Goal: Task Accomplishment & Management: Manage account settings

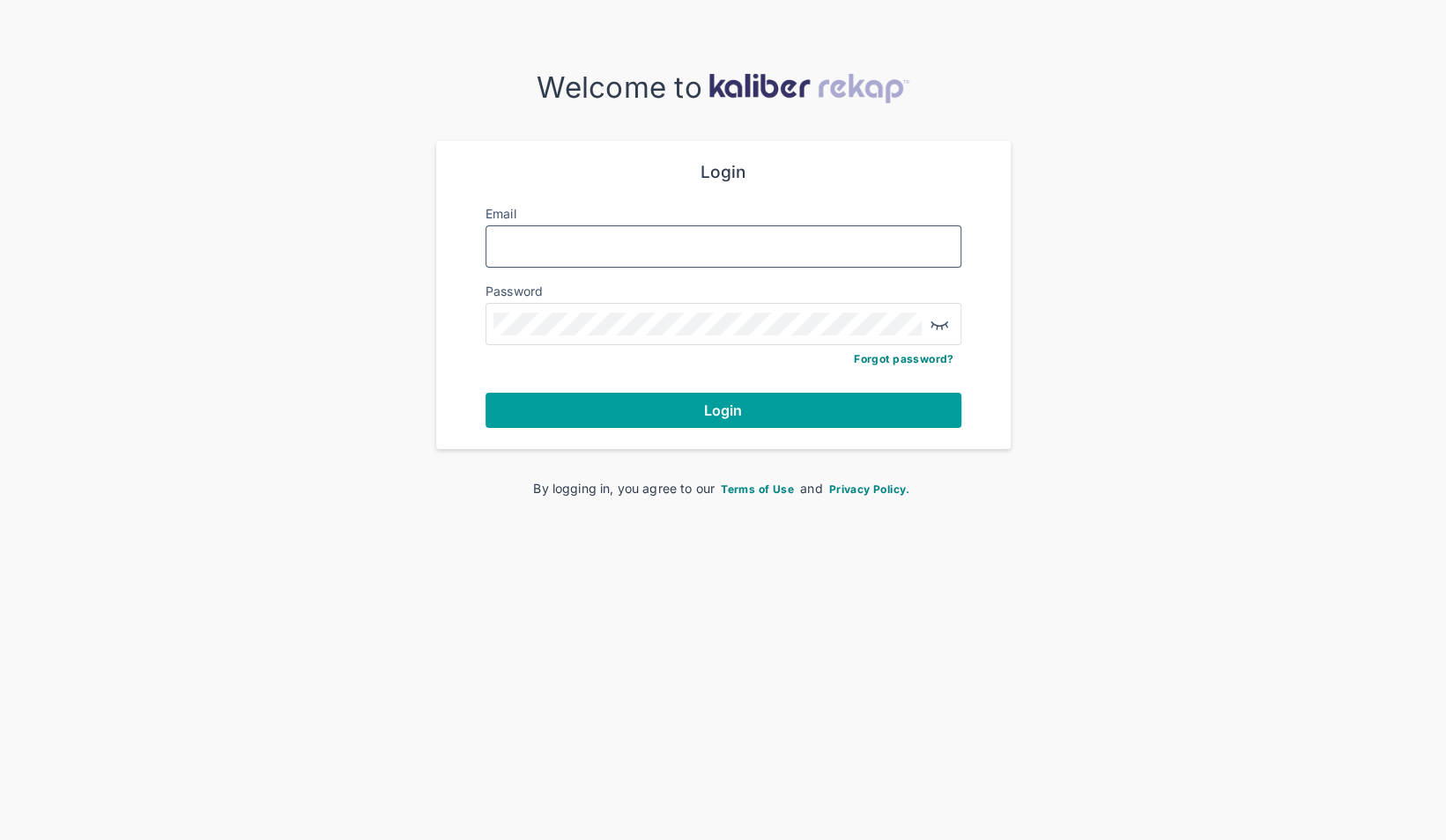
type input "**********"
click at [721, 409] on span "Login" at bounding box center [723, 410] width 38 height 18
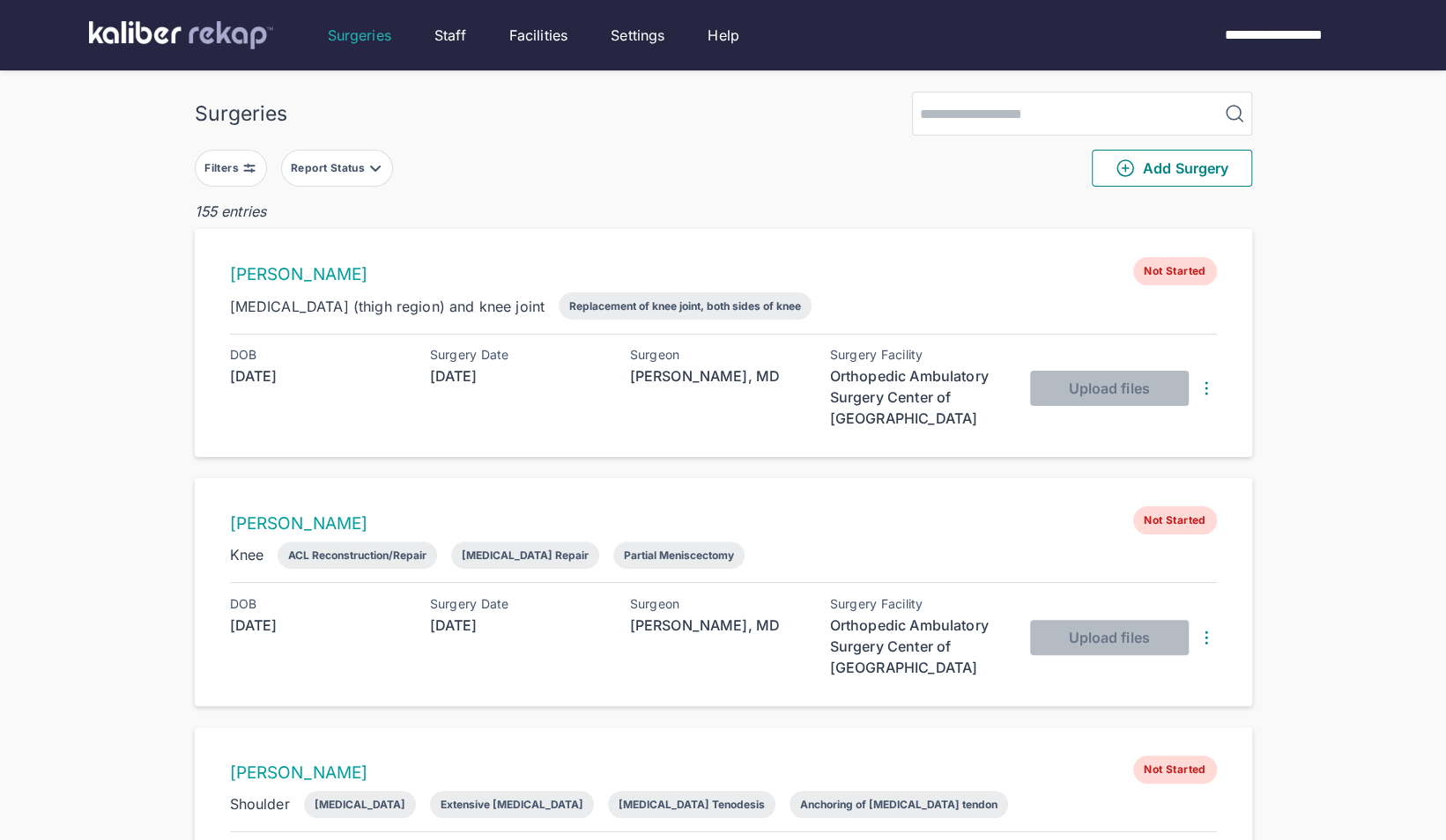
drag, startPoint x: 349, startPoint y: 161, endPoint x: 341, endPoint y: 180, distance: 20.6
click at [347, 162] on div "Report Status" at bounding box center [329, 167] width 78 height 14
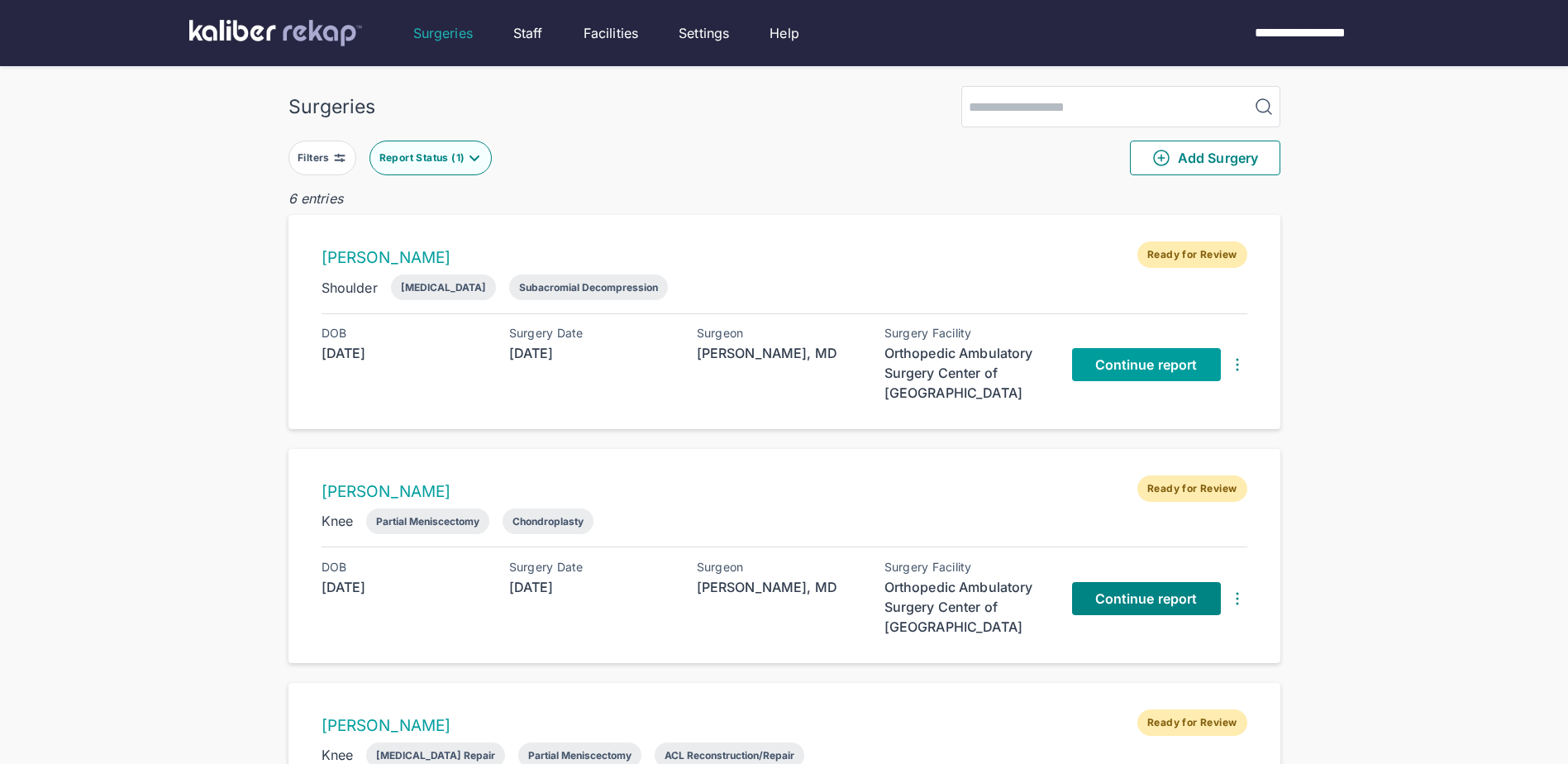
click at [1162, 354] on link "Continue report" at bounding box center [1146, 364] width 148 height 33
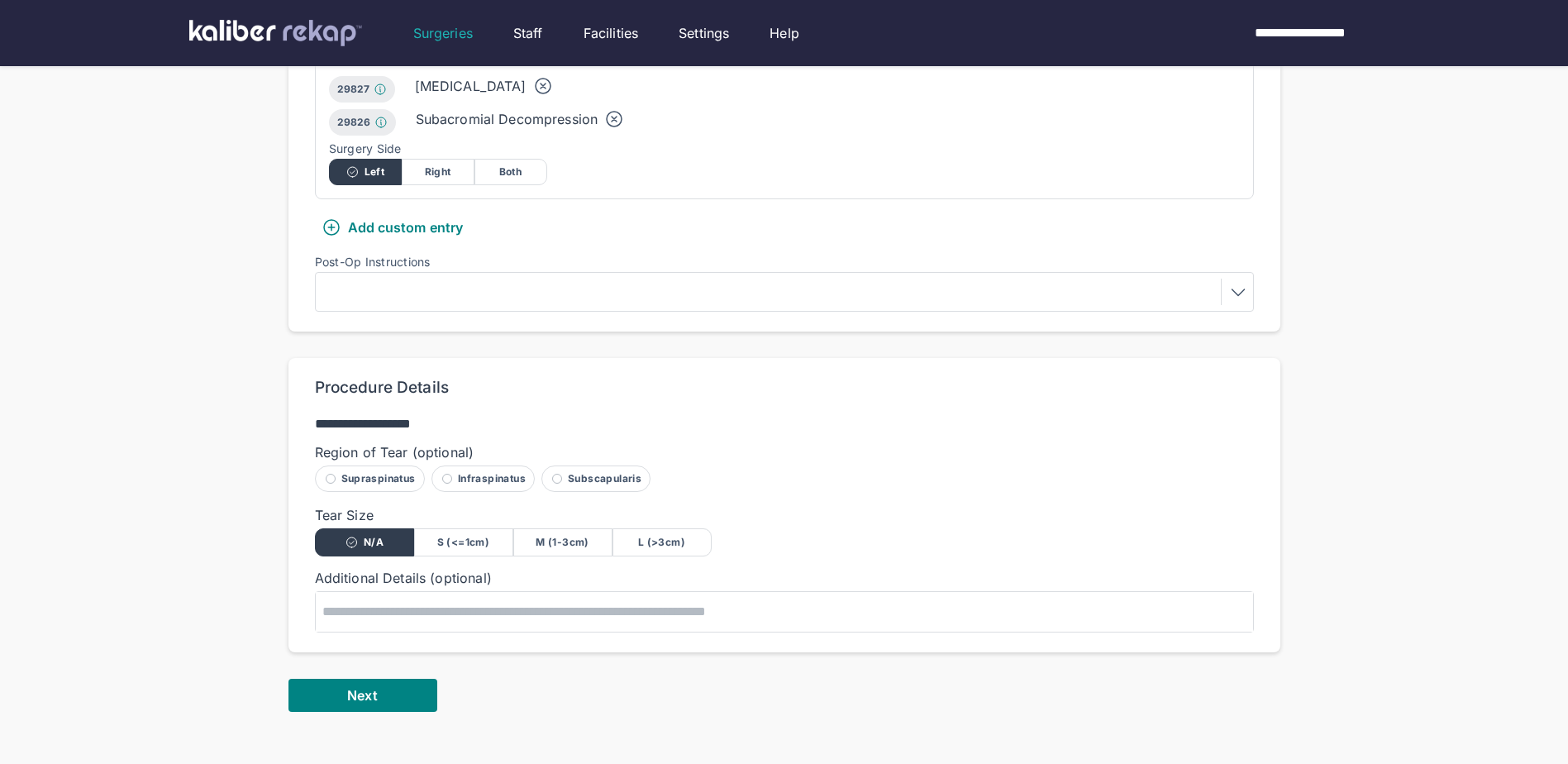
scroll to position [579, 0]
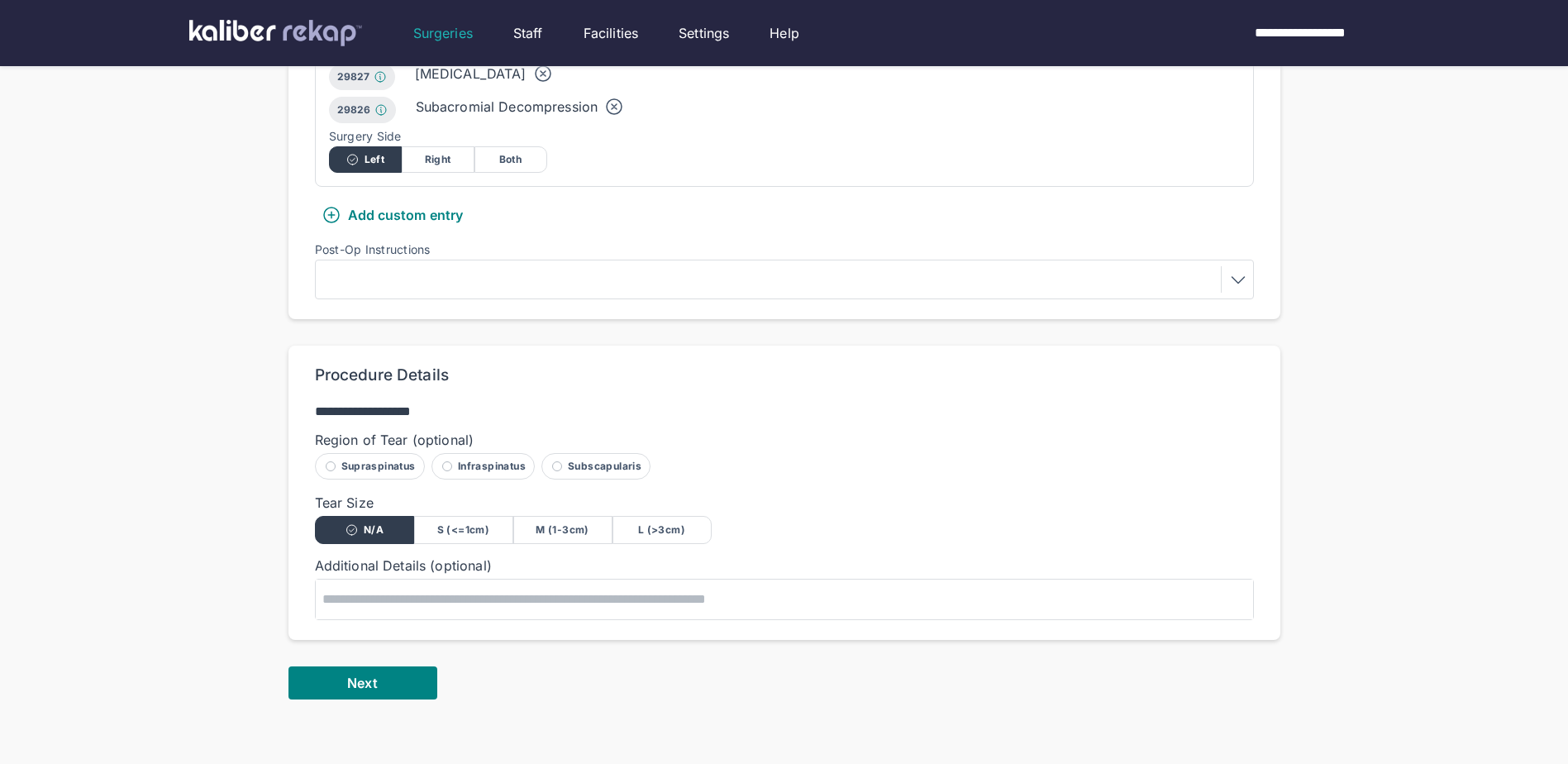
click at [492, 266] on div at bounding box center [784, 279] width 927 height 26
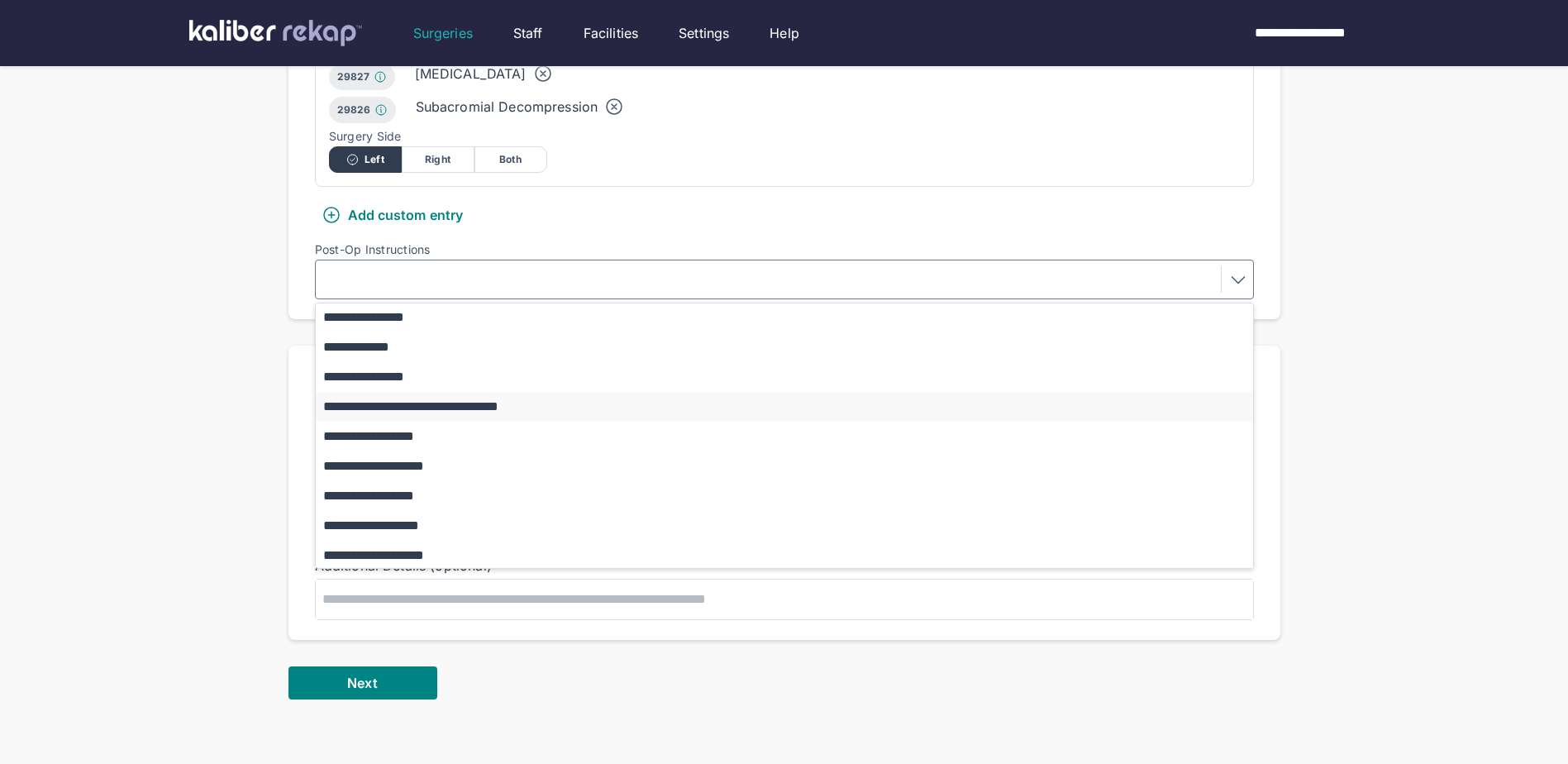
scroll to position [152, 0]
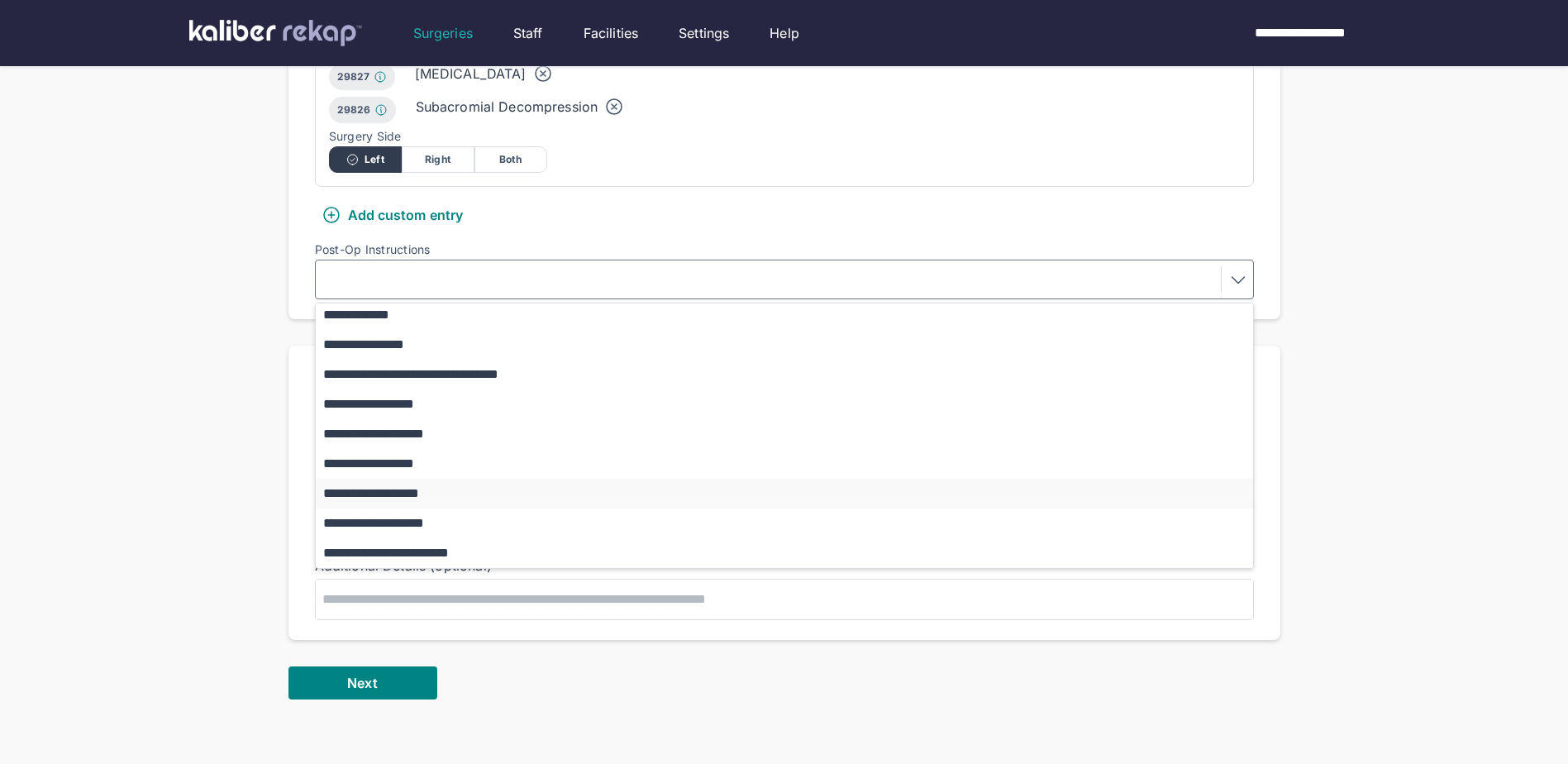
click at [406, 479] on button "**********" at bounding box center [793, 494] width 953 height 30
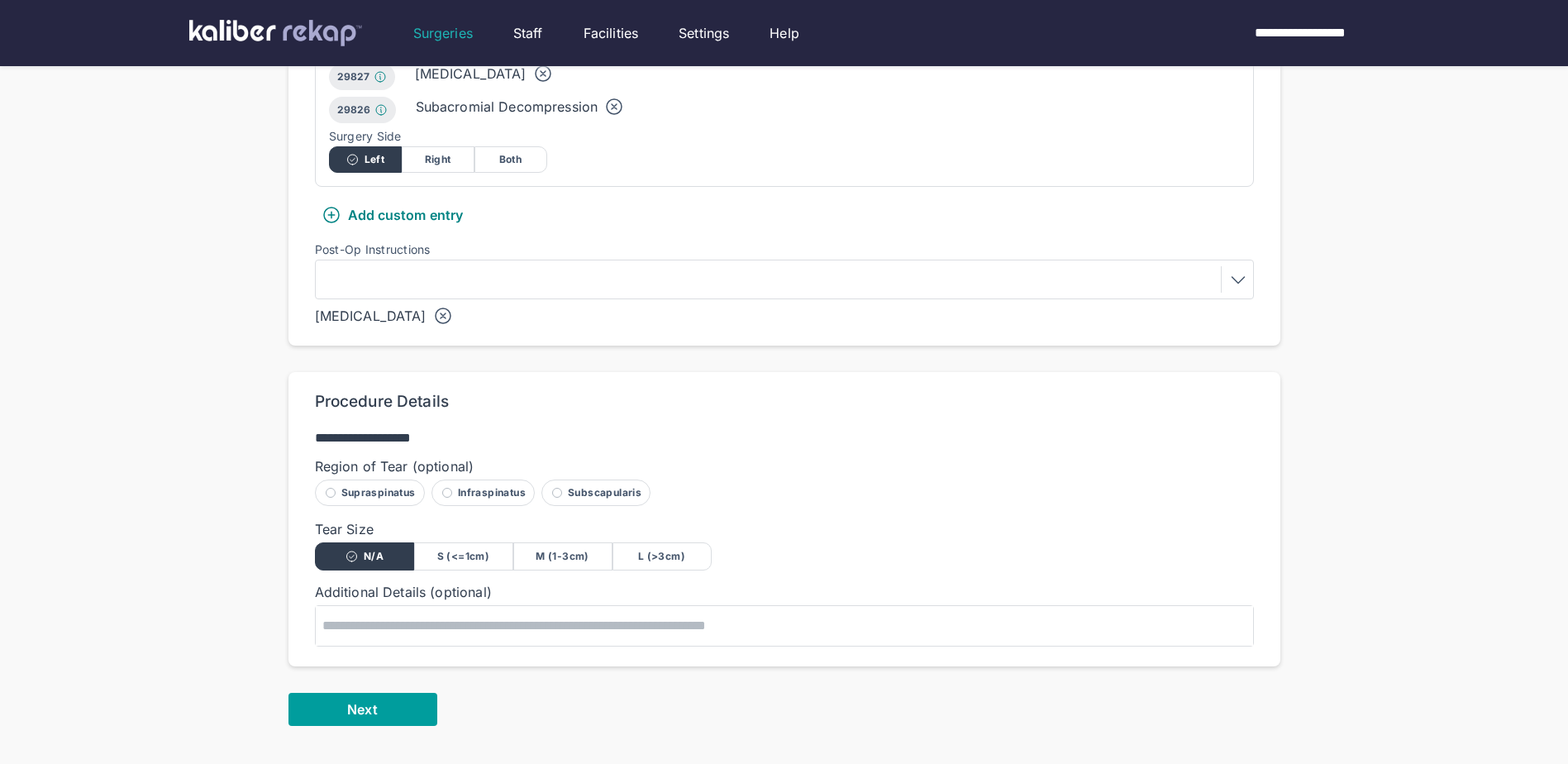
click at [356, 700] on button "Next" at bounding box center [363, 710] width 148 height 33
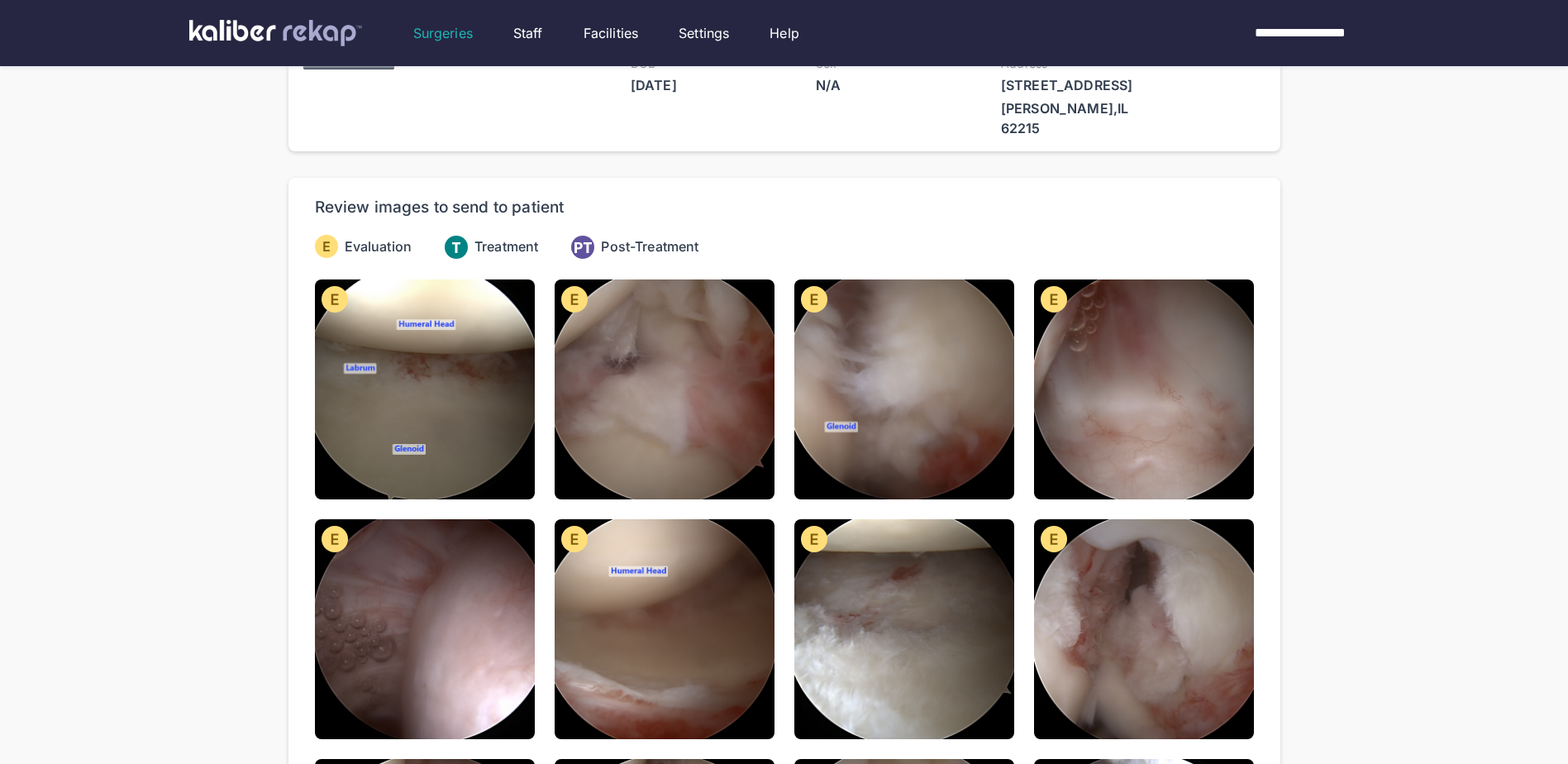
scroll to position [83, 0]
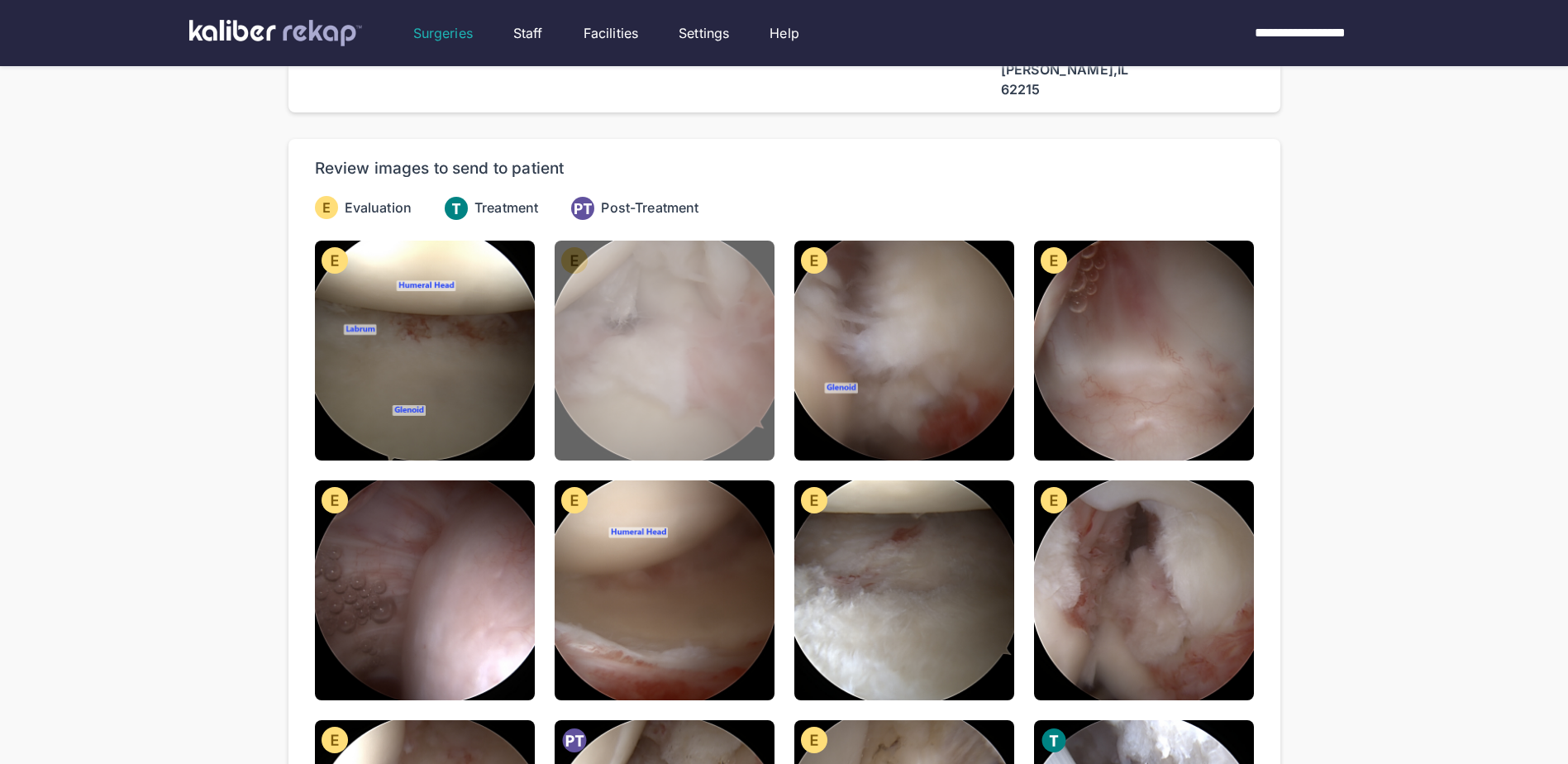
click at [648, 304] on img at bounding box center [665, 350] width 219 height 220
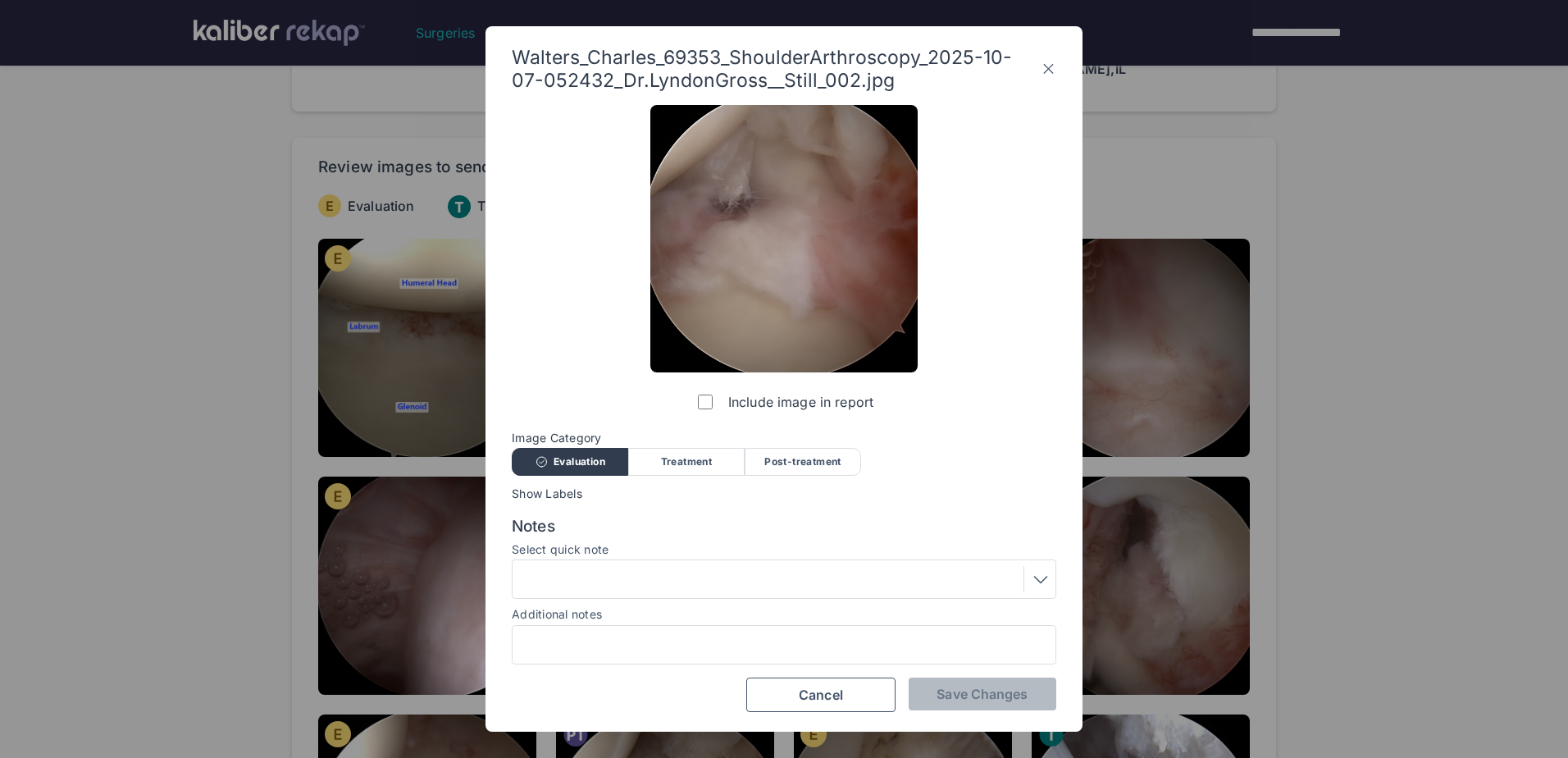
click at [712, 392] on label "Include image in report" at bounding box center [783, 402] width 179 height 33
click at [986, 691] on span "Save Changes" at bounding box center [982, 694] width 91 height 17
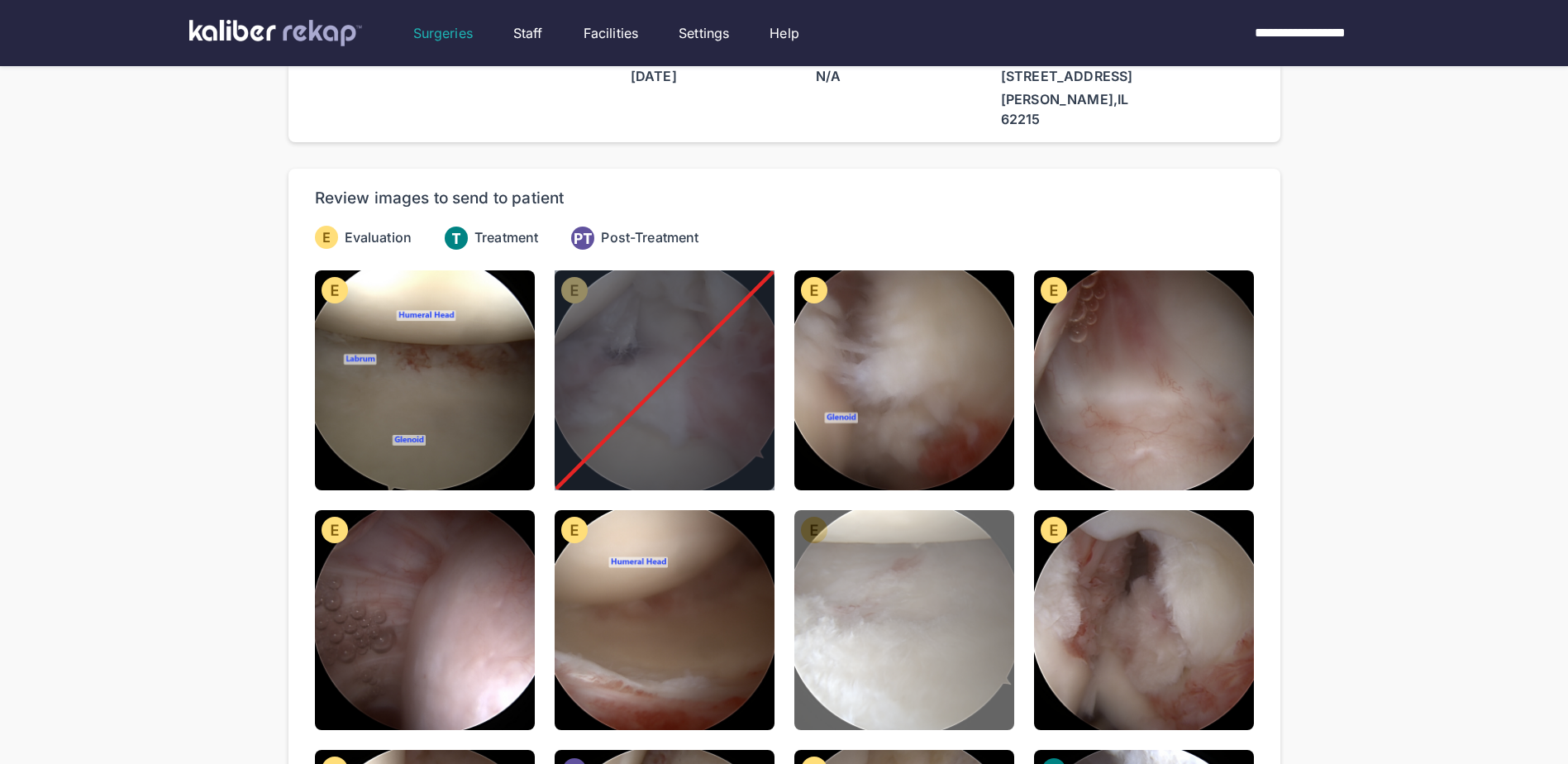
scroll to position [0, 0]
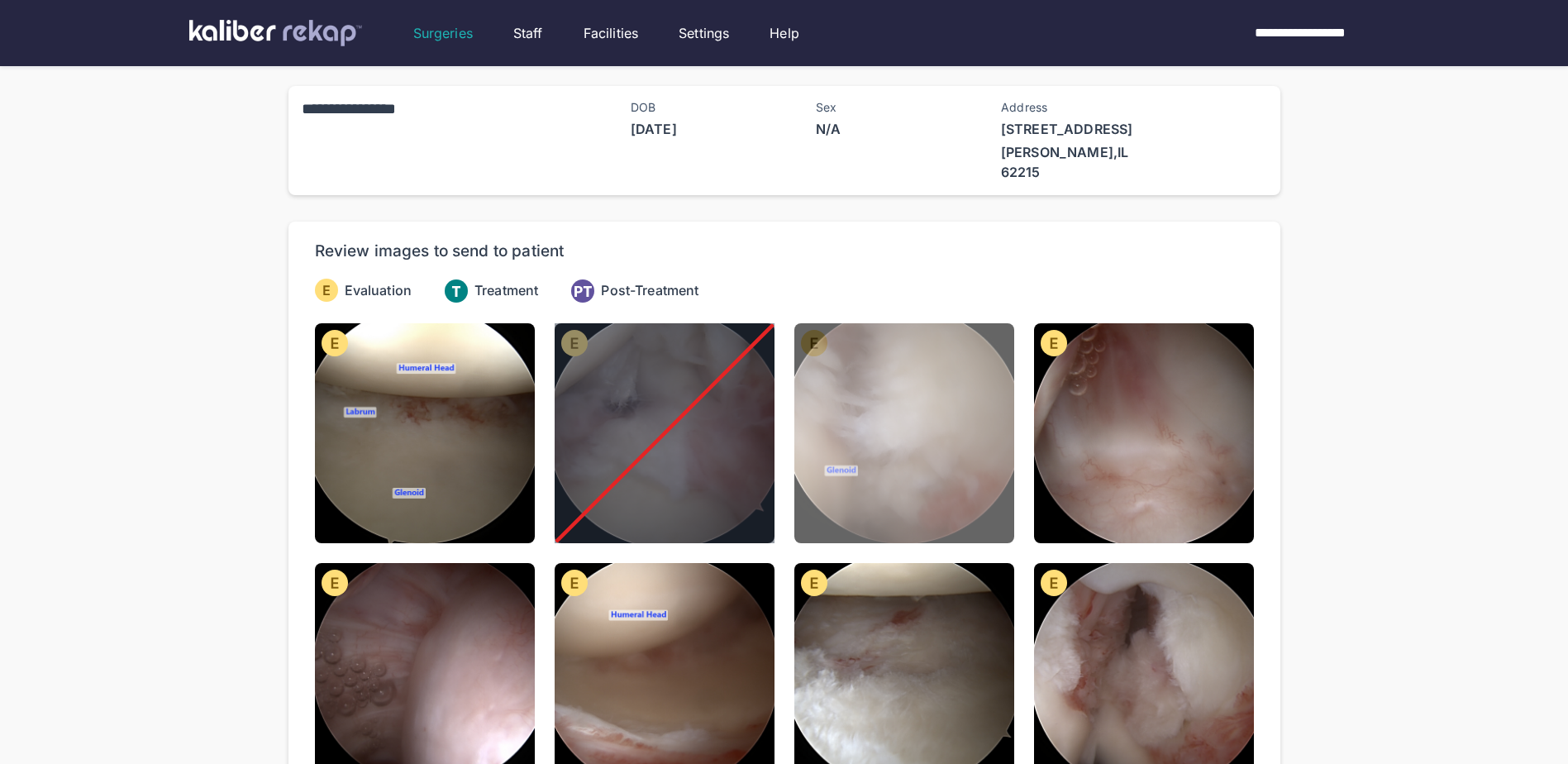
click at [964, 465] on img at bounding box center [904, 433] width 219 height 220
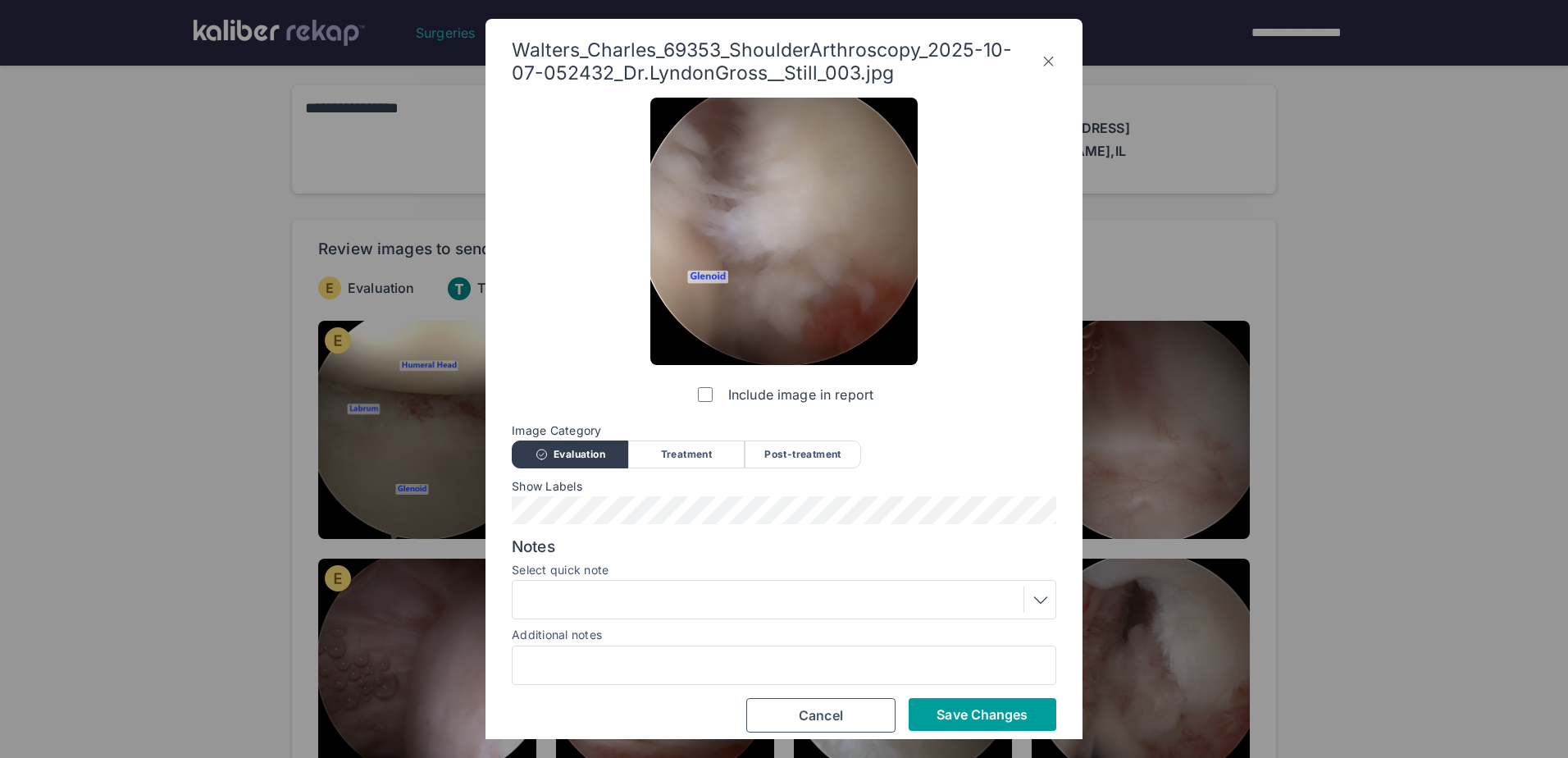
click at [996, 703] on button "Save Changes" at bounding box center [982, 714] width 147 height 33
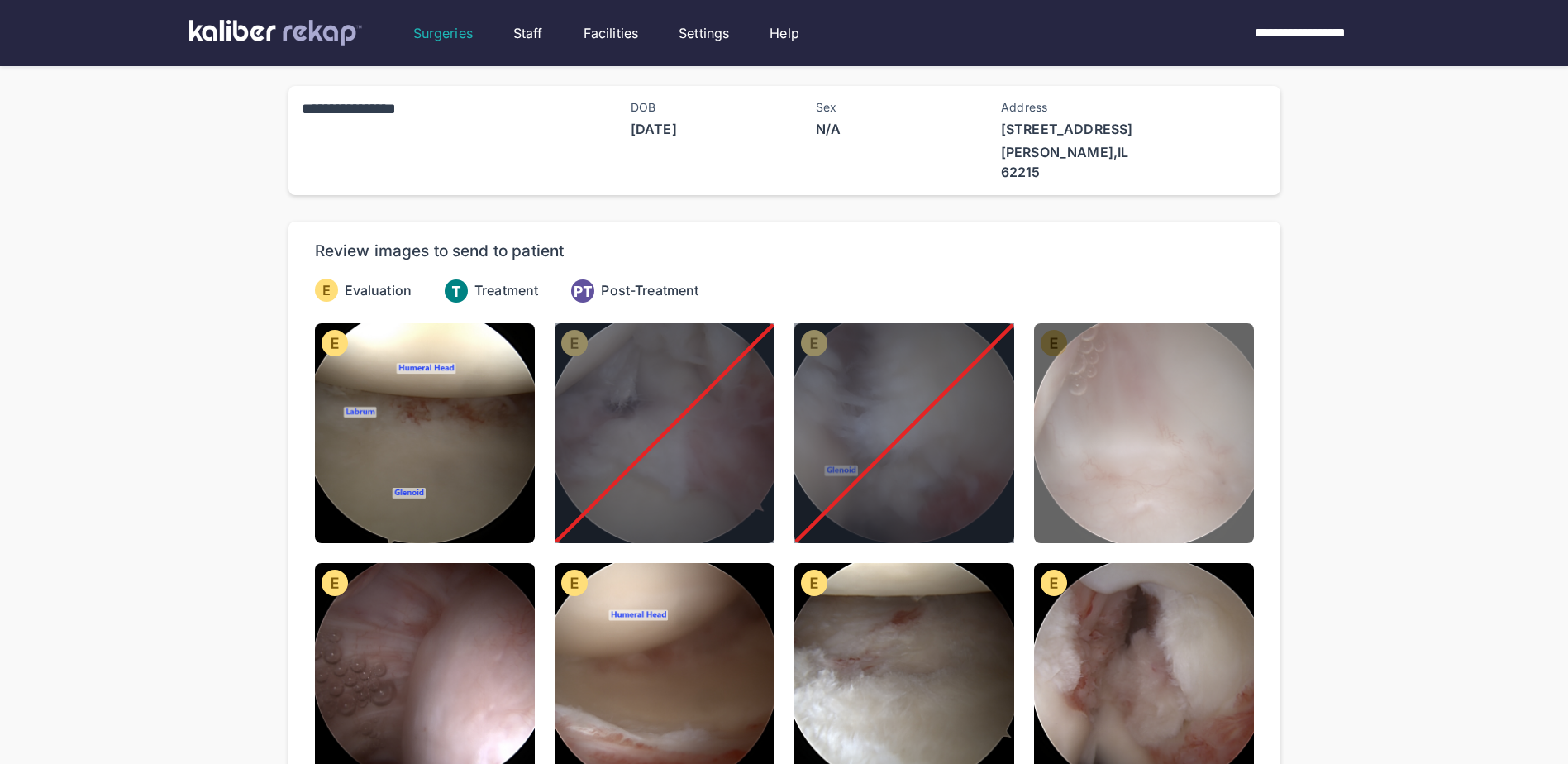
click at [1126, 458] on img at bounding box center [1144, 433] width 219 height 220
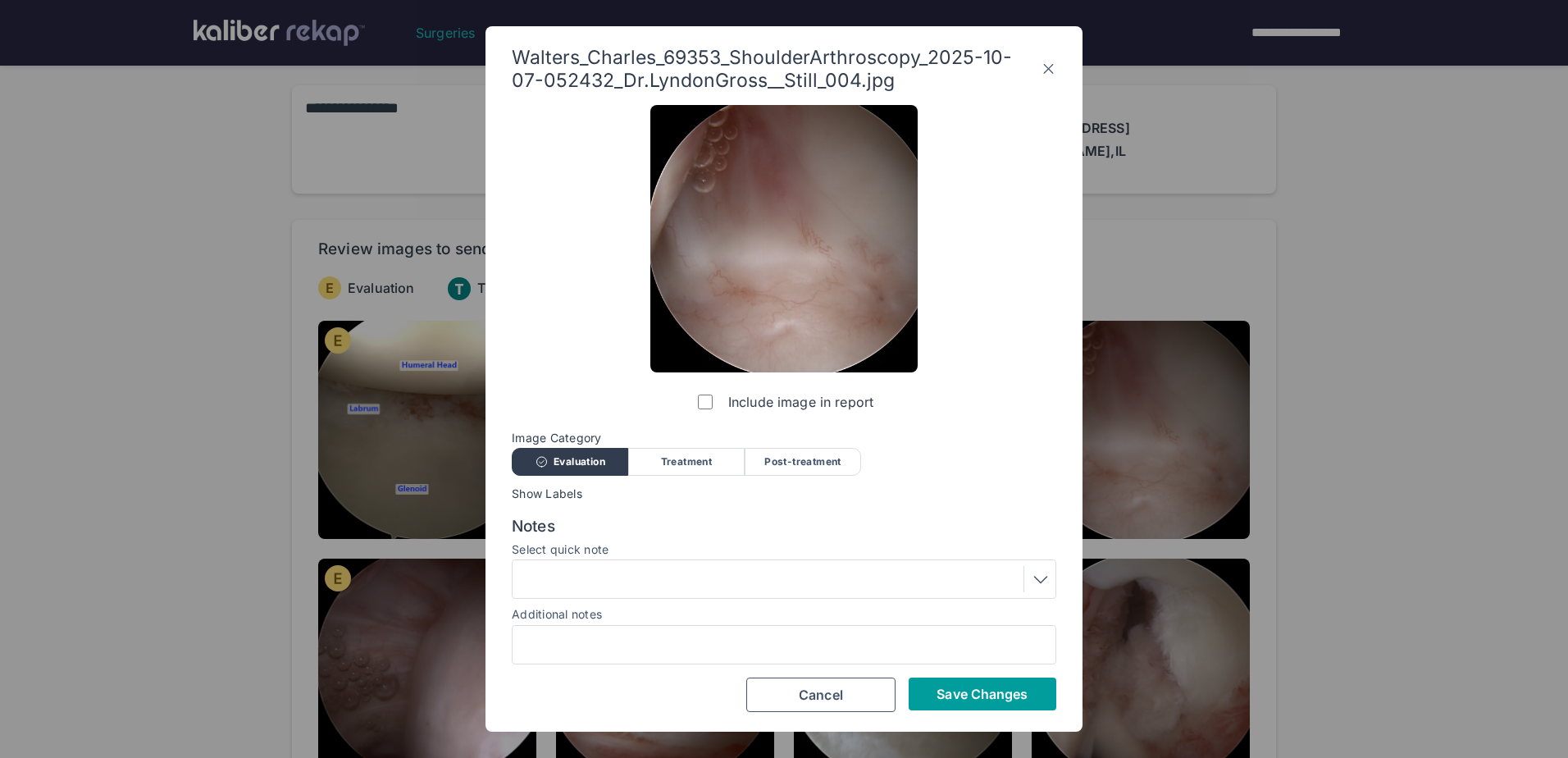
click at [985, 696] on span "Save Changes" at bounding box center [982, 694] width 91 height 17
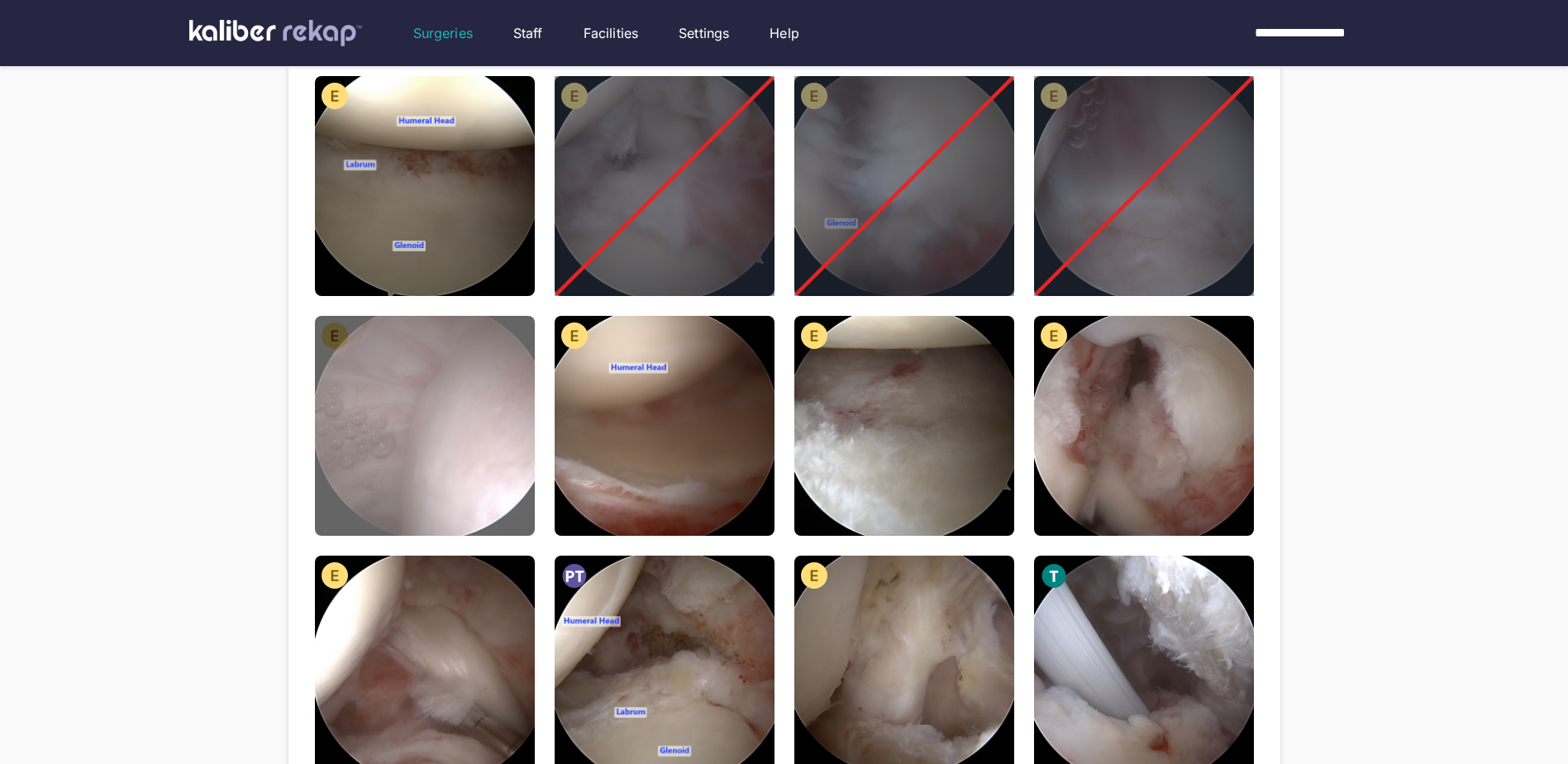
scroll to position [248, 0]
click at [429, 438] on img at bounding box center [425, 425] width 219 height 220
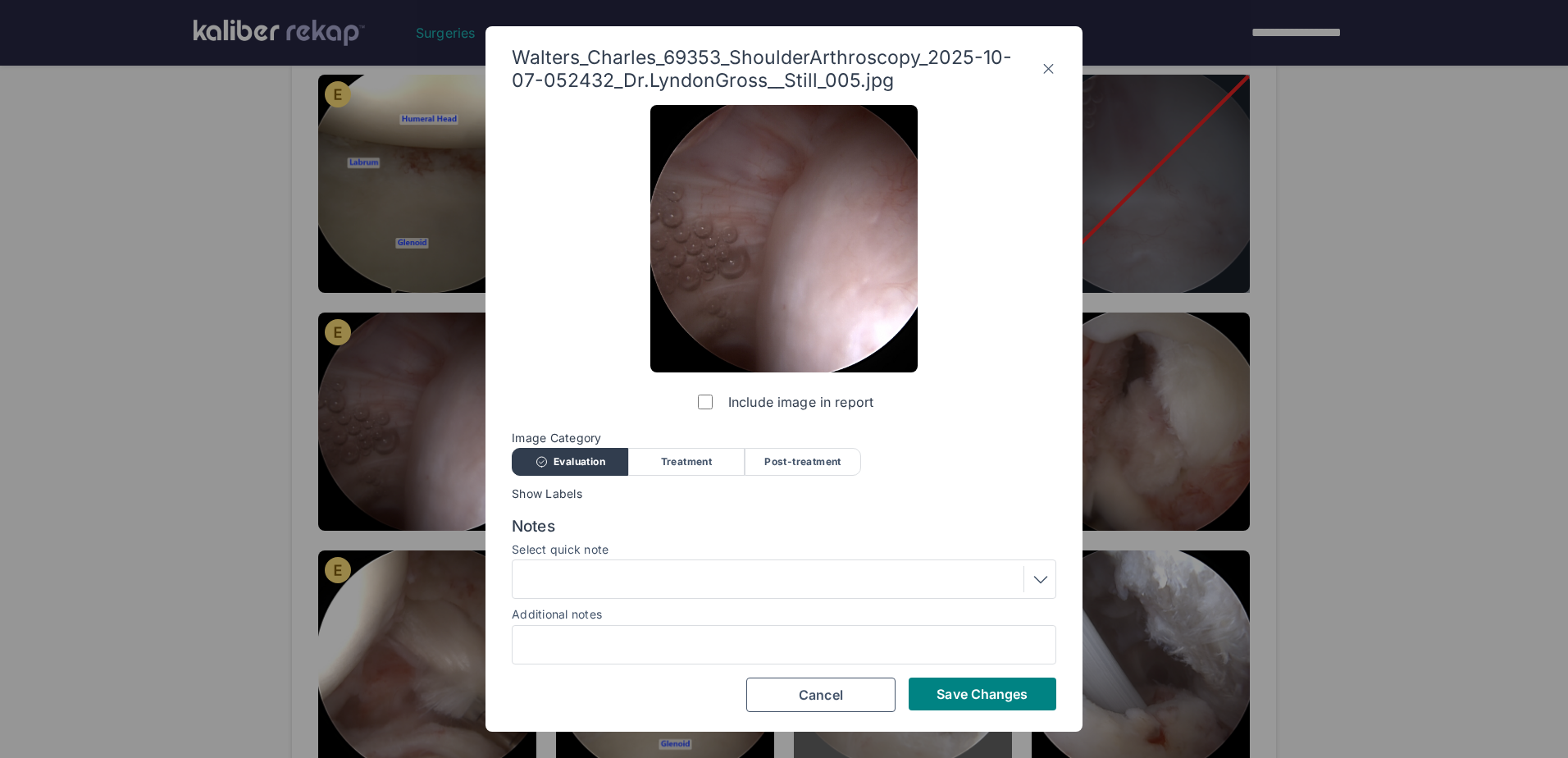
click at [955, 696] on span "Save Changes" at bounding box center [982, 694] width 91 height 17
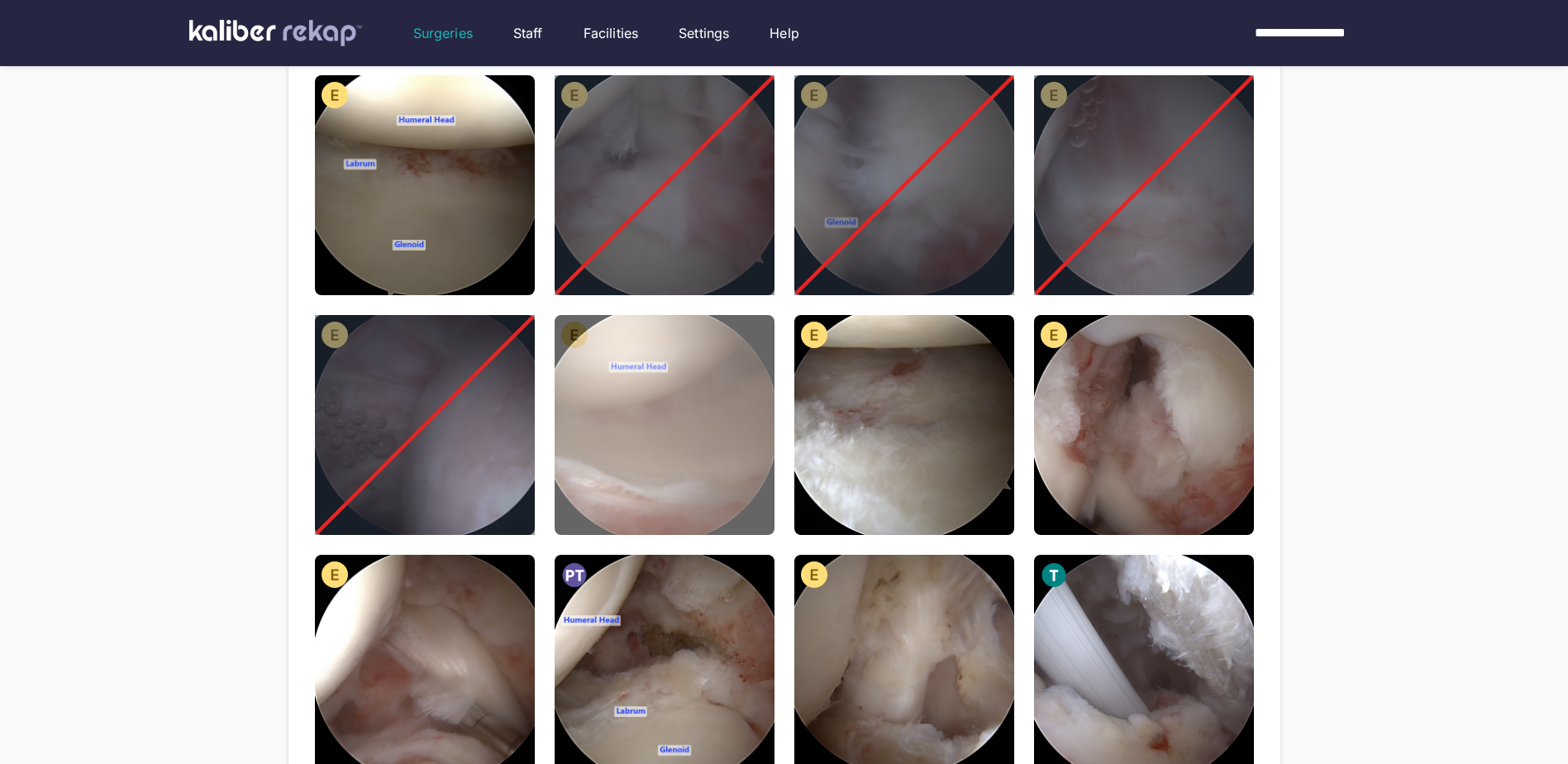
click at [729, 440] on img at bounding box center [665, 425] width 219 height 220
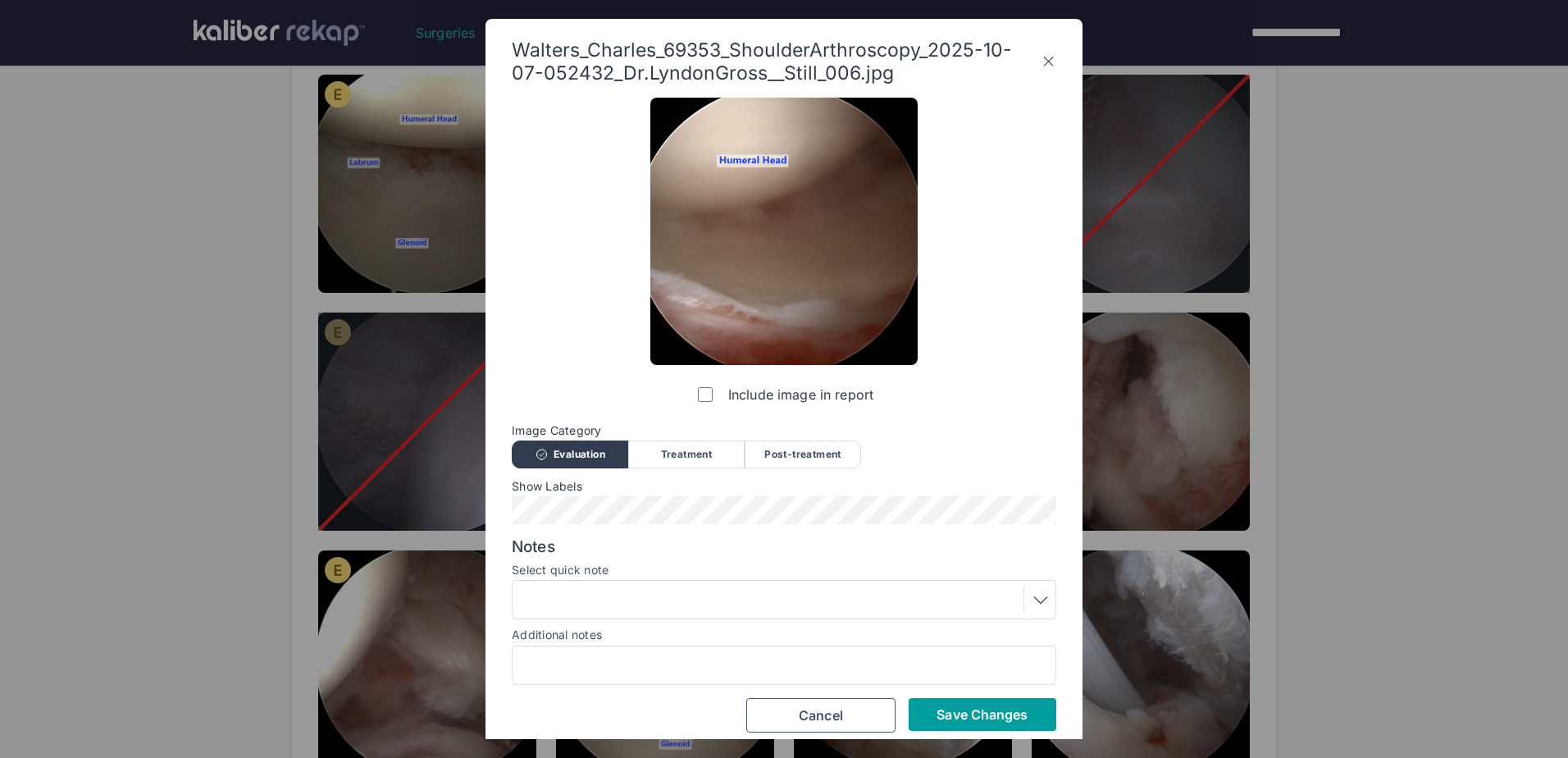
click at [1030, 715] on button "Save Changes" at bounding box center [982, 714] width 147 height 33
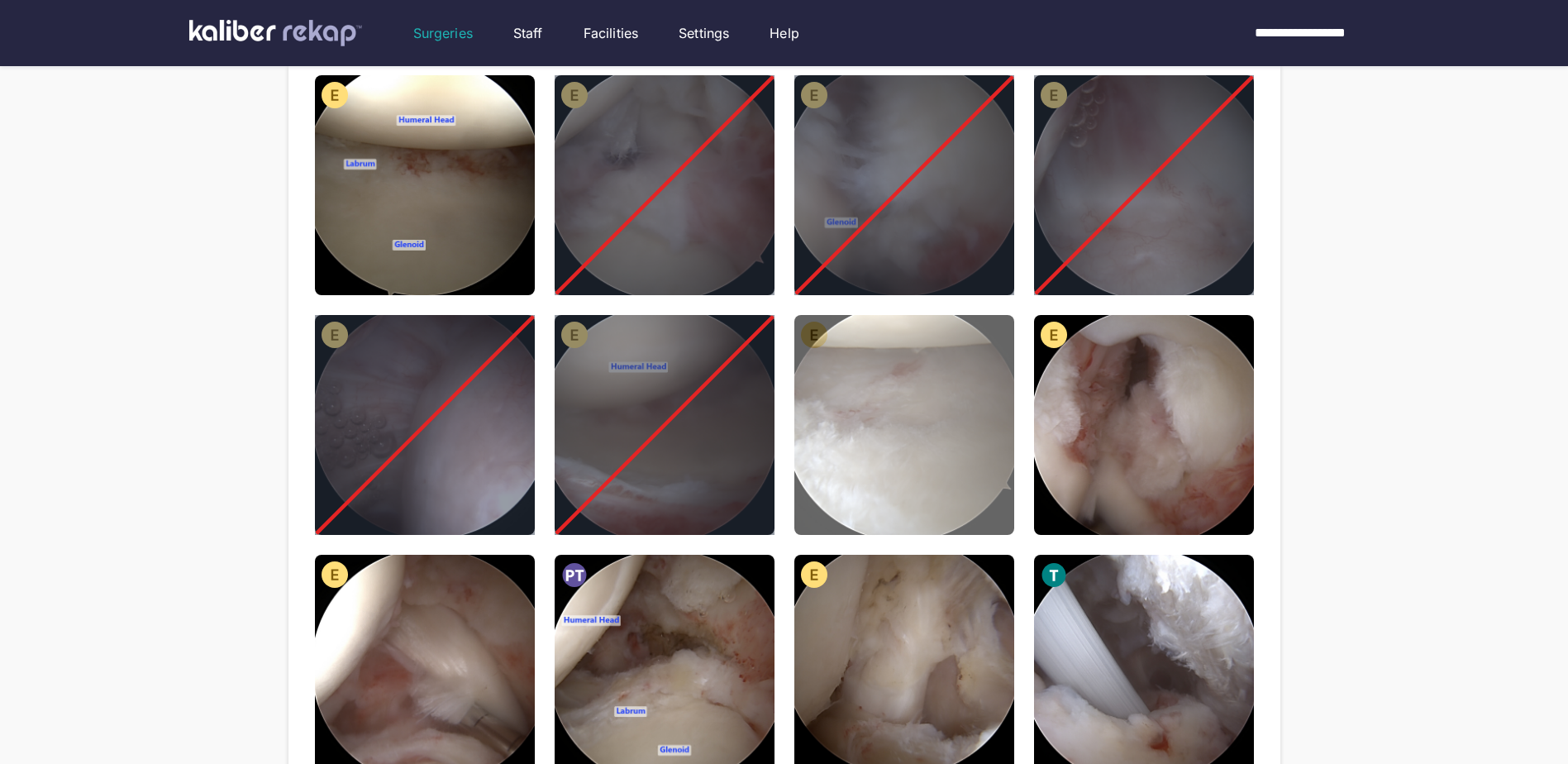
click at [886, 414] on img at bounding box center [904, 425] width 219 height 220
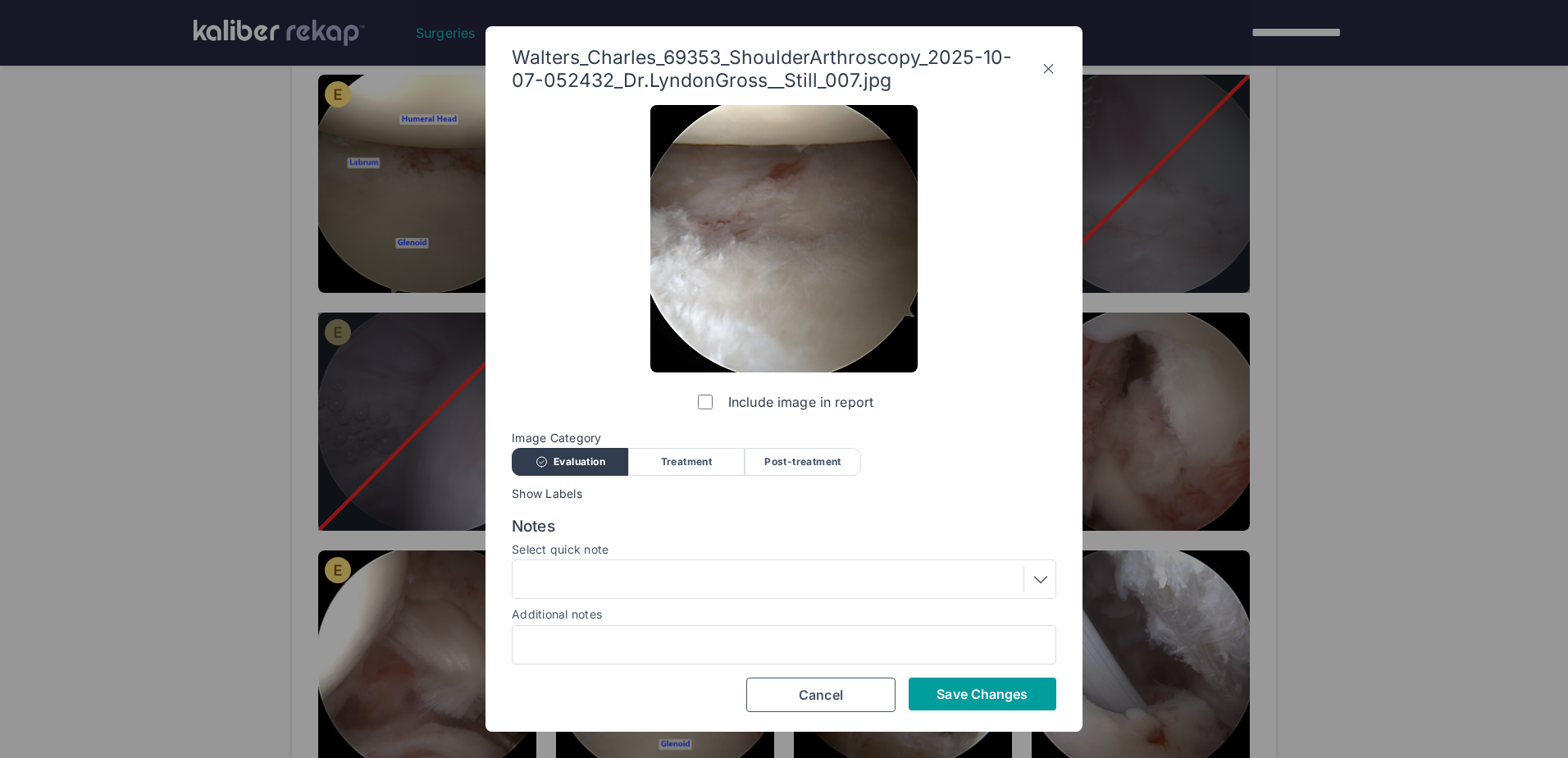
click at [1005, 694] on span "Save Changes" at bounding box center [982, 694] width 91 height 17
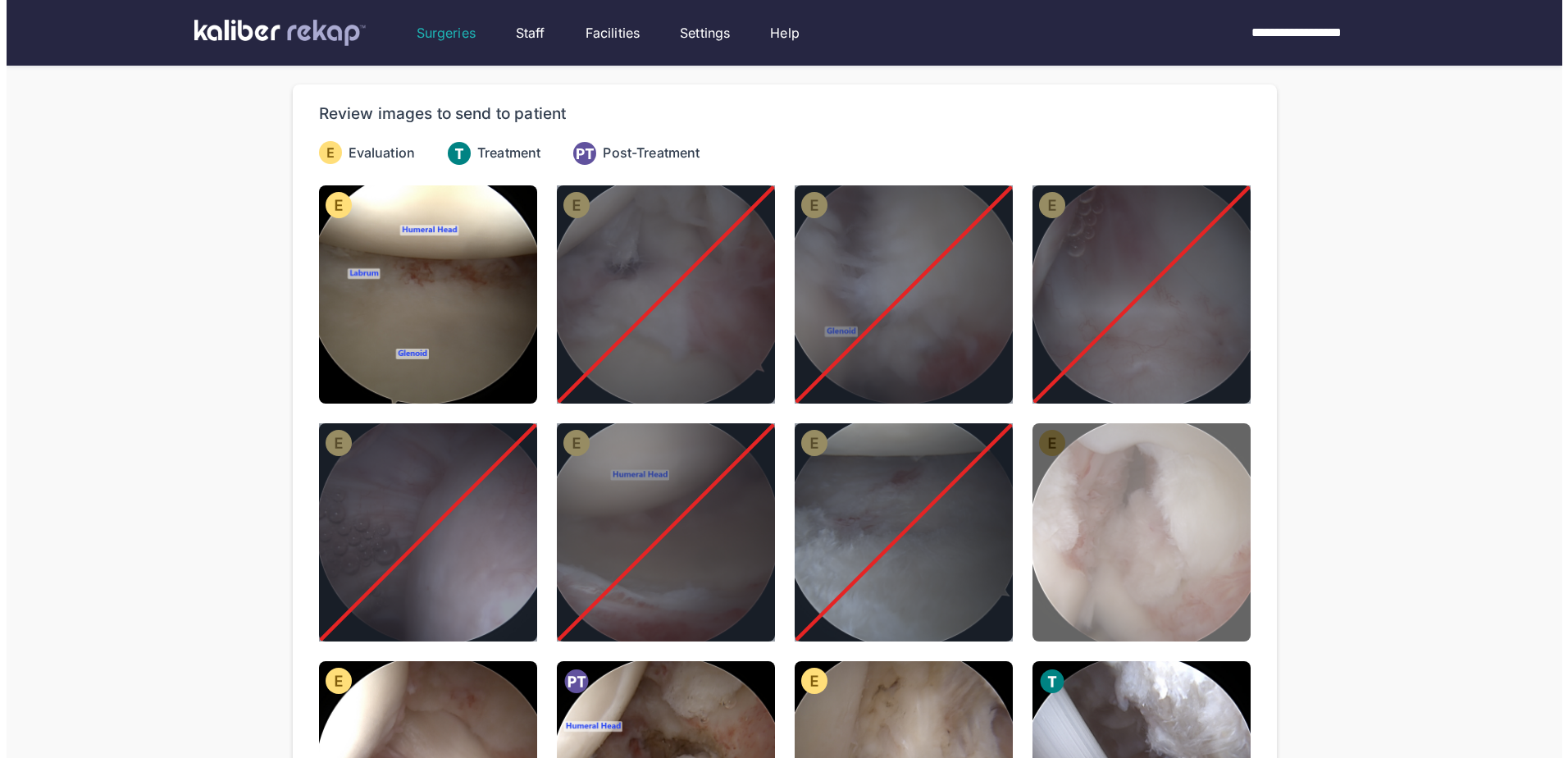
scroll to position [164, 0]
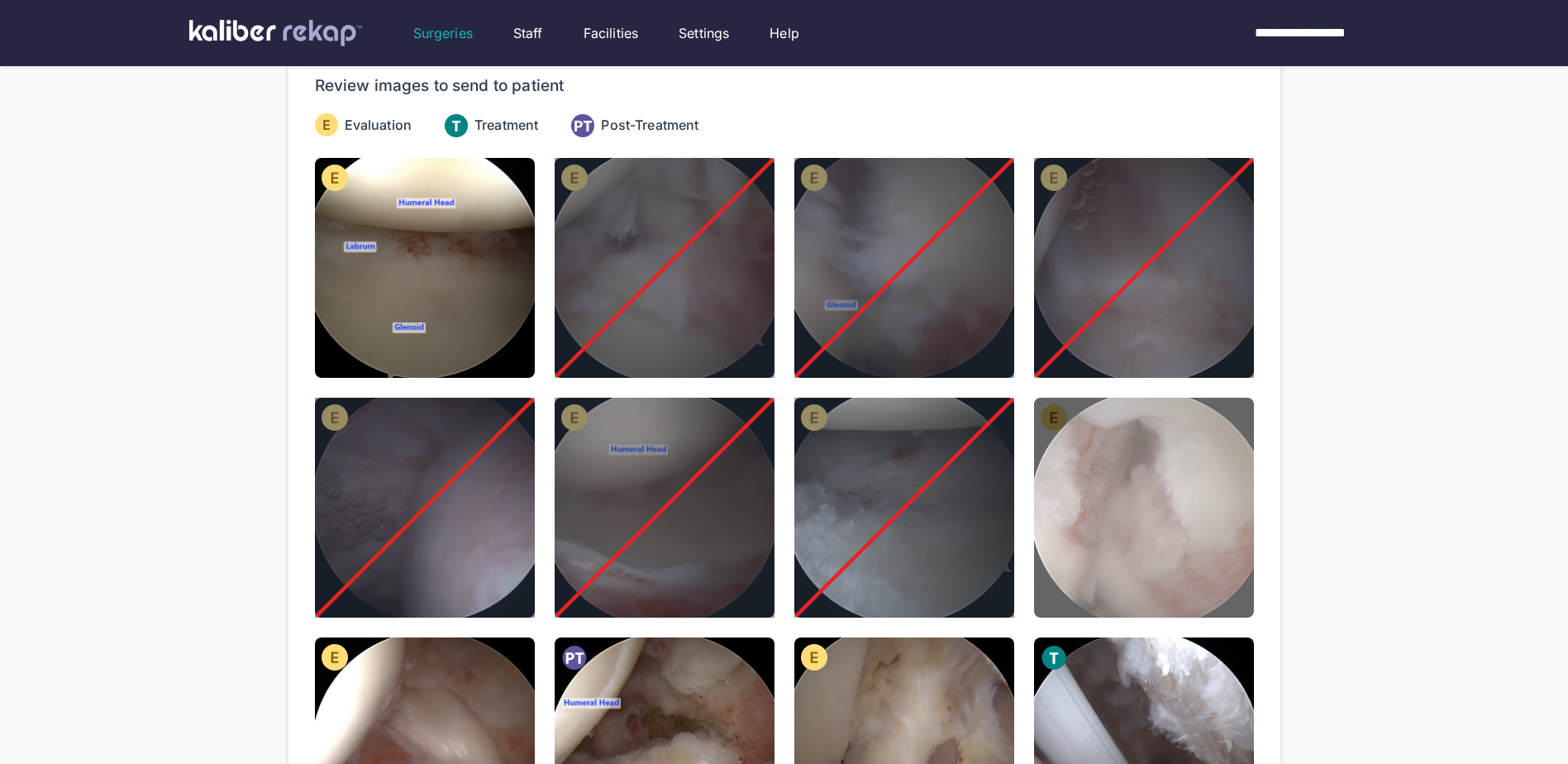
click at [1155, 460] on img at bounding box center [1144, 508] width 219 height 220
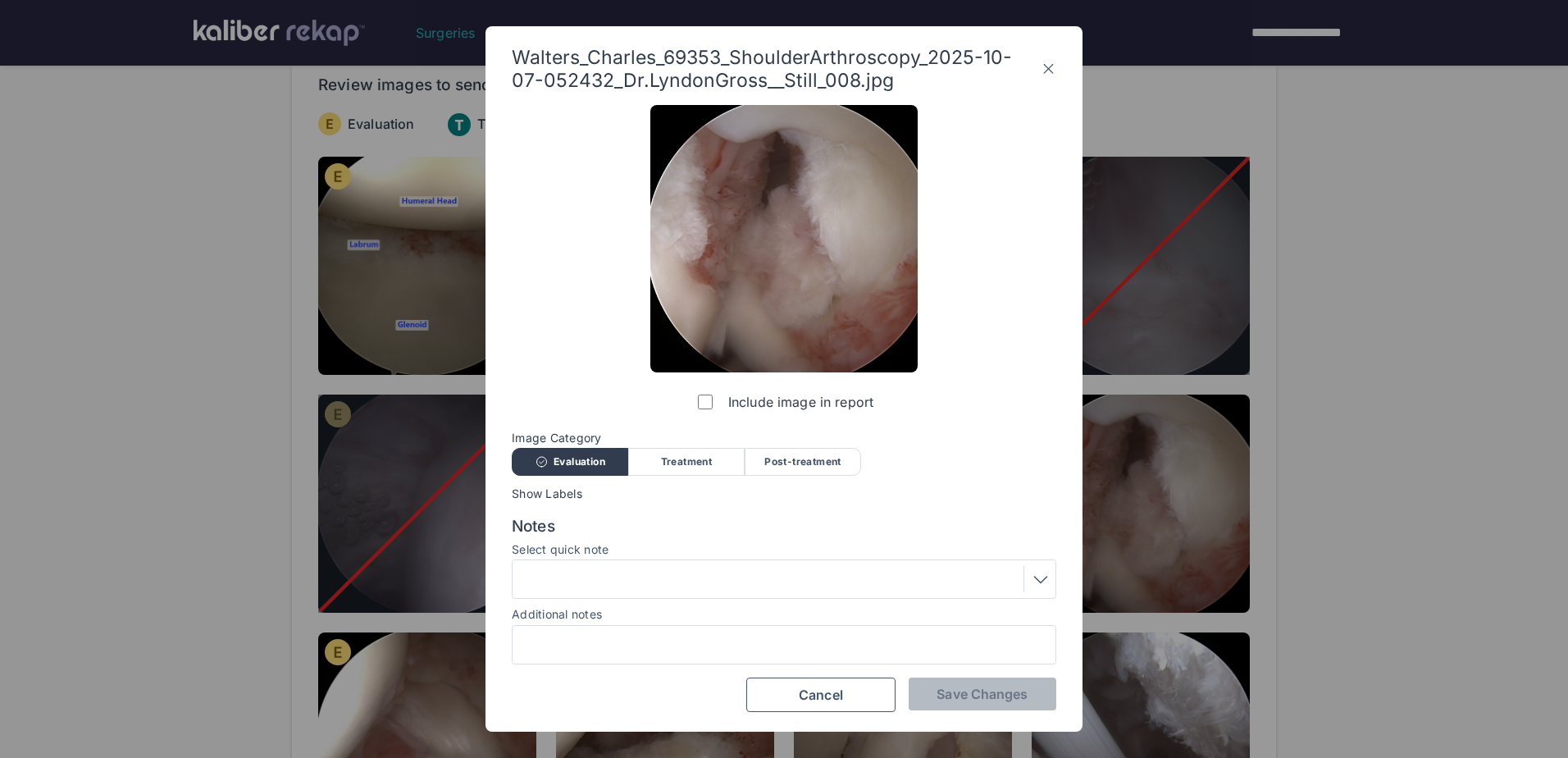
click at [712, 573] on div at bounding box center [784, 579] width 533 height 26
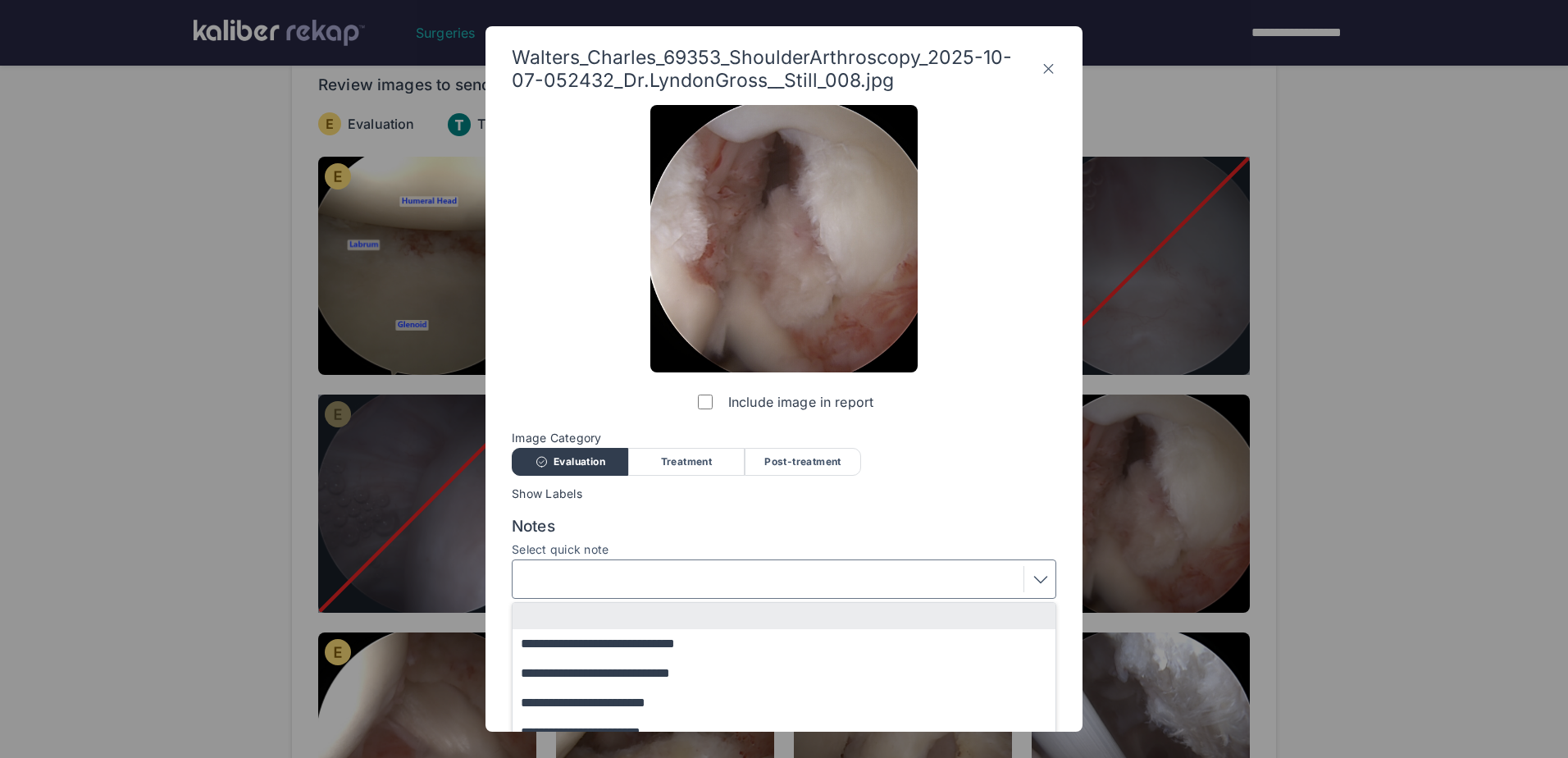
click at [712, 576] on div at bounding box center [784, 579] width 533 height 26
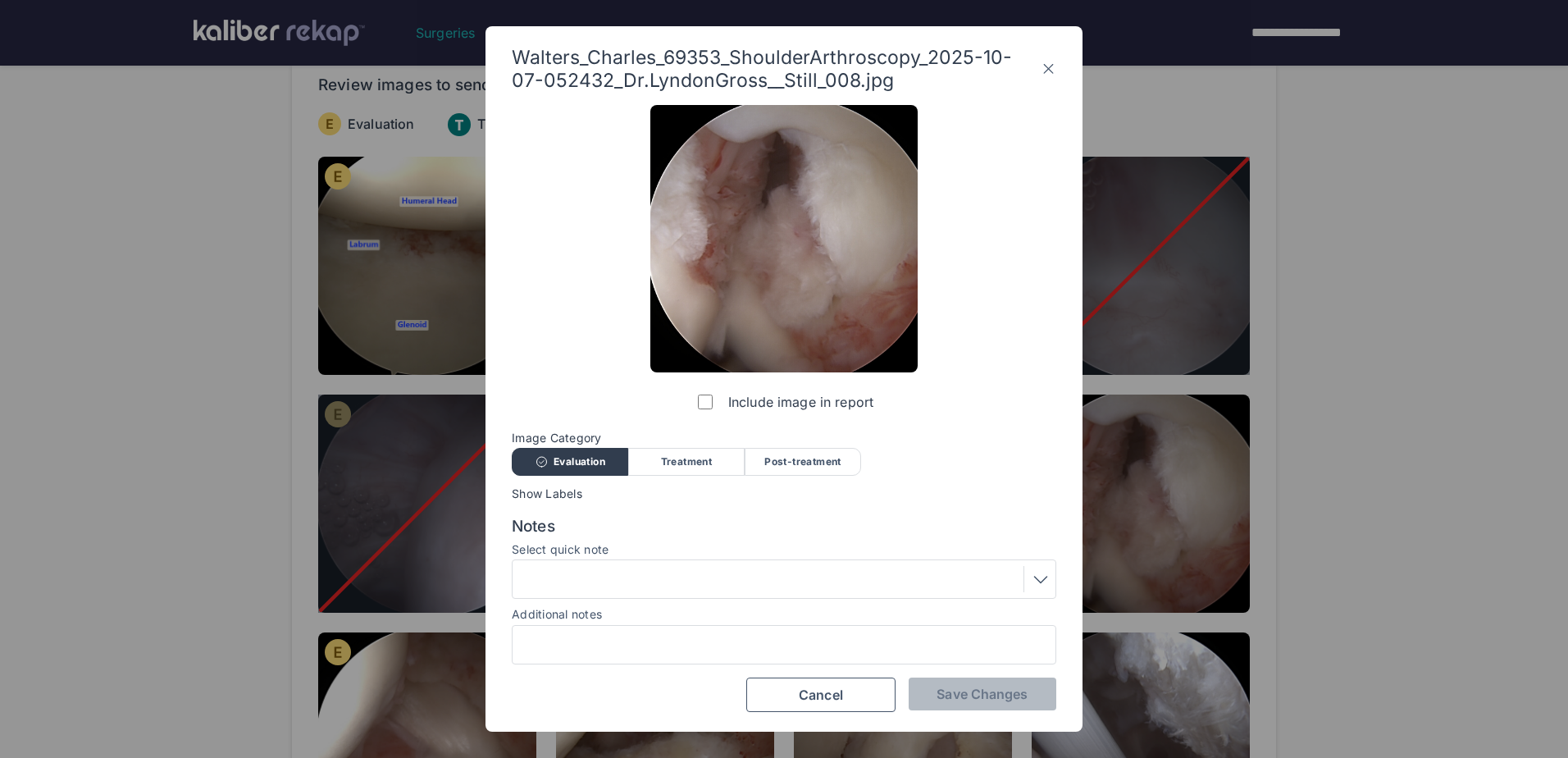
click at [712, 576] on div at bounding box center [784, 579] width 533 height 26
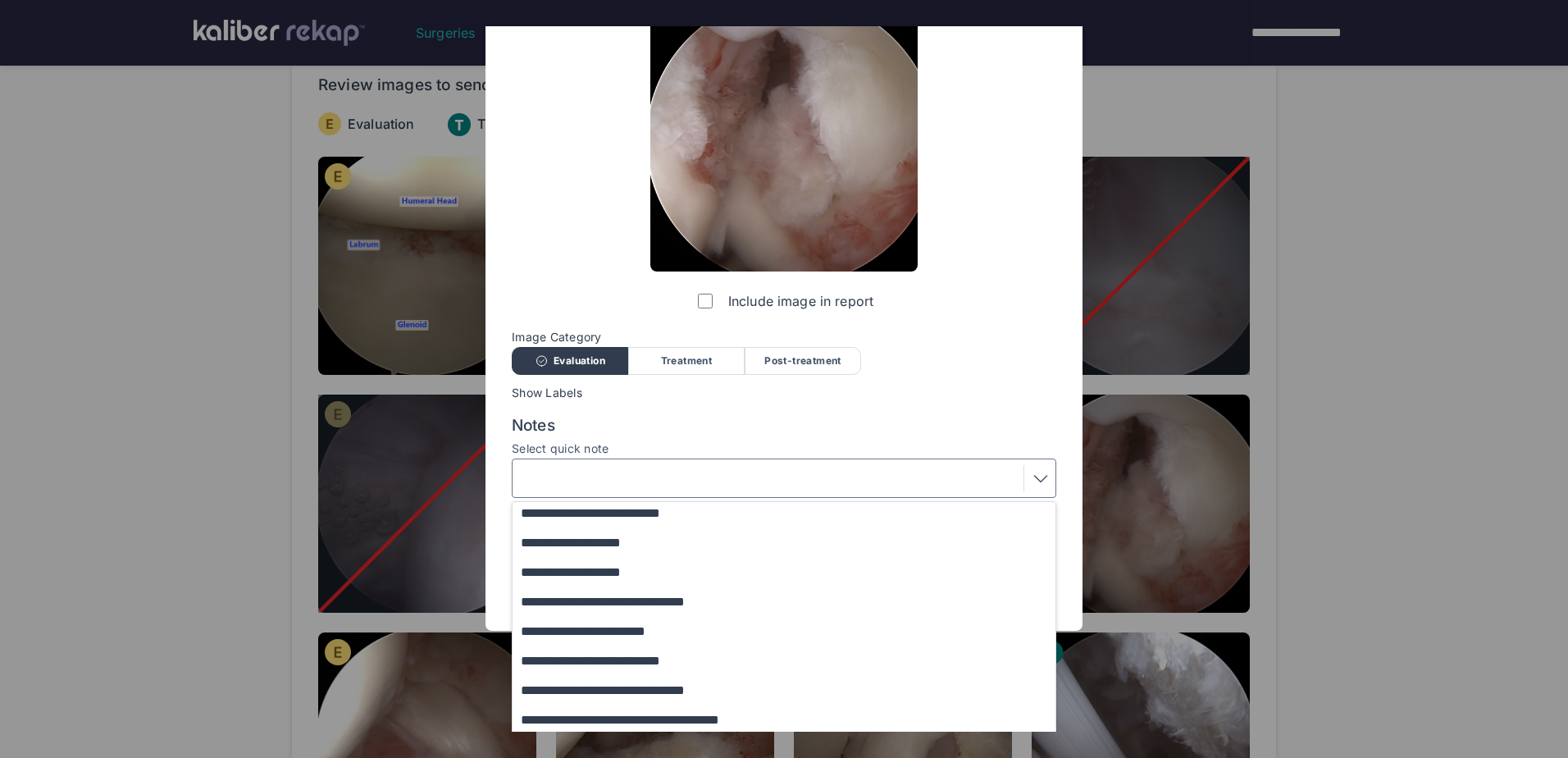
scroll to position [134, 0]
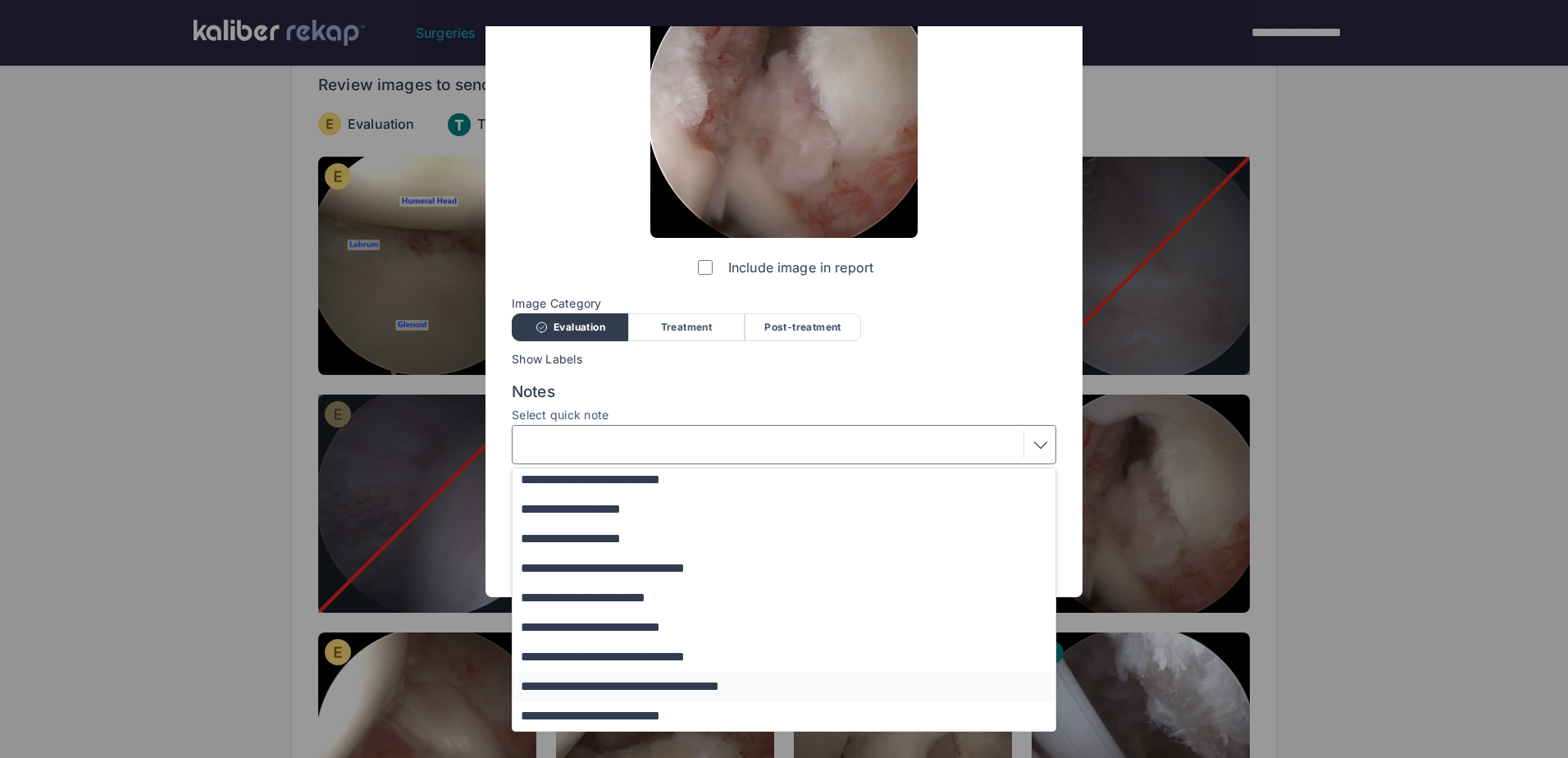
click at [663, 683] on button "**********" at bounding box center [791, 687] width 558 height 30
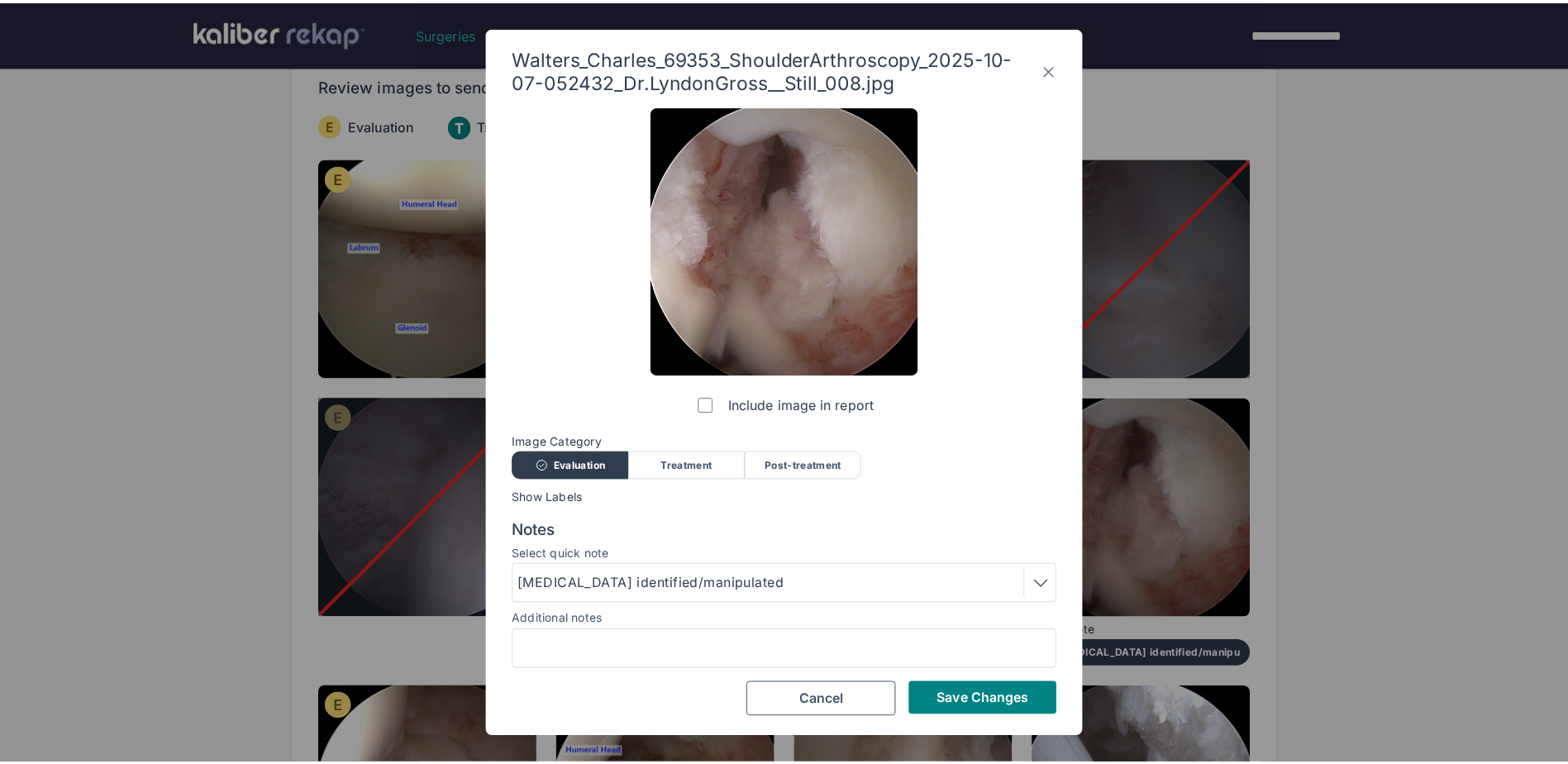
scroll to position [0, 0]
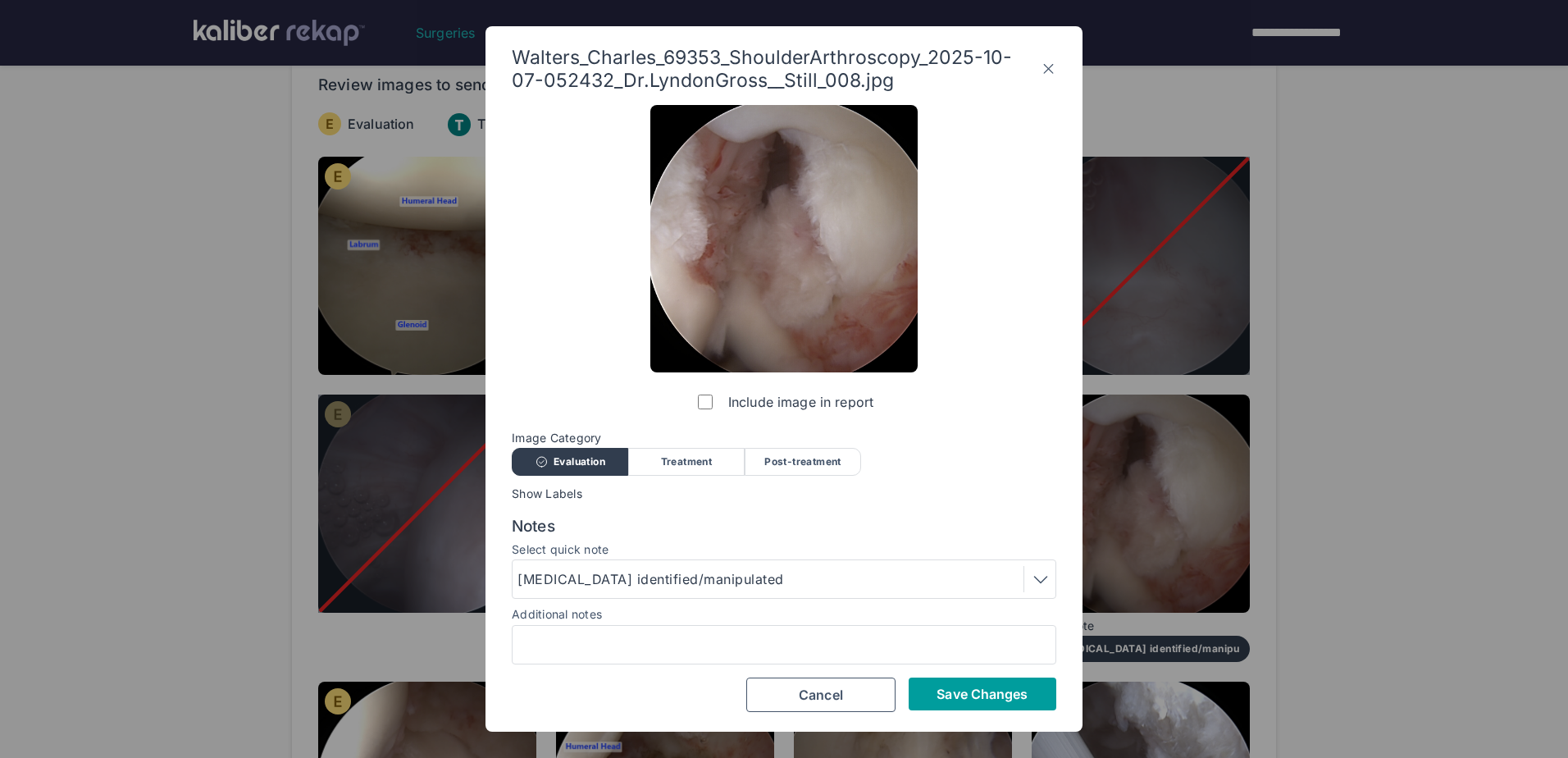
click at [969, 694] on span "Save Changes" at bounding box center [982, 694] width 91 height 17
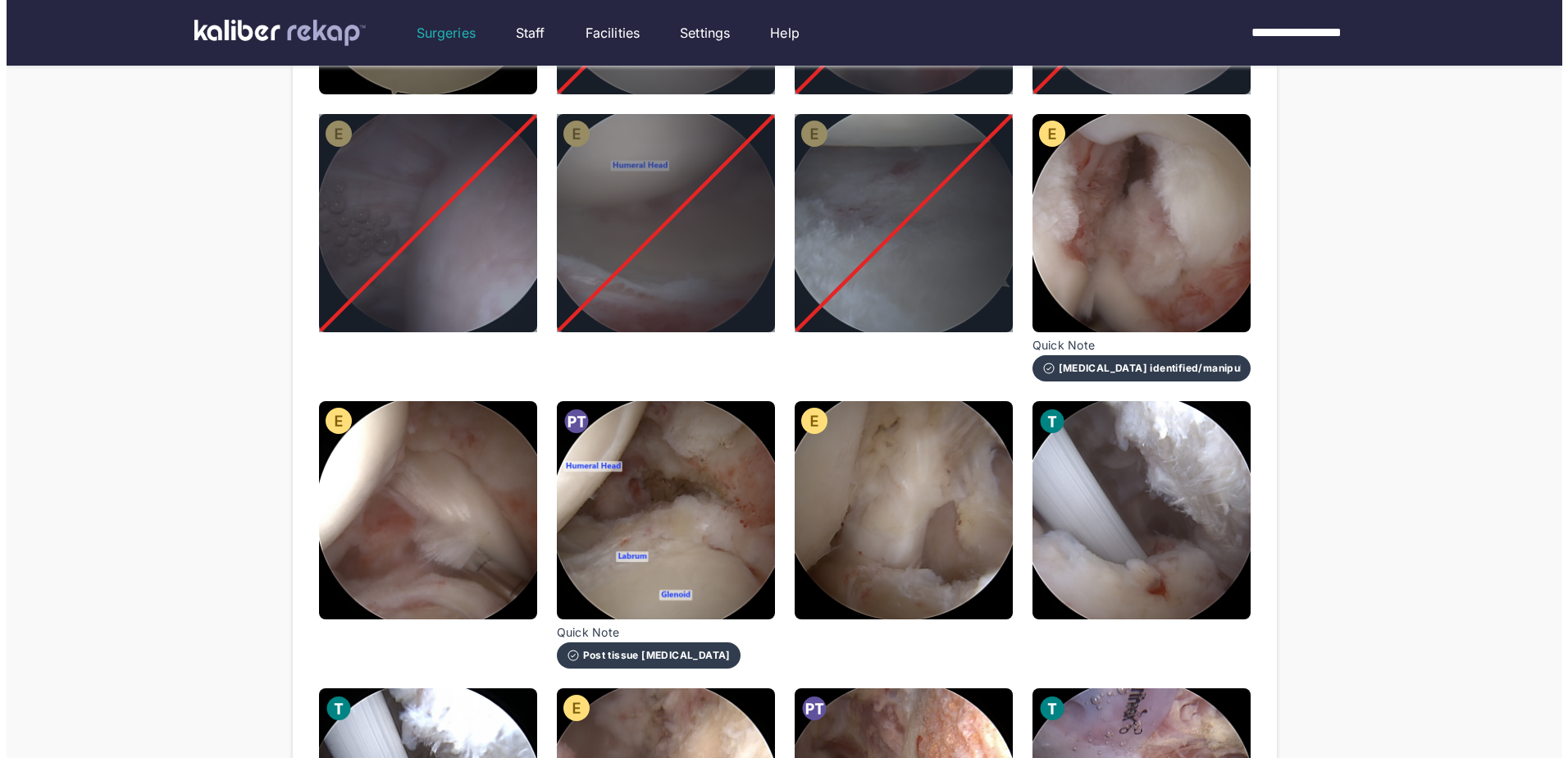
scroll to position [492, 0]
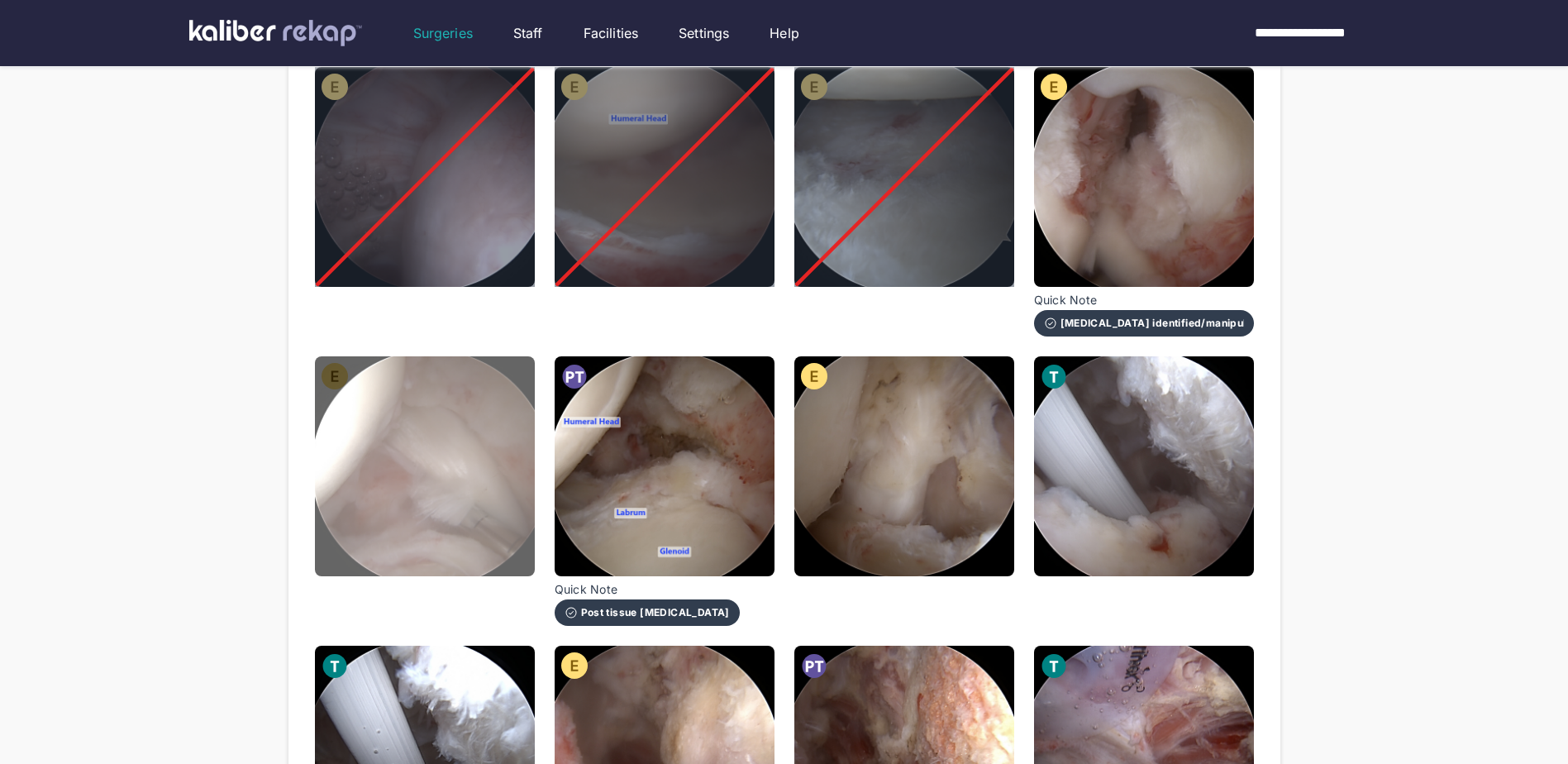
click at [424, 464] on img at bounding box center [425, 466] width 219 height 220
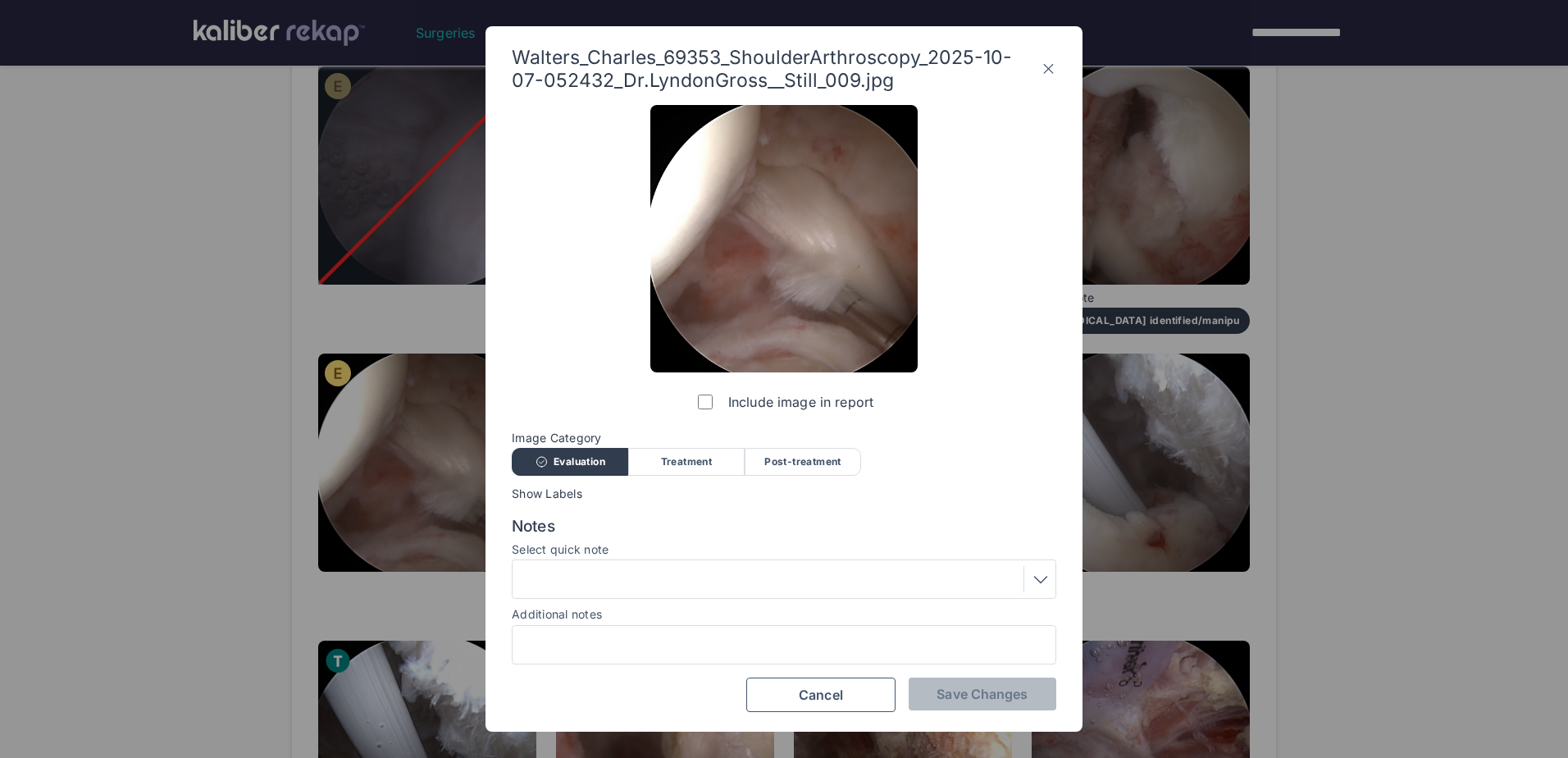
click at [727, 598] on div at bounding box center [783, 579] width 544 height 39
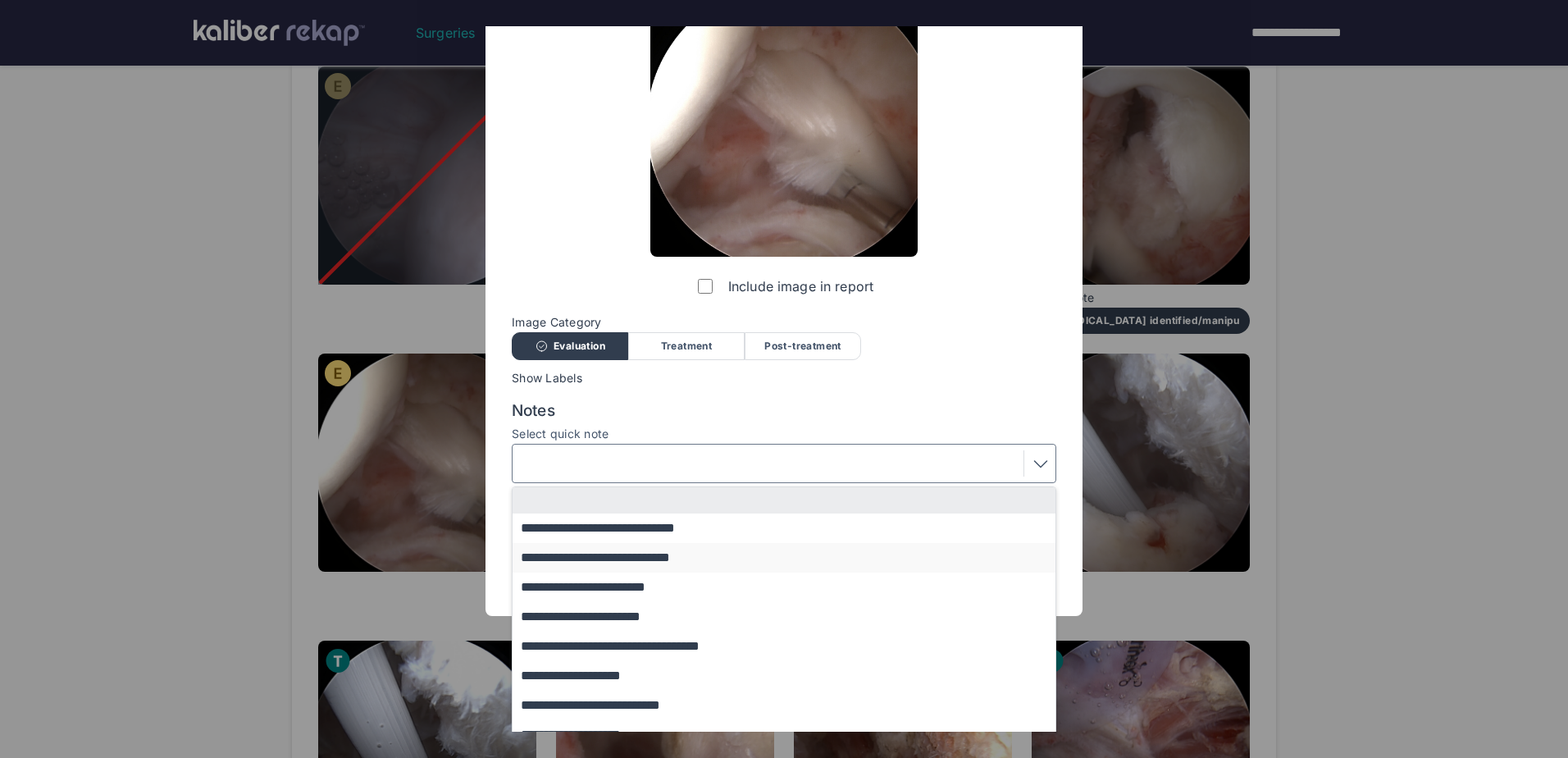
scroll to position [134, 0]
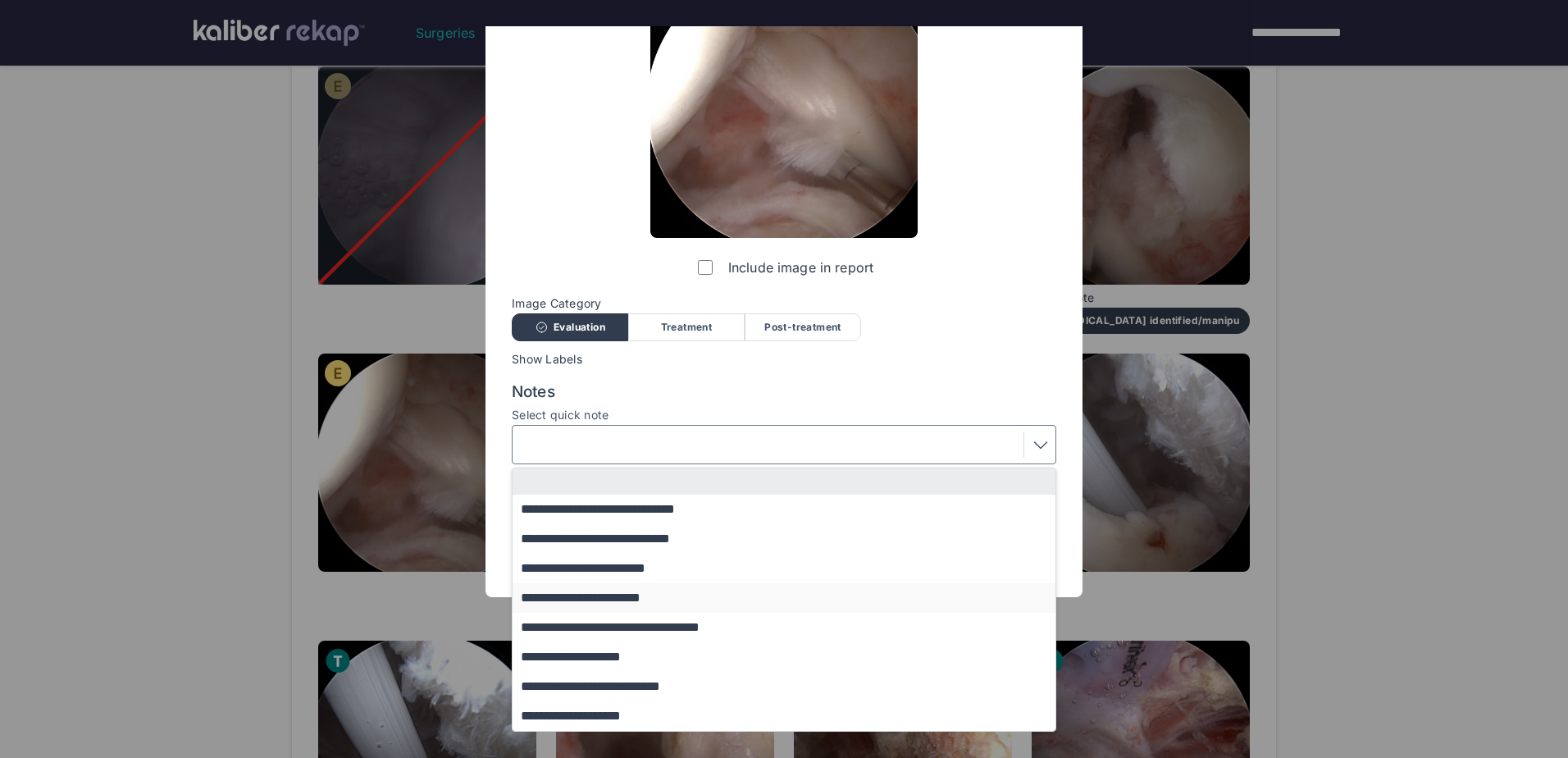
click at [781, 610] on button "**********" at bounding box center [791, 598] width 558 height 30
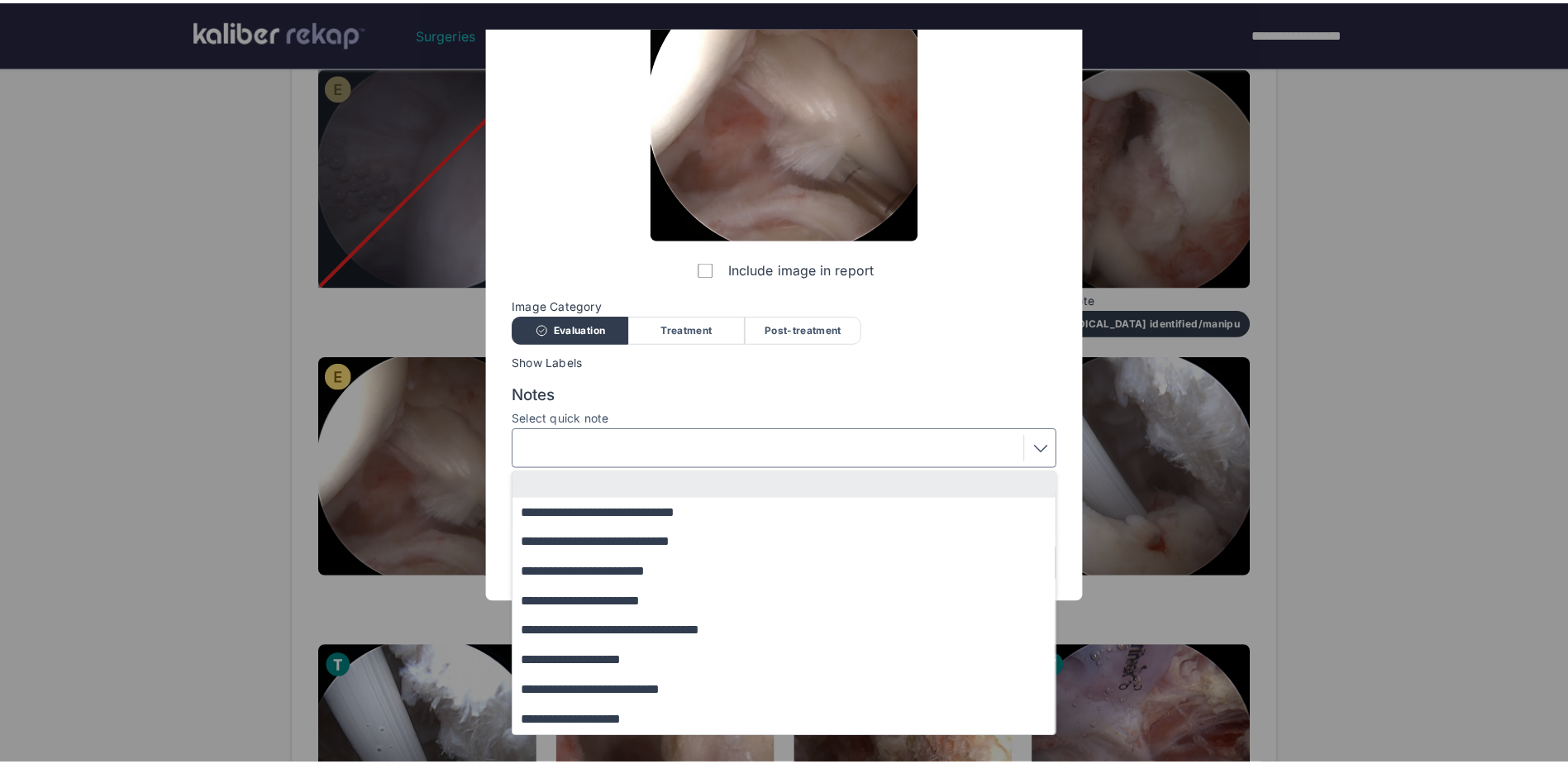
scroll to position [0, 0]
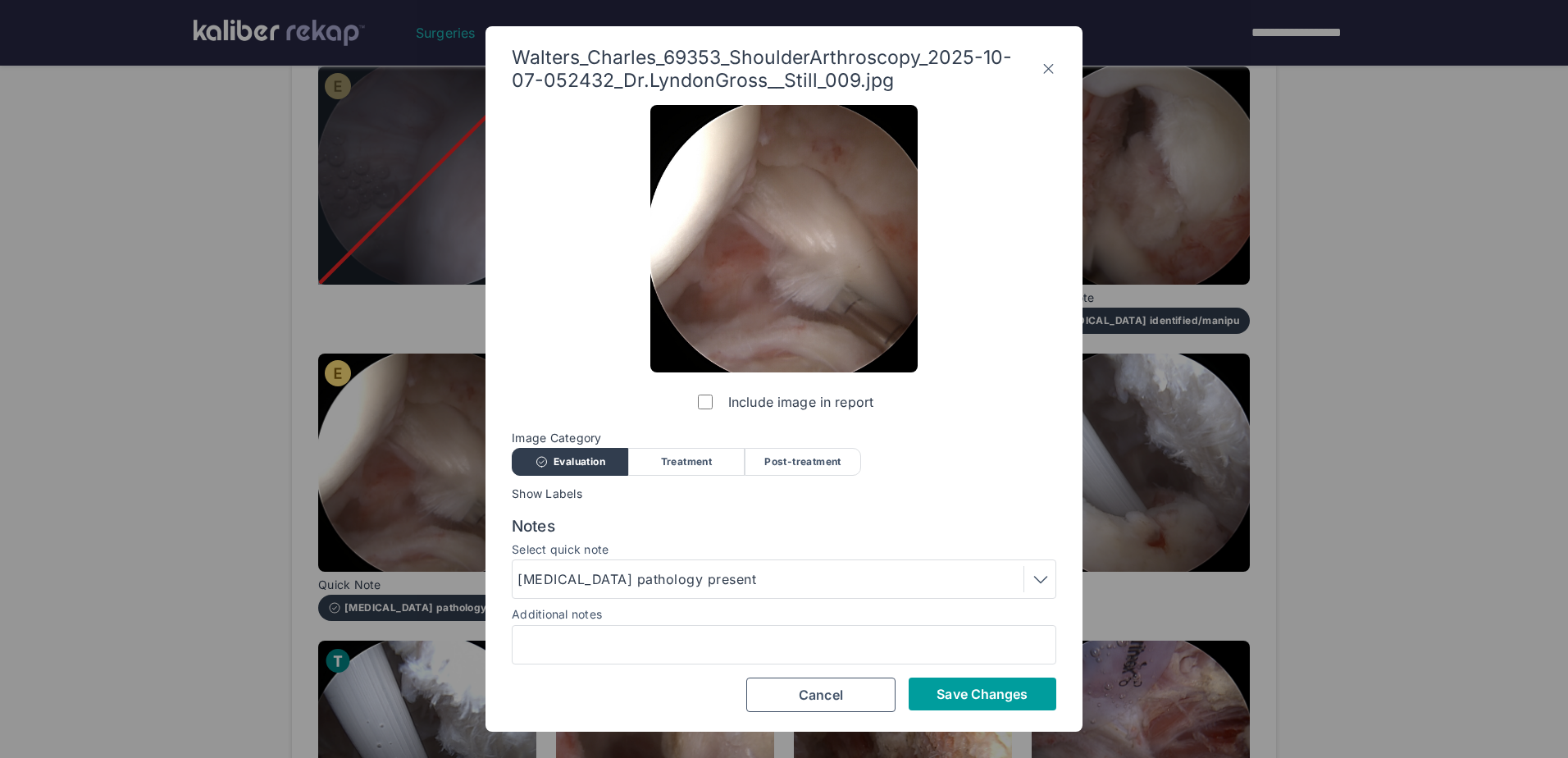
click at [980, 694] on span "Save Changes" at bounding box center [982, 694] width 91 height 17
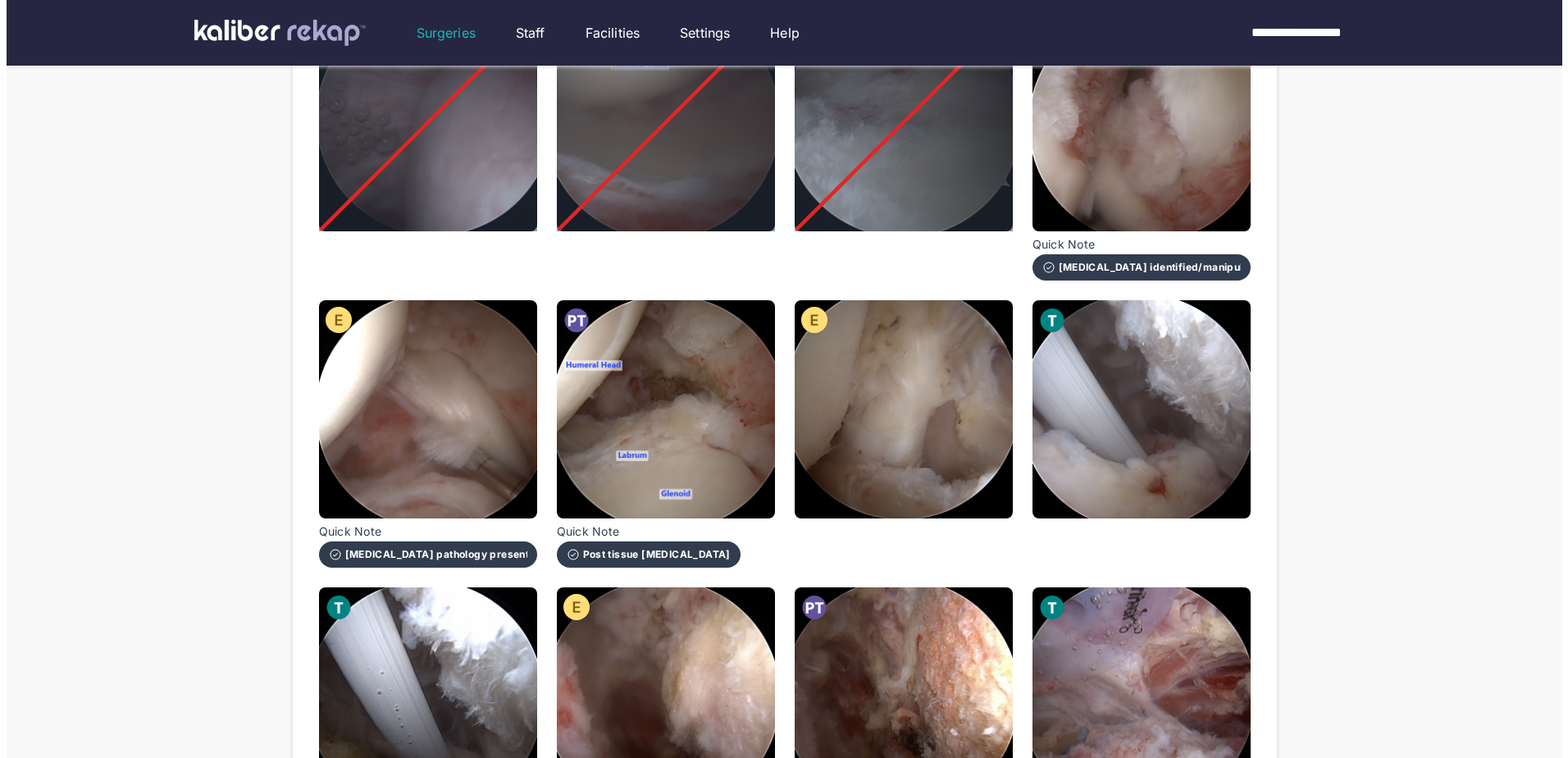
scroll to position [574, 0]
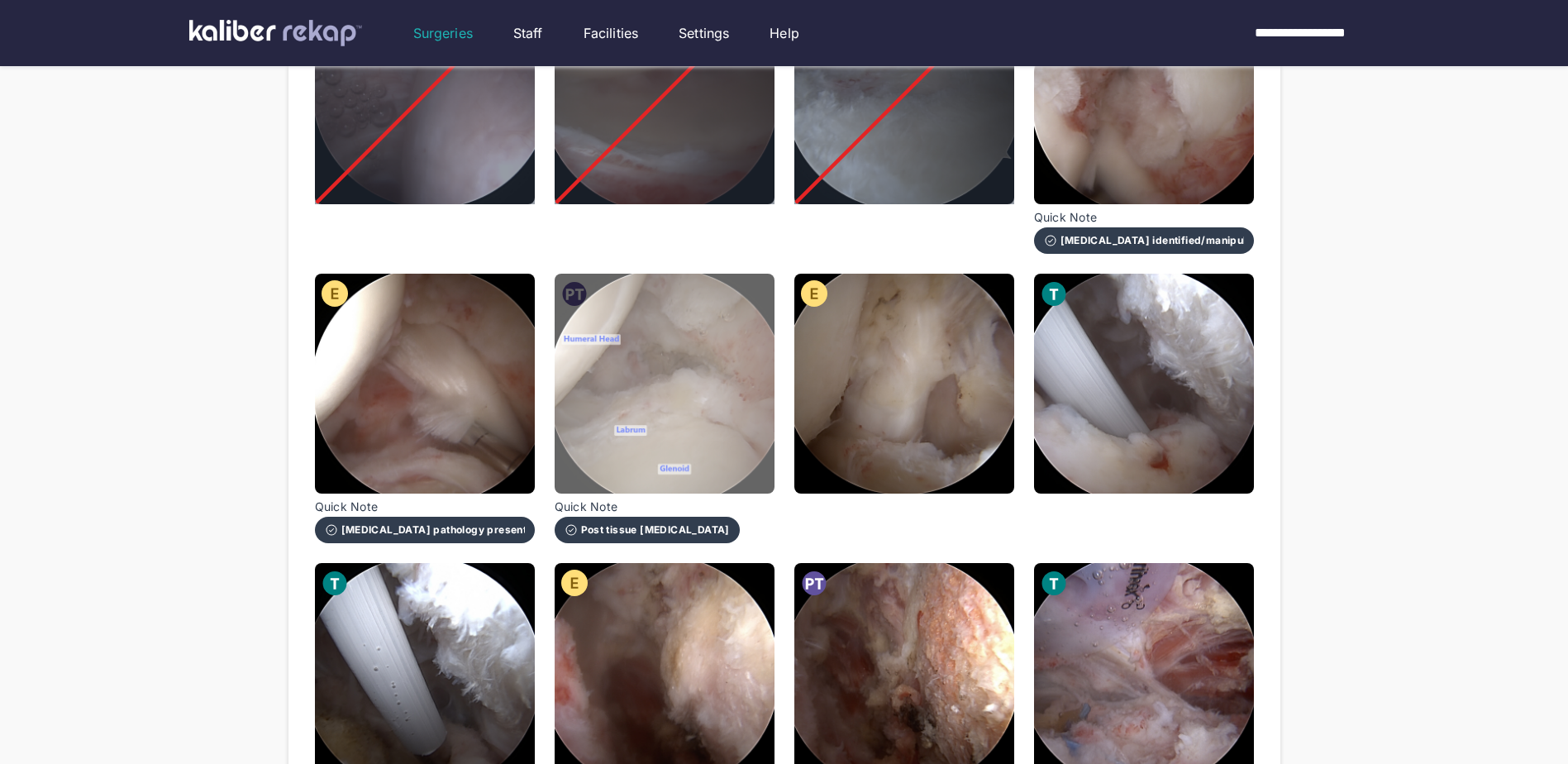
click at [676, 377] on img at bounding box center [665, 384] width 219 height 220
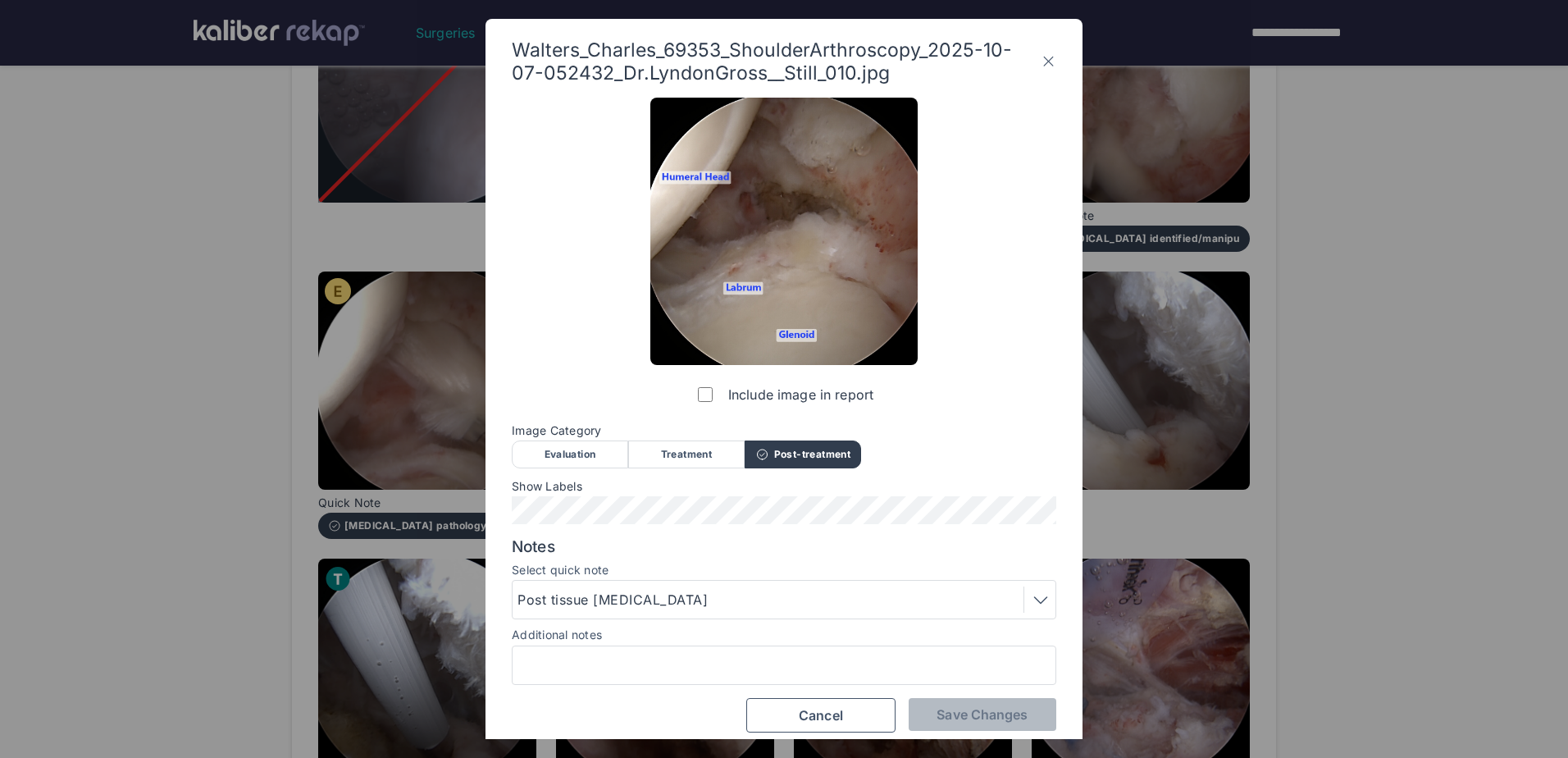
click at [819, 612] on div "Post tissue [MEDICAL_DATA]" at bounding box center [783, 599] width 544 height 39
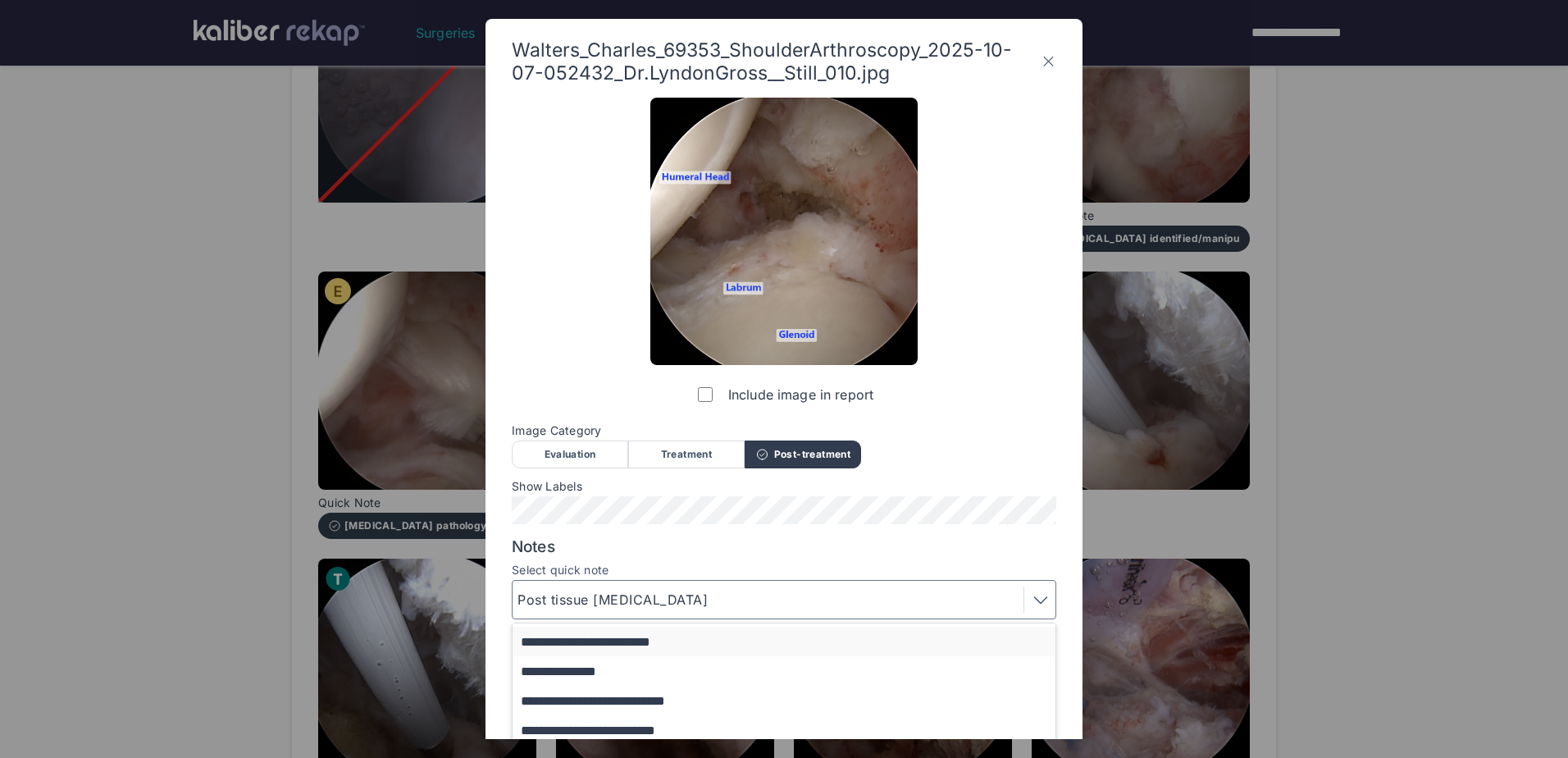
scroll to position [0, 0]
click at [711, 658] on button "**********" at bounding box center [791, 665] width 558 height 30
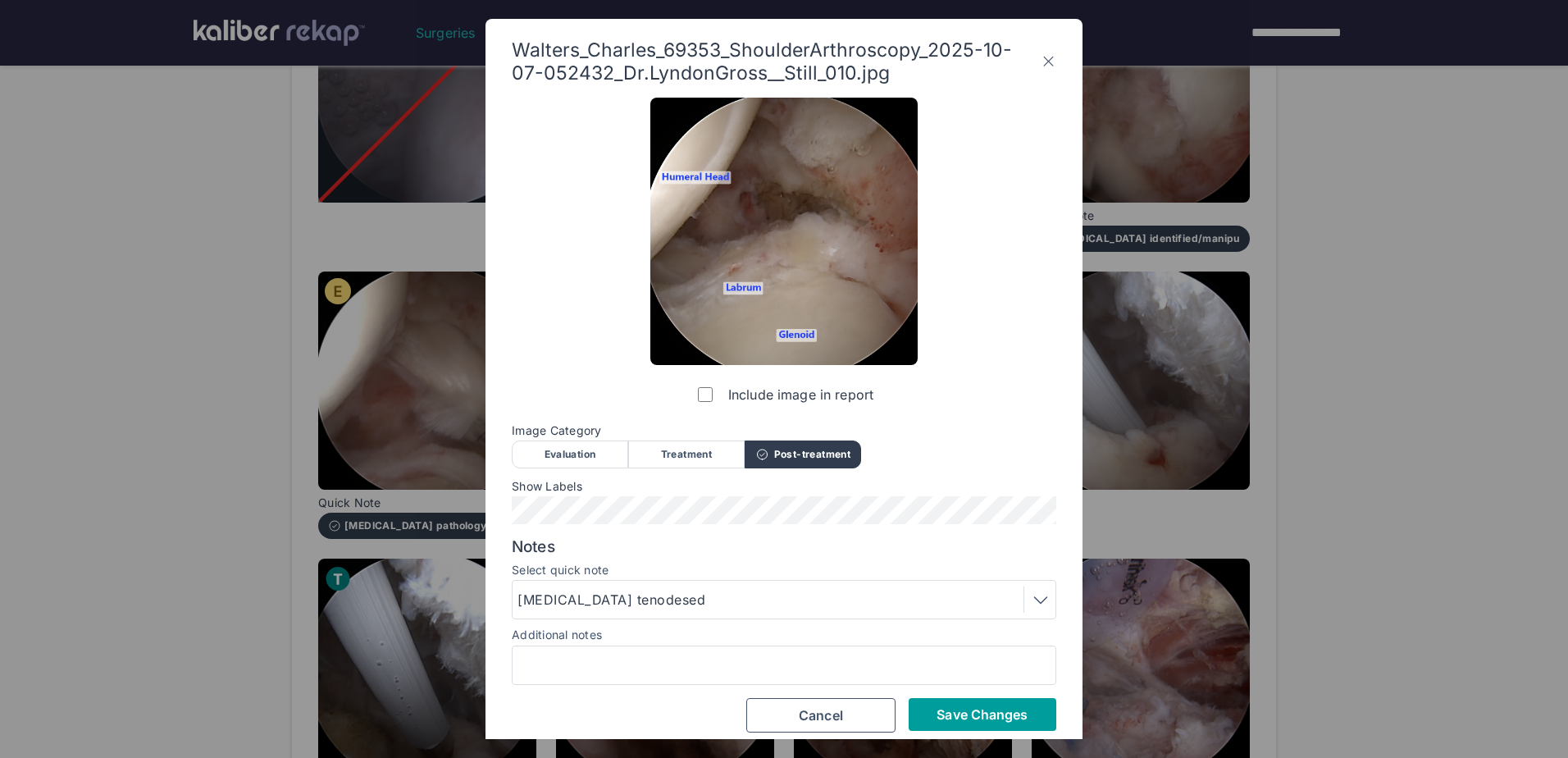
click at [988, 704] on button "Save Changes" at bounding box center [982, 714] width 147 height 33
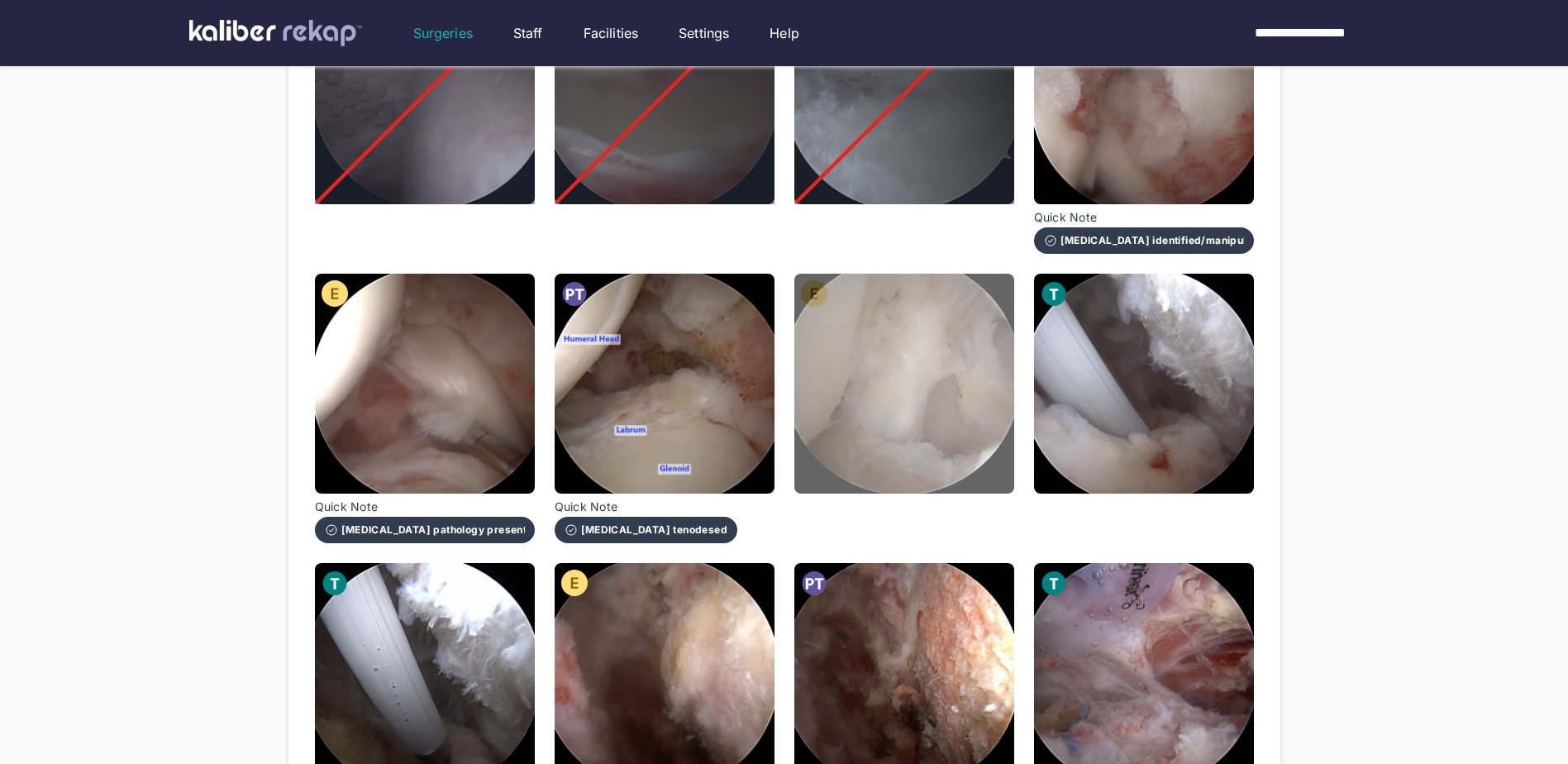
click at [903, 443] on img at bounding box center [904, 384] width 219 height 220
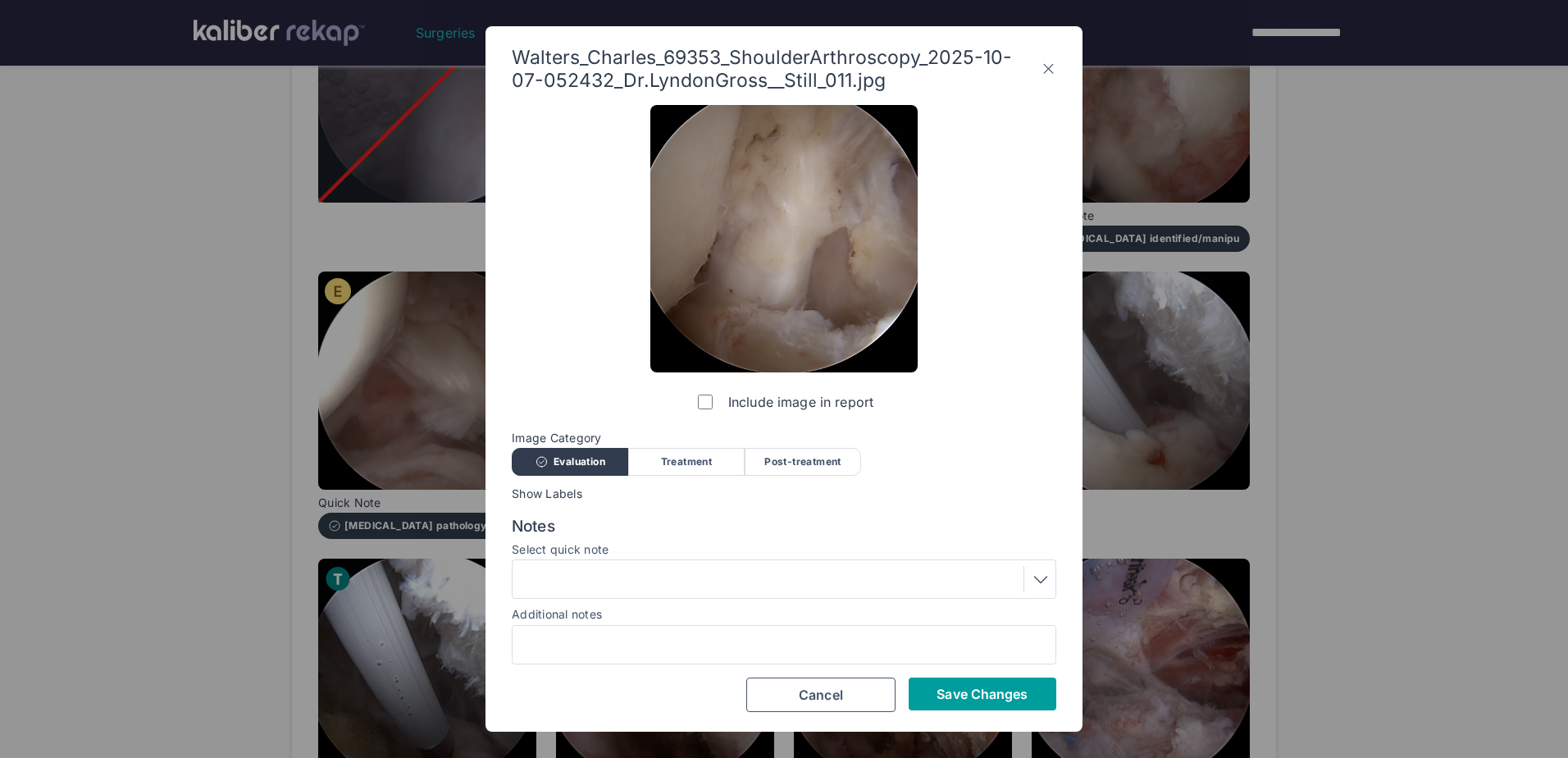
click at [966, 694] on span "Save Changes" at bounding box center [982, 694] width 91 height 17
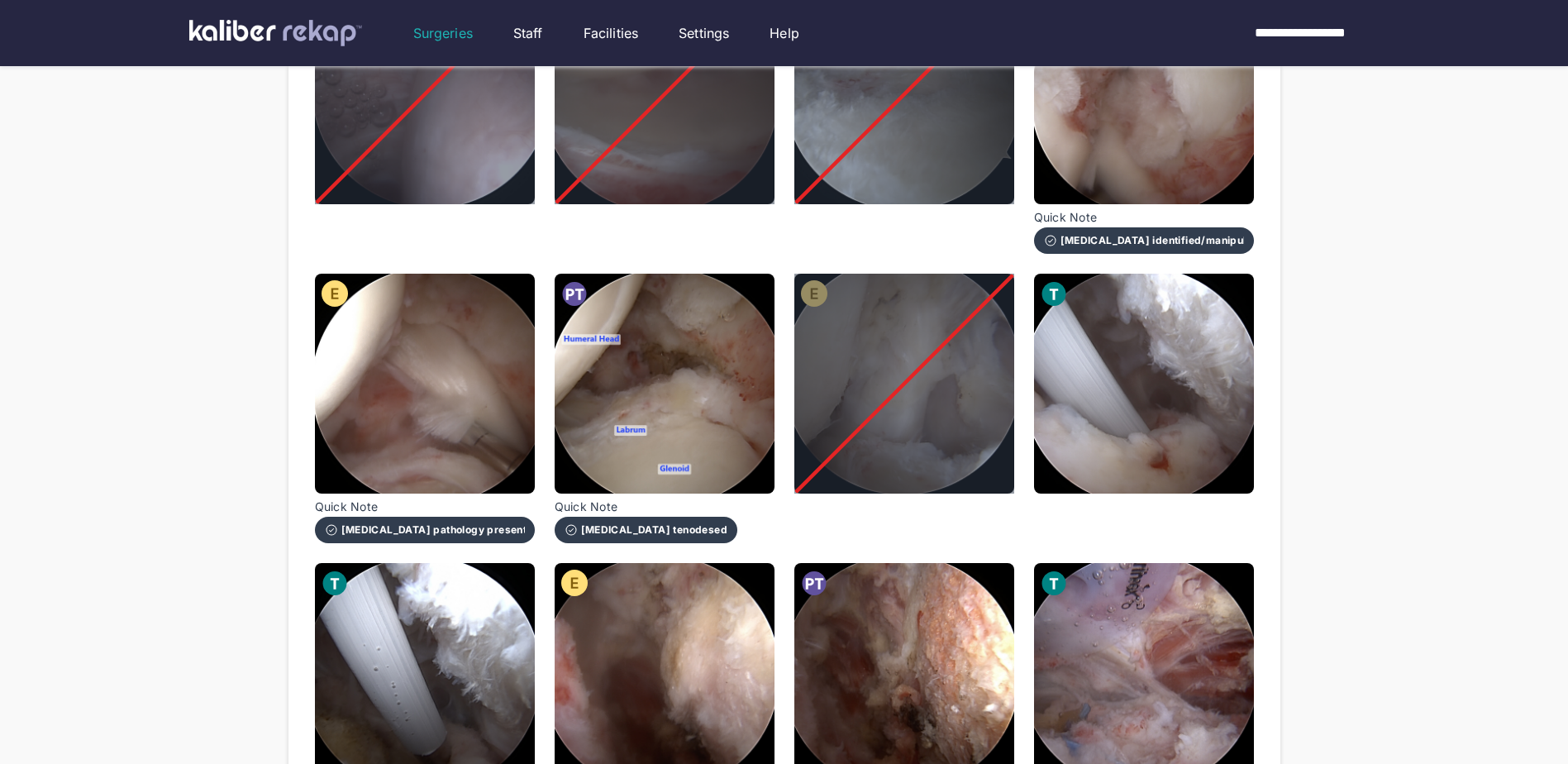
click at [921, 369] on div at bounding box center [904, 384] width 219 height 220
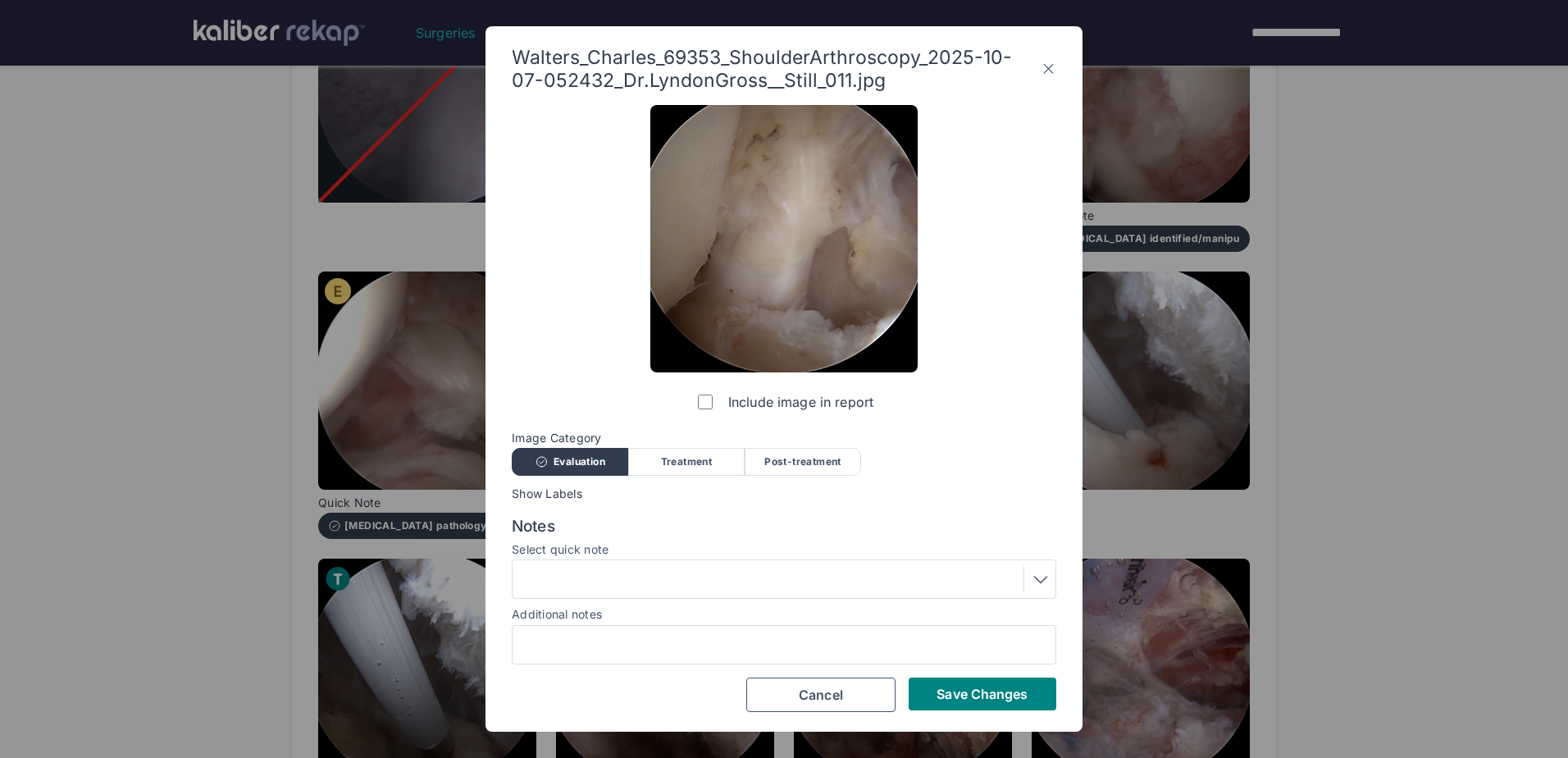
click at [741, 559] on div at bounding box center [783, 579] width 544 height 39
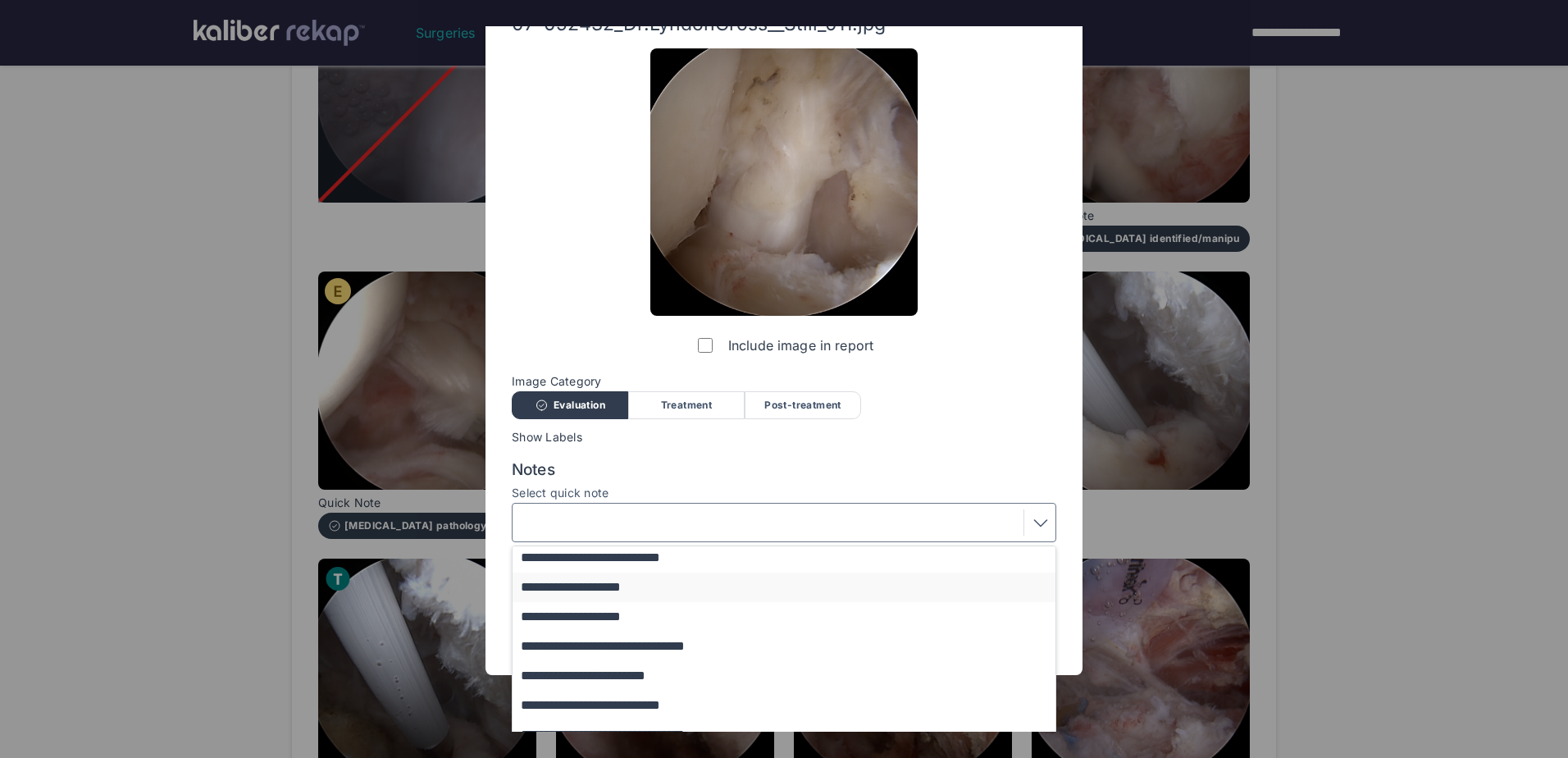
scroll to position [82, 0]
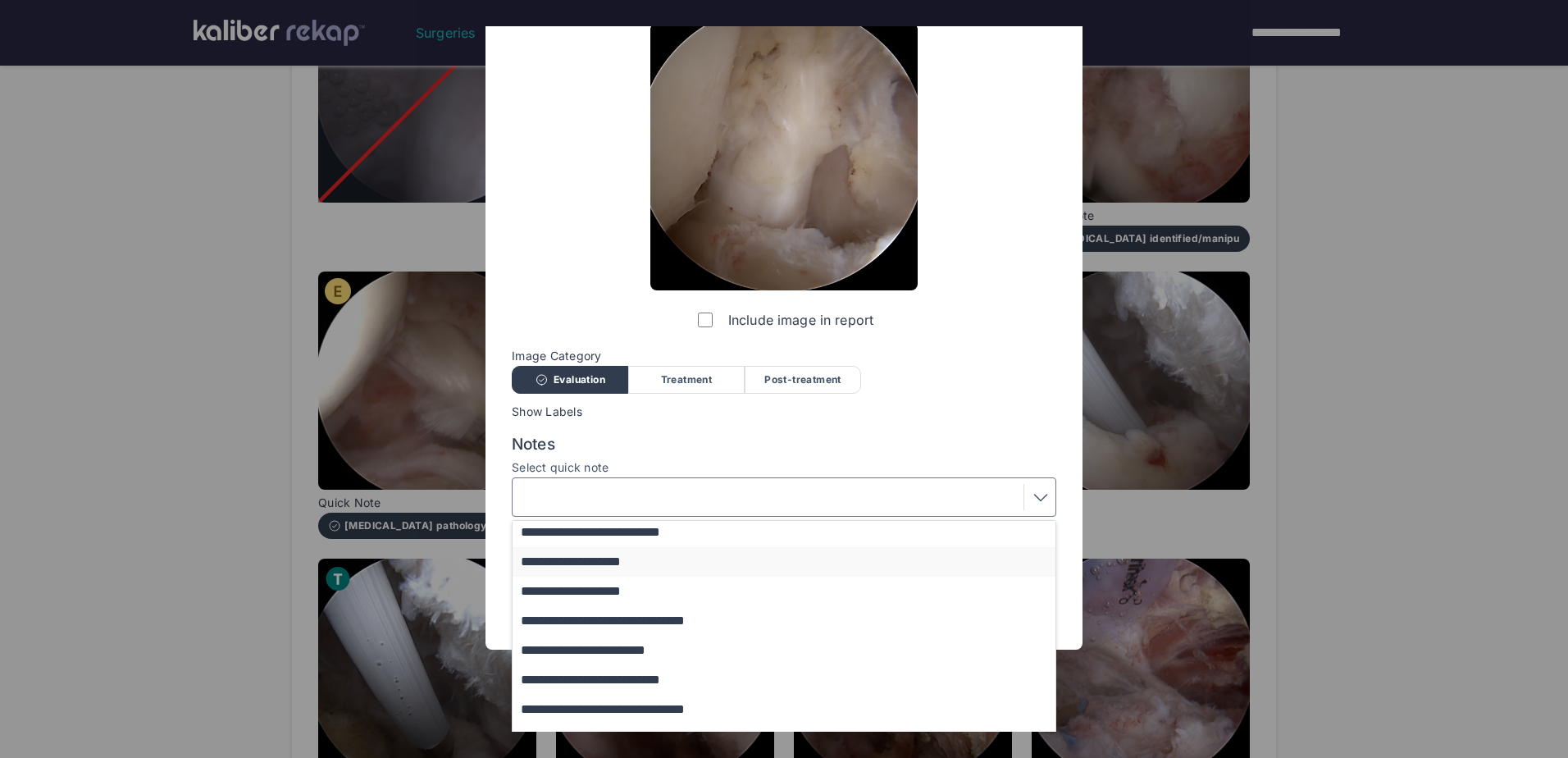
click at [724, 567] on button "**********" at bounding box center [791, 562] width 558 height 30
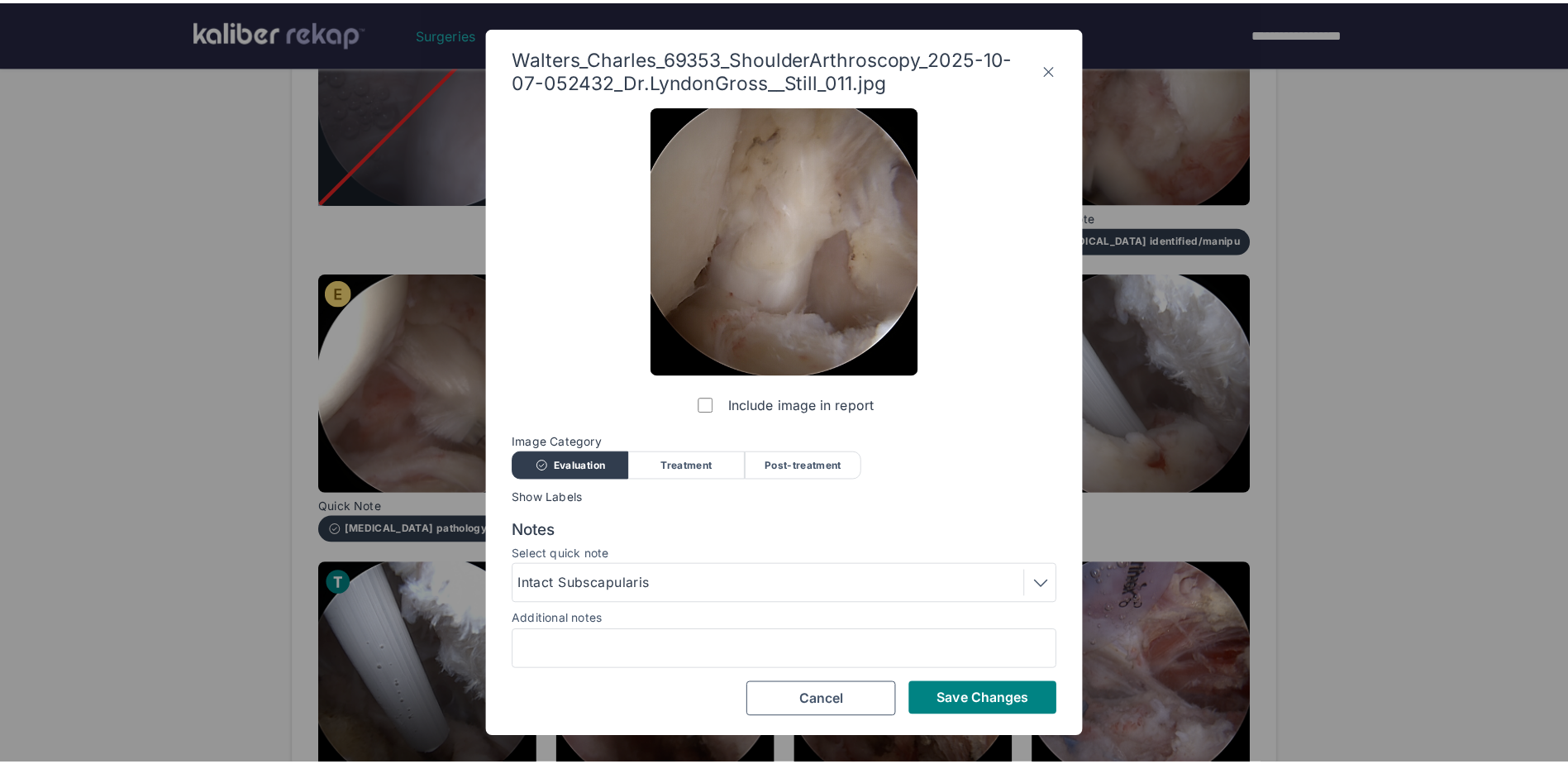
scroll to position [0, 0]
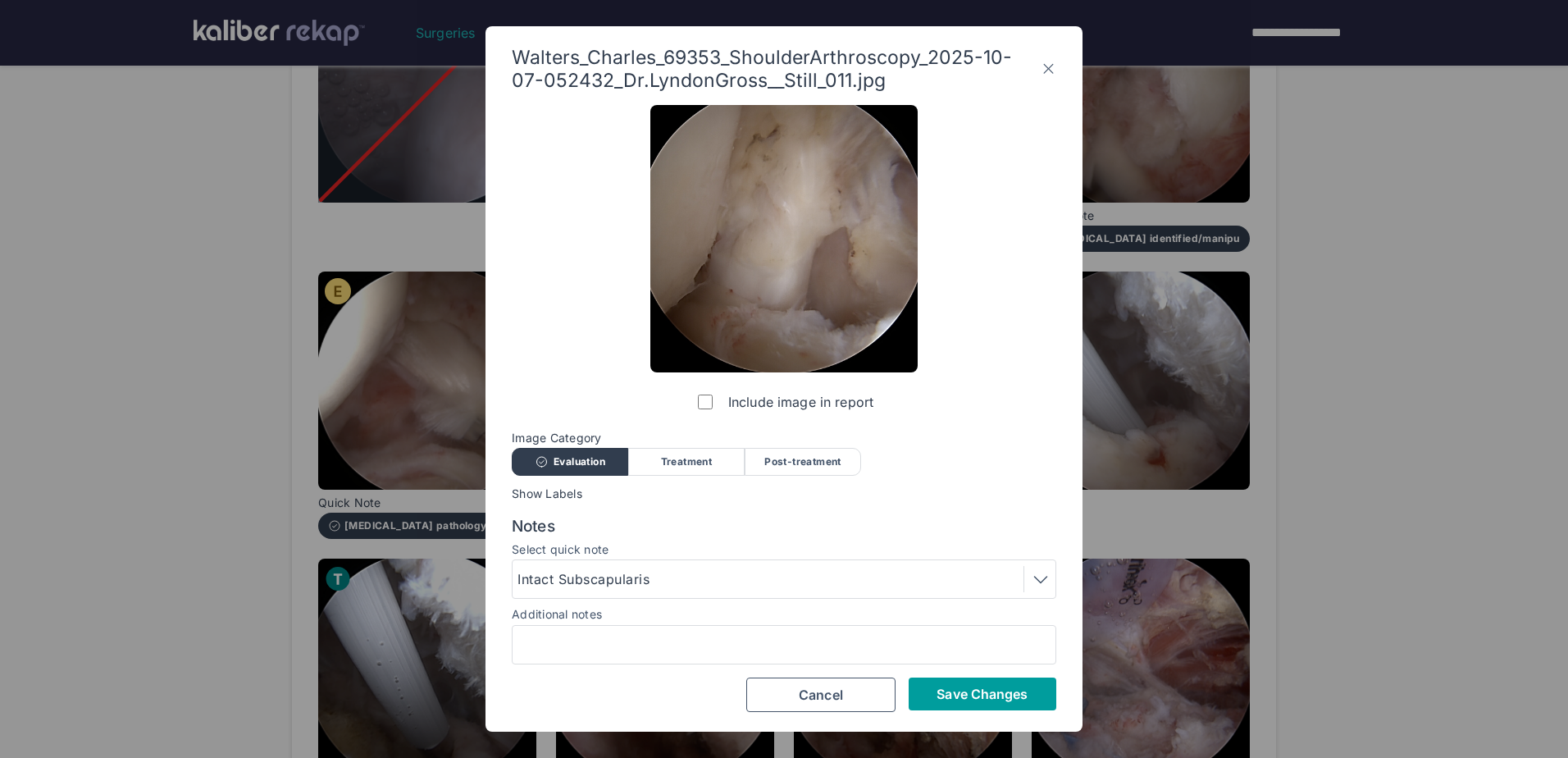
click at [977, 689] on span "Save Changes" at bounding box center [982, 694] width 91 height 17
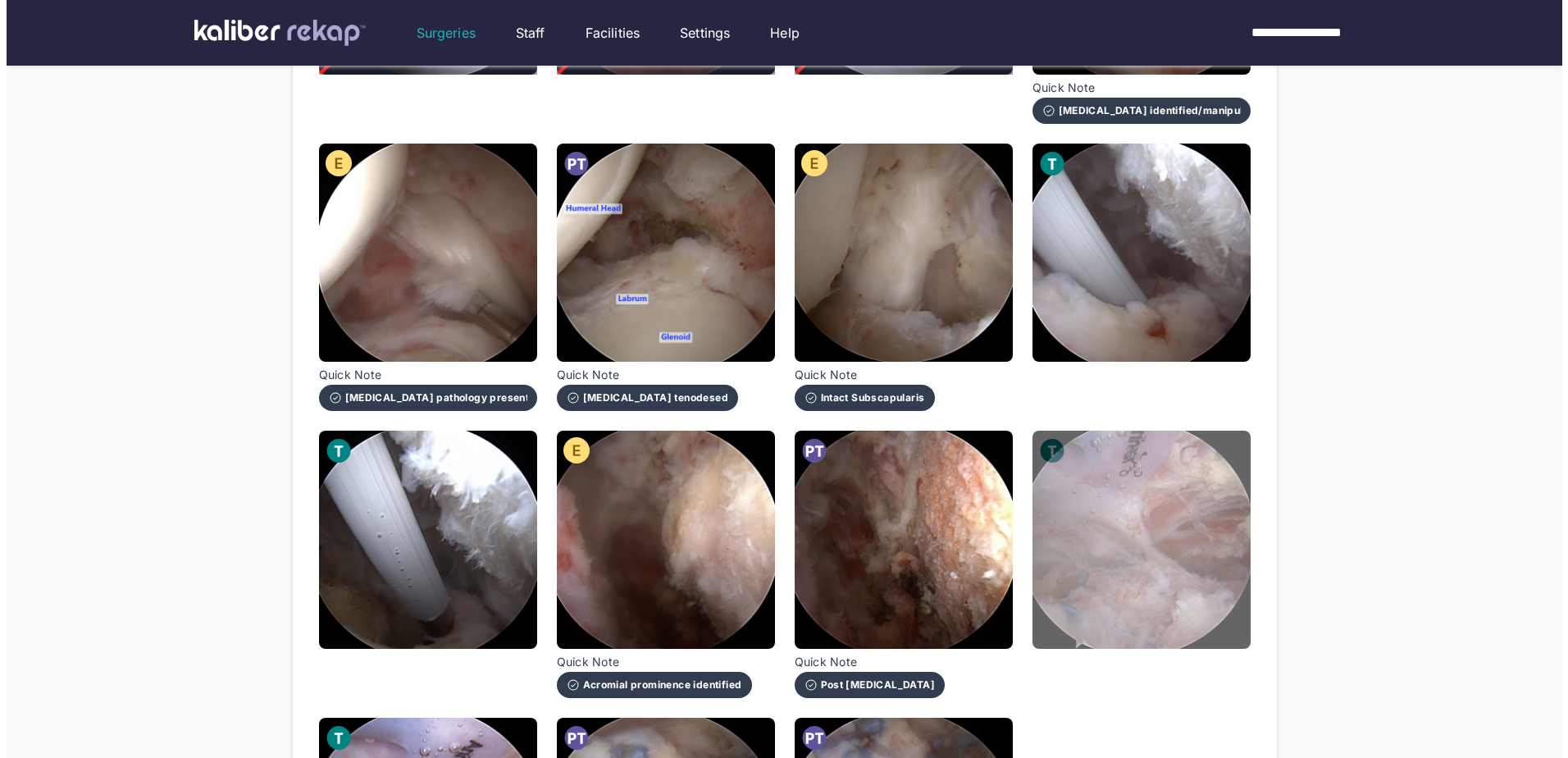
scroll to position [738, 0]
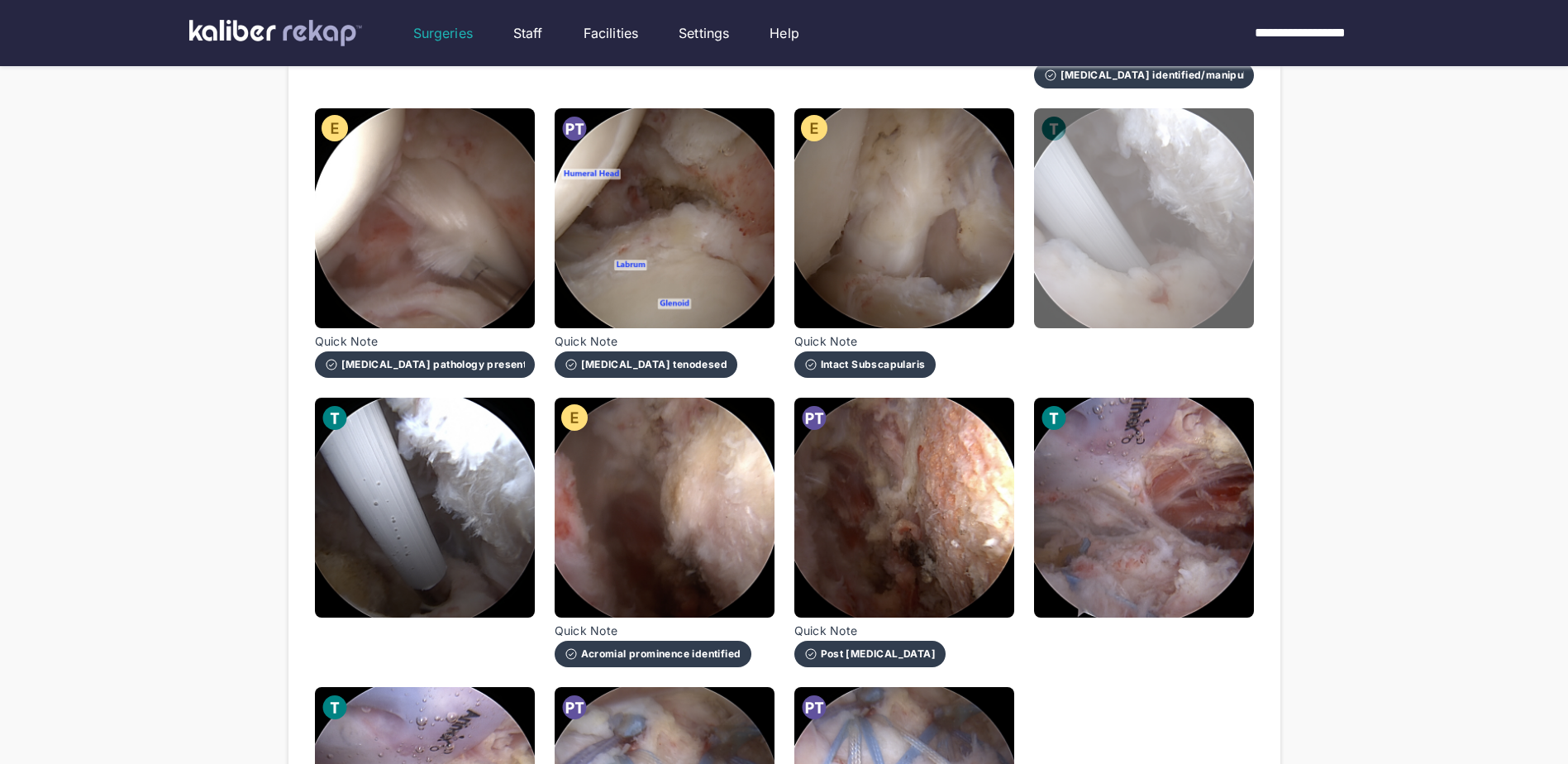
click at [1107, 252] on img at bounding box center [1144, 218] width 219 height 220
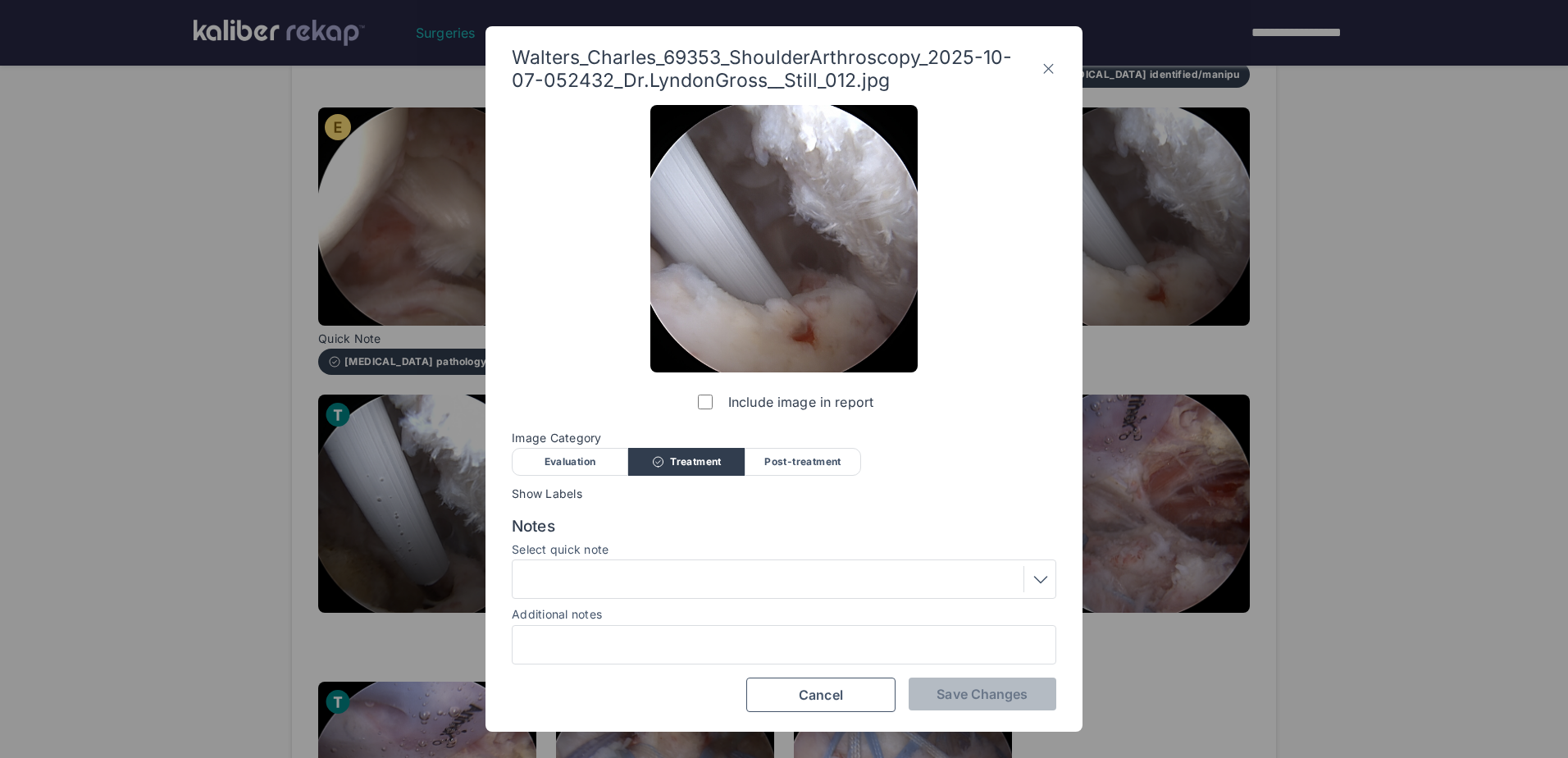
click at [565, 463] on div "Evaluation" at bounding box center [570, 462] width 117 height 28
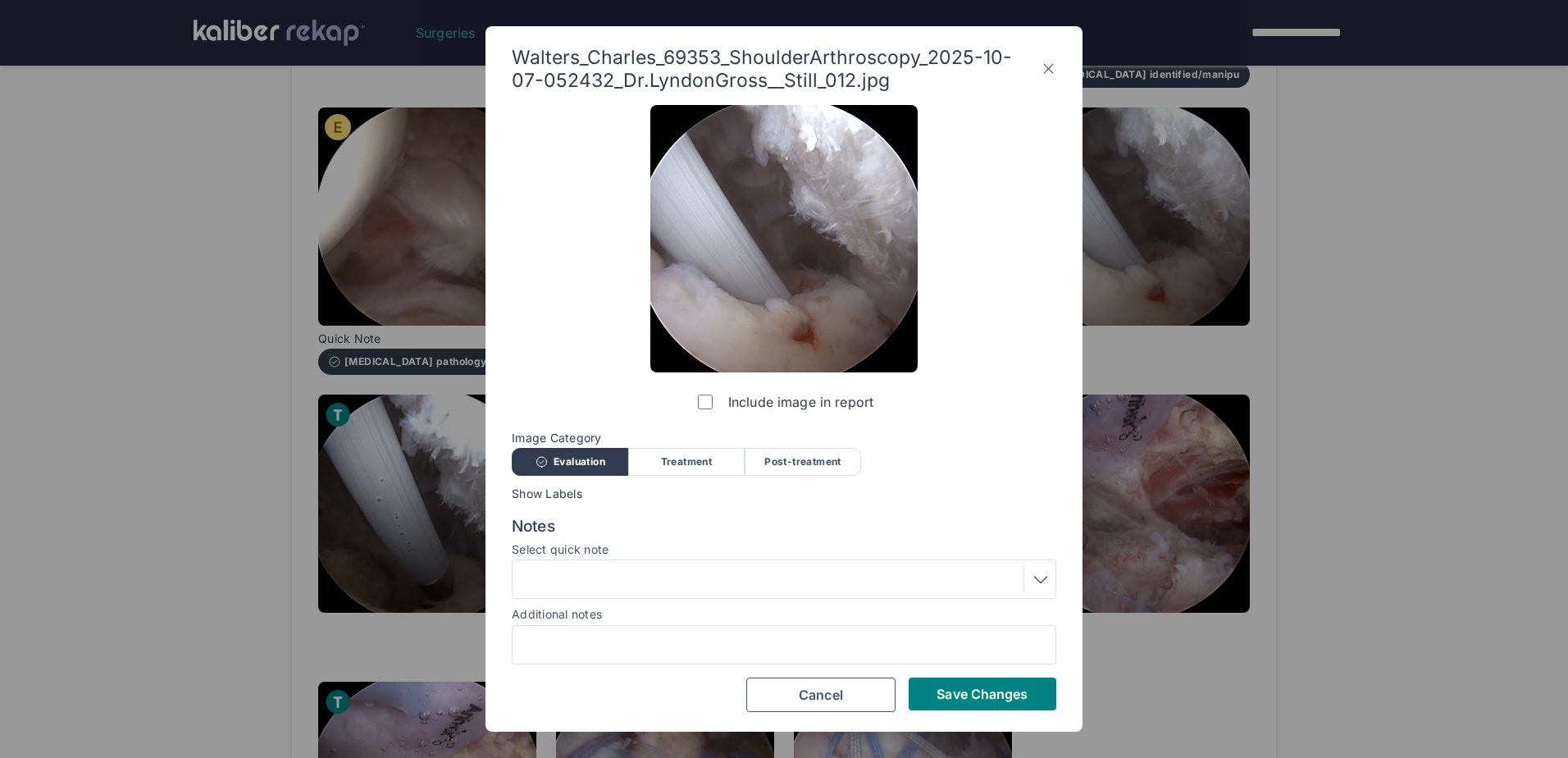
click at [621, 571] on div at bounding box center [784, 579] width 533 height 26
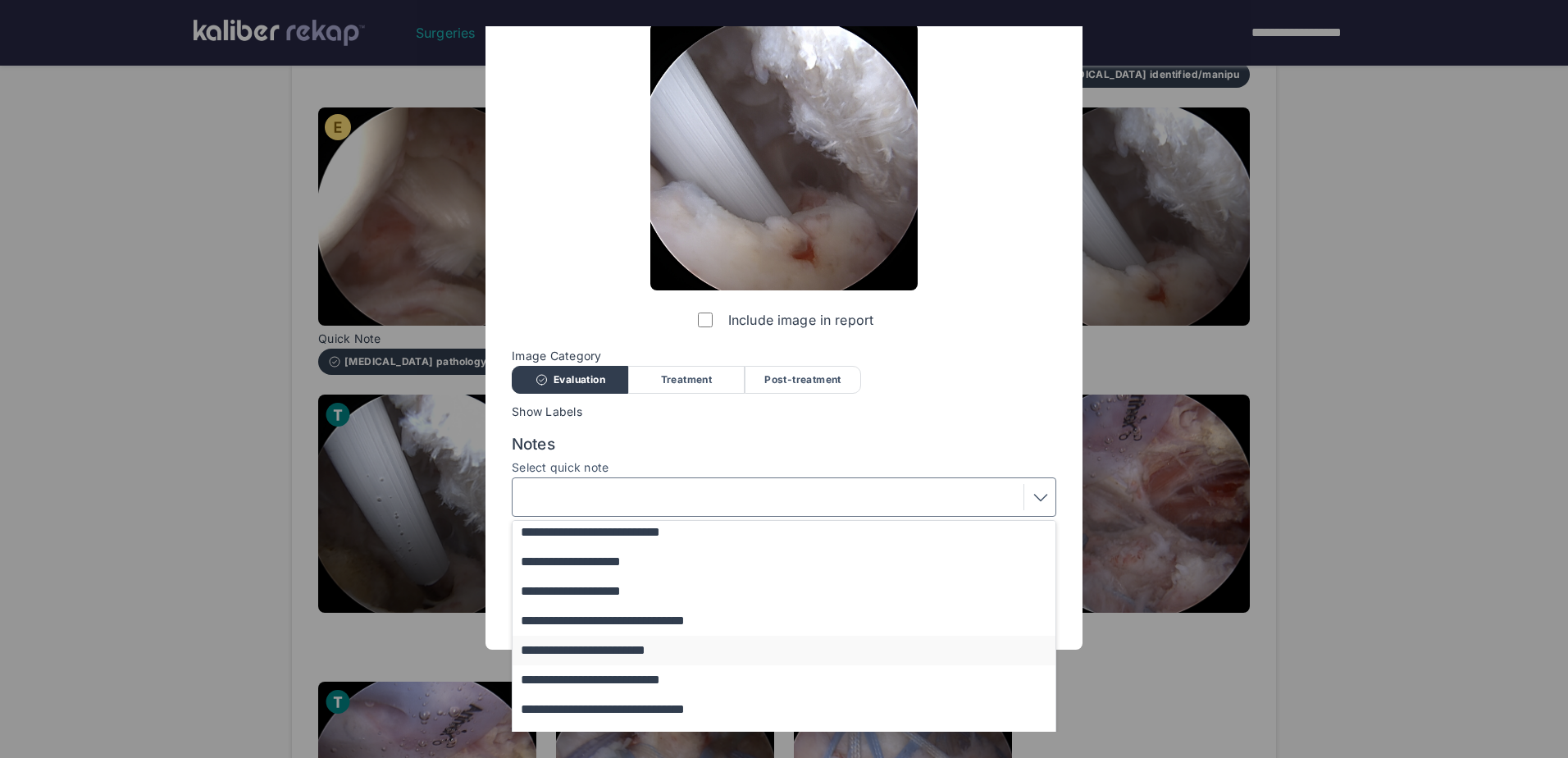
scroll to position [134, 0]
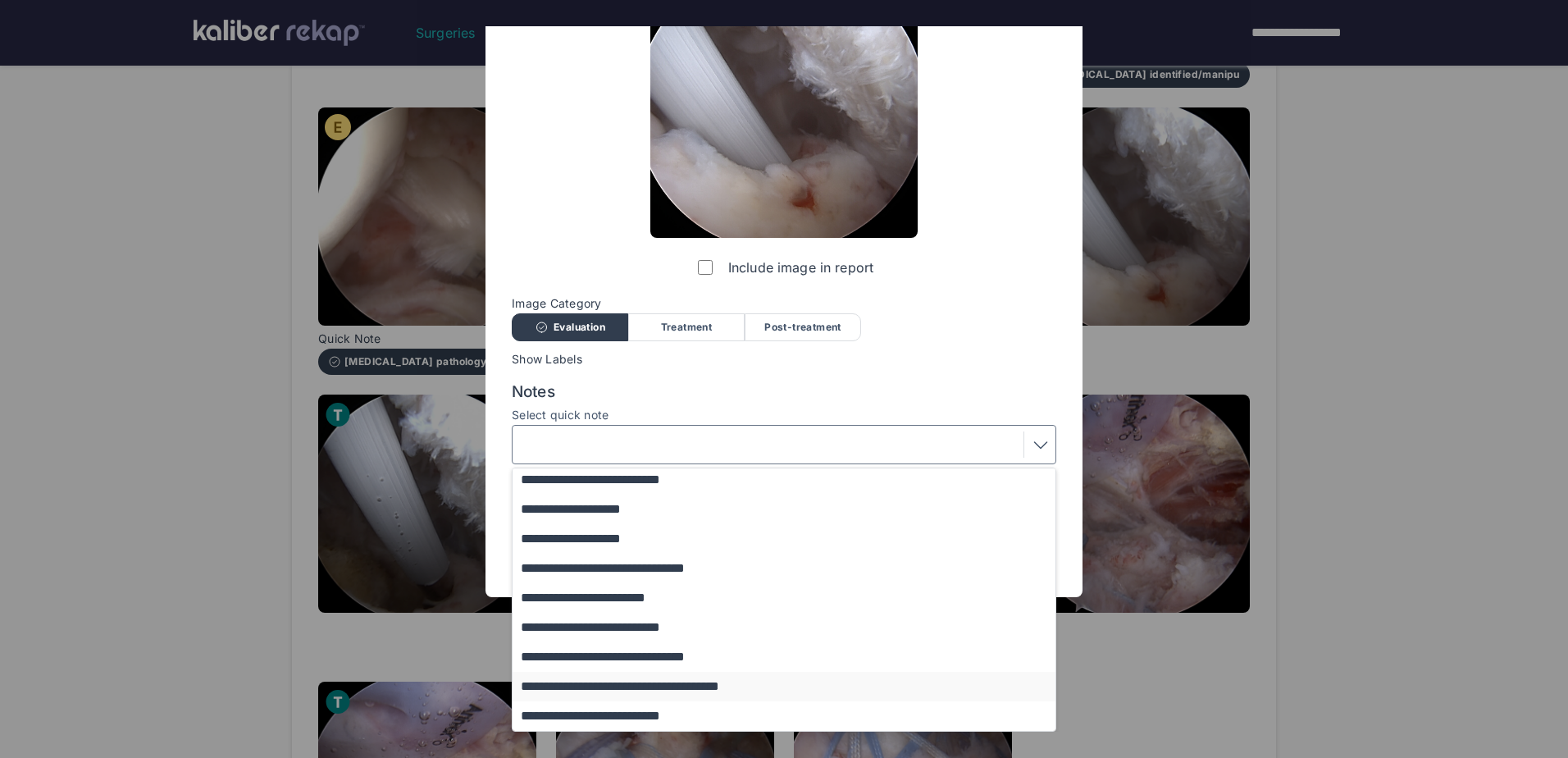
click at [682, 673] on button "**********" at bounding box center [791, 687] width 558 height 30
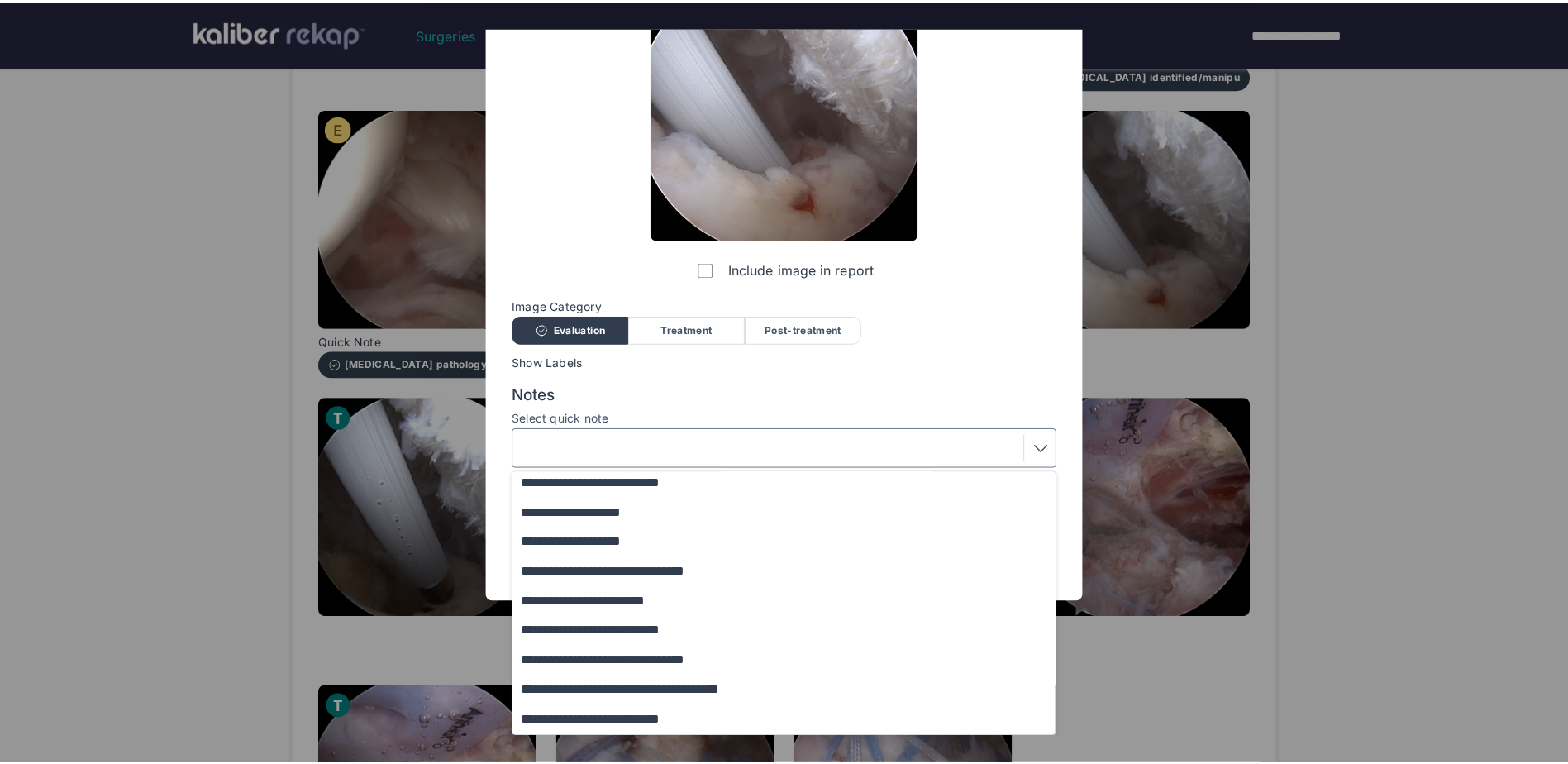
scroll to position [0, 0]
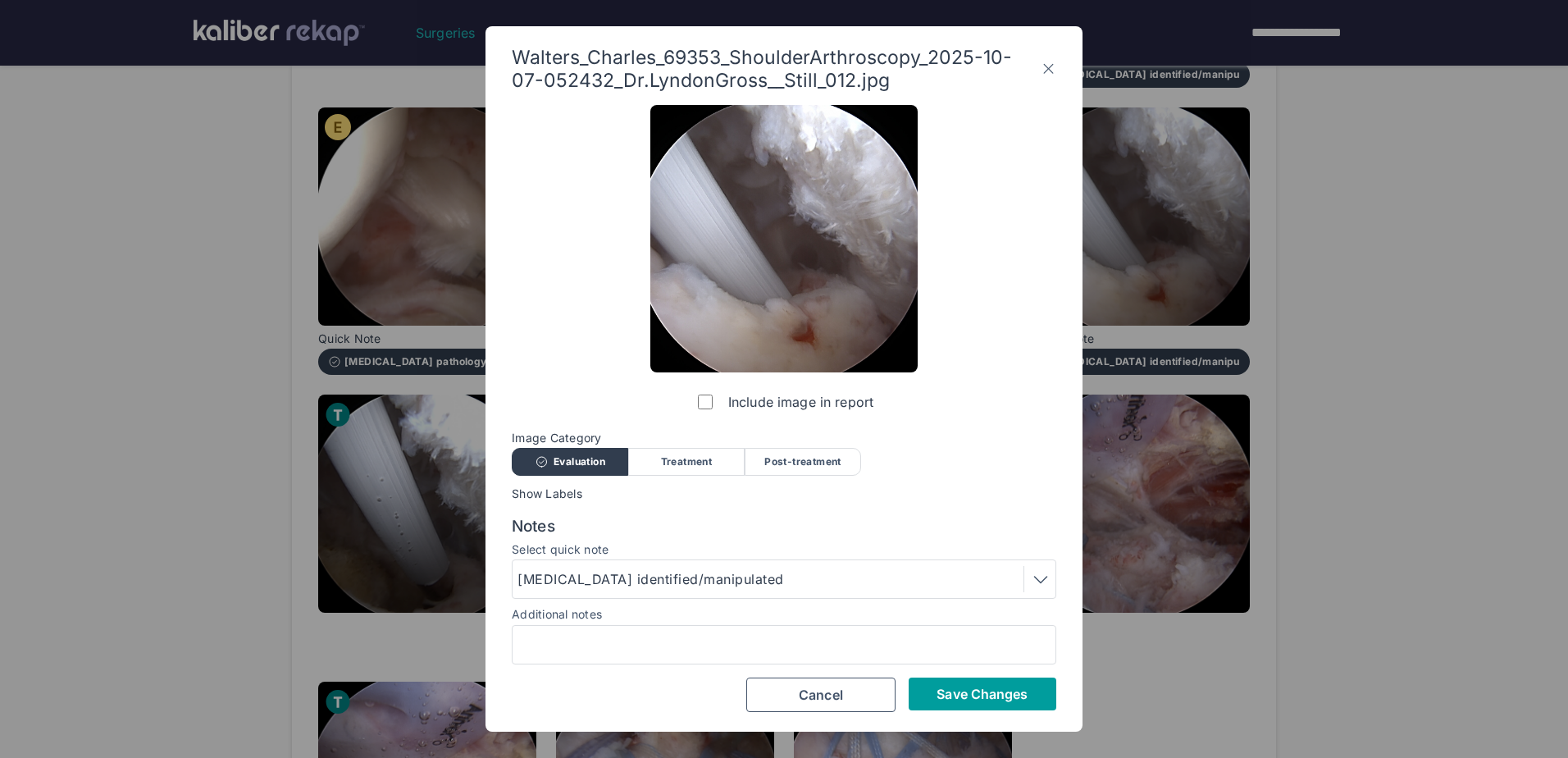
click at [946, 686] on span "Save Changes" at bounding box center [982, 694] width 91 height 17
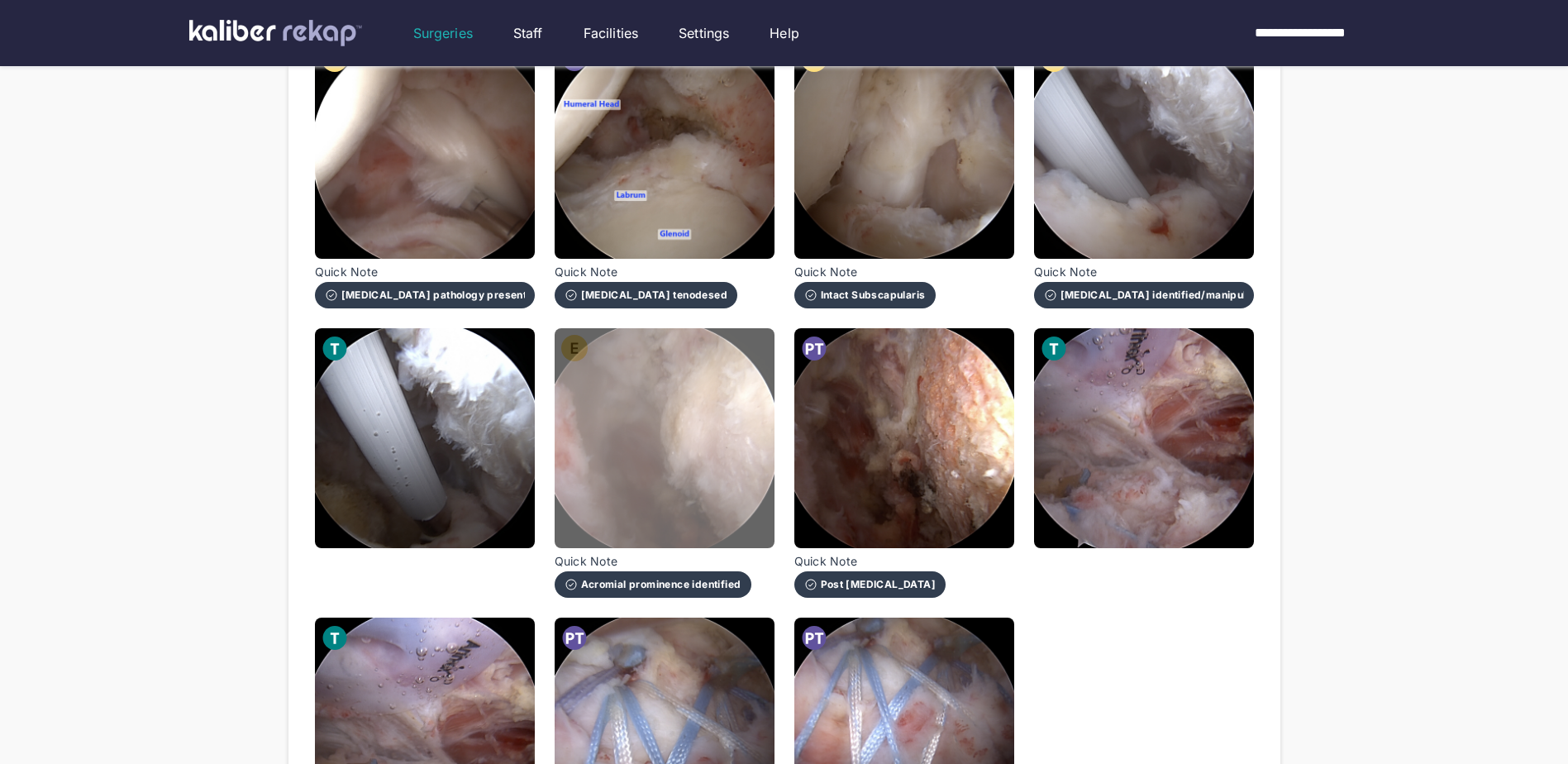
scroll to position [826, 0]
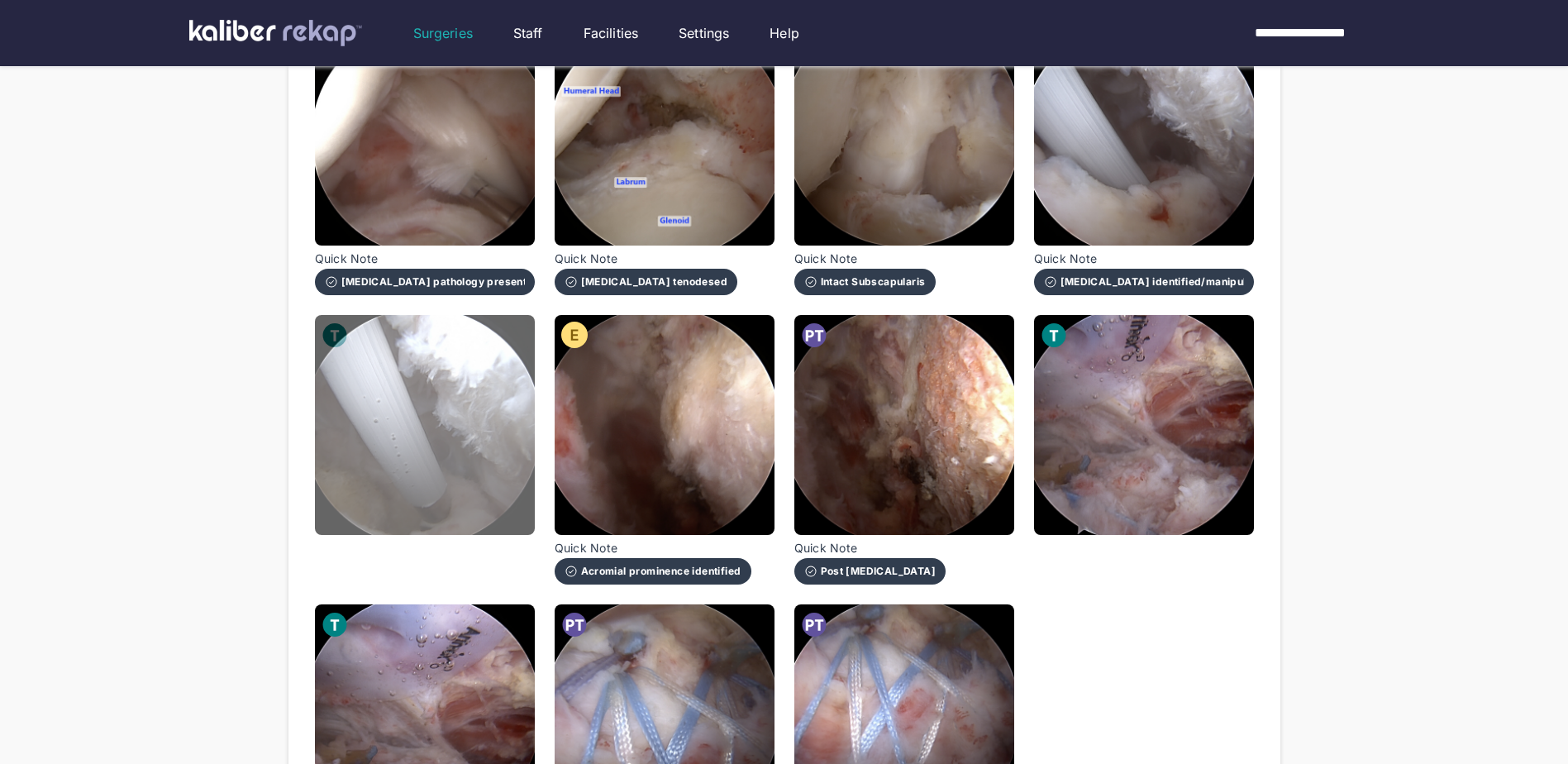
click at [494, 454] on img at bounding box center [425, 425] width 219 height 220
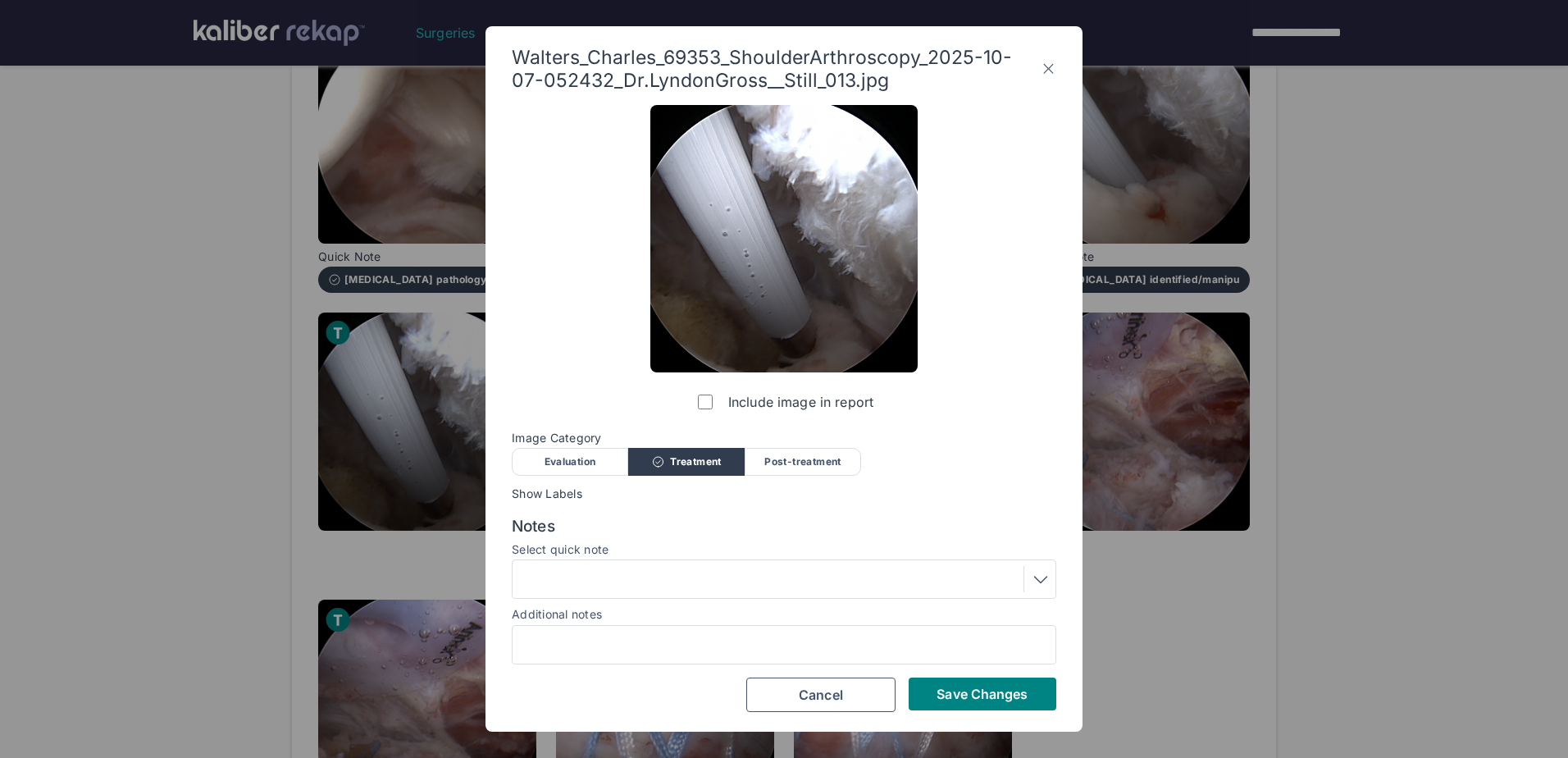
drag, startPoint x: 1035, startPoint y: 698, endPoint x: 1018, endPoint y: 680, distance: 24.8
click at [1034, 698] on button "Save Changes" at bounding box center [982, 694] width 147 height 33
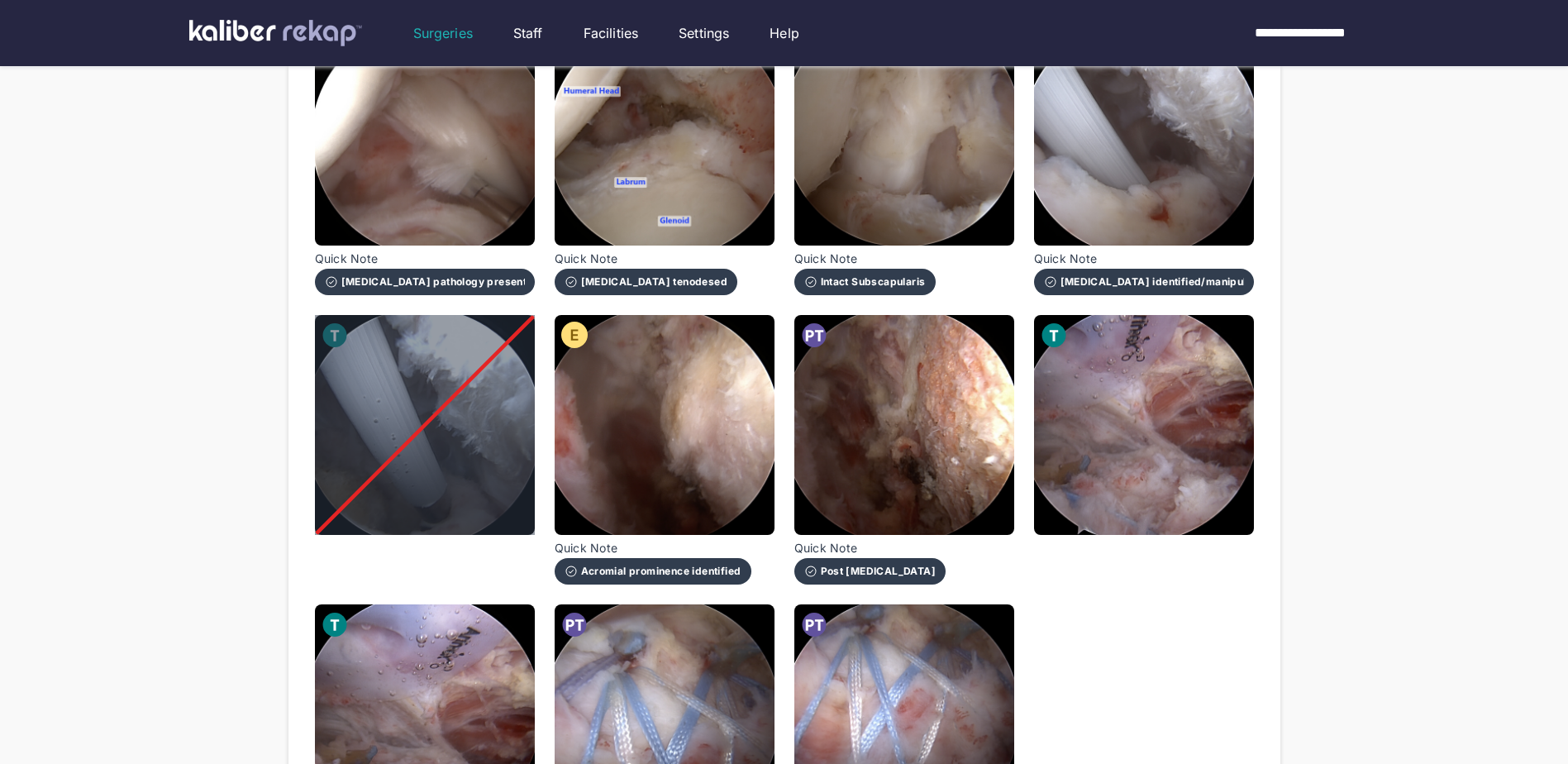
scroll to position [910, 0]
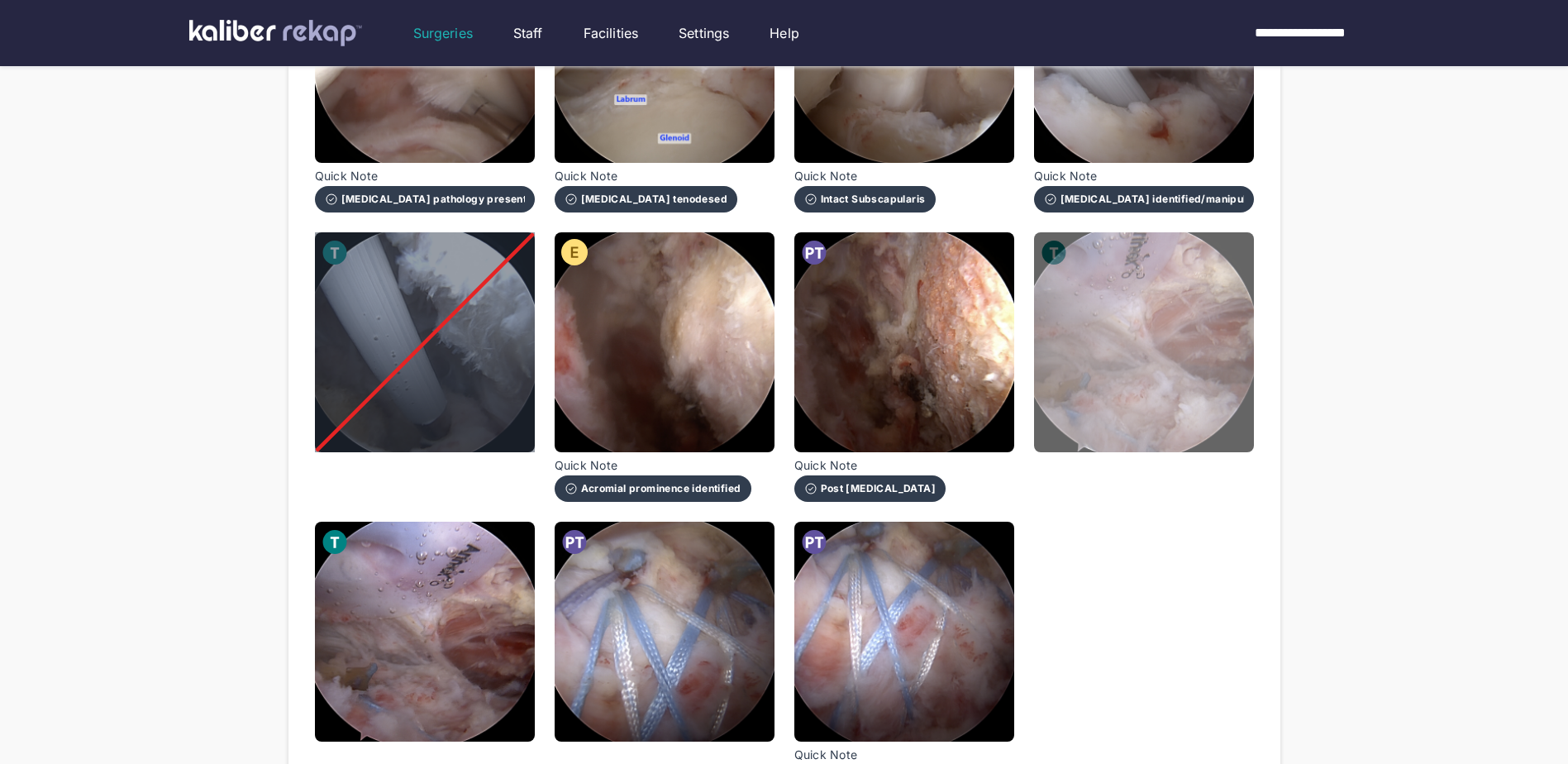
click at [1168, 339] on img at bounding box center [1144, 342] width 219 height 220
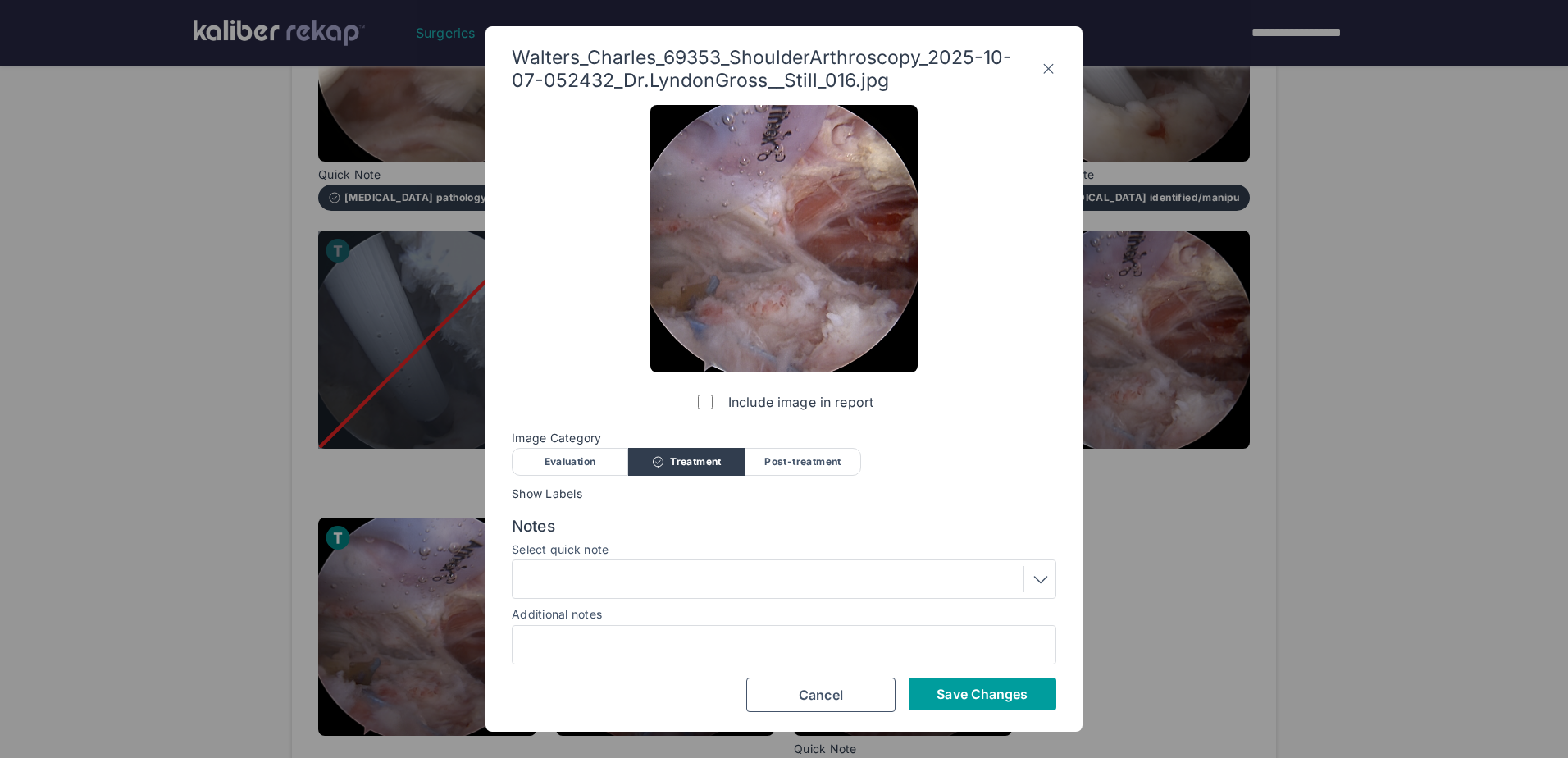
click at [925, 690] on button "Save Changes" at bounding box center [982, 694] width 147 height 33
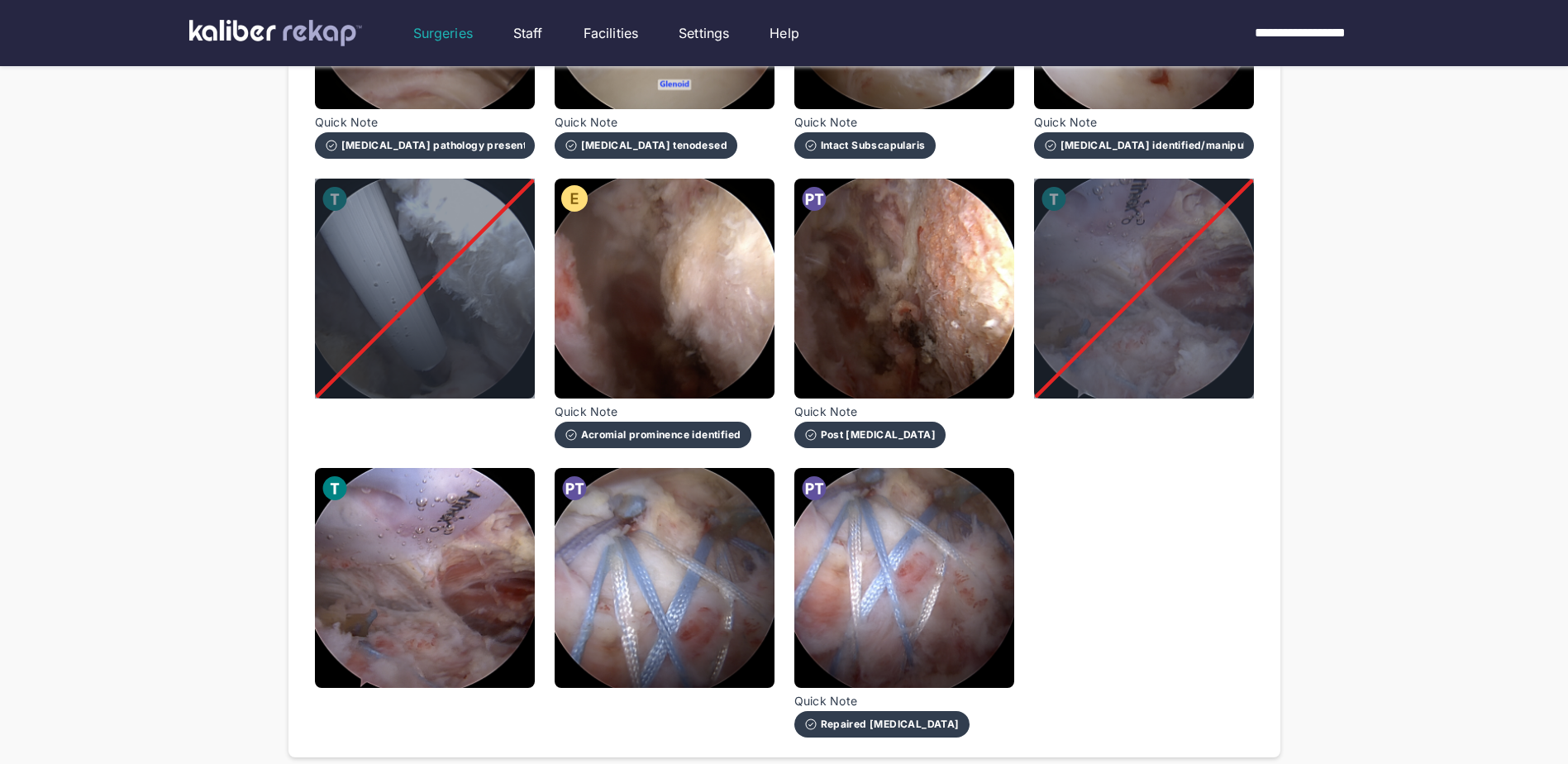
scroll to position [992, 0]
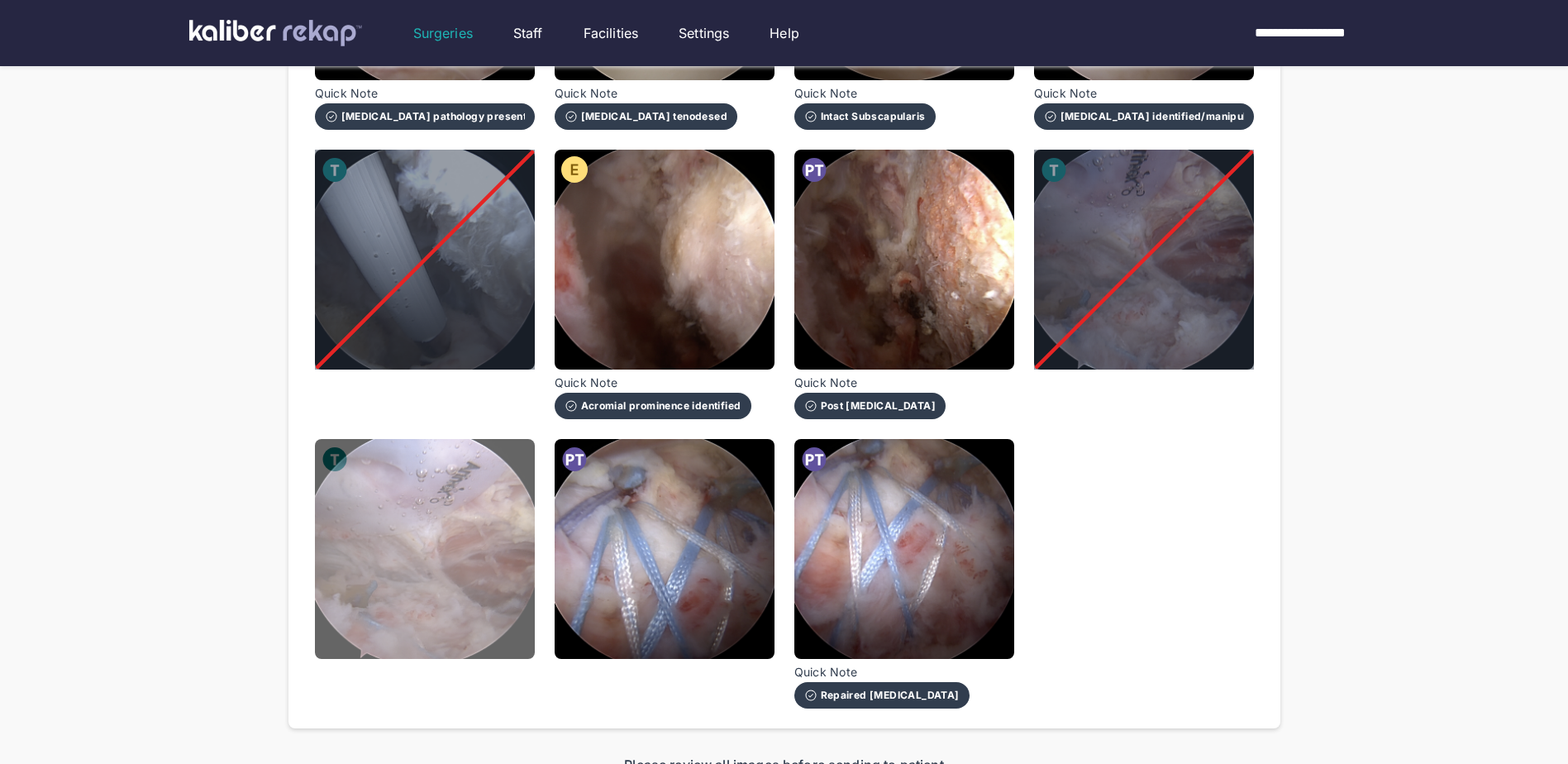
click at [431, 565] on img at bounding box center [425, 549] width 219 height 220
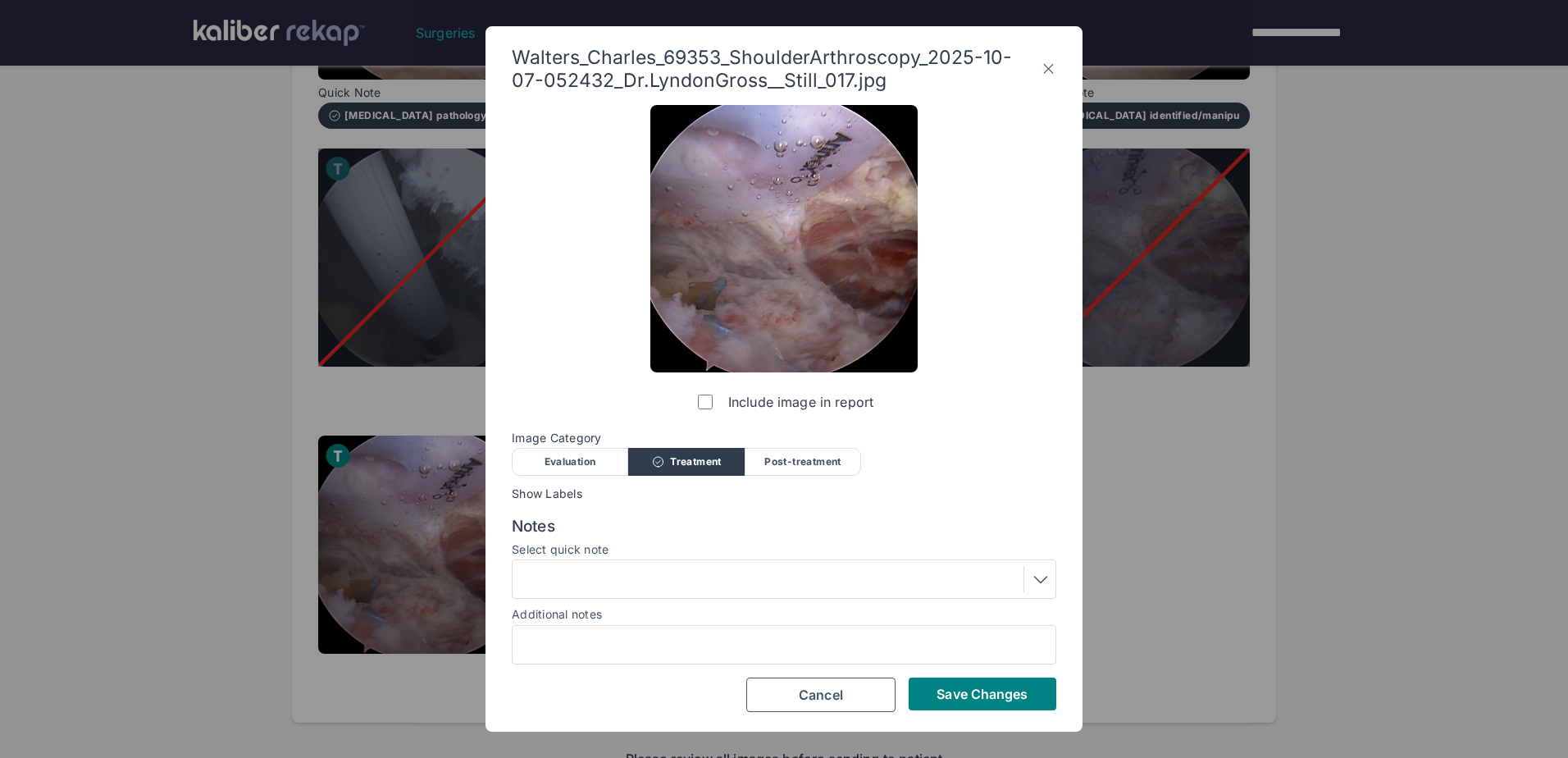
click at [928, 682] on button "Save Changes" at bounding box center [982, 694] width 147 height 33
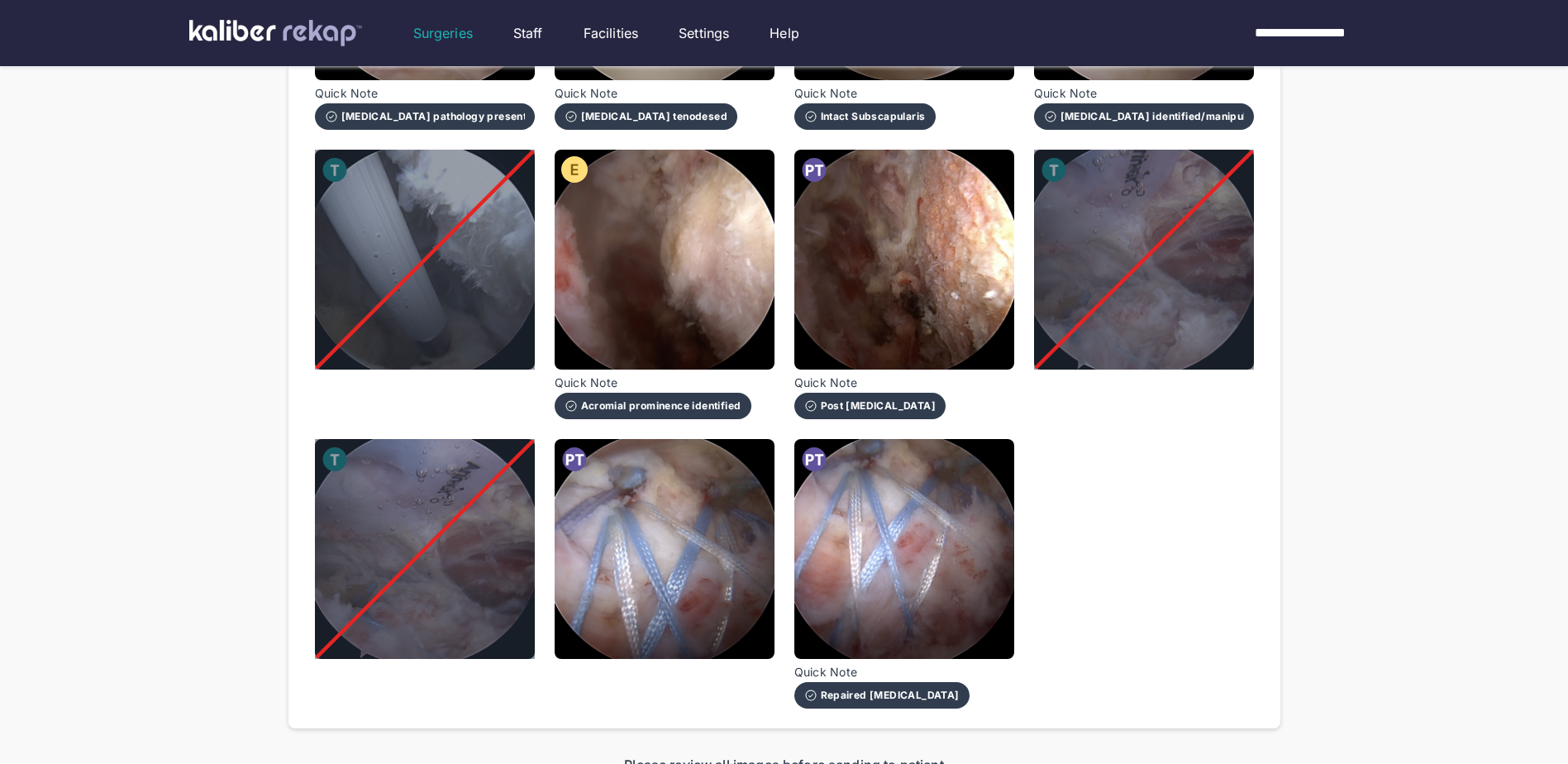
click at [433, 544] on div at bounding box center [425, 549] width 219 height 220
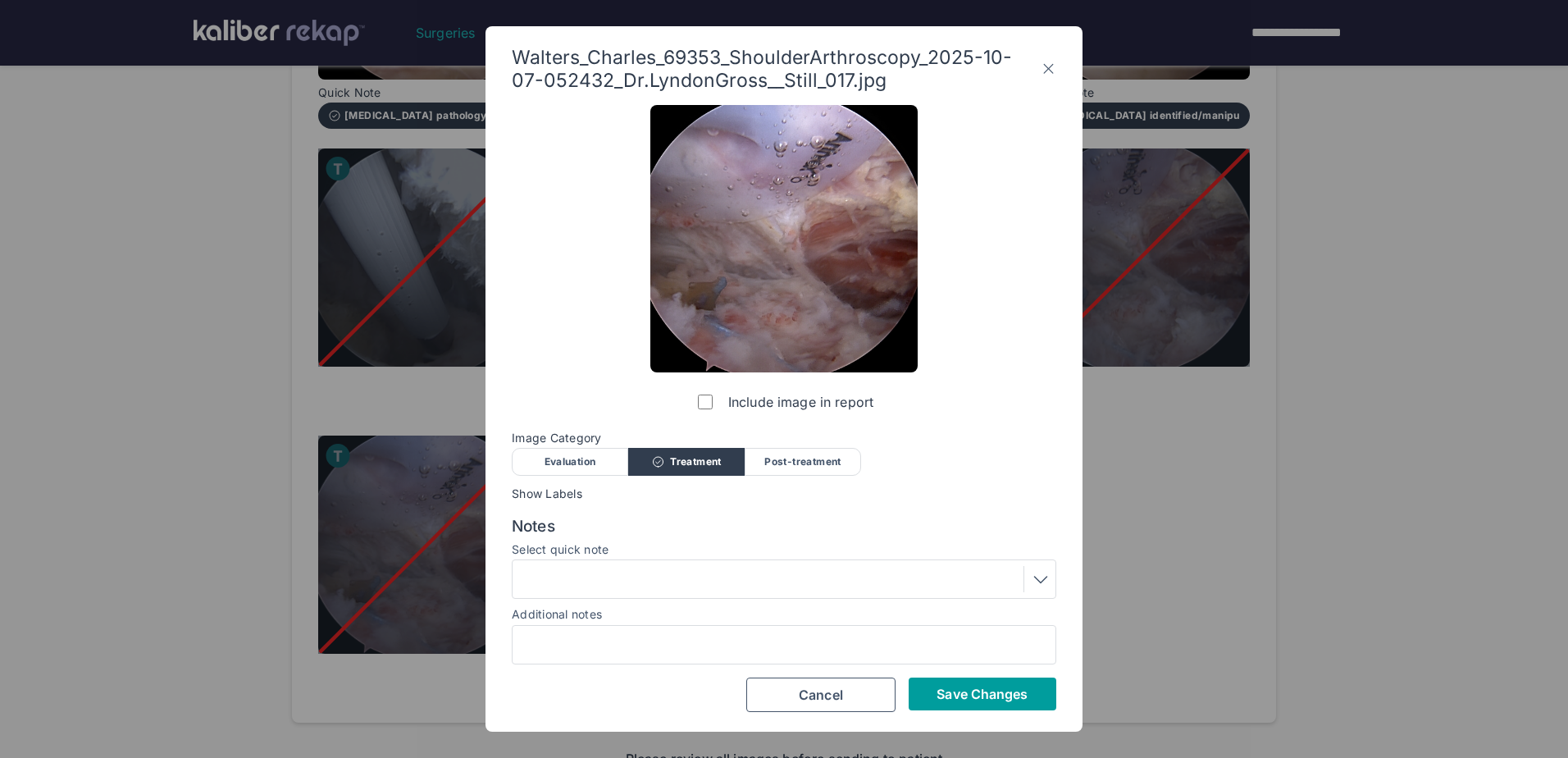
click at [980, 696] on span "Save Changes" at bounding box center [982, 694] width 91 height 17
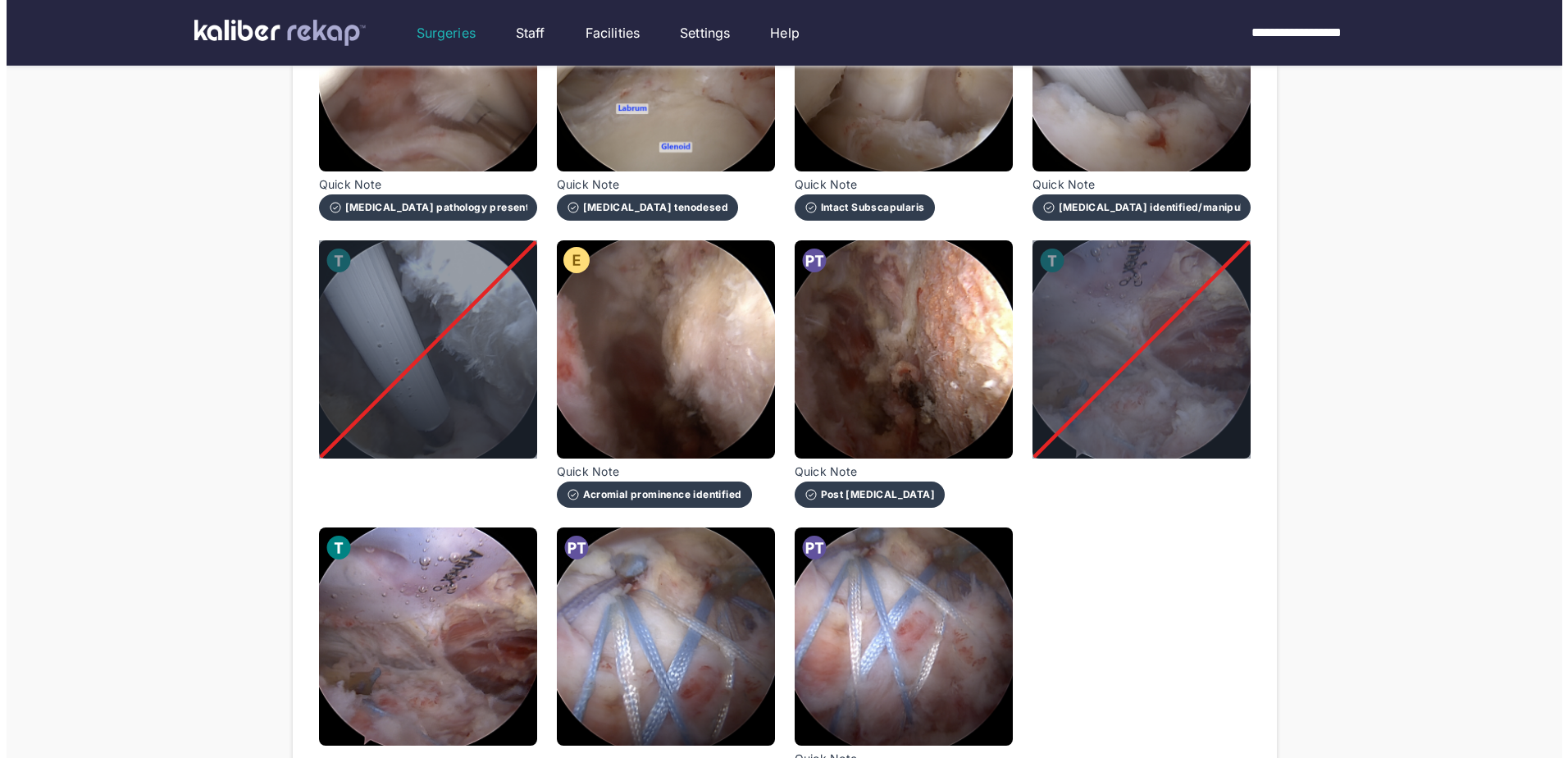
scroll to position [903, 0]
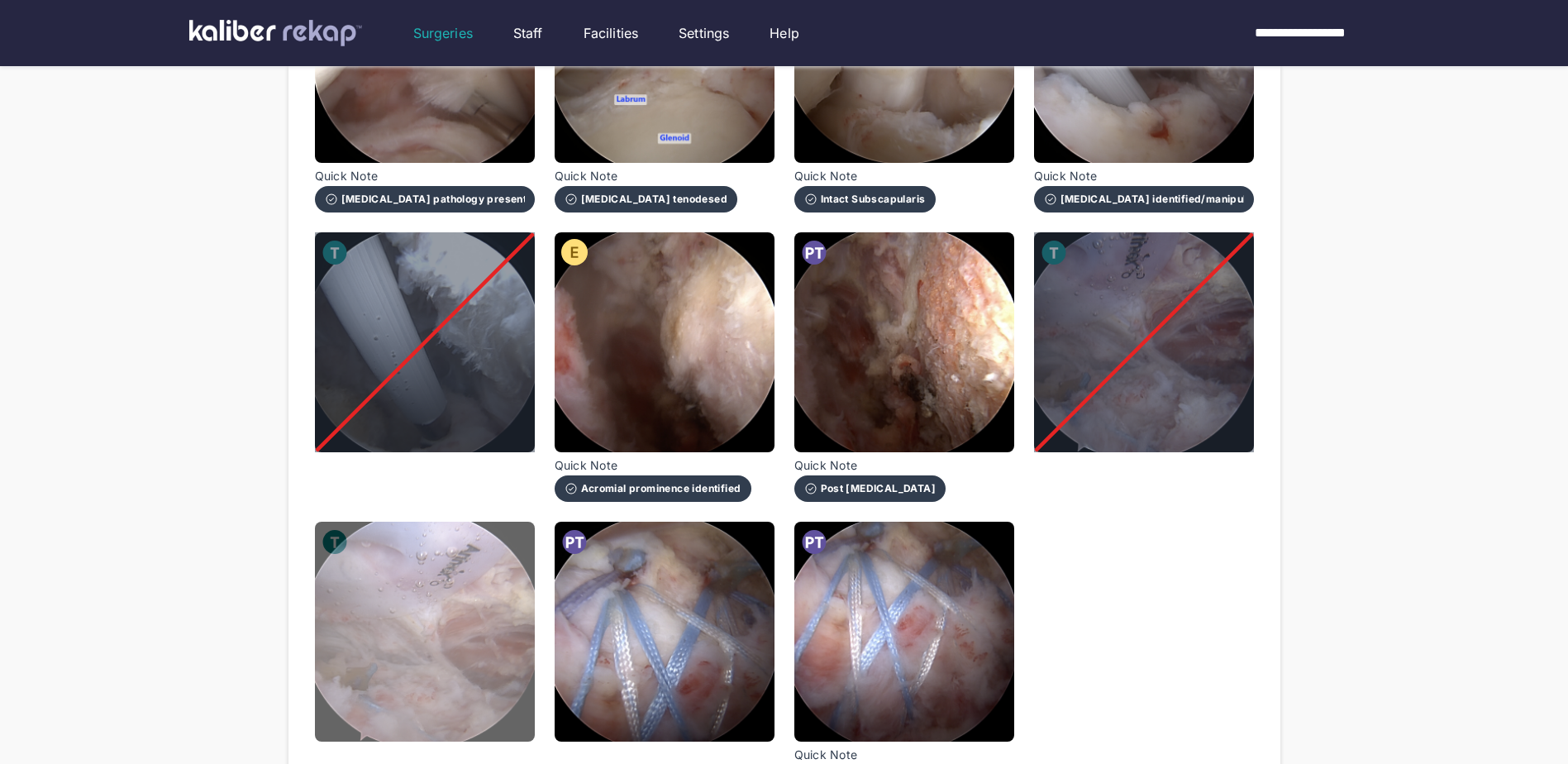
click at [370, 646] on img at bounding box center [425, 631] width 219 height 220
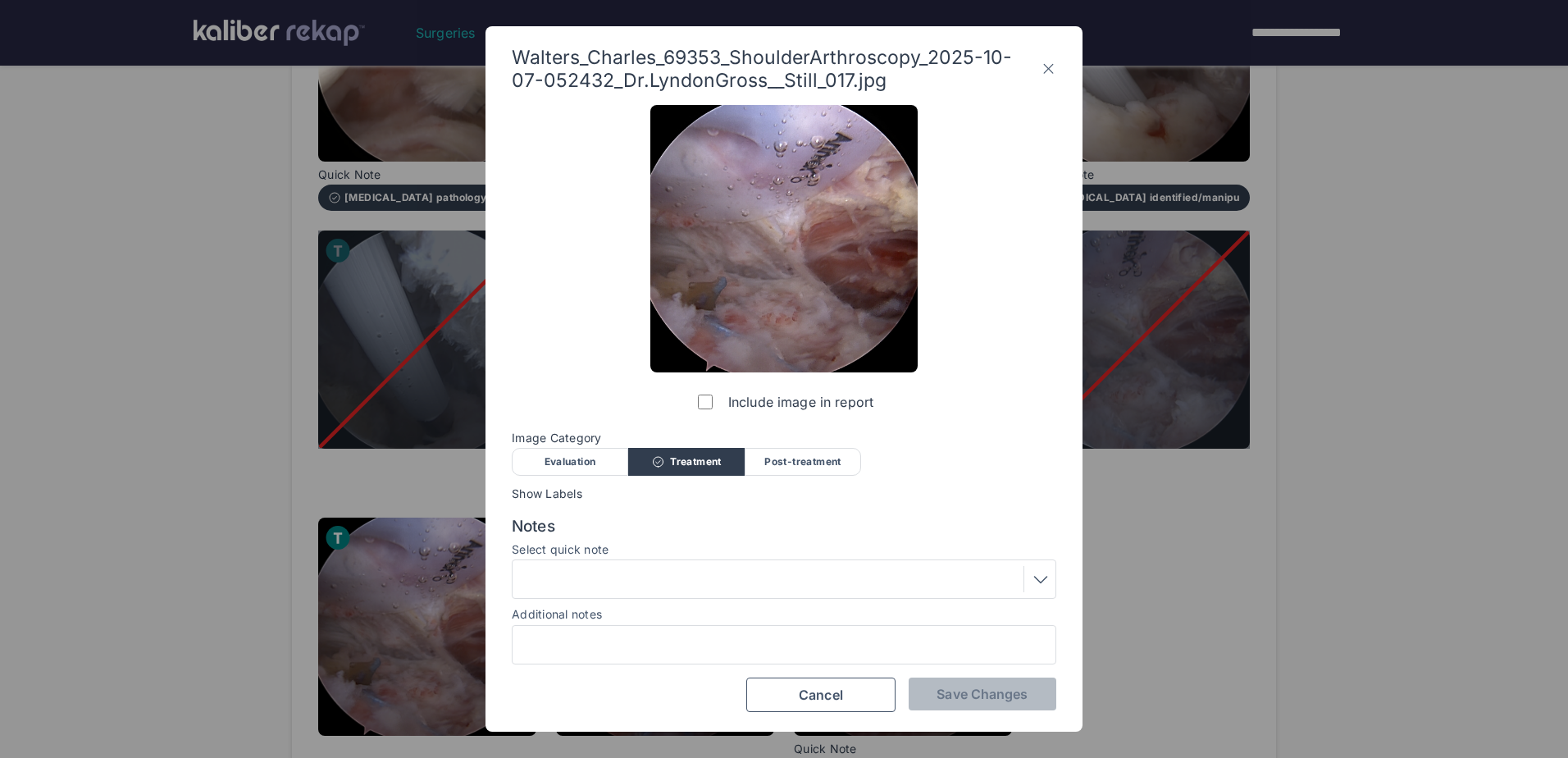
click at [843, 461] on div "Post-treatment" at bounding box center [803, 462] width 117 height 28
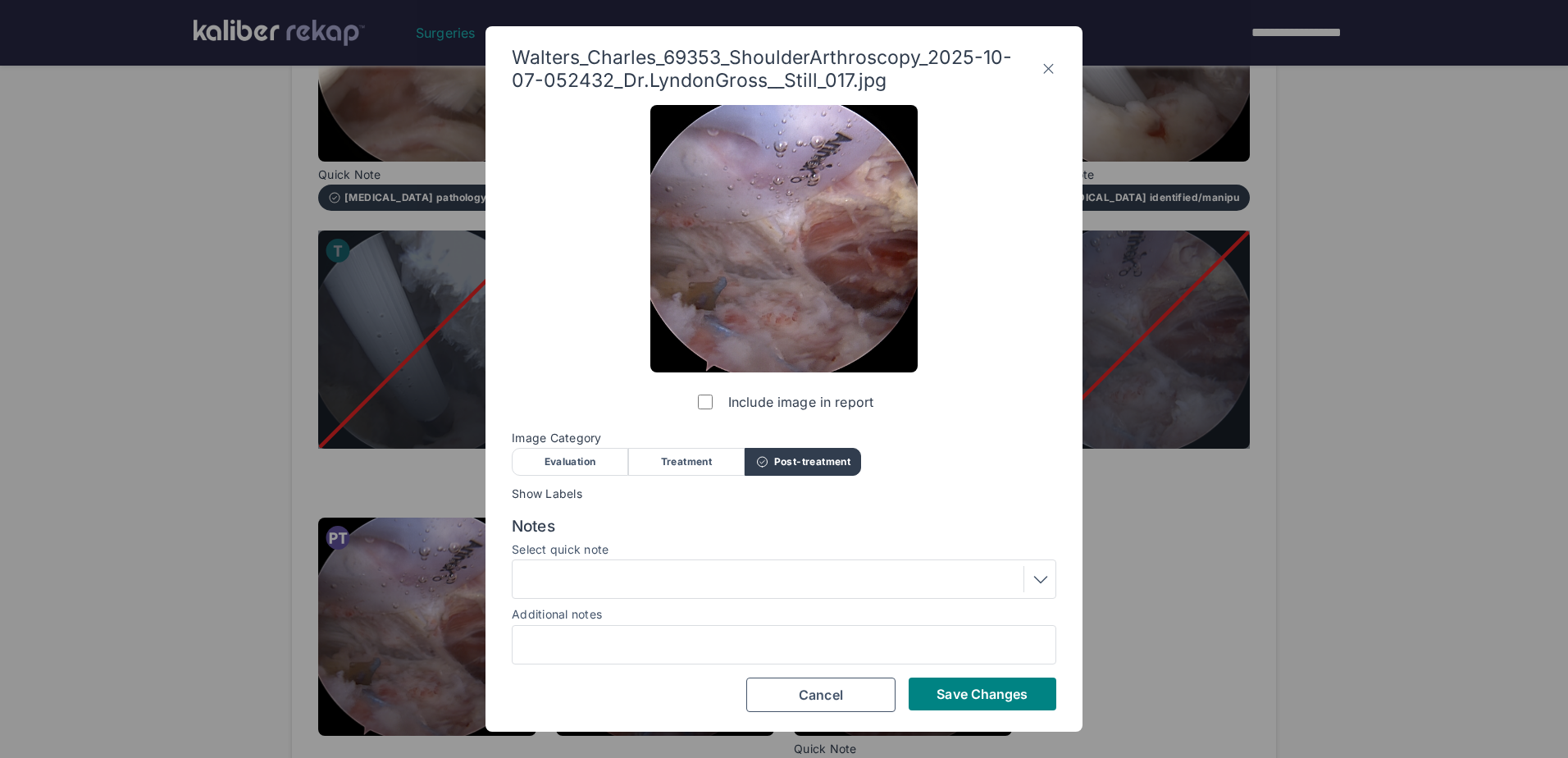
click at [818, 603] on div "Notes Select quick note Additional notes" at bounding box center [783, 590] width 544 height 147
click at [818, 602] on div "Notes Select quick note Additional notes" at bounding box center [783, 590] width 544 height 147
click at [818, 600] on div "Notes Select quick note Additional notes" at bounding box center [783, 590] width 544 height 147
click at [829, 569] on div at bounding box center [784, 579] width 533 height 26
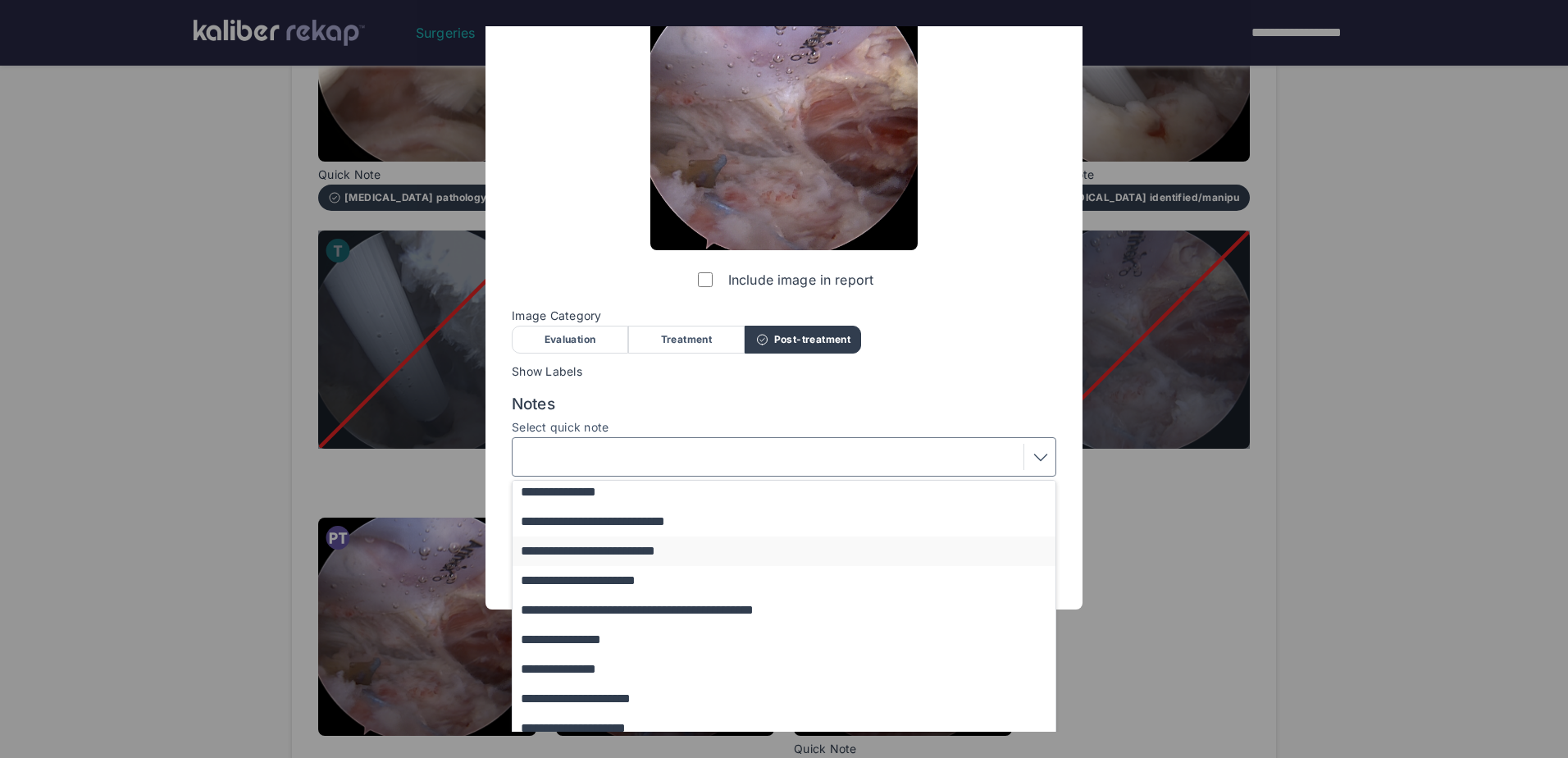
scroll to position [134, 0]
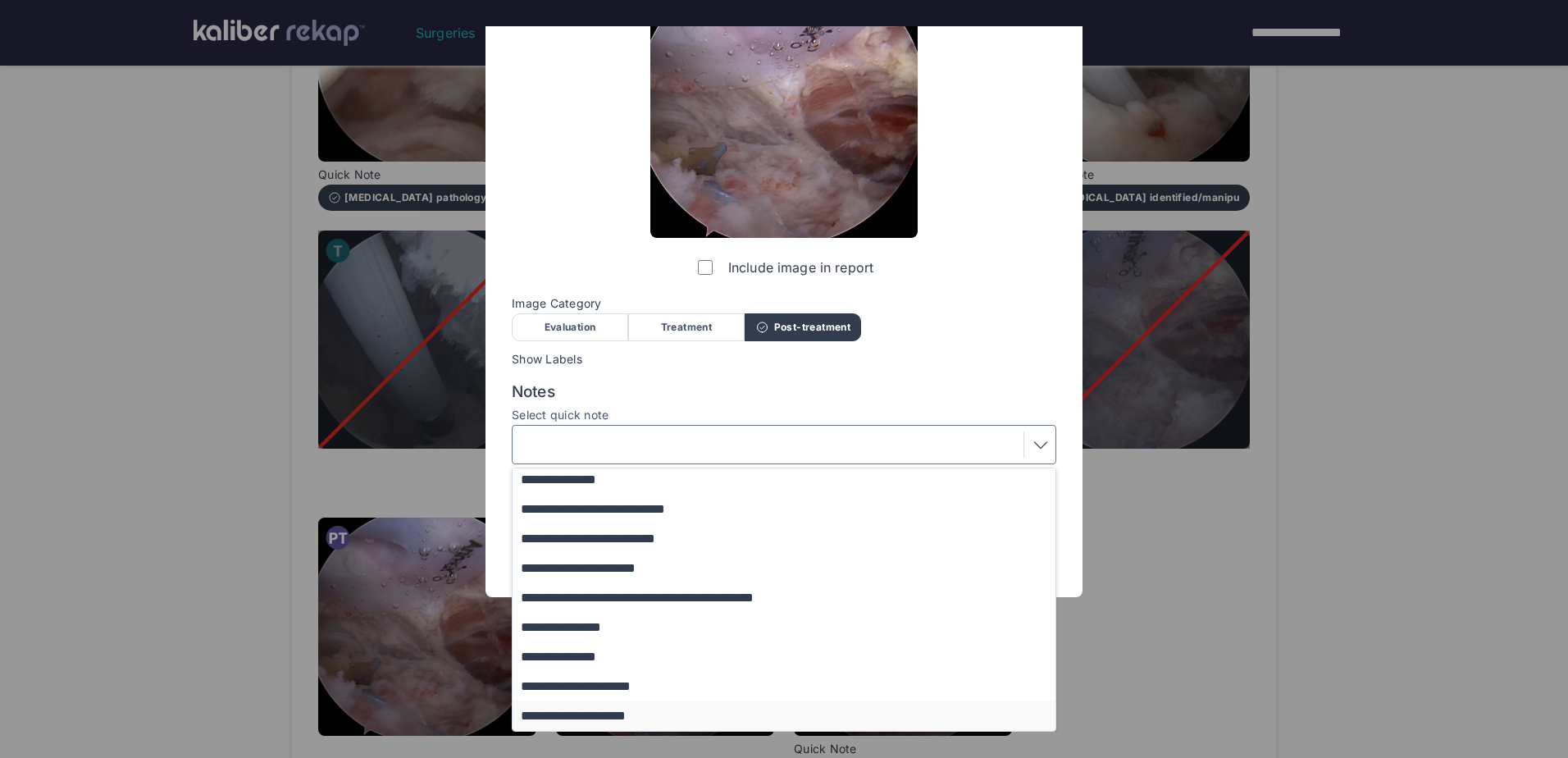
click at [693, 711] on button "**********" at bounding box center [791, 716] width 558 height 30
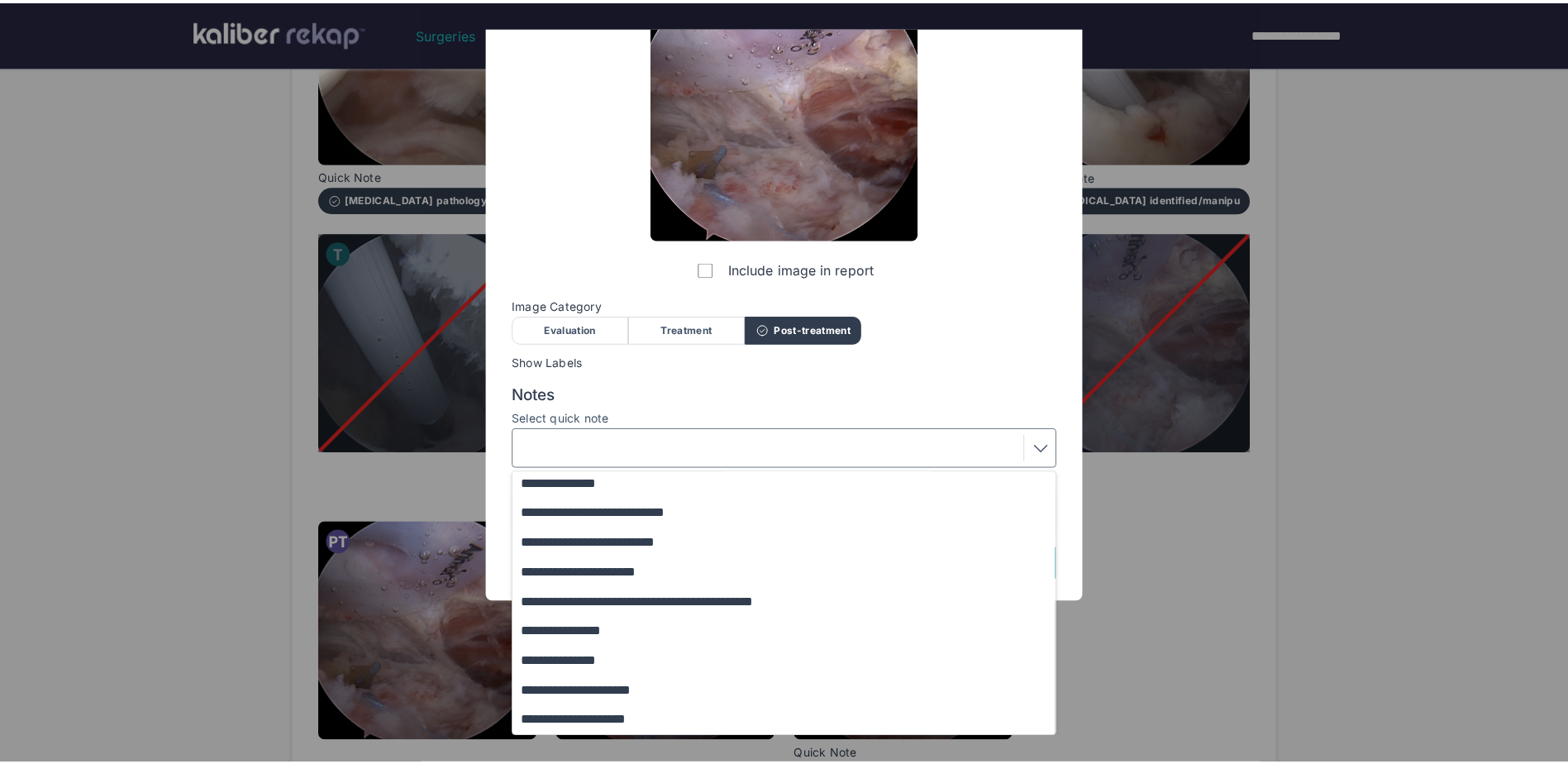
scroll to position [0, 0]
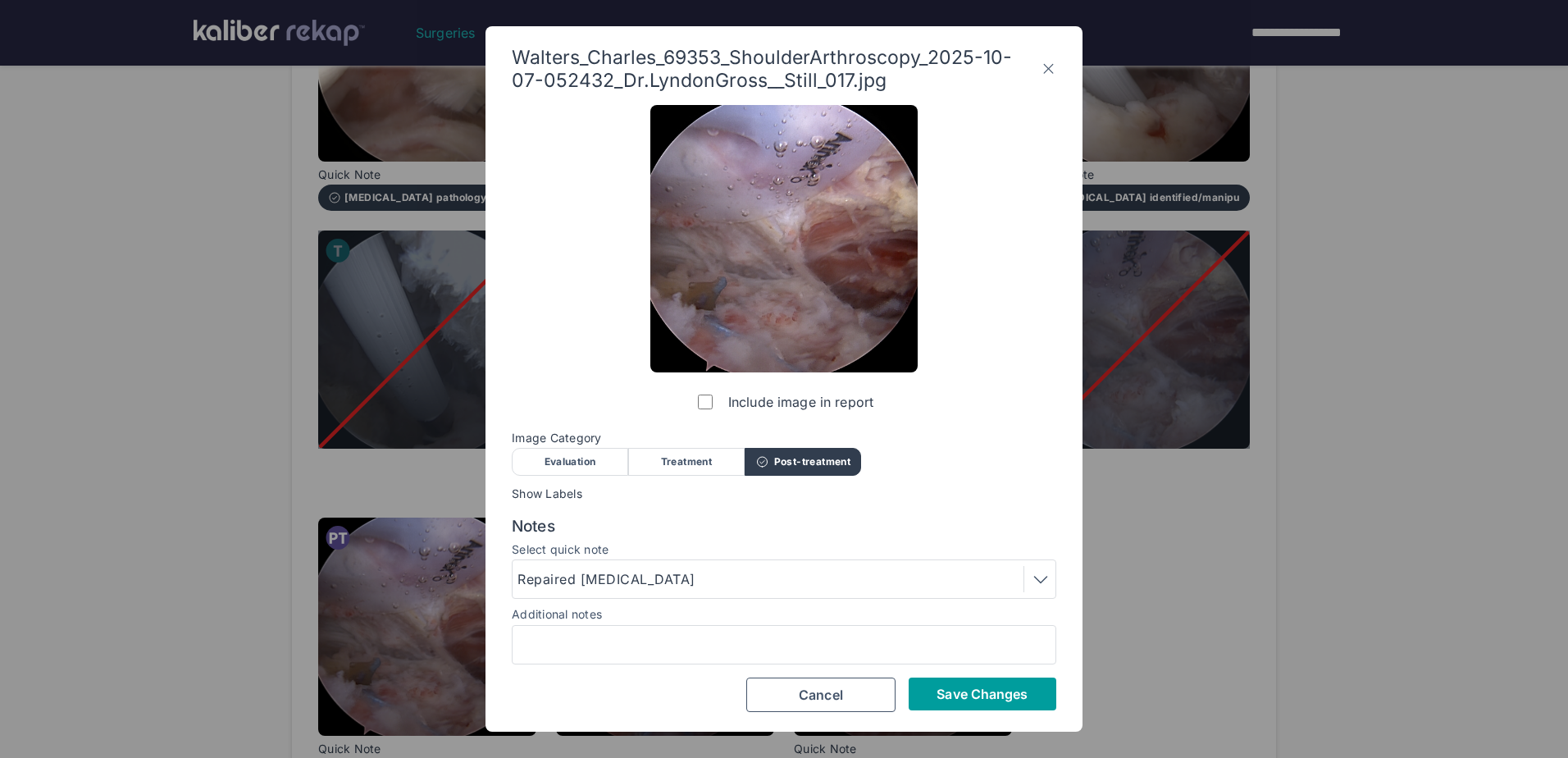
click at [994, 697] on span "Save Changes" at bounding box center [982, 694] width 91 height 17
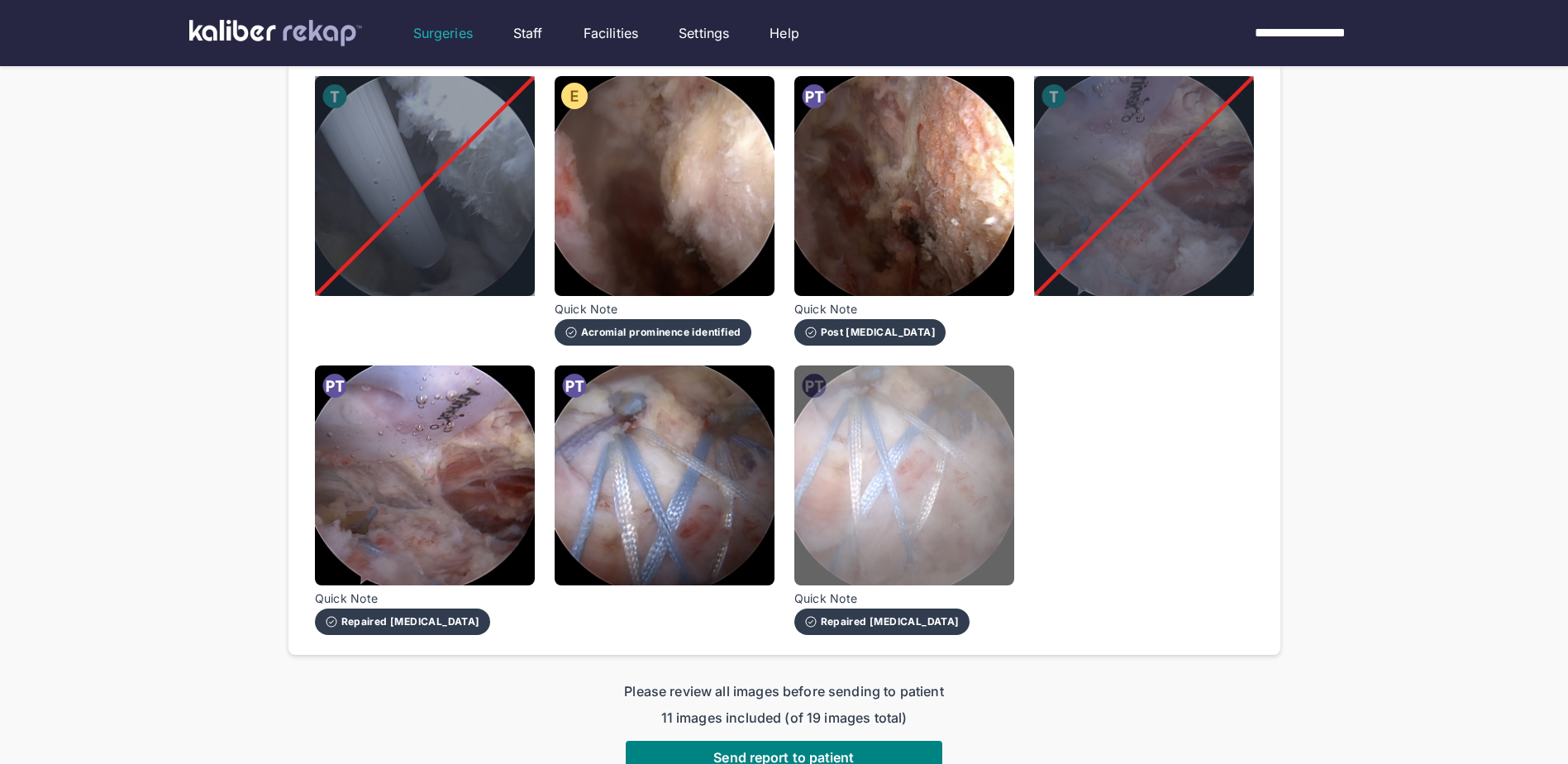
scroll to position [1075, 0]
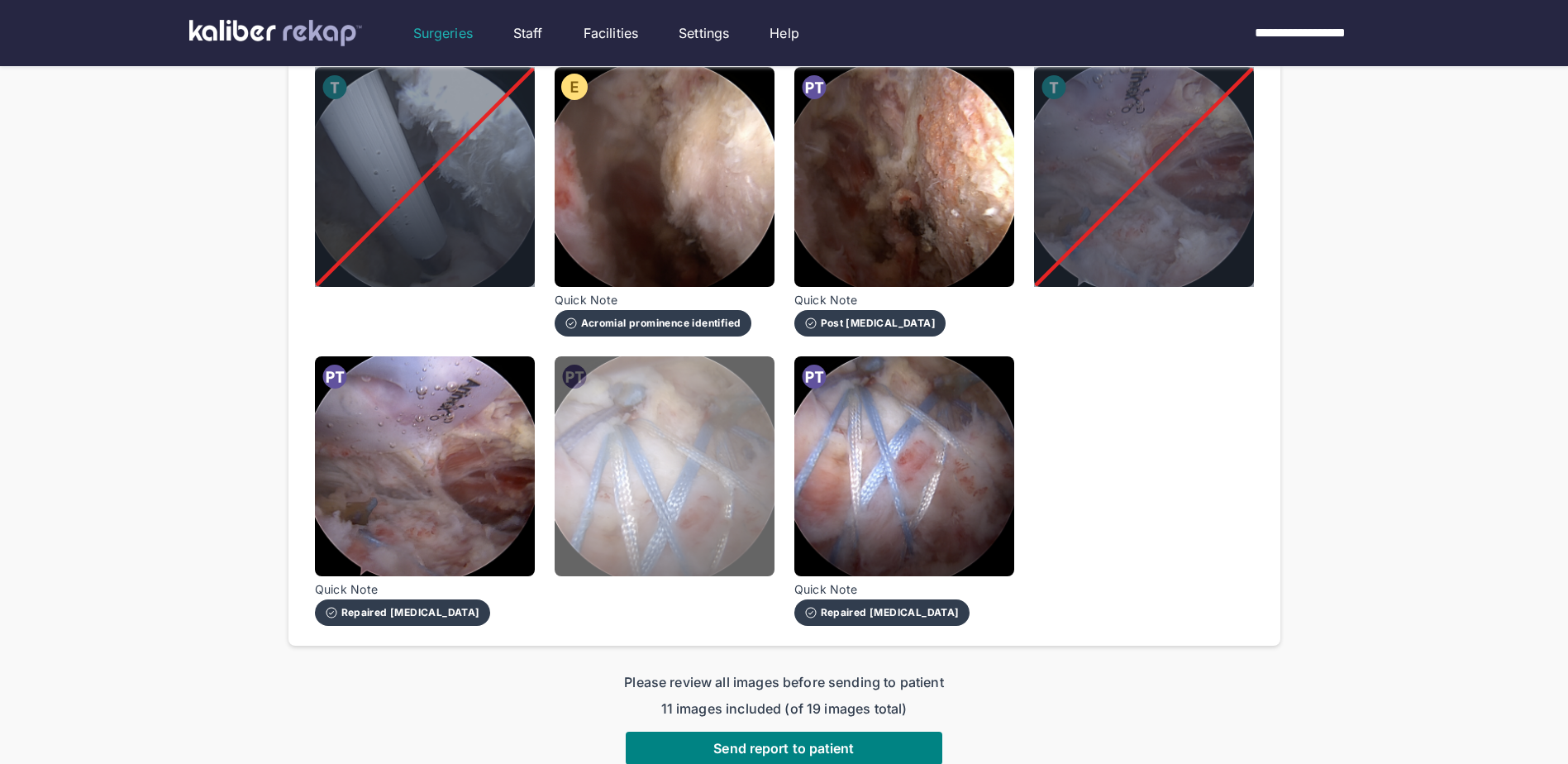
click at [633, 428] on img at bounding box center [665, 466] width 219 height 220
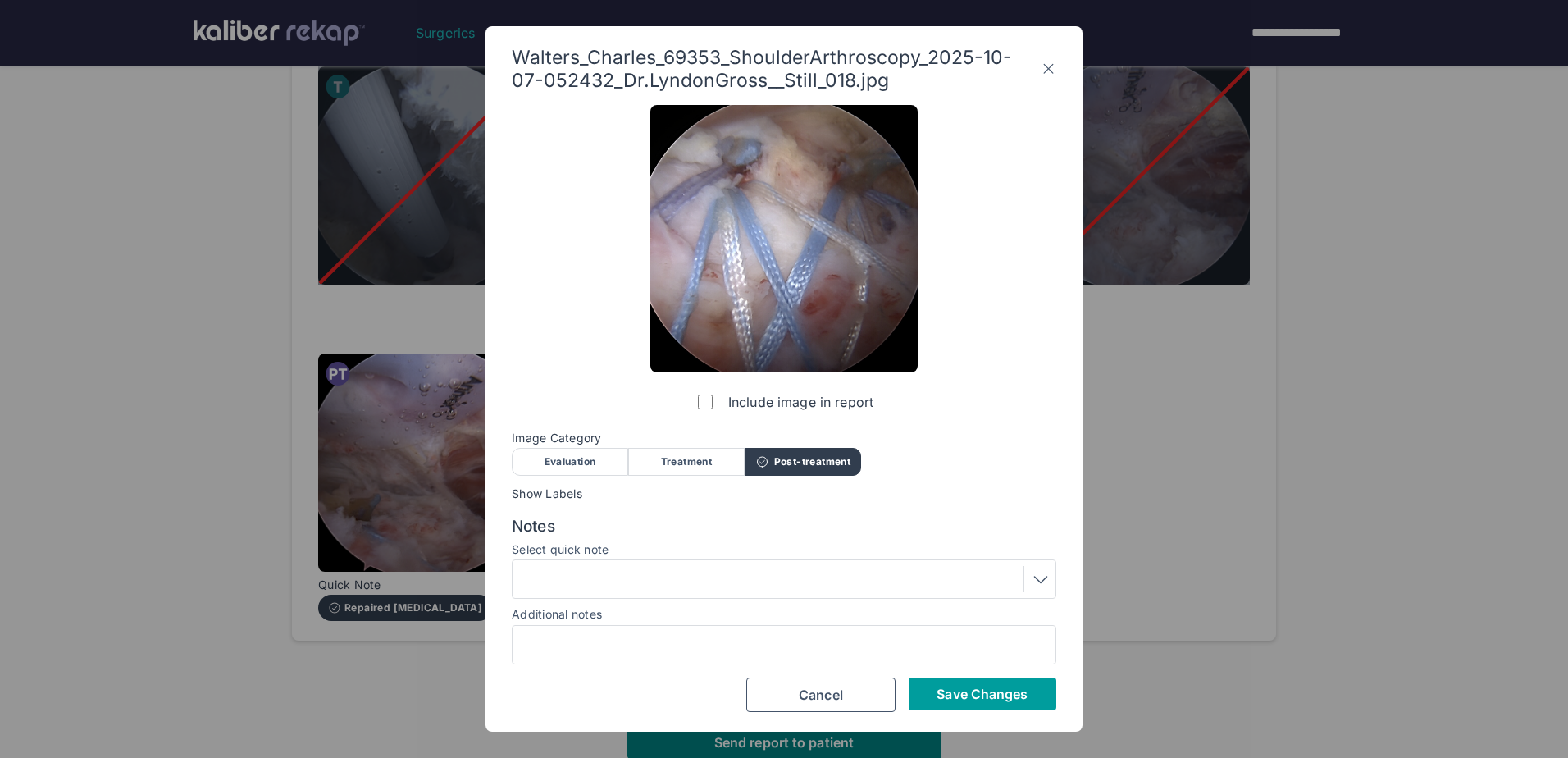
click at [950, 683] on button "Save Changes" at bounding box center [982, 694] width 147 height 33
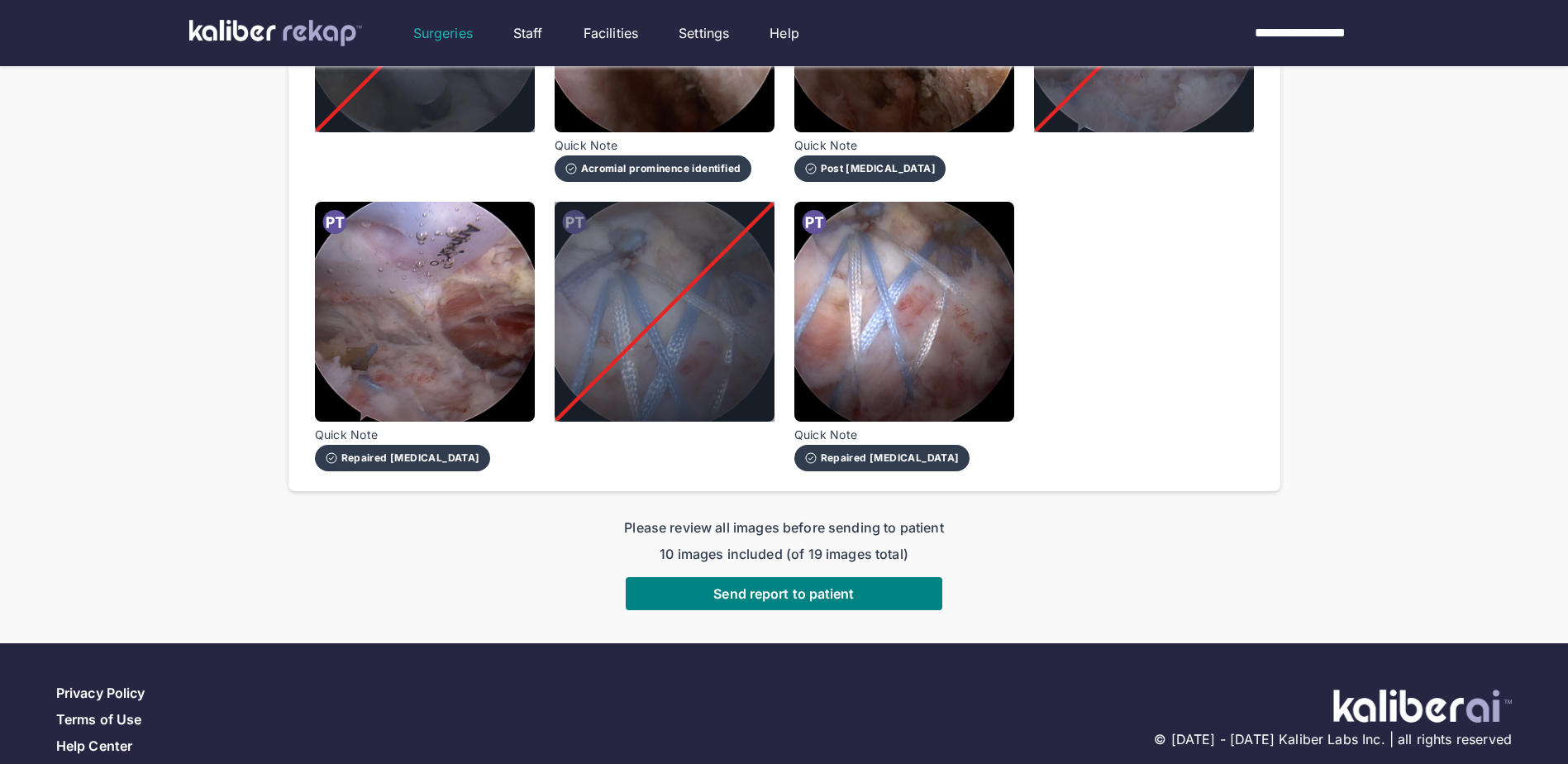
scroll to position [1240, 0]
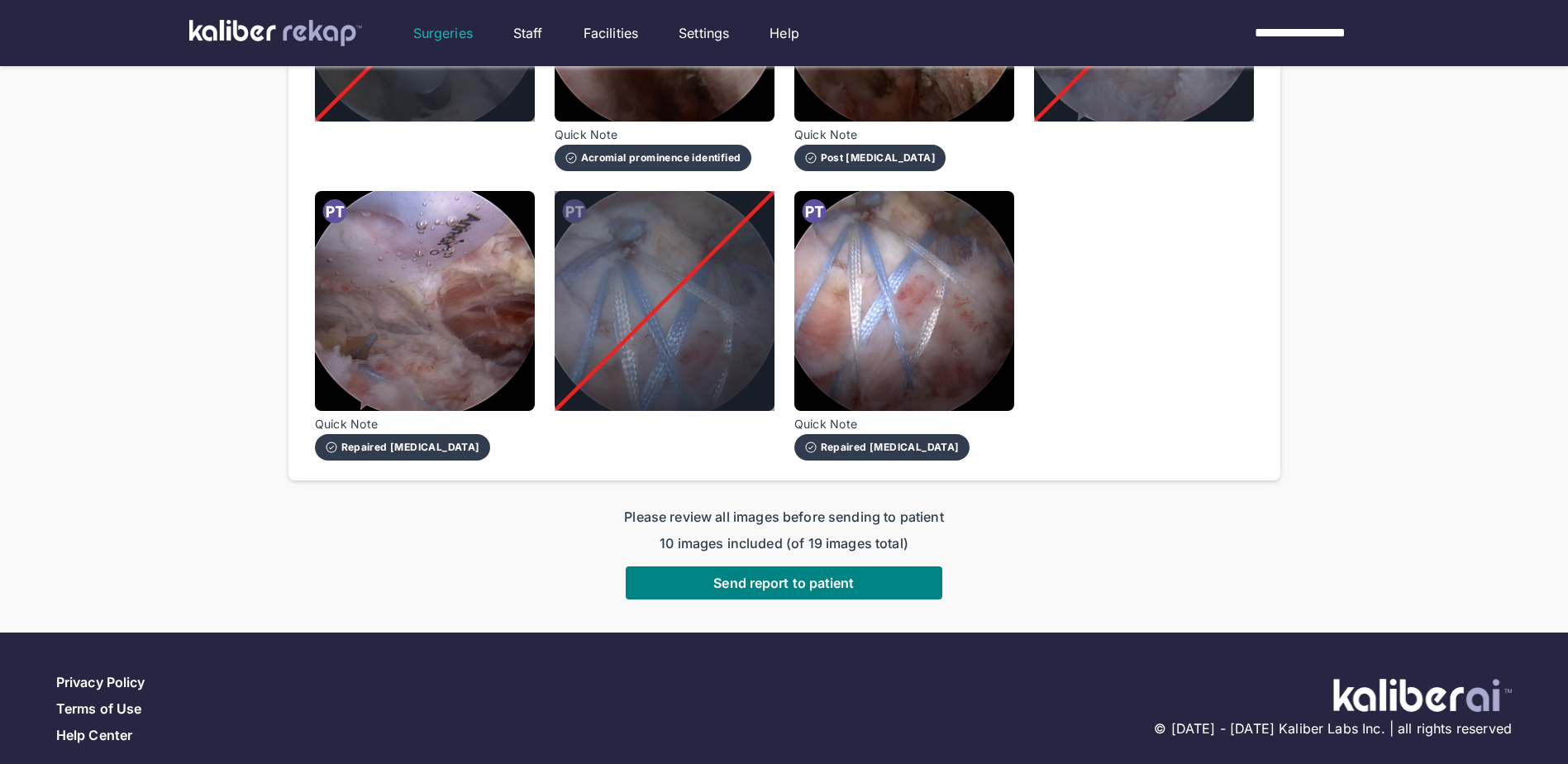
click at [867, 544] on div "Please review all images before sending to patient 10 images included (of 19 im…" at bounding box center [785, 552] width 992 height 92
click at [864, 566] on button "Send report to patient" at bounding box center [784, 583] width 317 height 33
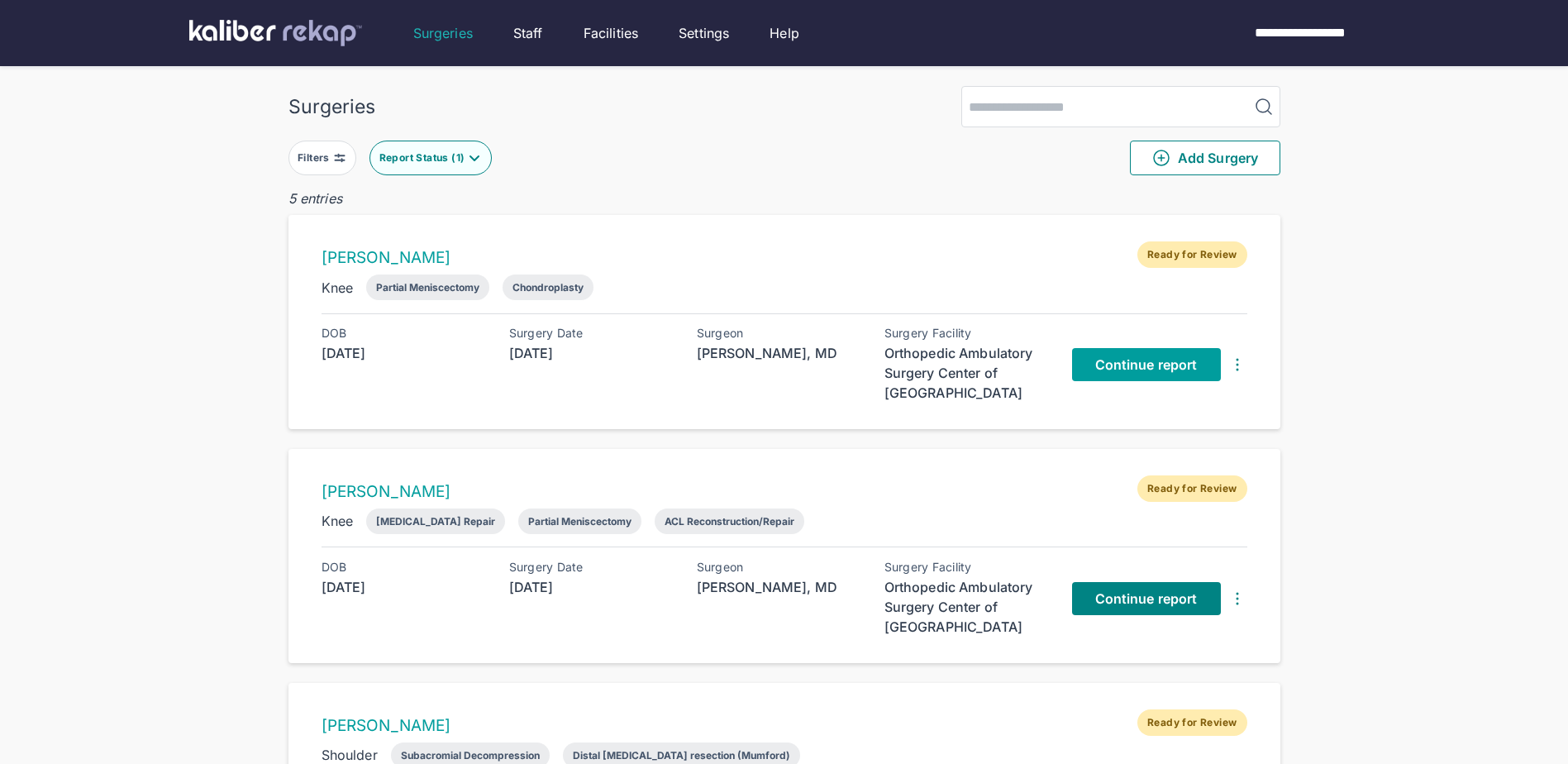
click at [1176, 367] on span "Continue report" at bounding box center [1146, 364] width 103 height 17
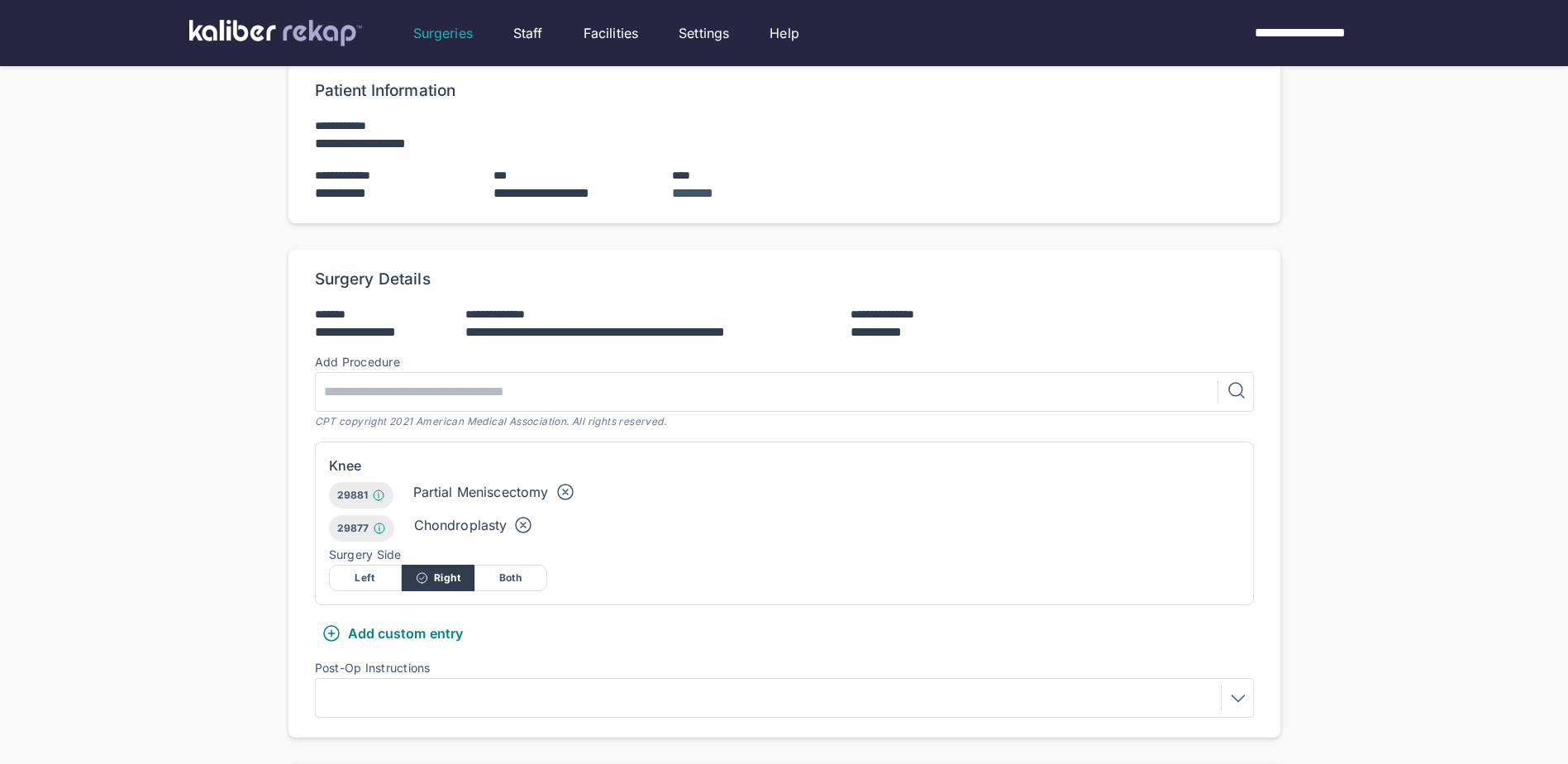
scroll to position [331, 0]
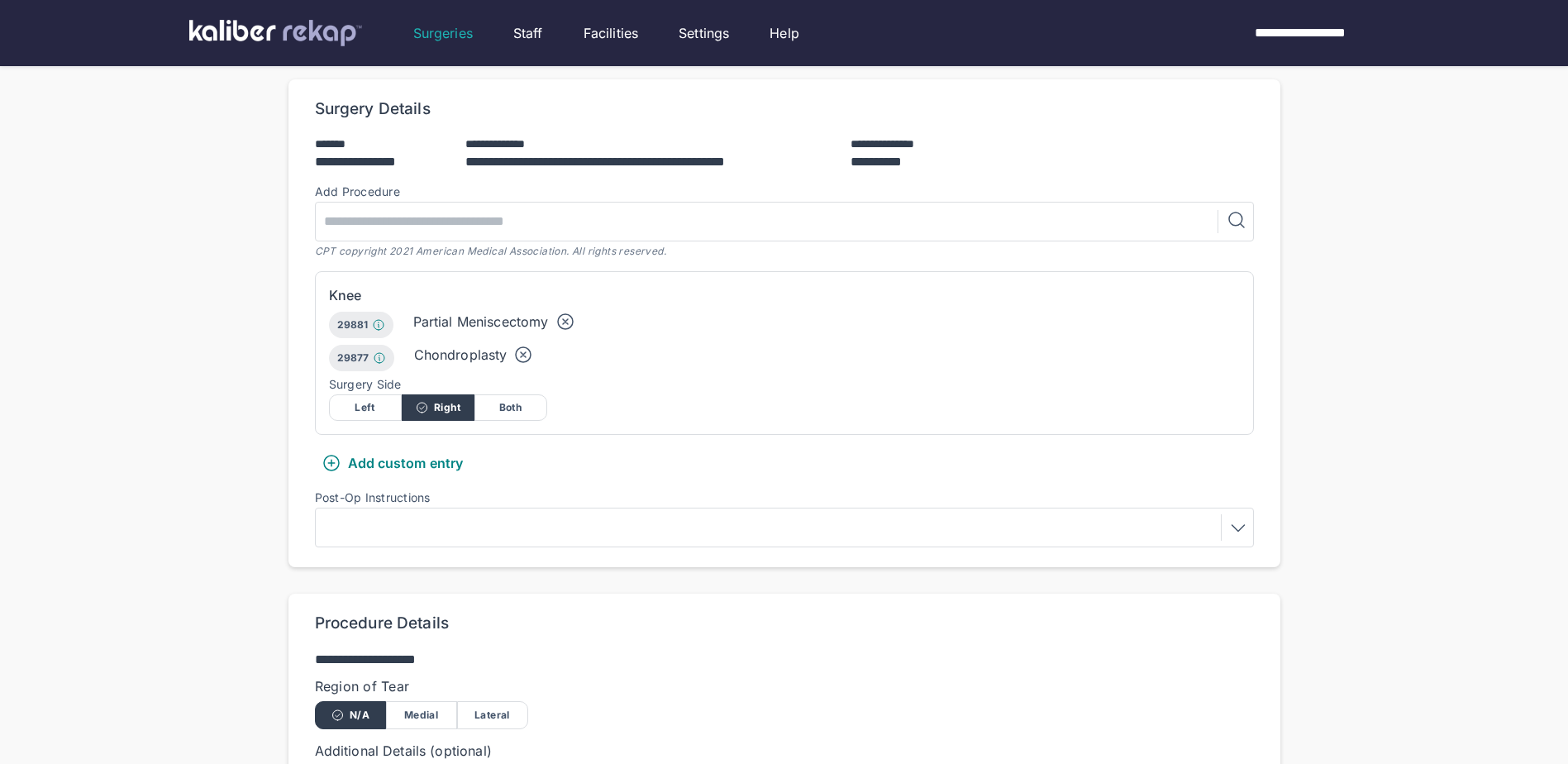
click at [618, 508] on div at bounding box center [785, 527] width 939 height 40
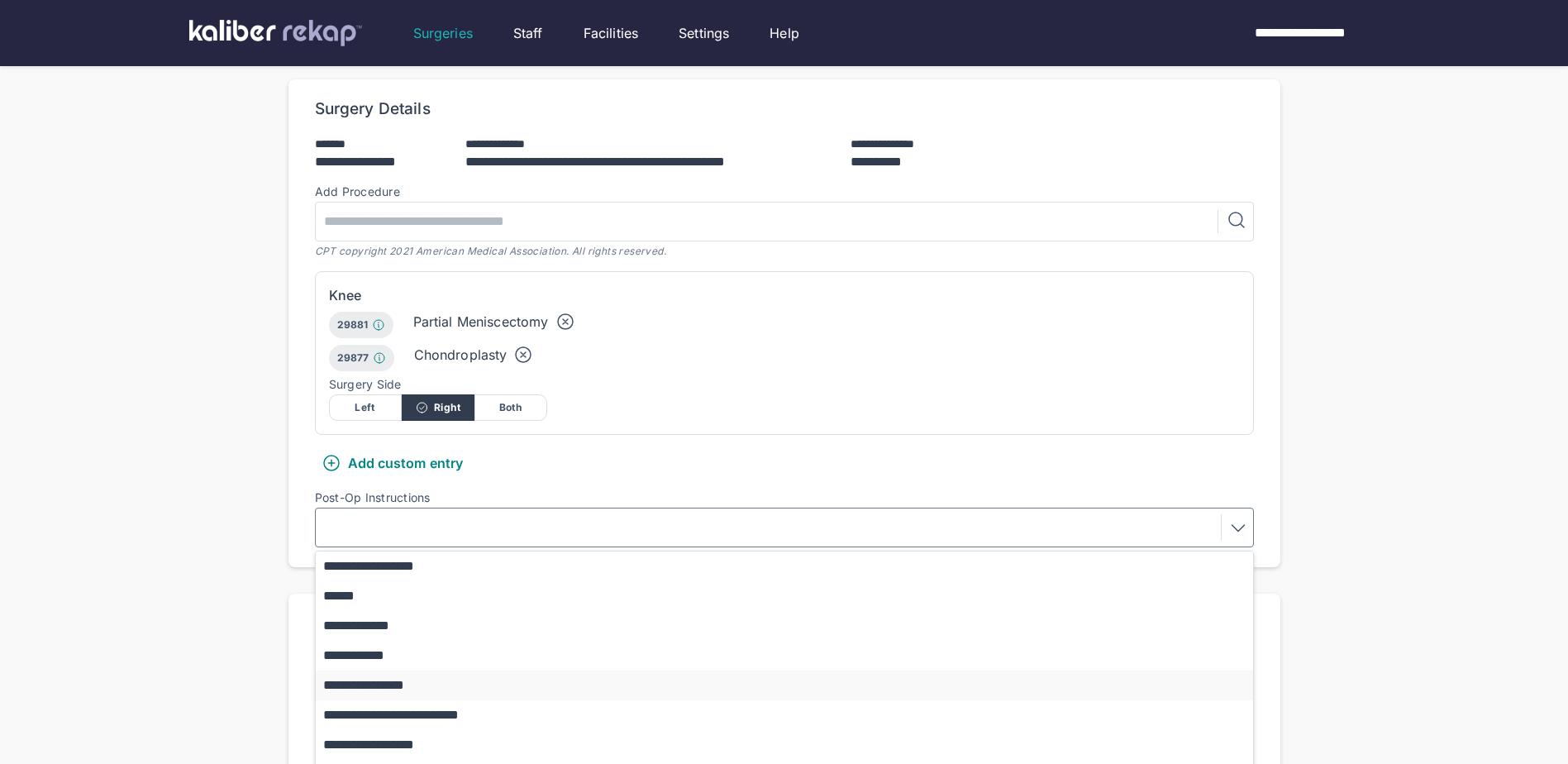
click at [526, 671] on button "**********" at bounding box center [793, 686] width 953 height 30
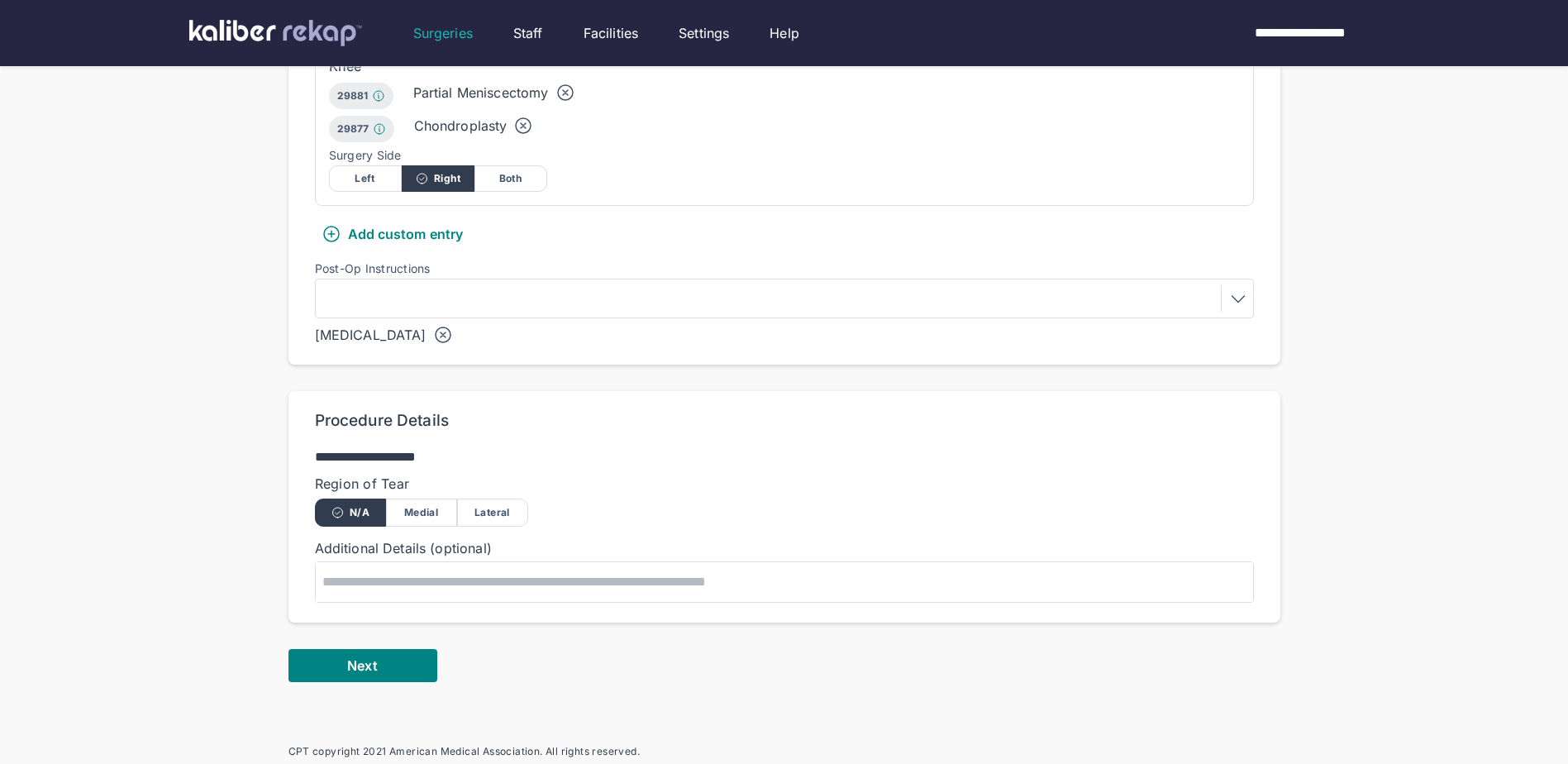
scroll to position [579, 0]
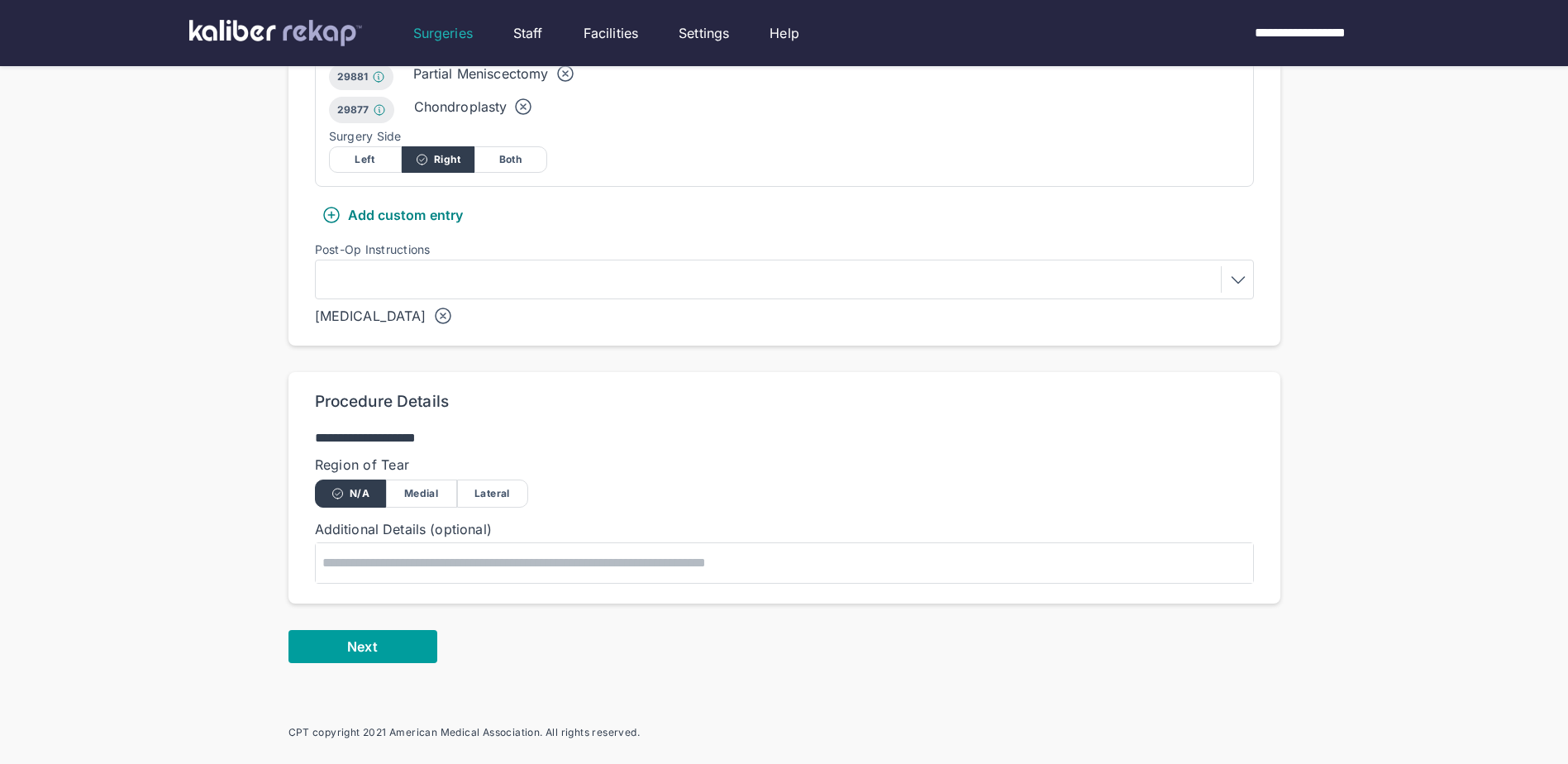
click at [386, 635] on button "Next" at bounding box center [363, 646] width 148 height 33
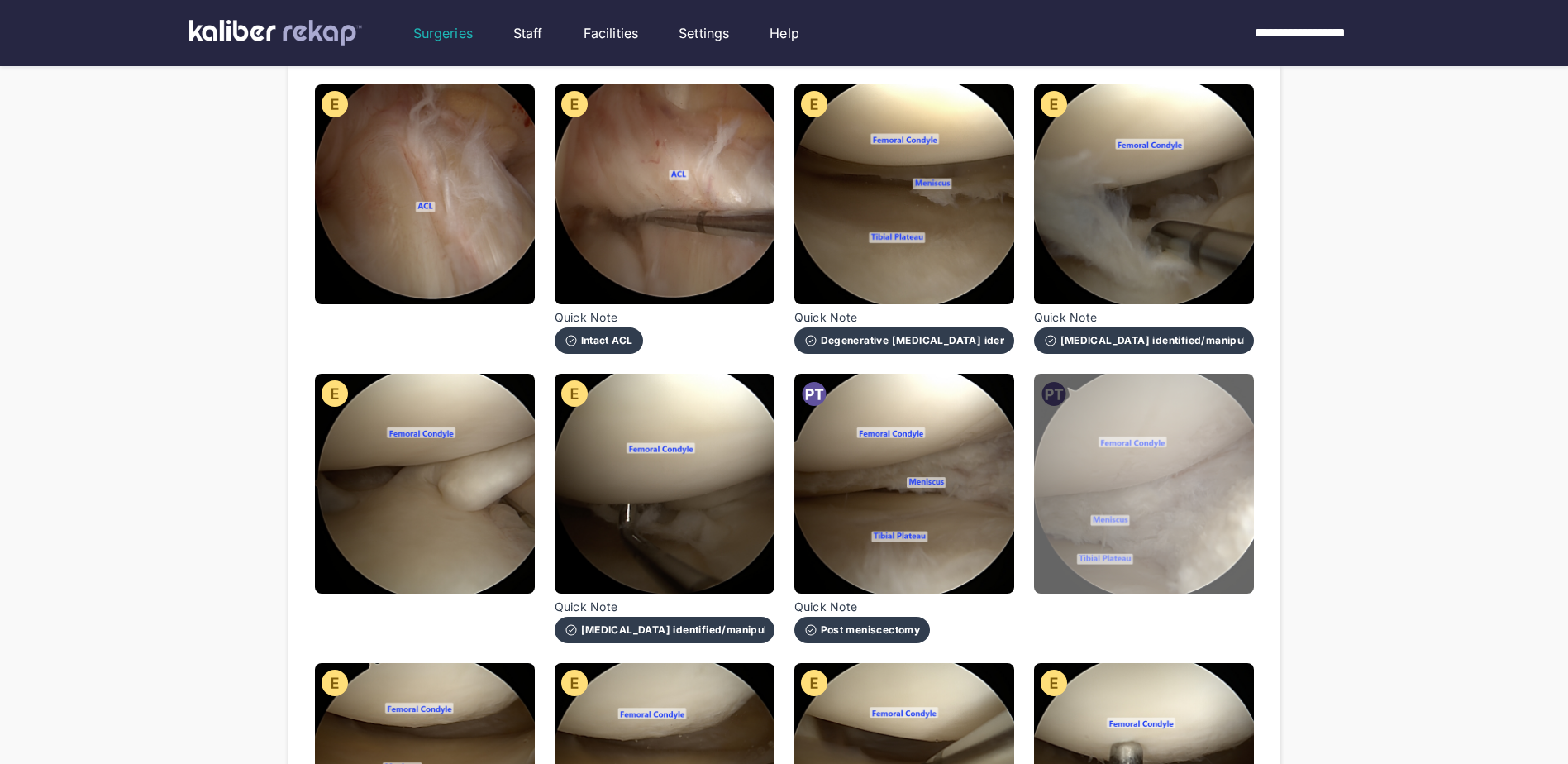
scroll to position [248, 0]
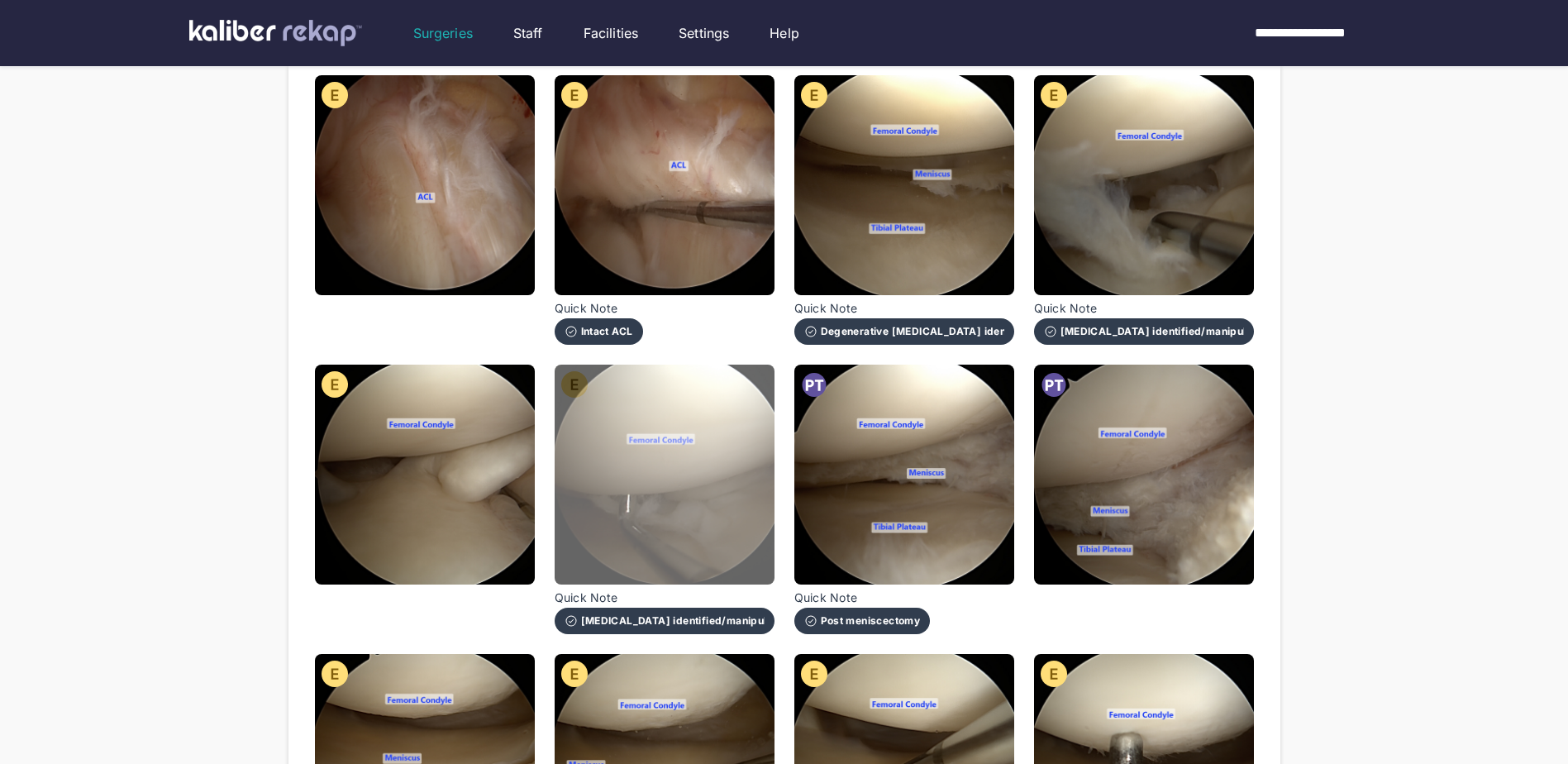
click at [686, 537] on img at bounding box center [665, 474] width 219 height 220
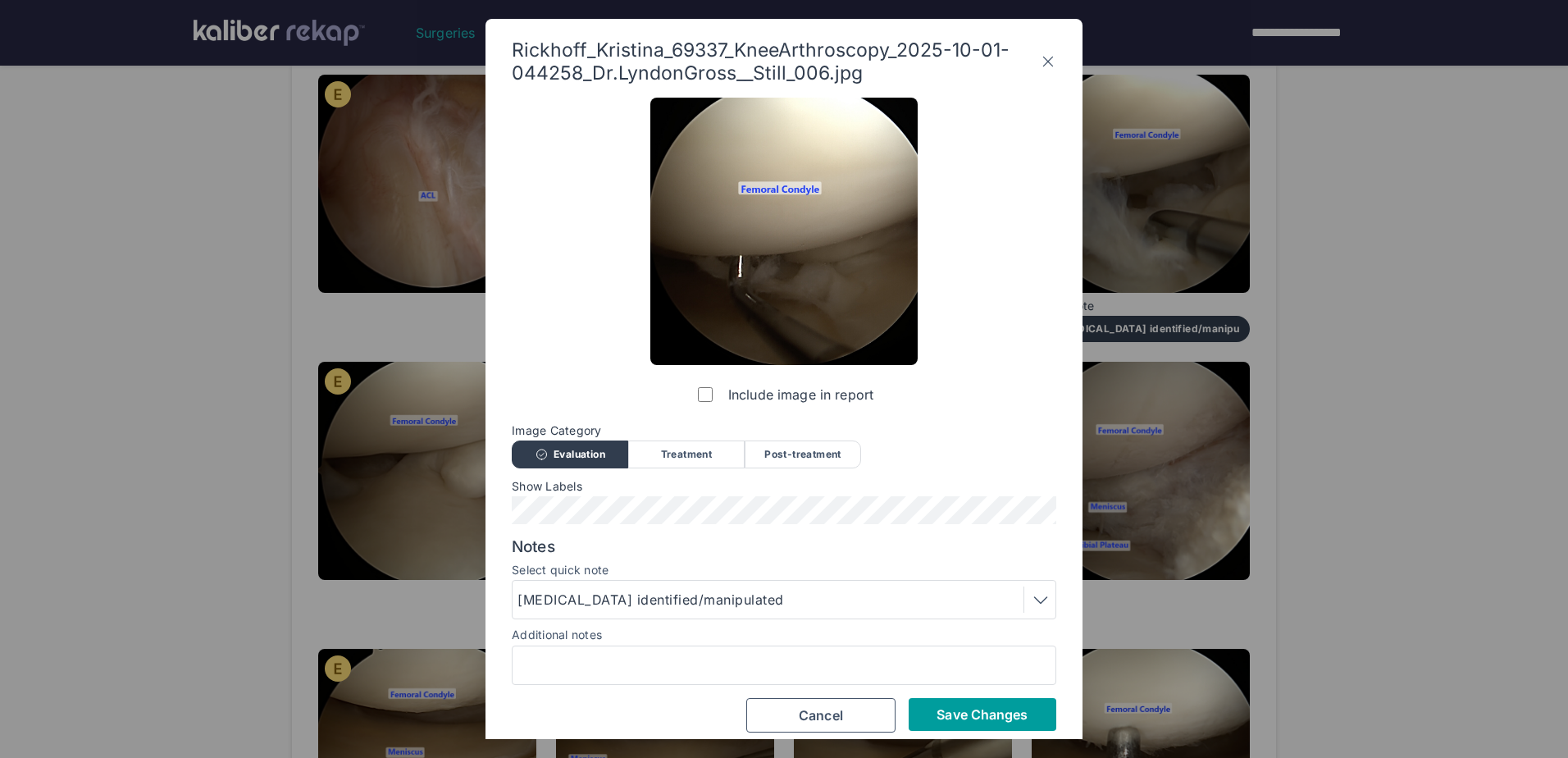
click at [1016, 713] on span "Save Changes" at bounding box center [982, 714] width 91 height 17
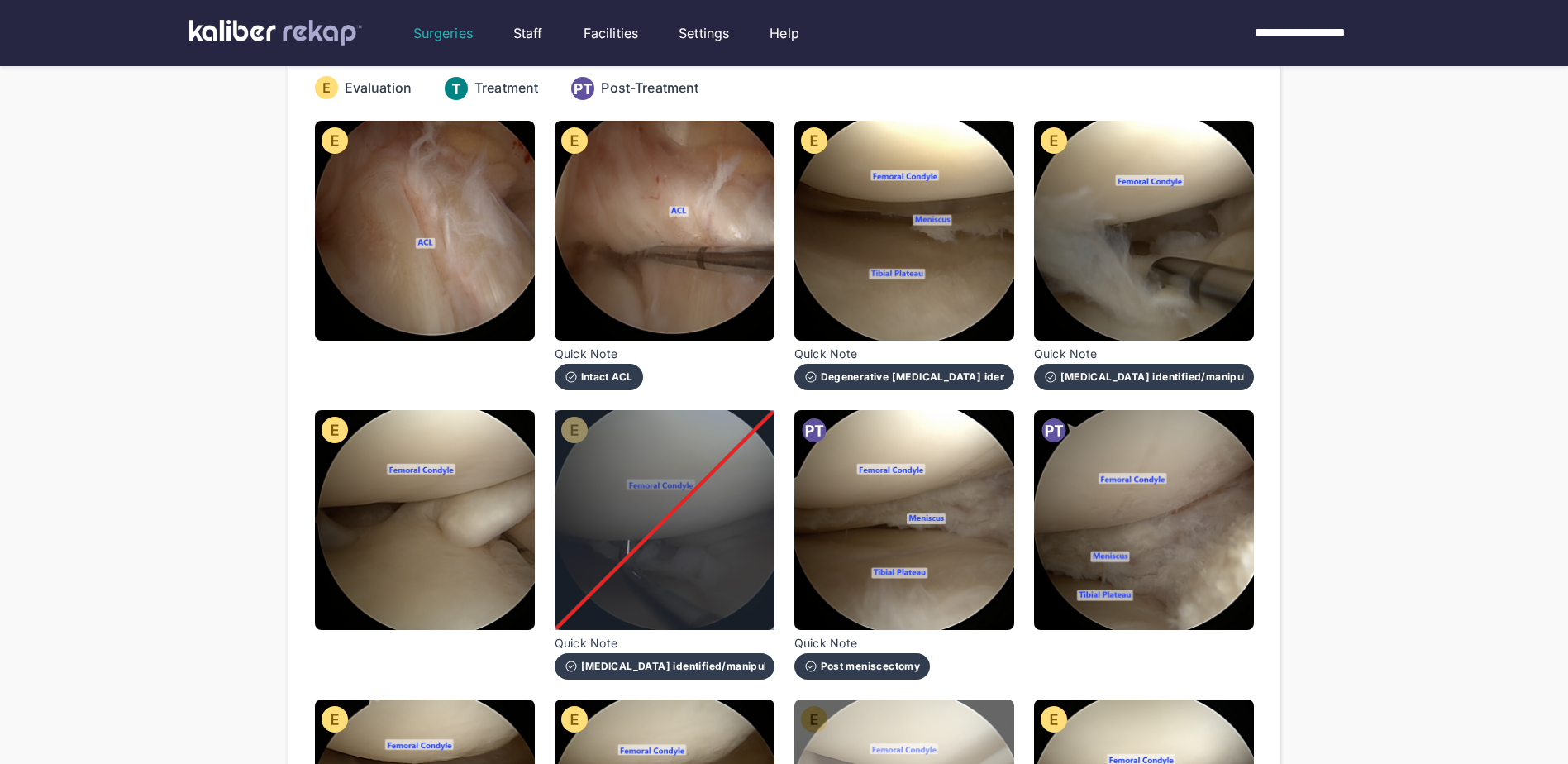
scroll to position [165, 0]
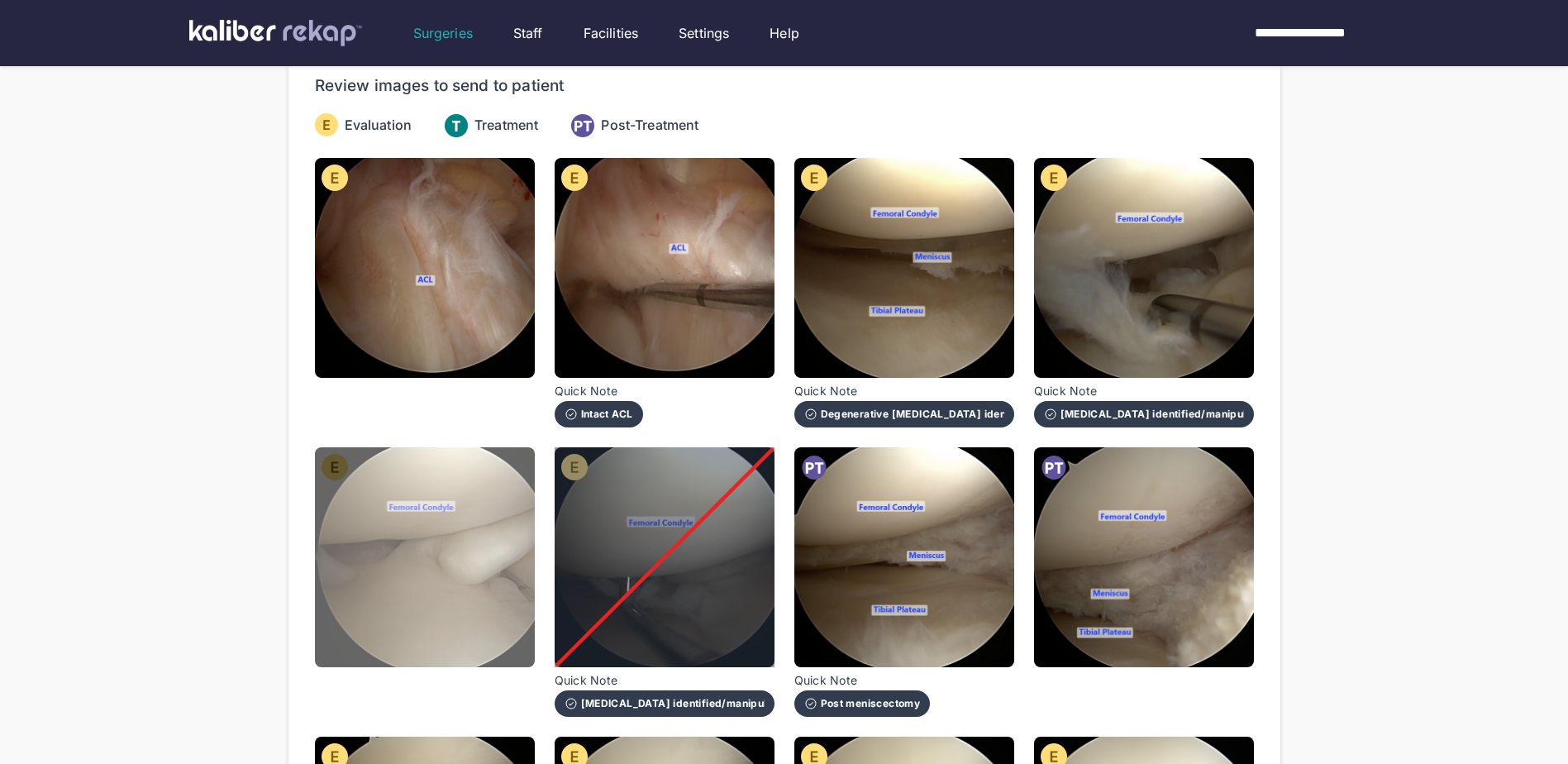
click at [456, 587] on img at bounding box center [425, 557] width 219 height 220
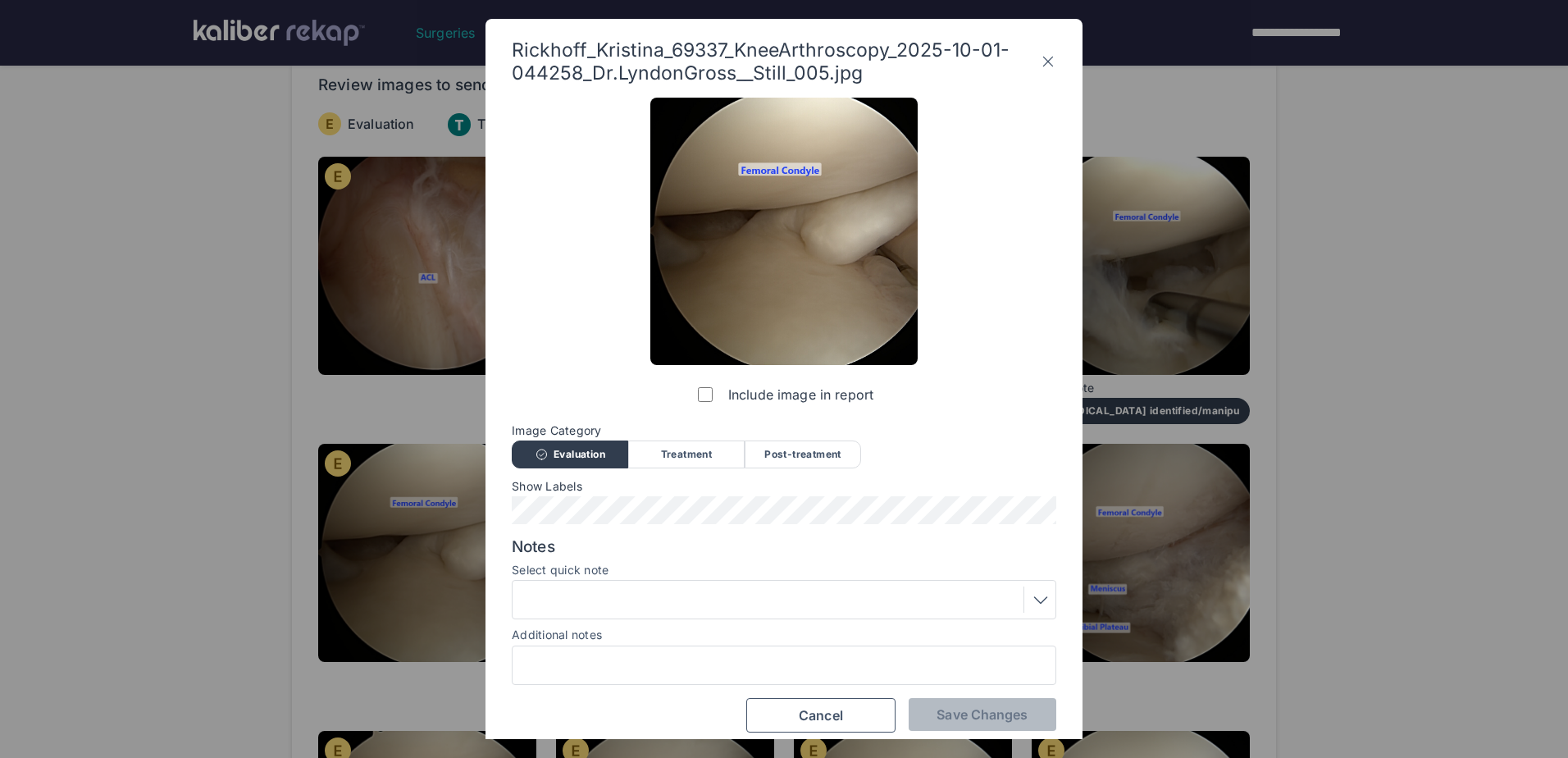
click at [696, 400] on label "Include image in report" at bounding box center [783, 395] width 179 height 33
click at [1041, 708] on button "Save Changes" at bounding box center [982, 714] width 147 height 33
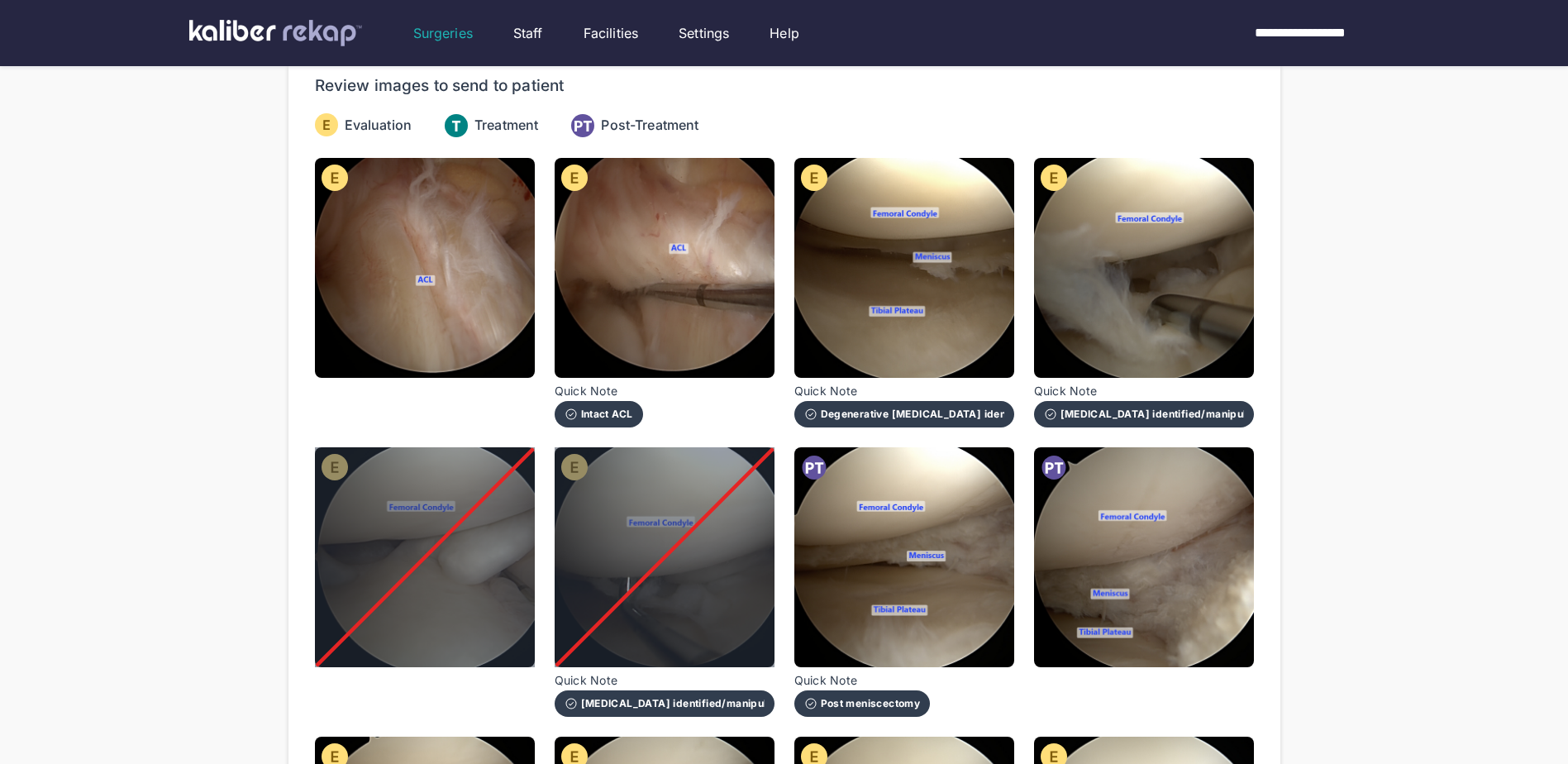
scroll to position [248, 0]
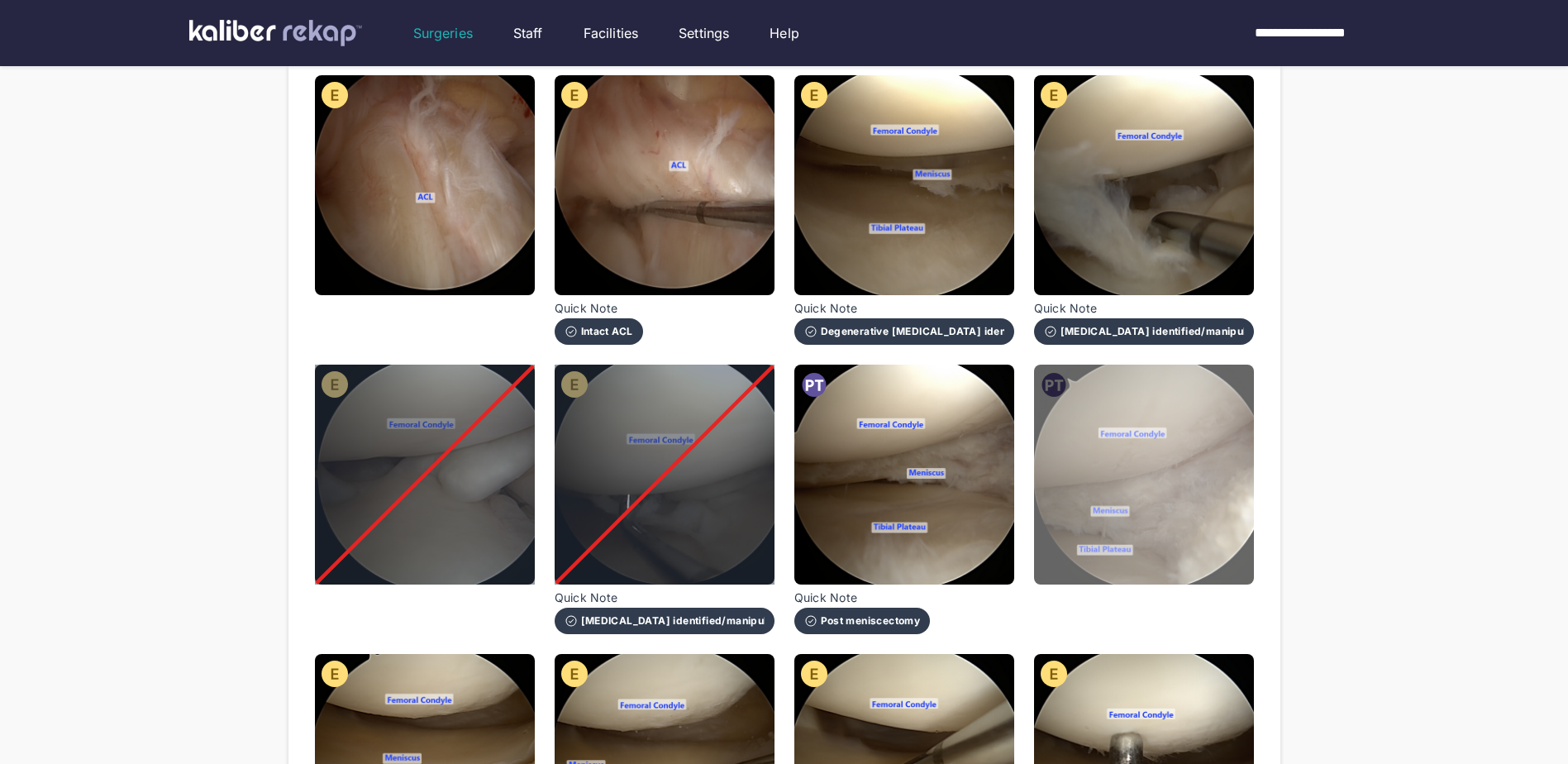
click at [1241, 498] on img at bounding box center [1144, 474] width 219 height 220
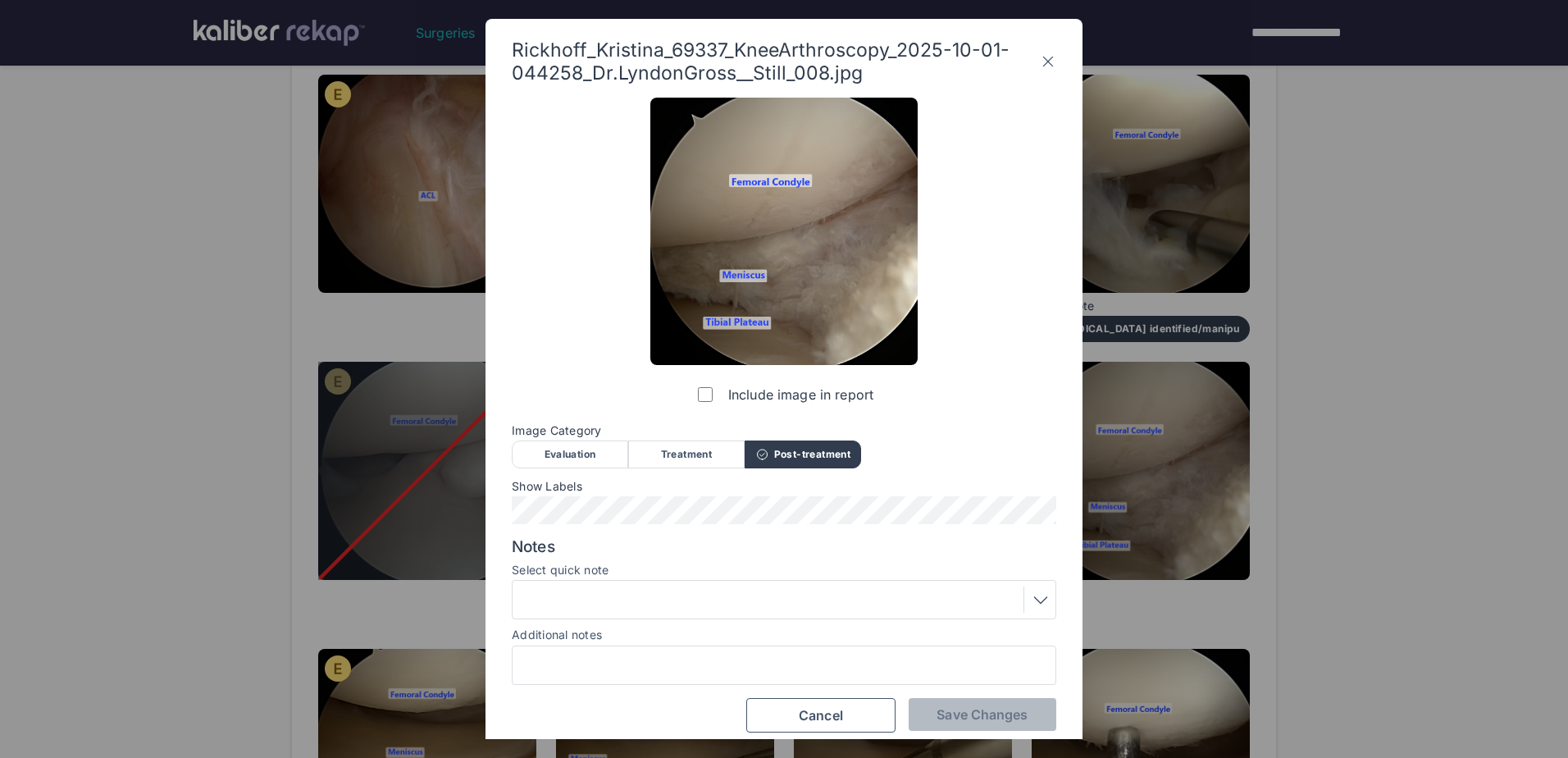
click at [693, 393] on div "Include image in report" at bounding box center [784, 254] width 267 height 314
click at [989, 721] on span "Save Changes" at bounding box center [982, 714] width 91 height 17
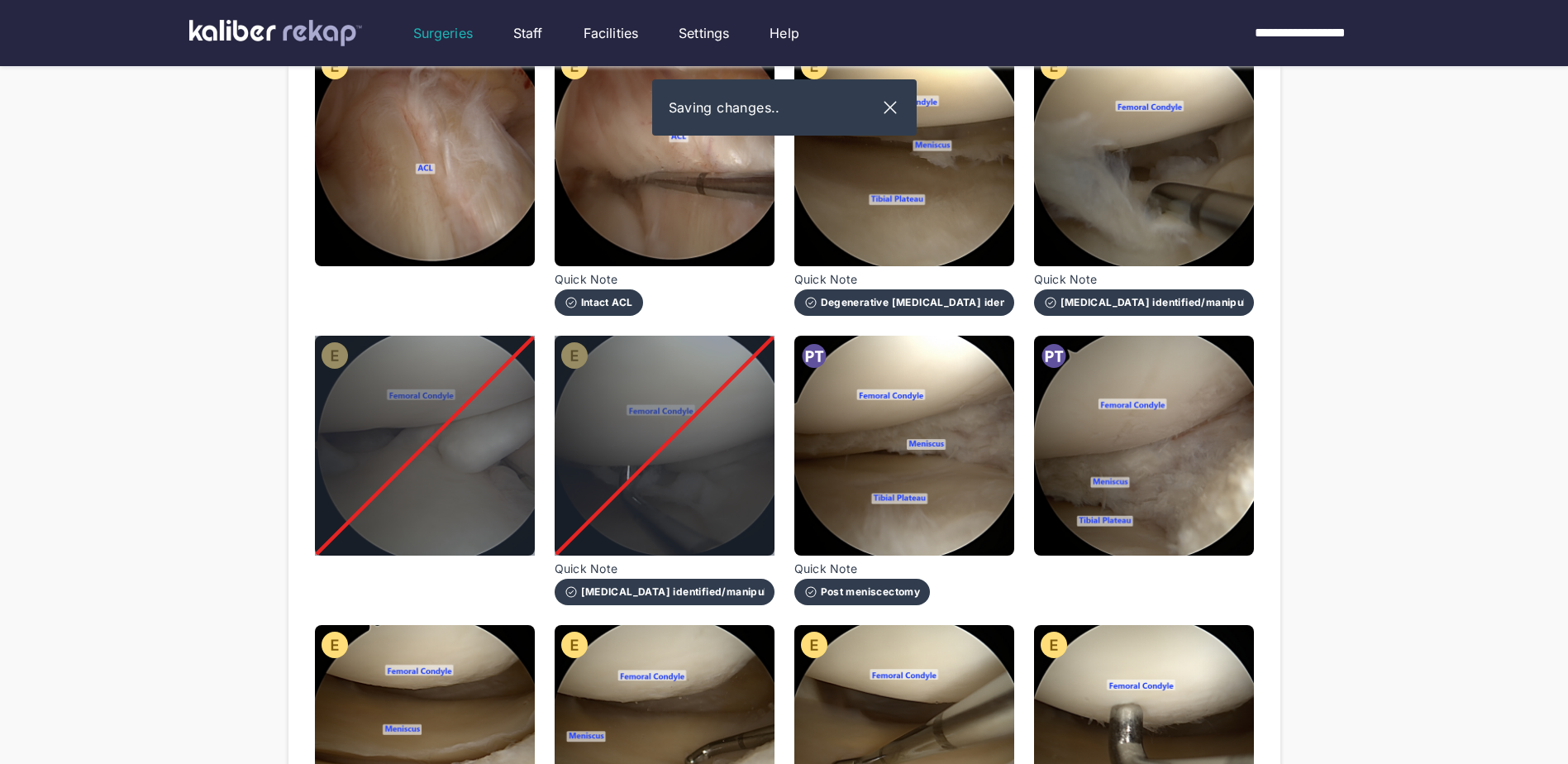
scroll to position [579, 0]
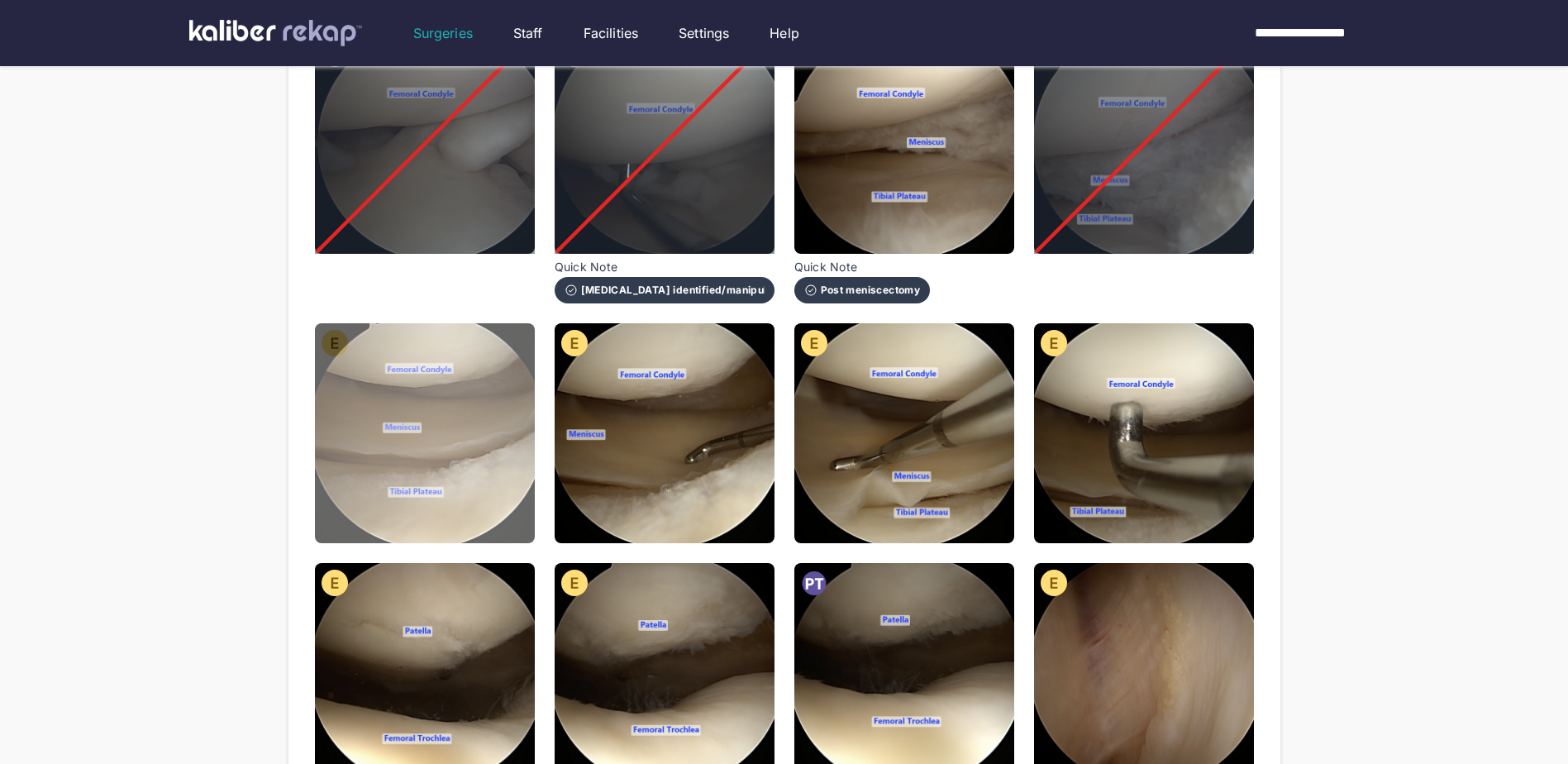
click at [512, 438] on img at bounding box center [425, 433] width 219 height 220
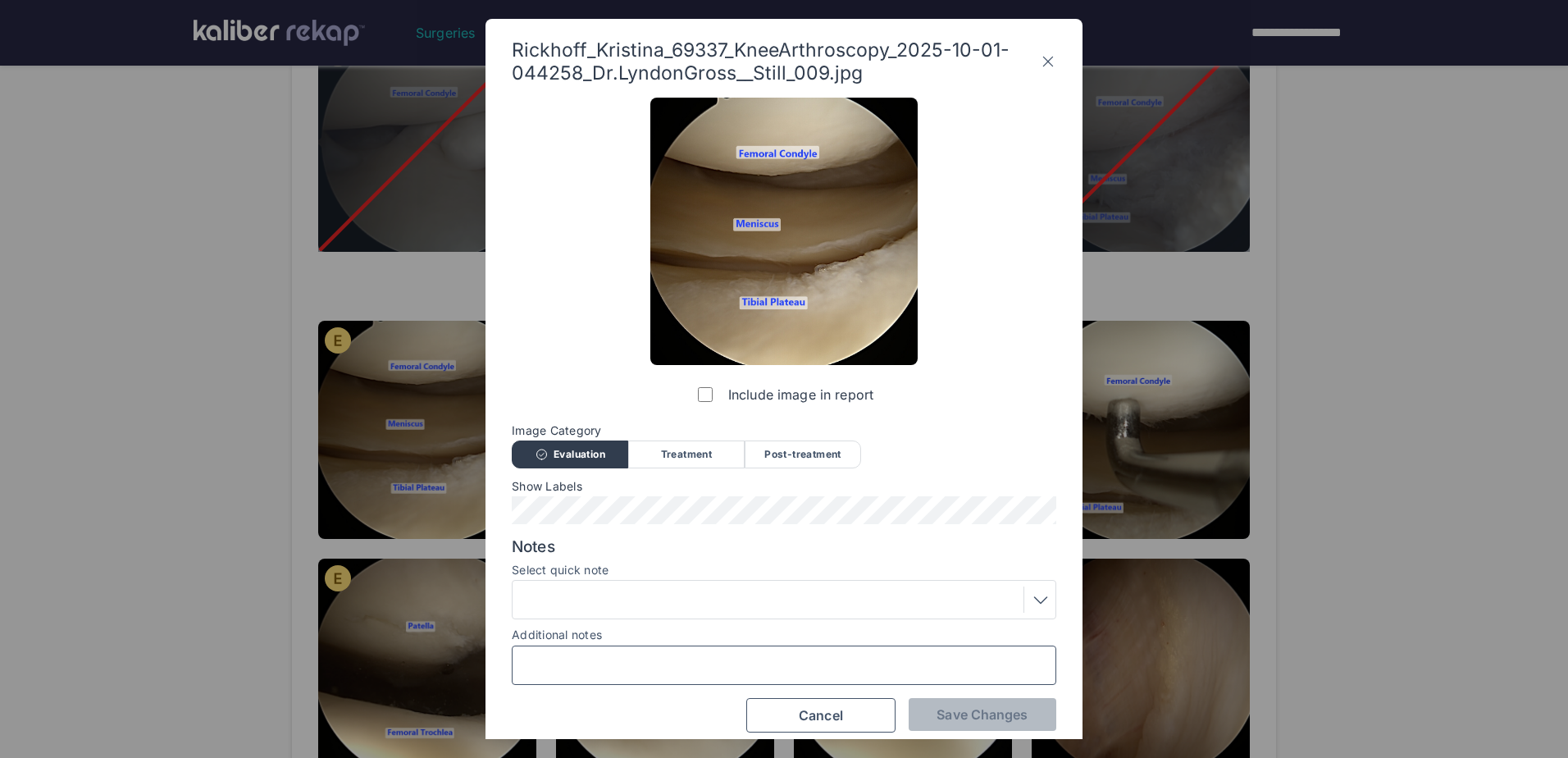
click at [707, 665] on input "Additional notes" at bounding box center [784, 665] width 530 height 21
type input "**********"
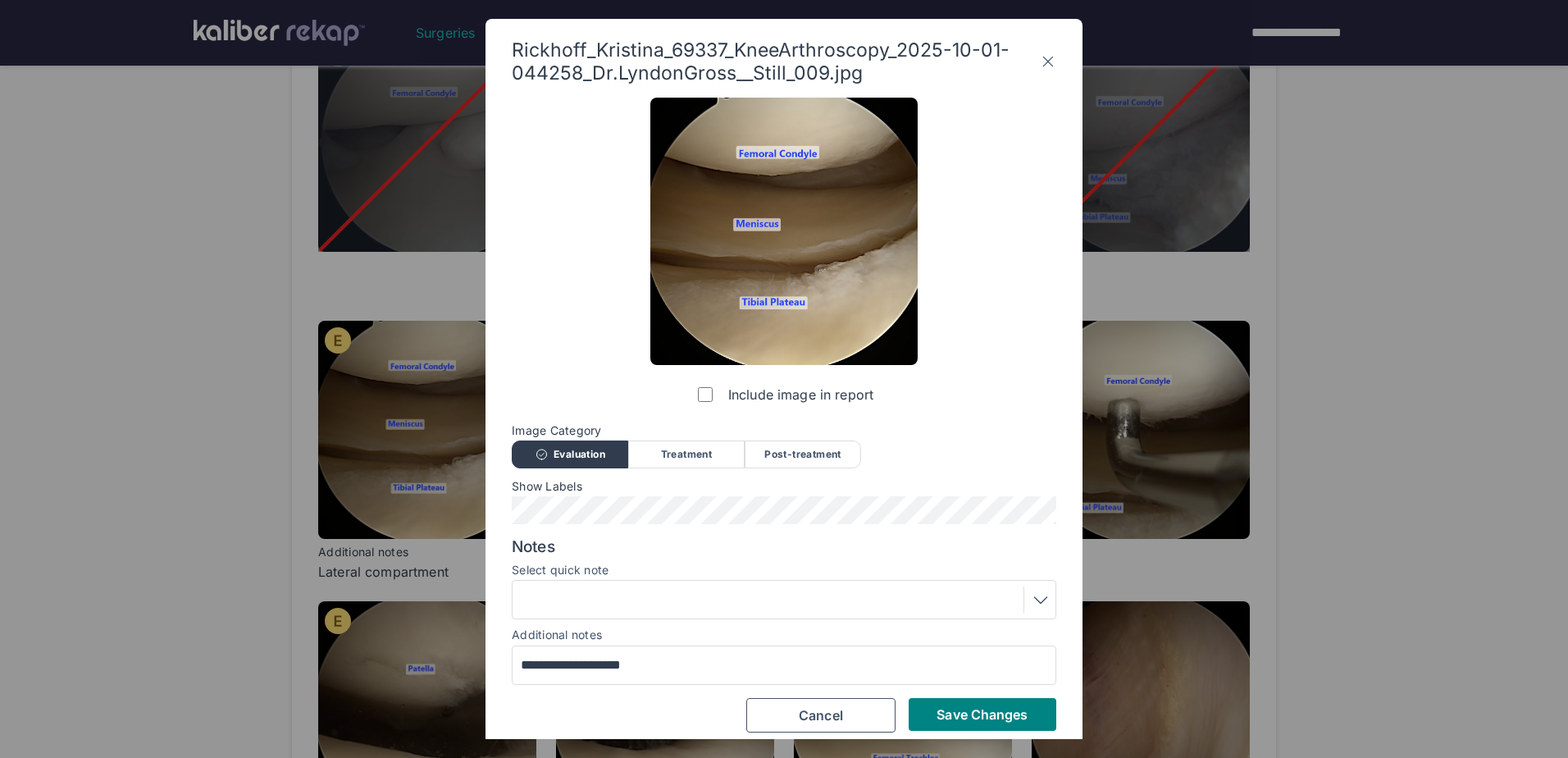
click at [1051, 745] on div "**********" at bounding box center [784, 379] width 1568 height 758
click at [1042, 723] on button "Save Changes" at bounding box center [982, 714] width 147 height 33
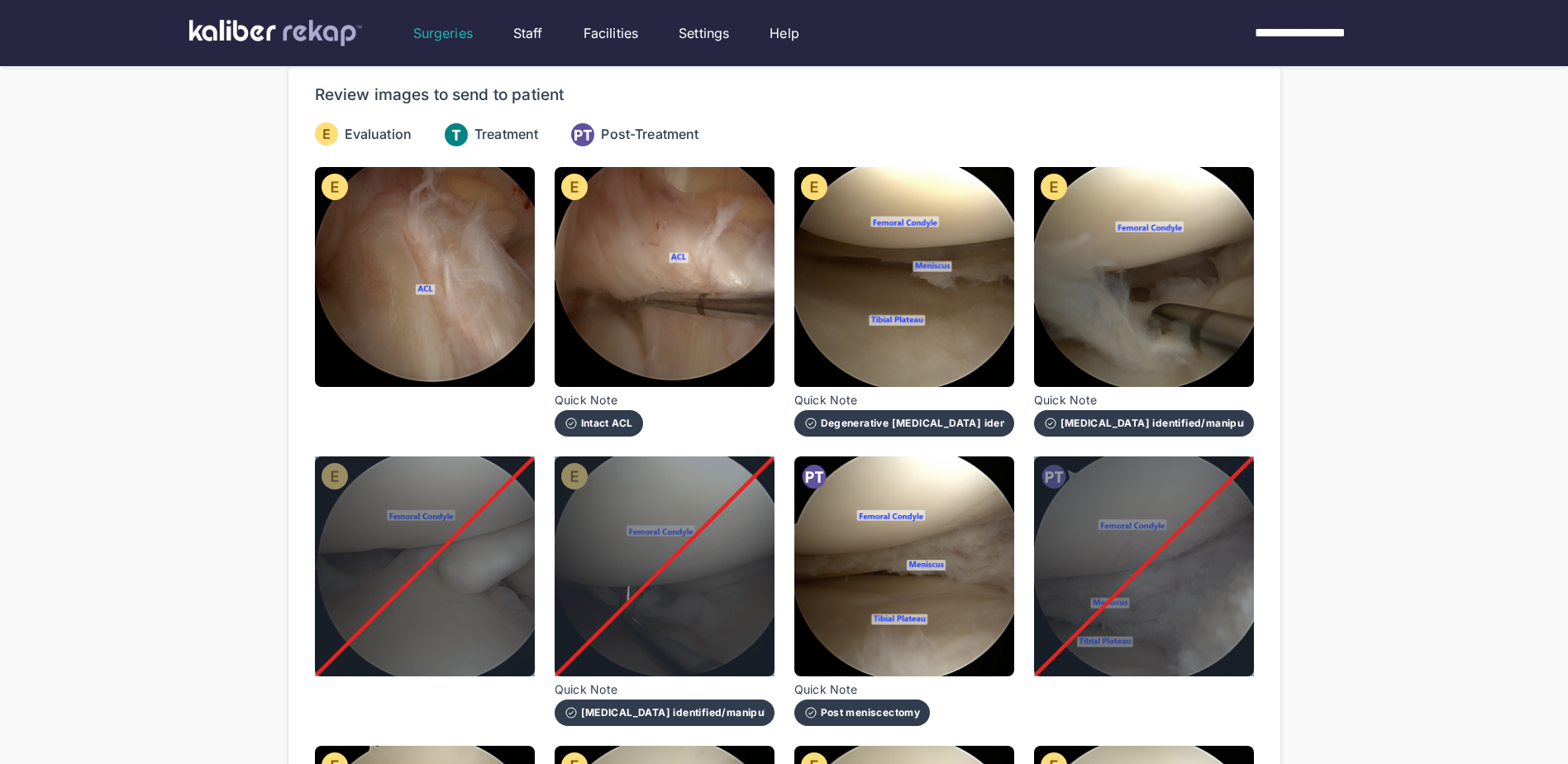
scroll to position [0, 0]
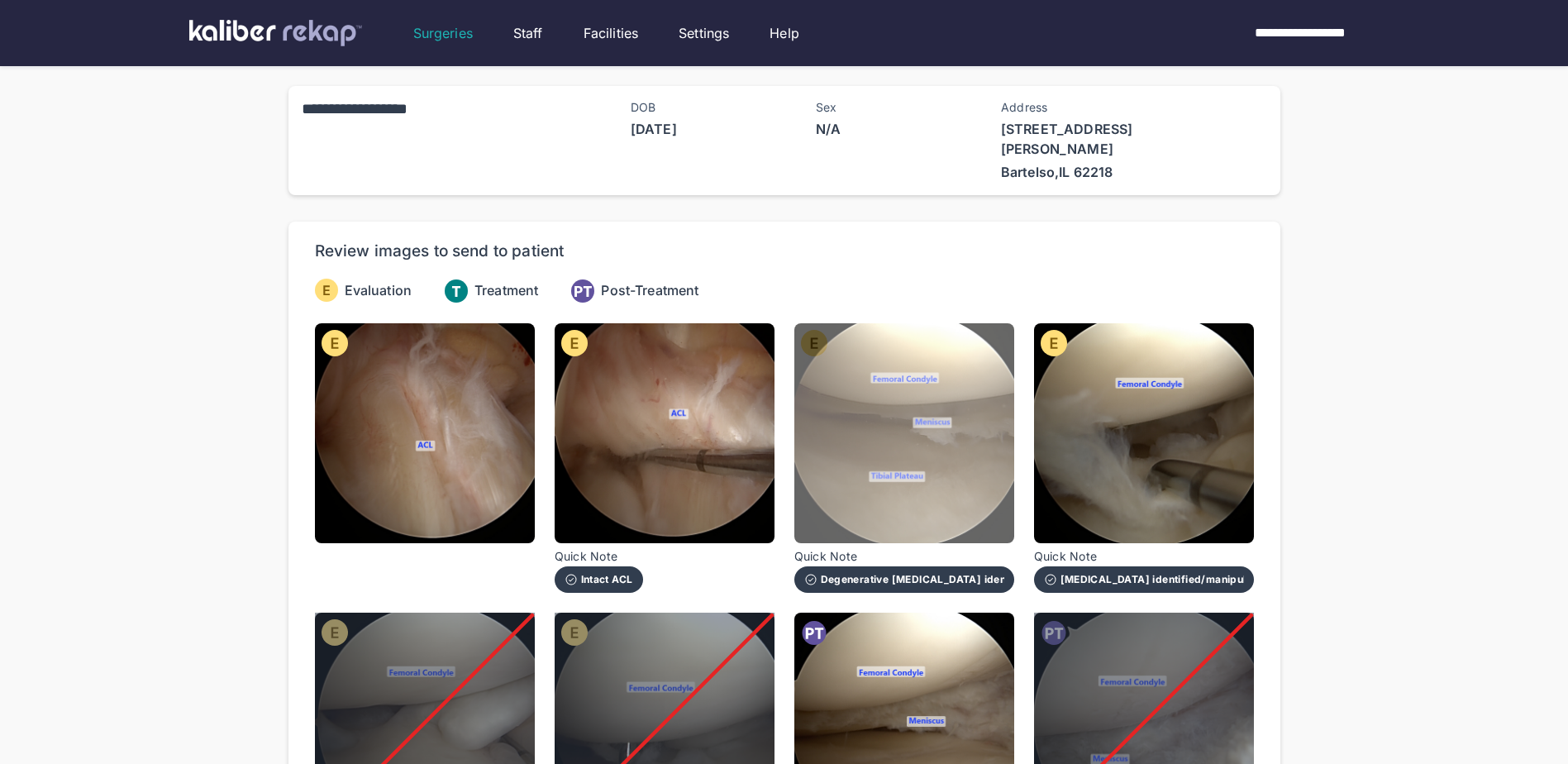
click at [968, 442] on img at bounding box center [904, 433] width 219 height 220
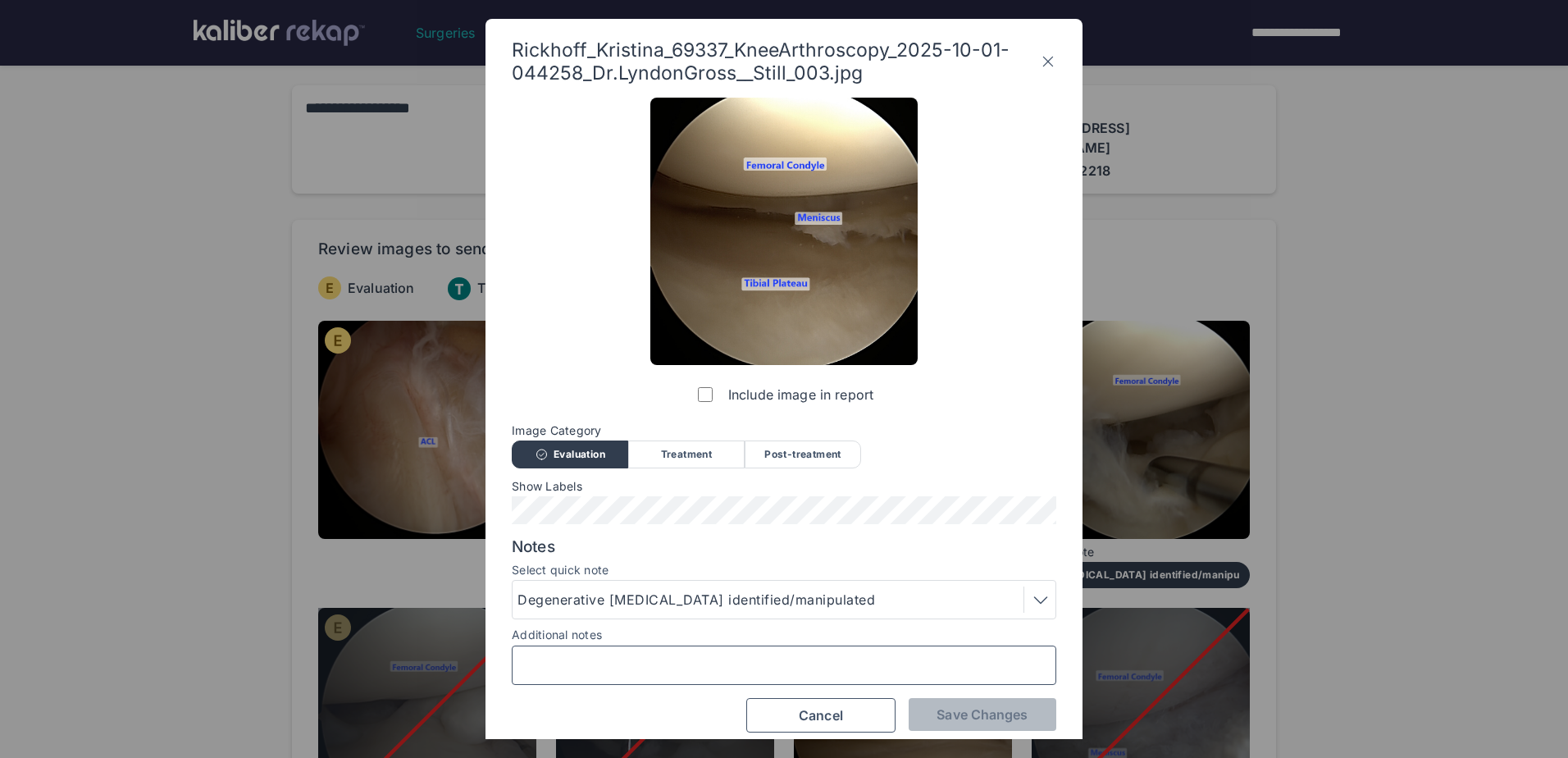
click at [647, 664] on input "Additional notes" at bounding box center [784, 665] width 530 height 21
type input "**********"
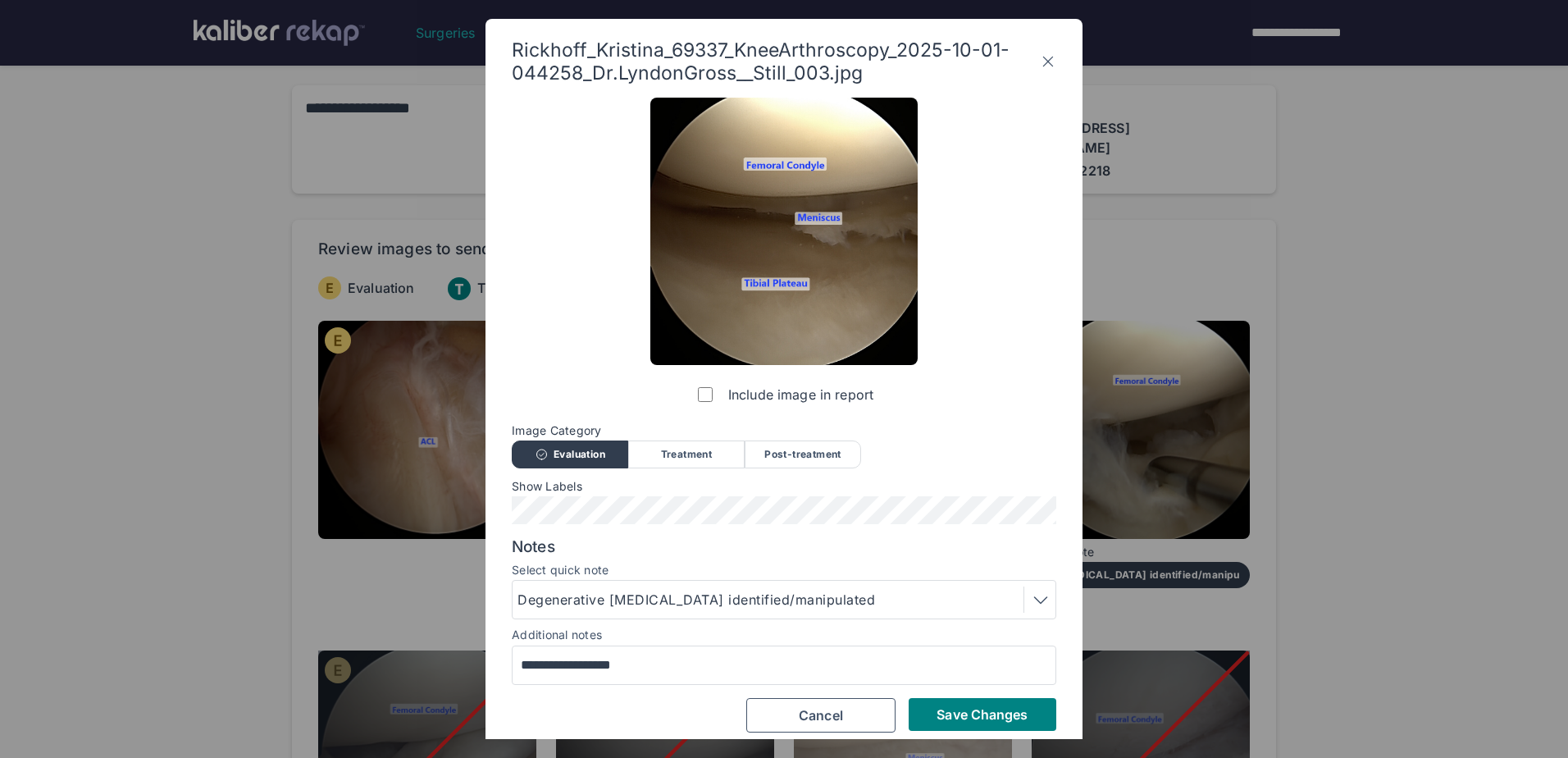
drag, startPoint x: 982, startPoint y: 721, endPoint x: 978, endPoint y: 710, distance: 11.7
click at [978, 710] on span "Save Changes" at bounding box center [982, 714] width 91 height 17
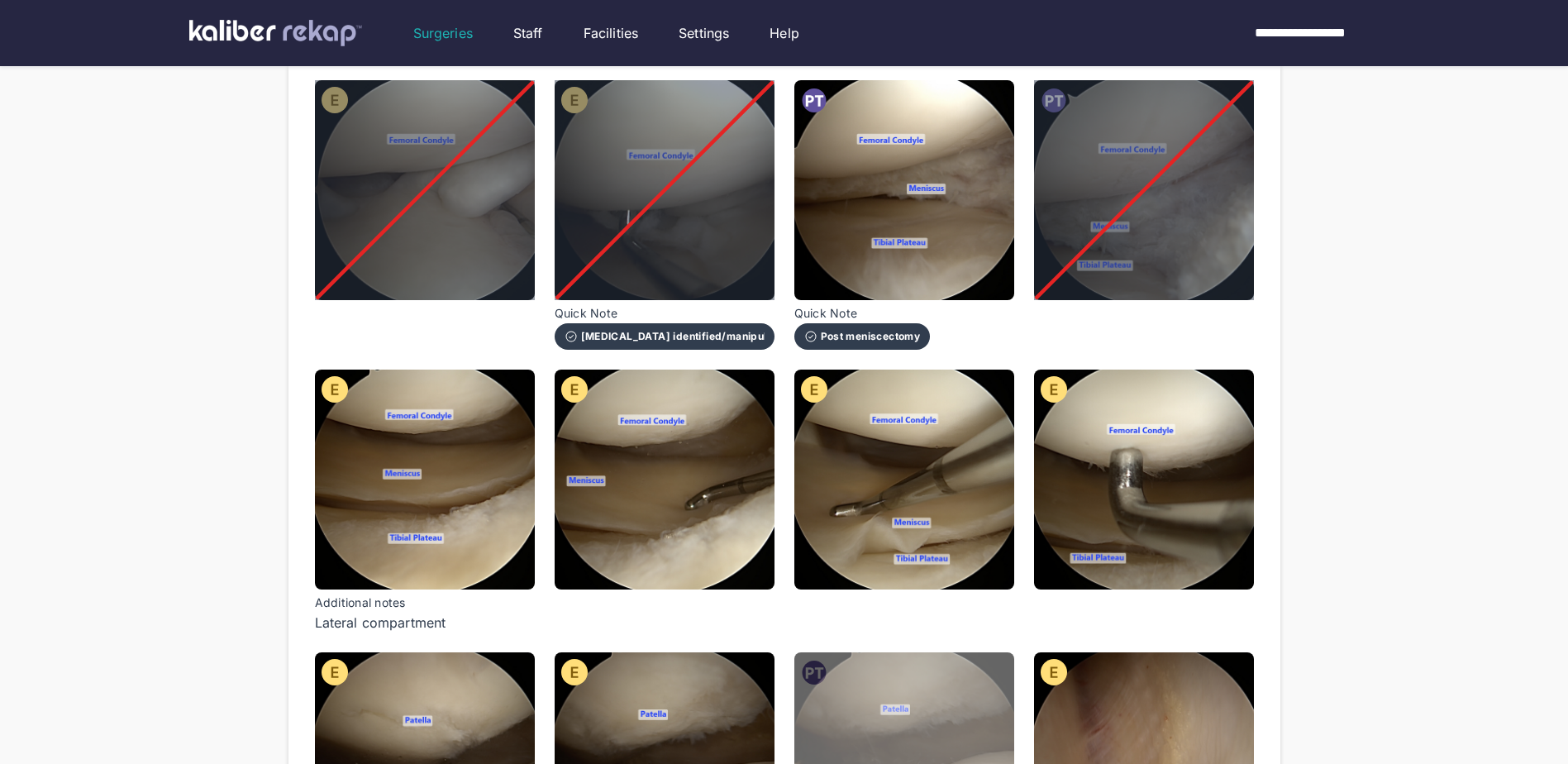
scroll to position [661, 0]
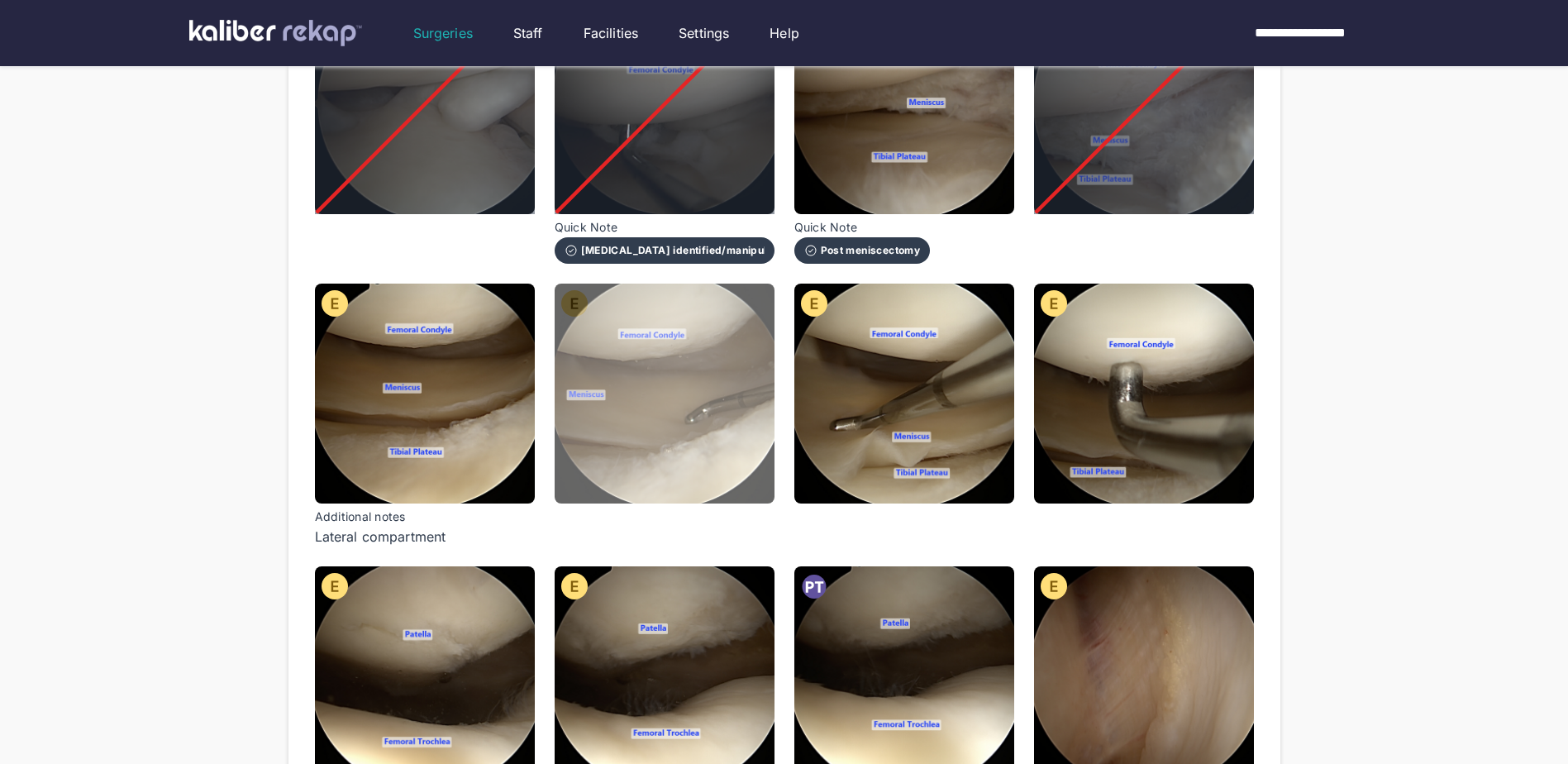
click at [694, 391] on img at bounding box center [665, 393] width 219 height 220
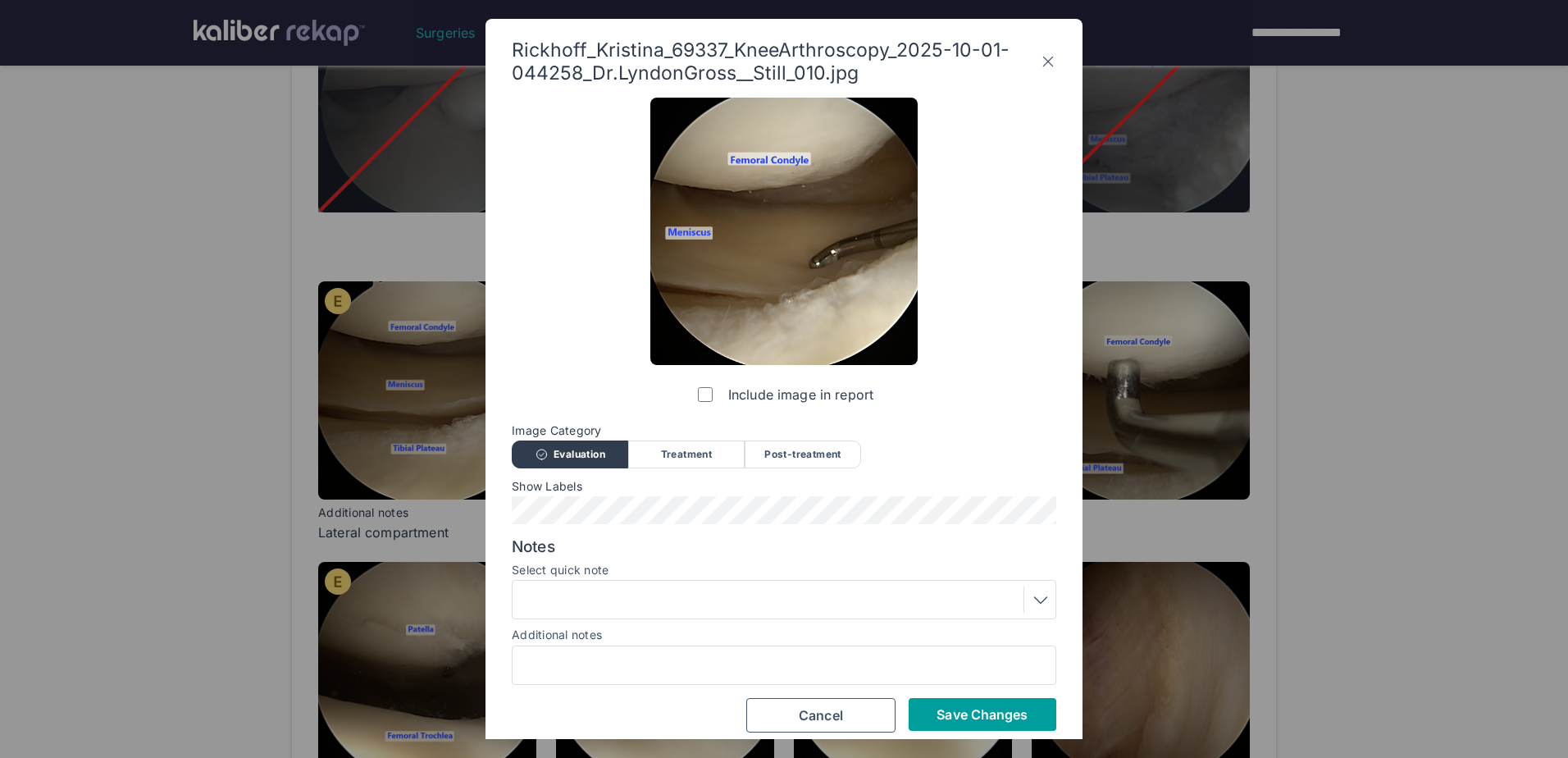
click at [972, 716] on span "Save Changes" at bounding box center [982, 714] width 91 height 17
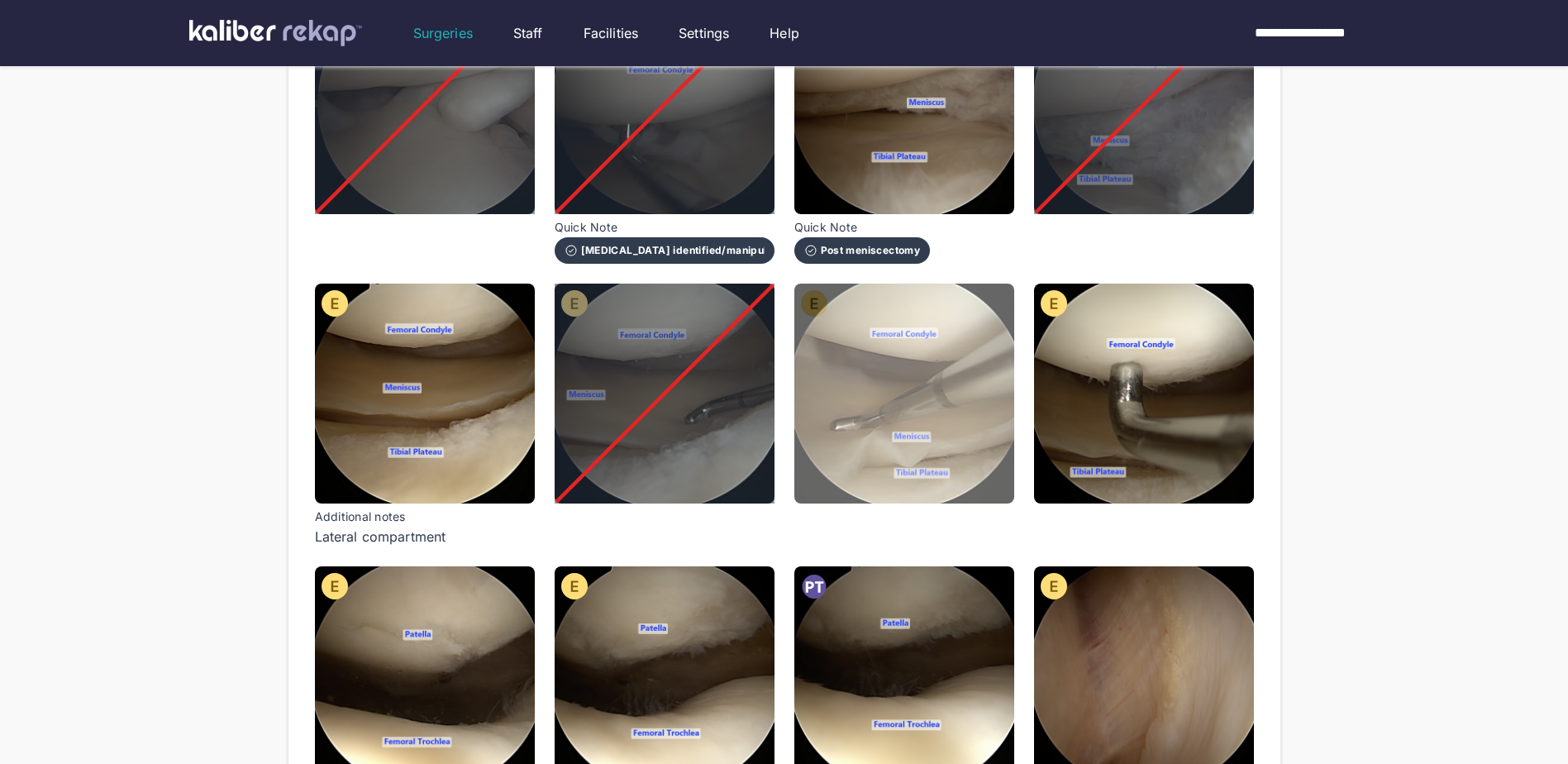
click at [990, 386] on img at bounding box center [904, 393] width 219 height 220
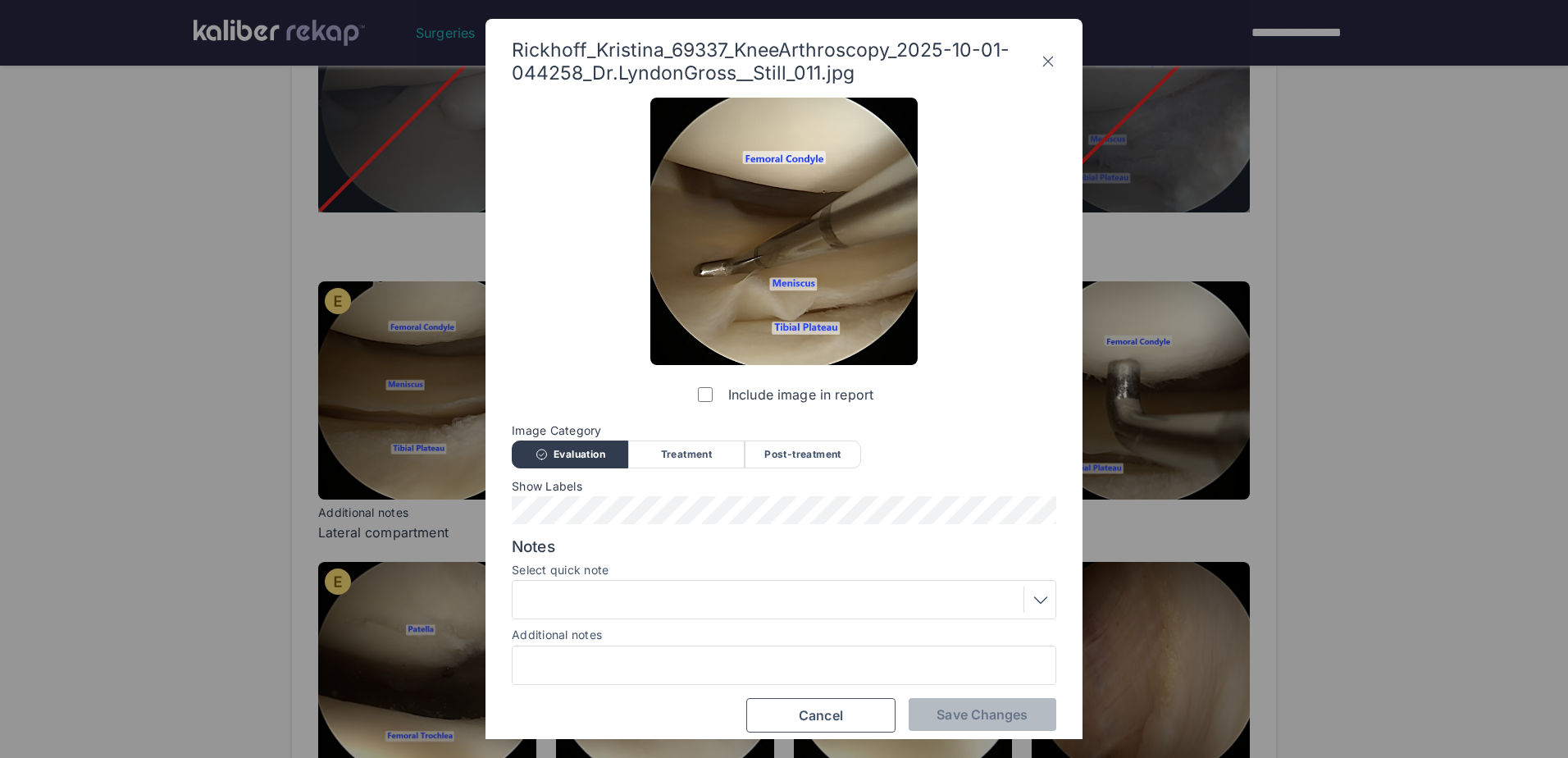
click at [692, 392] on div "Include image in report" at bounding box center [784, 254] width 267 height 314
drag, startPoint x: 980, startPoint y: 731, endPoint x: 975, endPoint y: 711, distance: 20.6
click at [975, 712] on button "Save Changes" at bounding box center [982, 714] width 147 height 33
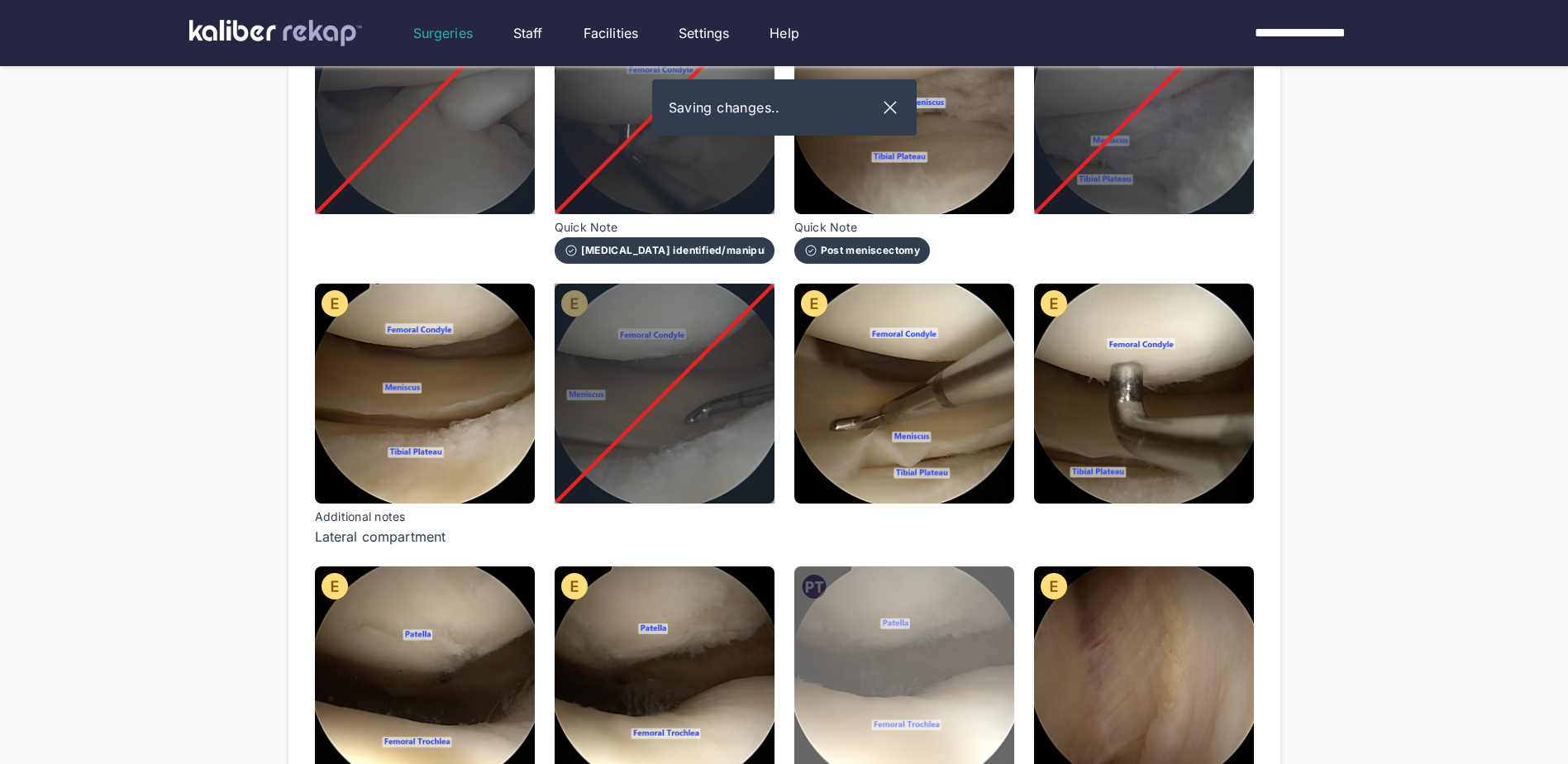
click at [982, 717] on img at bounding box center [904, 676] width 219 height 220
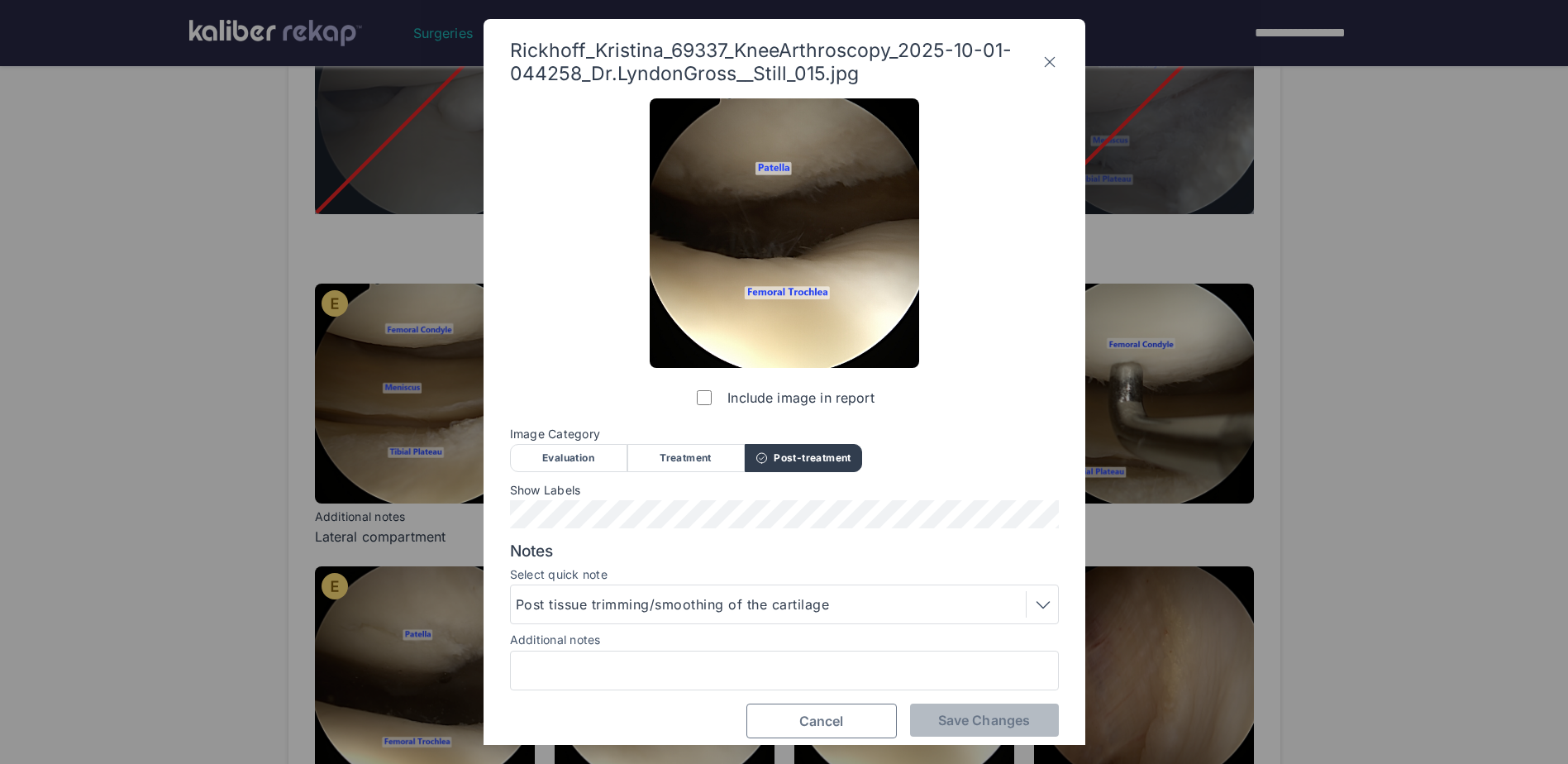
click at [840, 722] on span "Cancel" at bounding box center [821, 721] width 45 height 17
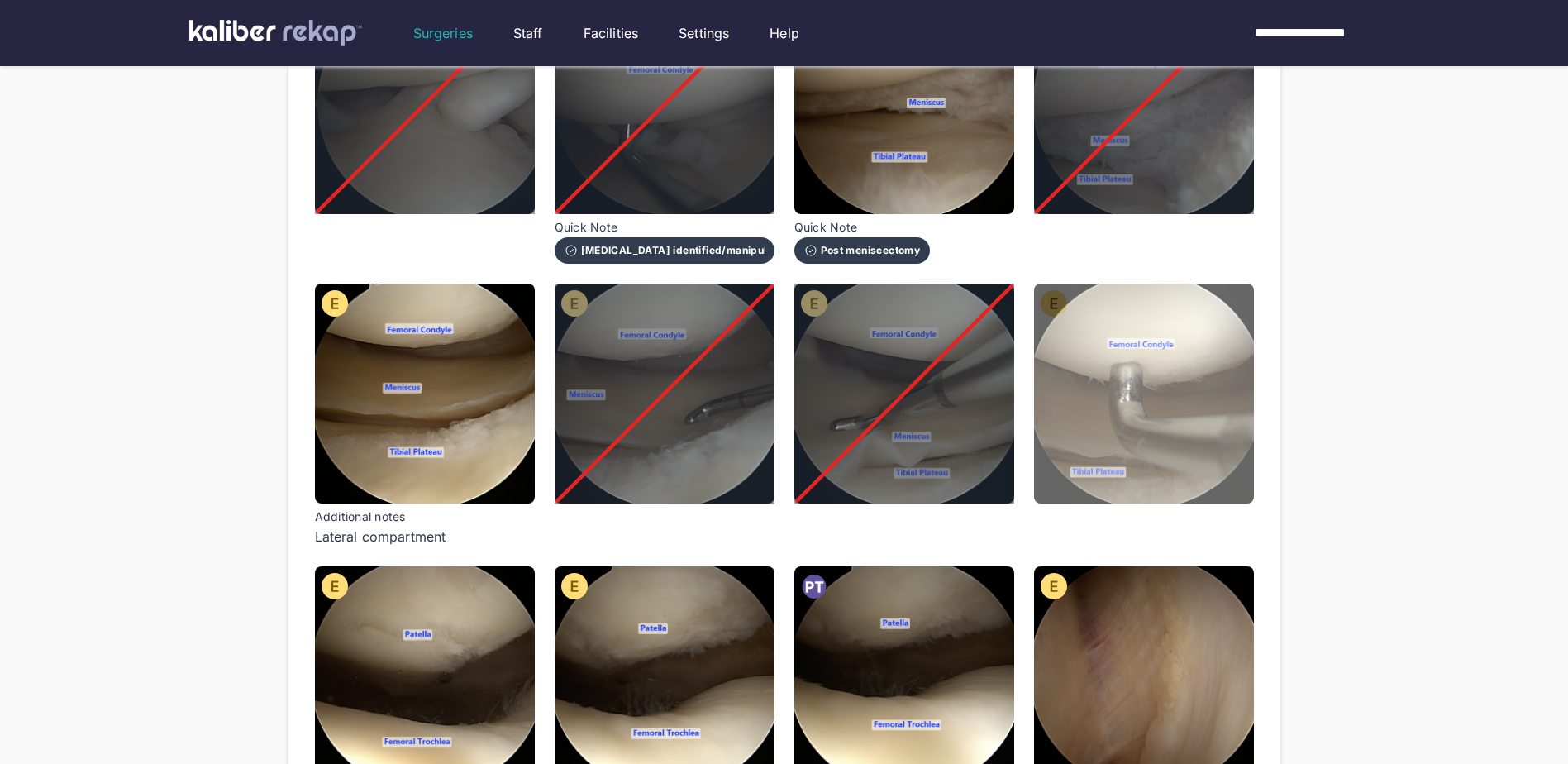
click at [1241, 397] on img at bounding box center [1144, 393] width 219 height 220
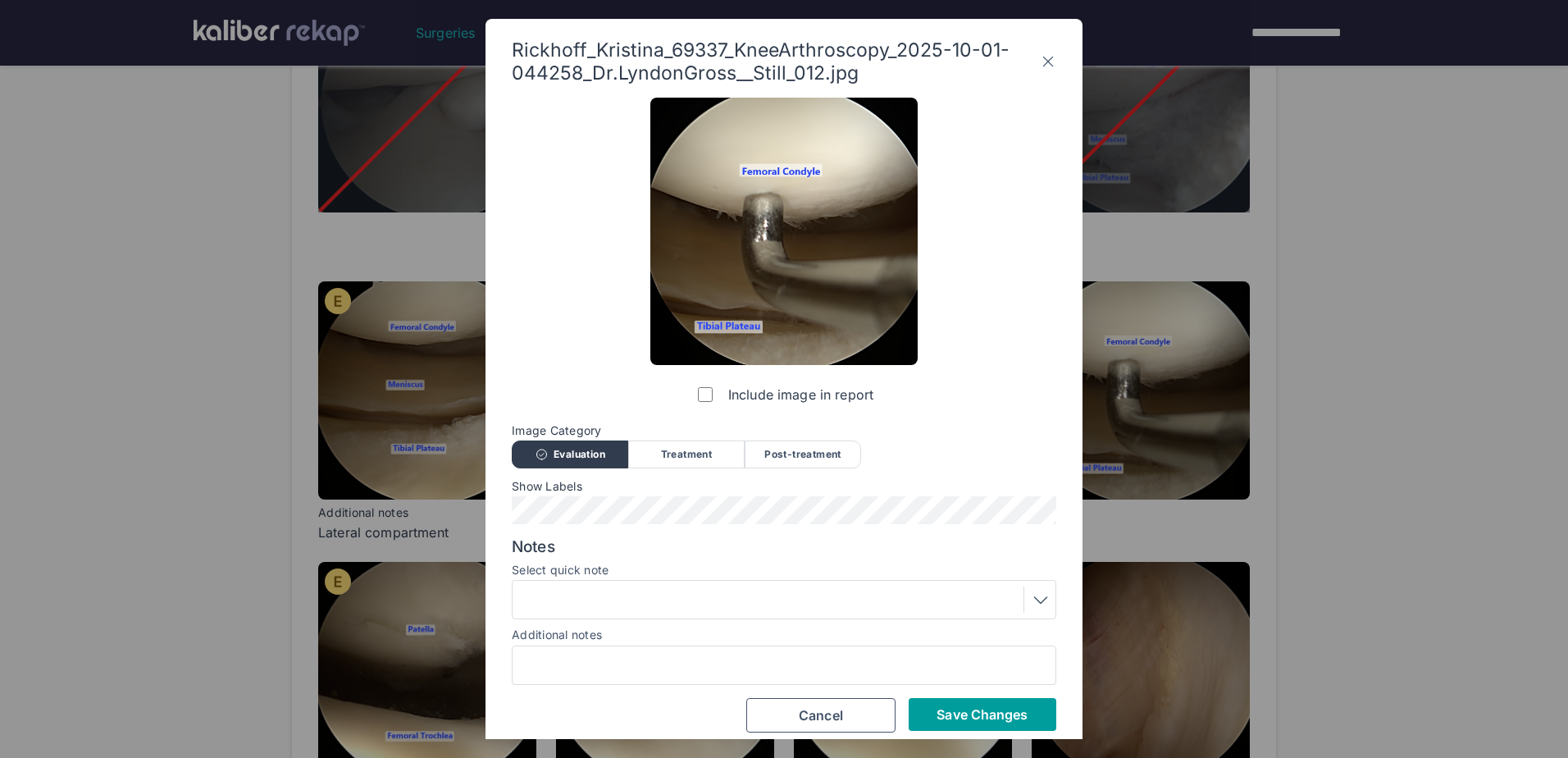
click at [970, 705] on button "Save Changes" at bounding box center [982, 714] width 147 height 33
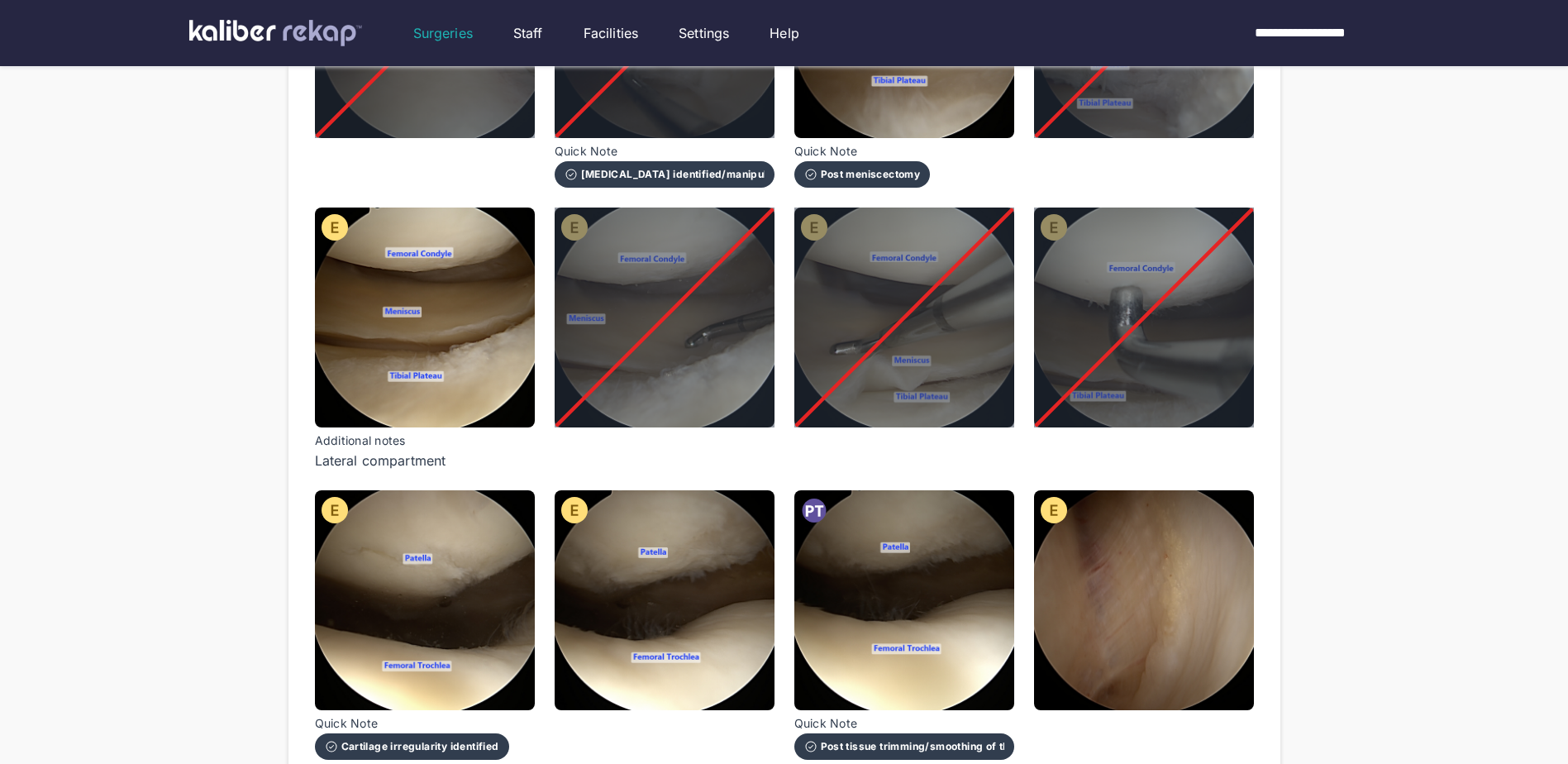
scroll to position [910, 0]
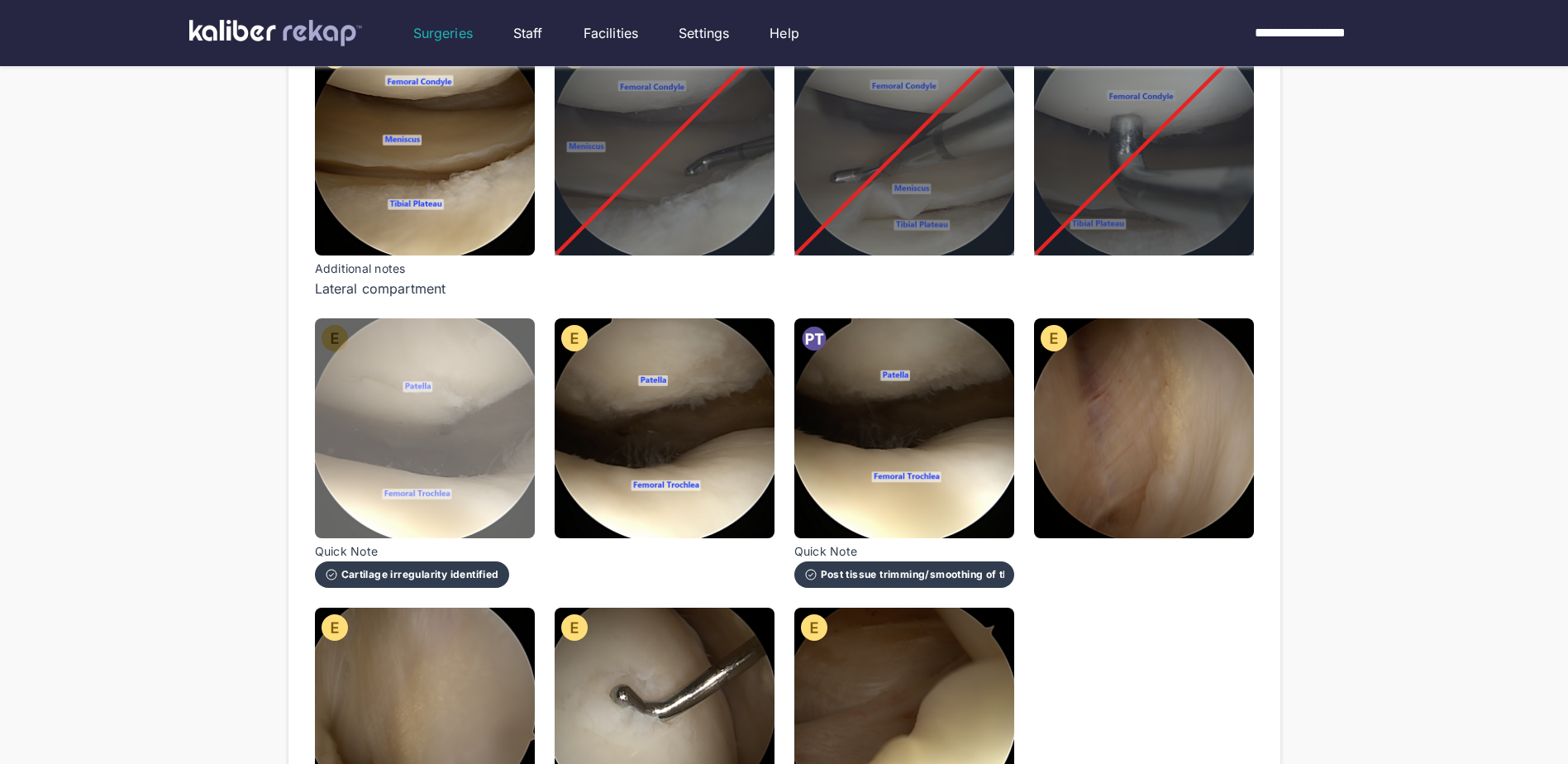
click at [469, 409] on img at bounding box center [425, 428] width 219 height 220
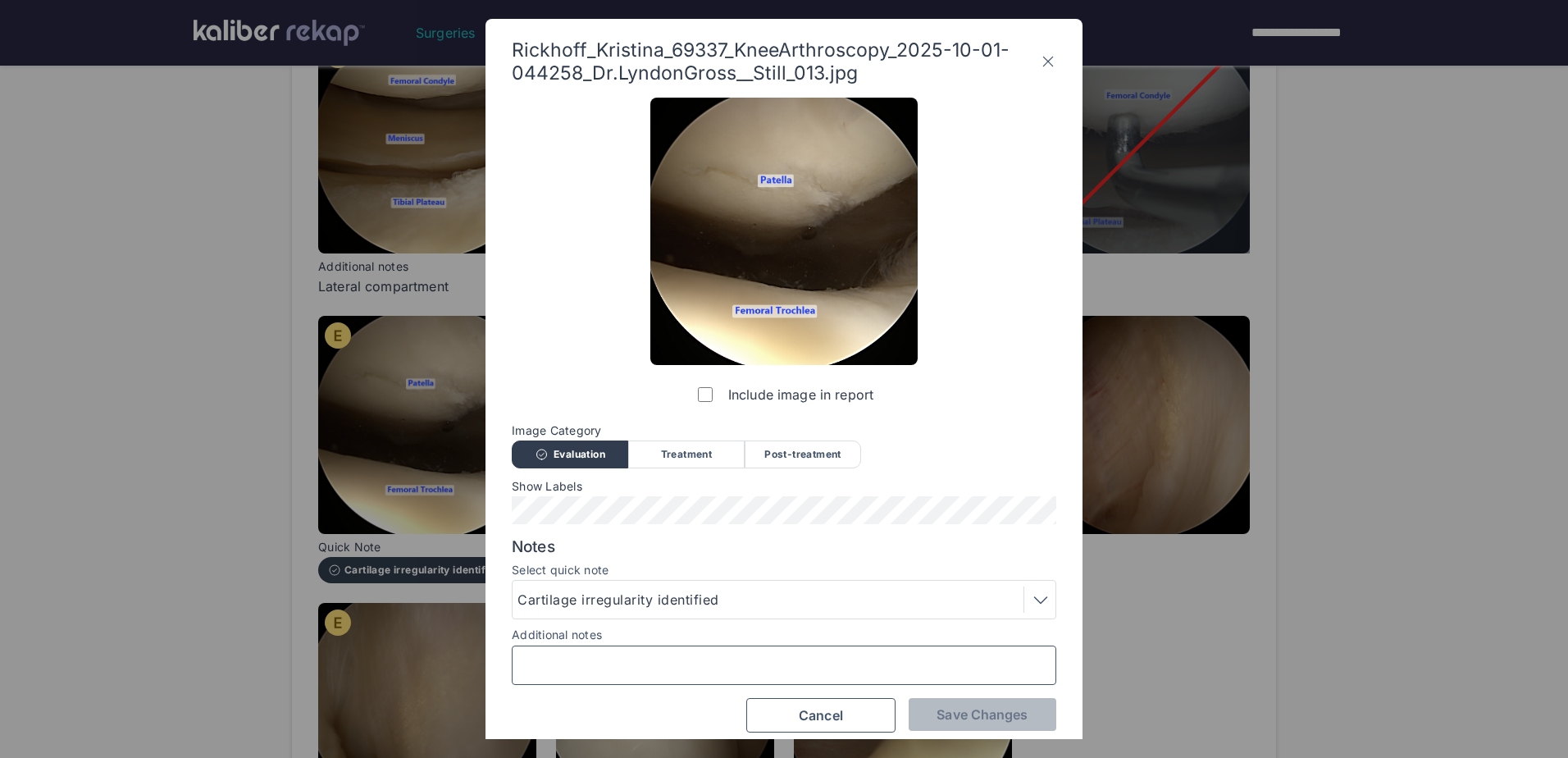
click at [659, 668] on input "Additional notes" at bounding box center [784, 665] width 530 height 21
type input "**********"
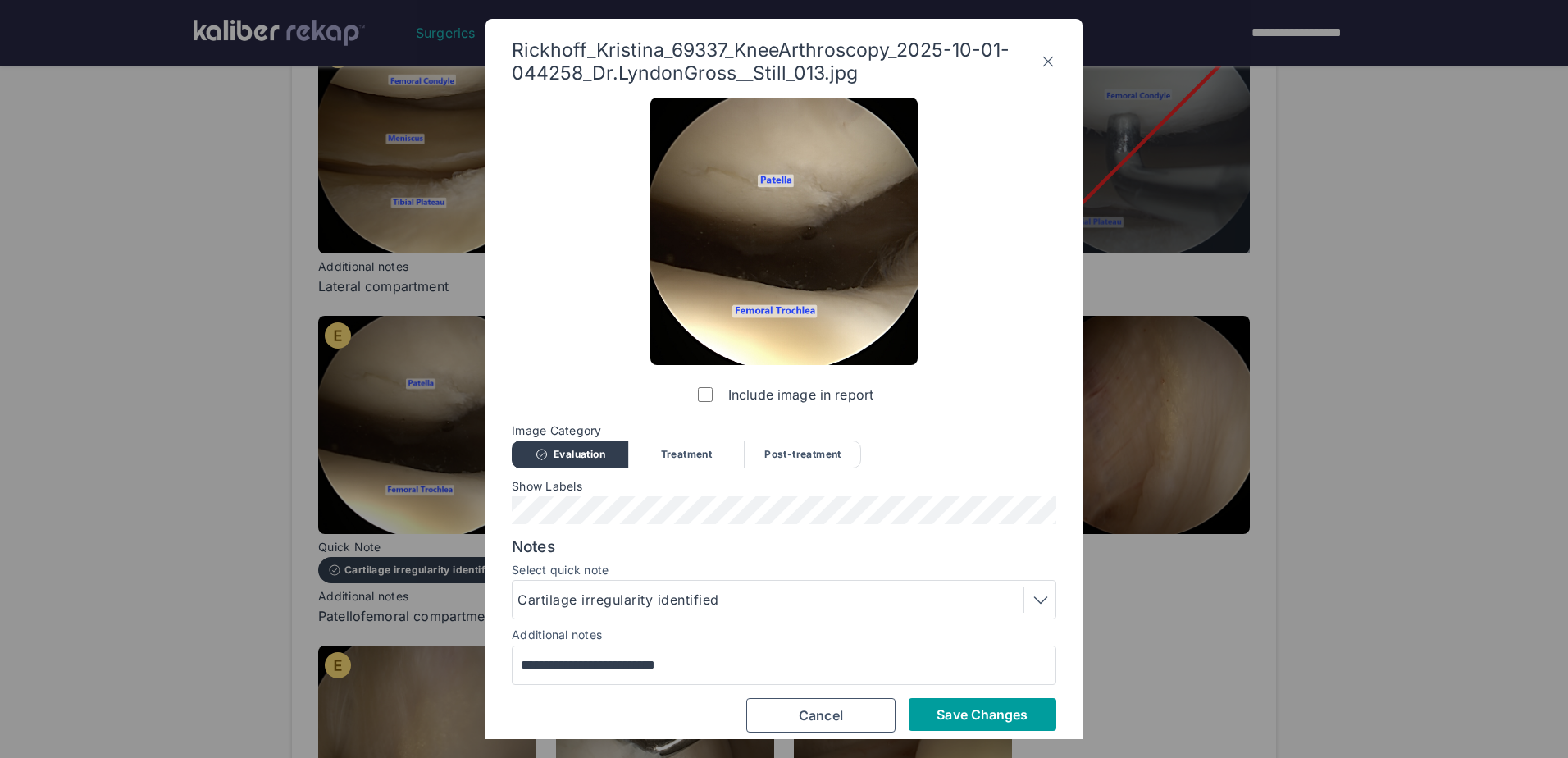
click at [945, 710] on span "Save Changes" at bounding box center [982, 714] width 91 height 17
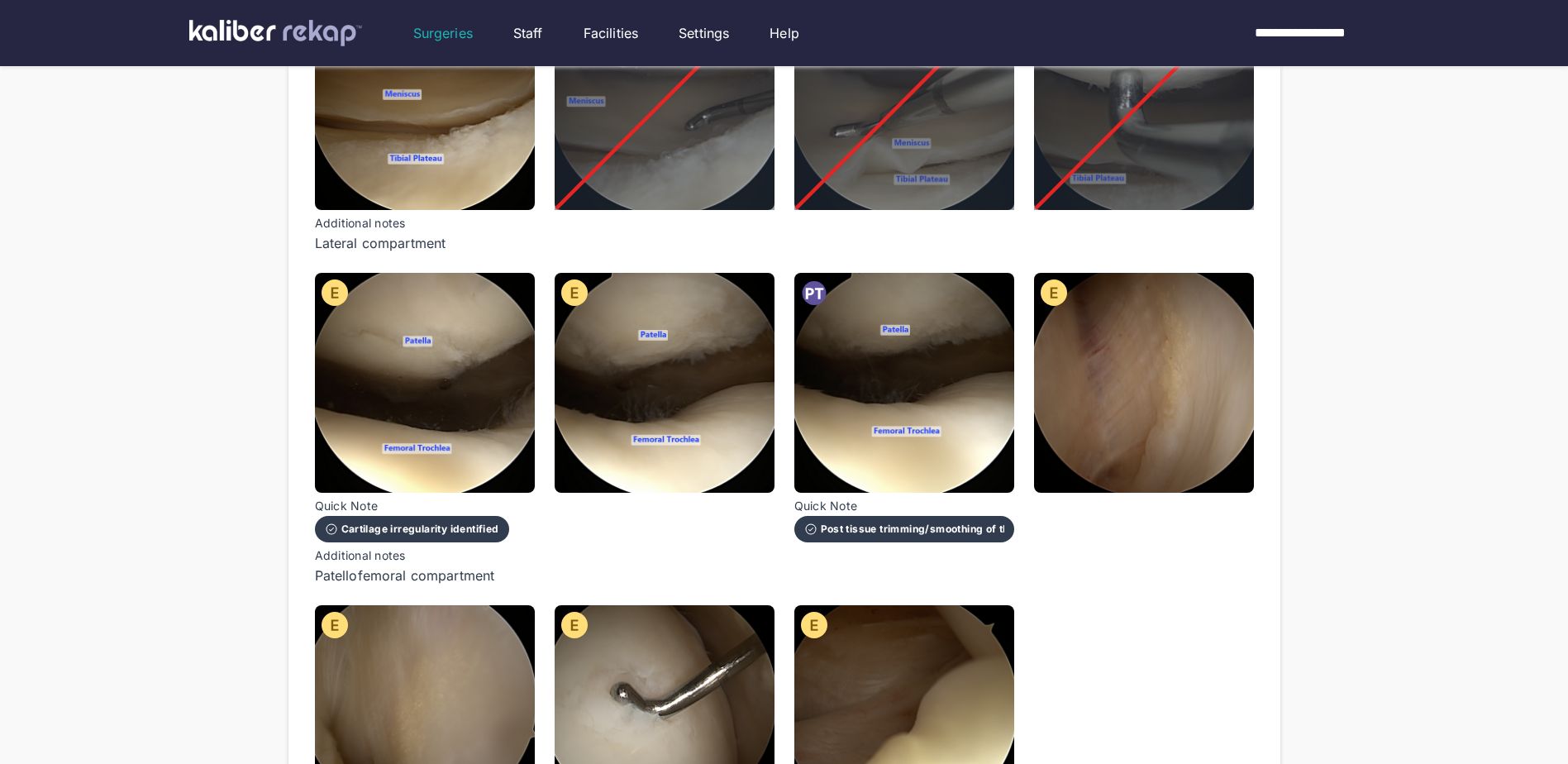
scroll to position [992, 0]
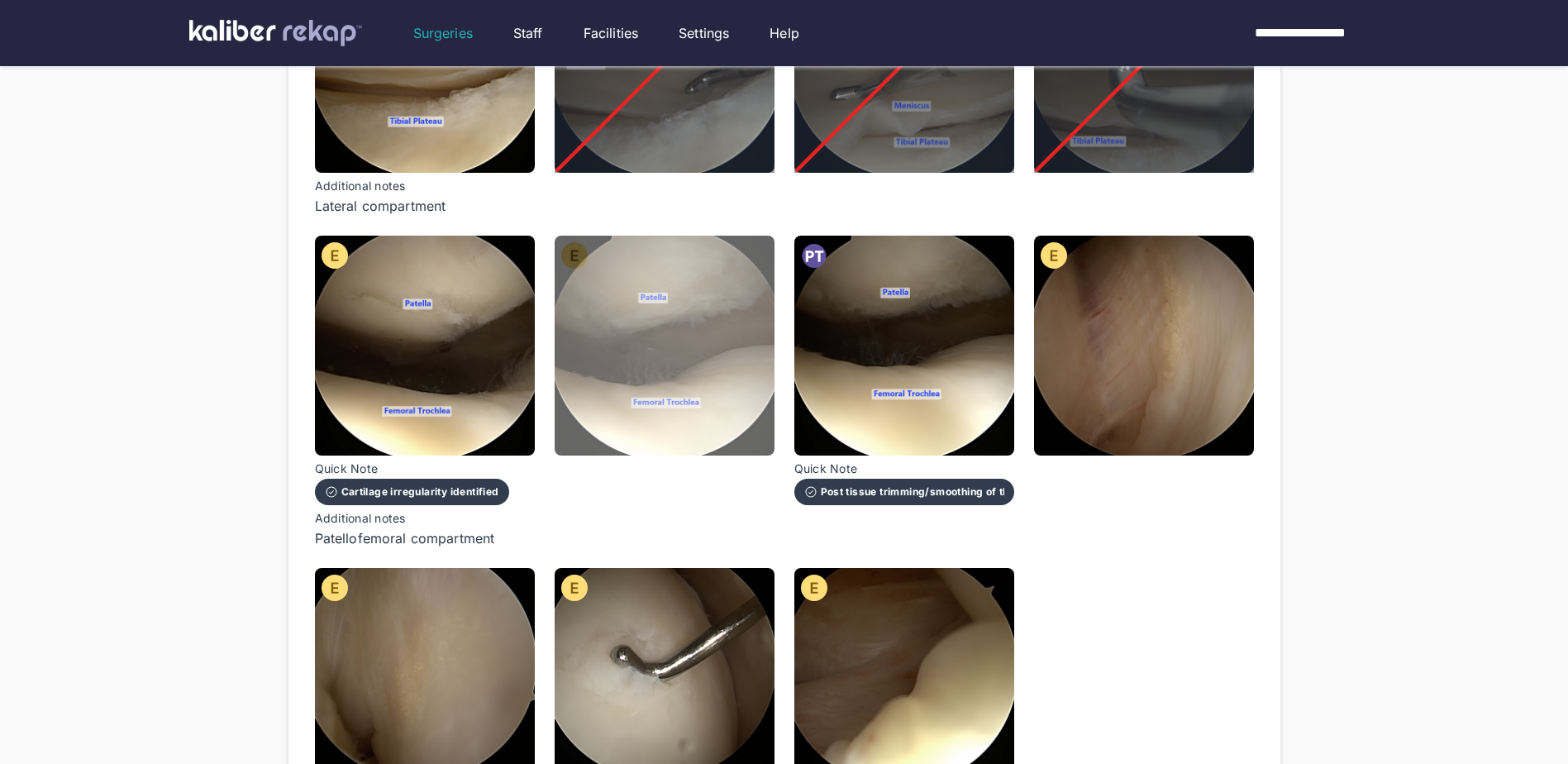
click at [735, 351] on img at bounding box center [665, 345] width 219 height 220
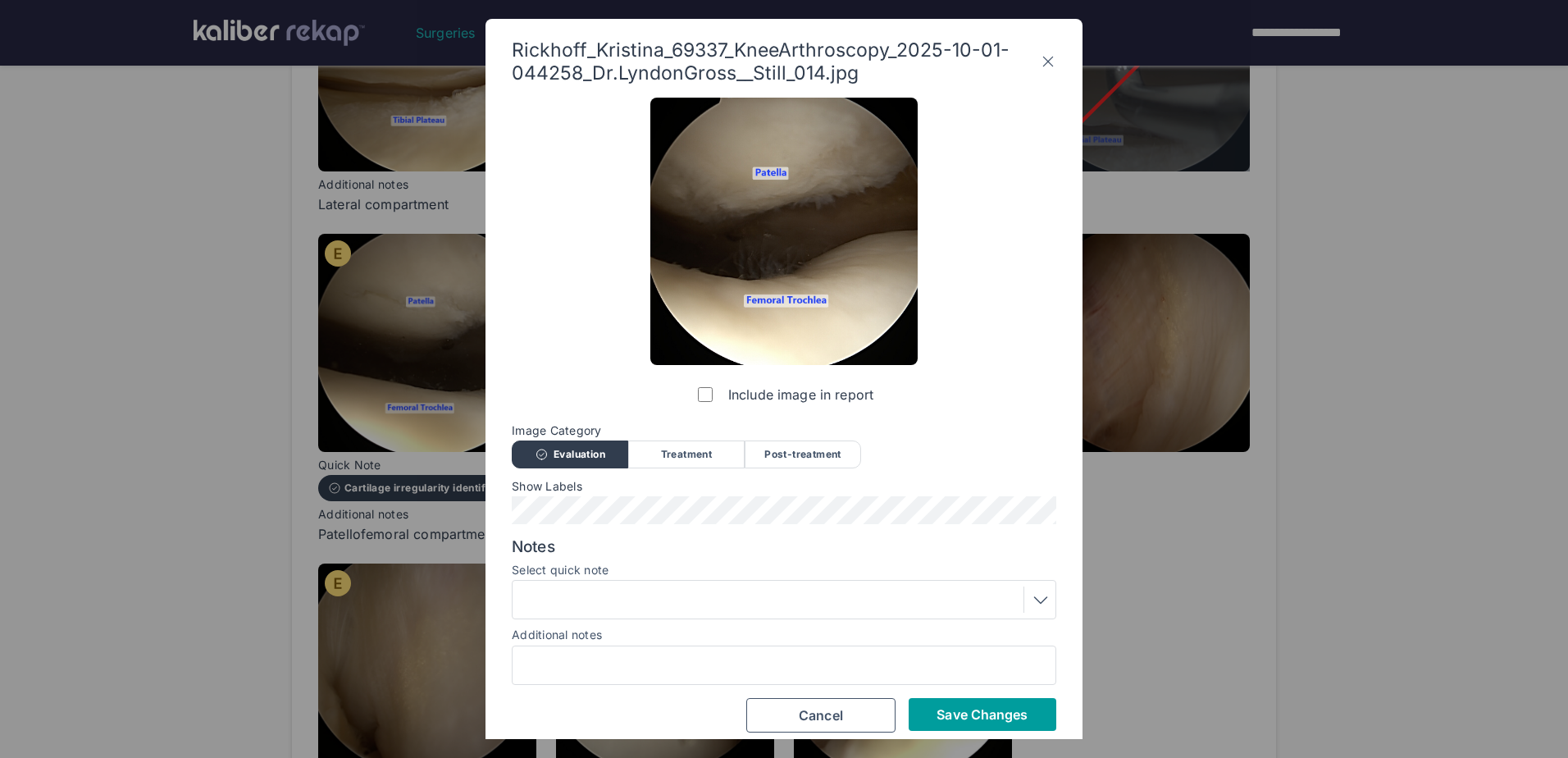
click at [974, 714] on span "Save Changes" at bounding box center [982, 714] width 91 height 17
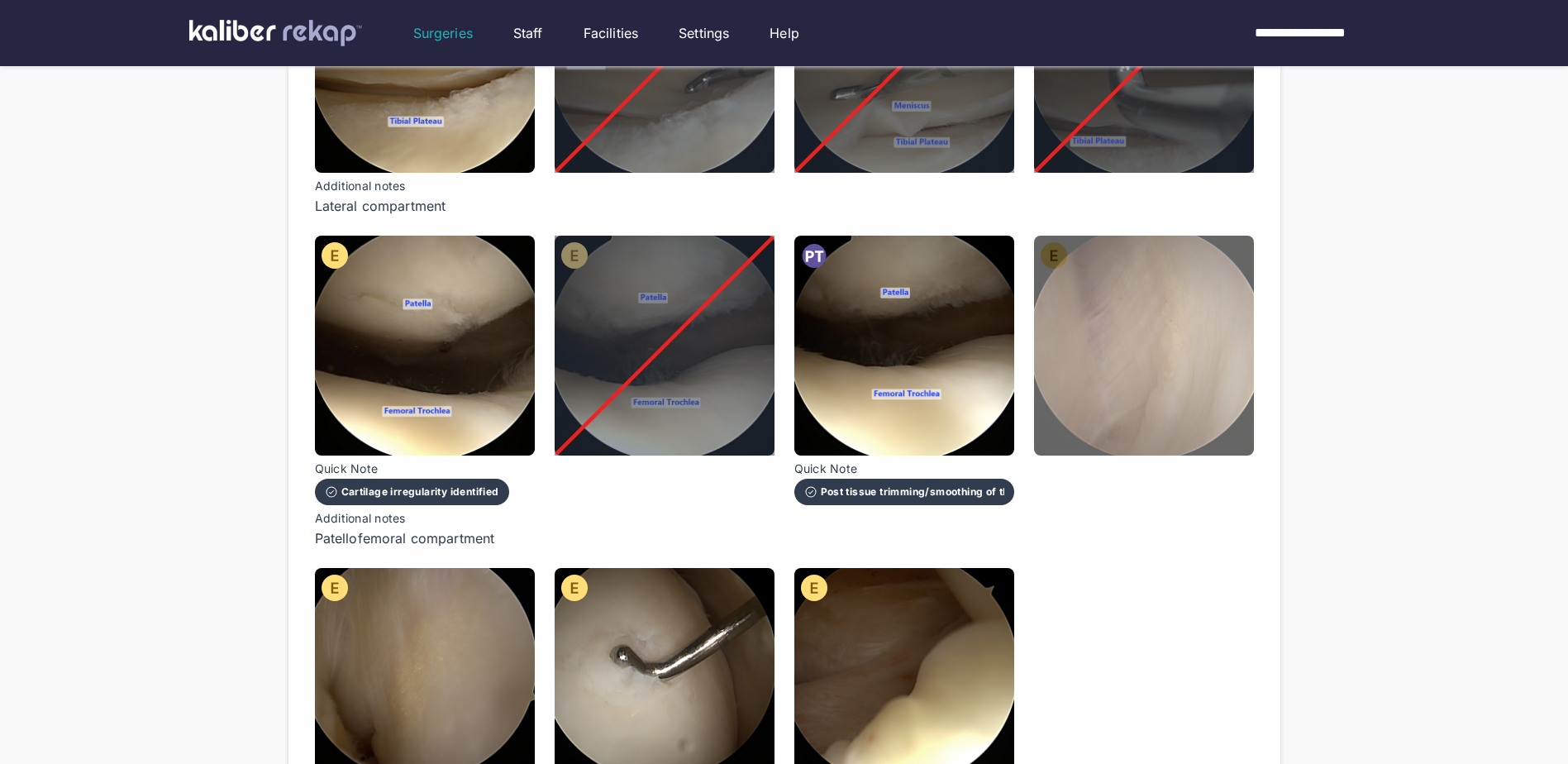
click at [1129, 378] on img at bounding box center [1144, 345] width 219 height 220
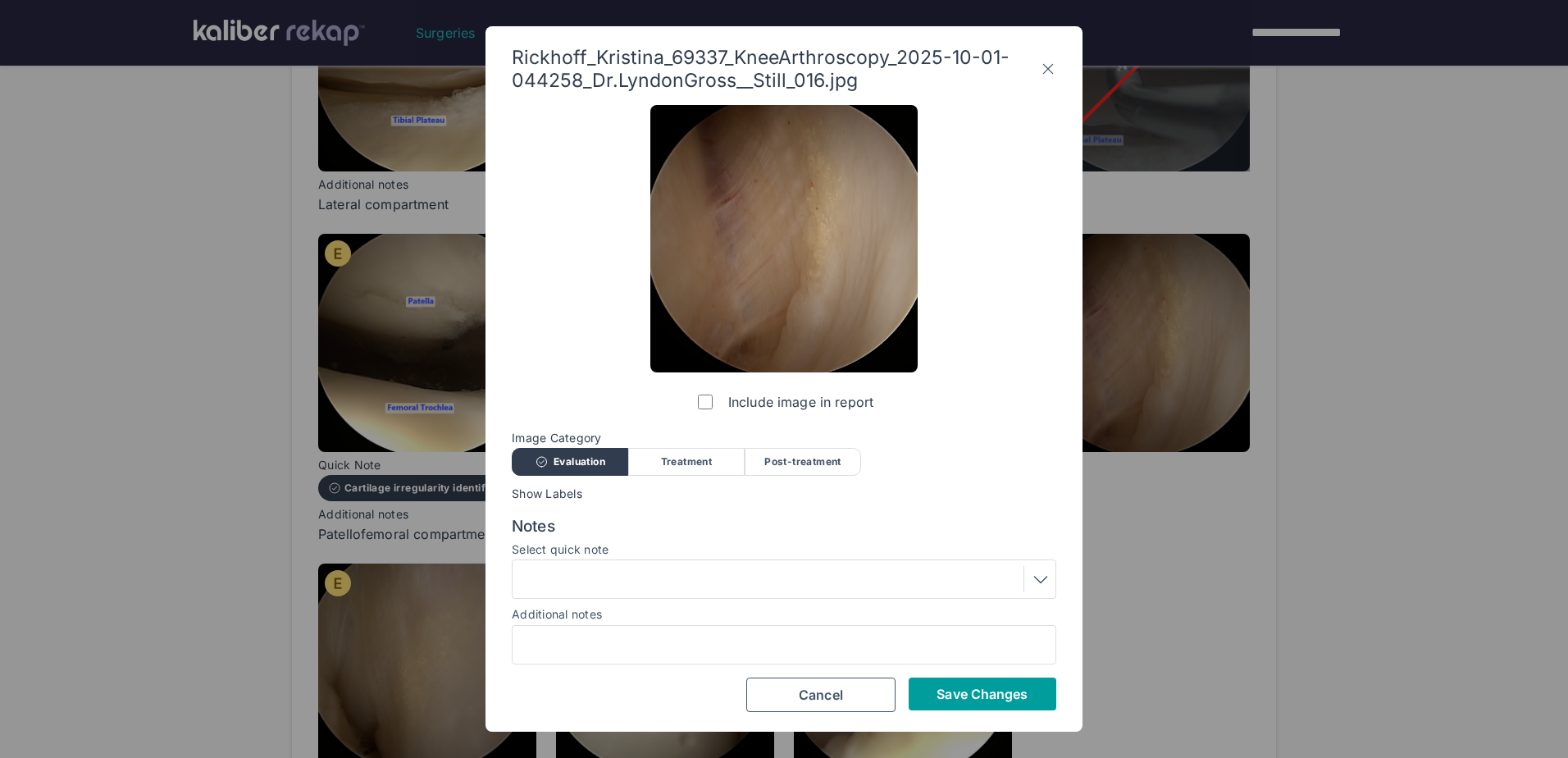
click at [942, 694] on span "Save Changes" at bounding box center [982, 694] width 91 height 17
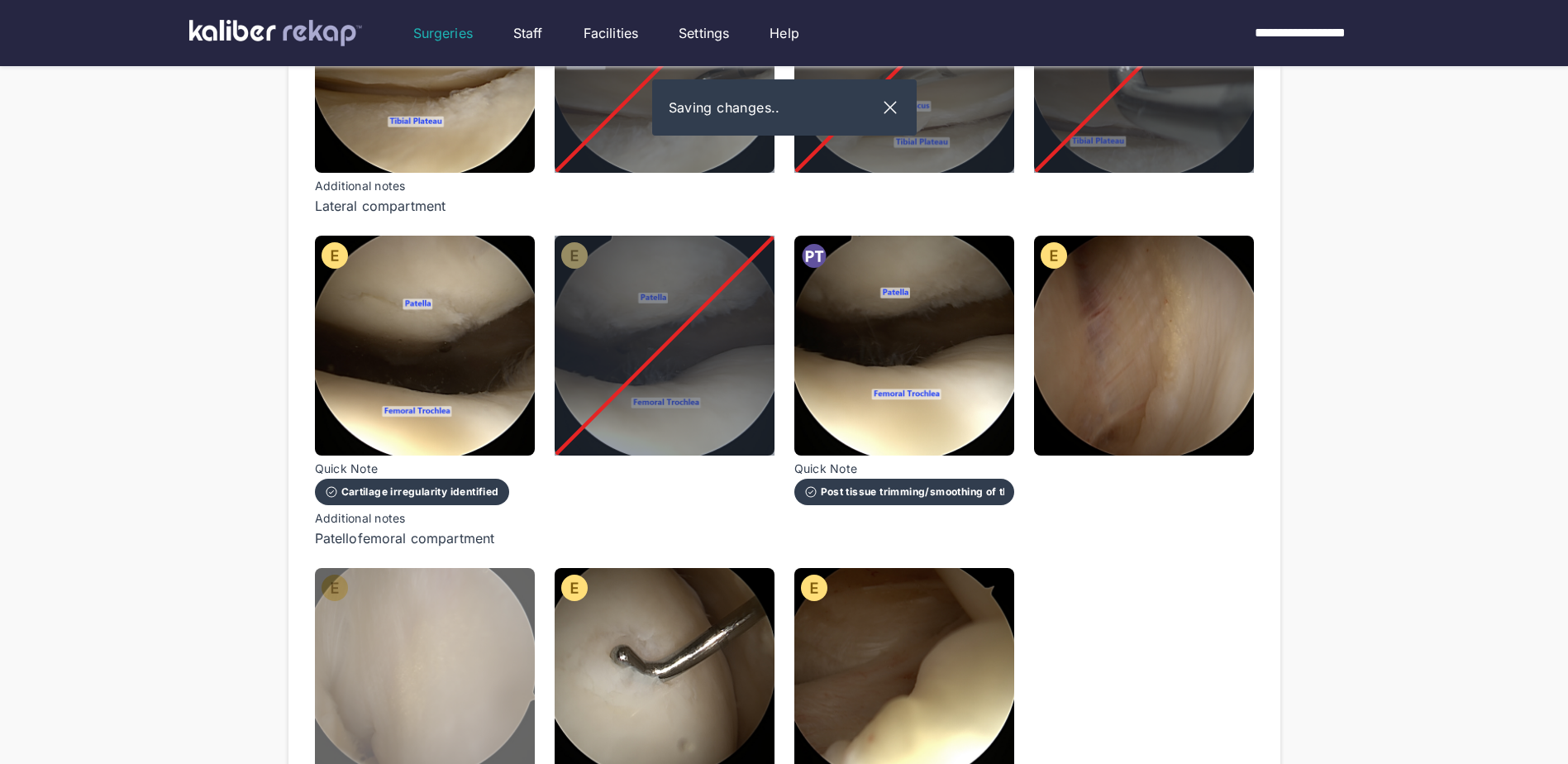
click at [505, 691] on img at bounding box center [425, 678] width 219 height 220
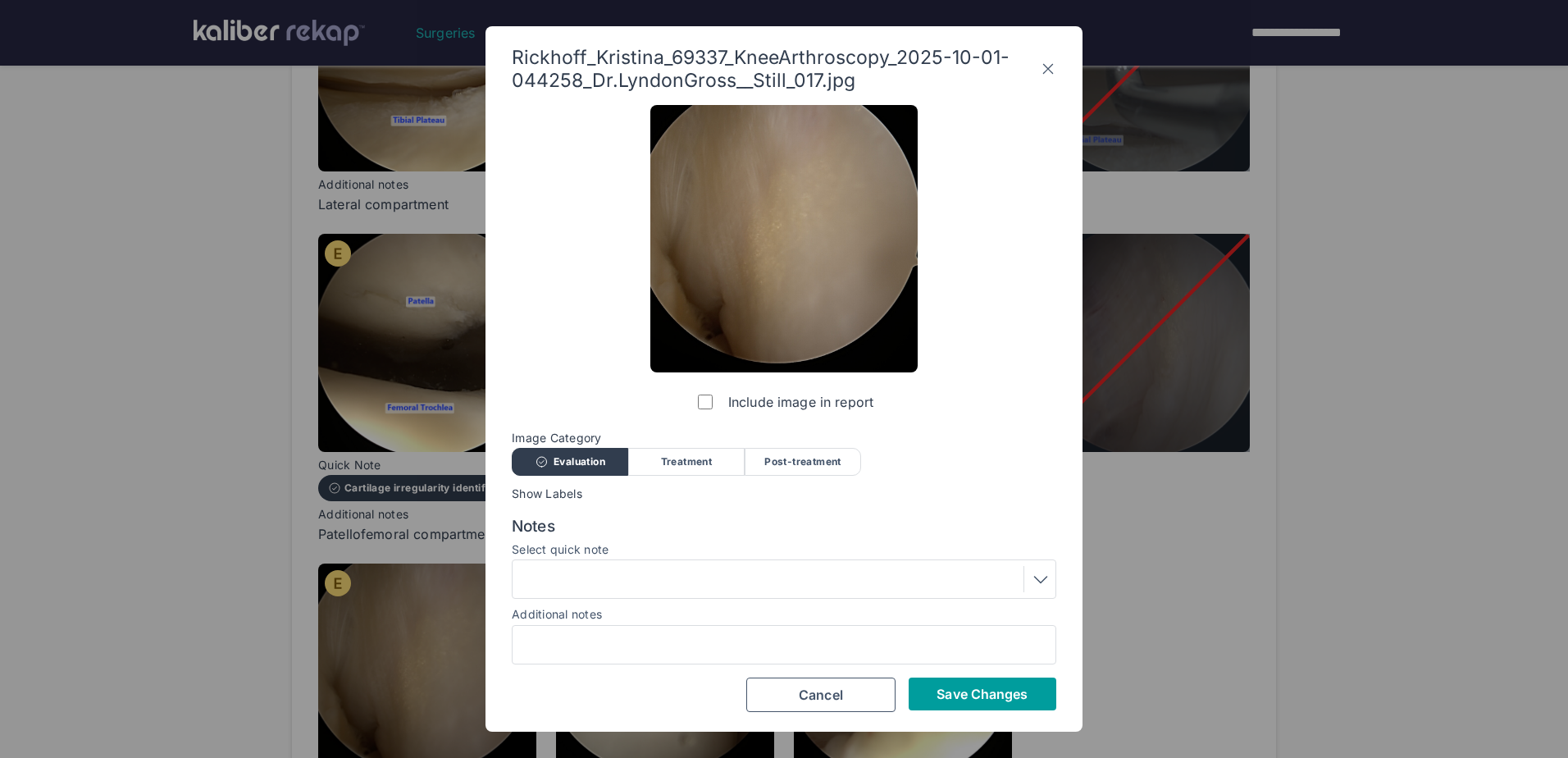
click at [988, 688] on span "Save Changes" at bounding box center [982, 694] width 91 height 17
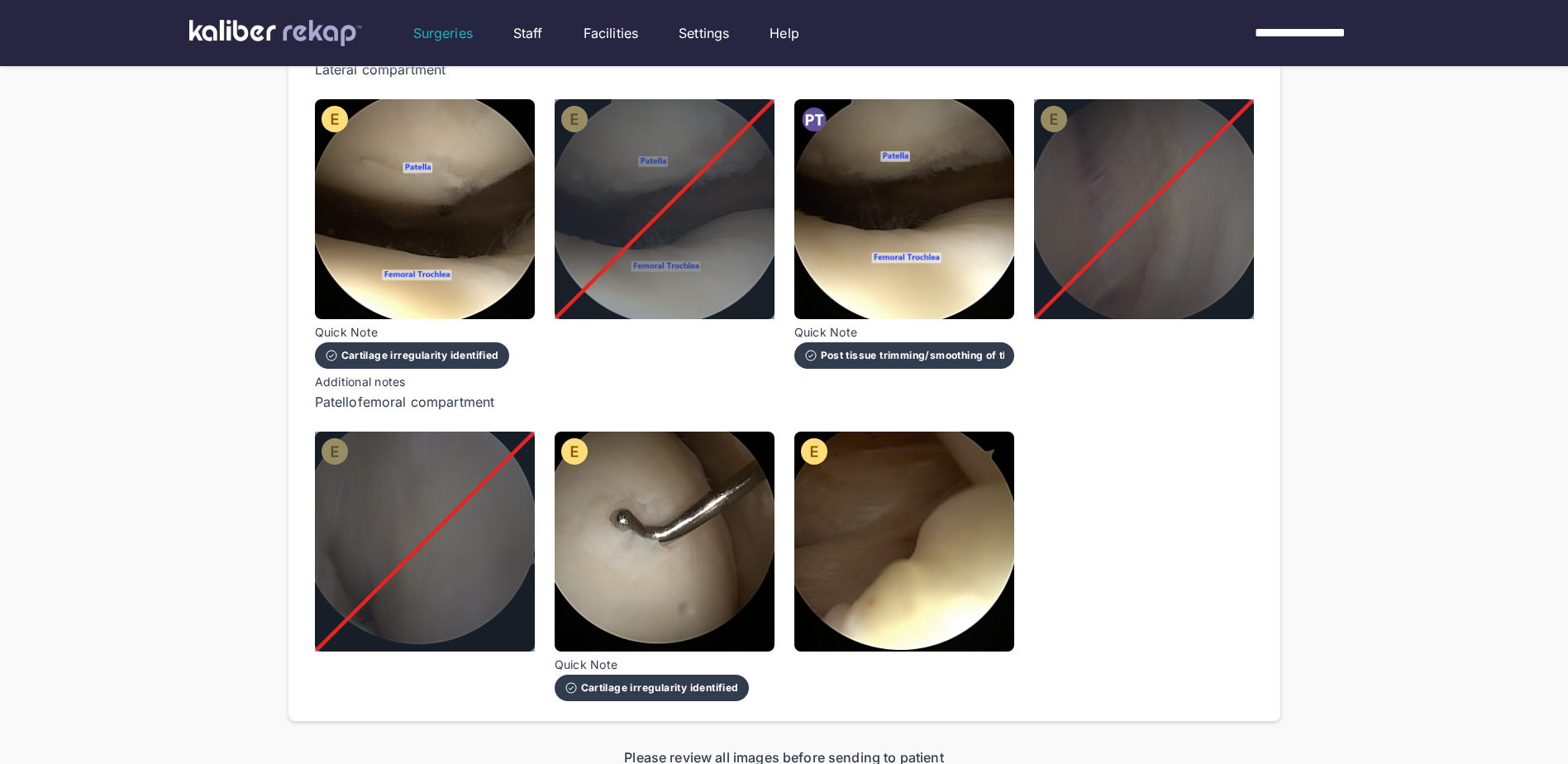
scroll to position [1157, 0]
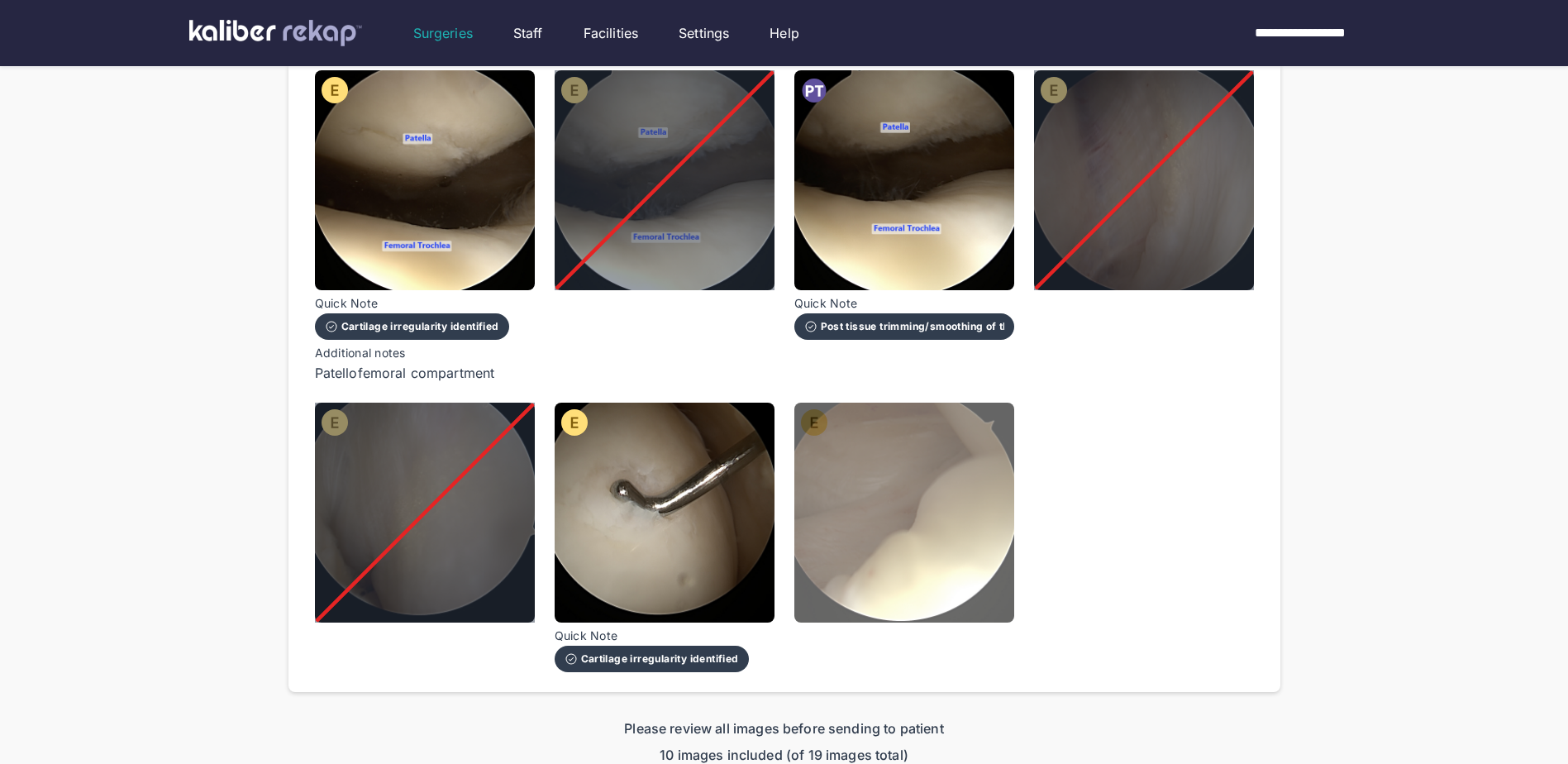
click at [984, 546] on img at bounding box center [904, 513] width 219 height 220
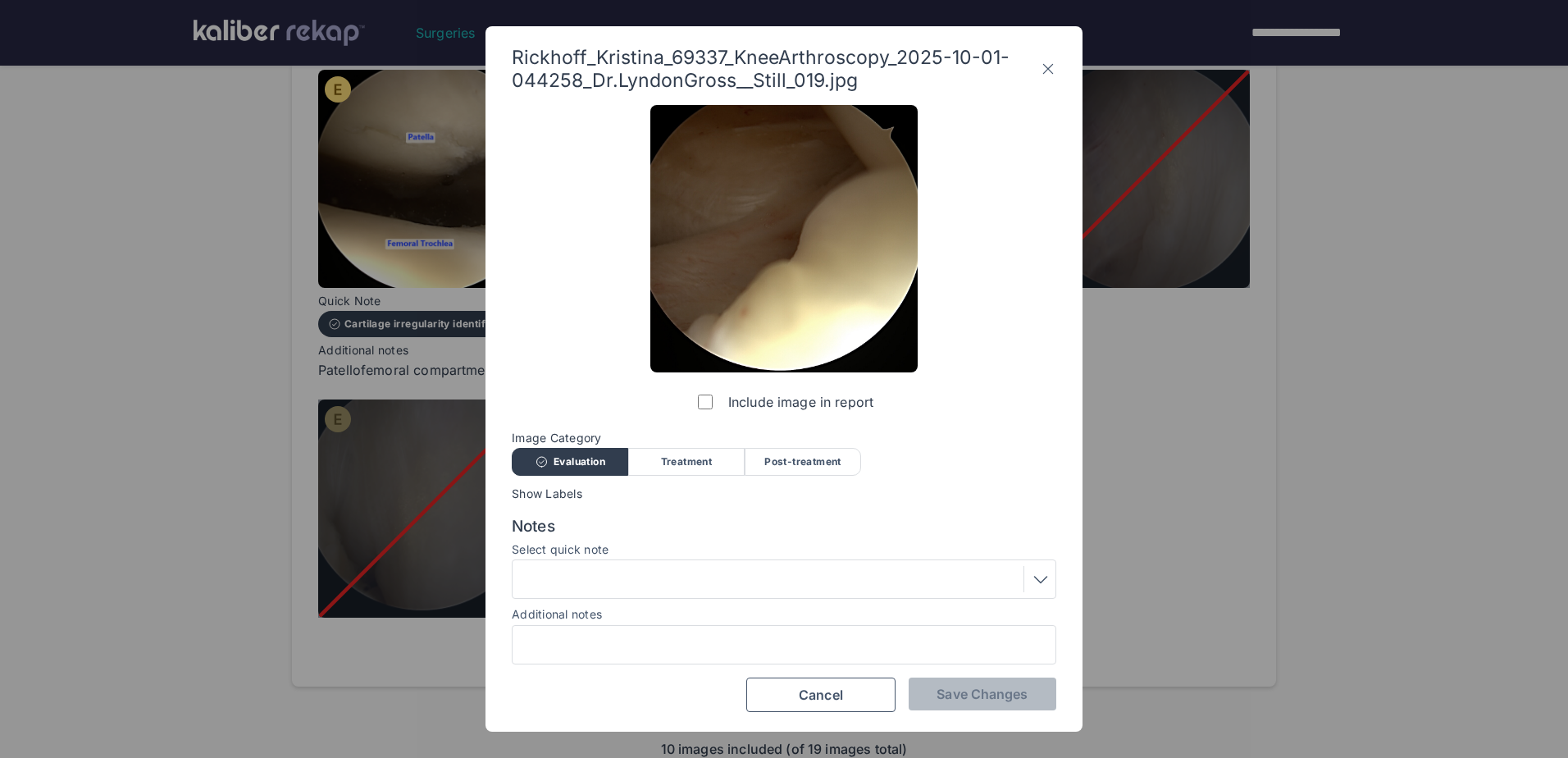
click at [713, 408] on label "Include image in report" at bounding box center [783, 402] width 179 height 33
click at [961, 685] on button "Save Changes" at bounding box center [982, 694] width 147 height 33
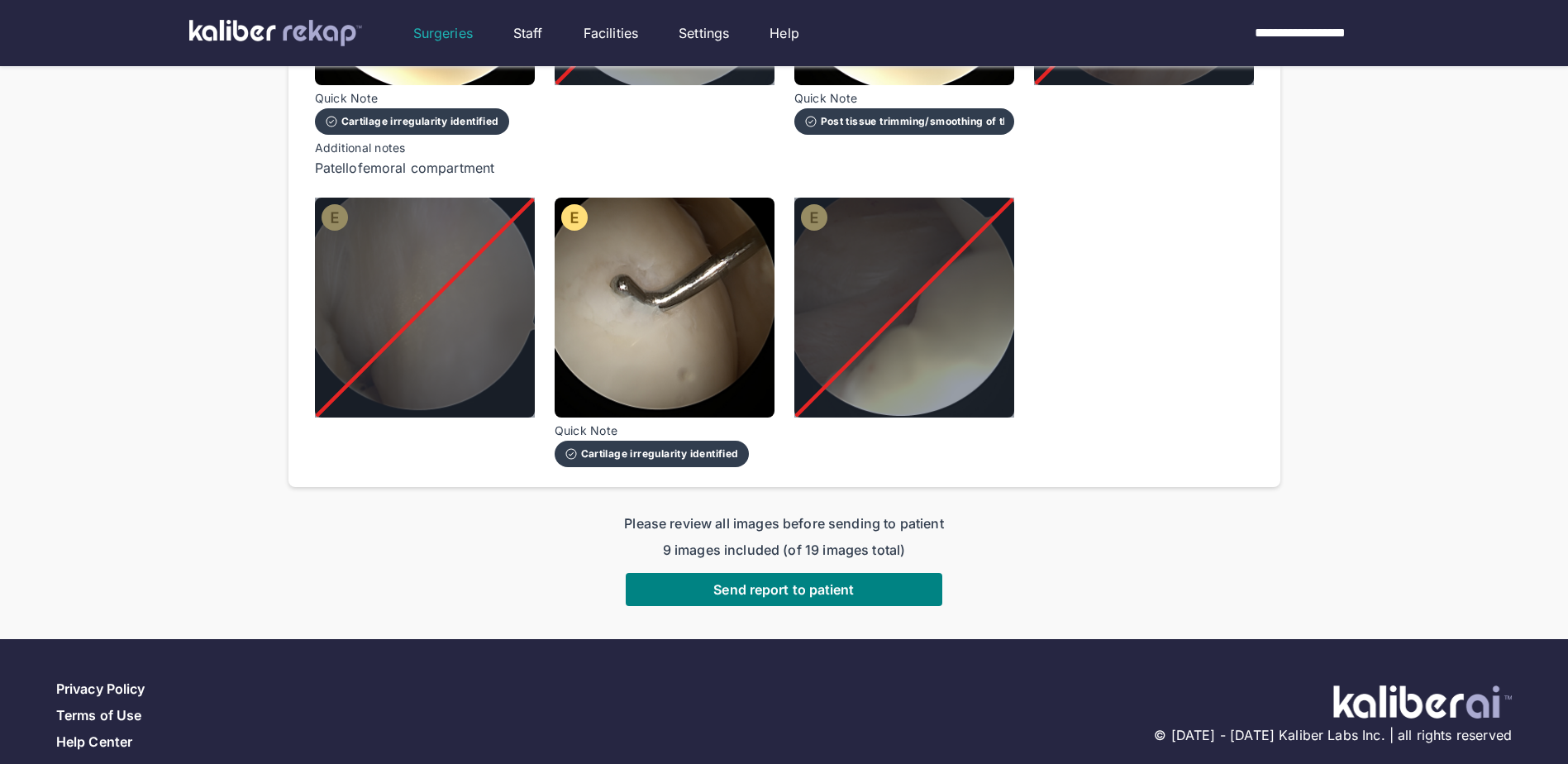
scroll to position [1370, 0]
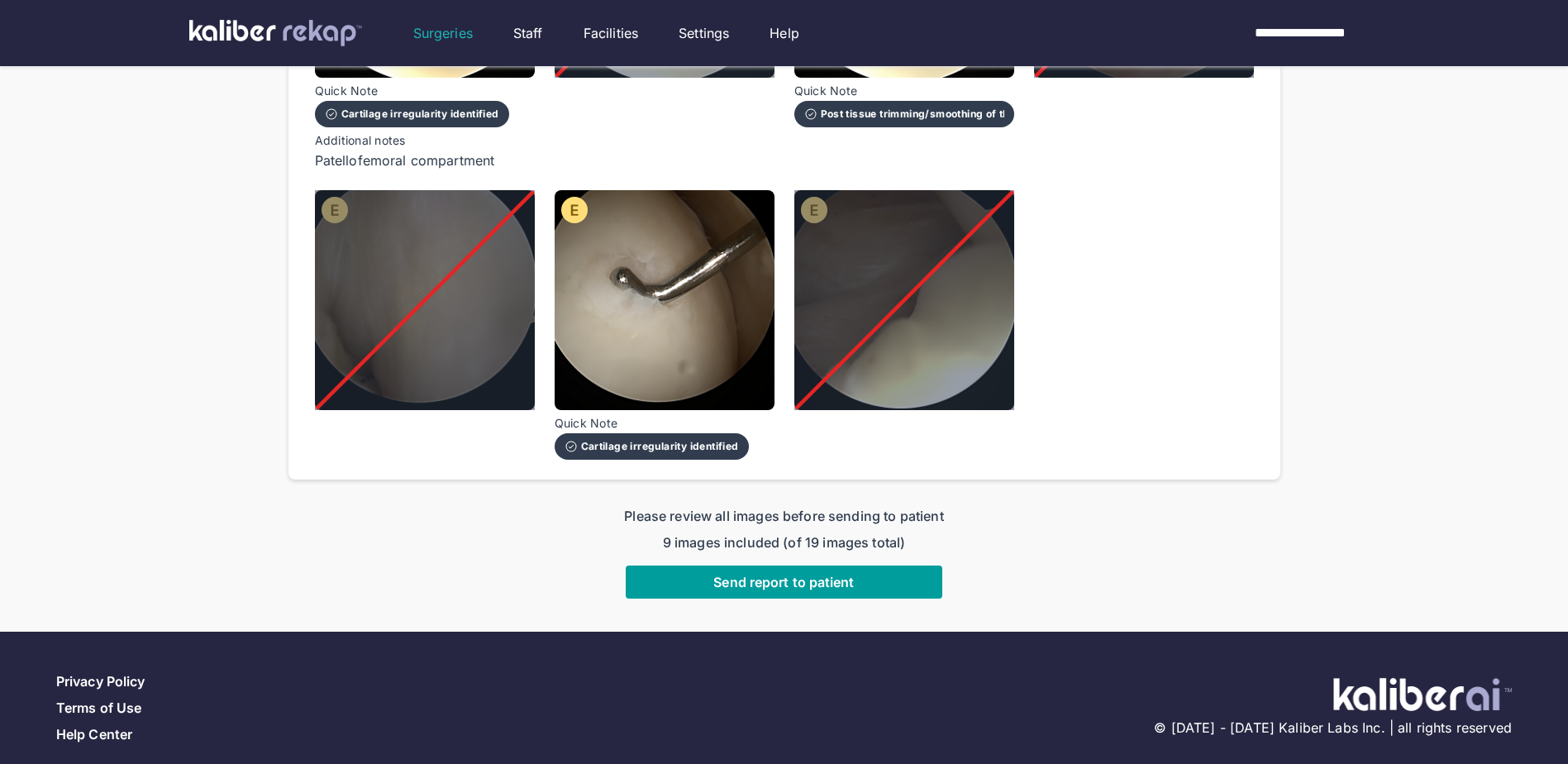
click at [845, 571] on button "Send report to patient" at bounding box center [784, 582] width 317 height 33
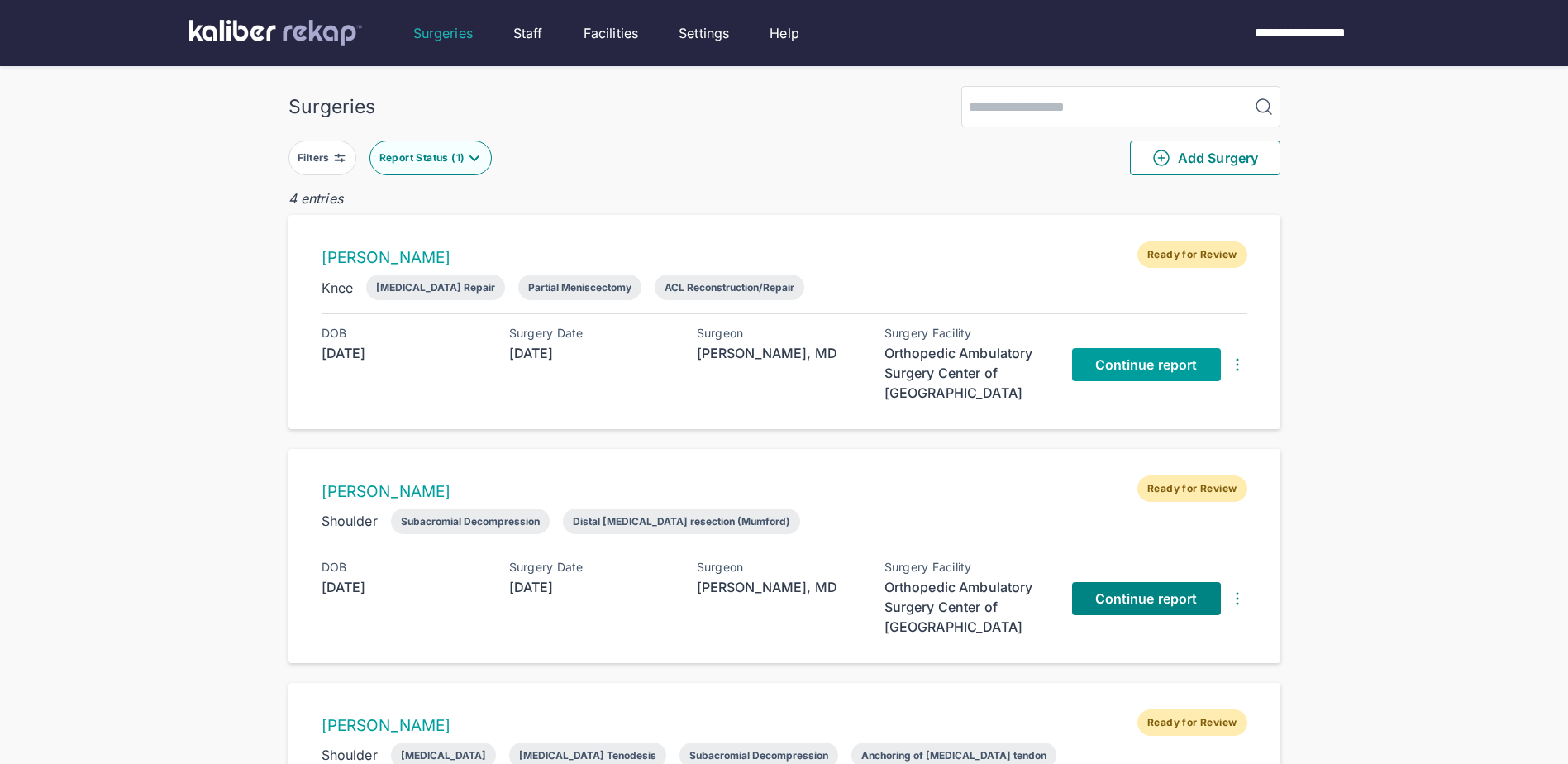
click at [1170, 365] on span "Continue report" at bounding box center [1146, 364] width 103 height 17
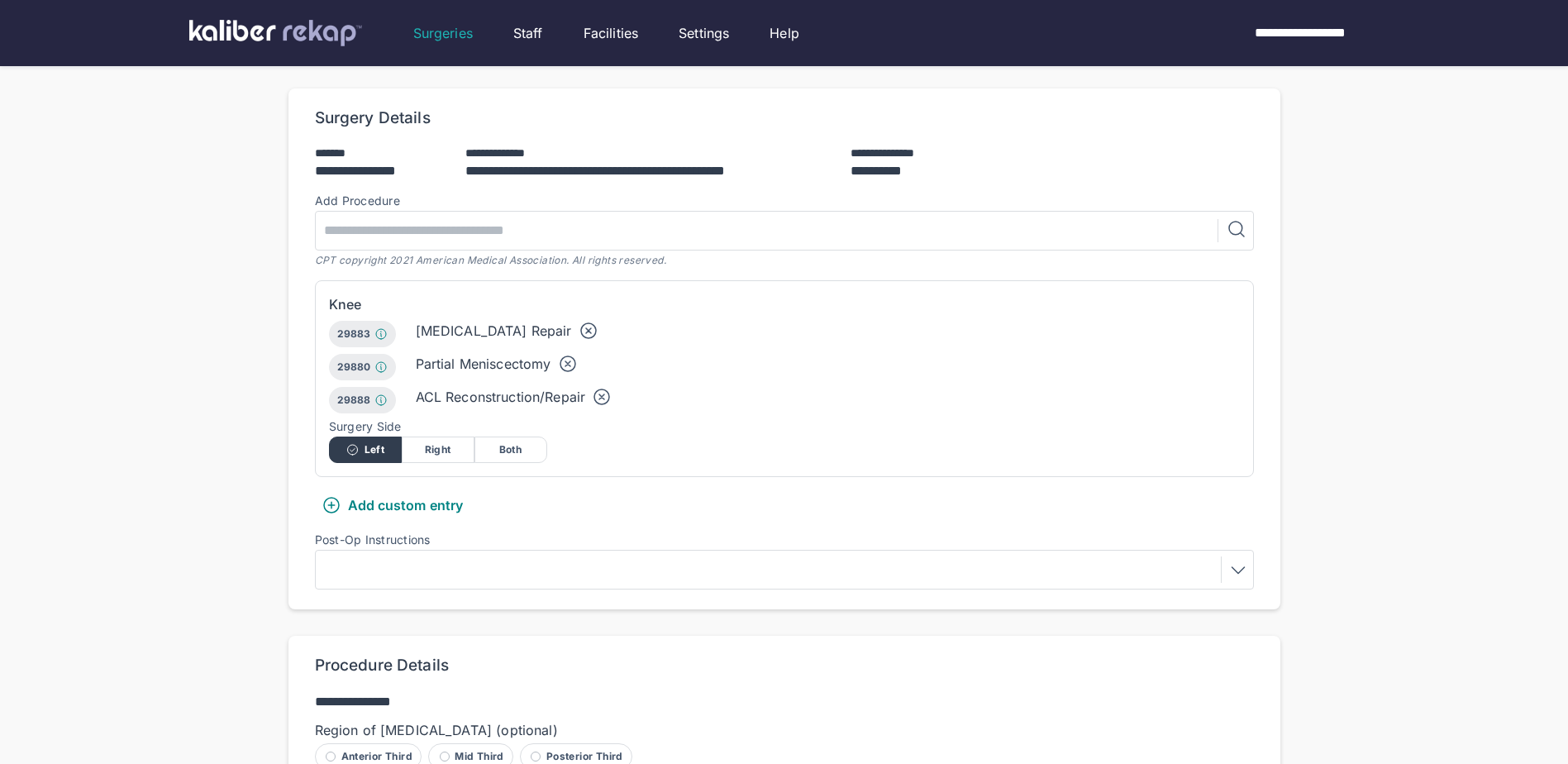
scroll to position [331, 0]
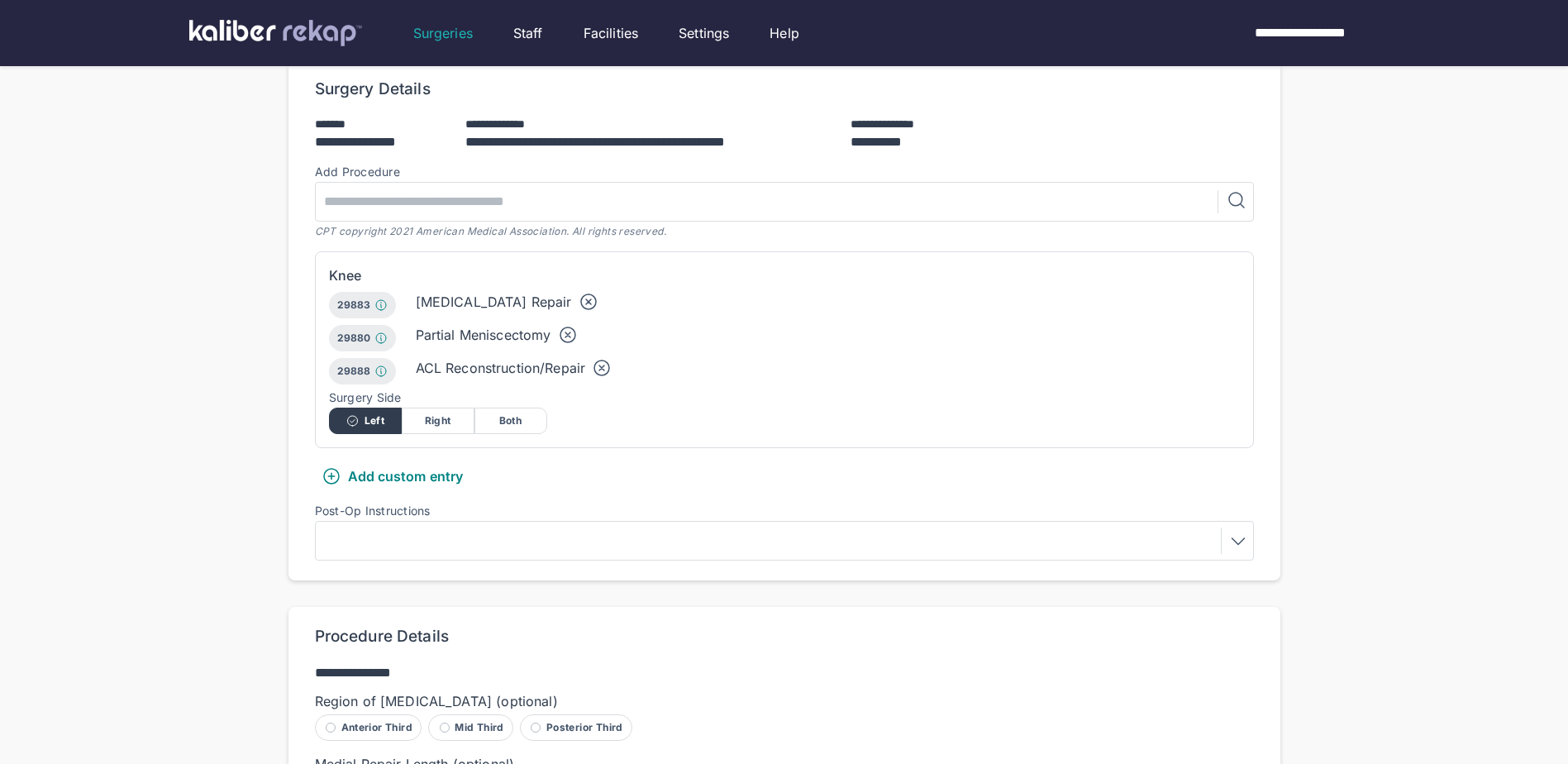
click at [402, 549] on div at bounding box center [784, 541] width 927 height 26
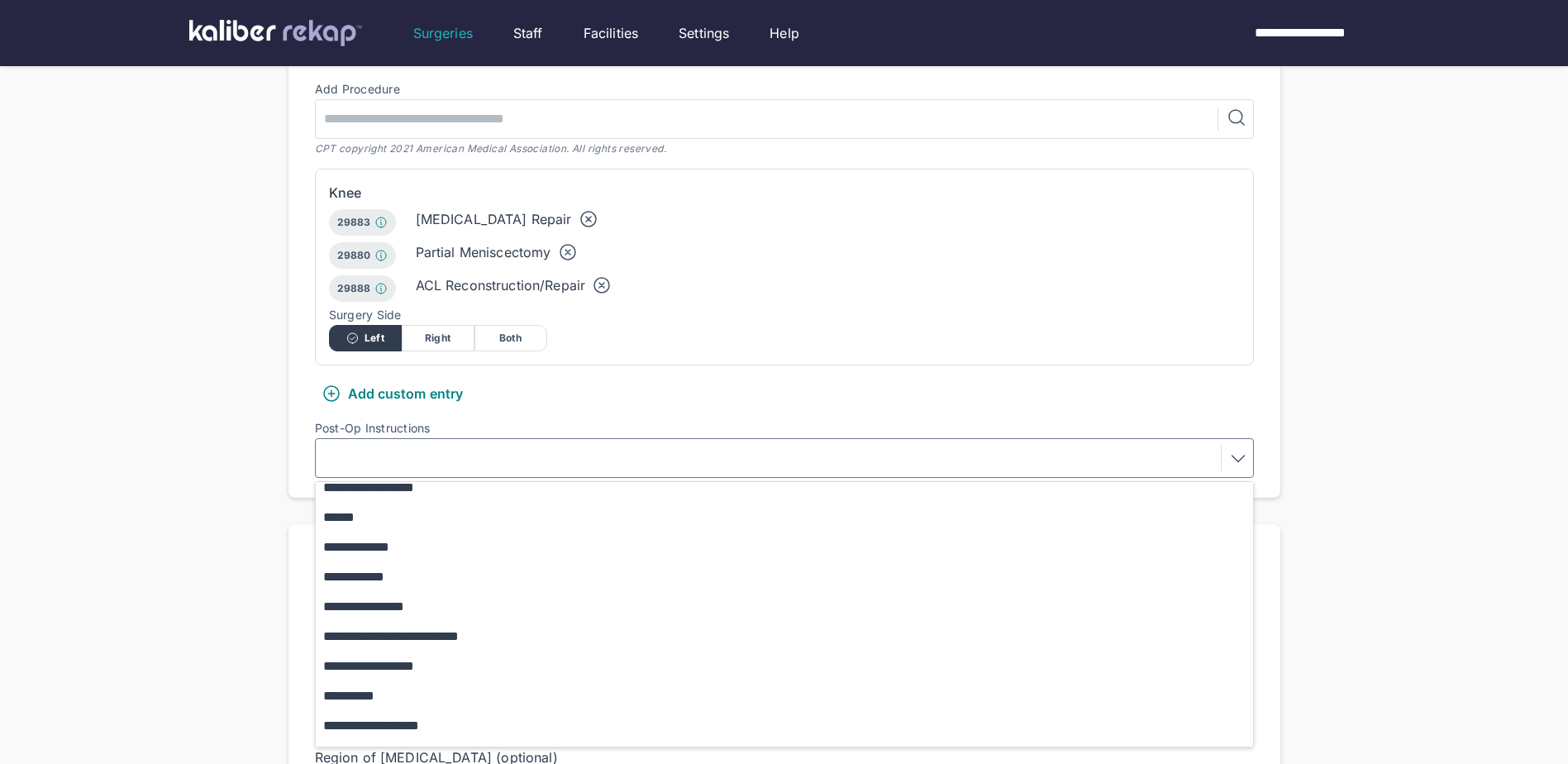
scroll to position [0, 0]
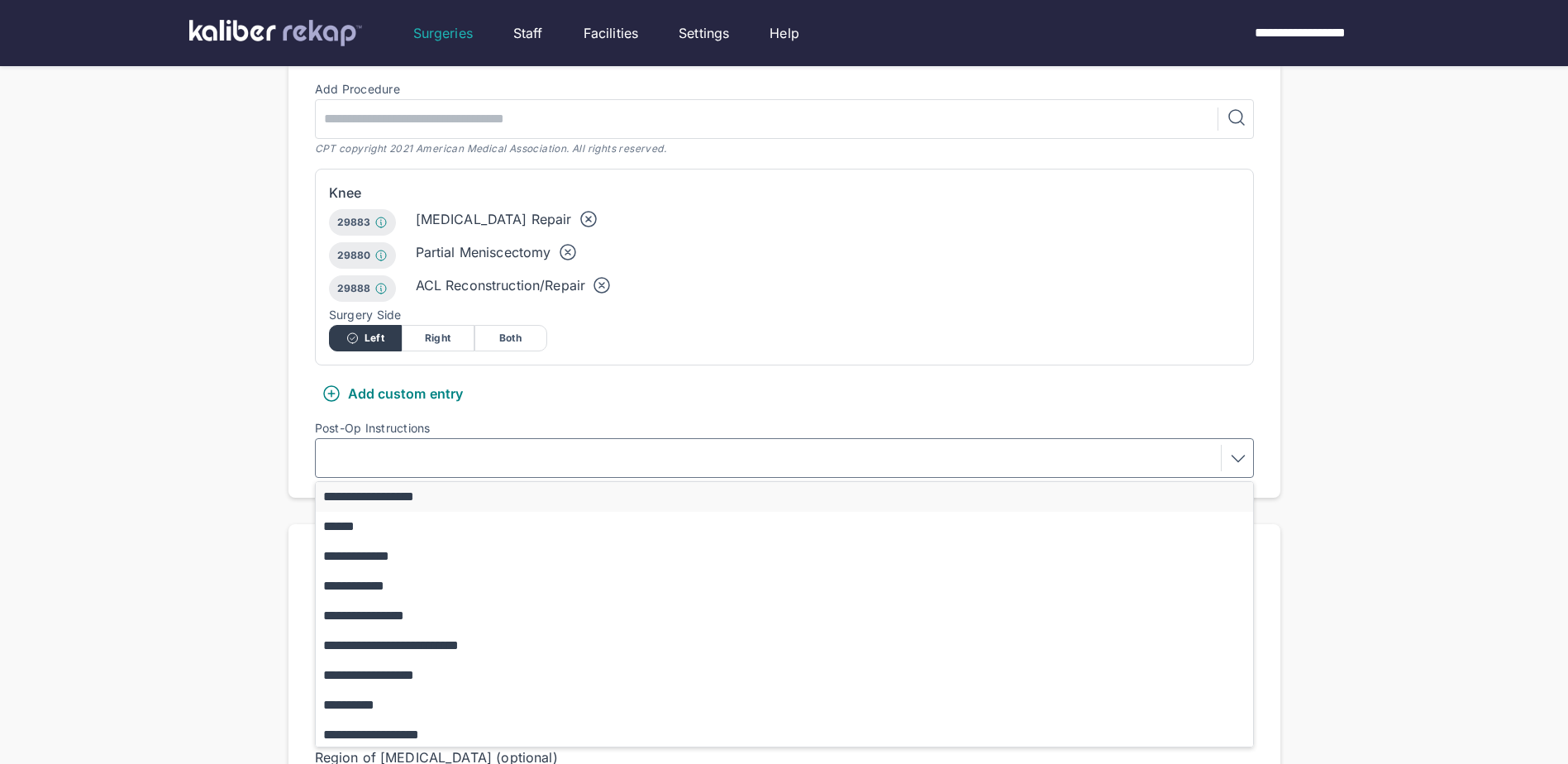
click at [412, 499] on button "**********" at bounding box center [793, 497] width 953 height 30
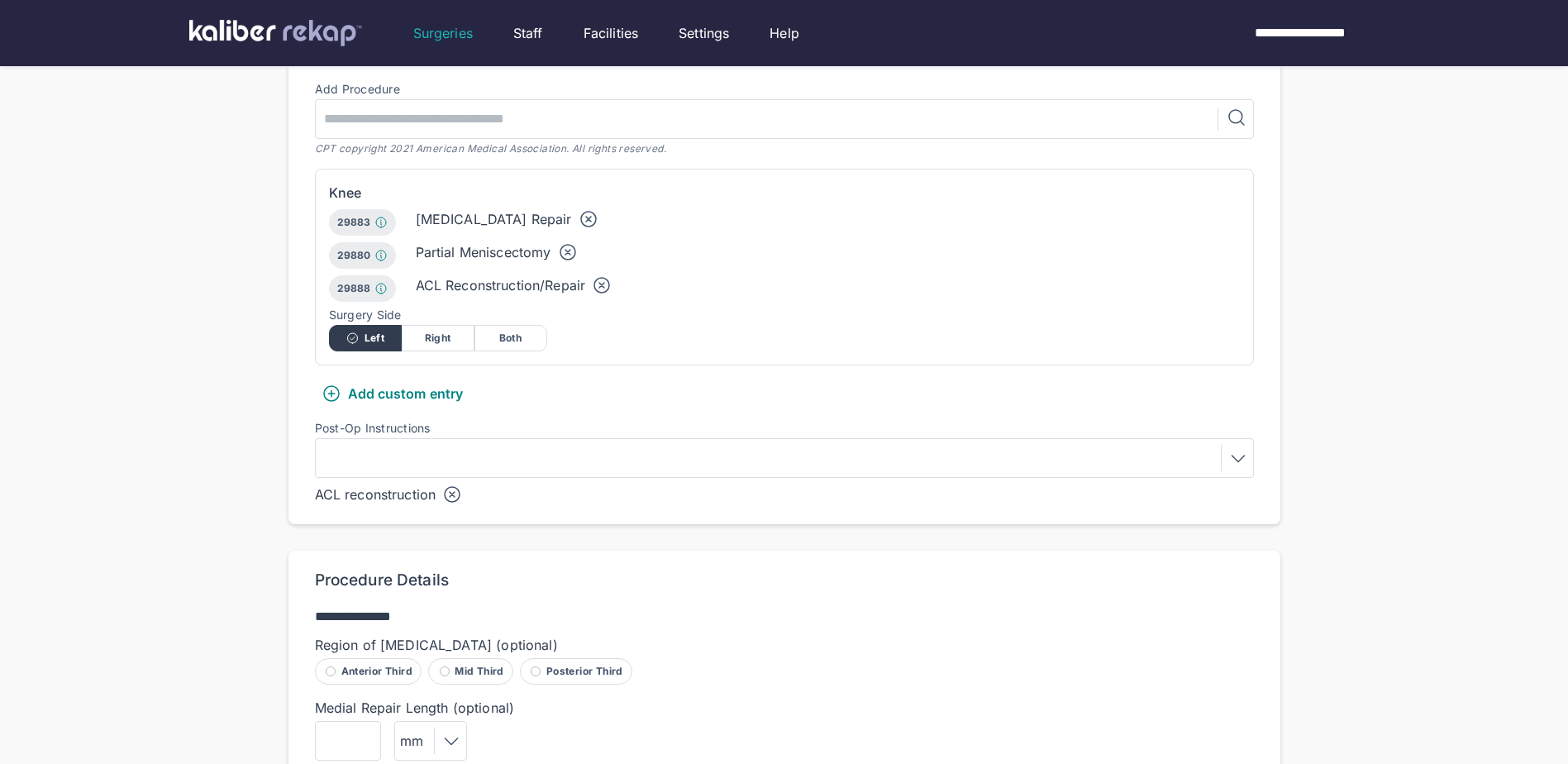
scroll to position [496, 0]
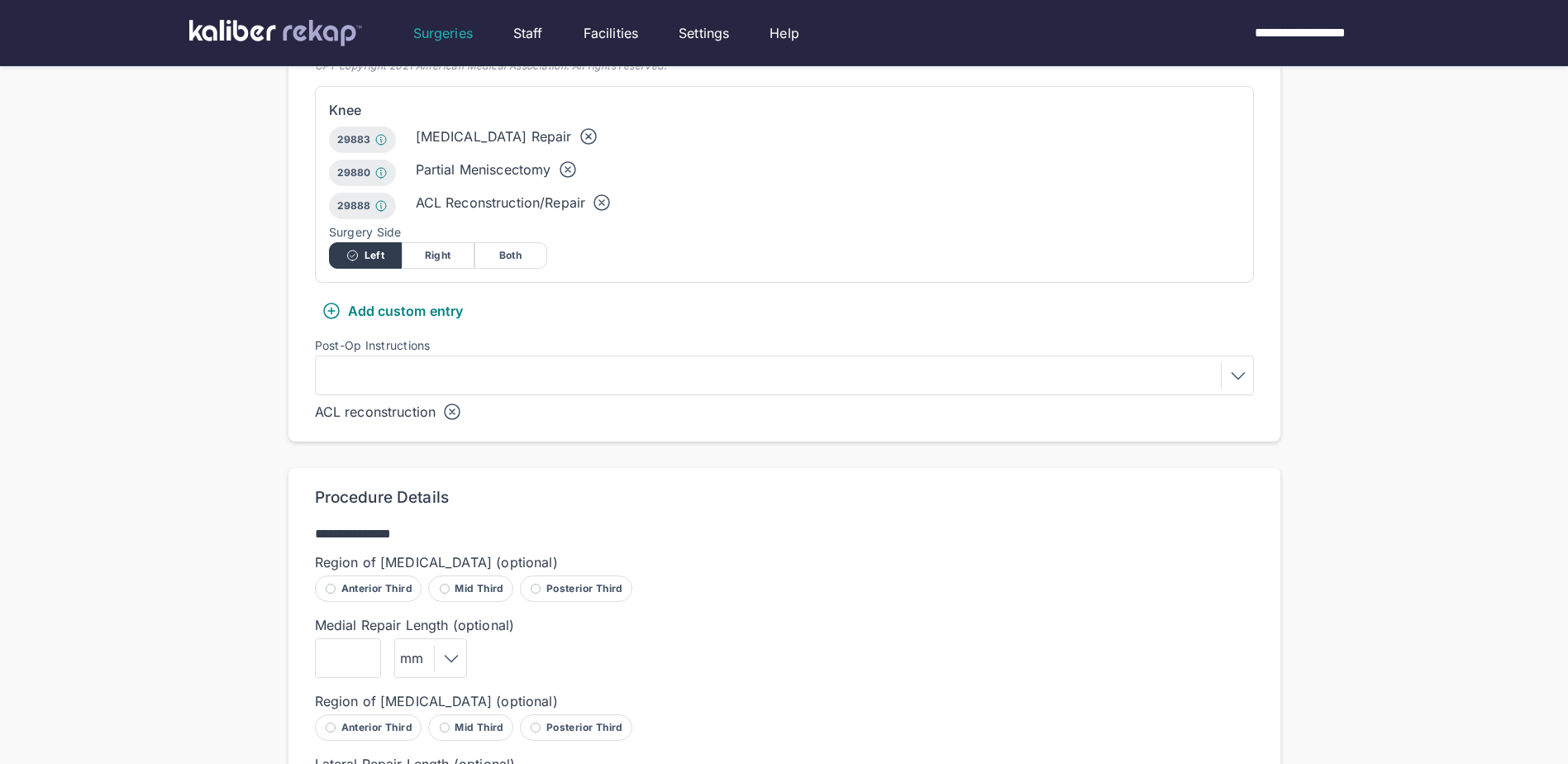
click at [747, 384] on div at bounding box center [784, 375] width 927 height 26
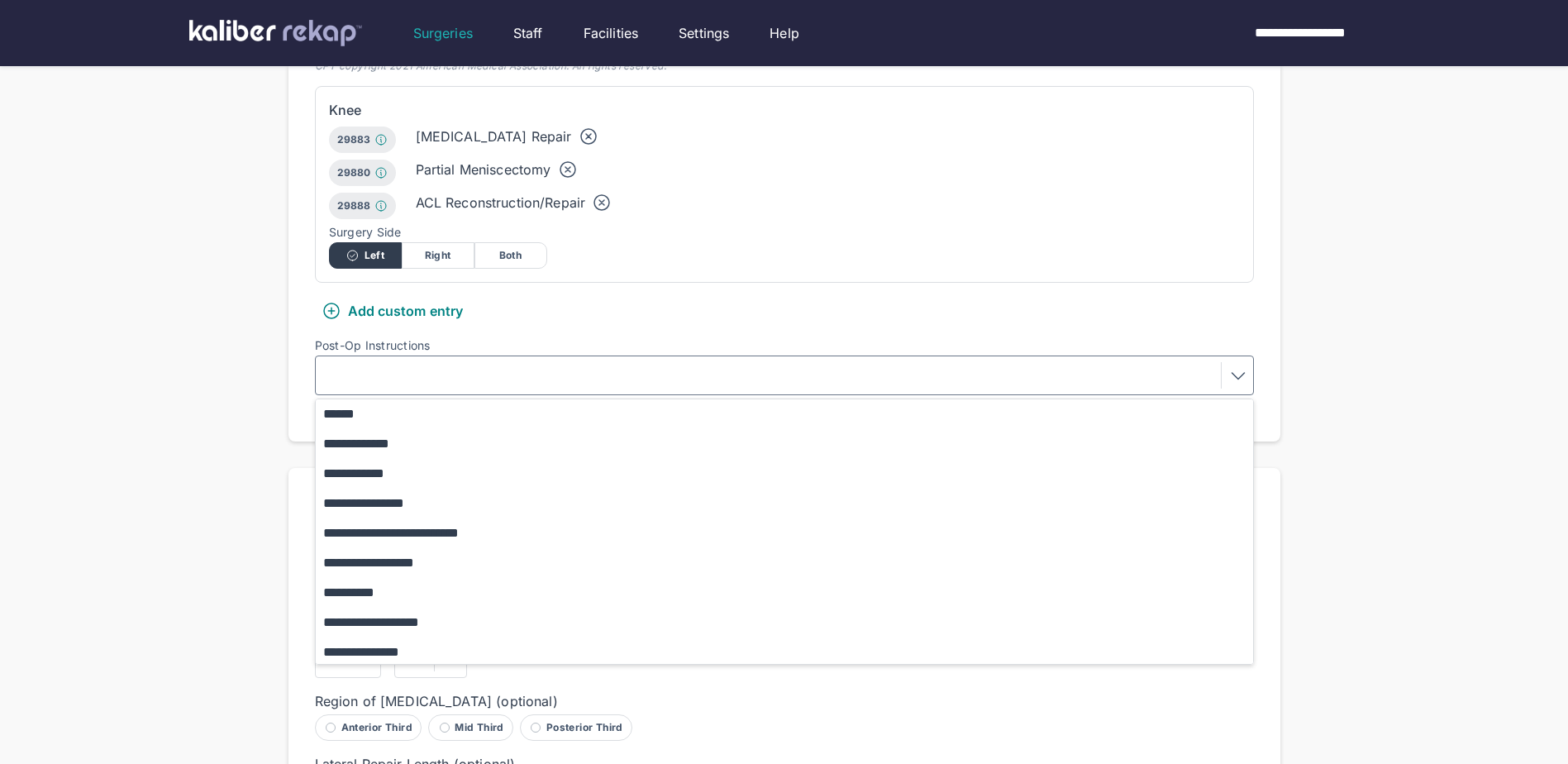
click at [256, 378] on div "**********" at bounding box center [784, 523] width 1568 height 2039
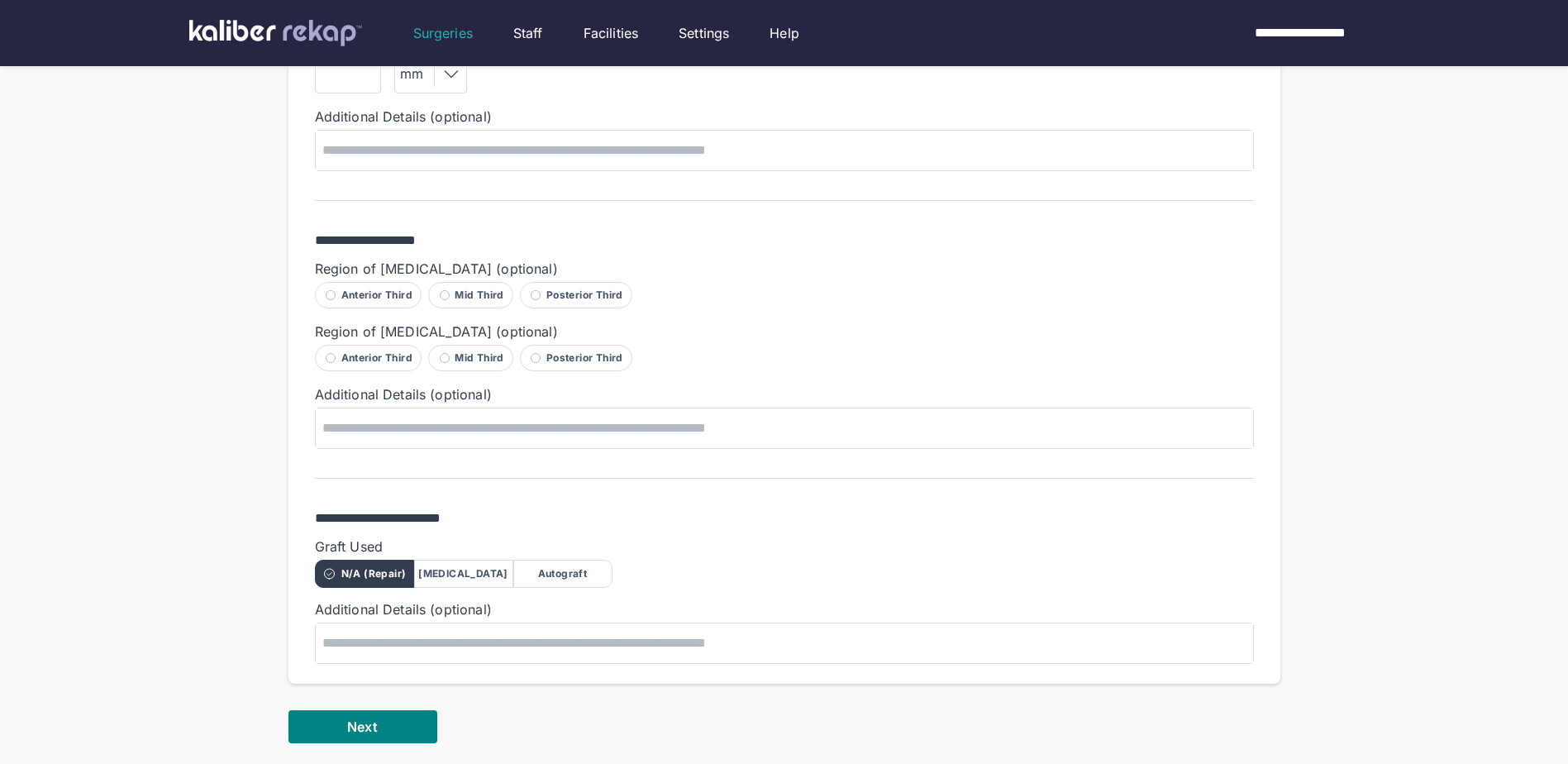
scroll to position [1240, 0]
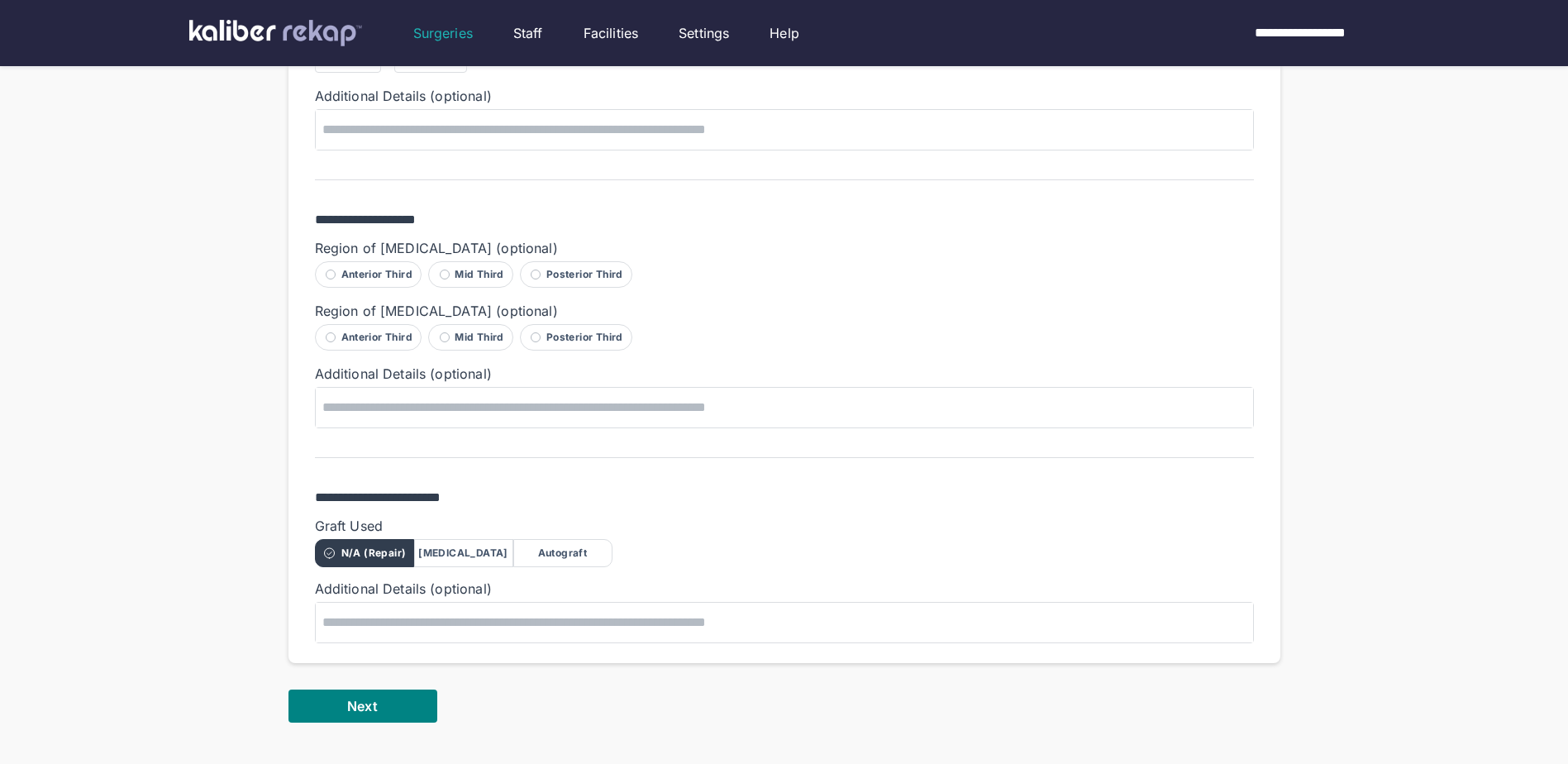
click at [548, 555] on div "Autograft" at bounding box center [563, 553] width 99 height 28
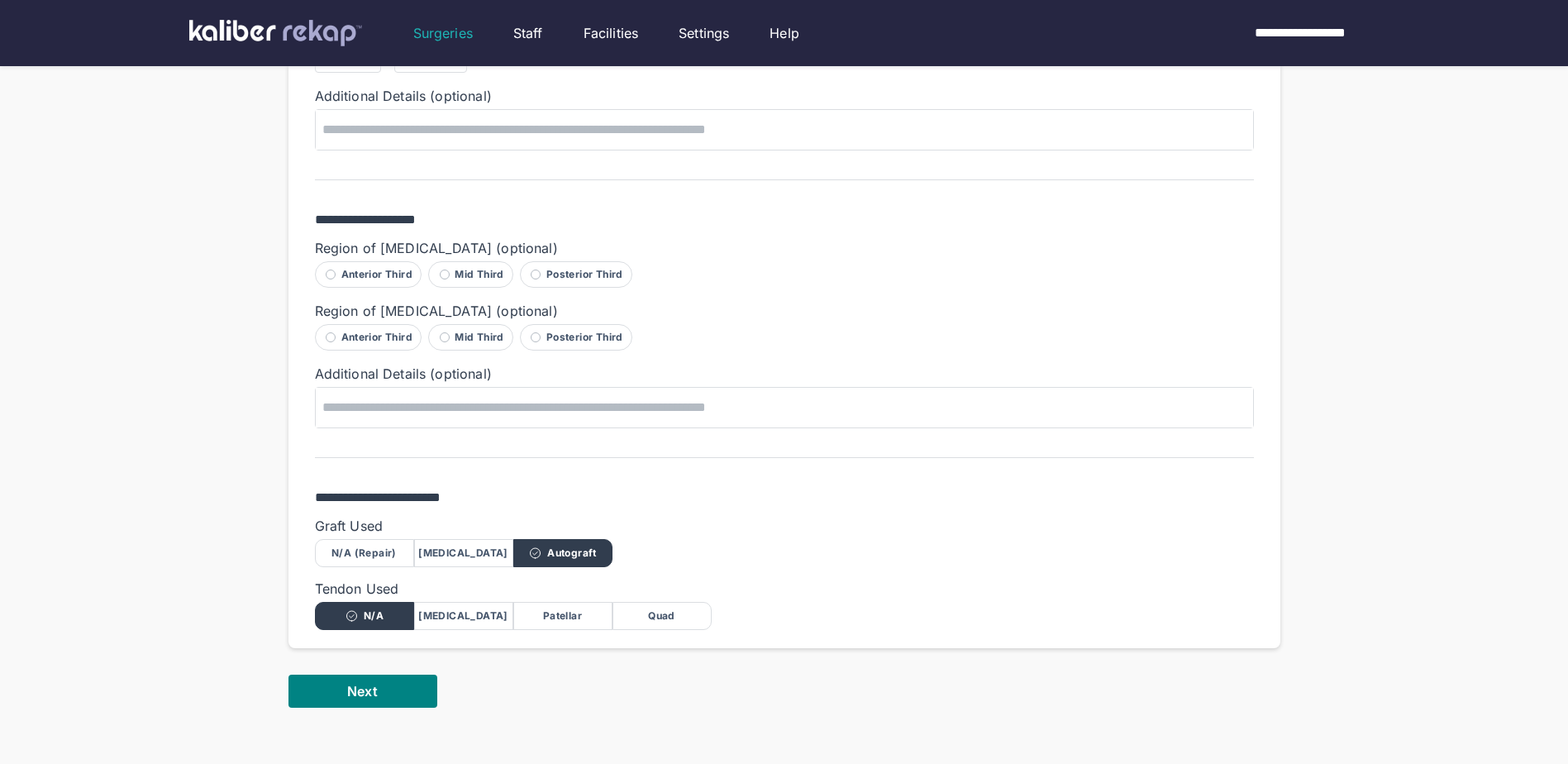
click at [658, 611] on div "Quad" at bounding box center [662, 616] width 99 height 28
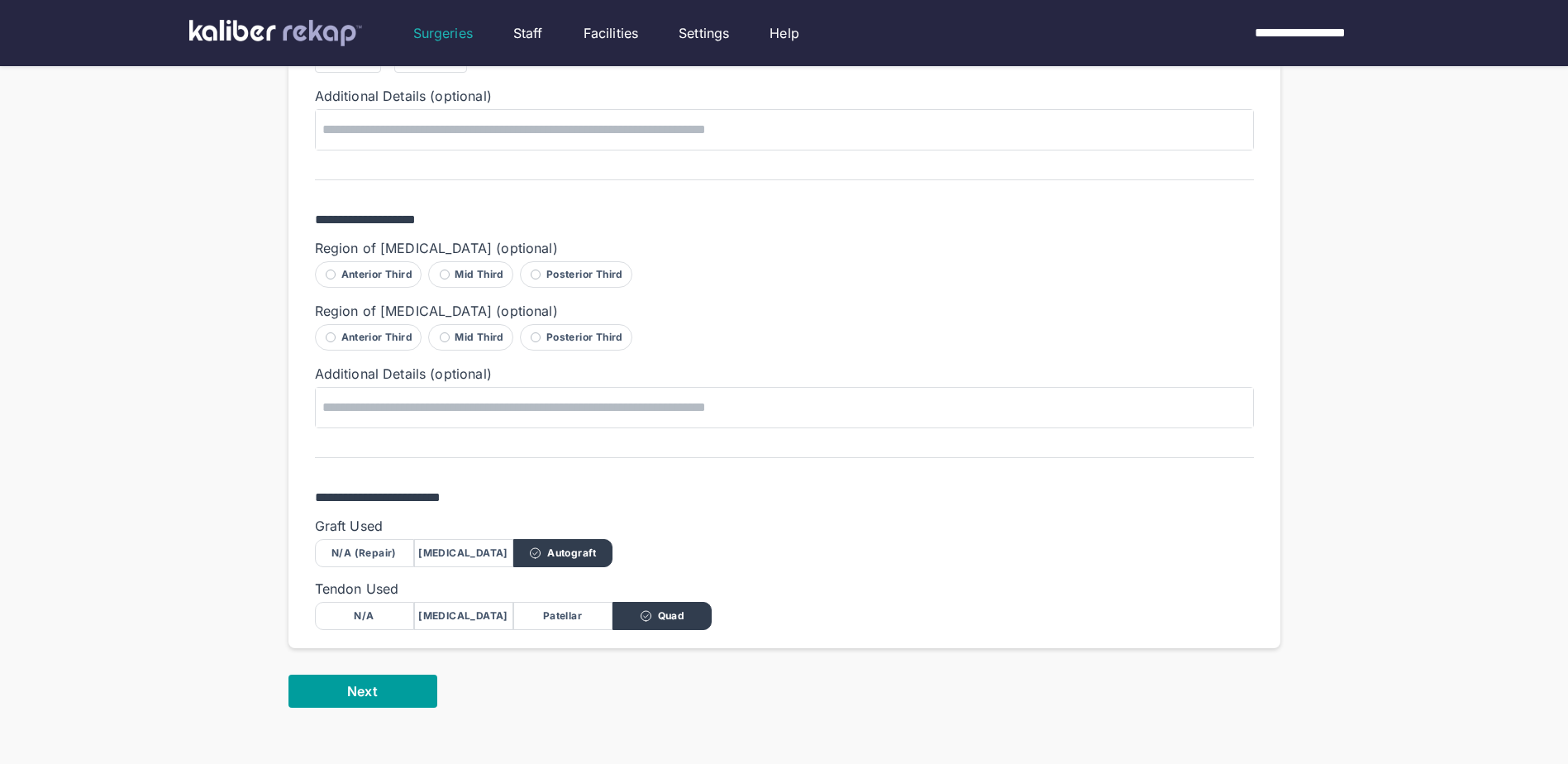
click at [406, 703] on button "Next" at bounding box center [363, 691] width 148 height 33
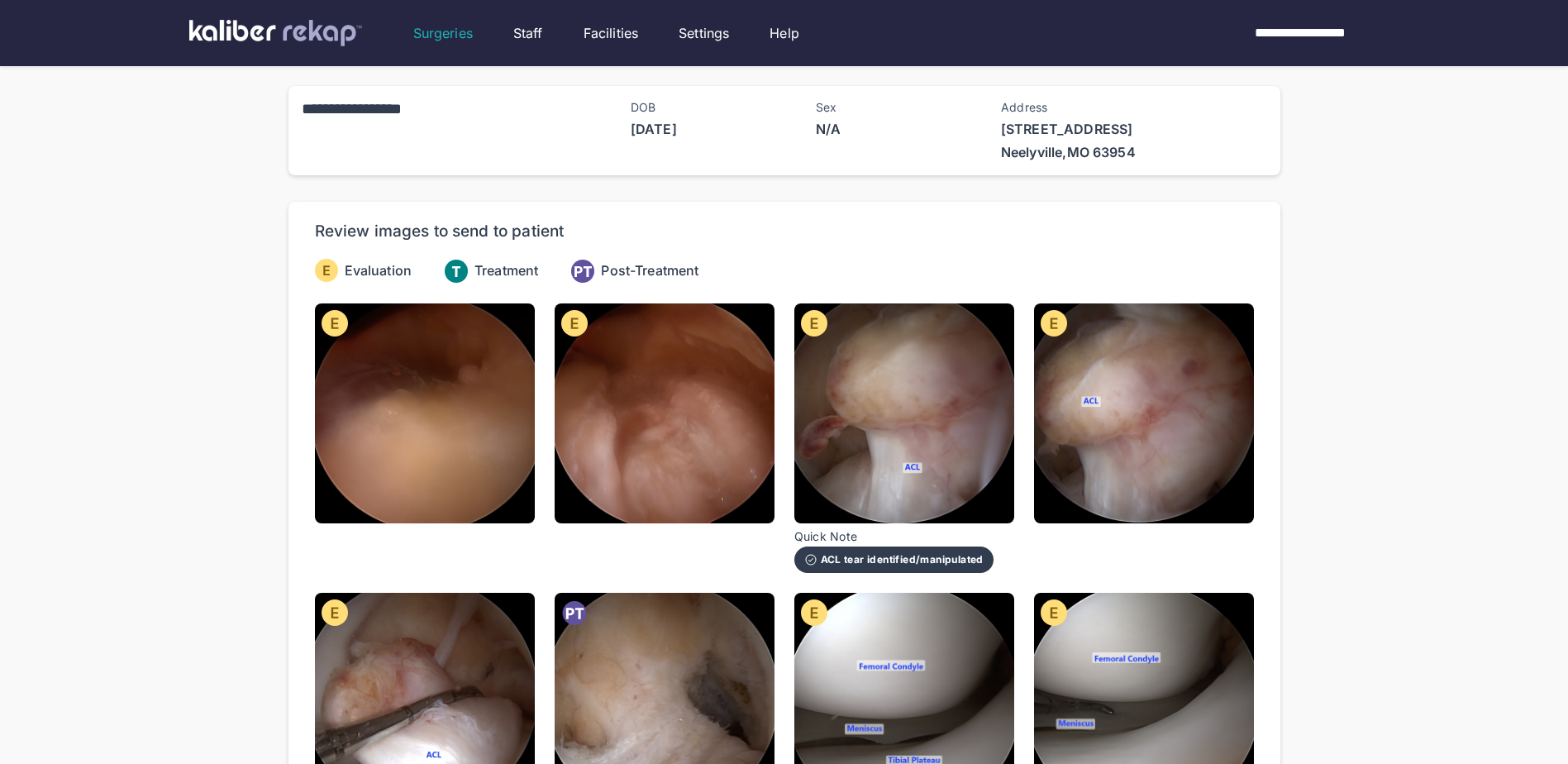
scroll to position [83, 0]
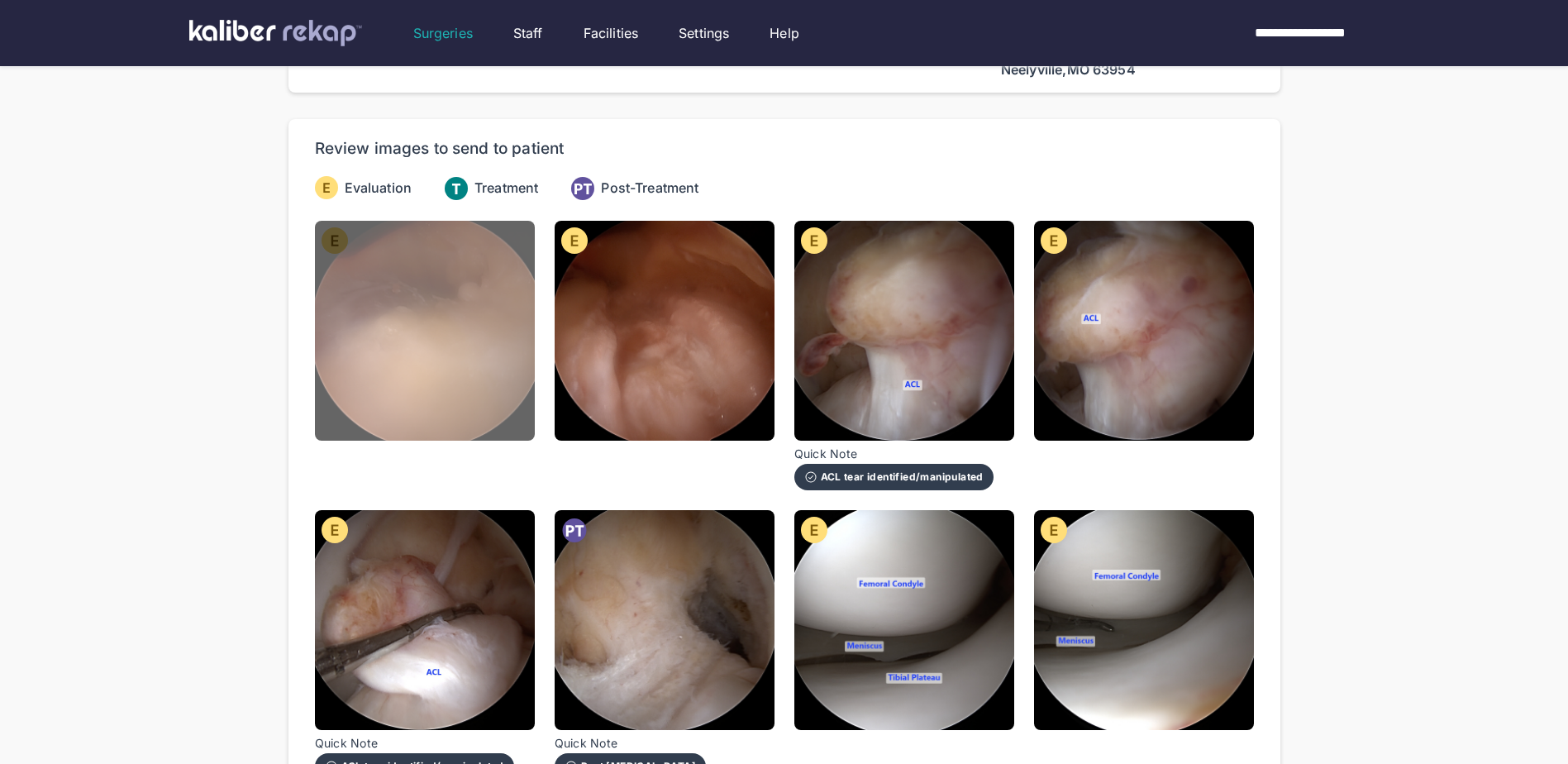
click at [426, 339] on img at bounding box center [425, 330] width 219 height 220
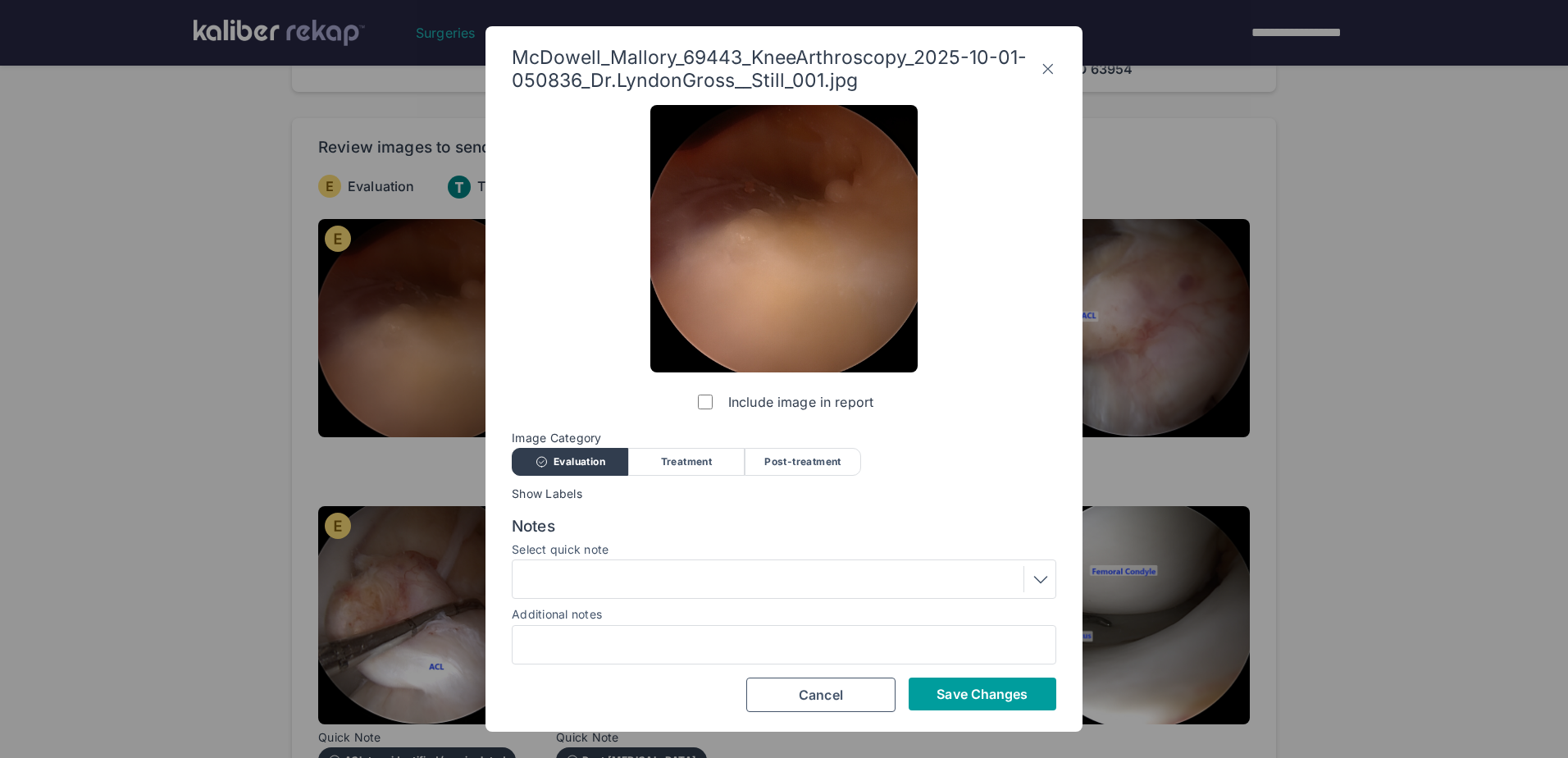
click at [951, 691] on span "Save Changes" at bounding box center [982, 694] width 91 height 17
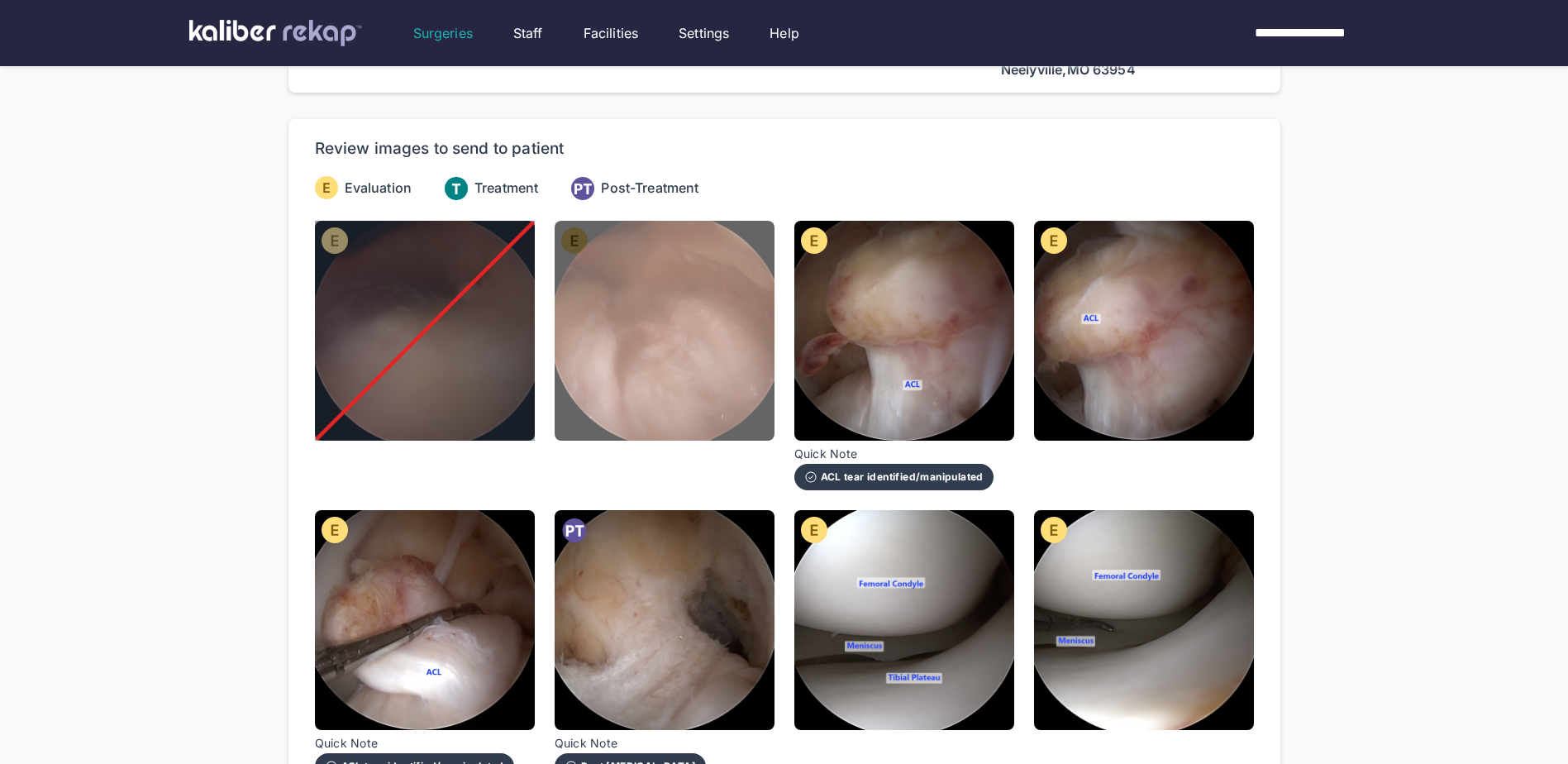
click at [726, 371] on img at bounding box center [665, 330] width 219 height 220
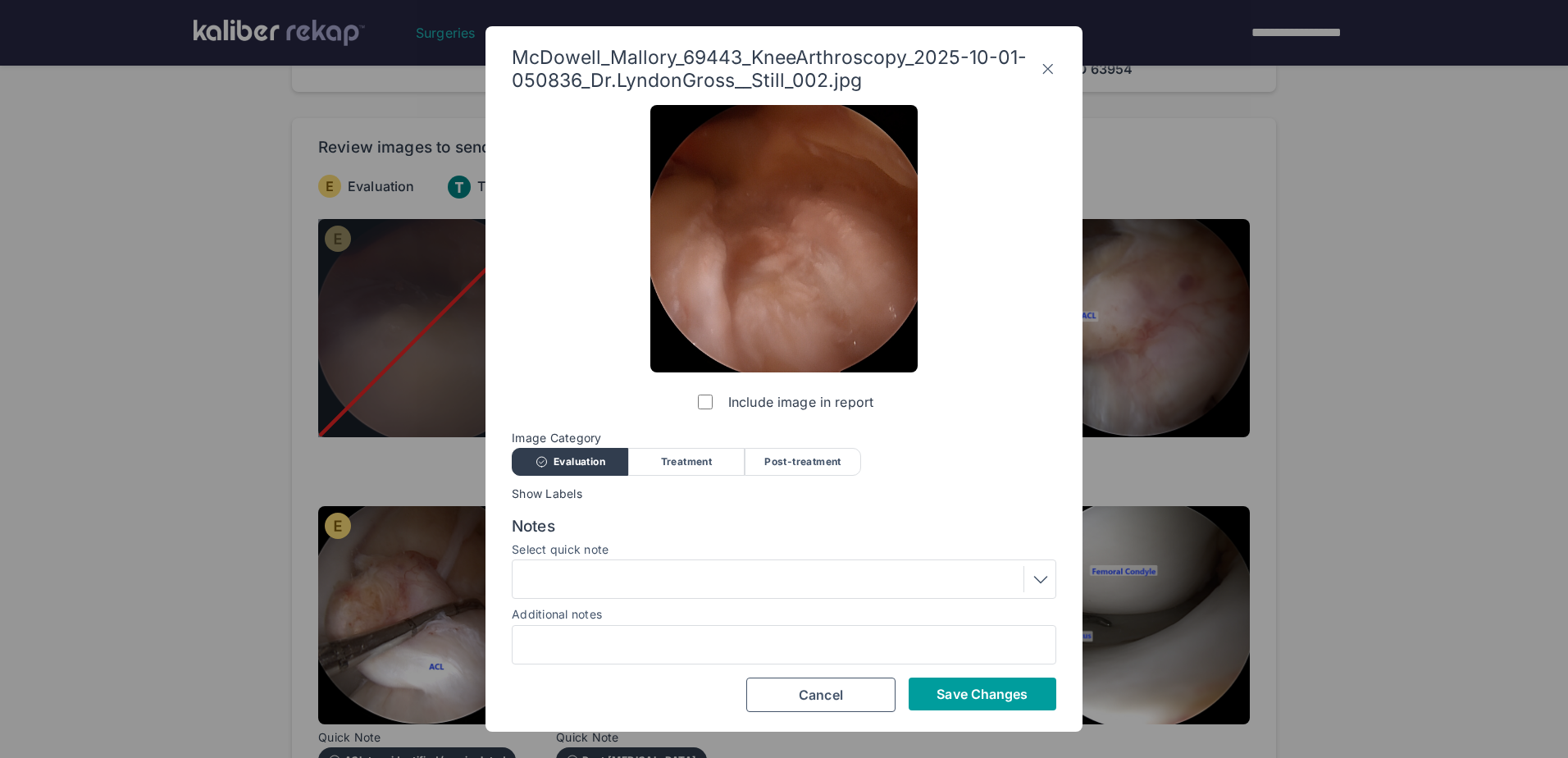
click at [974, 683] on button "Save Changes" at bounding box center [982, 694] width 147 height 33
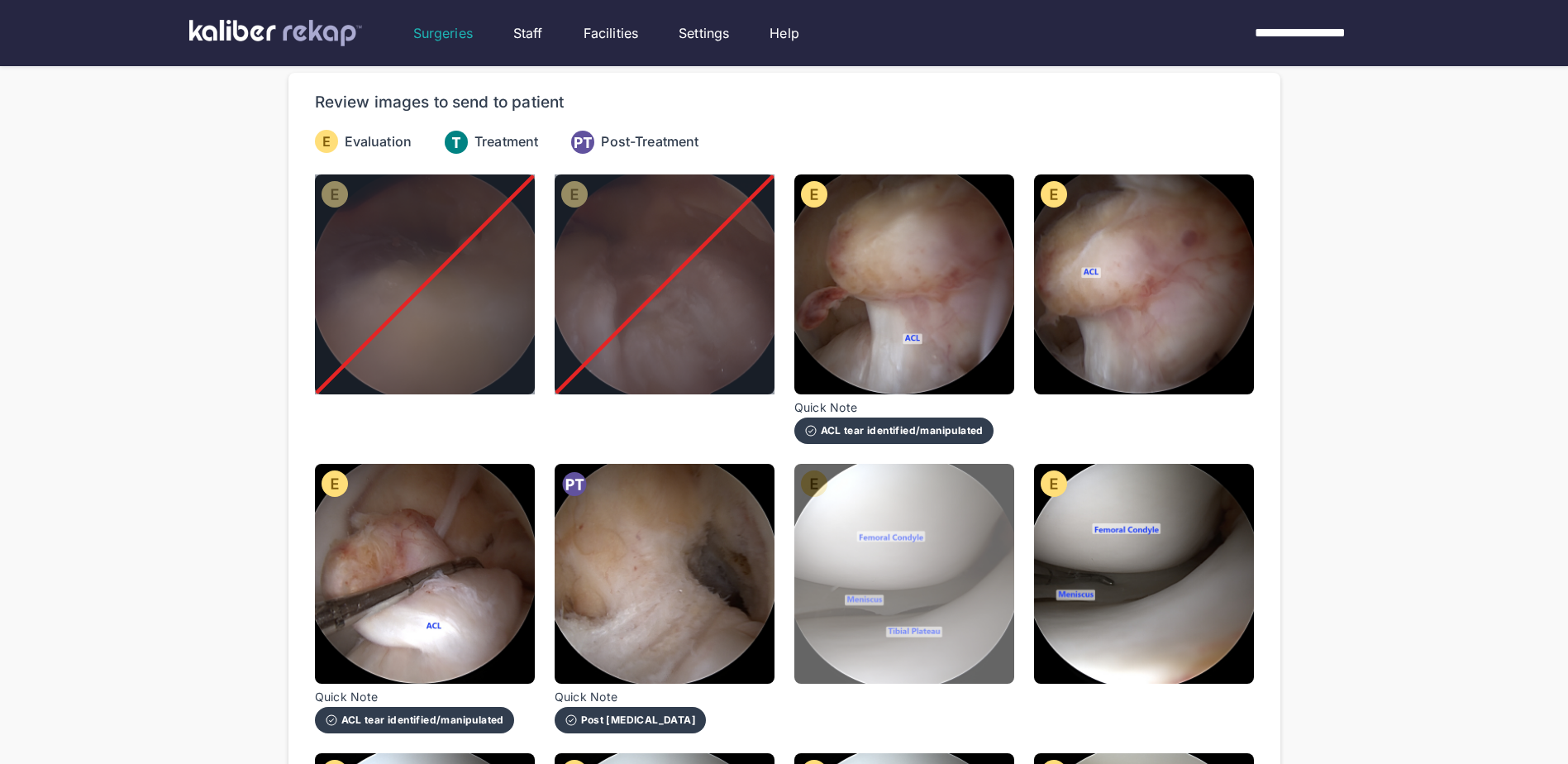
scroll to position [165, 0]
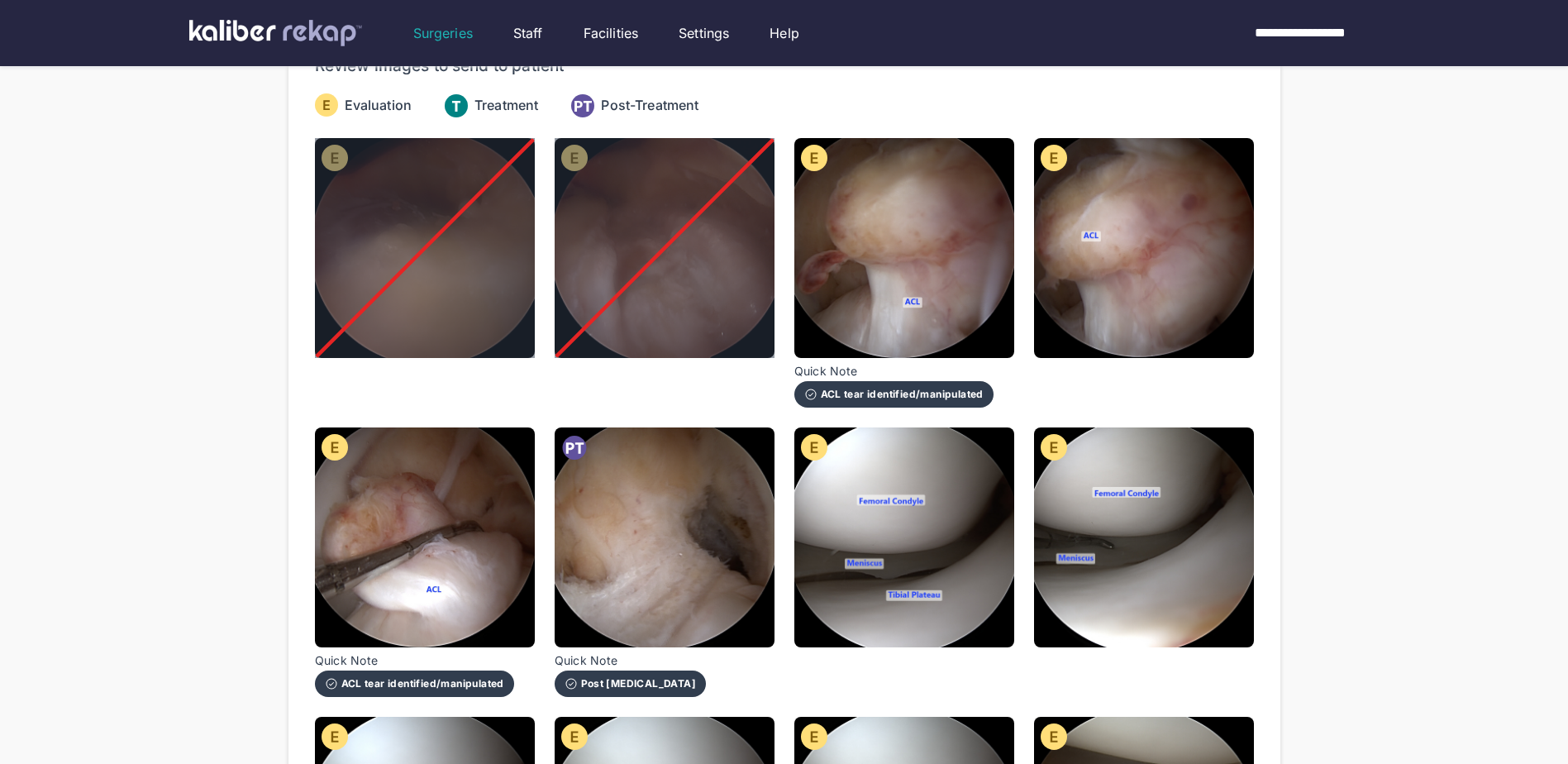
click at [973, 269] on img at bounding box center [904, 248] width 219 height 220
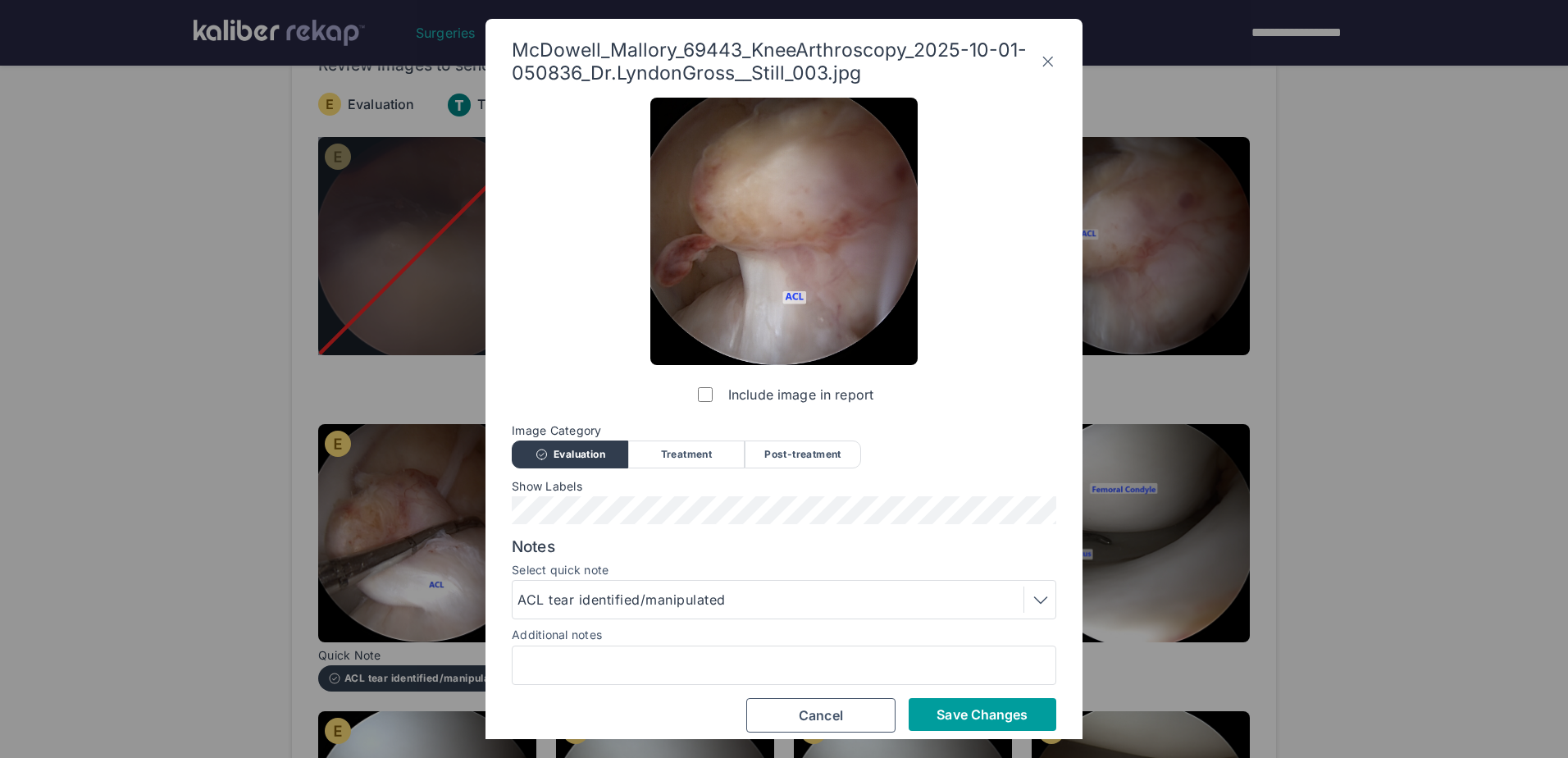
click at [957, 713] on span "Save Changes" at bounding box center [982, 714] width 91 height 17
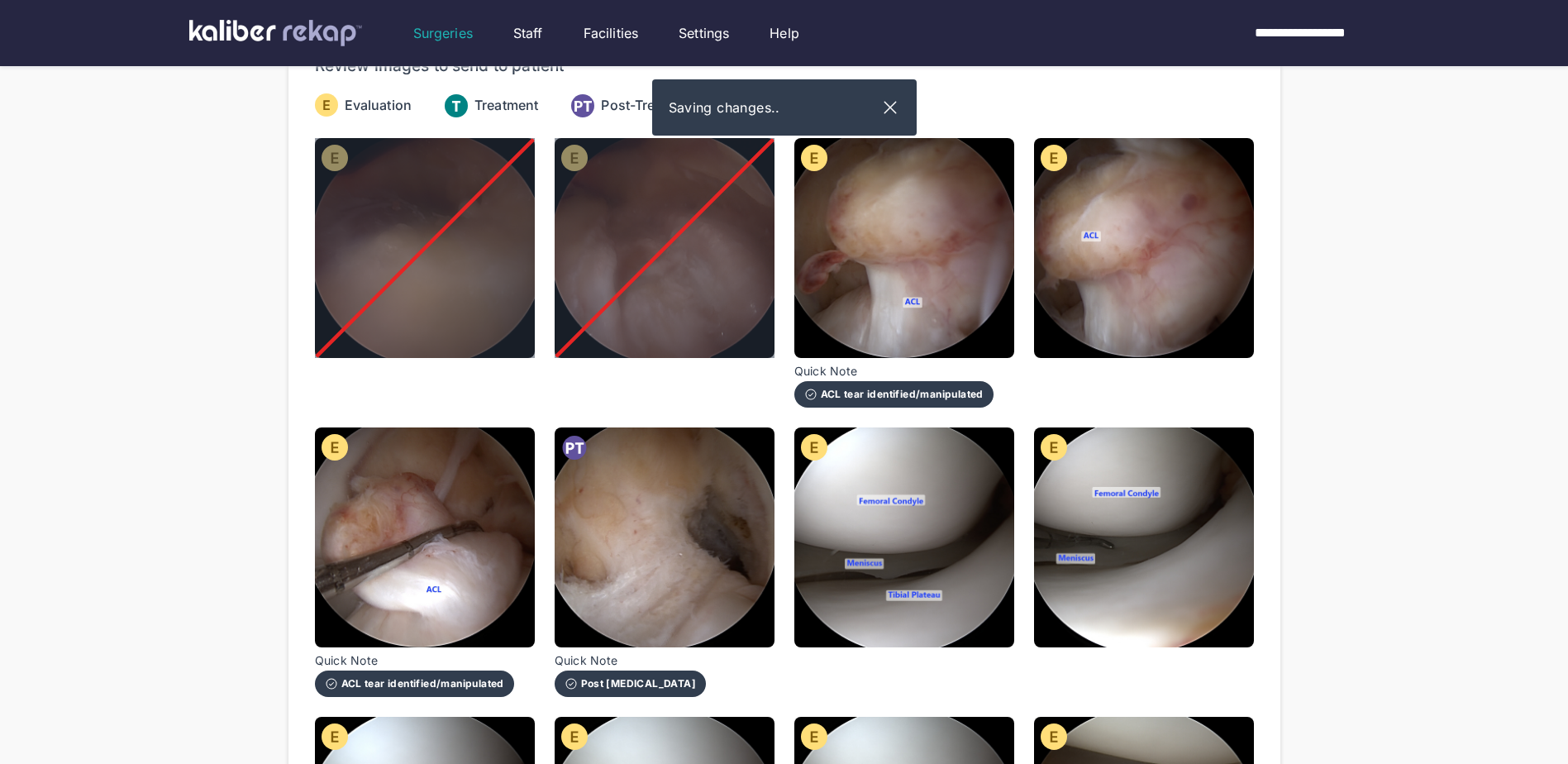
drag, startPoint x: 1209, startPoint y: 239, endPoint x: 1009, endPoint y: 339, distance: 223.6
click at [1208, 239] on img at bounding box center [1144, 248] width 219 height 220
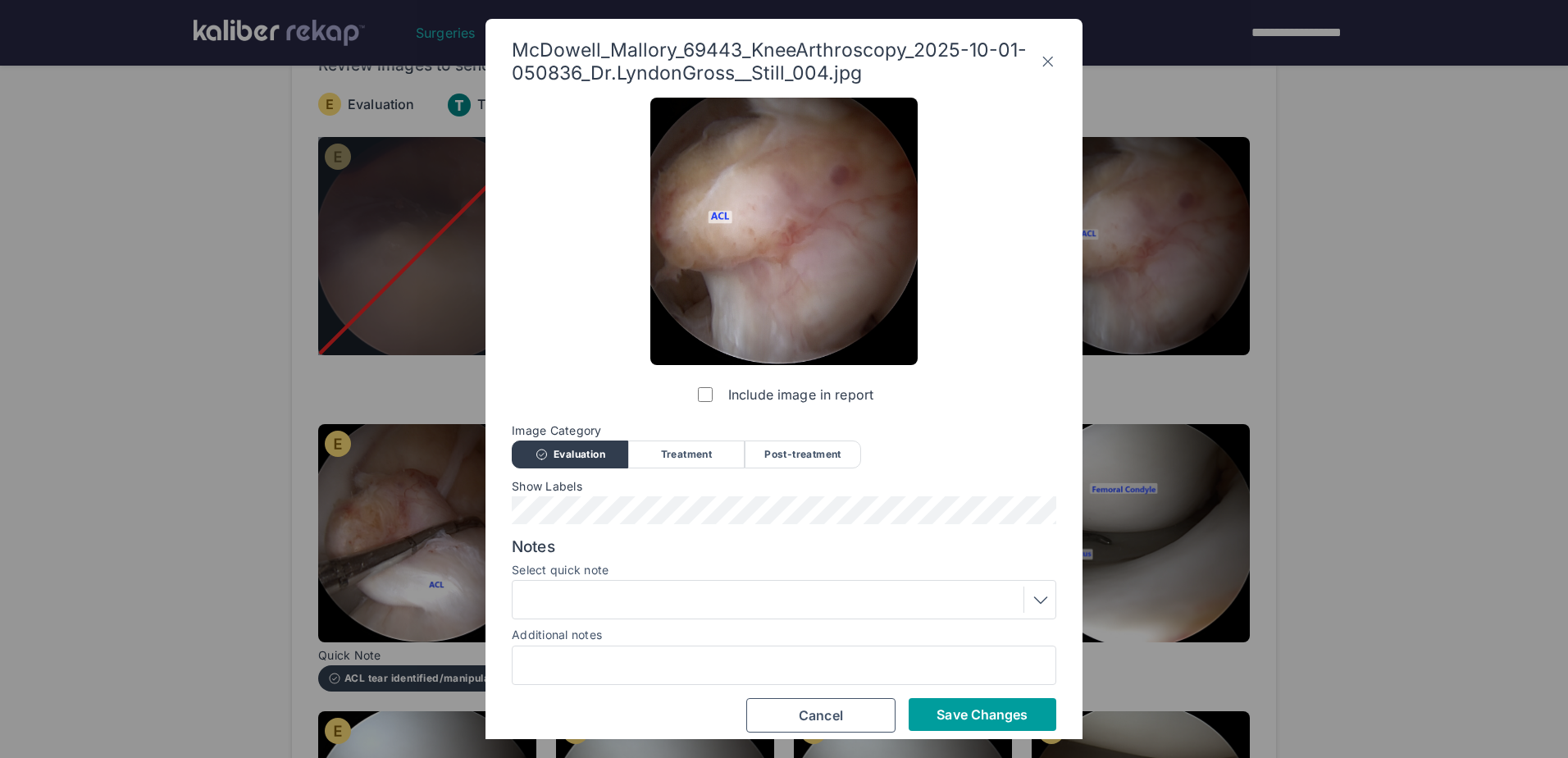
click at [1019, 708] on span "Save Changes" at bounding box center [982, 714] width 91 height 17
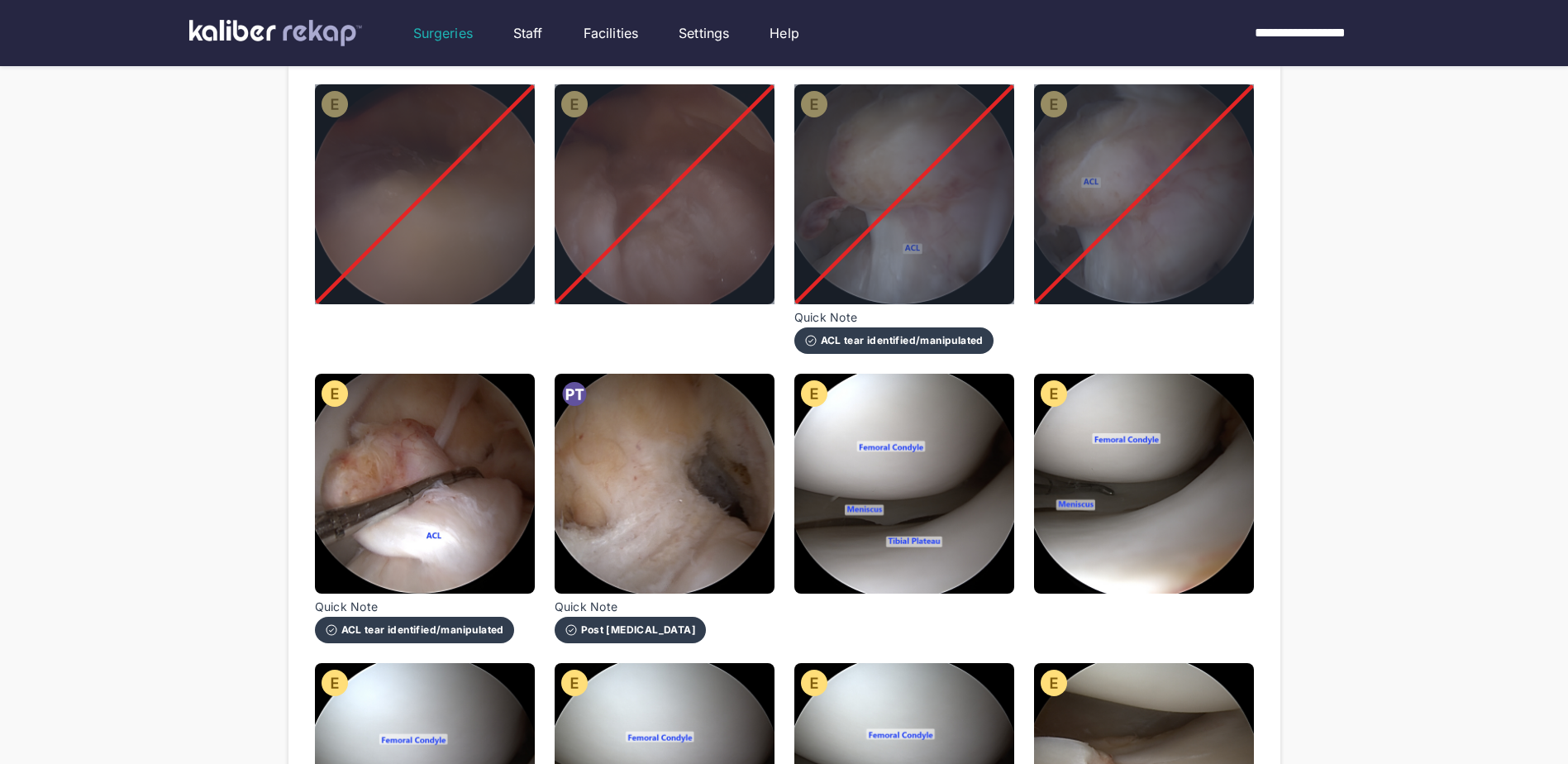
scroll to position [248, 0]
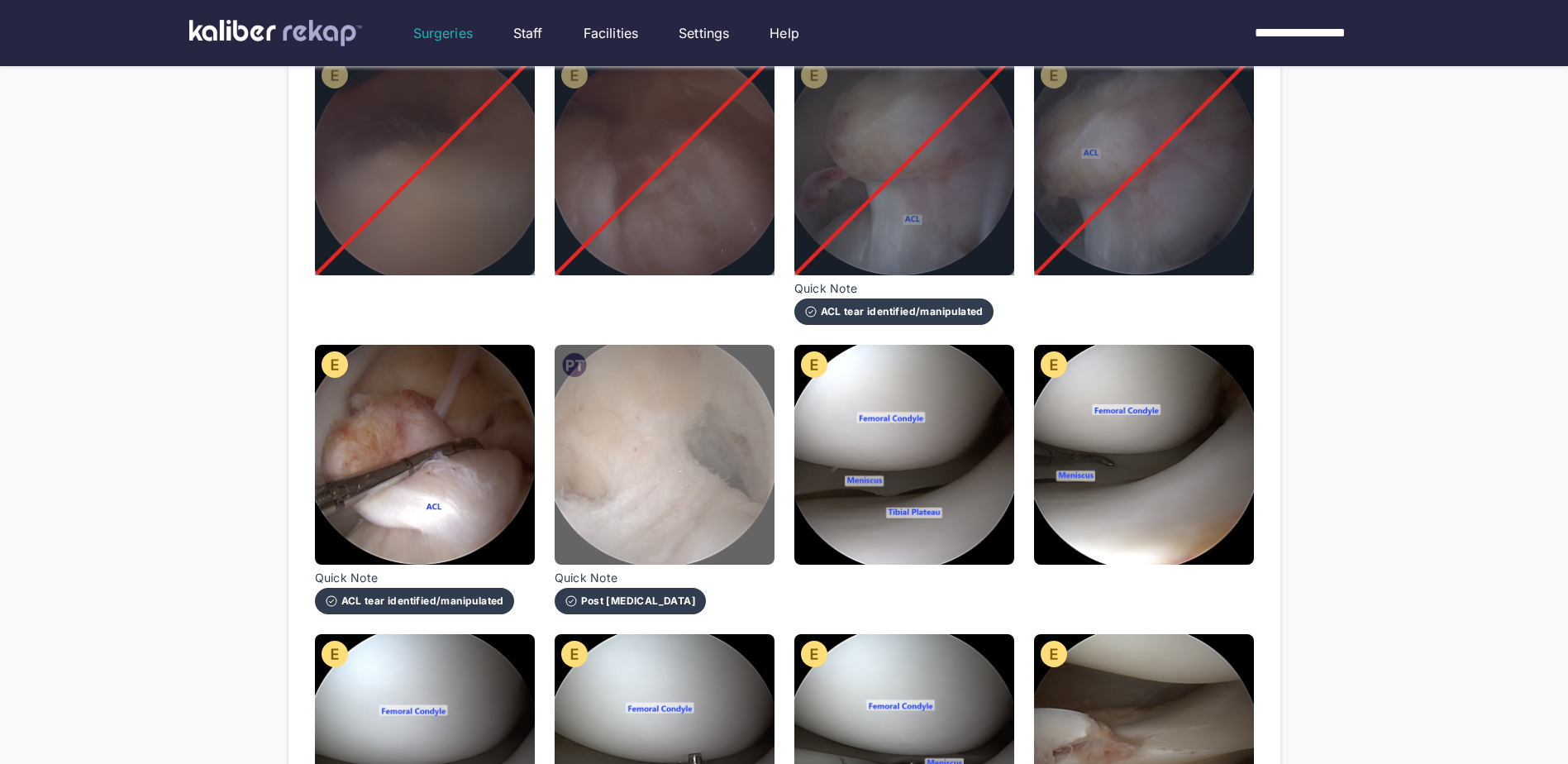
click at [667, 447] on img at bounding box center [665, 455] width 219 height 220
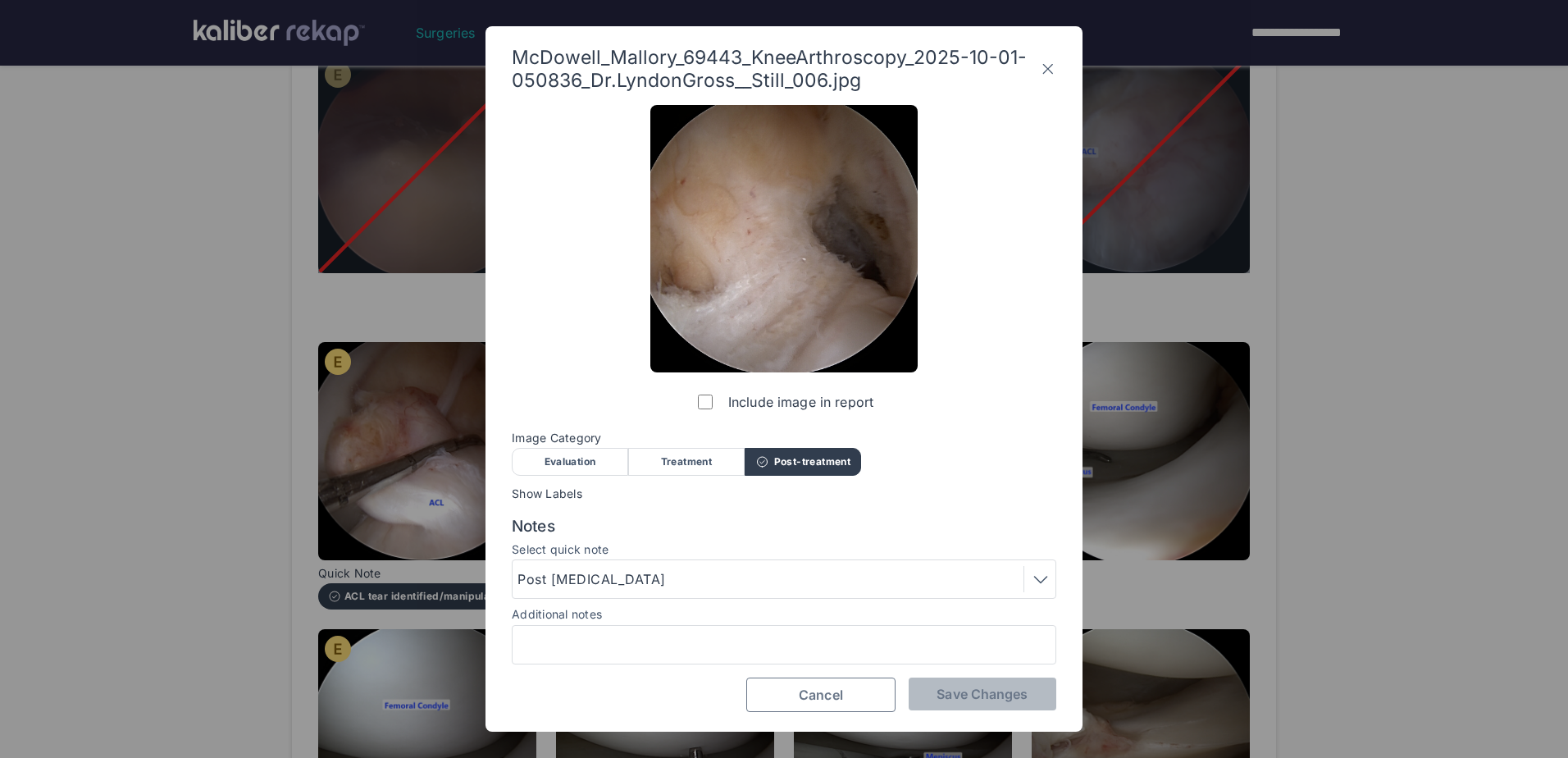
click at [794, 692] on button "Cancel" at bounding box center [821, 695] width 149 height 35
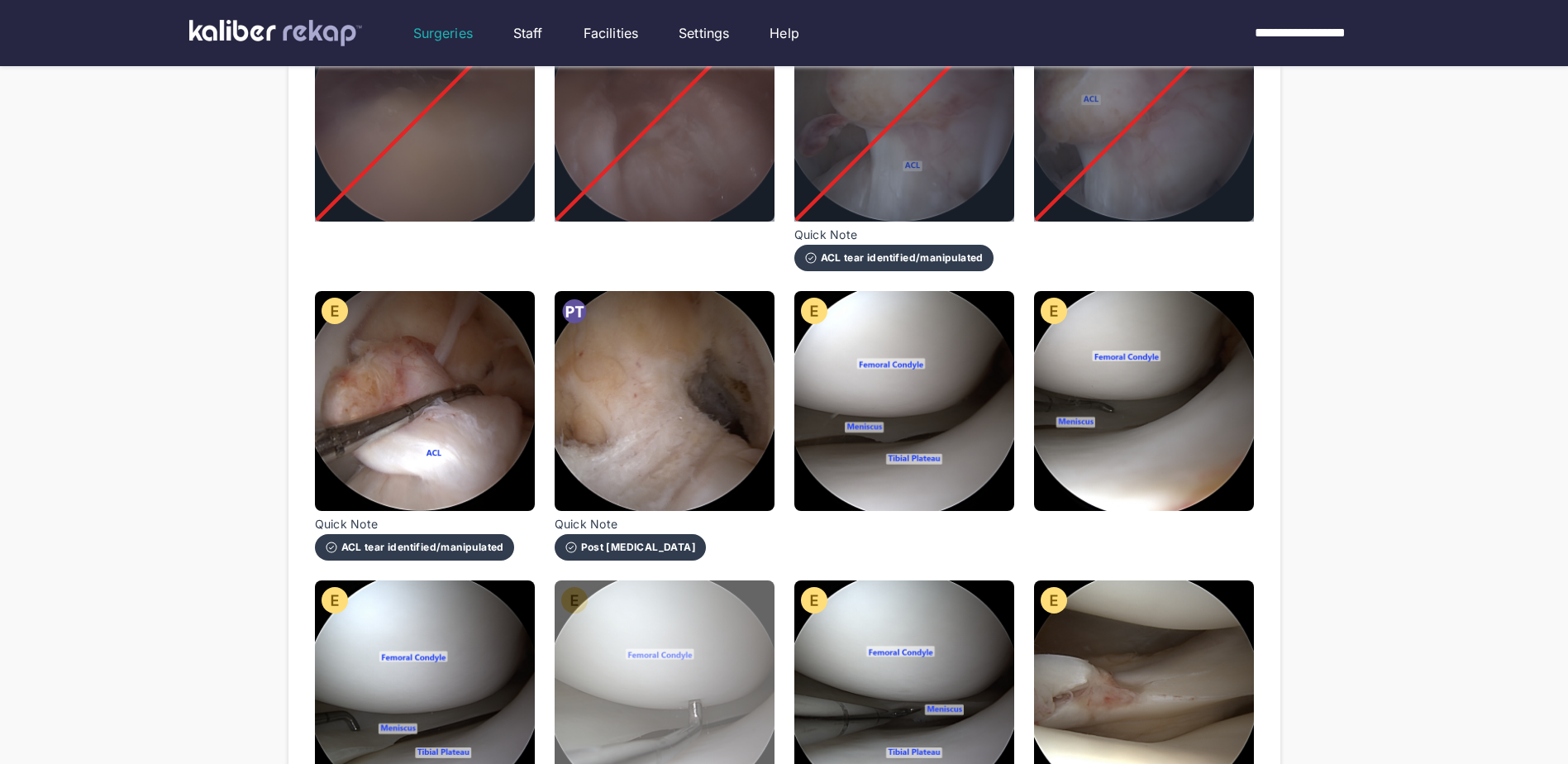
scroll to position [331, 0]
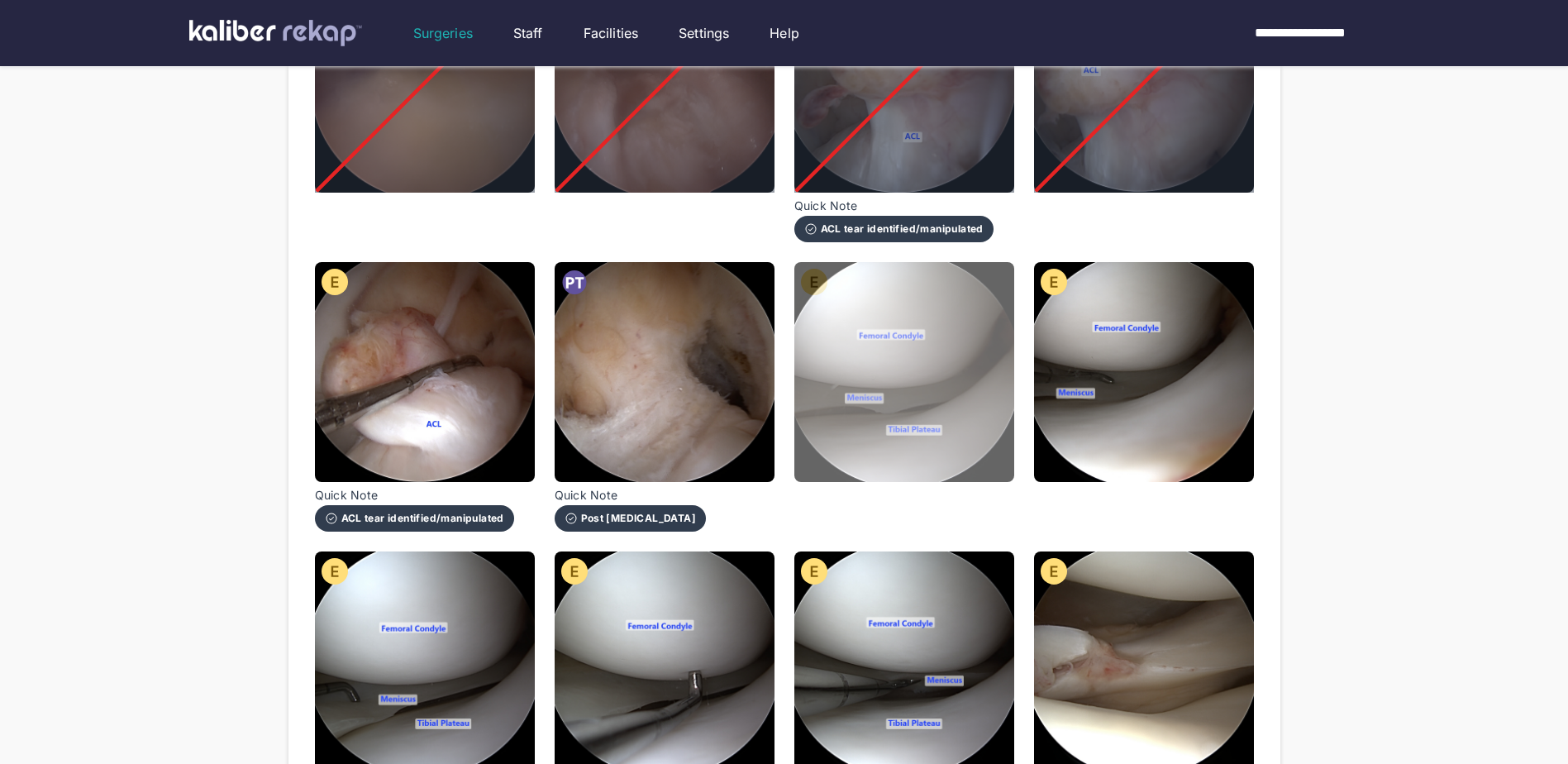
click at [981, 356] on img at bounding box center [904, 371] width 219 height 220
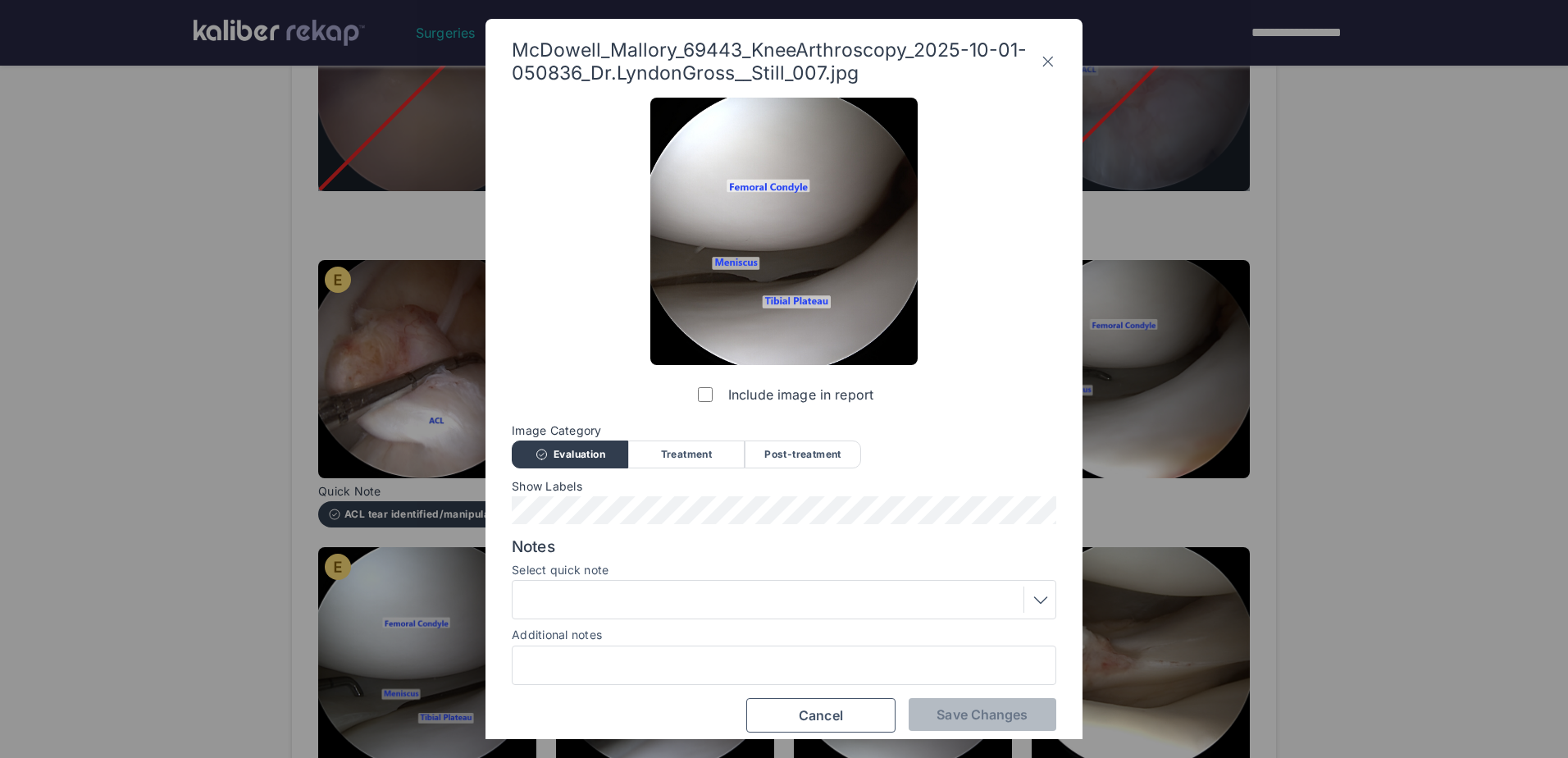
click at [668, 593] on div at bounding box center [784, 599] width 533 height 26
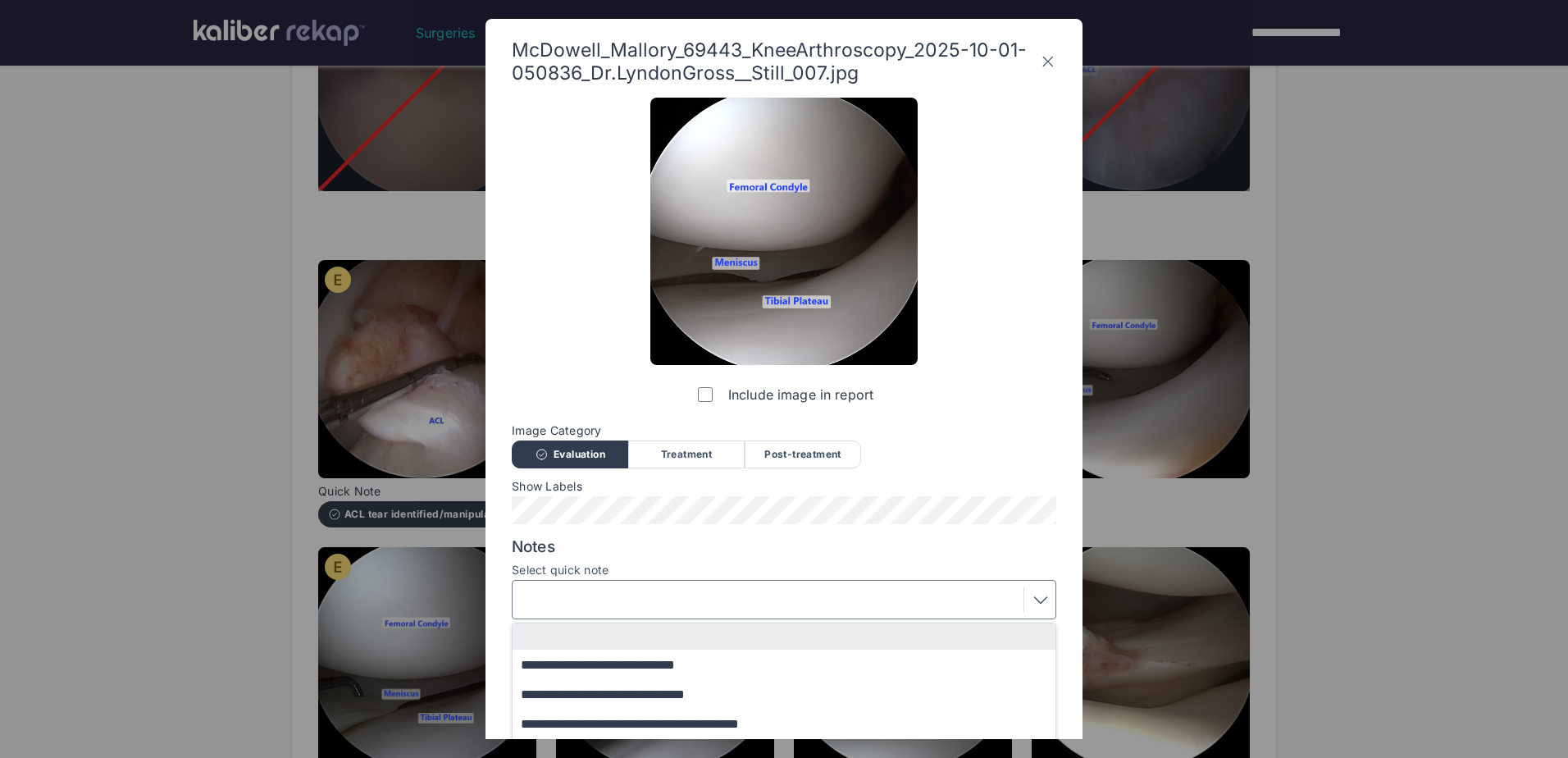
click at [655, 578] on div "Select quick note" at bounding box center [783, 572] width 544 height 17
drag, startPoint x: 639, startPoint y: 599, endPoint x: 639, endPoint y: 613, distance: 14.0
click at [639, 613] on div at bounding box center [783, 599] width 544 height 39
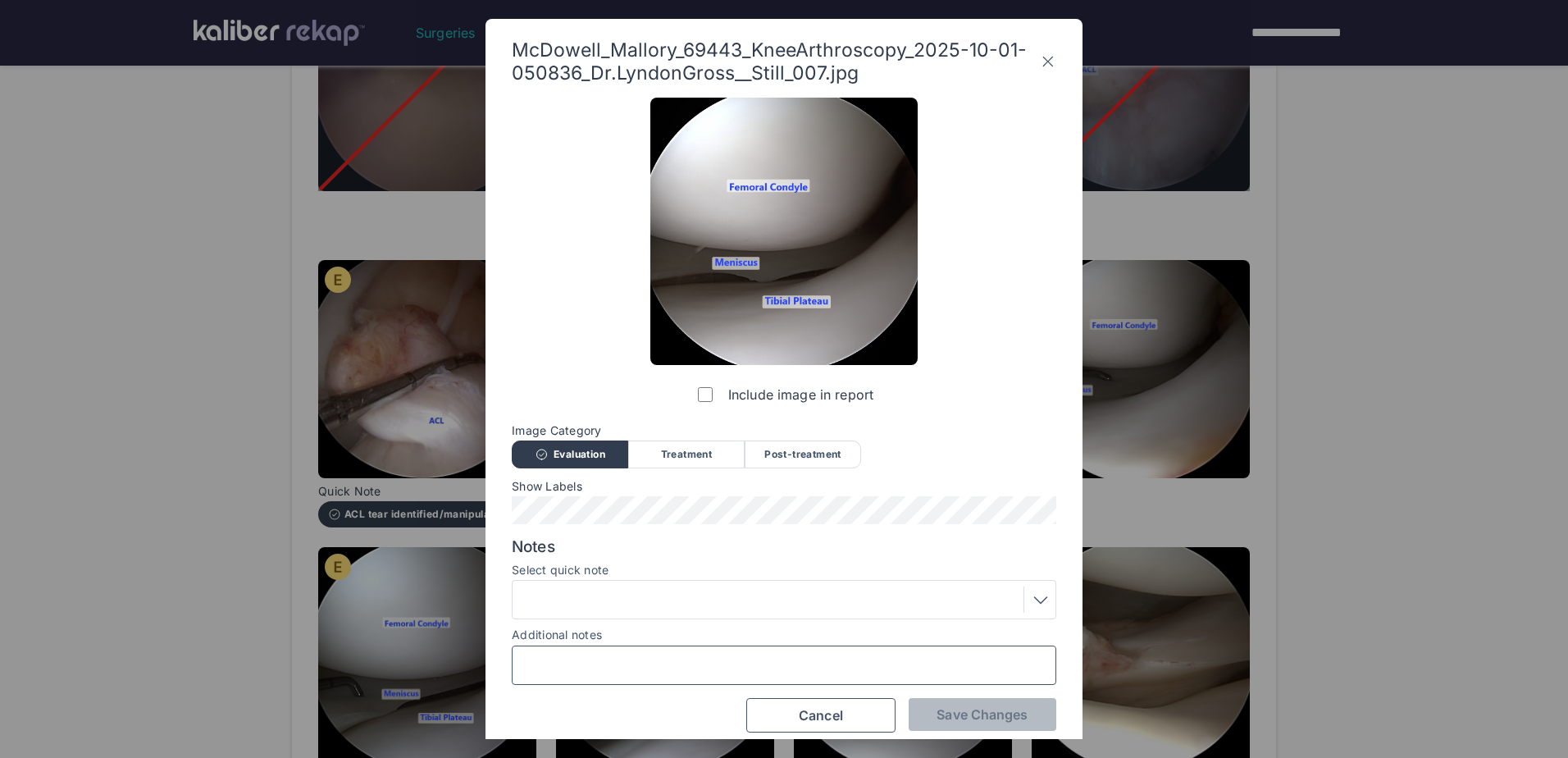
click at [628, 667] on input "Additional notes" at bounding box center [784, 665] width 530 height 21
type input "**********"
drag, startPoint x: 948, startPoint y: 724, endPoint x: 952, endPoint y: 715, distance: 9.8
click at [952, 715] on button "Save Changes" at bounding box center [982, 714] width 147 height 33
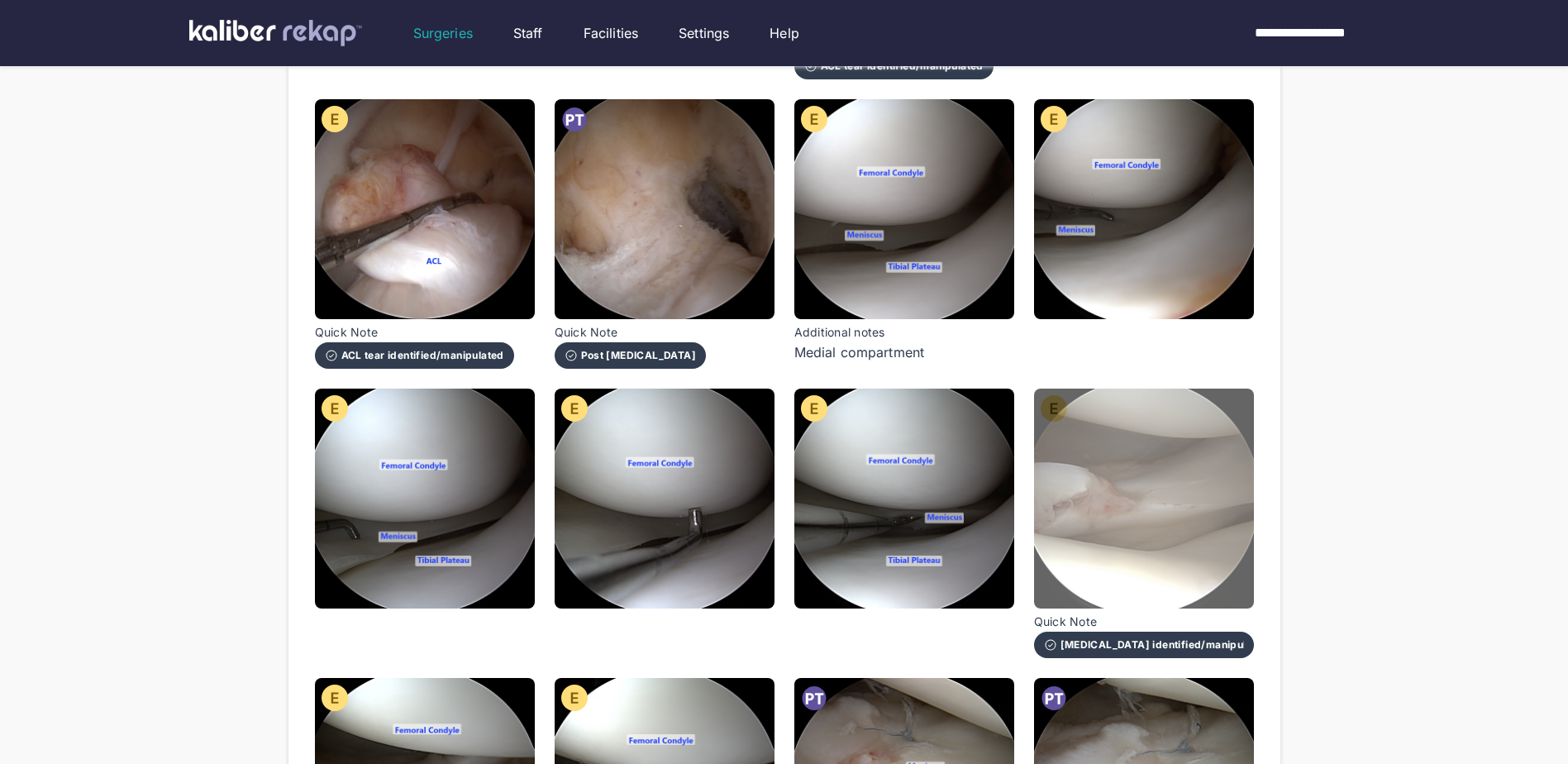
scroll to position [496, 0]
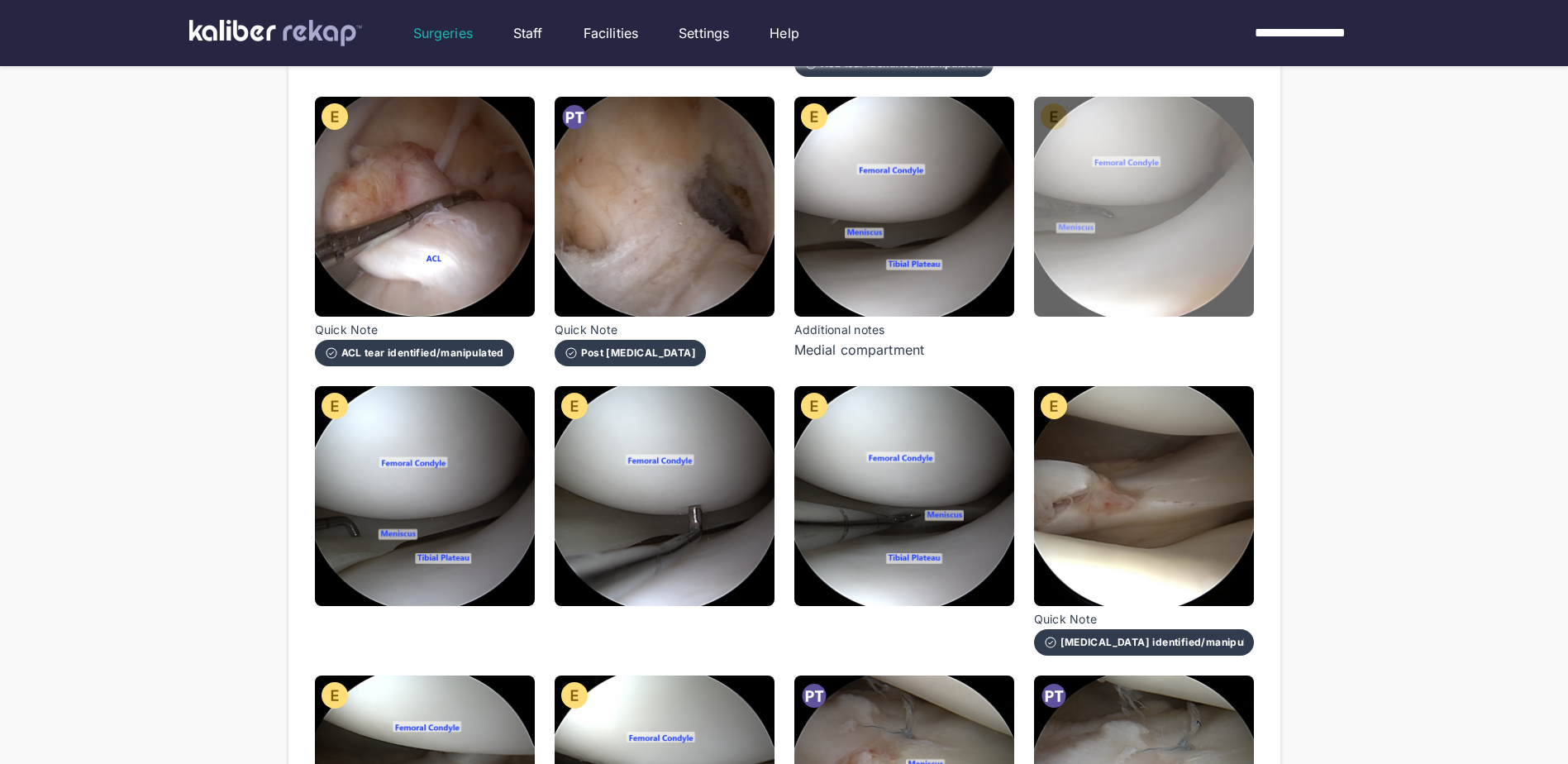
click at [1213, 254] on img at bounding box center [1144, 206] width 219 height 220
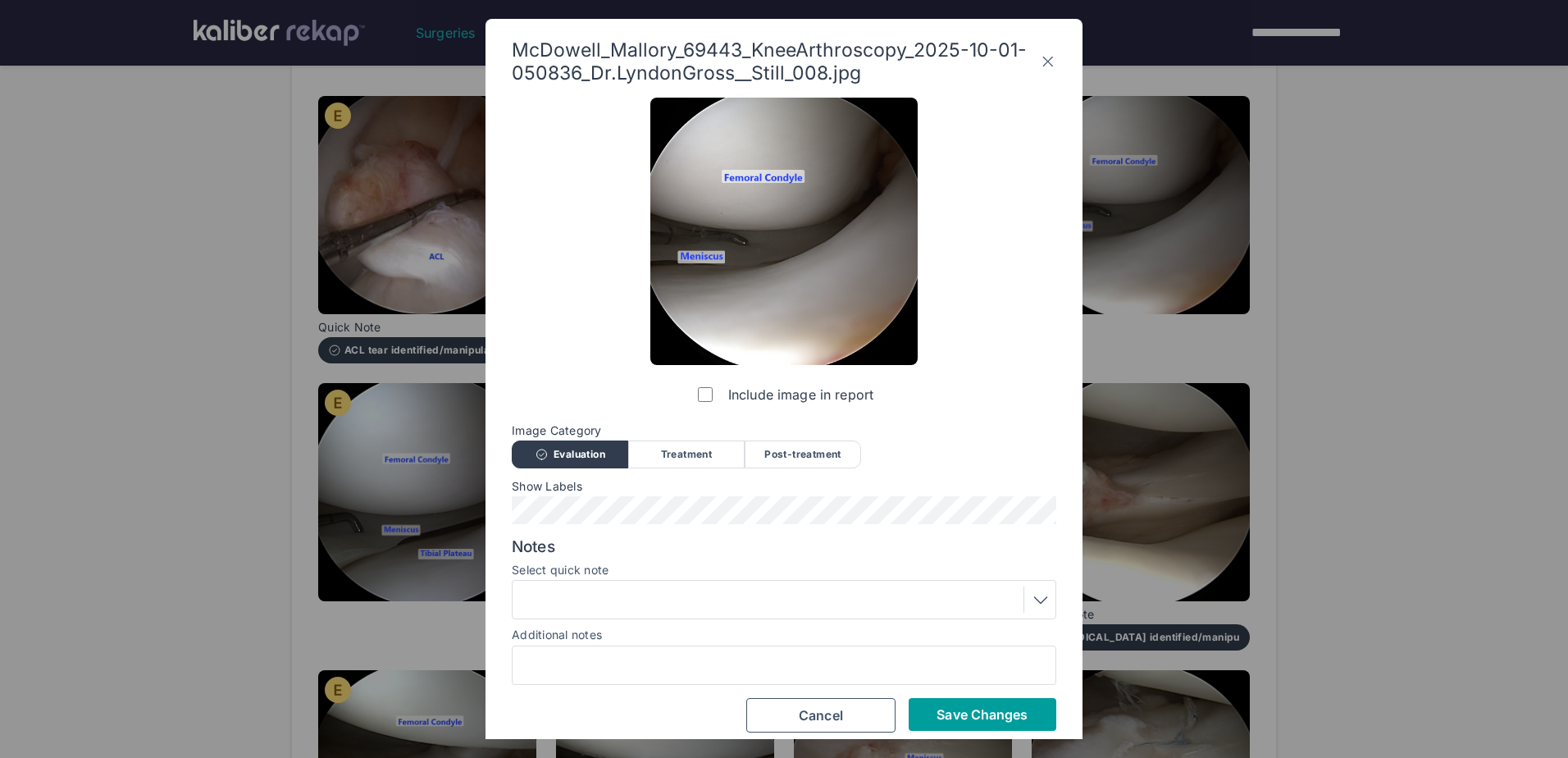
click at [994, 700] on button "Save Changes" at bounding box center [982, 714] width 147 height 33
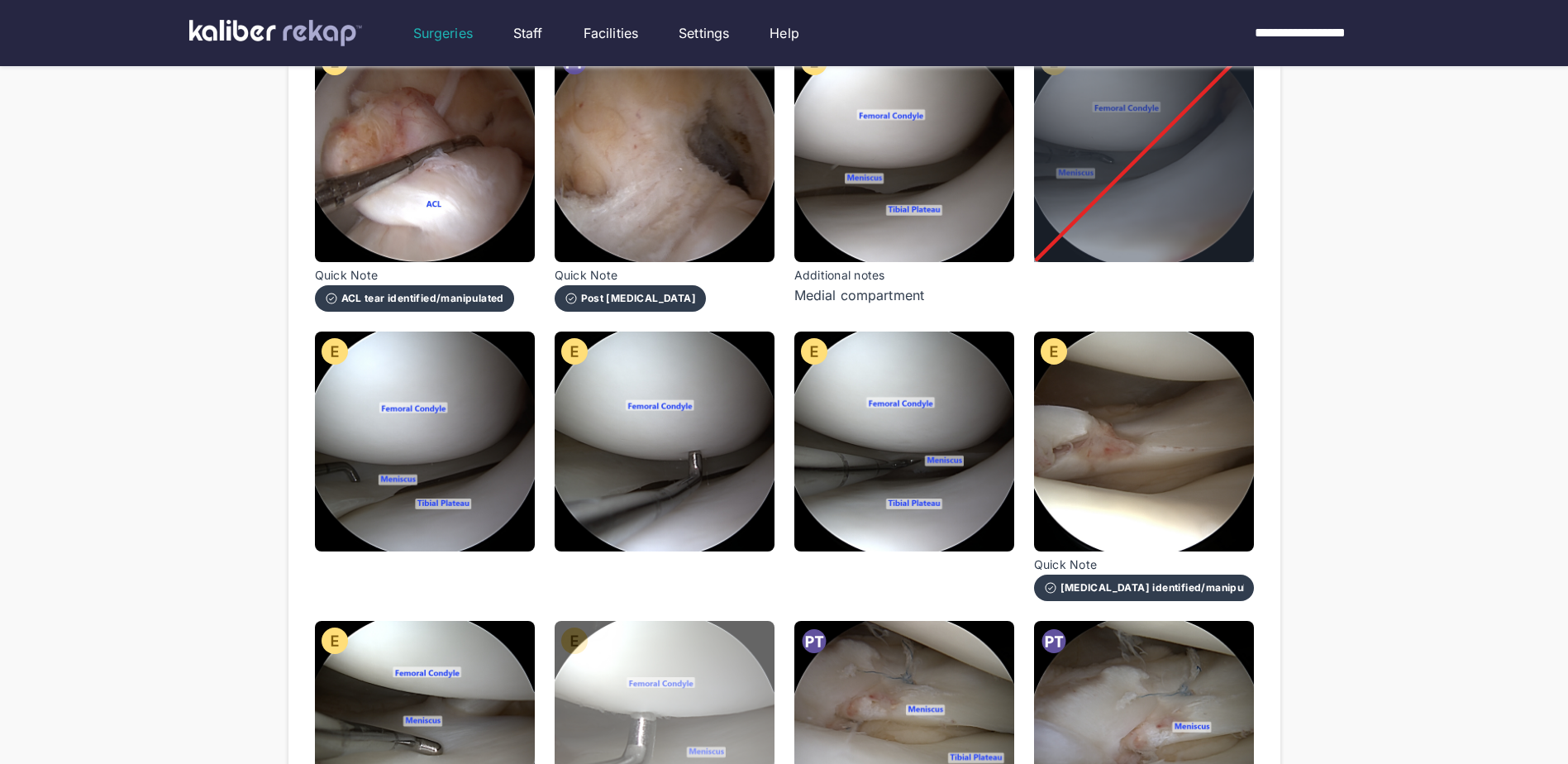
scroll to position [579, 0]
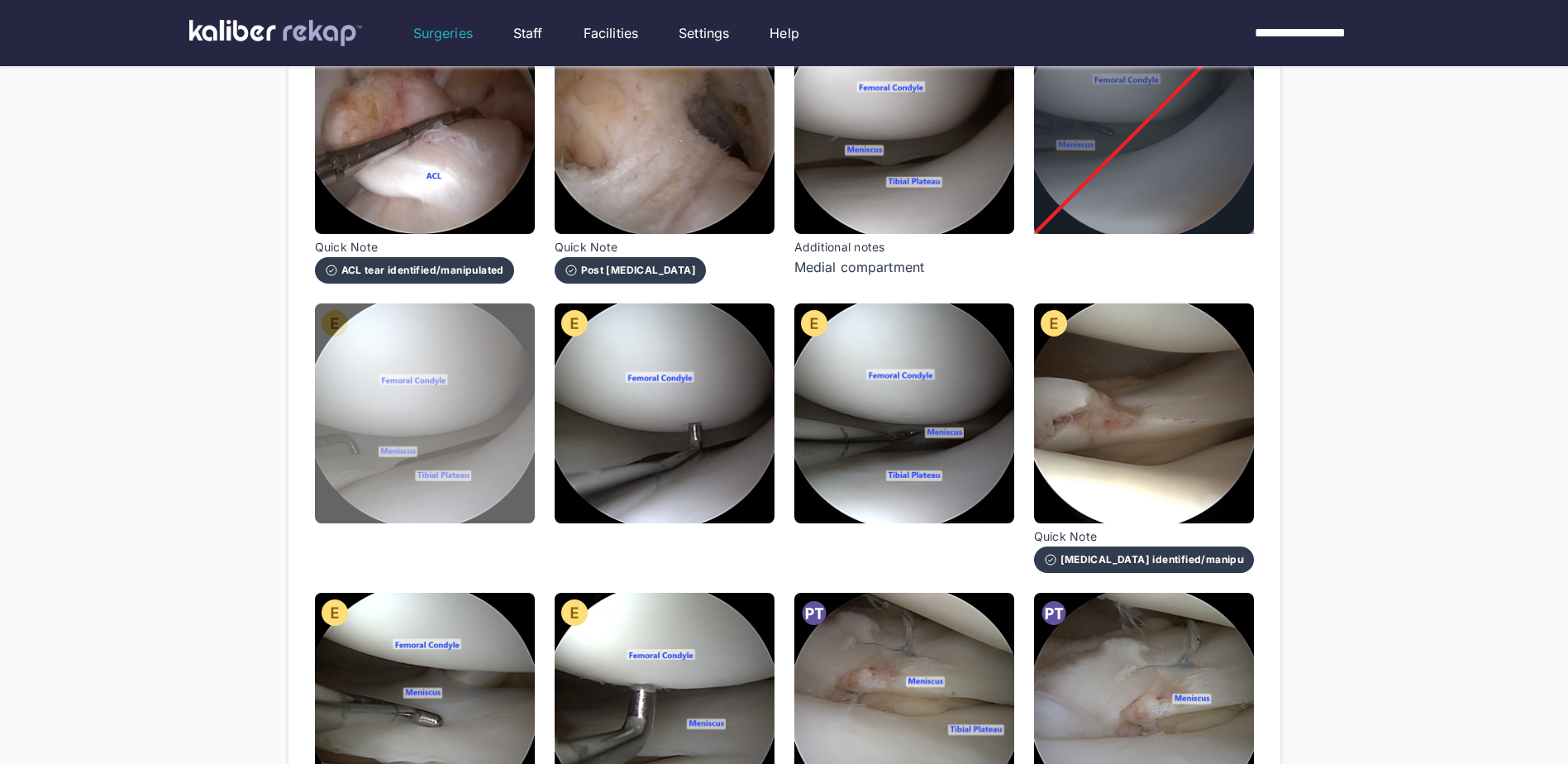
click at [418, 388] on img at bounding box center [425, 414] width 219 height 220
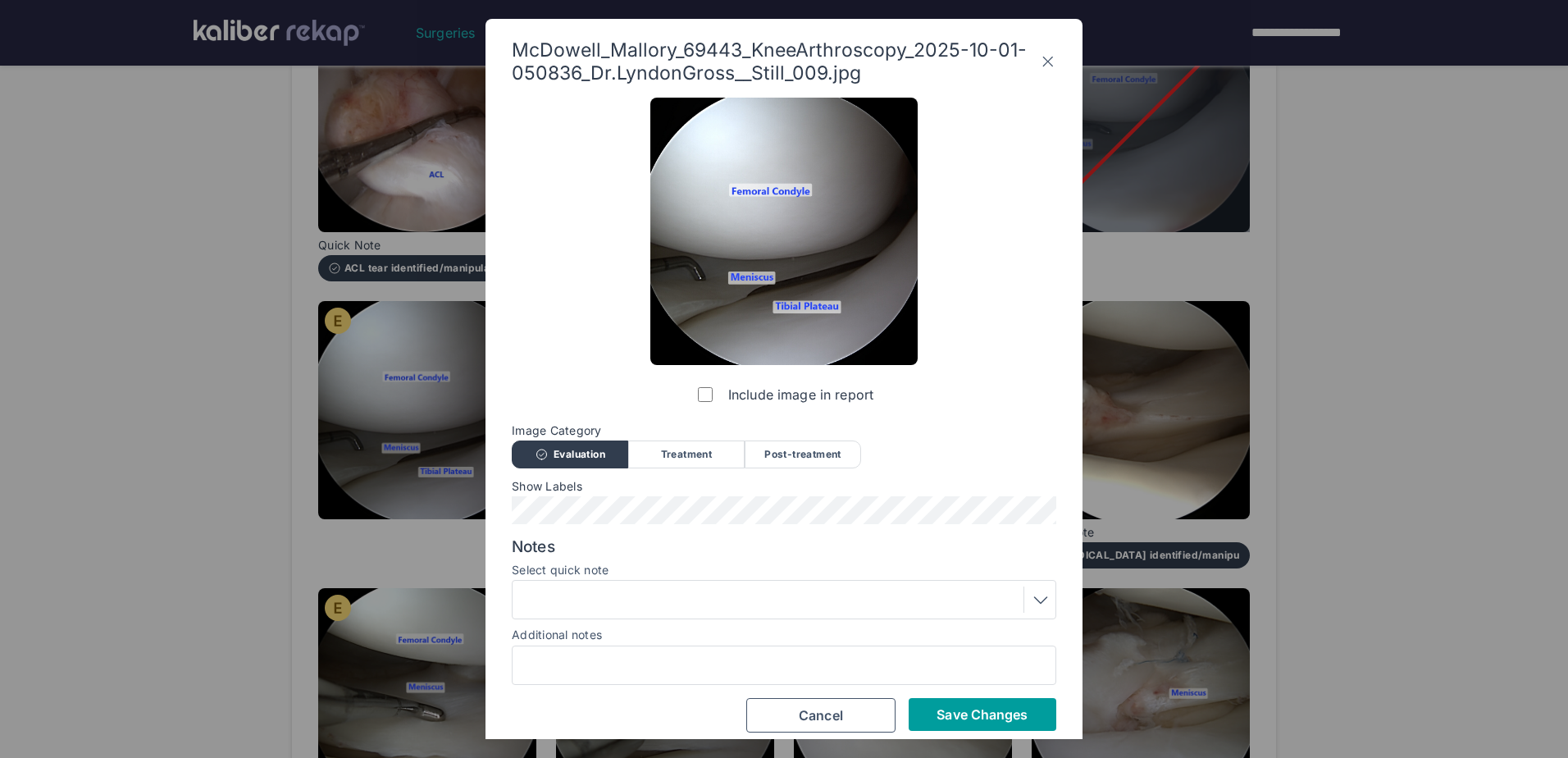
click at [1034, 723] on button "Save Changes" at bounding box center [982, 714] width 147 height 33
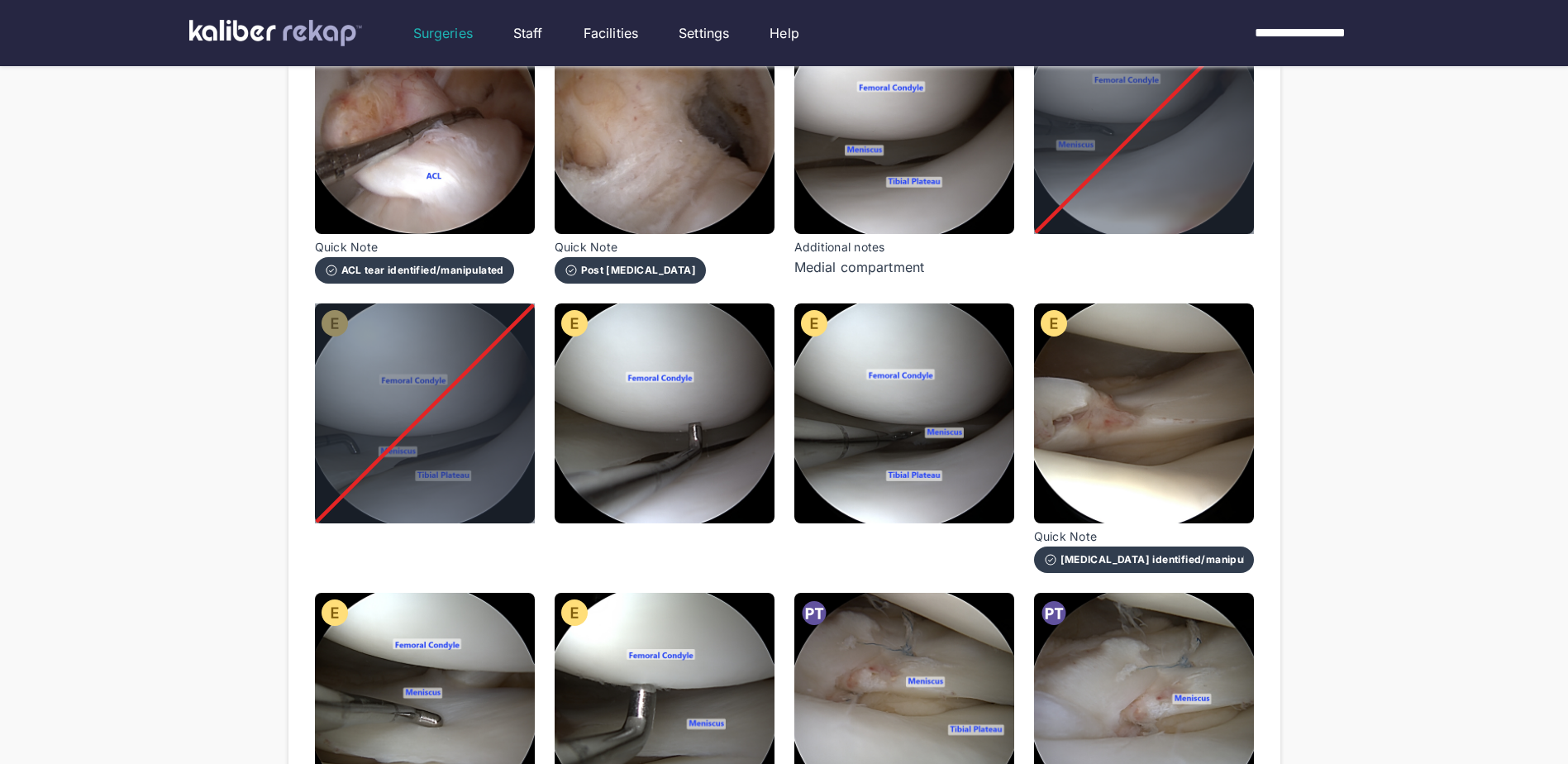
click at [745, 462] on img at bounding box center [665, 414] width 219 height 220
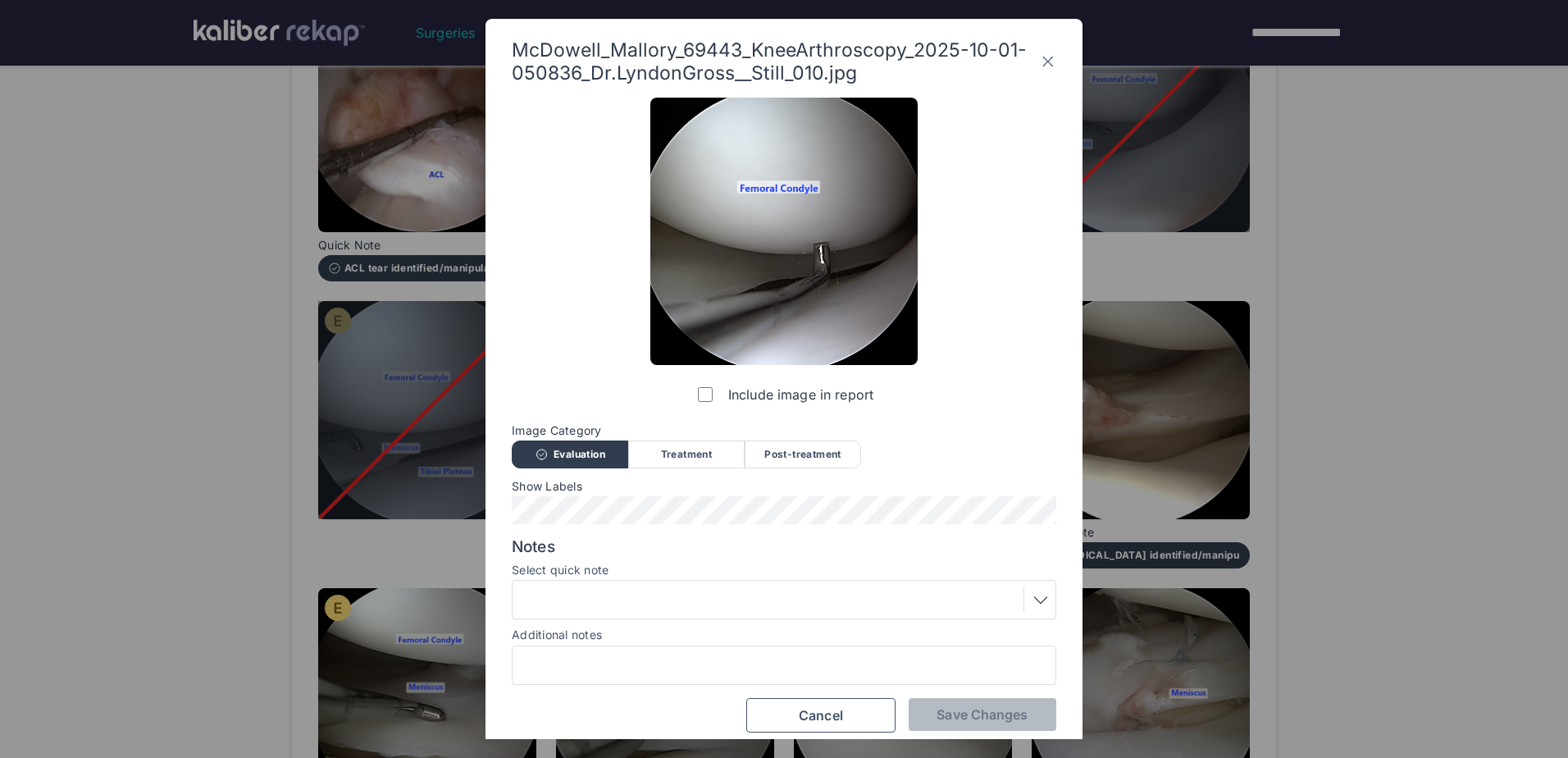
click at [693, 399] on div "Include image in report" at bounding box center [784, 254] width 267 height 314
click at [938, 720] on span "Save Changes" at bounding box center [982, 714] width 91 height 17
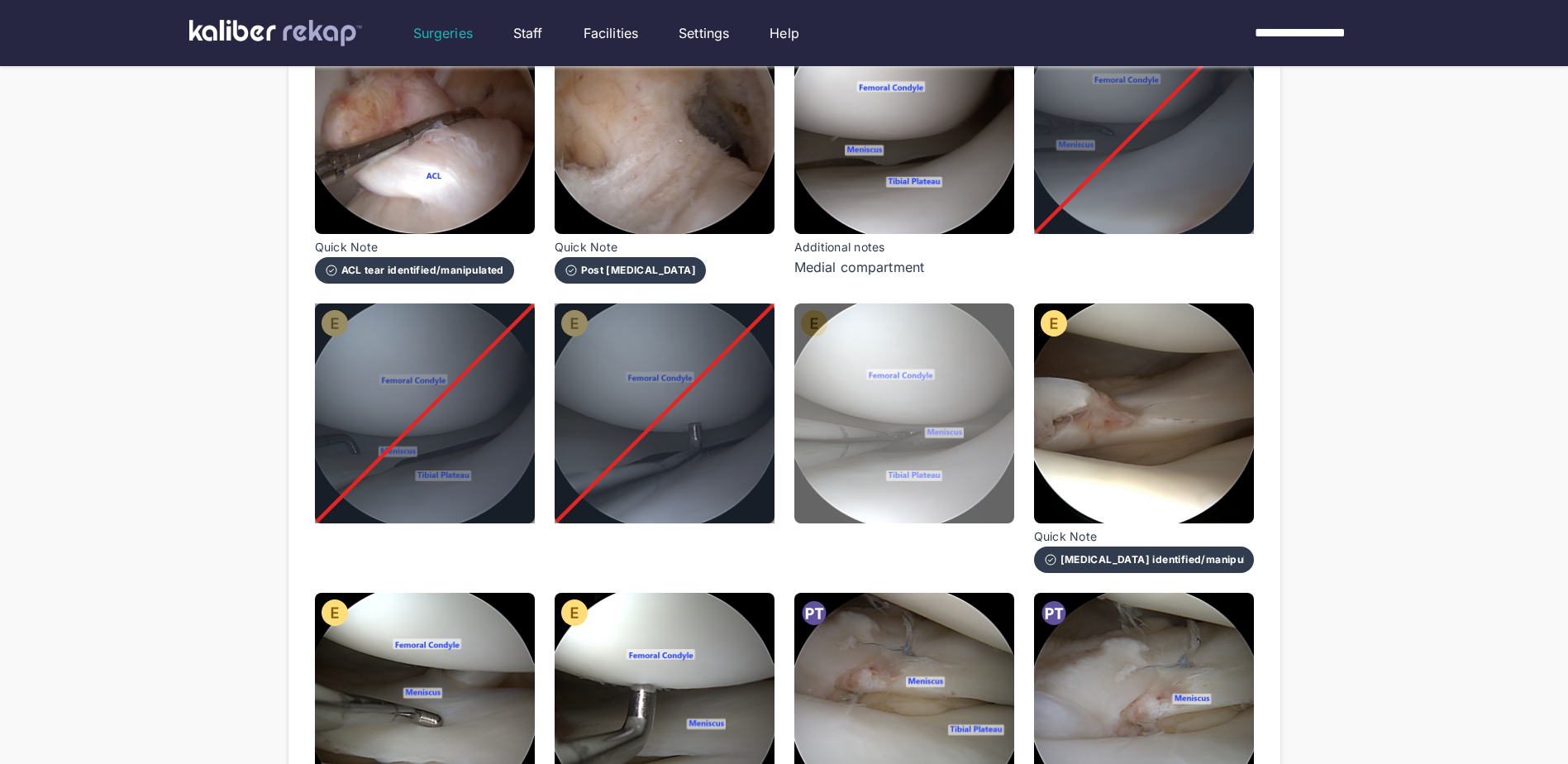
click at [862, 427] on img at bounding box center [904, 414] width 219 height 220
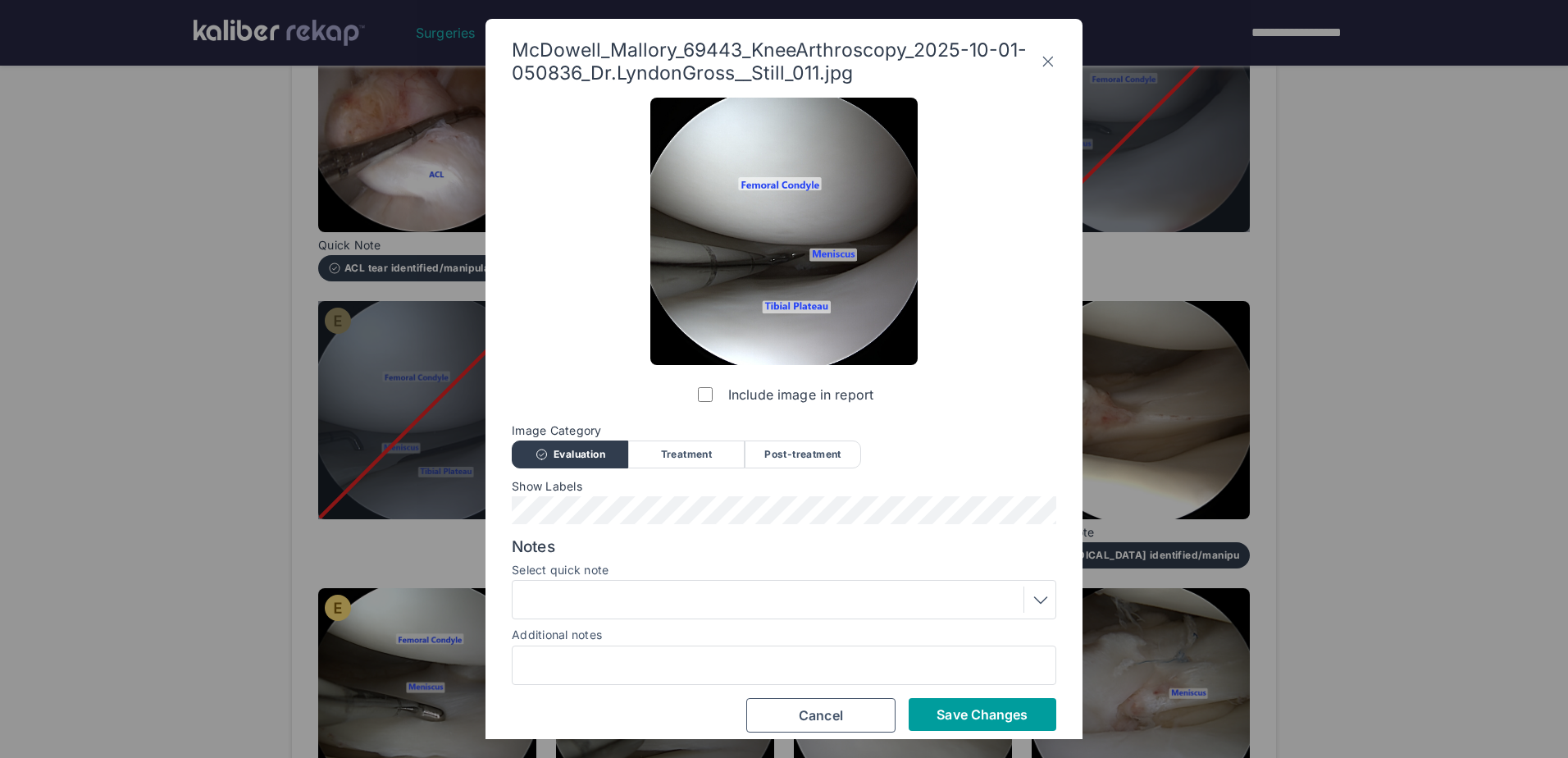
click at [1028, 718] on button "Save Changes" at bounding box center [982, 714] width 147 height 33
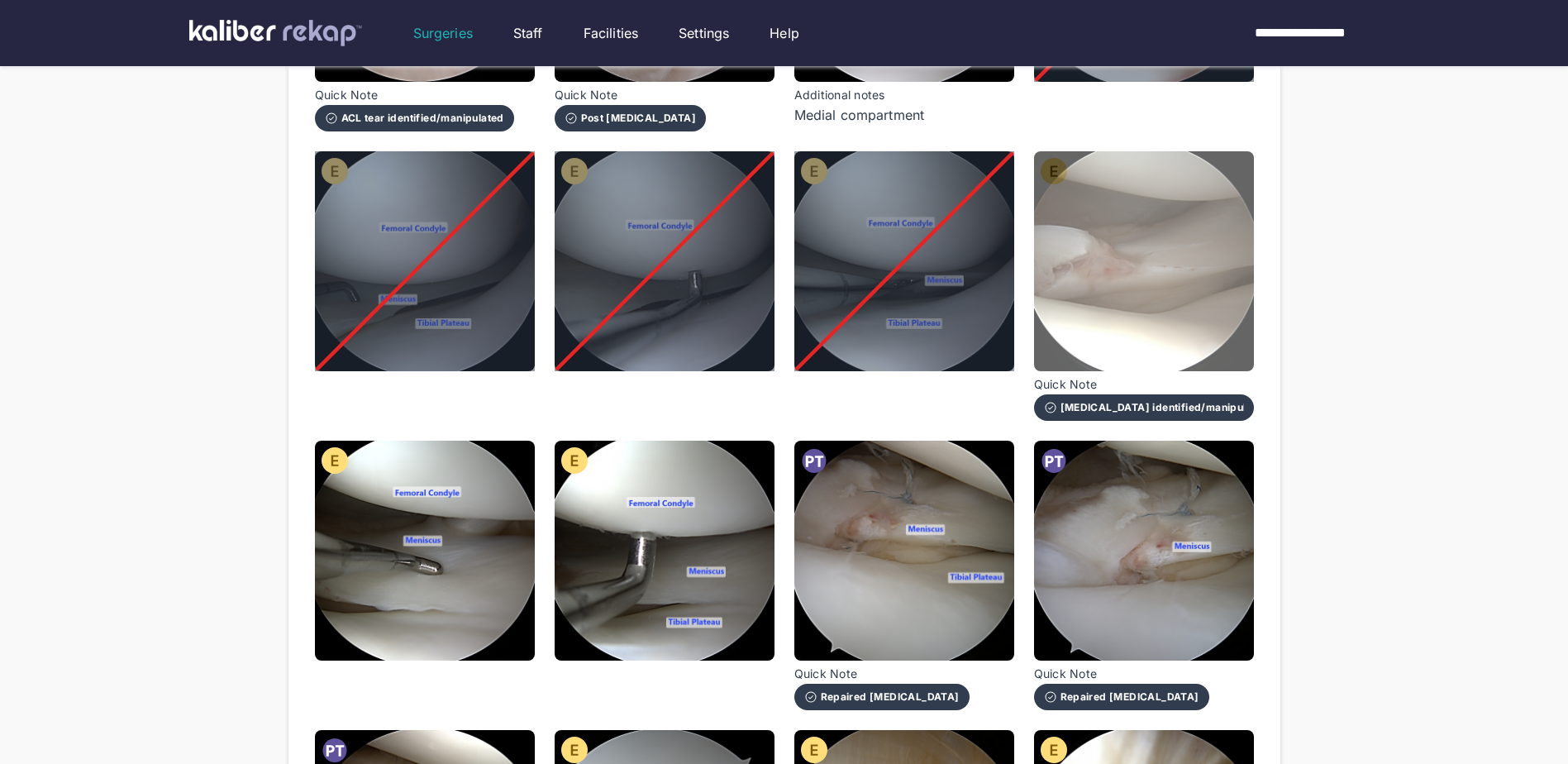
scroll to position [744, 0]
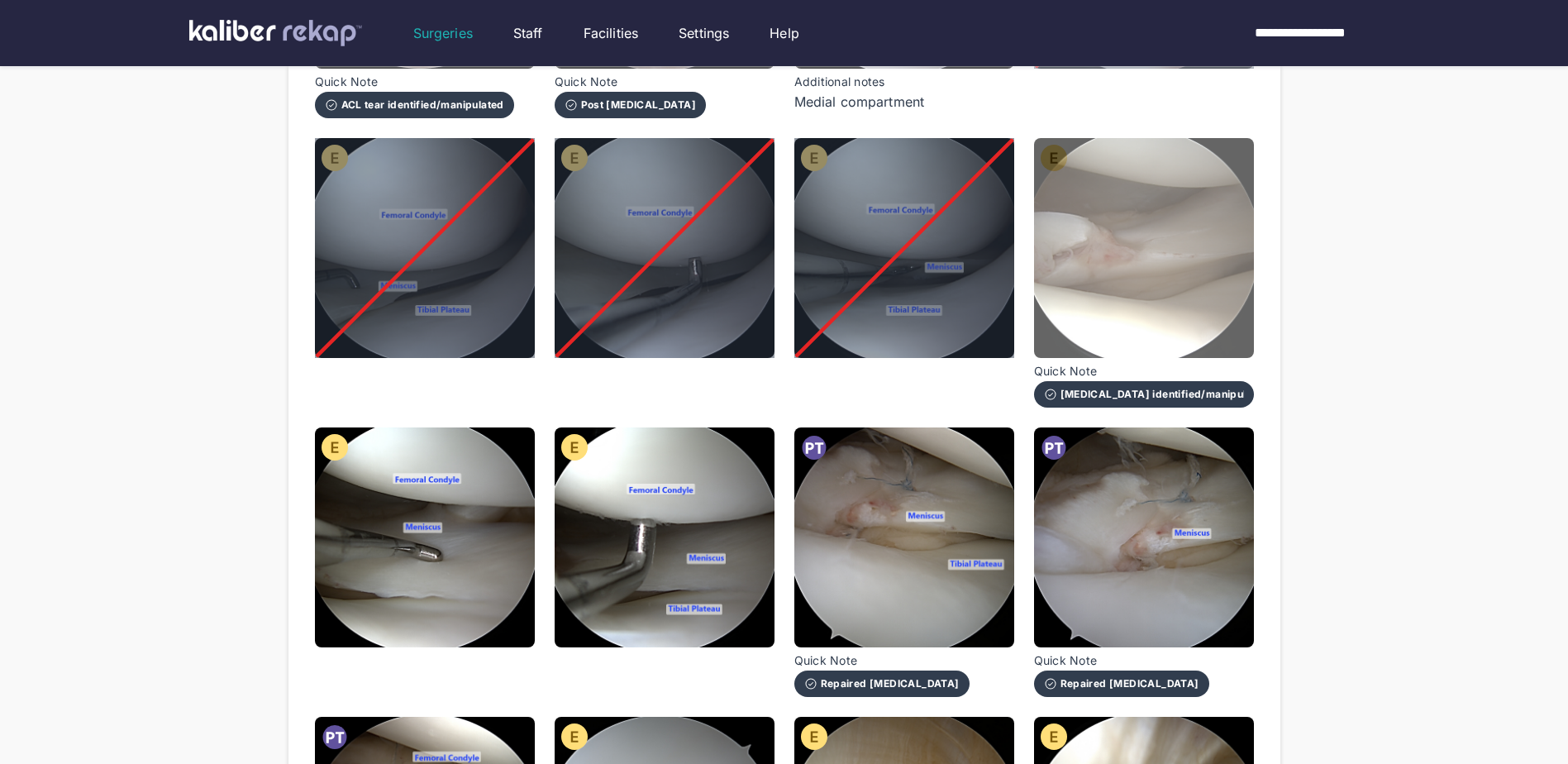
click at [1173, 295] on img at bounding box center [1144, 248] width 219 height 220
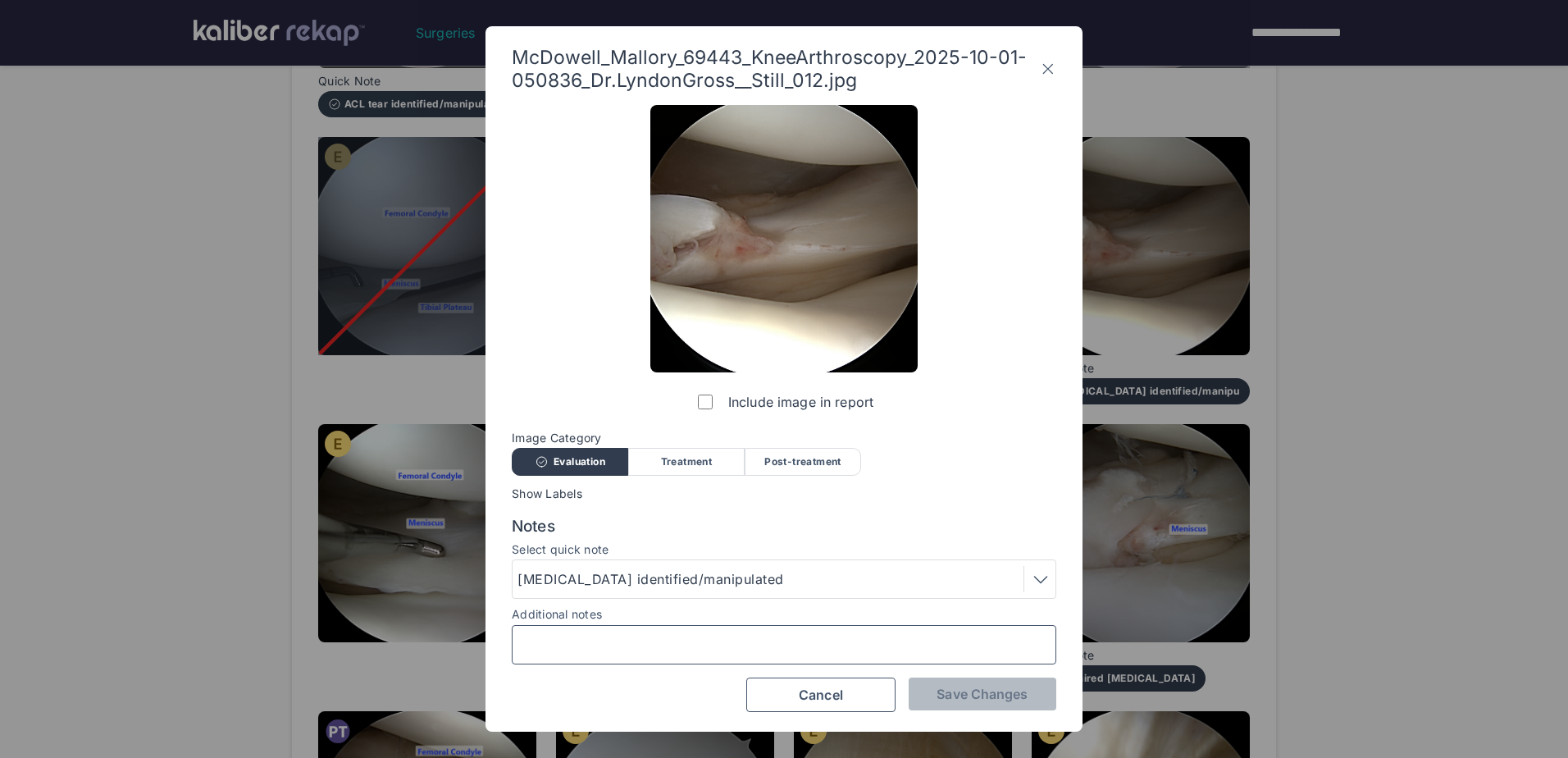
click at [668, 650] on input "Additional notes" at bounding box center [784, 645] width 530 height 21
type input "**********"
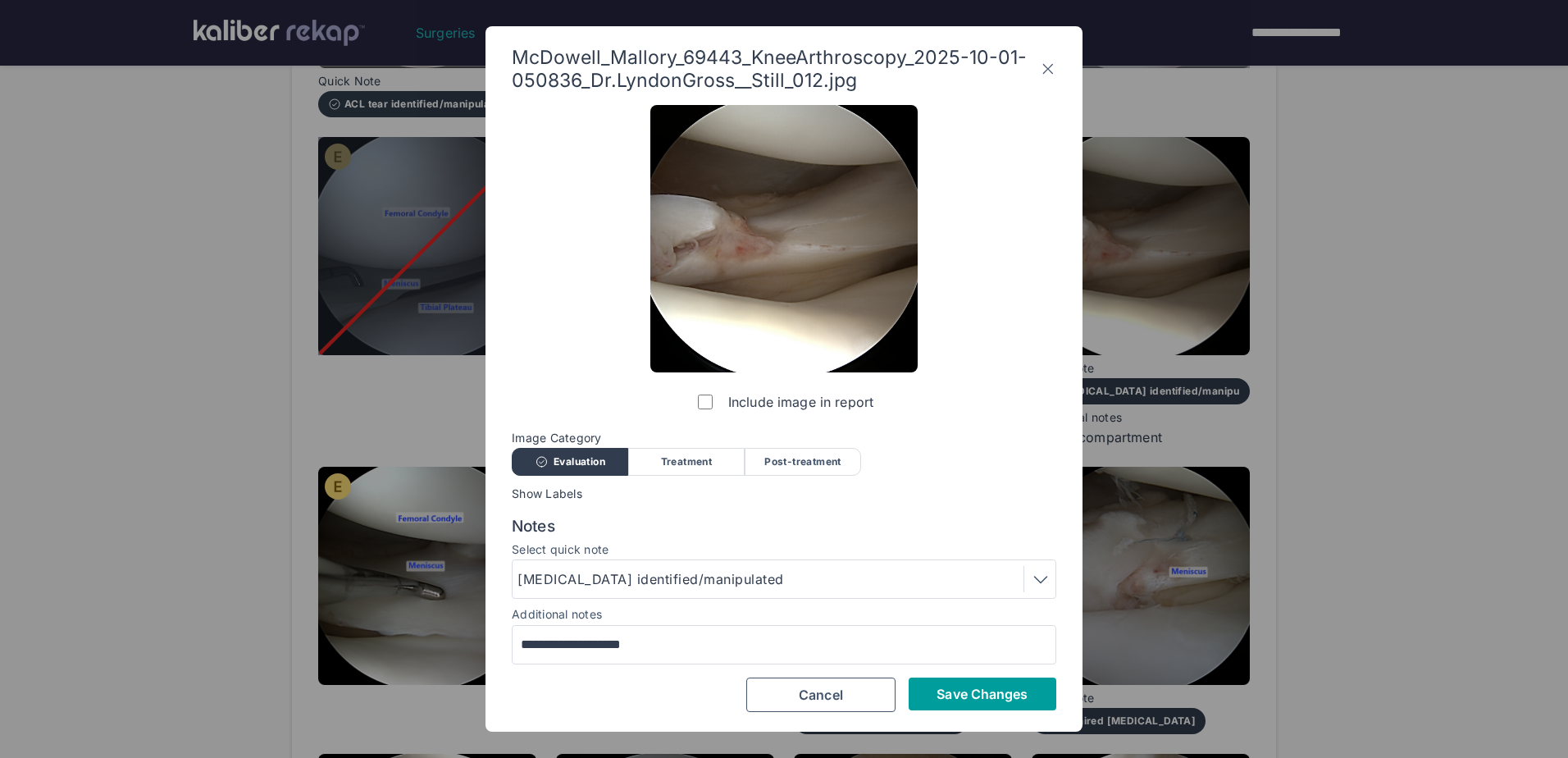
click at [983, 699] on span "Save Changes" at bounding box center [982, 694] width 91 height 17
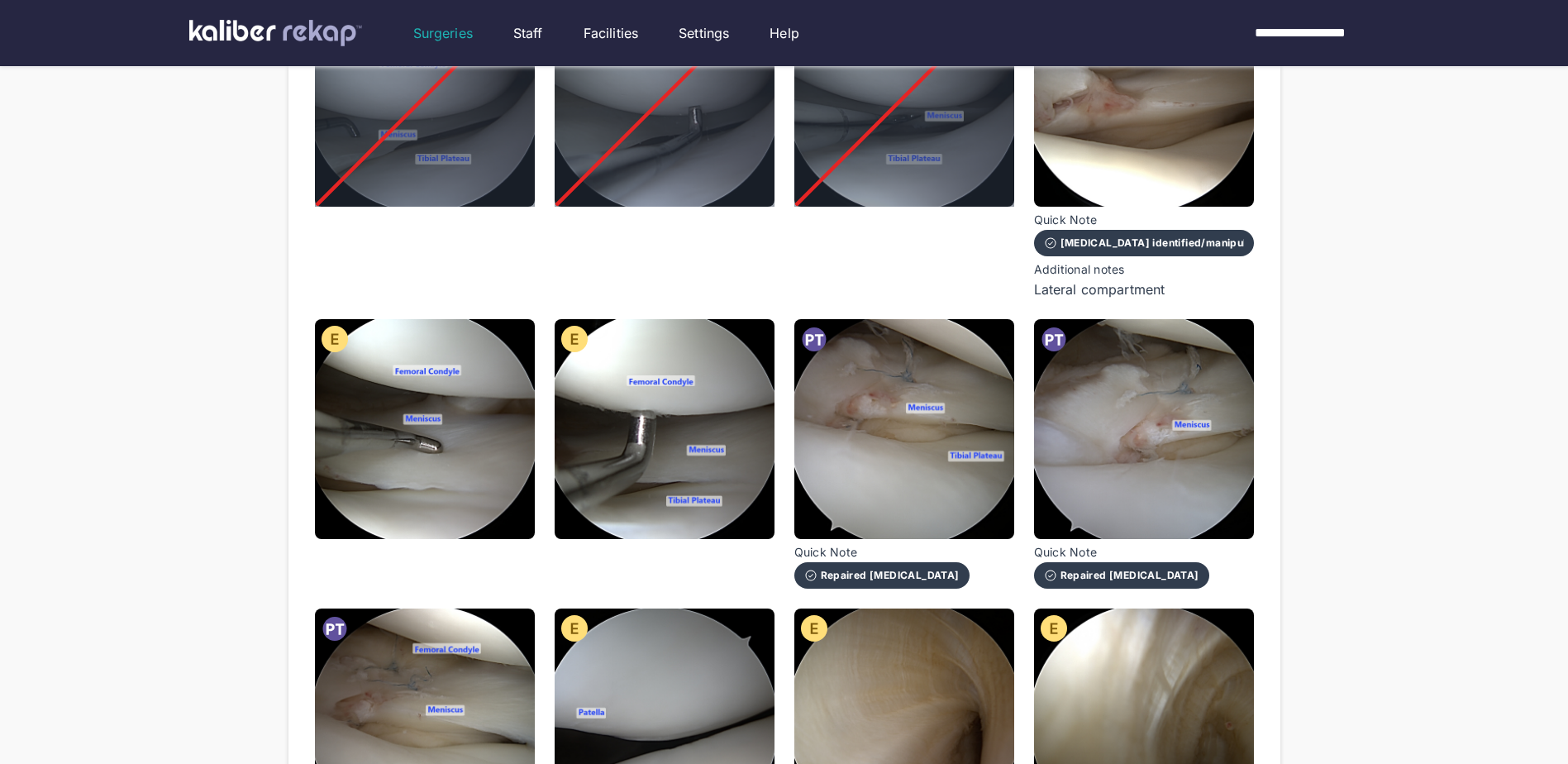
scroll to position [910, 0]
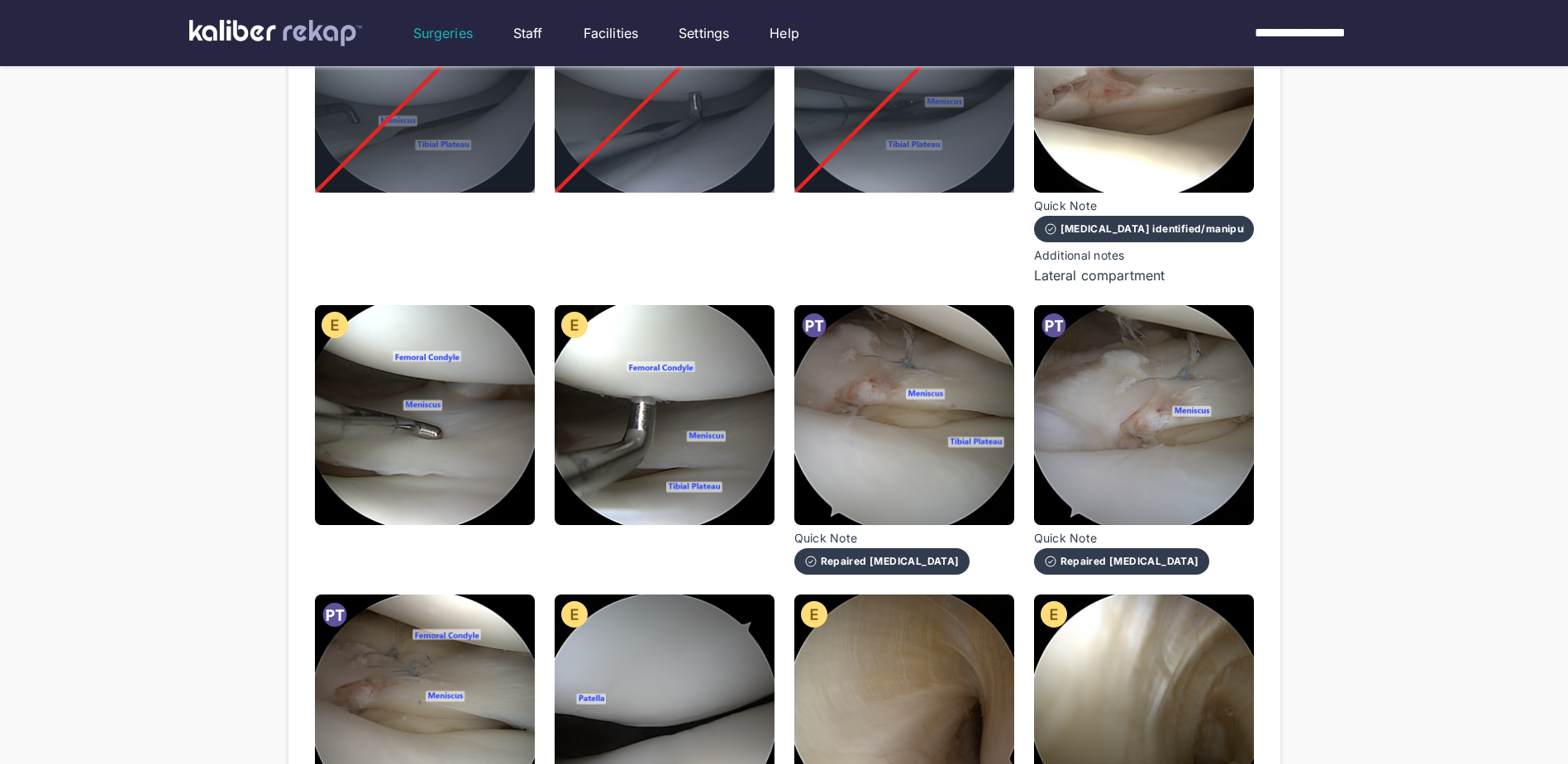
drag, startPoint x: 450, startPoint y: 441, endPoint x: 501, endPoint y: 426, distance: 53.2
click at [450, 441] on img at bounding box center [425, 414] width 219 height 220
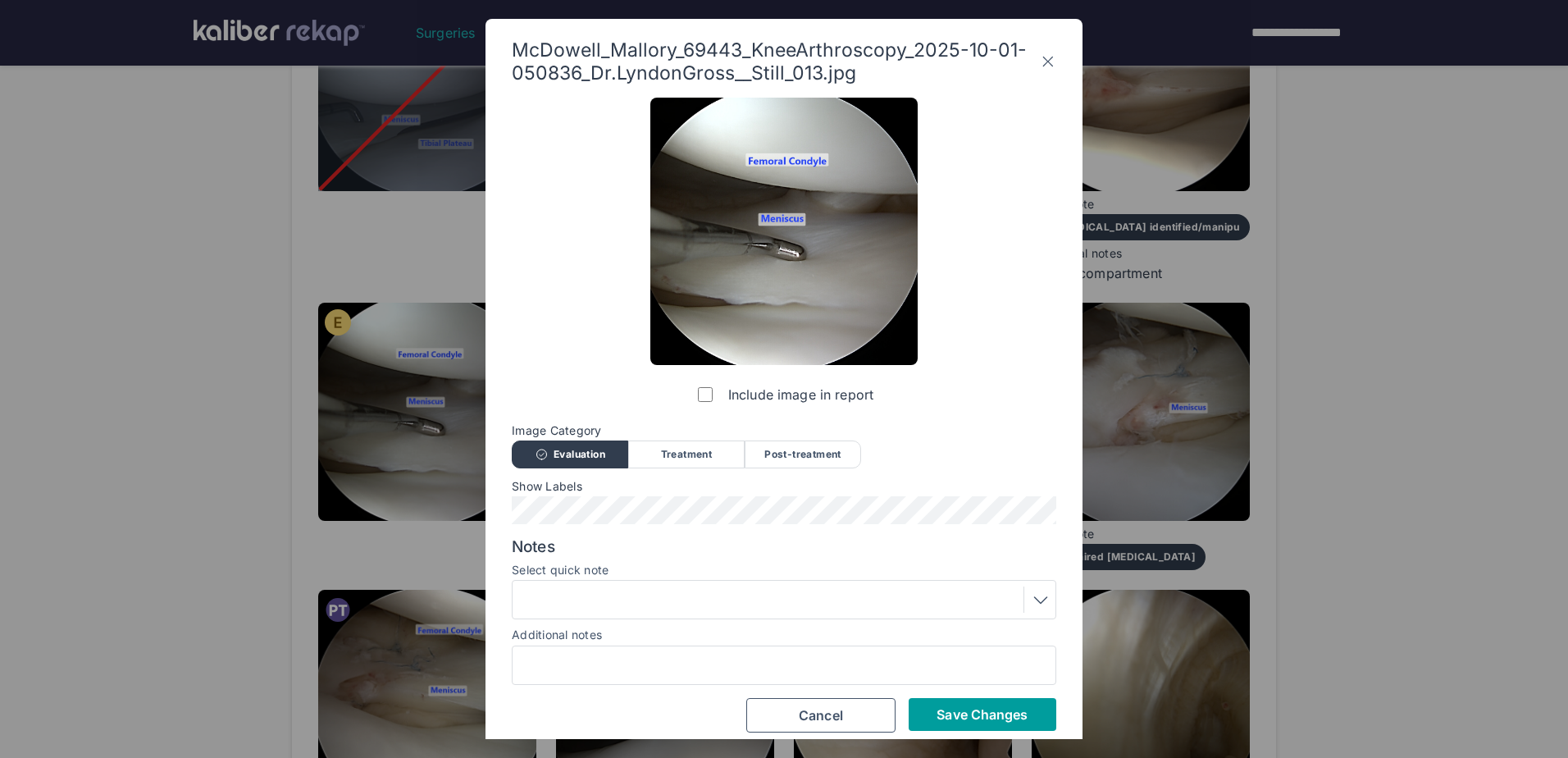
click at [946, 720] on span "Save Changes" at bounding box center [982, 714] width 91 height 17
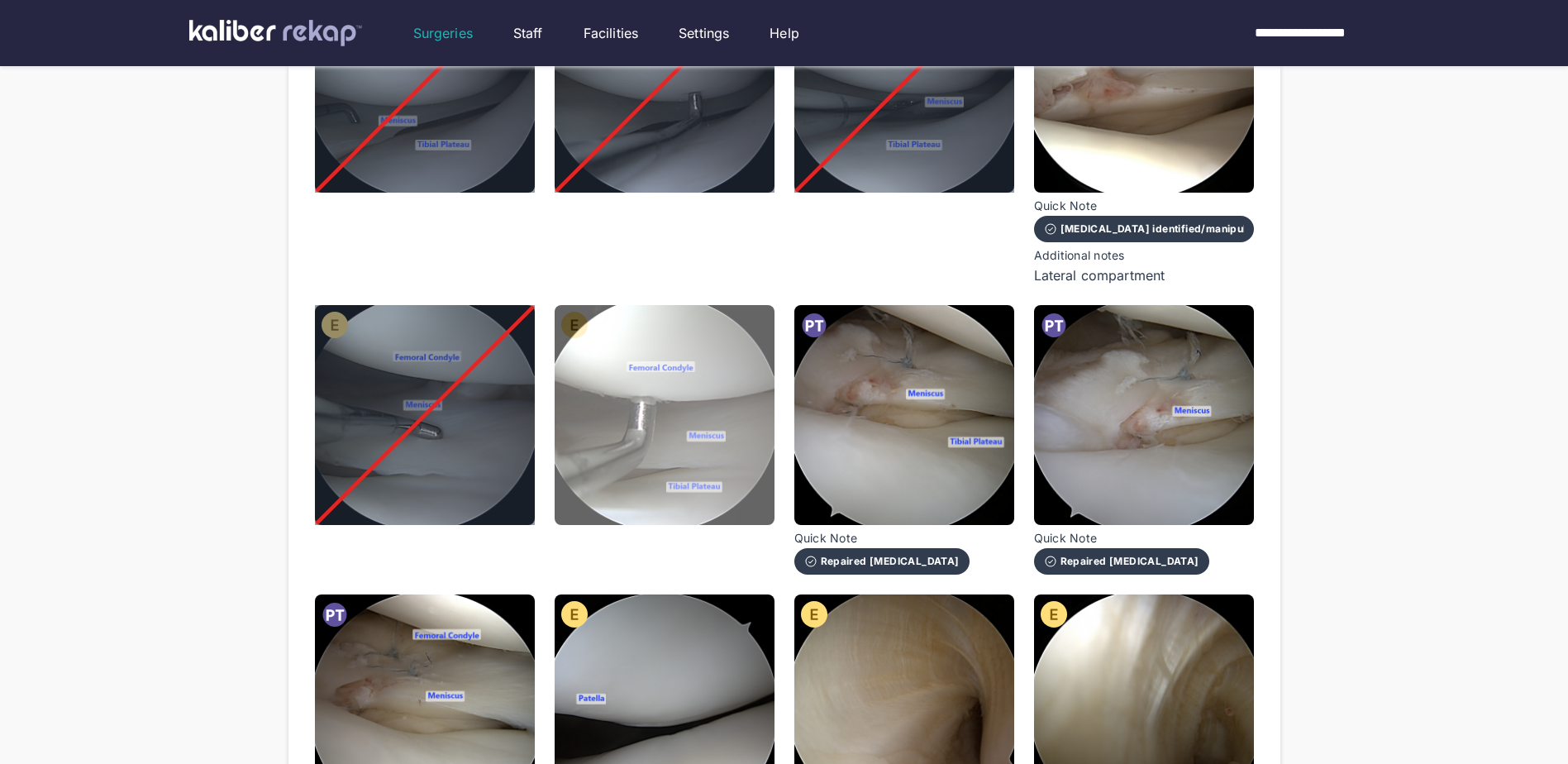
click at [628, 417] on img at bounding box center [665, 414] width 219 height 220
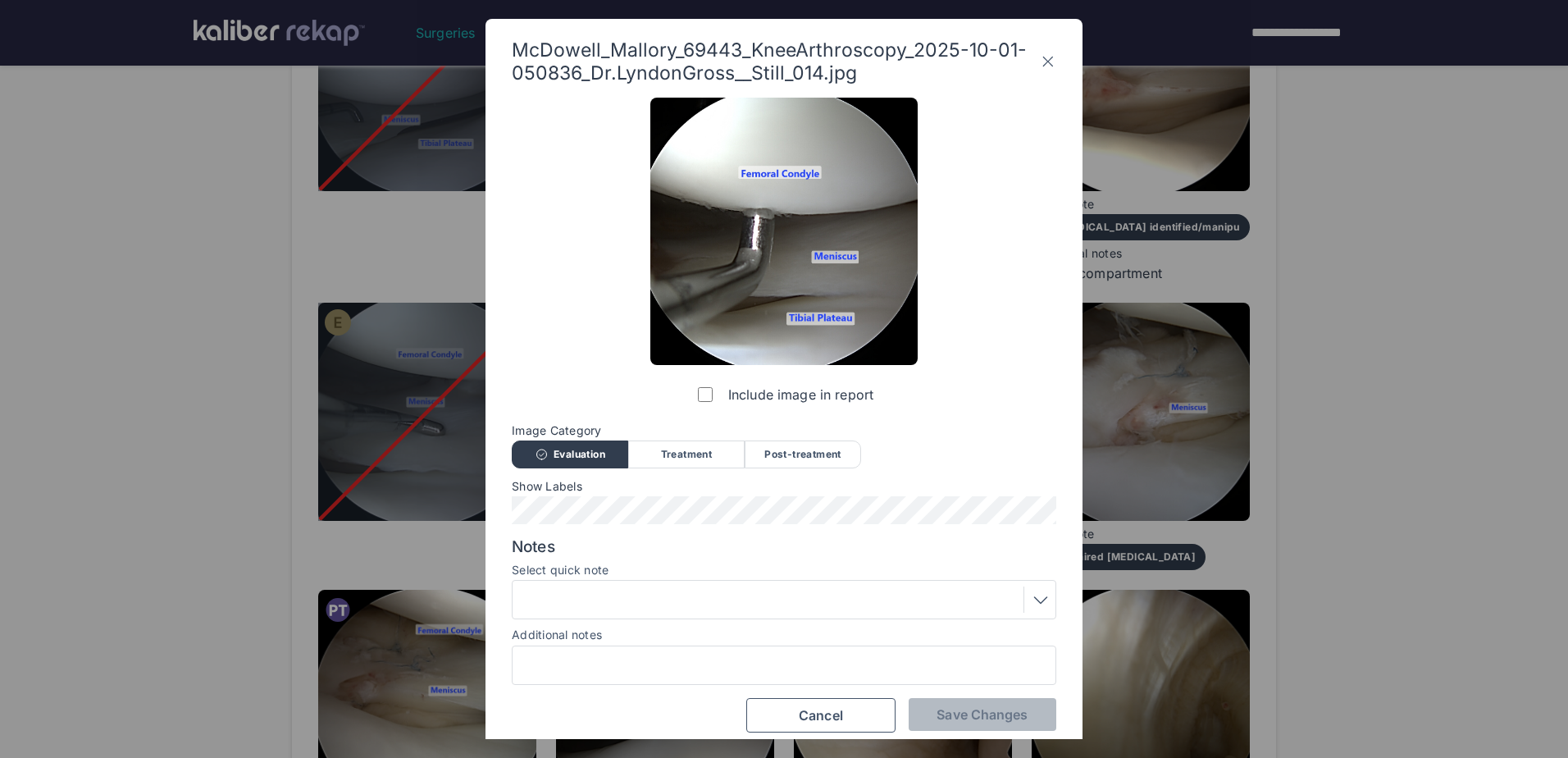
click at [695, 388] on div "Include image in report" at bounding box center [784, 254] width 267 height 314
click at [925, 721] on button "Save Changes" at bounding box center [982, 714] width 147 height 33
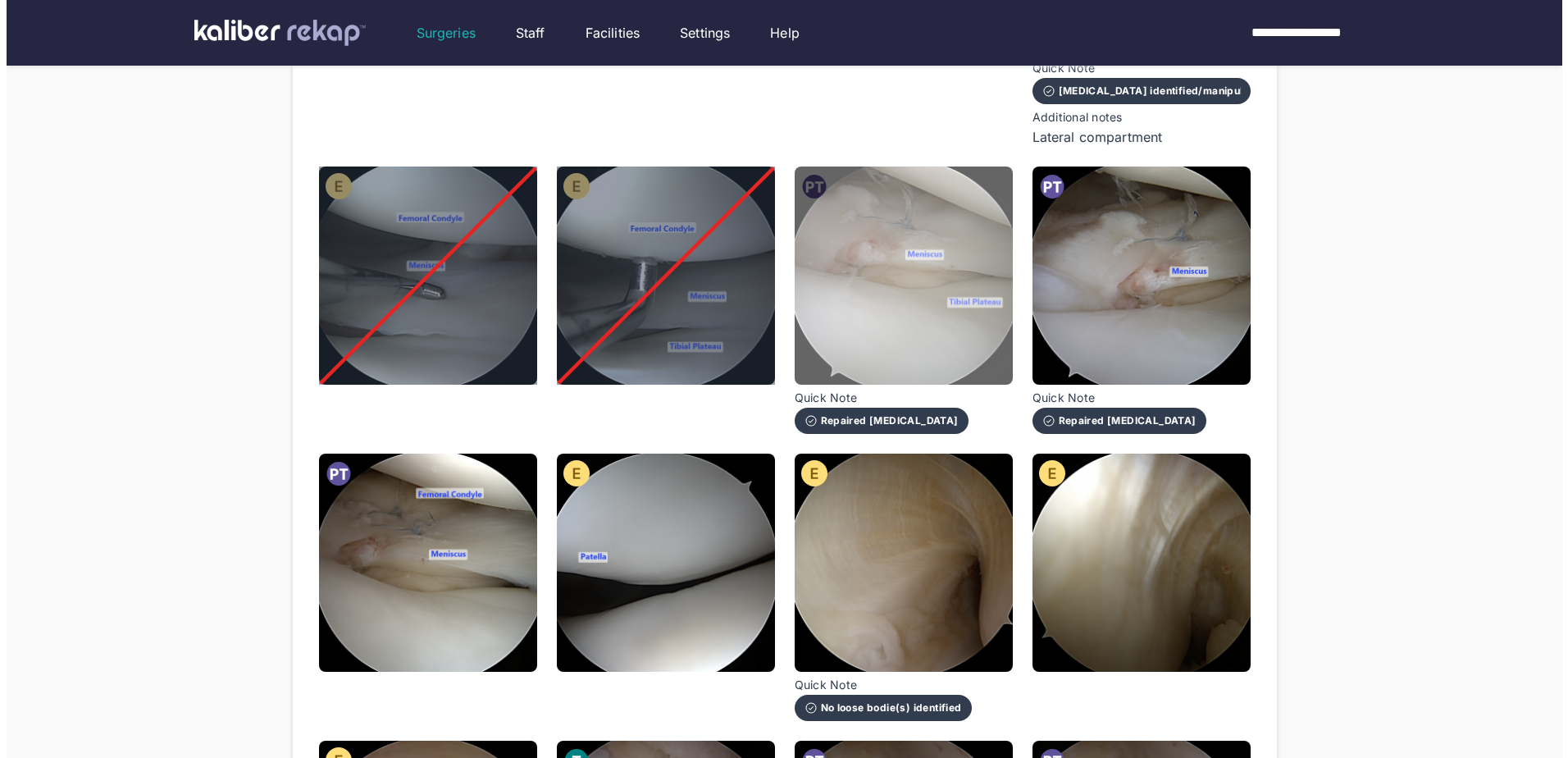
scroll to position [1066, 0]
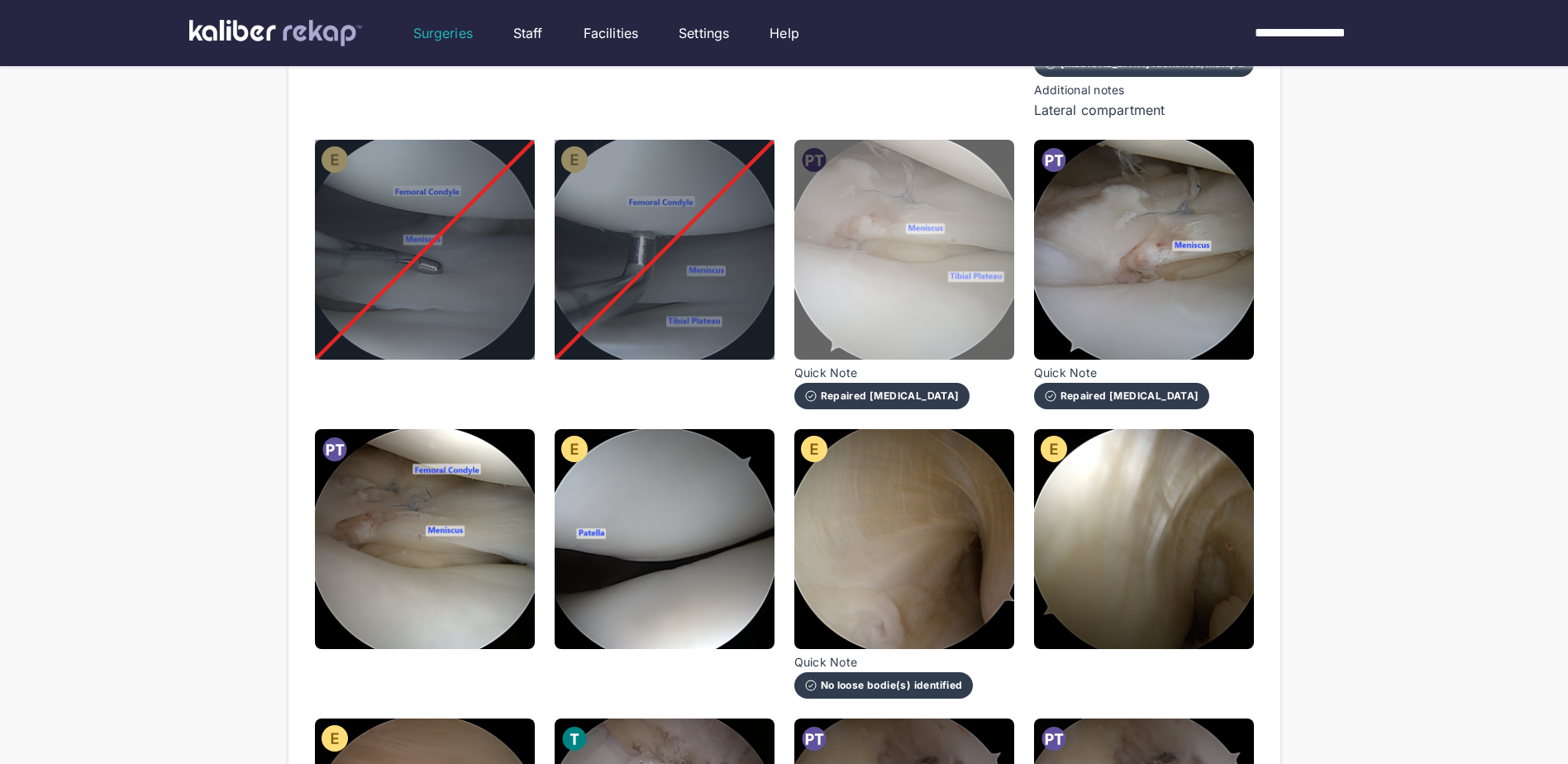
click at [899, 276] on img at bounding box center [904, 249] width 219 height 220
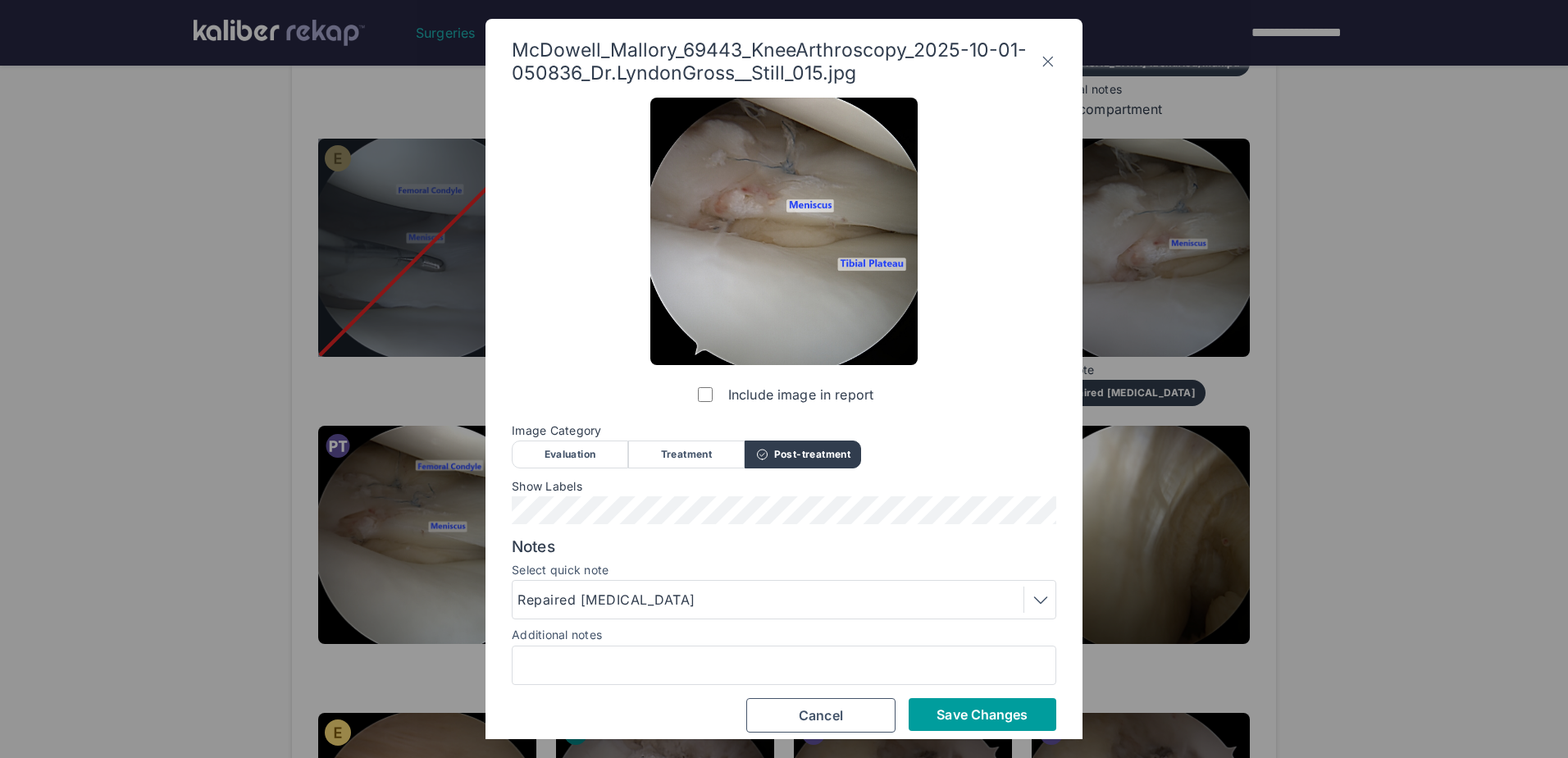
click at [996, 721] on span "Save Changes" at bounding box center [982, 714] width 91 height 17
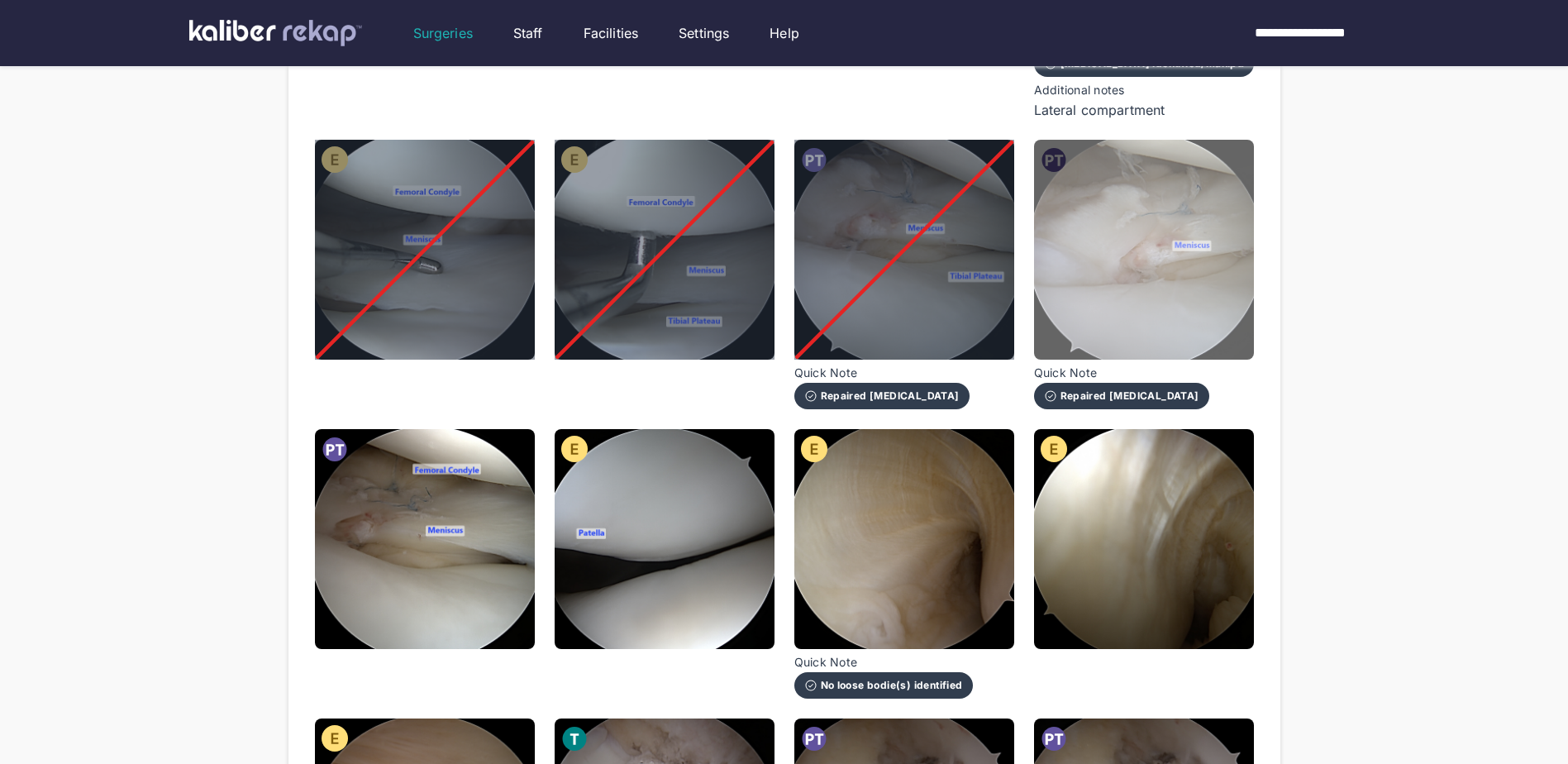
click at [1154, 303] on img at bounding box center [1144, 249] width 219 height 220
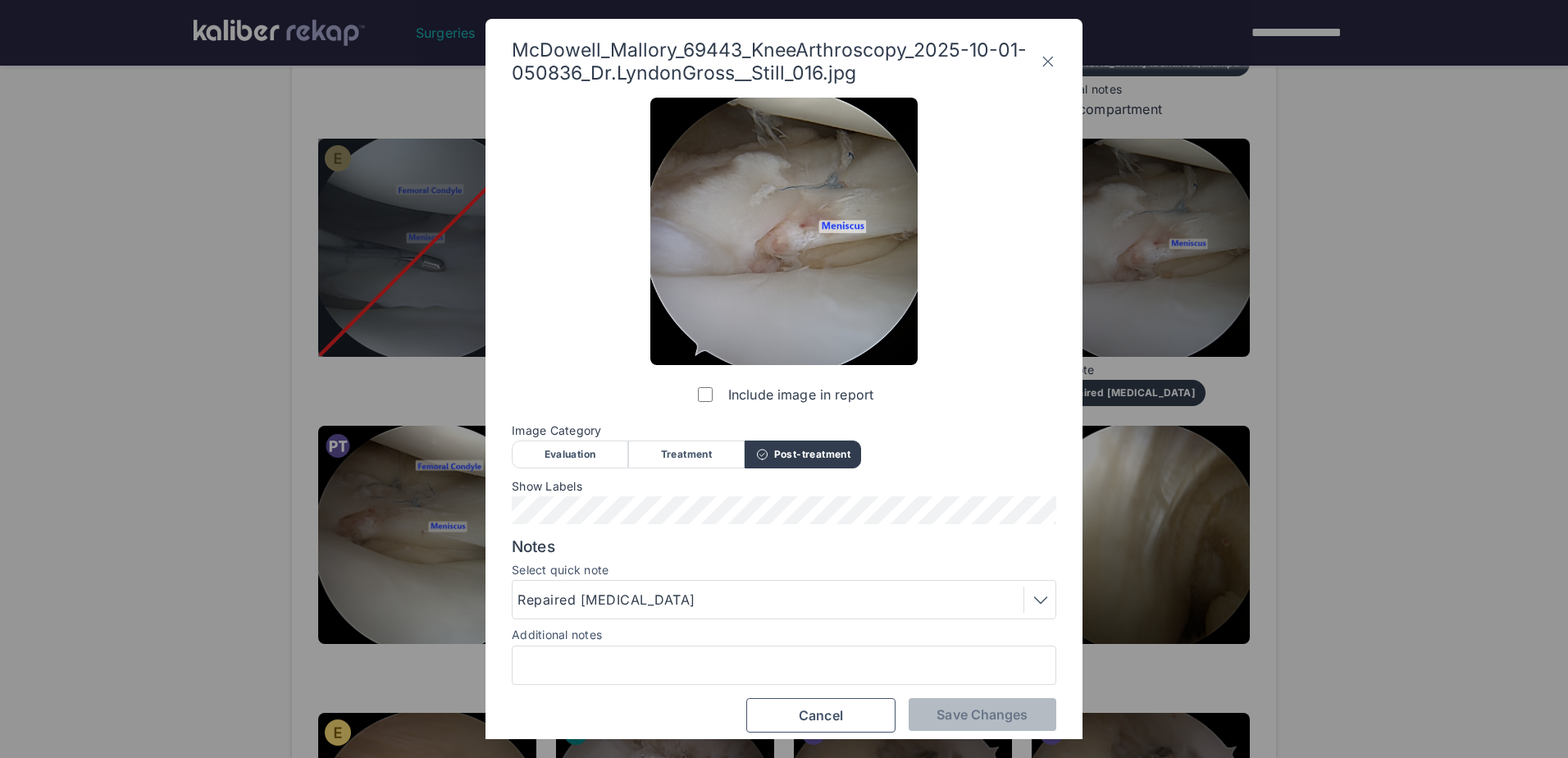
click at [693, 382] on div "Include image in report" at bounding box center [784, 254] width 267 height 314
click at [959, 724] on button "Save Changes" at bounding box center [982, 714] width 147 height 33
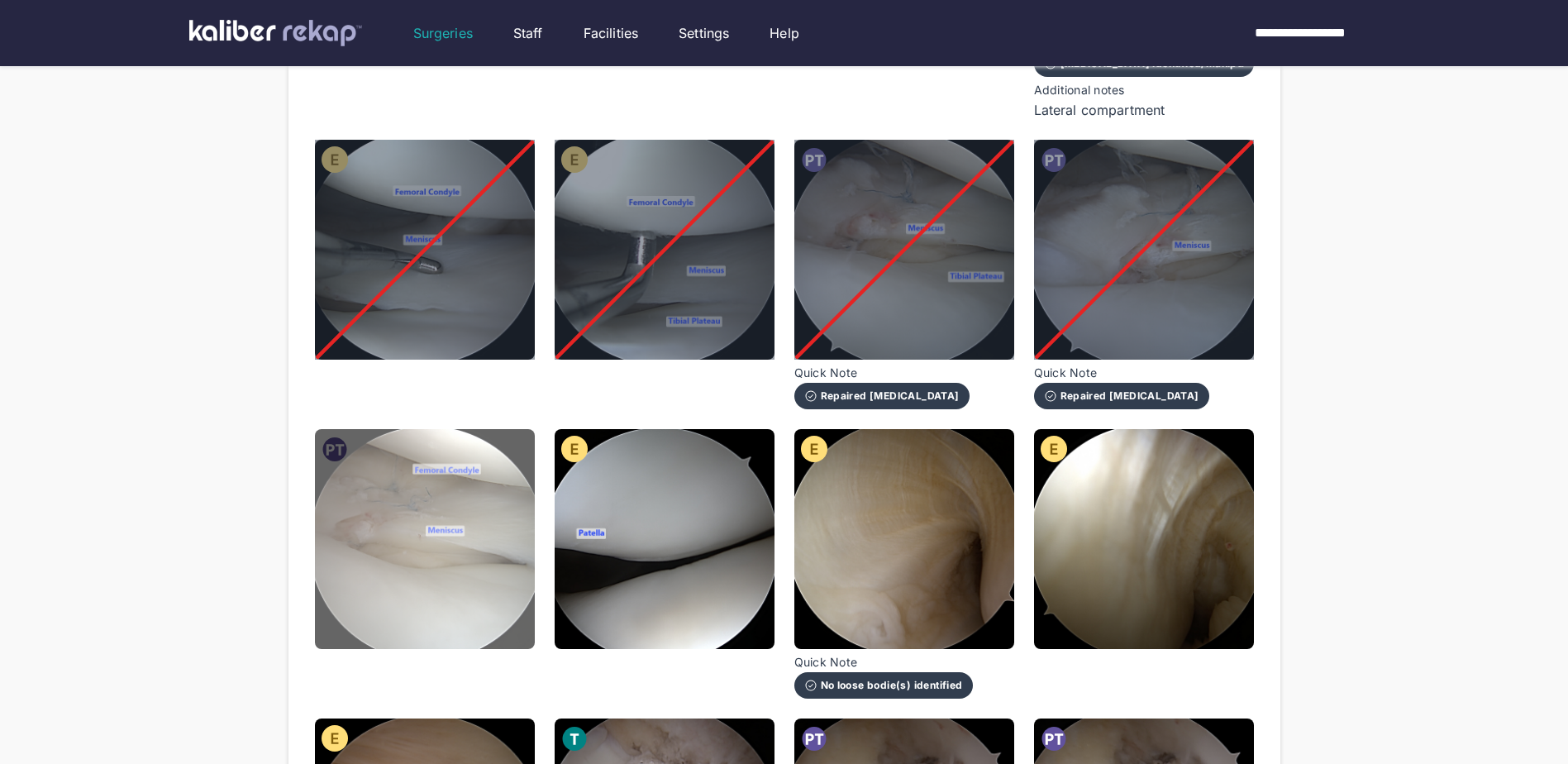
click at [367, 551] on img at bounding box center [425, 539] width 219 height 220
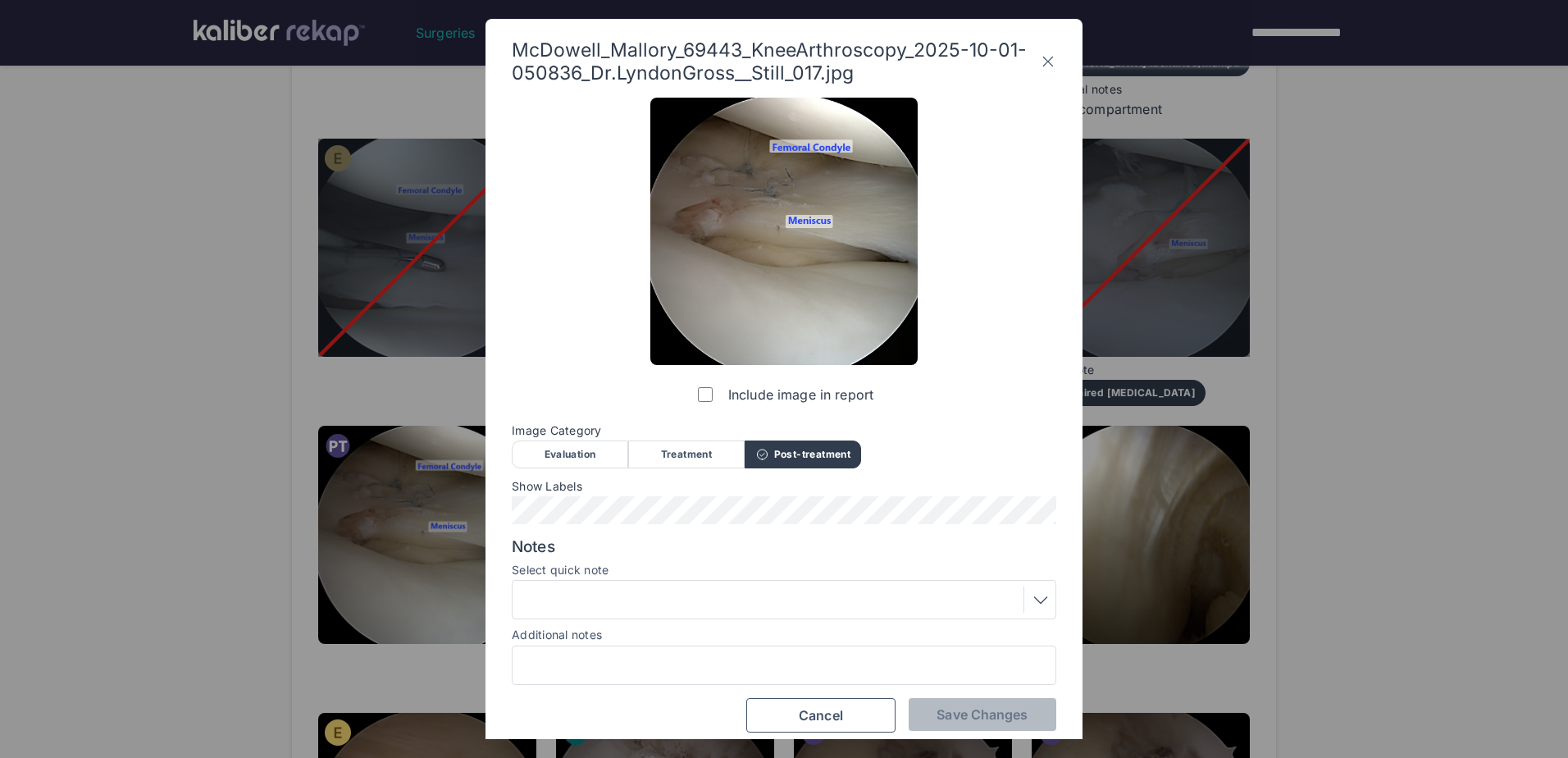
click at [705, 590] on div at bounding box center [784, 599] width 533 height 26
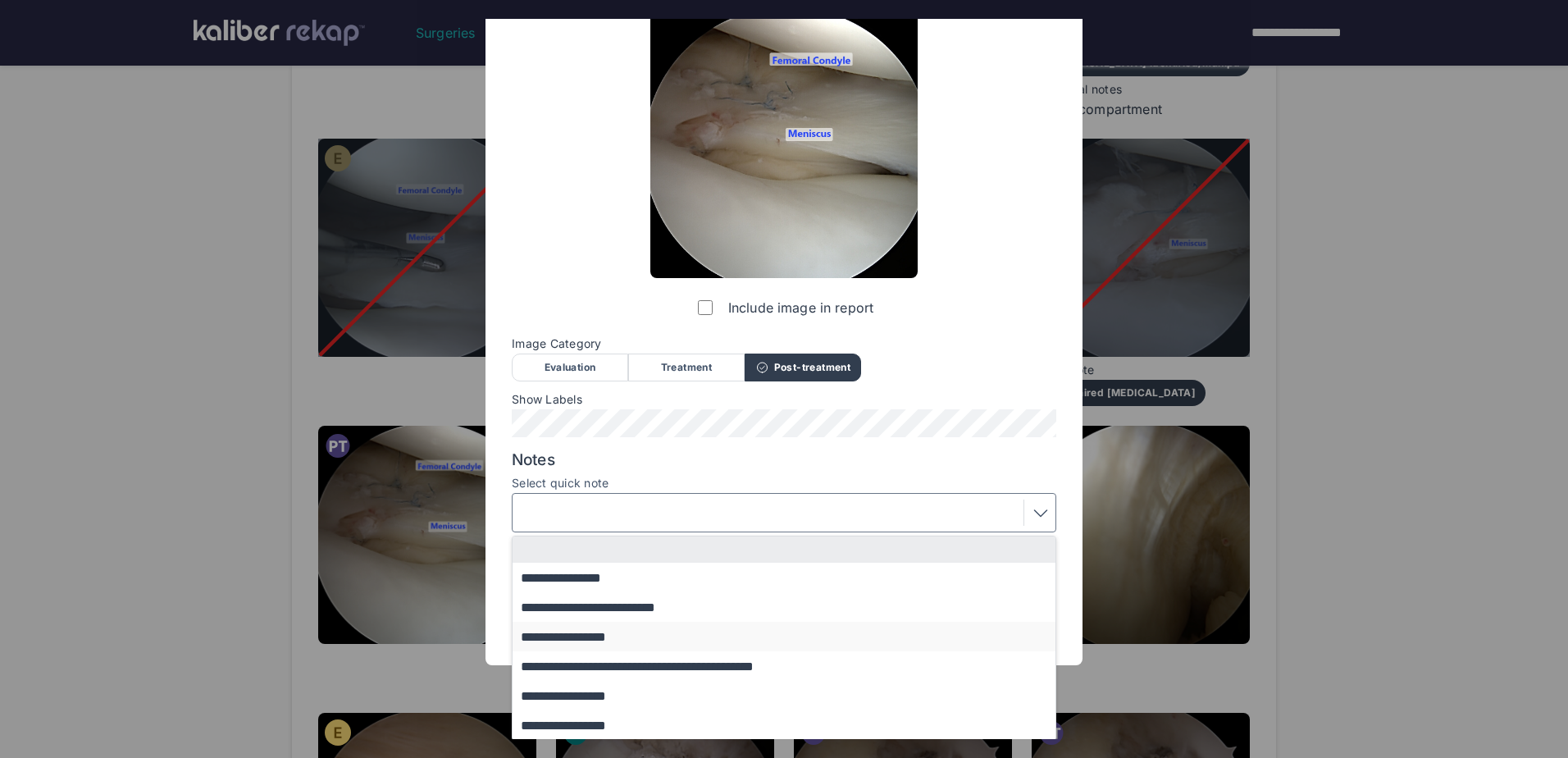
scroll to position [89, 0]
click at [633, 734] on button "**********" at bounding box center [791, 723] width 558 height 30
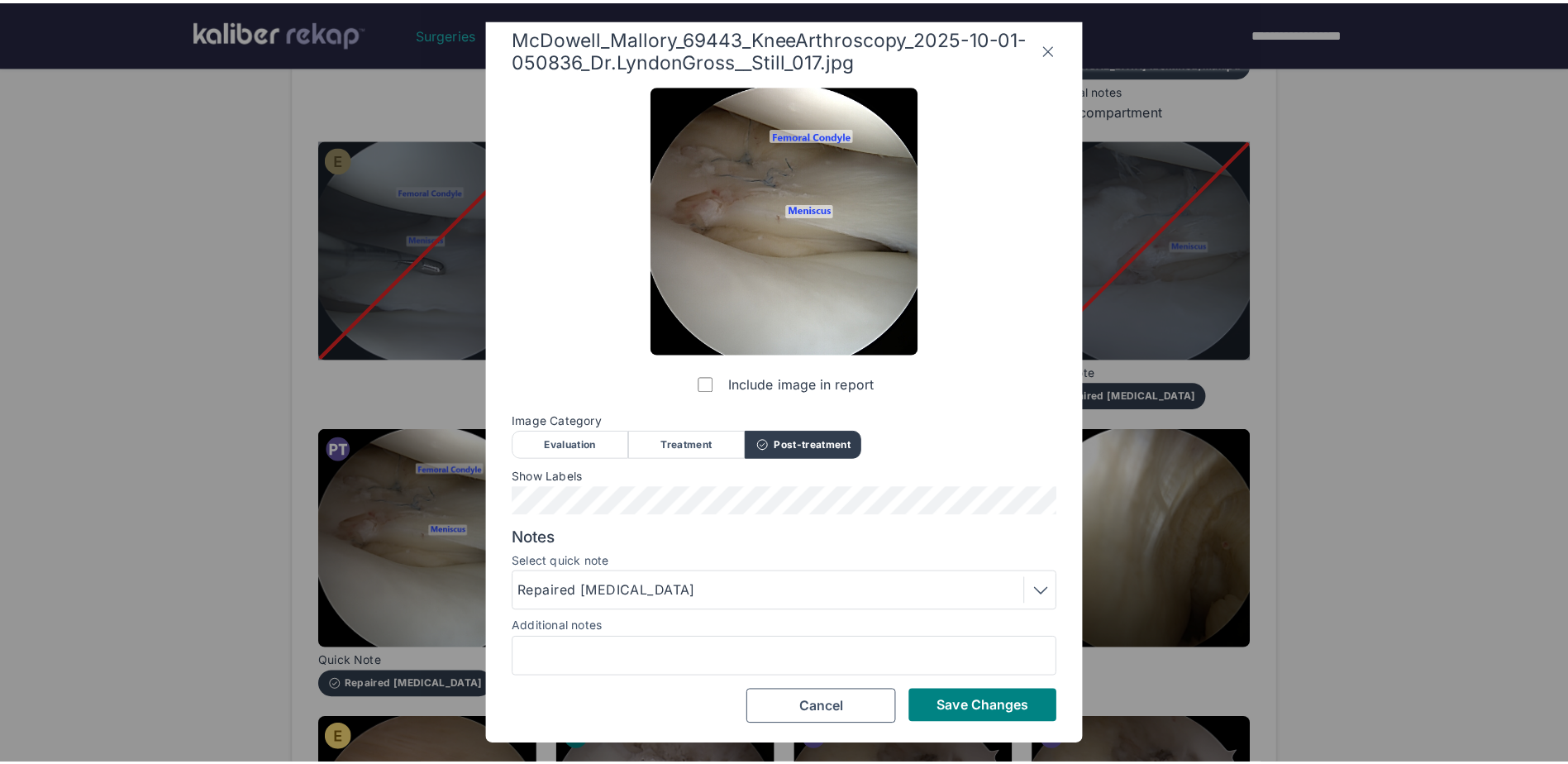
scroll to position [13, 0]
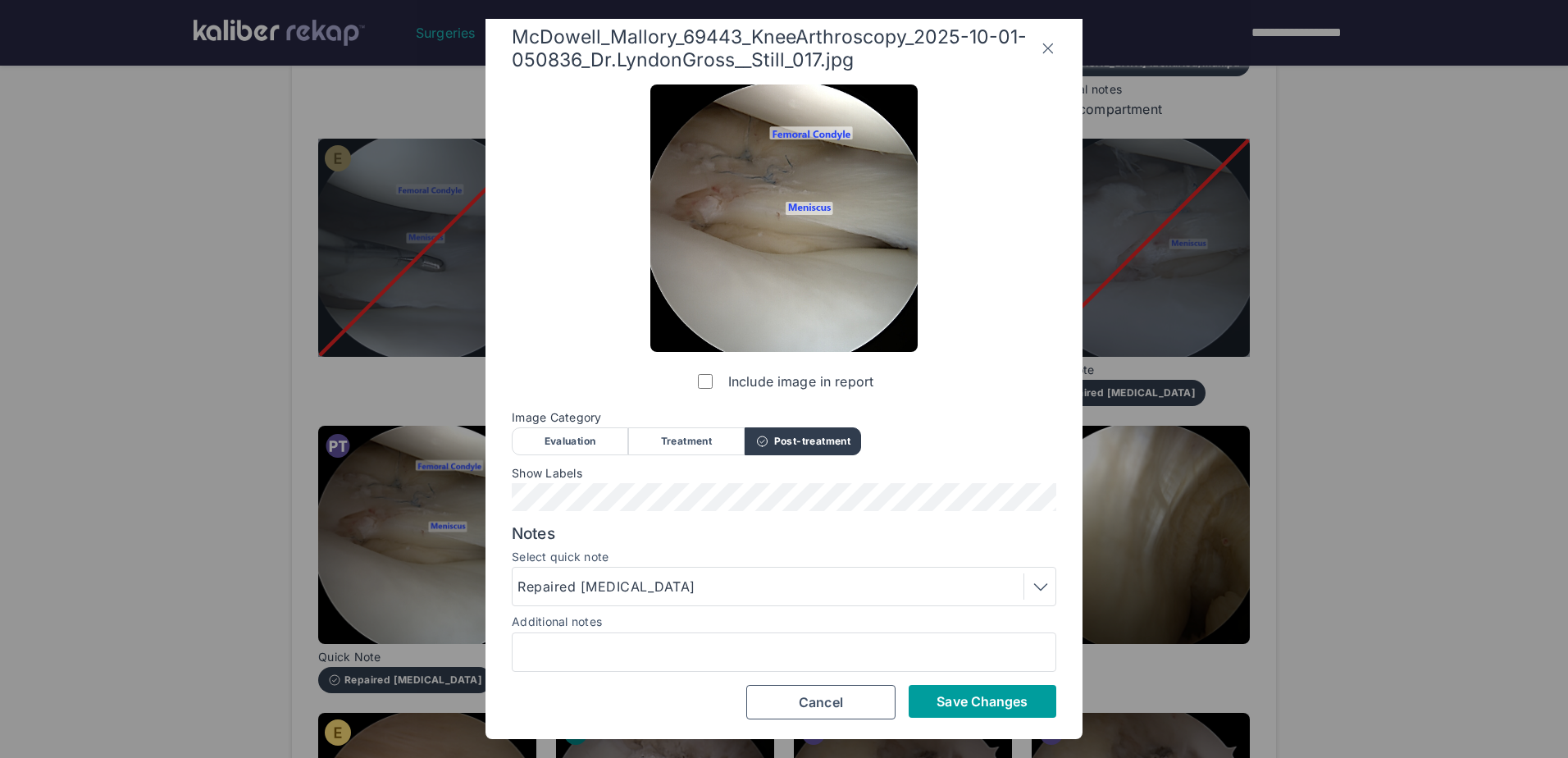
click at [1012, 707] on span "Save Changes" at bounding box center [982, 701] width 91 height 17
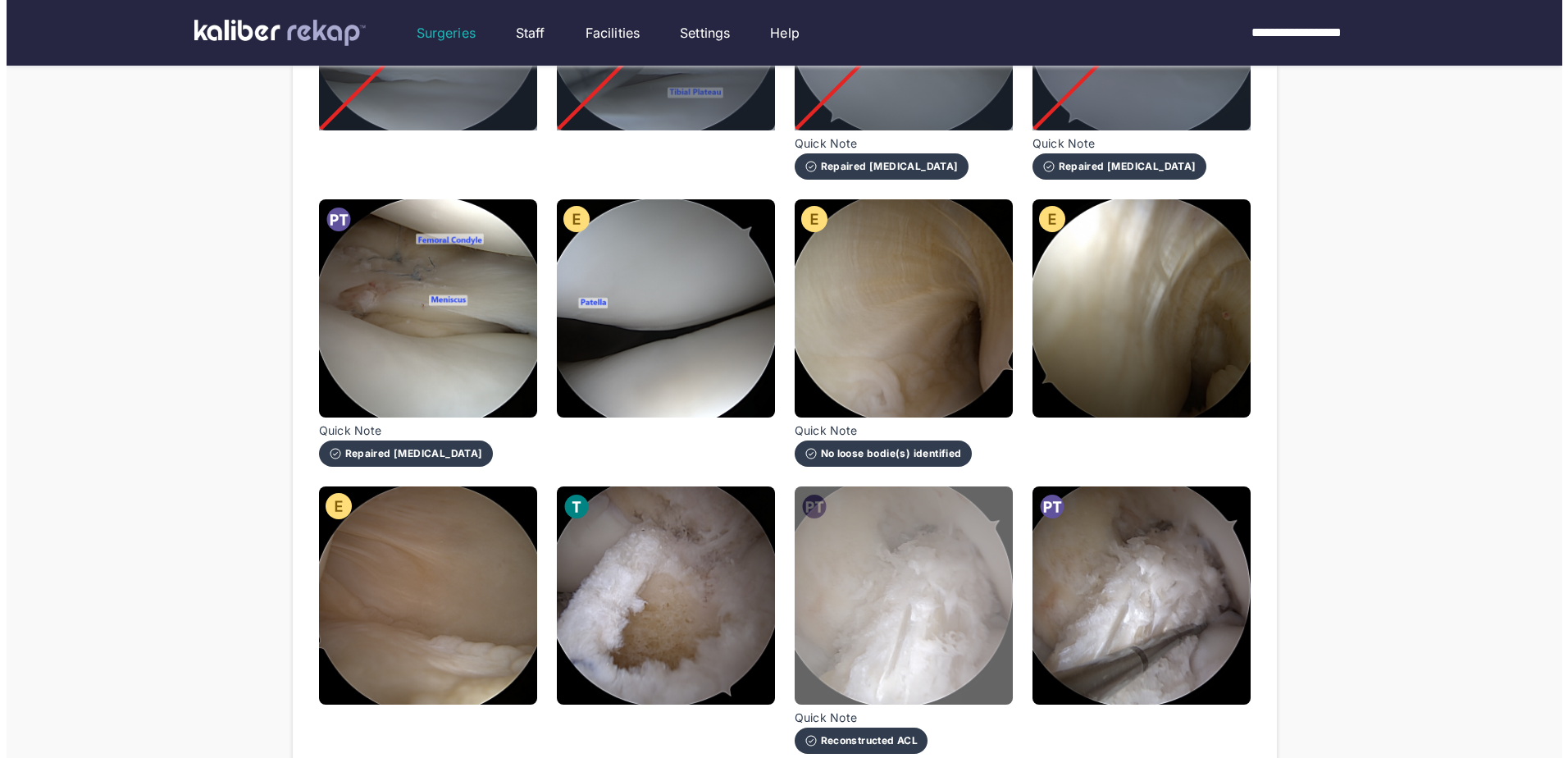
scroll to position [1312, 0]
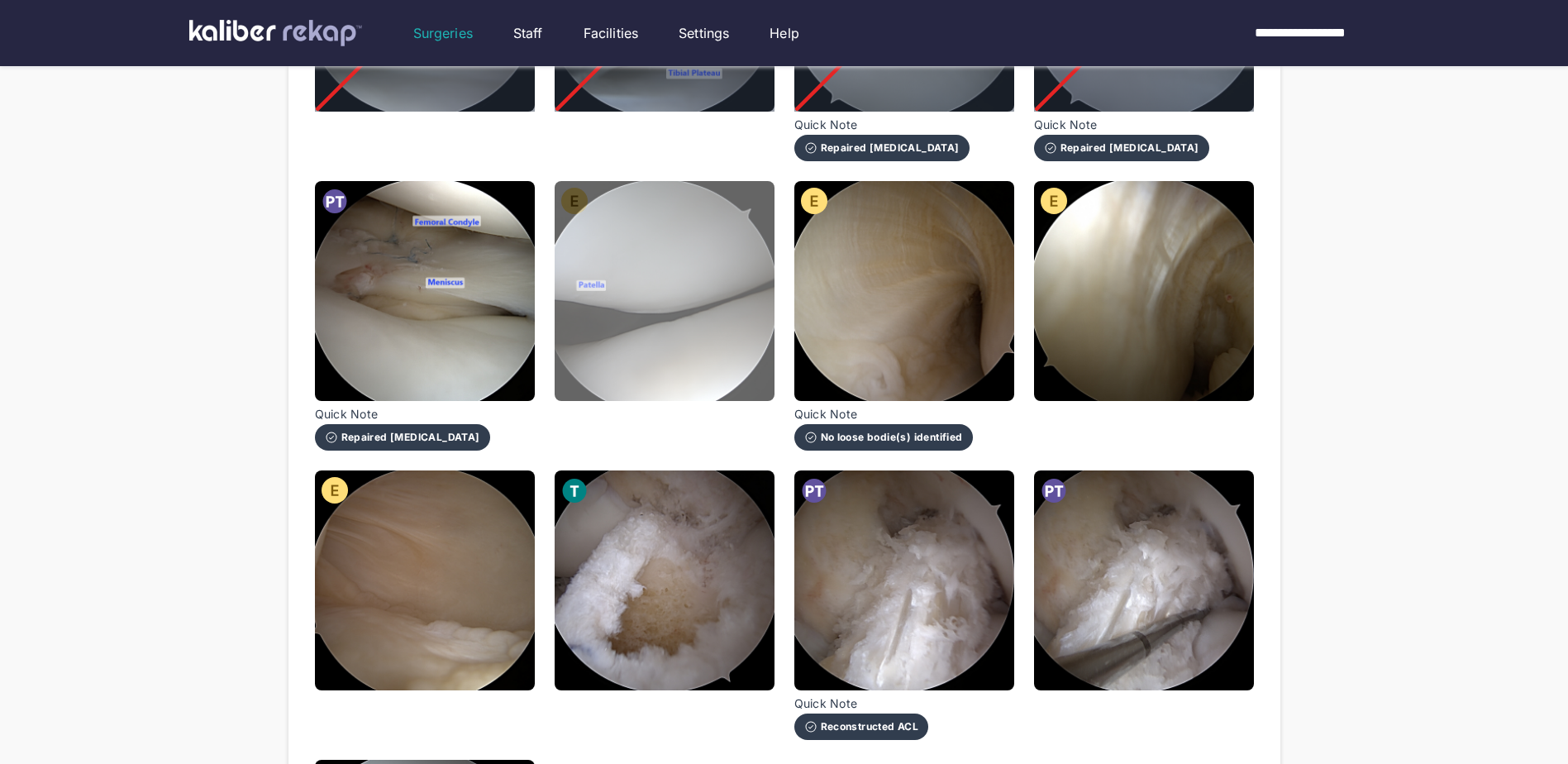
click at [712, 350] on img at bounding box center [665, 291] width 219 height 220
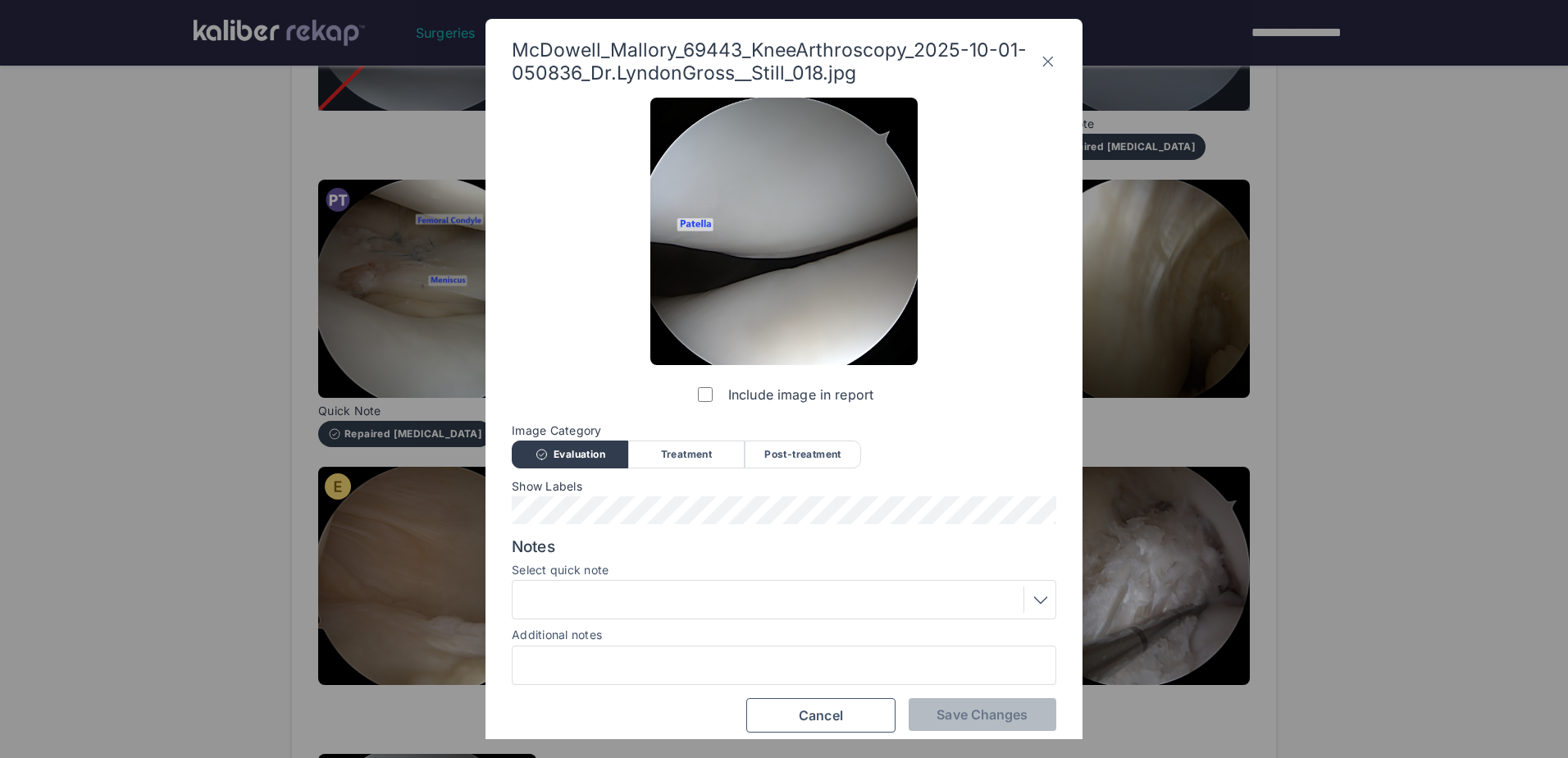
click at [655, 607] on div at bounding box center [784, 599] width 533 height 26
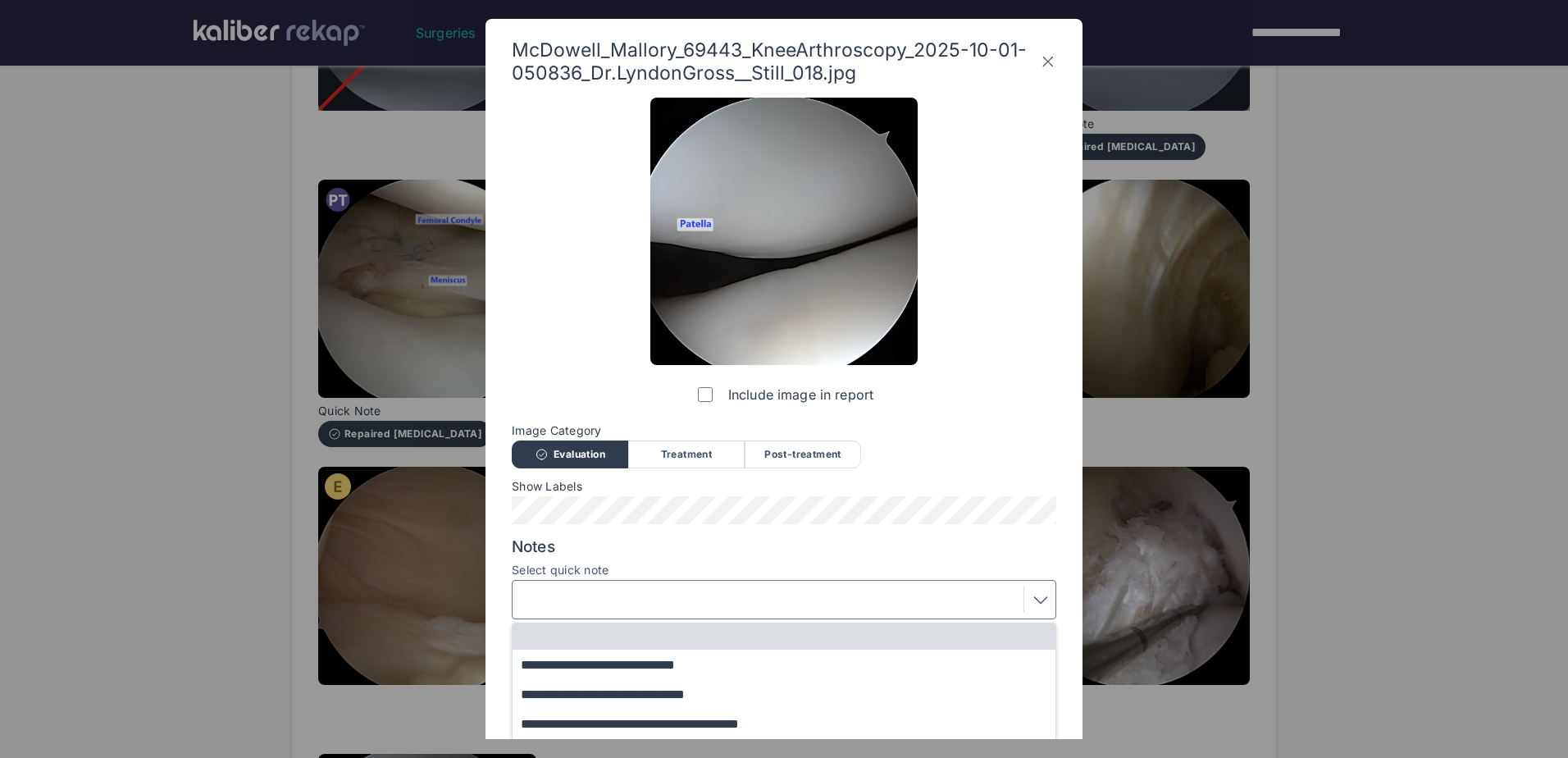
scroll to position [118, 0]
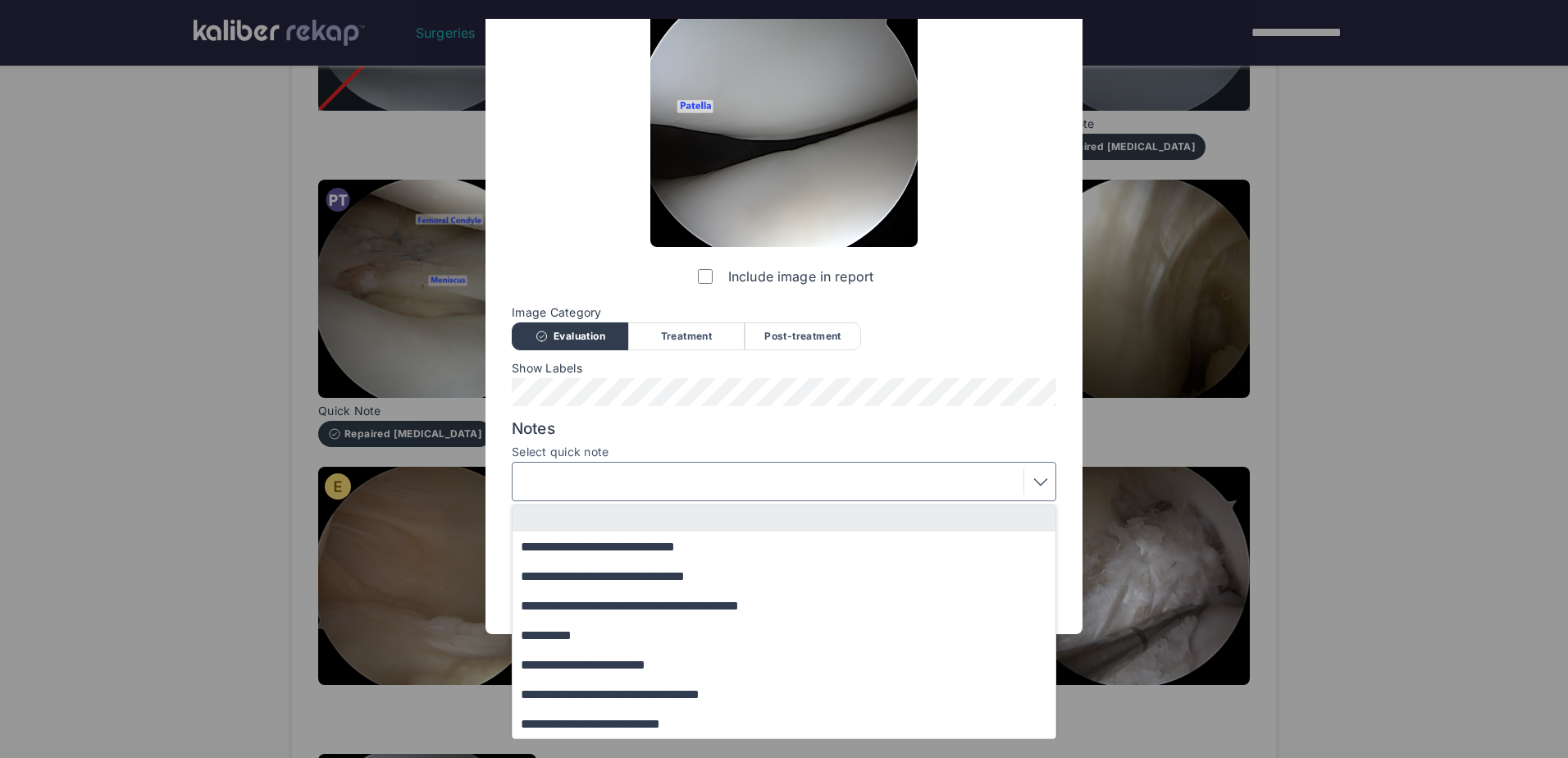
click at [695, 484] on div at bounding box center [784, 482] width 533 height 26
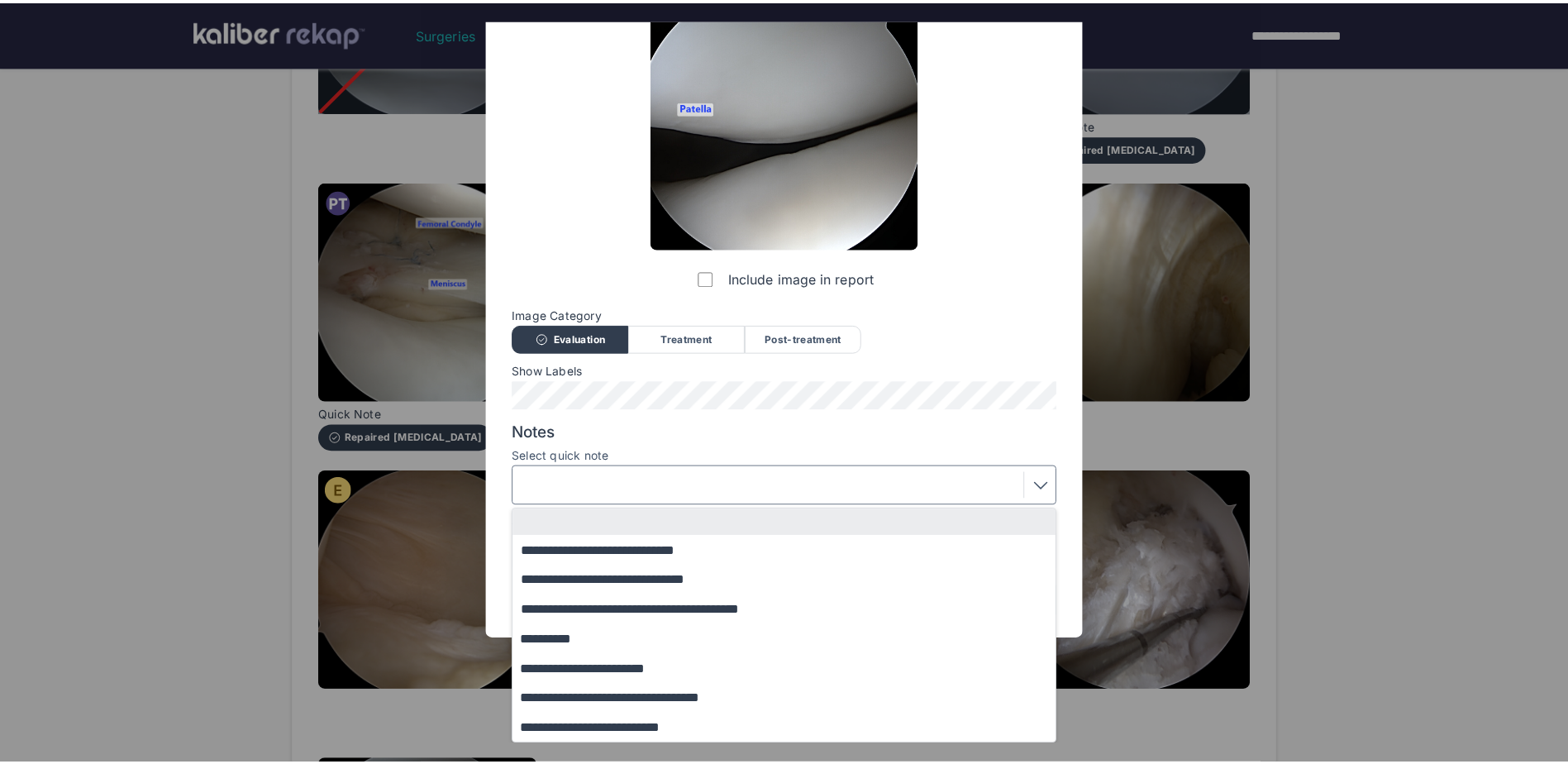
scroll to position [13, 0]
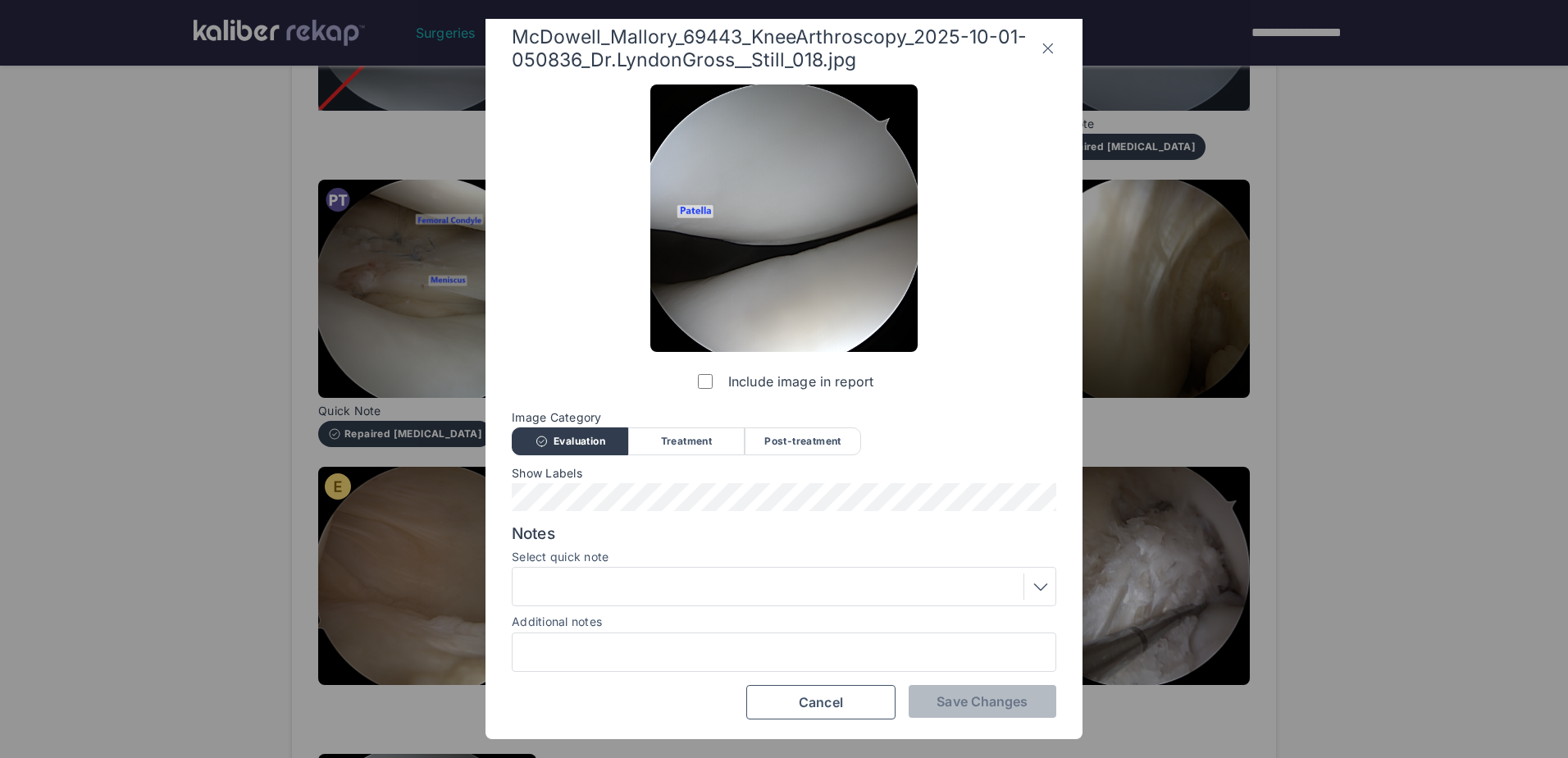
click at [638, 664] on div at bounding box center [783, 652] width 544 height 39
click at [637, 653] on input "Additional notes" at bounding box center [784, 652] width 530 height 21
type input "**********"
click at [1002, 695] on span "Save Changes" at bounding box center [982, 701] width 91 height 17
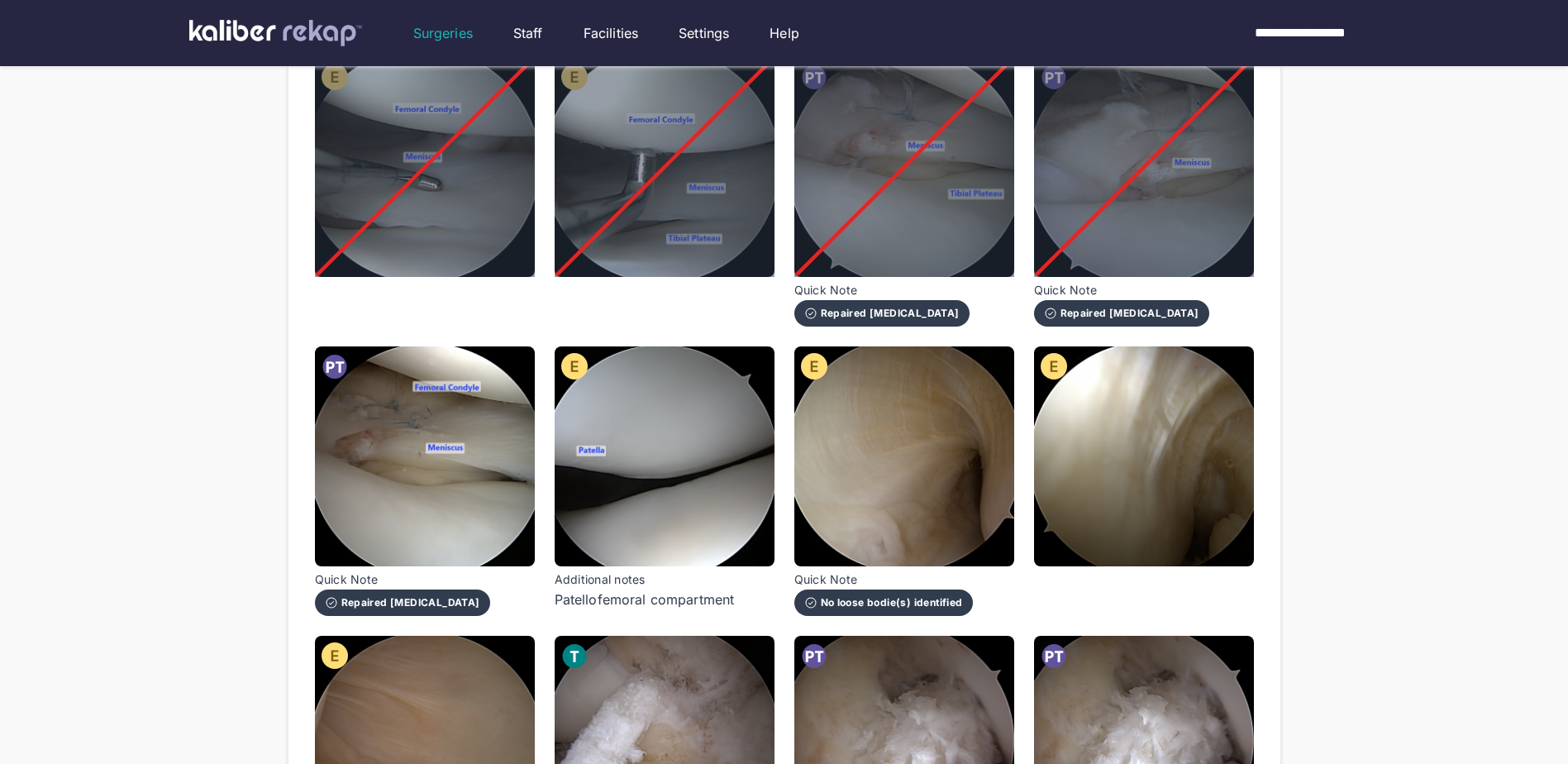
scroll to position [1240, 0]
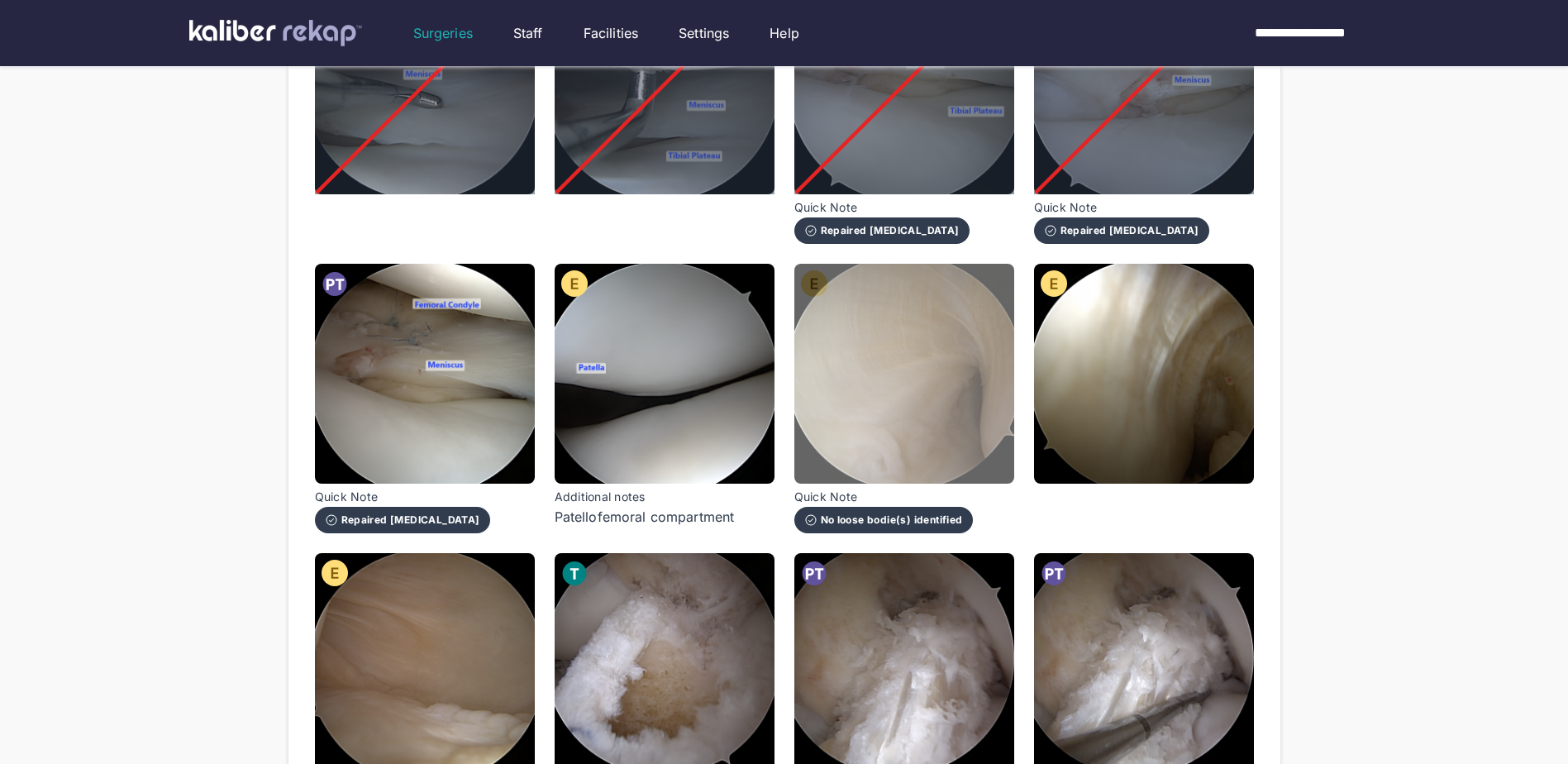
click at [910, 377] on img at bounding box center [904, 373] width 219 height 220
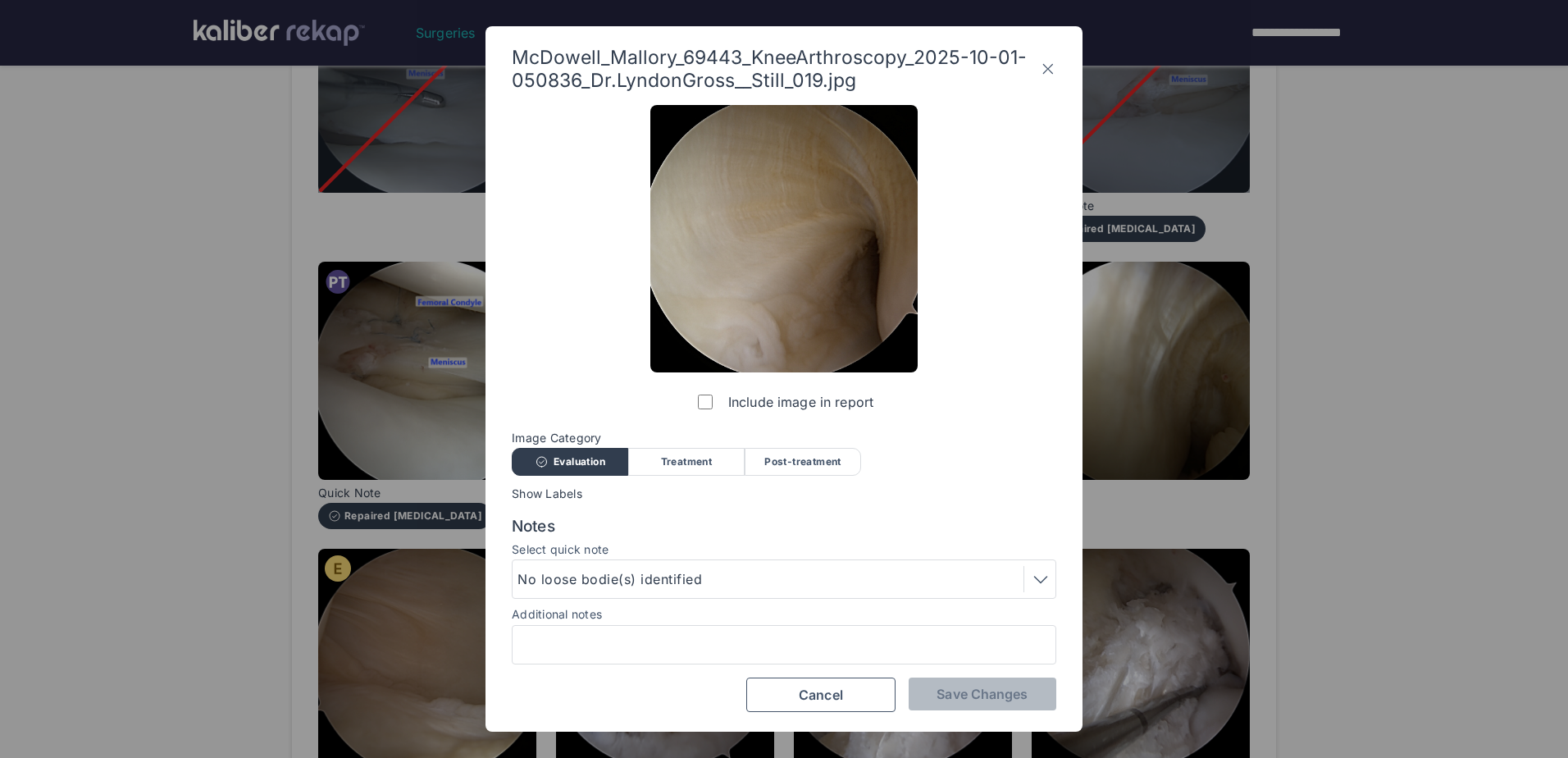
click at [706, 388] on label "Include image in report" at bounding box center [783, 402] width 179 height 33
click at [1003, 699] on span "Save Changes" at bounding box center [982, 694] width 91 height 17
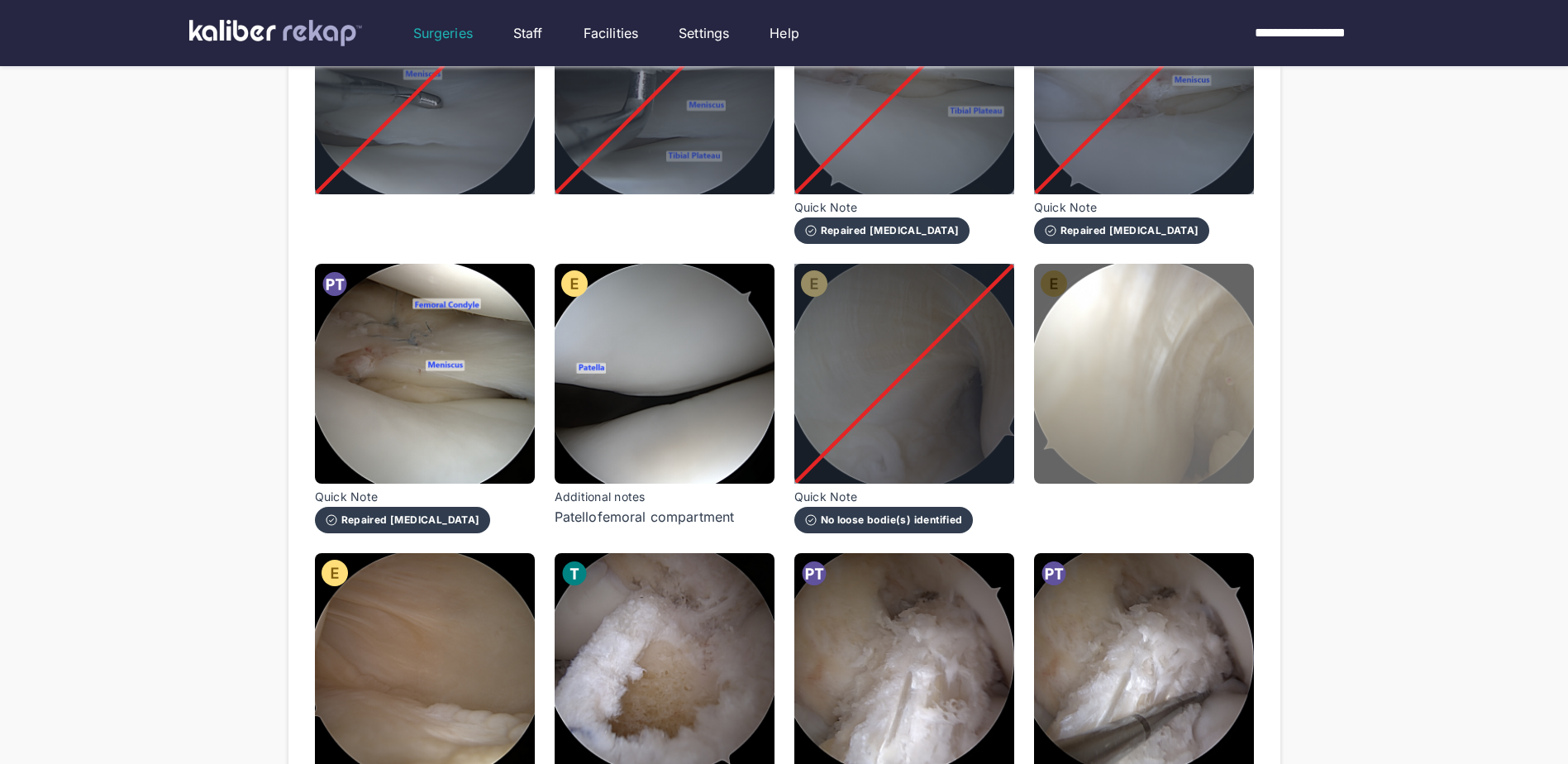
click at [1137, 415] on img at bounding box center [1144, 373] width 219 height 220
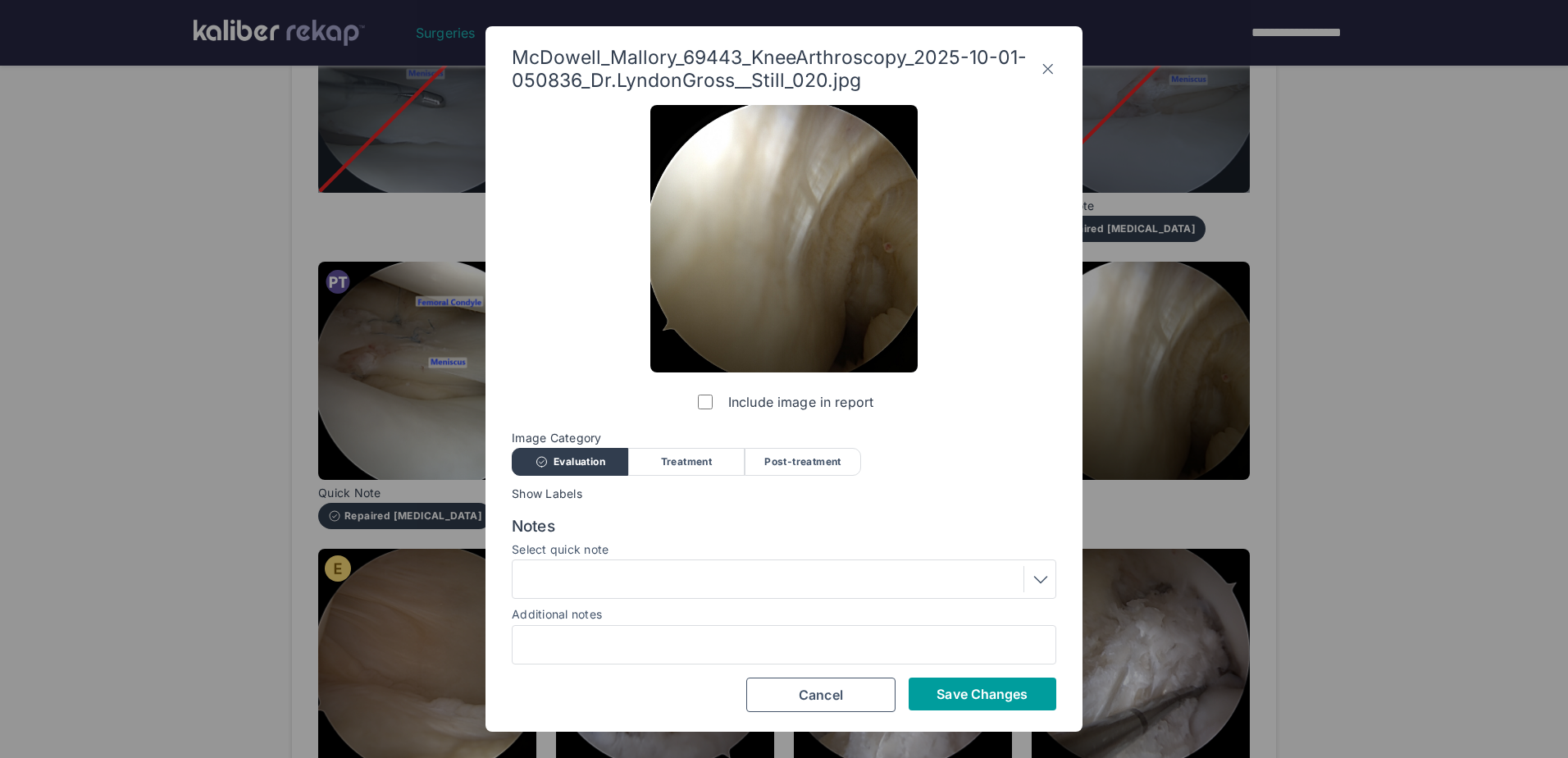
click at [990, 689] on span "Save Changes" at bounding box center [982, 694] width 91 height 17
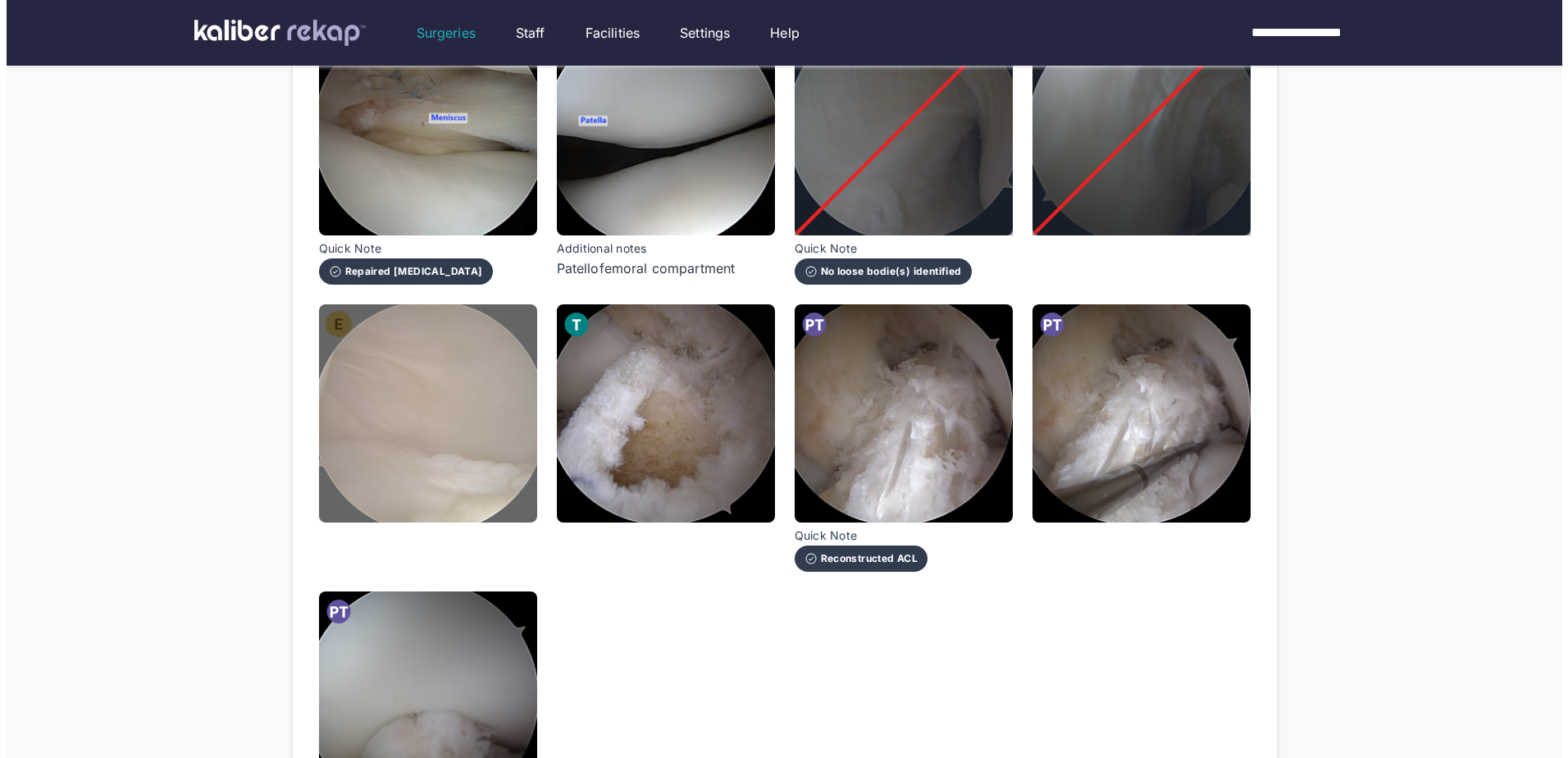
scroll to position [1477, 0]
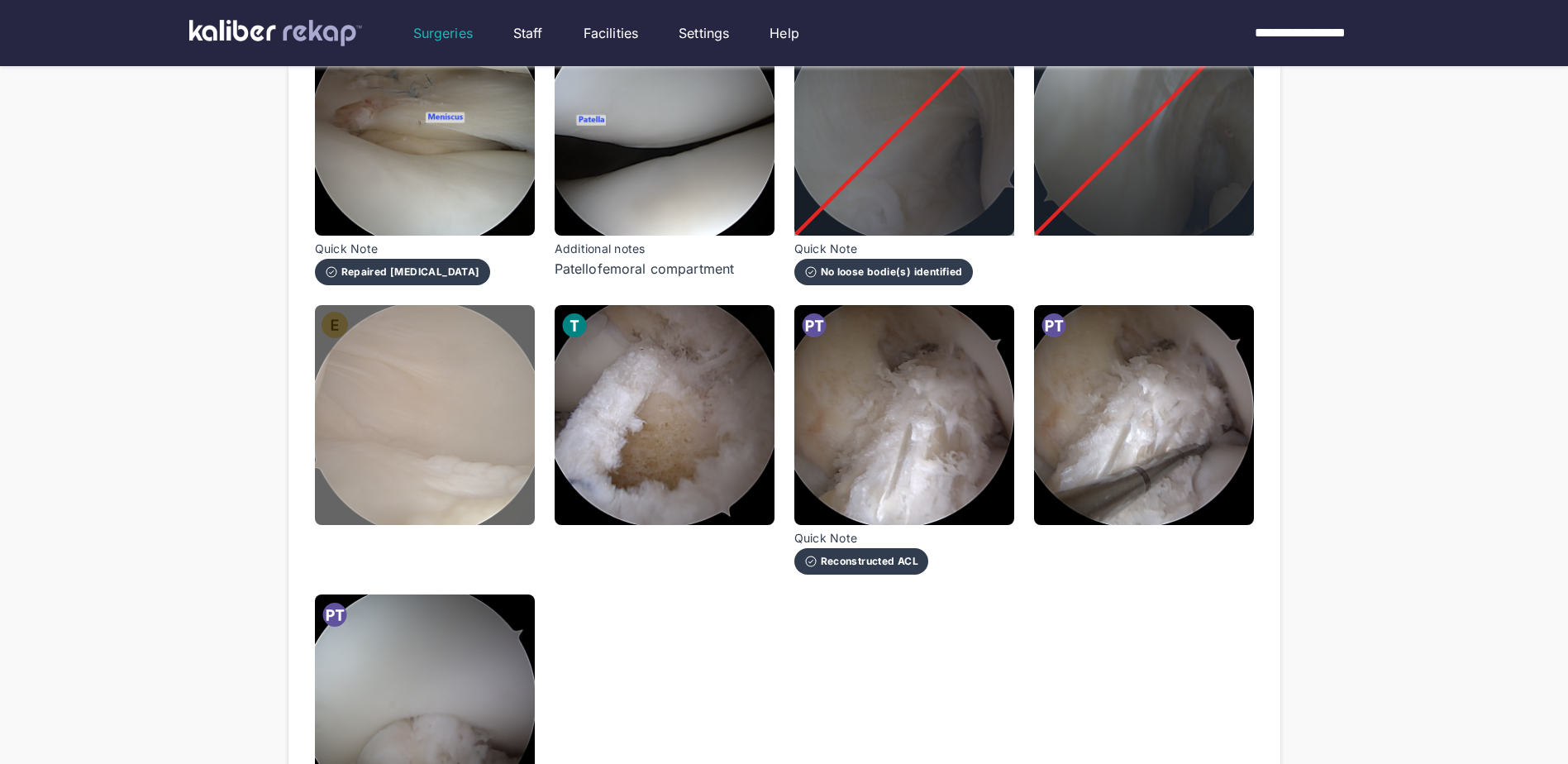
click at [463, 392] on img at bounding box center [425, 414] width 219 height 220
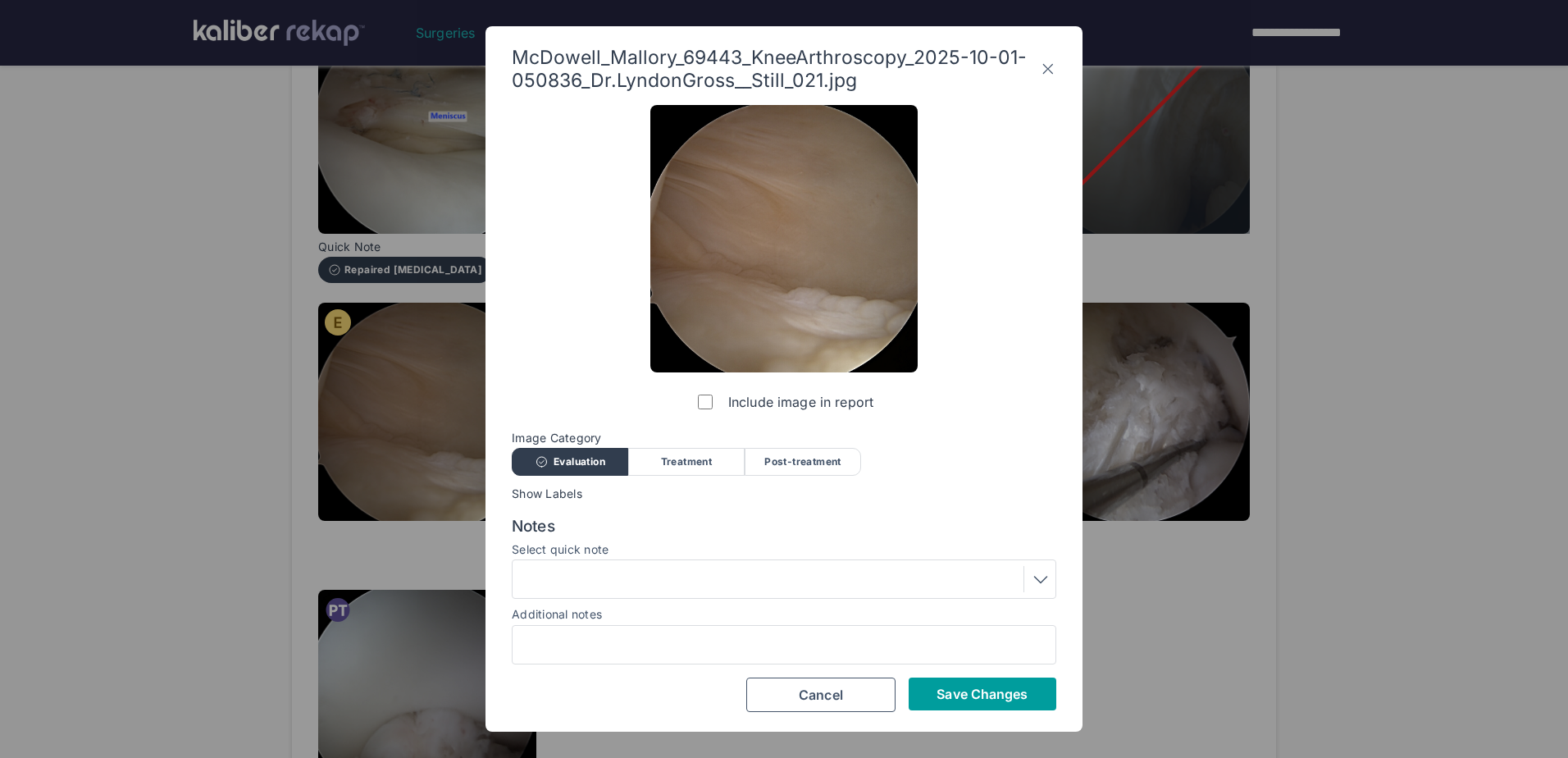
click at [1020, 699] on span "Save Changes" at bounding box center [982, 694] width 91 height 17
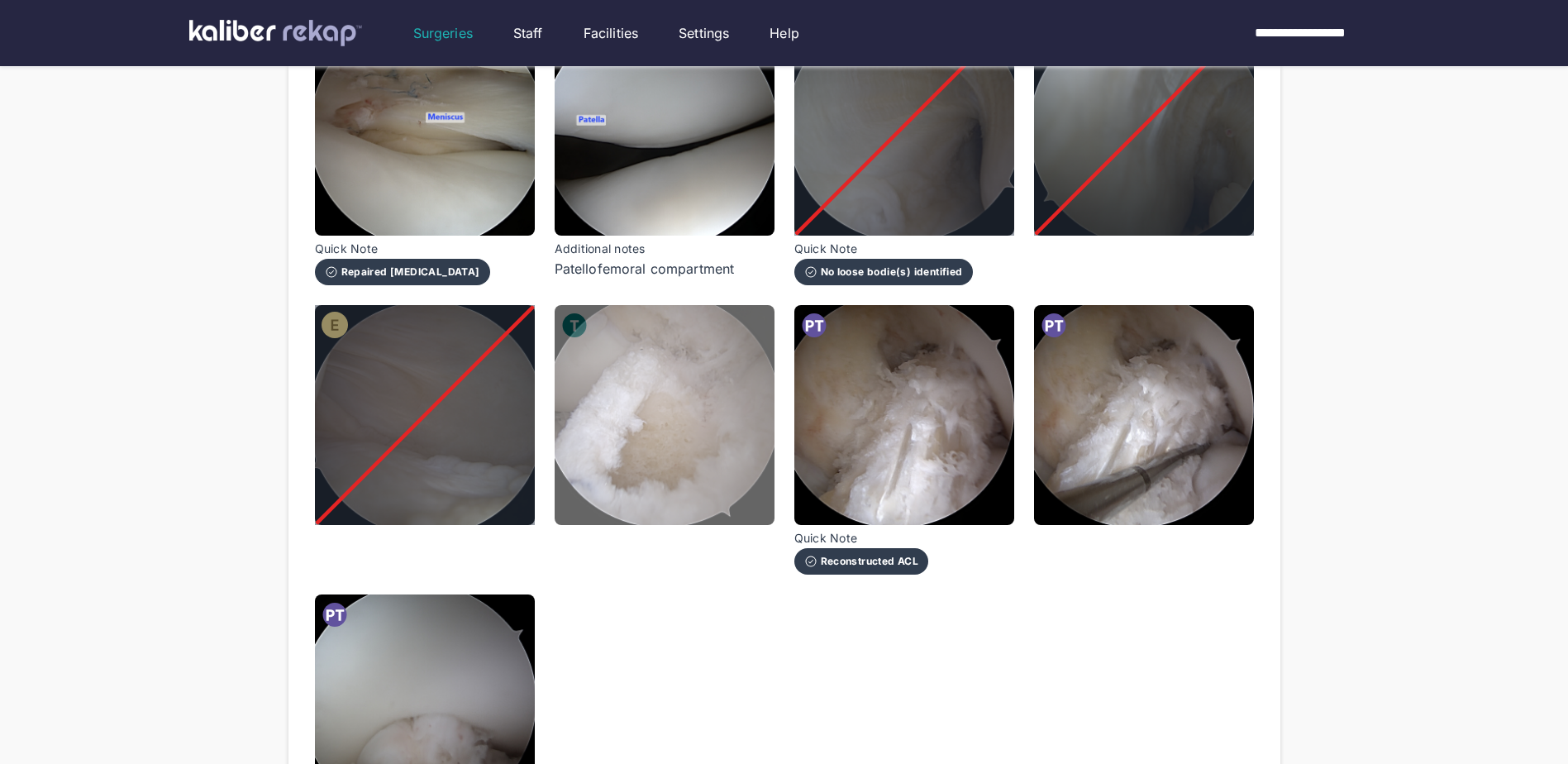
click at [713, 472] on img at bounding box center [665, 414] width 219 height 220
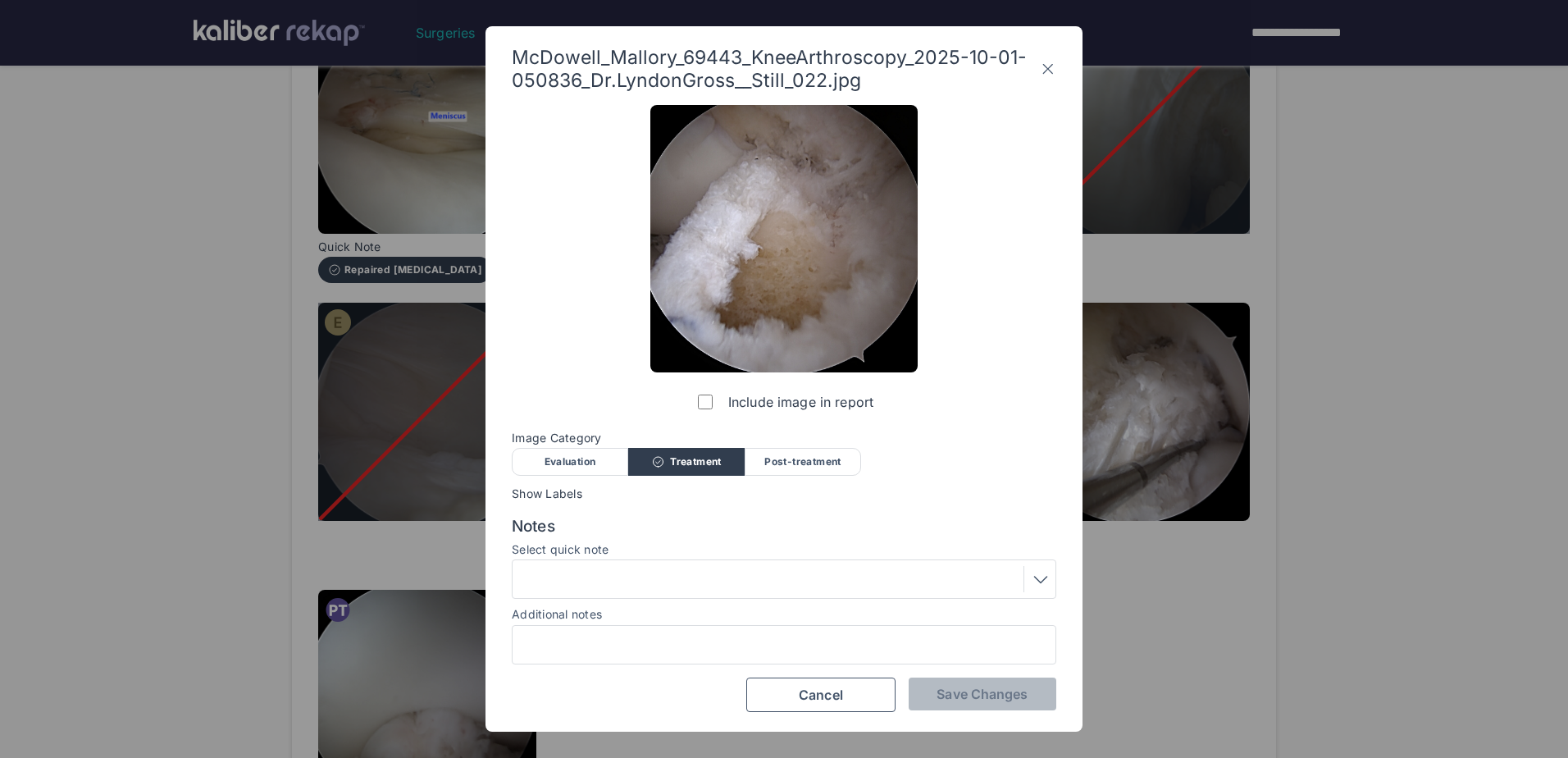
click at [683, 582] on div at bounding box center [784, 579] width 533 height 26
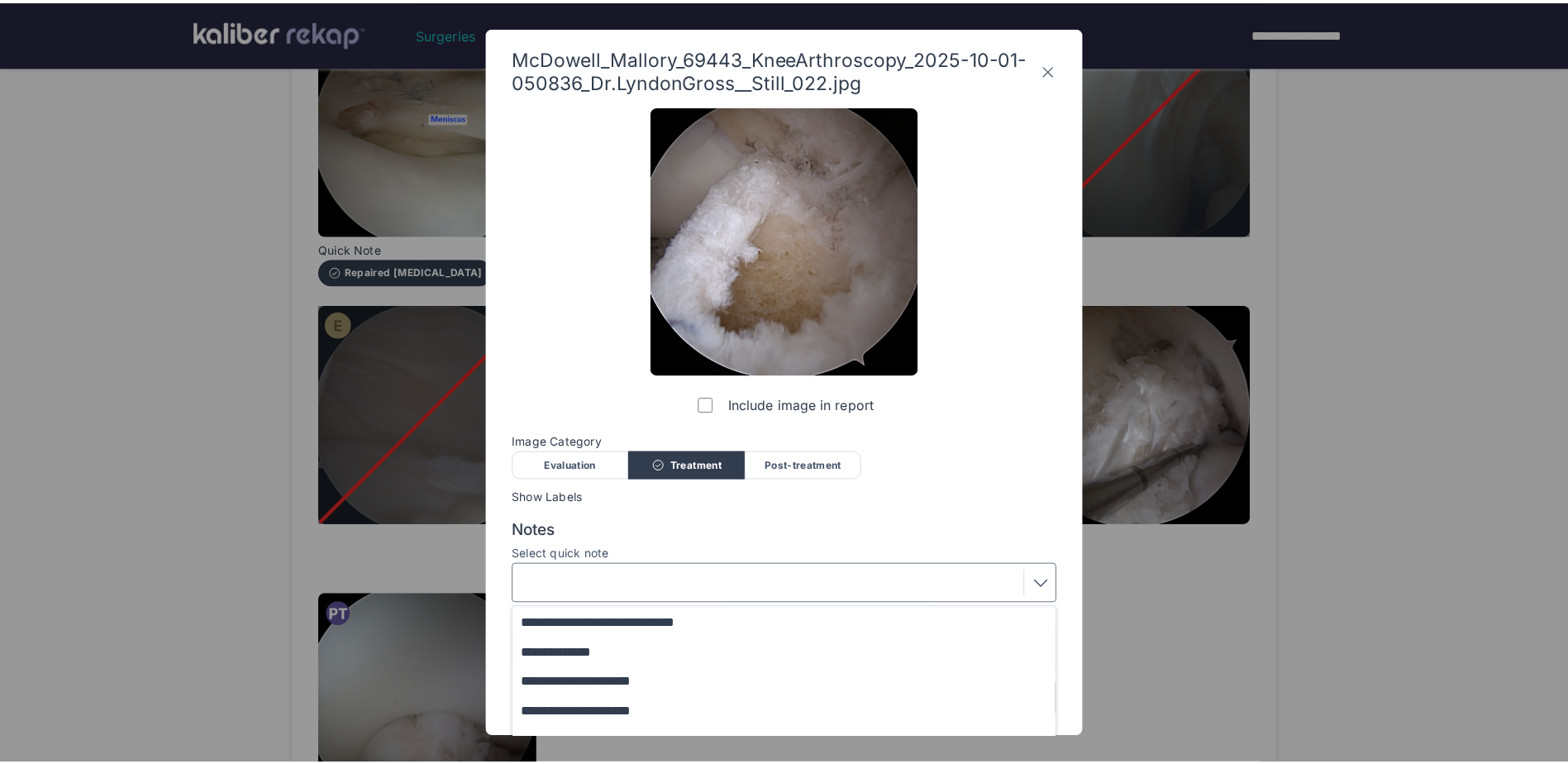
scroll to position [0, 0]
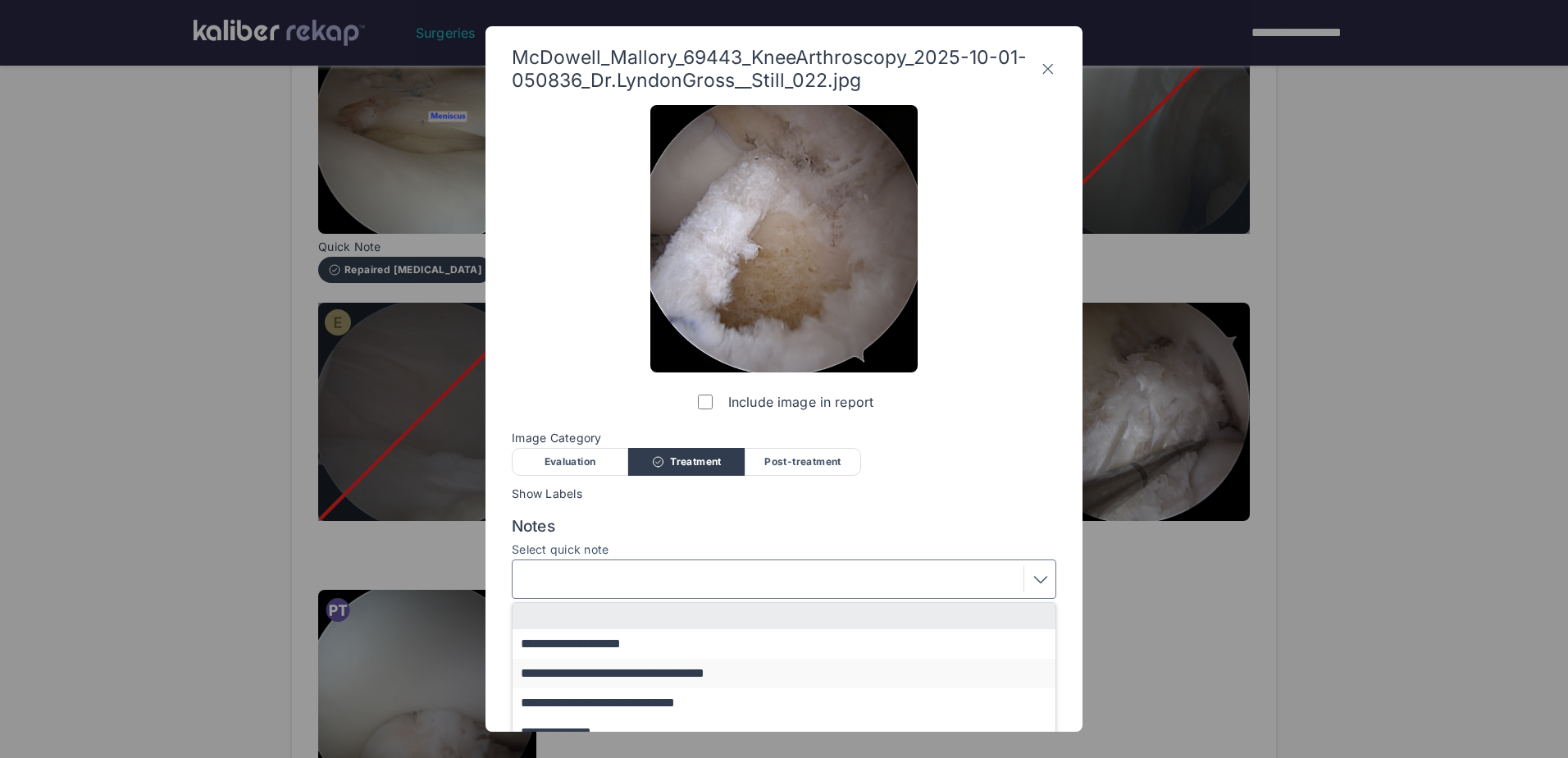
click at [674, 667] on button "**********" at bounding box center [791, 673] width 558 height 30
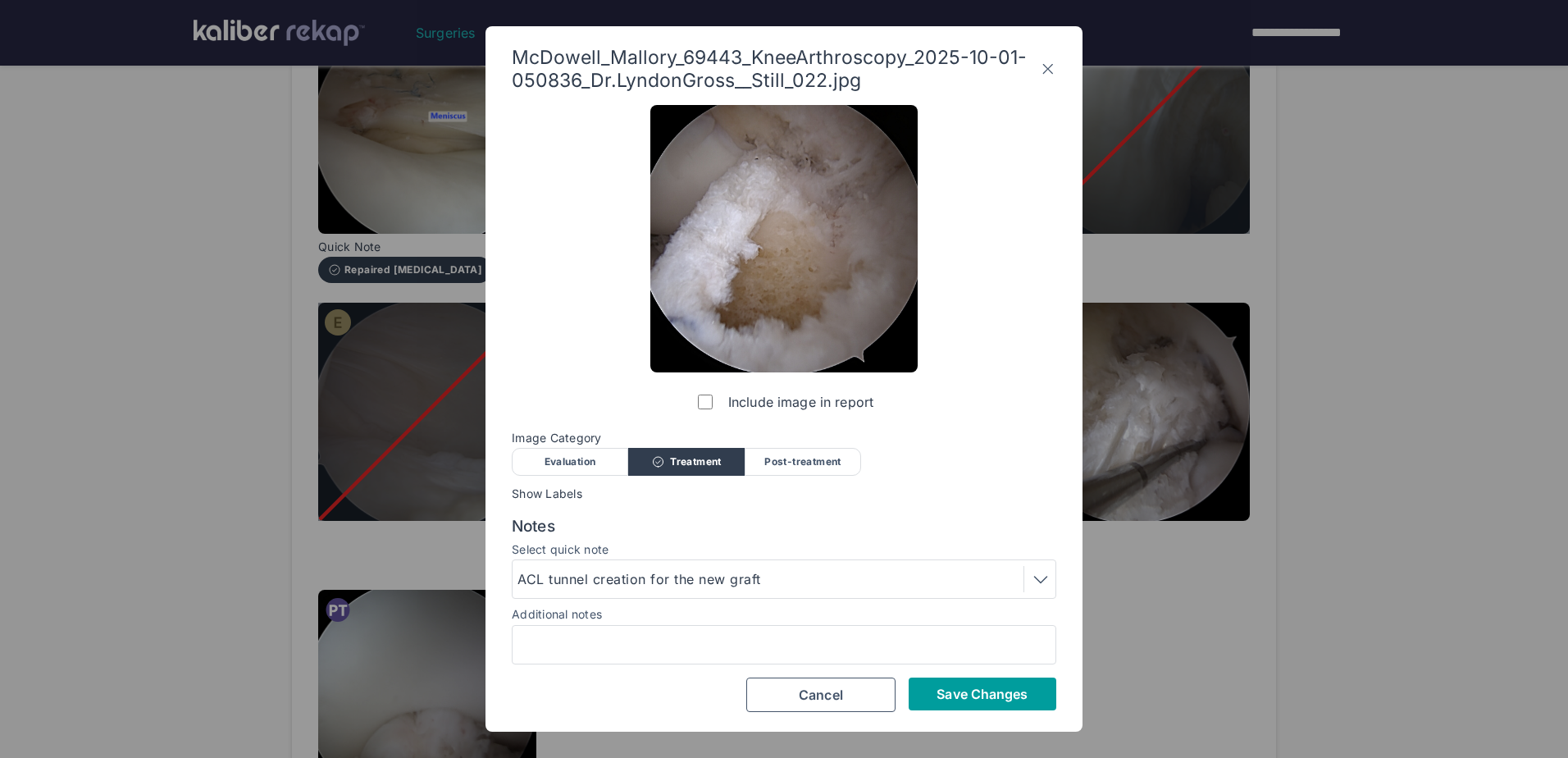
click at [956, 686] on span "Save Changes" at bounding box center [982, 694] width 91 height 17
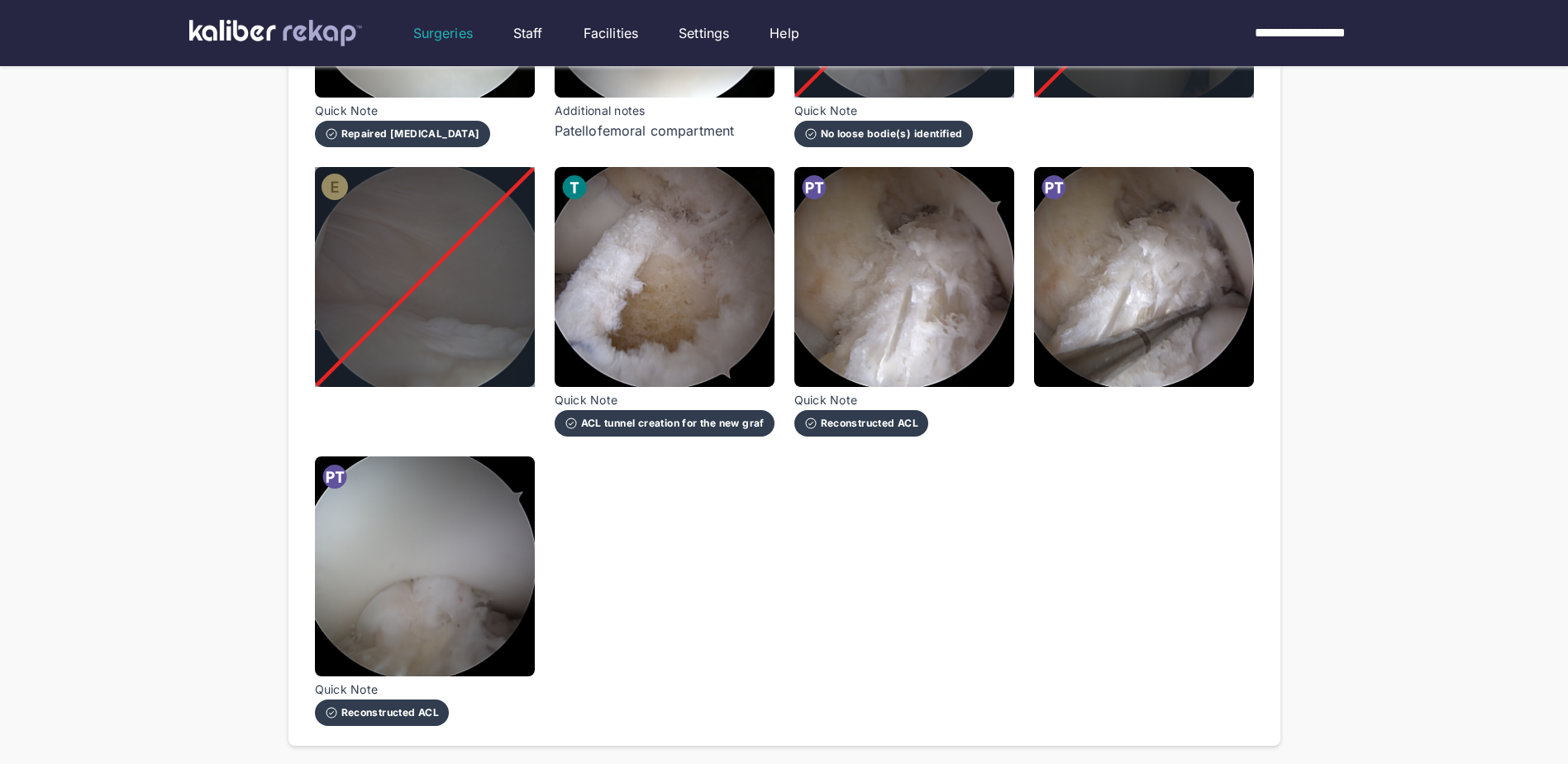
scroll to position [1654, 0]
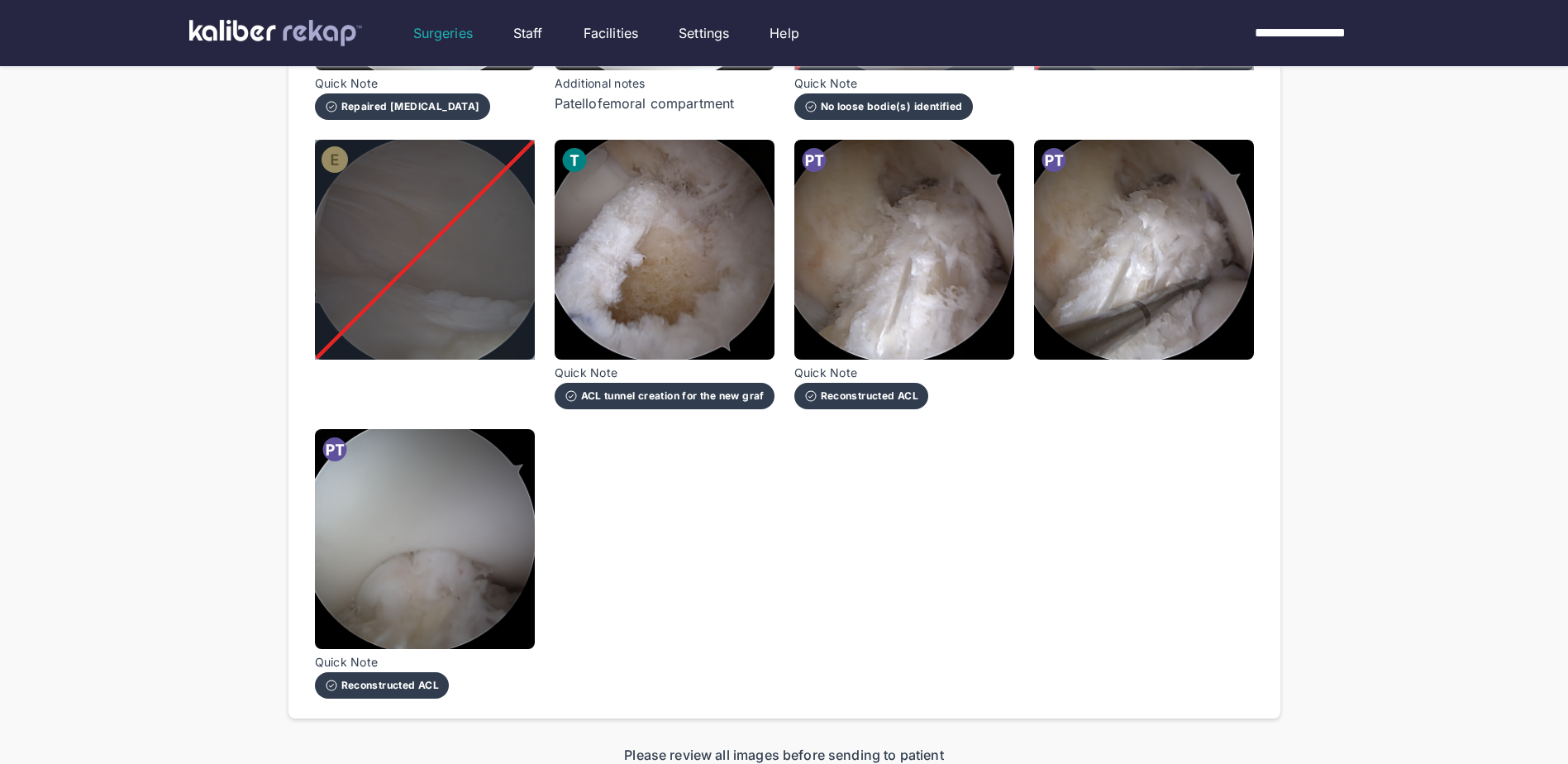
click at [341, 544] on img at bounding box center [425, 539] width 219 height 220
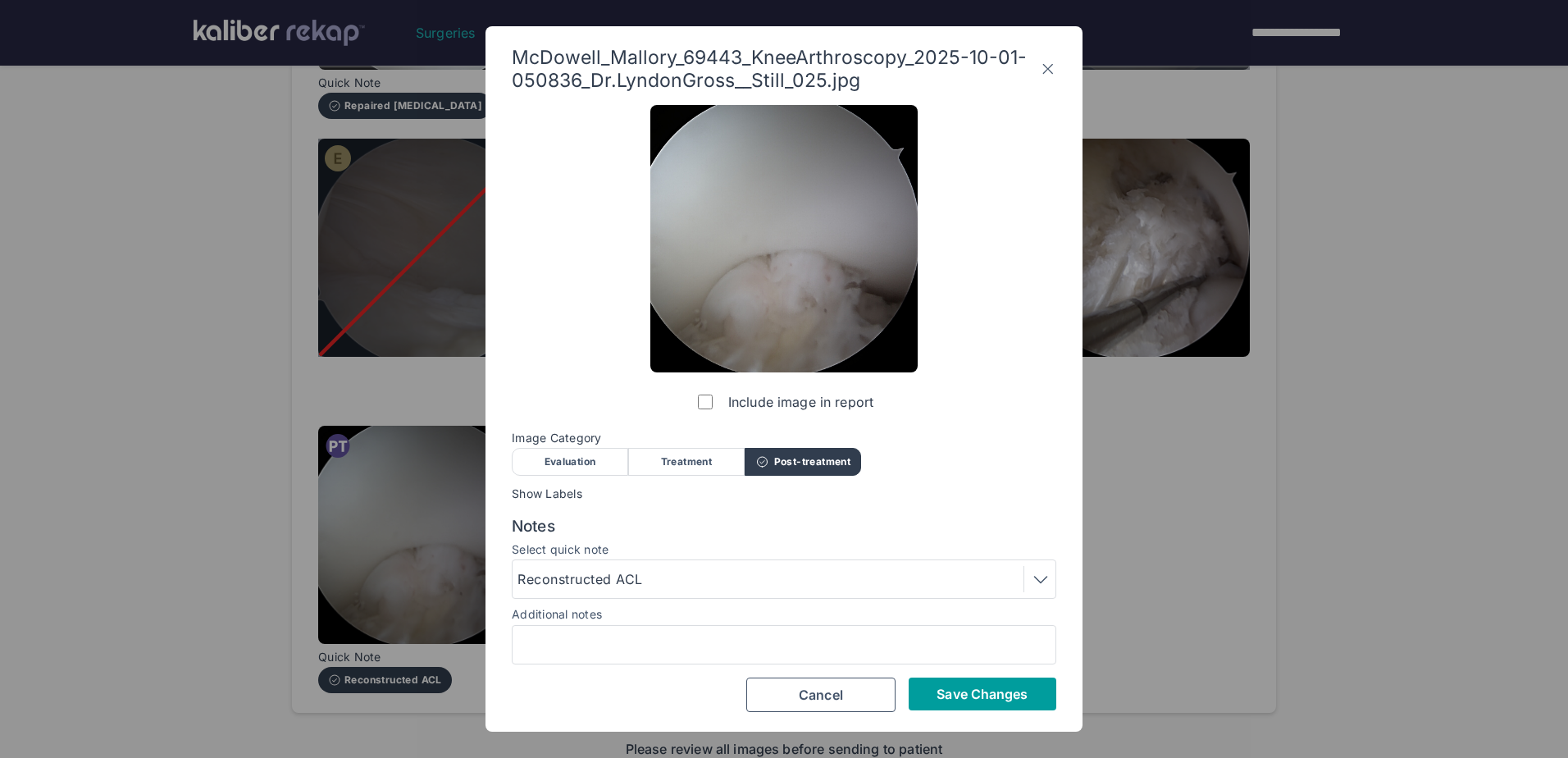
click at [990, 695] on span "Save Changes" at bounding box center [982, 694] width 91 height 17
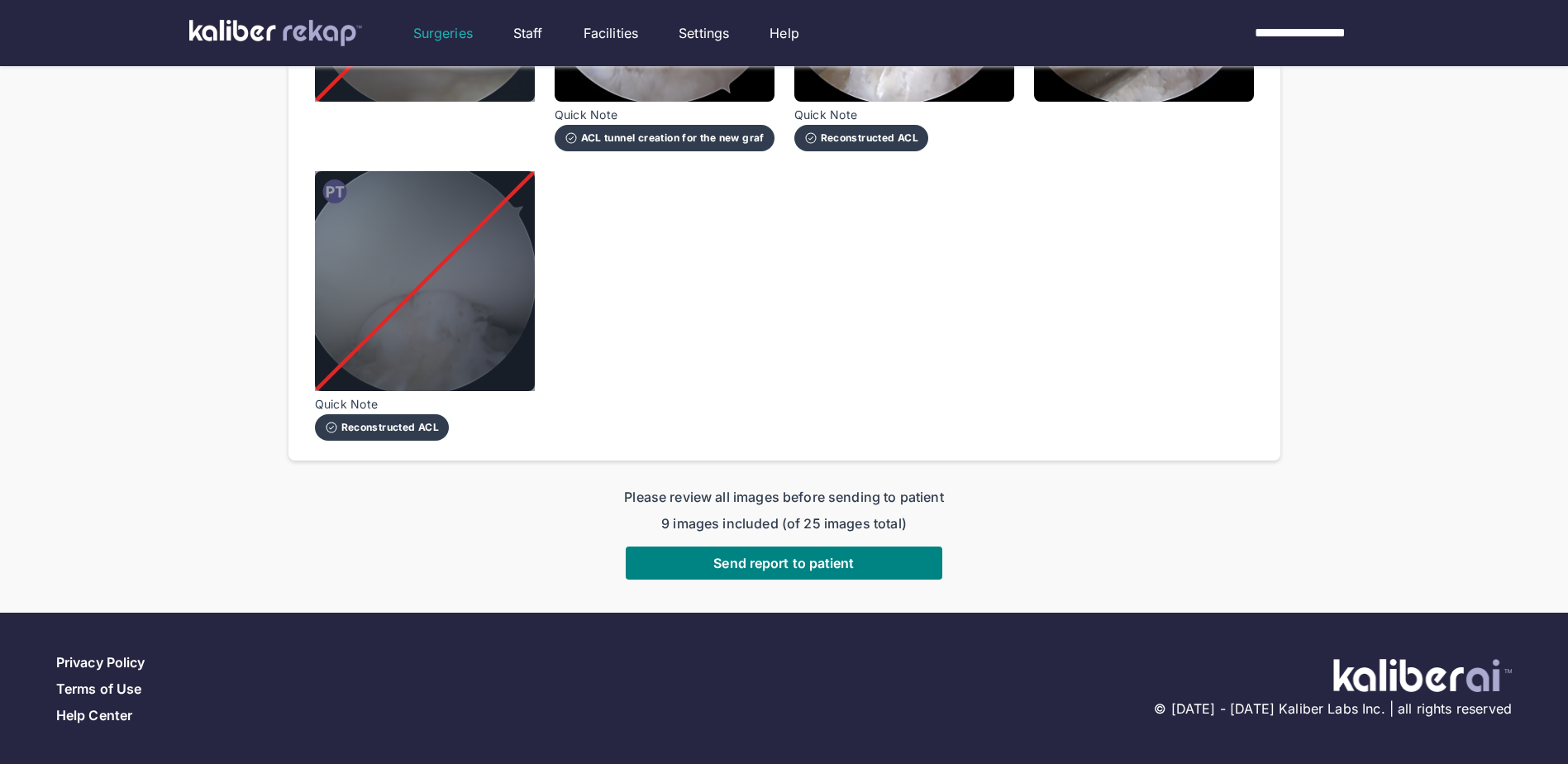
scroll to position [1913, 0]
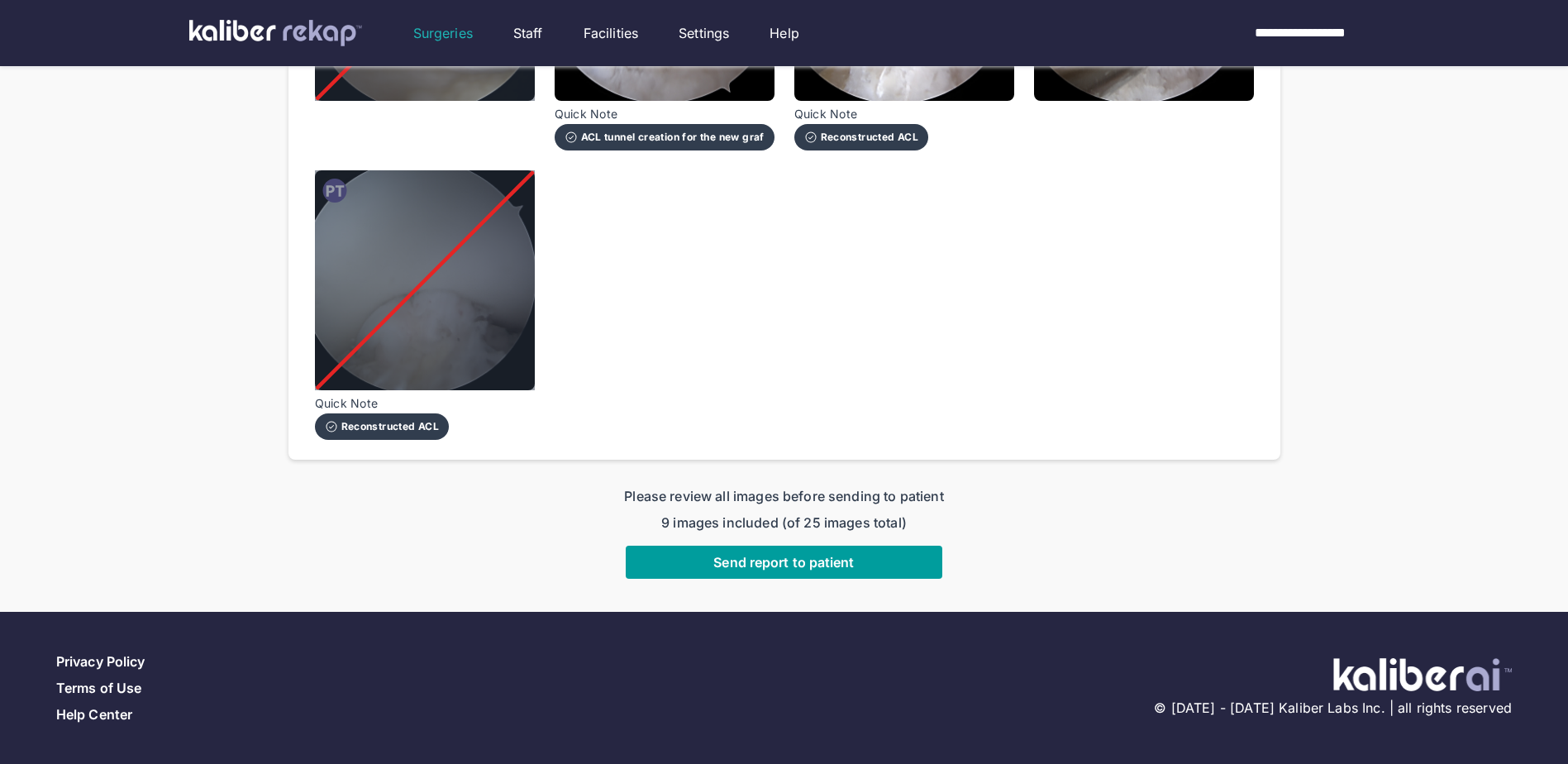
click at [812, 562] on span "Send report to patient" at bounding box center [783, 562] width 140 height 17
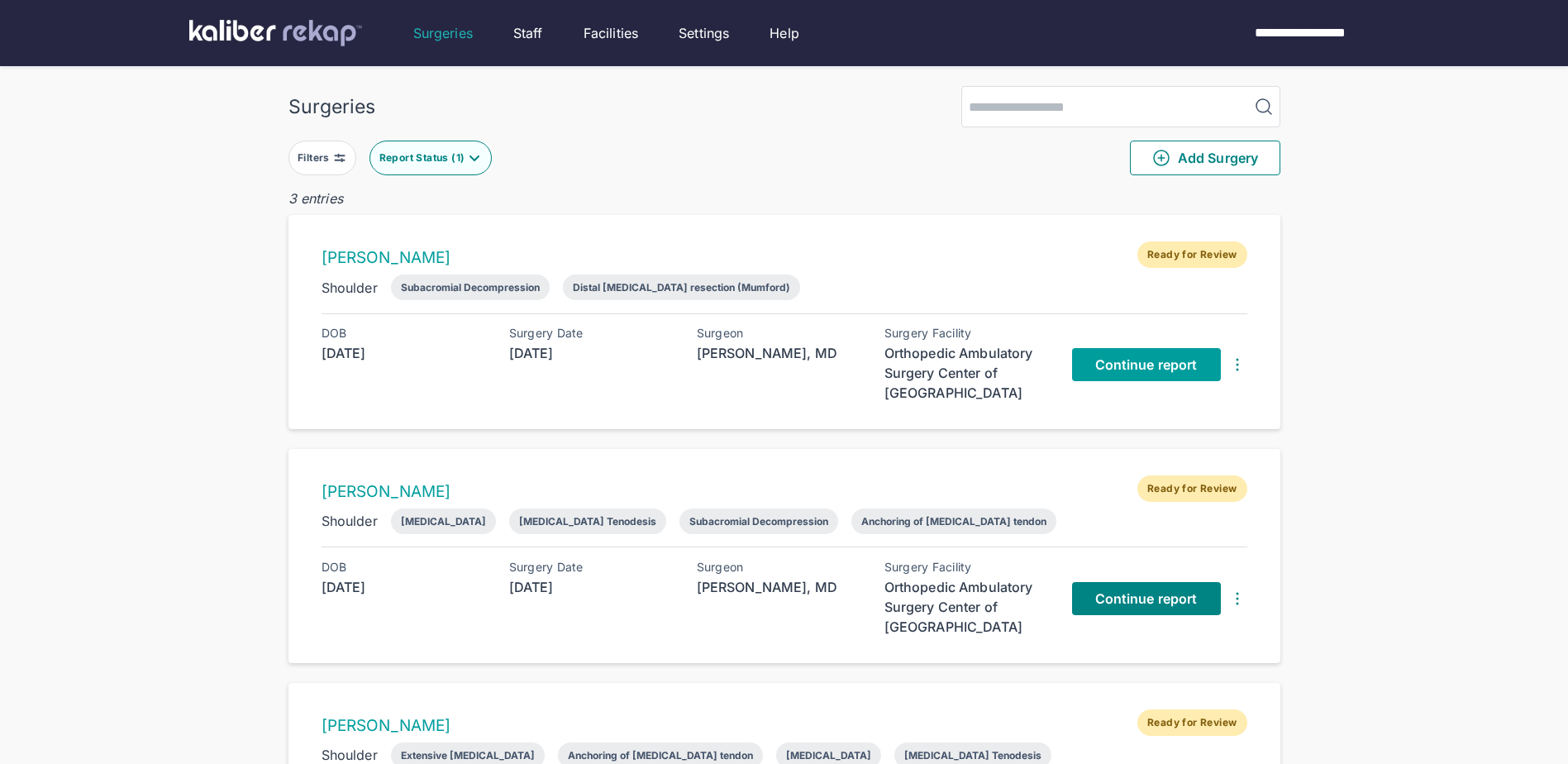
click at [1095, 366] on span "Continue report" at bounding box center [1146, 364] width 103 height 17
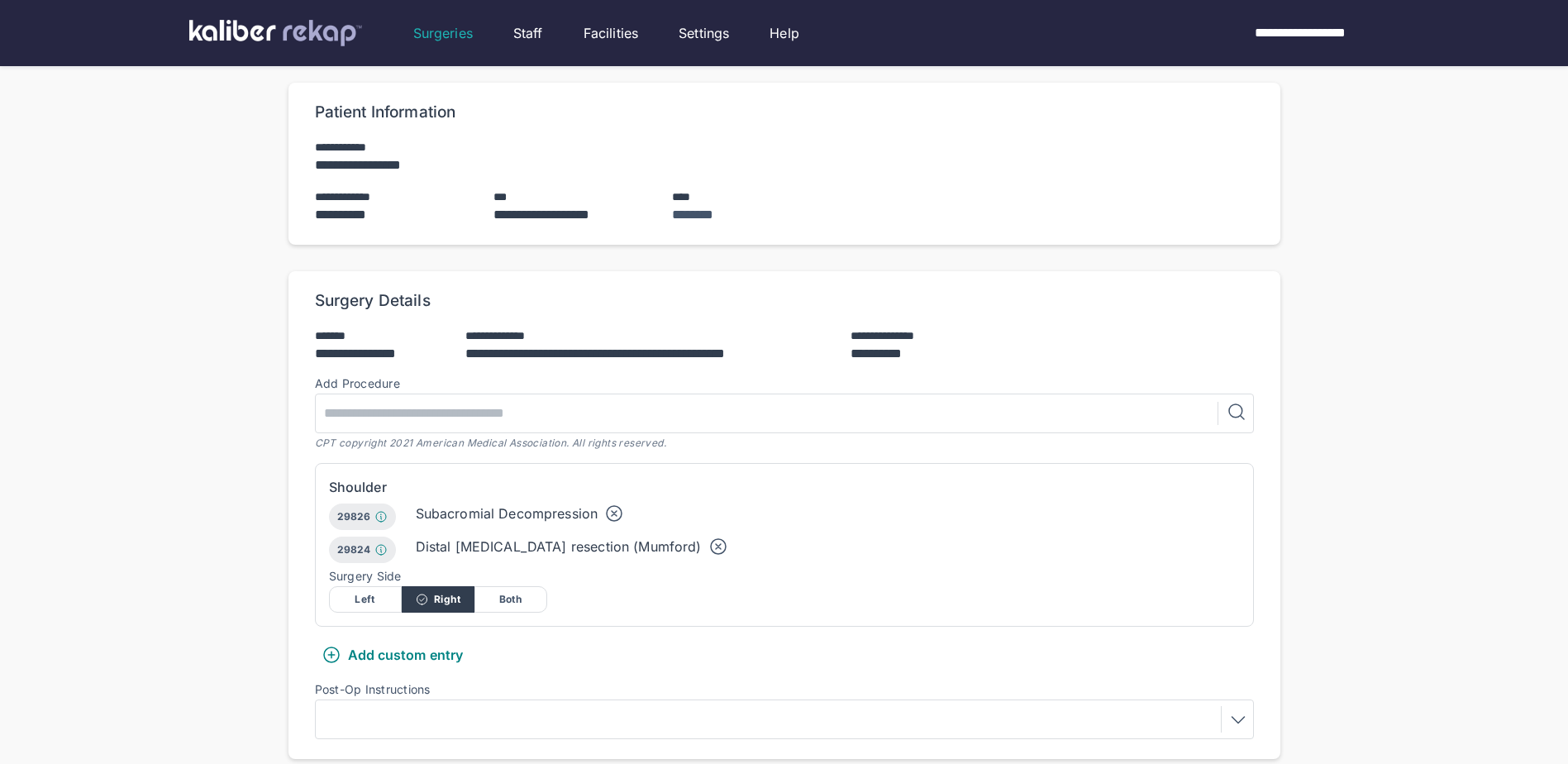
scroll to position [165, 0]
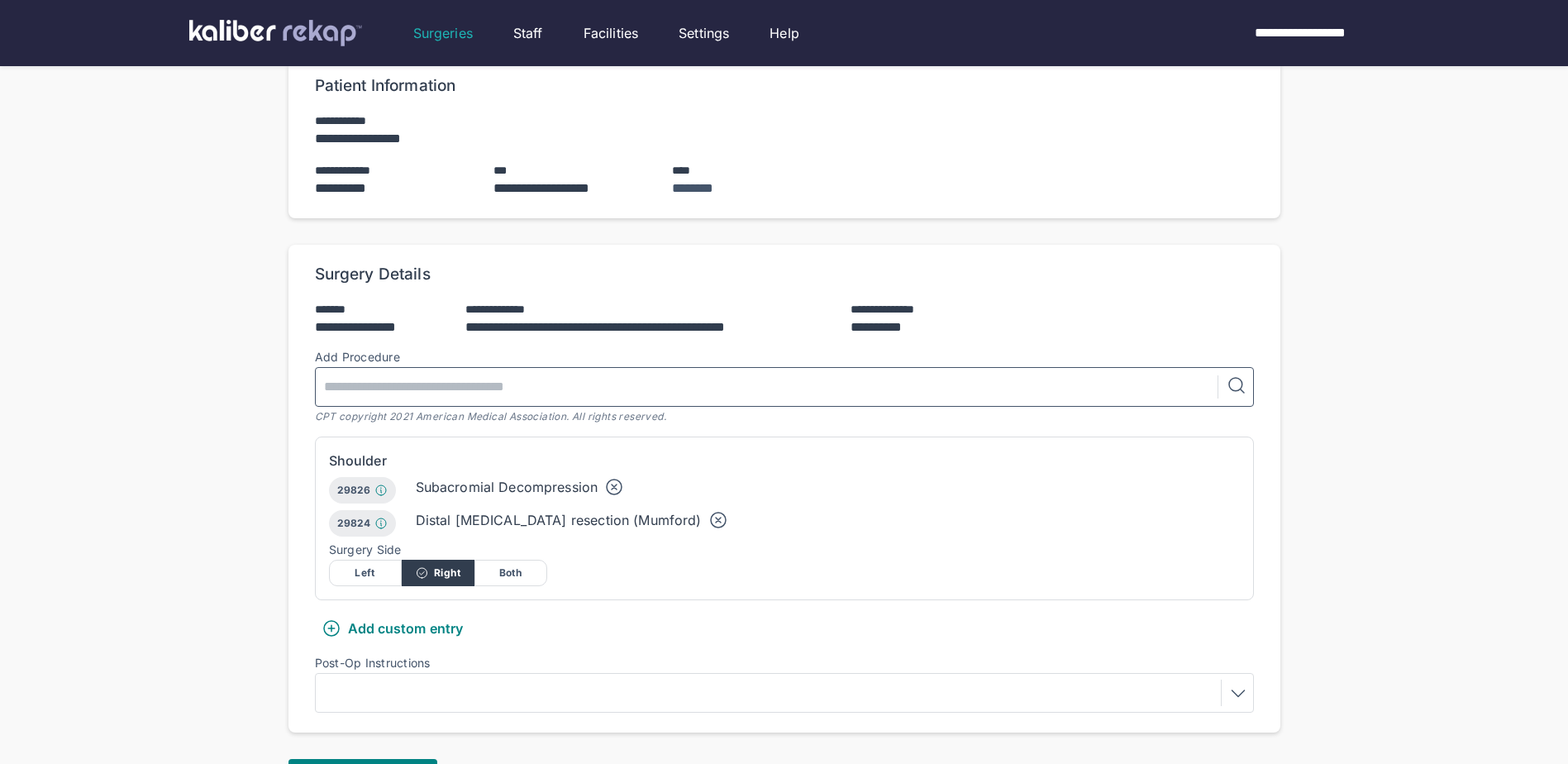
click at [728, 372] on input "text" at bounding box center [770, 386] width 895 height 38
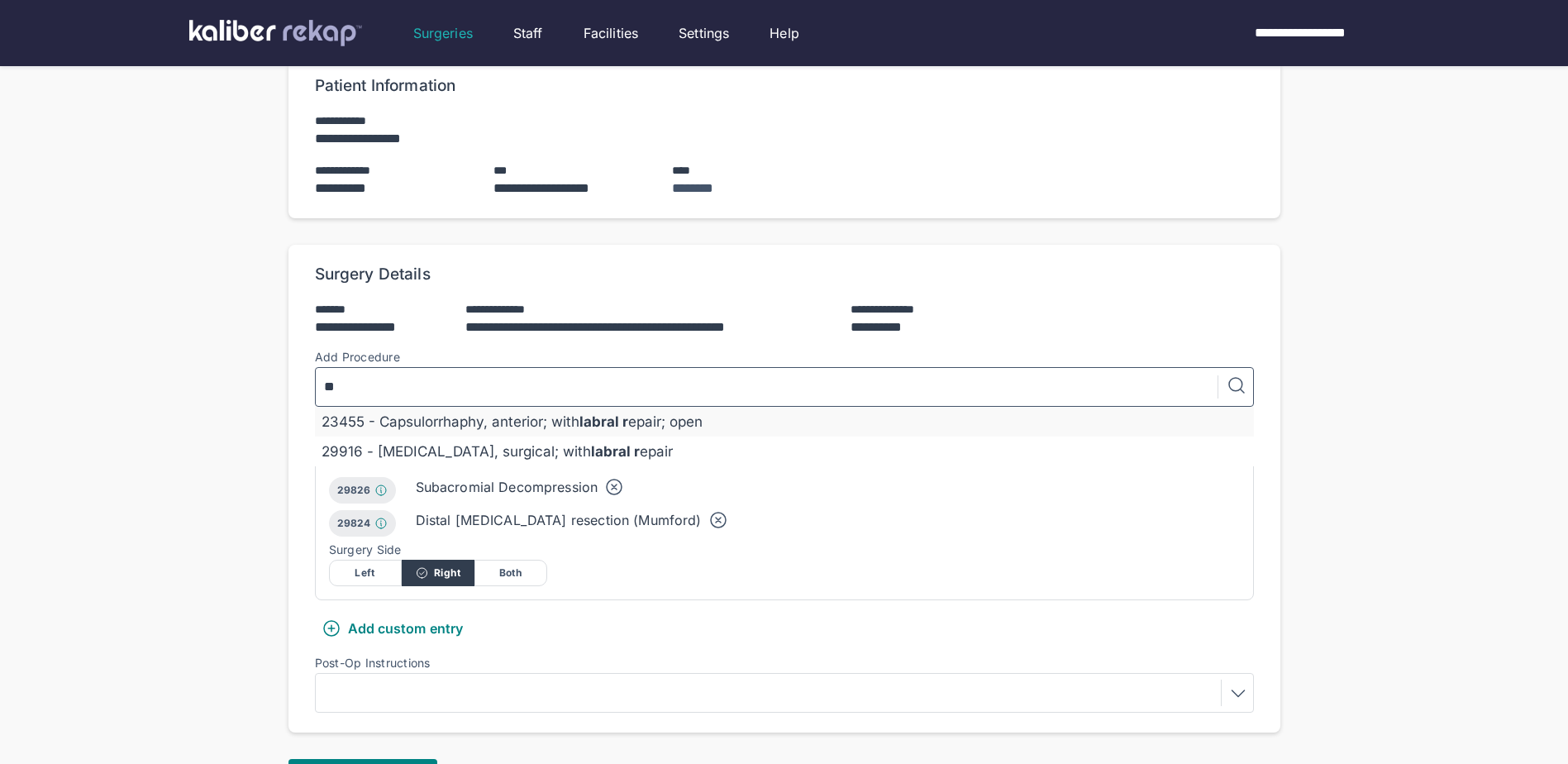
type input "*"
type input "****"
click at [548, 414] on div "29807 - [MEDICAL_DATA], surgical; repair of SLAP lesion" at bounding box center [784, 422] width 925 height 17
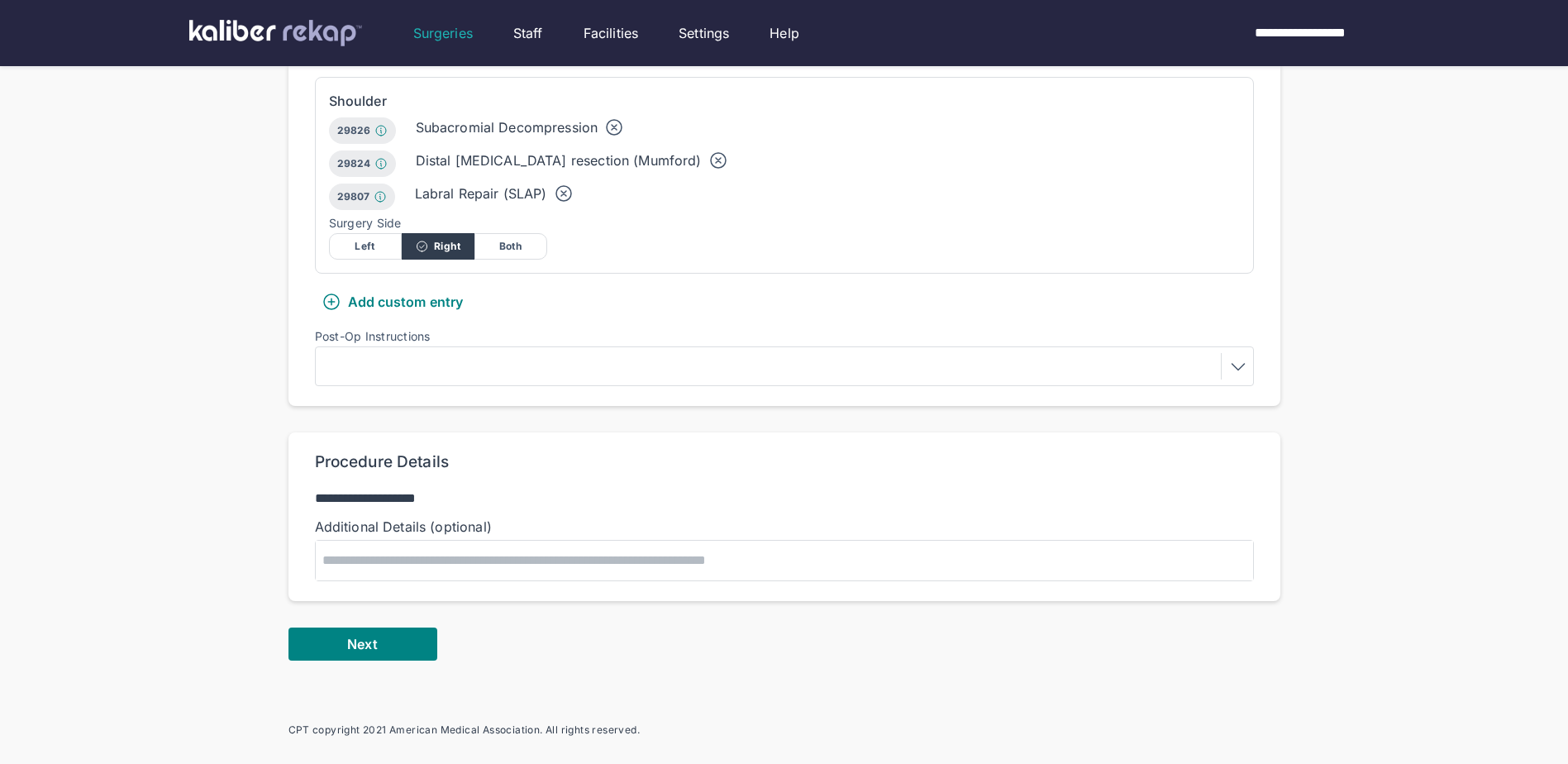
scroll to position [496, 0]
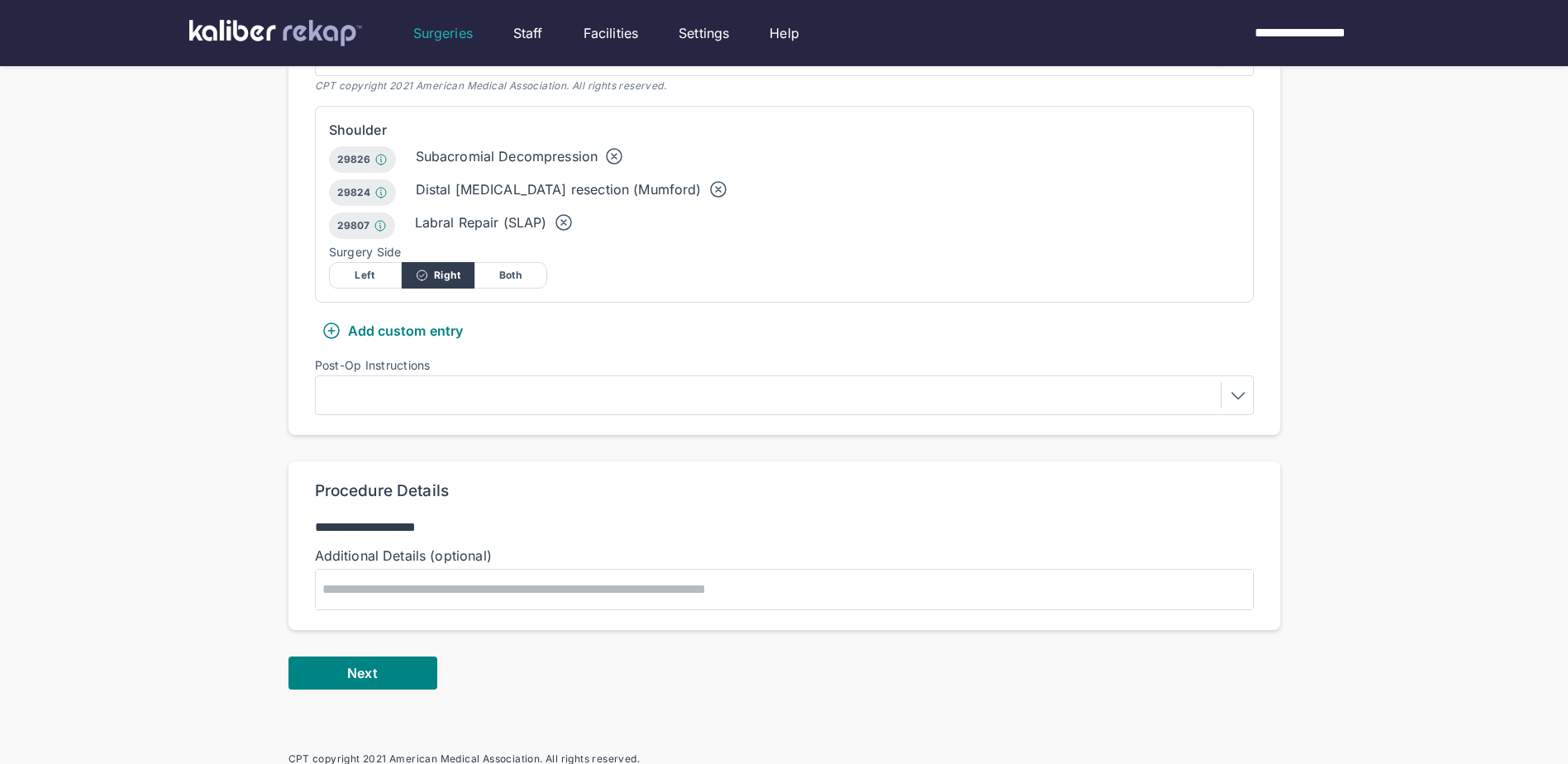
click at [515, 382] on div at bounding box center [784, 395] width 927 height 26
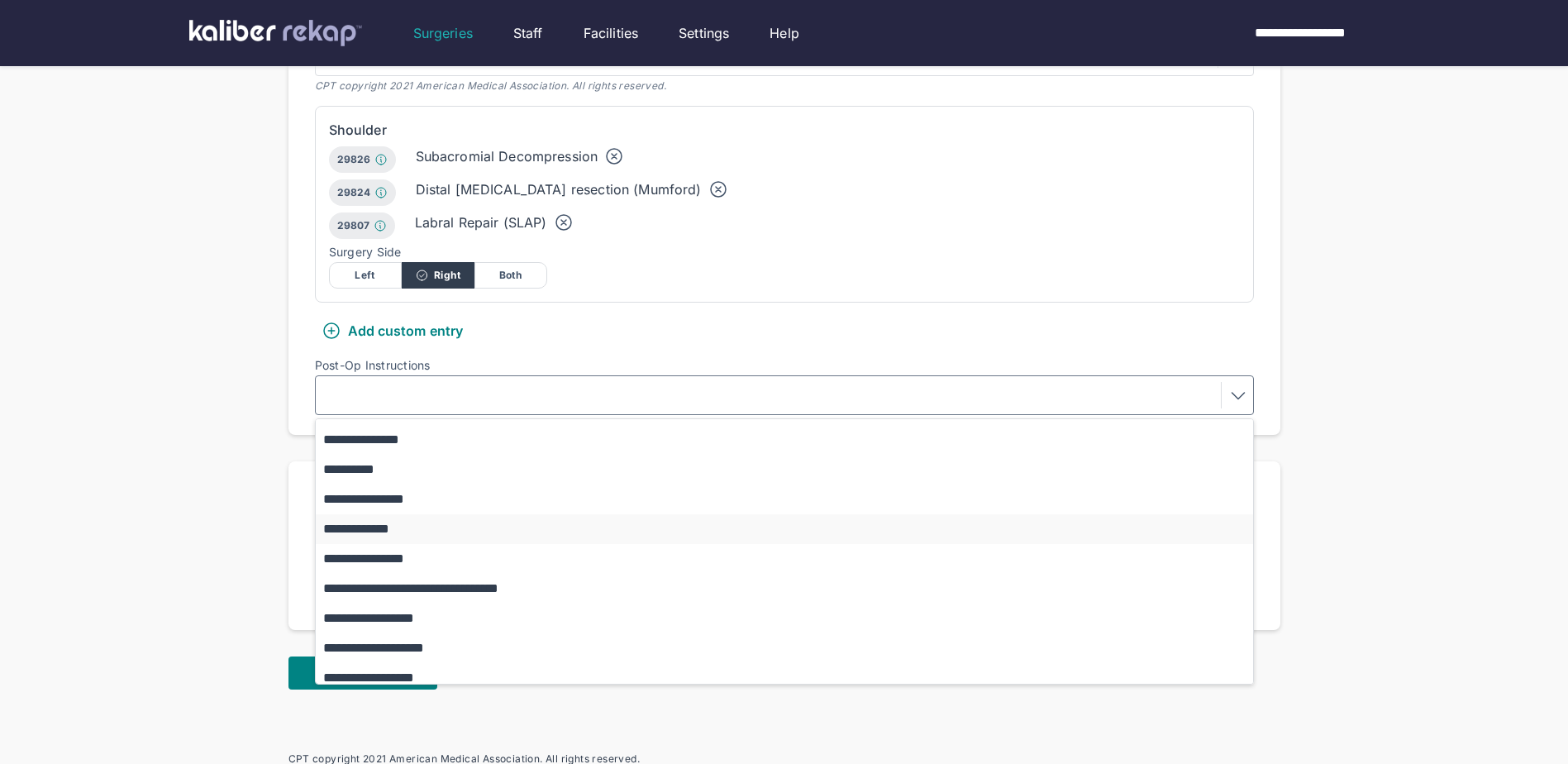
scroll to position [83, 0]
click at [450, 604] on button "**********" at bounding box center [793, 619] width 953 height 30
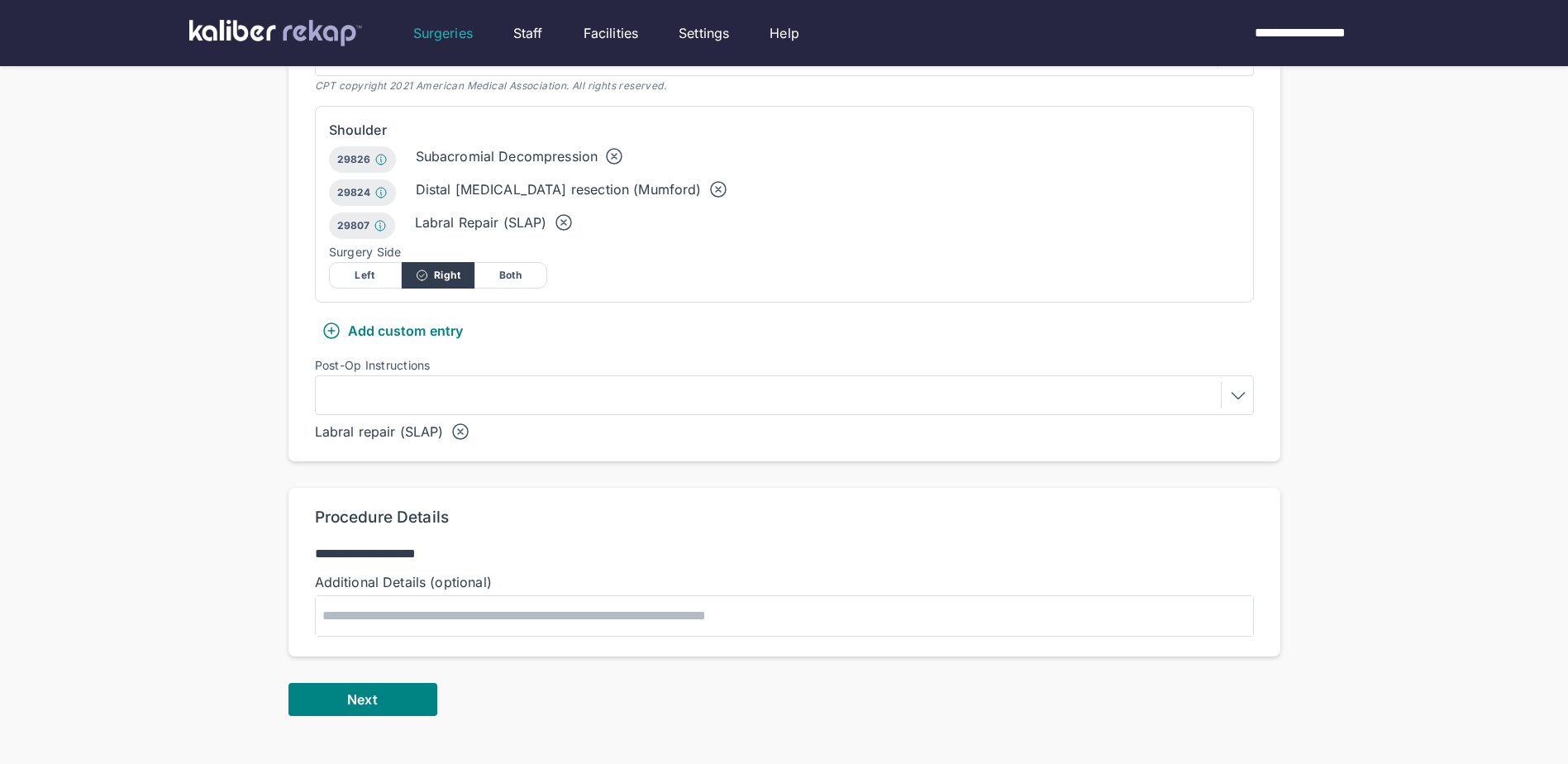
click at [455, 382] on div at bounding box center [784, 395] width 927 height 26
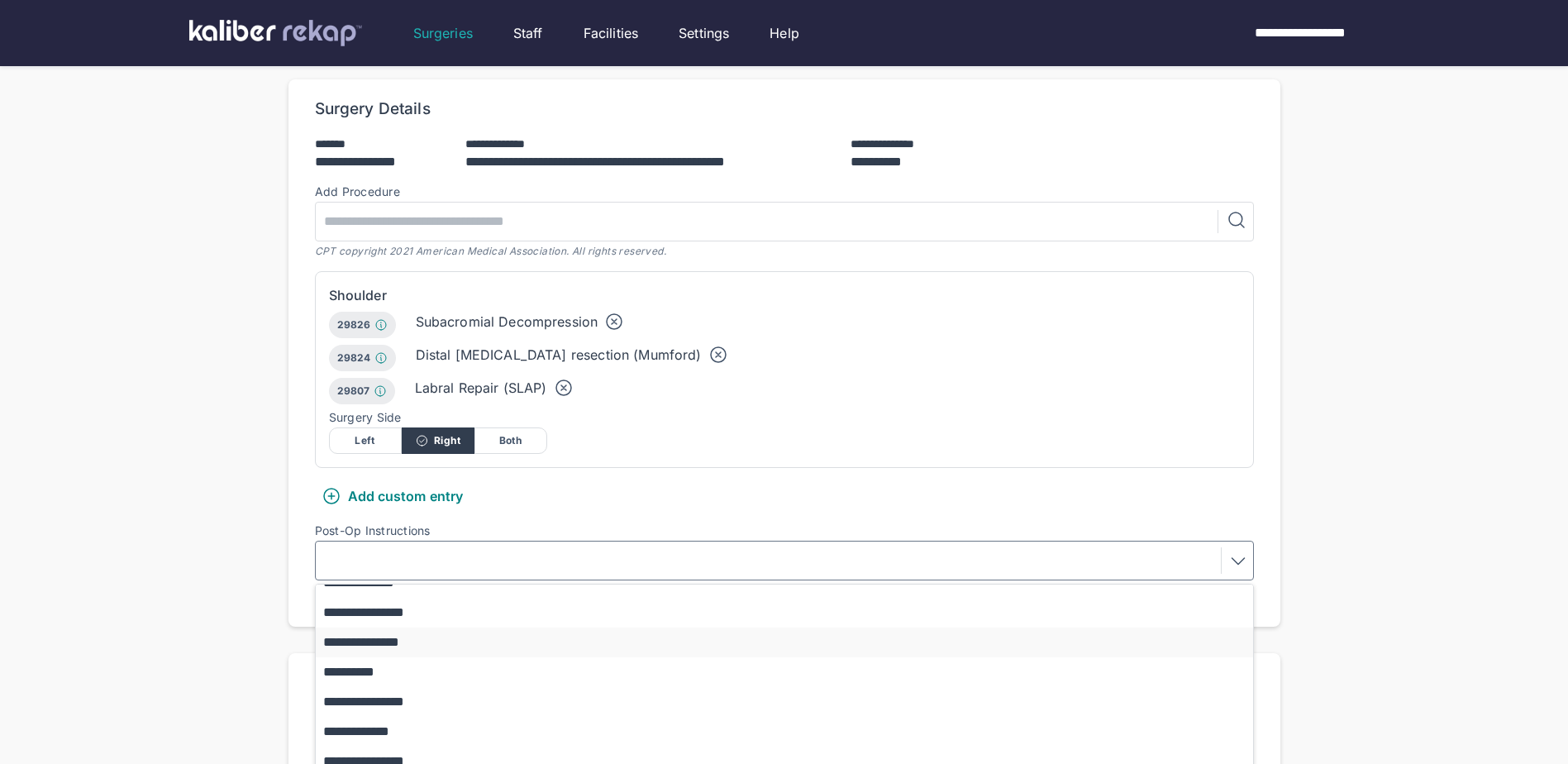
scroll to position [0, 0]
click at [479, 585] on button "**********" at bounding box center [793, 600] width 953 height 30
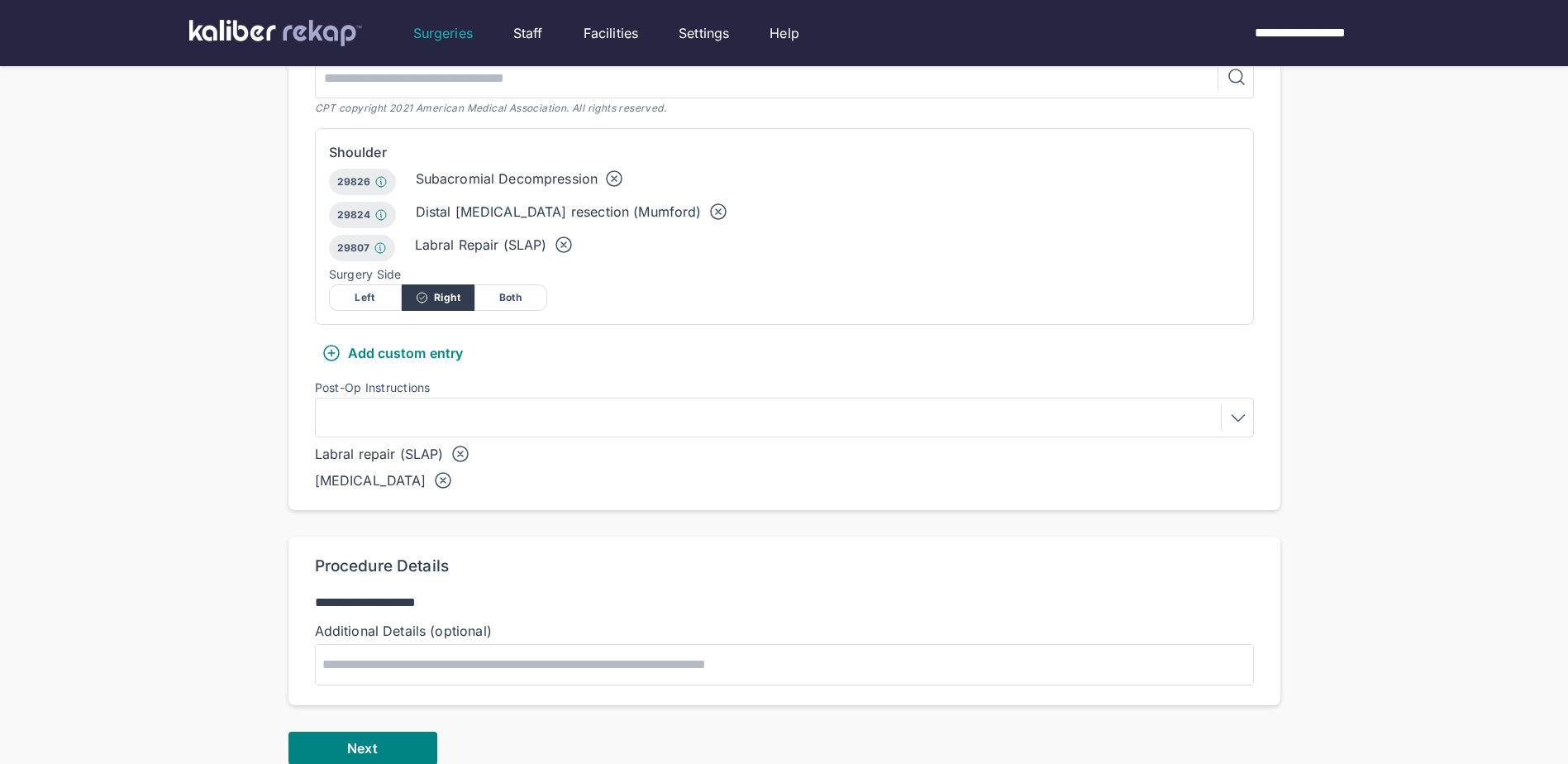
scroll to position [496, 0]
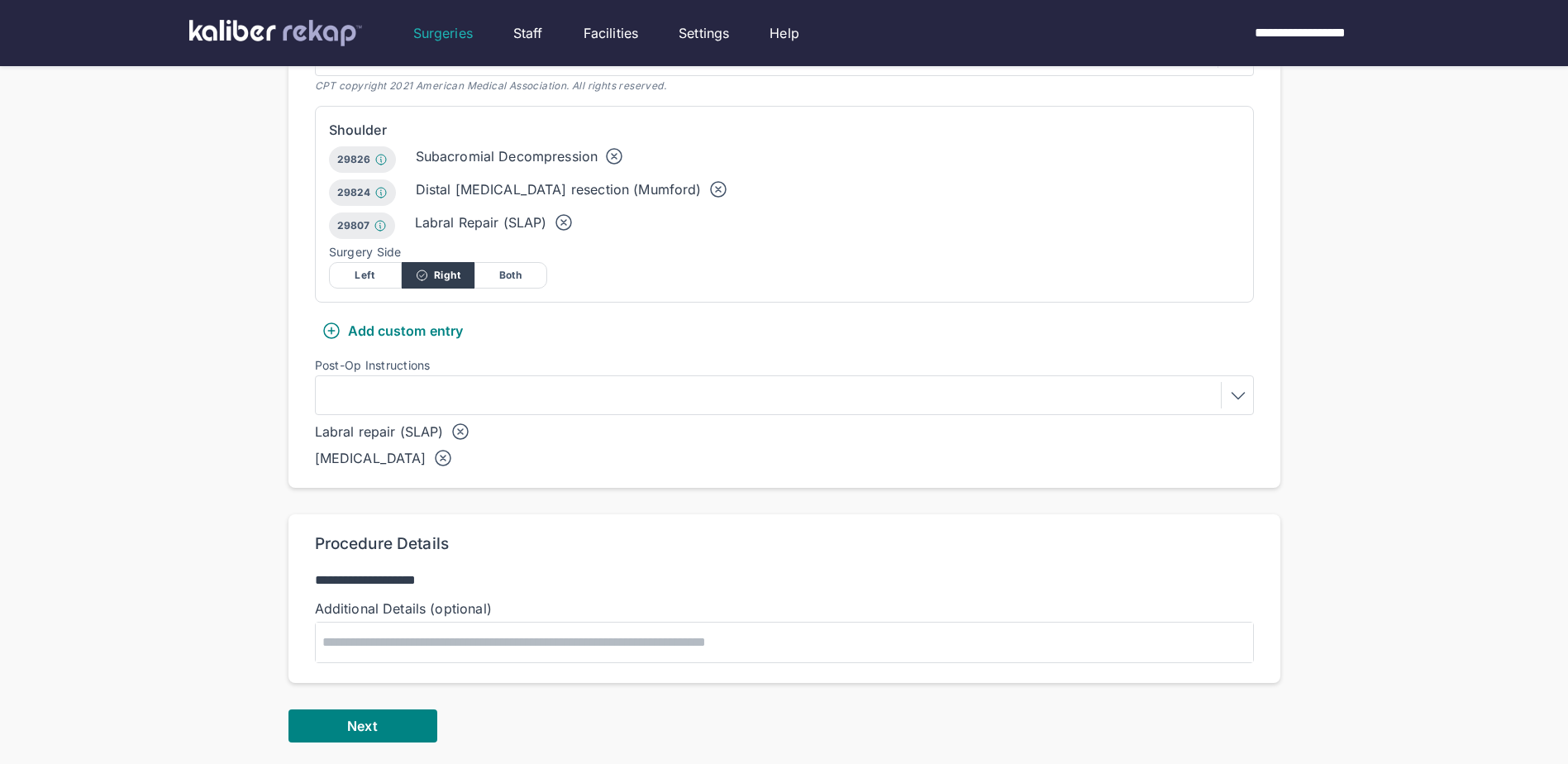
click at [433, 448] on icon "button" at bounding box center [442, 458] width 20 height 20
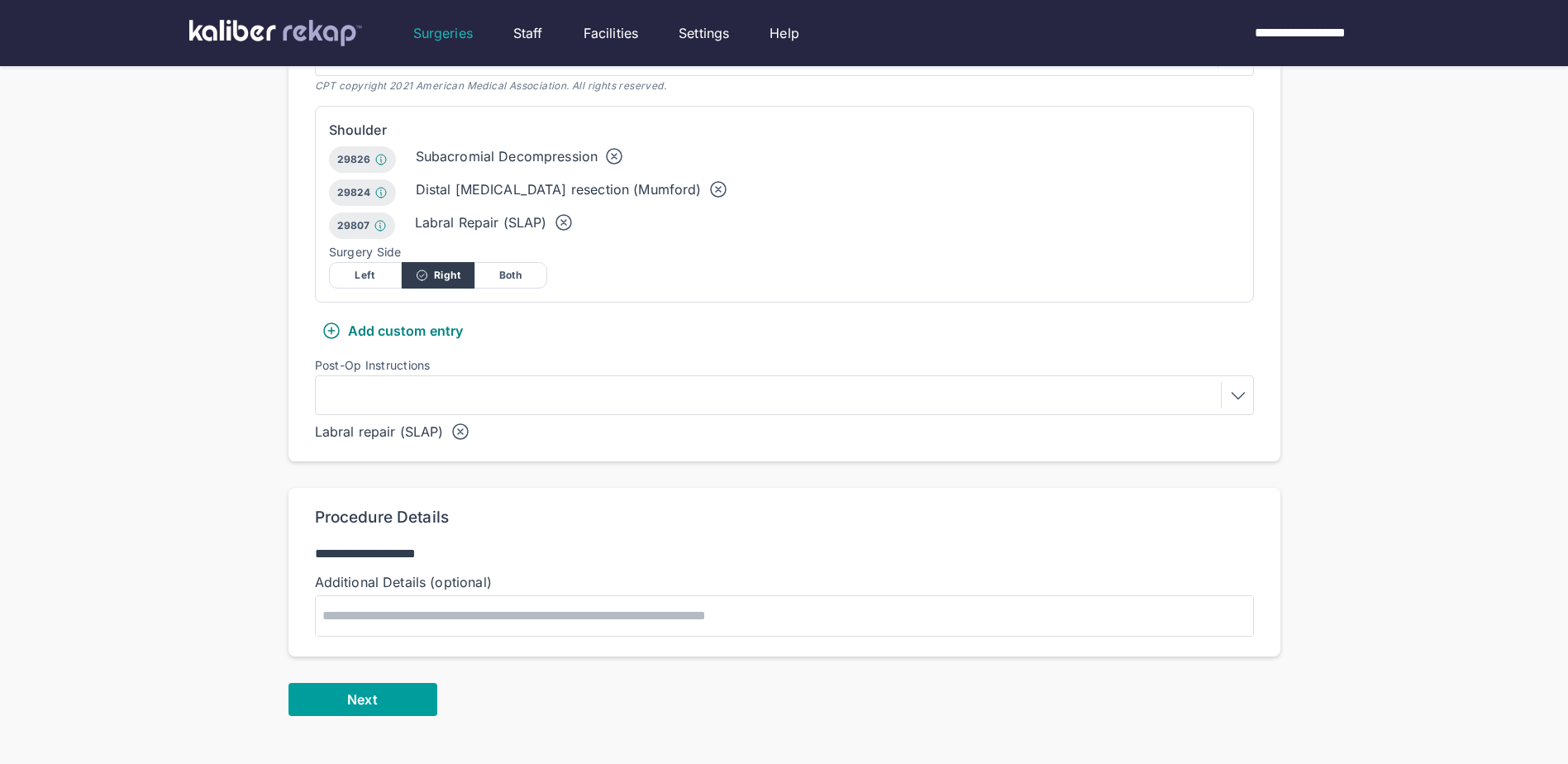
click at [336, 683] on button "Next" at bounding box center [363, 700] width 148 height 33
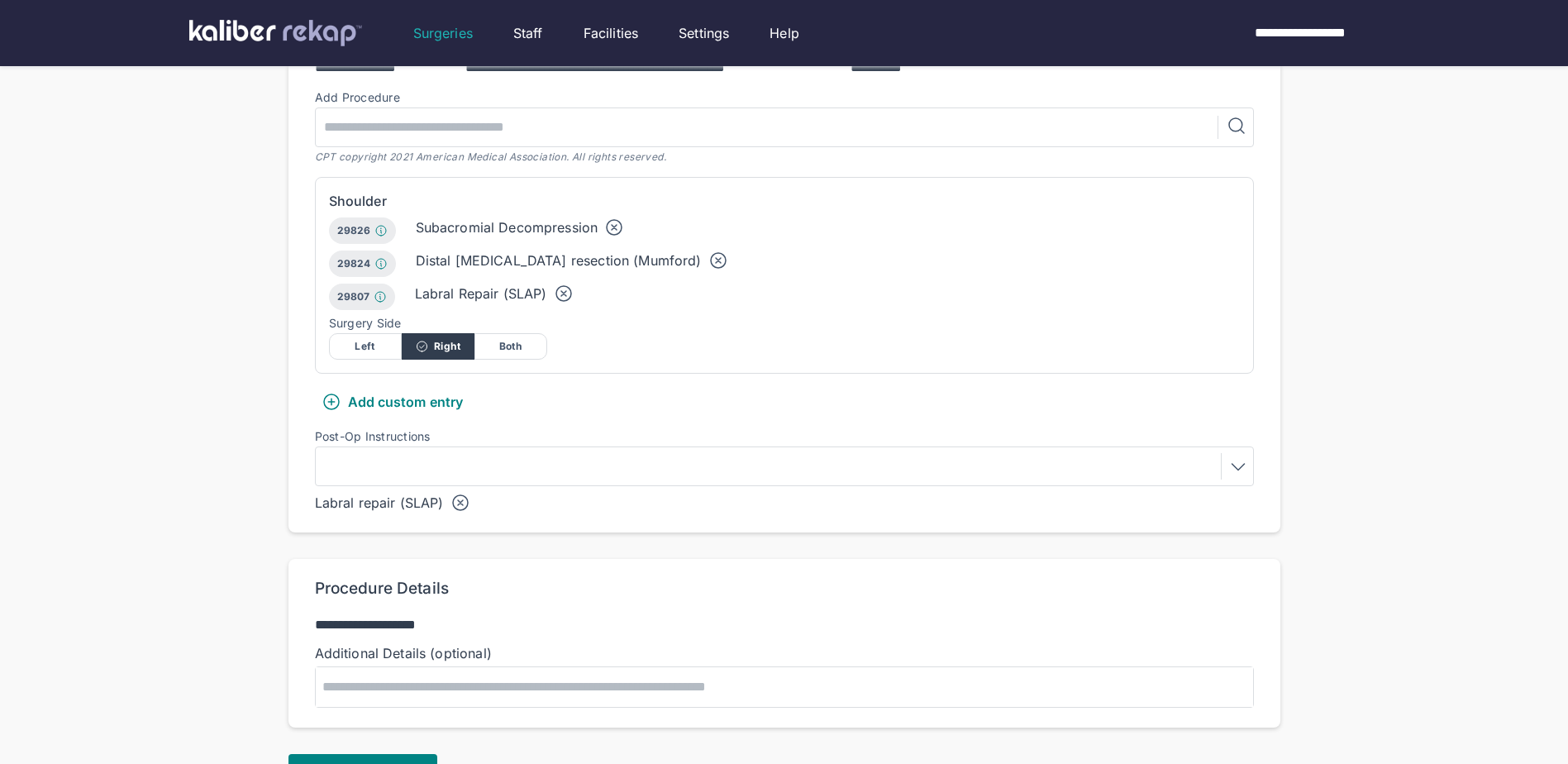
scroll to position [331, 0]
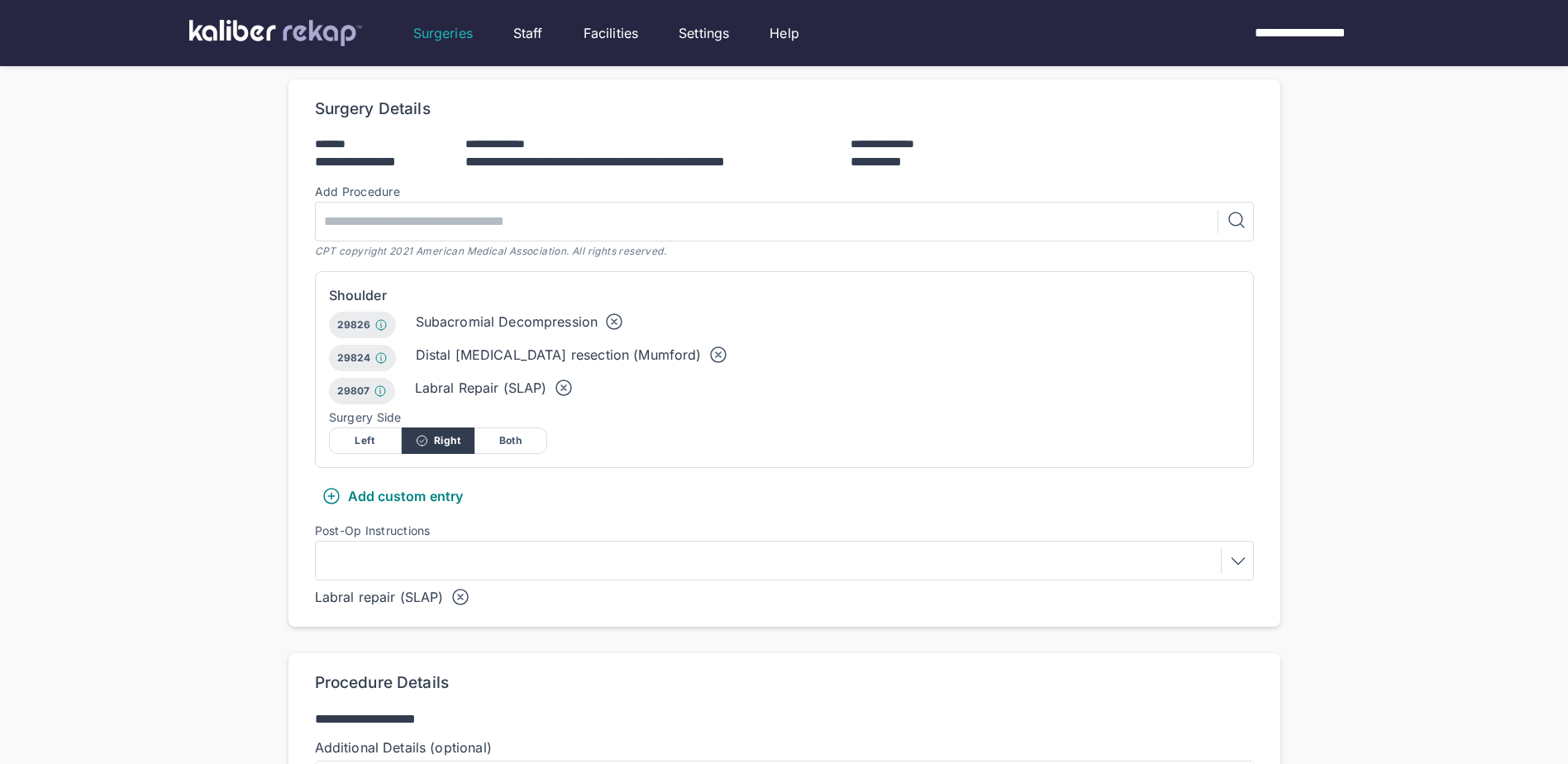
click at [562, 378] on icon at bounding box center [564, 387] width 20 height 20
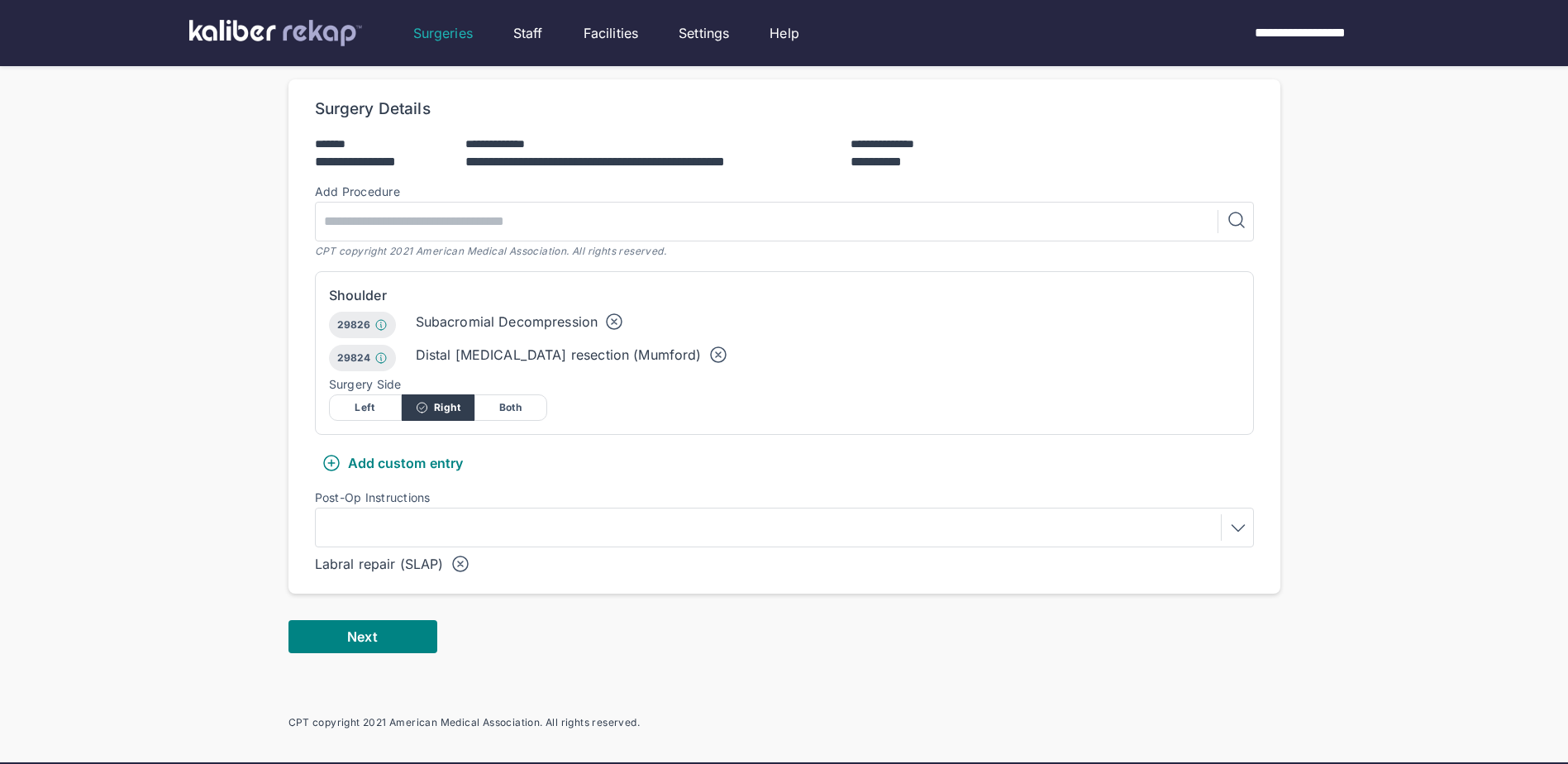
click at [460, 561] on icon "button" at bounding box center [461, 564] width 5 height 5
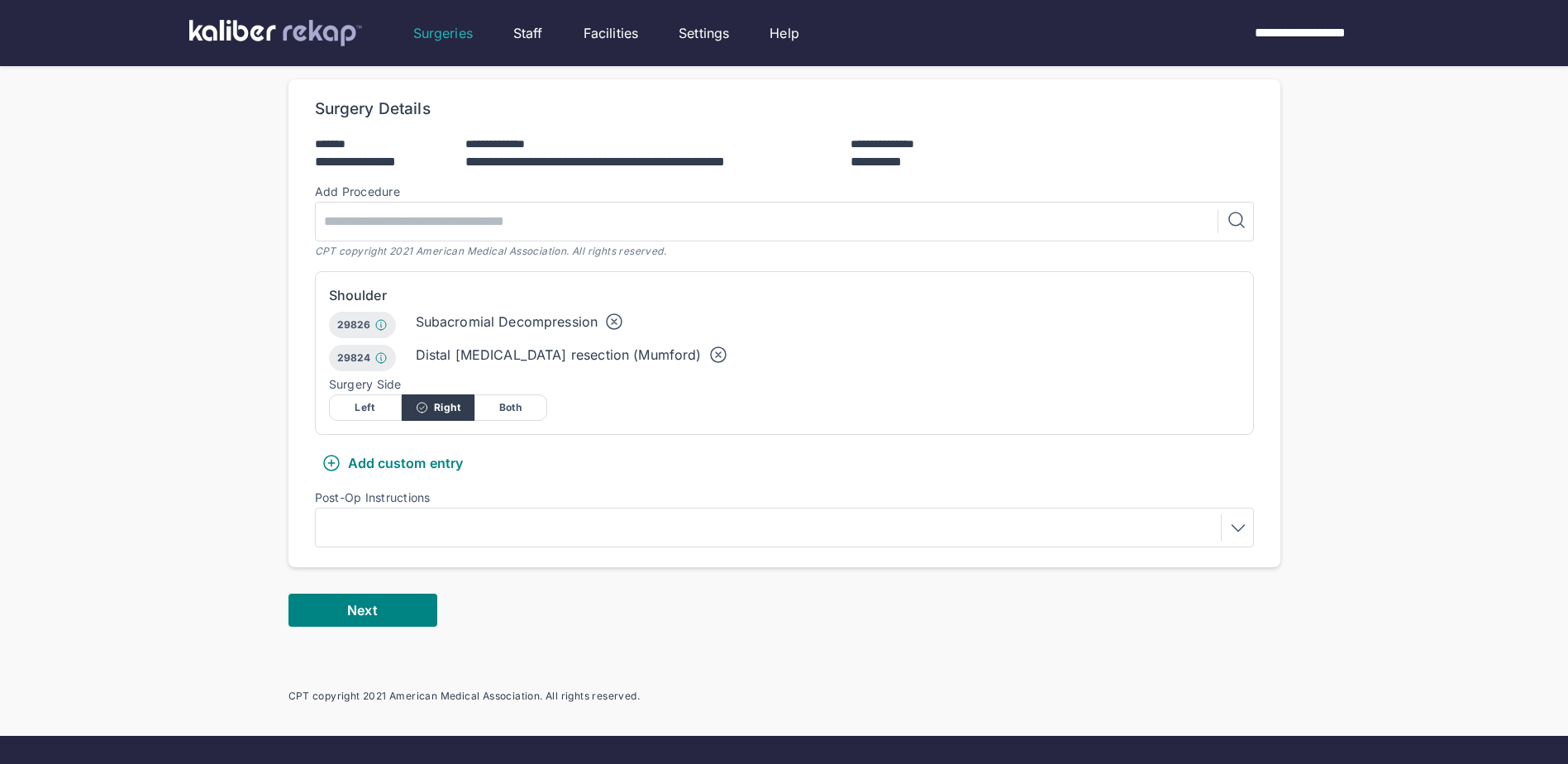
click at [476, 515] on div at bounding box center [784, 528] width 927 height 26
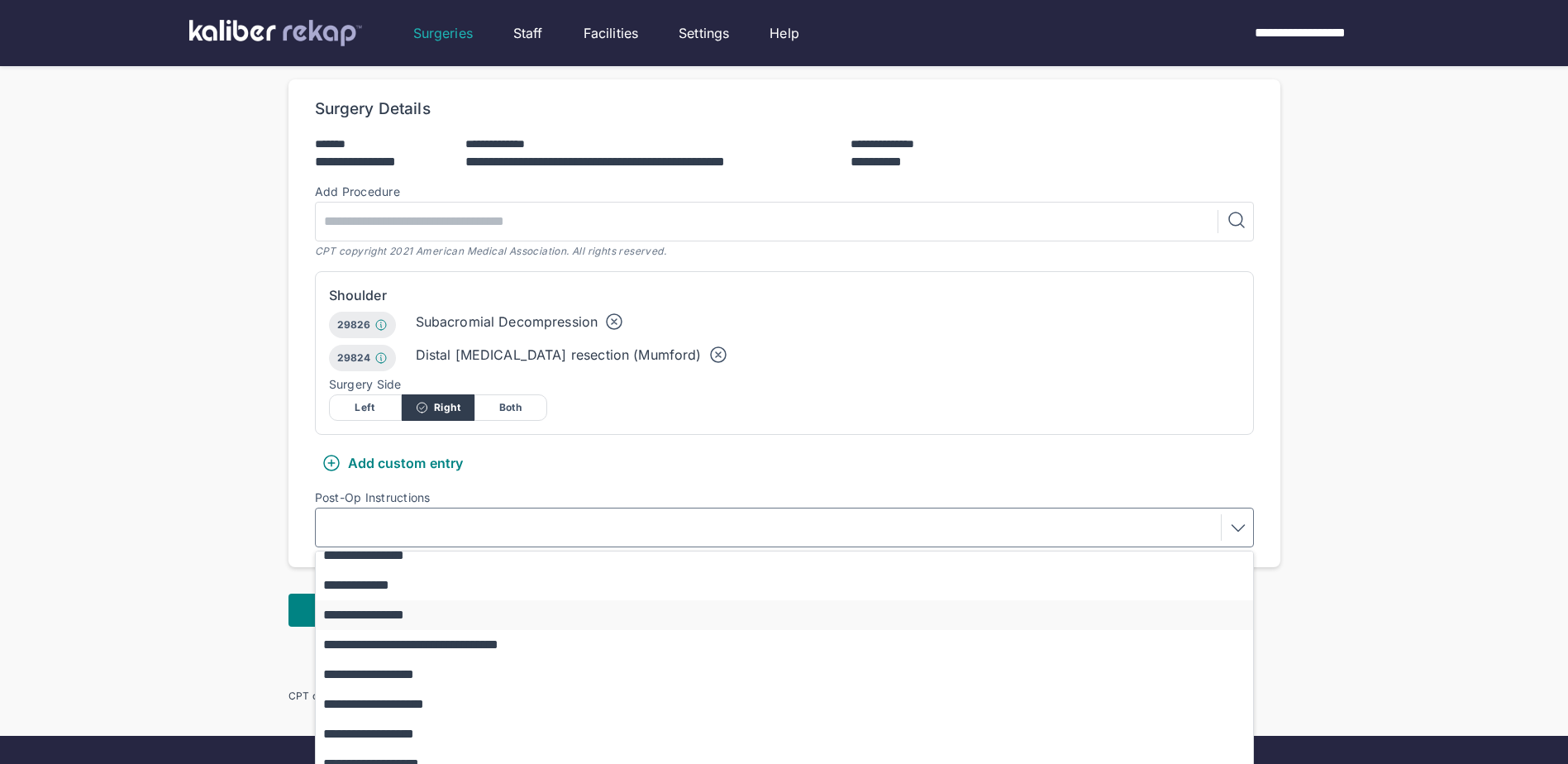
scroll to position [152, 0]
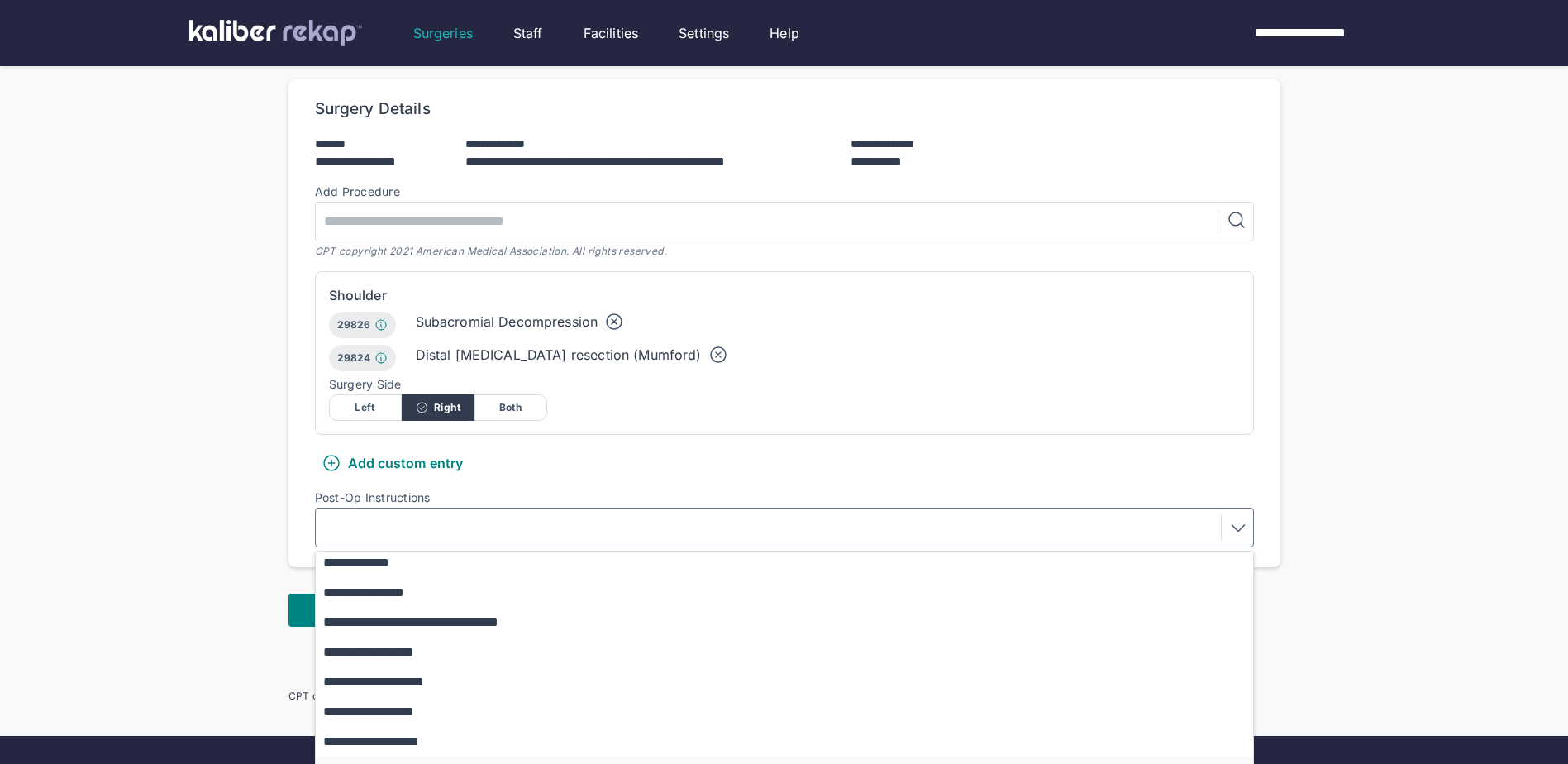
click at [490, 756] on button "**********" at bounding box center [793, 771] width 953 height 30
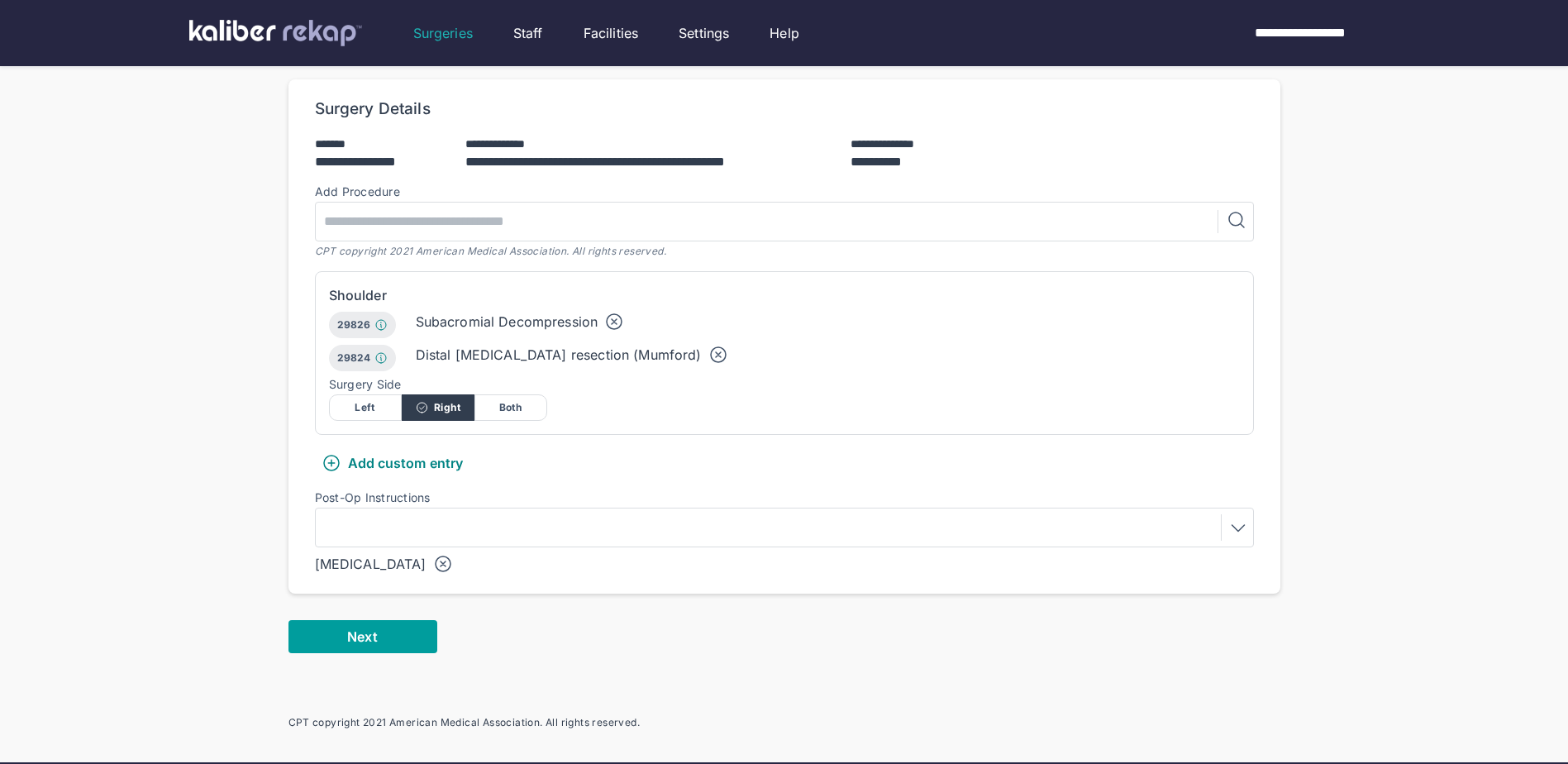
click at [354, 629] on span "Next" at bounding box center [362, 637] width 30 height 17
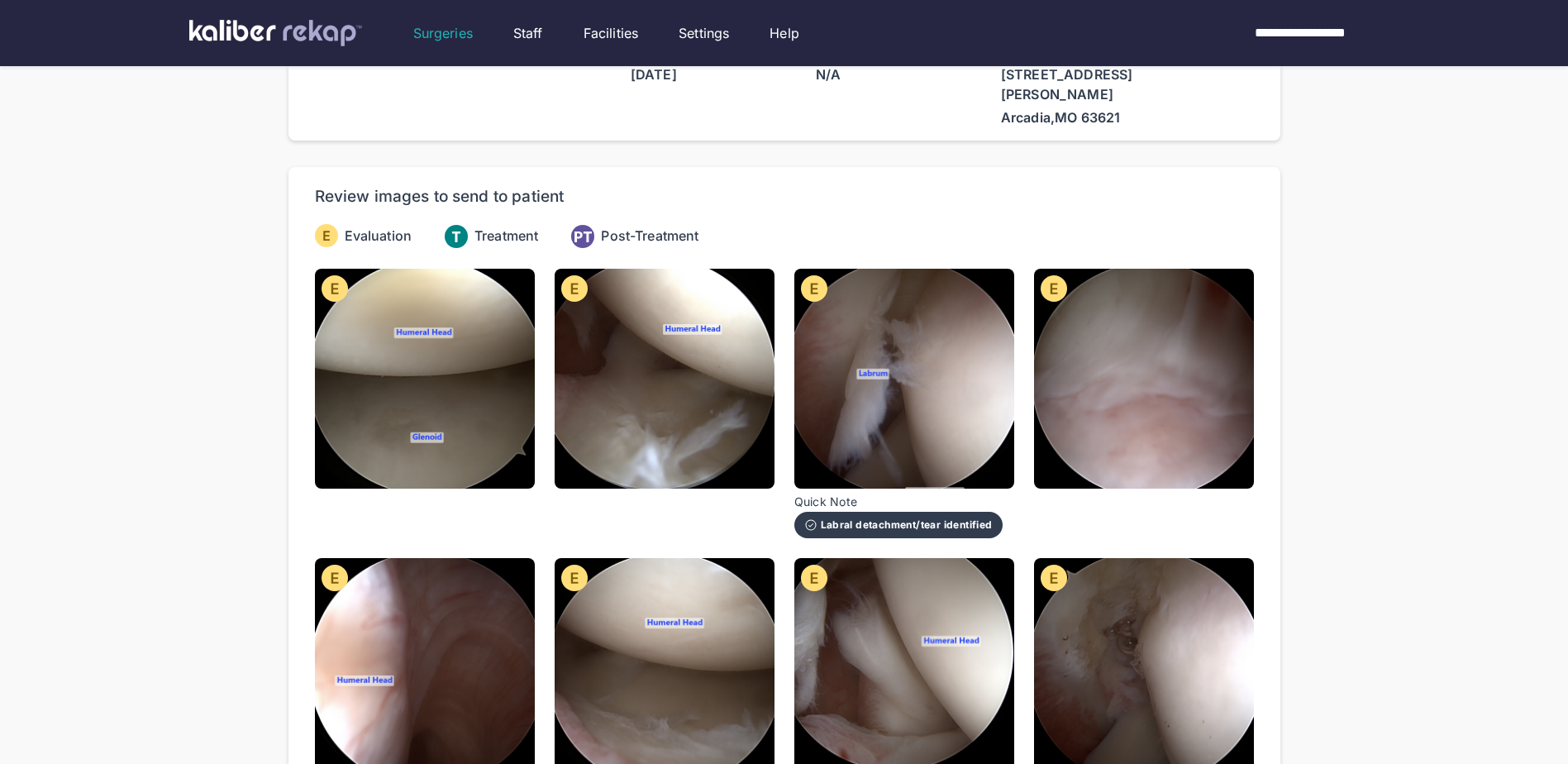
scroll to position [83, 0]
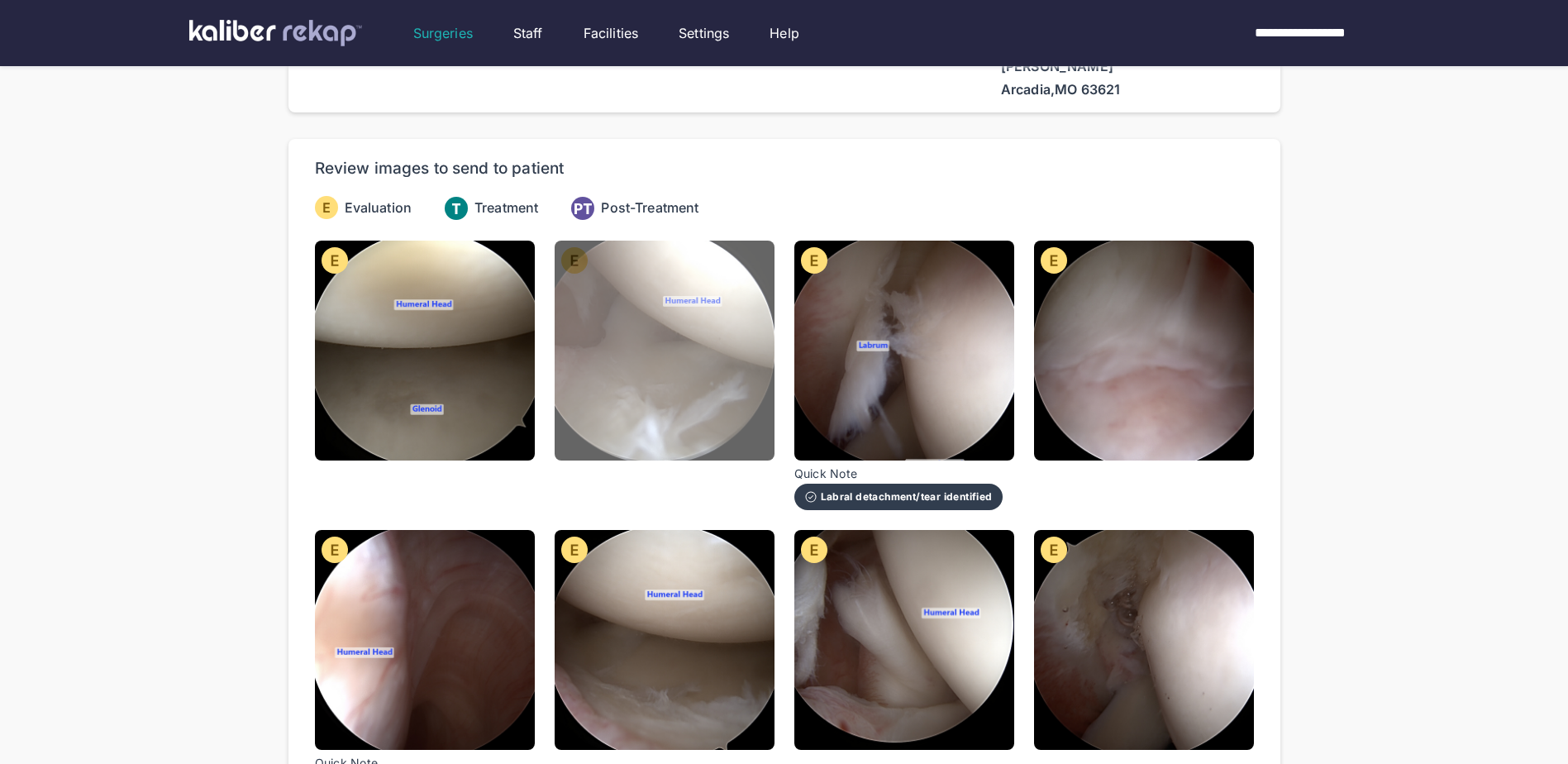
click at [676, 396] on img at bounding box center [665, 350] width 219 height 220
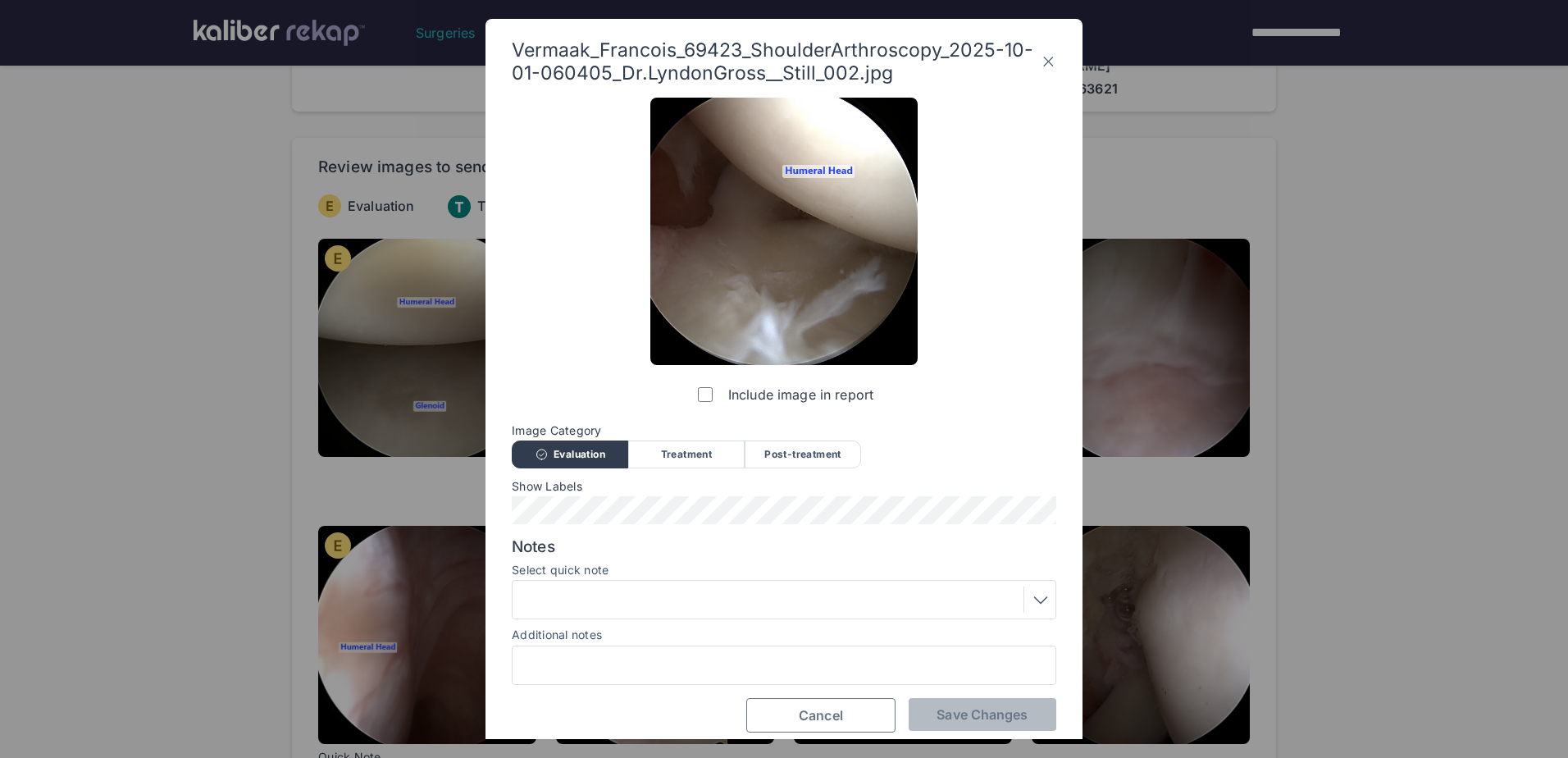
click at [814, 715] on span "Cancel" at bounding box center [821, 715] width 44 height 17
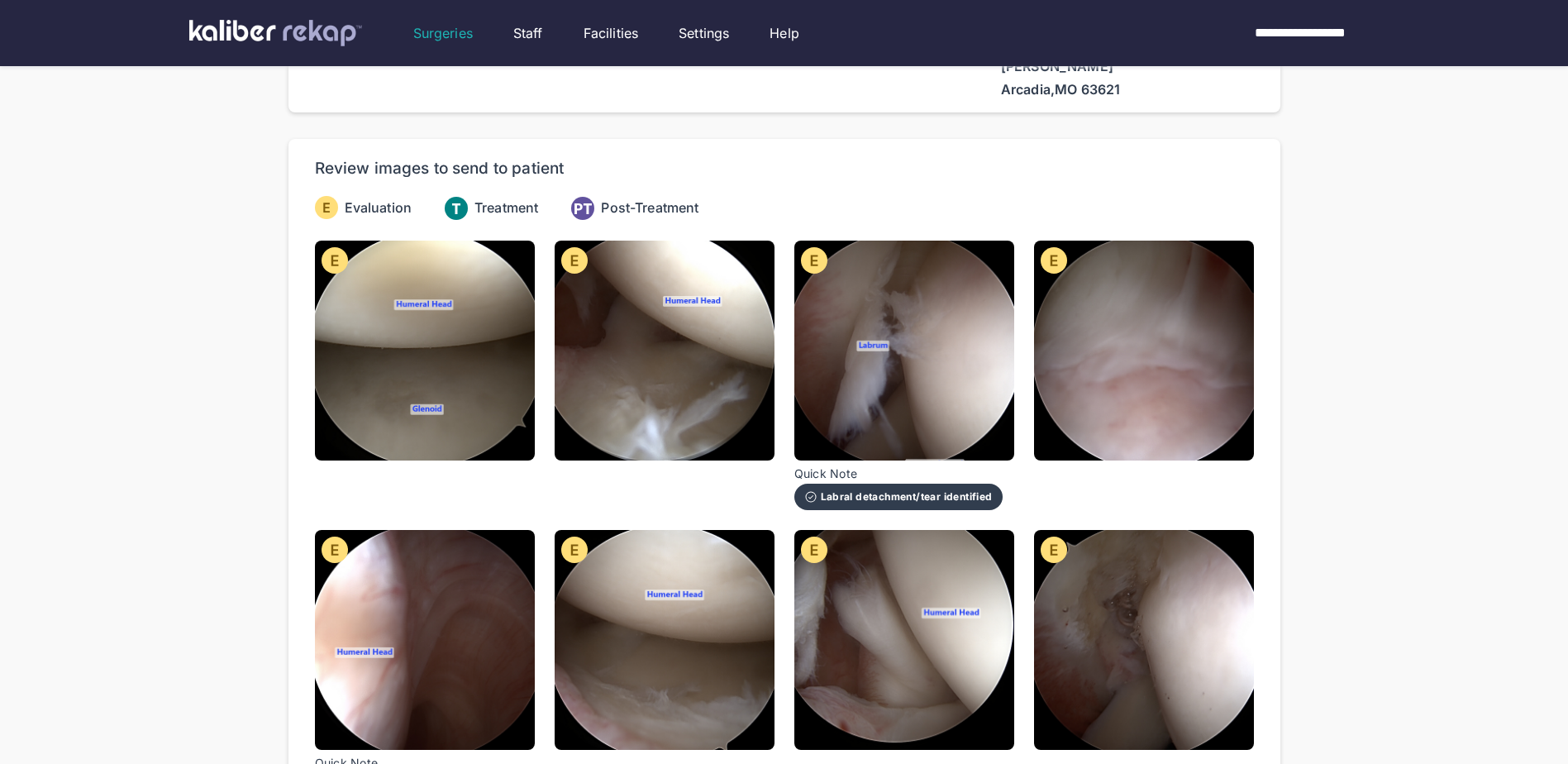
click at [866, 490] on div "Labral detachment/tear identified" at bounding box center [898, 496] width 189 height 13
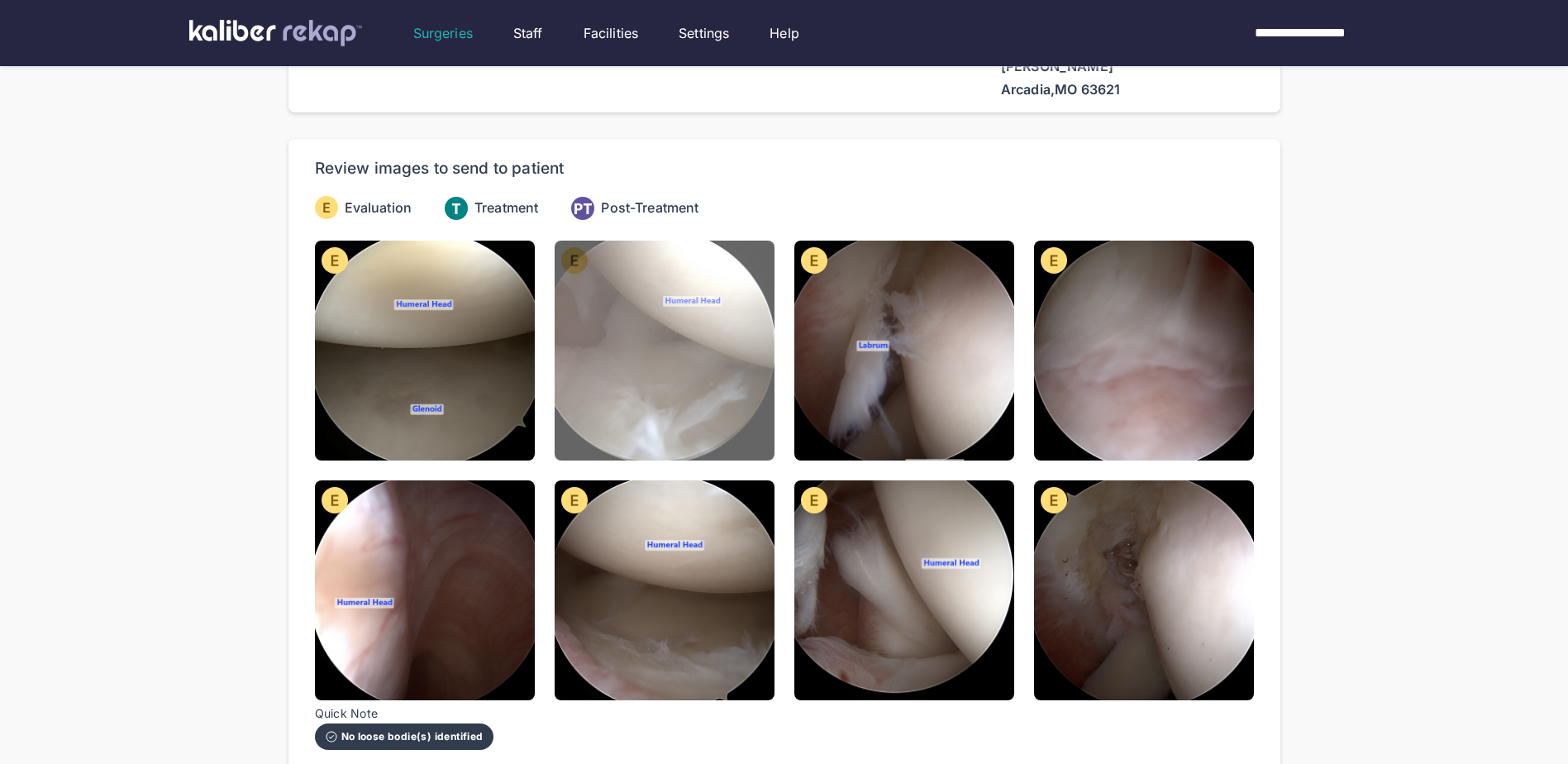
click at [645, 343] on img at bounding box center [665, 350] width 219 height 220
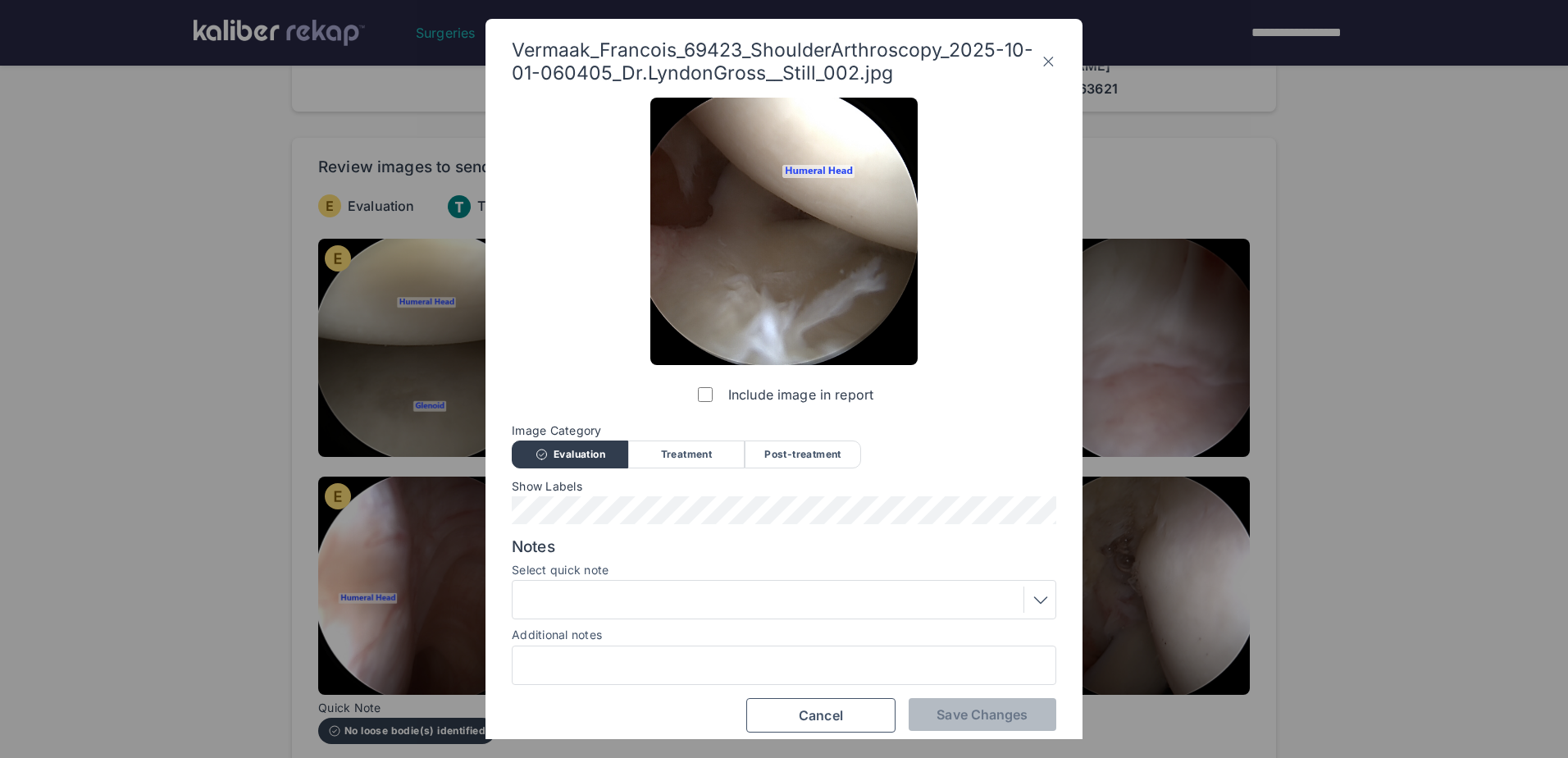
click at [693, 599] on div at bounding box center [784, 599] width 533 height 26
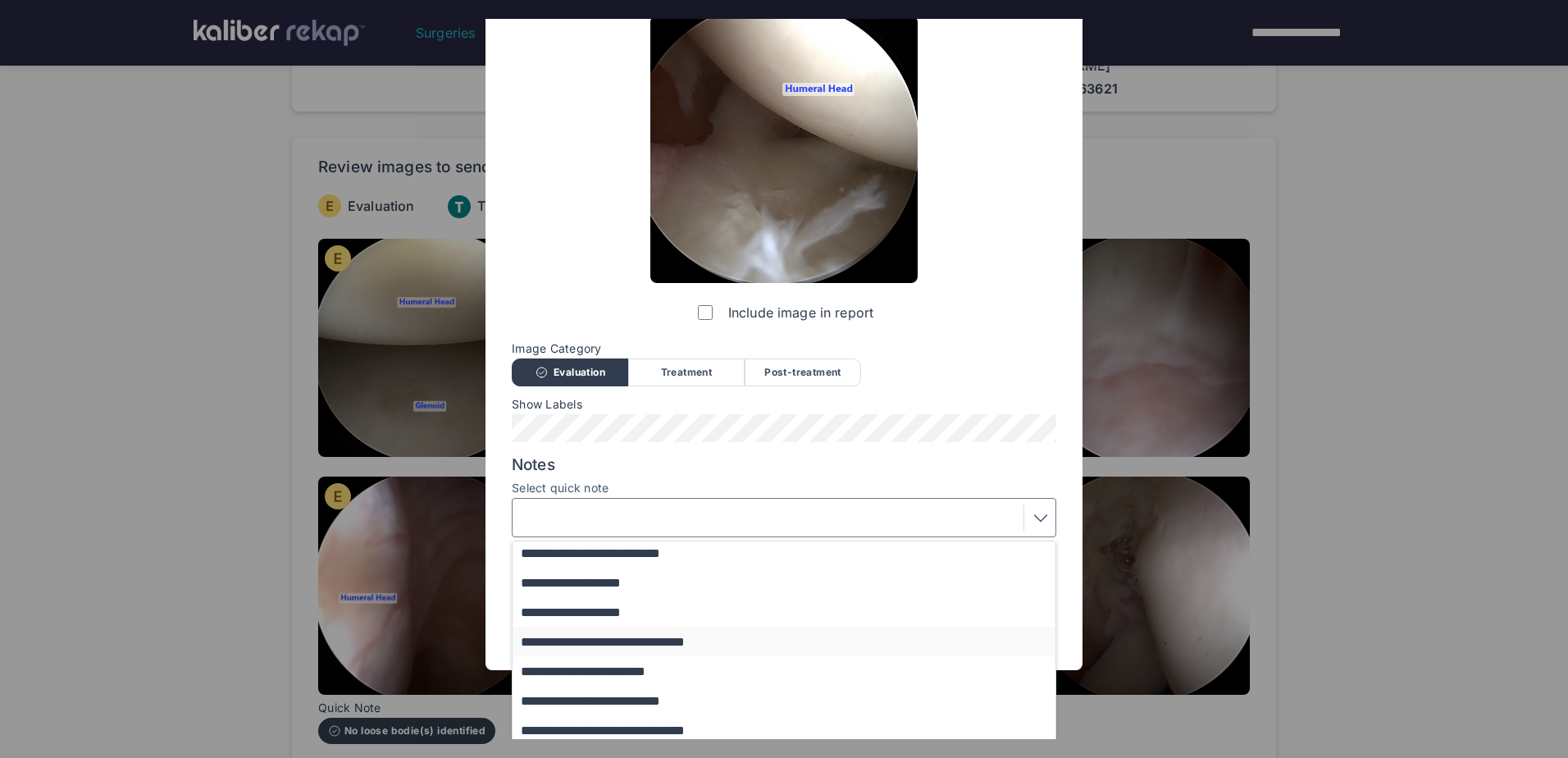
click at [679, 640] on button "**********" at bounding box center [791, 641] width 558 height 30
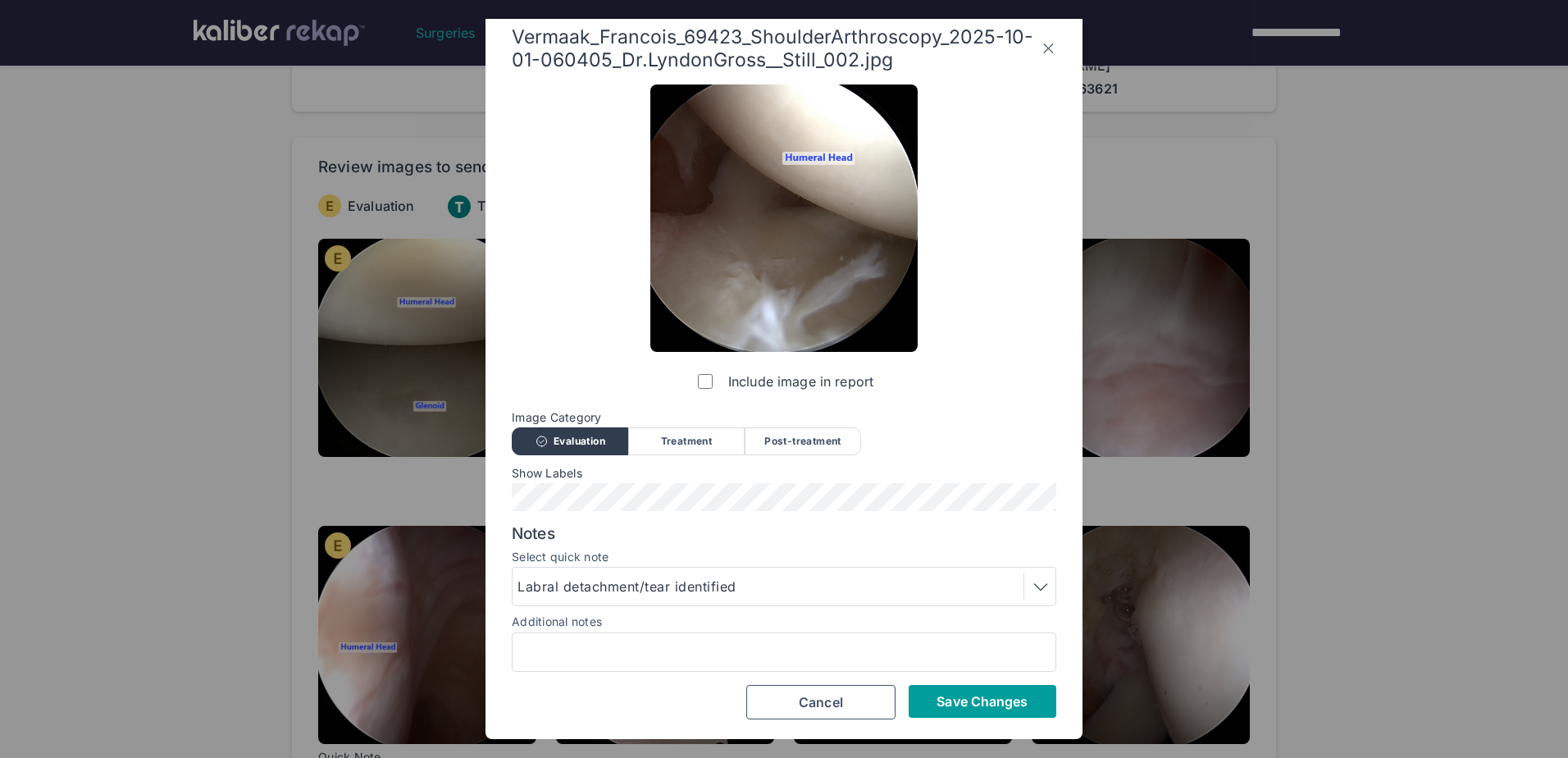
click at [993, 706] on span "Save Changes" at bounding box center [982, 701] width 91 height 17
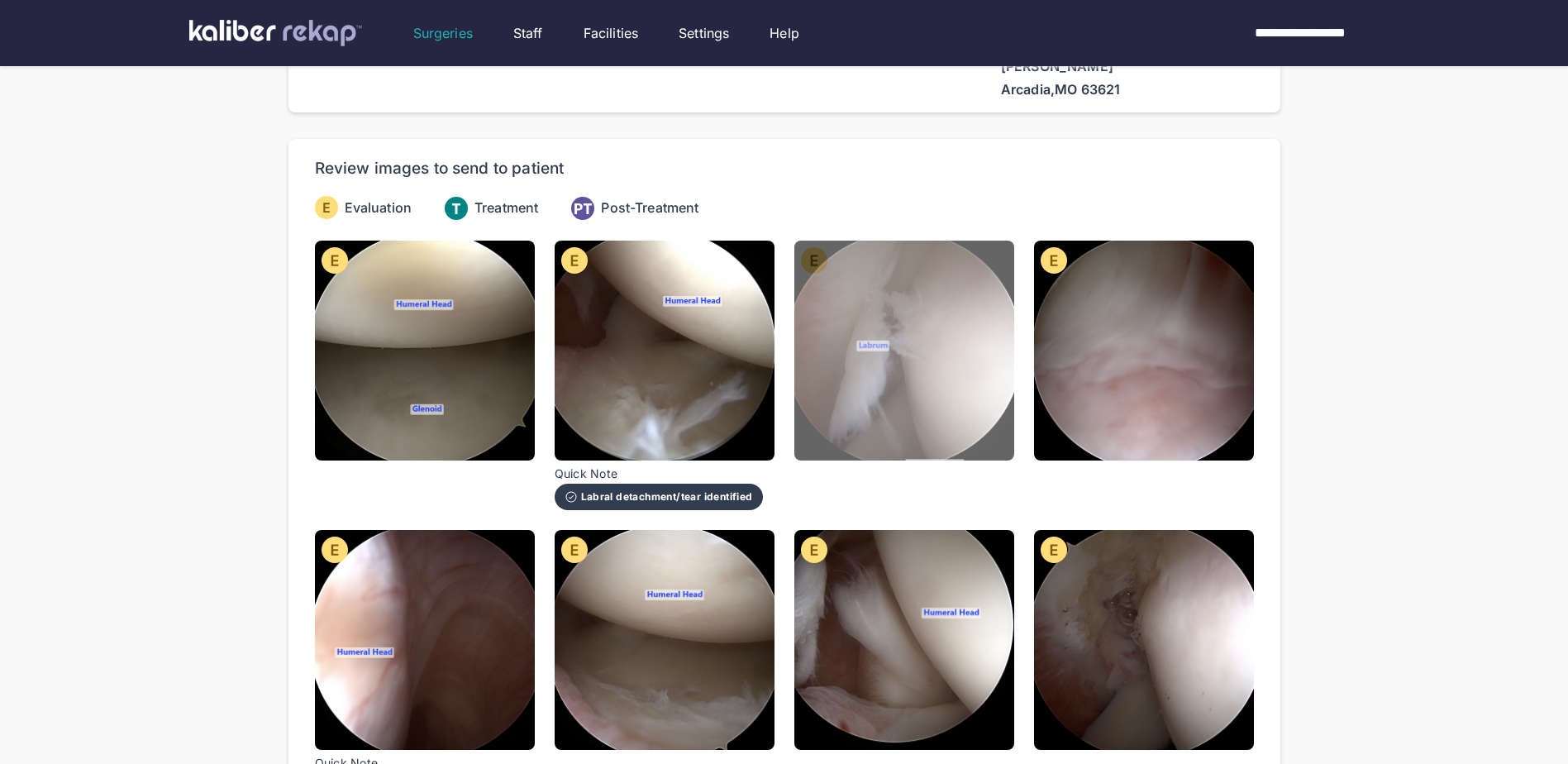
click at [869, 386] on img at bounding box center [904, 350] width 219 height 220
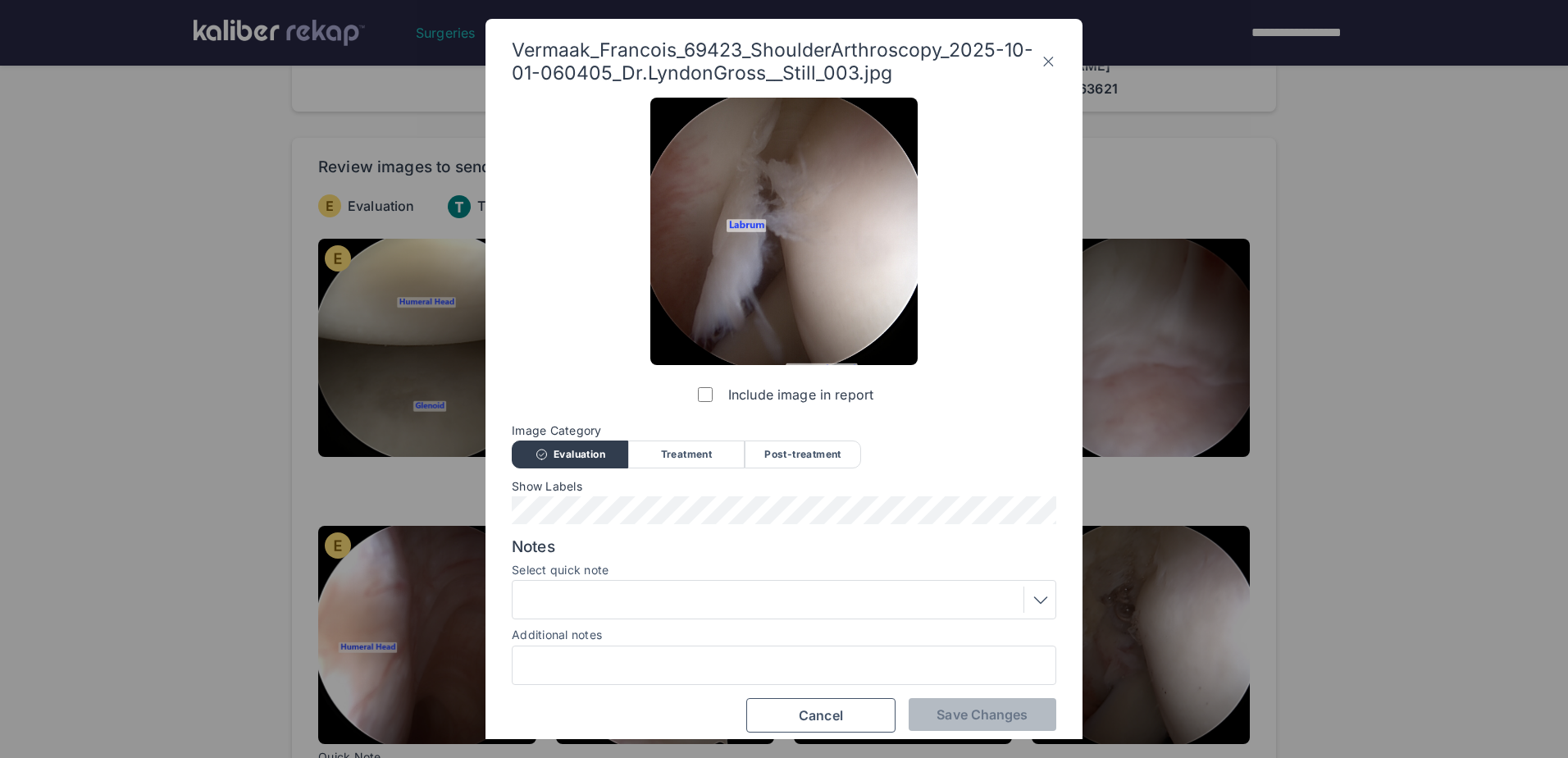
click at [635, 591] on div at bounding box center [784, 599] width 533 height 26
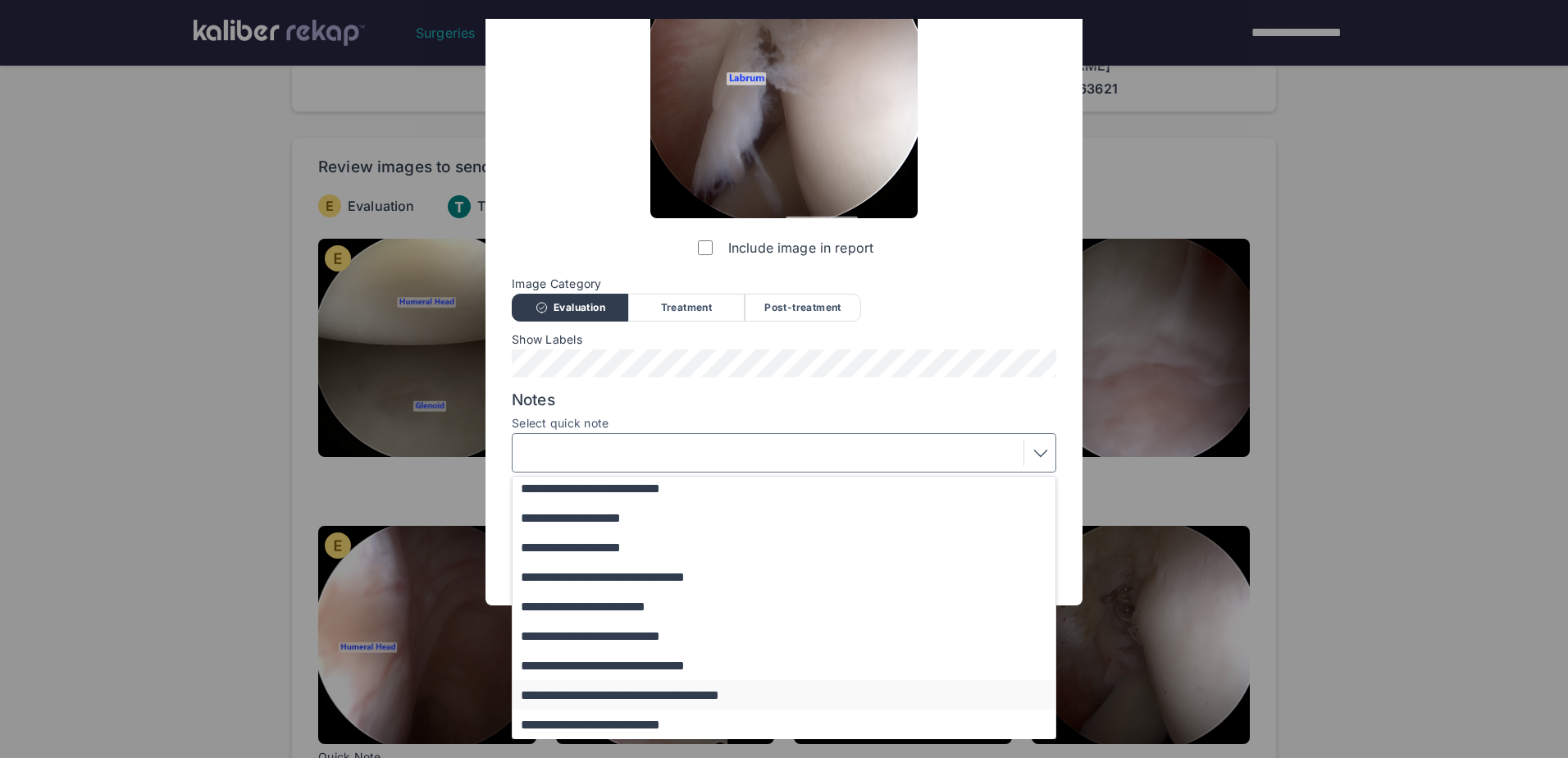
scroll to position [147, 0]
click at [613, 694] on button "**********" at bounding box center [791, 694] width 558 height 30
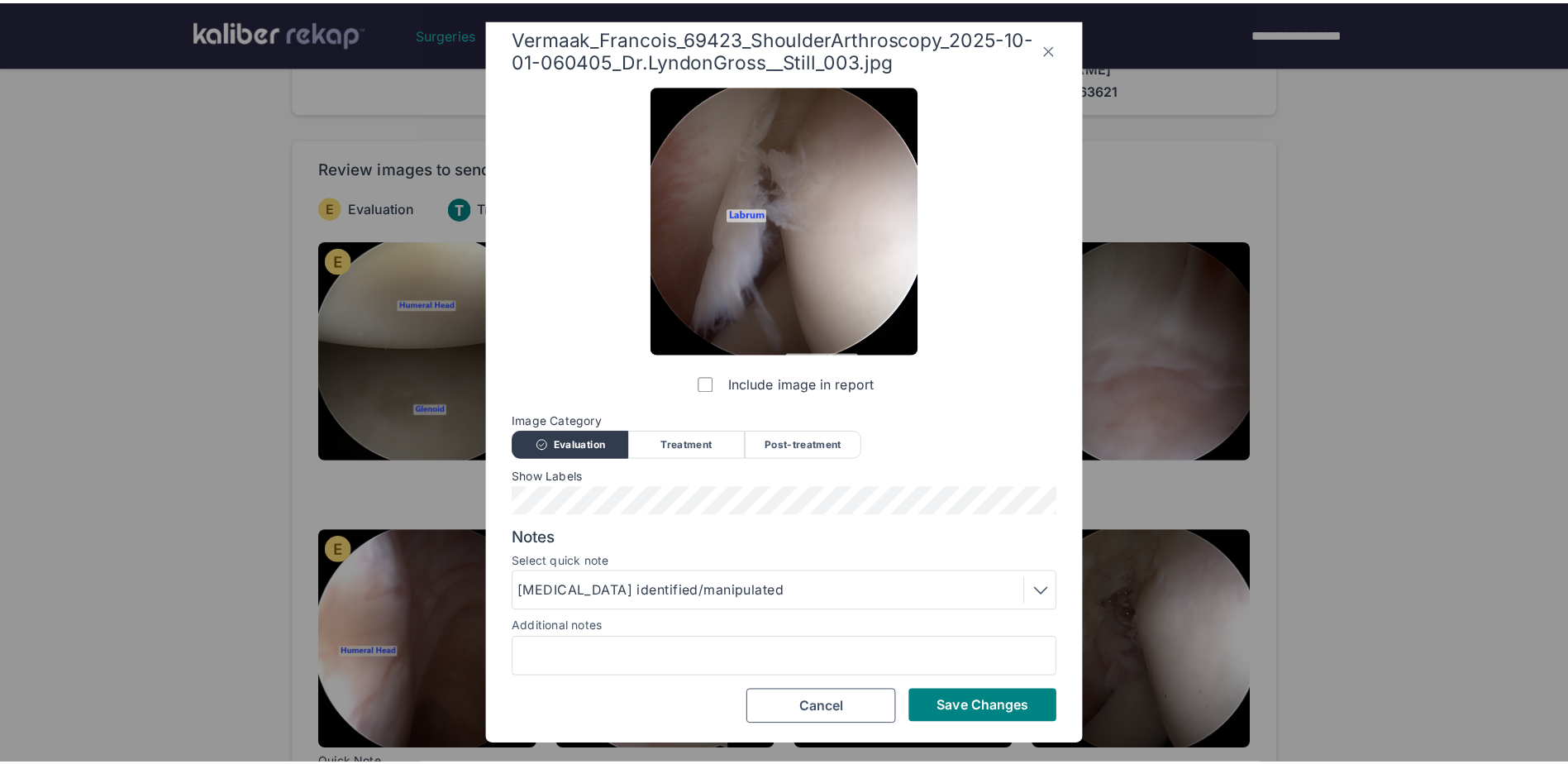
scroll to position [13, 0]
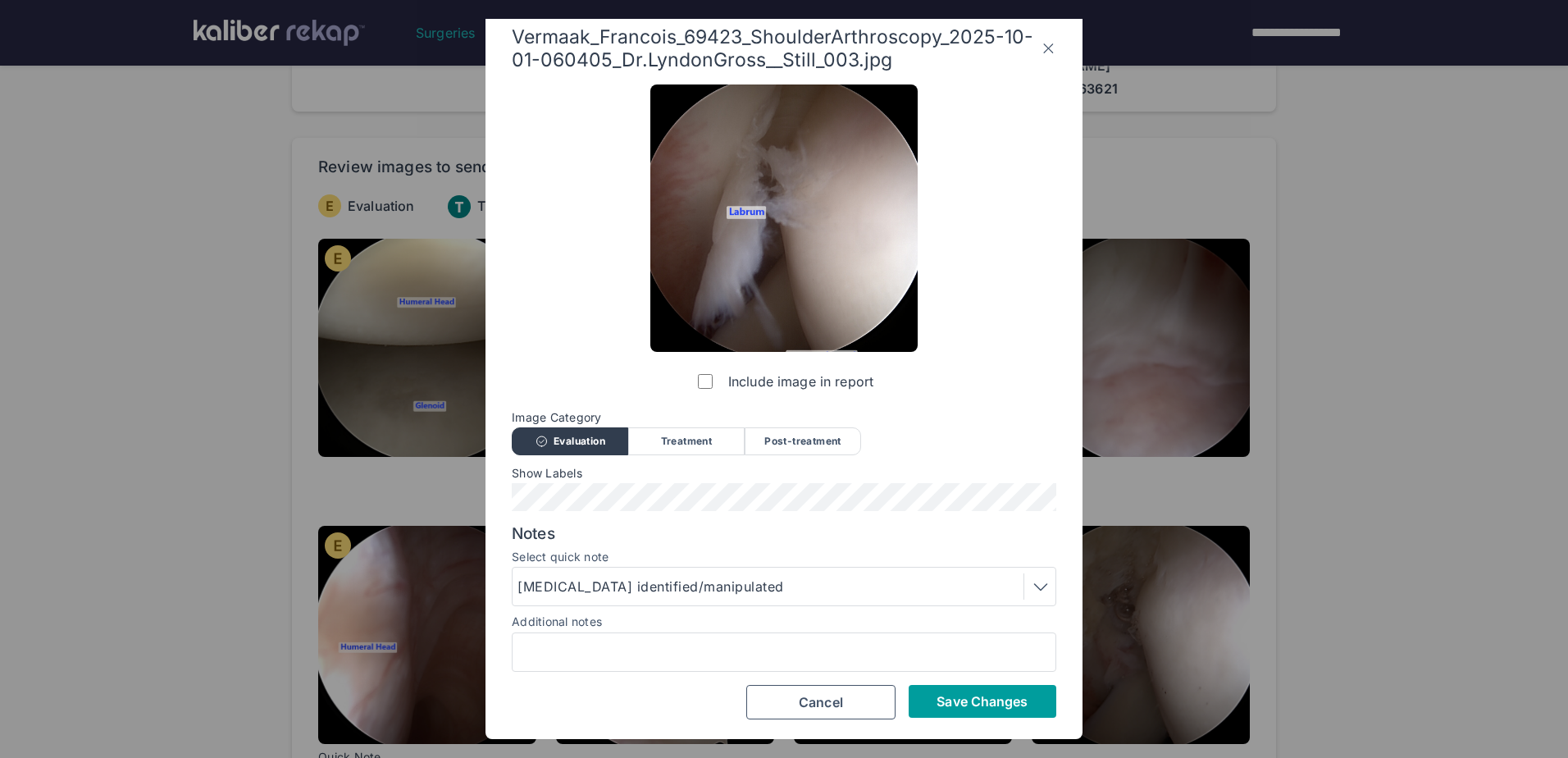
click at [1008, 700] on span "Save Changes" at bounding box center [982, 701] width 91 height 17
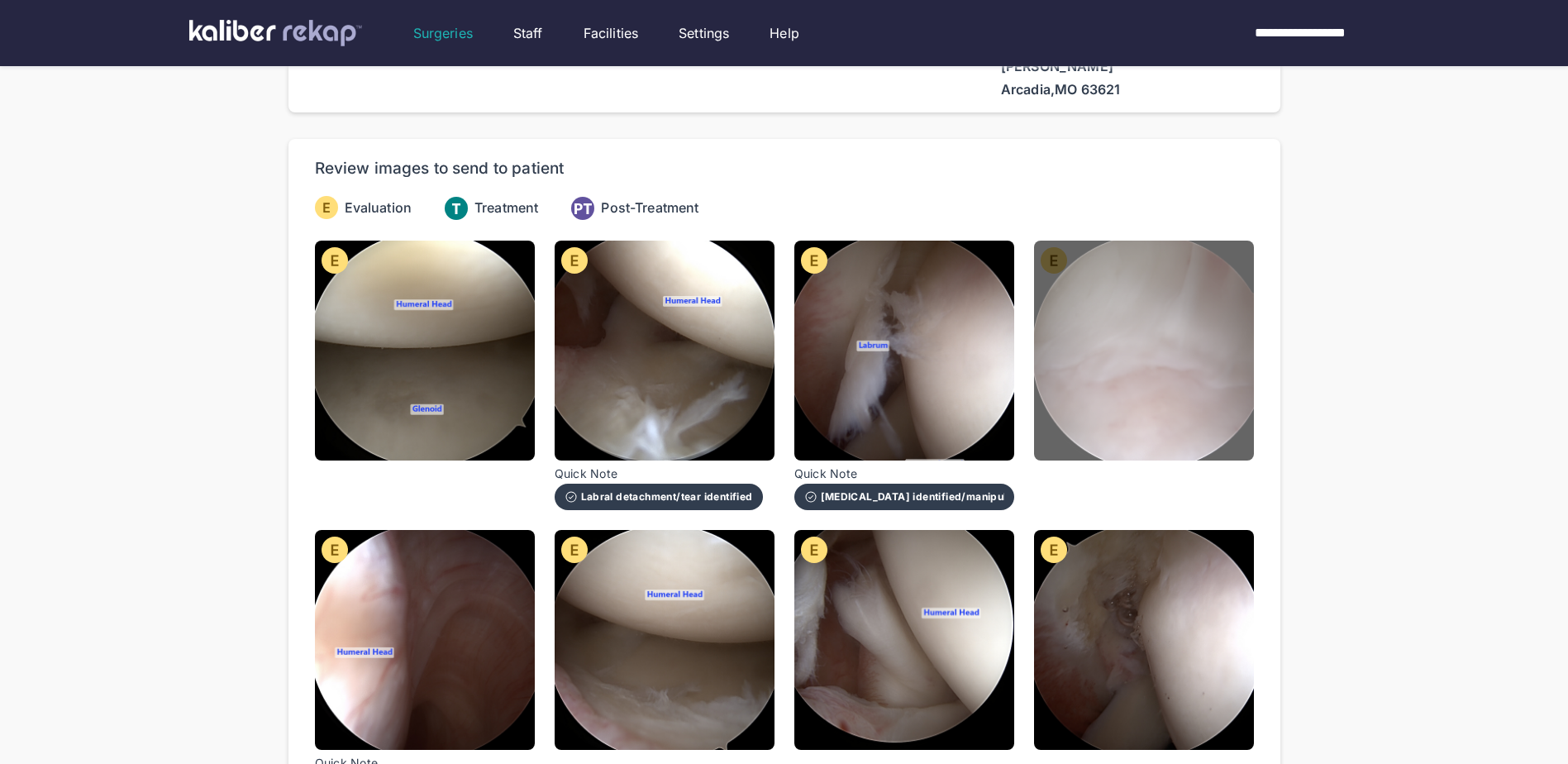
click at [1140, 381] on img at bounding box center [1144, 350] width 219 height 220
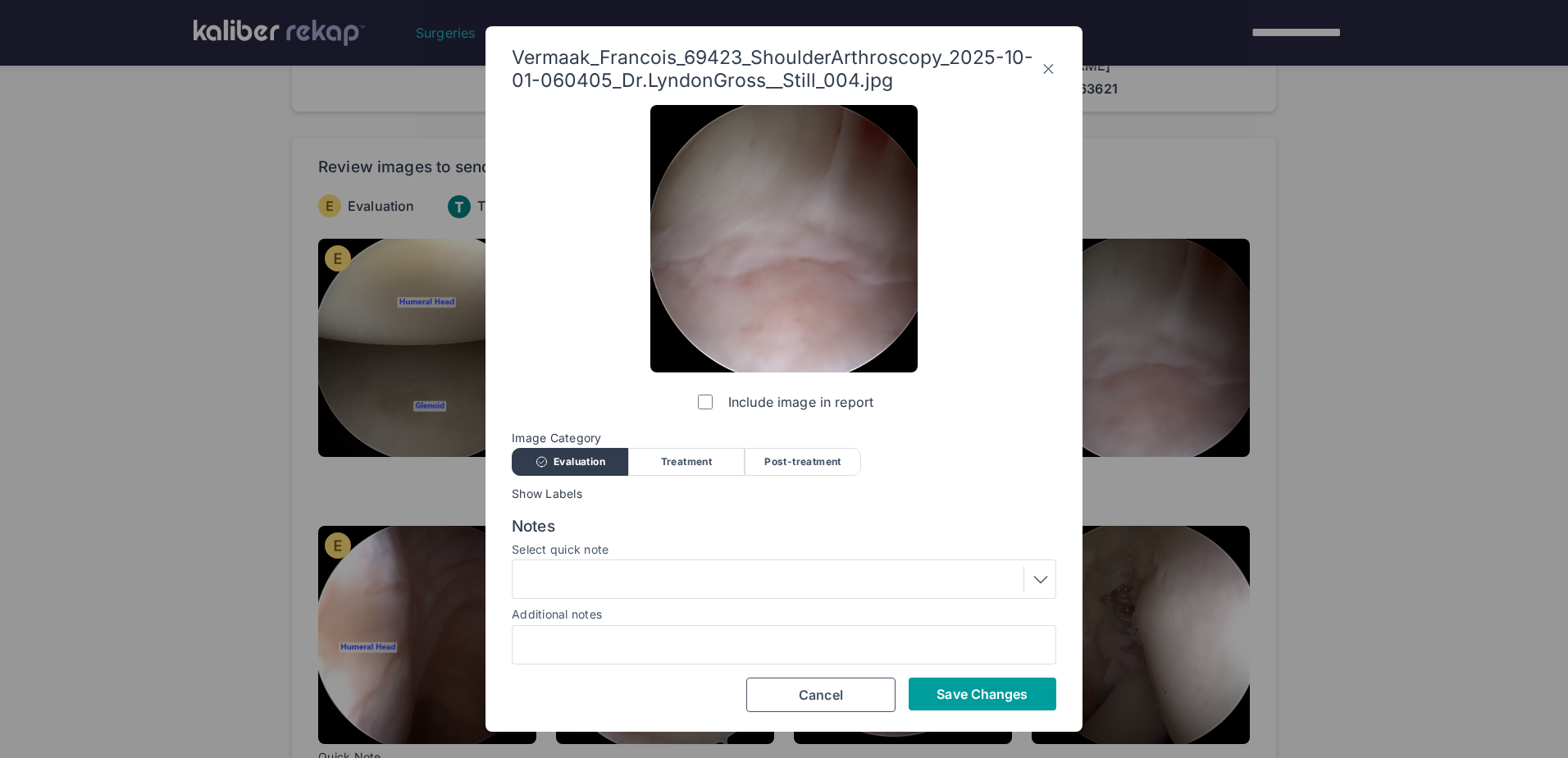
click at [996, 707] on button "Save Changes" at bounding box center [982, 694] width 147 height 33
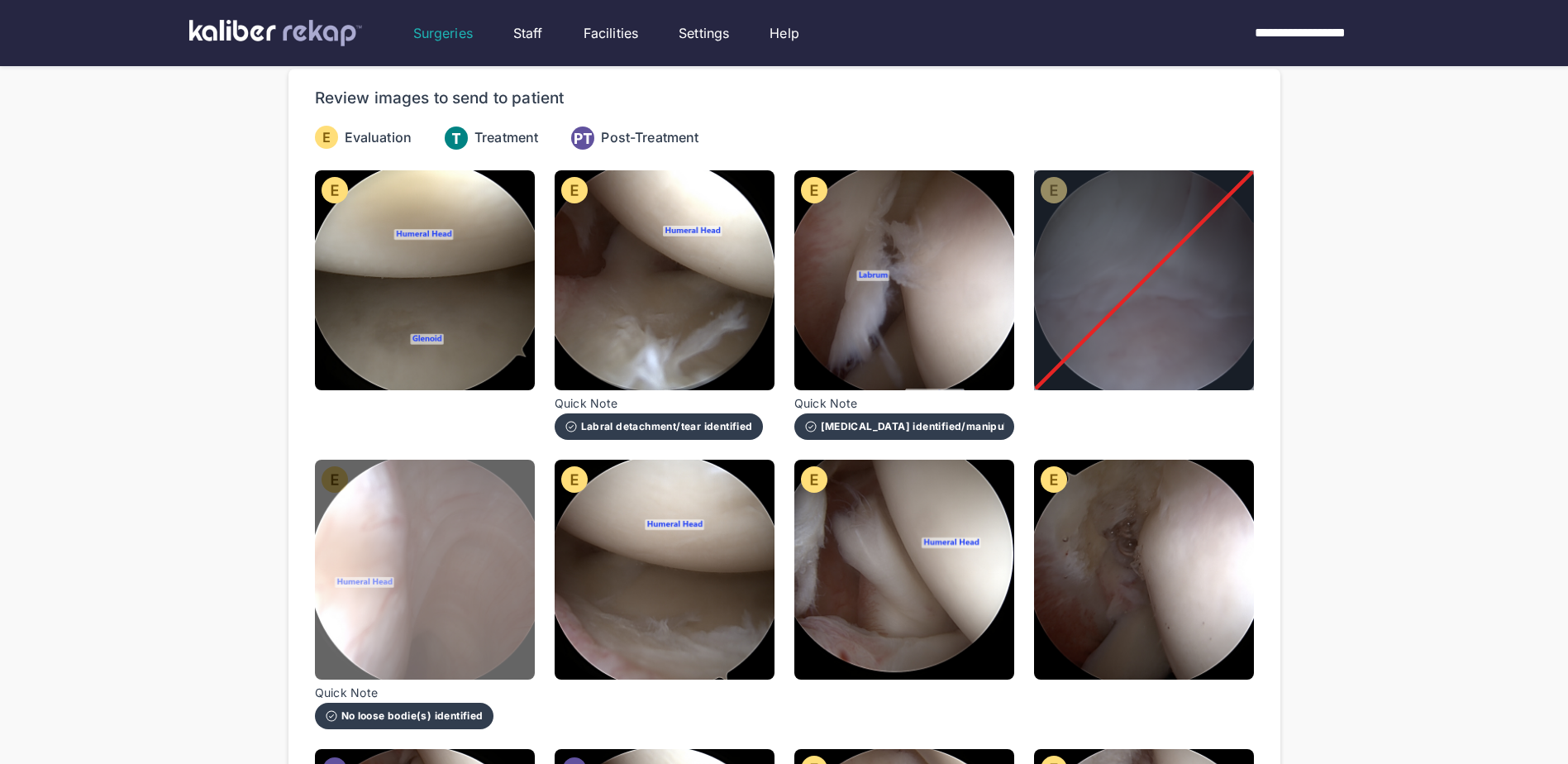
scroll to position [248, 0]
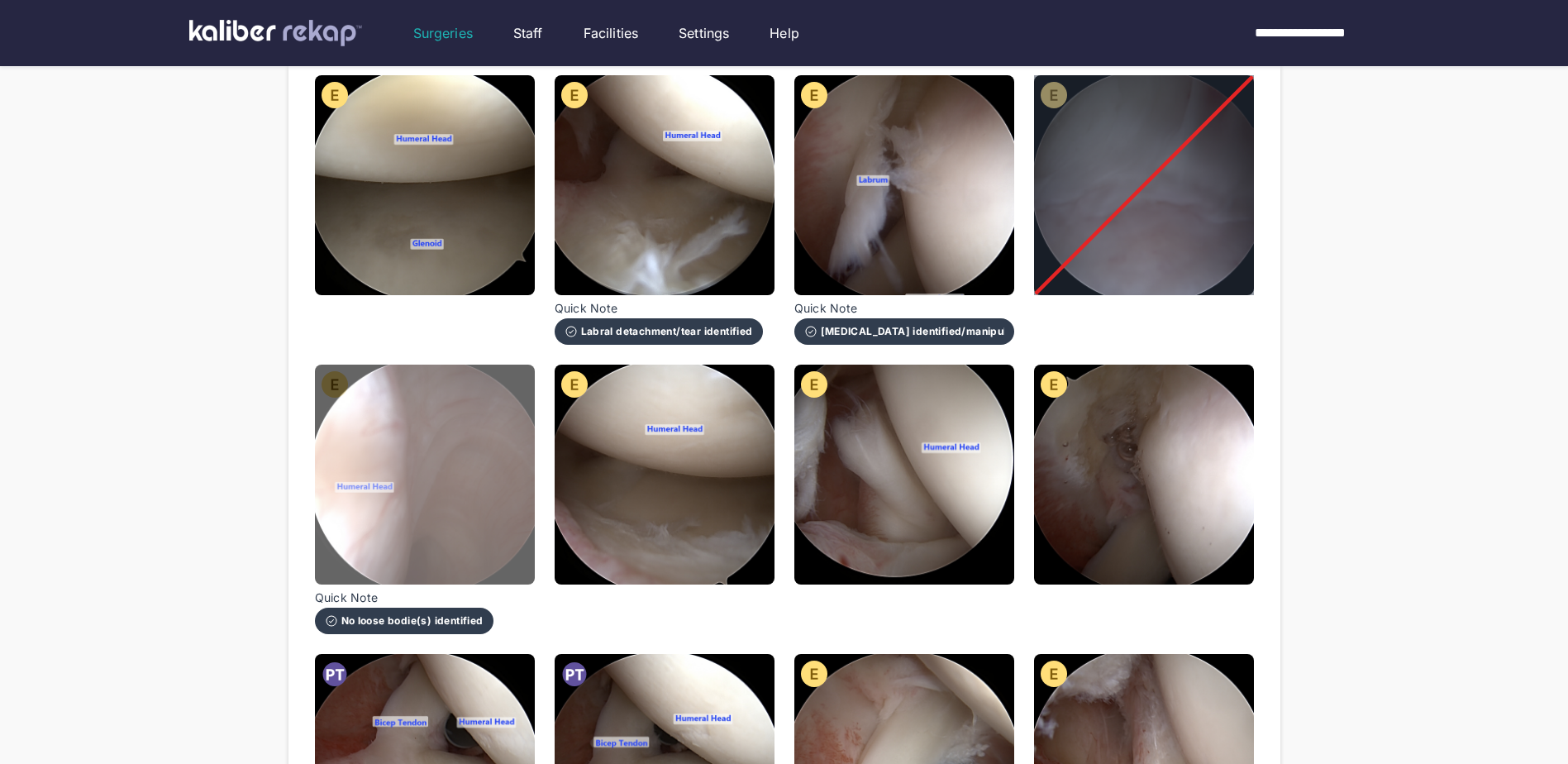
click at [471, 431] on img at bounding box center [425, 474] width 219 height 220
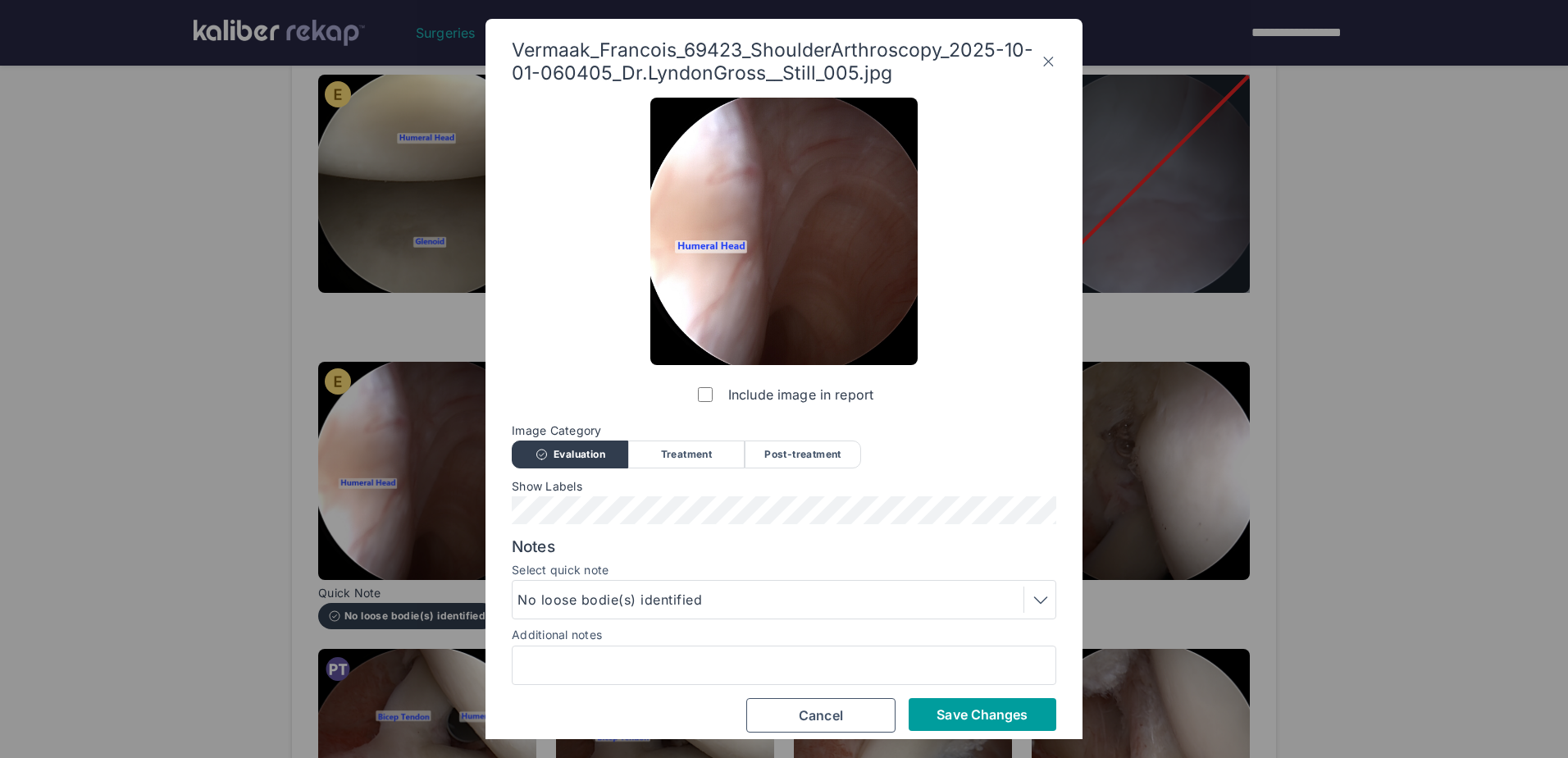
click at [975, 711] on span "Save Changes" at bounding box center [982, 714] width 91 height 17
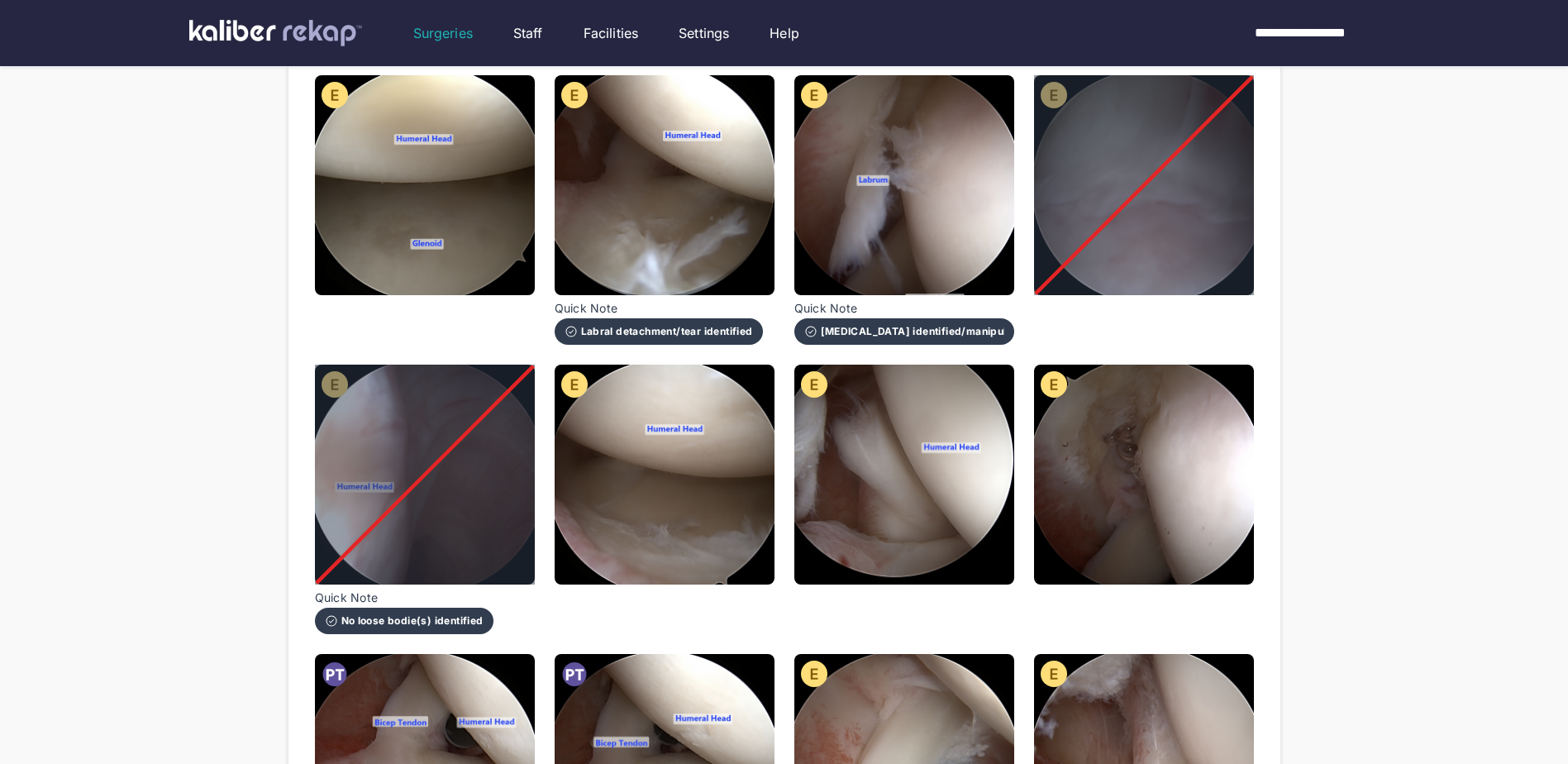
click at [711, 486] on img at bounding box center [665, 474] width 219 height 220
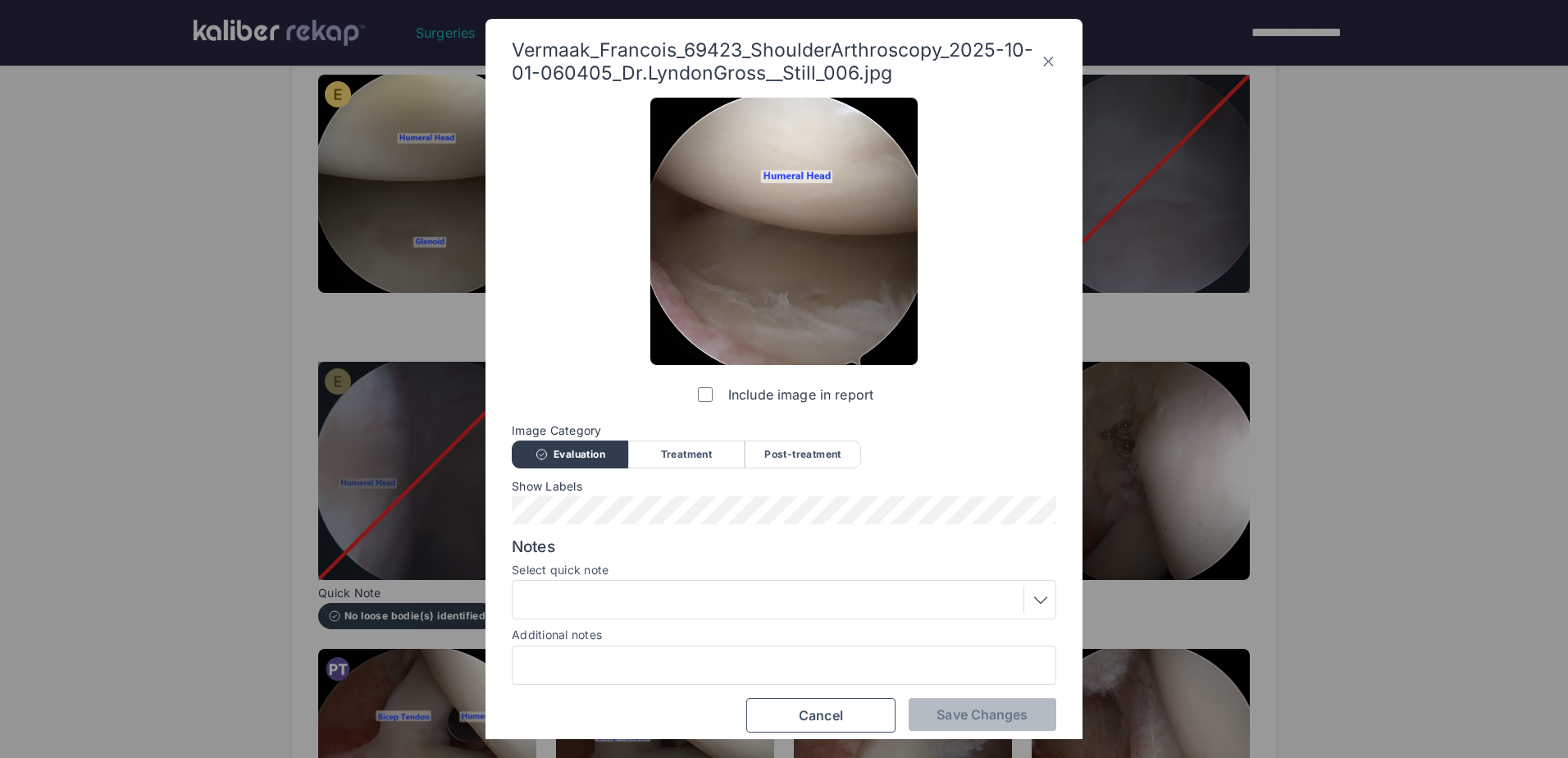
click at [710, 386] on label "Include image in report" at bounding box center [783, 395] width 179 height 33
click at [940, 710] on span "Save Changes" at bounding box center [982, 714] width 91 height 17
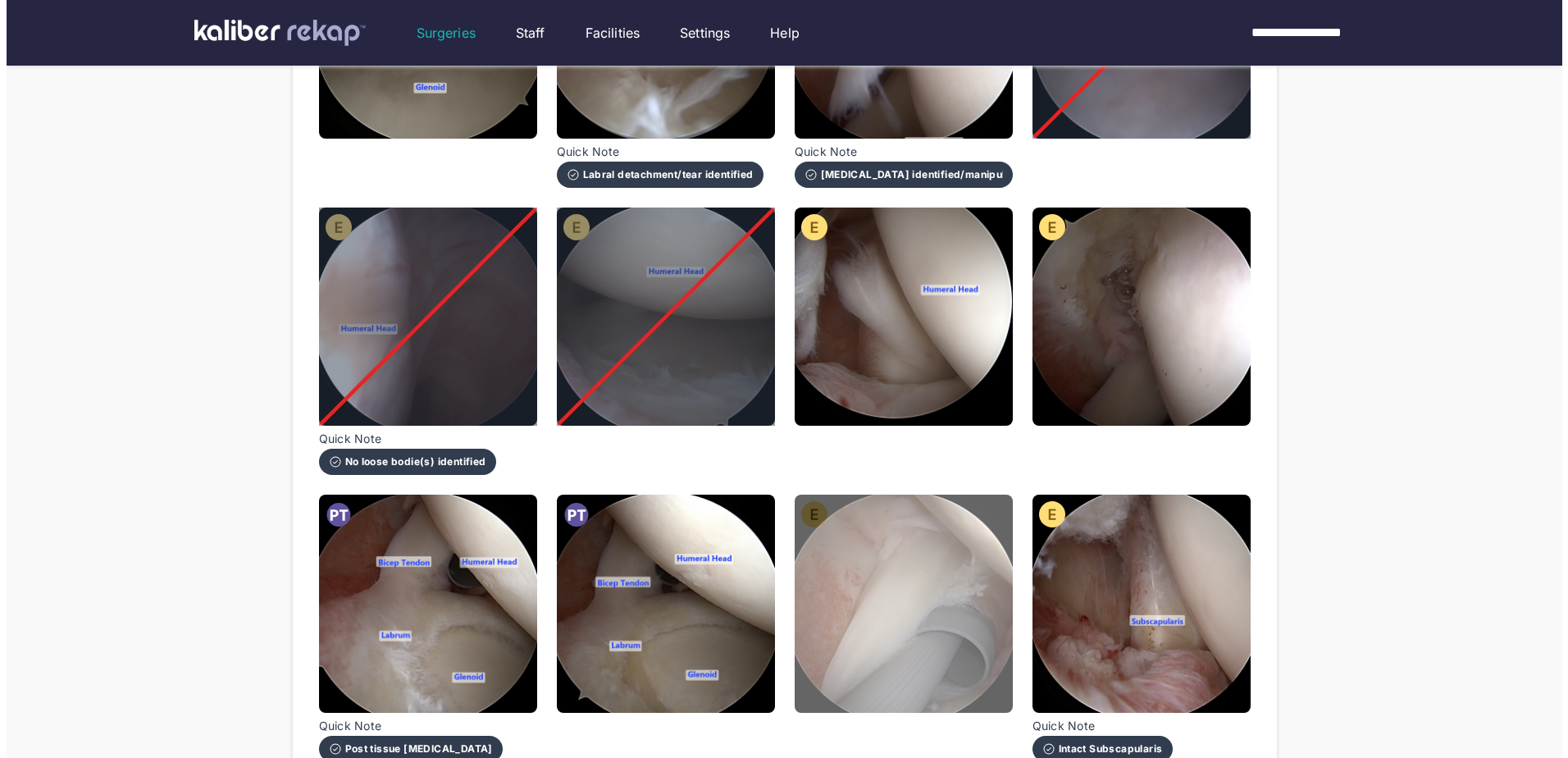
scroll to position [410, 0]
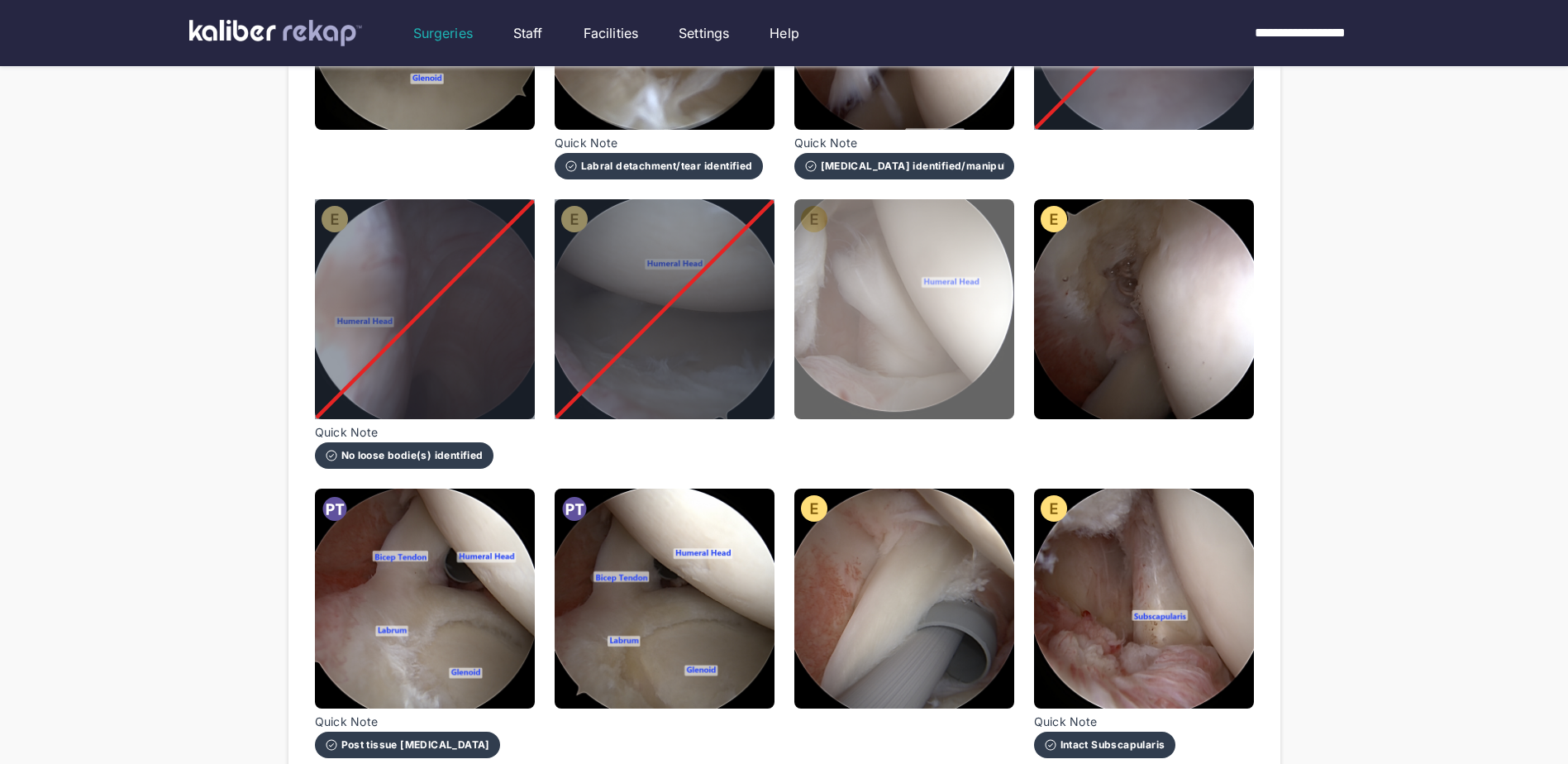
click at [870, 261] on img at bounding box center [904, 309] width 219 height 220
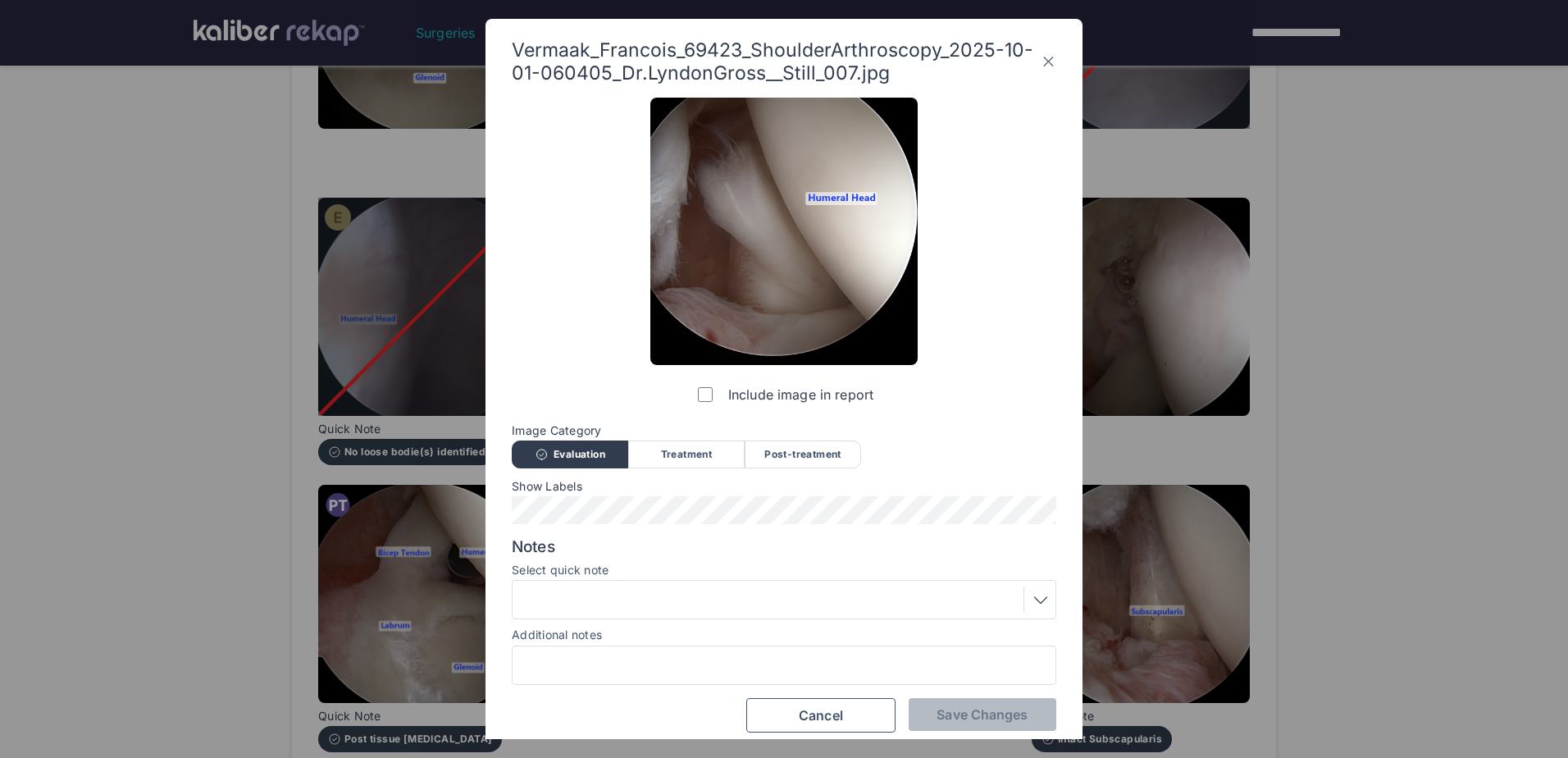
click at [664, 598] on div at bounding box center [784, 599] width 533 height 26
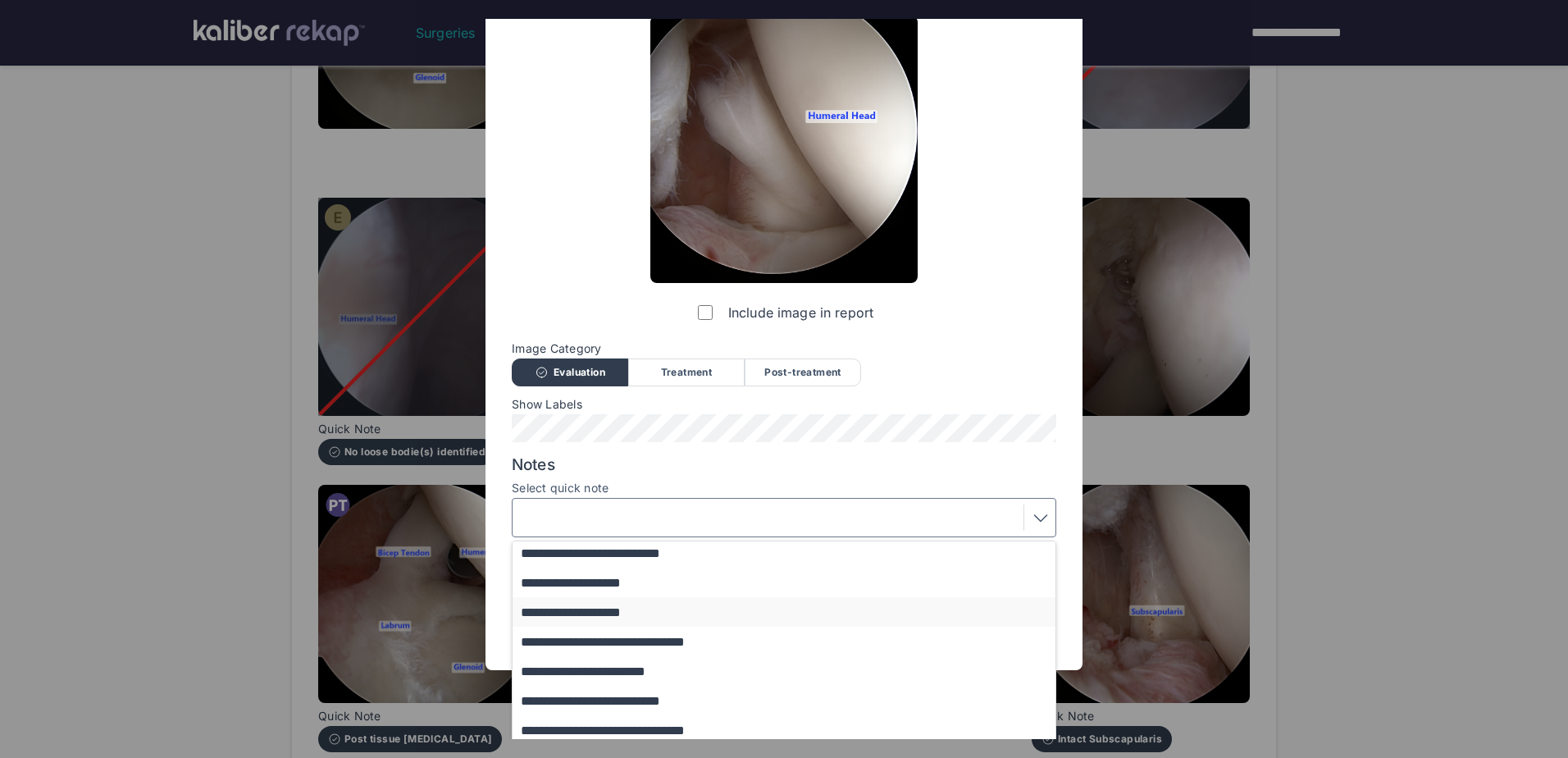
scroll to position [147, 0]
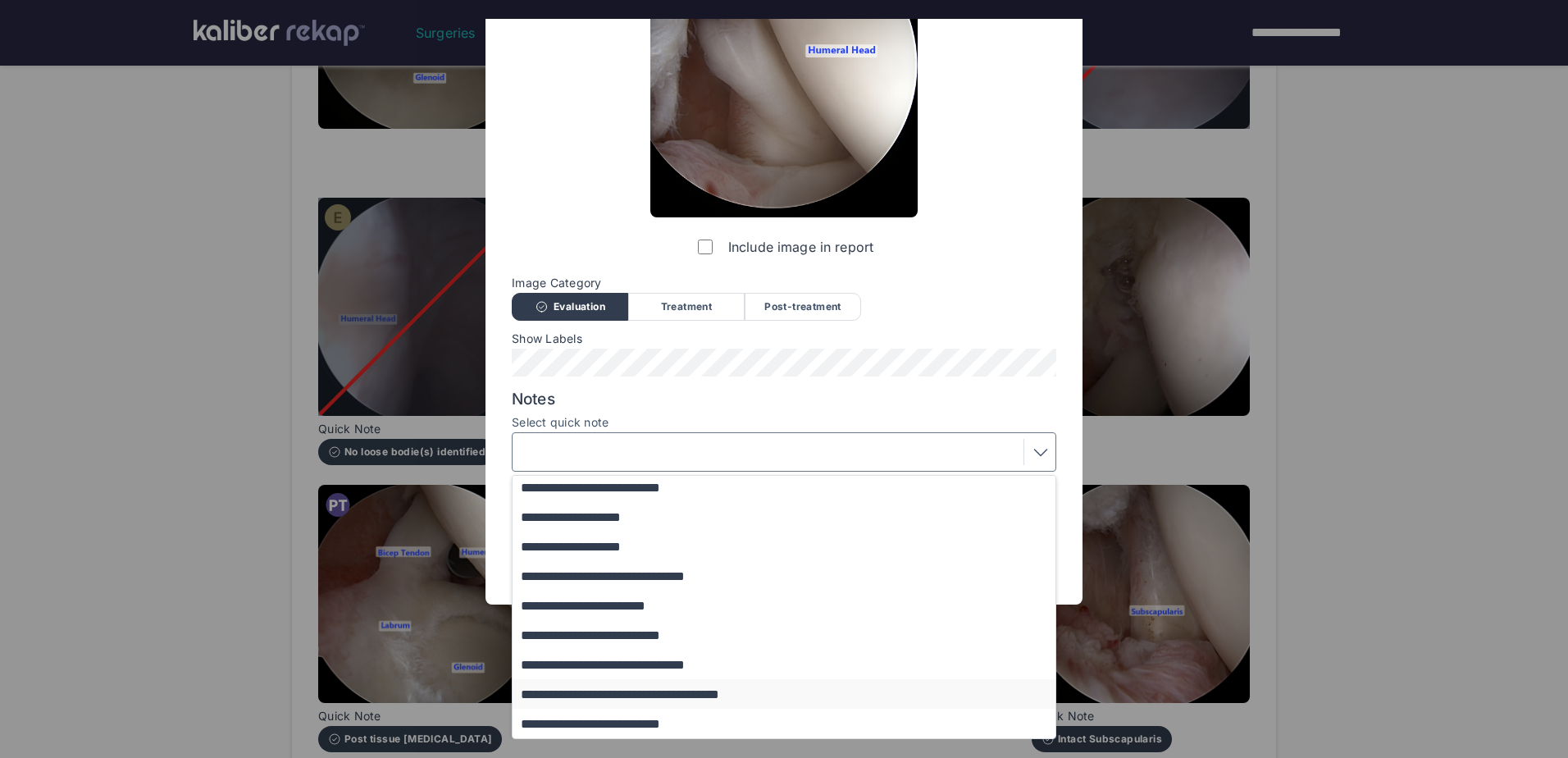
click at [677, 694] on button "**********" at bounding box center [791, 694] width 558 height 30
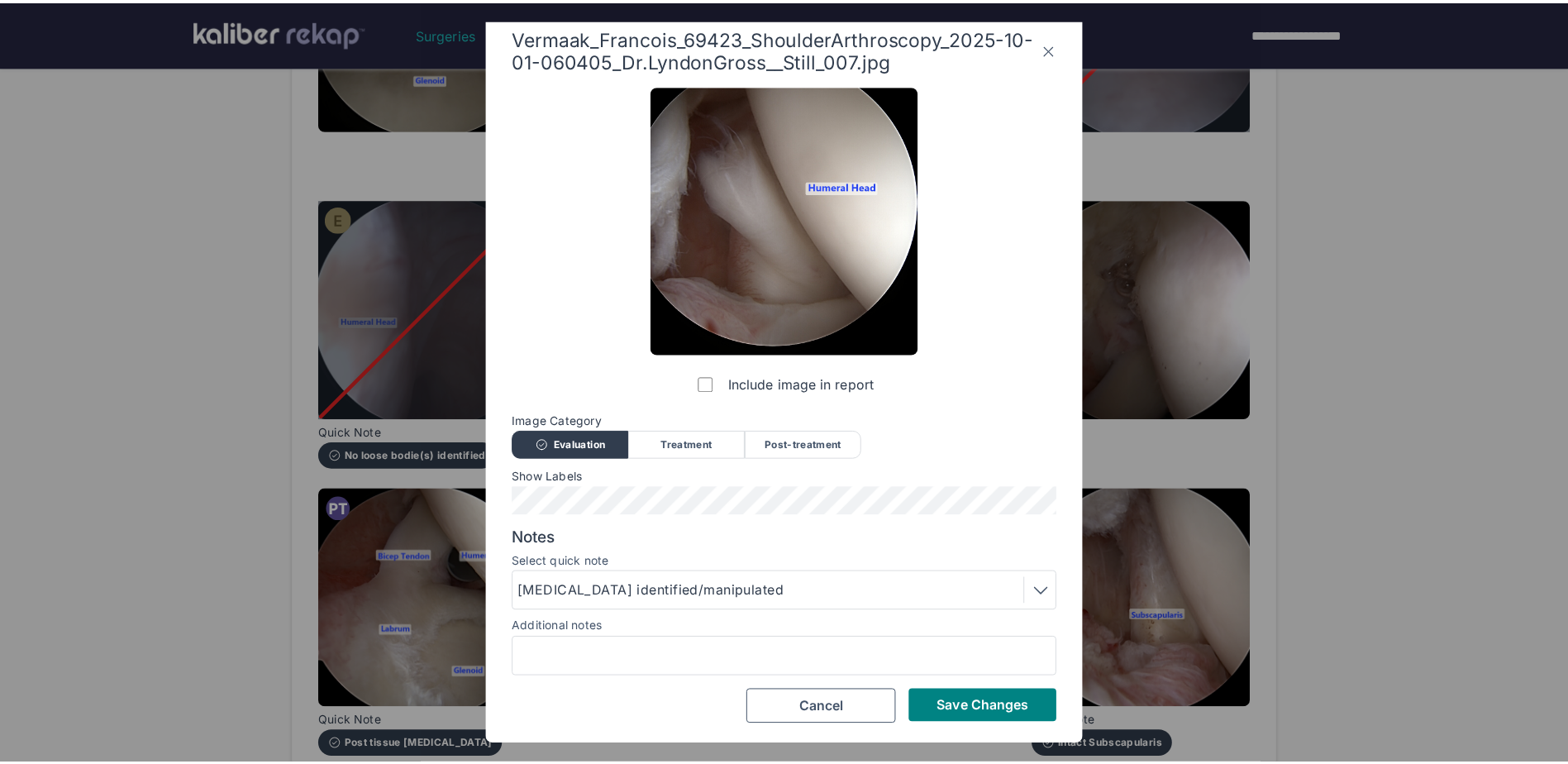
scroll to position [13, 0]
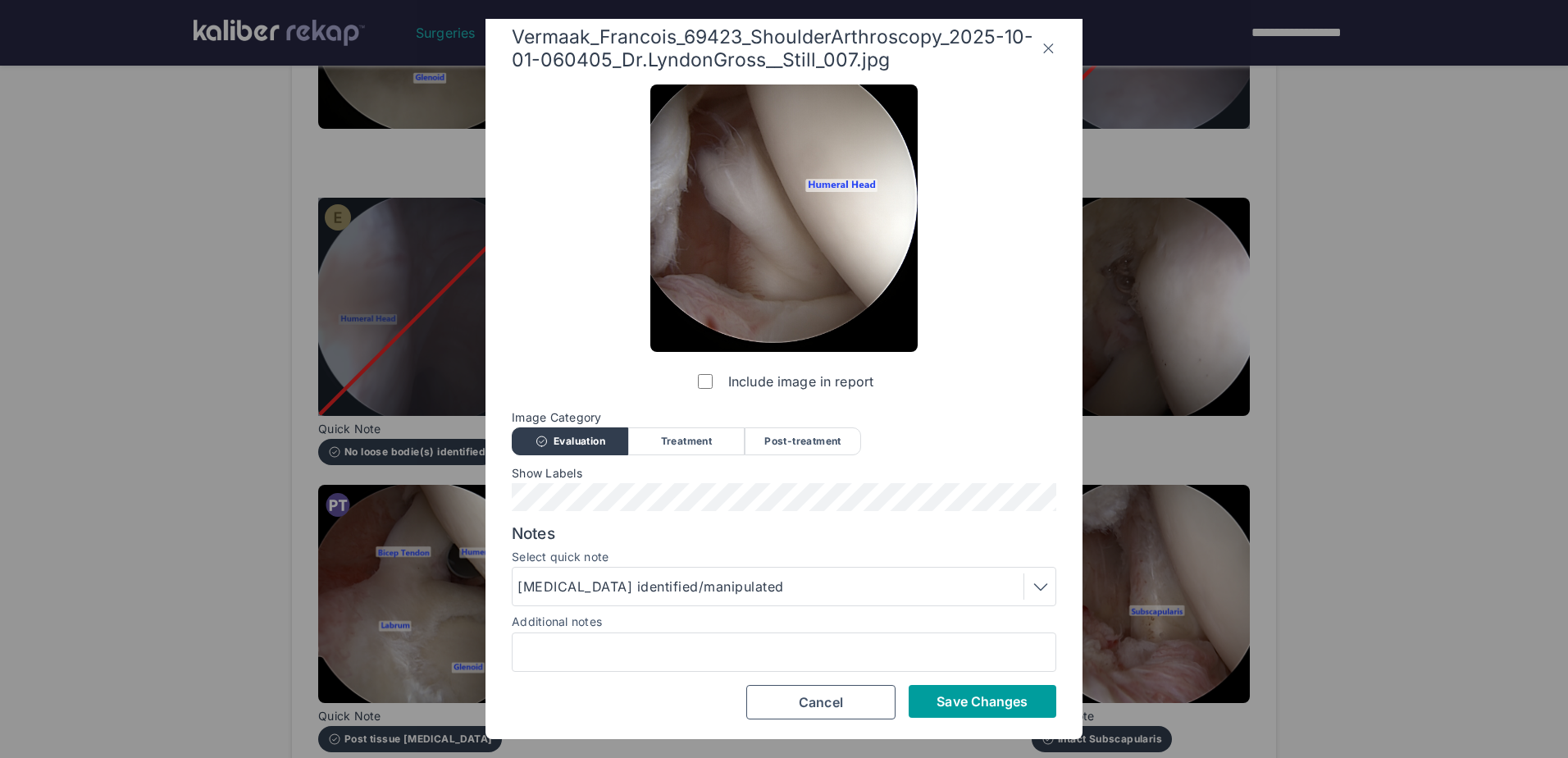
click at [971, 703] on span "Save Changes" at bounding box center [982, 701] width 91 height 17
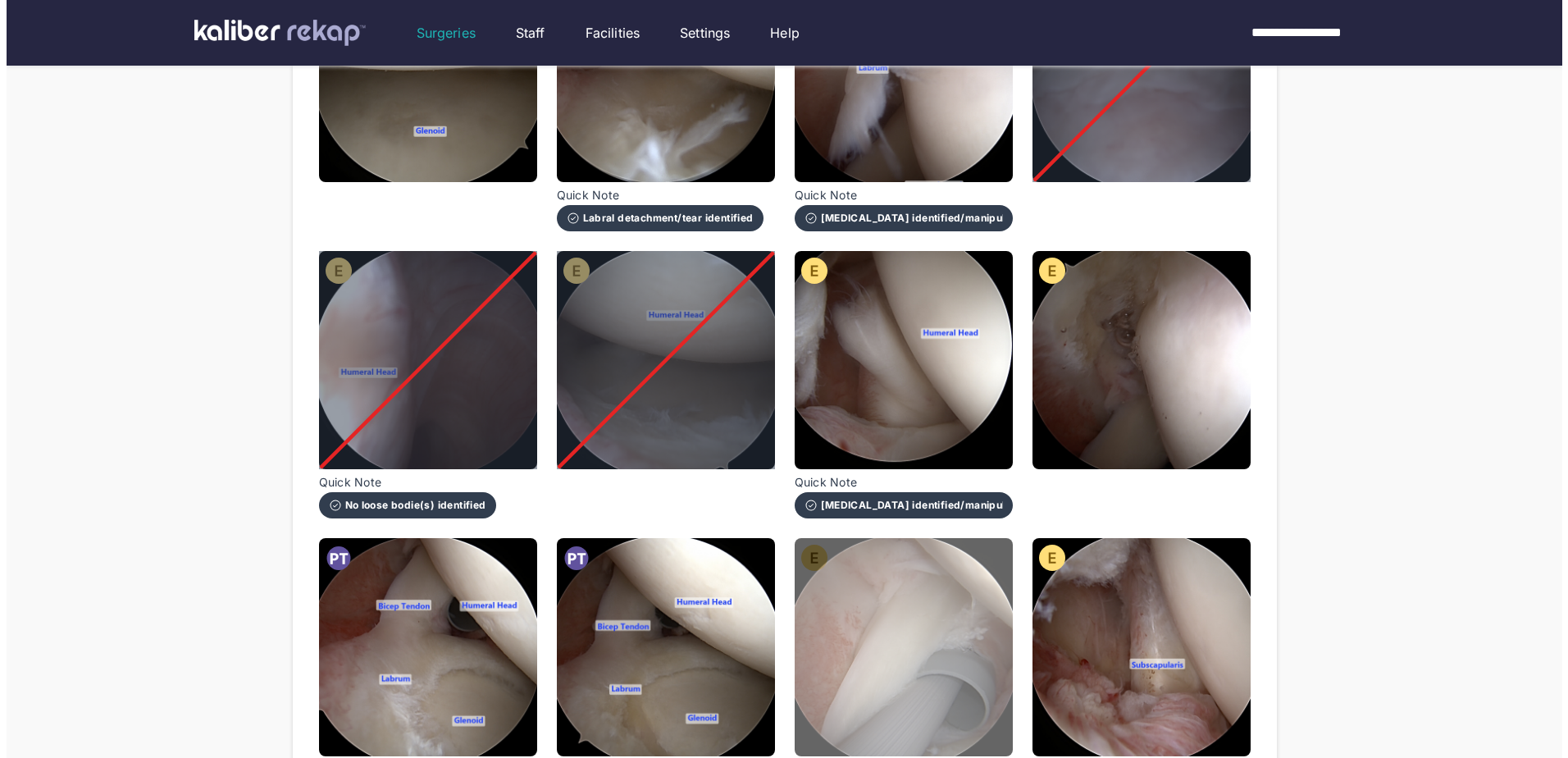
scroll to position [328, 0]
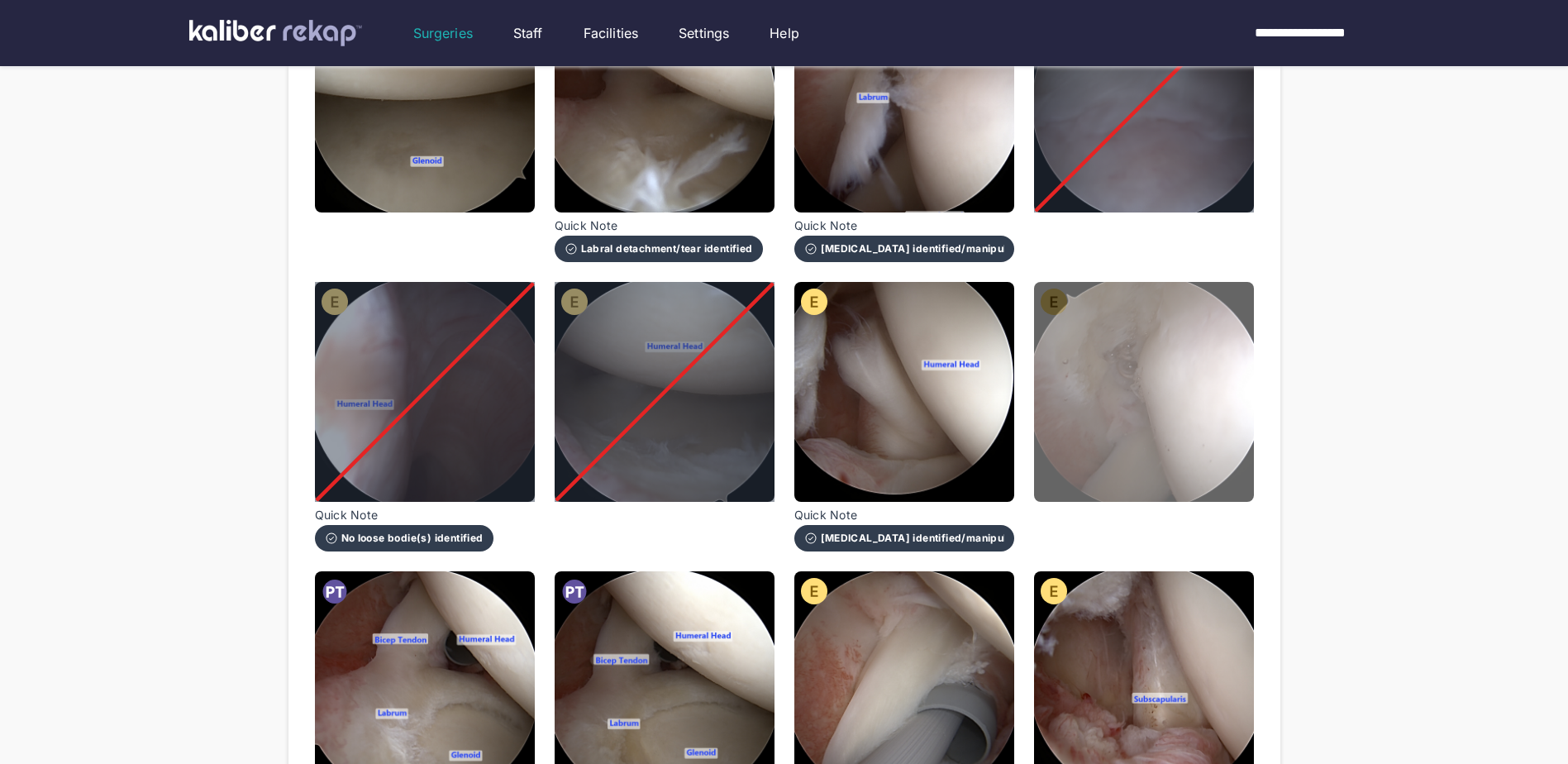
click at [1154, 428] on img at bounding box center [1144, 392] width 219 height 220
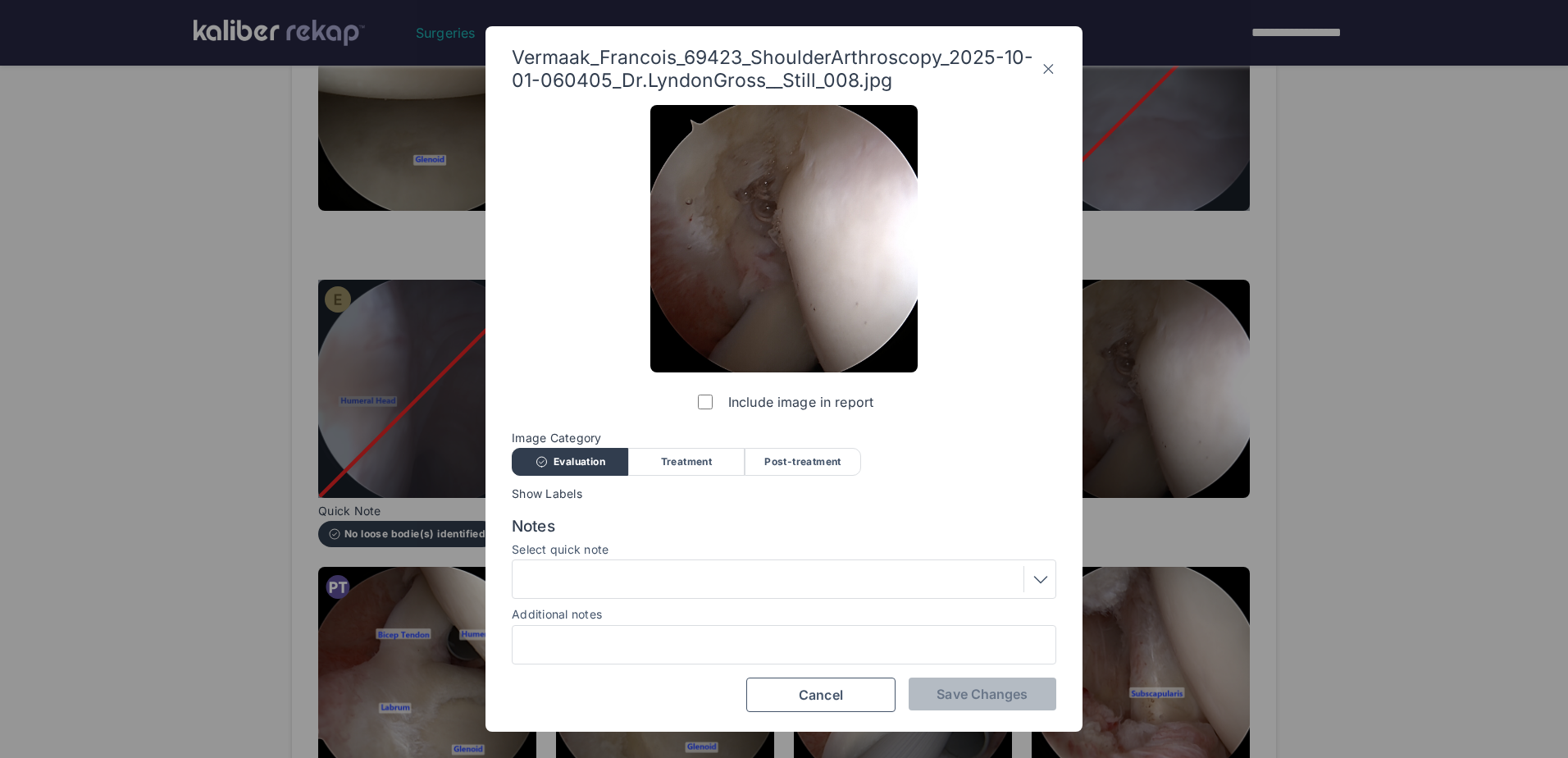
click at [713, 461] on div "Treatment" at bounding box center [686, 462] width 117 height 28
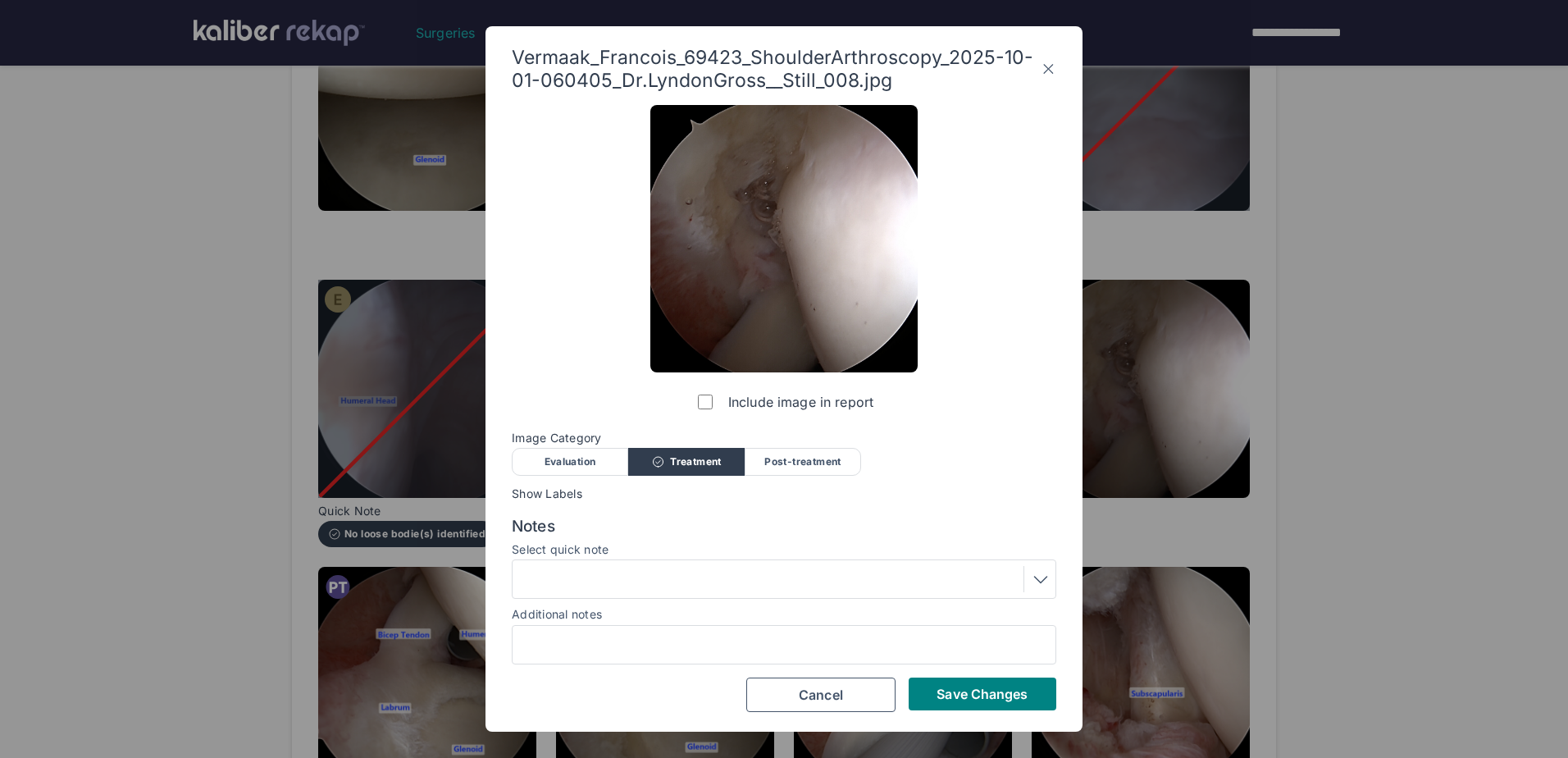
drag, startPoint x: 667, startPoint y: 553, endPoint x: 666, endPoint y: 568, distance: 15.0
click at [666, 568] on div "Select quick note" at bounding box center [783, 571] width 544 height 56
click at [666, 570] on div at bounding box center [784, 579] width 533 height 26
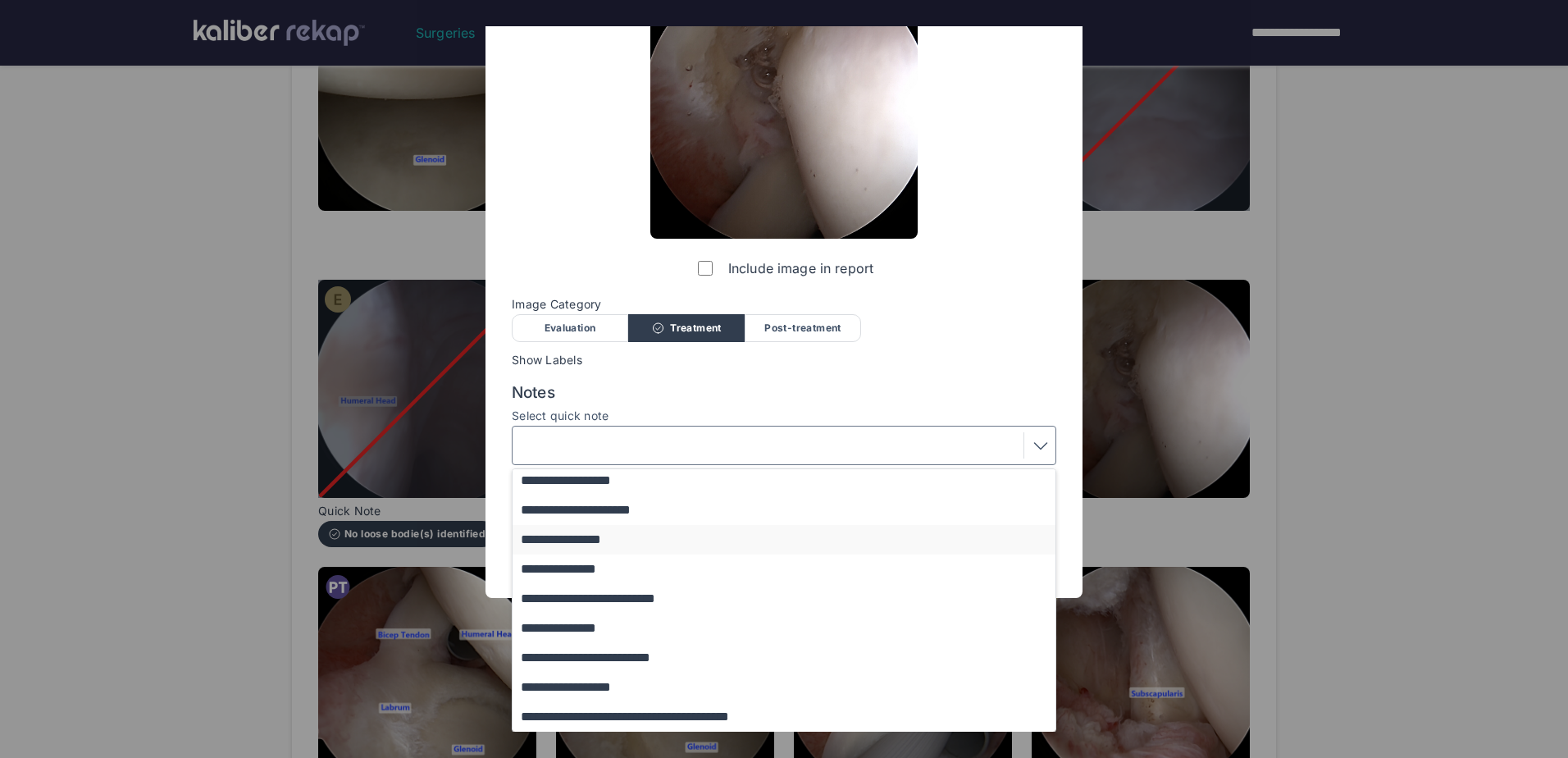
scroll to position [134, 0]
click at [692, 683] on button "**********" at bounding box center [791, 687] width 558 height 30
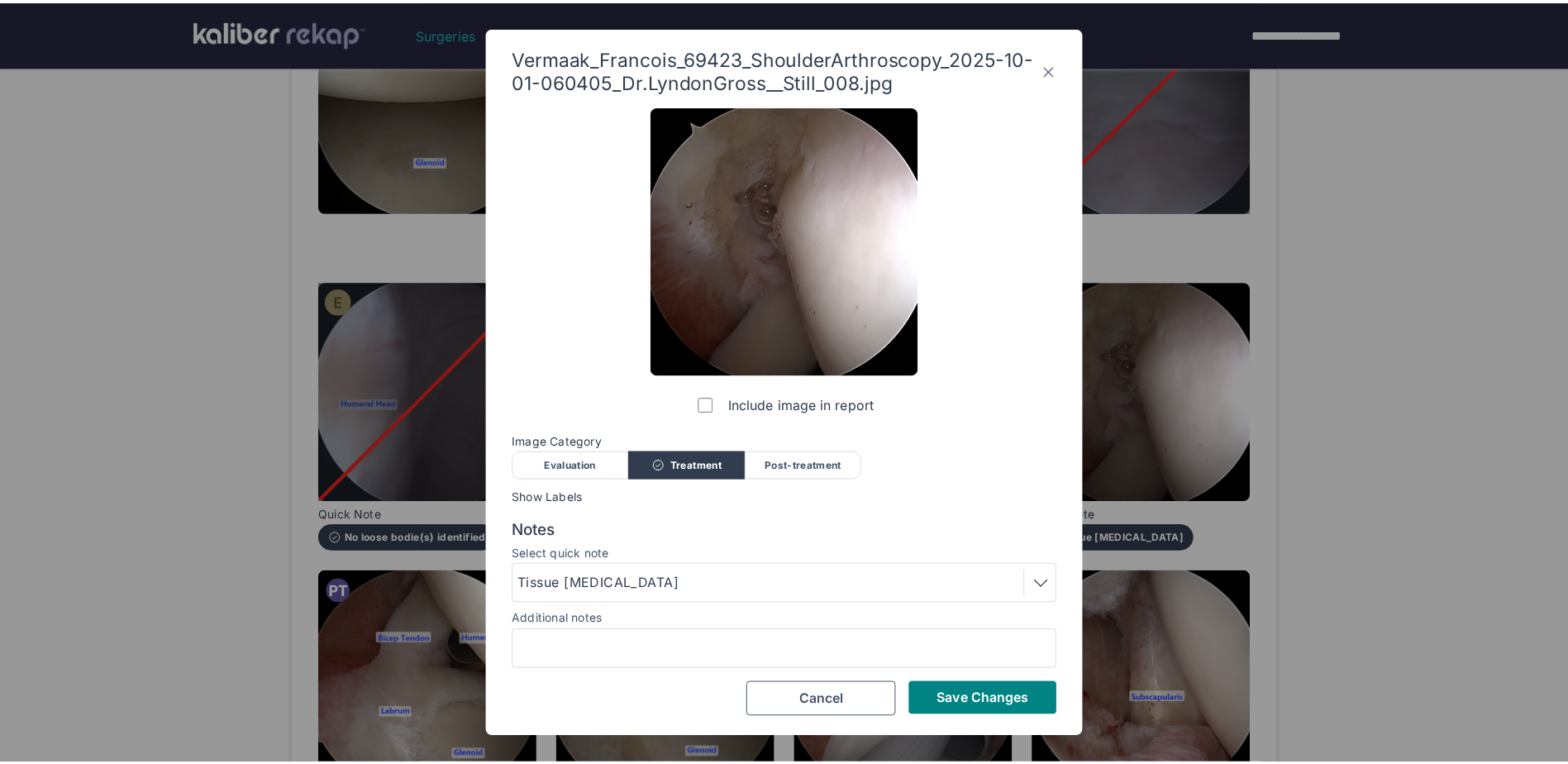
scroll to position [0, 0]
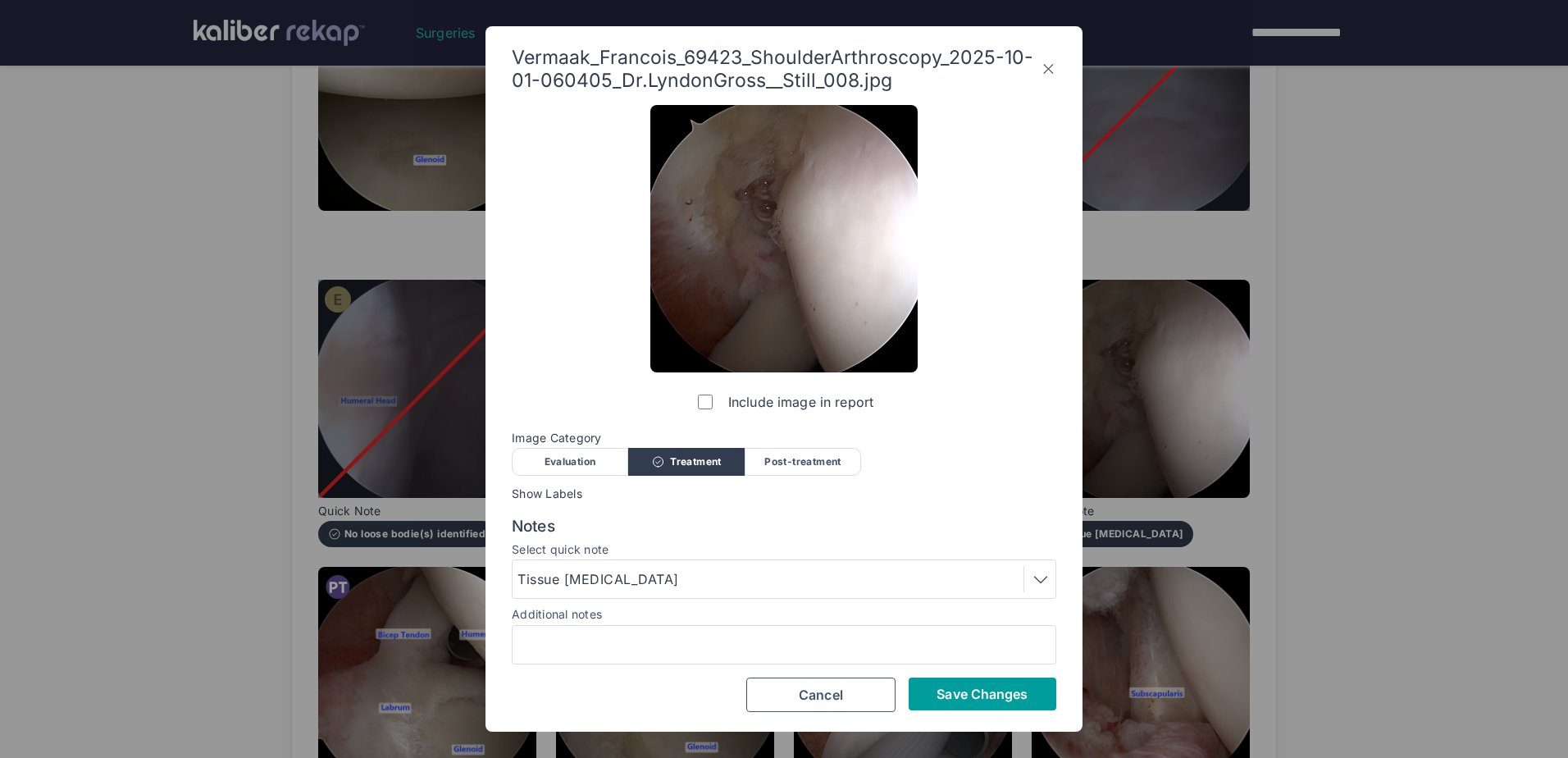
click at [947, 696] on span "Save Changes" at bounding box center [982, 694] width 91 height 17
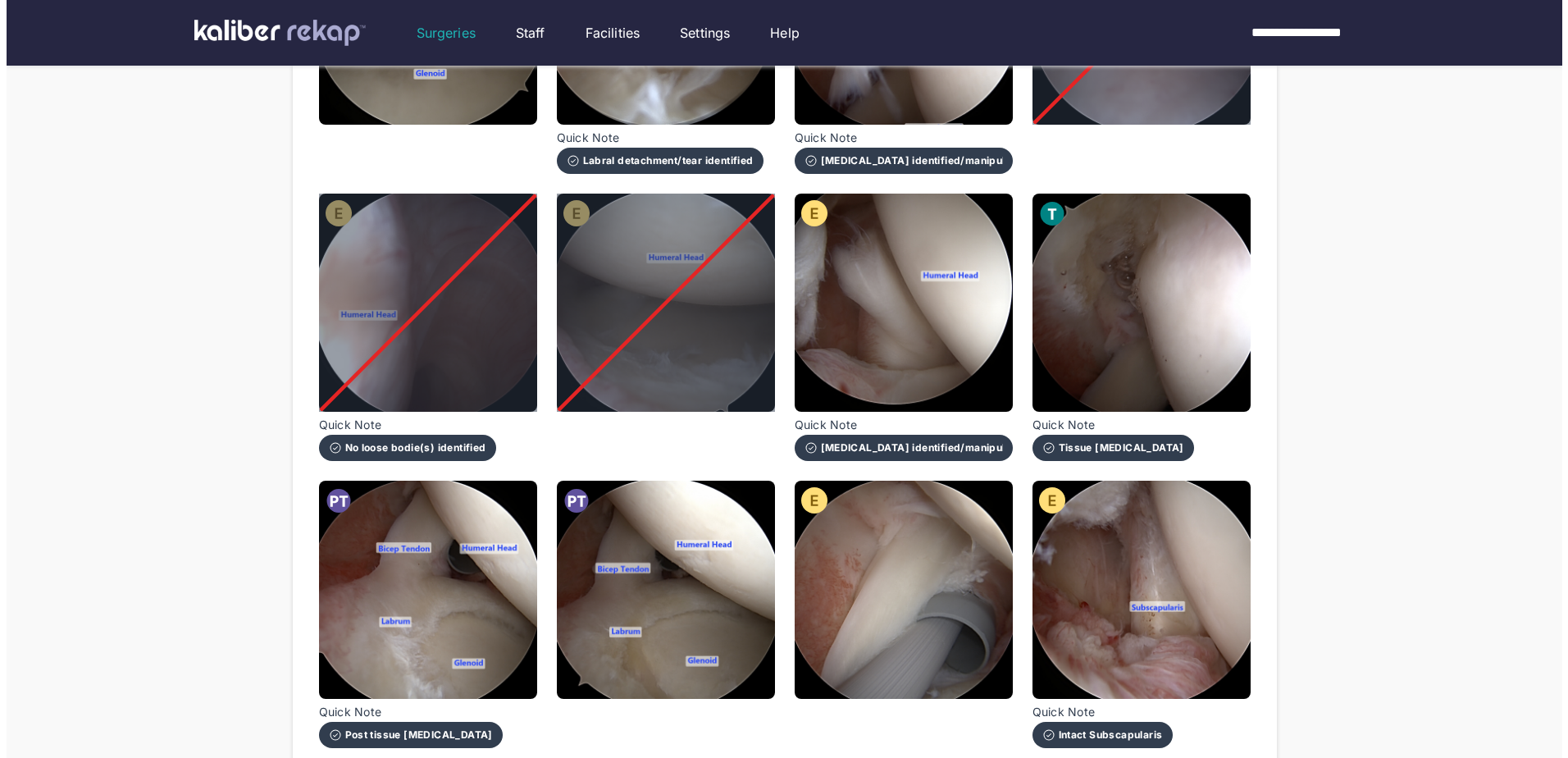
scroll to position [492, 0]
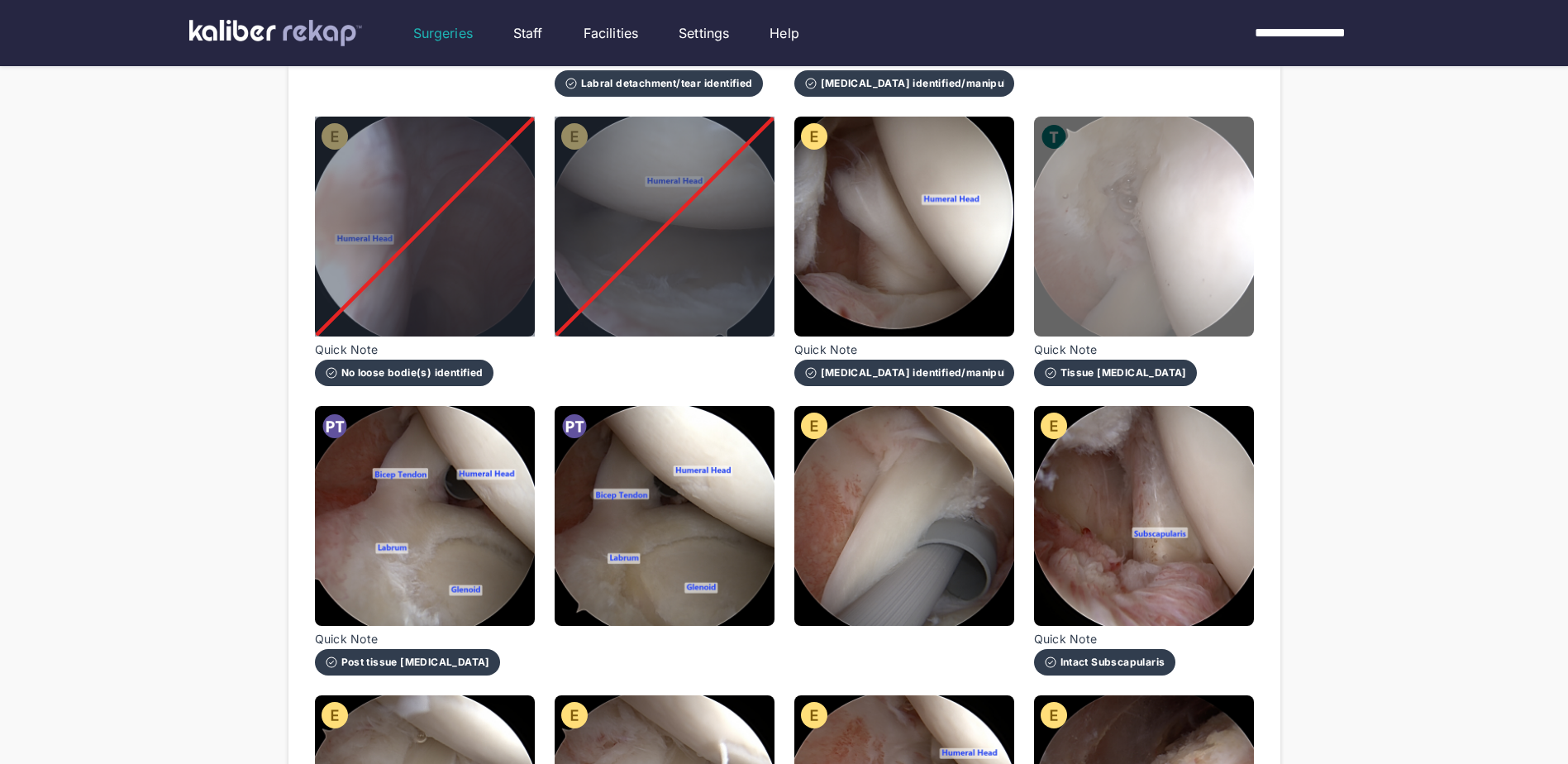
click at [1195, 234] on img at bounding box center [1144, 227] width 219 height 220
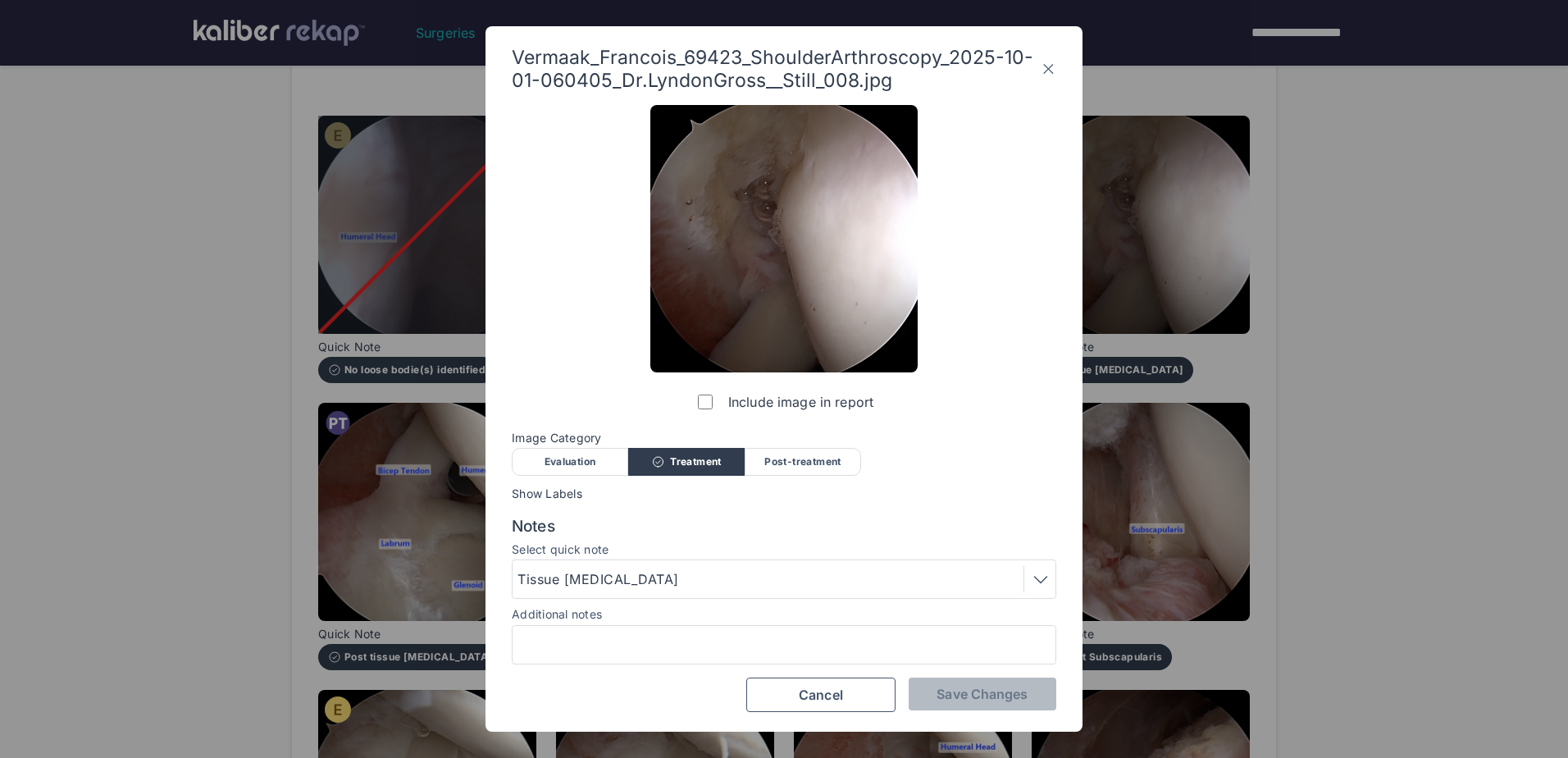
click at [789, 465] on div "Post-treatment" at bounding box center [803, 462] width 117 height 28
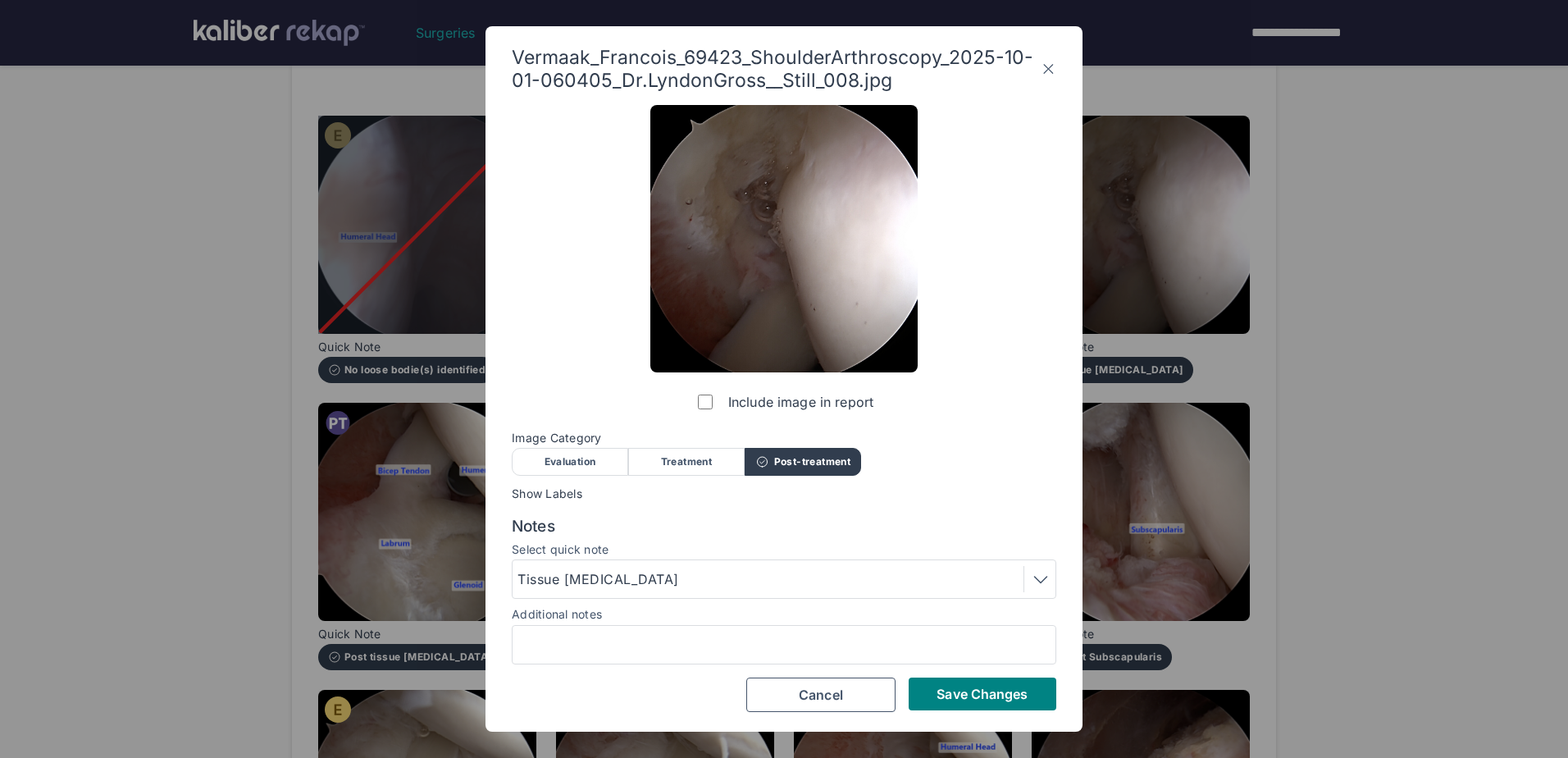
click at [704, 591] on div "Tissue [MEDICAL_DATA]" at bounding box center [784, 579] width 533 height 26
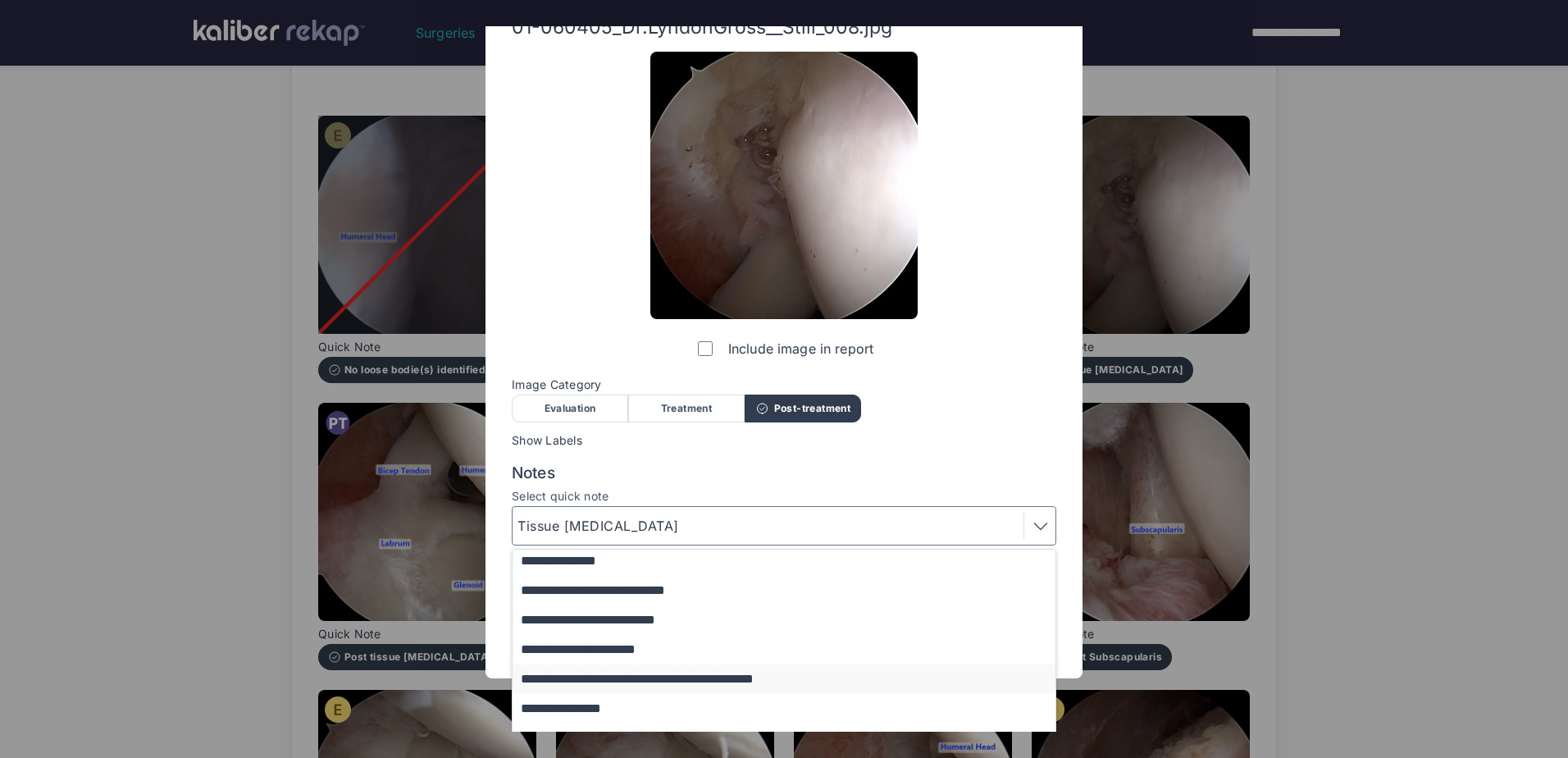
scroll to position [82, 0]
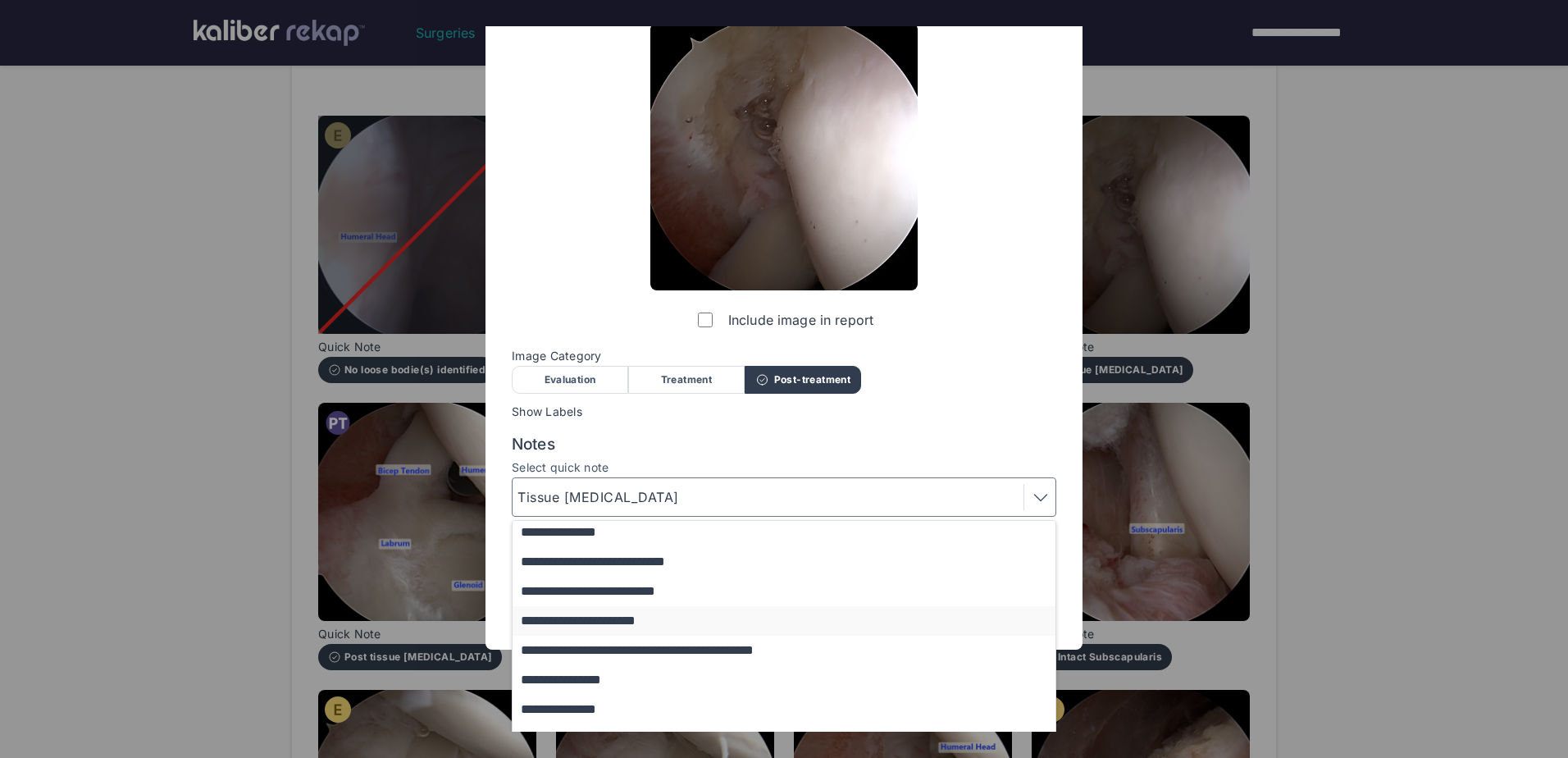
drag, startPoint x: 700, startPoint y: 612, endPoint x: 872, endPoint y: 645, distance: 175.1
click at [699, 612] on button "**********" at bounding box center [791, 621] width 558 height 30
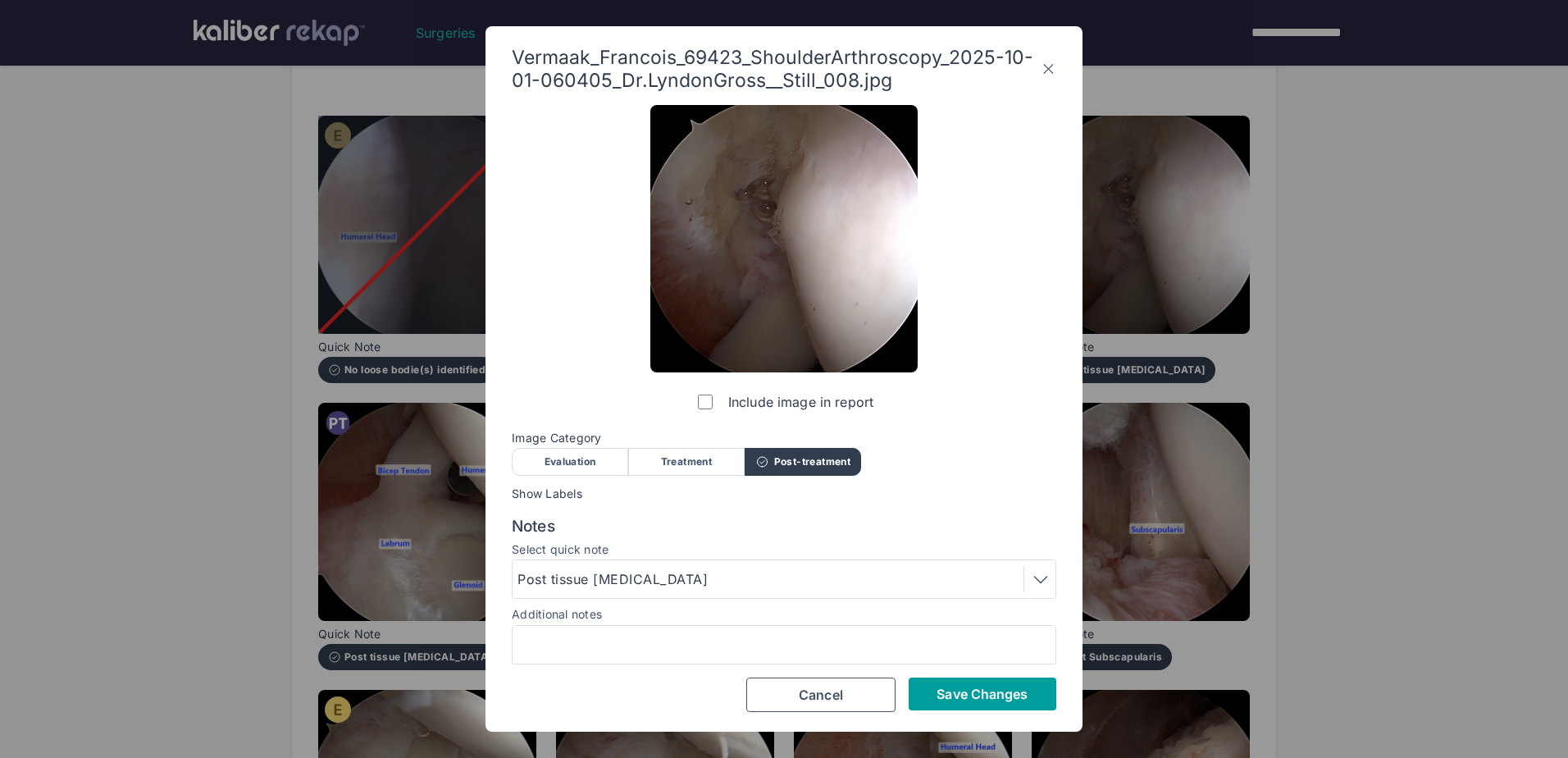
click at [1022, 700] on span "Save Changes" at bounding box center [982, 694] width 91 height 17
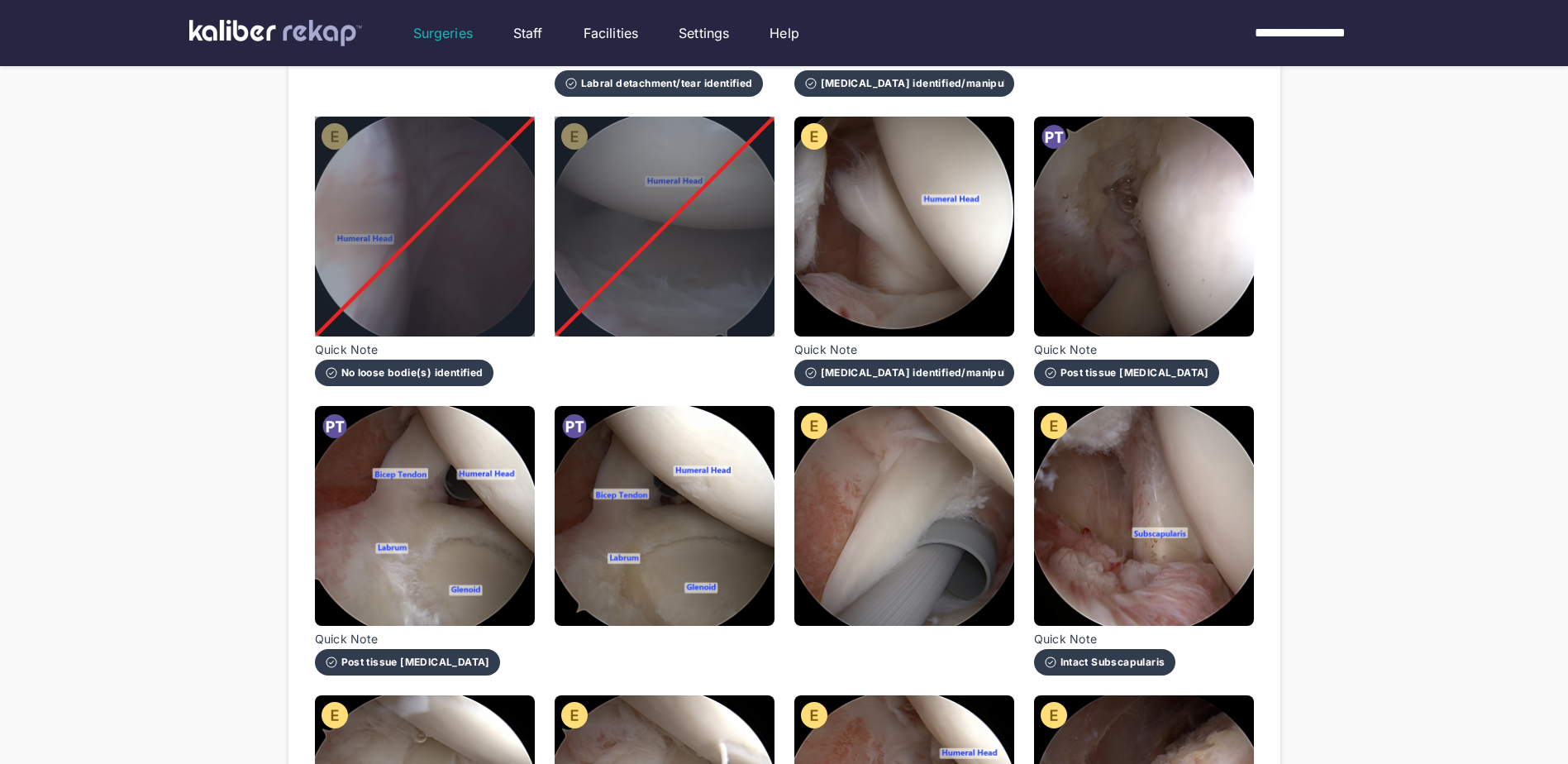
click at [345, 656] on div "Post tissue [MEDICAL_DATA]" at bounding box center [407, 662] width 165 height 13
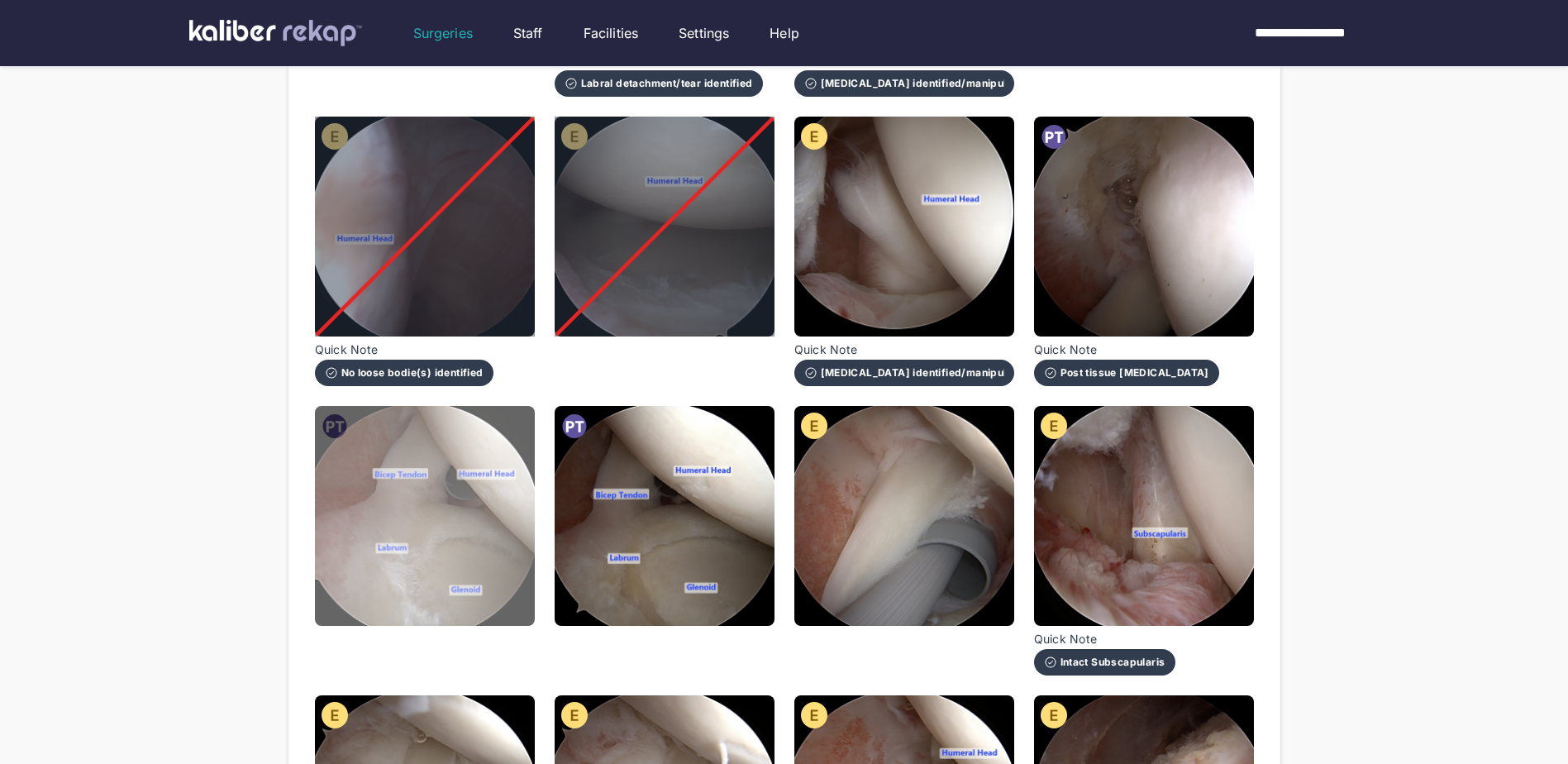
click at [346, 501] on img at bounding box center [425, 515] width 219 height 220
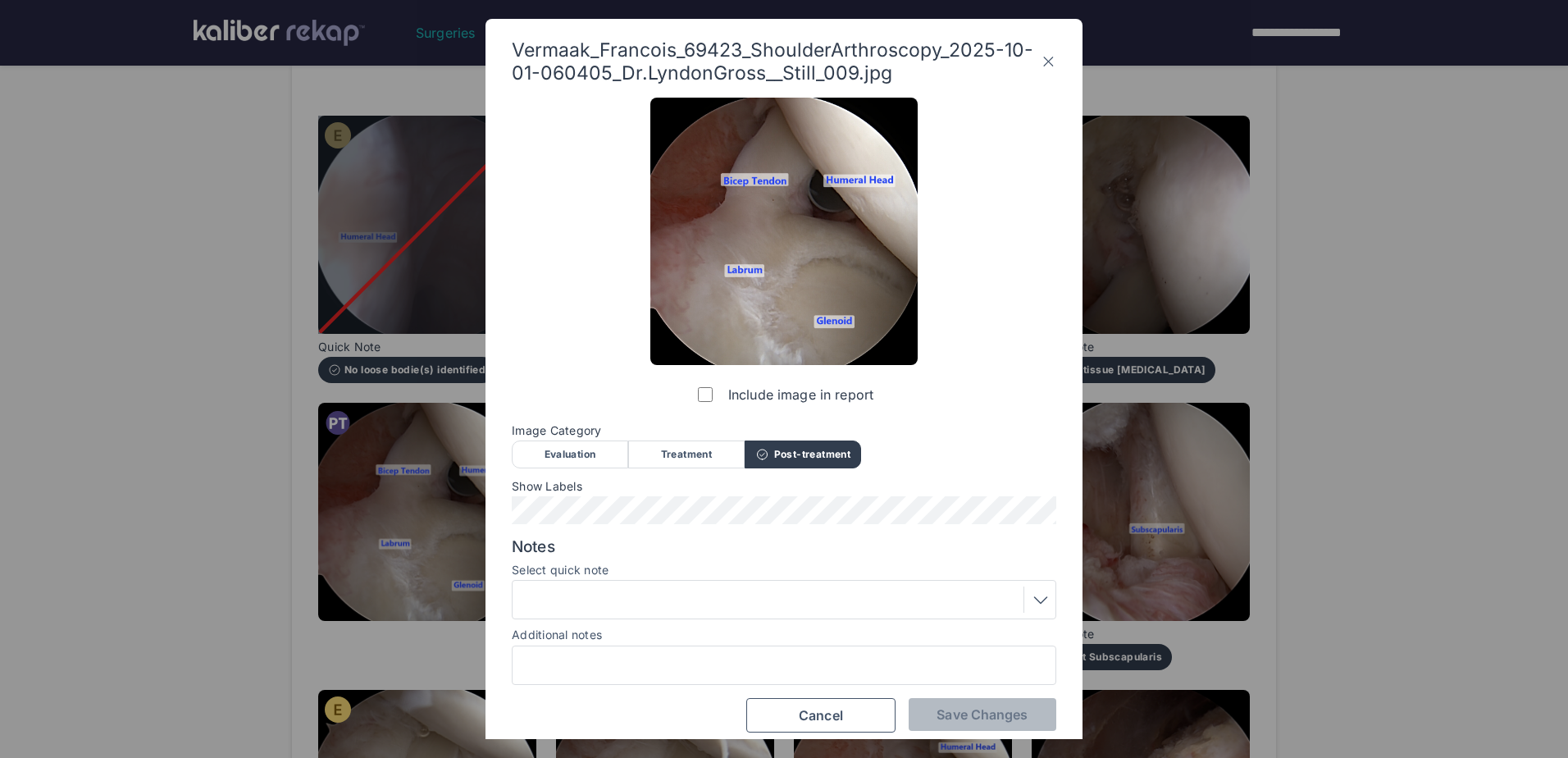
click at [558, 456] on div "Evaluation" at bounding box center [570, 455] width 117 height 28
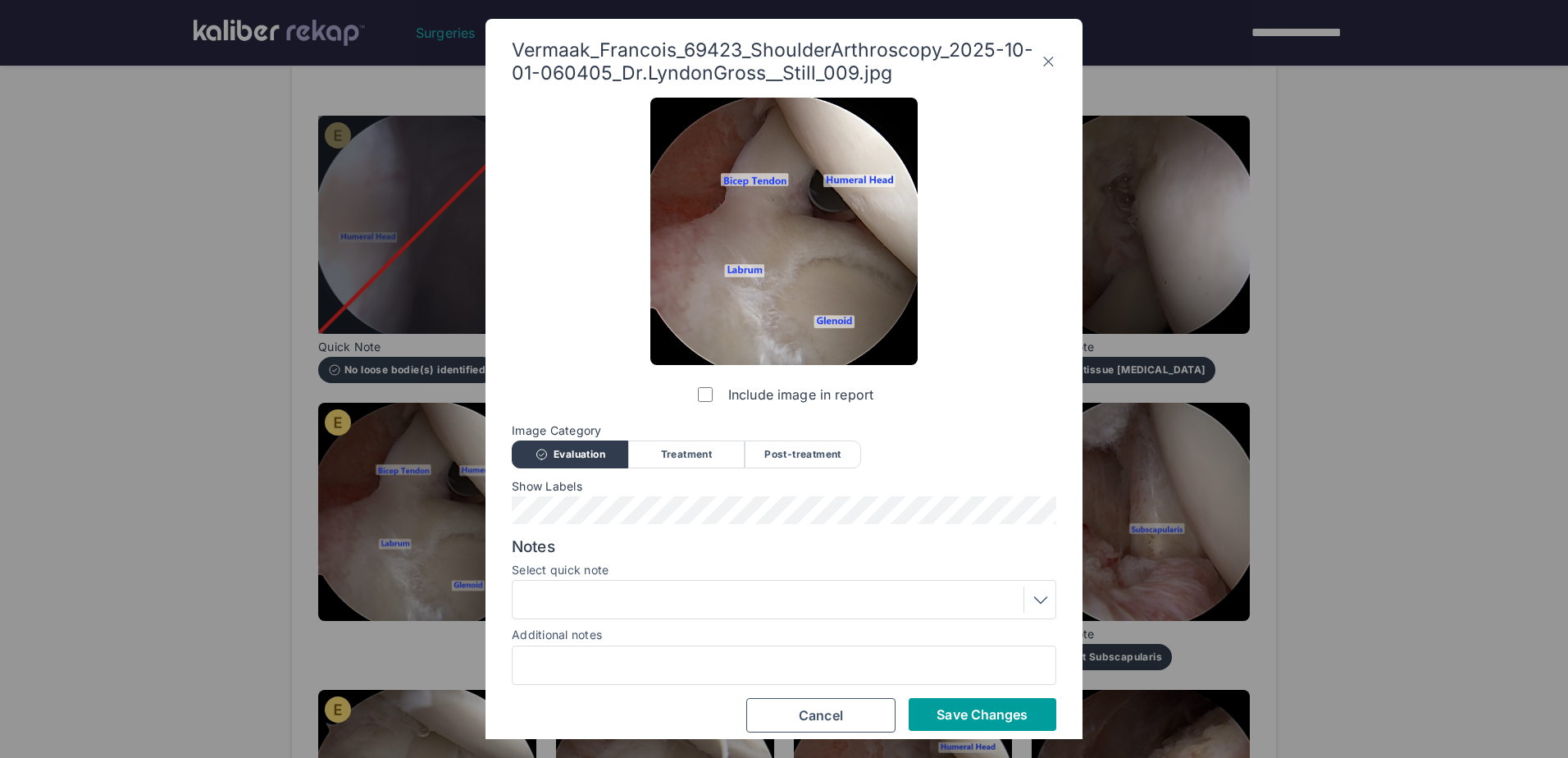
click at [973, 722] on span "Save Changes" at bounding box center [982, 714] width 91 height 17
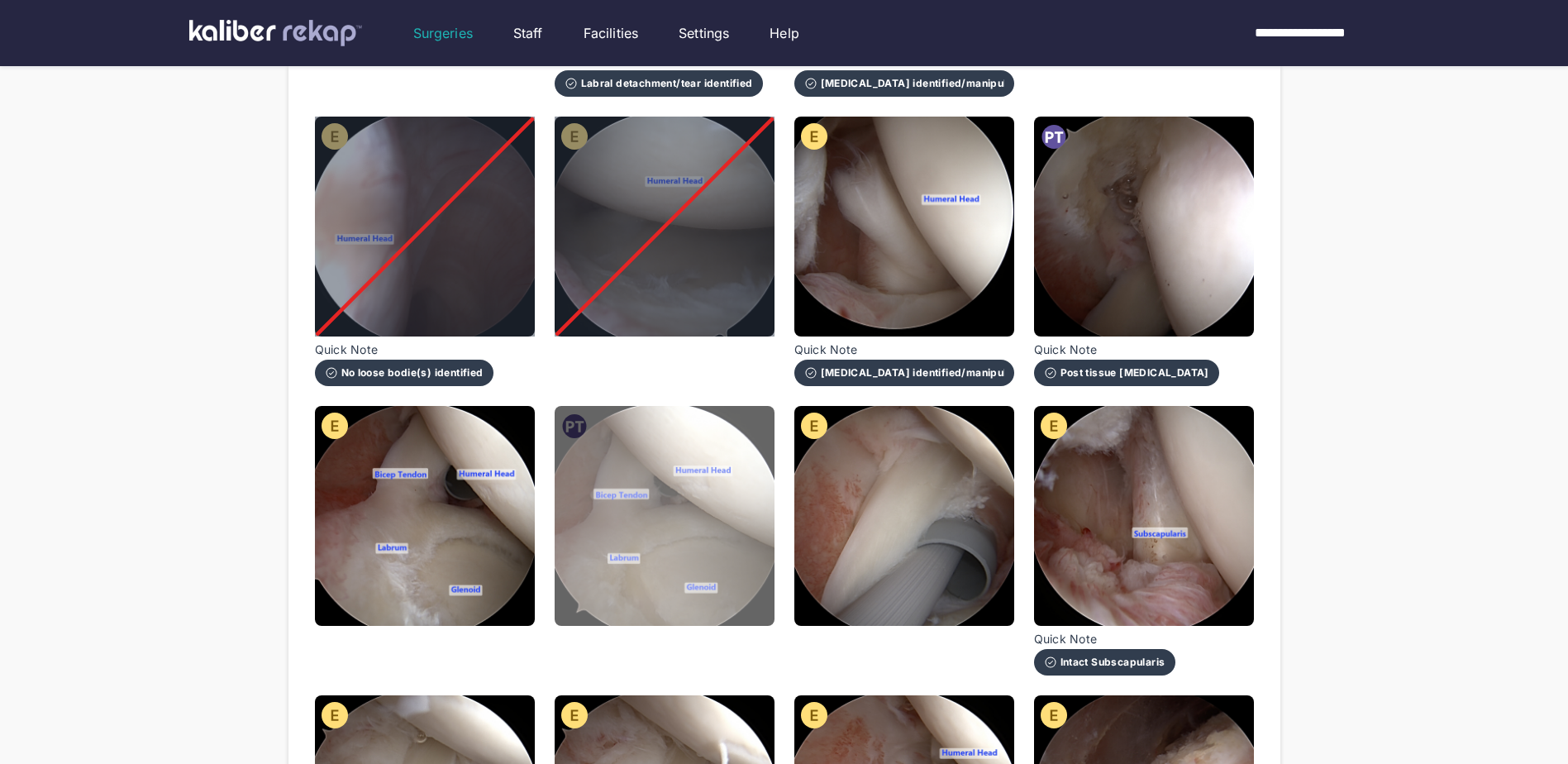
click at [673, 523] on img at bounding box center [665, 515] width 219 height 220
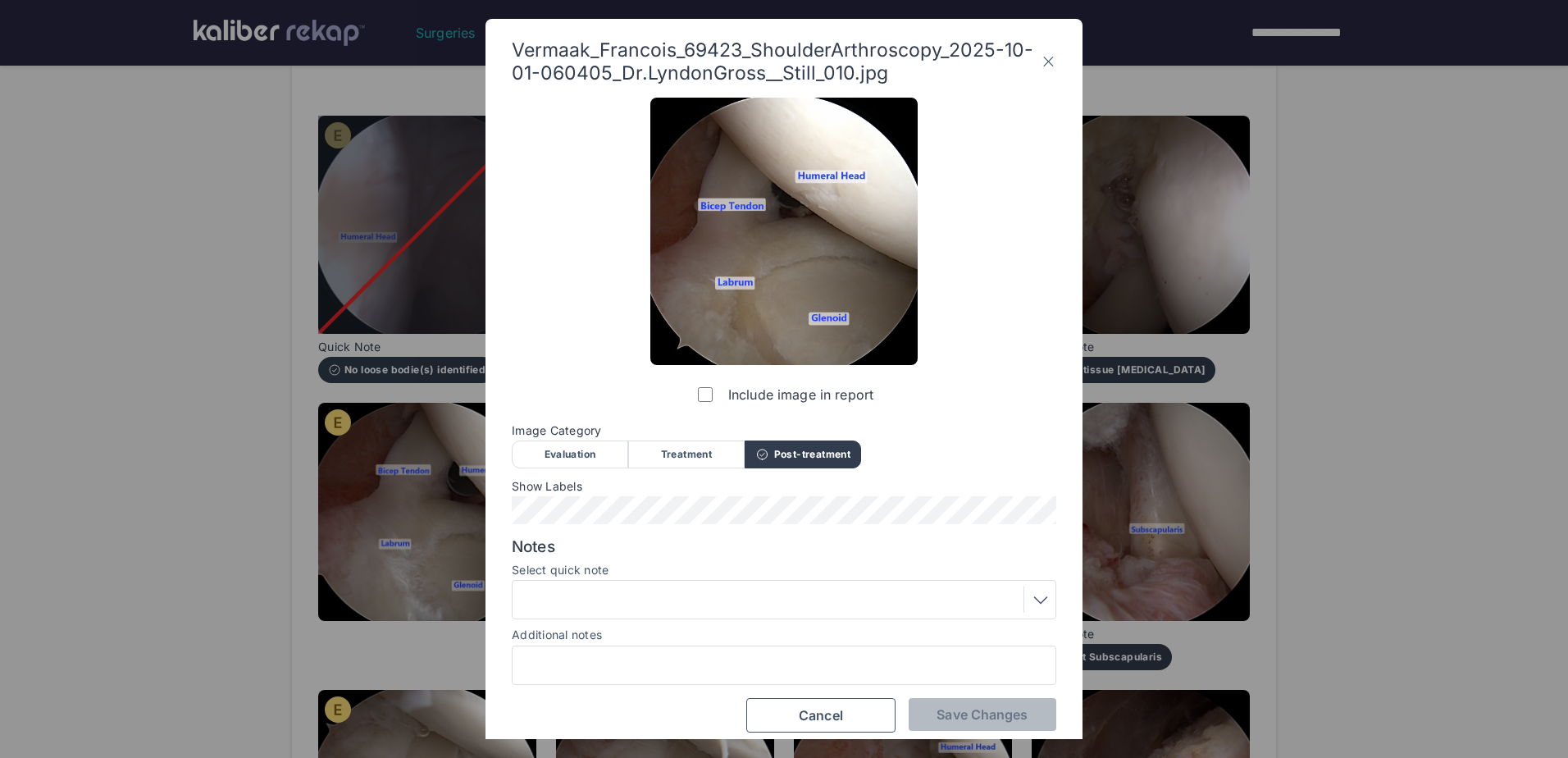
click at [684, 597] on div at bounding box center [784, 599] width 533 height 26
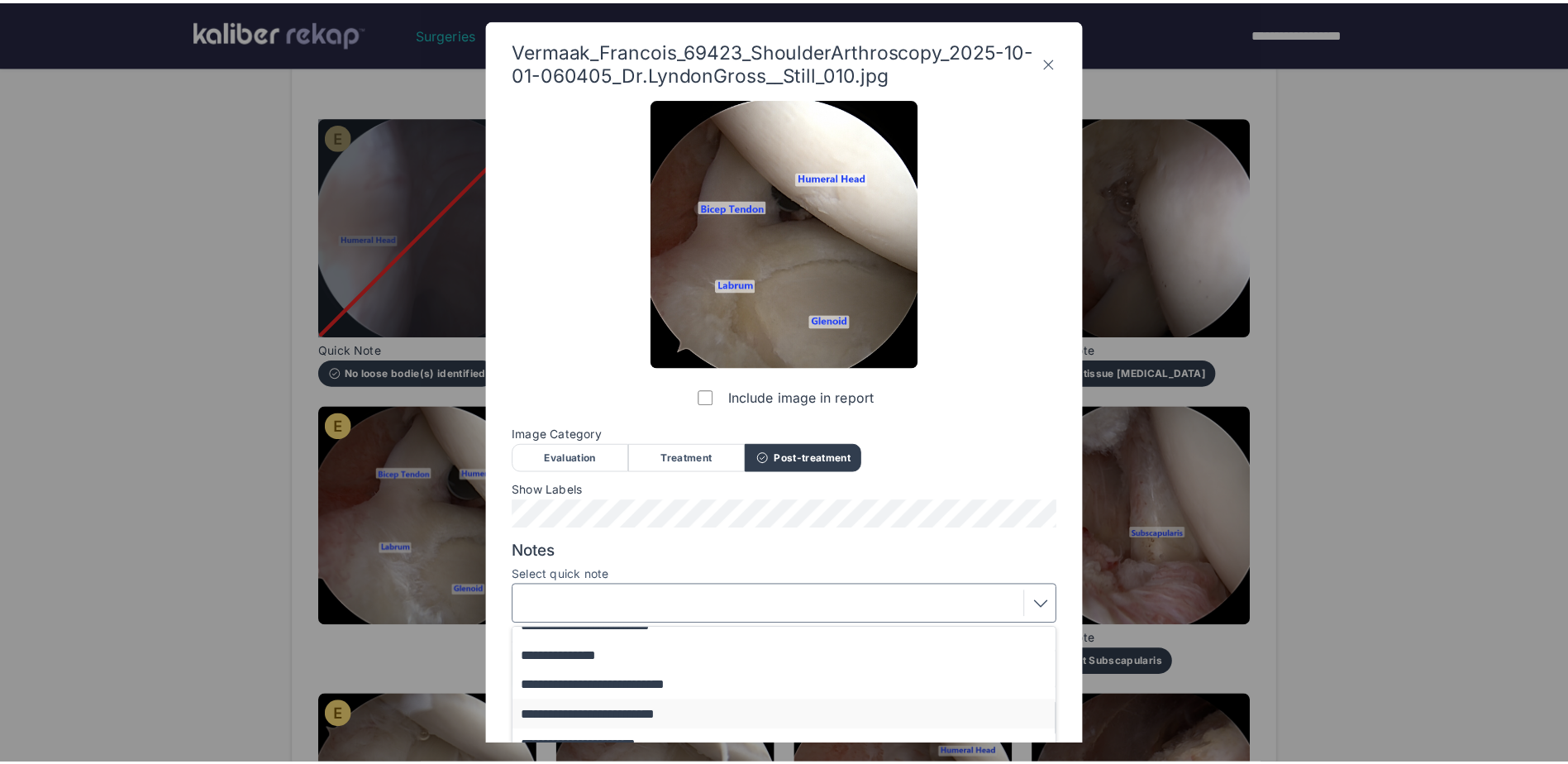
scroll to position [119, 0]
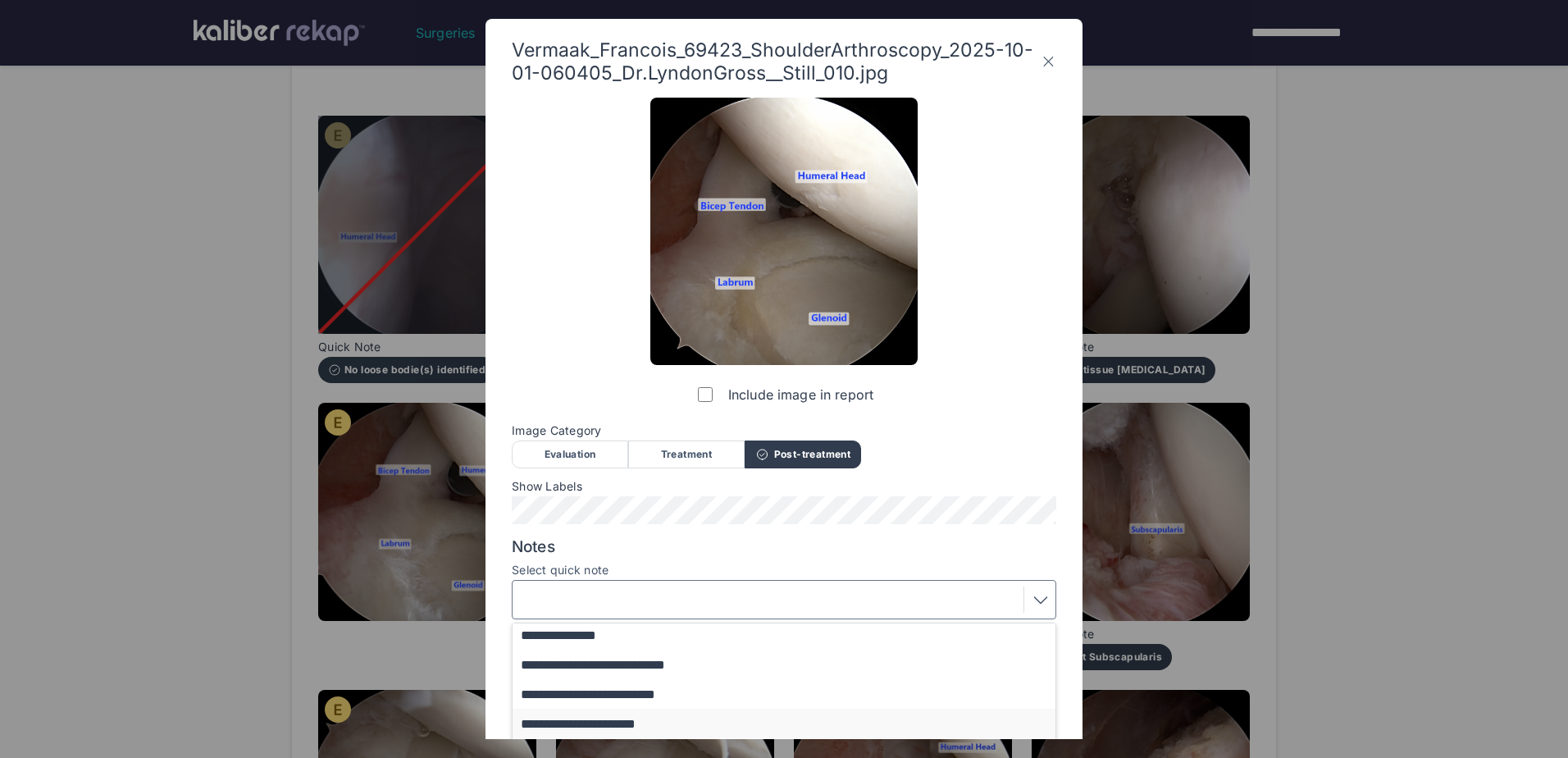
click at [645, 717] on button "**********" at bounding box center [791, 723] width 558 height 30
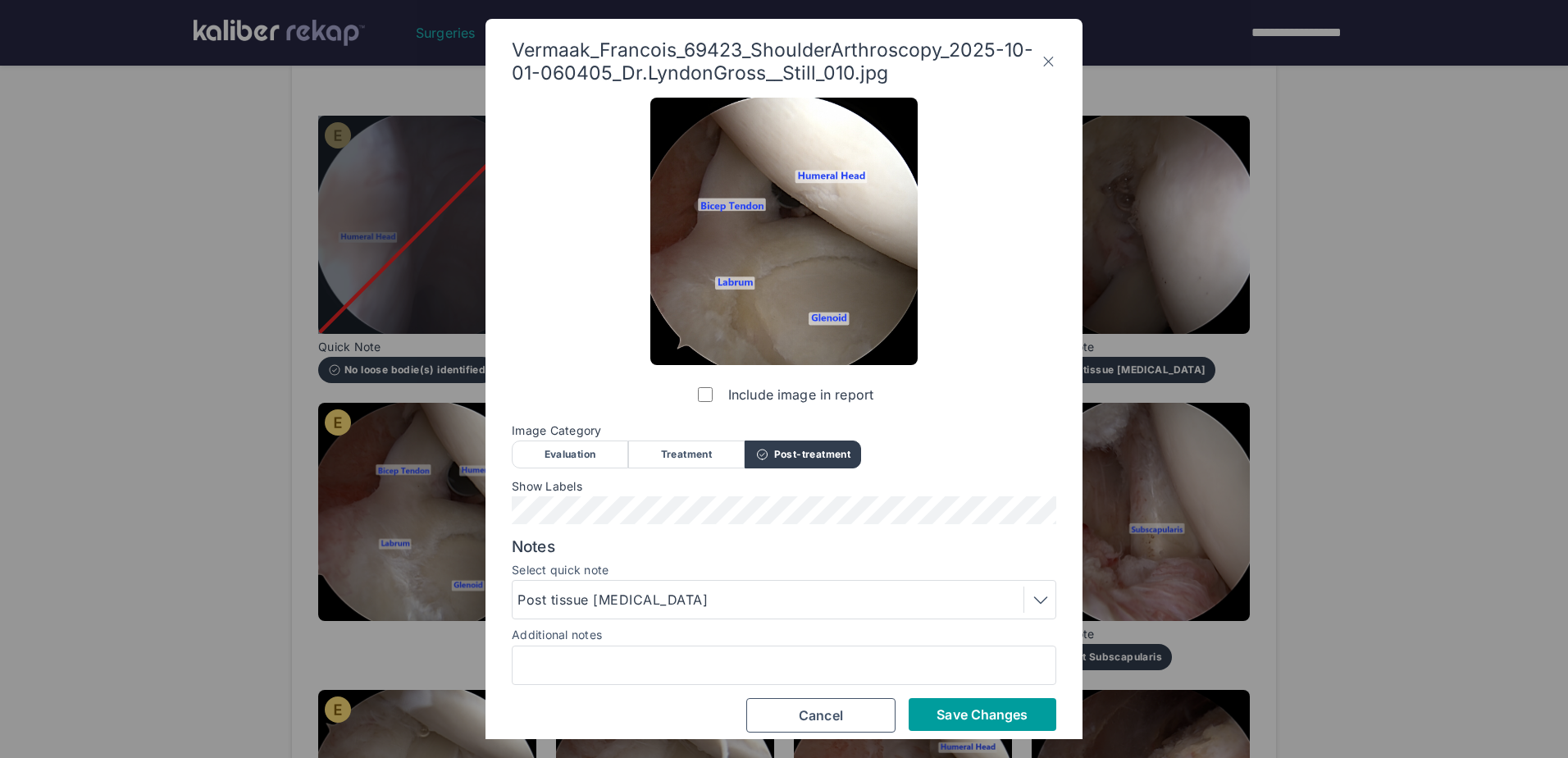
click at [971, 708] on span "Save Changes" at bounding box center [982, 714] width 91 height 17
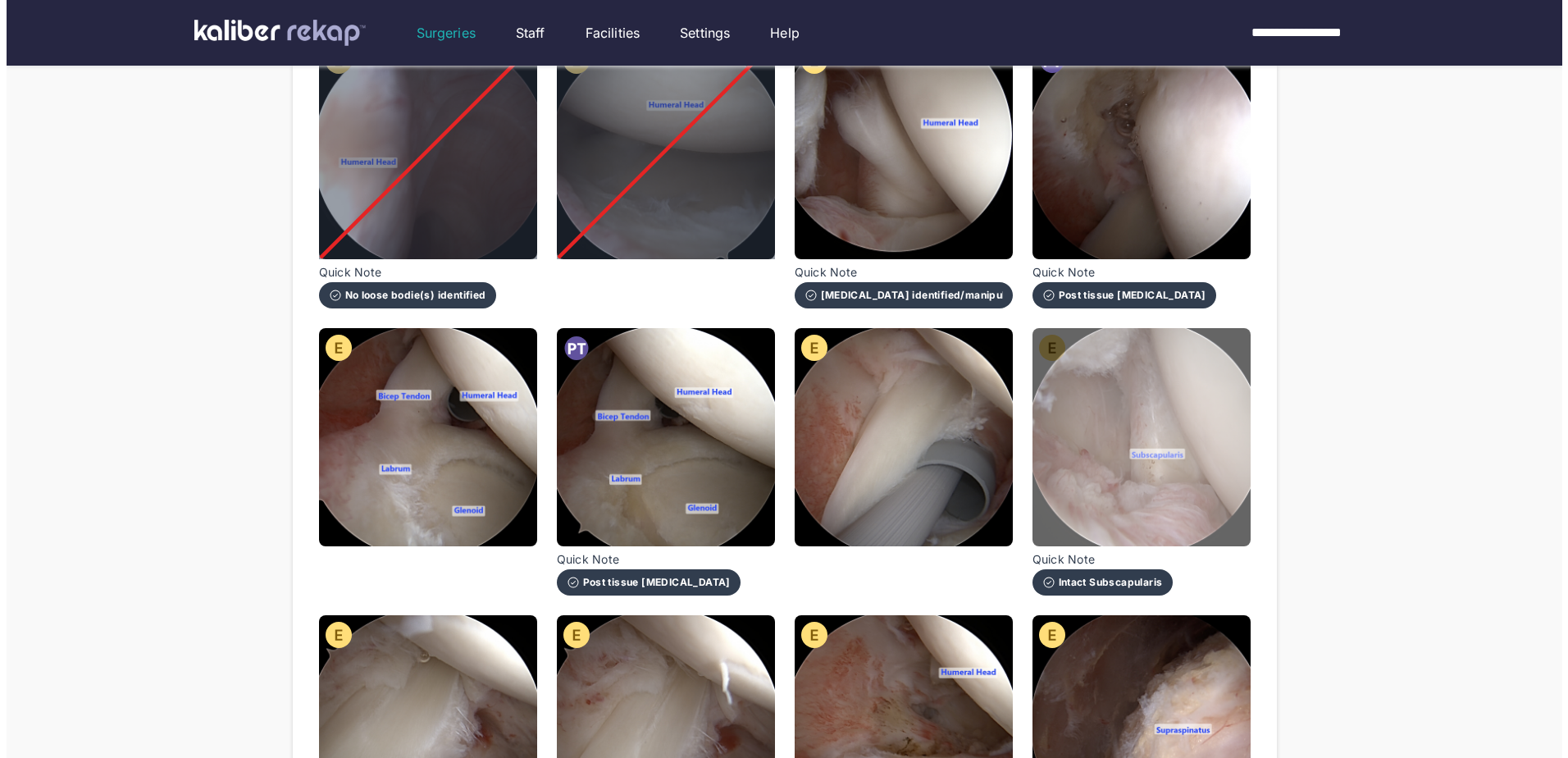
scroll to position [574, 0]
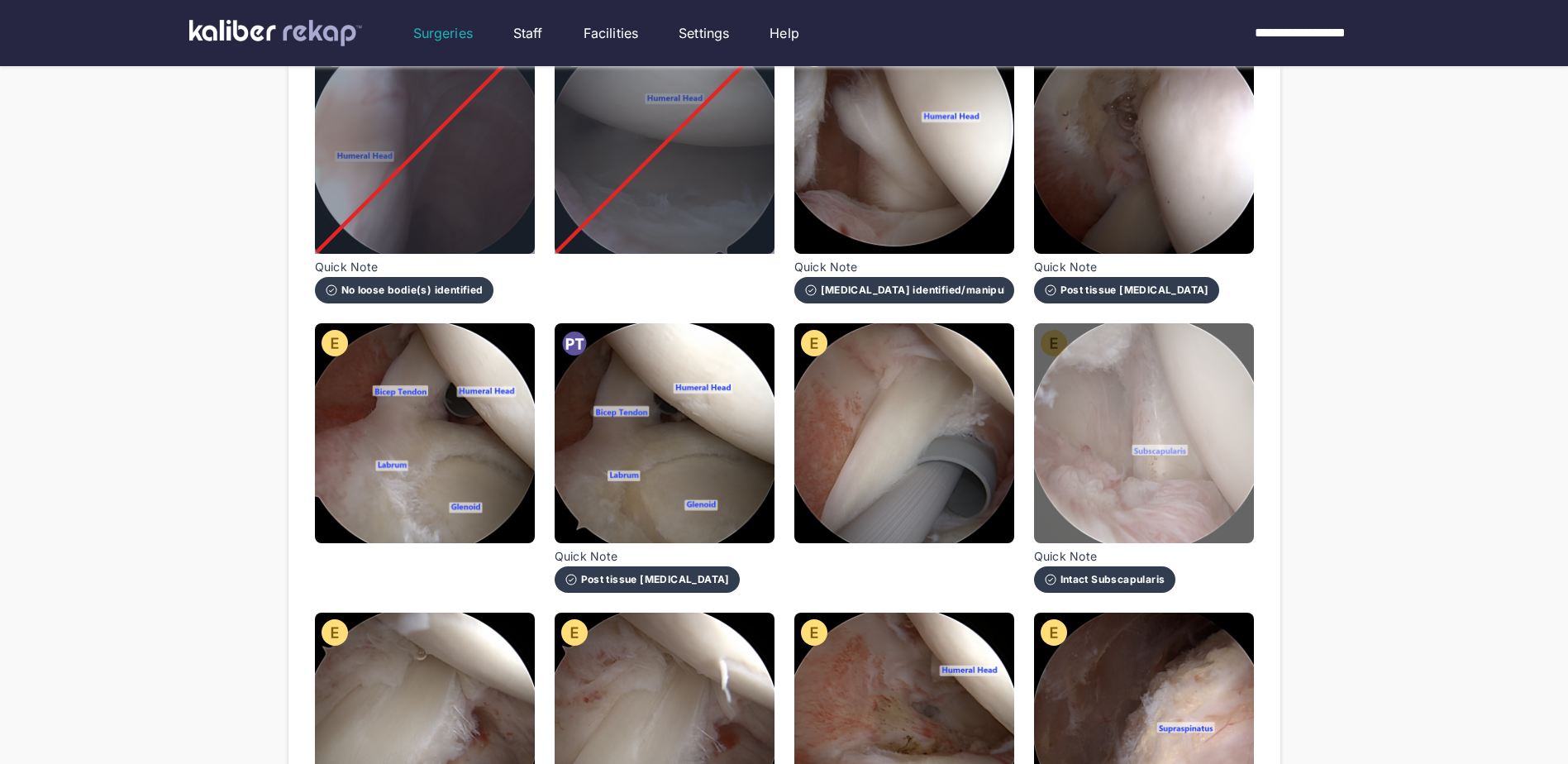
click at [1099, 385] on img at bounding box center [1144, 433] width 219 height 220
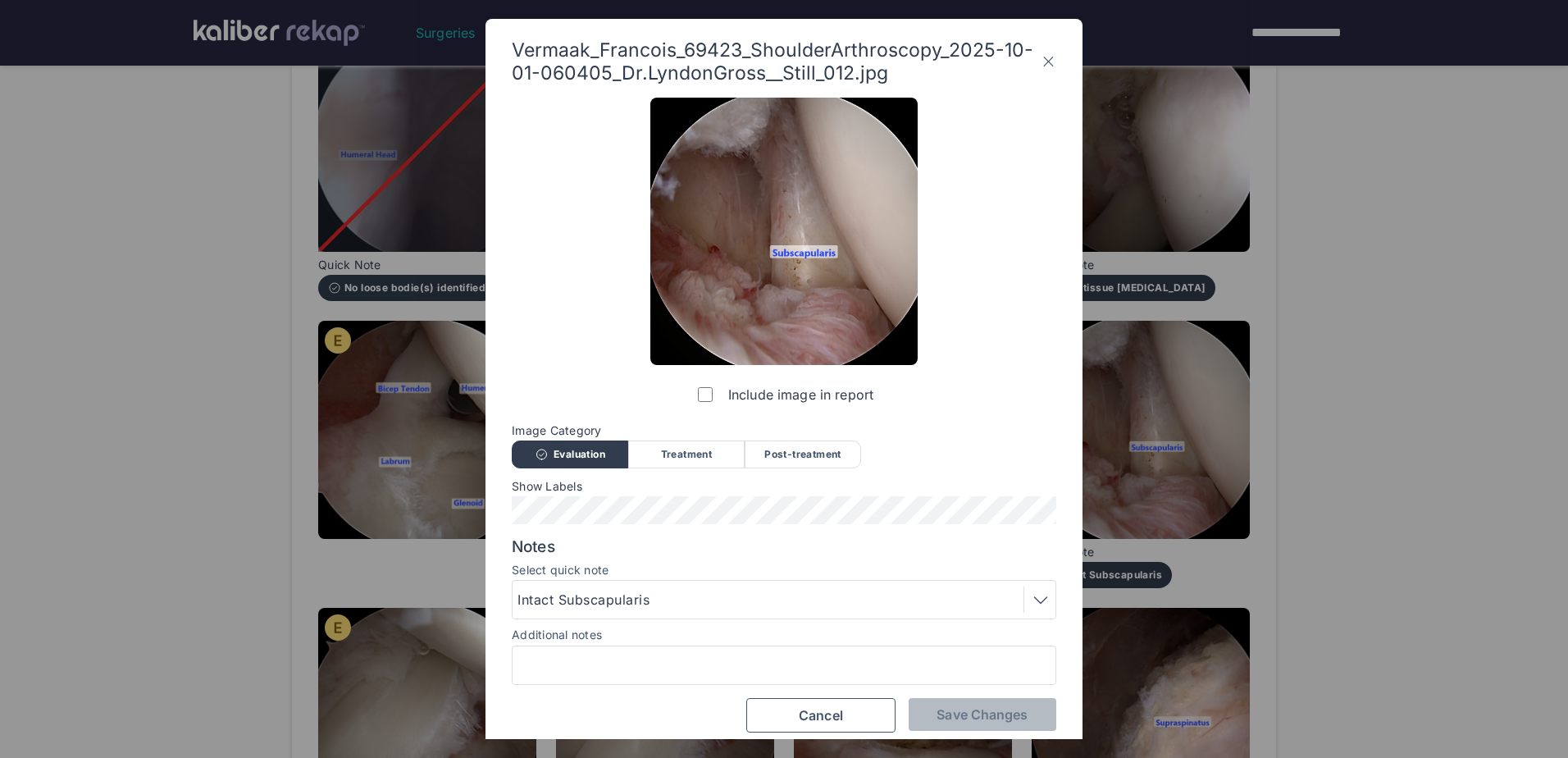
click at [802, 459] on div "Post-treatment" at bounding box center [803, 455] width 117 height 28
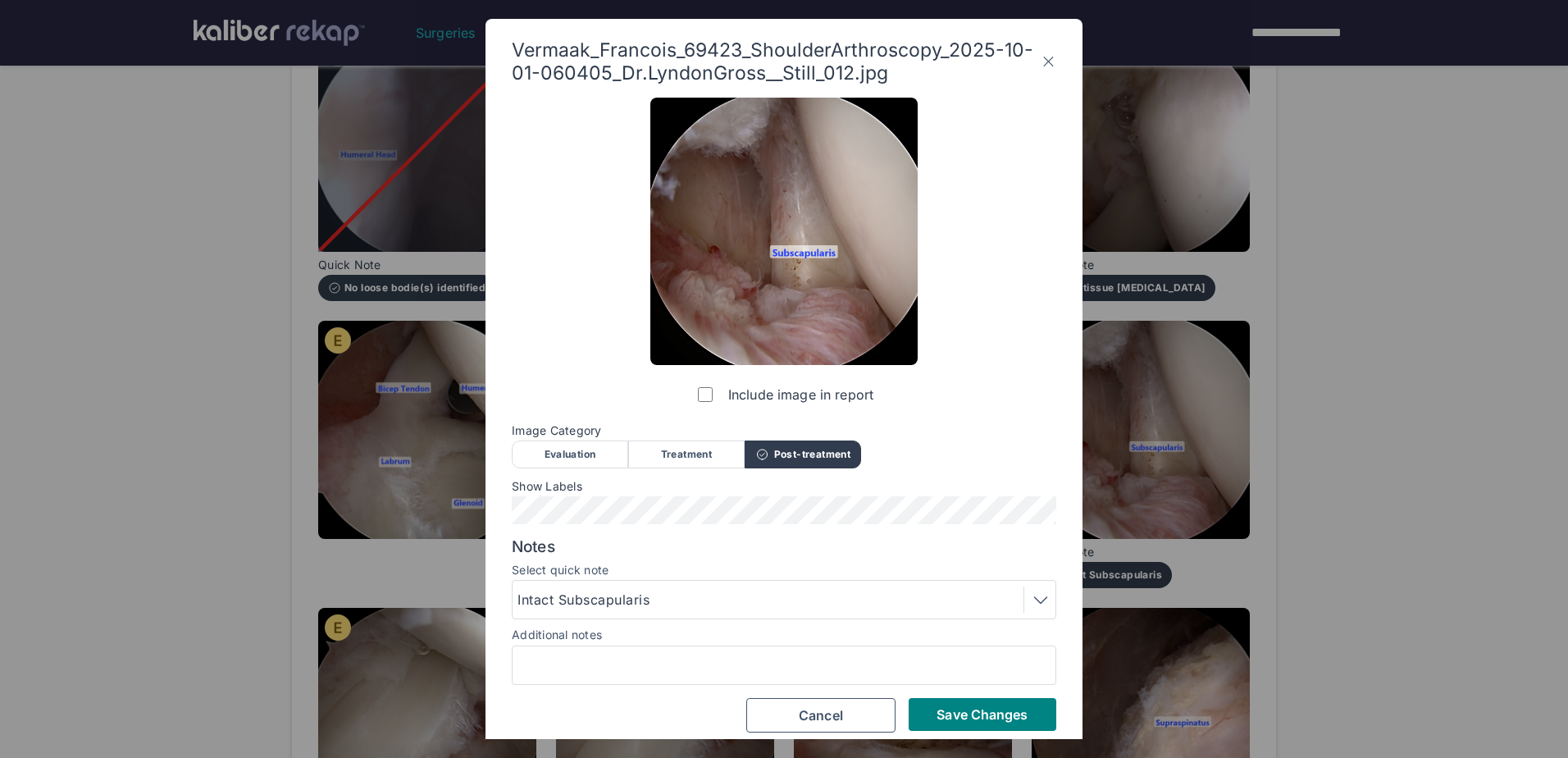
click at [765, 593] on div "Intact Subscapularis" at bounding box center [784, 599] width 533 height 26
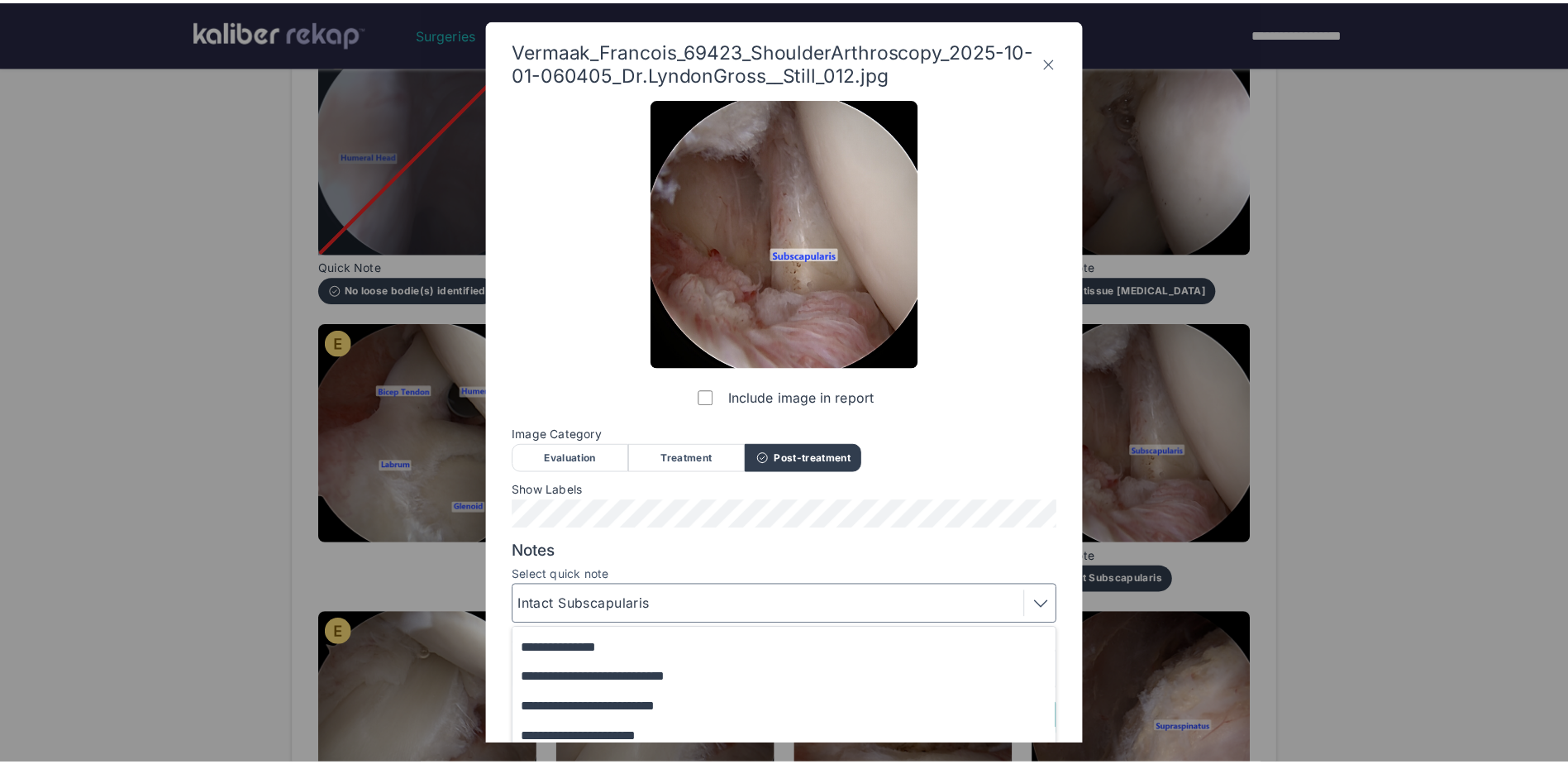
scroll to position [119, 0]
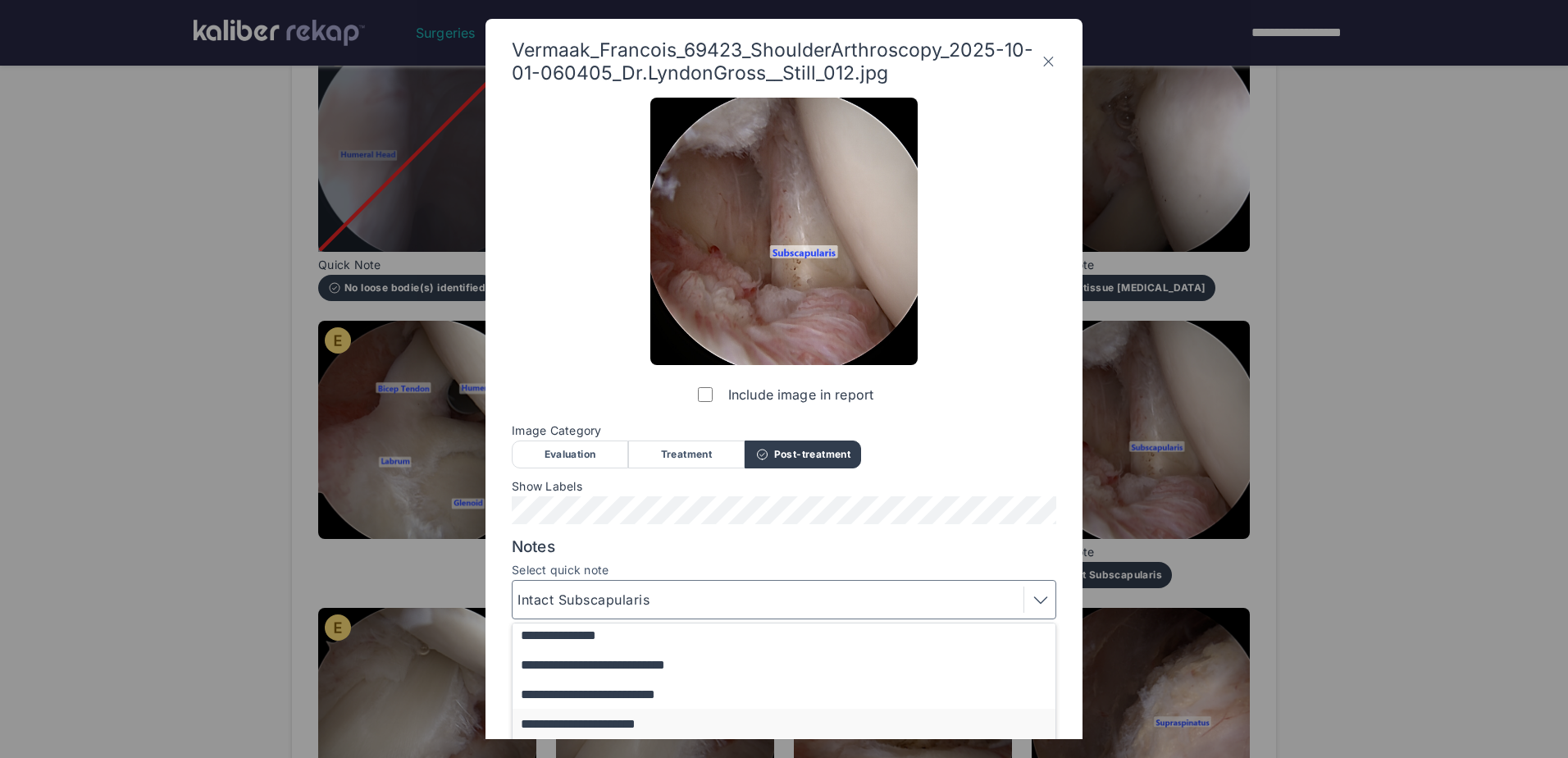
click at [679, 722] on button "**********" at bounding box center [791, 723] width 558 height 30
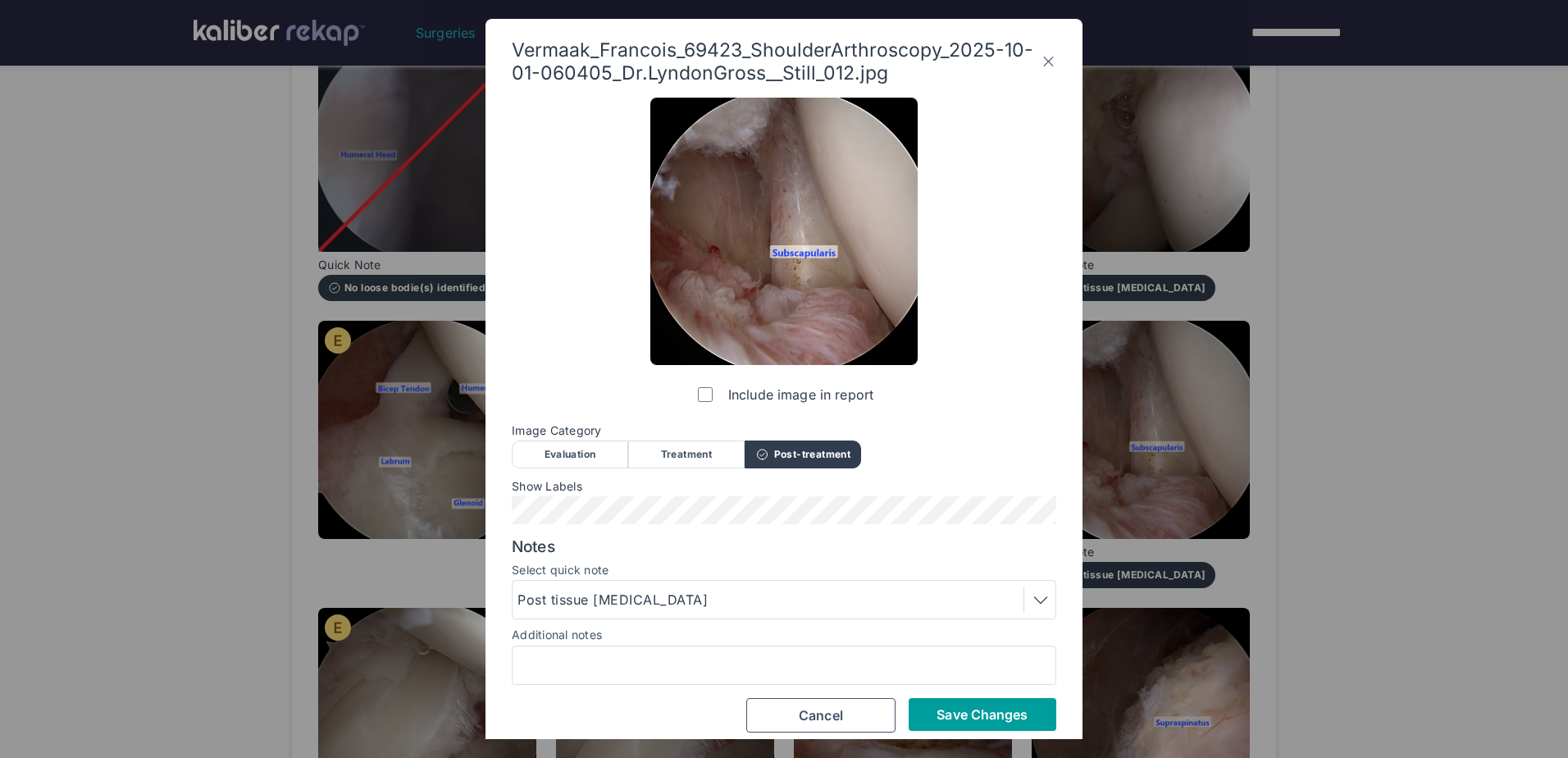
click at [988, 714] on span "Save Changes" at bounding box center [982, 714] width 91 height 17
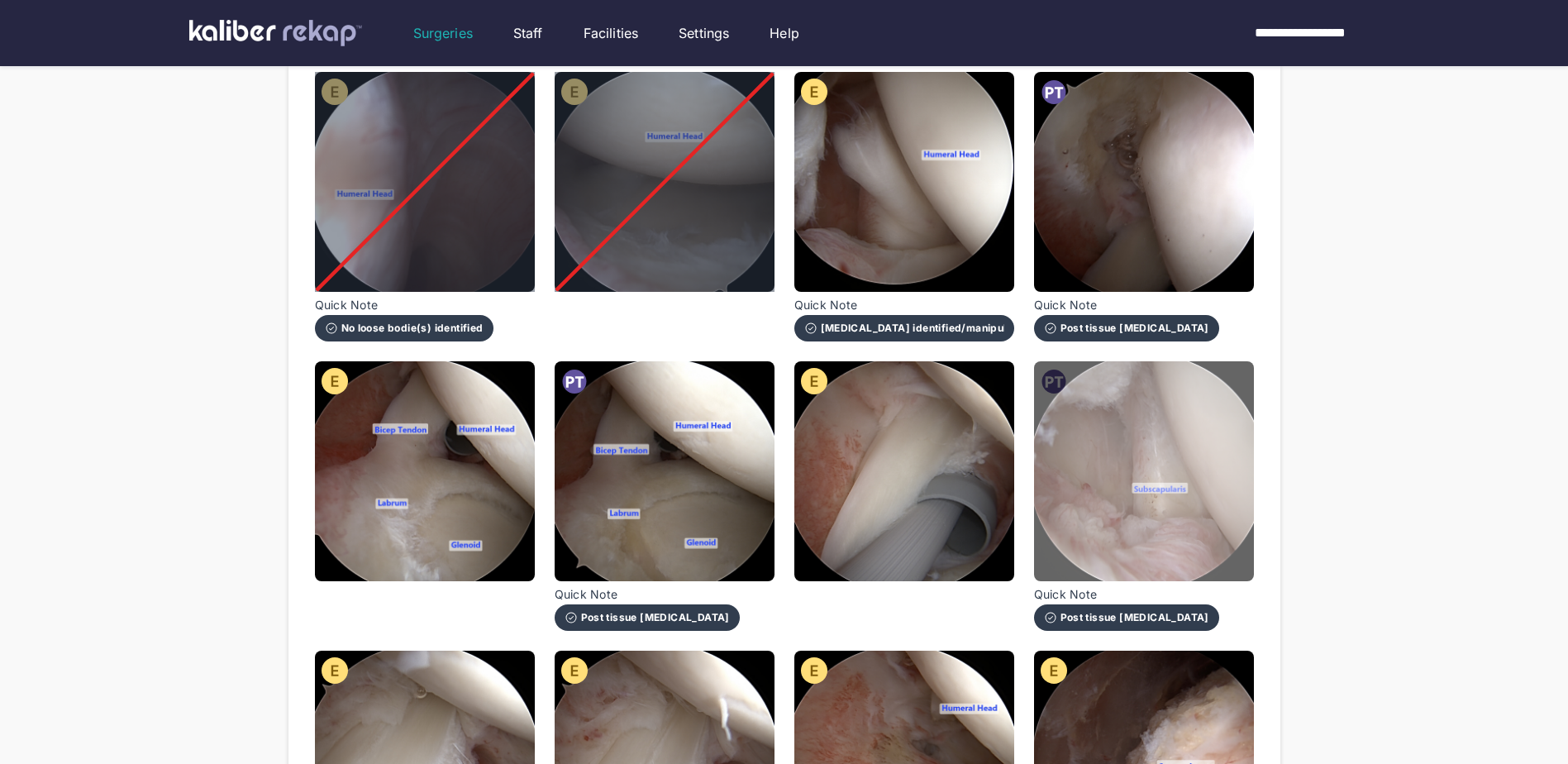
scroll to position [579, 0]
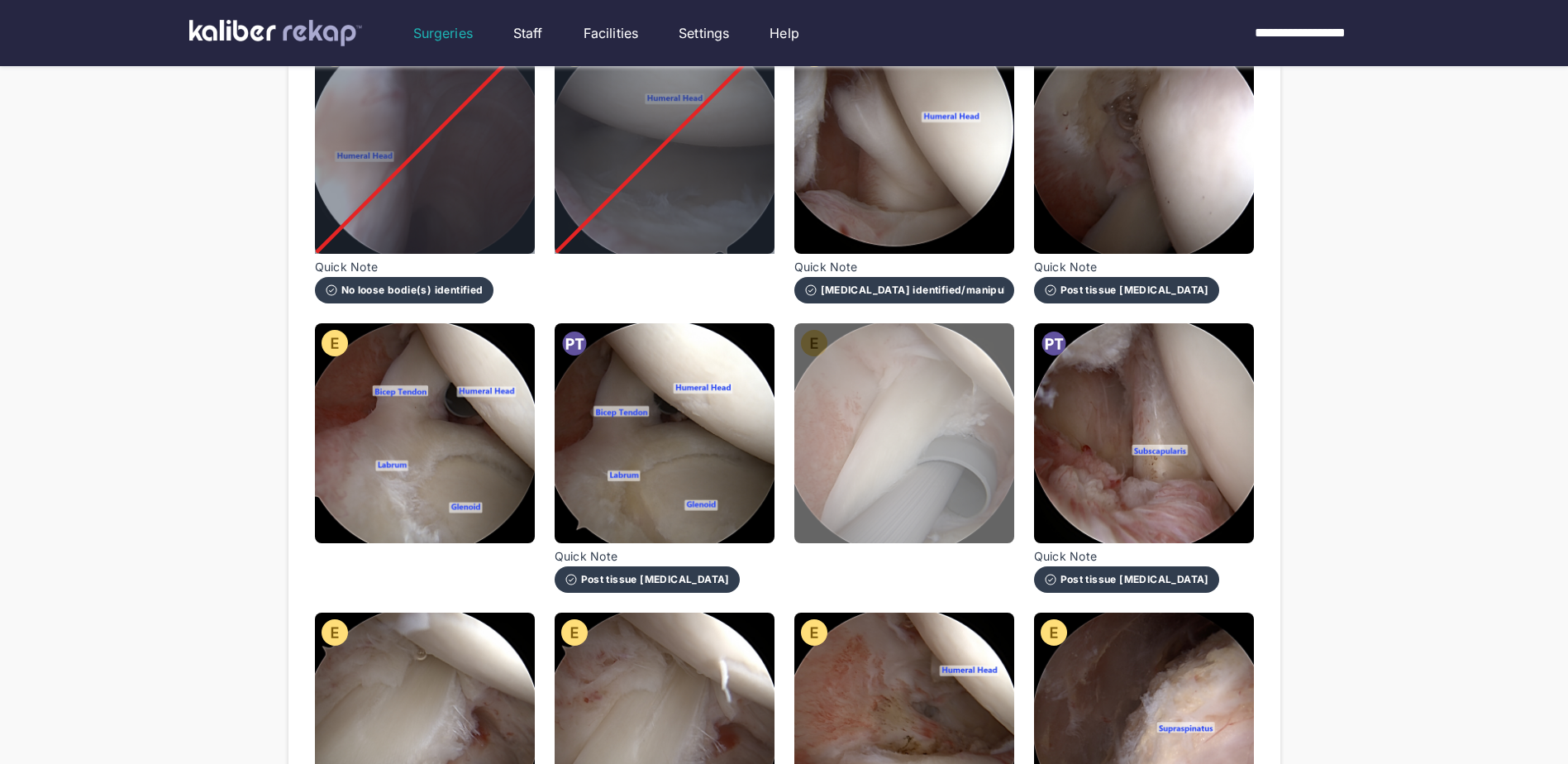
click at [932, 440] on img at bounding box center [904, 433] width 219 height 220
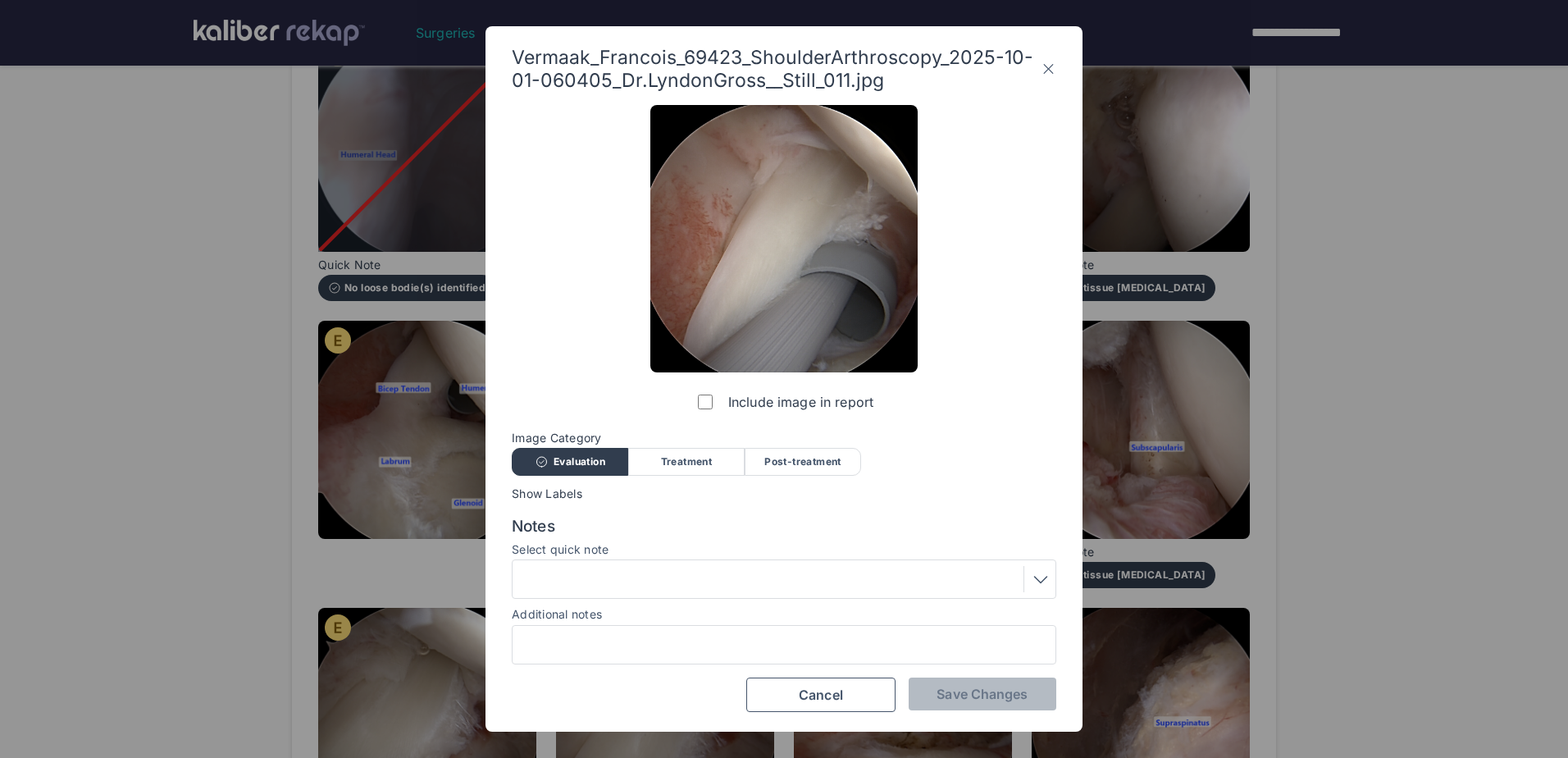
click at [713, 408] on label "Include image in report" at bounding box center [783, 402] width 179 height 33
click at [971, 687] on span "Save Changes" at bounding box center [982, 694] width 91 height 17
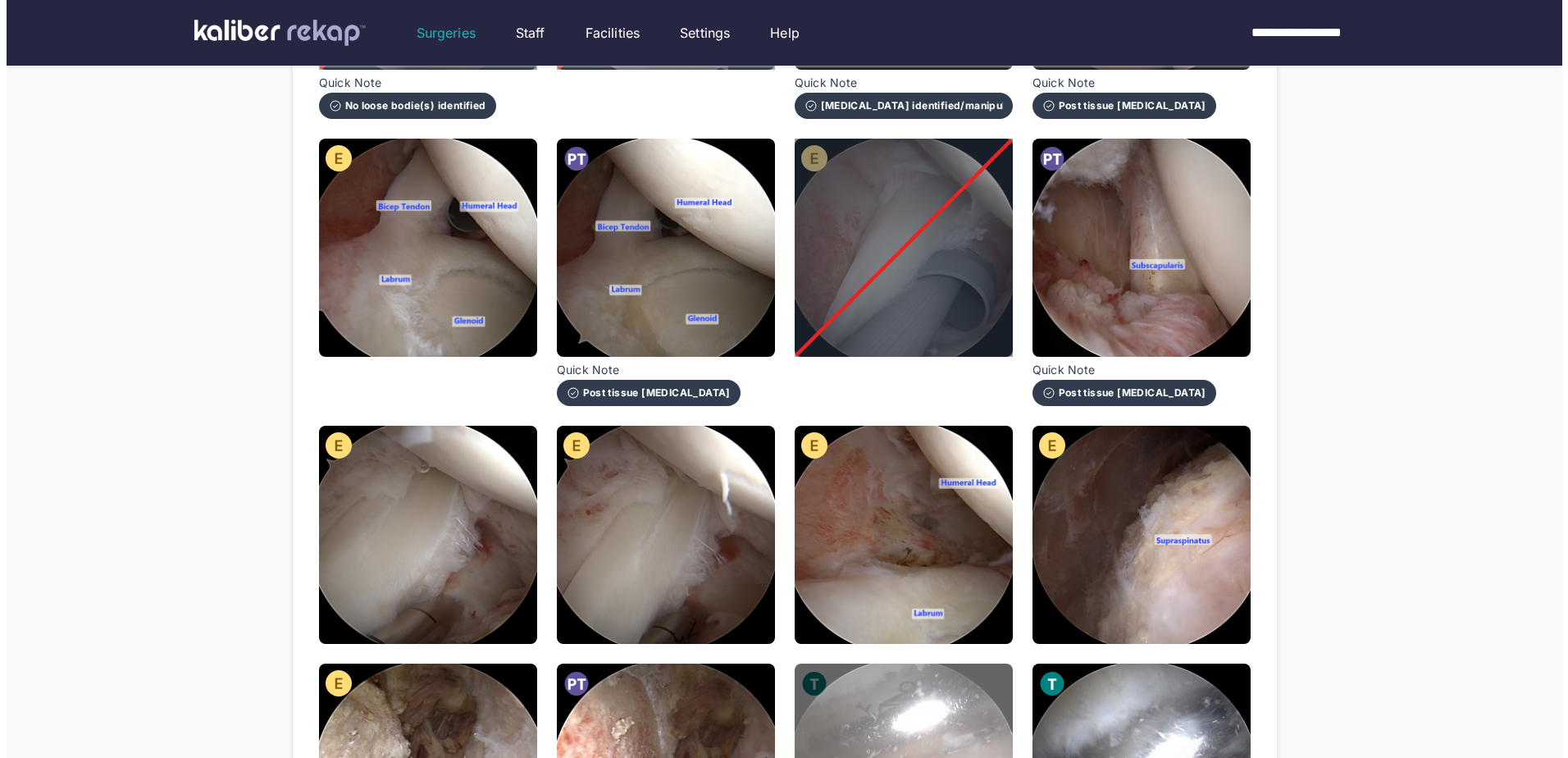
scroll to position [820, 0]
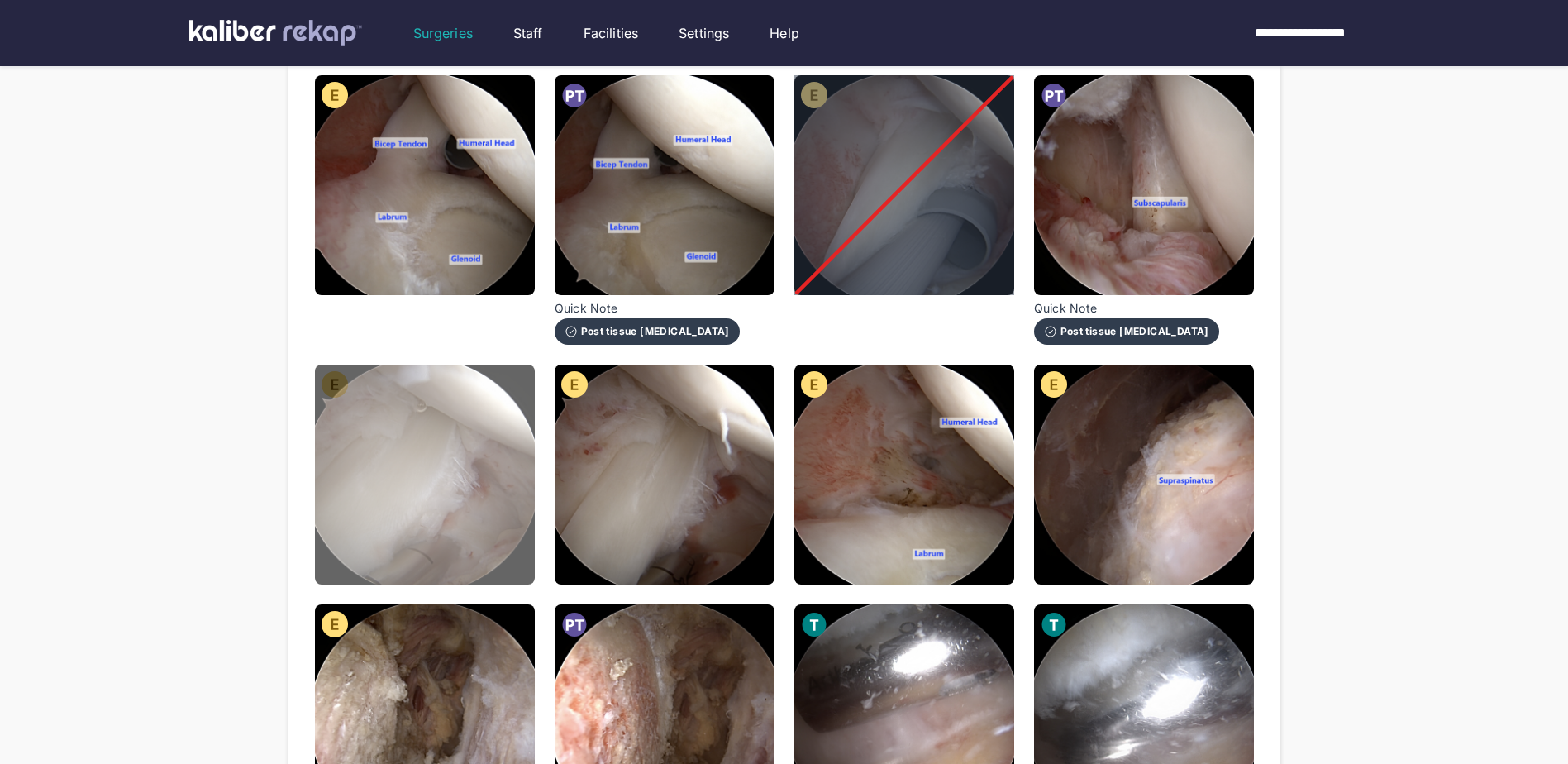
click at [446, 532] on img at bounding box center [425, 474] width 219 height 220
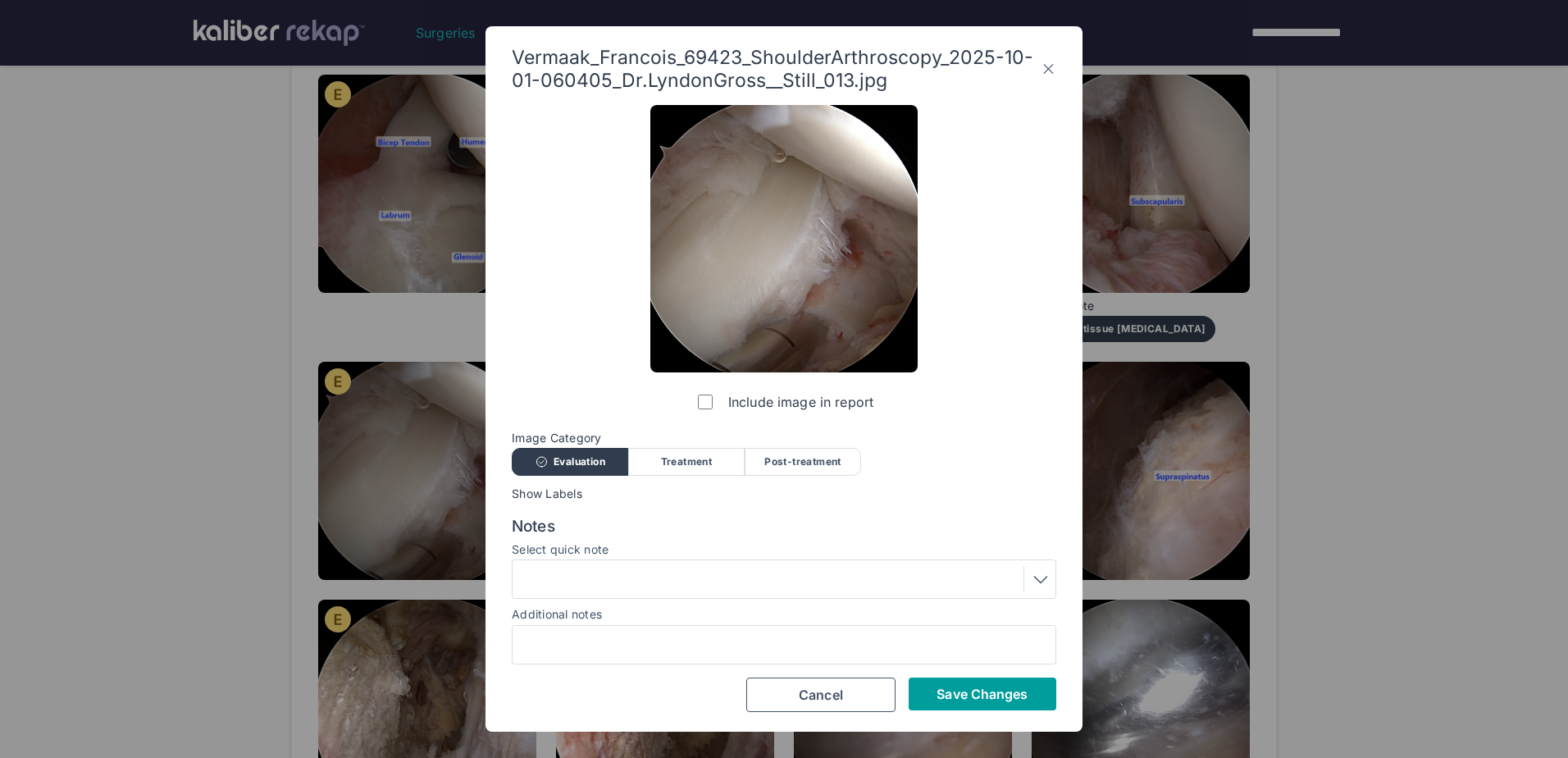
click at [975, 707] on button "Save Changes" at bounding box center [982, 694] width 147 height 33
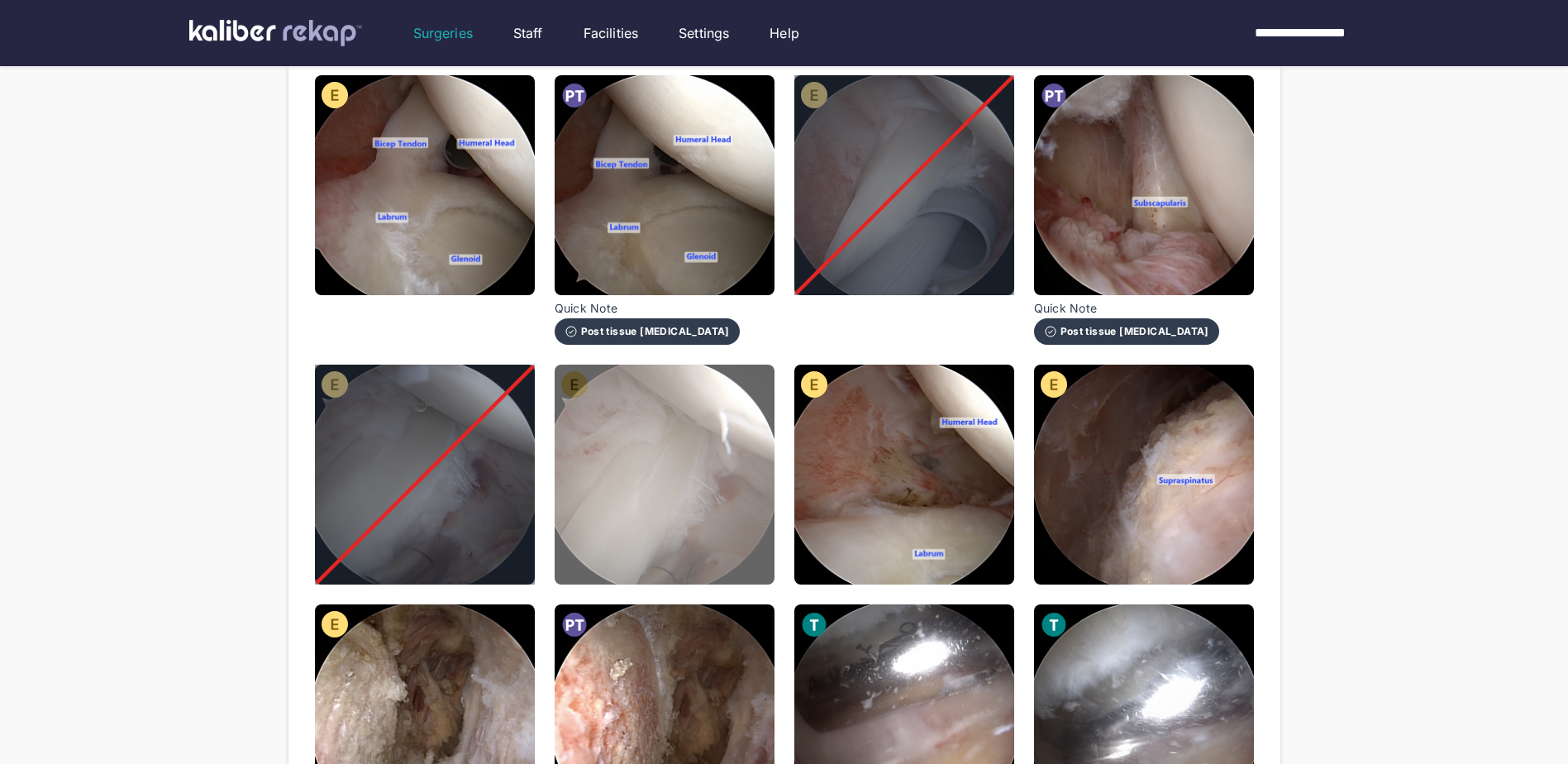
click at [660, 499] on img at bounding box center [665, 474] width 219 height 220
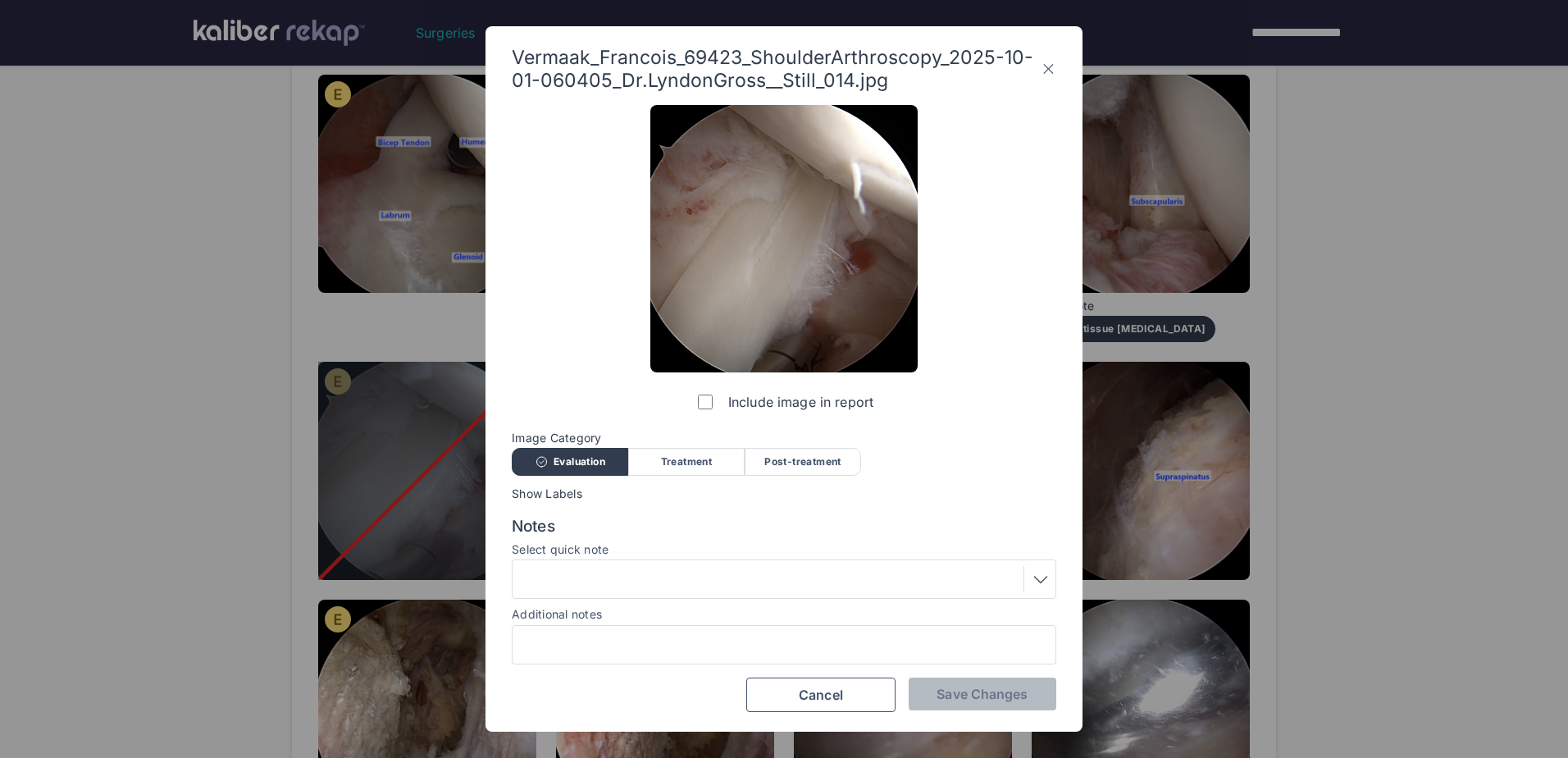
click at [733, 580] on div at bounding box center [784, 579] width 533 height 26
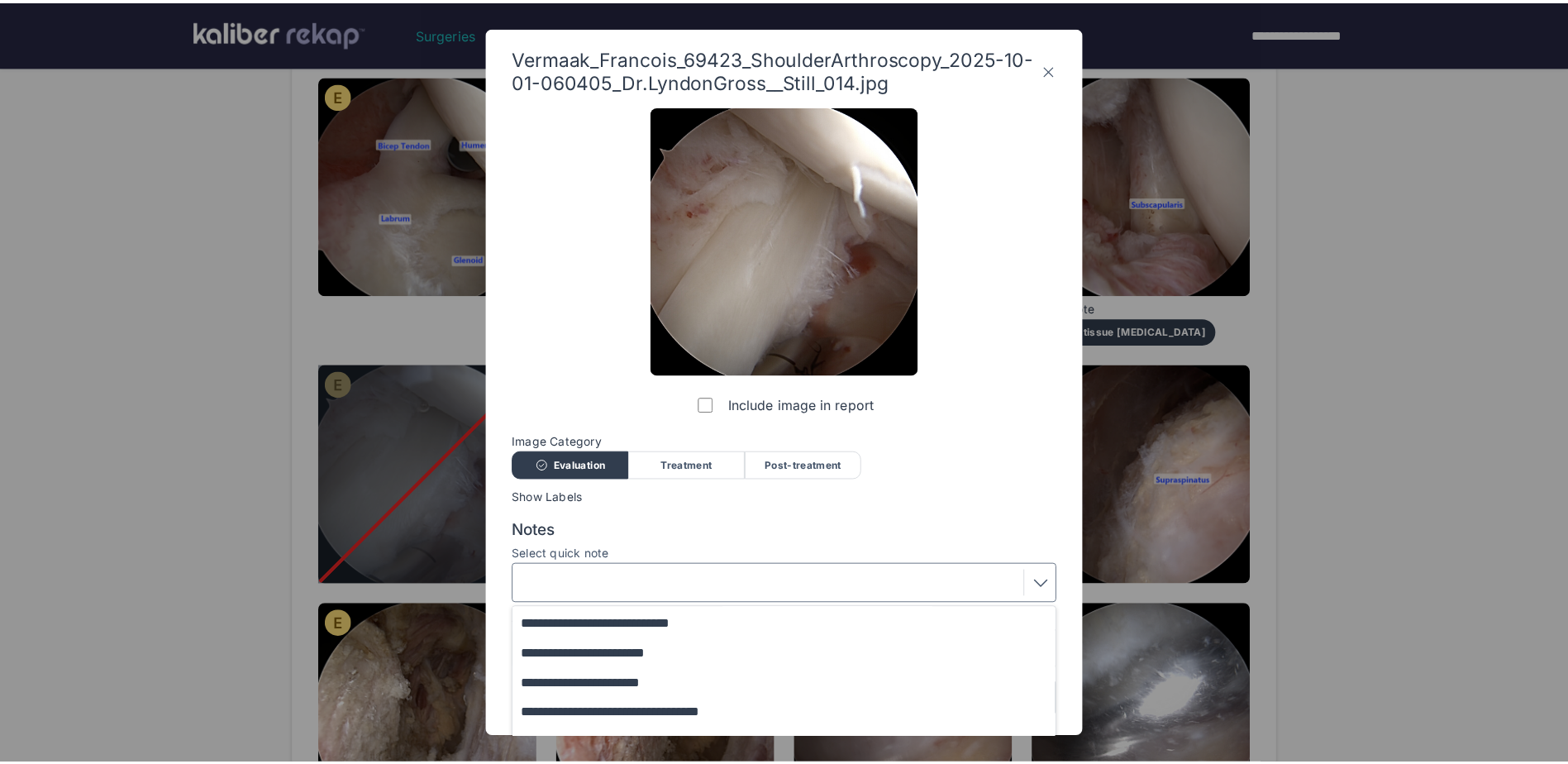
scroll to position [83, 0]
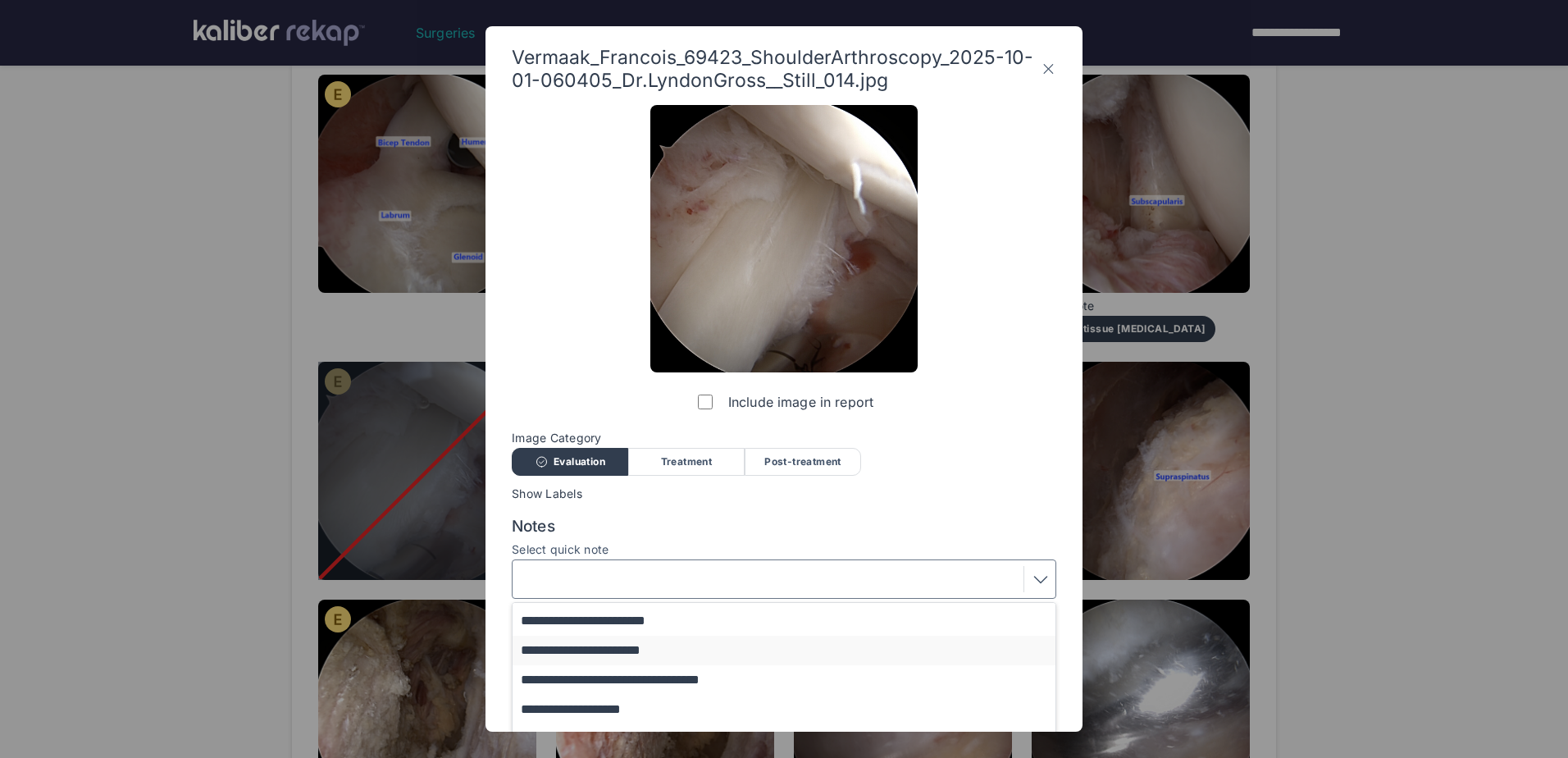
click at [722, 646] on button "**********" at bounding box center [791, 651] width 558 height 30
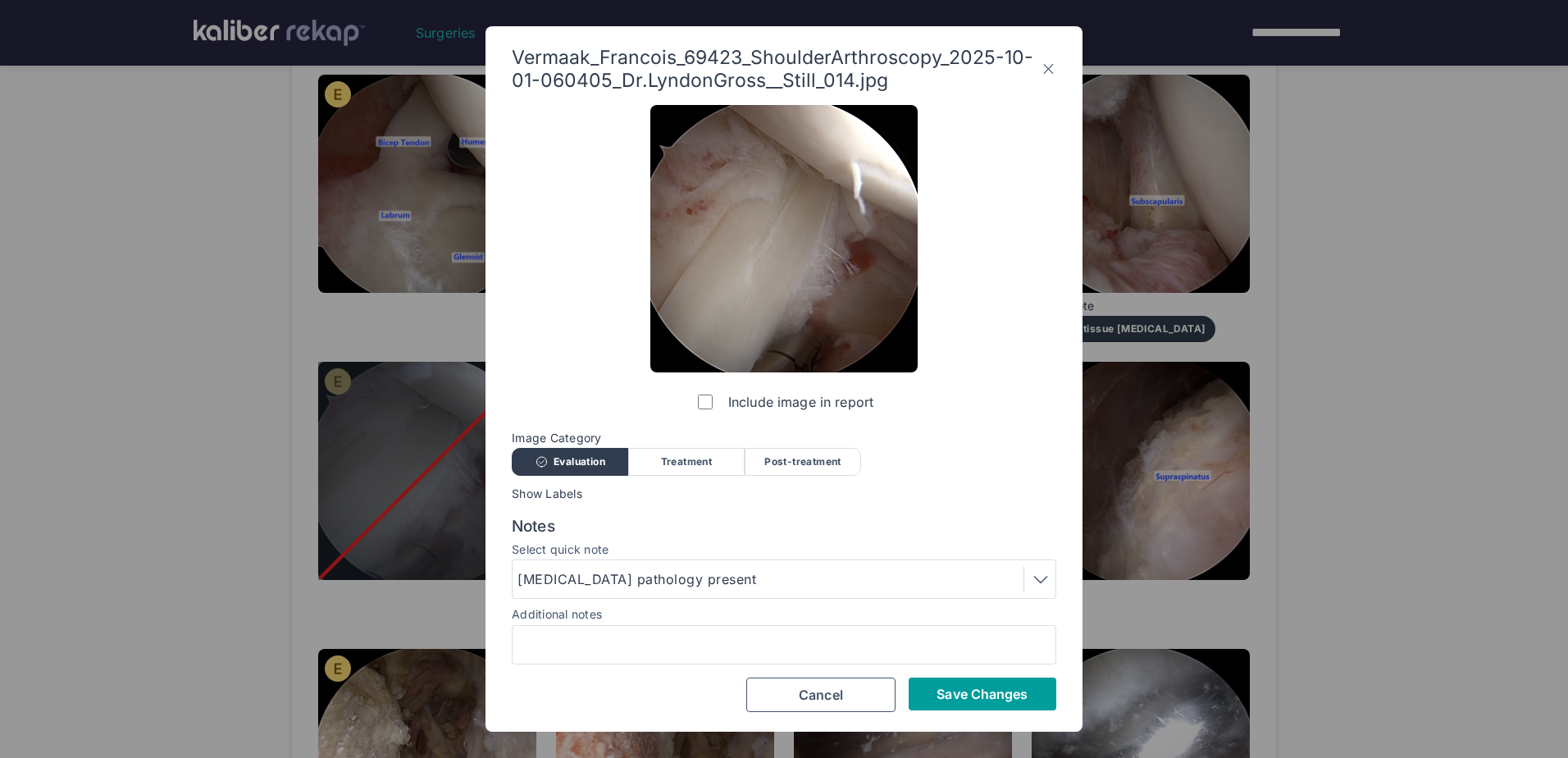
click at [999, 692] on span "Save Changes" at bounding box center [982, 694] width 91 height 17
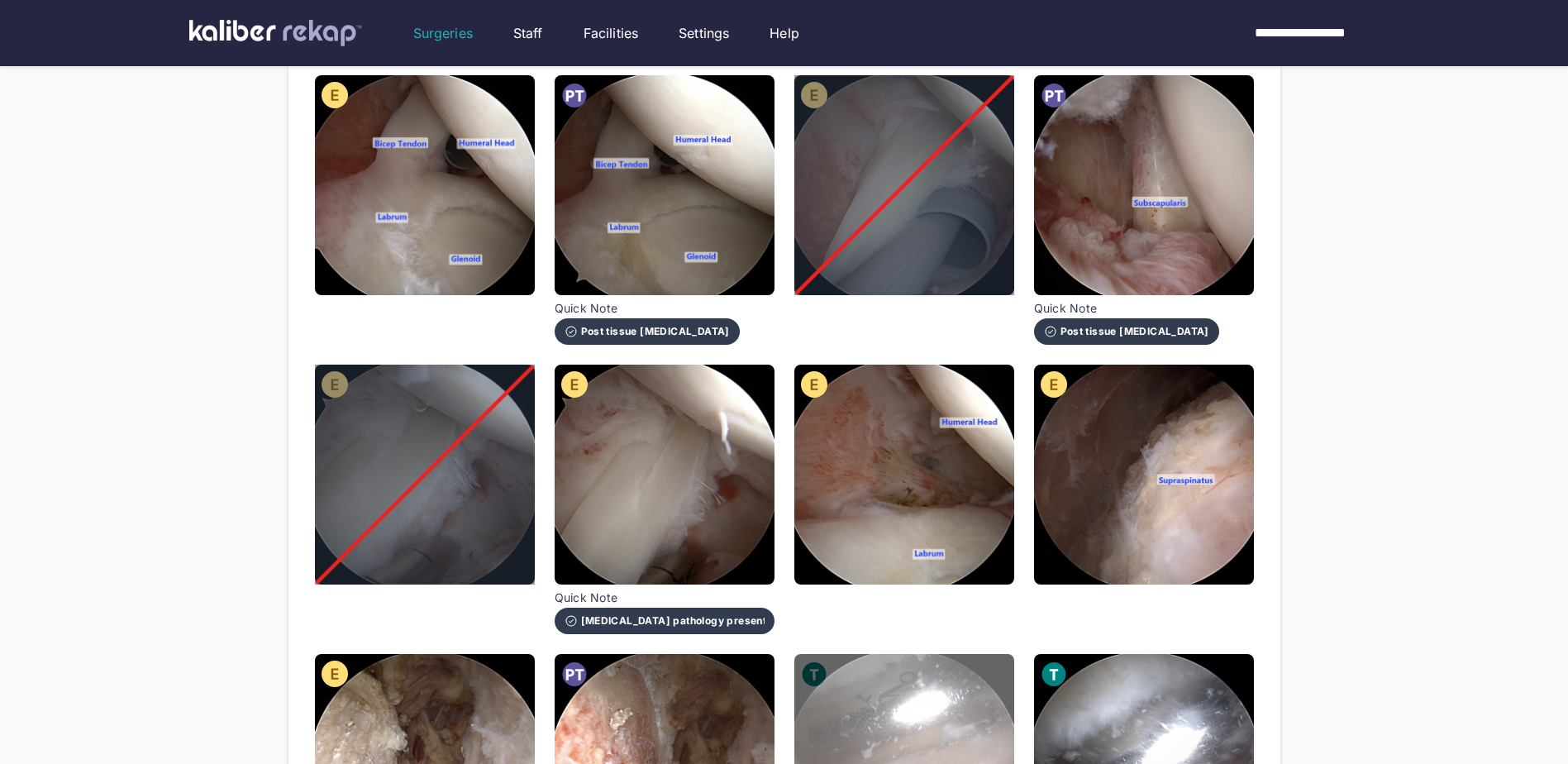
scroll to position [910, 0]
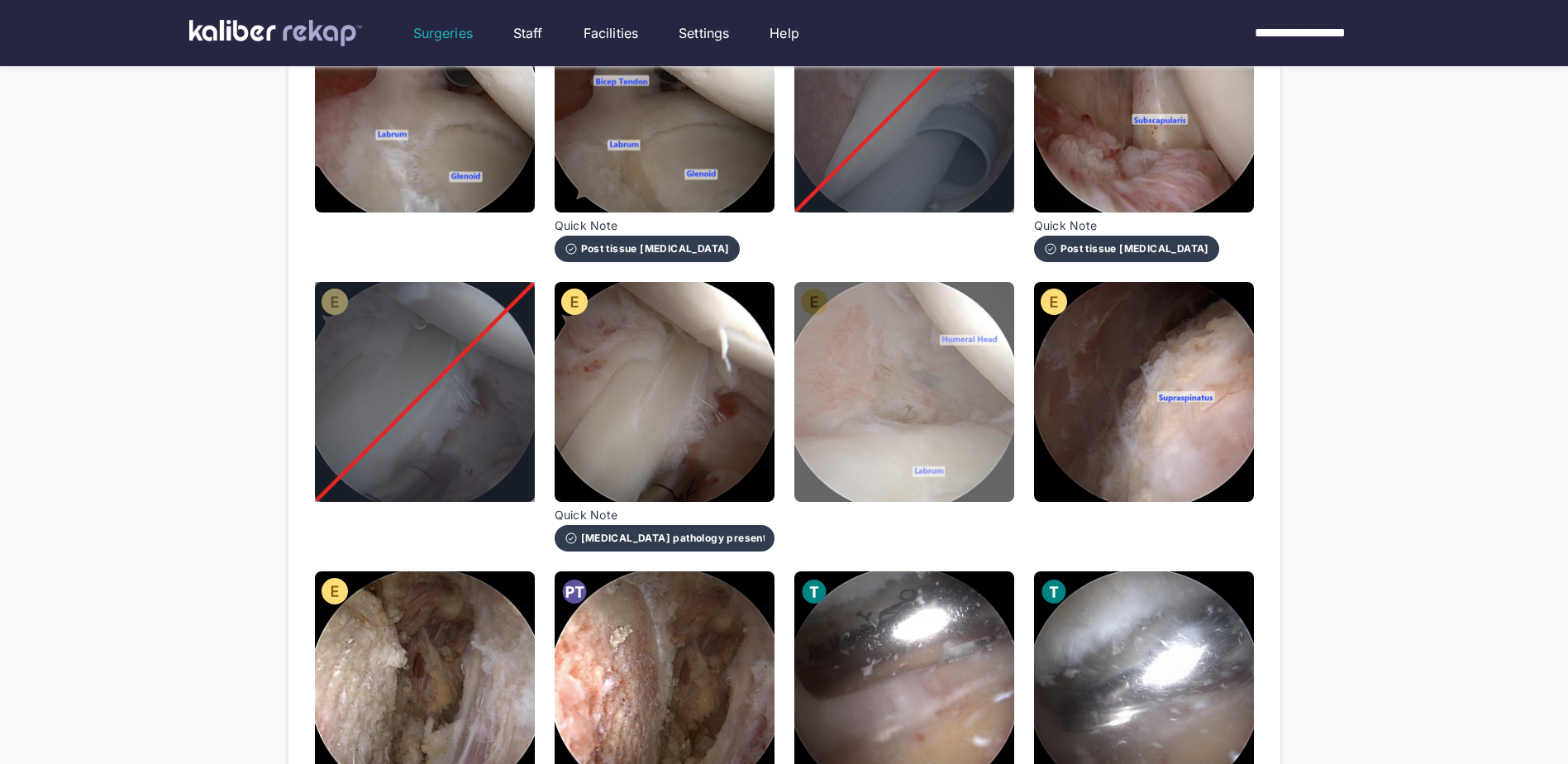
click at [895, 396] on img at bounding box center [904, 392] width 219 height 220
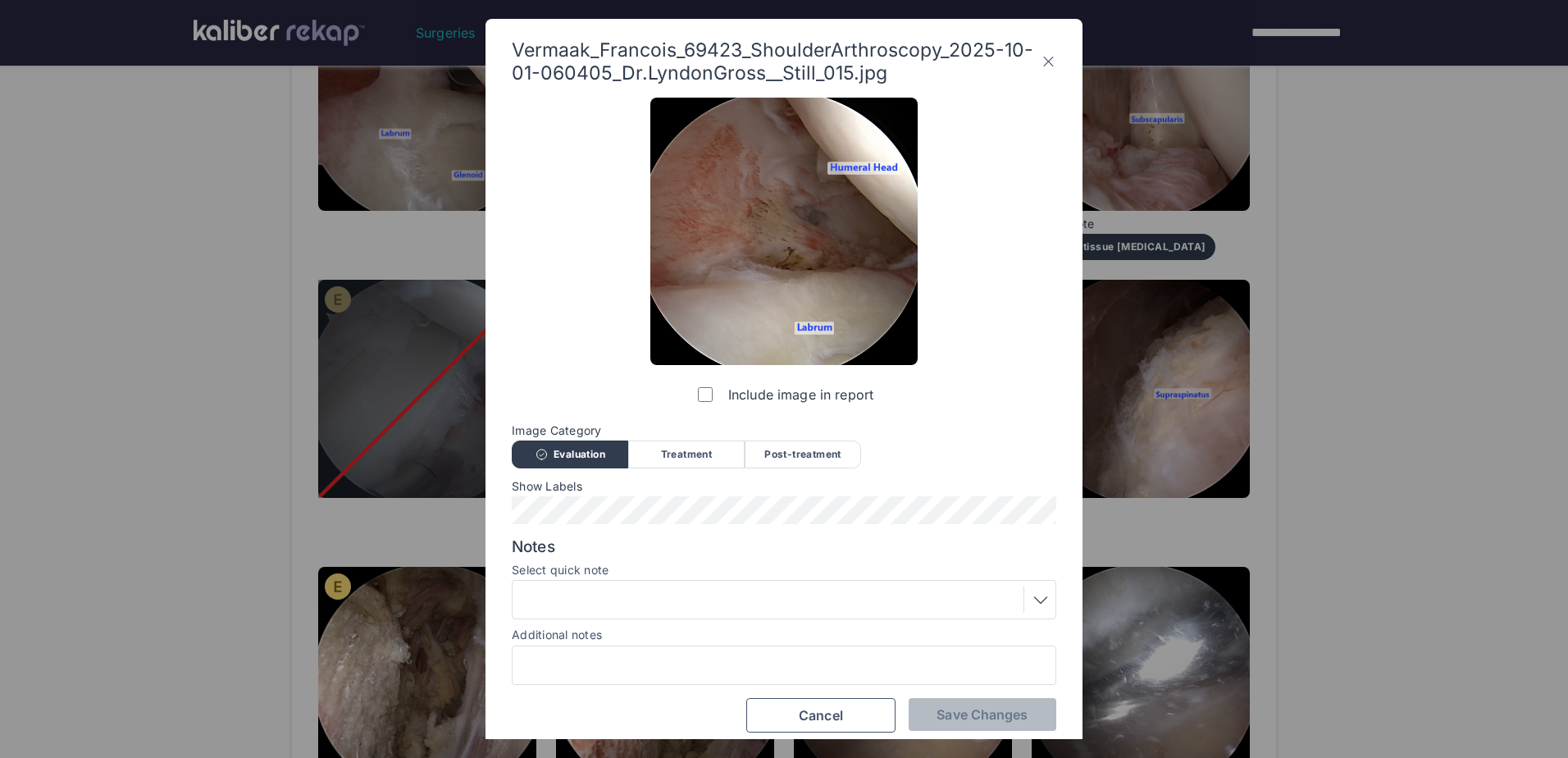
click at [815, 452] on div "Post-treatment" at bounding box center [803, 455] width 117 height 28
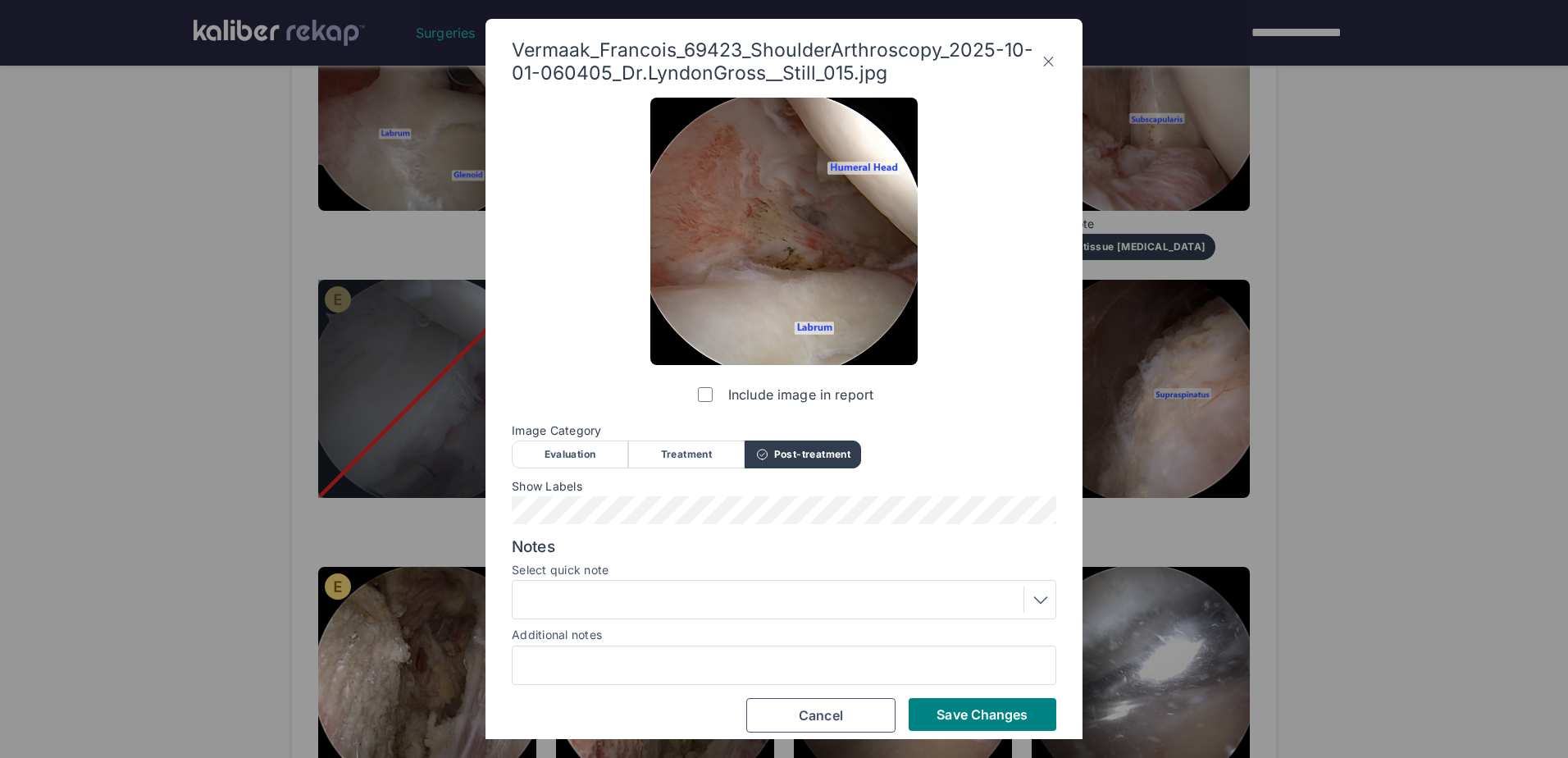
click at [815, 591] on div at bounding box center [784, 599] width 533 height 26
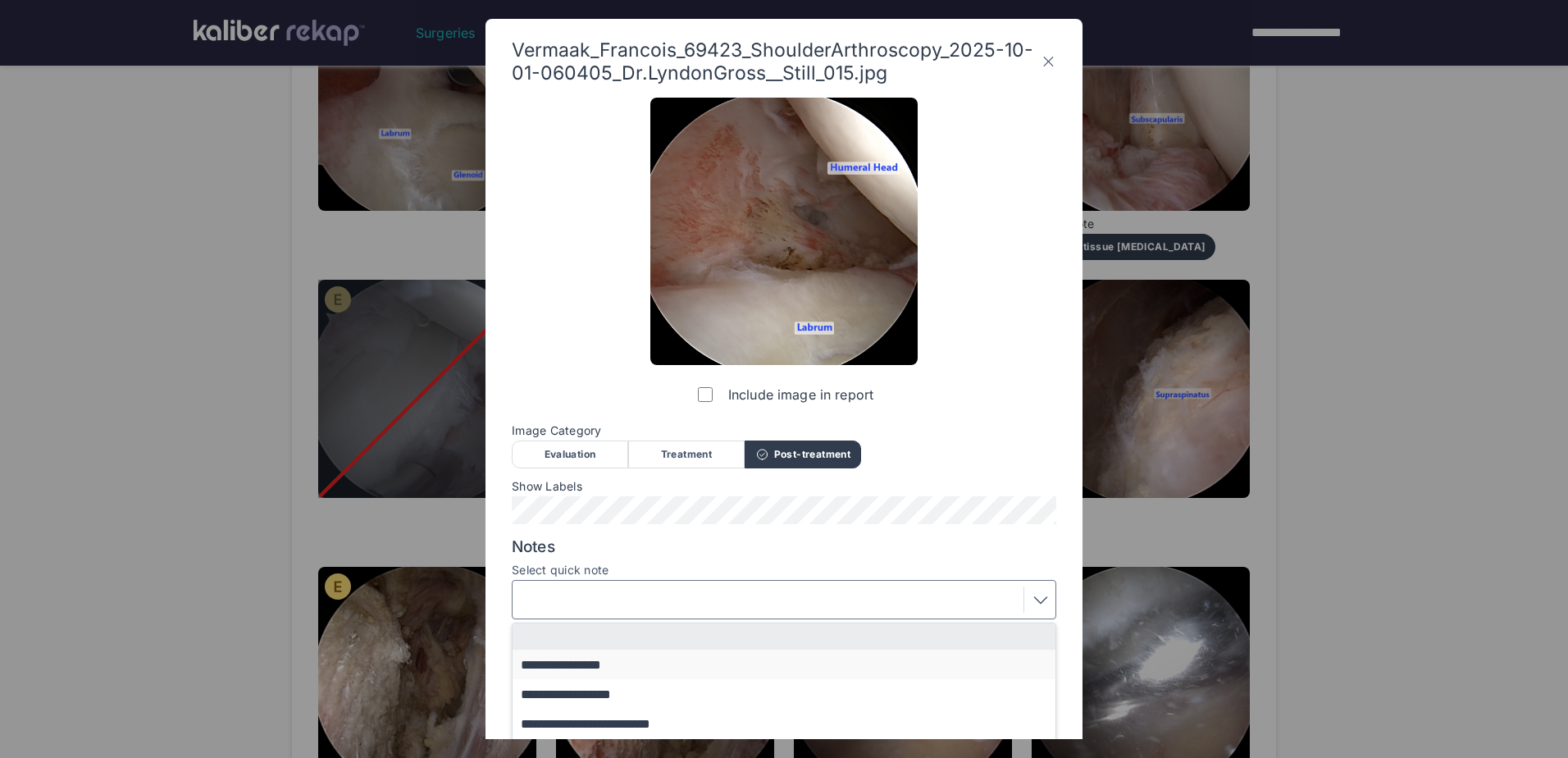
click at [771, 666] on button "**********" at bounding box center [791, 665] width 558 height 30
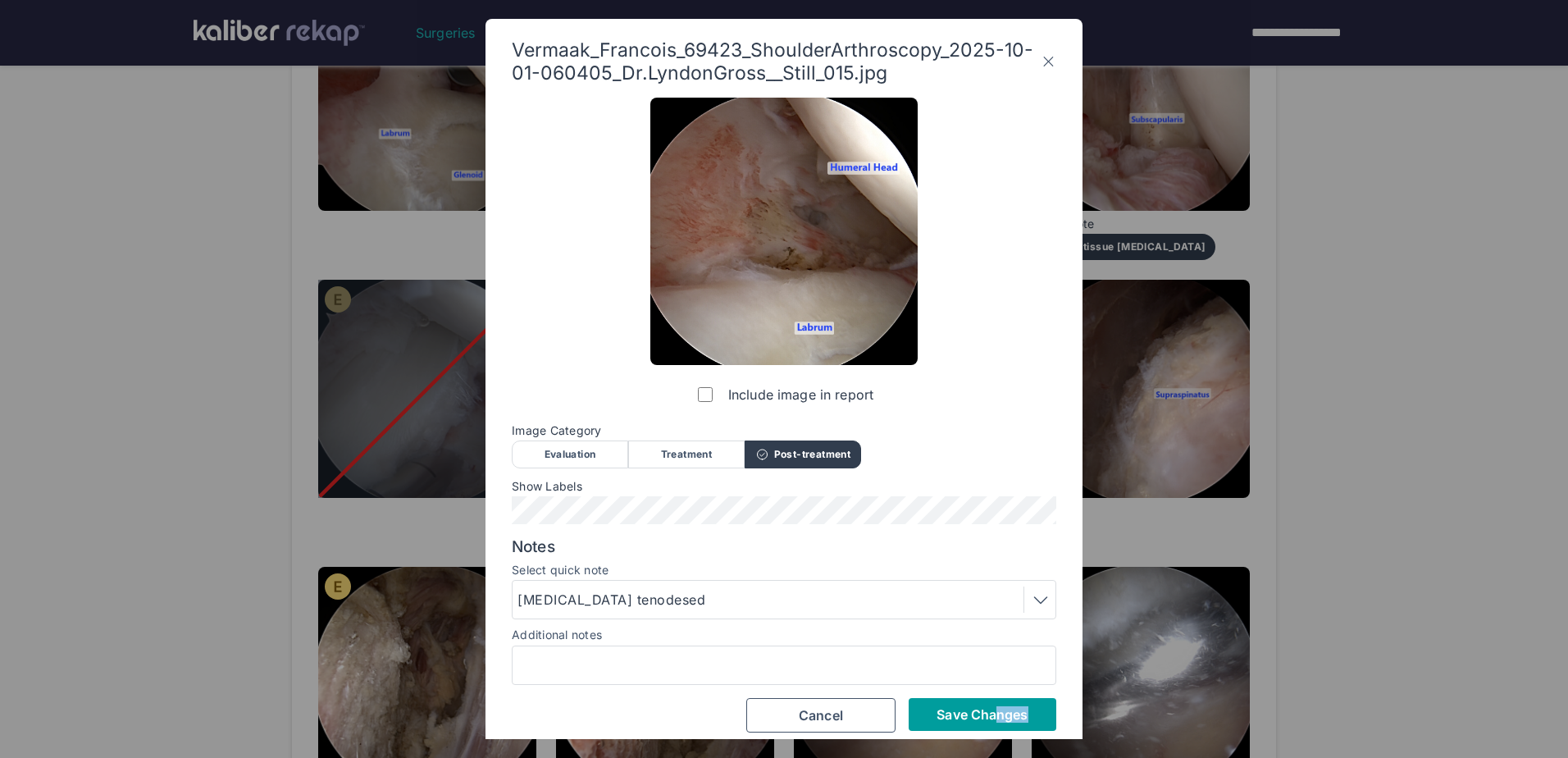
click at [997, 711] on div "Include image in report Image Category Evaluation Treatment Post-treatment Eval…" at bounding box center [783, 415] width 544 height 635
click at [997, 711] on span "Save Changes" at bounding box center [982, 714] width 91 height 17
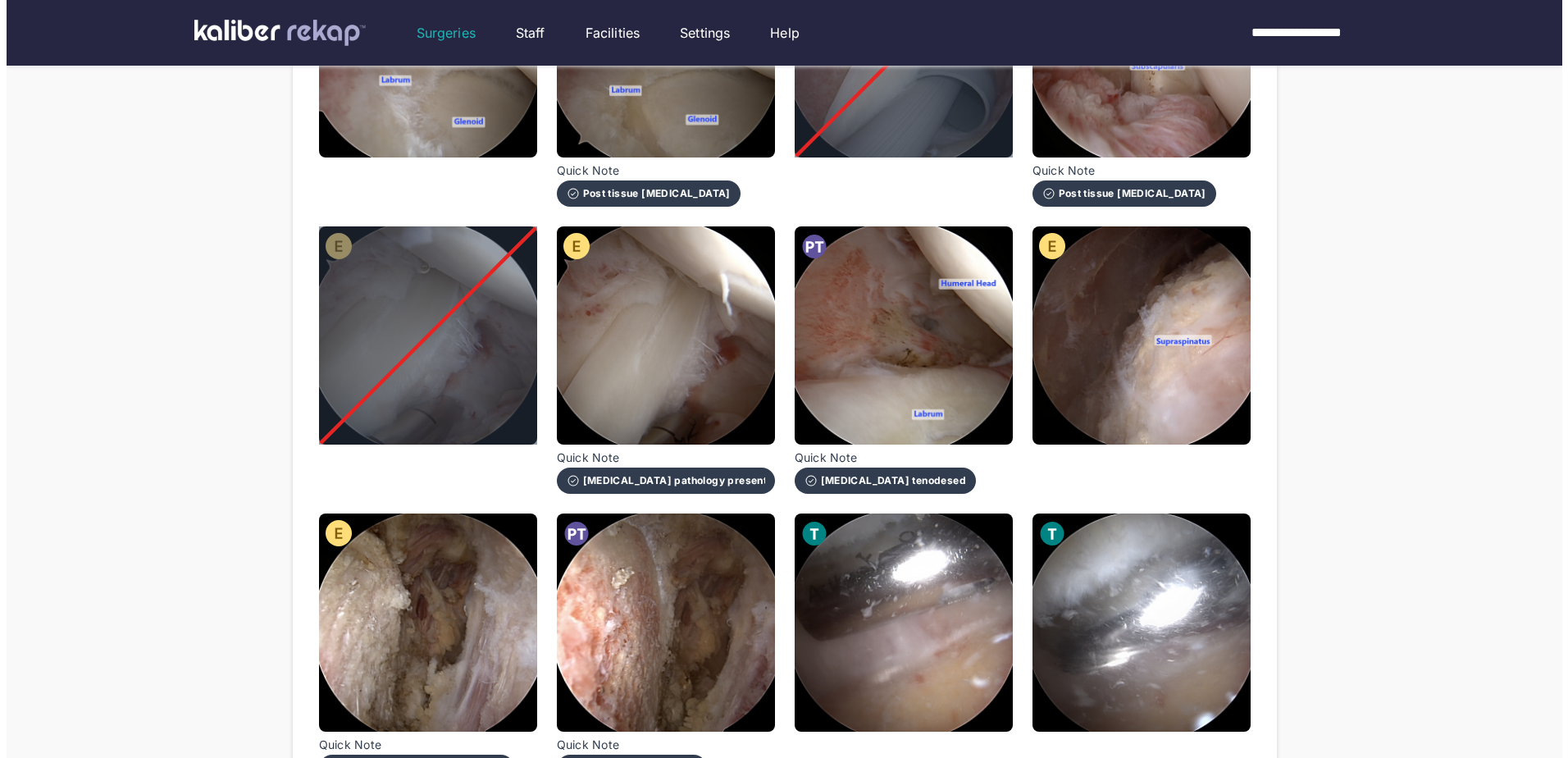
scroll to position [985, 0]
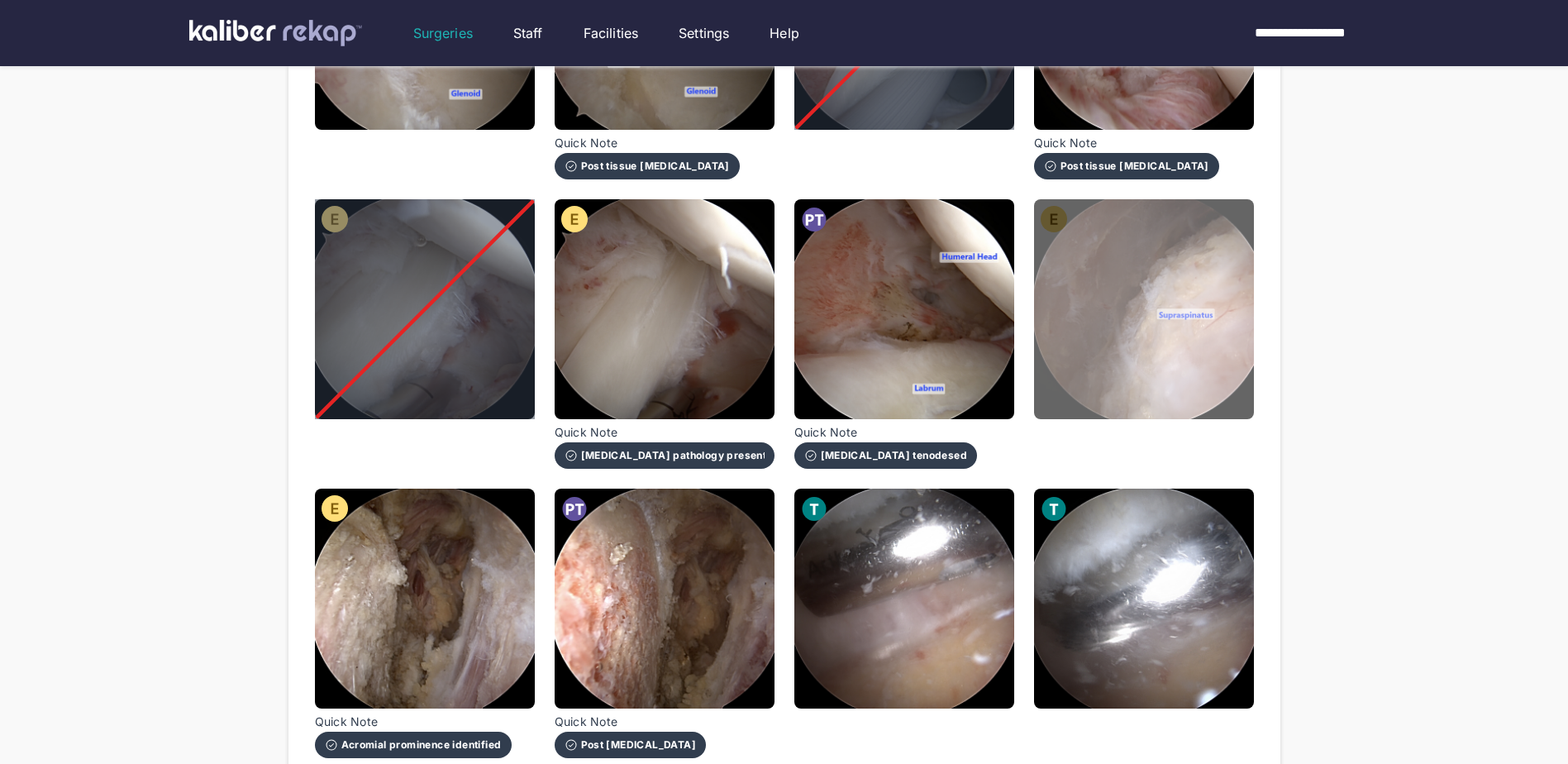
click at [1101, 370] on img at bounding box center [1144, 309] width 219 height 220
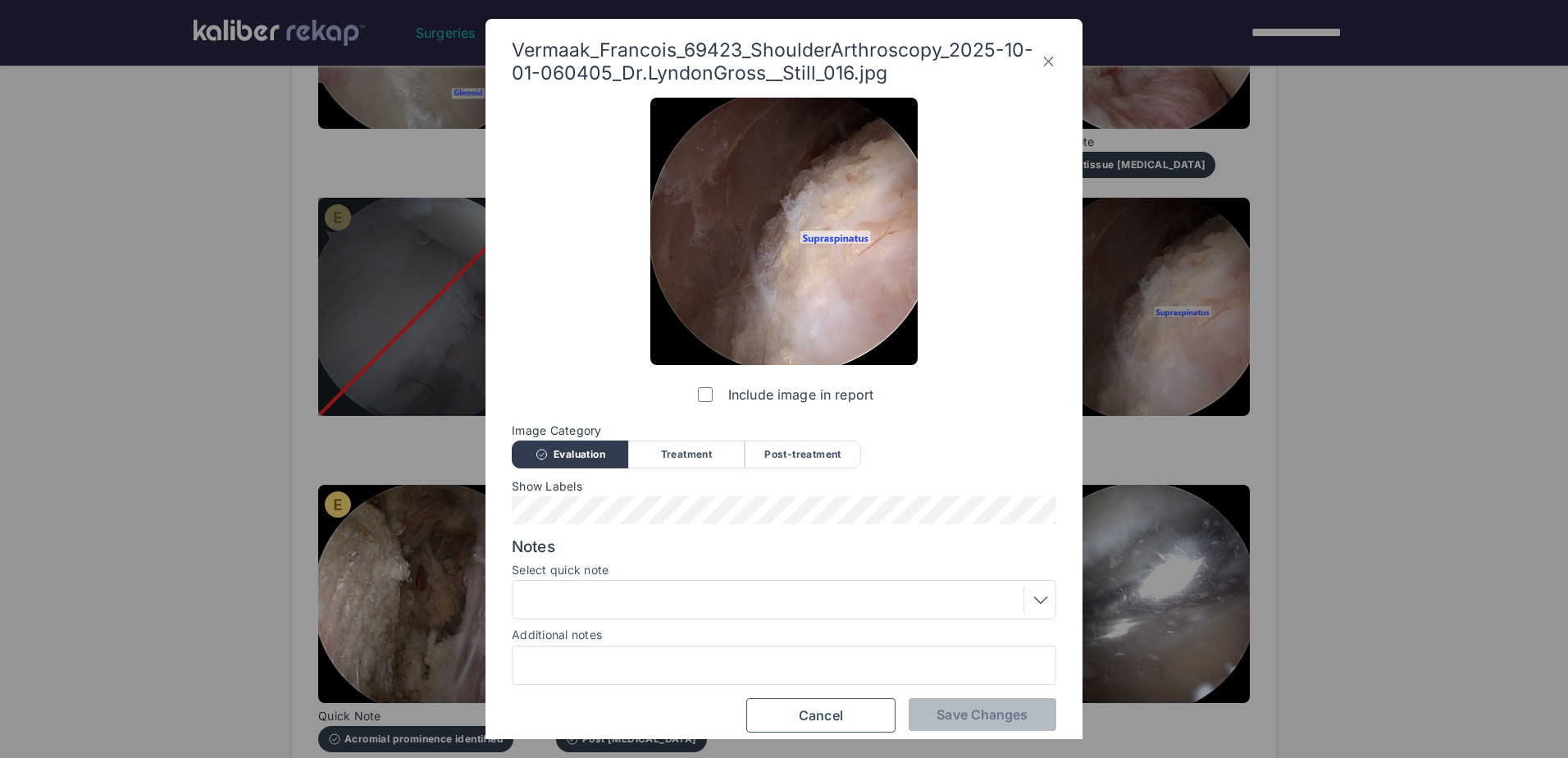
click at [716, 592] on div at bounding box center [784, 599] width 533 height 26
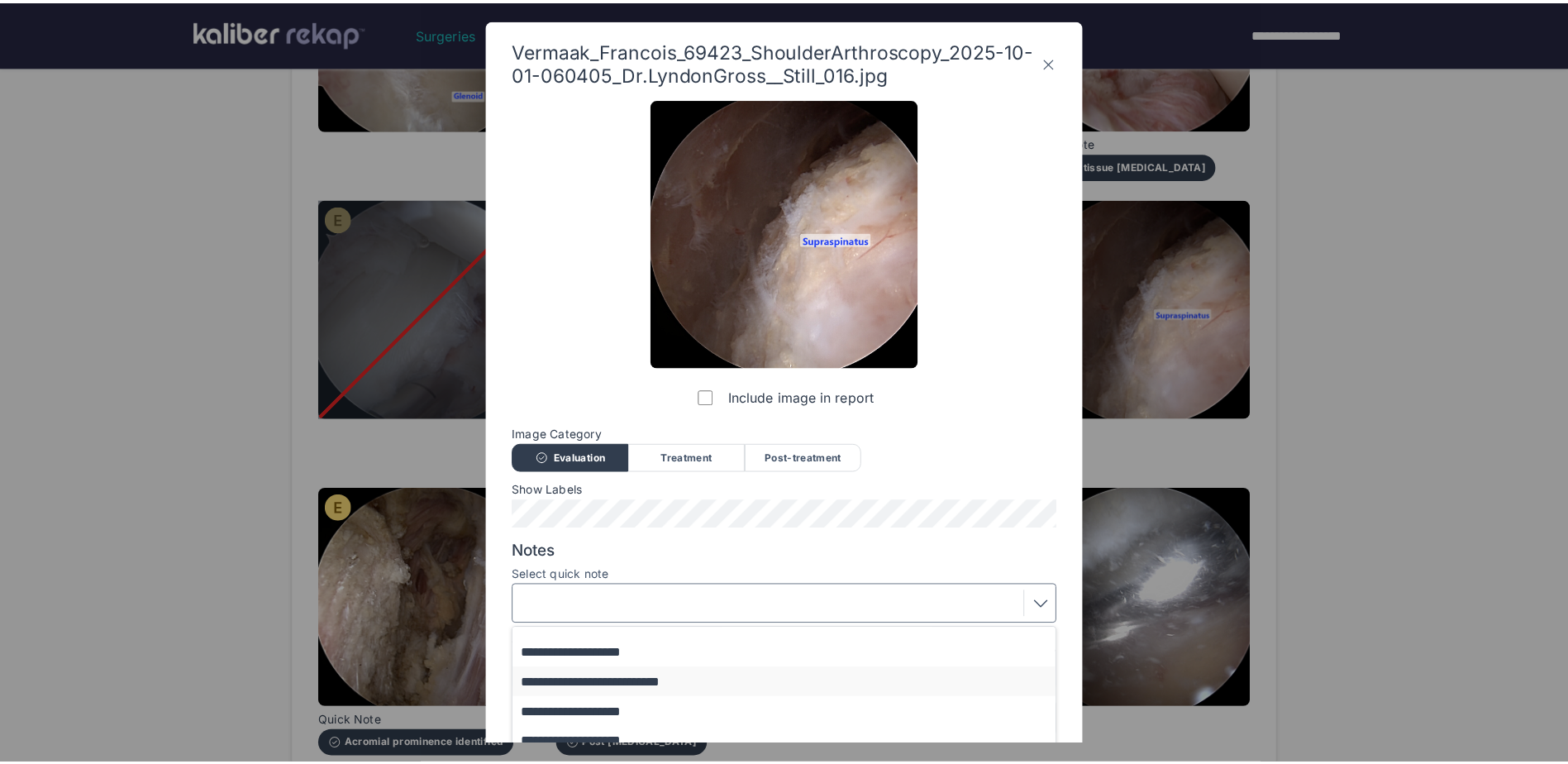
scroll to position [208, 0]
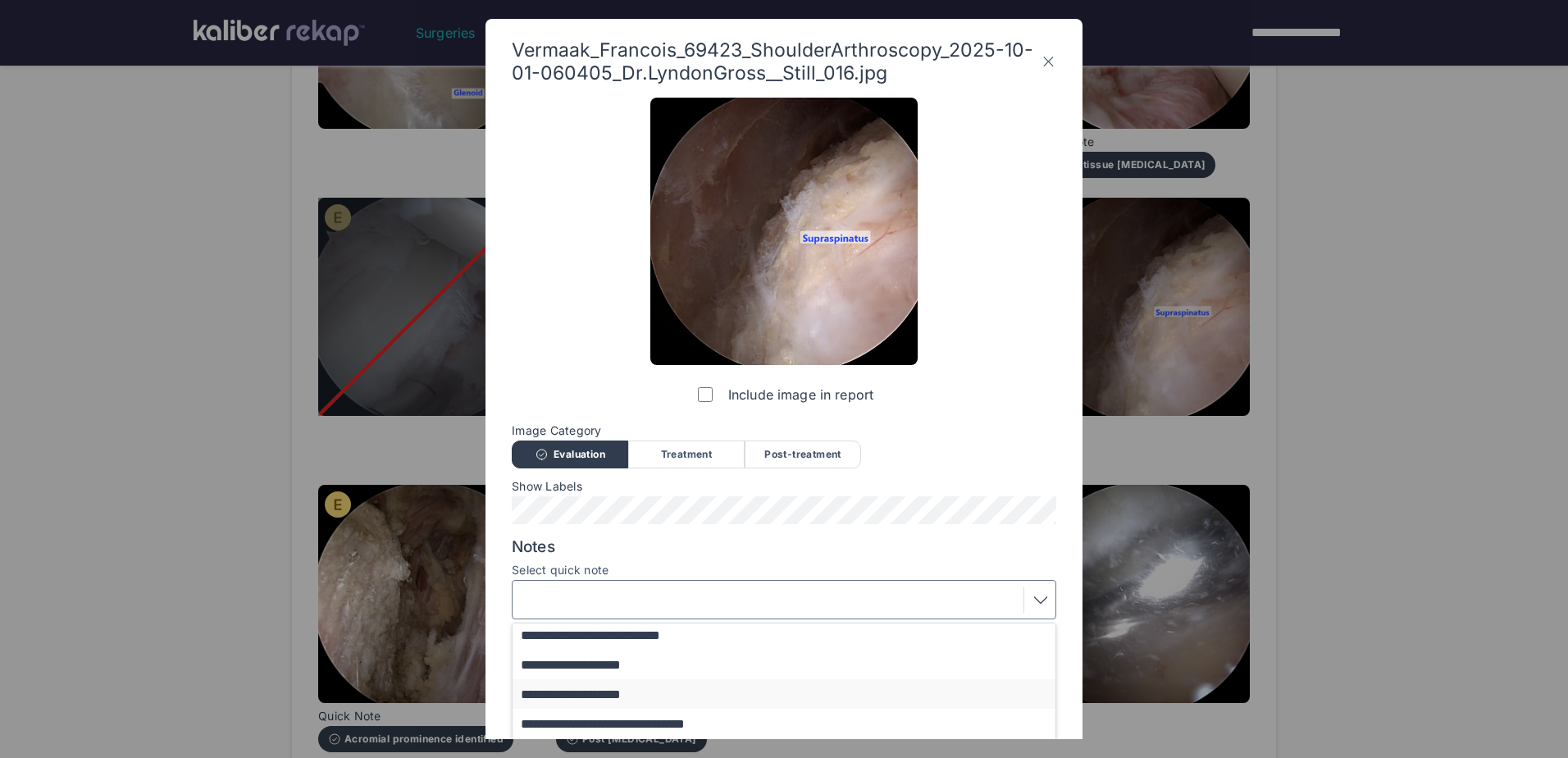
click at [671, 687] on button "**********" at bounding box center [791, 694] width 558 height 30
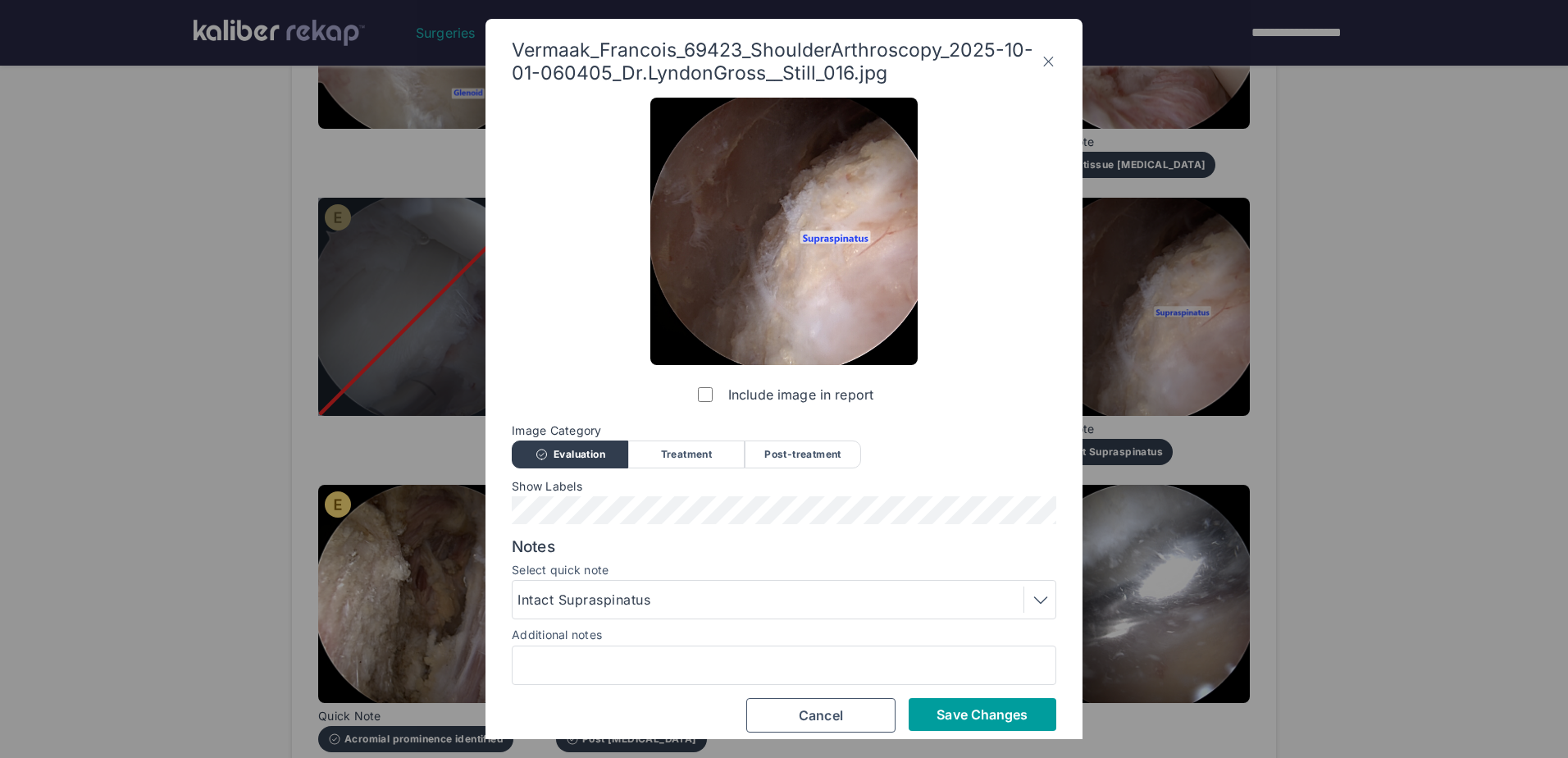
click at [1003, 711] on span "Save Changes" at bounding box center [982, 714] width 91 height 17
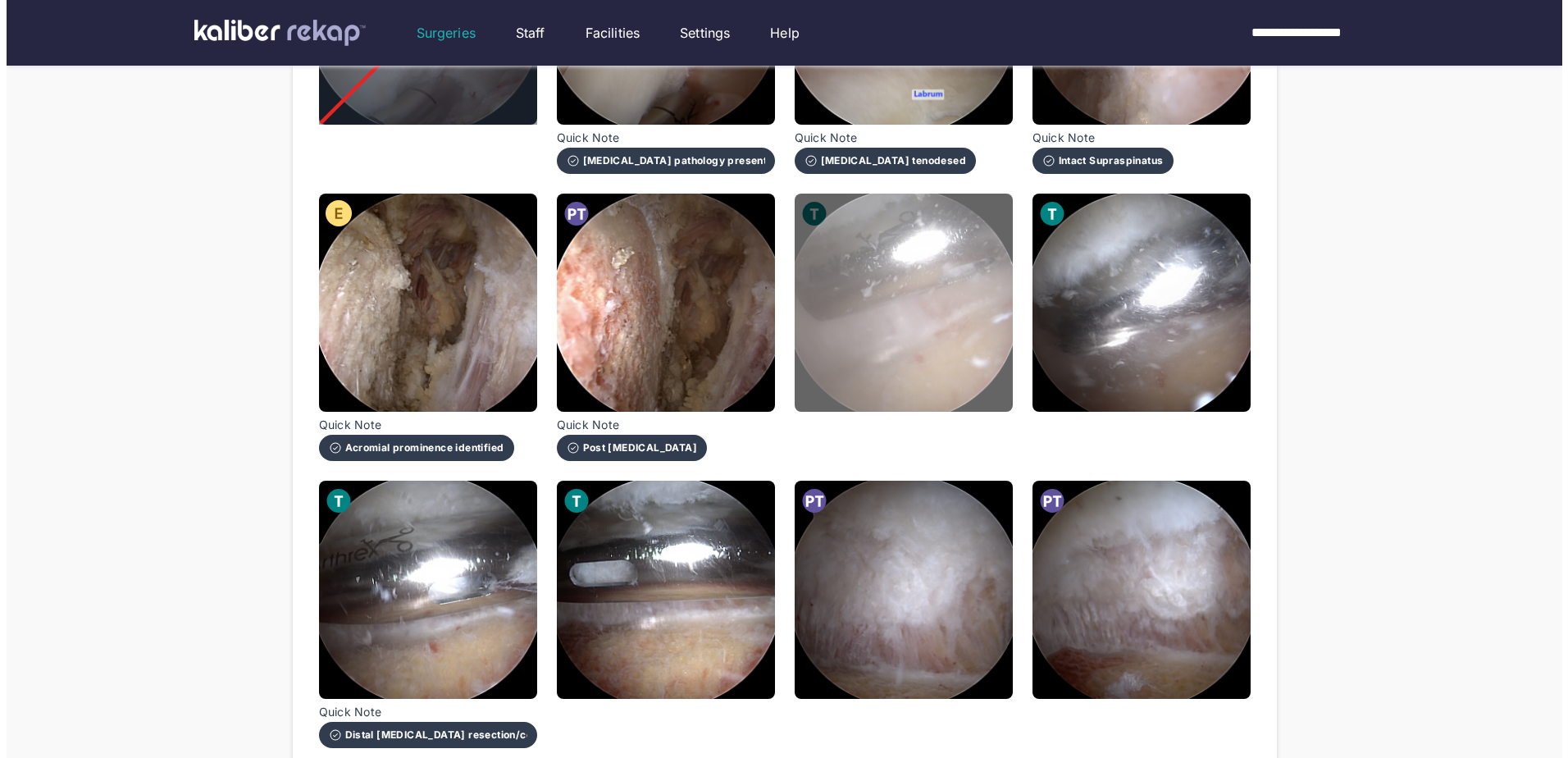
scroll to position [1312, 0]
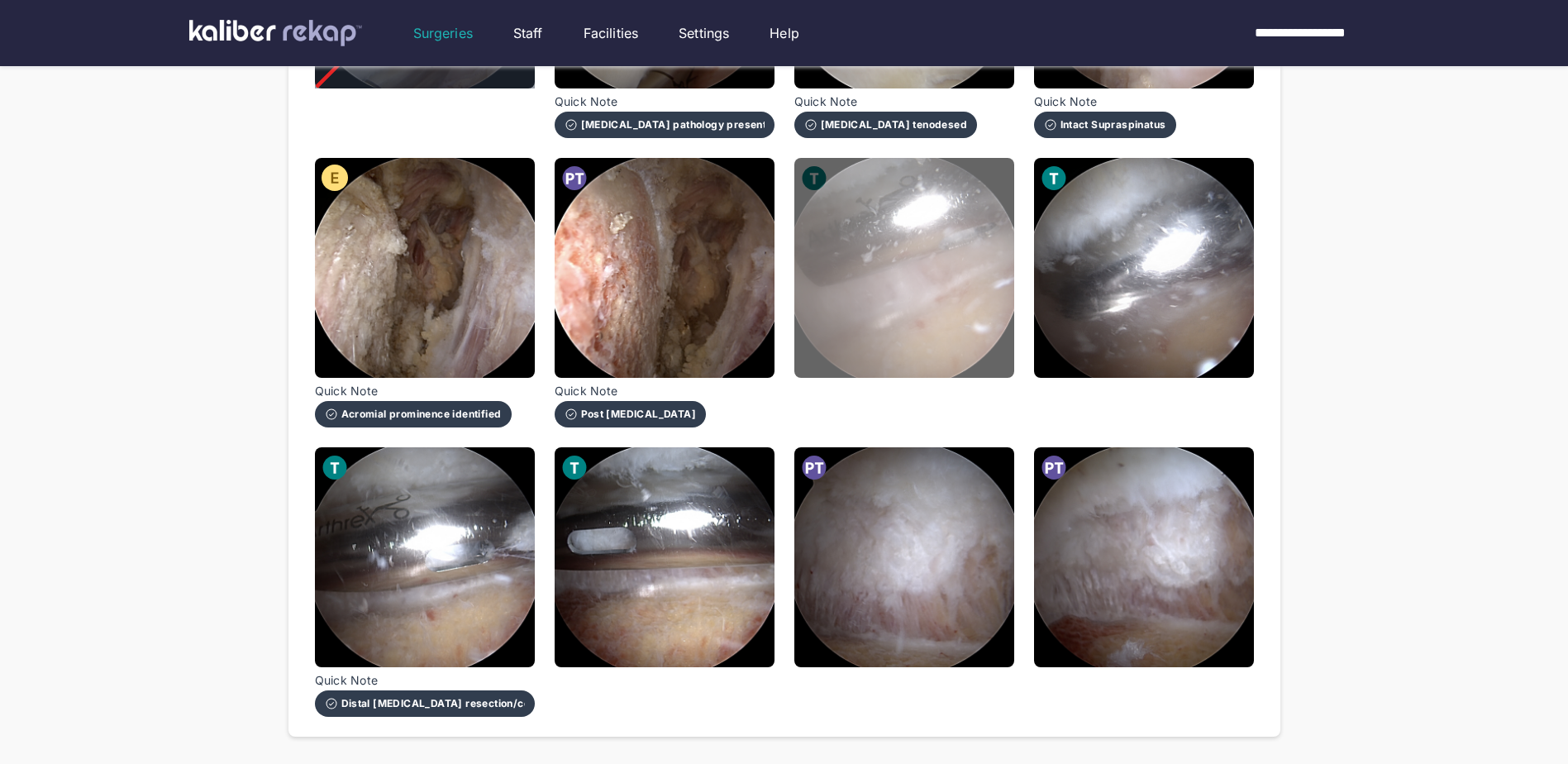
click at [904, 257] on img at bounding box center [904, 268] width 219 height 220
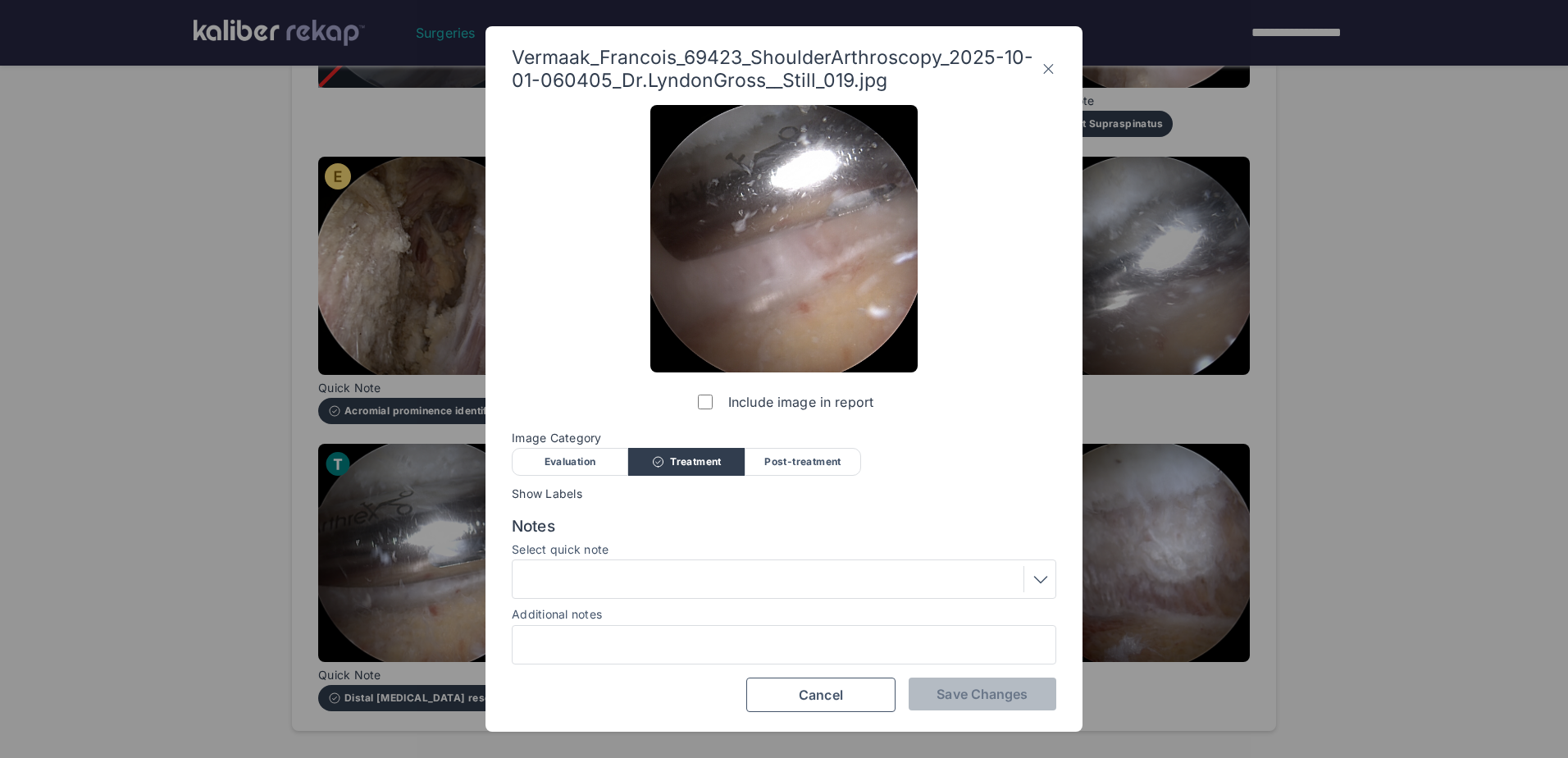
click at [696, 402] on label "Include image in report" at bounding box center [783, 402] width 179 height 33
click at [943, 689] on span "Save Changes" at bounding box center [982, 694] width 91 height 17
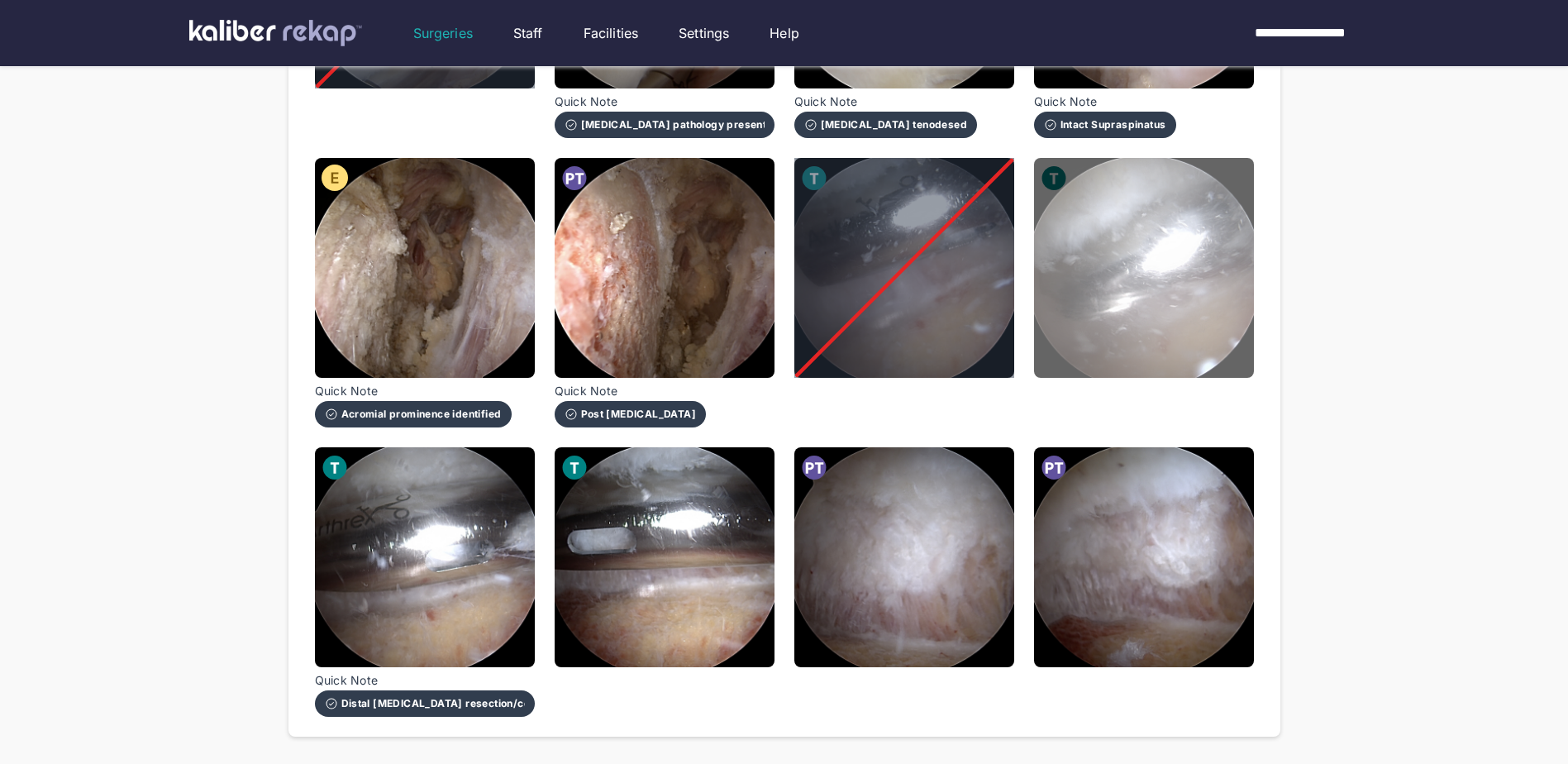
drag, startPoint x: 1118, startPoint y: 314, endPoint x: 1068, endPoint y: 347, distance: 59.9
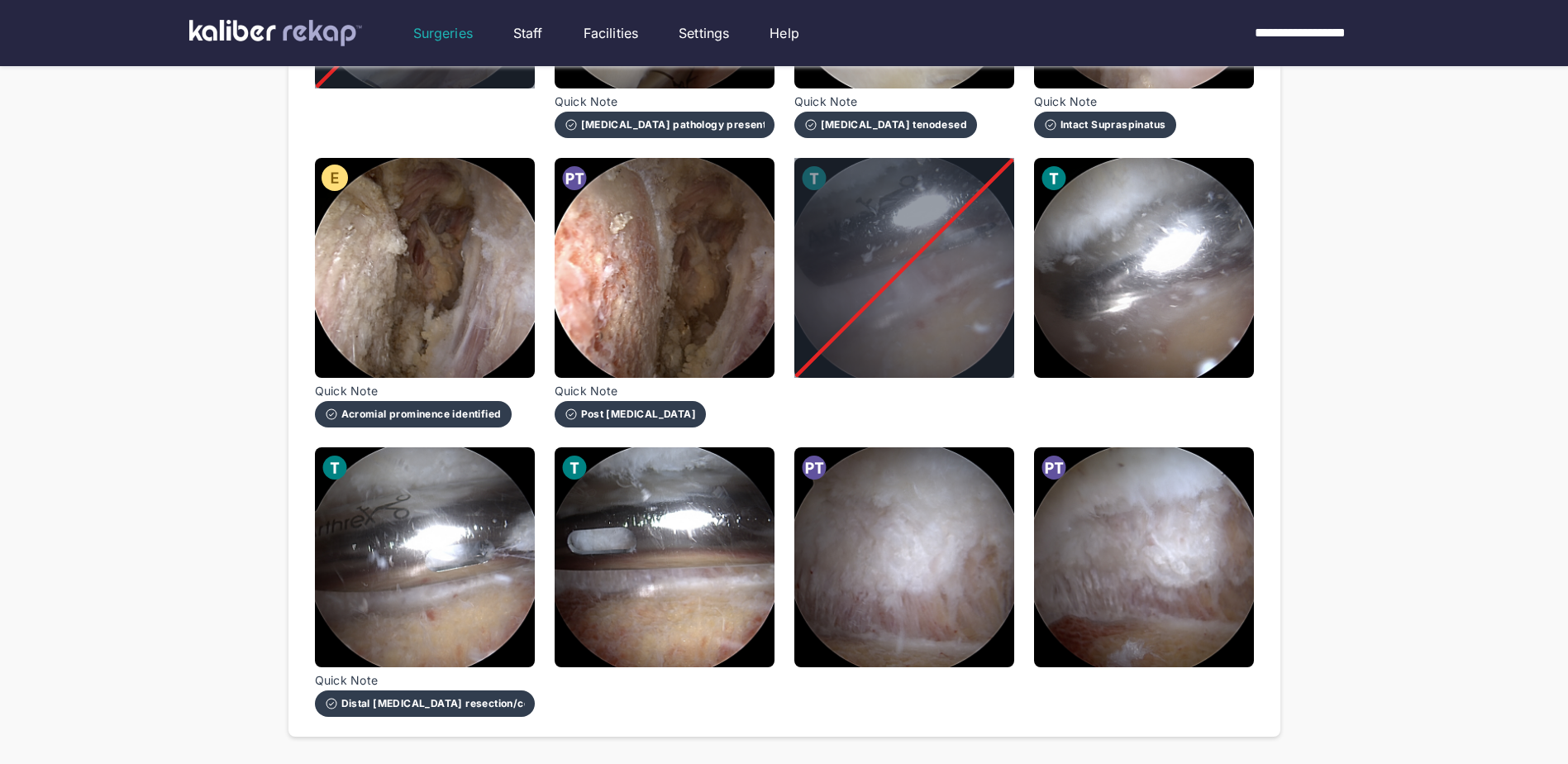
click at [1118, 314] on img at bounding box center [1144, 268] width 219 height 220
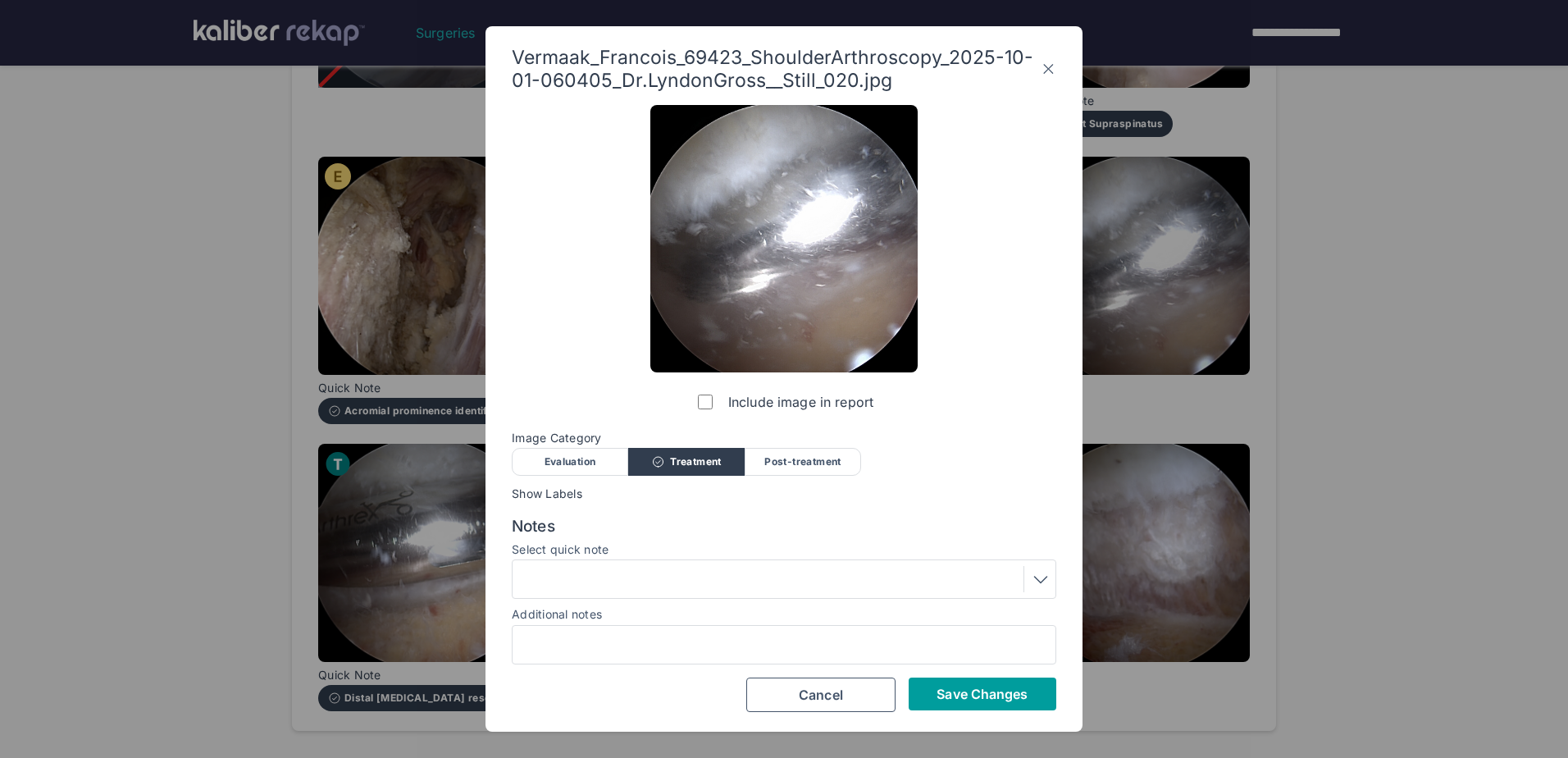
click at [983, 694] on span "Save Changes" at bounding box center [982, 694] width 91 height 17
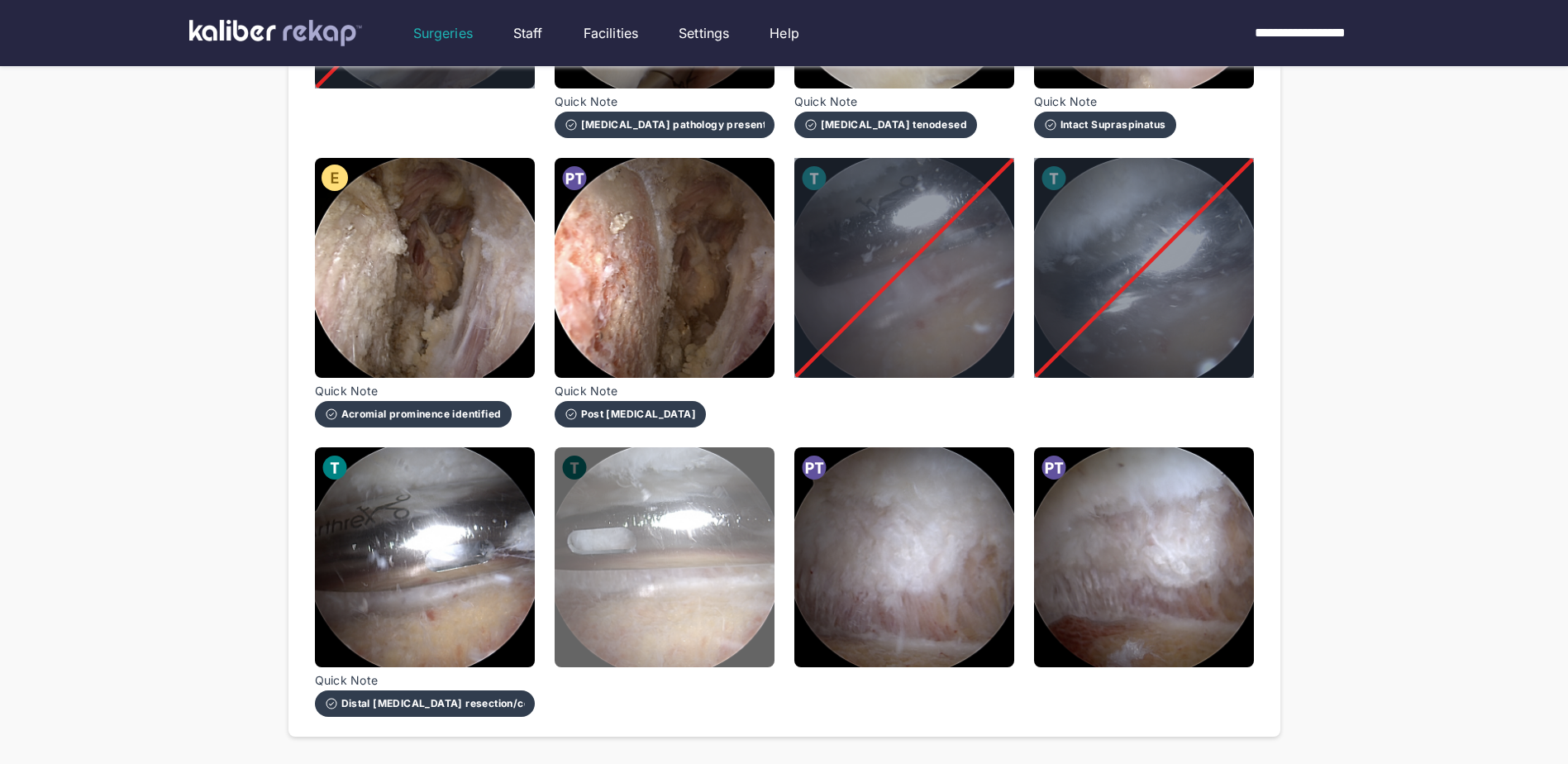
click at [562, 534] on img at bounding box center [665, 557] width 219 height 220
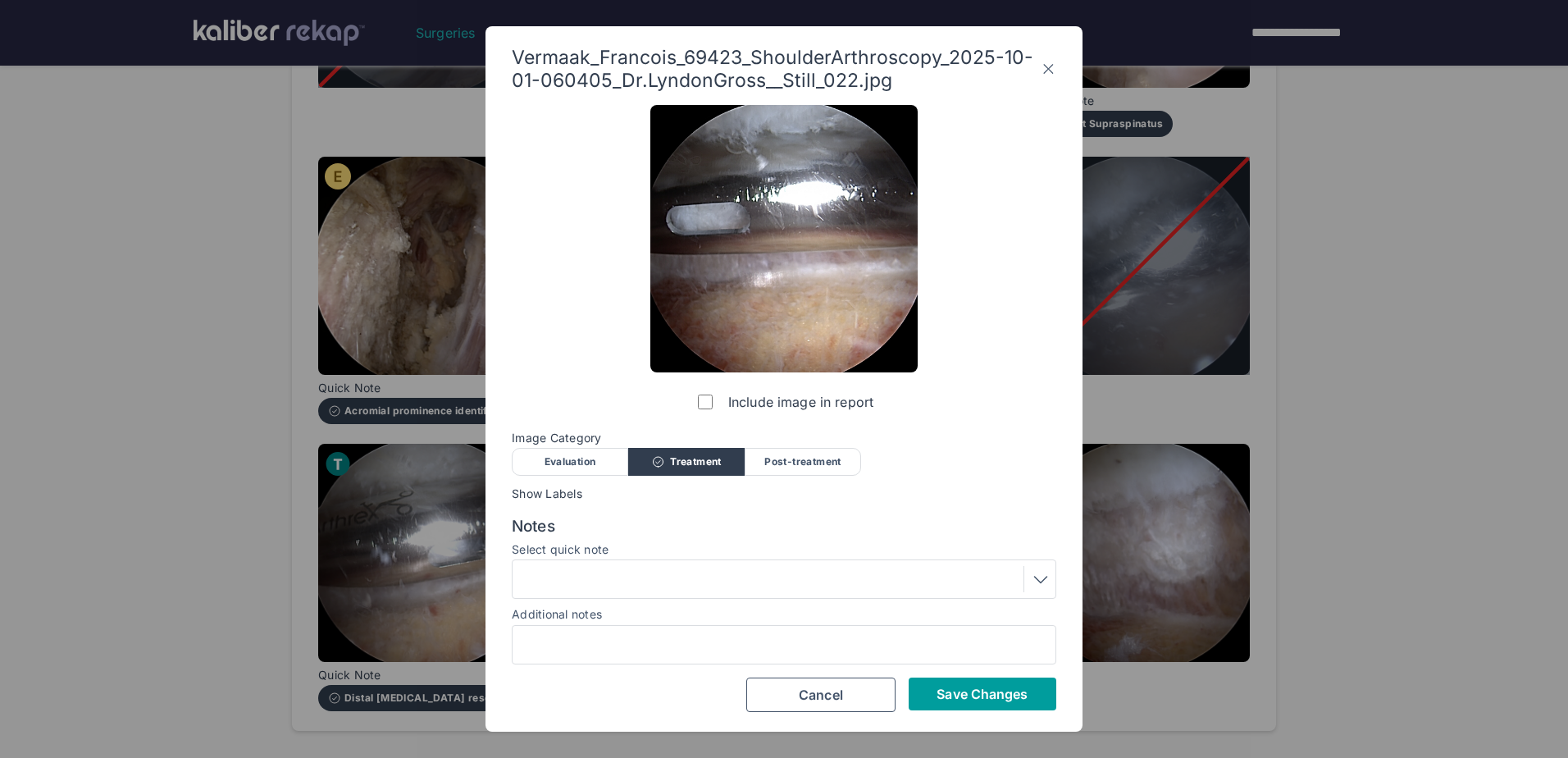
click at [932, 702] on button "Save Changes" at bounding box center [982, 694] width 147 height 33
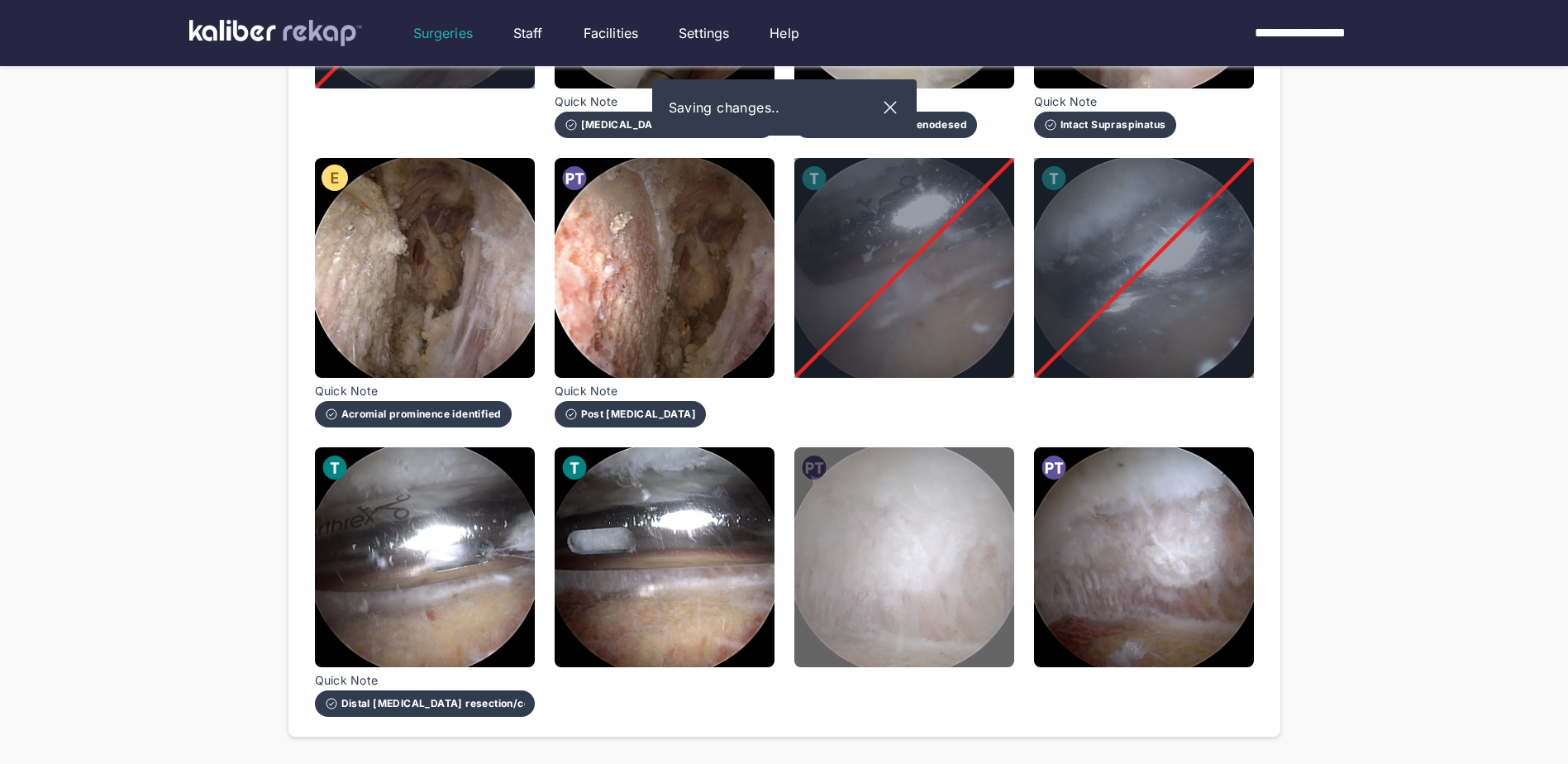
click at [933, 592] on img at bounding box center [904, 557] width 219 height 220
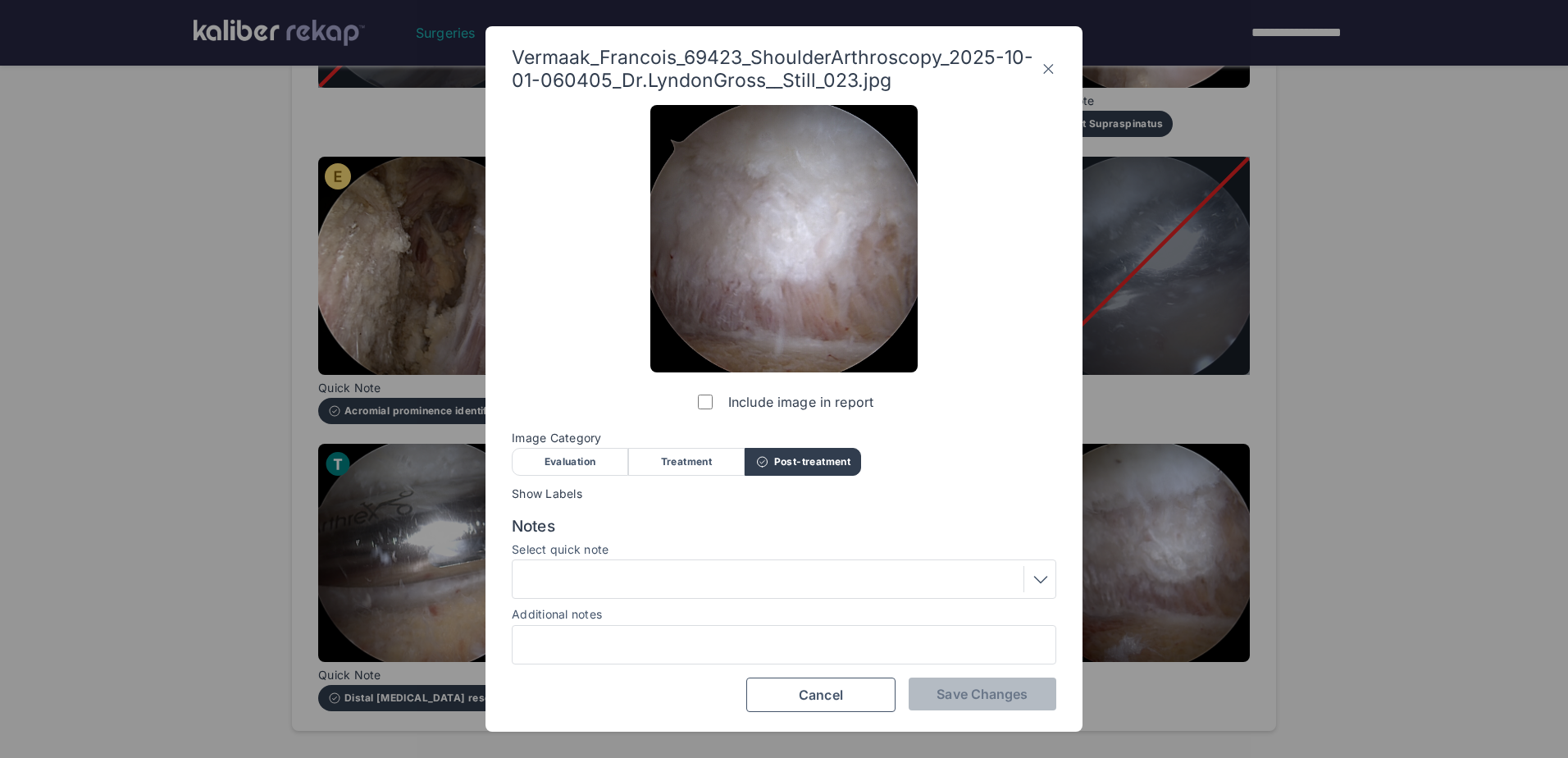
click at [745, 575] on div at bounding box center [784, 579] width 533 height 26
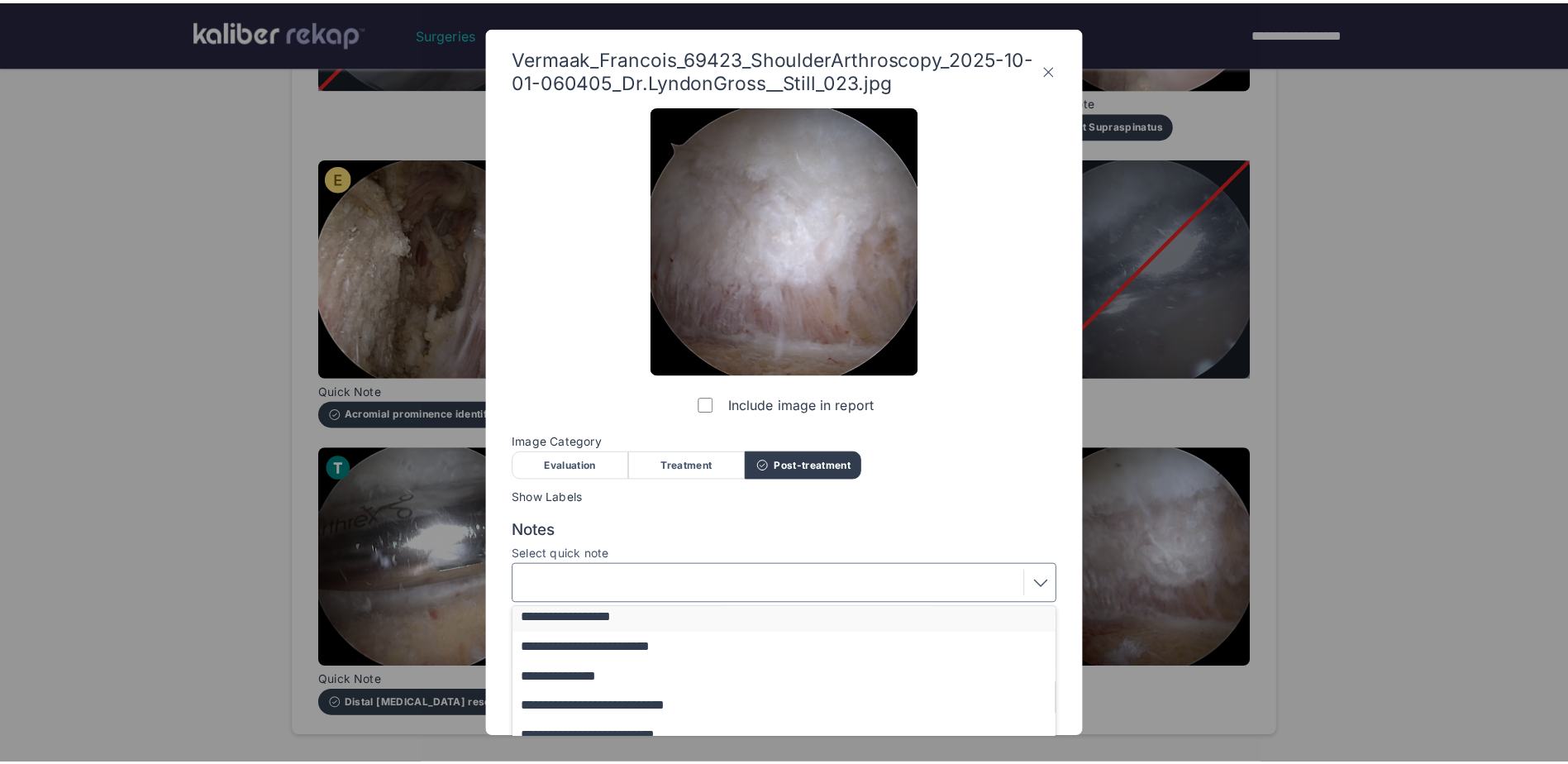
scroll to position [83, 0]
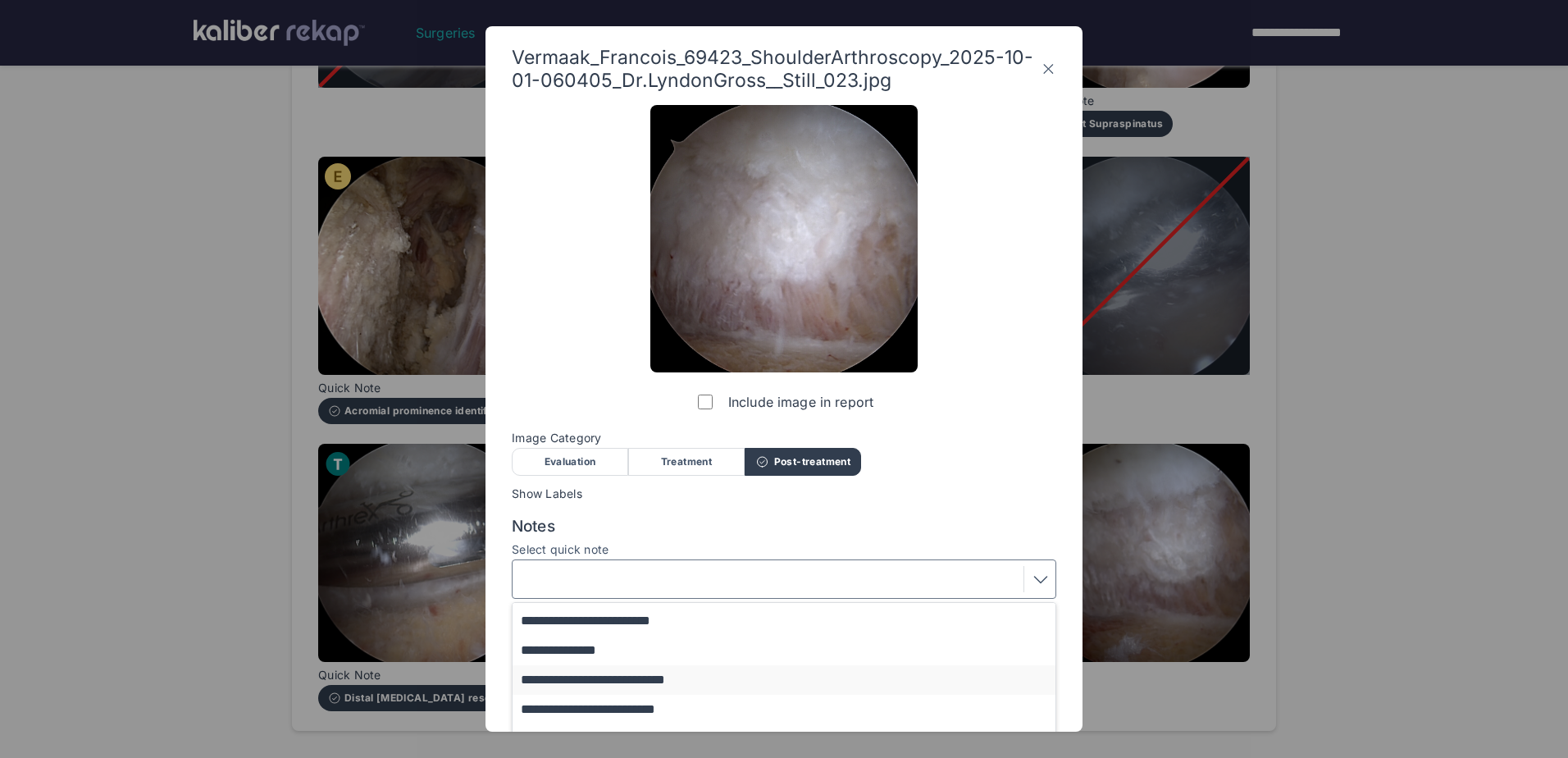
click at [710, 680] on button "**********" at bounding box center [791, 680] width 558 height 30
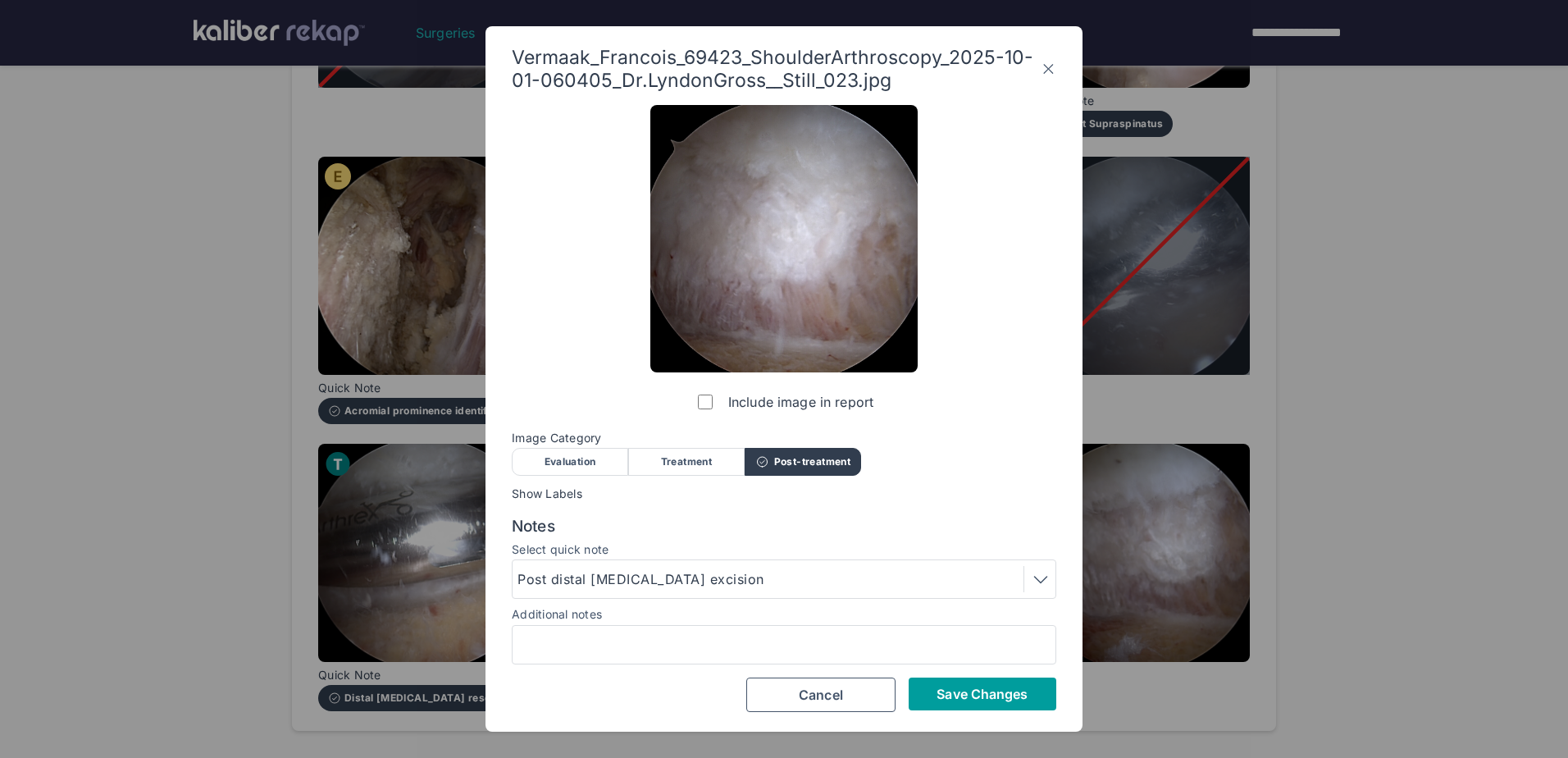
click at [1013, 695] on span "Save Changes" at bounding box center [982, 694] width 91 height 17
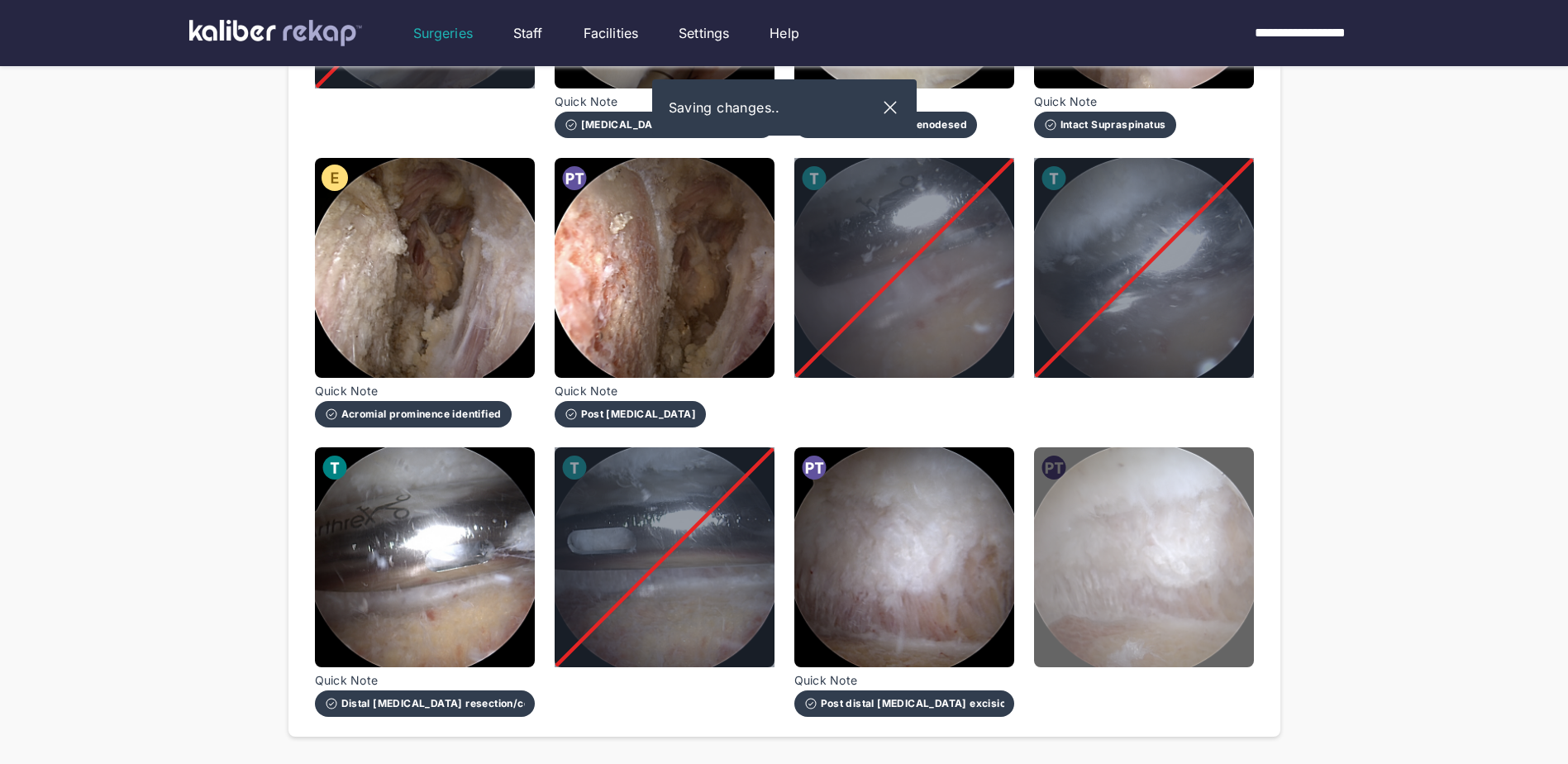
click at [1194, 554] on img at bounding box center [1144, 557] width 219 height 220
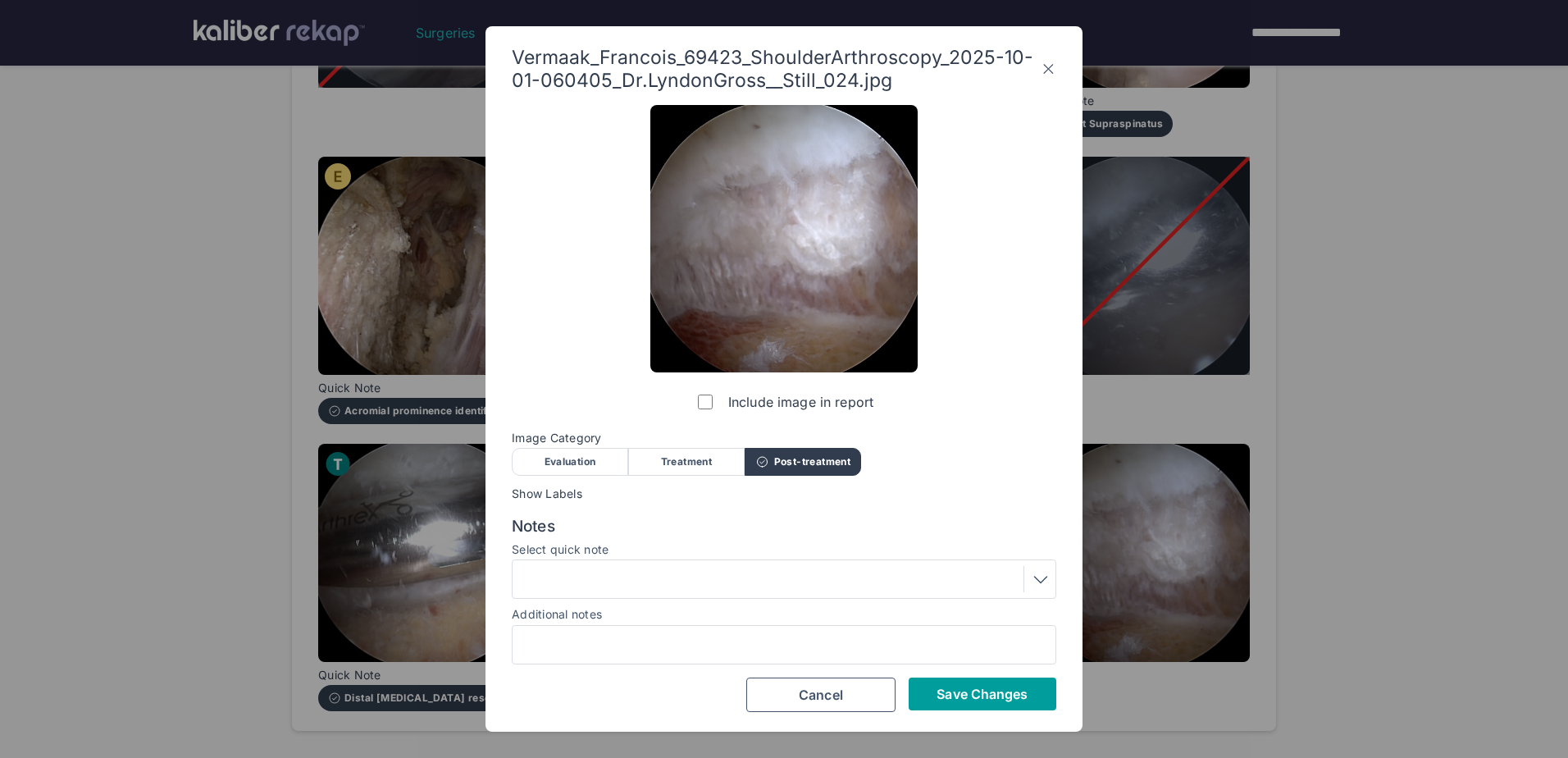
click at [974, 690] on span "Save Changes" at bounding box center [982, 694] width 91 height 17
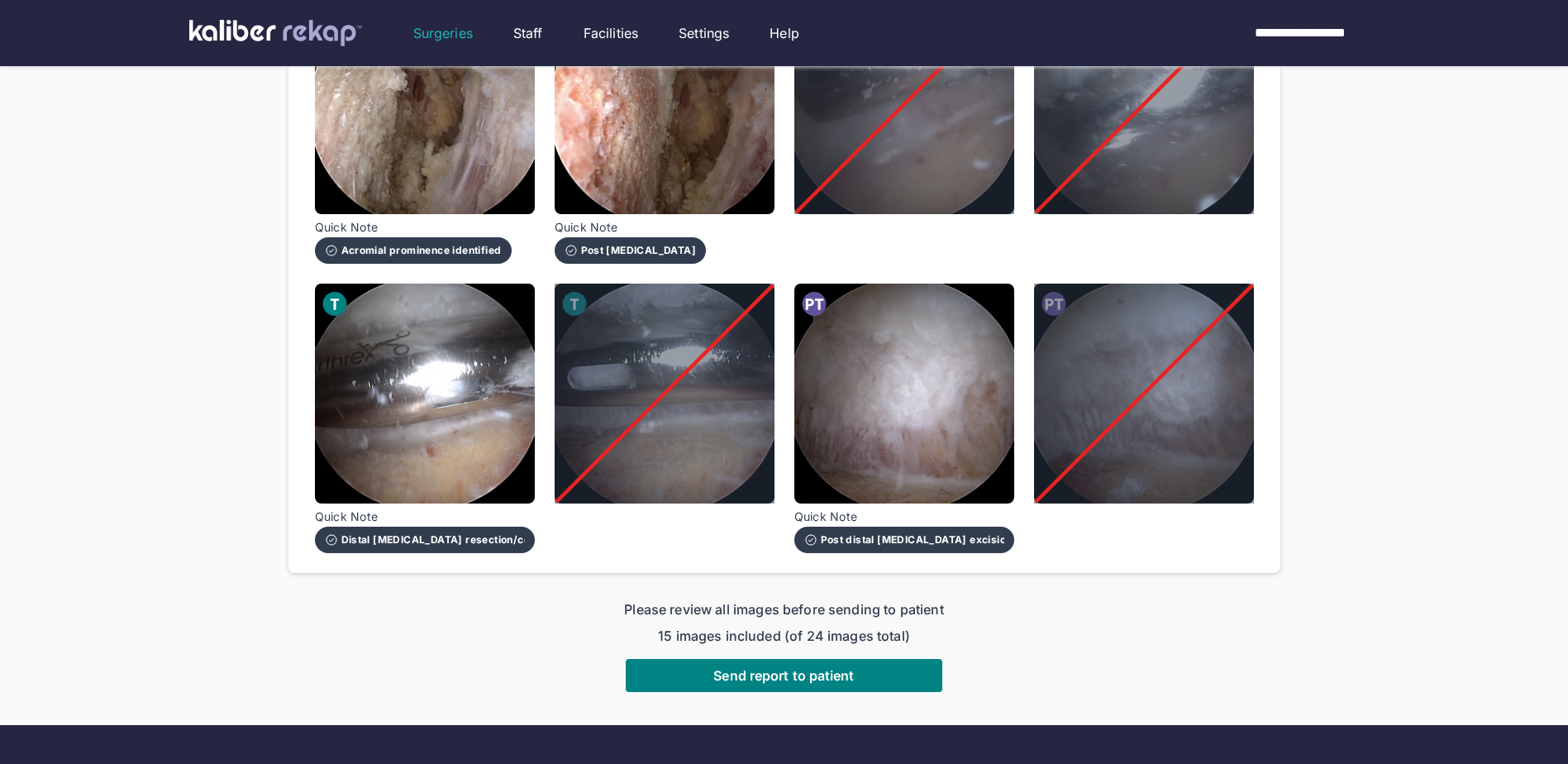
scroll to position [1488, 0]
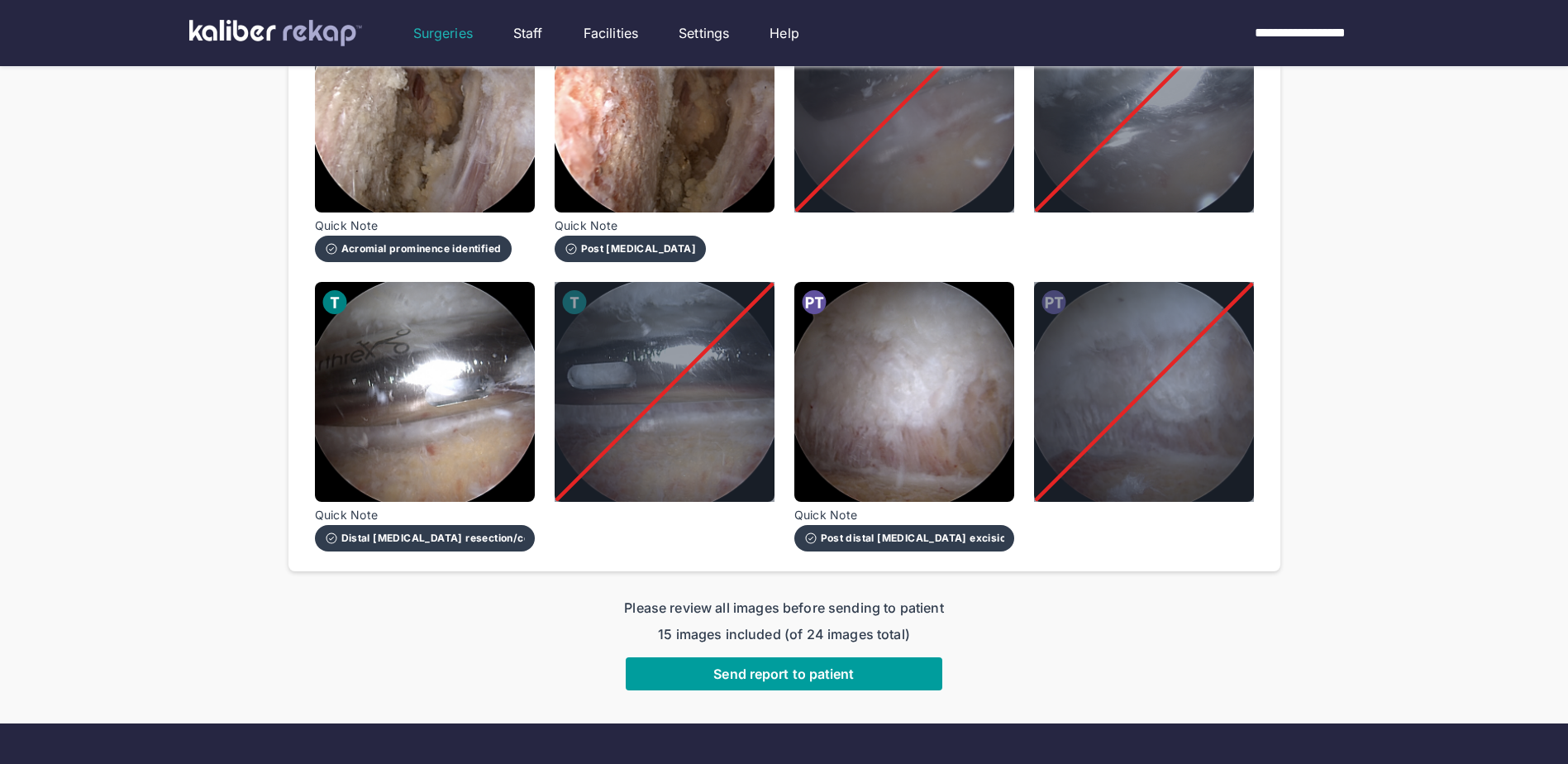
click at [755, 666] on span "Send report to patient" at bounding box center [783, 674] width 140 height 17
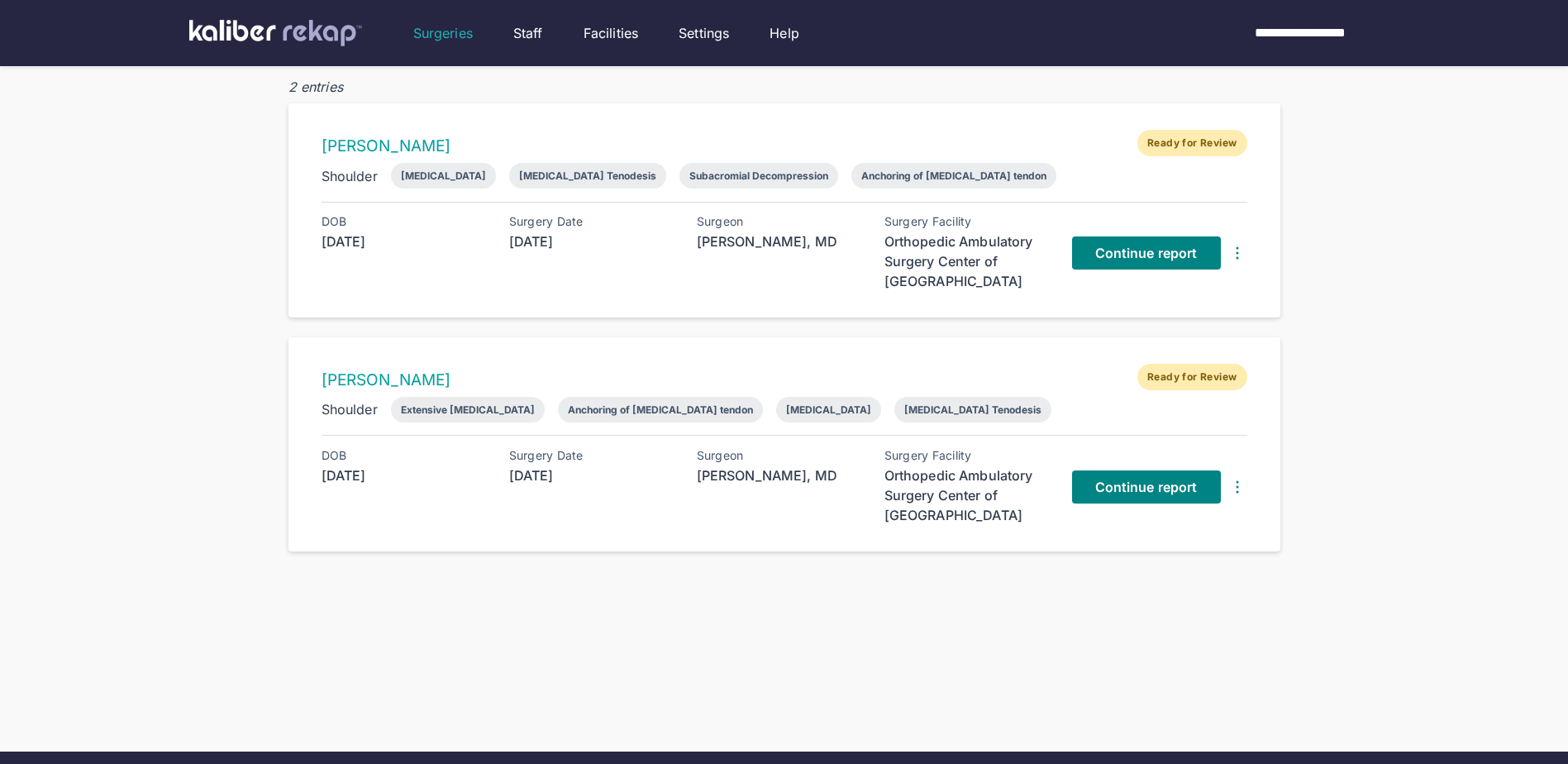
scroll to position [83, 0]
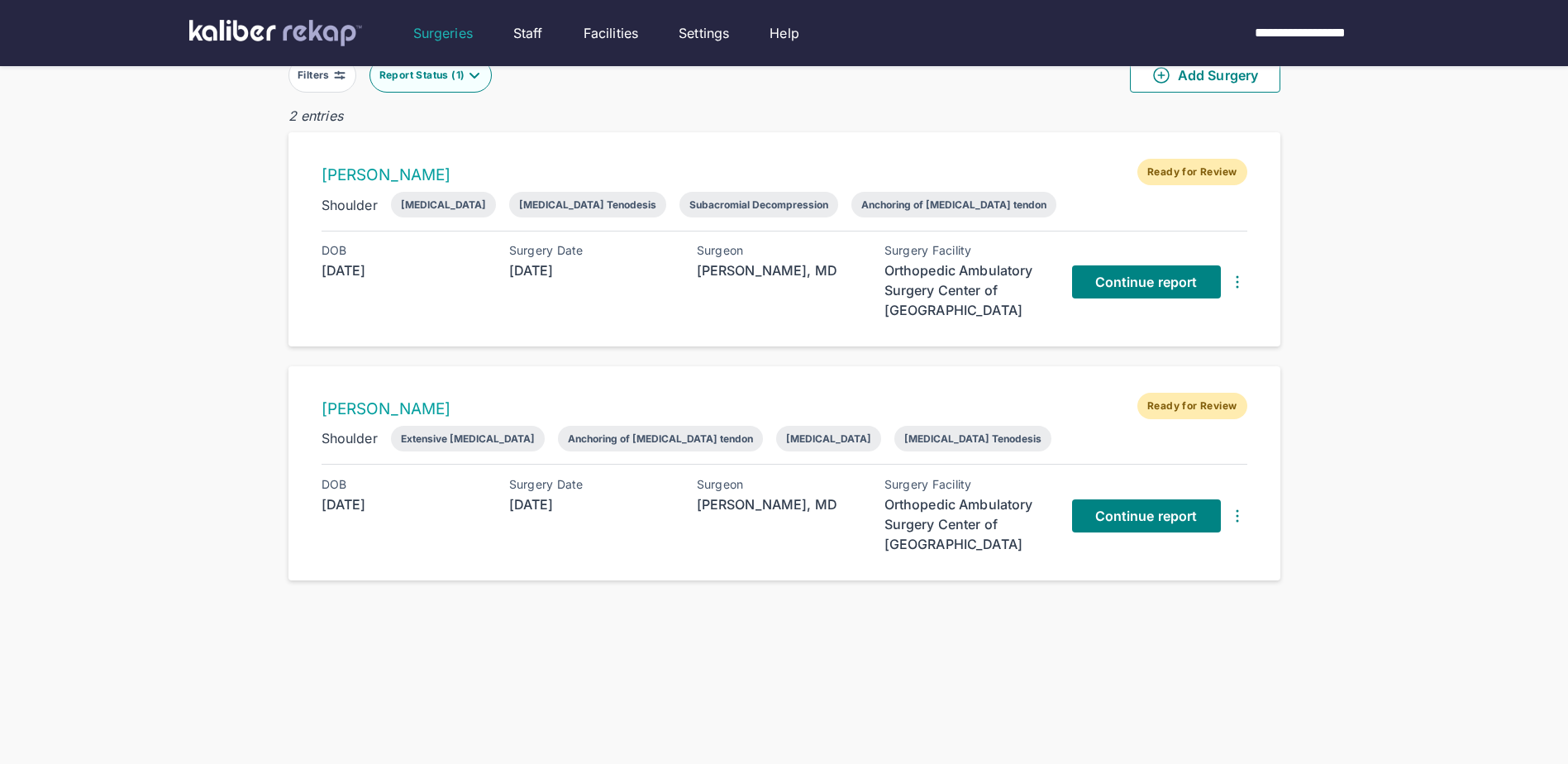
click at [477, 81] on img at bounding box center [474, 75] width 13 height 13
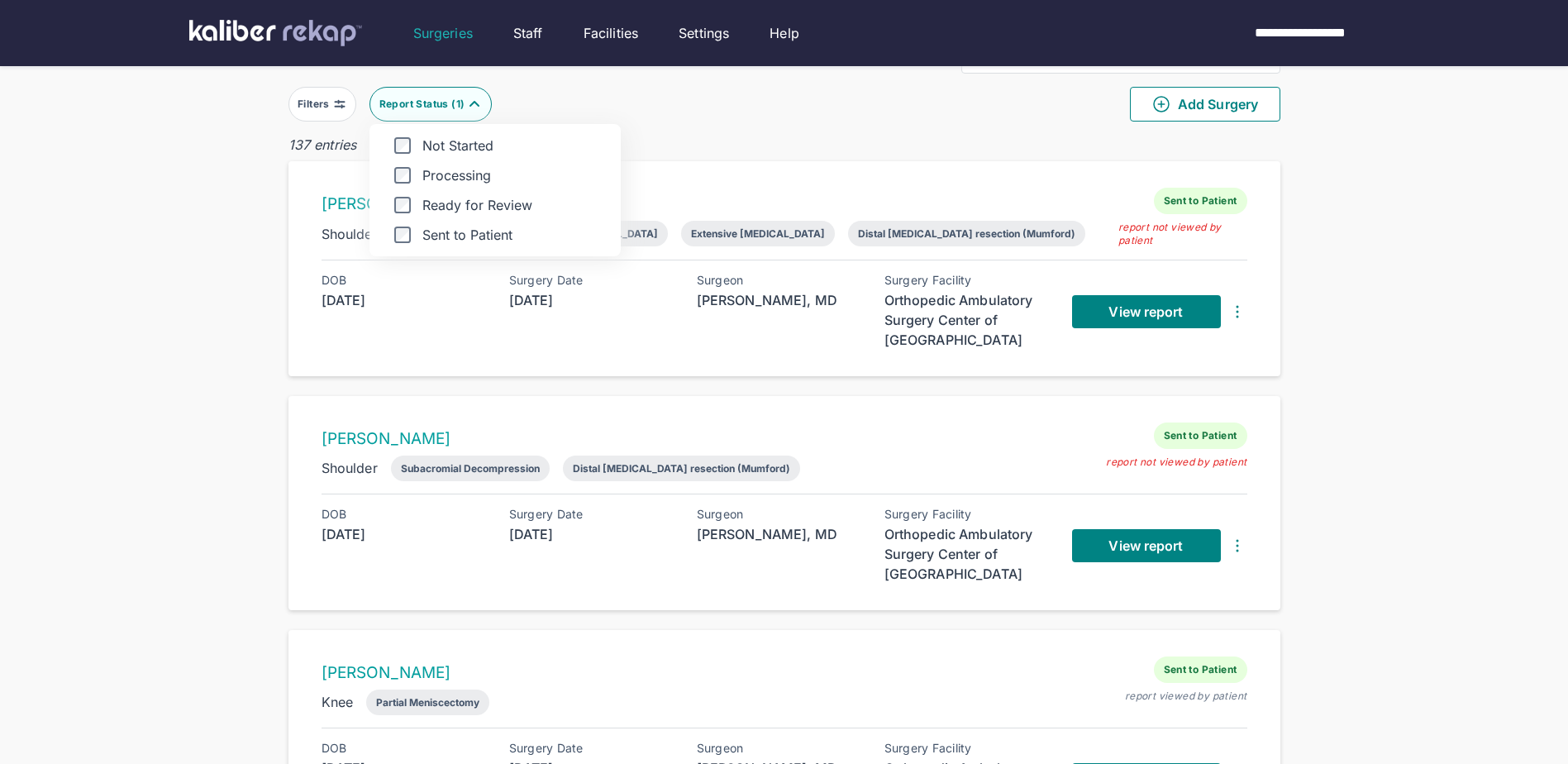
scroll to position [83, 0]
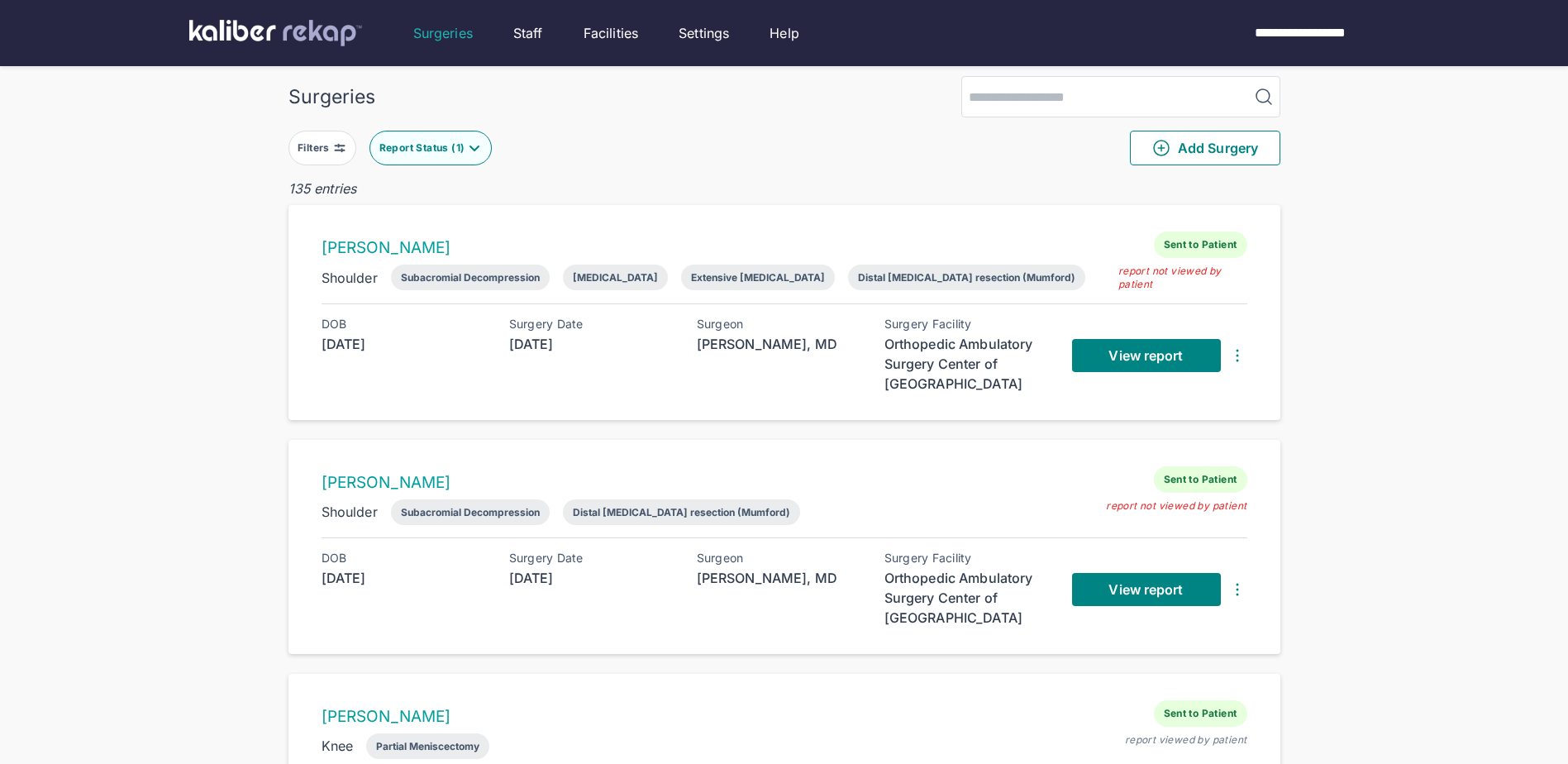
scroll to position [0, 0]
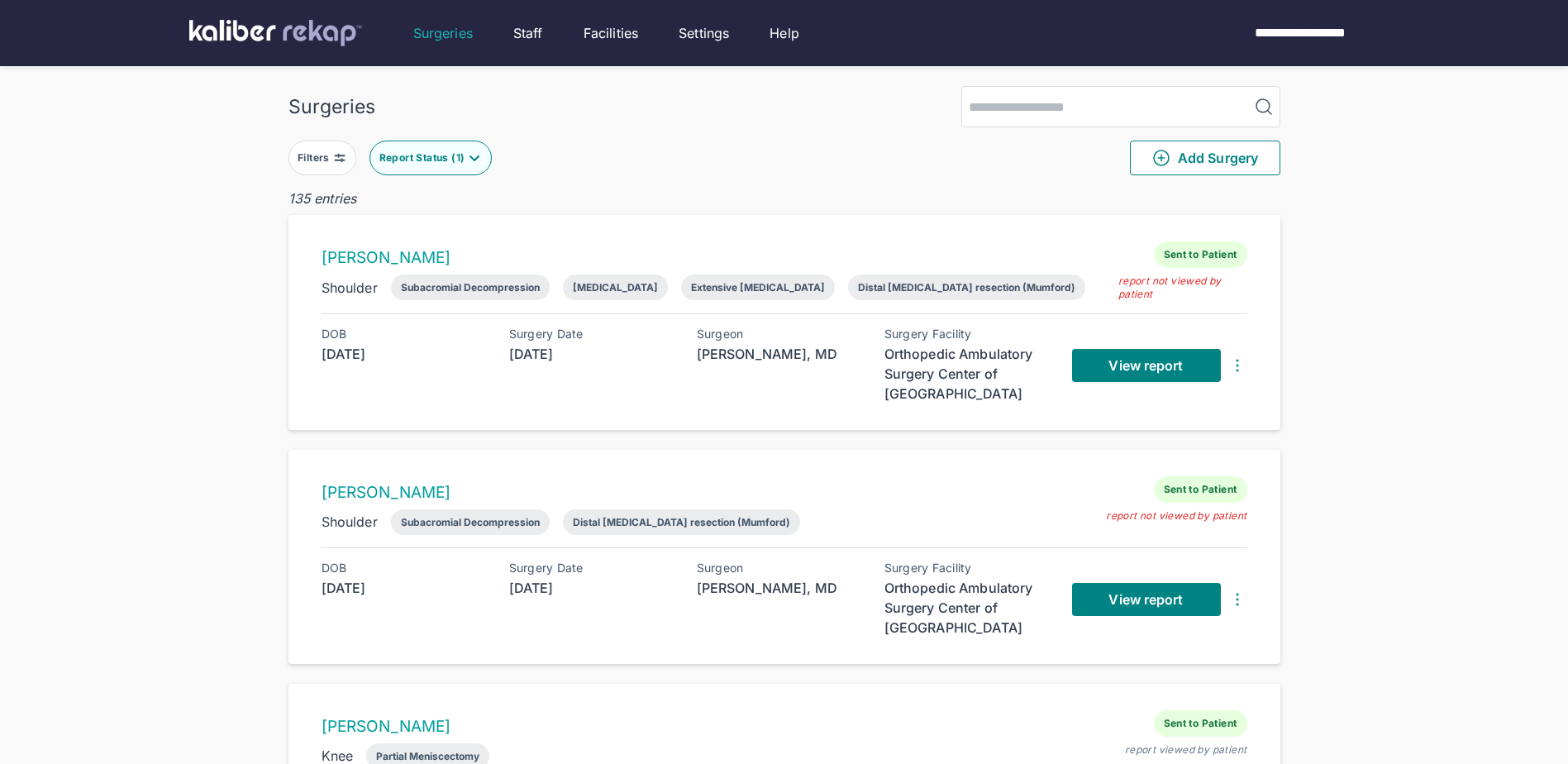
click at [353, 170] on div "Filters" at bounding box center [322, 158] width 68 height 35
click at [342, 164] on div at bounding box center [339, 157] width 13 height 13
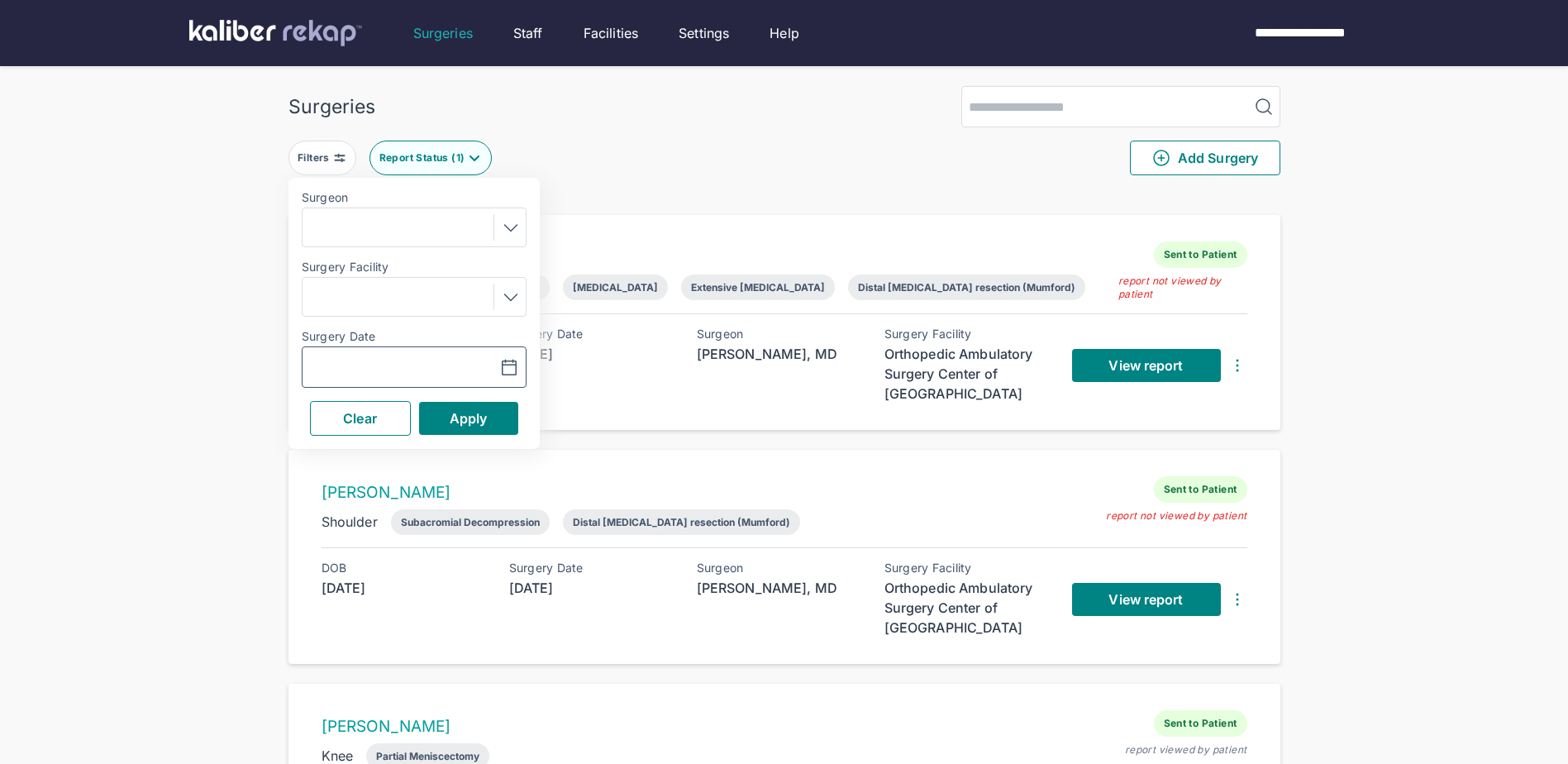
click at [507, 367] on icon "button" at bounding box center [509, 368] width 20 height 20
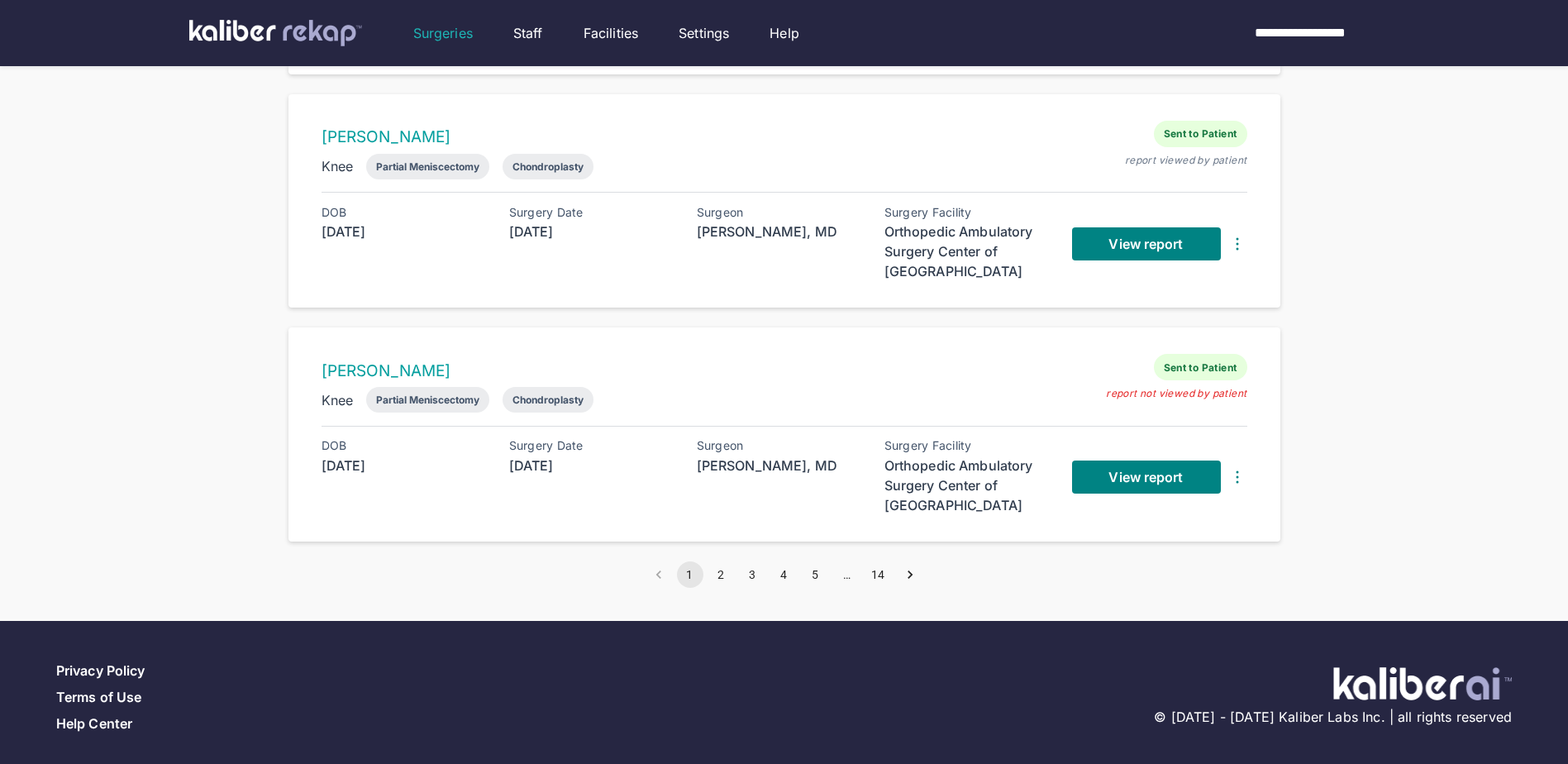
scroll to position [2002, 0]
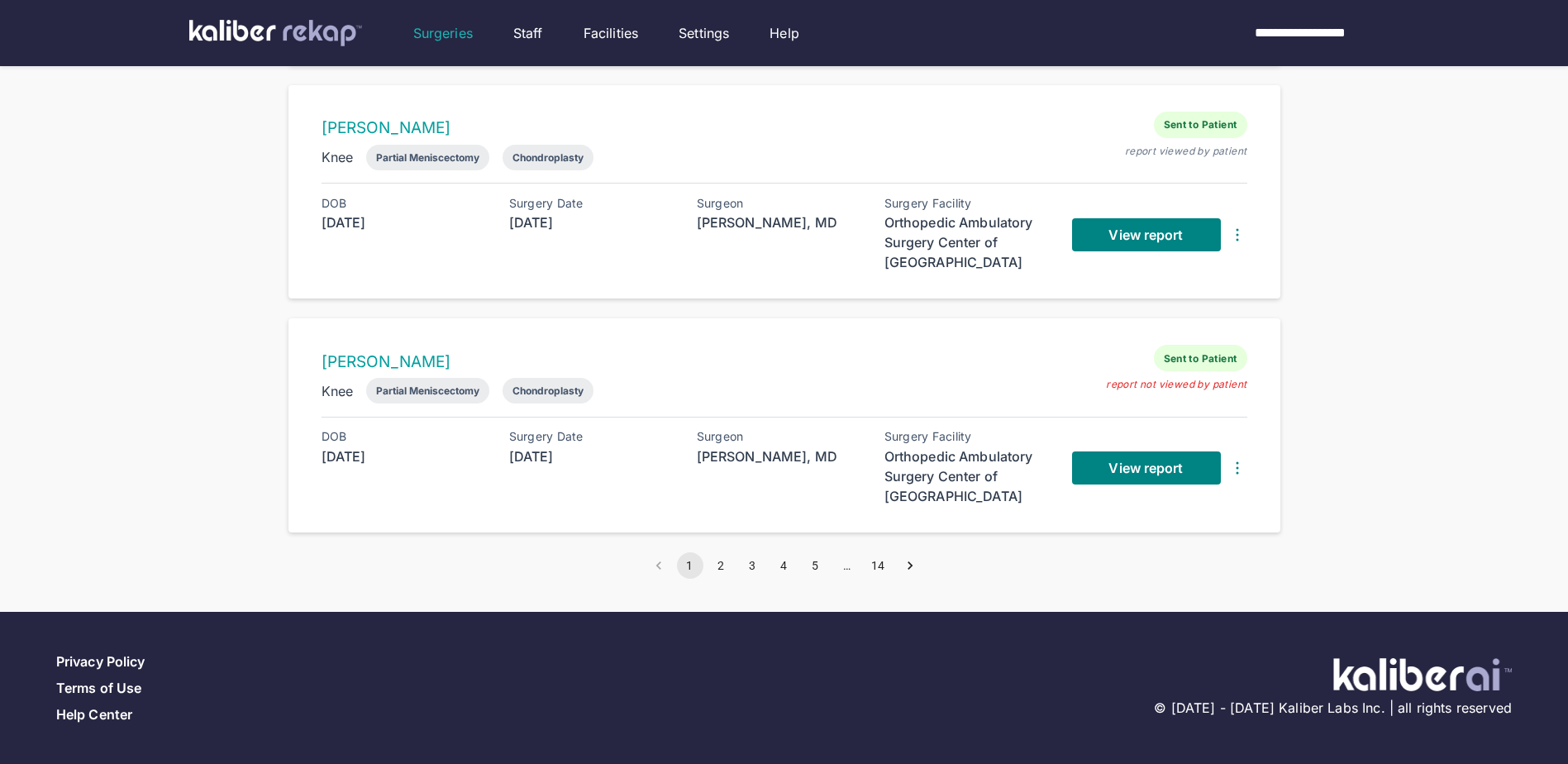
click at [716, 566] on button "2" at bounding box center [722, 566] width 26 height 26
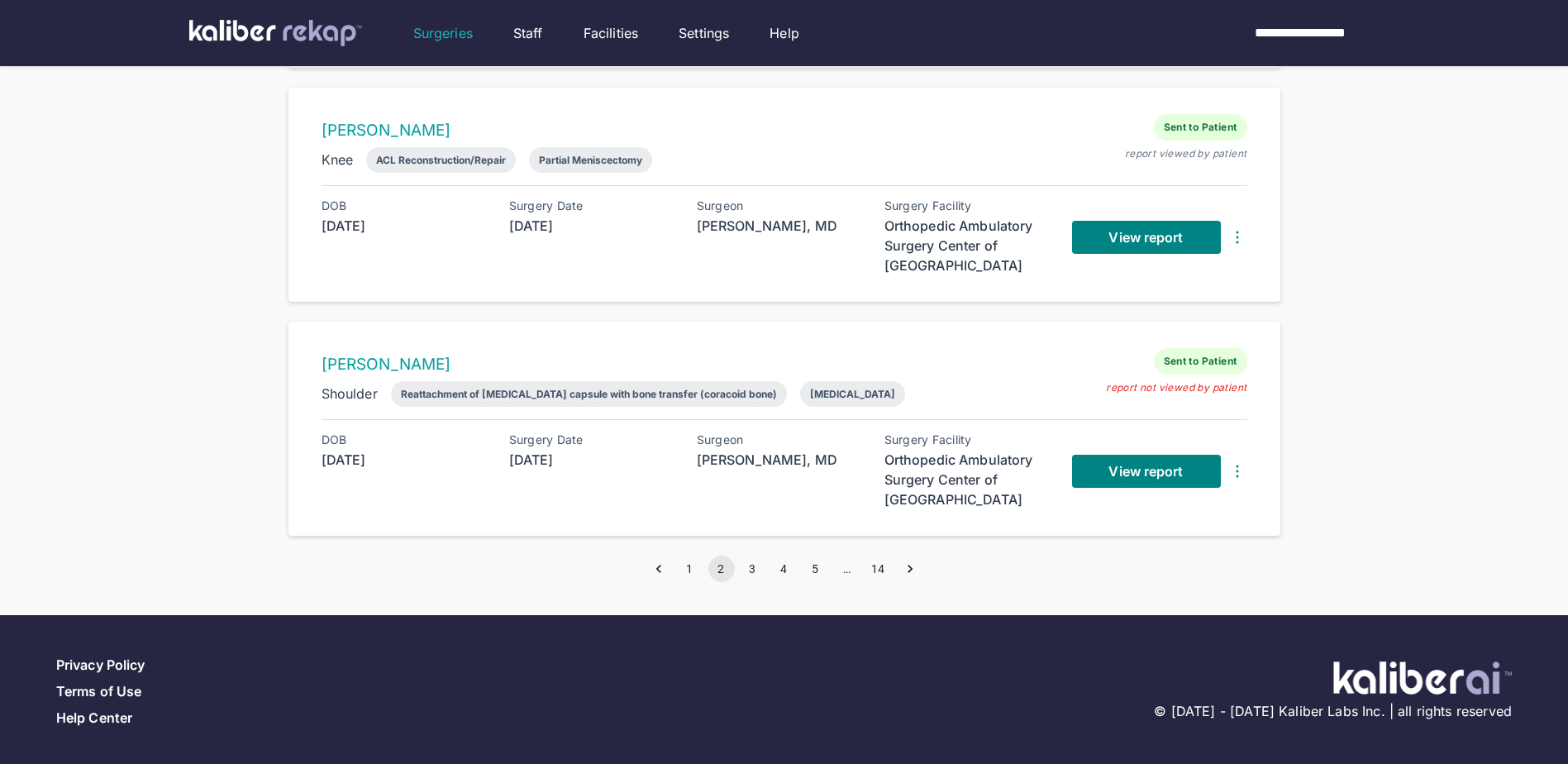
scroll to position [2002, 0]
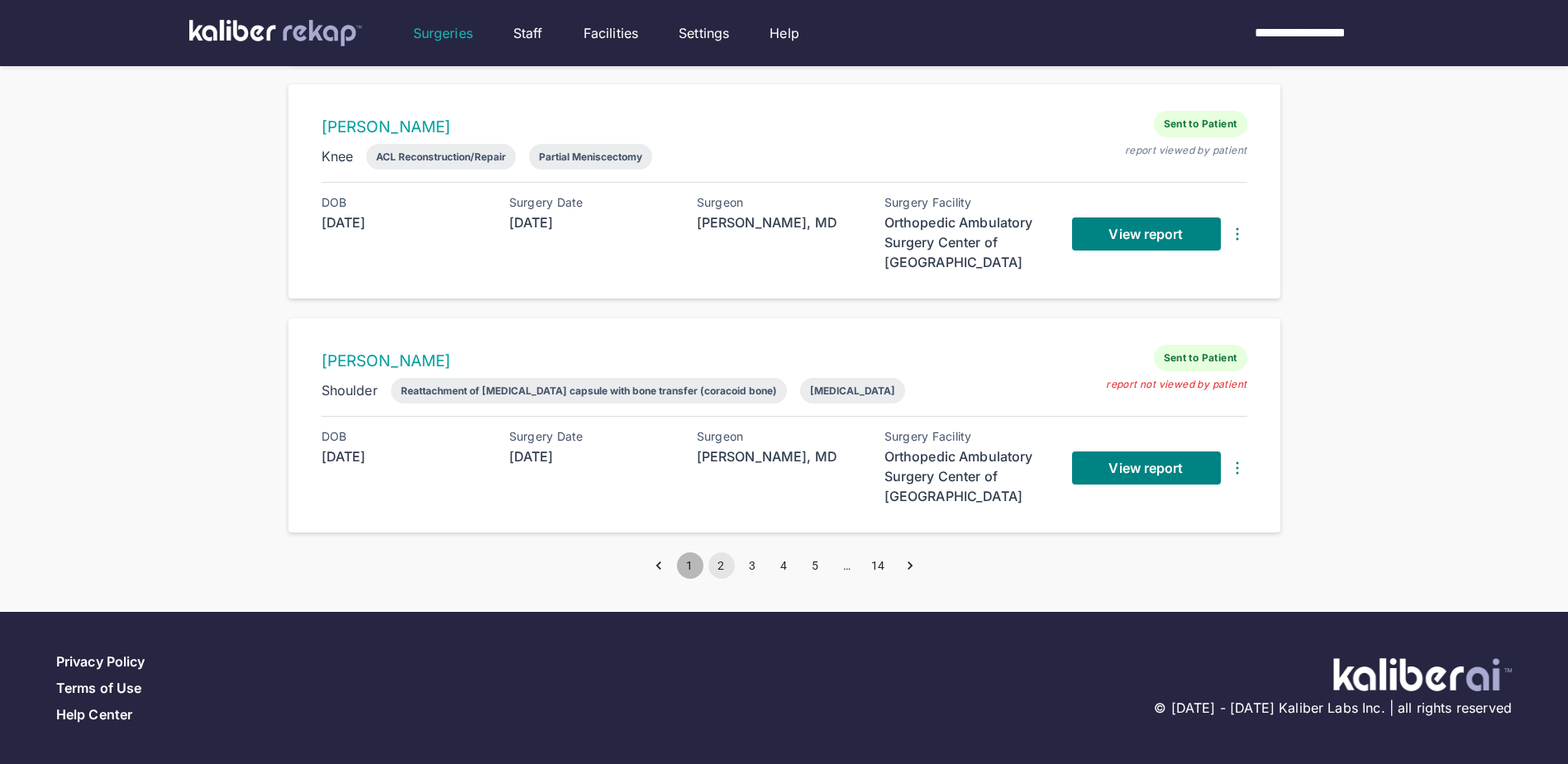
click at [685, 568] on button "1" at bounding box center [690, 566] width 26 height 26
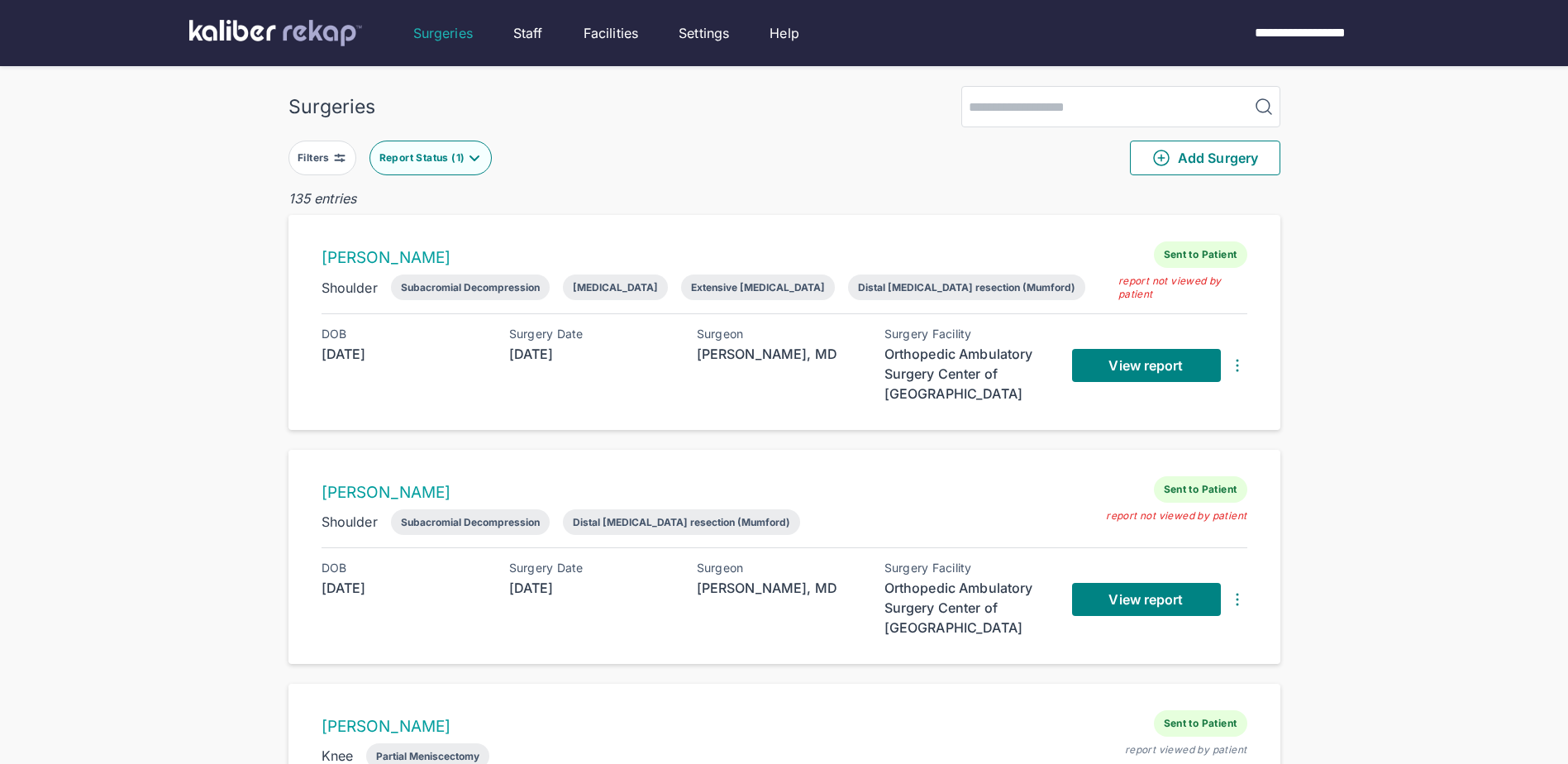
click at [431, 158] on div "Report Status ( 1 )" at bounding box center [424, 157] width 90 height 13
click at [342, 162] on img at bounding box center [339, 157] width 13 height 13
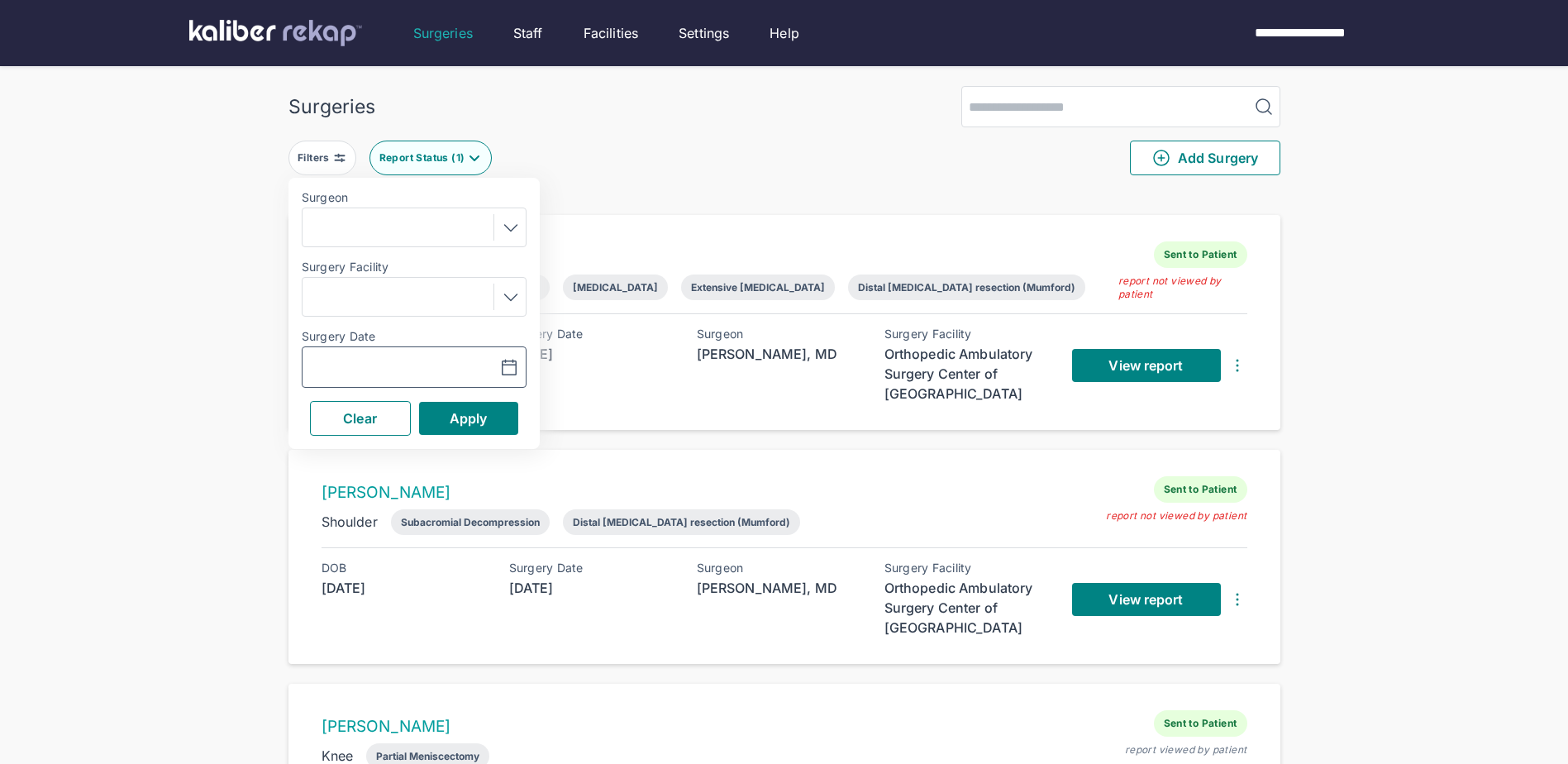
click at [515, 370] on icon "button" at bounding box center [508, 367] width 14 height 15
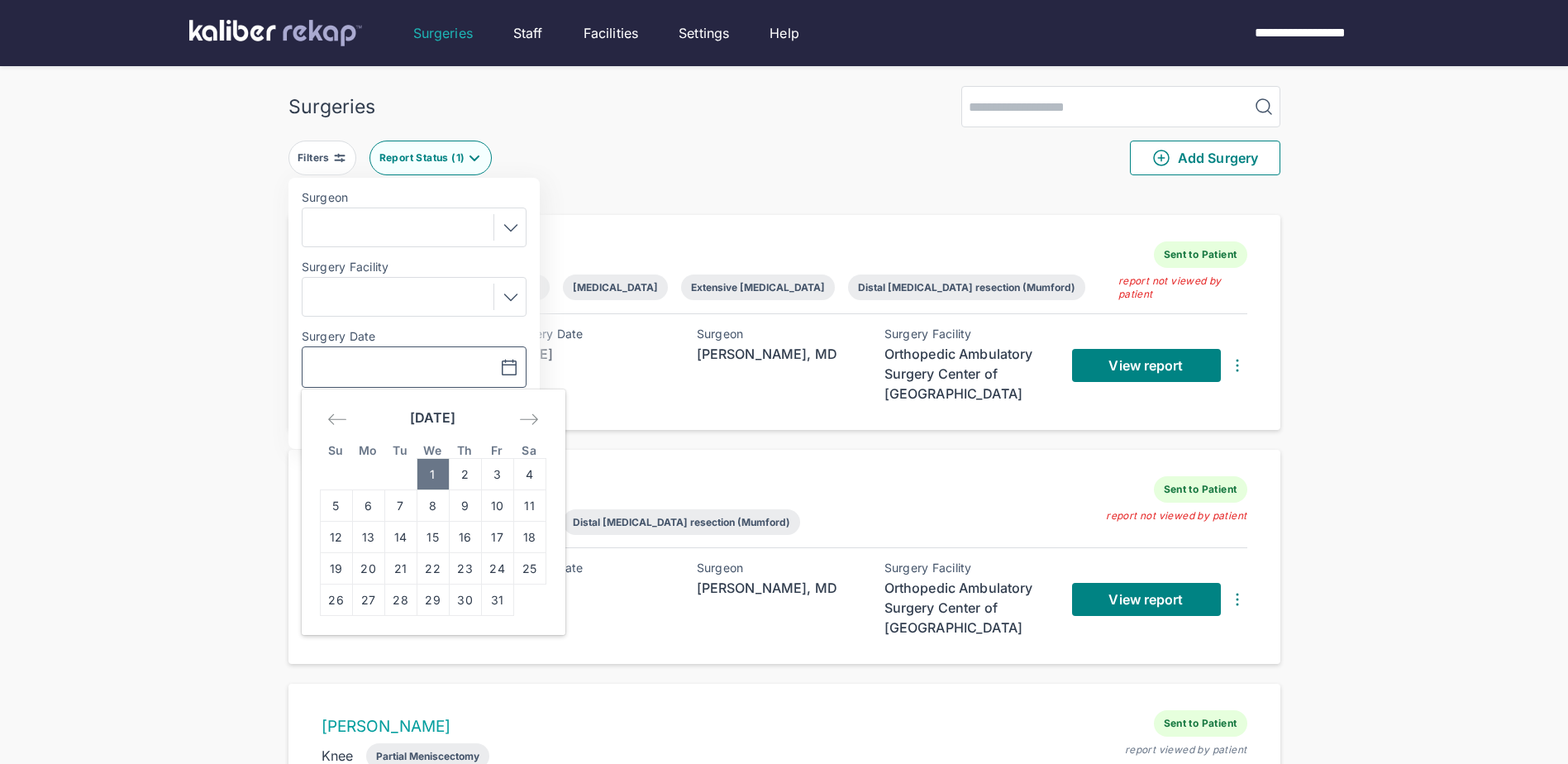
click at [437, 476] on td "1" at bounding box center [433, 475] width 32 height 32
type input "**********"
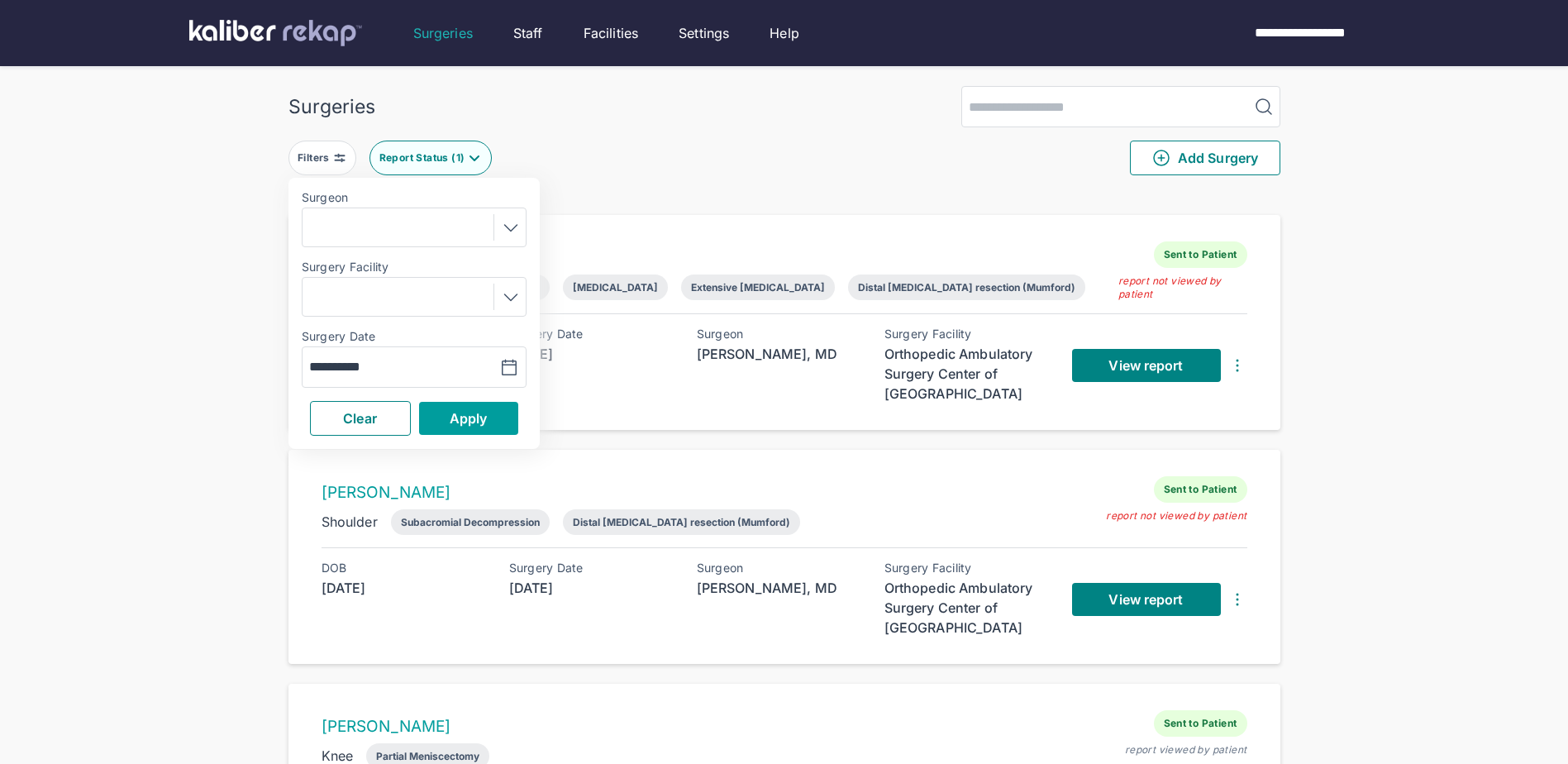
click at [482, 419] on span "Apply" at bounding box center [468, 418] width 38 height 17
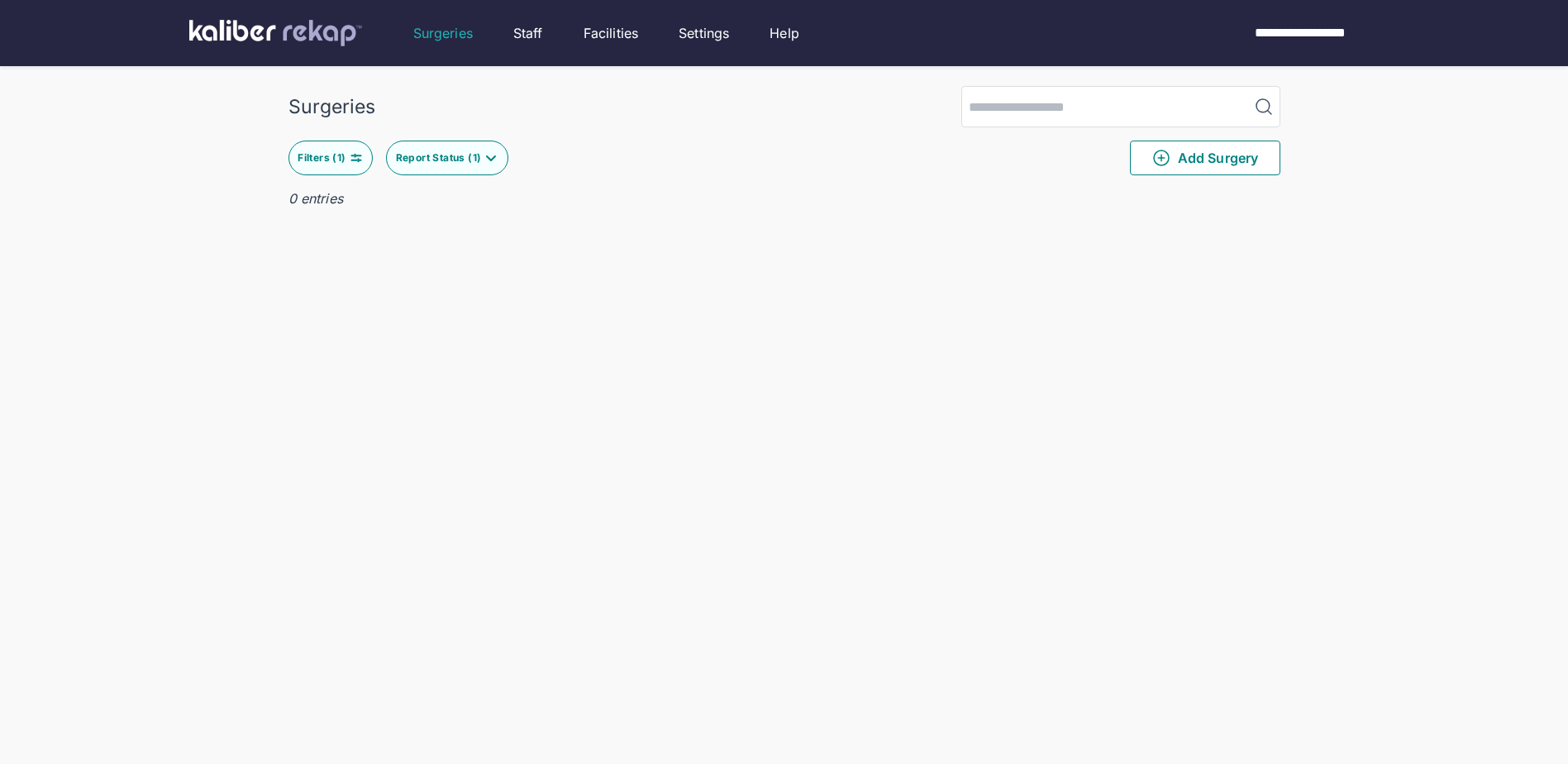
click at [349, 155] on img at bounding box center [356, 157] width 13 height 13
click at [497, 368] on button "button" at bounding box center [468, 366] width 114 height 38
click at [339, 422] on icon "Move backward to switch to the previous month." at bounding box center [337, 419] width 20 height 20
click at [403, 601] on td "30" at bounding box center [400, 601] width 32 height 32
type input "**********"
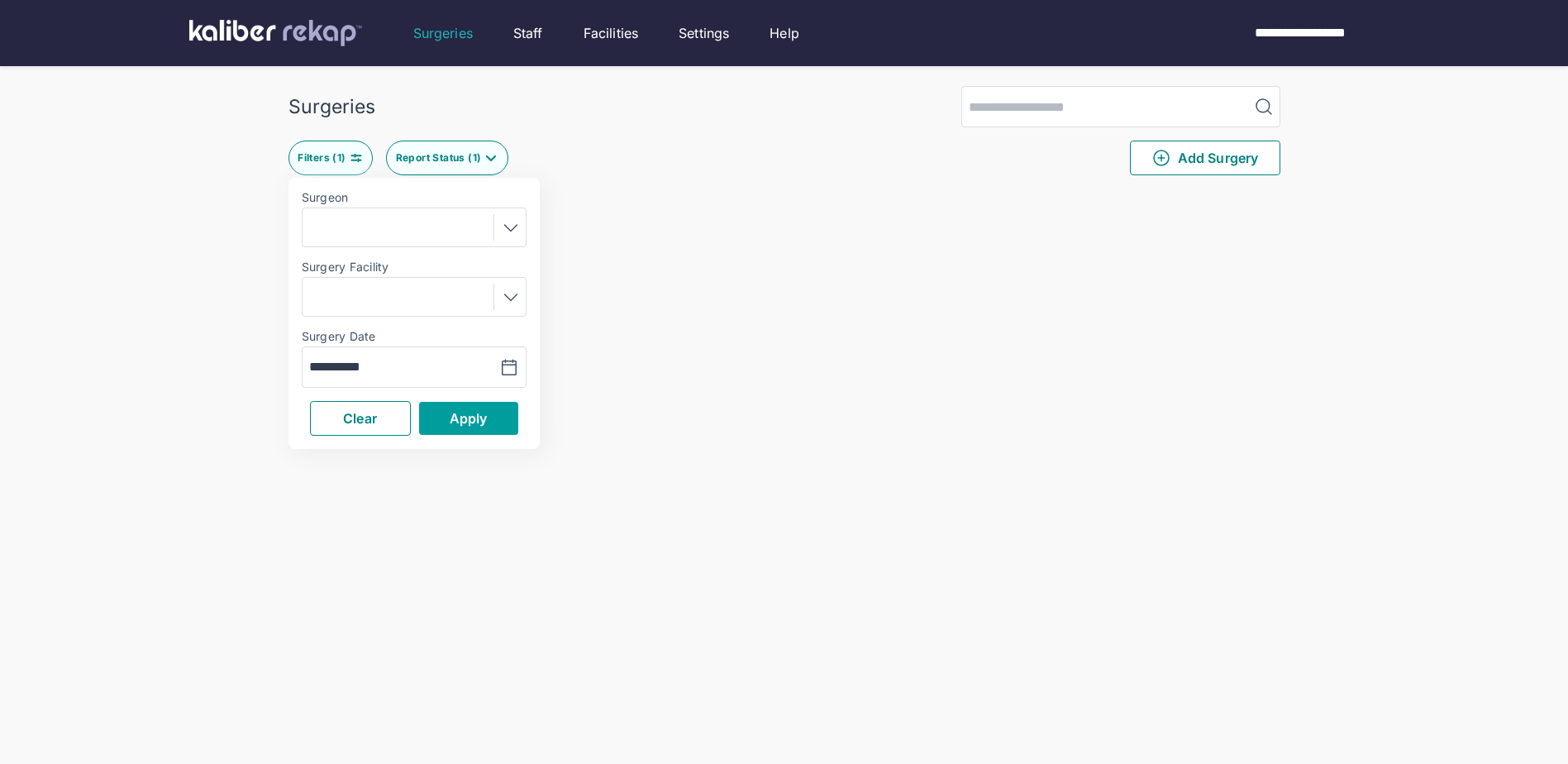
click at [462, 419] on span "Apply" at bounding box center [468, 418] width 38 height 17
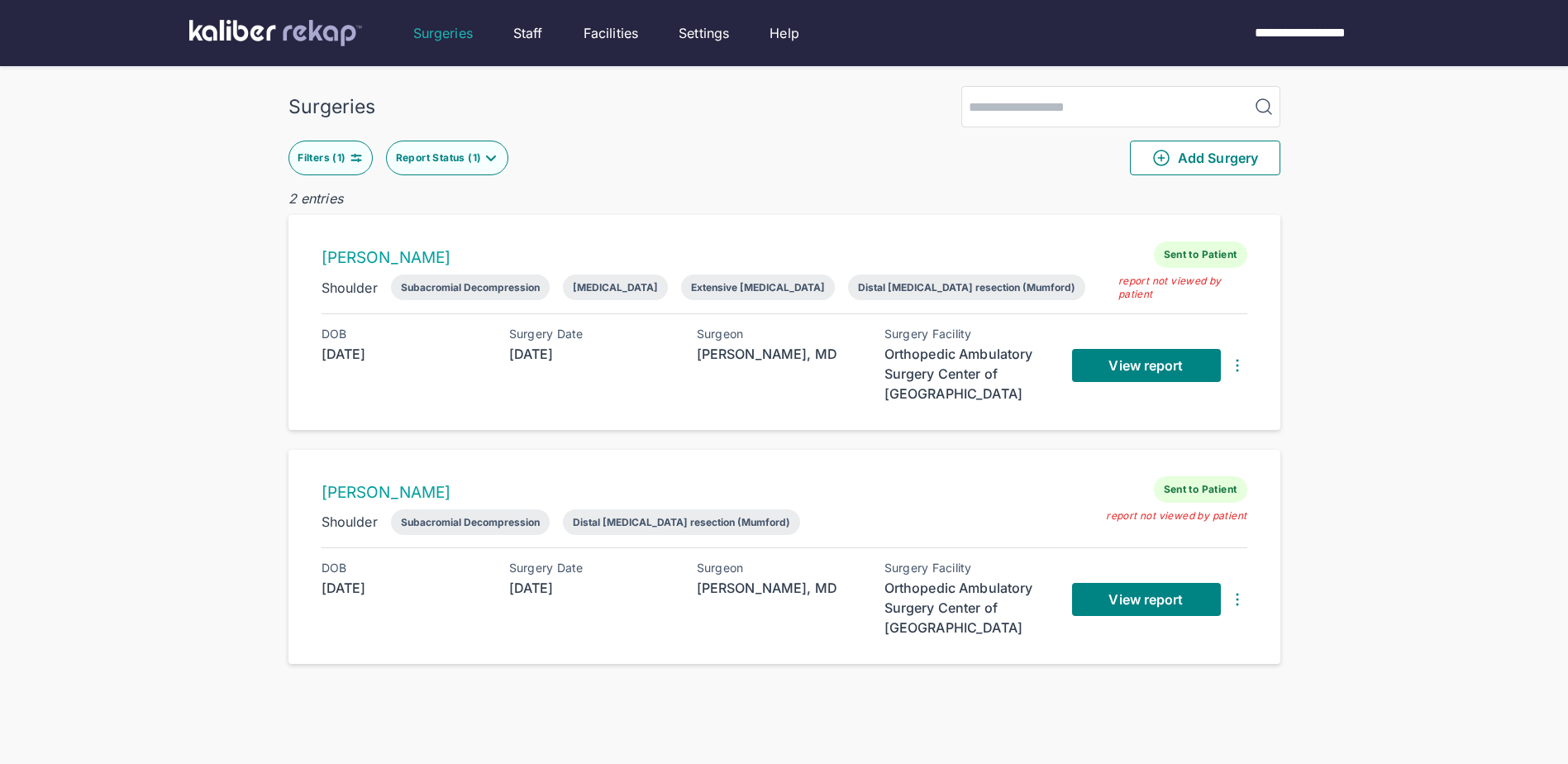
click at [465, 147] on button "Report Status ( 1 )" at bounding box center [447, 158] width 122 height 35
click at [138, 232] on div "Surgeries Filters ( 1 ) Report Status ( 1 ) Not Started Processing Ready for Re…" at bounding box center [784, 414] width 1568 height 830
click at [349, 147] on button "Filters ( 1 )" at bounding box center [331, 158] width 84 height 35
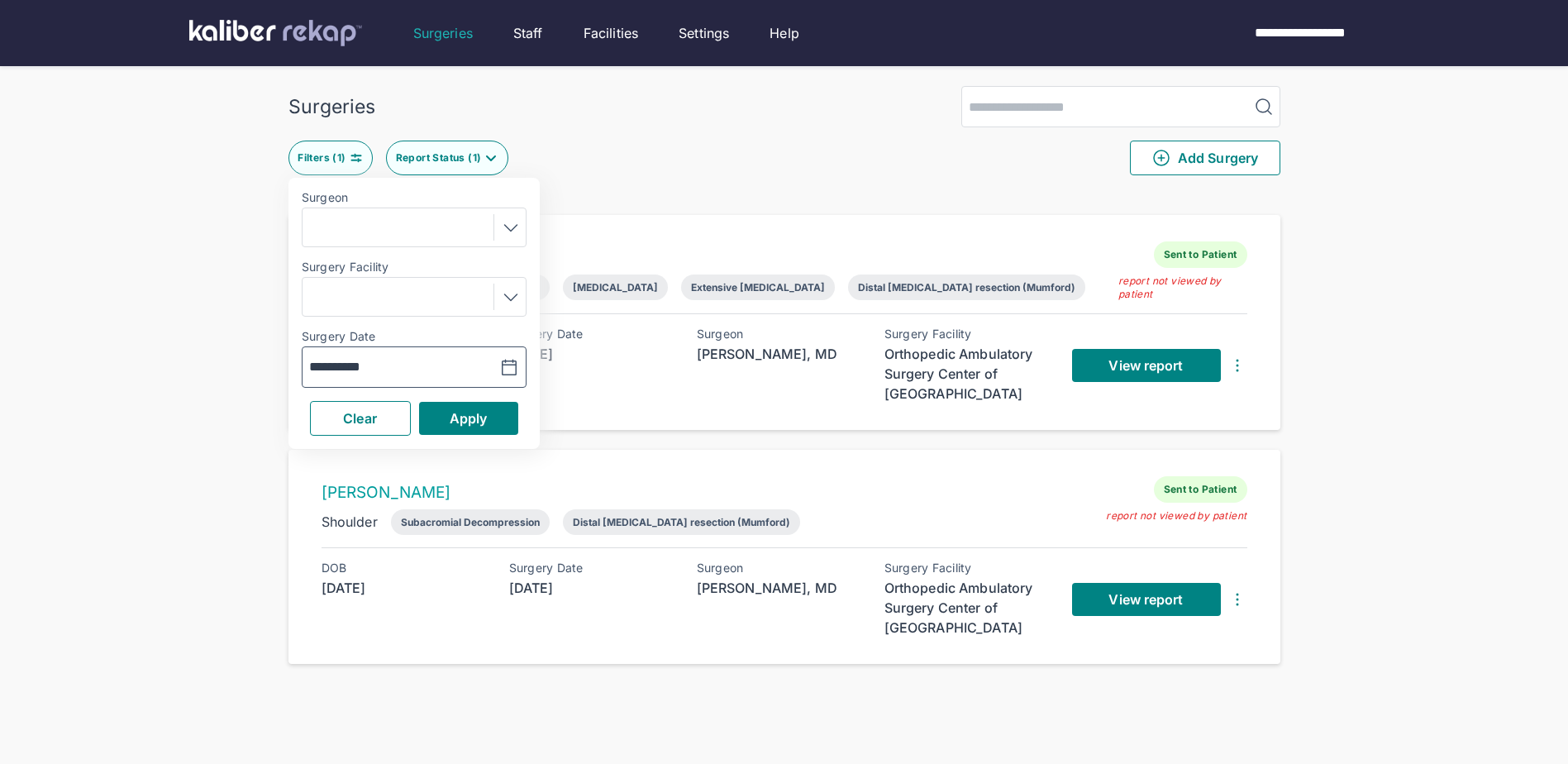
click at [481, 365] on button "button" at bounding box center [468, 366] width 114 height 38
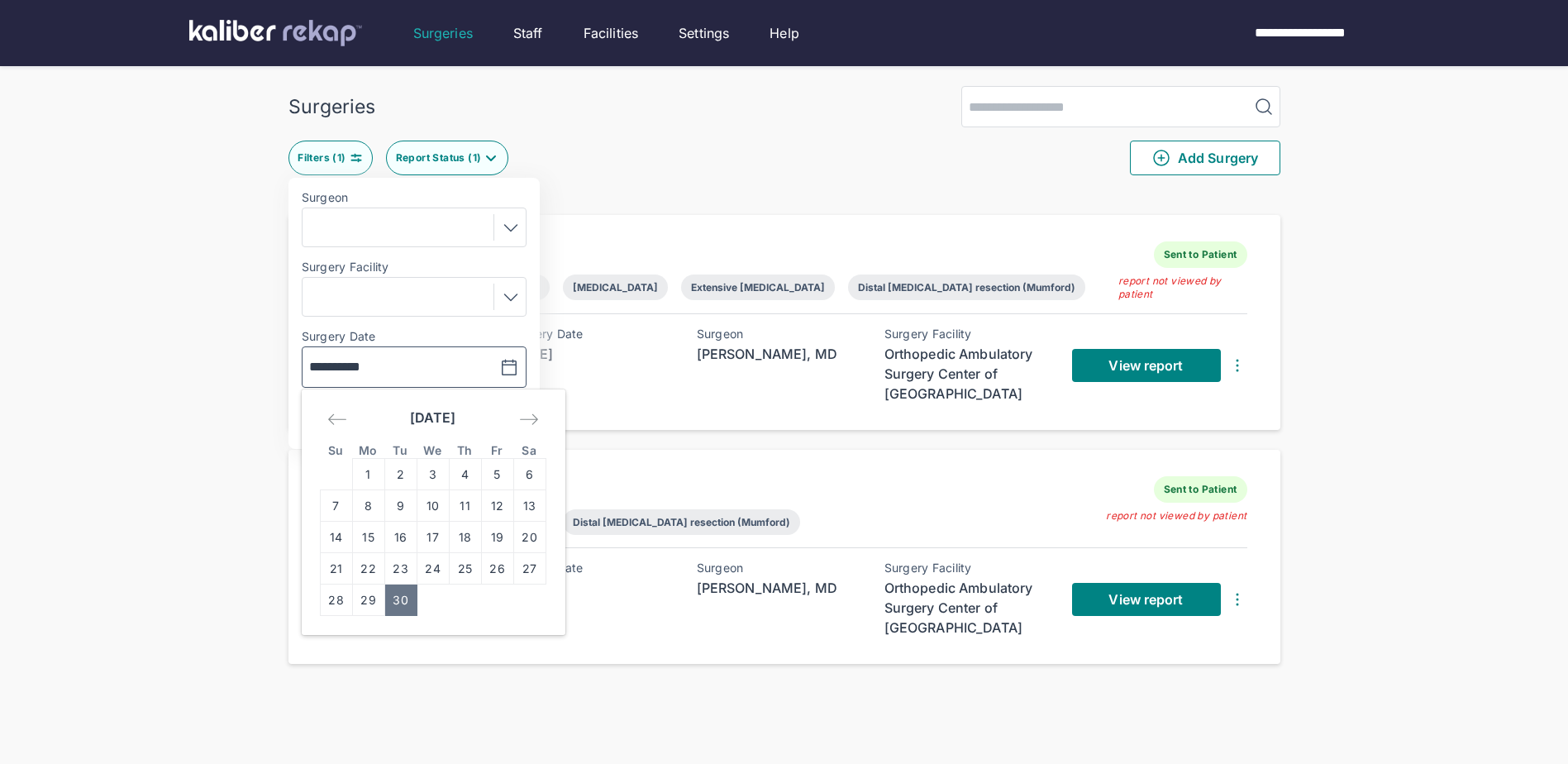
click at [536, 417] on icon "Move forward to switch to the next month." at bounding box center [529, 420] width 18 height 11
click at [428, 476] on td "1" at bounding box center [433, 475] width 32 height 32
type input "**********"
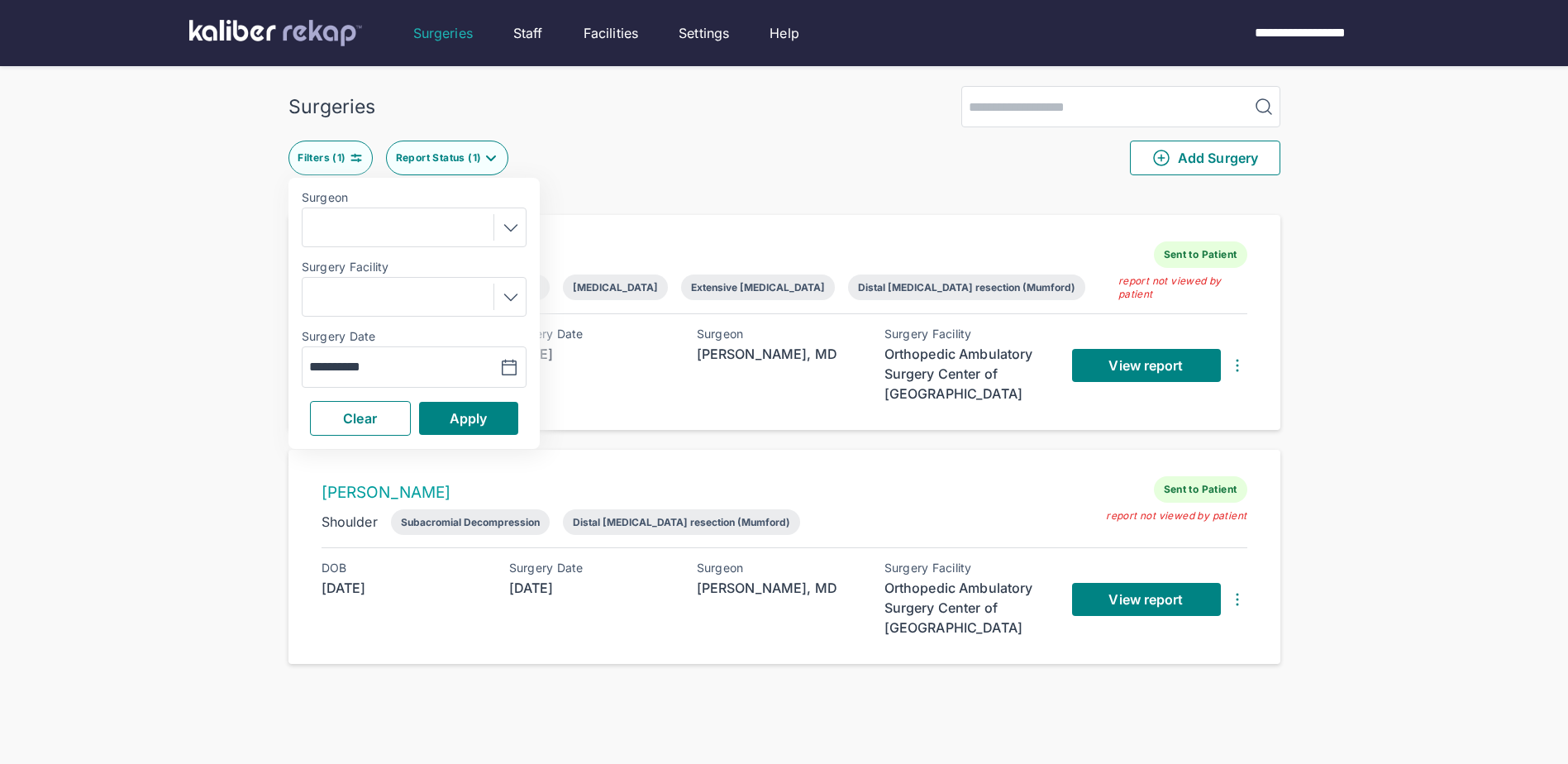
click at [428, 476] on div "[PERSON_NAME] Sent to Patient" at bounding box center [784, 489] width 925 height 26
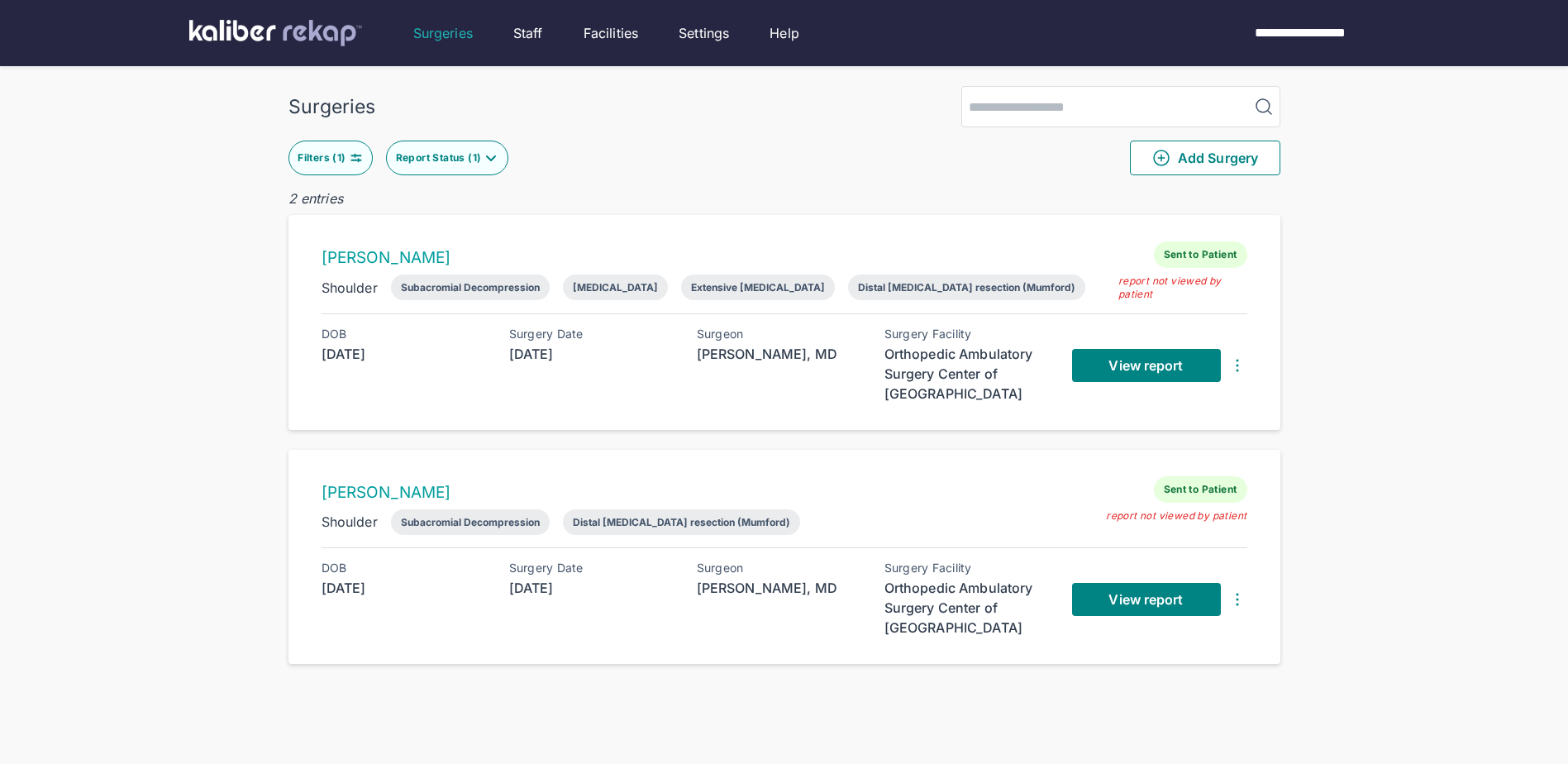
drag, startPoint x: 428, startPoint y: 476, endPoint x: 215, endPoint y: 447, distance: 215.0
click at [215, 447] on div "Surgeries Filters ( 1 ) Report Status ( 1 ) Add Surgery 2 entries [PERSON_NAME]…" at bounding box center [784, 414] width 1568 height 830
click at [417, 131] on div "Filters ( 1 ) Report Status ( 1 ) Add Surgery" at bounding box center [785, 158] width 992 height 61
click at [430, 147] on button "Report Status ( 1 )" at bounding box center [447, 158] width 122 height 35
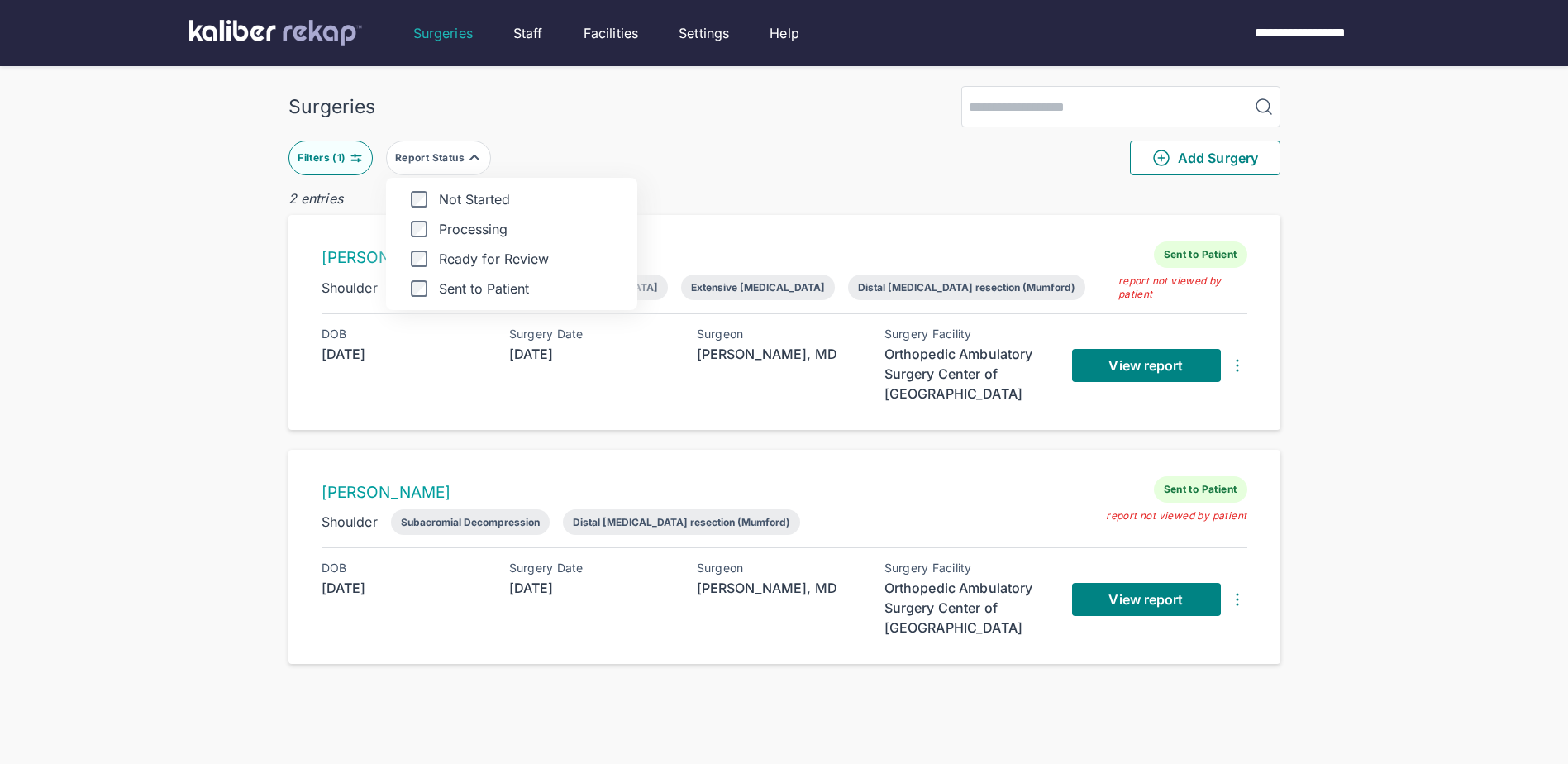
drag, startPoint x: 416, startPoint y: 309, endPoint x: 418, endPoint y: 296, distance: 13.2
click at [418, 296] on div "Not Started Processing Ready for Review Sent to Patient" at bounding box center [512, 243] width 251 height 133
click at [418, 296] on label "Sent to Patient" at bounding box center [512, 288] width 225 height 17
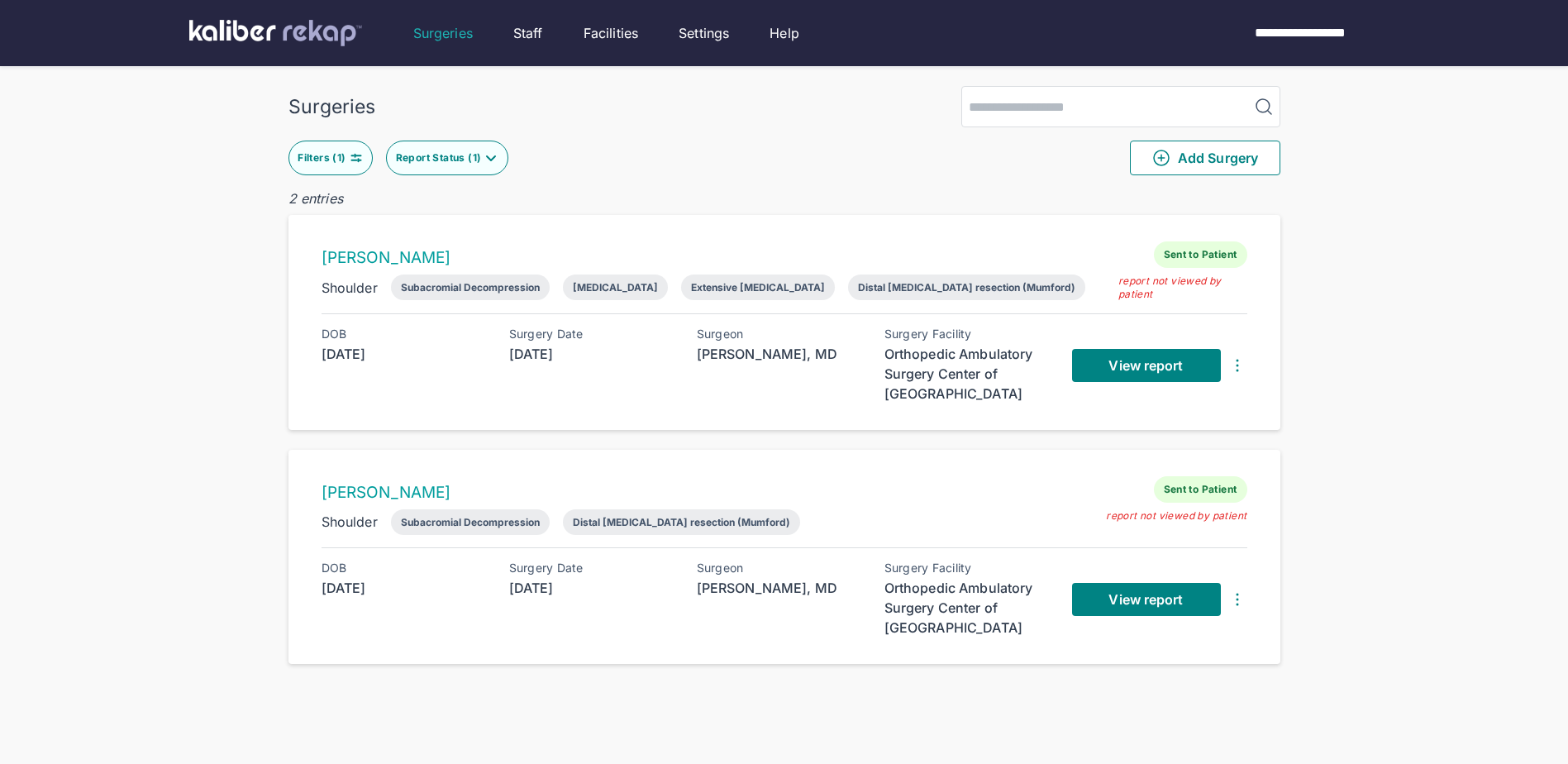
click at [128, 302] on div "Surgeries Filters ( 1 ) Report Status ( 1 ) Add Surgery 2 entries [PERSON_NAME]…" at bounding box center [784, 414] width 1568 height 830
click at [480, 155] on div "Report Status ( 1 )" at bounding box center [441, 157] width 90 height 13
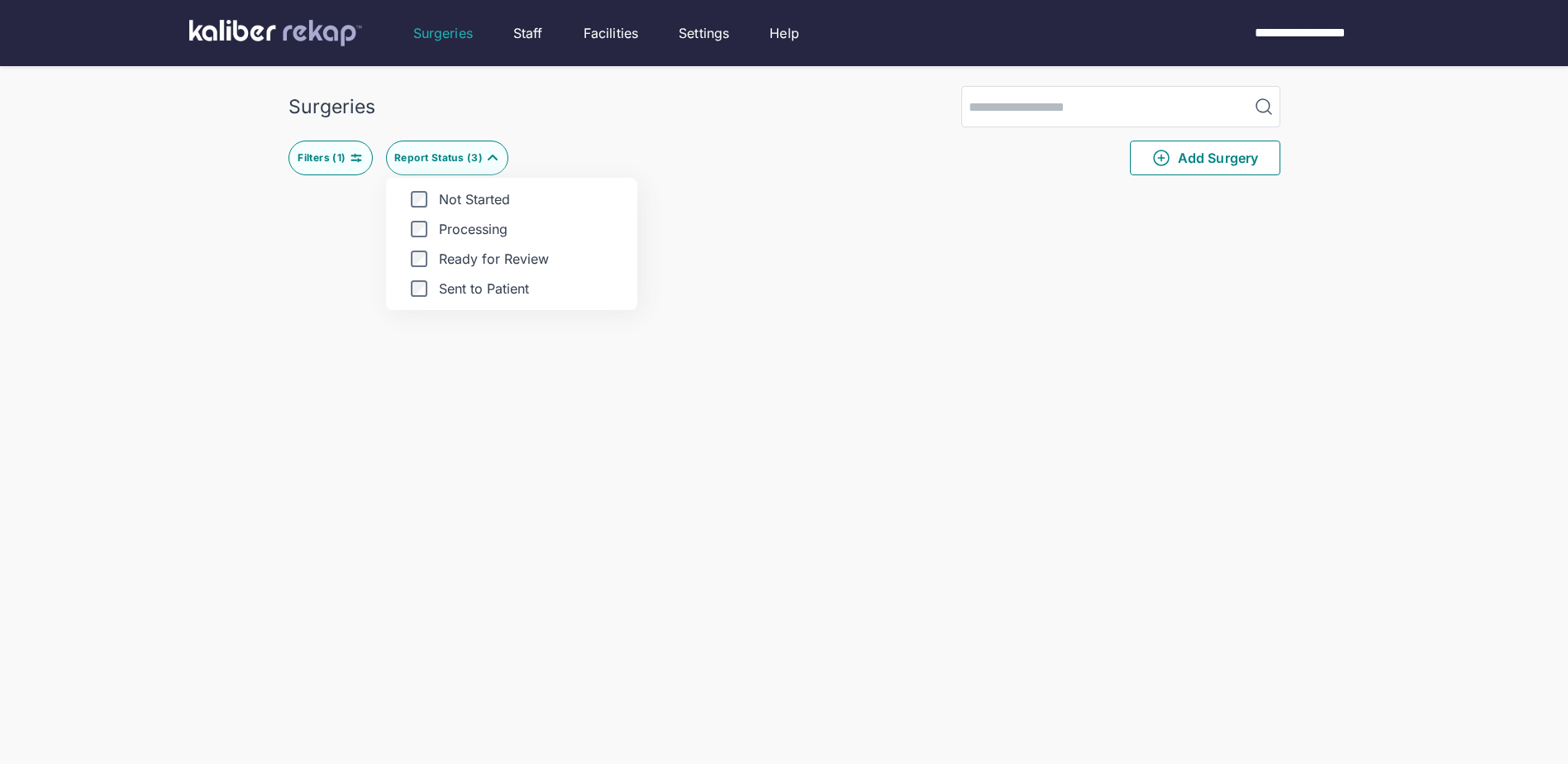
click at [427, 232] on label "Processing" at bounding box center [512, 228] width 225 height 17
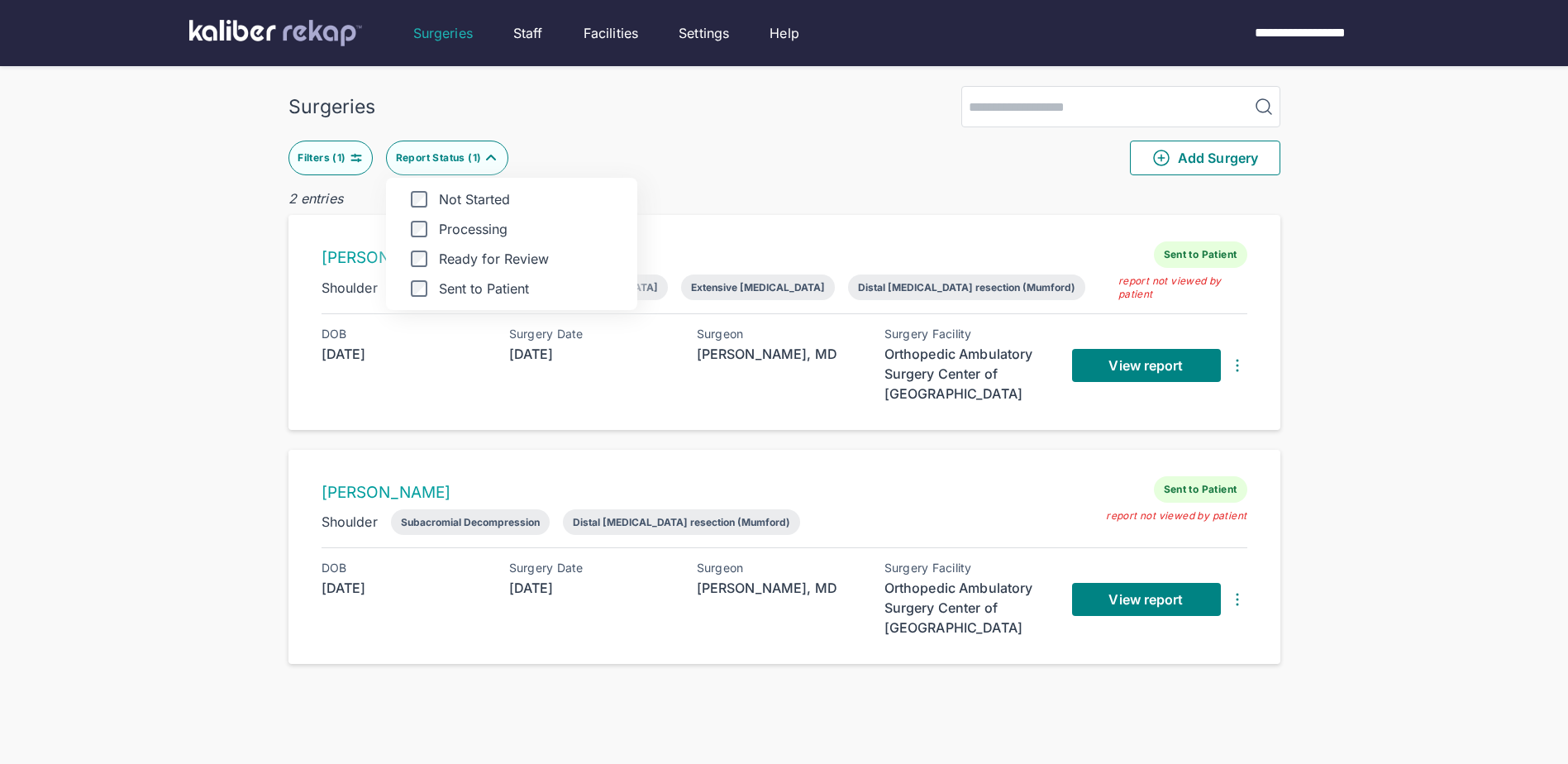
click at [423, 276] on div "Not Started Processing Ready for Review Sent to Patient" at bounding box center [512, 243] width 251 height 133
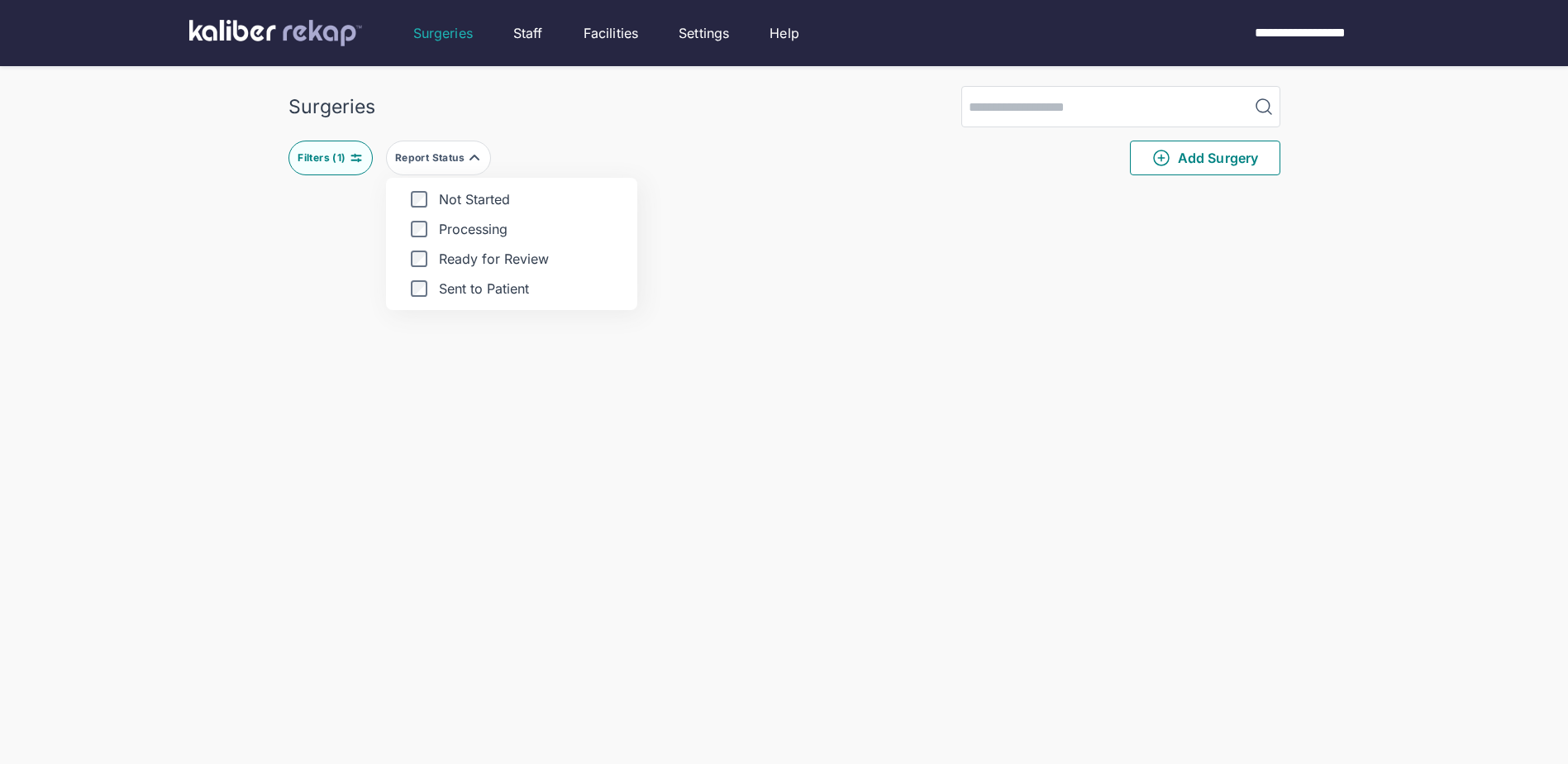
click at [148, 318] on div "Surgeries Filters ( 1 ) Report Status Not Started Processing Ready for Review S…" at bounding box center [784, 594] width 1568 height 1188
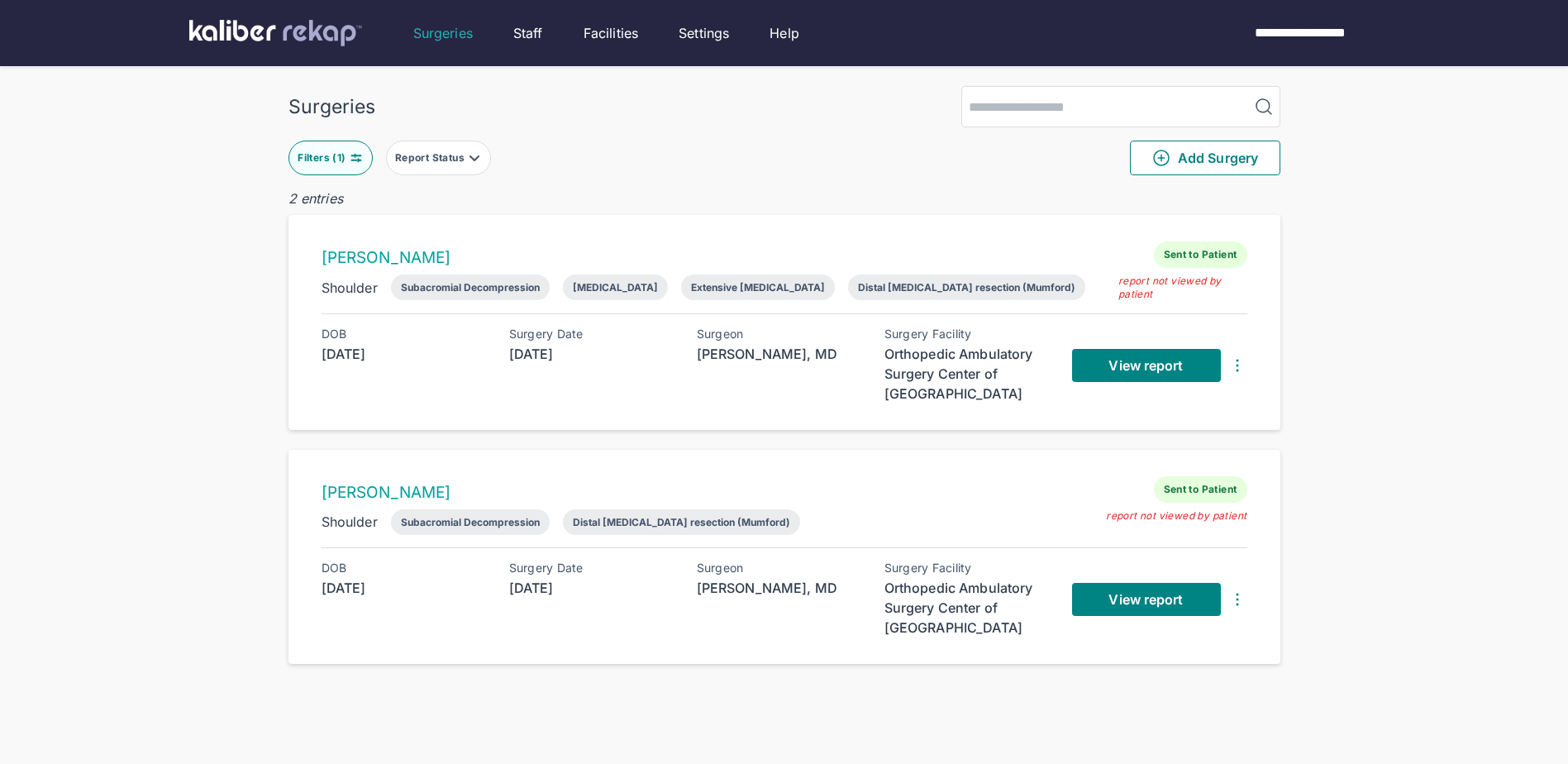
click at [1059, 105] on input "search" at bounding box center [1106, 106] width 288 height 40
type input "*****"
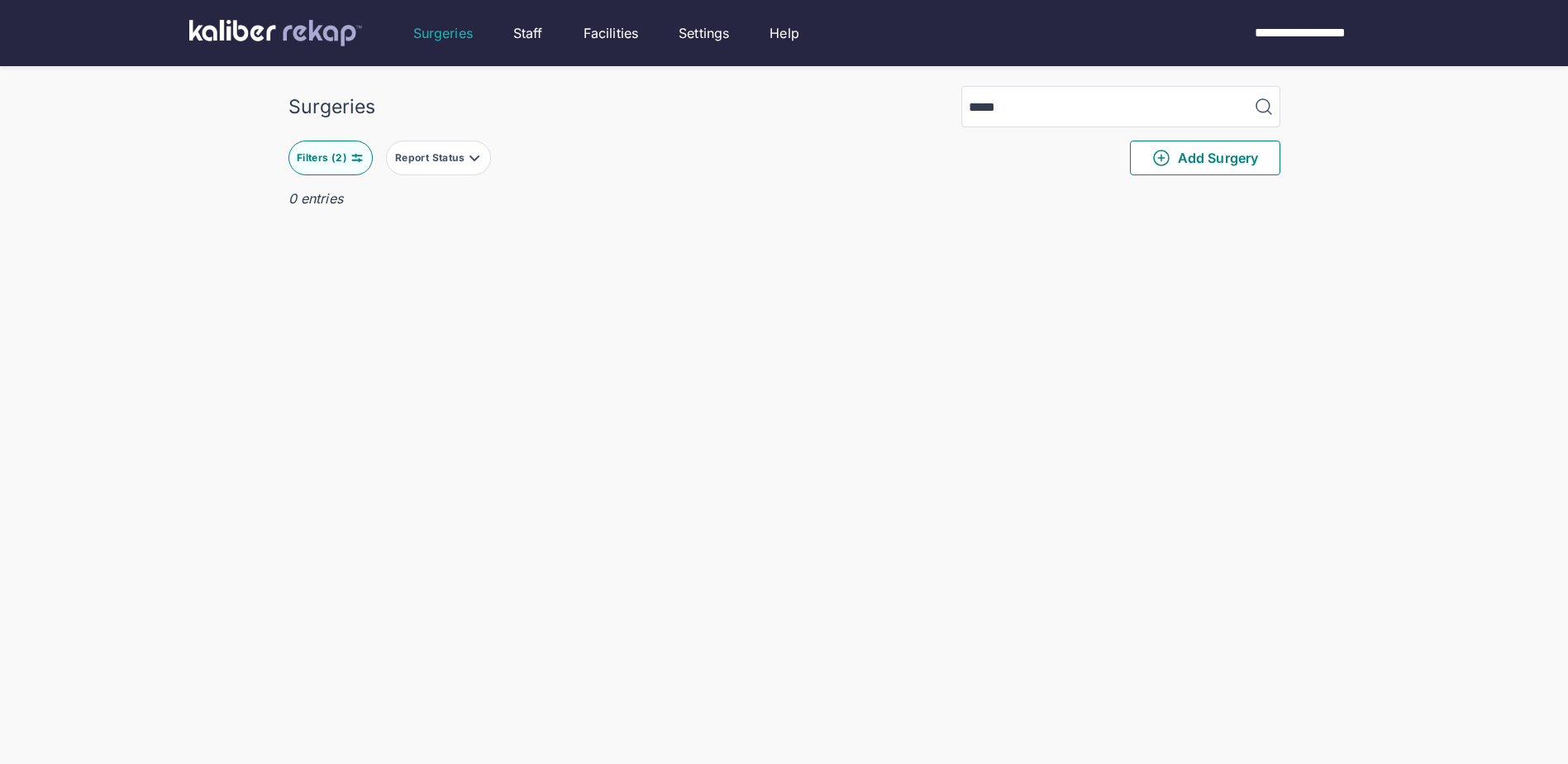
click at [350, 155] on img at bounding box center [356, 157] width 13 height 13
click at [373, 423] on span "Clear" at bounding box center [360, 418] width 34 height 17
click at [683, 191] on div "0 entries" at bounding box center [785, 198] width 992 height 20
click at [1091, 112] on input "*****" at bounding box center [1106, 106] width 288 height 40
click at [352, 160] on img at bounding box center [356, 157] width 13 height 13
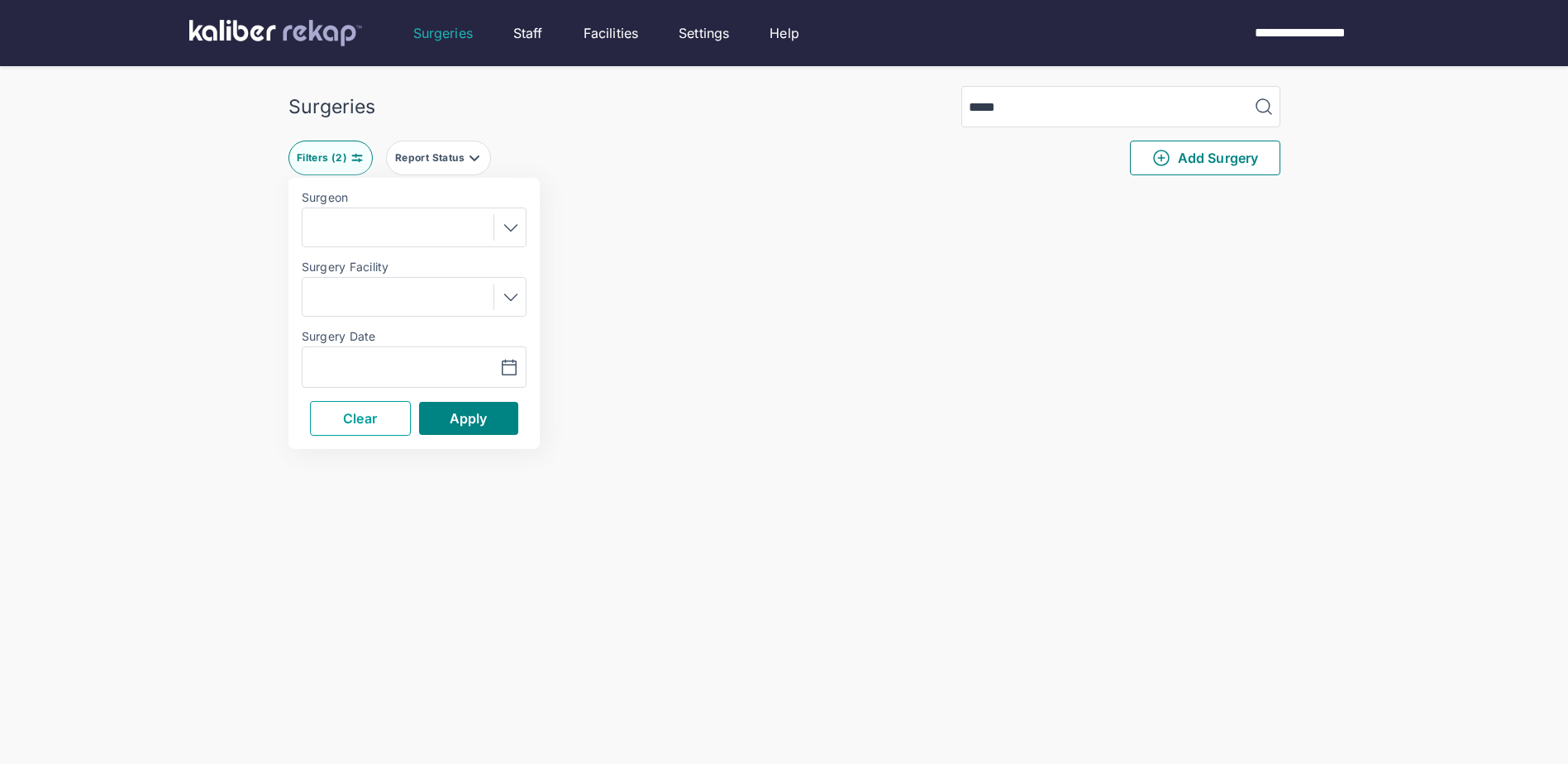
click at [365, 417] on span "Clear" at bounding box center [360, 418] width 34 height 17
drag, startPoint x: 346, startPoint y: 430, endPoint x: 680, endPoint y: 364, distance: 340.5
click at [347, 430] on button "Clear" at bounding box center [360, 419] width 101 height 35
click at [1248, 108] on input "*****" at bounding box center [1106, 106] width 288 height 40
type input "*"
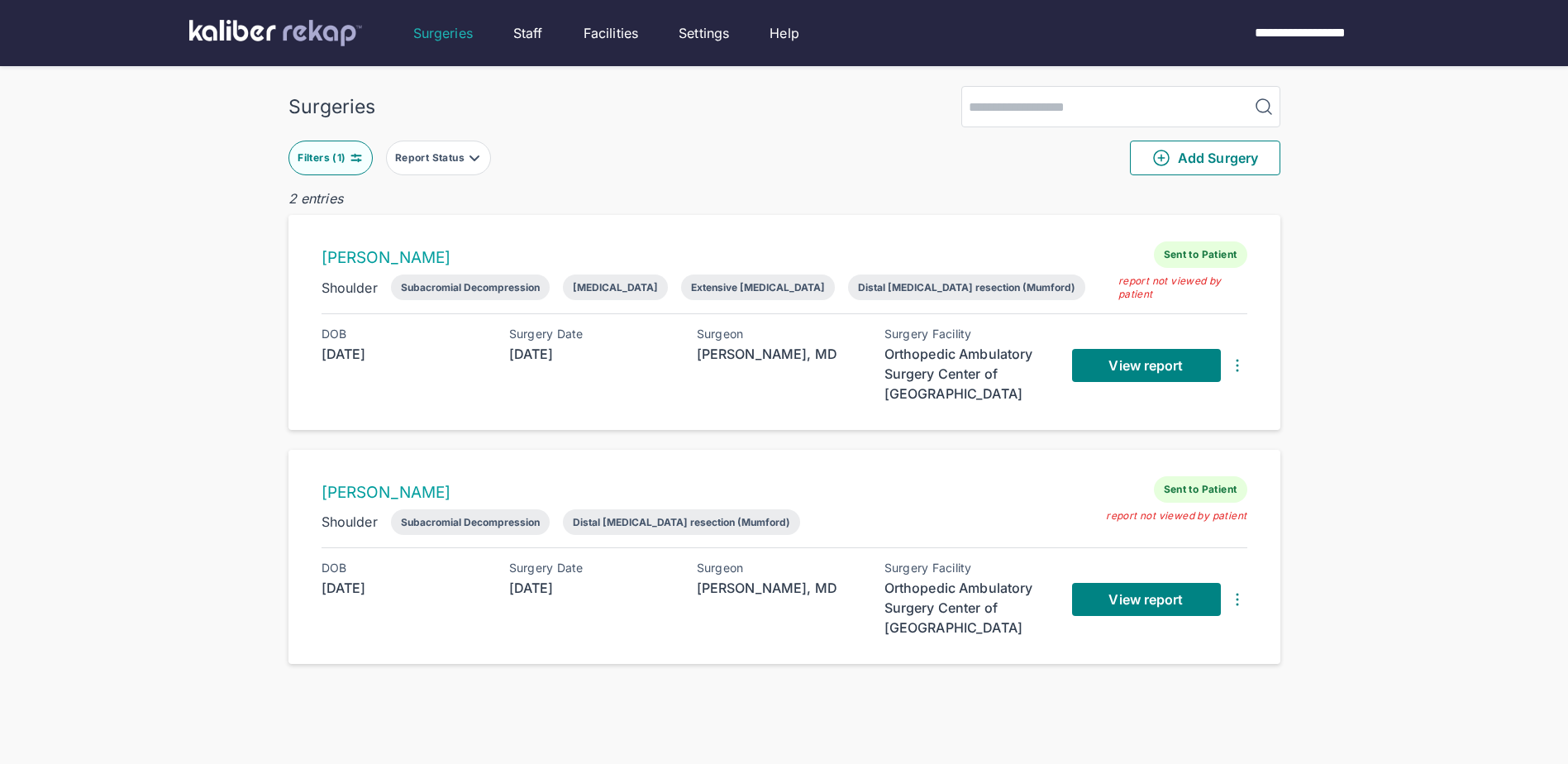
click at [309, 146] on button "Filters ( 1 )" at bounding box center [331, 158] width 84 height 35
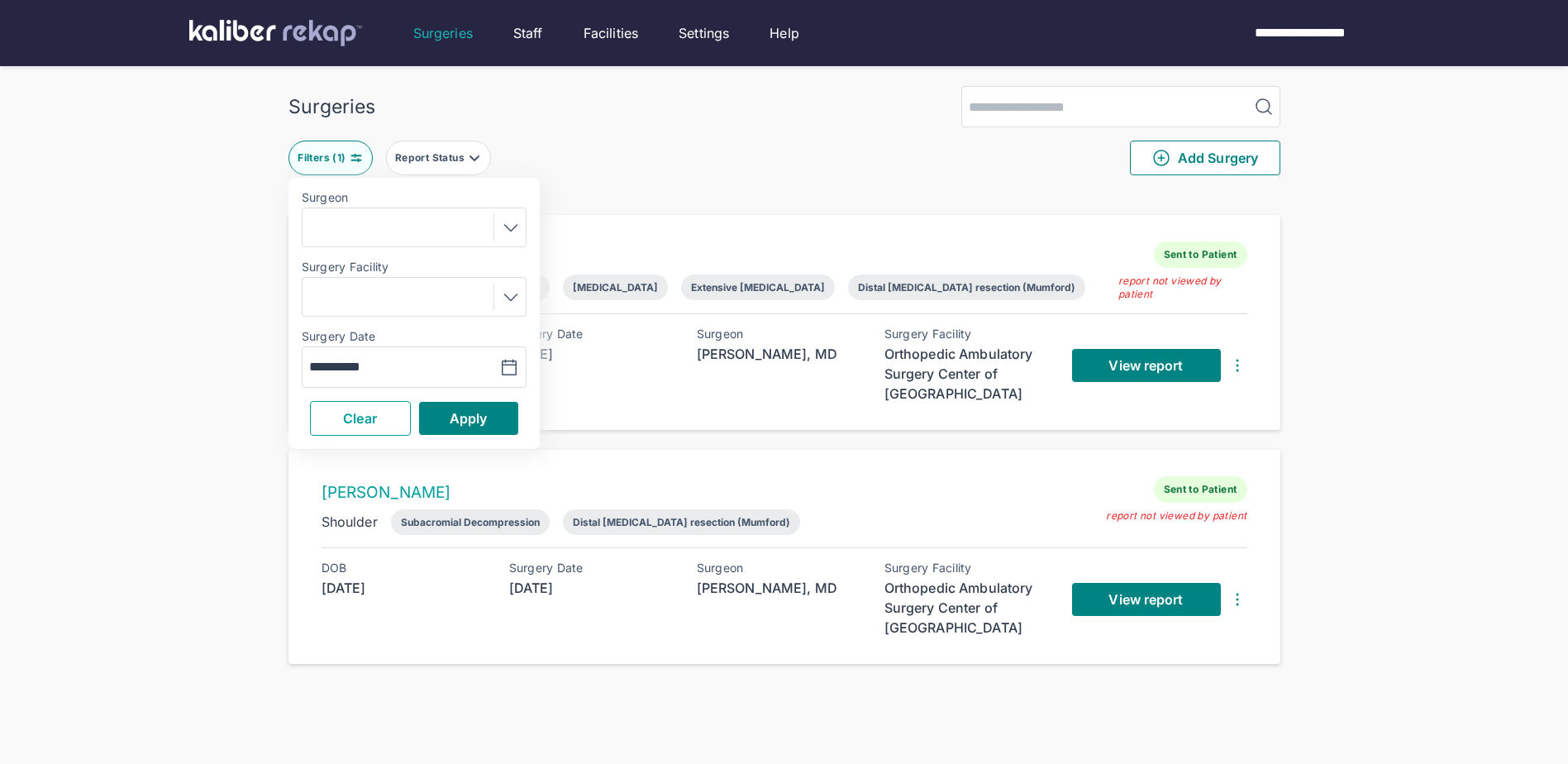
click at [398, 409] on button "Clear" at bounding box center [360, 419] width 101 height 35
click at [459, 418] on span "Apply" at bounding box center [468, 418] width 38 height 17
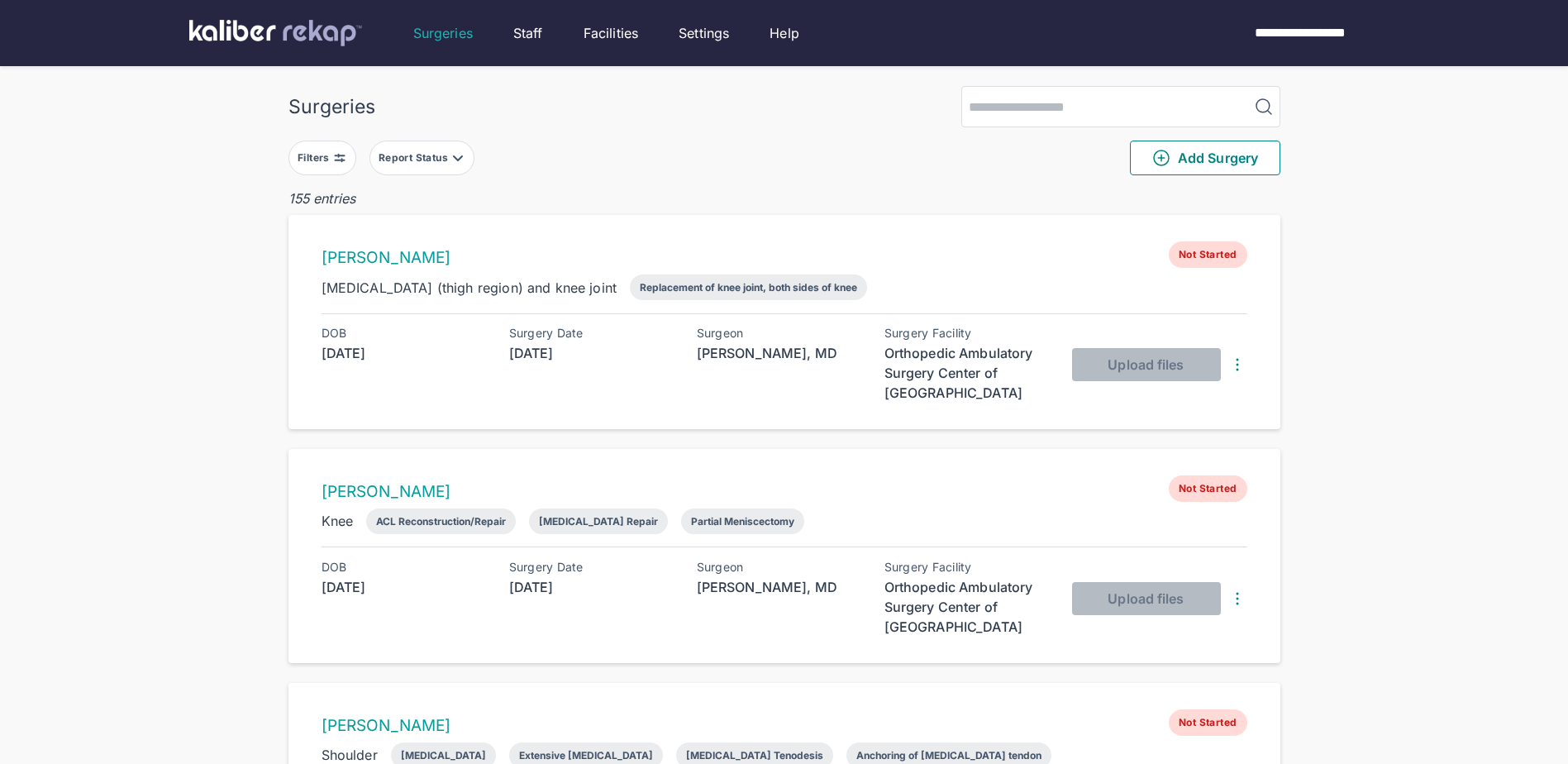
click at [1100, 115] on input "search" at bounding box center [1106, 106] width 288 height 40
type input "*****"
click at [1267, 103] on img at bounding box center [1263, 106] width 20 height 20
click at [1266, 105] on img at bounding box center [1263, 106] width 20 height 20
click at [1165, 121] on input "*****" at bounding box center [1106, 106] width 288 height 40
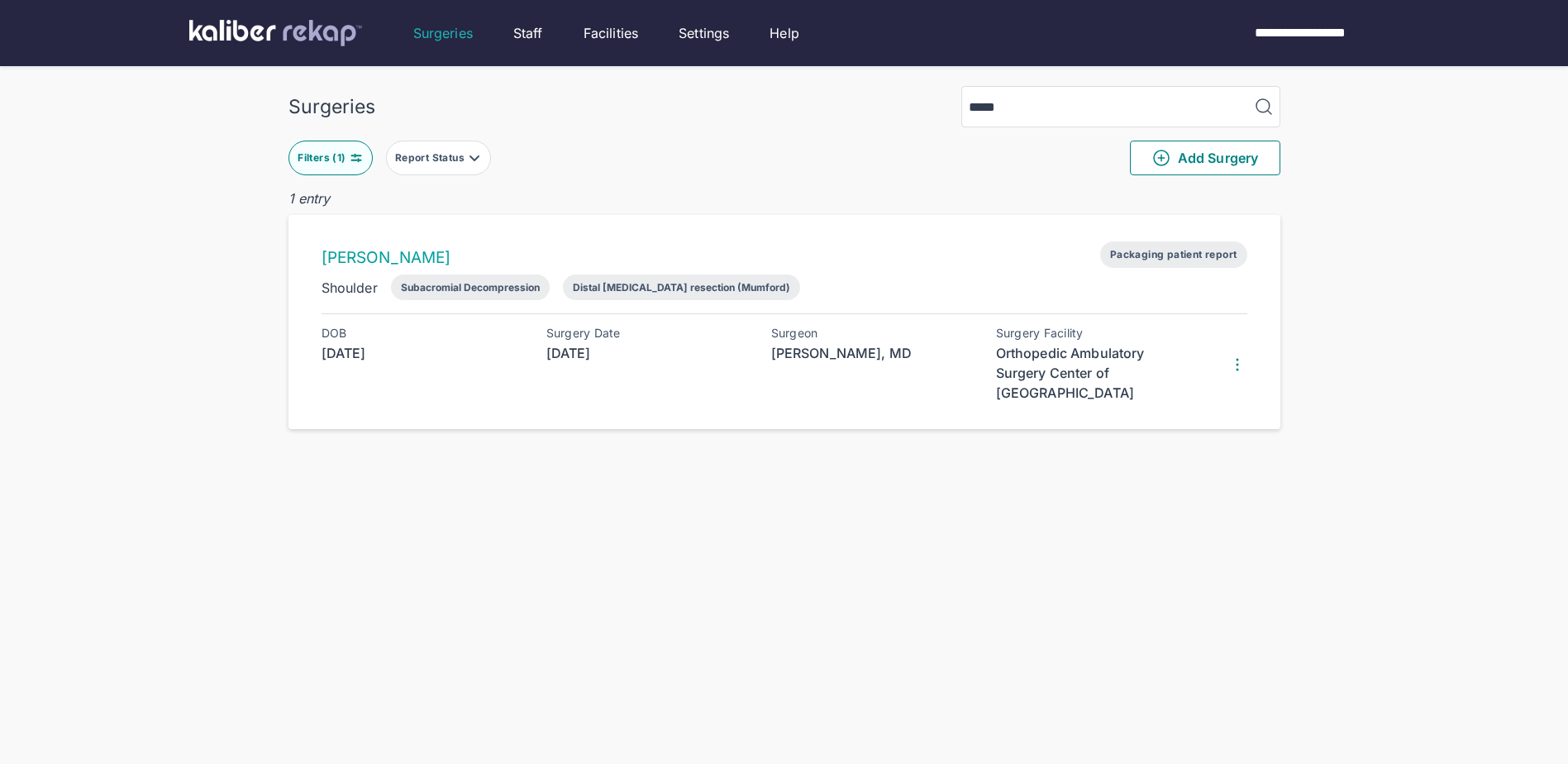
click at [332, 162] on div "Filters ( 1 )" at bounding box center [323, 157] width 51 height 13
drag, startPoint x: 1208, startPoint y: 112, endPoint x: 699, endPoint y: 114, distance: 509.0
click at [701, 116] on div "Surgeries *****" at bounding box center [785, 106] width 992 height 41
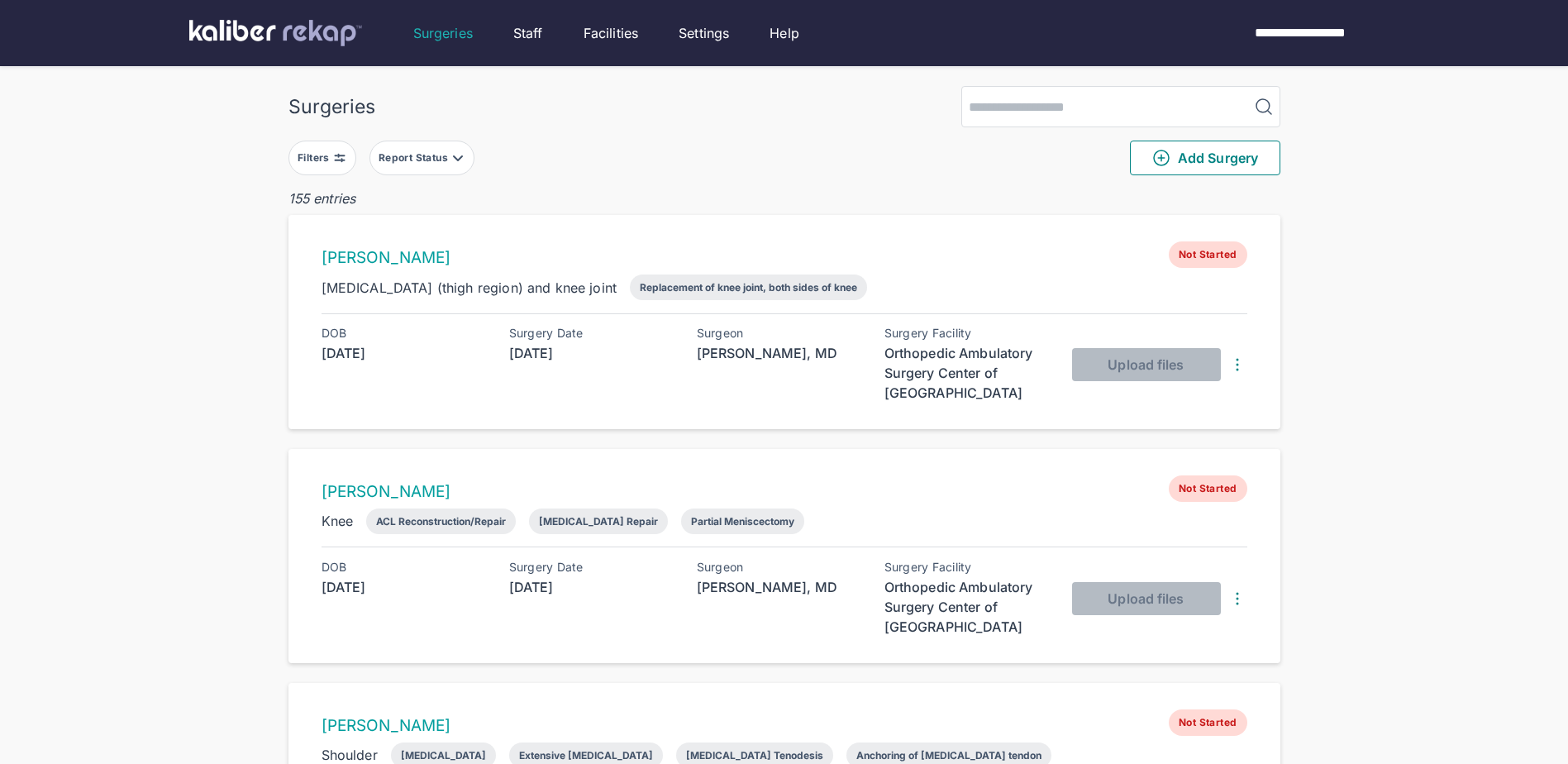
click at [337, 167] on button "Filters" at bounding box center [322, 158] width 68 height 35
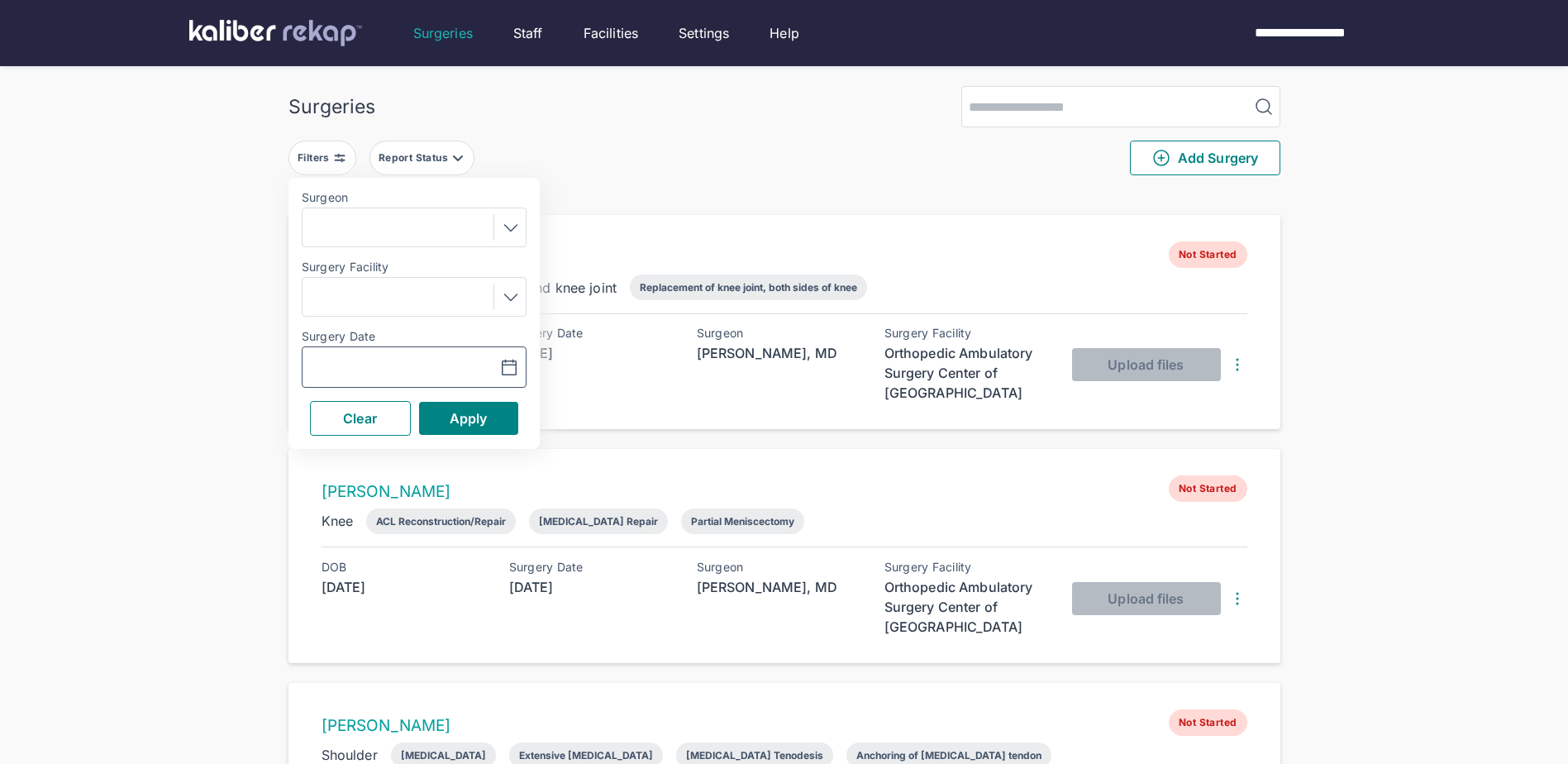
click at [488, 368] on button "button" at bounding box center [468, 366] width 114 height 38
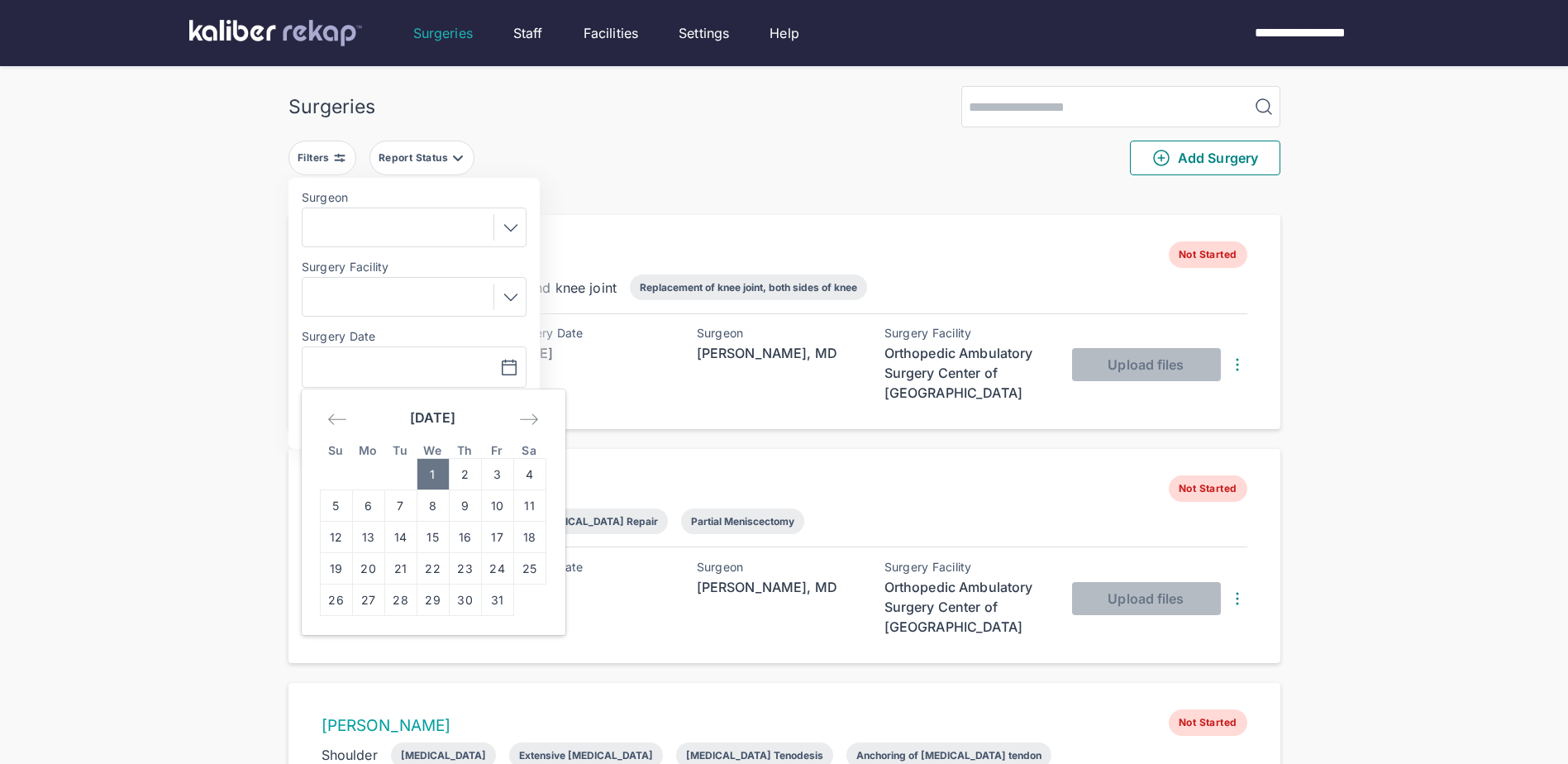
click at [433, 467] on td "1" at bounding box center [433, 475] width 32 height 32
type input "**********"
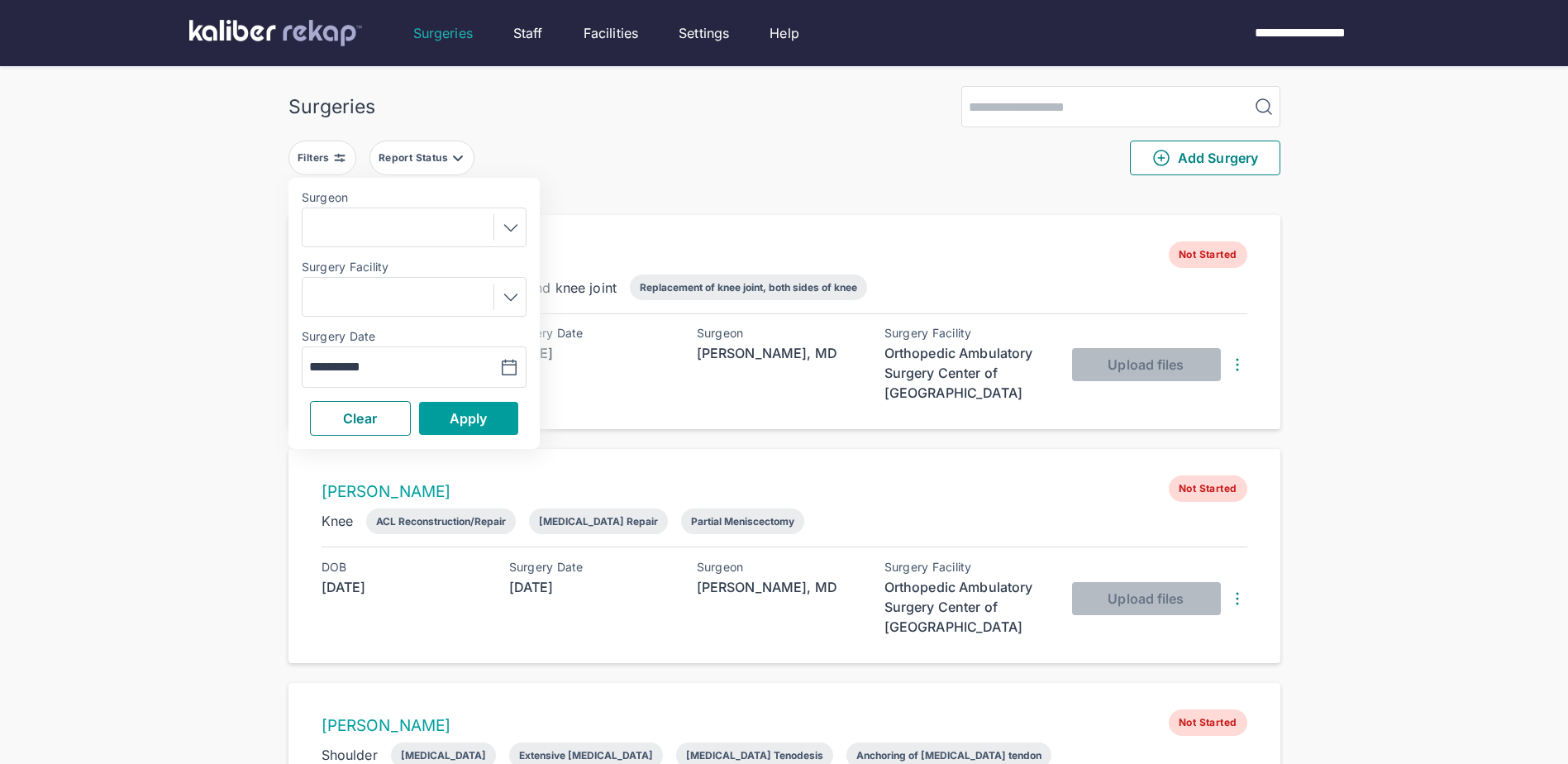
click at [445, 432] on button "Apply" at bounding box center [468, 419] width 99 height 33
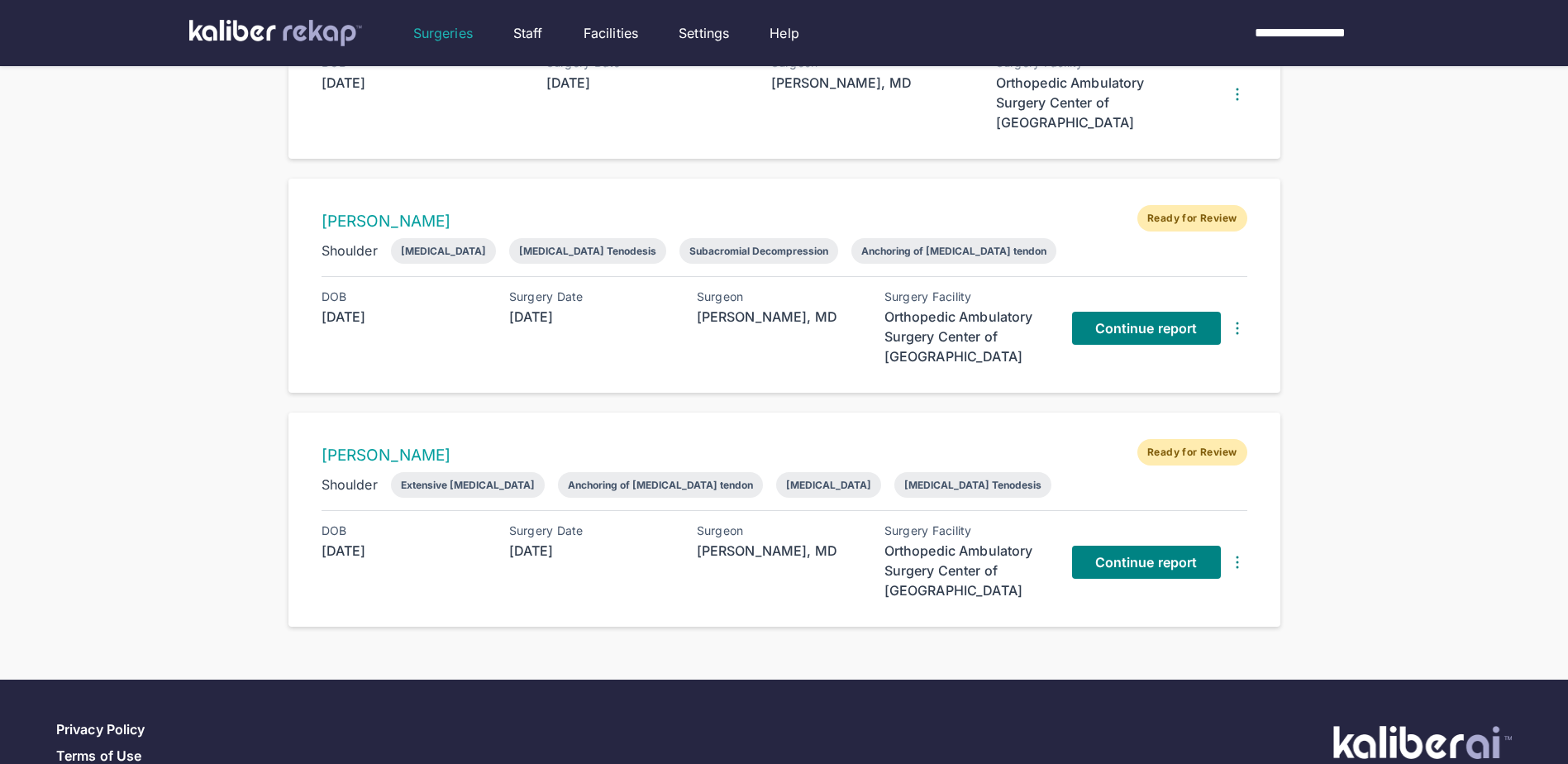
scroll to position [744, 0]
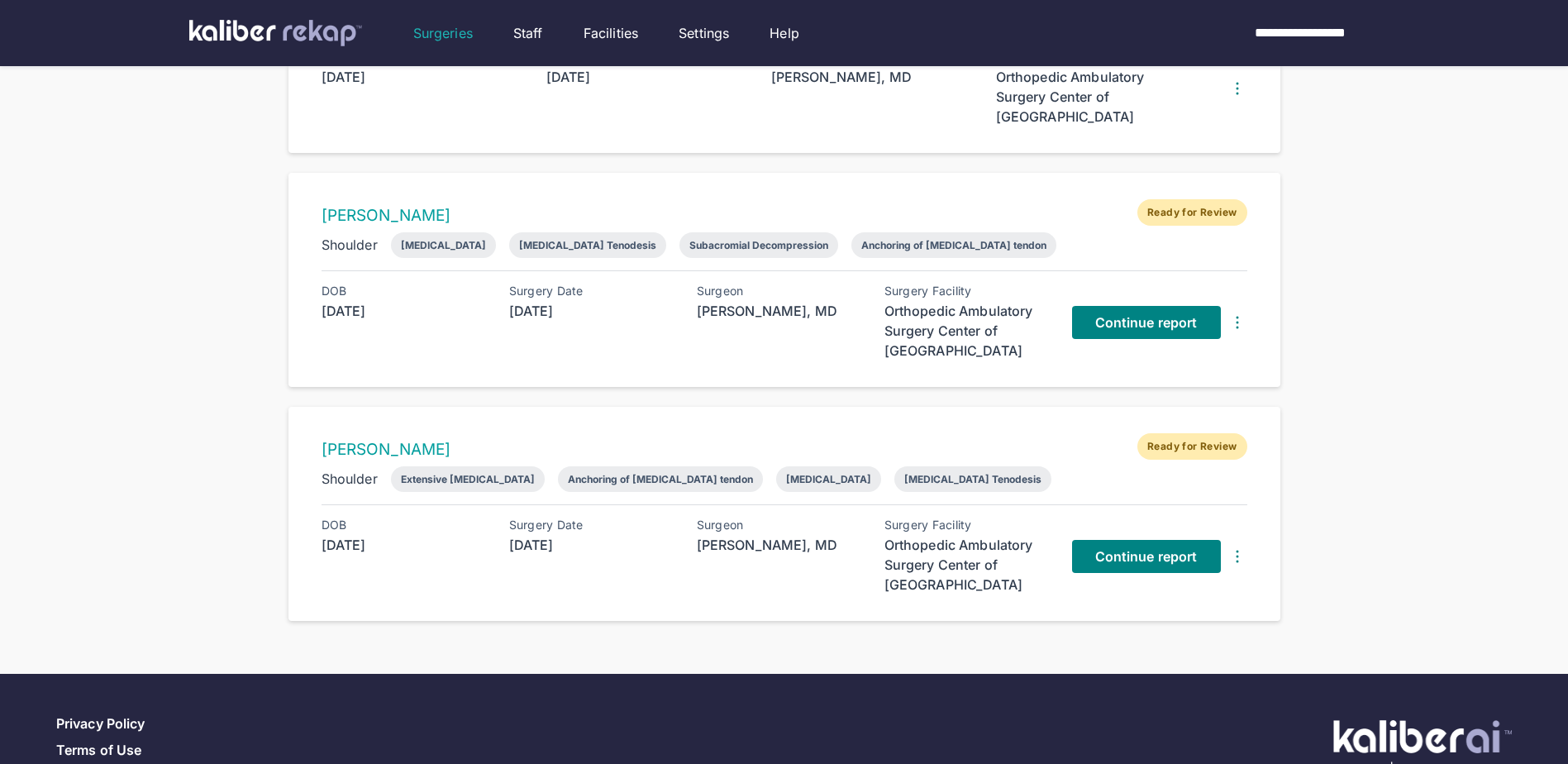
click at [1244, 561] on img at bounding box center [1237, 556] width 20 height 20
click at [1255, 511] on div "[PERSON_NAME] Ready for Review Shoulder Extensive [MEDICAL_DATA] Anchoring of […" at bounding box center [785, 514] width 992 height 214
click at [388, 458] on link "[PERSON_NAME]" at bounding box center [386, 450] width 130 height 19
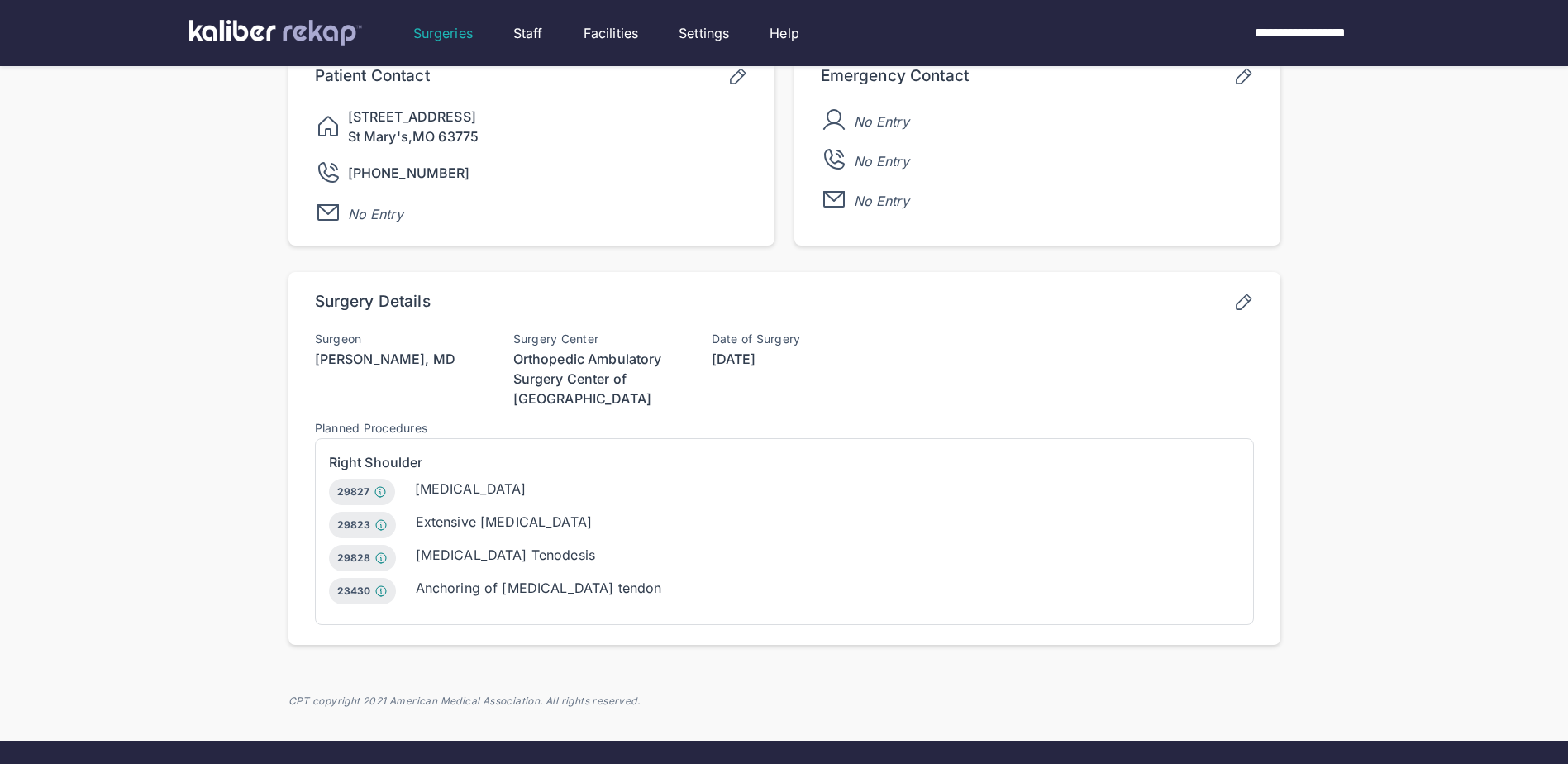
scroll to position [331, 0]
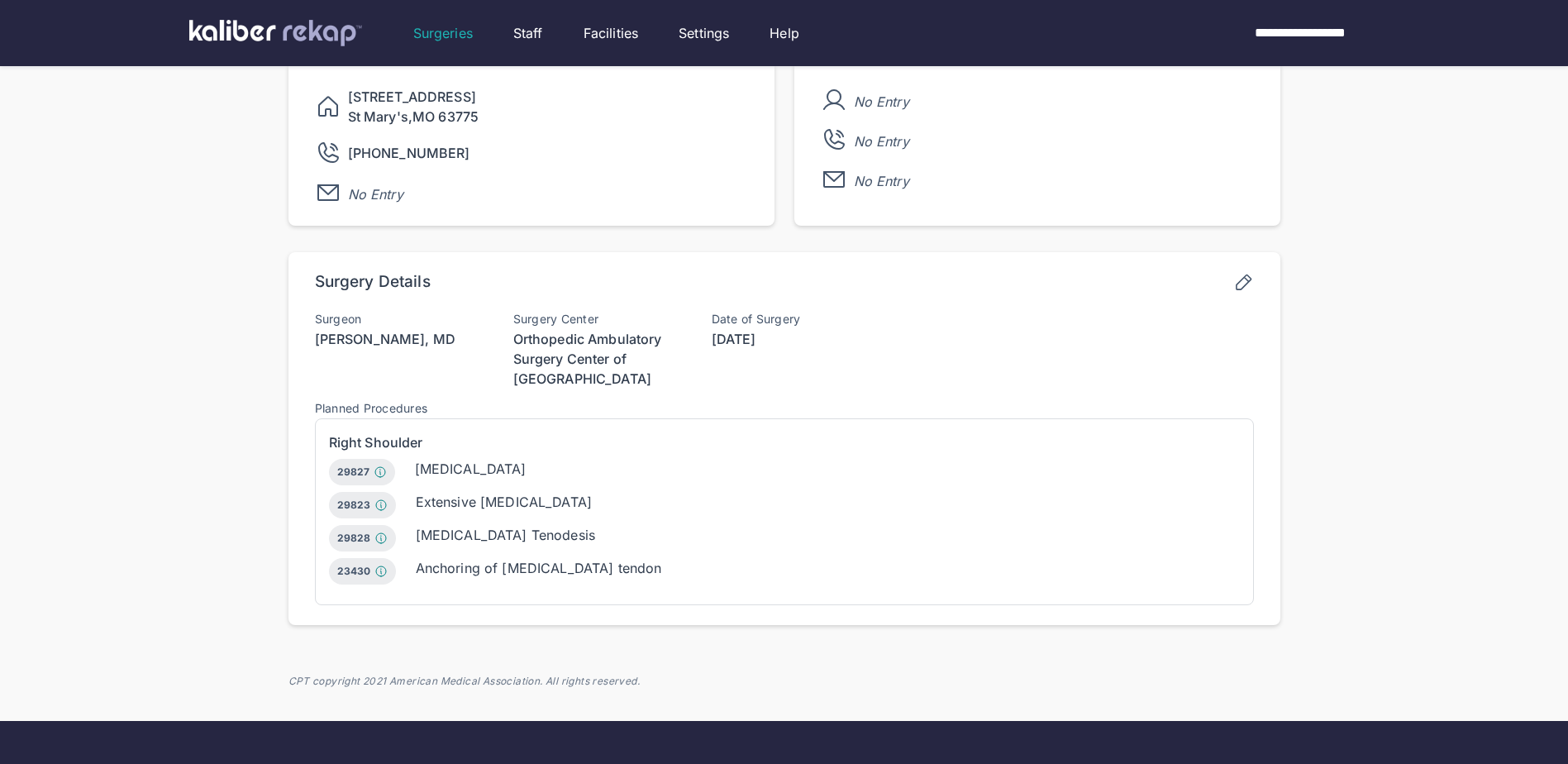
click at [1249, 279] on icon at bounding box center [1244, 283] width 21 height 21
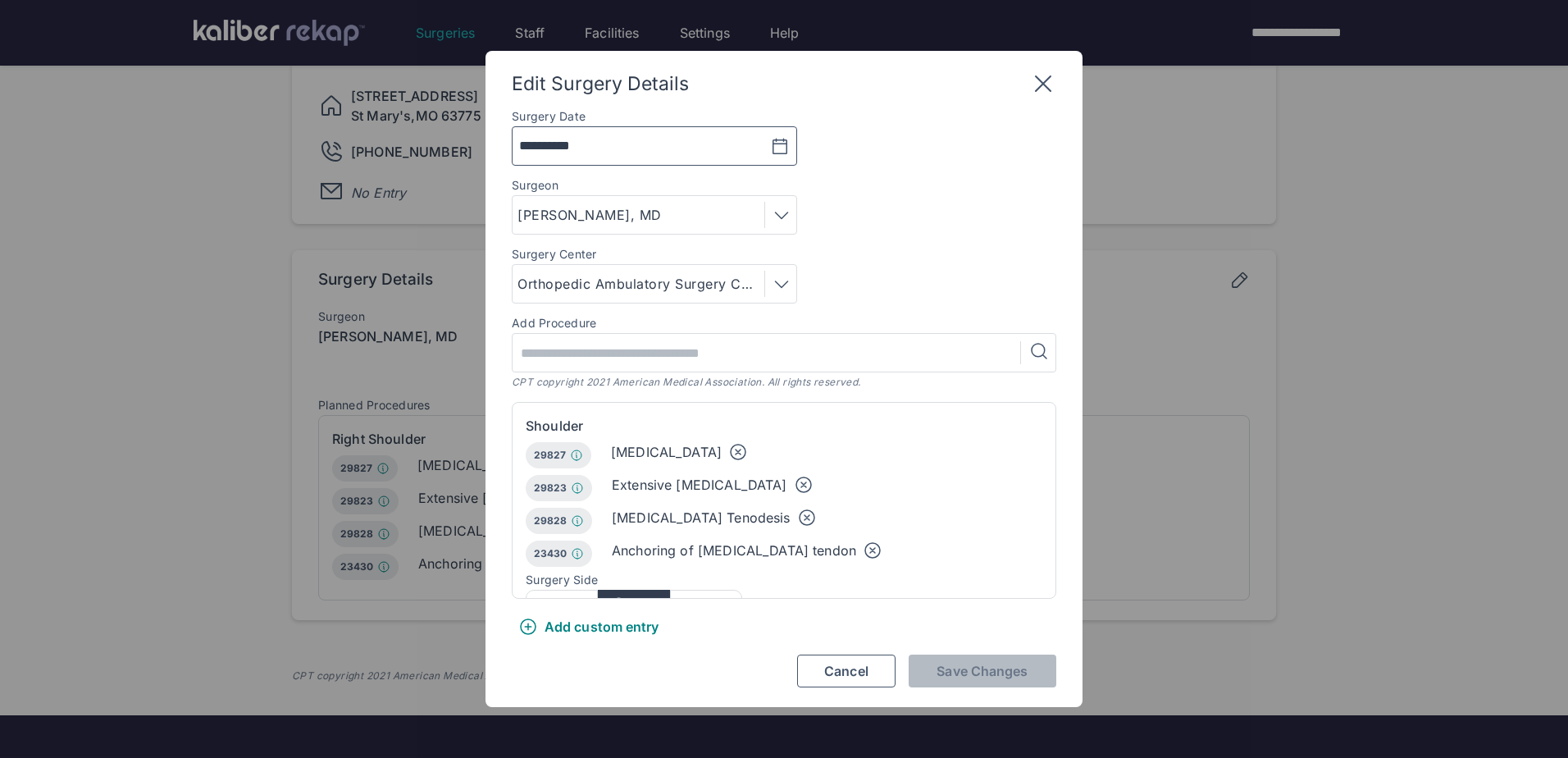
click at [776, 150] on icon "button" at bounding box center [780, 146] width 20 height 20
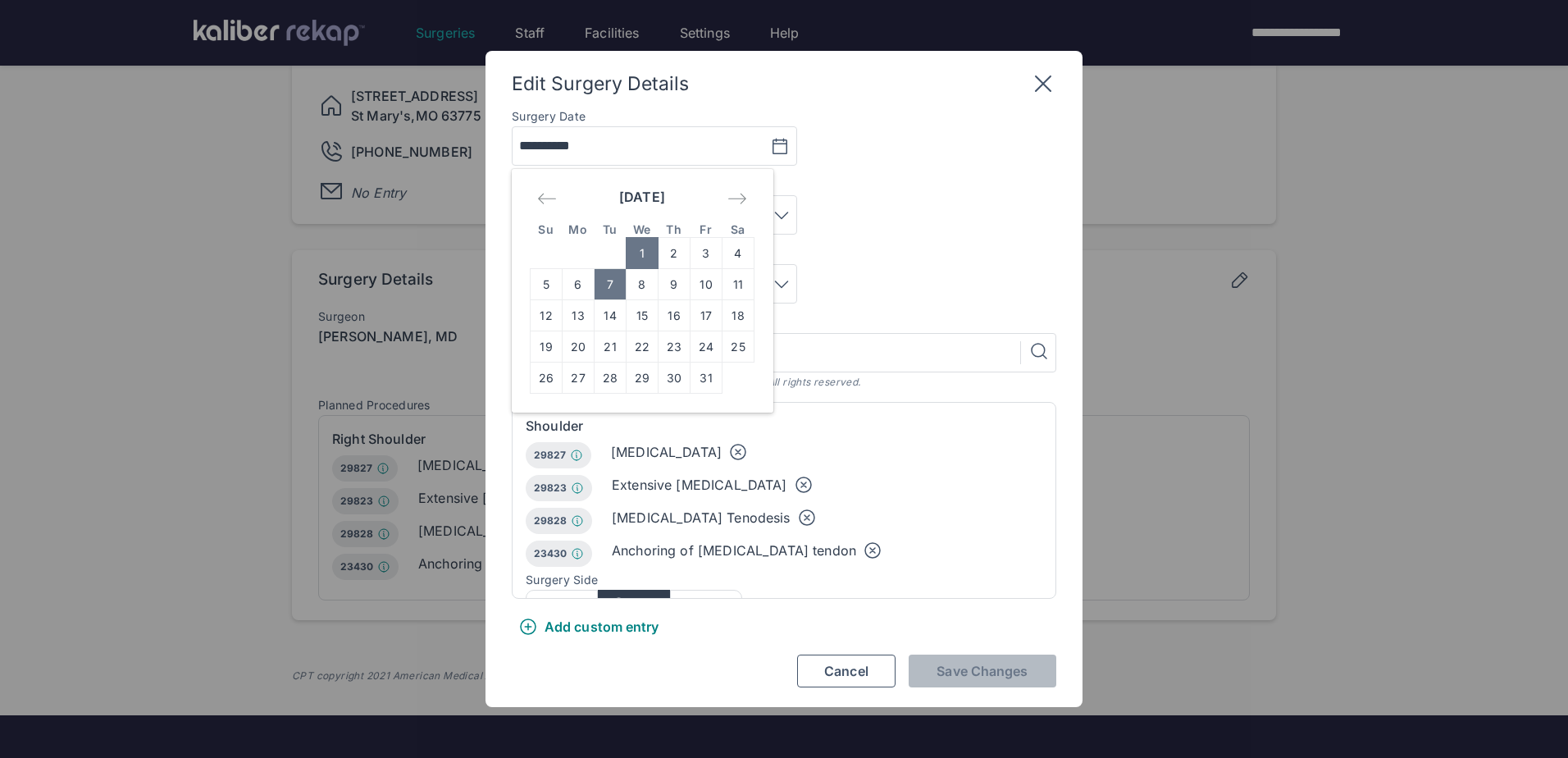
click at [615, 284] on td "7" at bounding box center [611, 285] width 32 height 31
type input "**********"
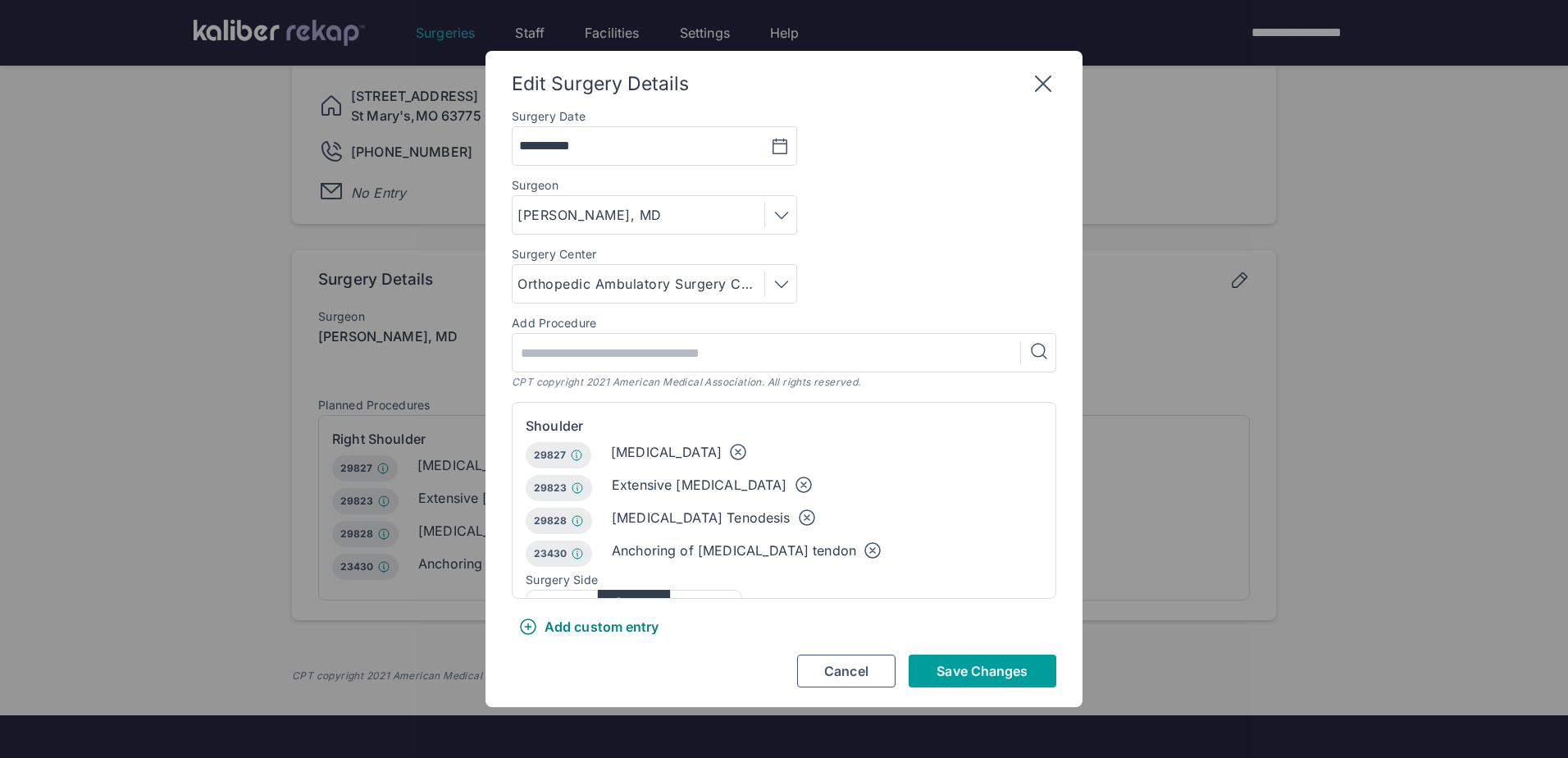
click at [958, 678] on span "Save Changes" at bounding box center [982, 671] width 91 height 17
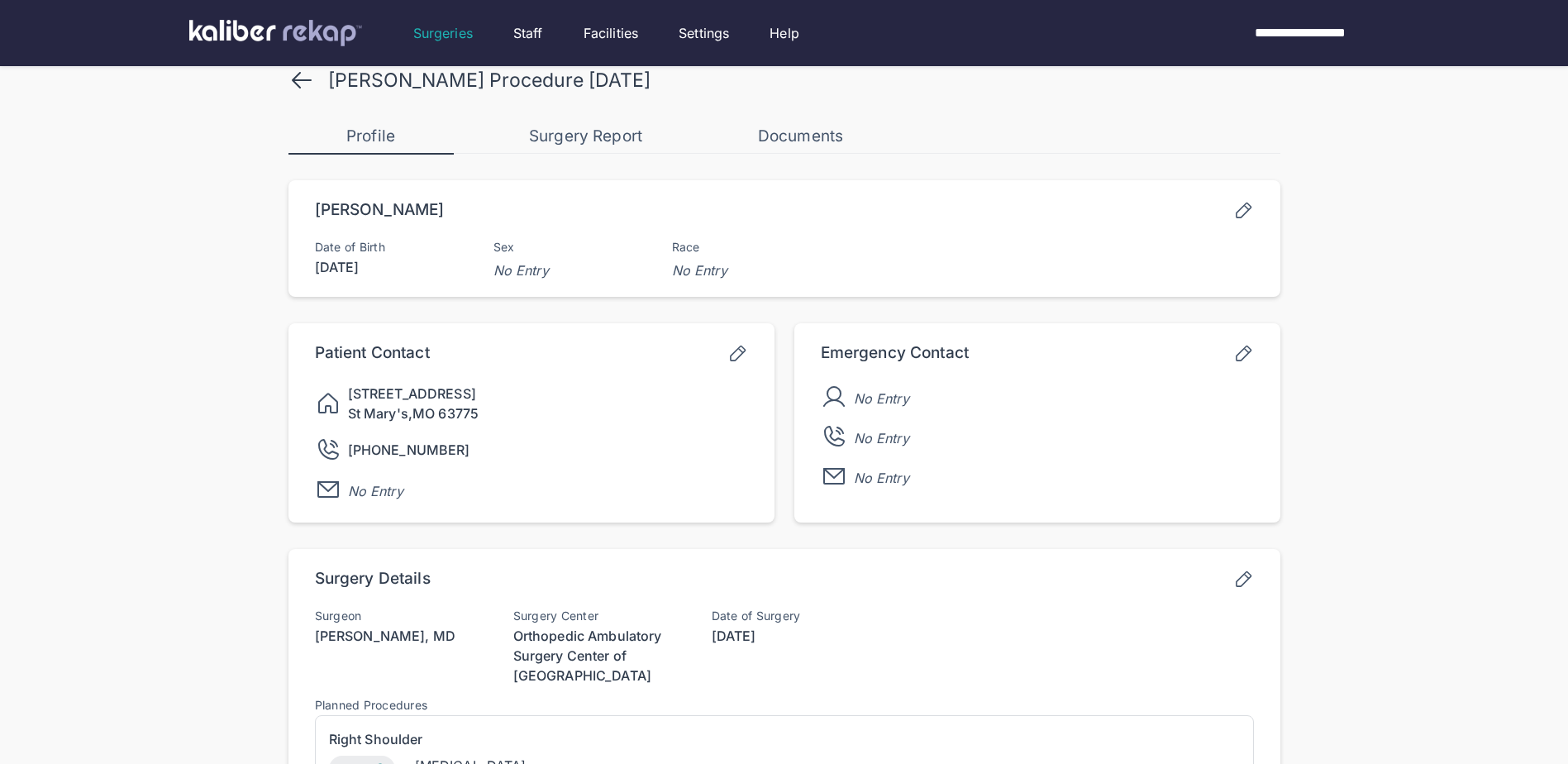
scroll to position [0, 0]
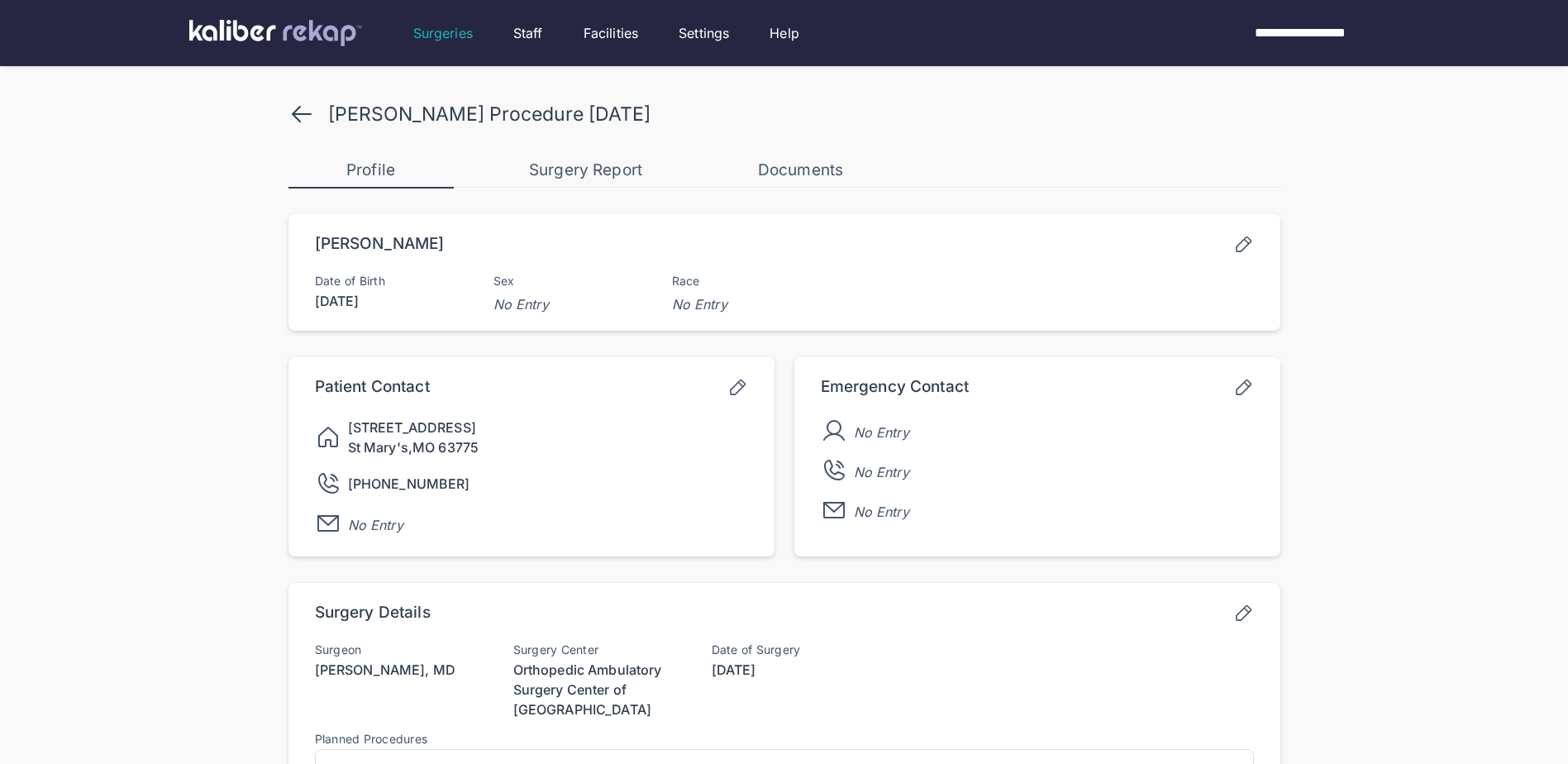
click at [309, 103] on icon at bounding box center [302, 114] width 26 height 26
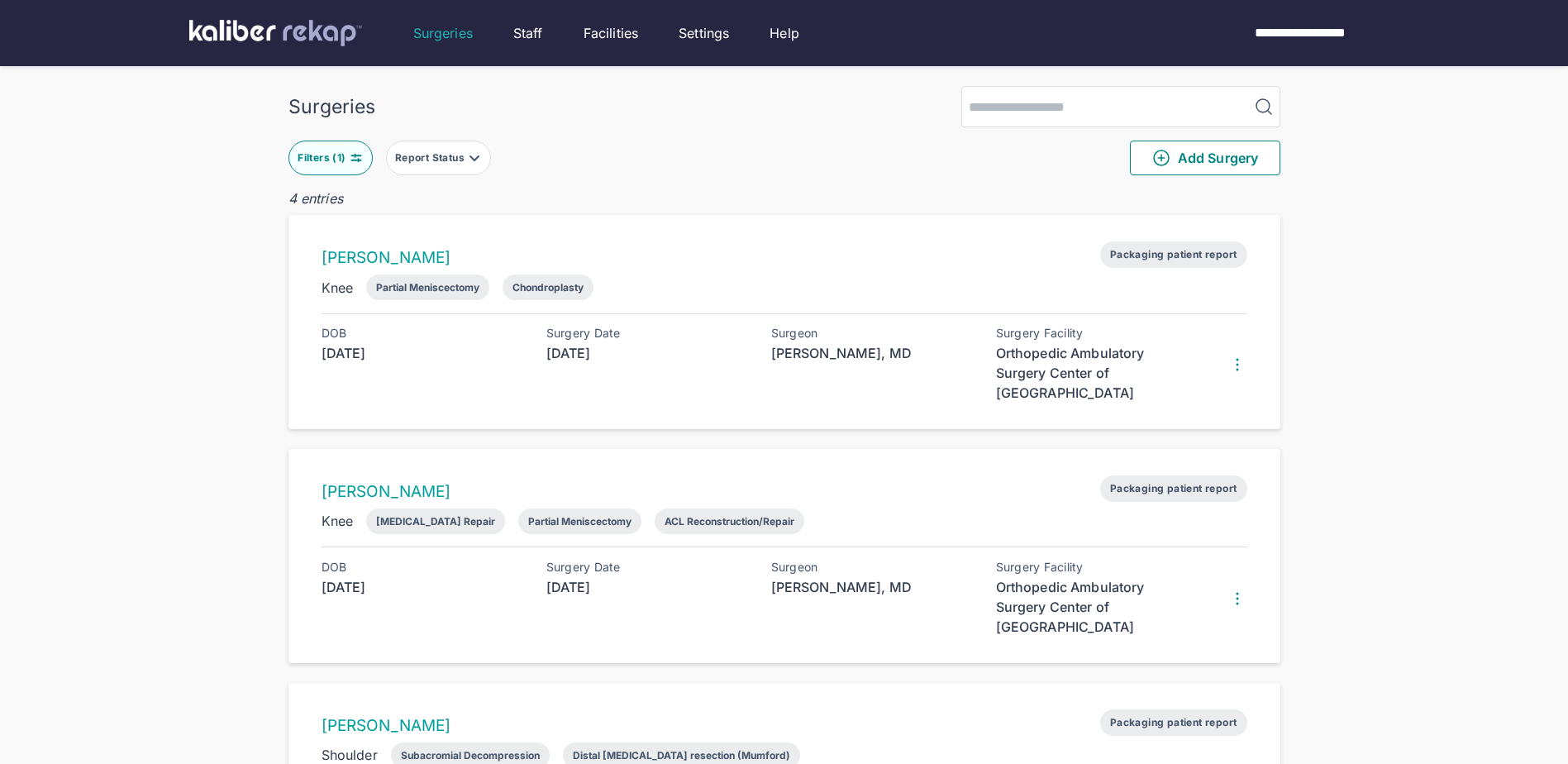
click at [332, 157] on div "Filters ( 1 )" at bounding box center [323, 157] width 51 height 13
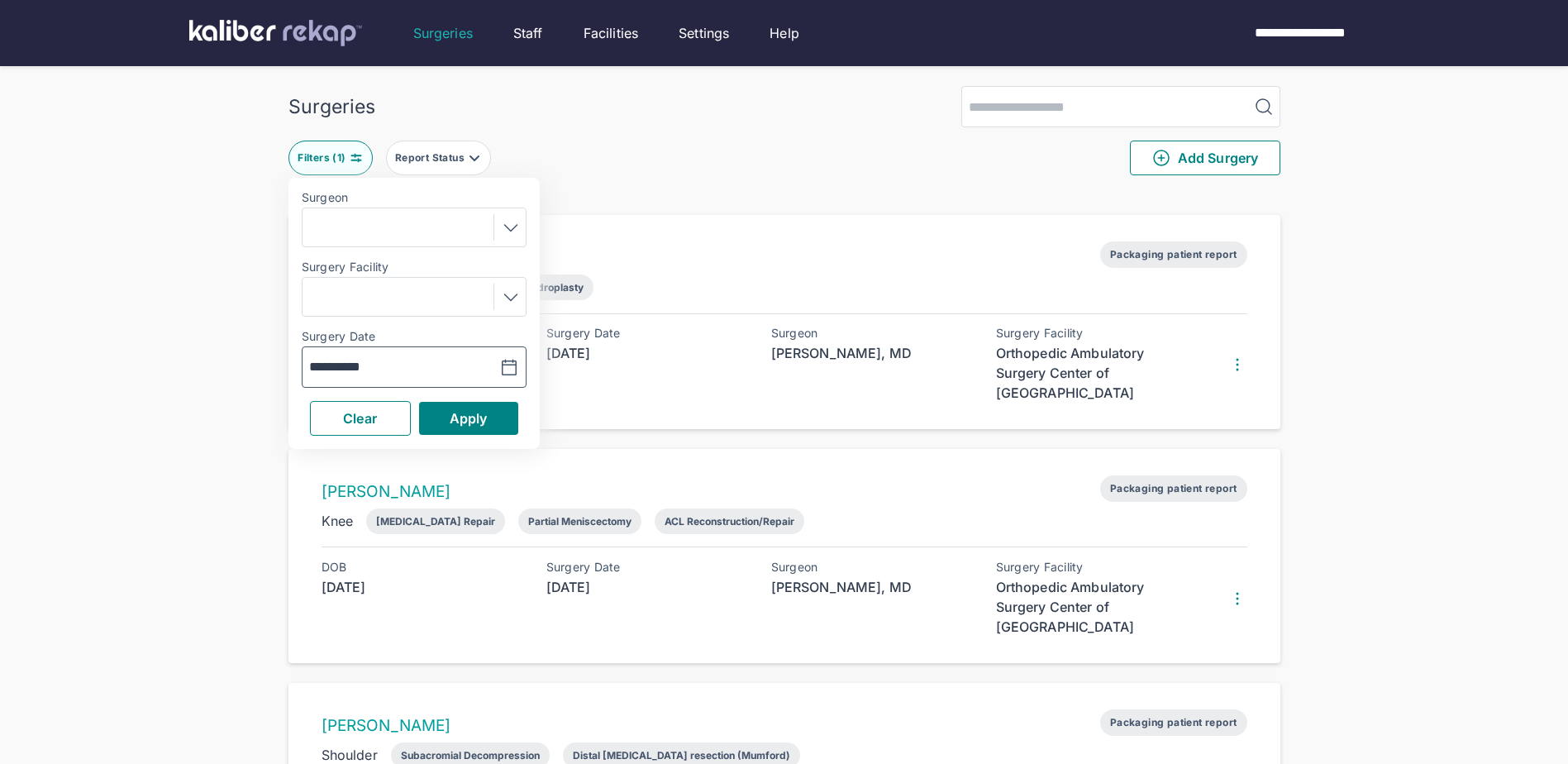
click at [507, 366] on icon "button" at bounding box center [509, 368] width 20 height 20
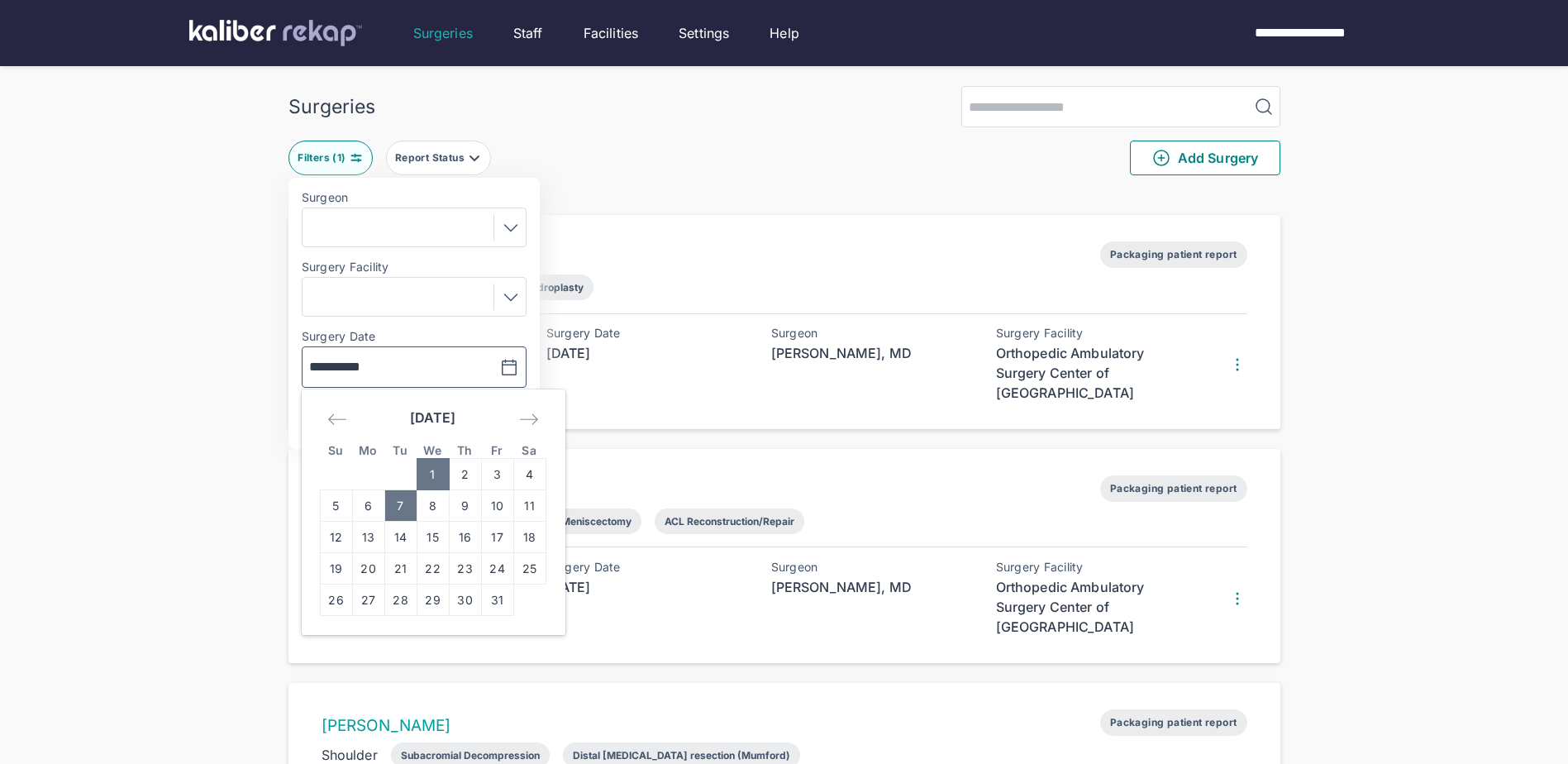
click at [403, 506] on td "7" at bounding box center [400, 506] width 32 height 32
type input "**********"
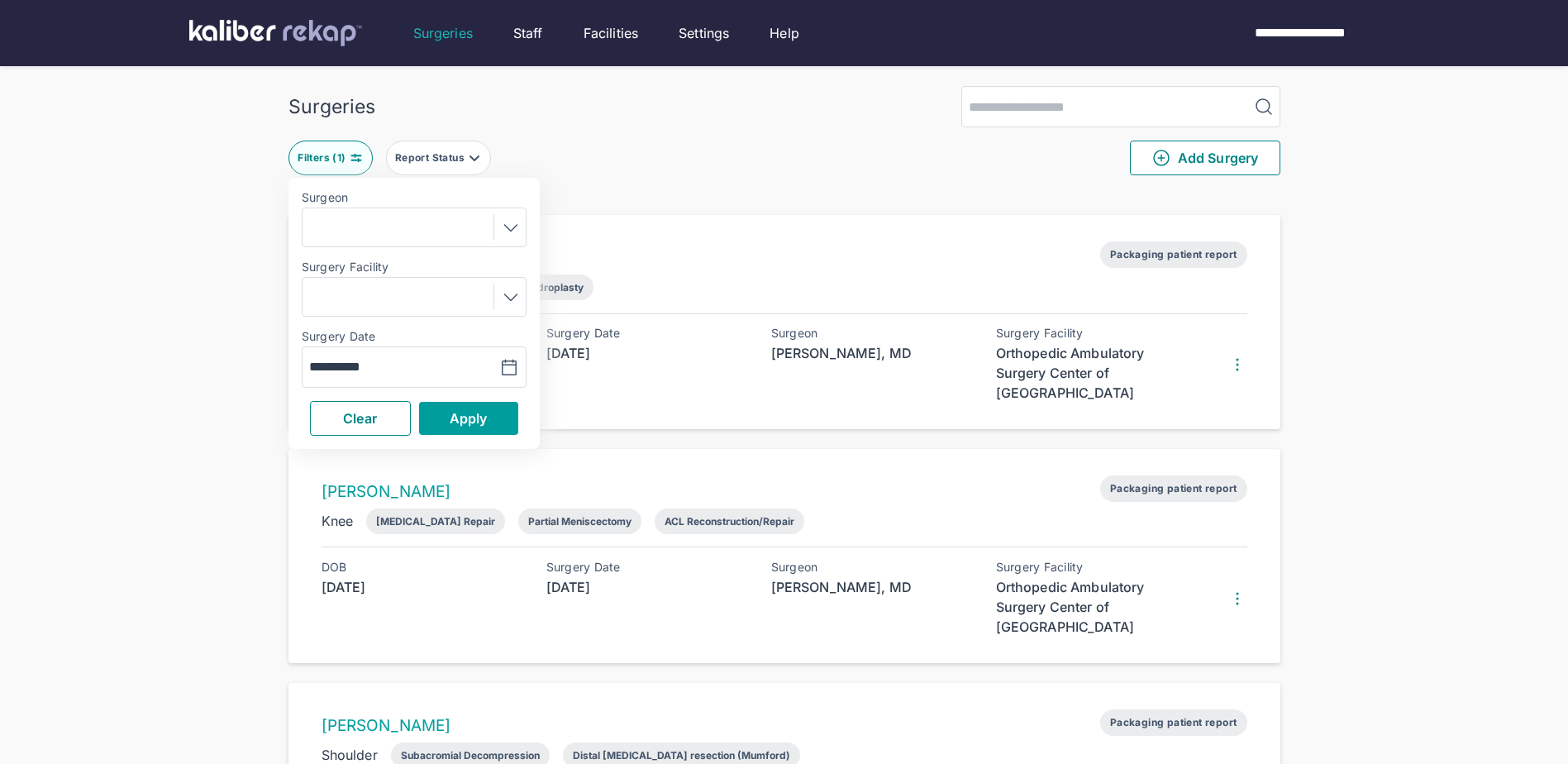
click at [475, 412] on span "Apply" at bounding box center [468, 418] width 38 height 17
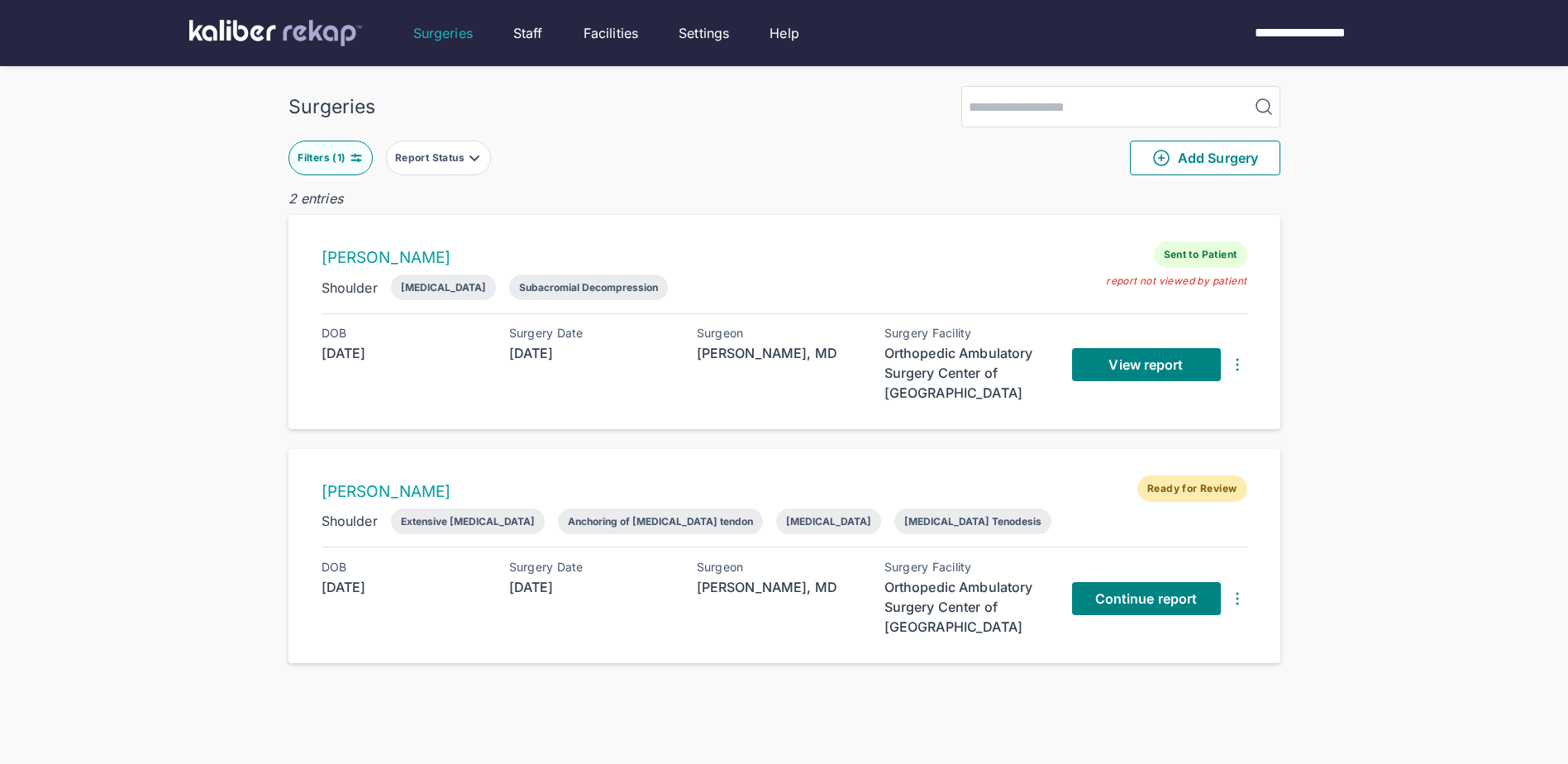
click at [349, 162] on img at bounding box center [356, 157] width 13 height 13
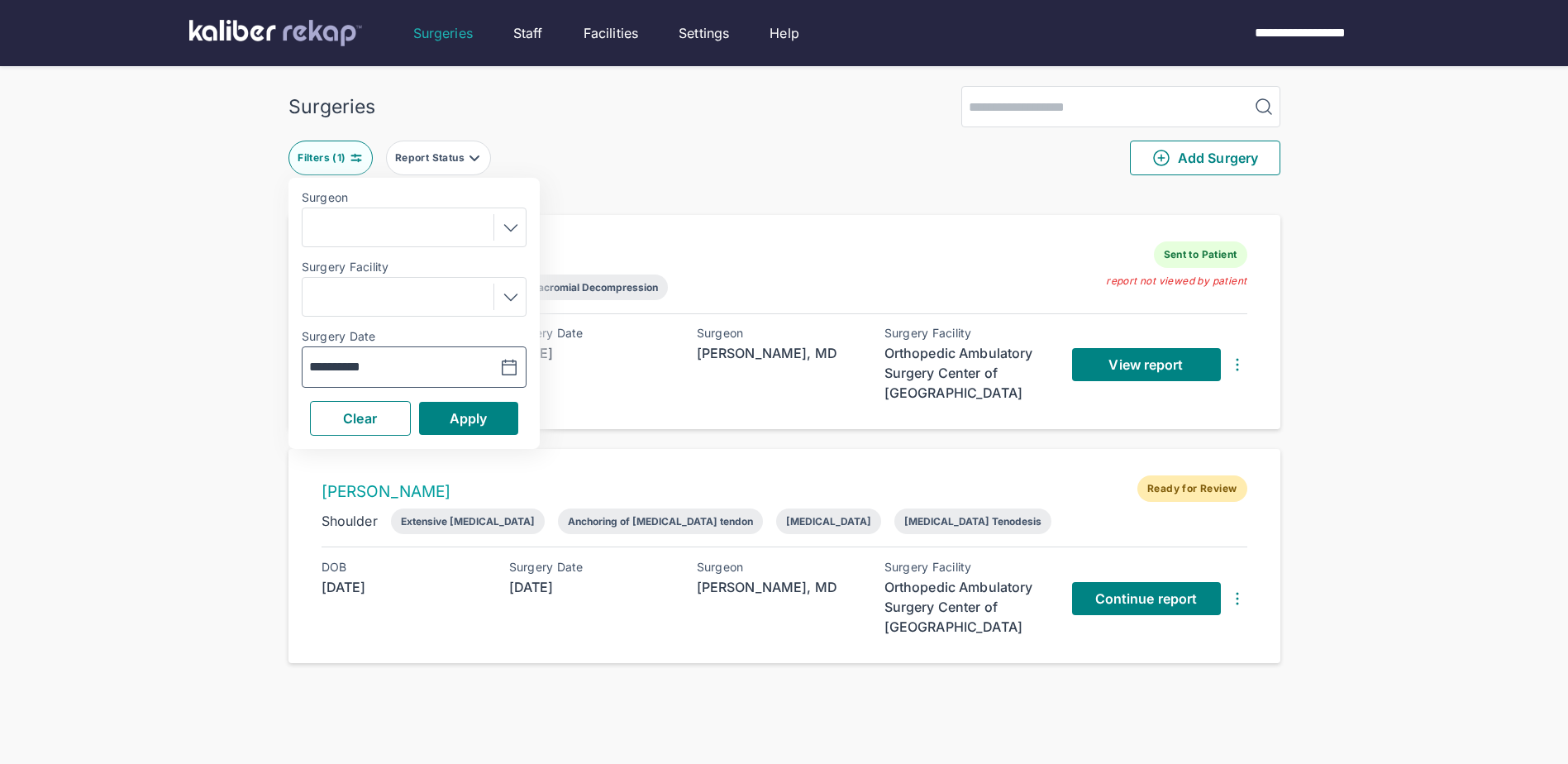
click at [500, 357] on button "button" at bounding box center [468, 366] width 114 height 38
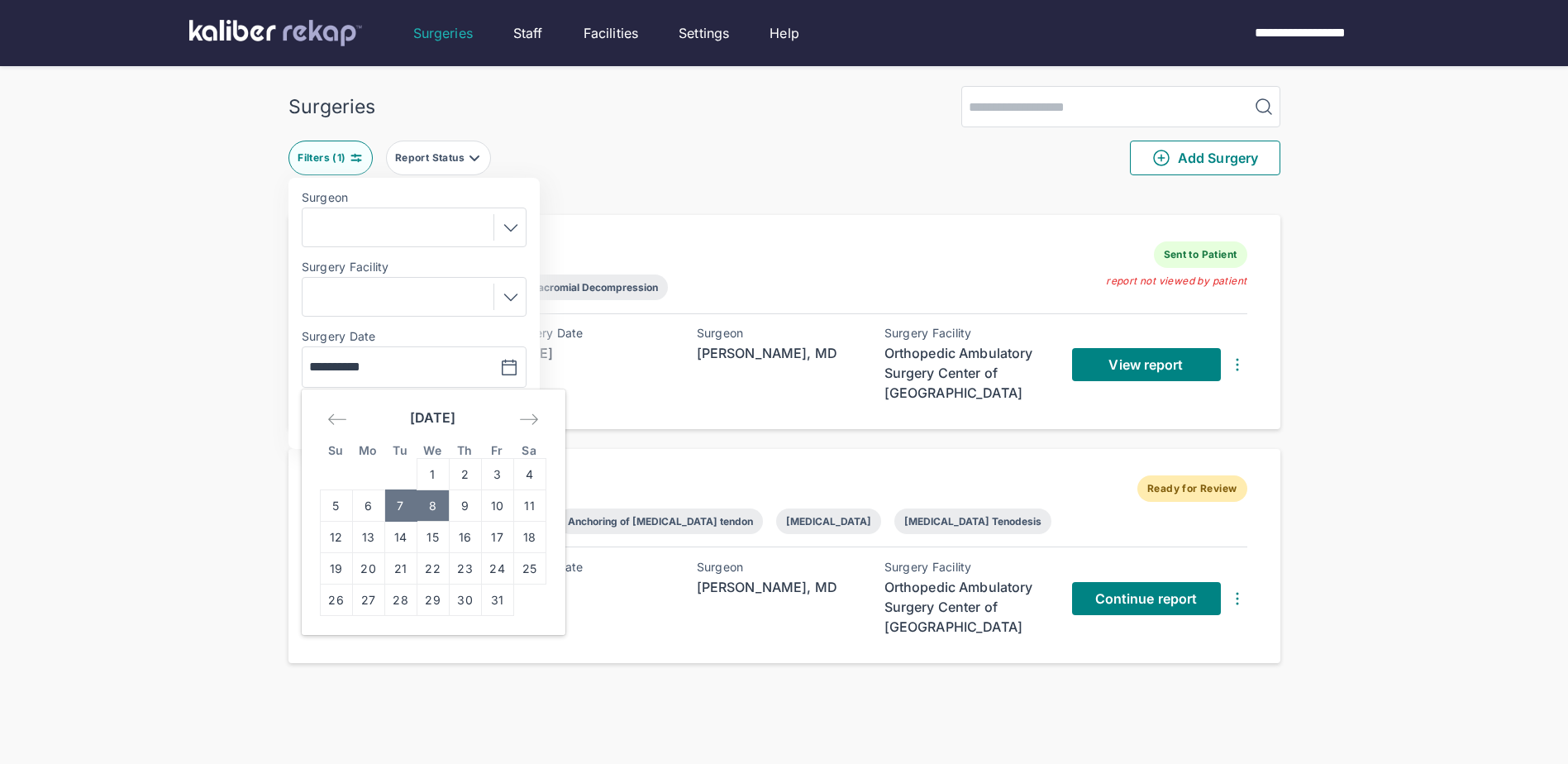
click at [428, 506] on td "8" at bounding box center [433, 506] width 32 height 32
type input "**********"
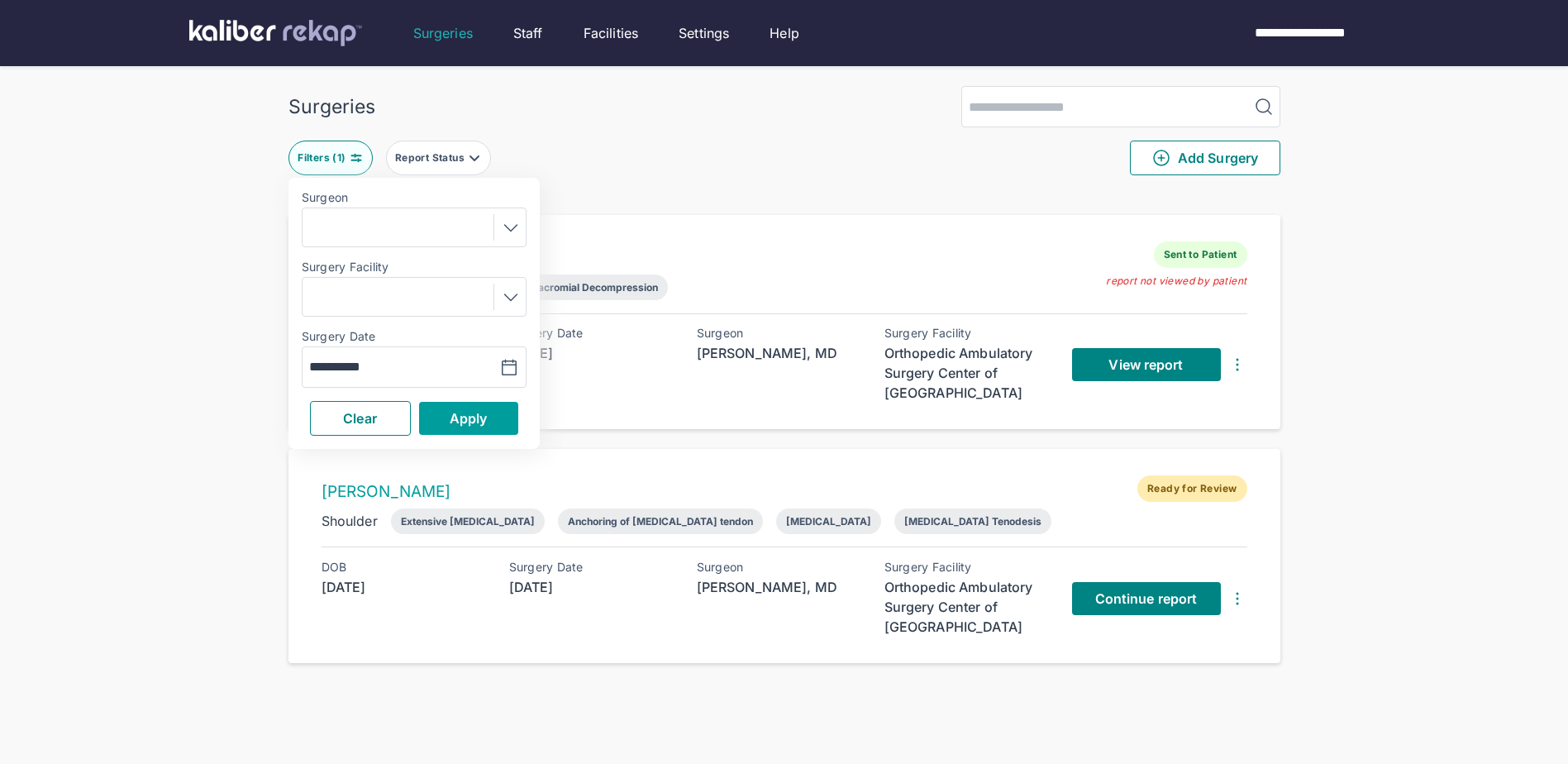
click at [453, 420] on span "Apply" at bounding box center [468, 418] width 38 height 17
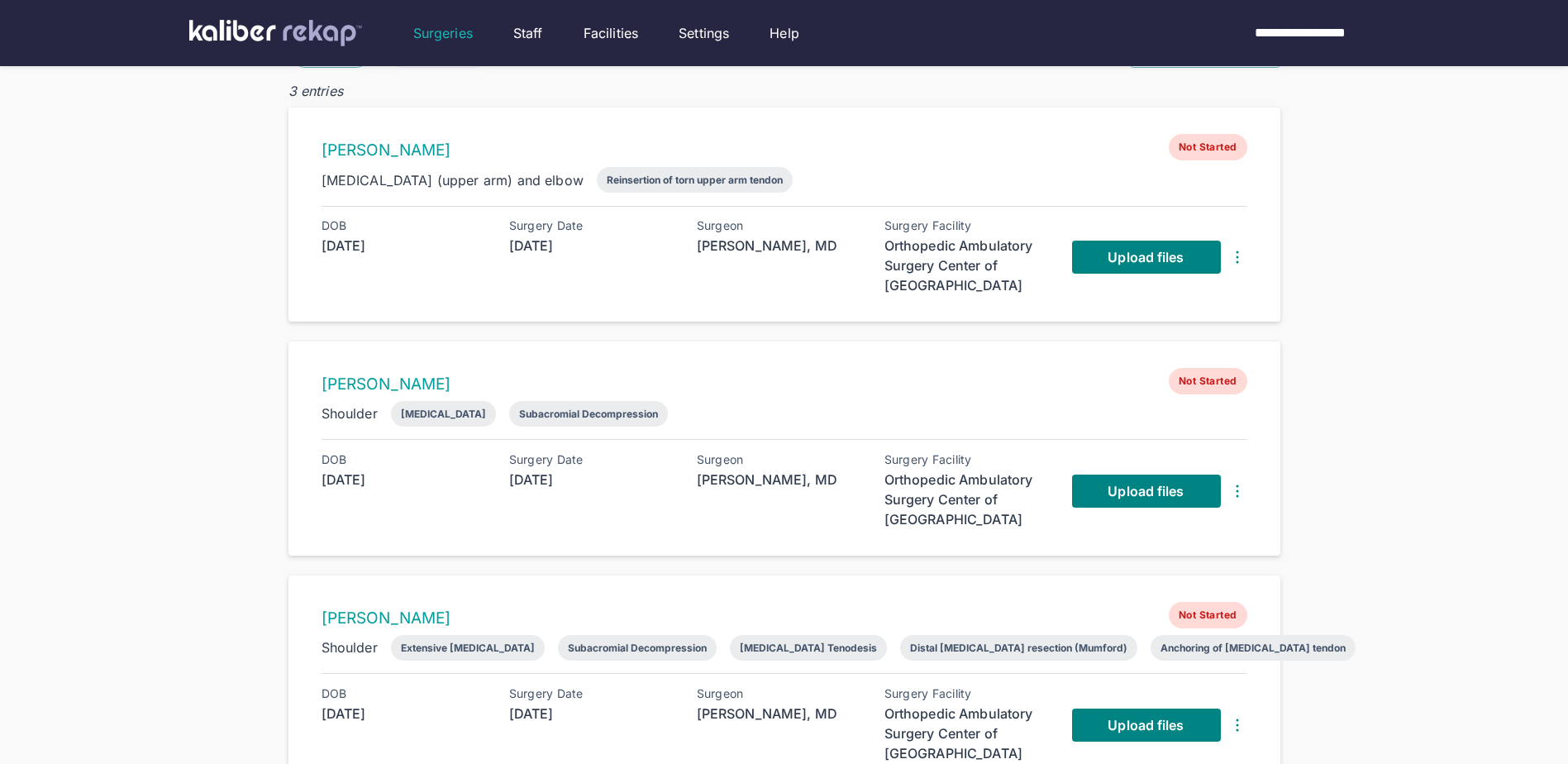
scroll to position [83, 0]
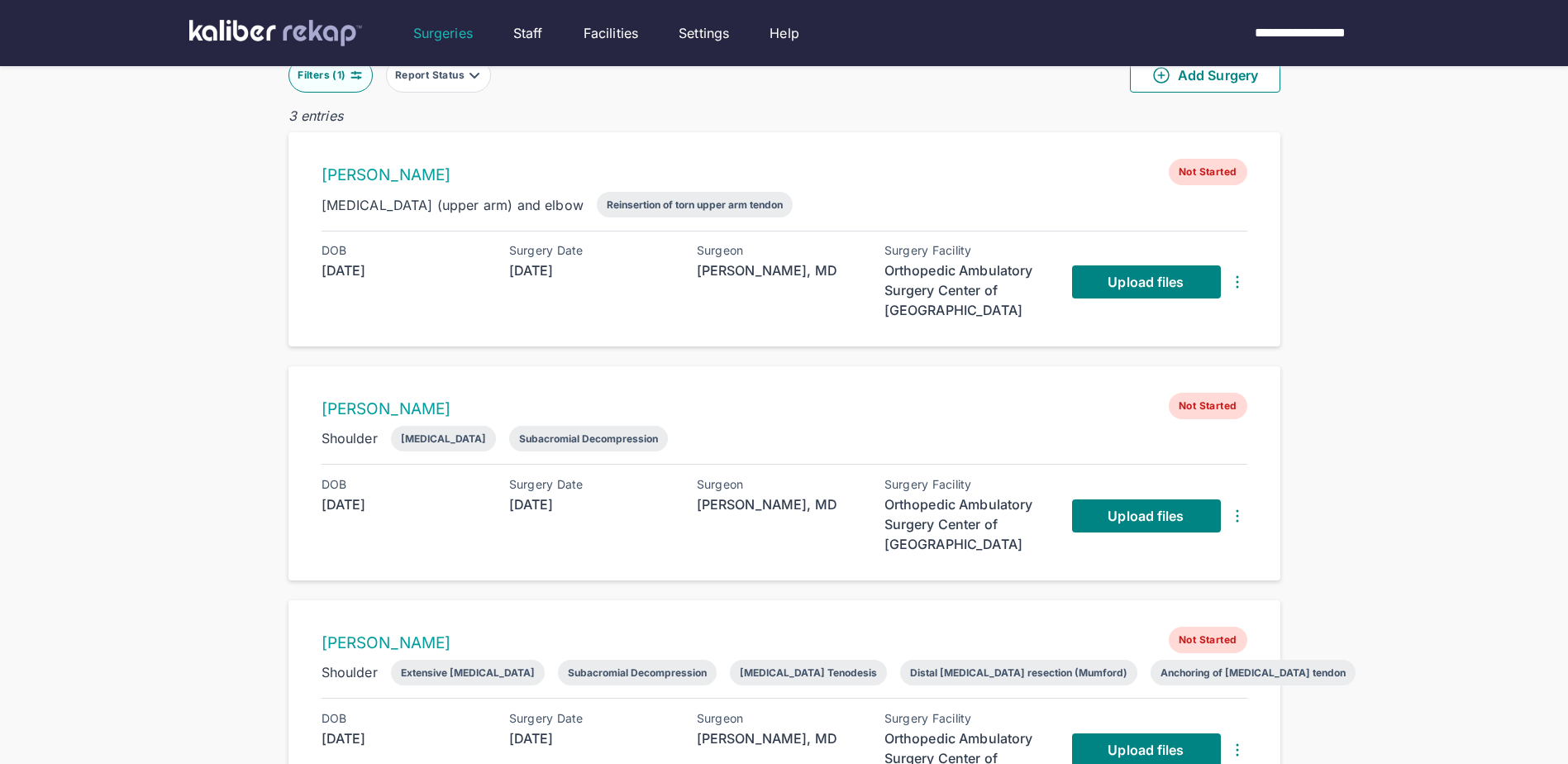
click at [1246, 279] on img at bounding box center [1237, 282] width 20 height 20
click at [1157, 318] on div "Delete Surgery" at bounding box center [1171, 313] width 168 height 17
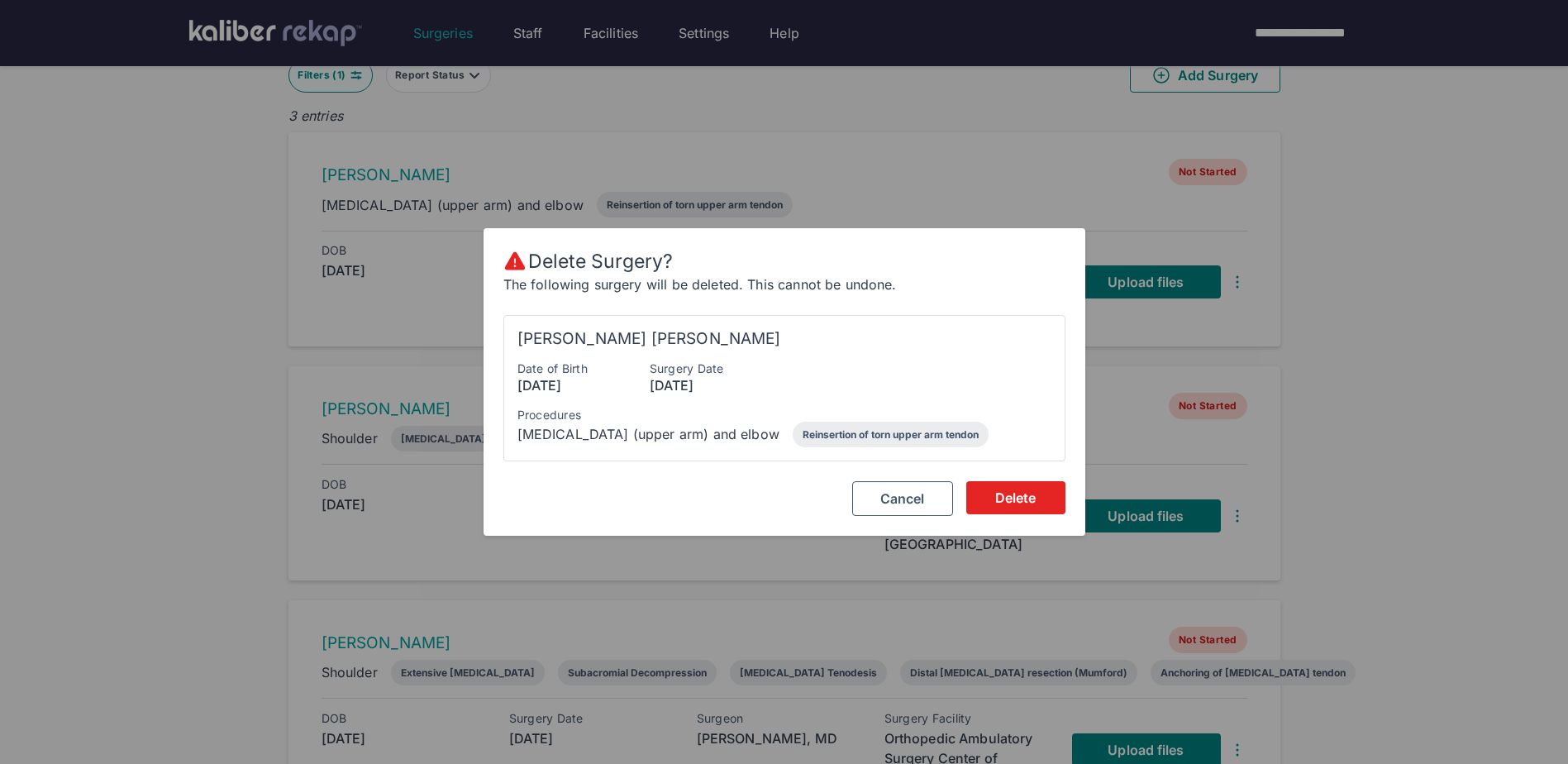
click at [1006, 497] on span "Delete" at bounding box center [1016, 497] width 41 height 17
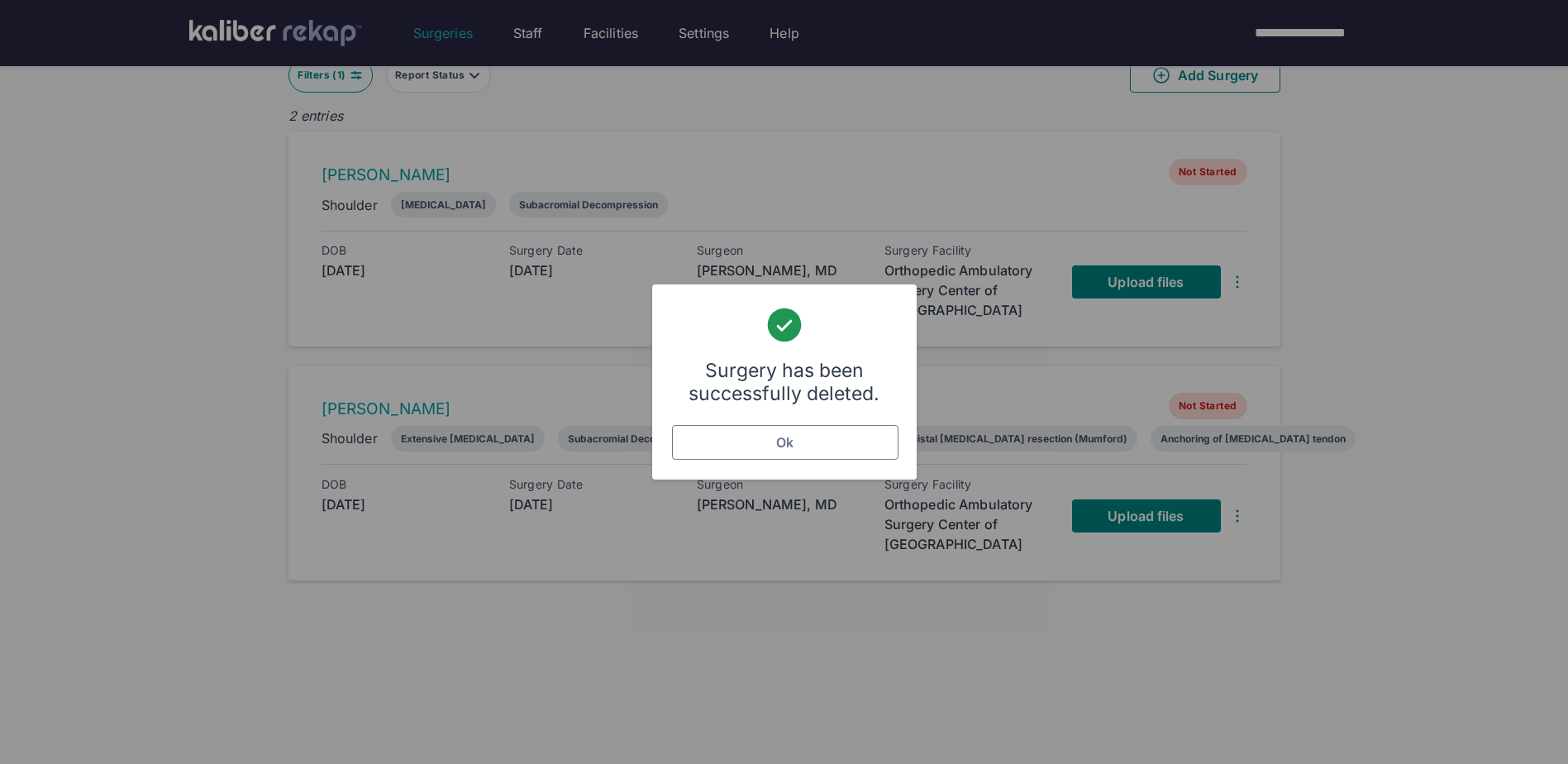
click at [814, 447] on button "Ok" at bounding box center [785, 443] width 227 height 35
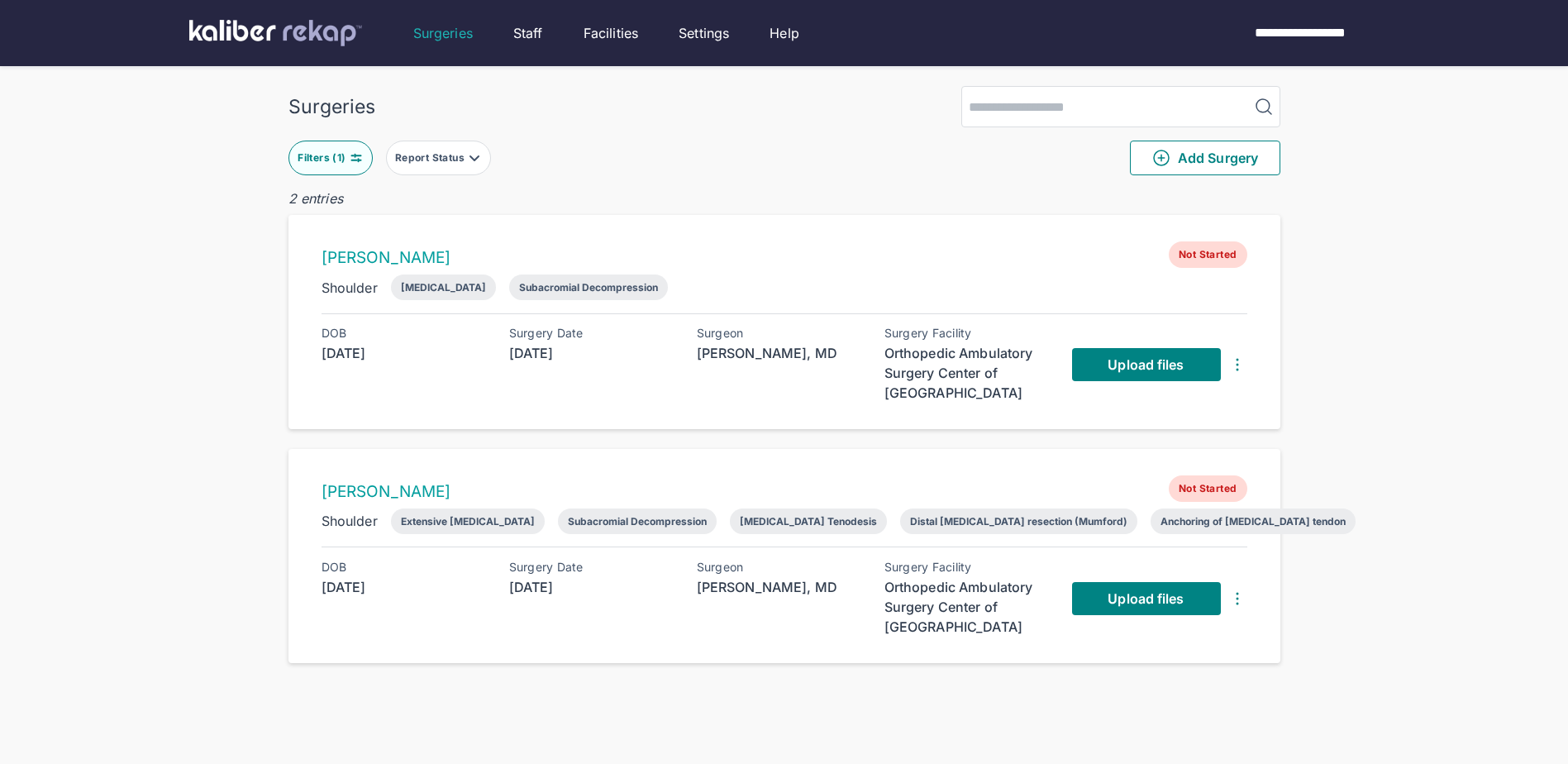
click at [344, 156] on div "Filters ( 1 )" at bounding box center [323, 157] width 51 height 13
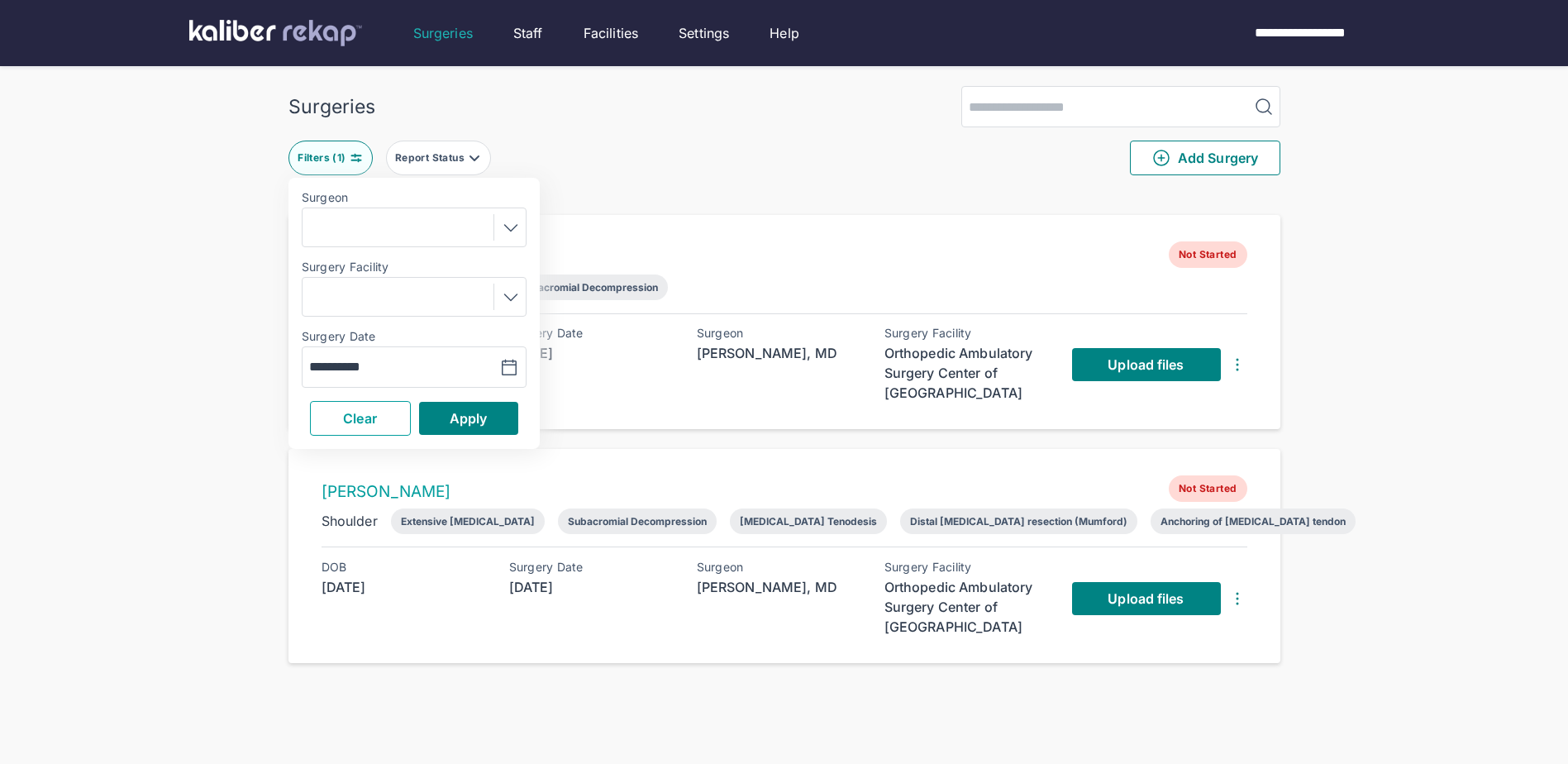
click at [389, 426] on button "Clear" at bounding box center [360, 419] width 101 height 35
click at [516, 417] on button "Apply" at bounding box center [468, 419] width 99 height 33
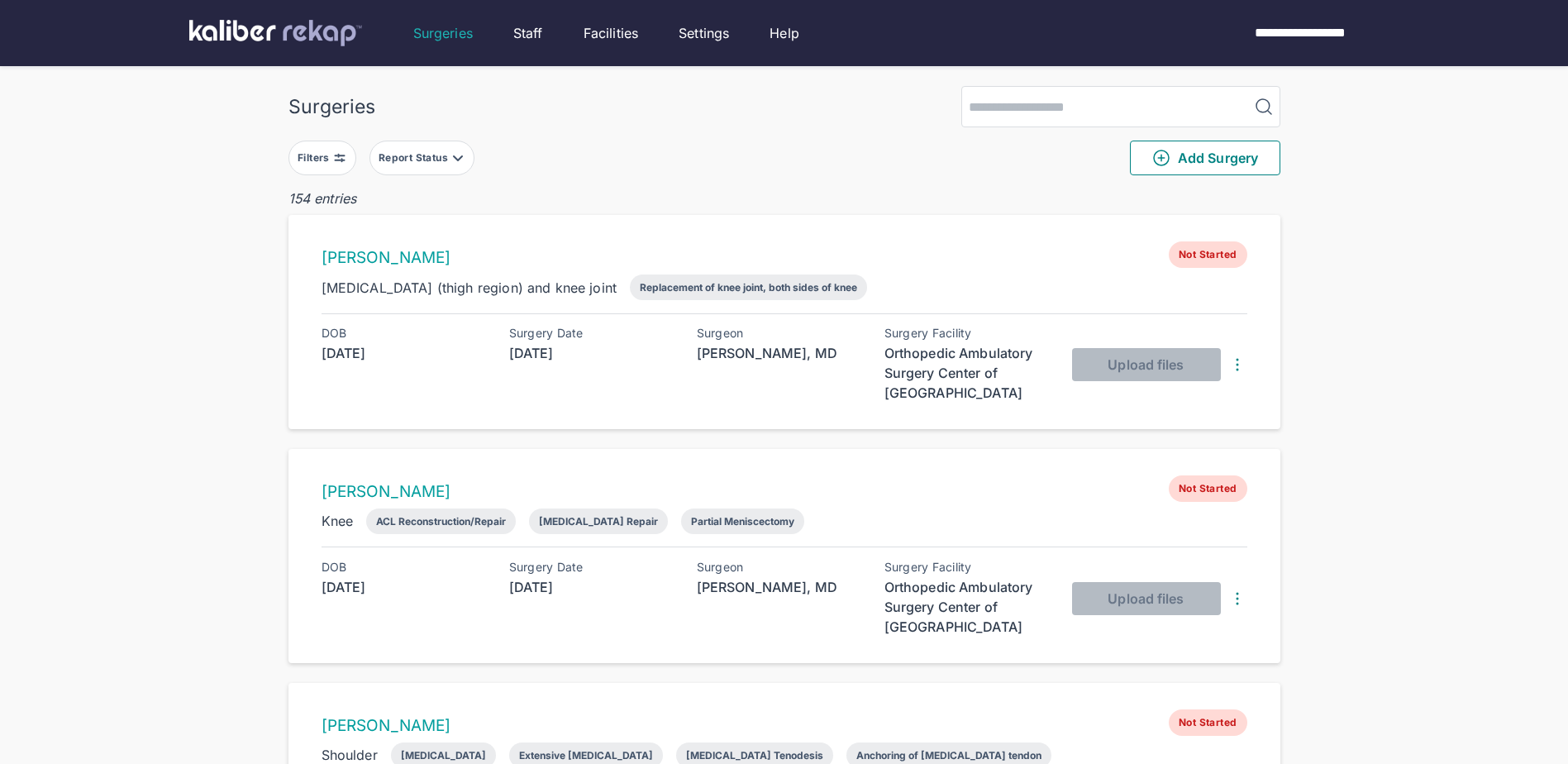
click at [445, 149] on button "Report Status" at bounding box center [422, 158] width 105 height 35
click at [403, 251] on label "Ready for Review" at bounding box center [495, 258] width 225 height 17
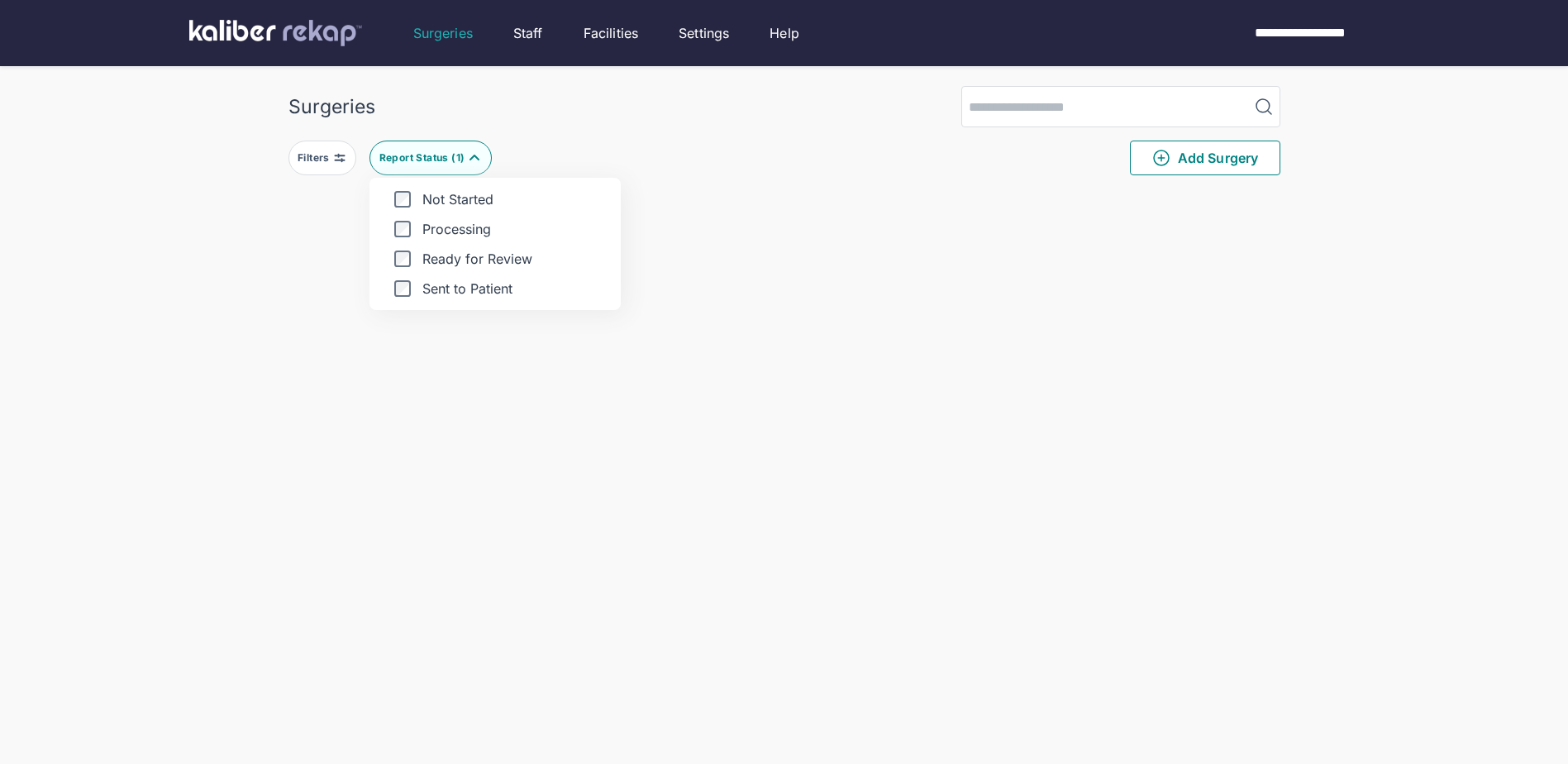
click at [217, 256] on div "Surgeries Filters Report Status ( 1 ) Not Started Processing Ready for Review S…" at bounding box center [784, 594] width 1568 height 1188
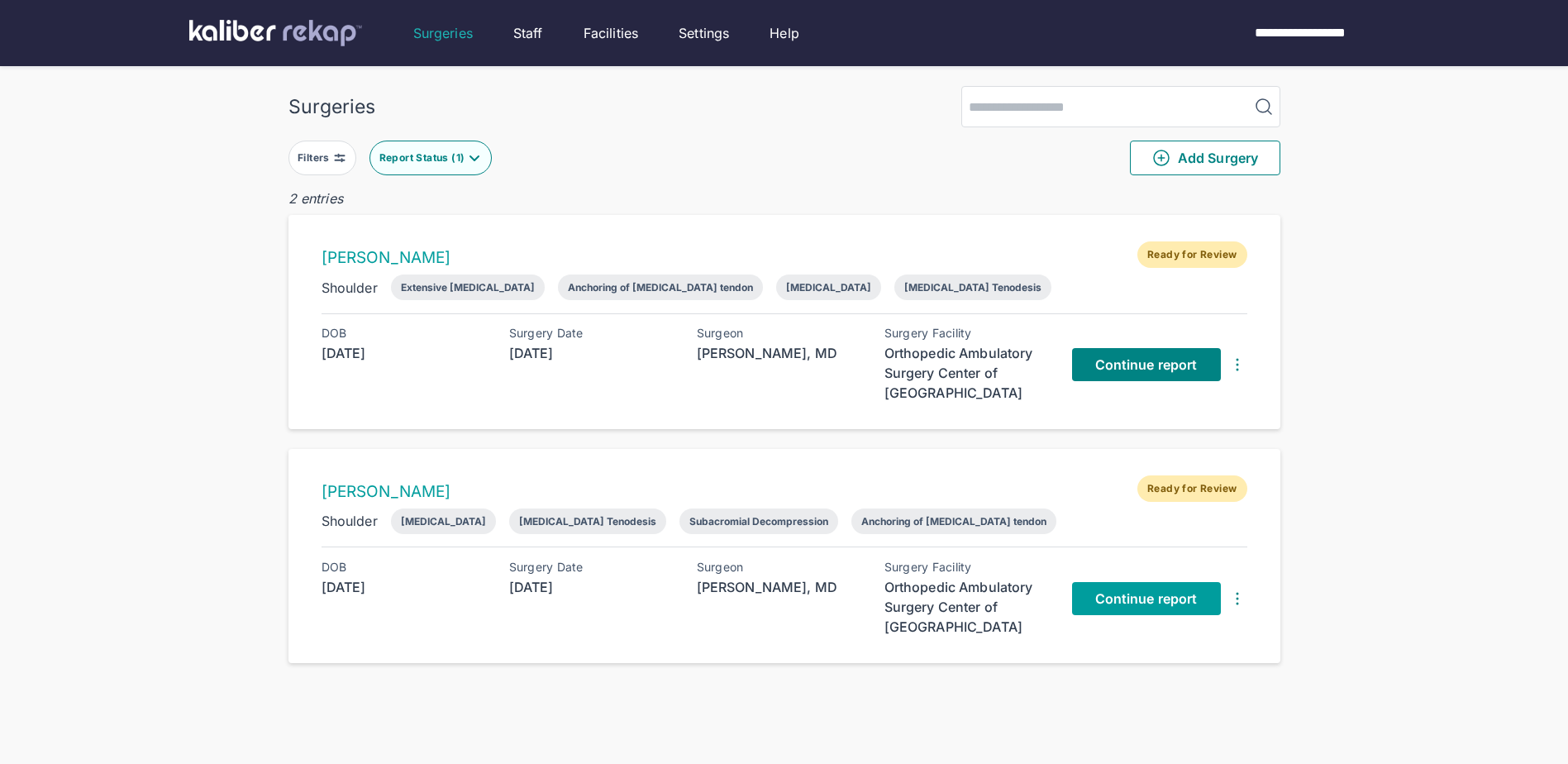
click at [1157, 604] on span "Continue report" at bounding box center [1146, 598] width 103 height 17
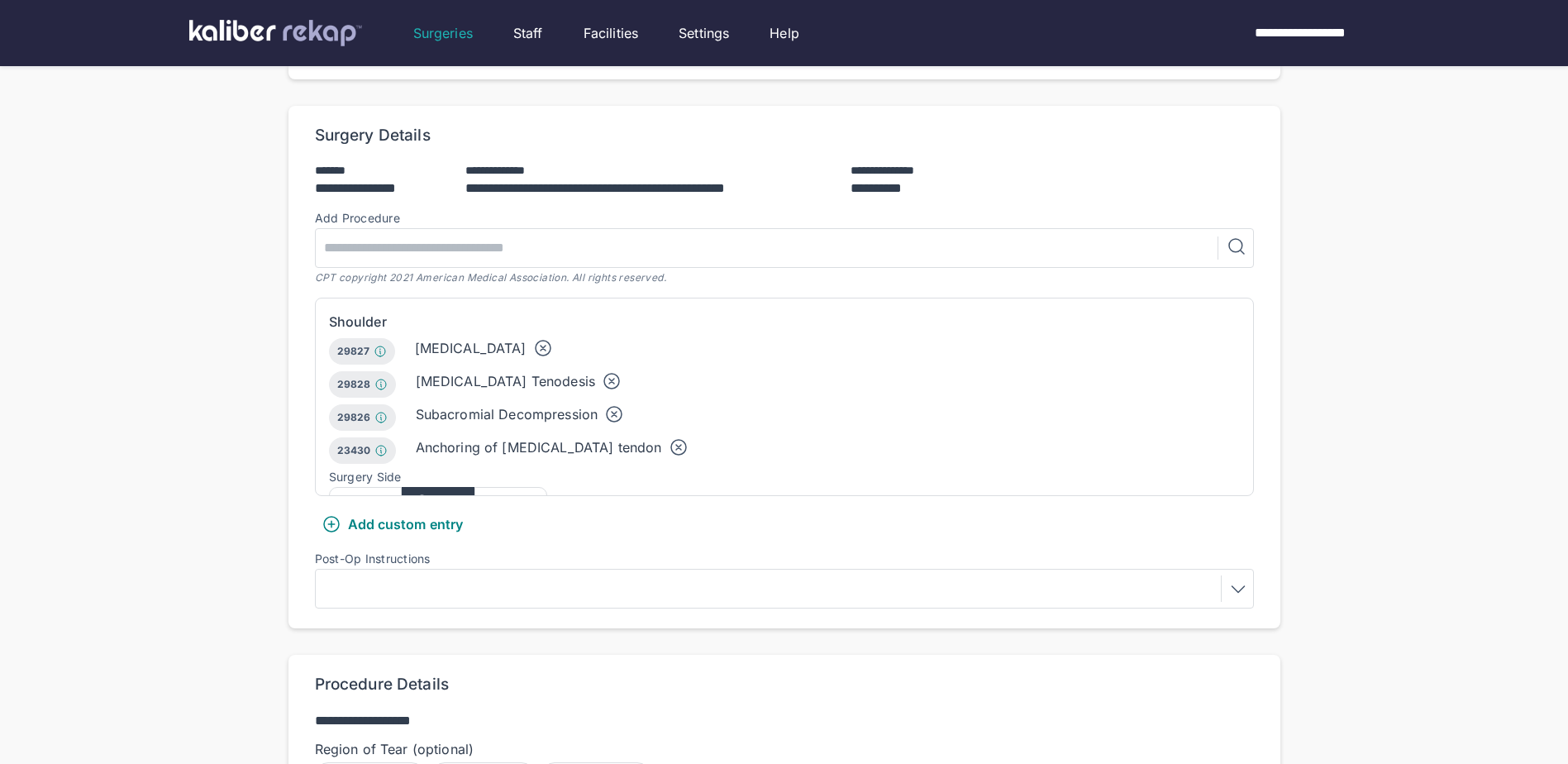
scroll to position [331, 0]
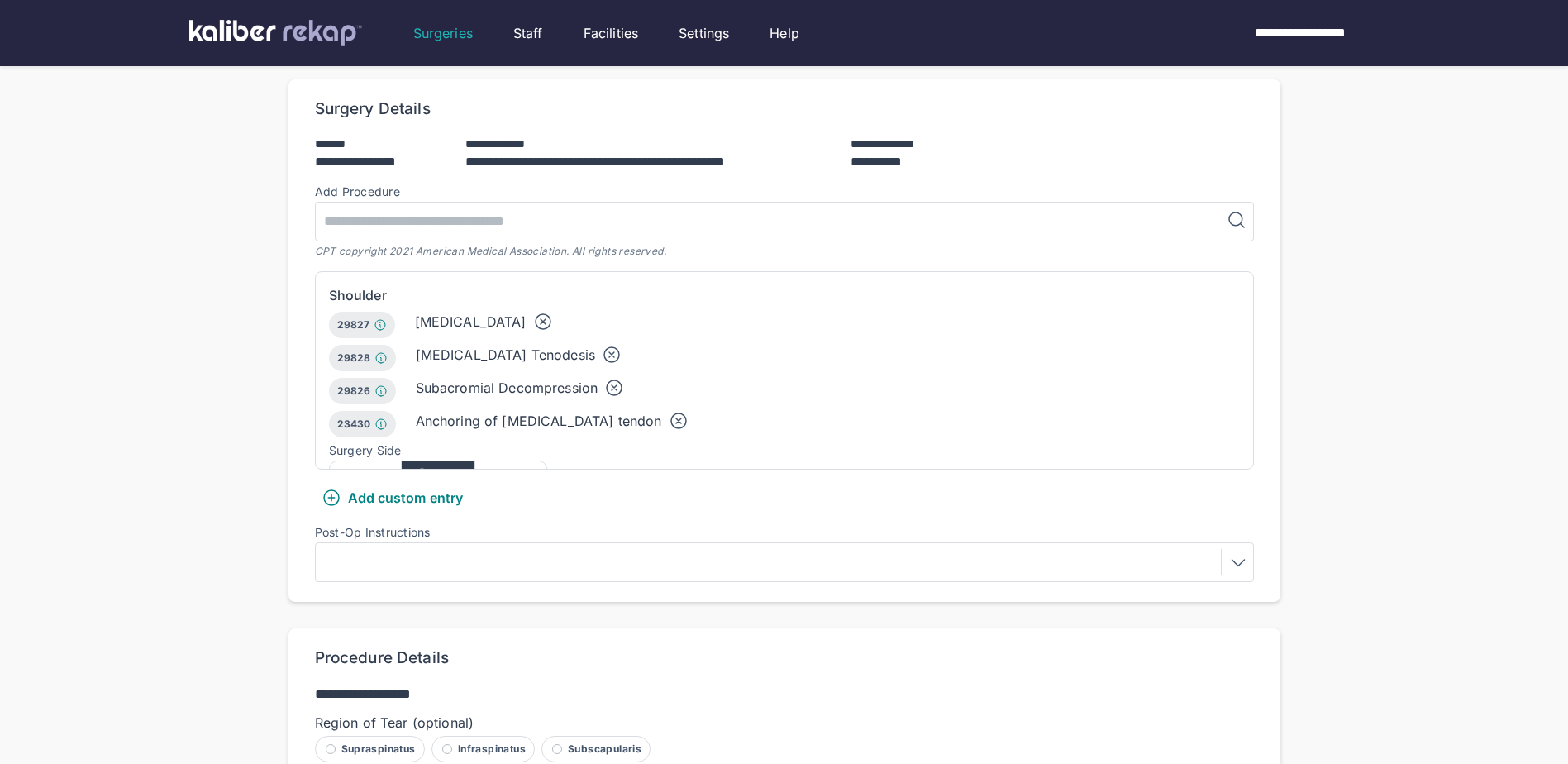
click at [363, 549] on div at bounding box center [784, 562] width 927 height 26
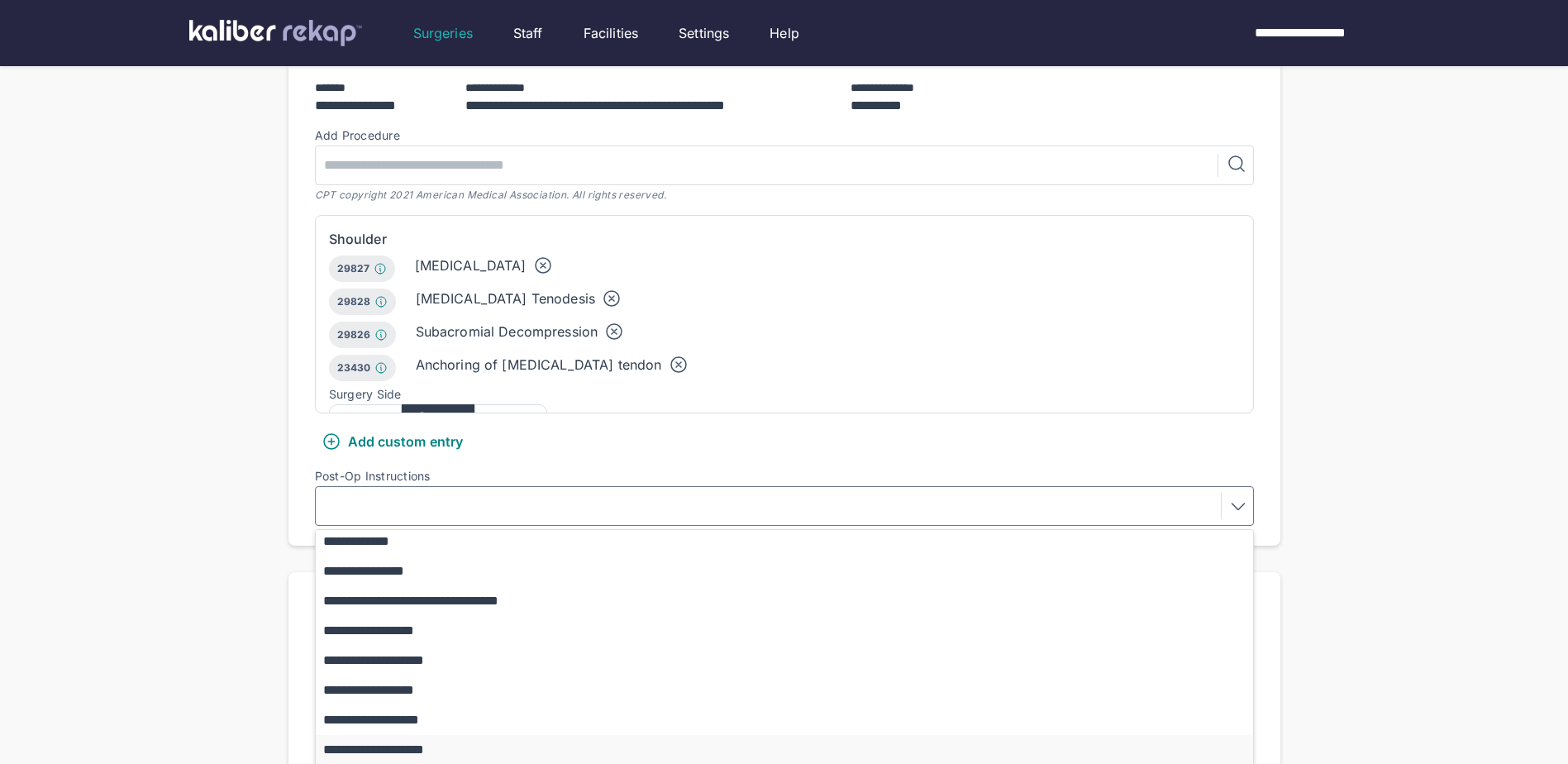
scroll to position [414, 0]
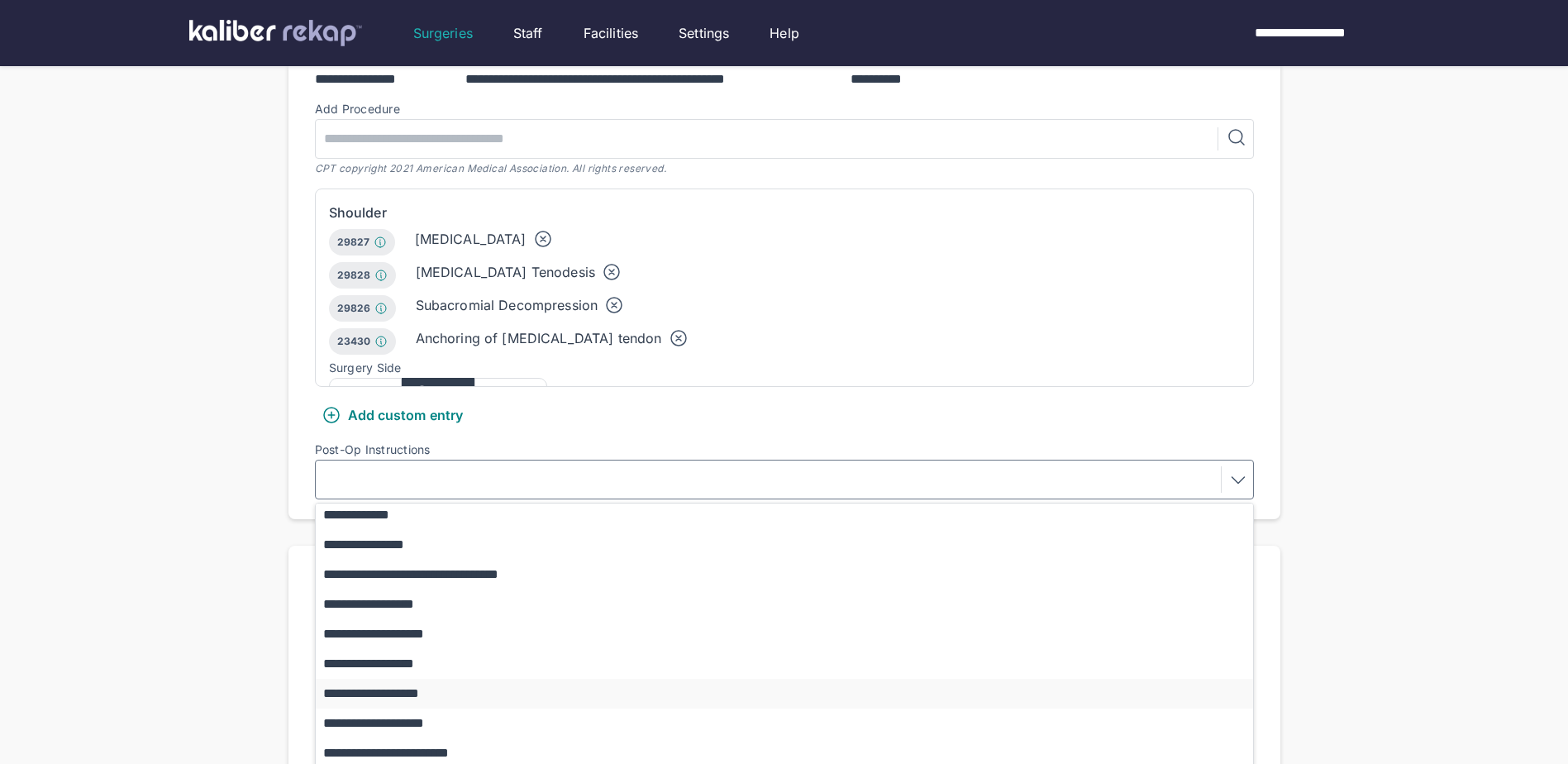
click at [437, 679] on button "**********" at bounding box center [793, 694] width 953 height 30
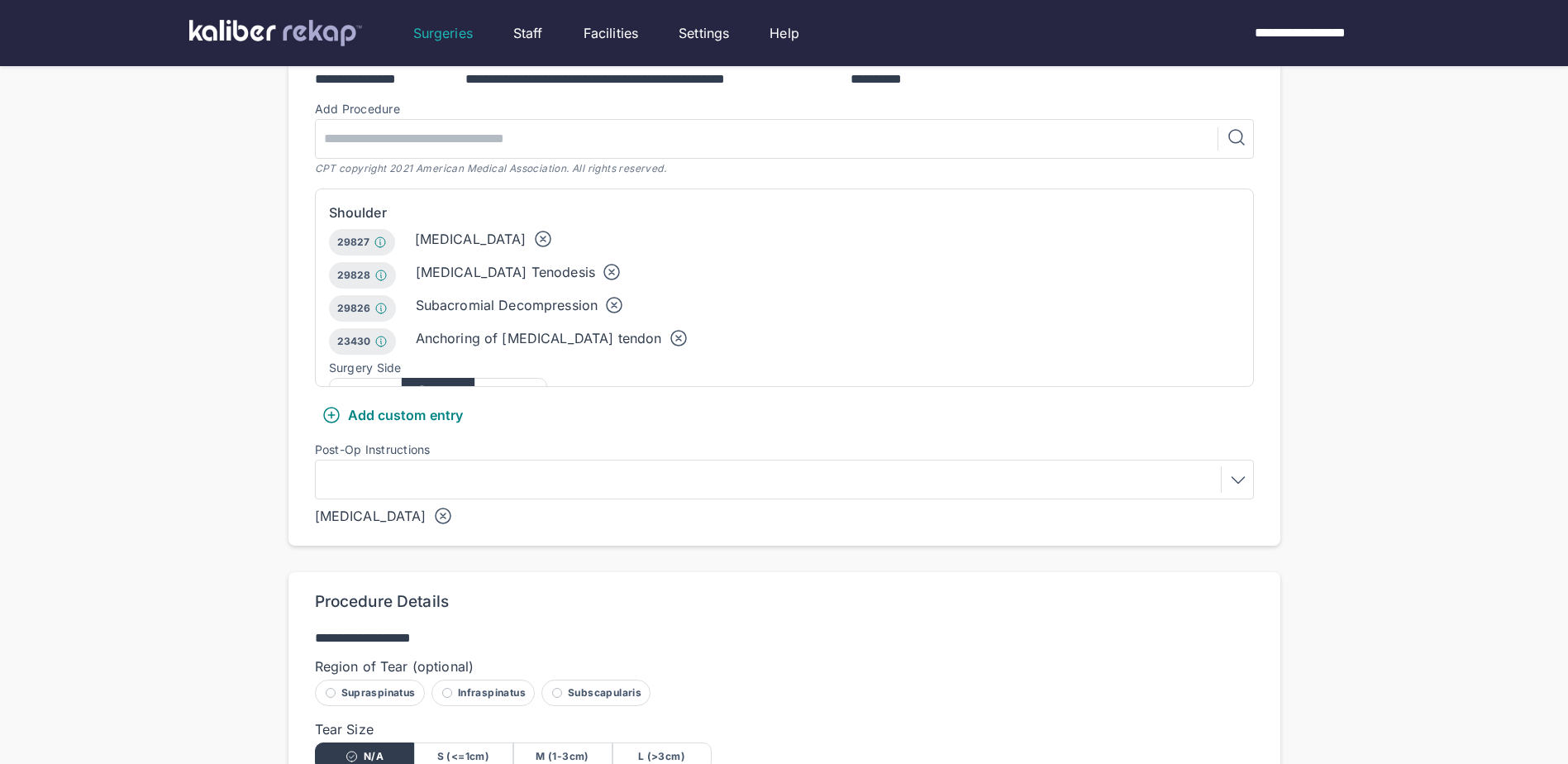
click at [182, 499] on div "**********" at bounding box center [784, 294] width 1568 height 1416
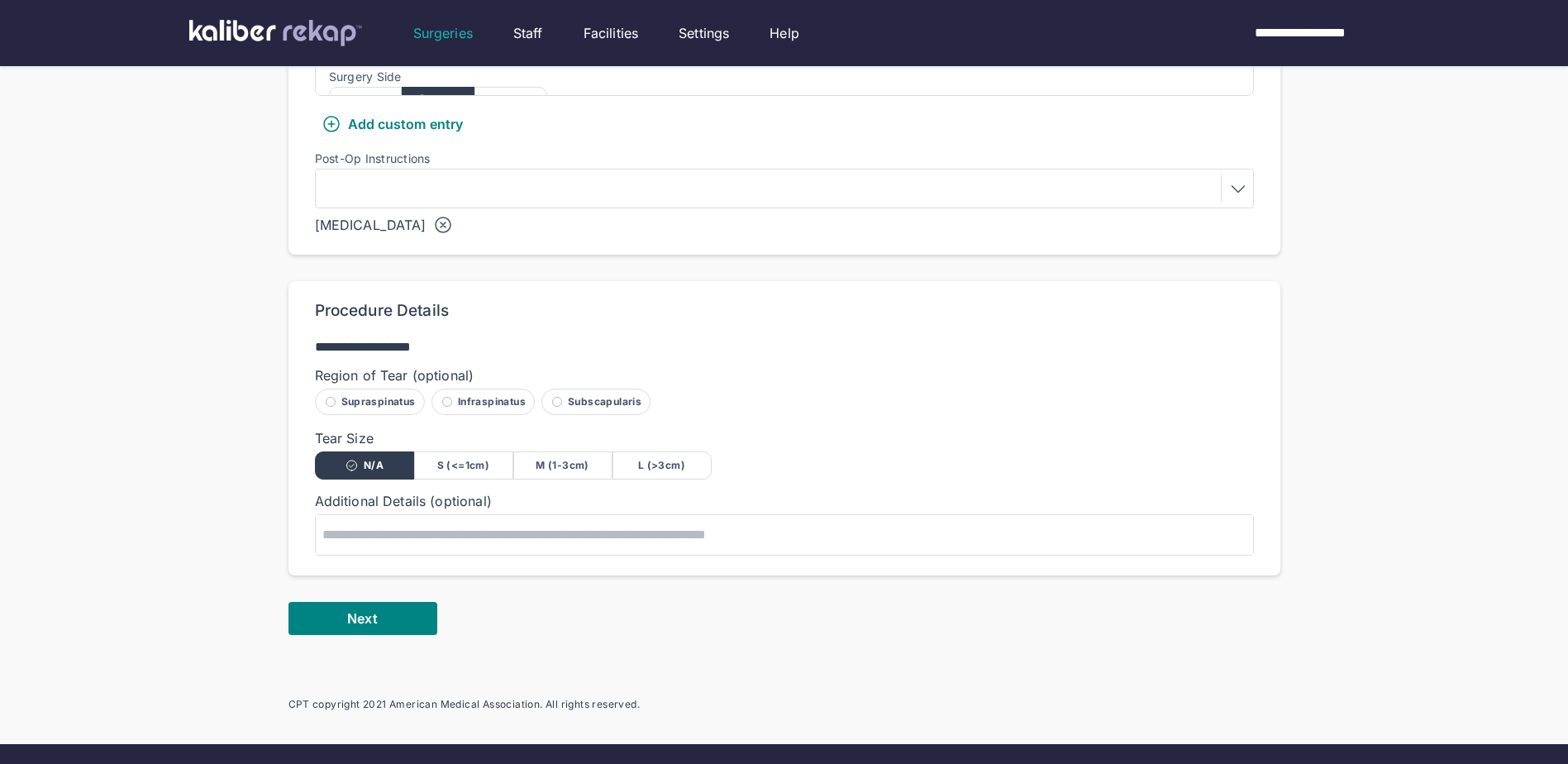
scroll to position [744, 0]
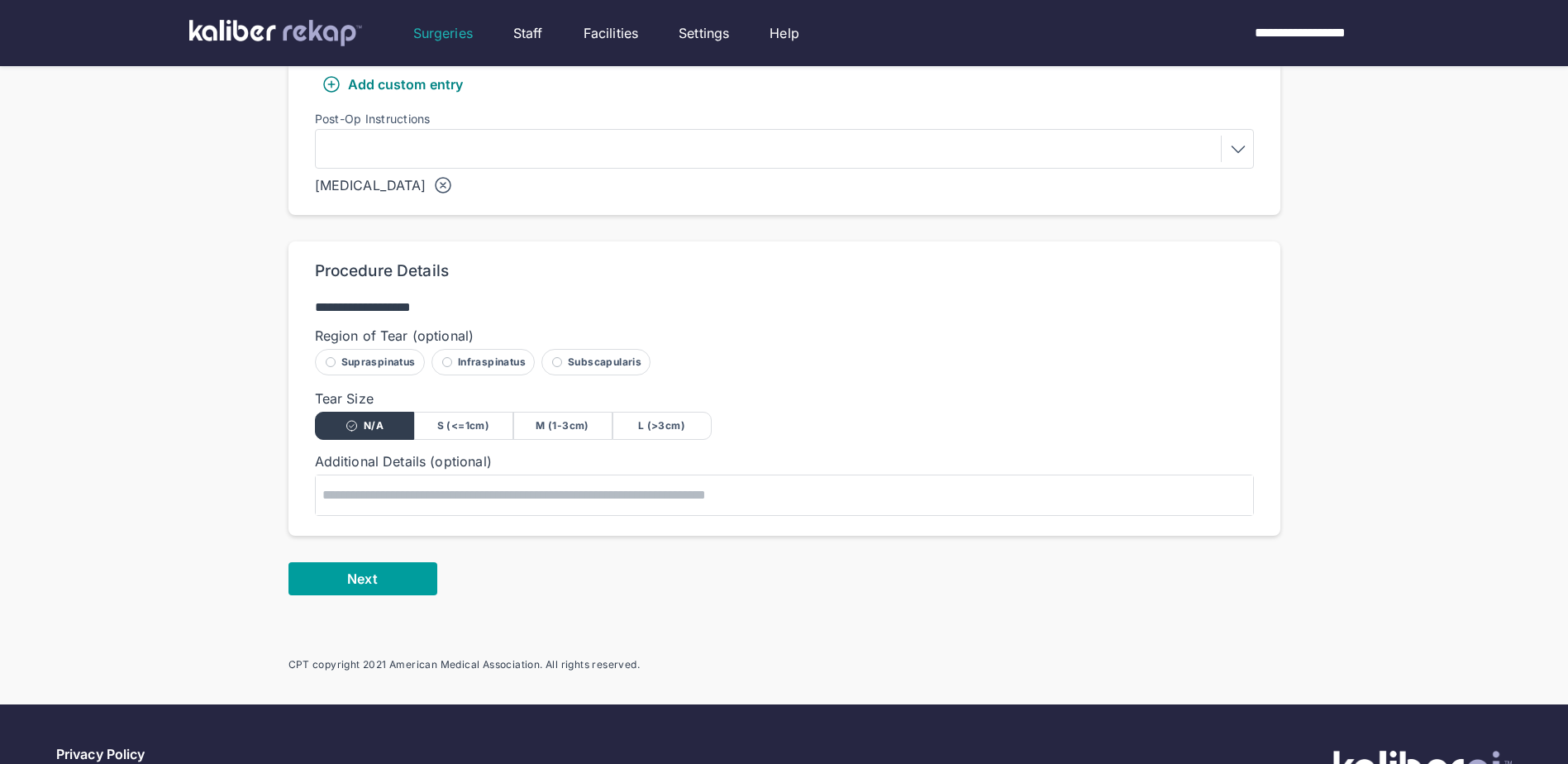
click at [385, 566] on button "Next" at bounding box center [363, 579] width 148 height 33
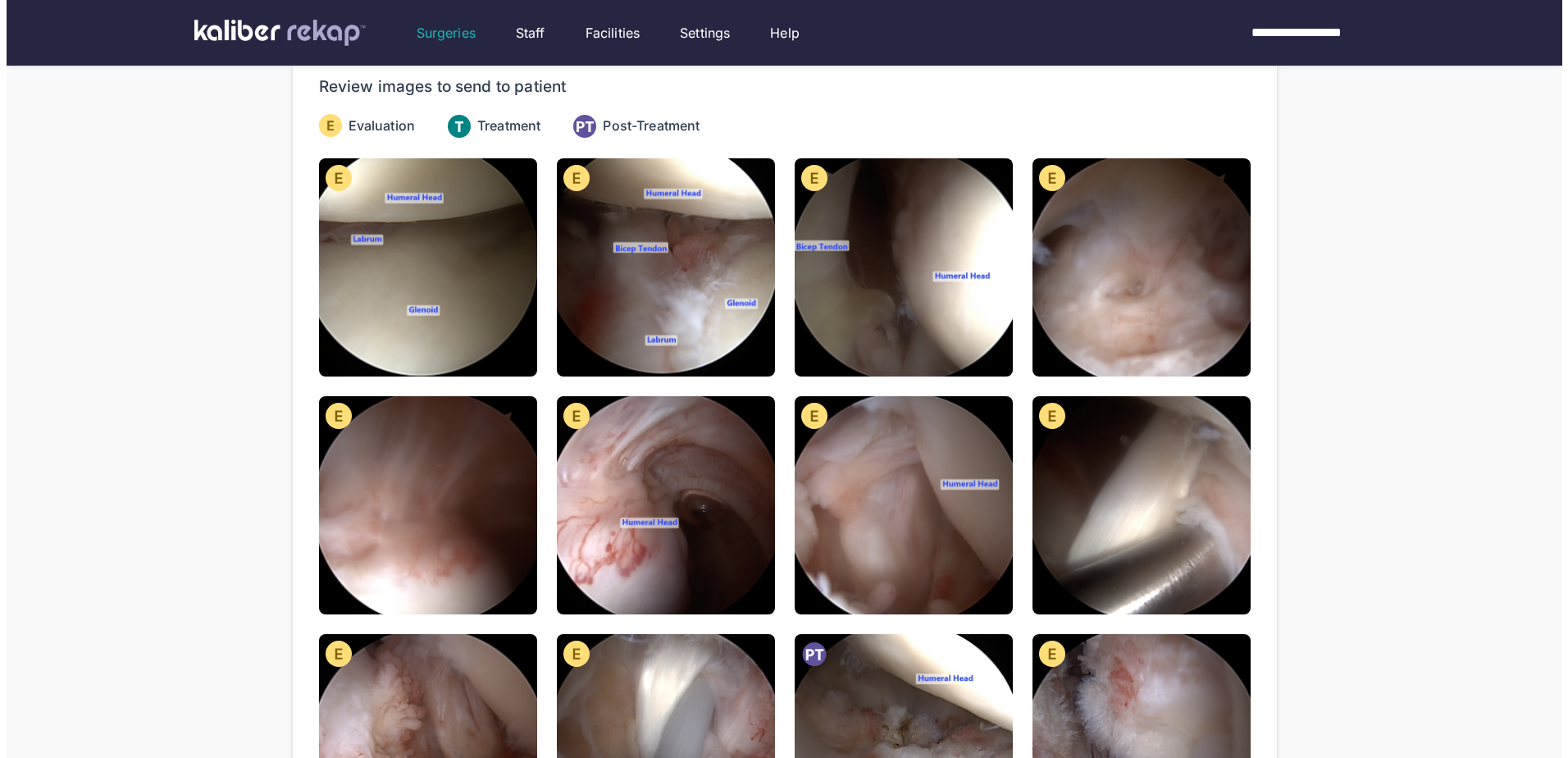
scroll to position [164, 0]
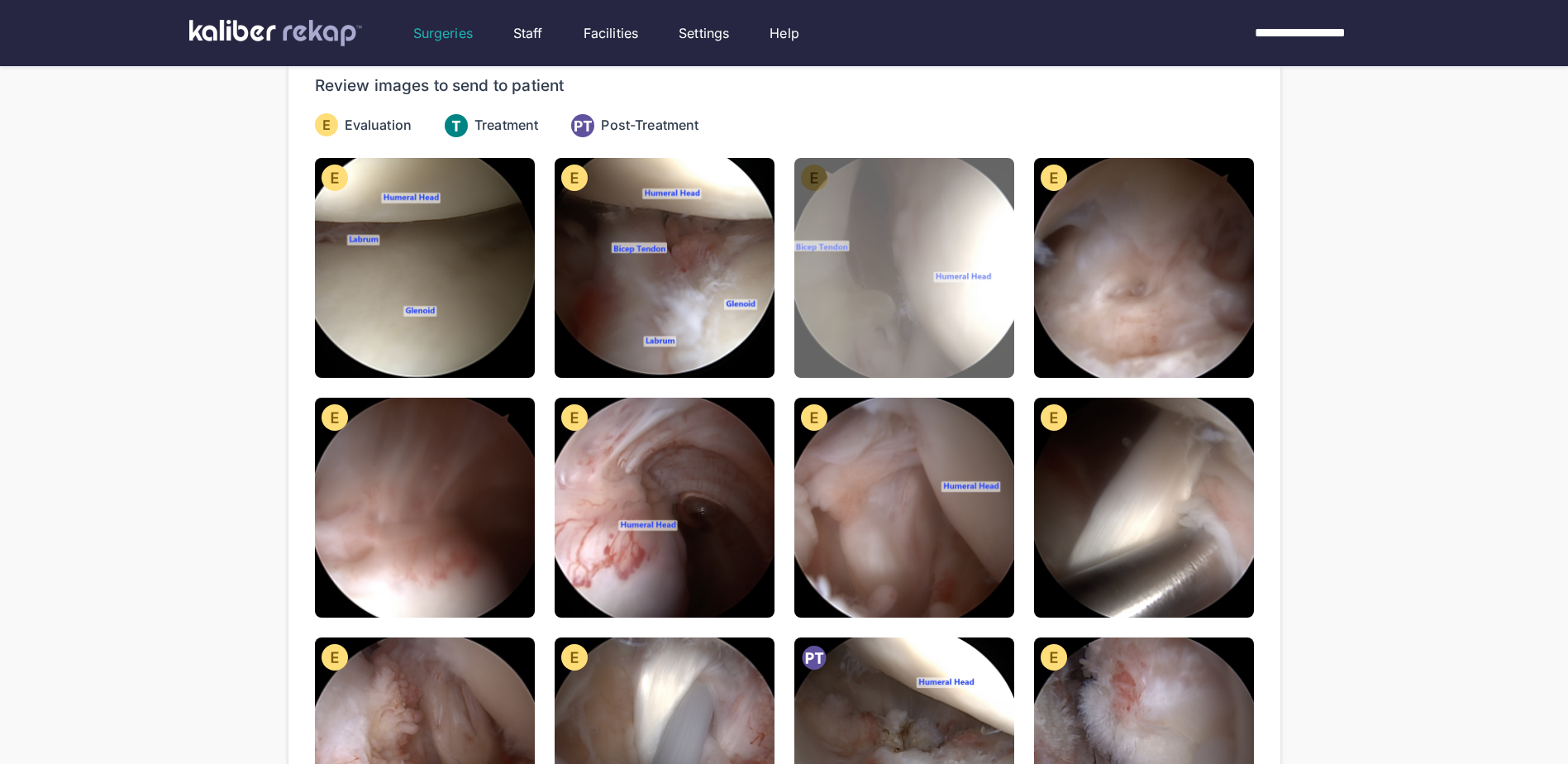
click at [911, 321] on img at bounding box center [904, 268] width 219 height 220
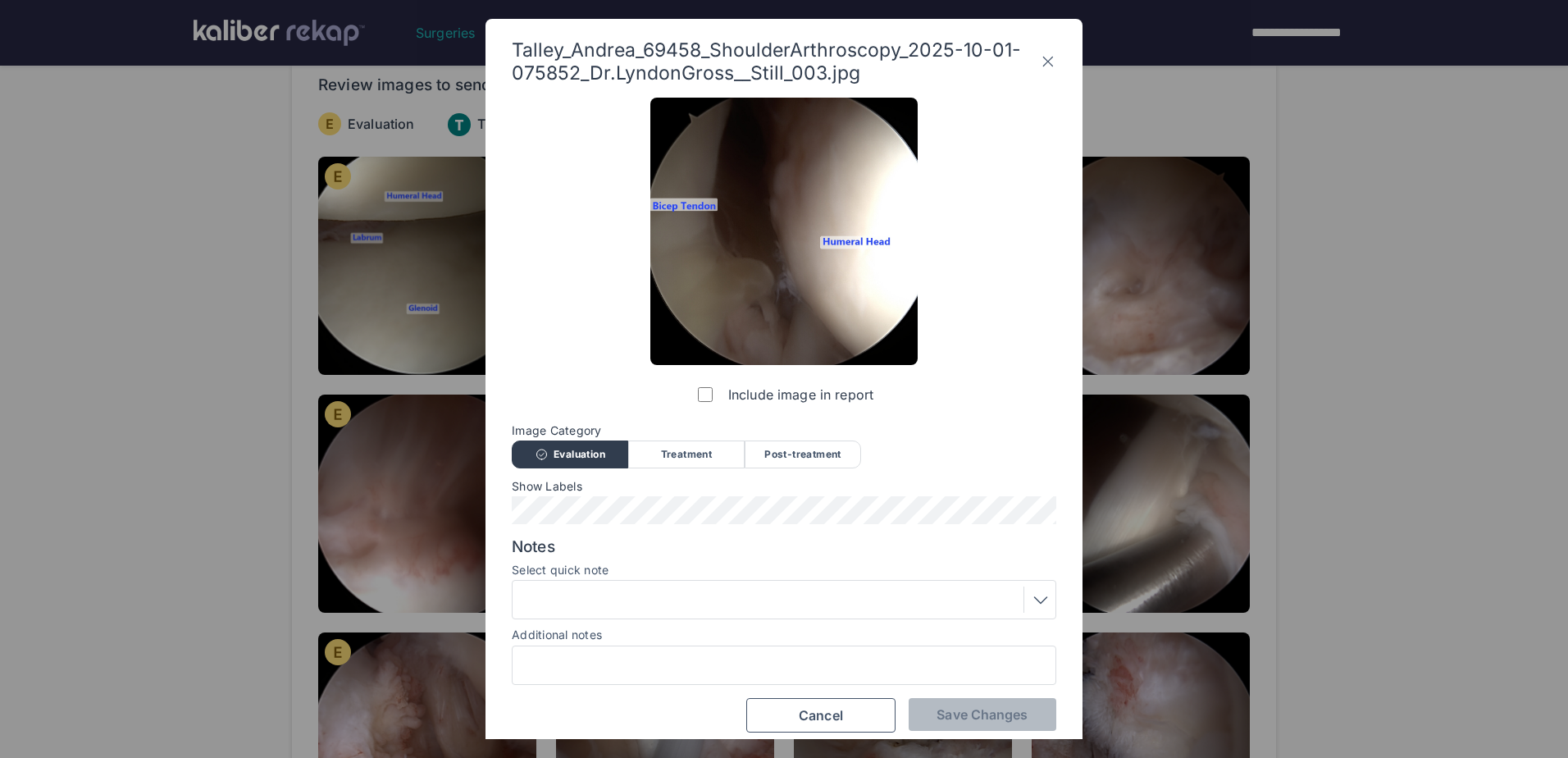
click at [699, 449] on div "Treatment" at bounding box center [686, 455] width 117 height 28
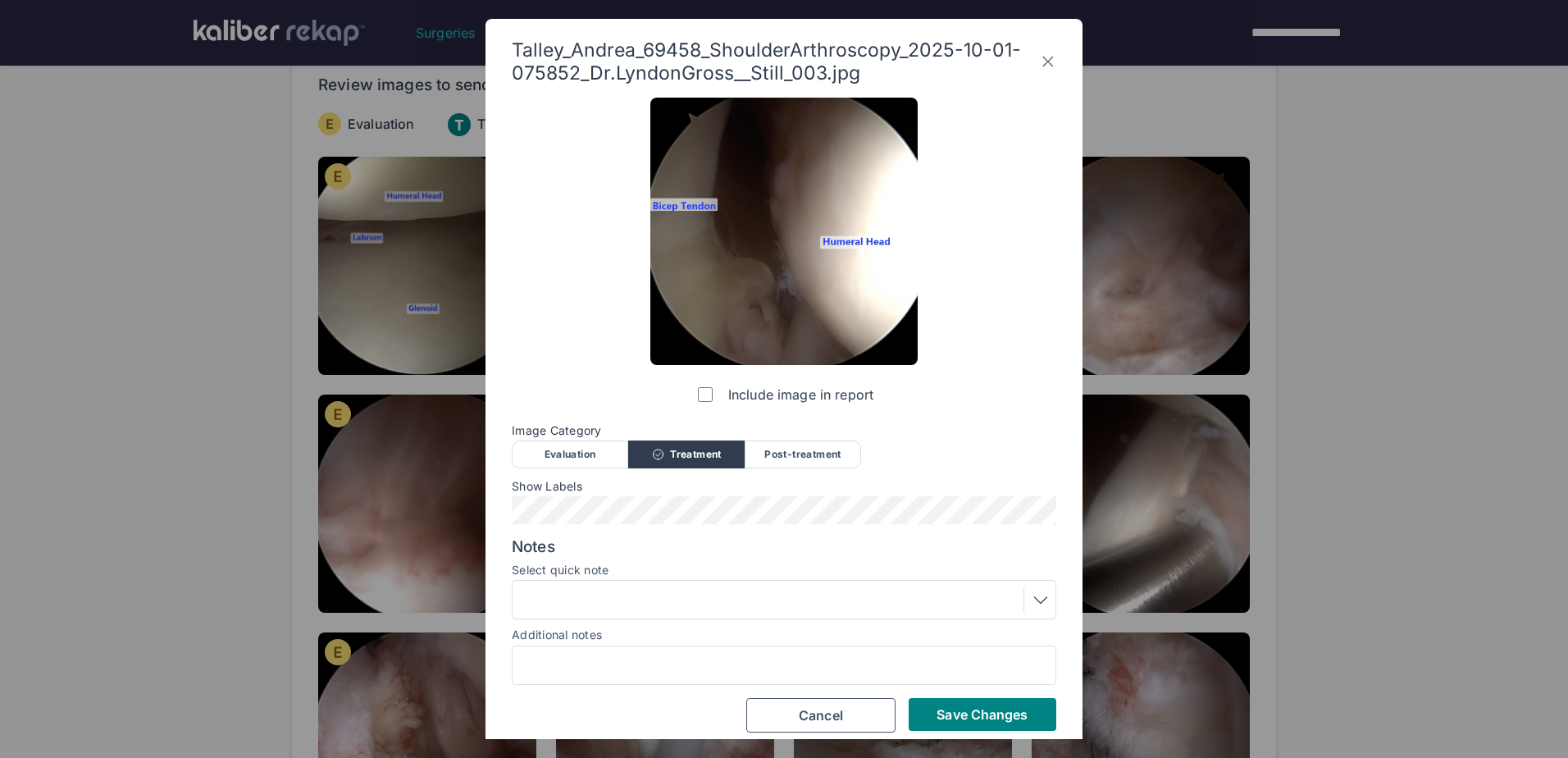
click at [568, 456] on div "Evaluation" at bounding box center [570, 455] width 117 height 28
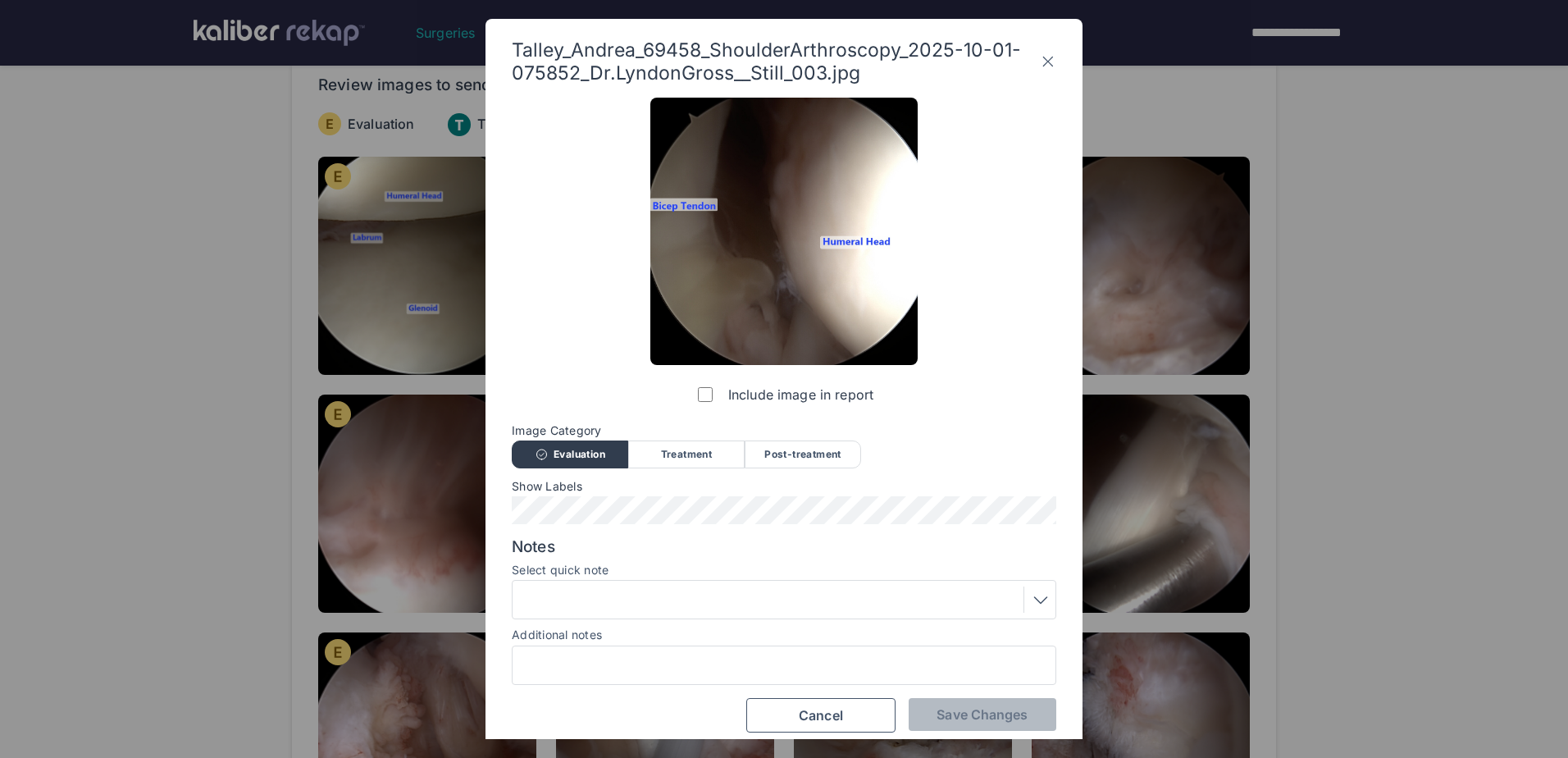
click at [602, 599] on div at bounding box center [784, 599] width 533 height 26
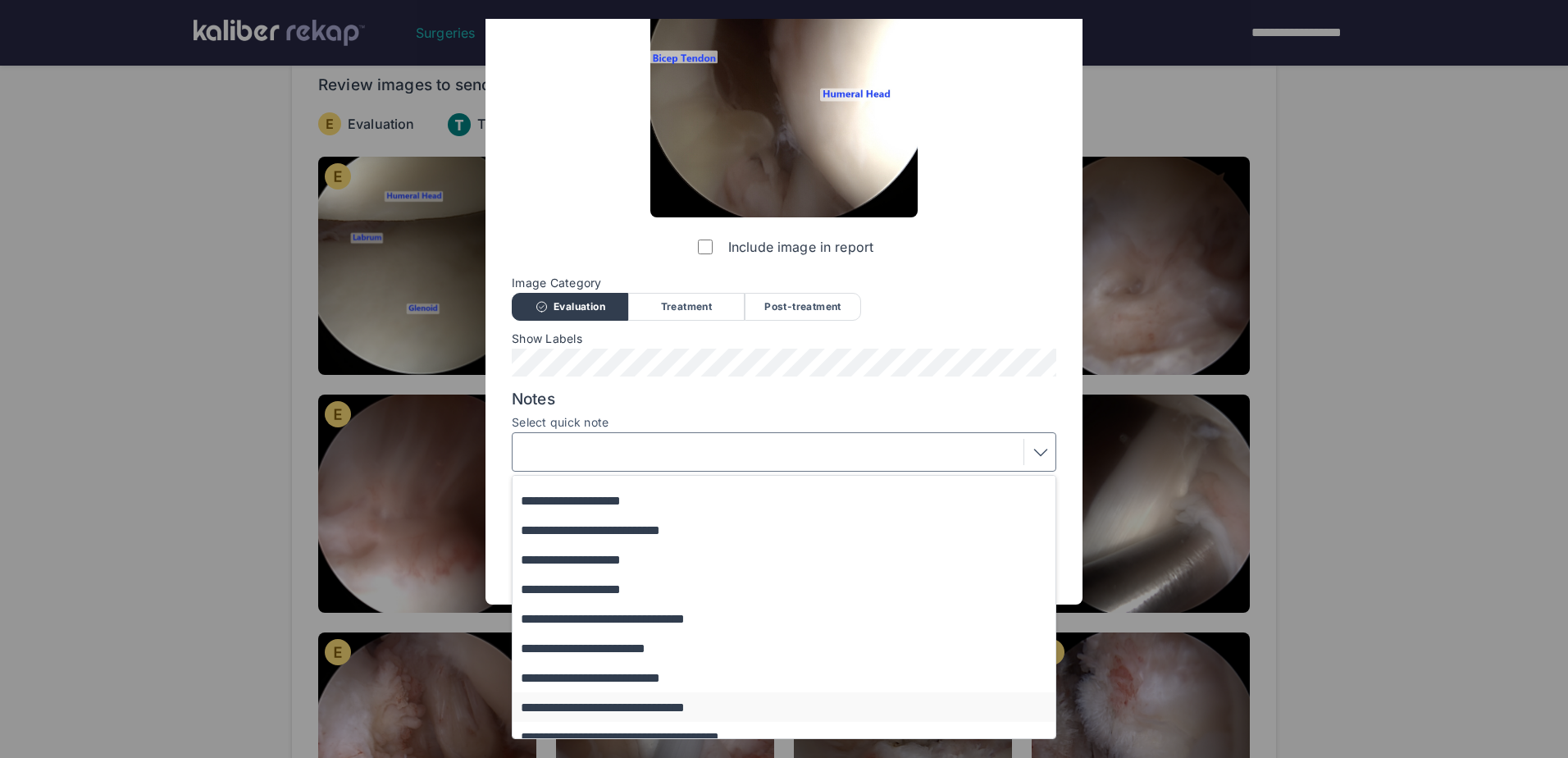
scroll to position [206, 0]
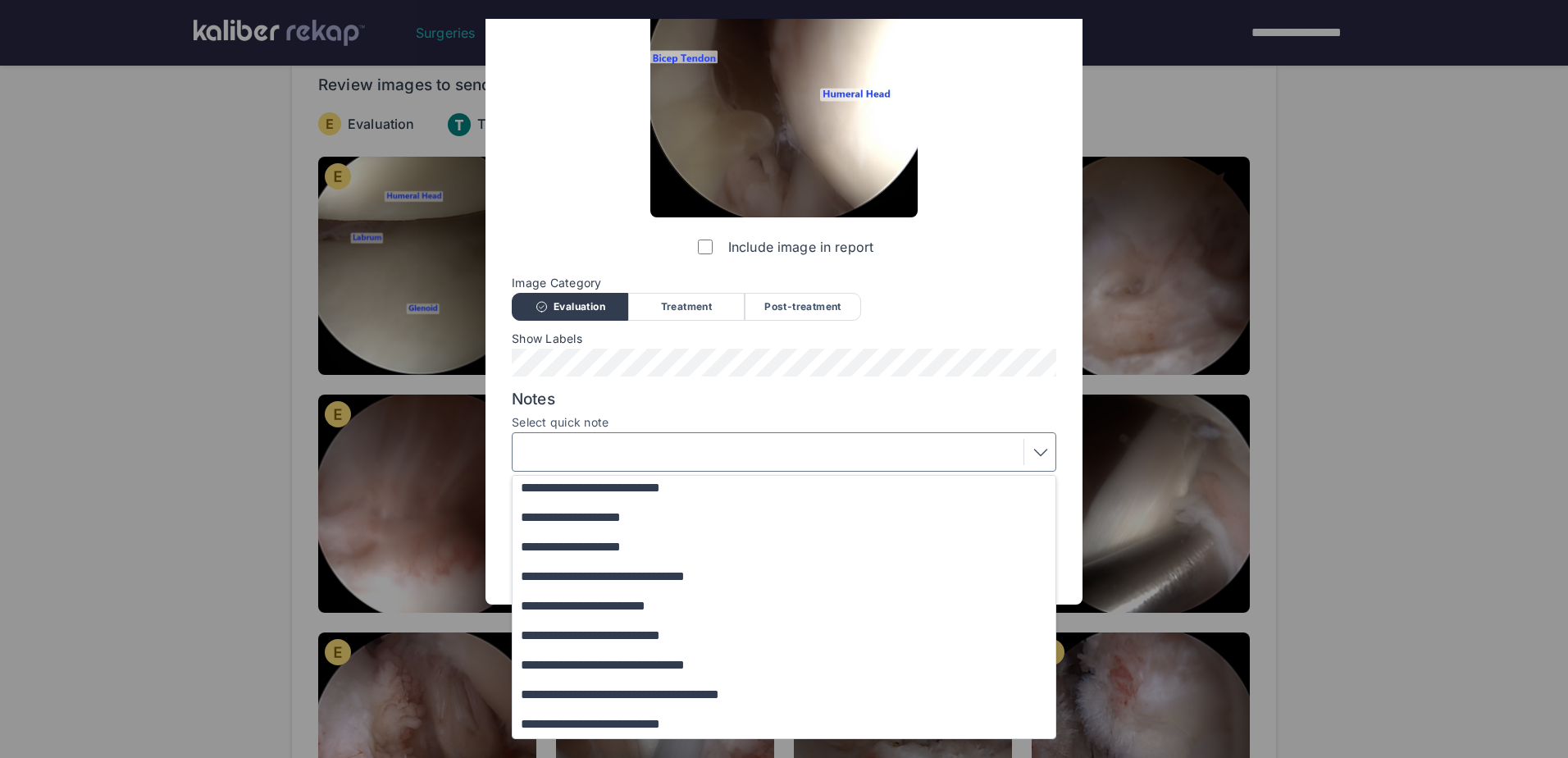
click at [630, 667] on button "**********" at bounding box center [791, 665] width 558 height 30
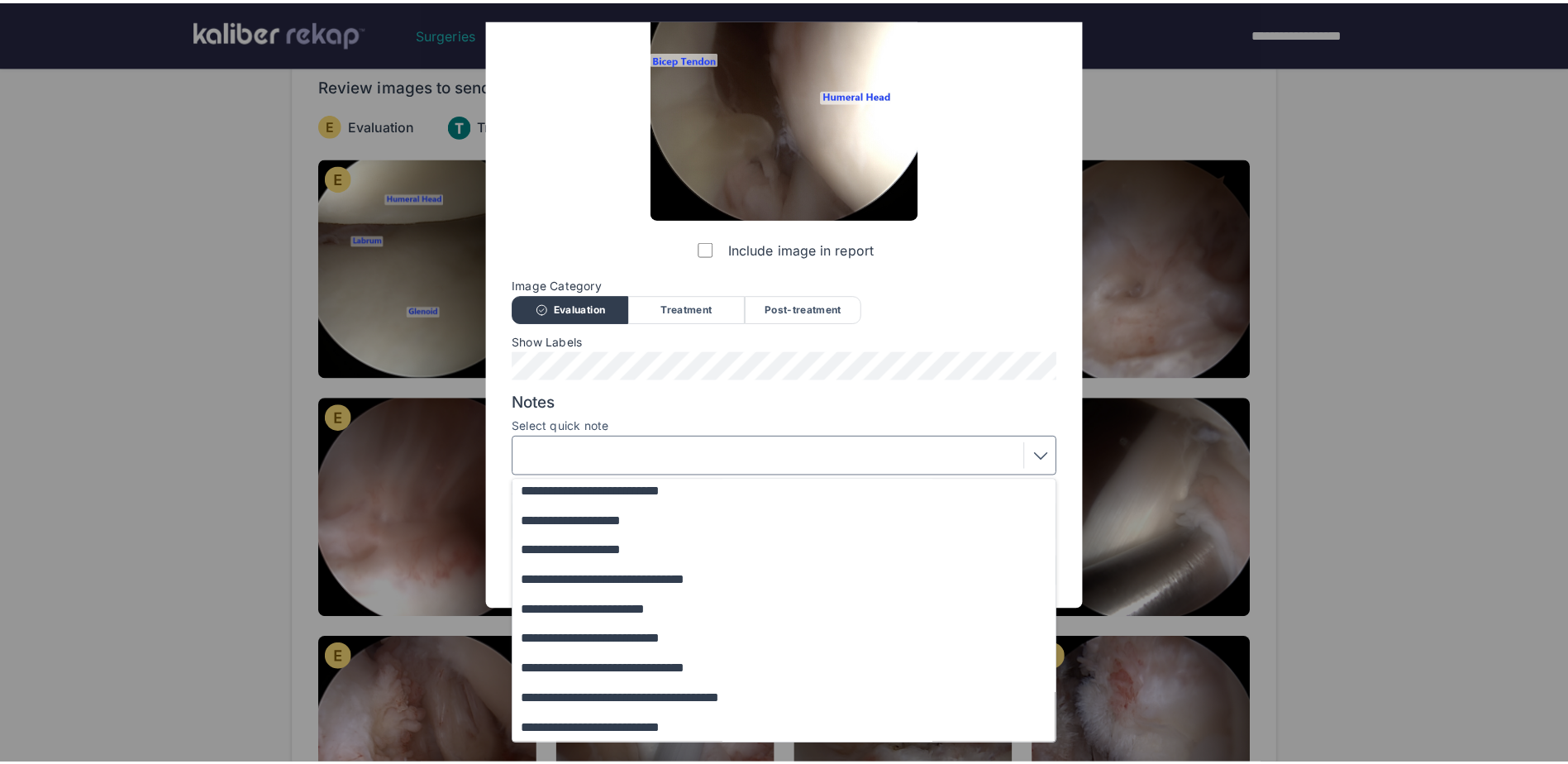
scroll to position [13, 0]
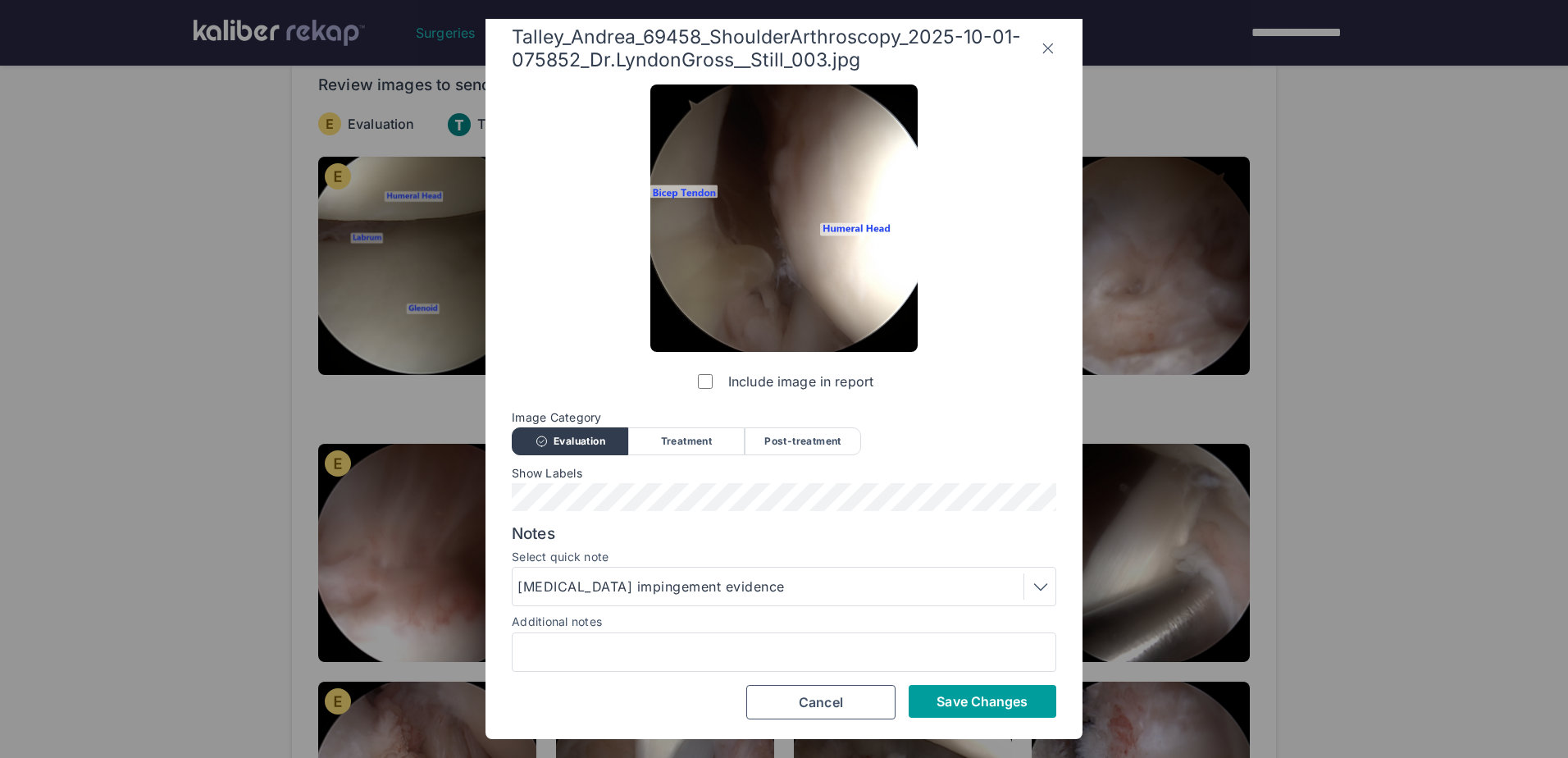
click at [961, 699] on span "Save Changes" at bounding box center [982, 701] width 91 height 17
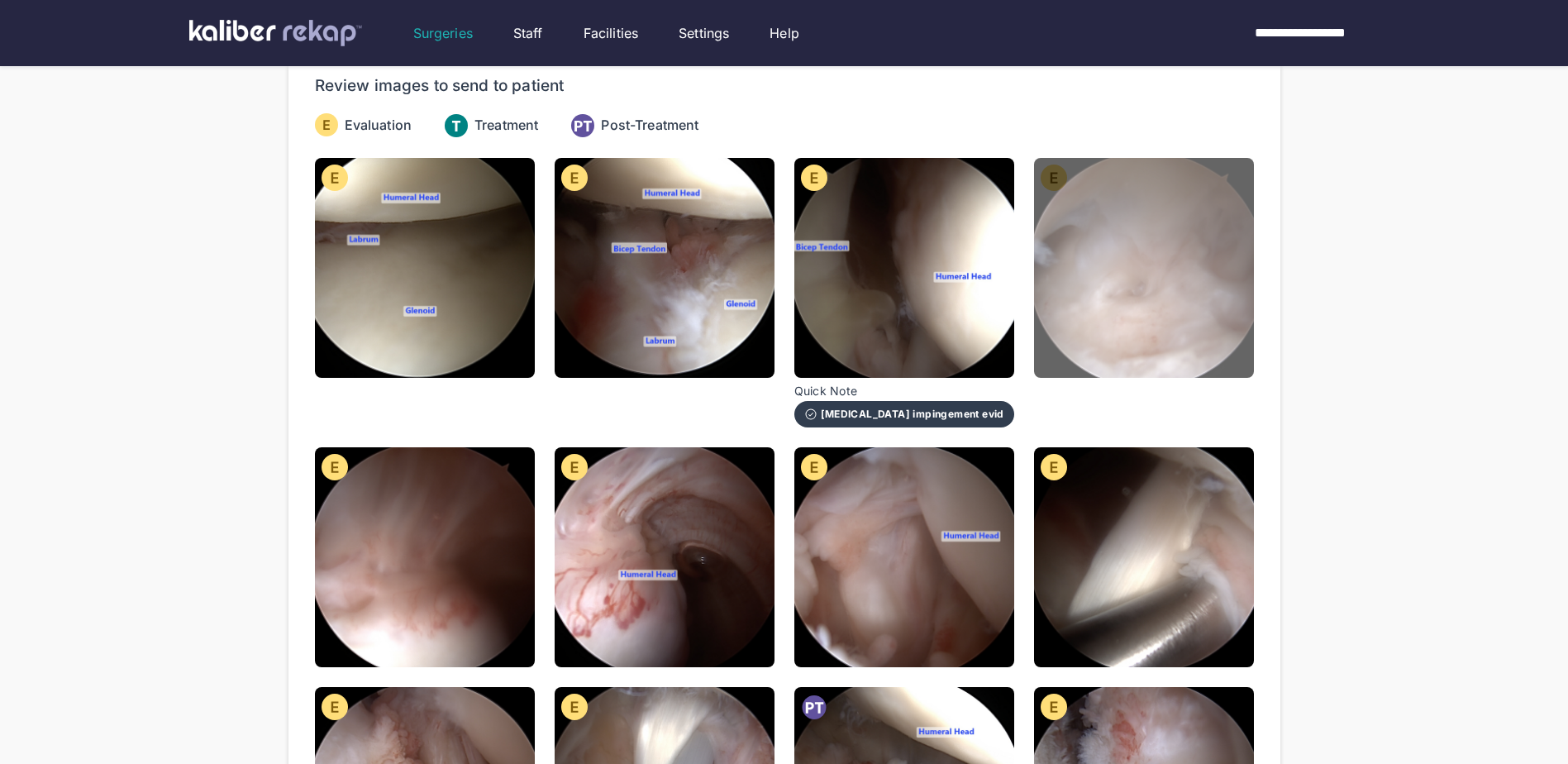
click at [1099, 277] on img at bounding box center [1144, 268] width 219 height 220
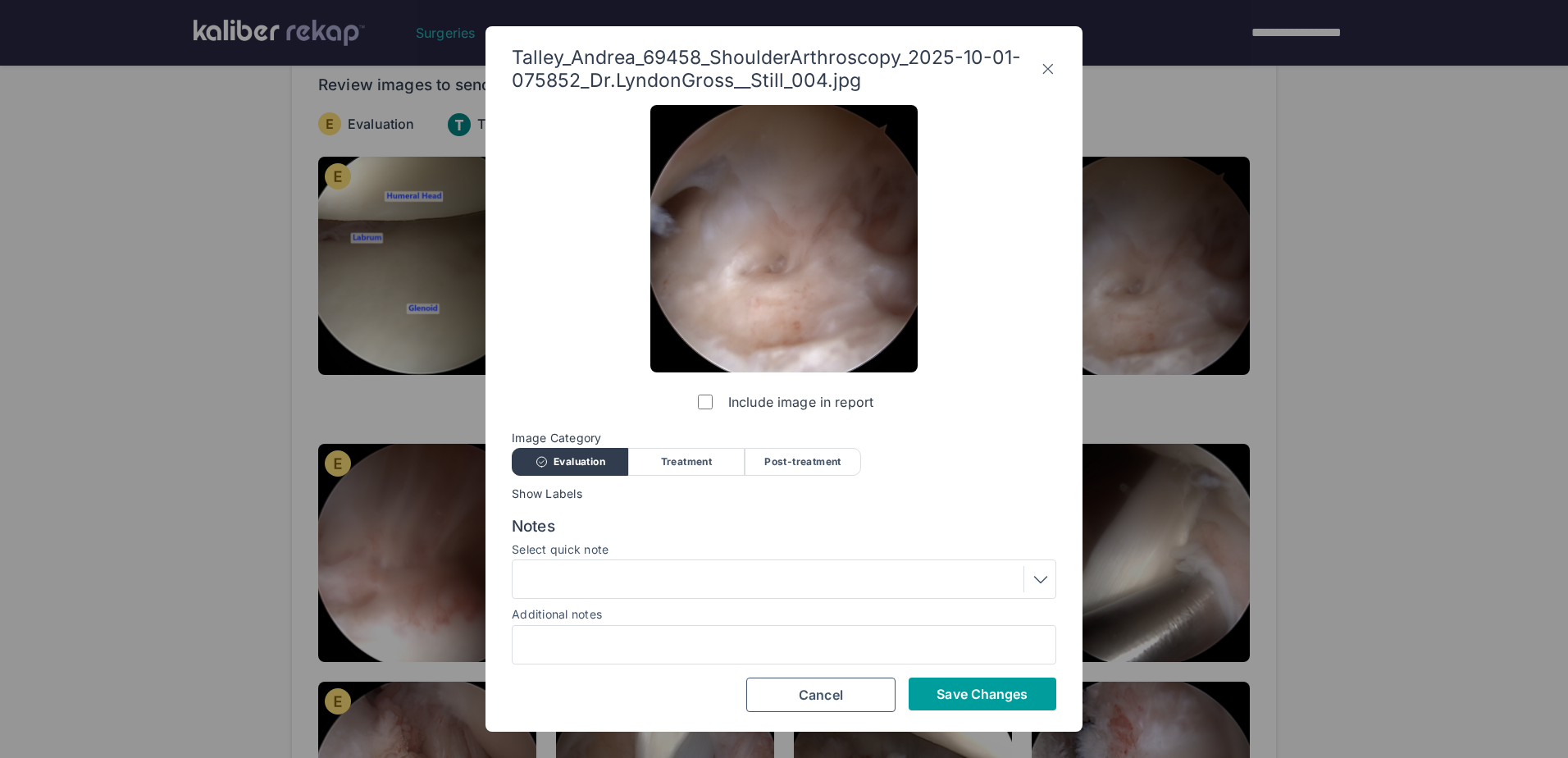
click at [988, 684] on button "Save Changes" at bounding box center [982, 694] width 147 height 33
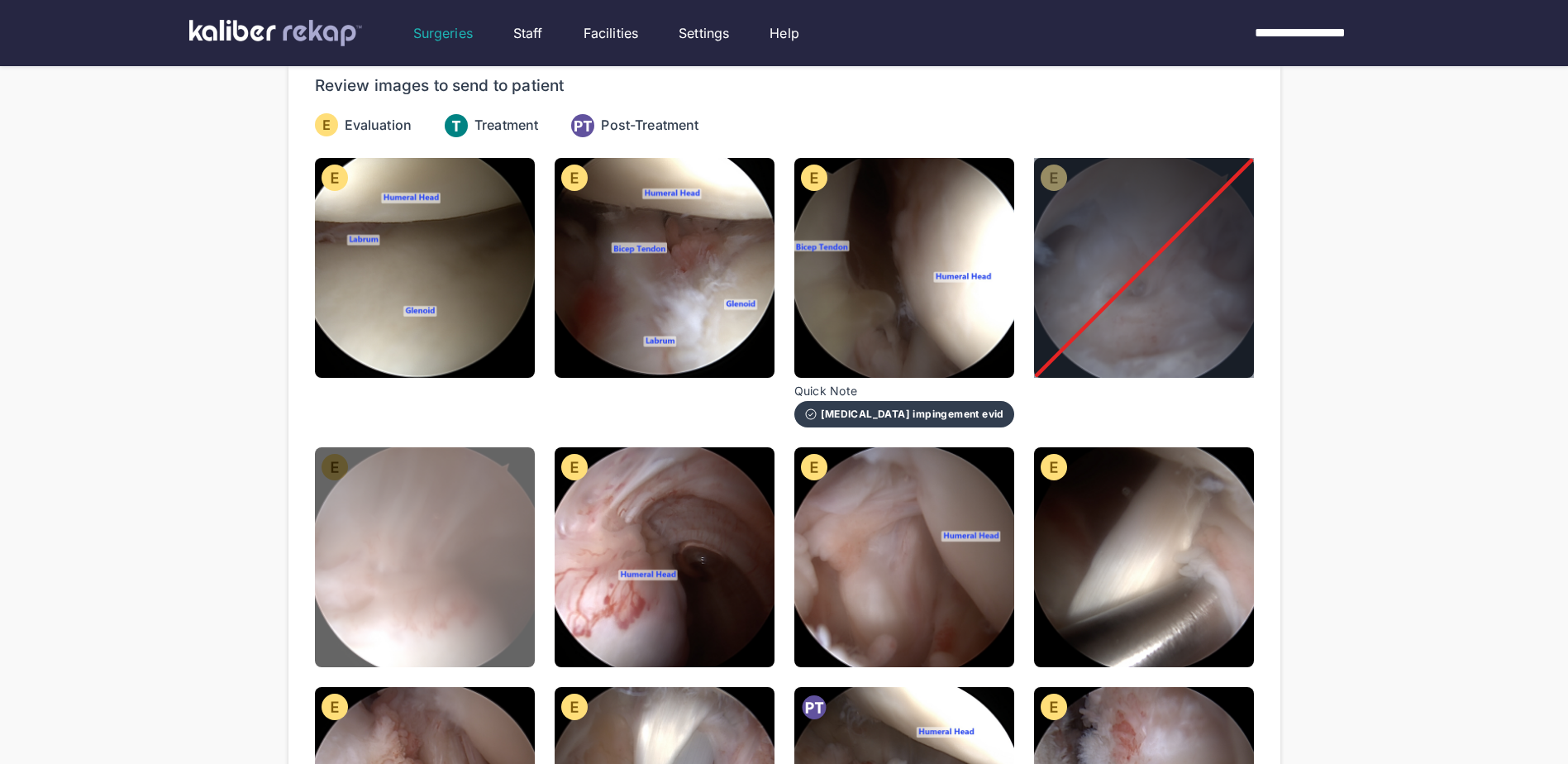
click at [457, 559] on img at bounding box center [425, 557] width 219 height 220
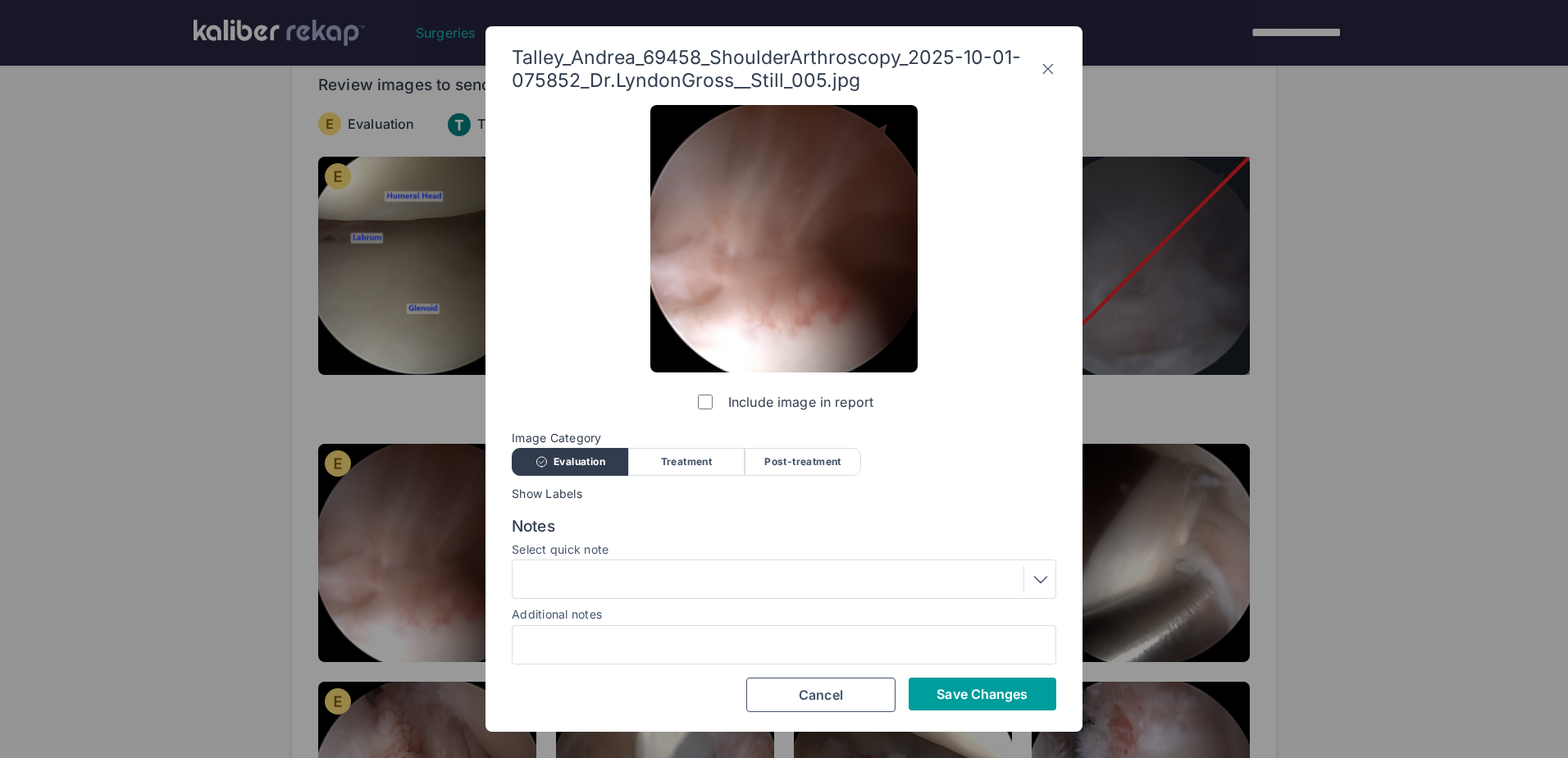
click at [983, 692] on span "Save Changes" at bounding box center [982, 694] width 91 height 17
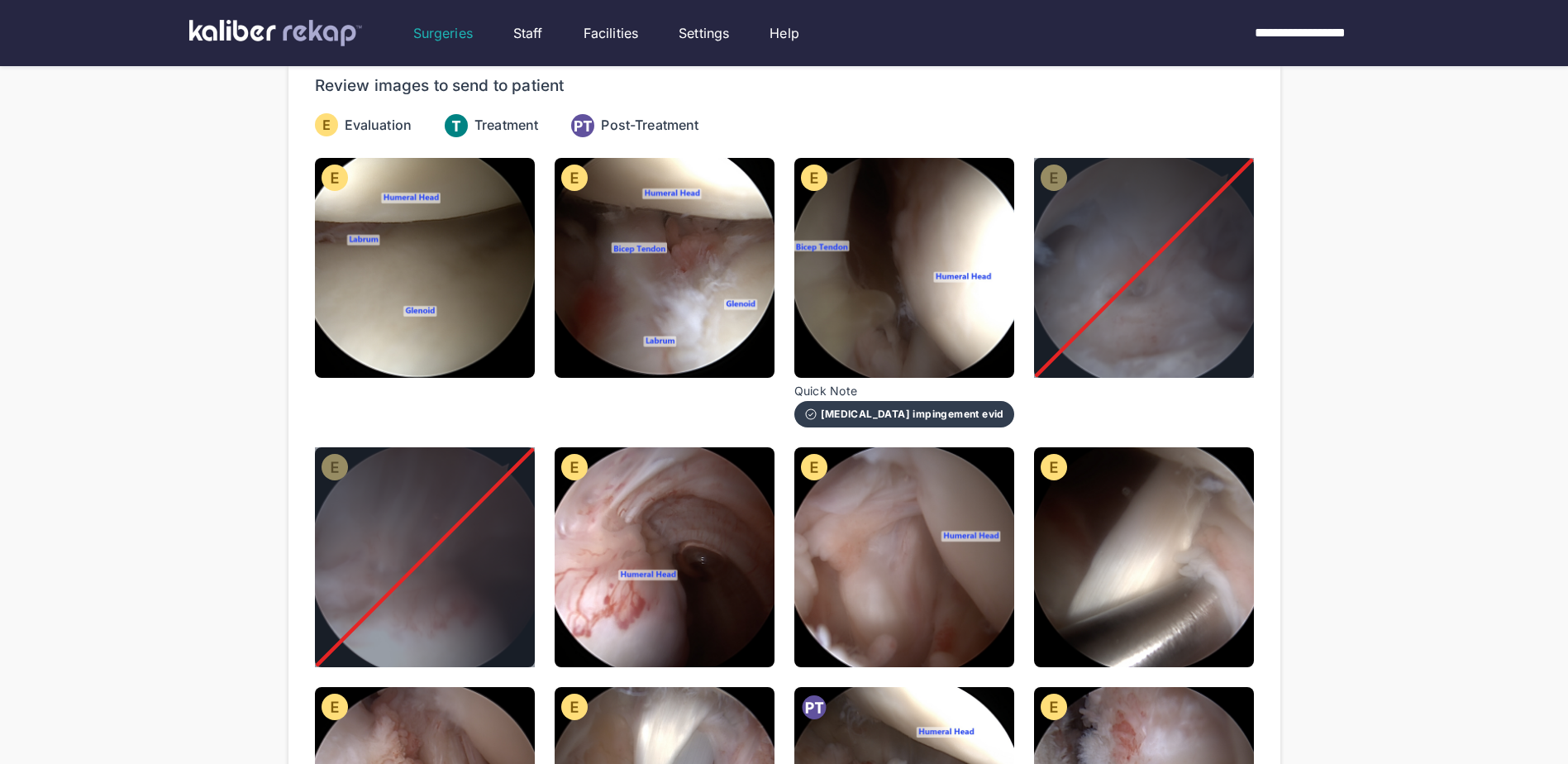
scroll to position [248, 0]
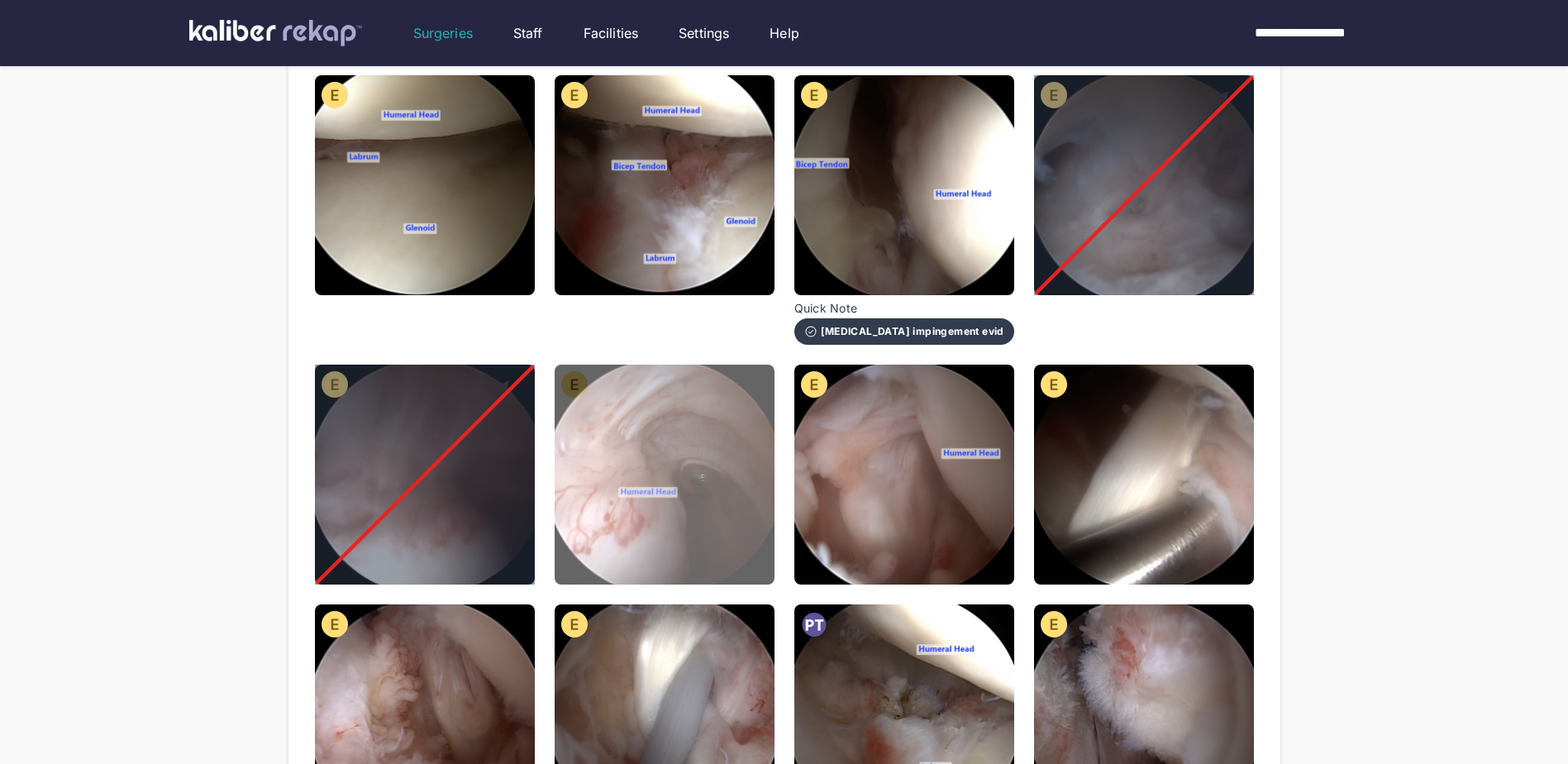
click at [724, 429] on img at bounding box center [665, 474] width 219 height 220
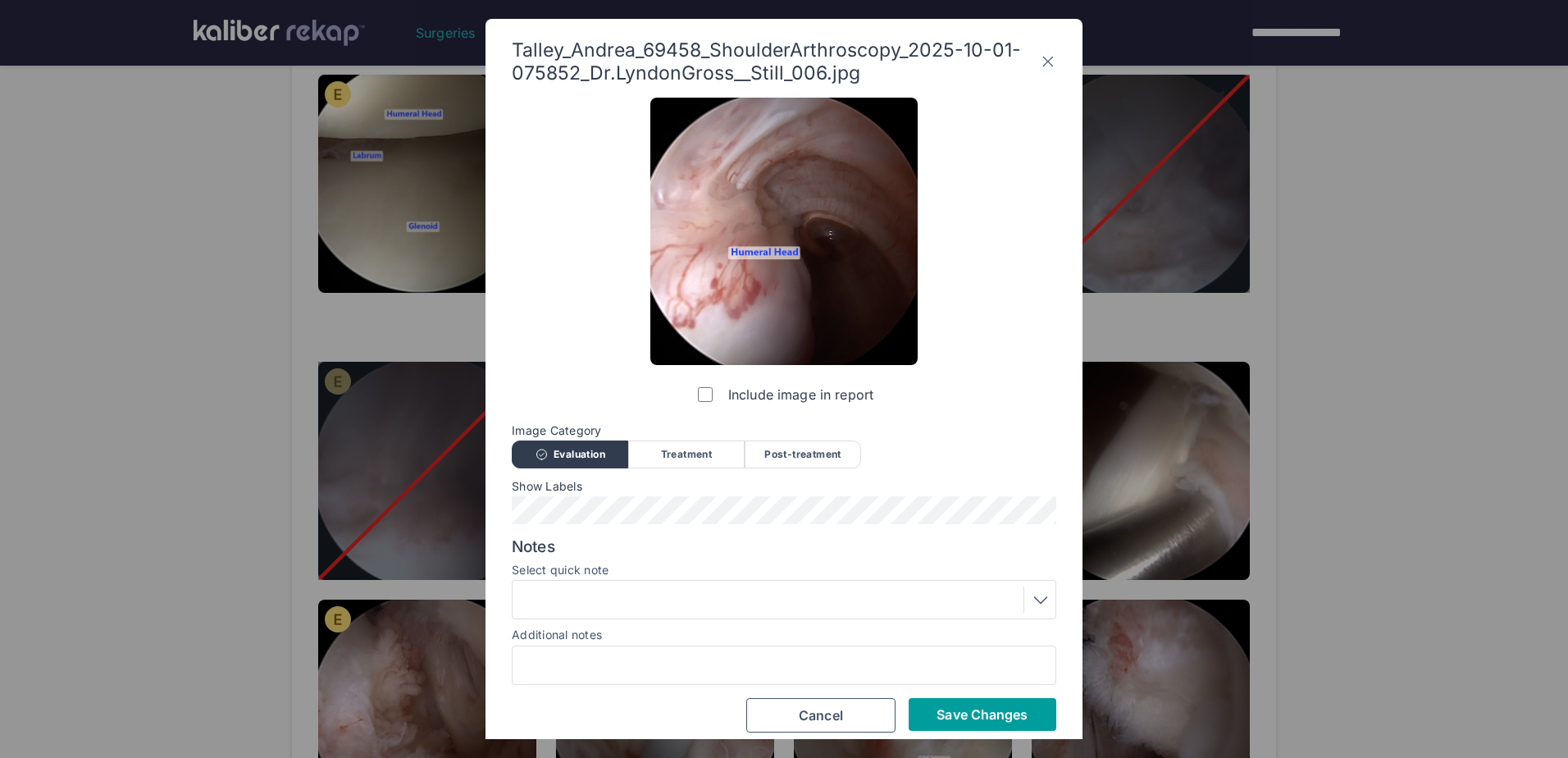
click at [1031, 726] on button "Save Changes" at bounding box center [982, 714] width 147 height 33
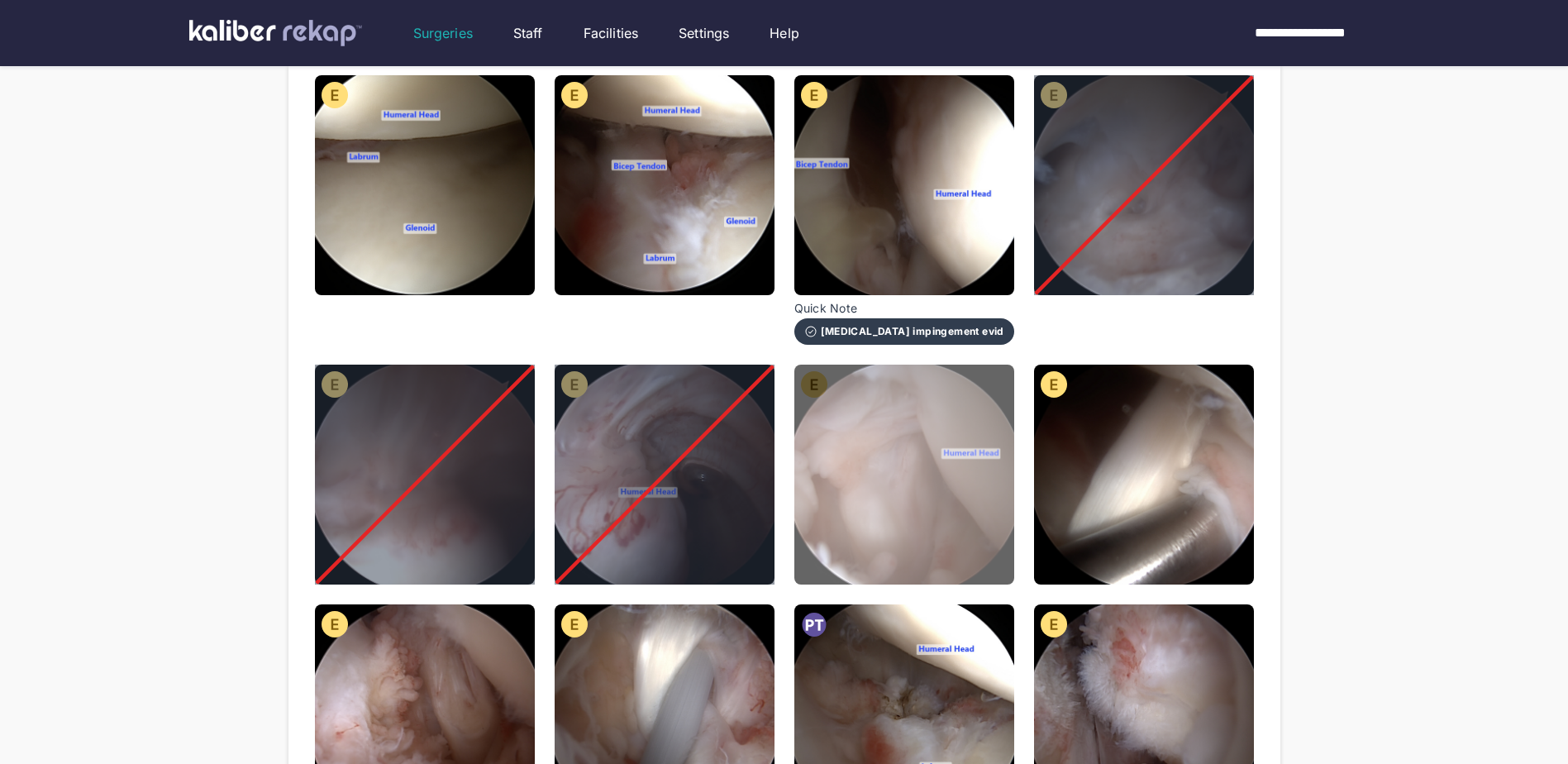
click at [840, 487] on img at bounding box center [904, 474] width 219 height 220
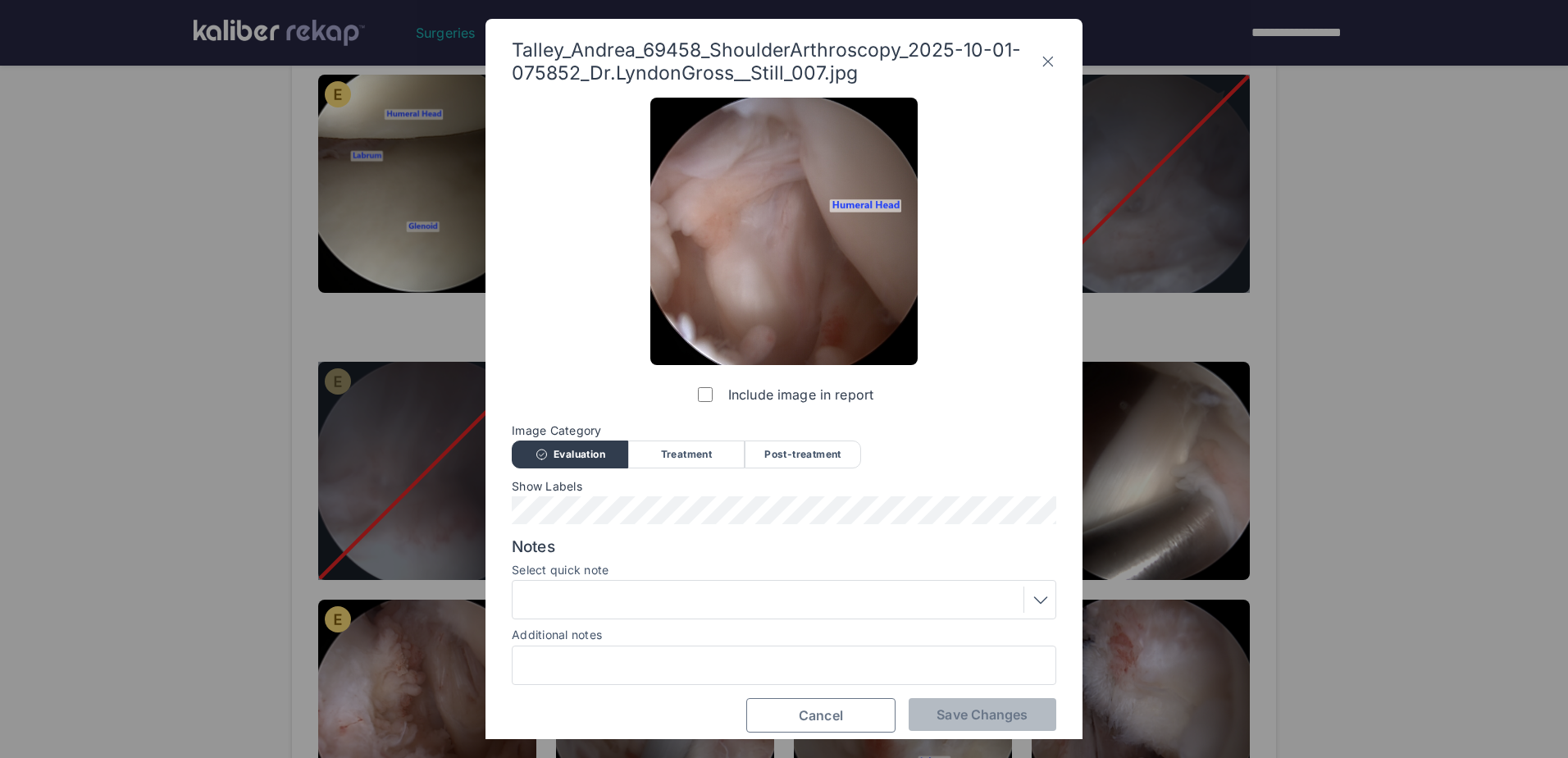
click at [836, 717] on span "Cancel" at bounding box center [821, 715] width 44 height 17
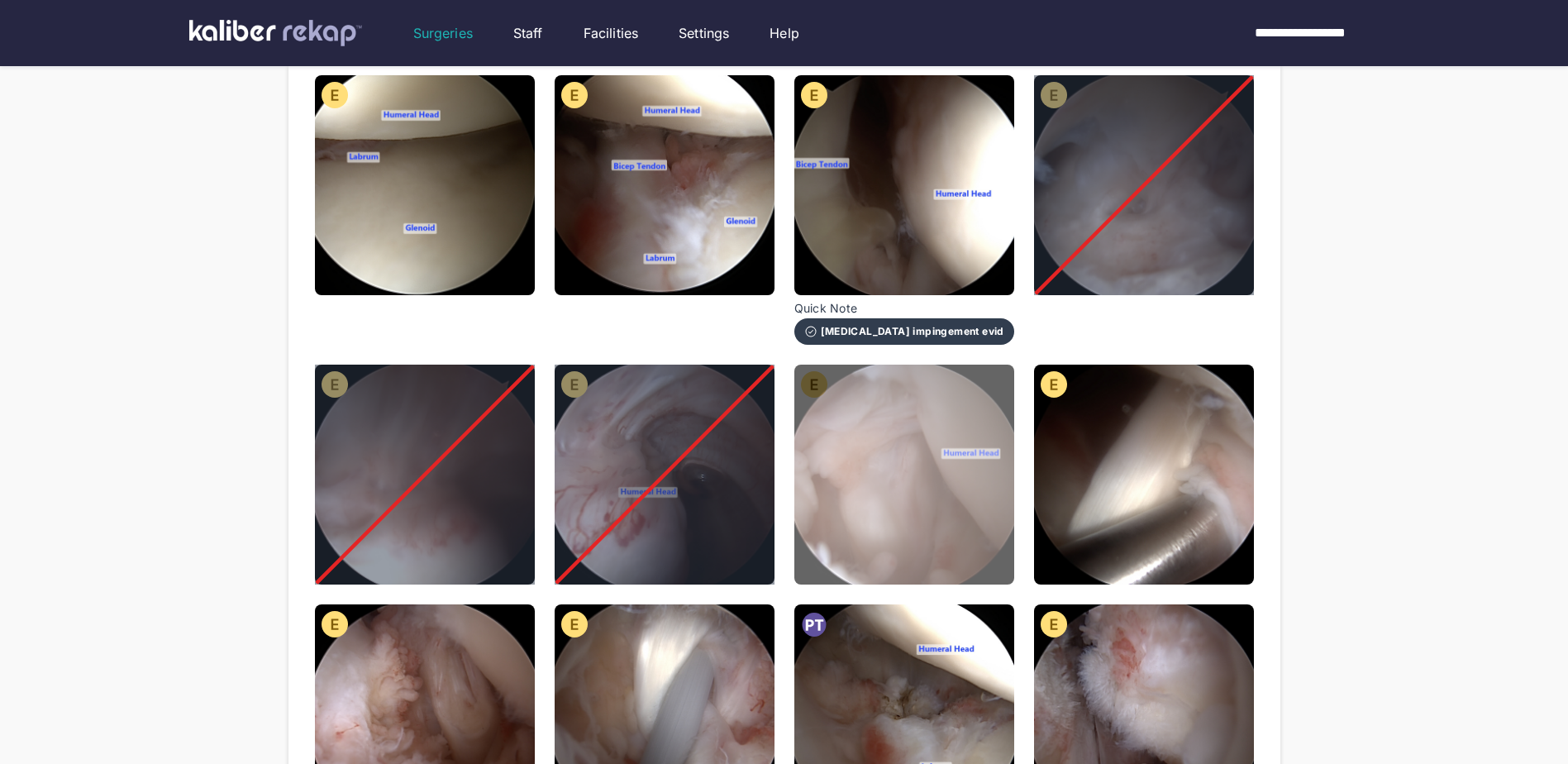
click at [888, 514] on img at bounding box center [904, 474] width 219 height 220
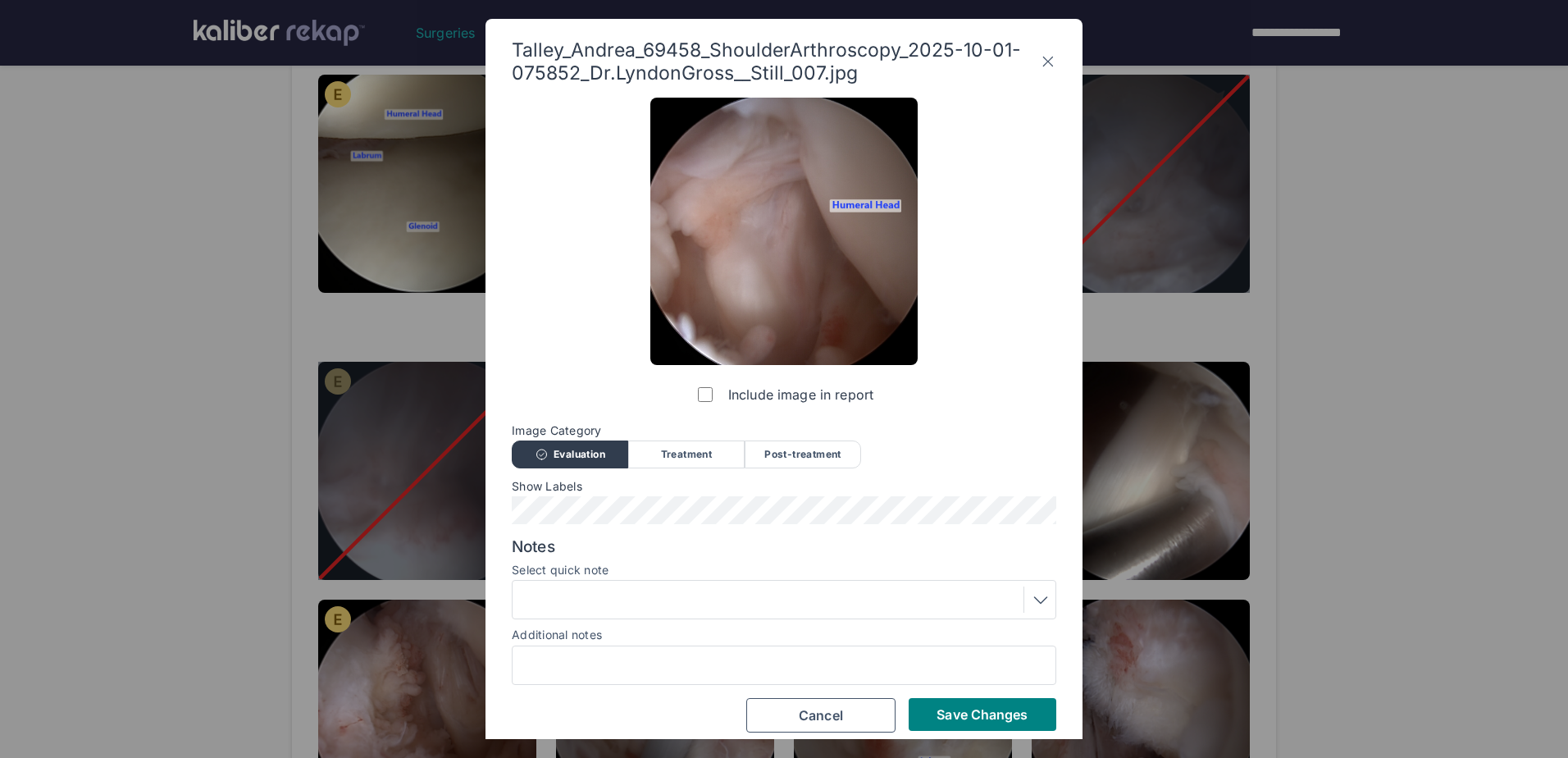
click at [994, 737] on div "Talley_Andrea_69458_ShoulderArthroscopy_2025-10-01-075852_Dr.LyndonGross__Still…" at bounding box center [783, 386] width 597 height 734
click at [991, 719] on span "Save Changes" at bounding box center [982, 714] width 91 height 17
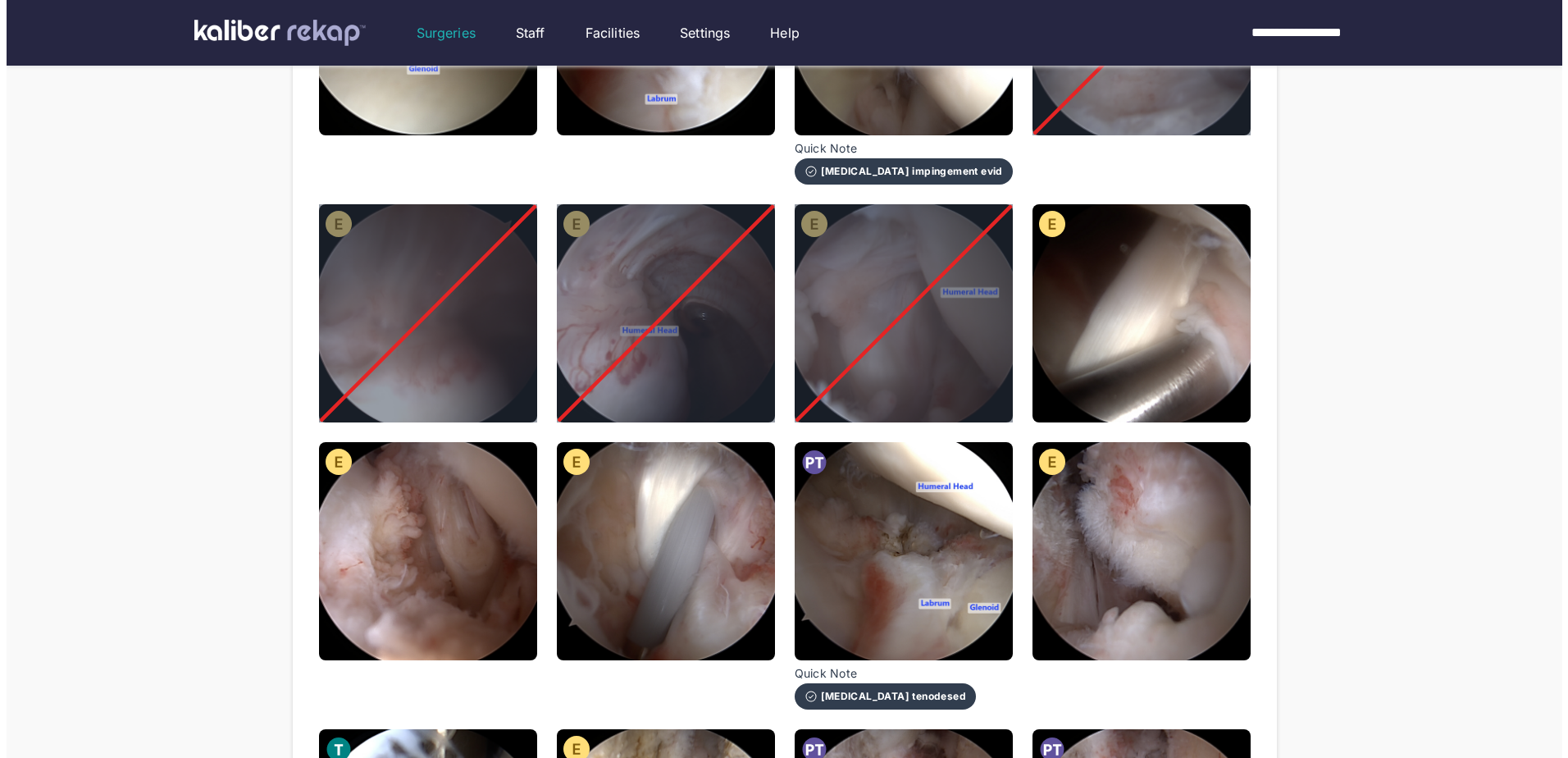
scroll to position [410, 0]
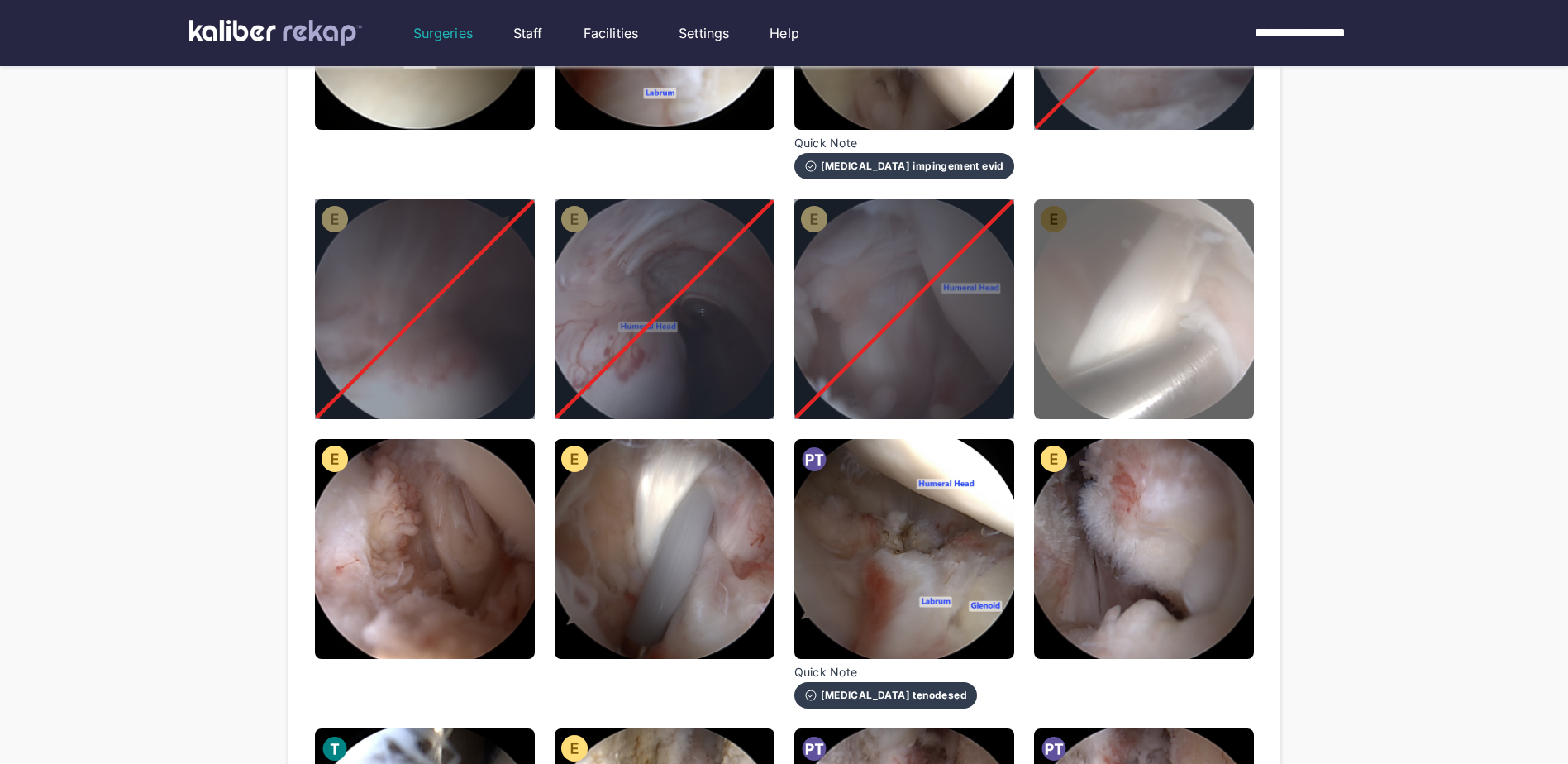
click at [1106, 327] on img at bounding box center [1144, 309] width 219 height 220
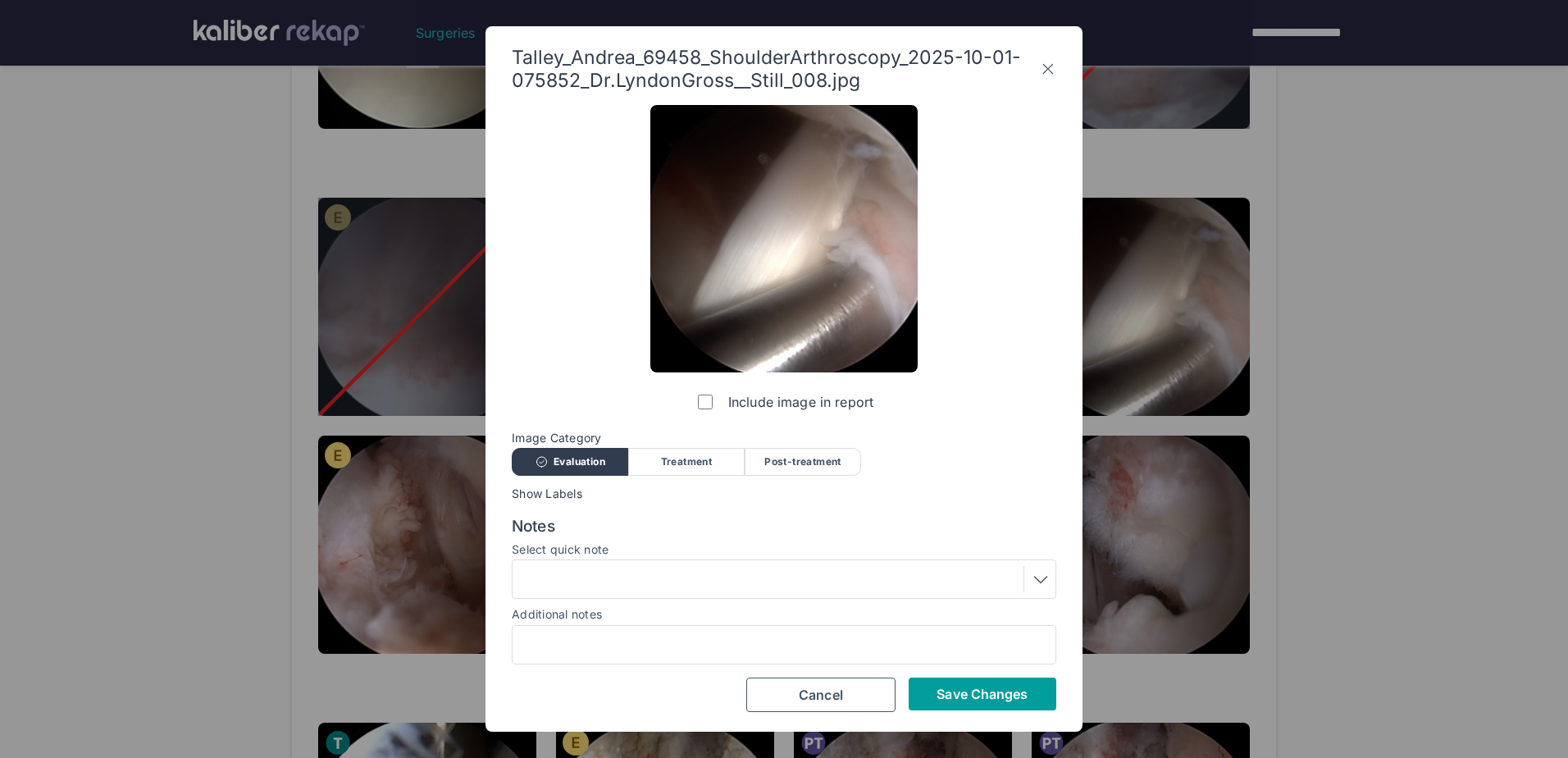
click at [997, 695] on span "Save Changes" at bounding box center [982, 694] width 91 height 17
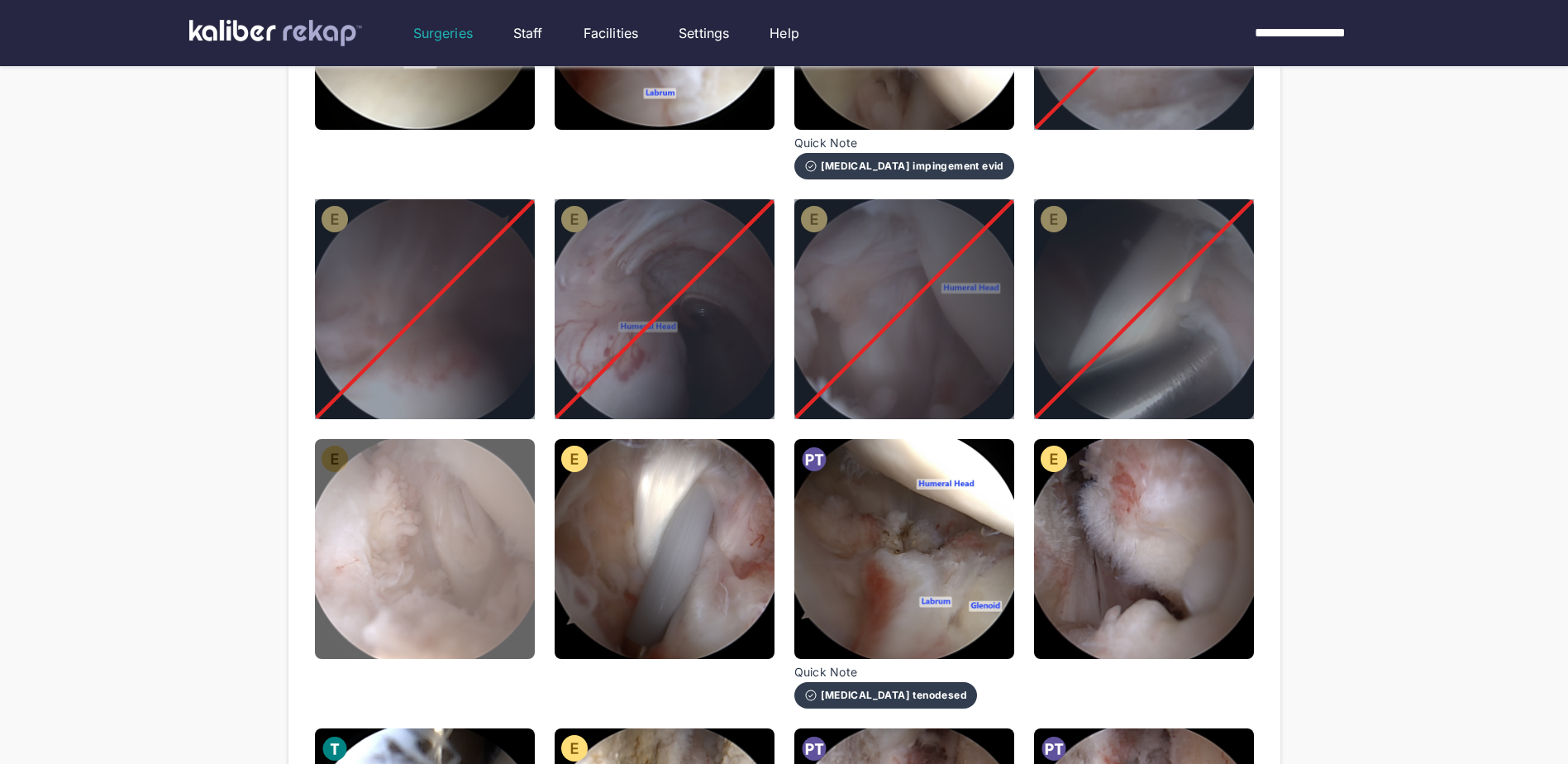
click at [445, 529] on img at bounding box center [425, 549] width 219 height 220
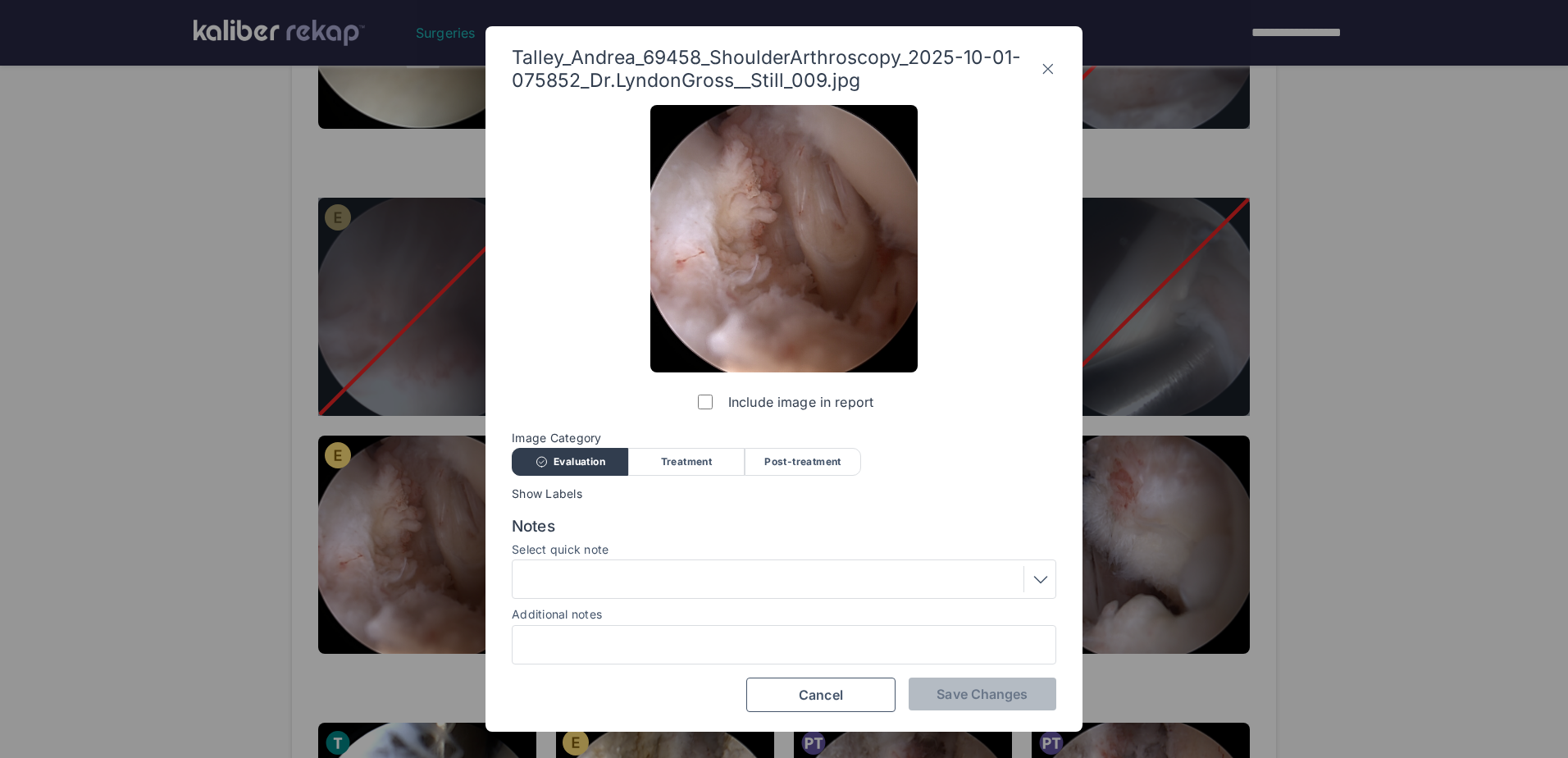
click at [700, 408] on label "Include image in report" at bounding box center [783, 402] width 179 height 33
click at [990, 699] on span "Save Changes" at bounding box center [982, 694] width 91 height 17
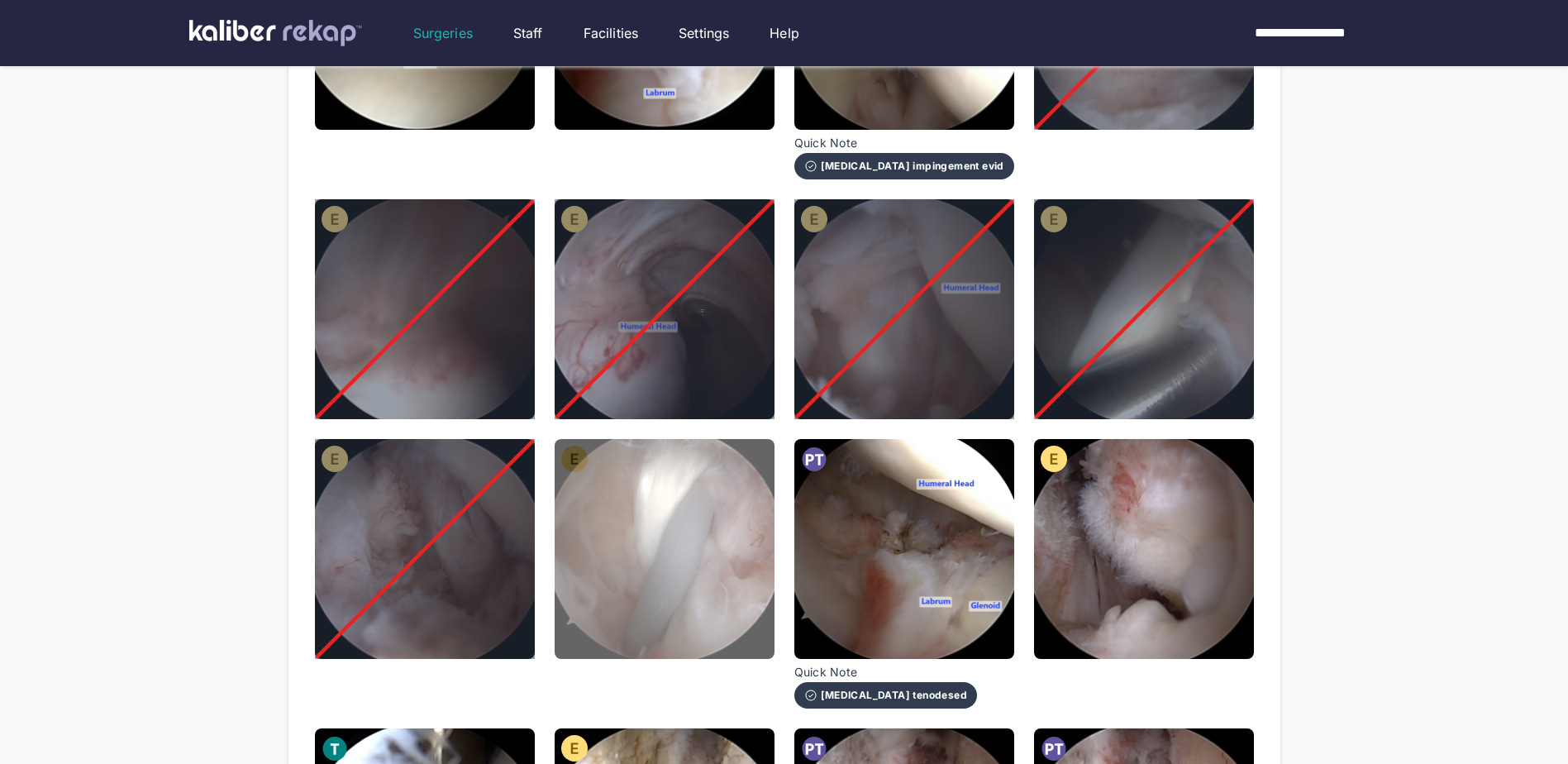
click at [686, 521] on img at bounding box center [665, 549] width 219 height 220
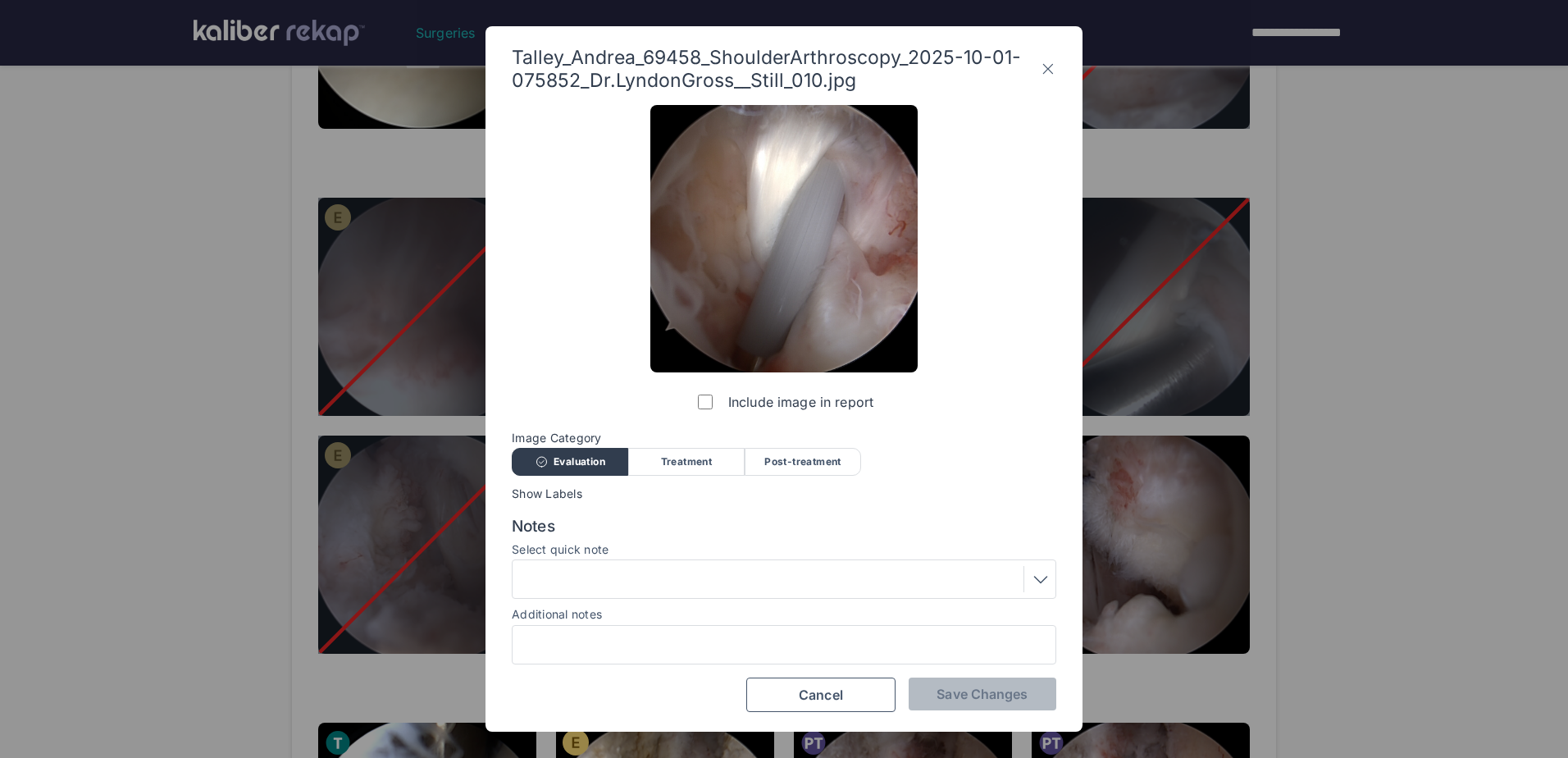
click at [624, 589] on div at bounding box center [784, 579] width 533 height 26
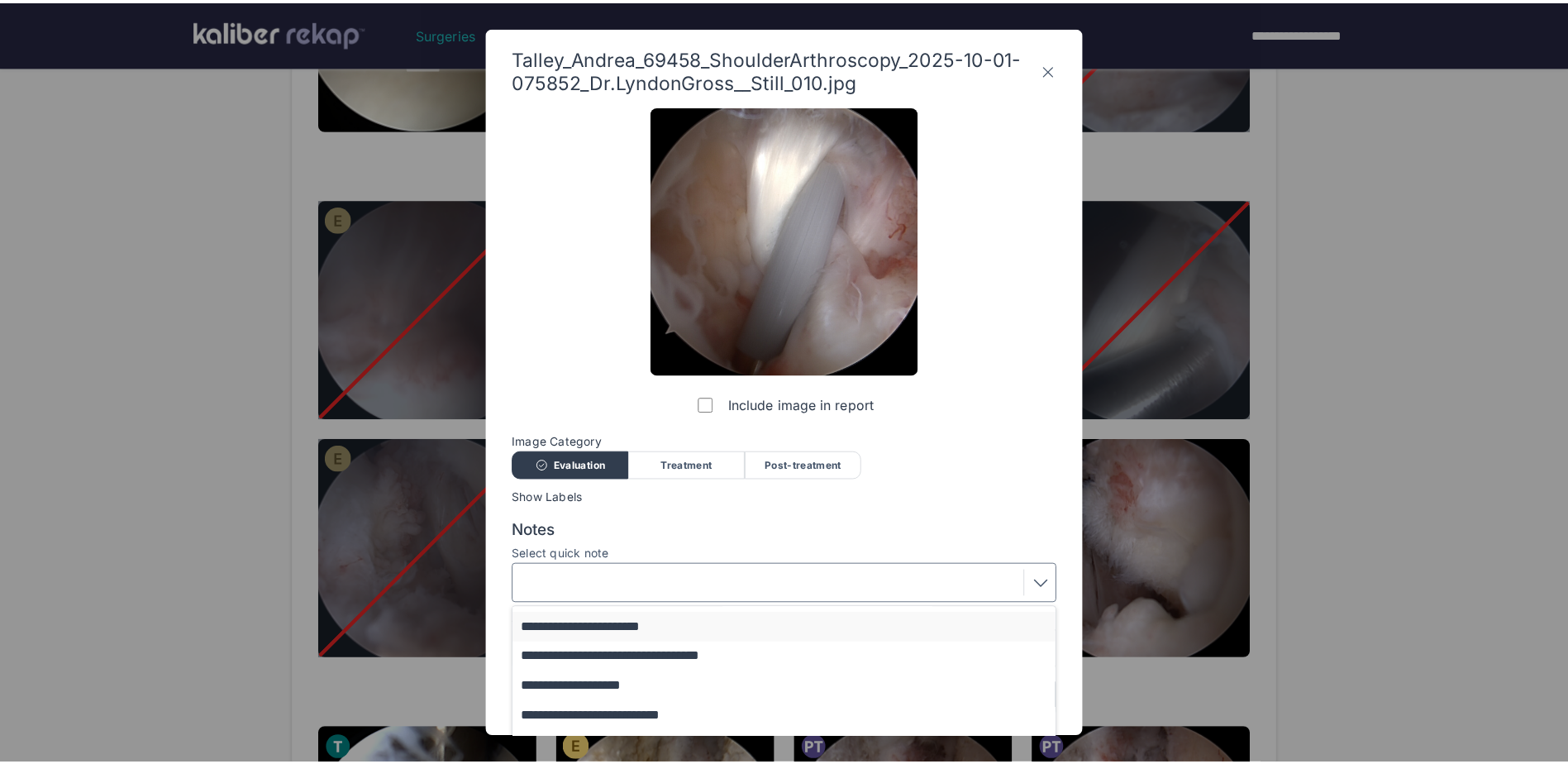
scroll to position [83, 0]
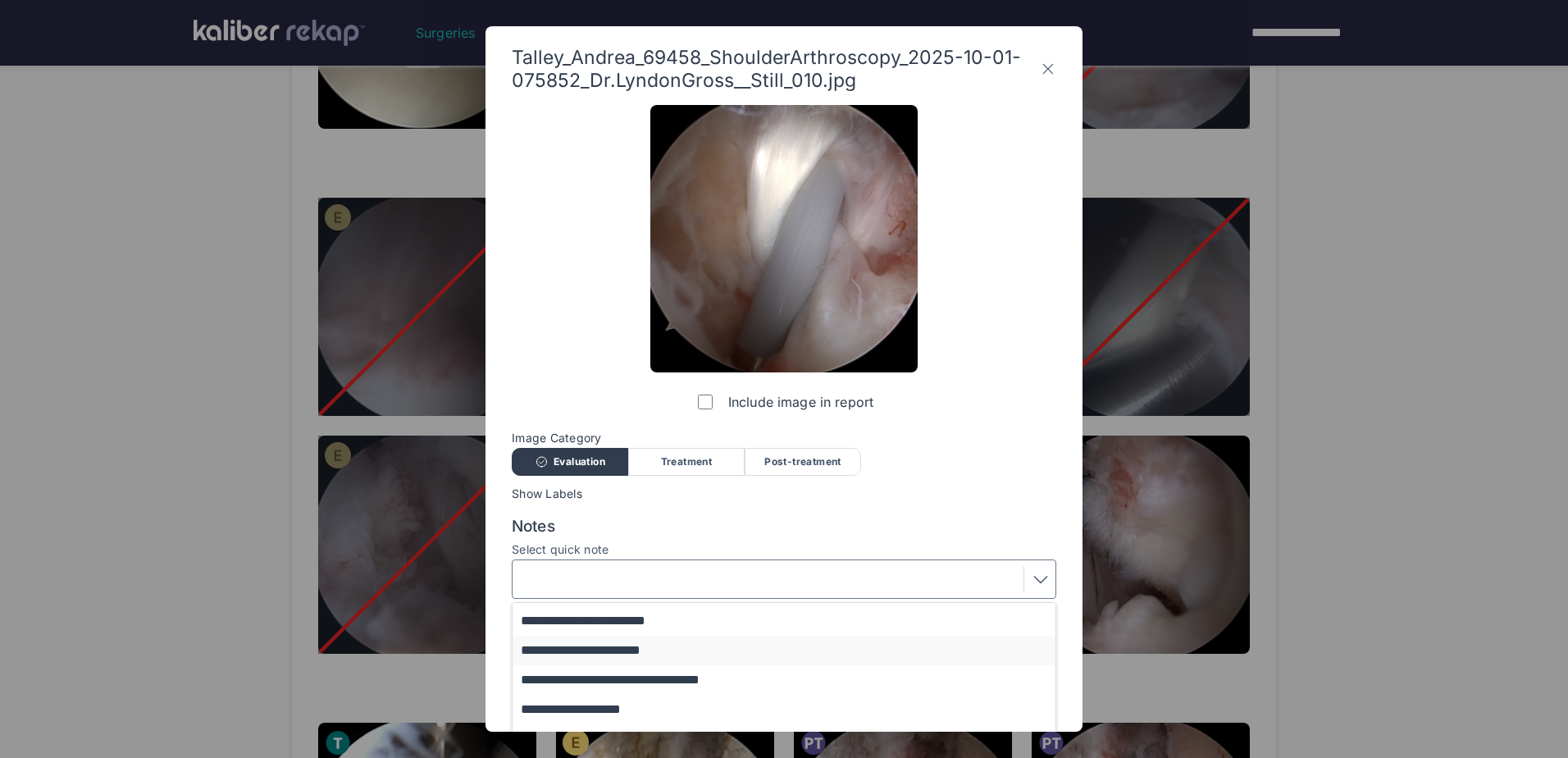
click at [622, 652] on button "**********" at bounding box center [791, 651] width 558 height 30
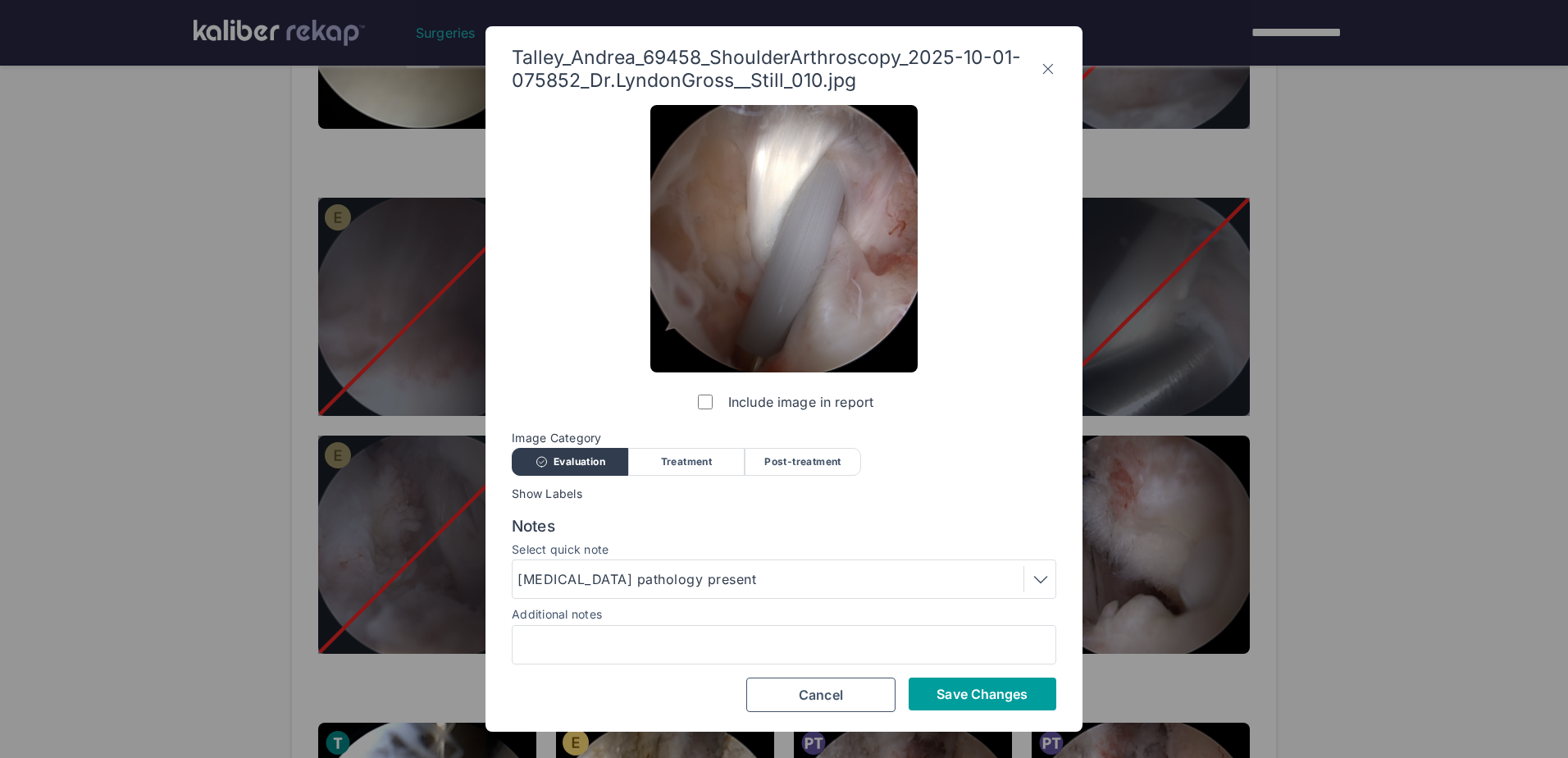
click at [989, 693] on span "Save Changes" at bounding box center [982, 694] width 91 height 17
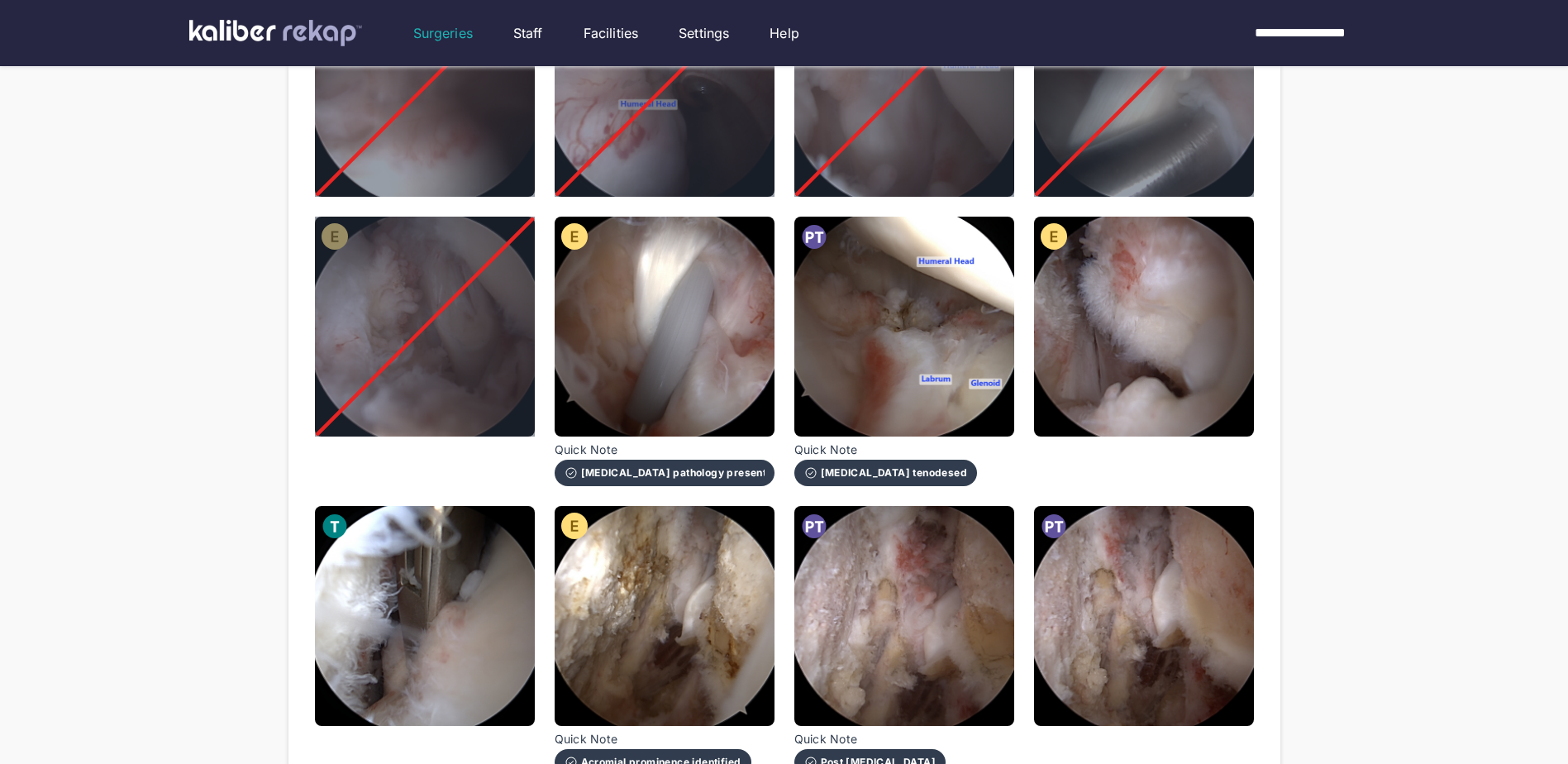
scroll to position [661, 0]
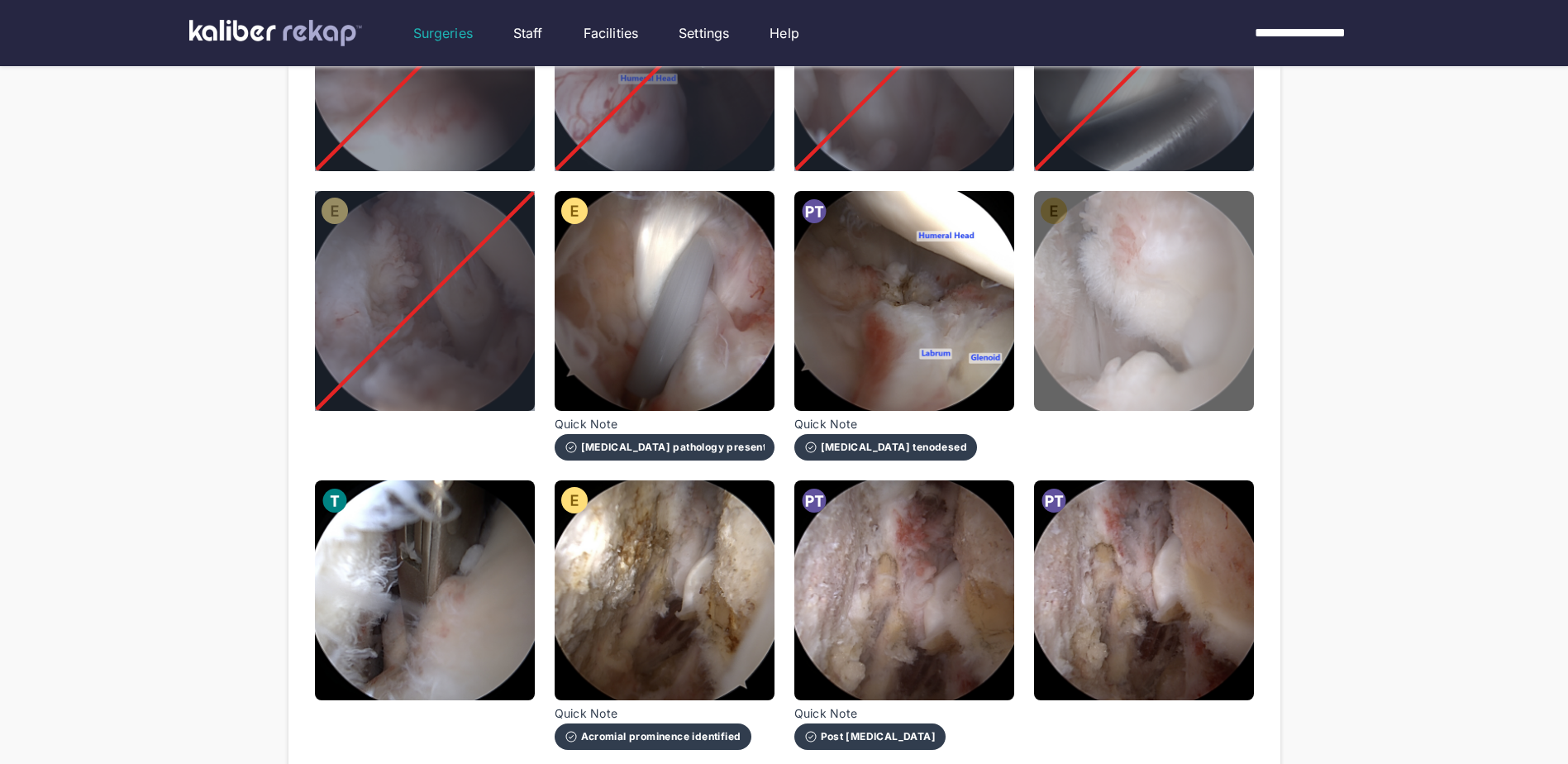
click at [1106, 260] on img at bounding box center [1144, 300] width 219 height 220
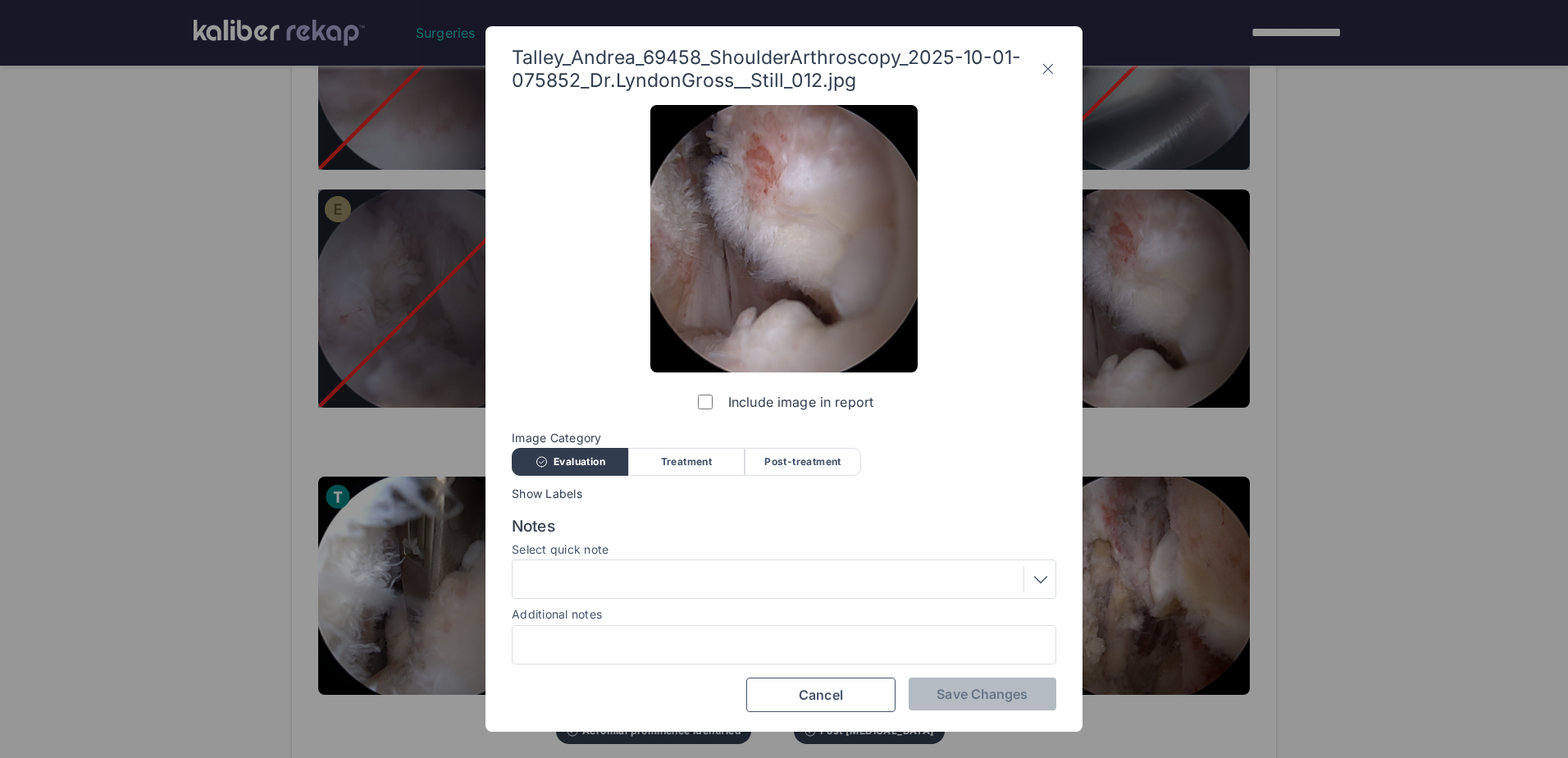
click at [1045, 68] on icon at bounding box center [1048, 69] width 17 height 26
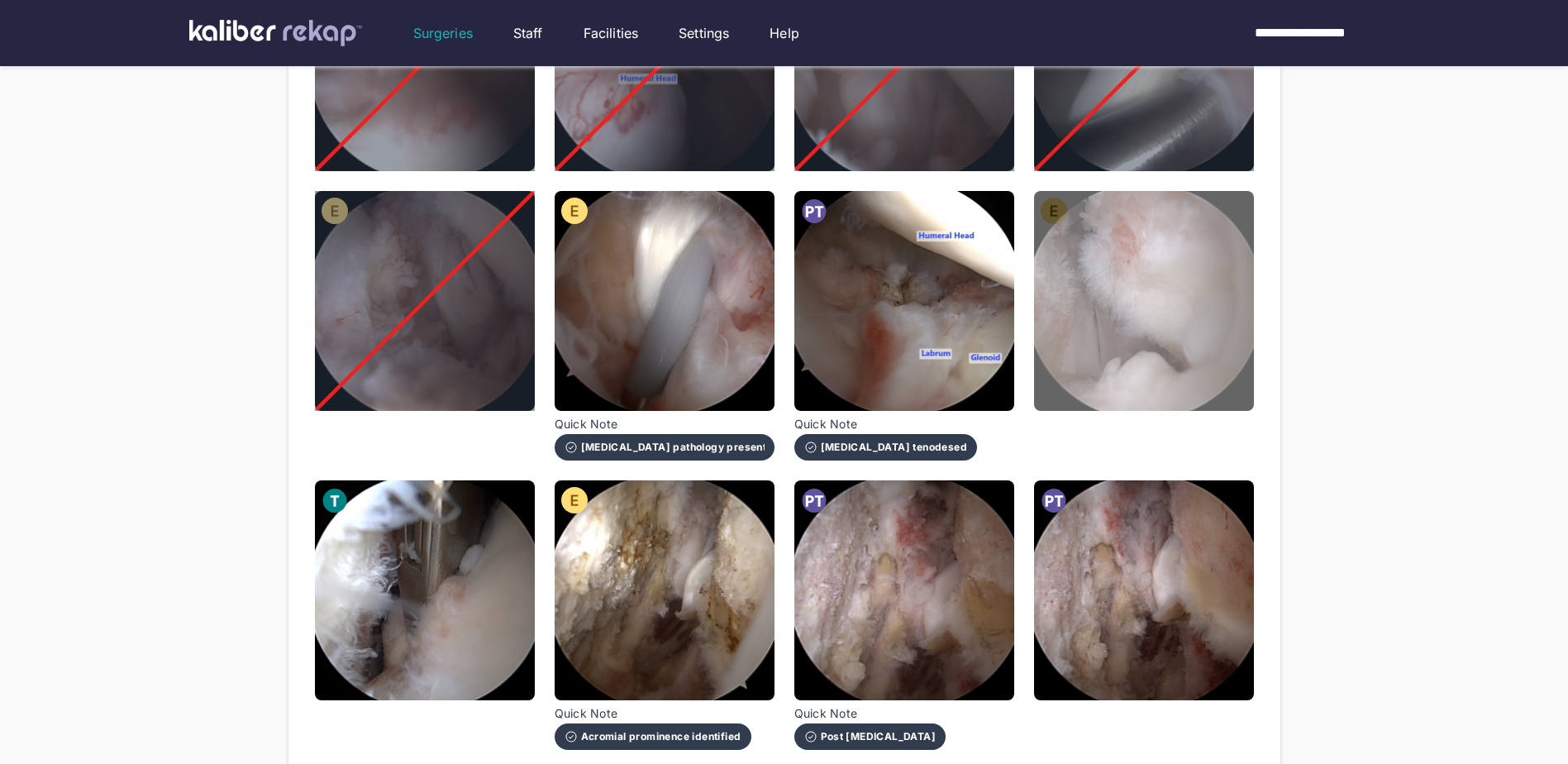
click at [1154, 285] on img at bounding box center [1144, 300] width 219 height 220
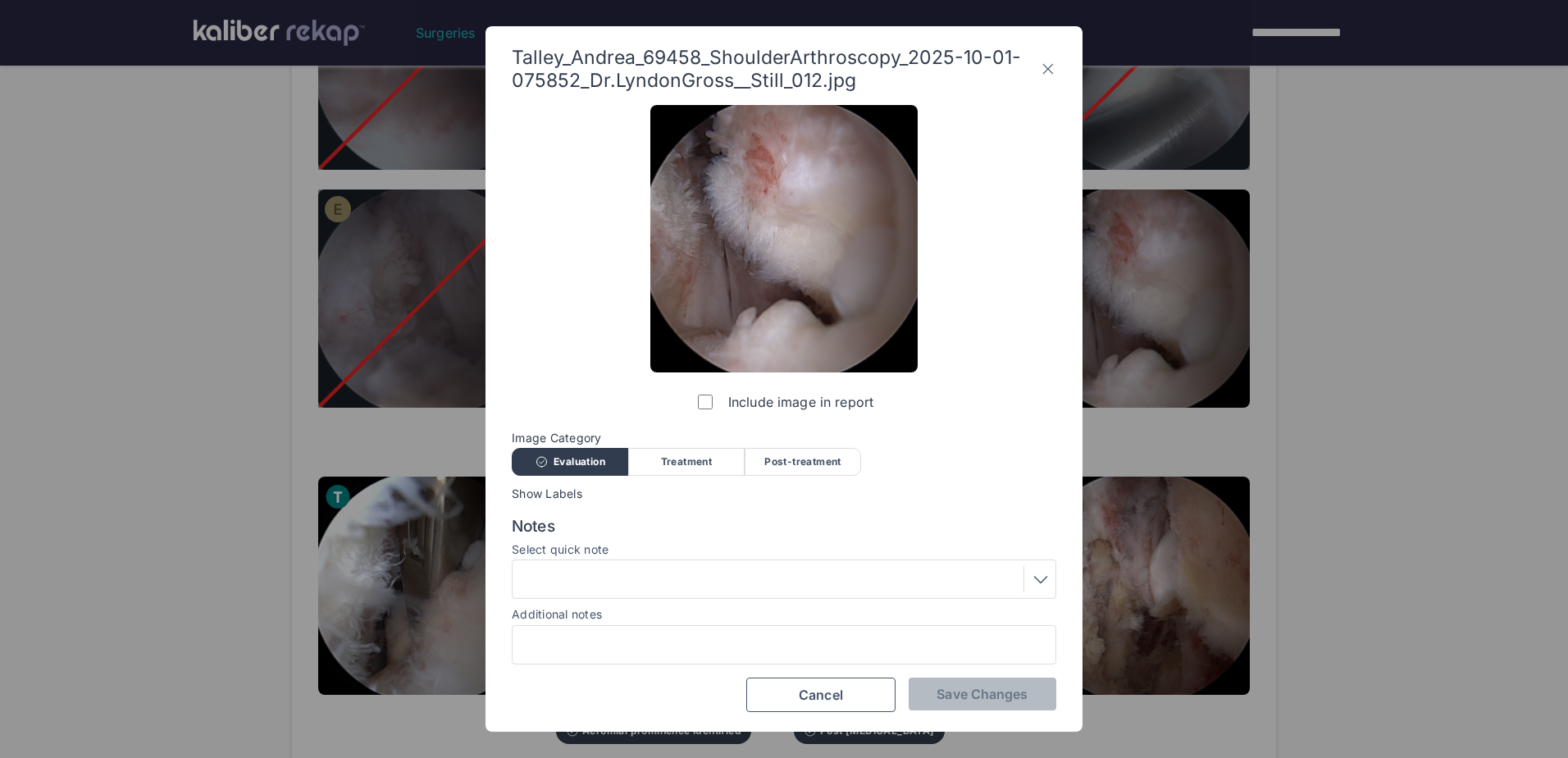
click at [624, 584] on div at bounding box center [784, 579] width 533 height 26
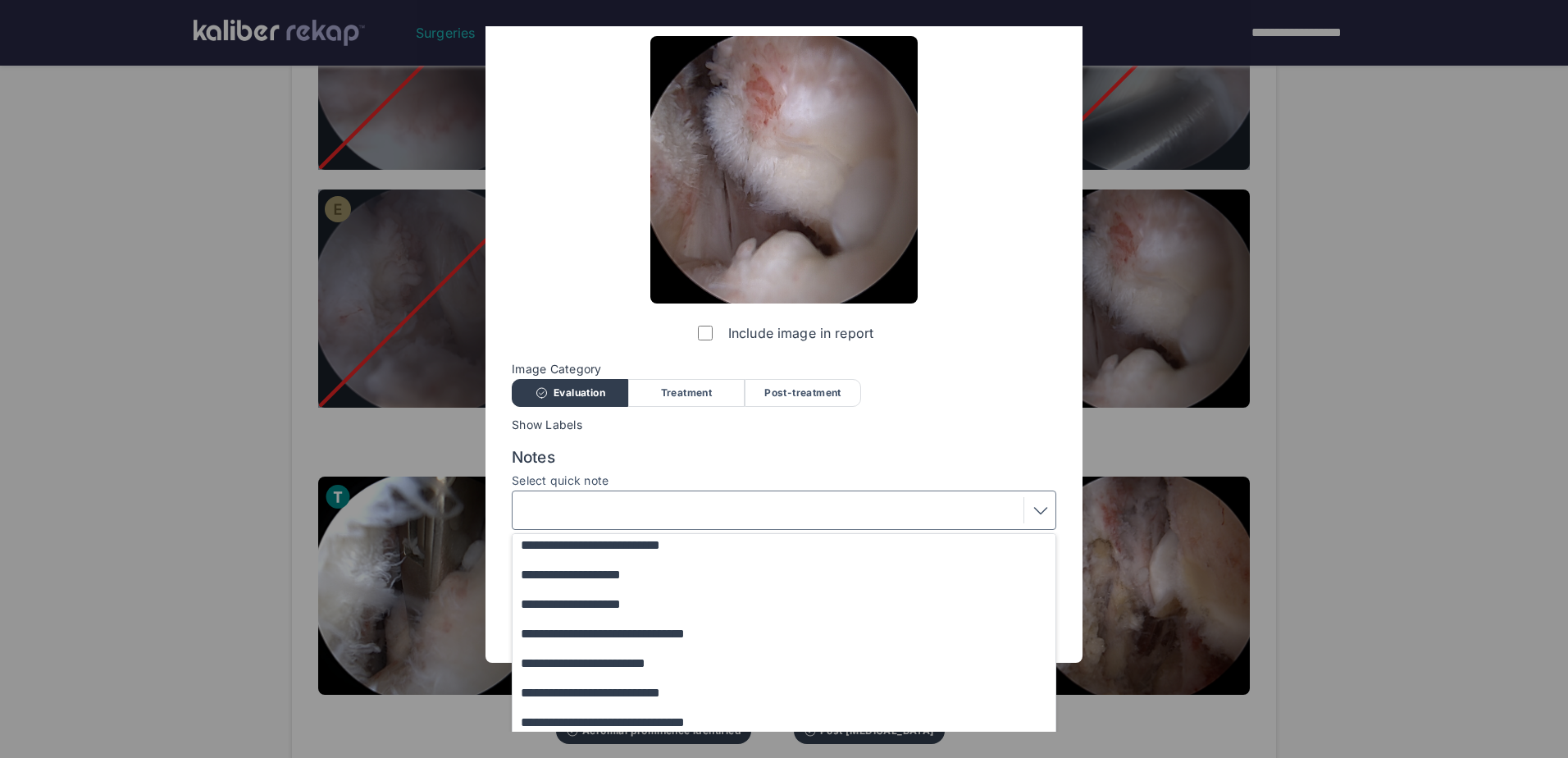
scroll to position [134, 0]
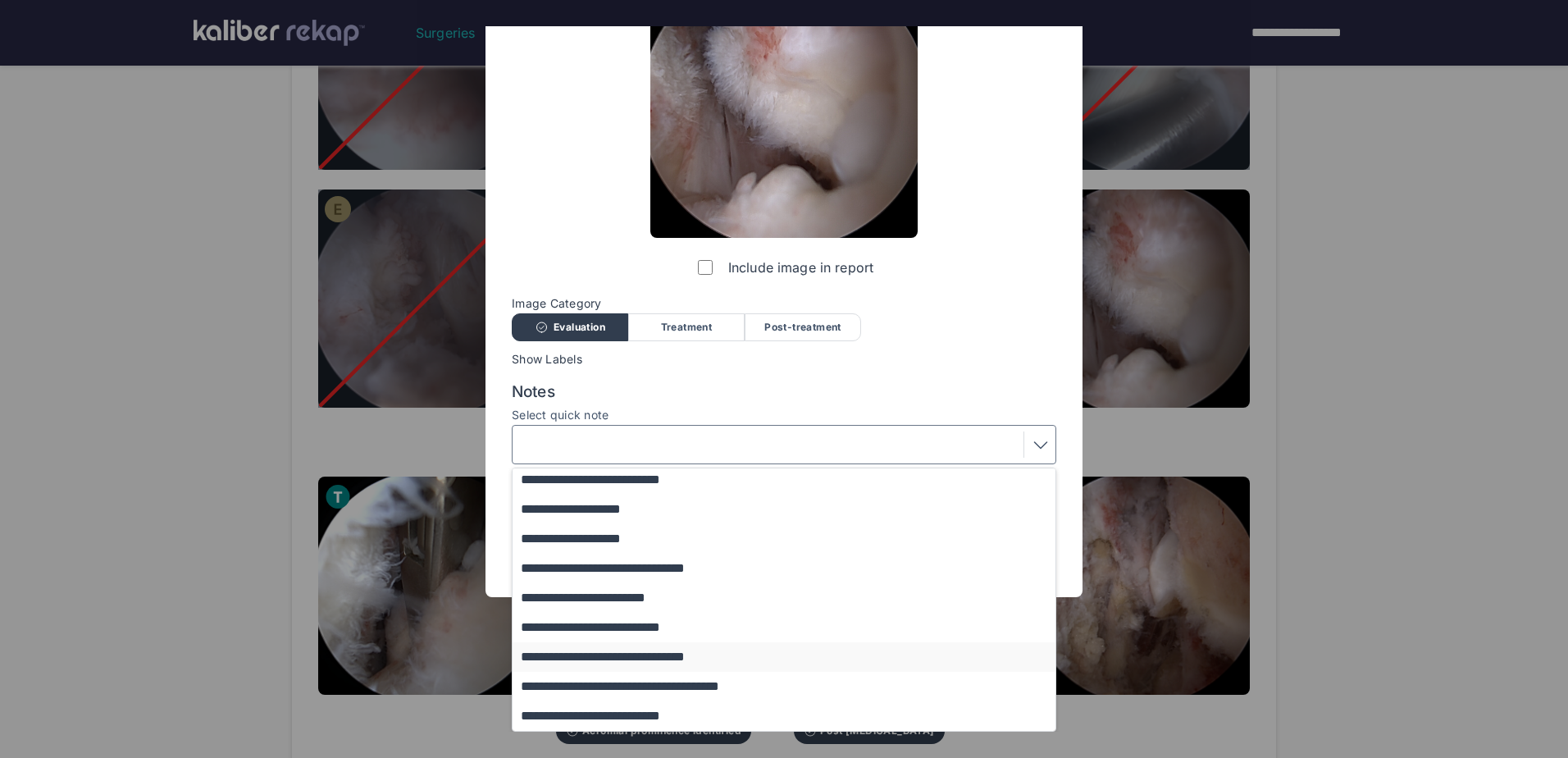
click at [639, 660] on button "**********" at bounding box center [791, 657] width 558 height 30
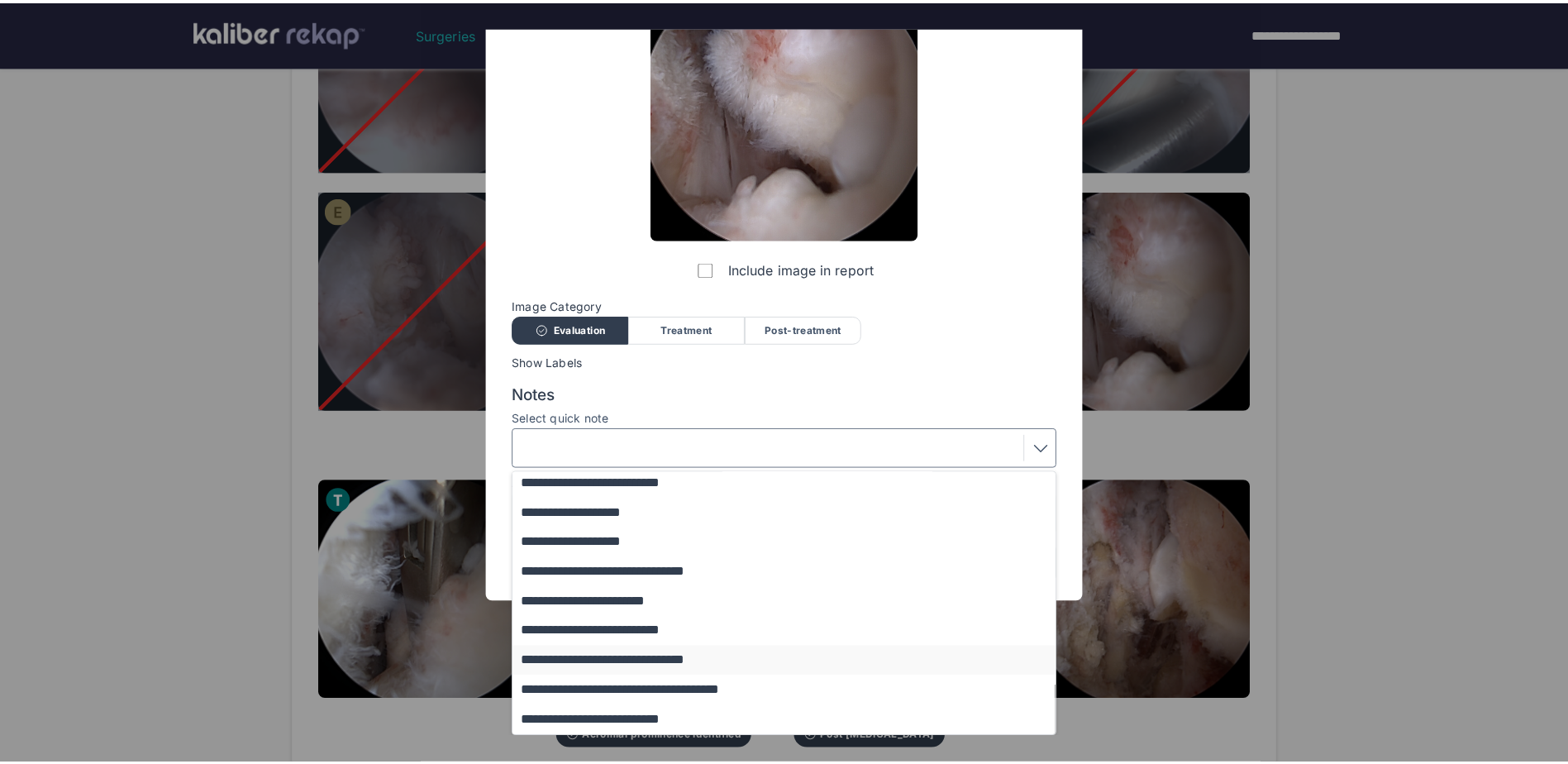
scroll to position [0, 0]
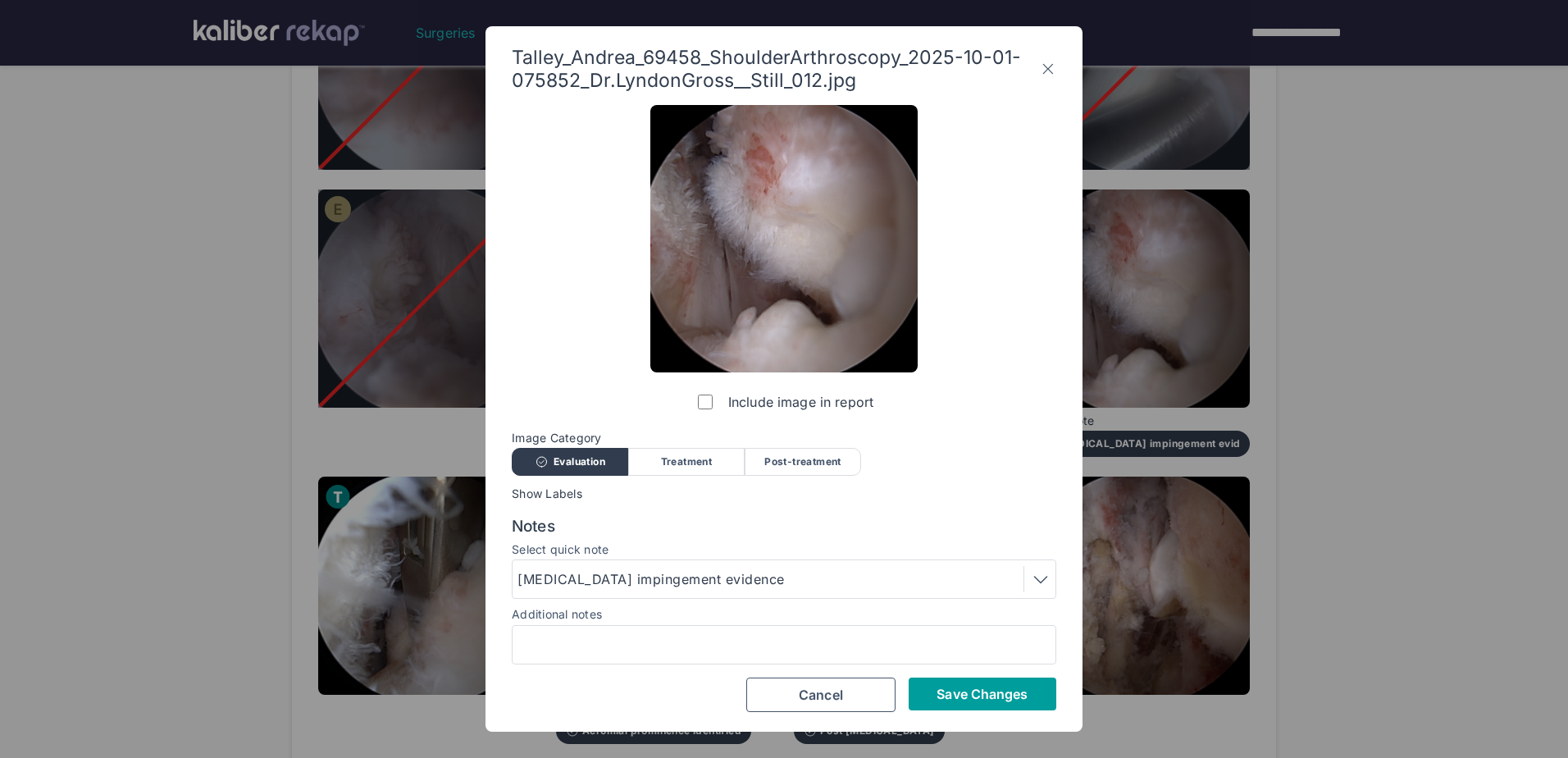
click at [943, 691] on span "Save Changes" at bounding box center [982, 694] width 91 height 17
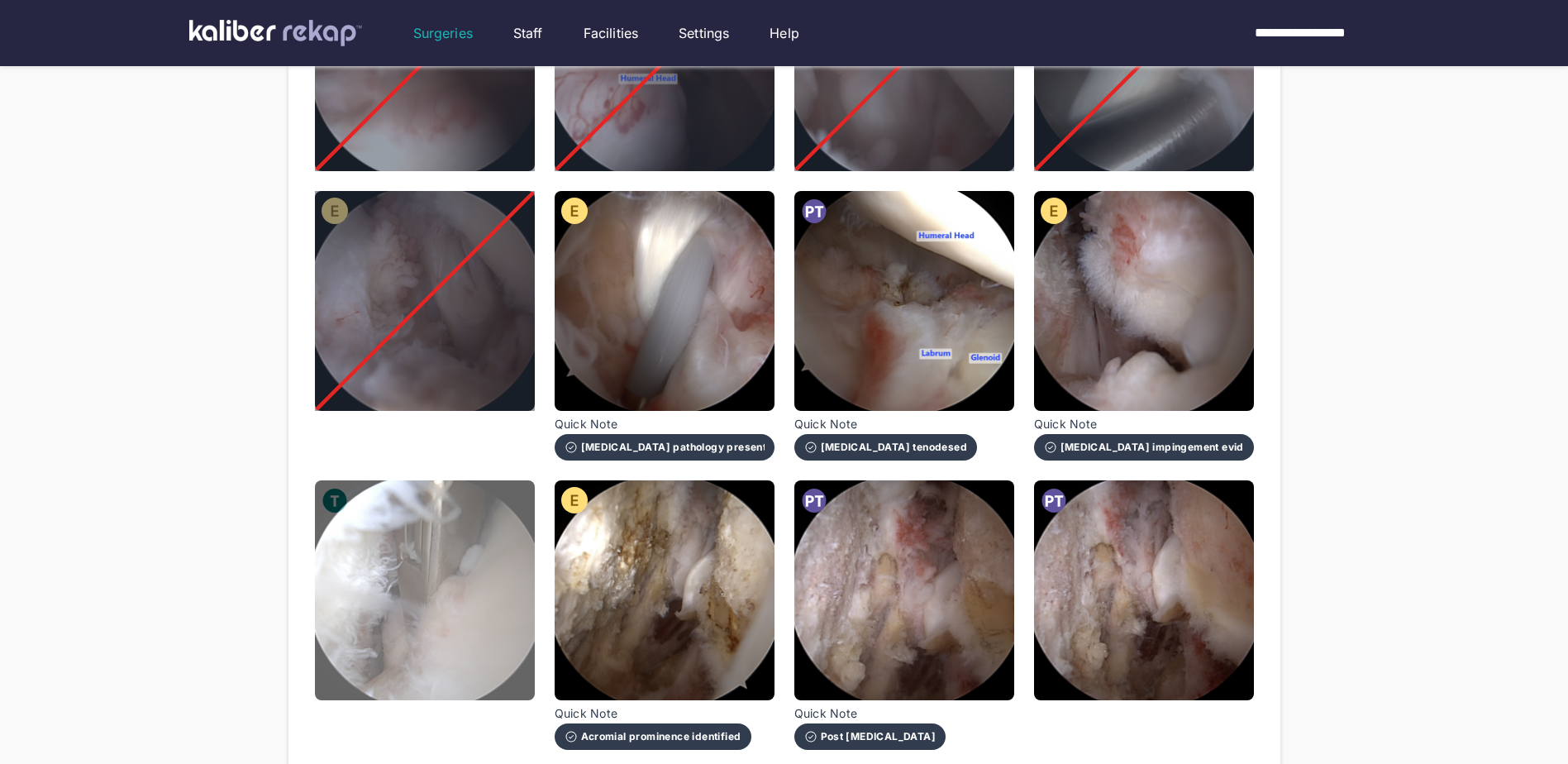
click at [432, 620] on img at bounding box center [425, 590] width 219 height 220
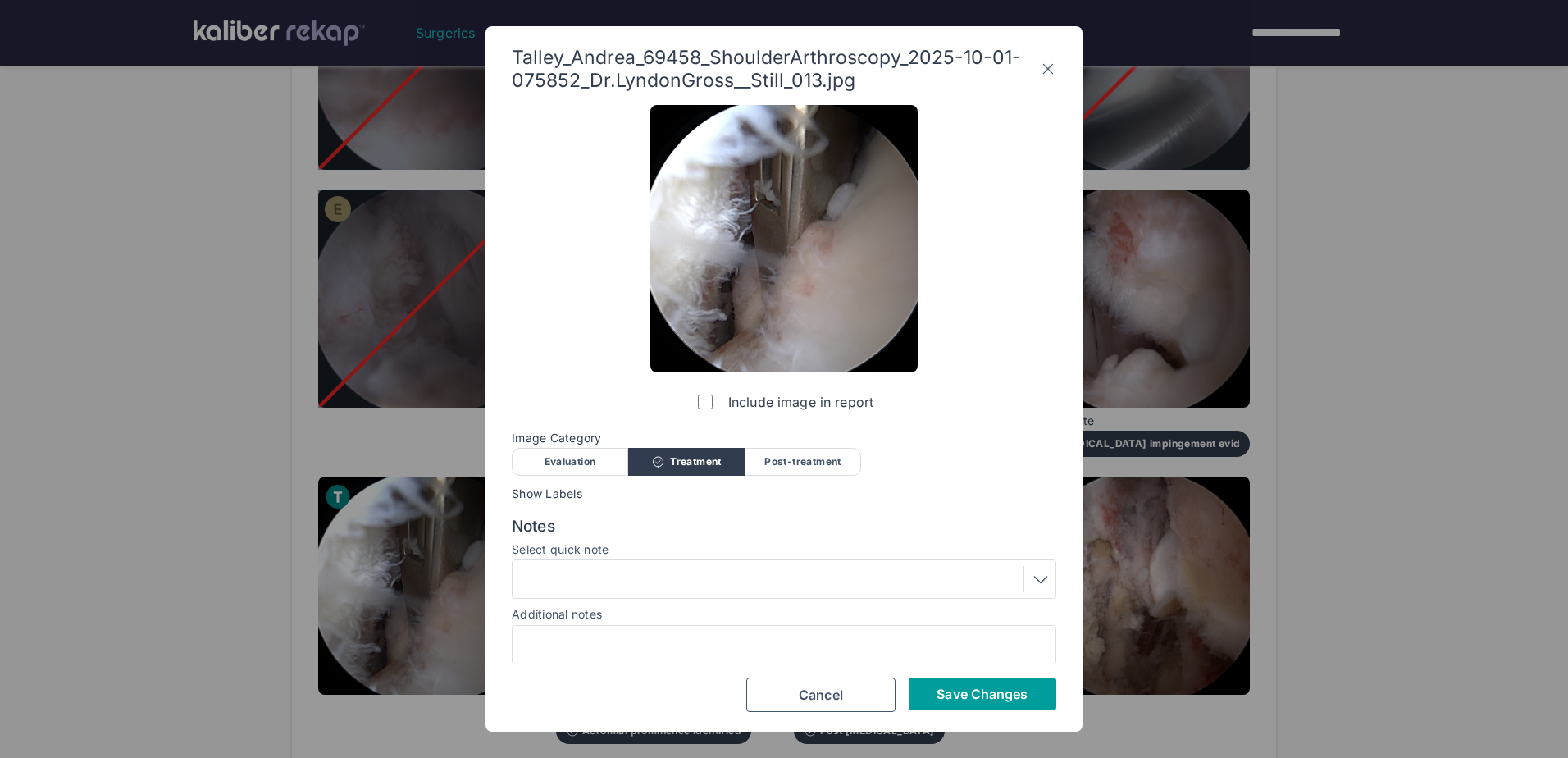
click at [1004, 694] on span "Save Changes" at bounding box center [982, 694] width 91 height 17
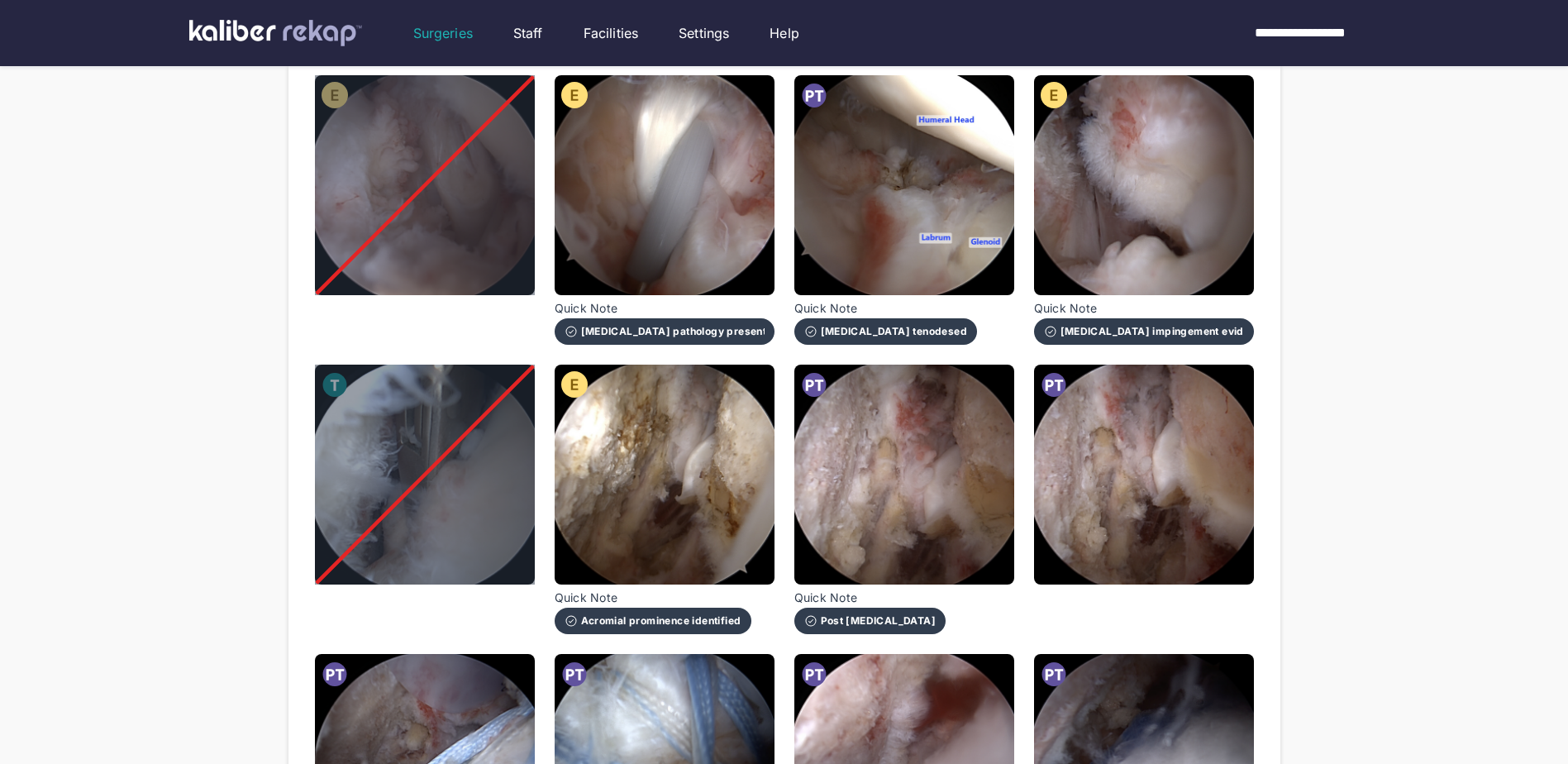
scroll to position [826, 0]
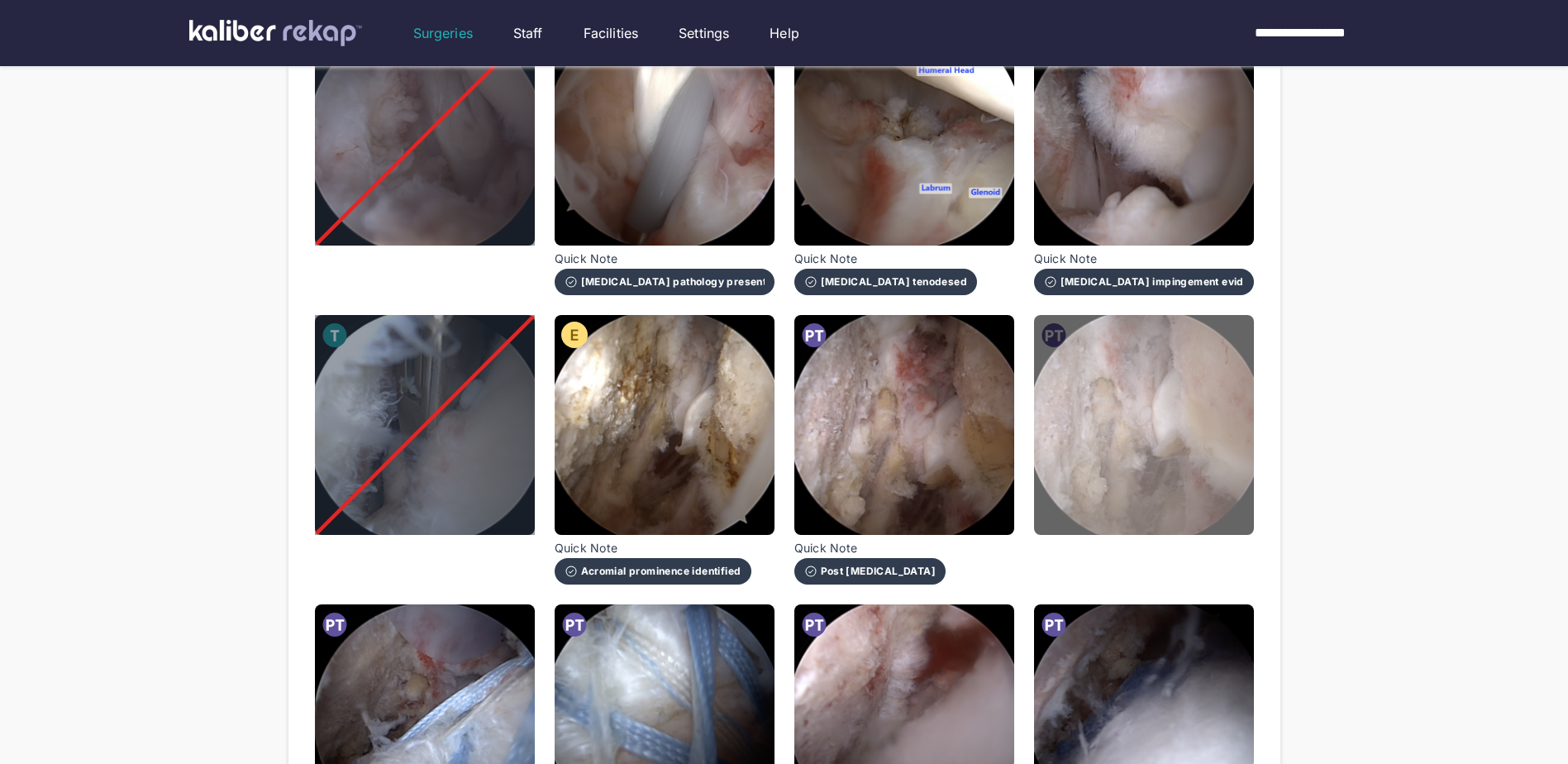
click at [1162, 481] on img at bounding box center [1144, 425] width 219 height 220
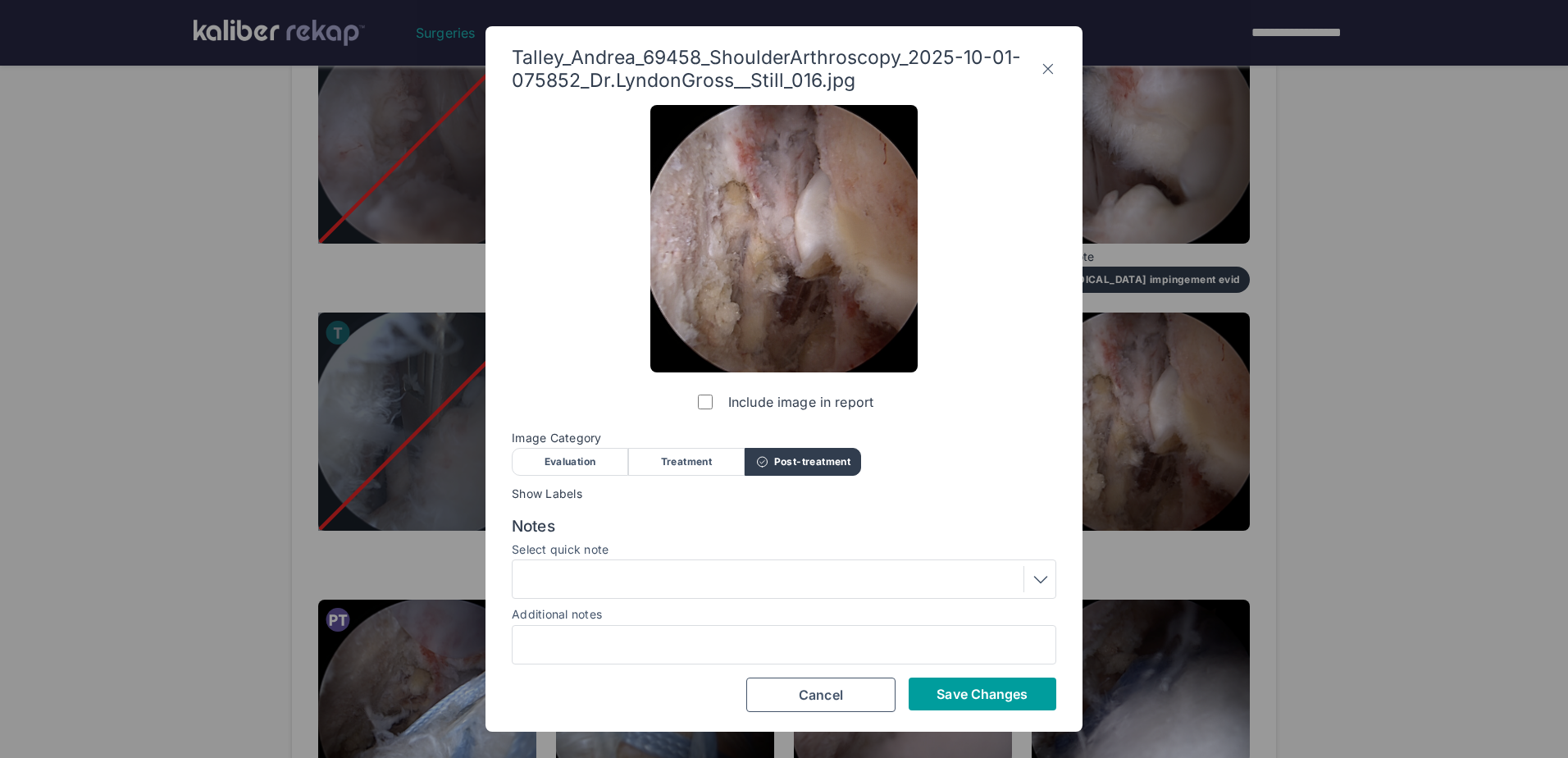
click at [950, 693] on span "Save Changes" at bounding box center [982, 694] width 91 height 17
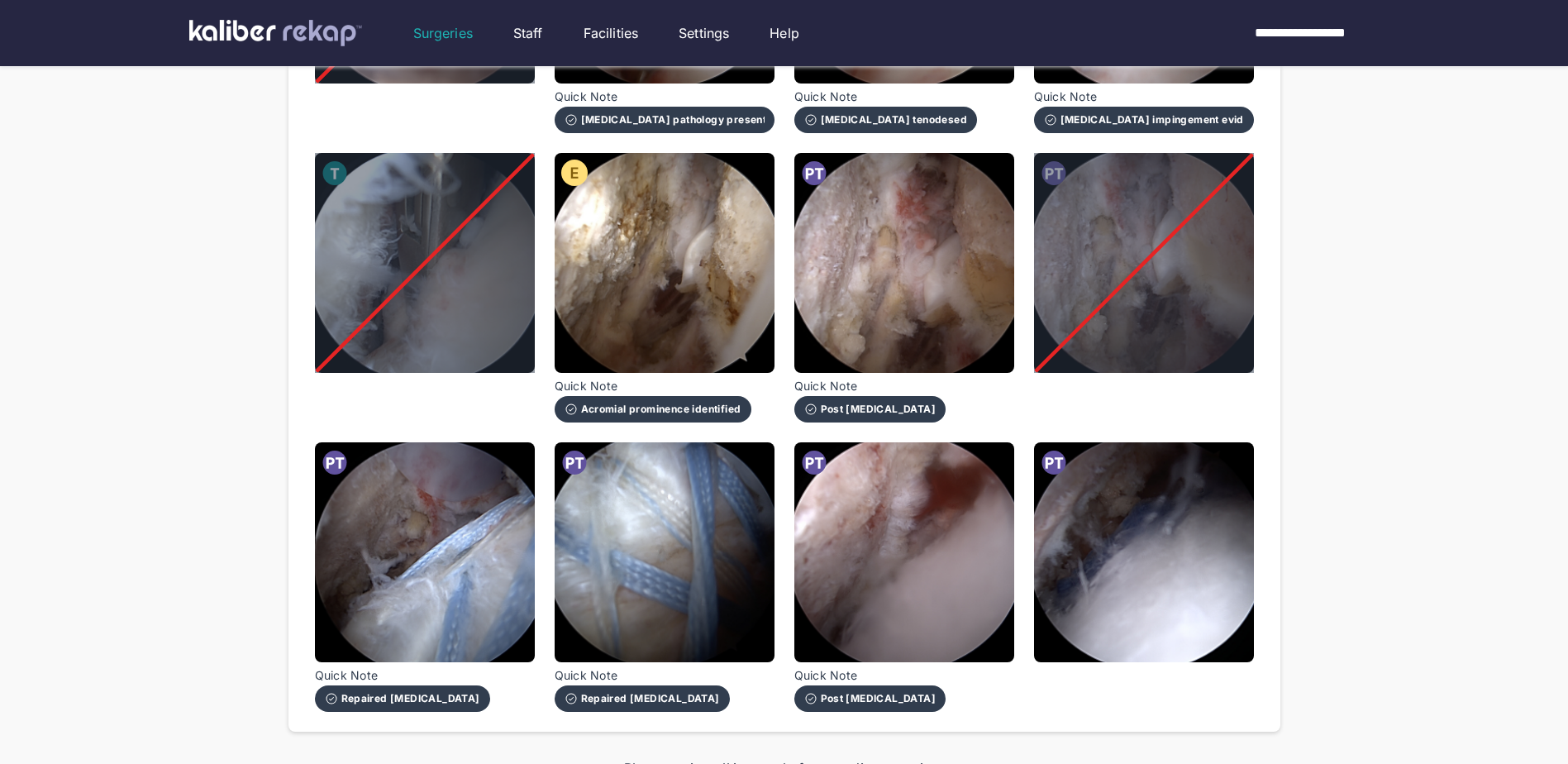
scroll to position [992, 0]
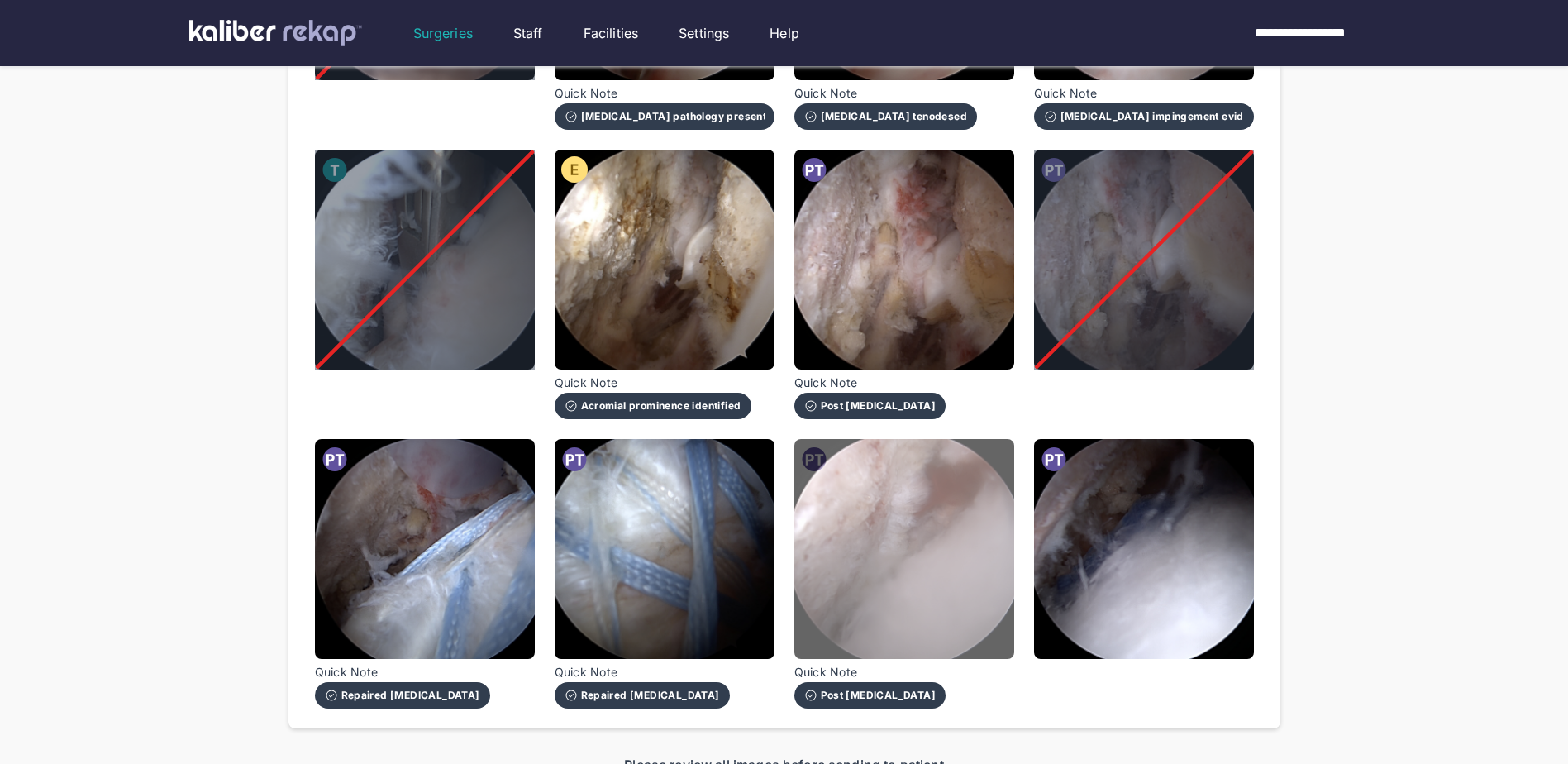
click at [892, 563] on img at bounding box center [904, 549] width 219 height 220
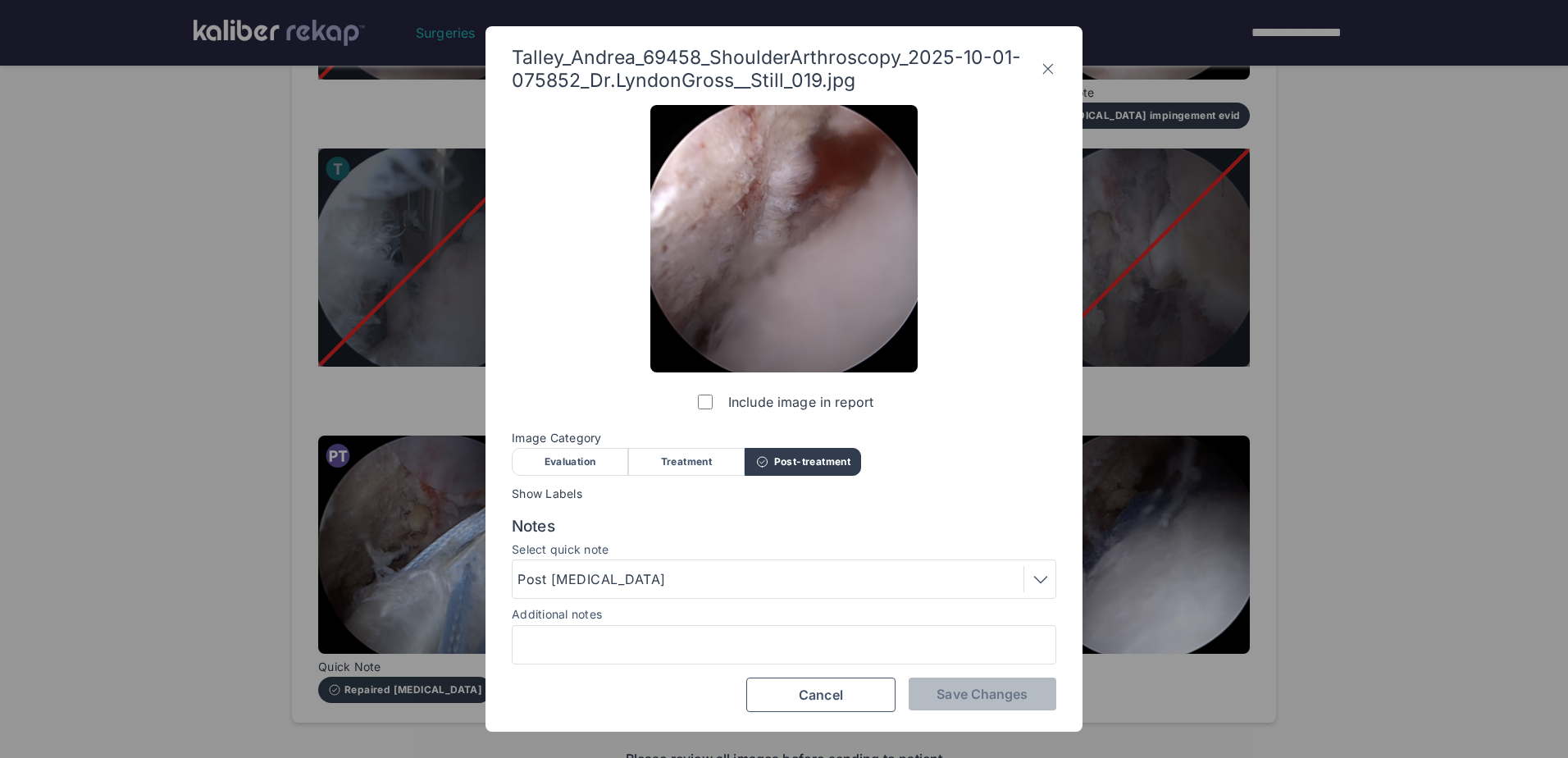
click at [1028, 580] on div at bounding box center [1037, 579] width 27 height 26
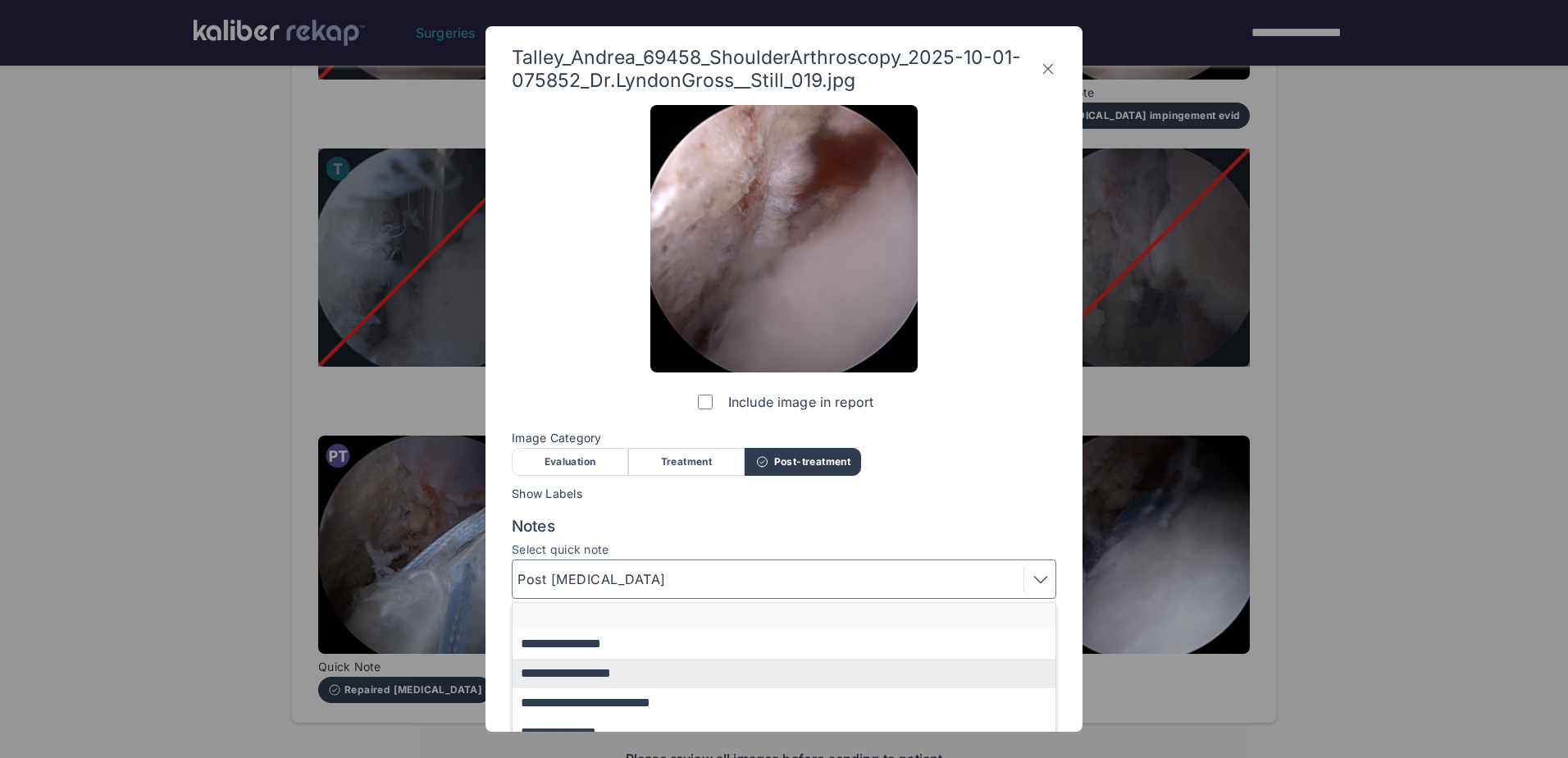
click at [767, 617] on button "button" at bounding box center [791, 616] width 558 height 26
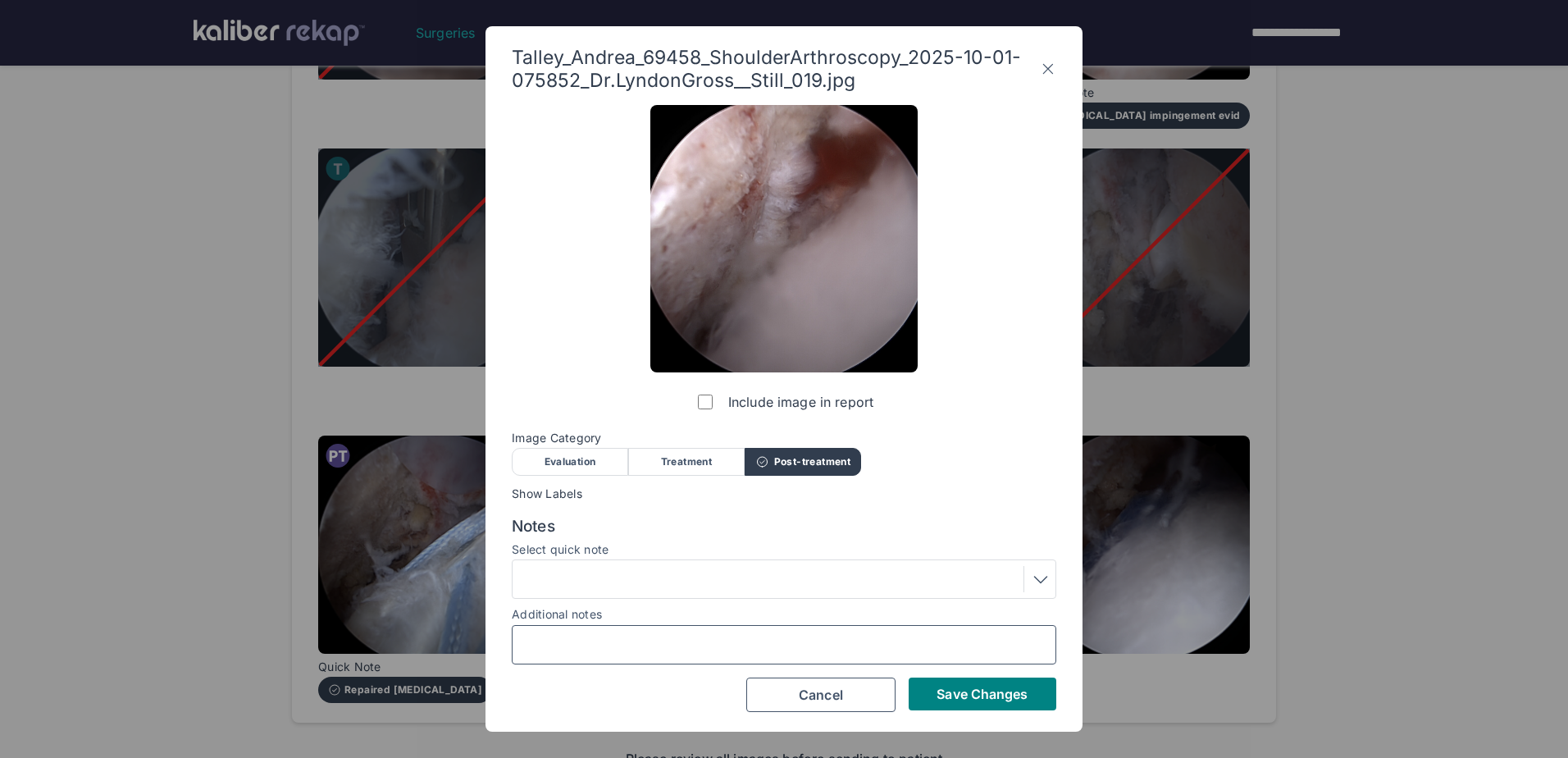
drag, startPoint x: 710, startPoint y: 652, endPoint x: 701, endPoint y: 669, distance: 19.2
click at [710, 652] on input "Additional notes" at bounding box center [784, 645] width 530 height 21
type input "**********"
click at [963, 695] on span "Save Changes" at bounding box center [982, 694] width 91 height 17
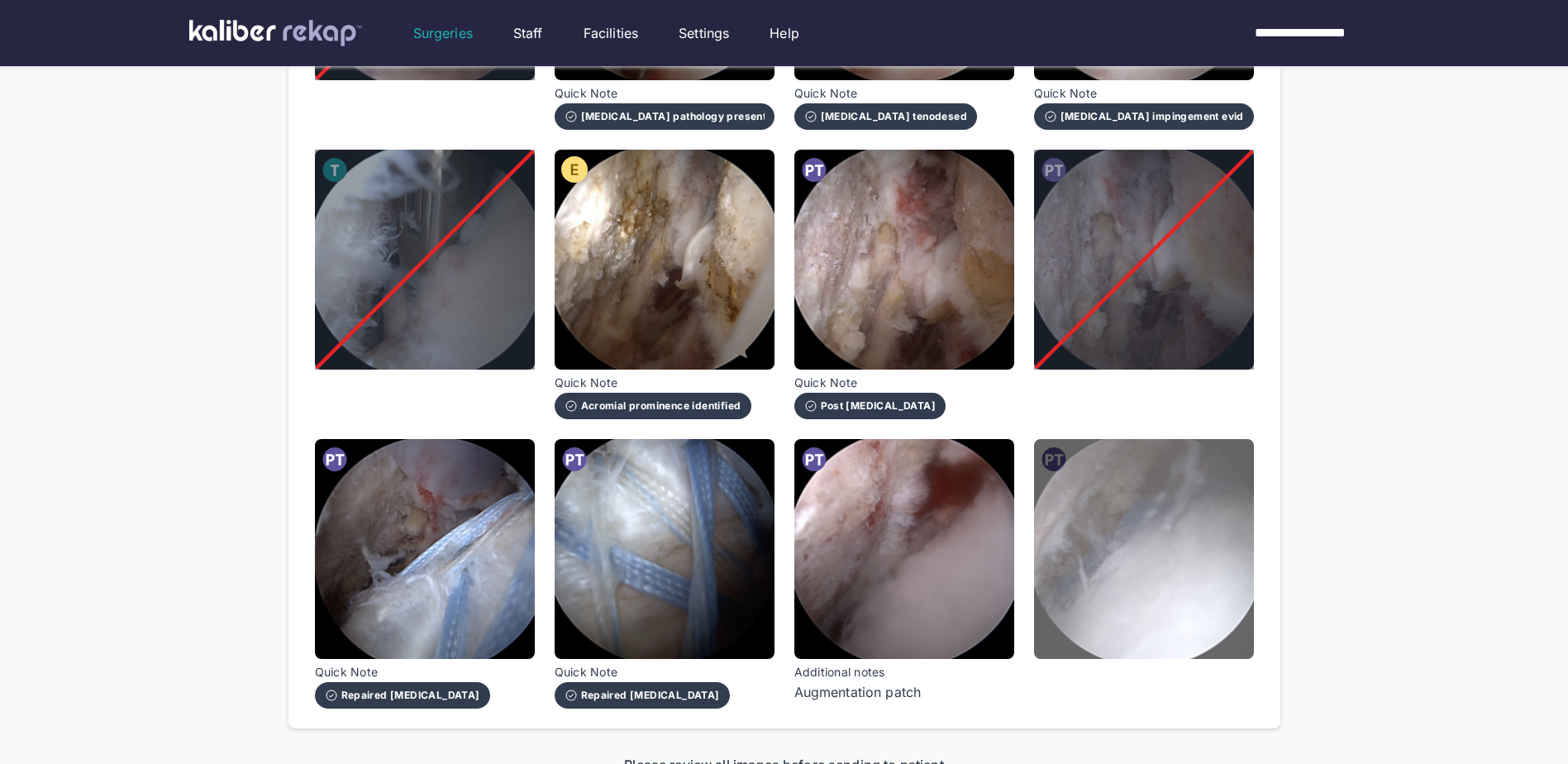
click at [1142, 581] on img at bounding box center [1144, 549] width 219 height 220
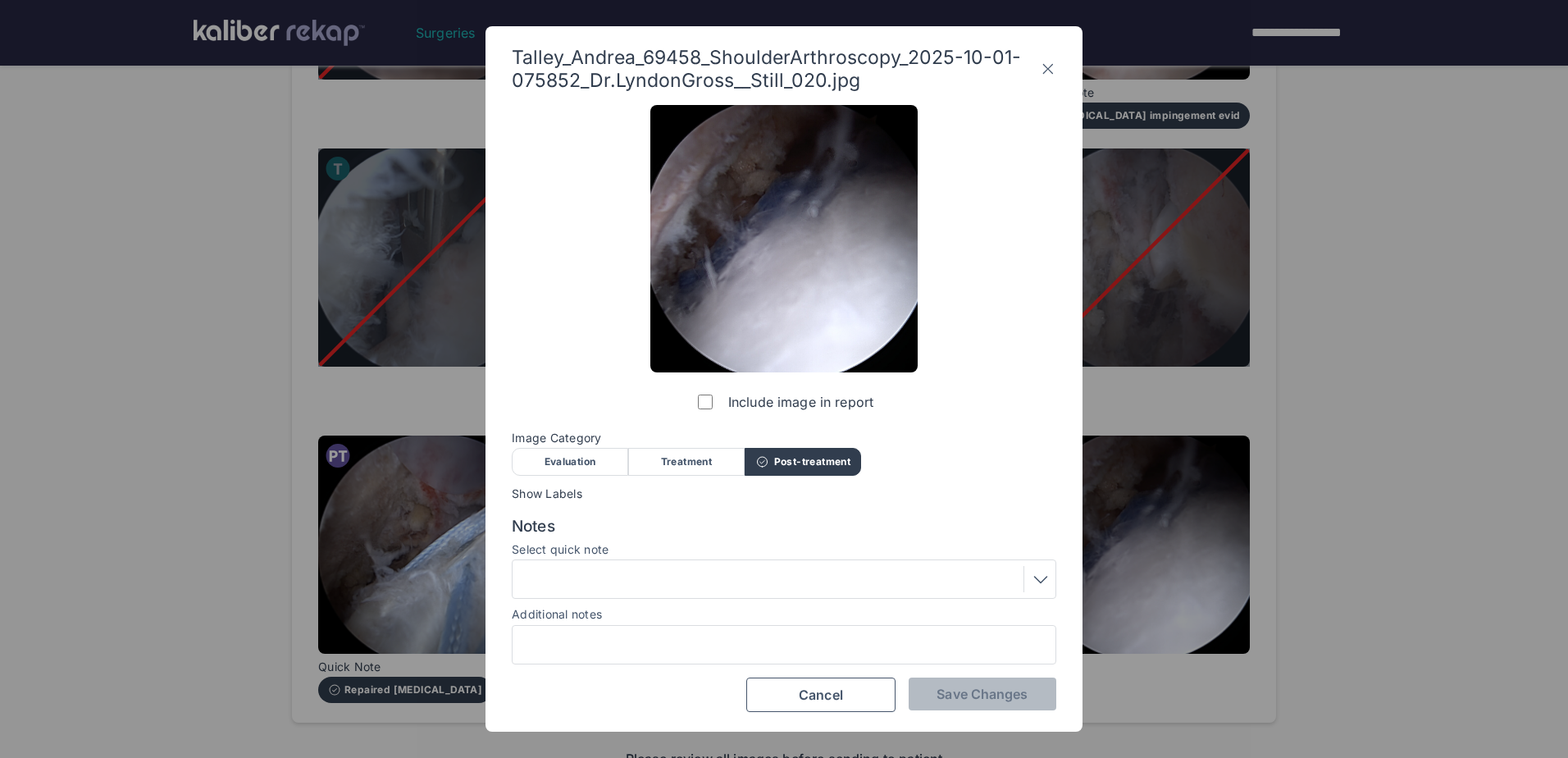
click at [837, 665] on div "Include image in report Image Category Evaluation Treatment Post-treatment Eval…" at bounding box center [783, 409] width 544 height 607
drag, startPoint x: 834, startPoint y: 644, endPoint x: 821, endPoint y: 655, distance: 17.0
click at [834, 644] on input "Additional notes" at bounding box center [784, 645] width 530 height 21
type input "**********"
click at [981, 691] on span "Save Changes" at bounding box center [982, 694] width 91 height 17
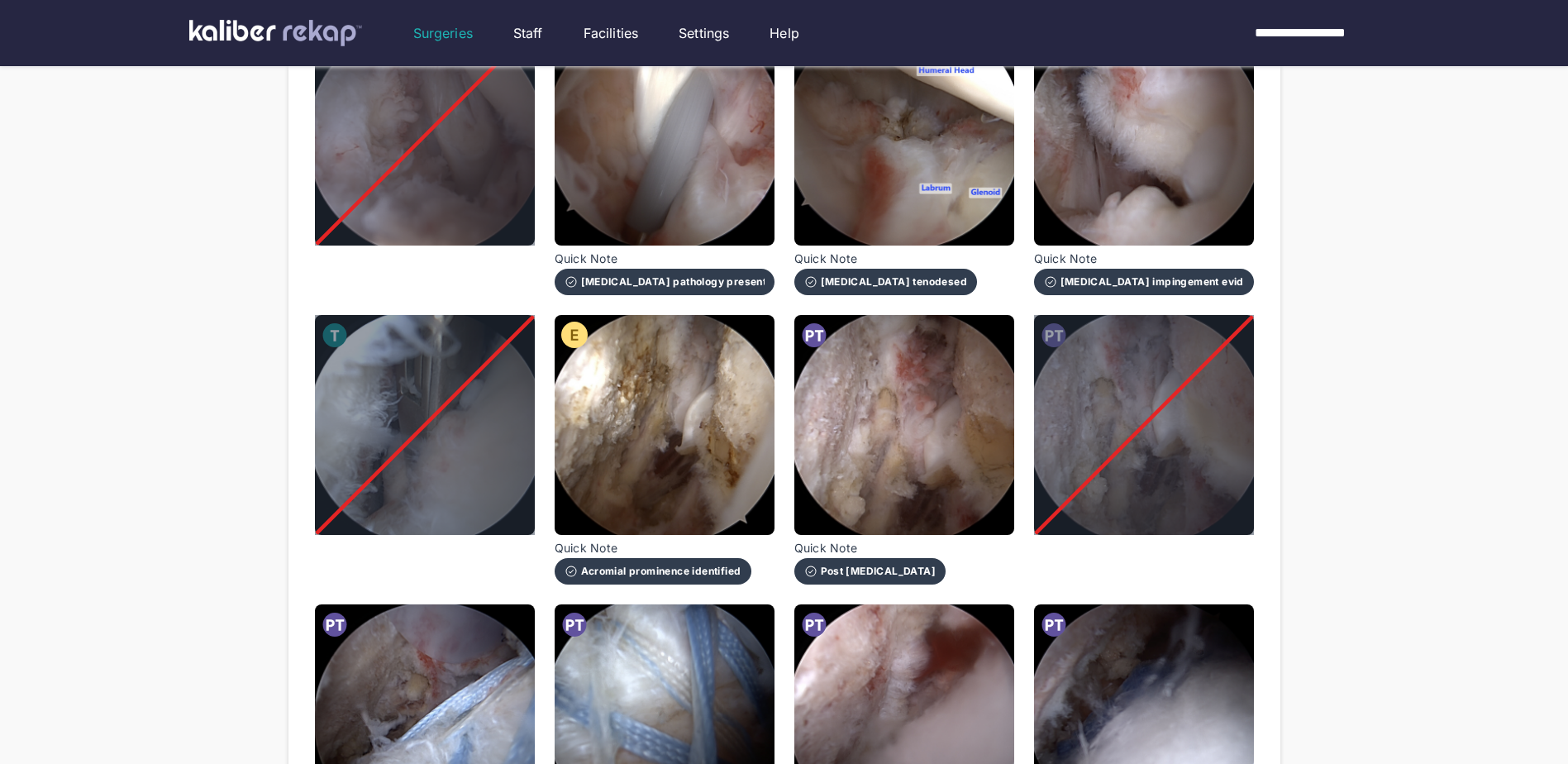
scroll to position [1240, 0]
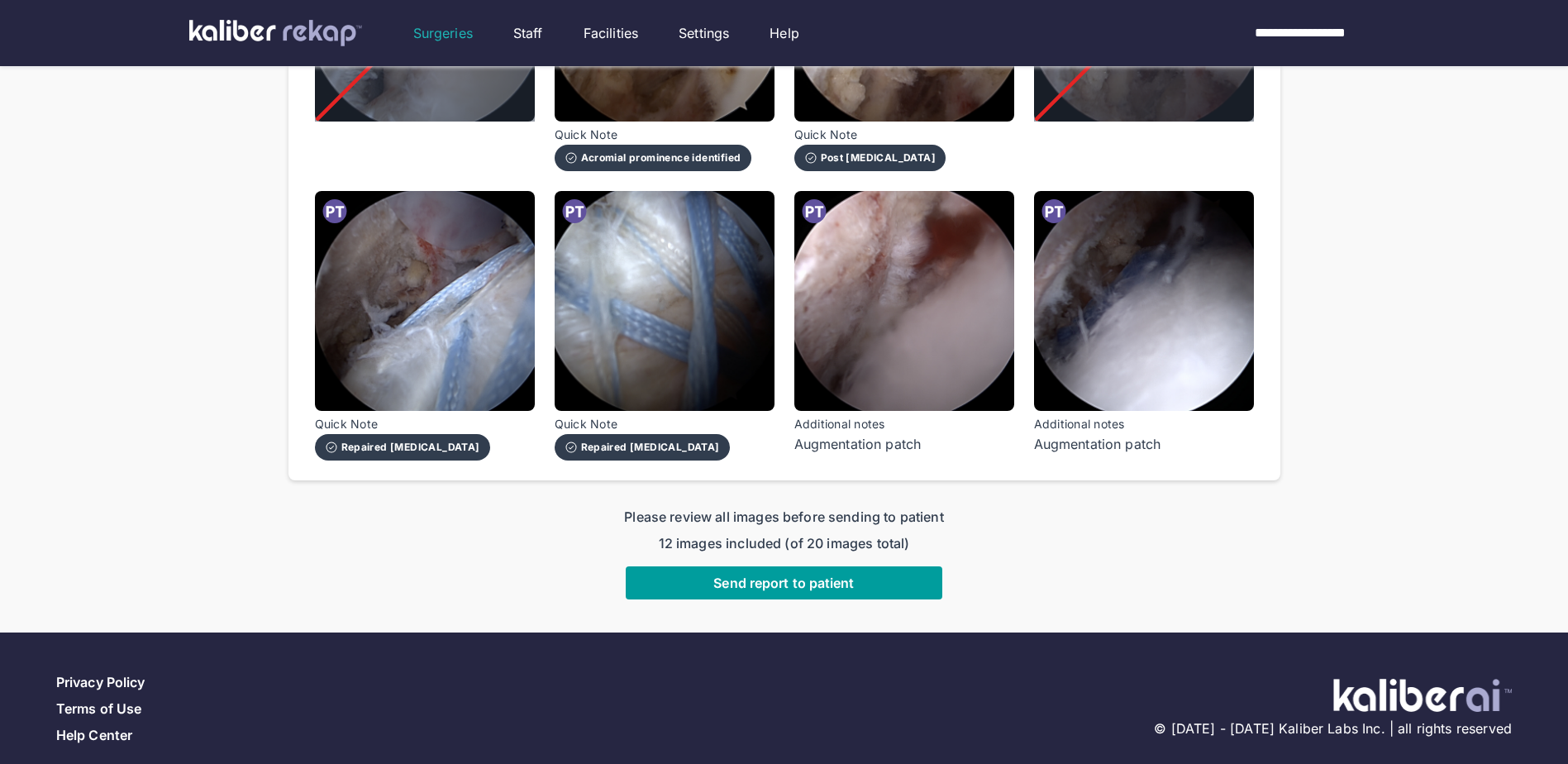
click at [898, 566] on button "Send report to patient" at bounding box center [784, 583] width 317 height 33
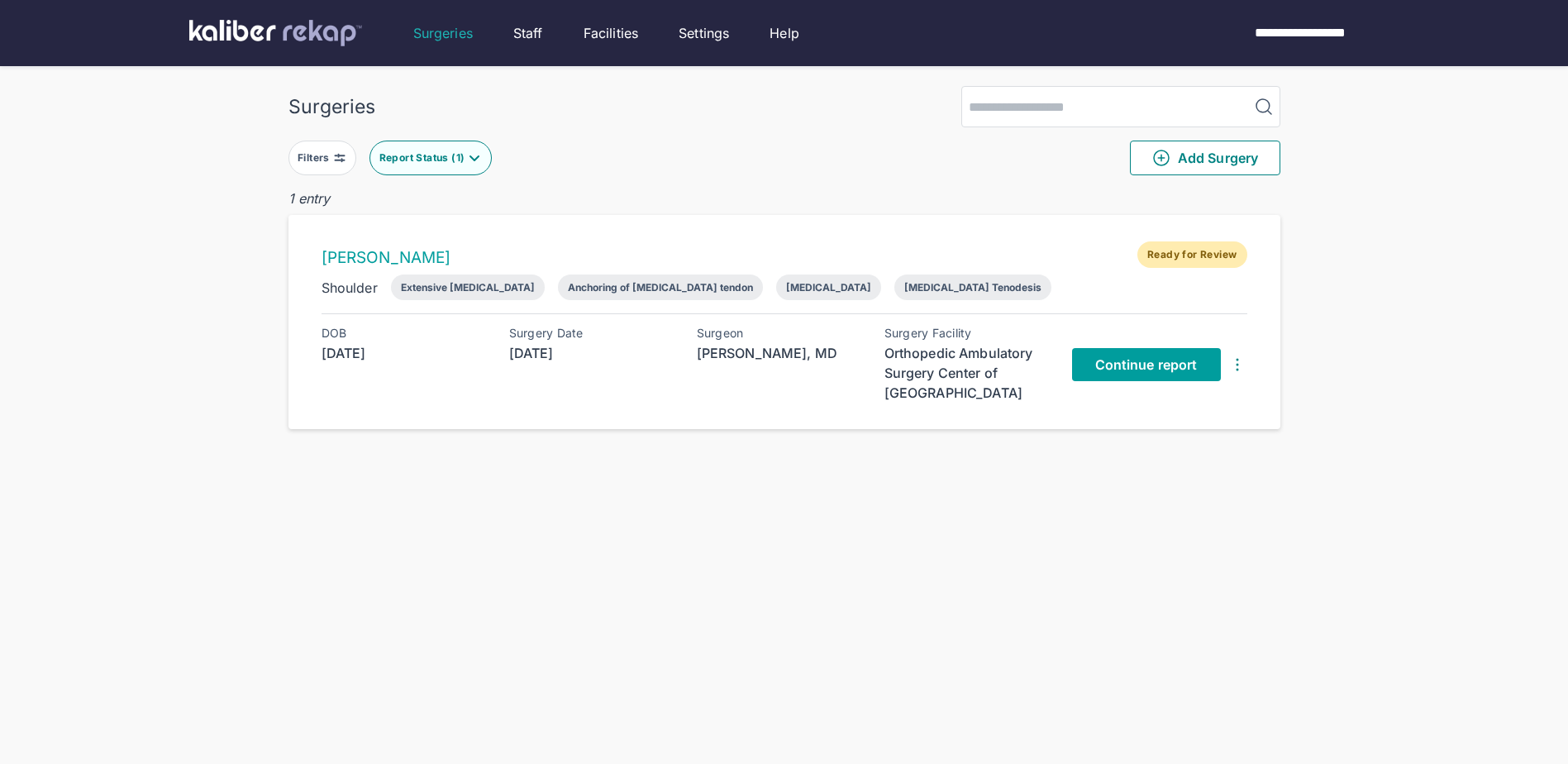
click at [1143, 365] on span "Continue report" at bounding box center [1146, 364] width 103 height 17
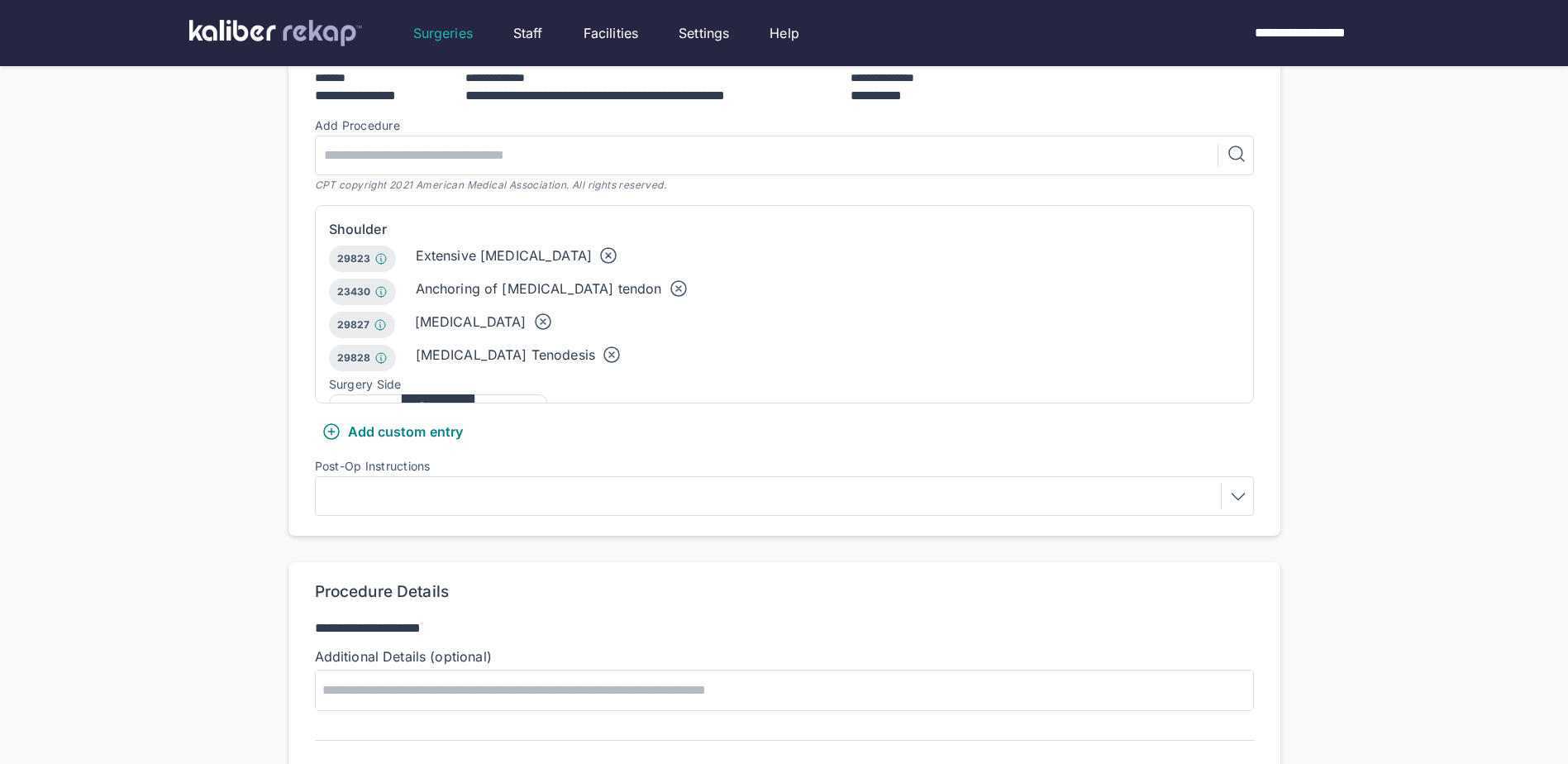
scroll to position [414, 0]
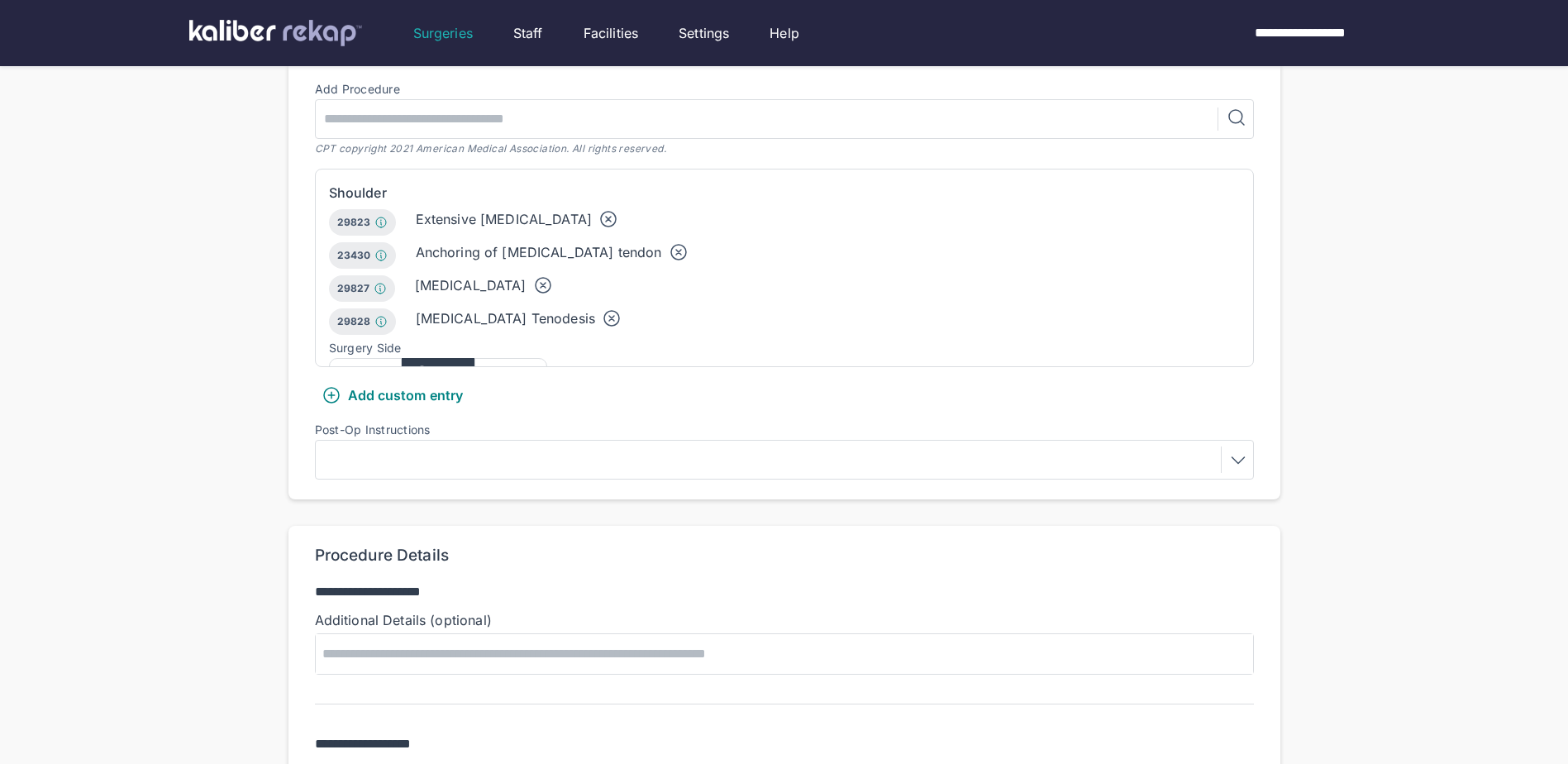
click at [411, 455] on div at bounding box center [784, 459] width 927 height 26
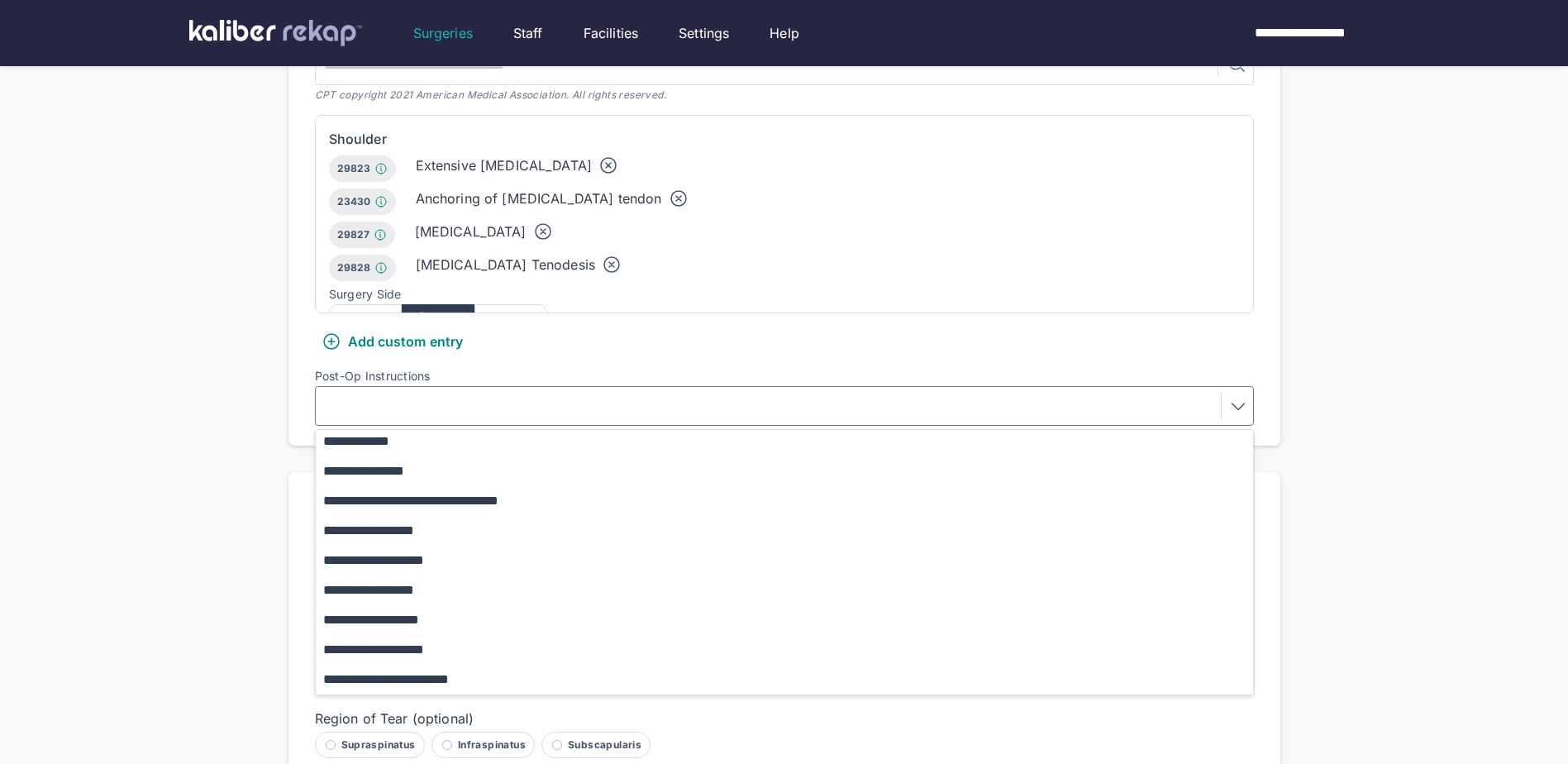
scroll to position [496, 0]
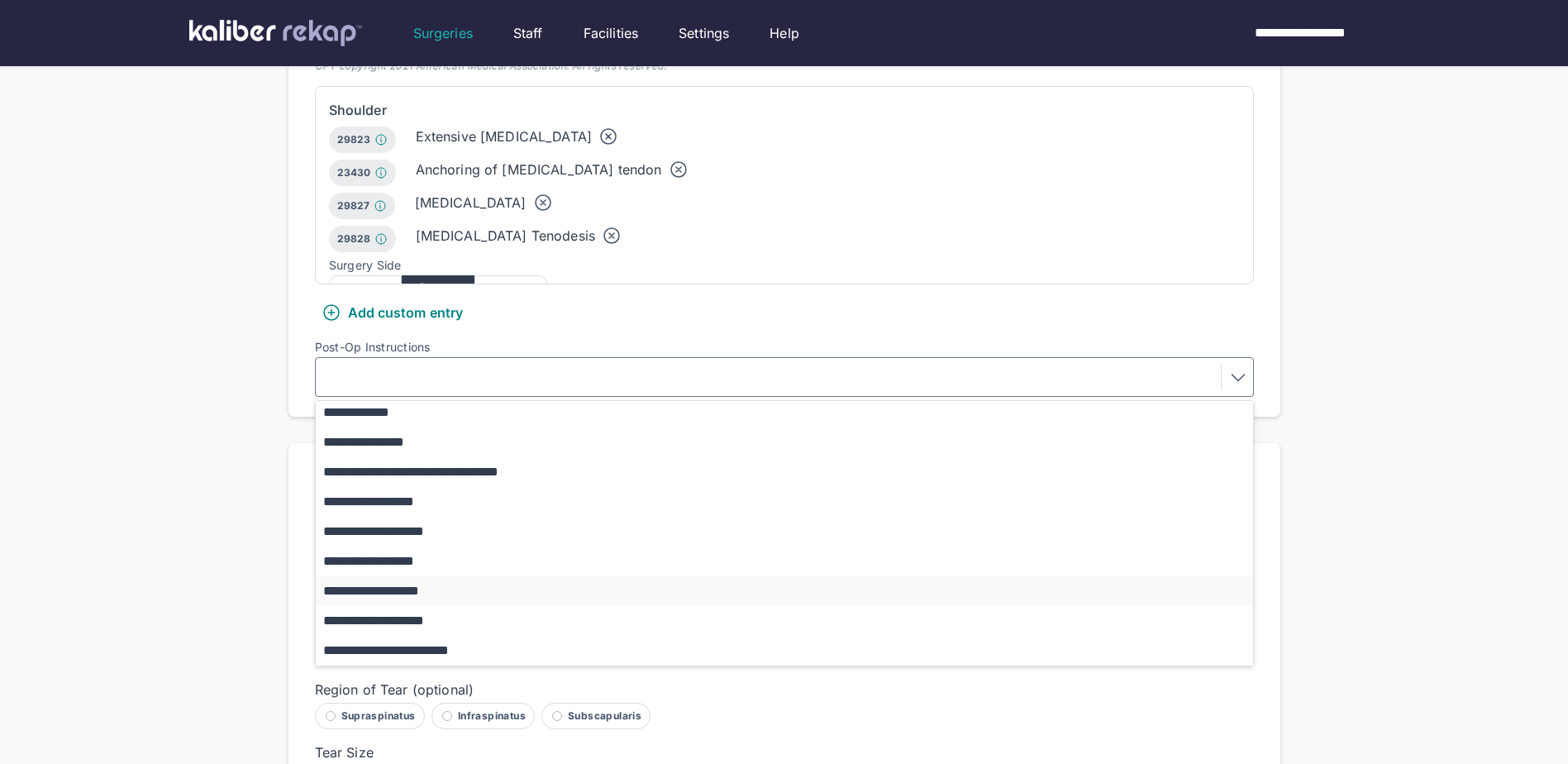
click at [427, 589] on button "**********" at bounding box center [793, 591] width 953 height 30
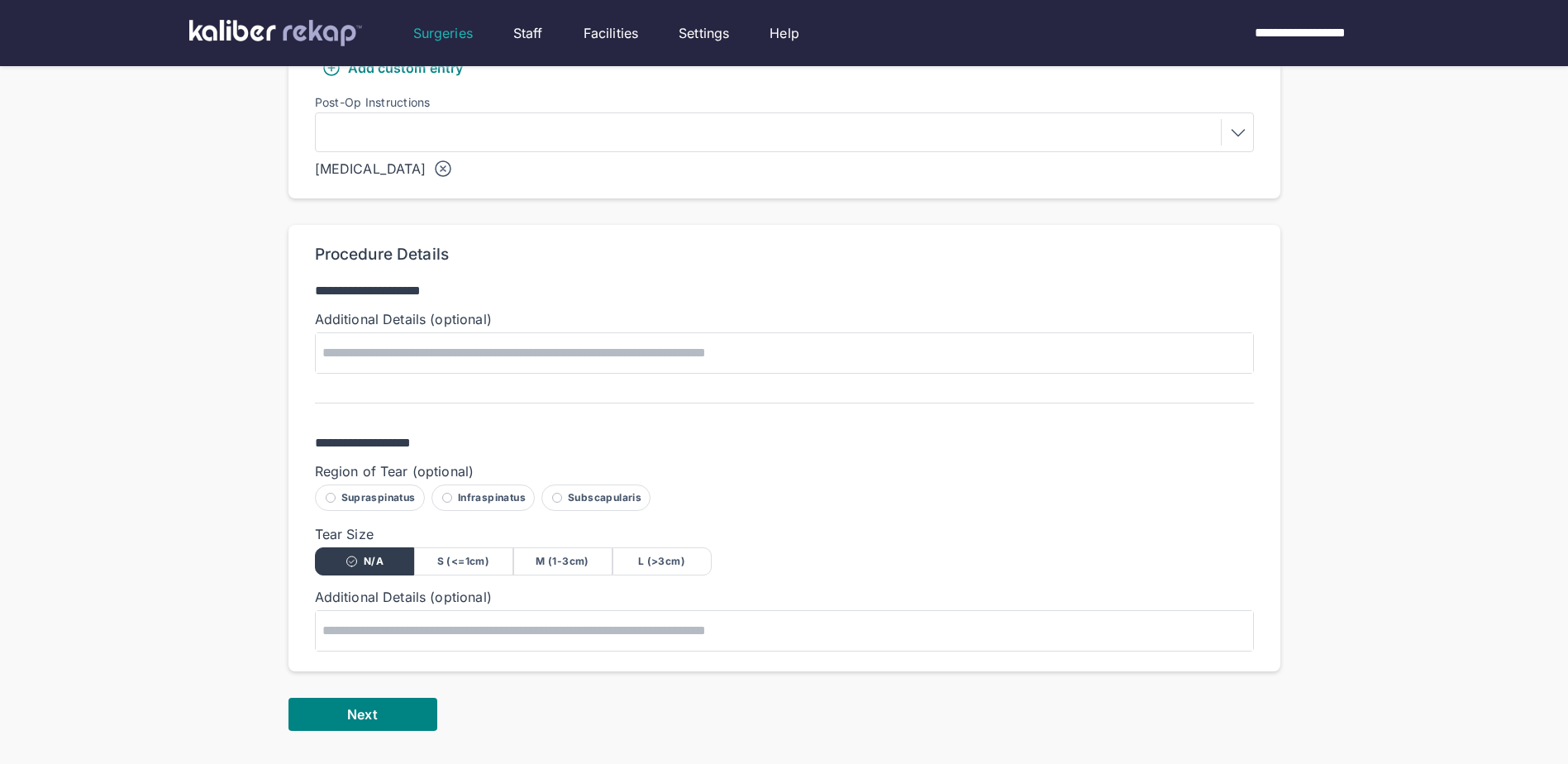
scroll to position [744, 0]
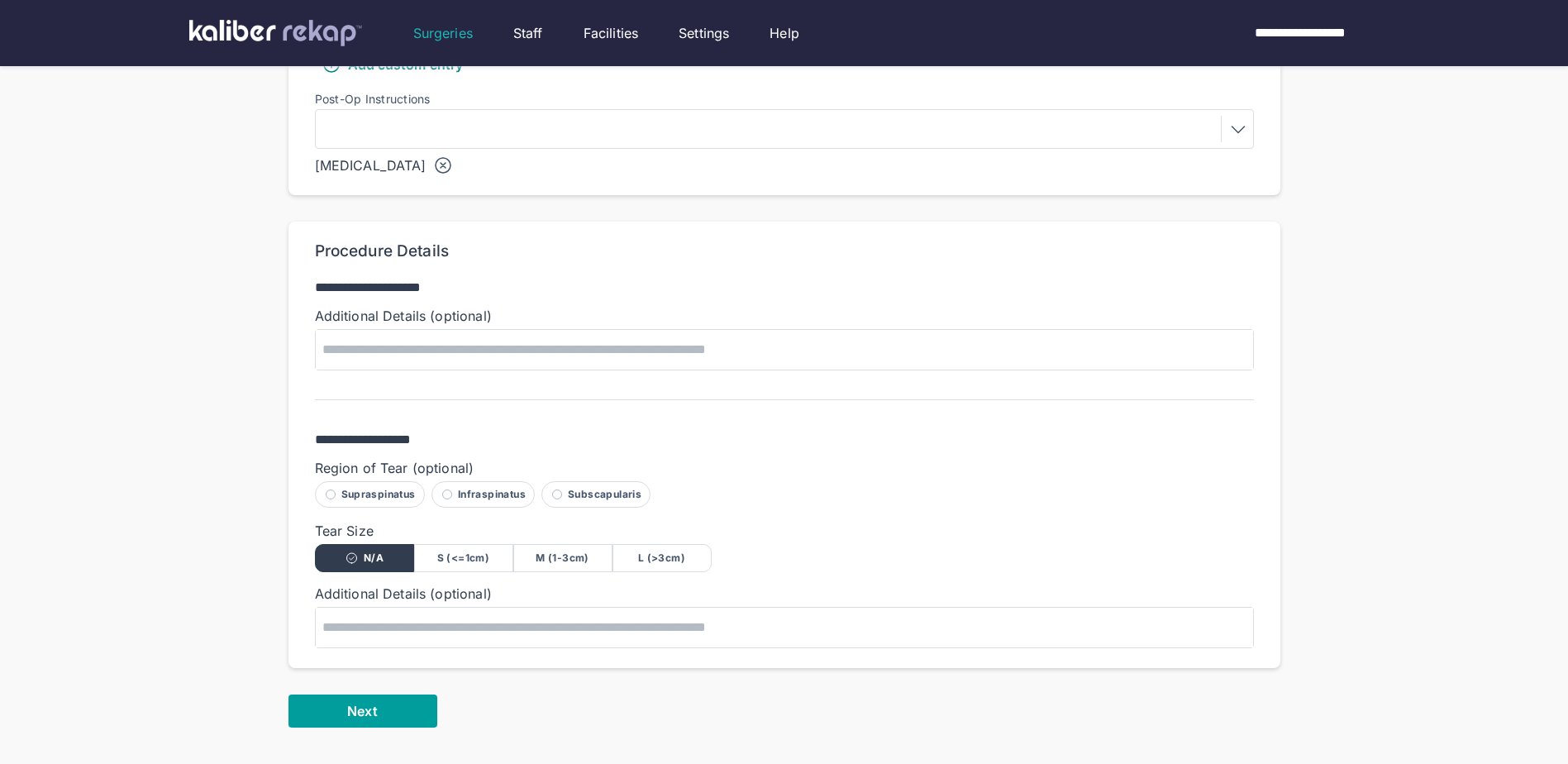
click at [414, 711] on button "Next" at bounding box center [363, 711] width 148 height 33
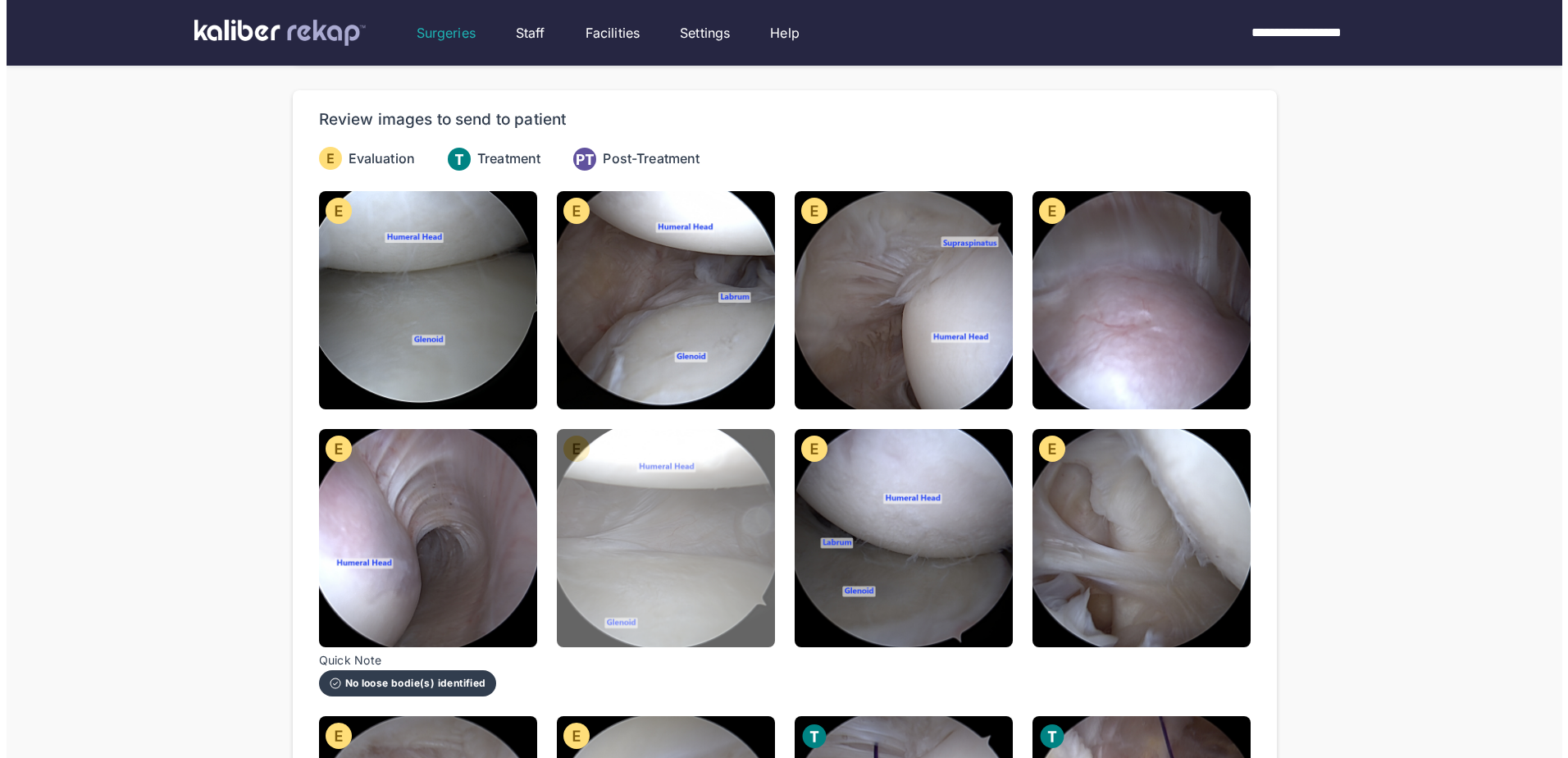
scroll to position [82, 0]
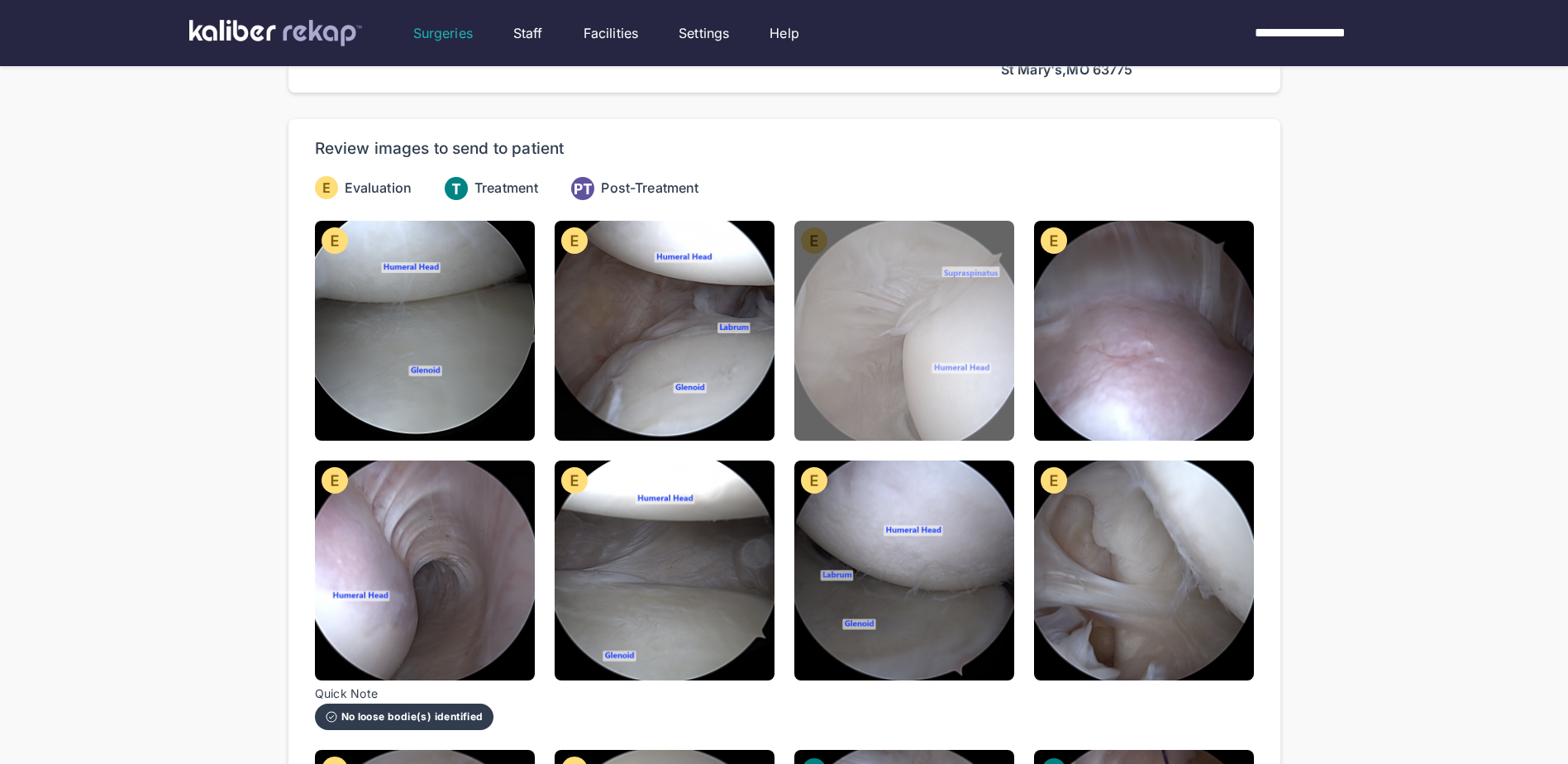
click at [843, 399] on img at bounding box center [904, 330] width 219 height 220
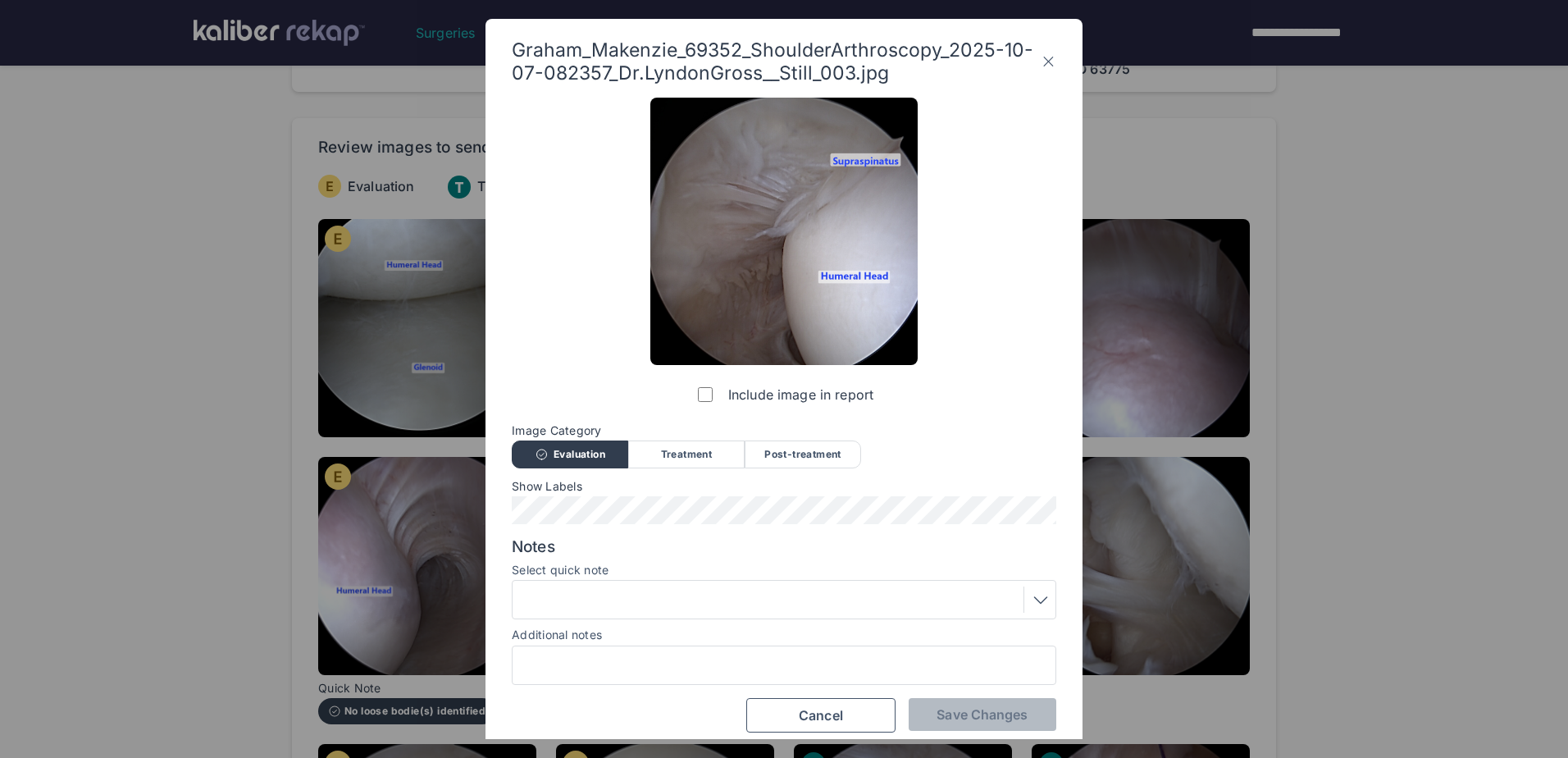
click at [736, 593] on div at bounding box center [784, 599] width 533 height 26
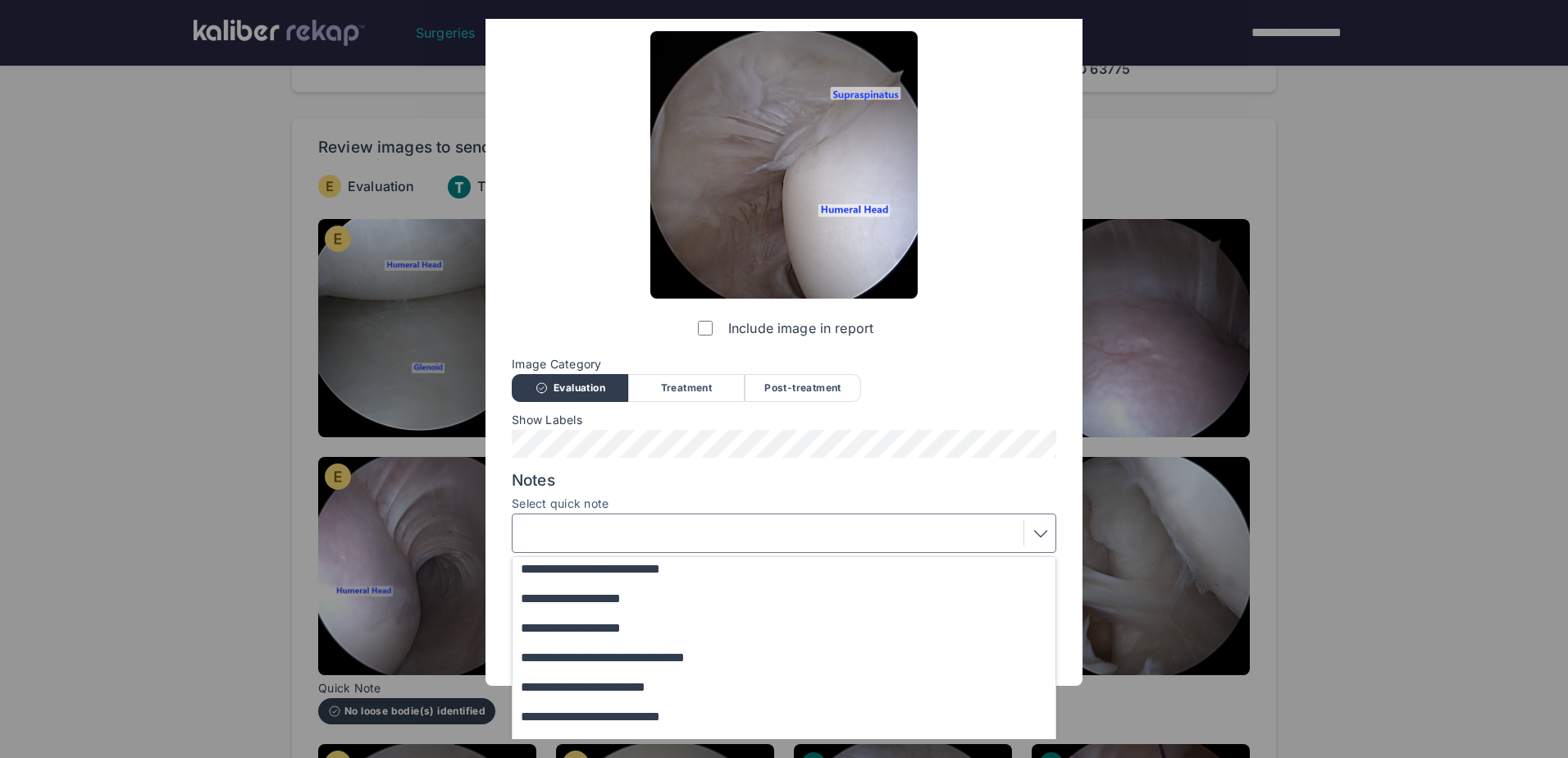
scroll to position [147, 0]
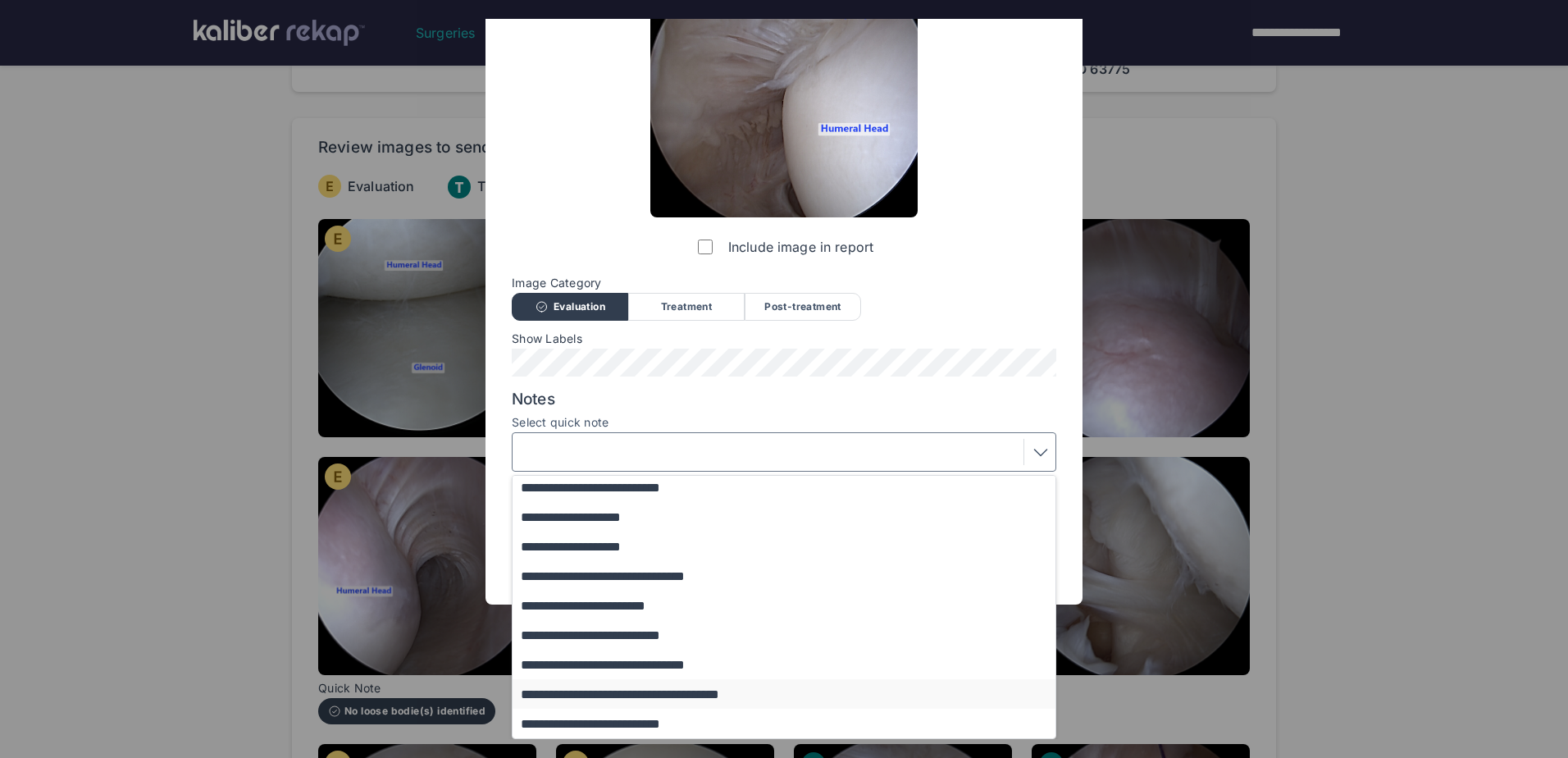
click at [659, 694] on button "**********" at bounding box center [791, 694] width 558 height 30
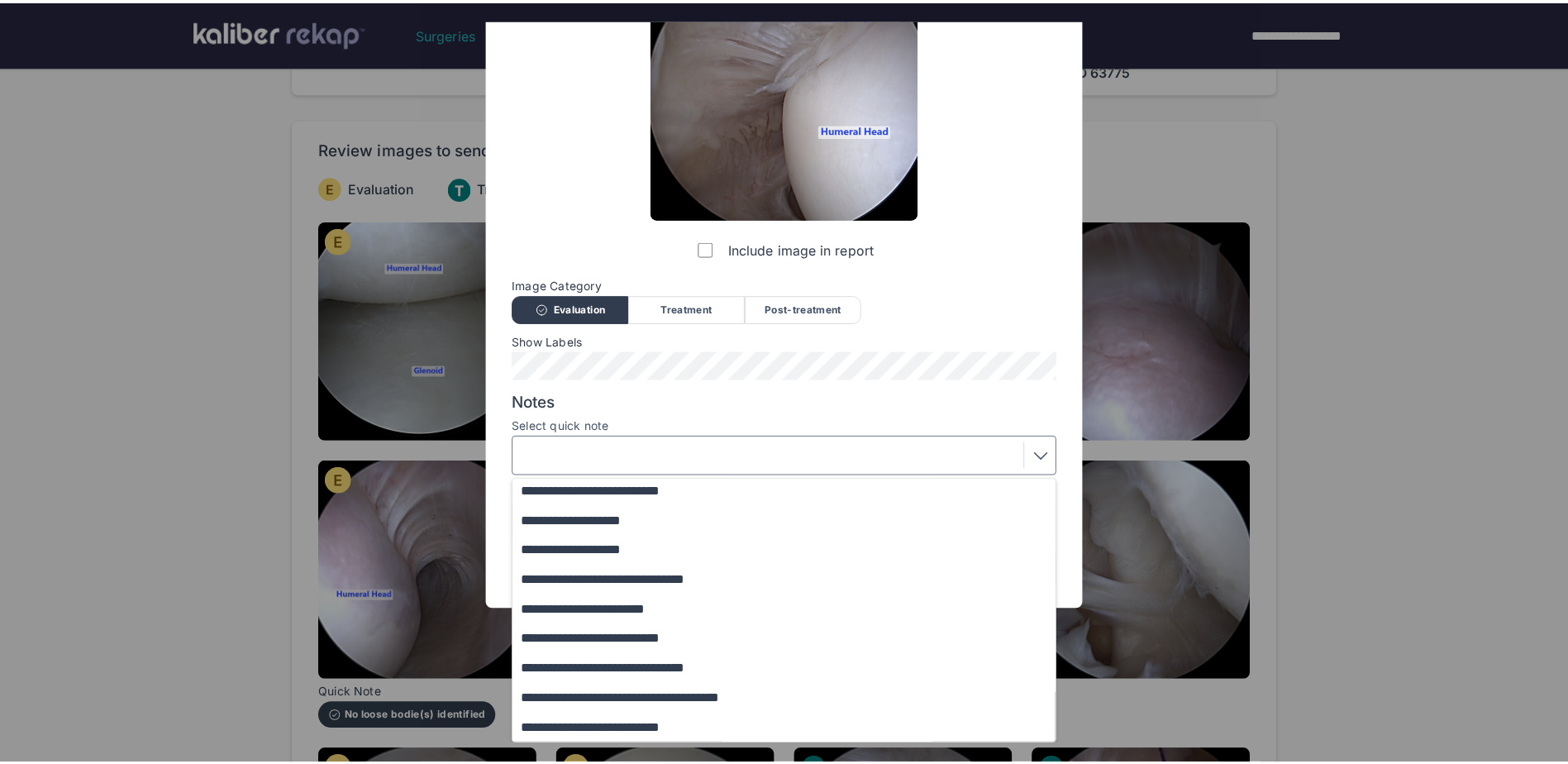
scroll to position [13, 0]
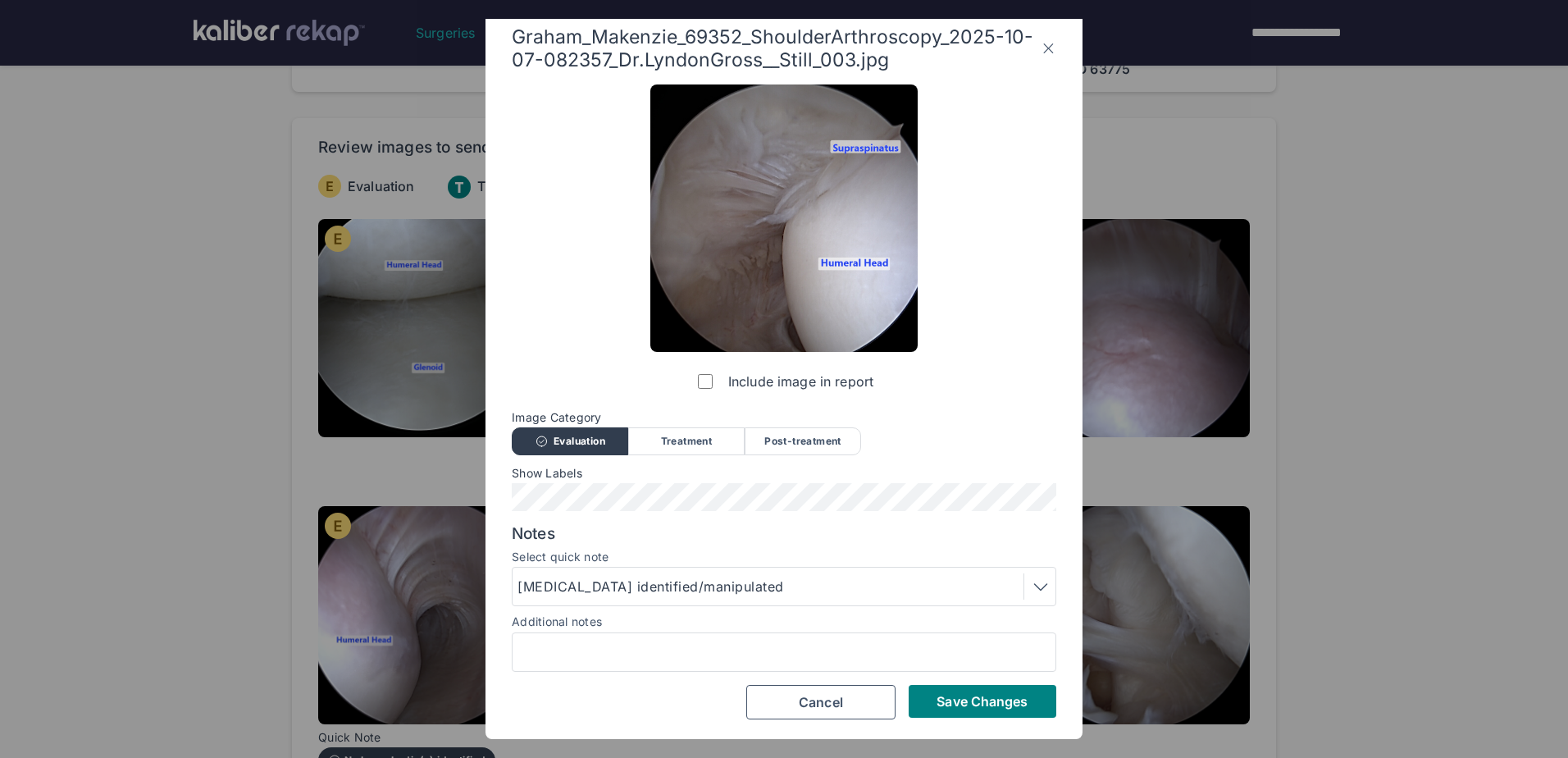
click at [932, 692] on button "Save Changes" at bounding box center [982, 701] width 147 height 33
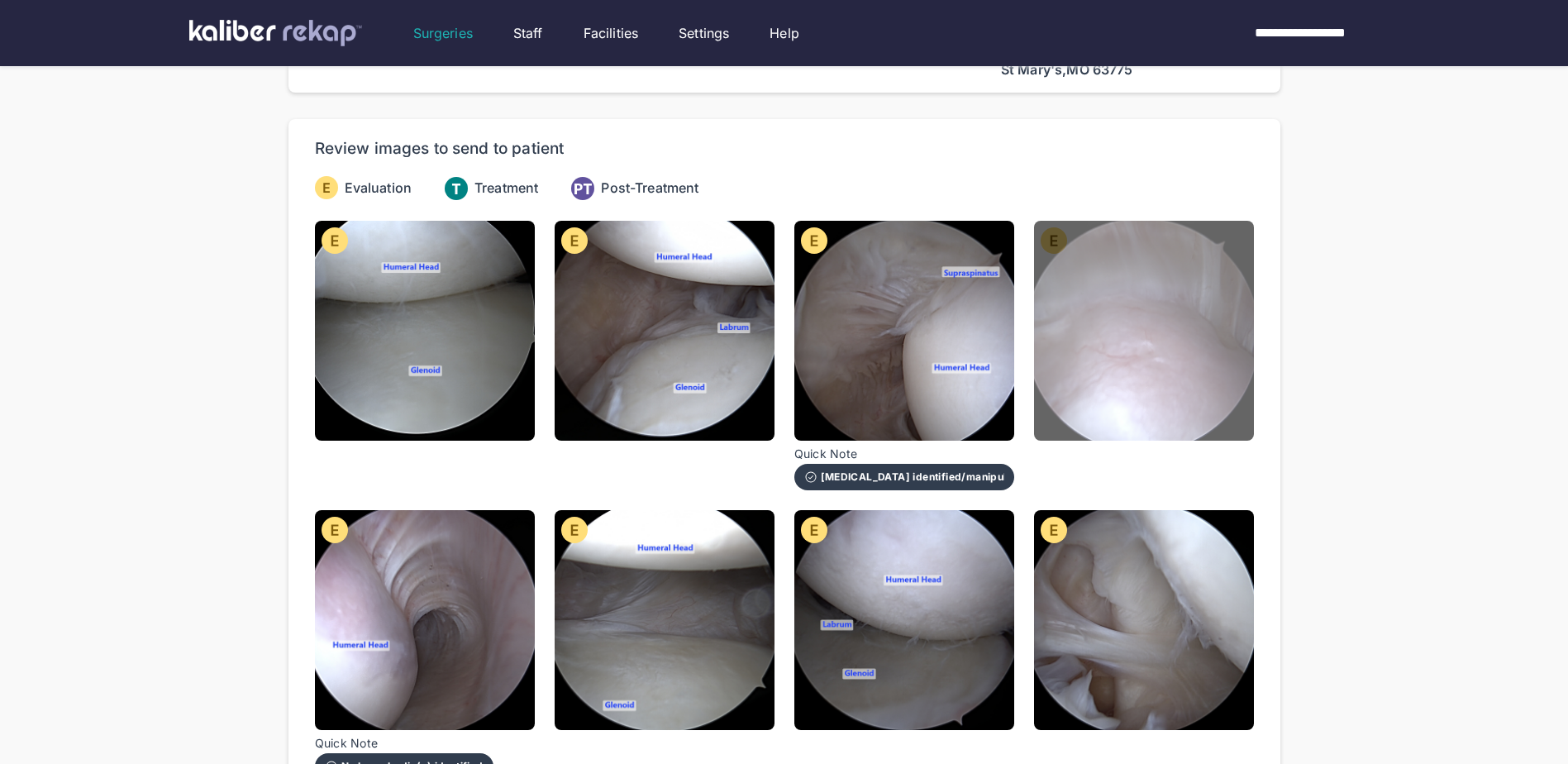
click at [1160, 374] on img at bounding box center [1144, 330] width 219 height 220
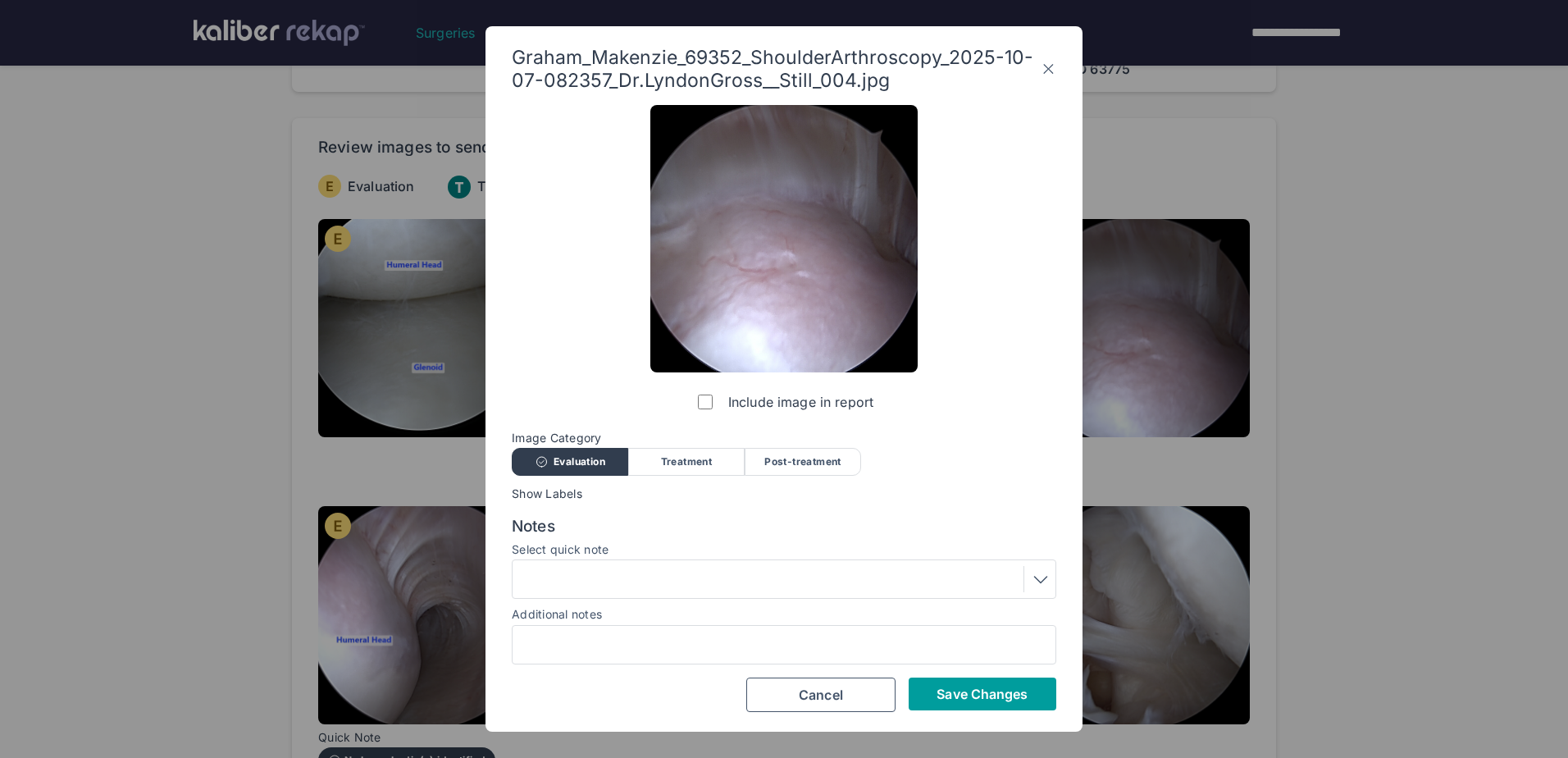
click at [999, 679] on button "Save Changes" at bounding box center [982, 694] width 147 height 33
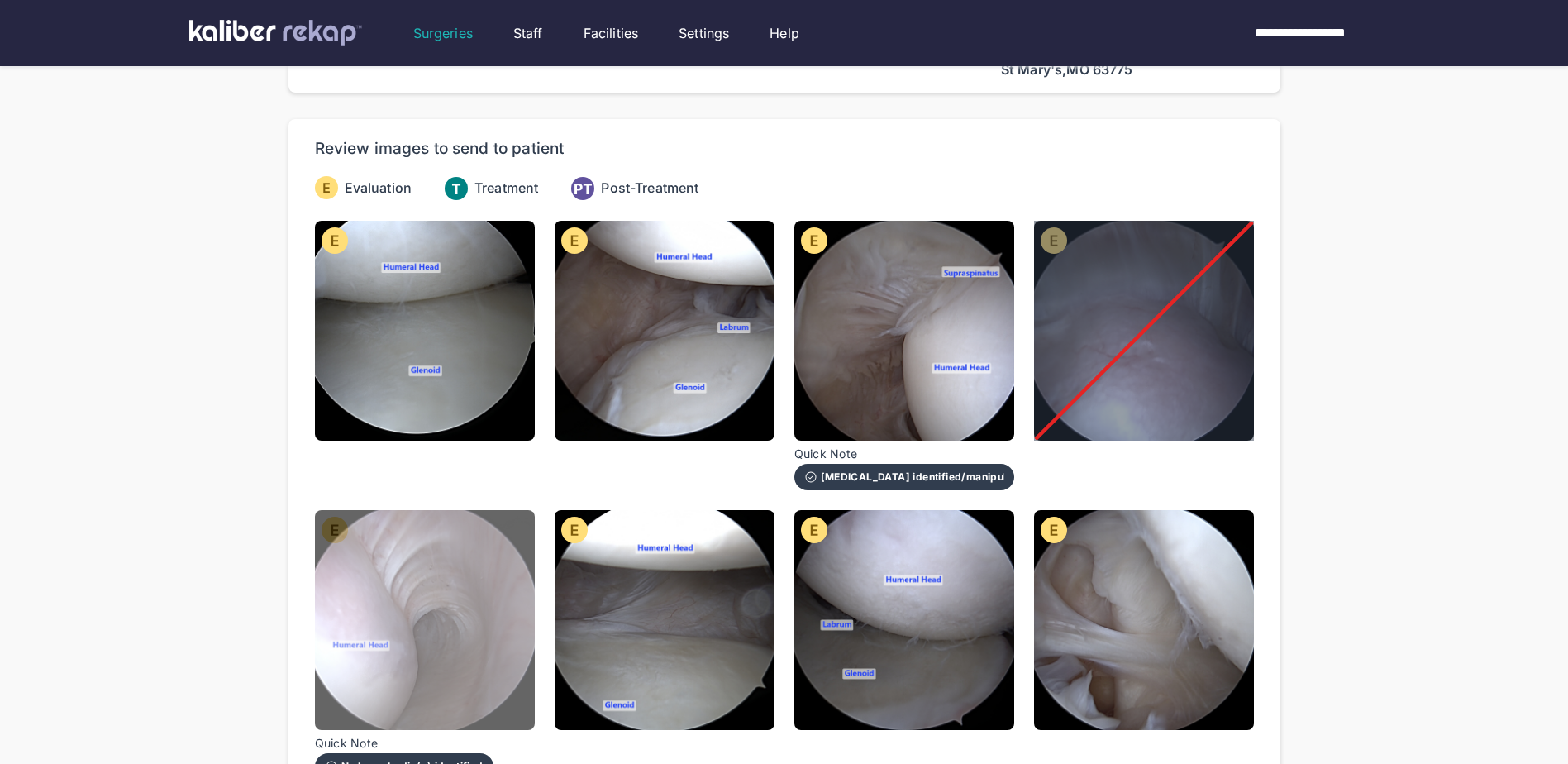
click at [394, 587] on img at bounding box center [425, 620] width 219 height 220
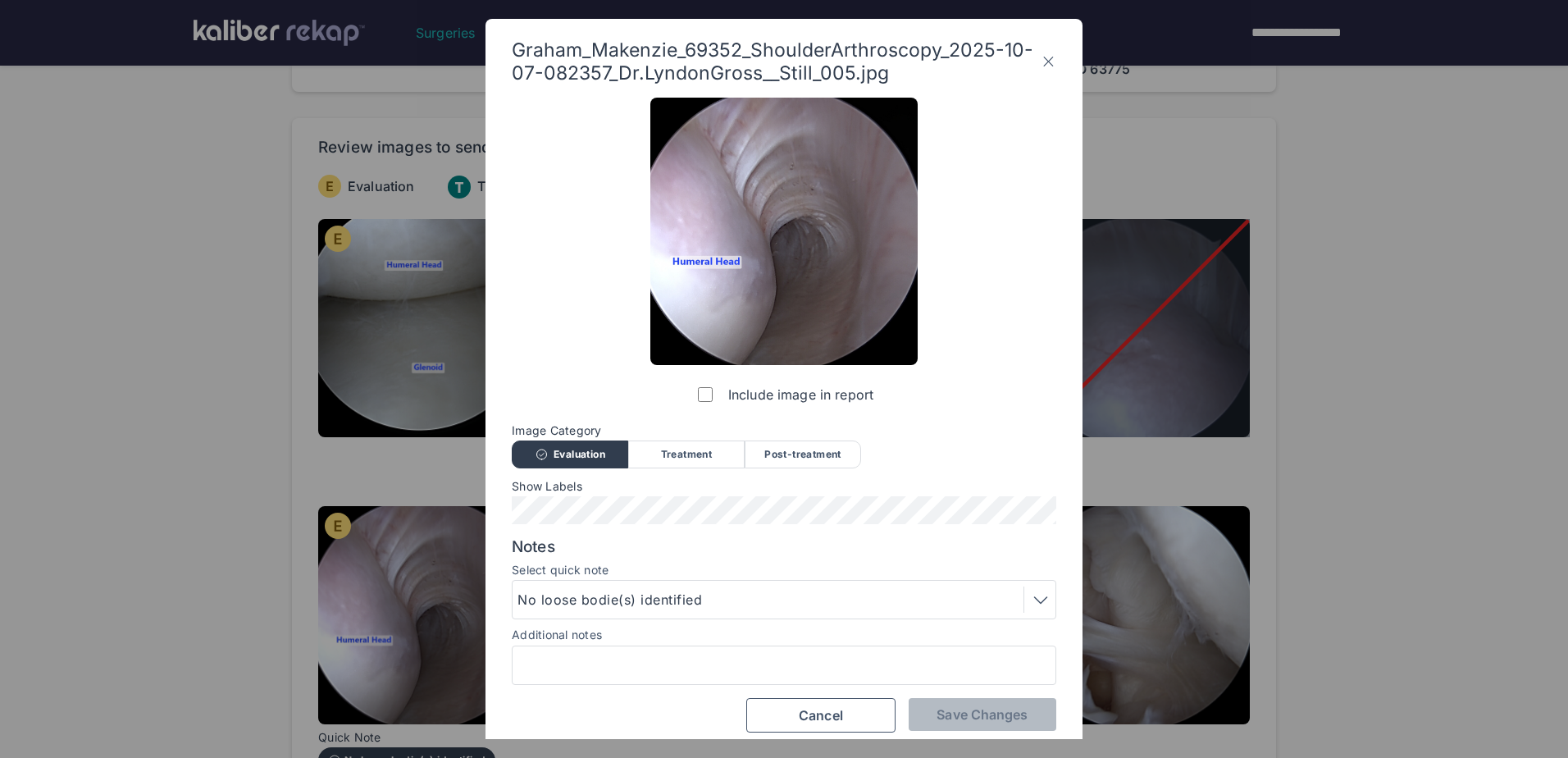
click at [703, 375] on div "Include image in report" at bounding box center [784, 254] width 267 height 314
click at [1008, 713] on span "Save Changes" at bounding box center [982, 714] width 91 height 17
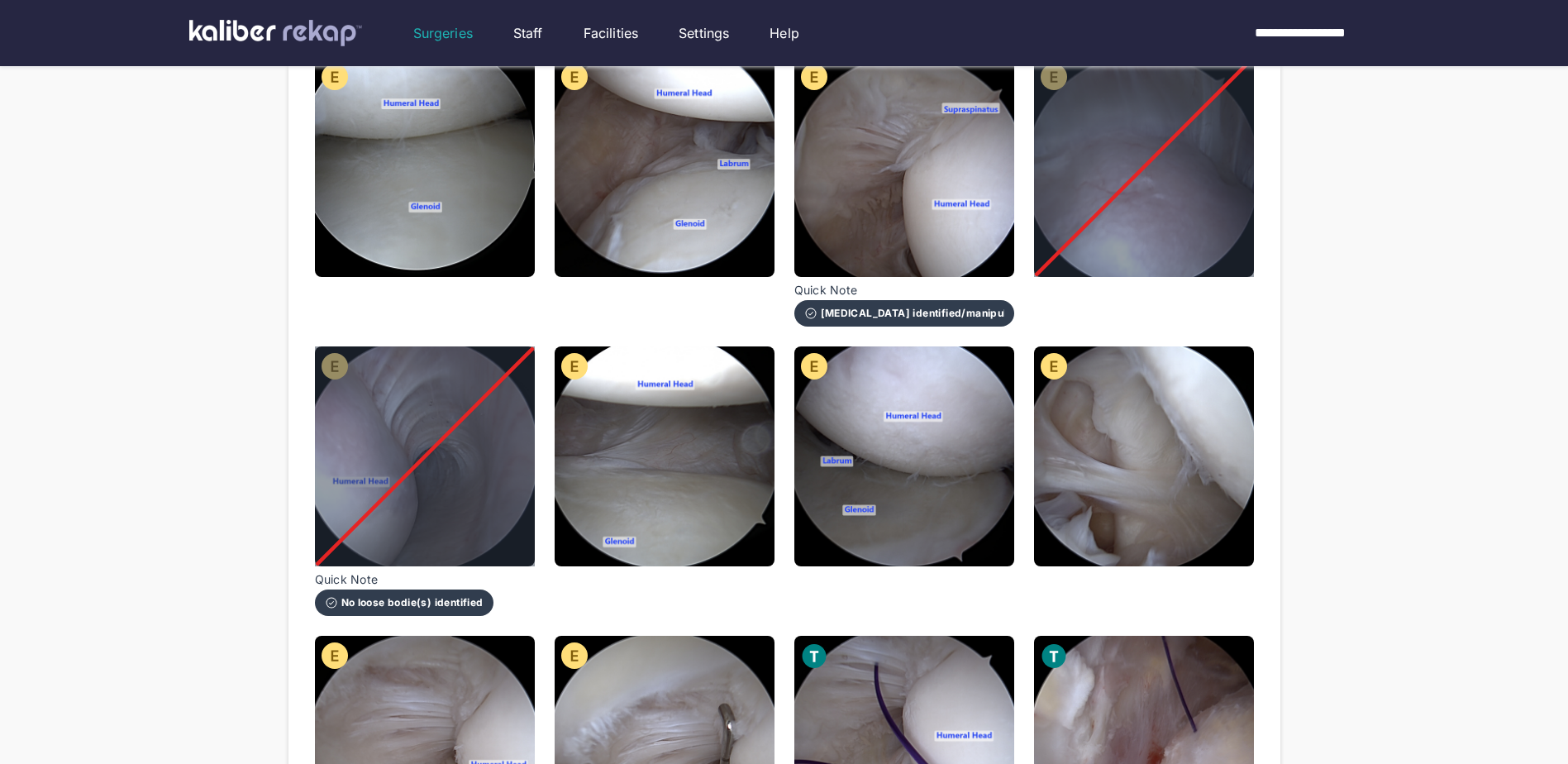
scroll to position [248, 0]
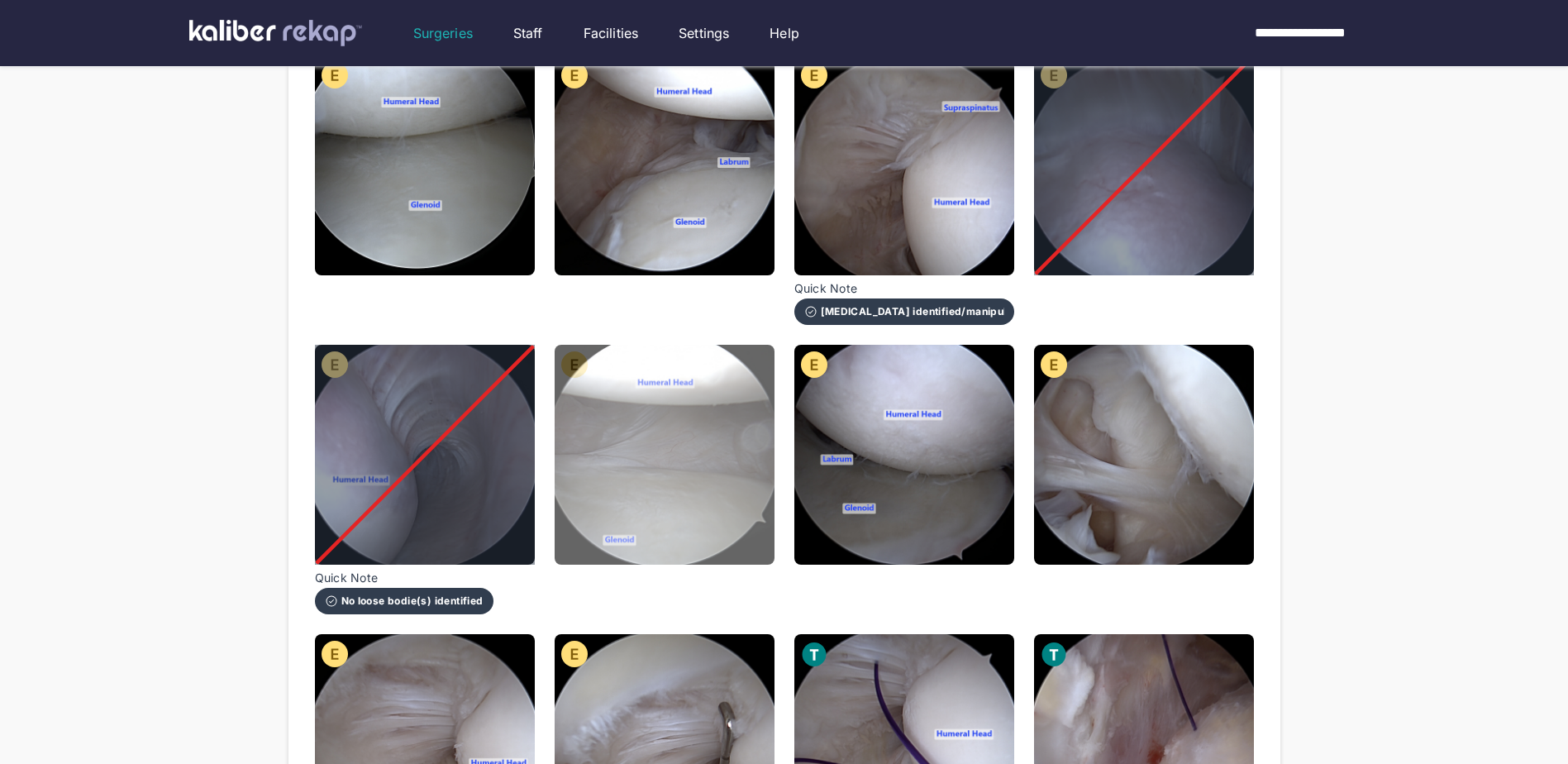
click at [657, 426] on img at bounding box center [665, 455] width 219 height 220
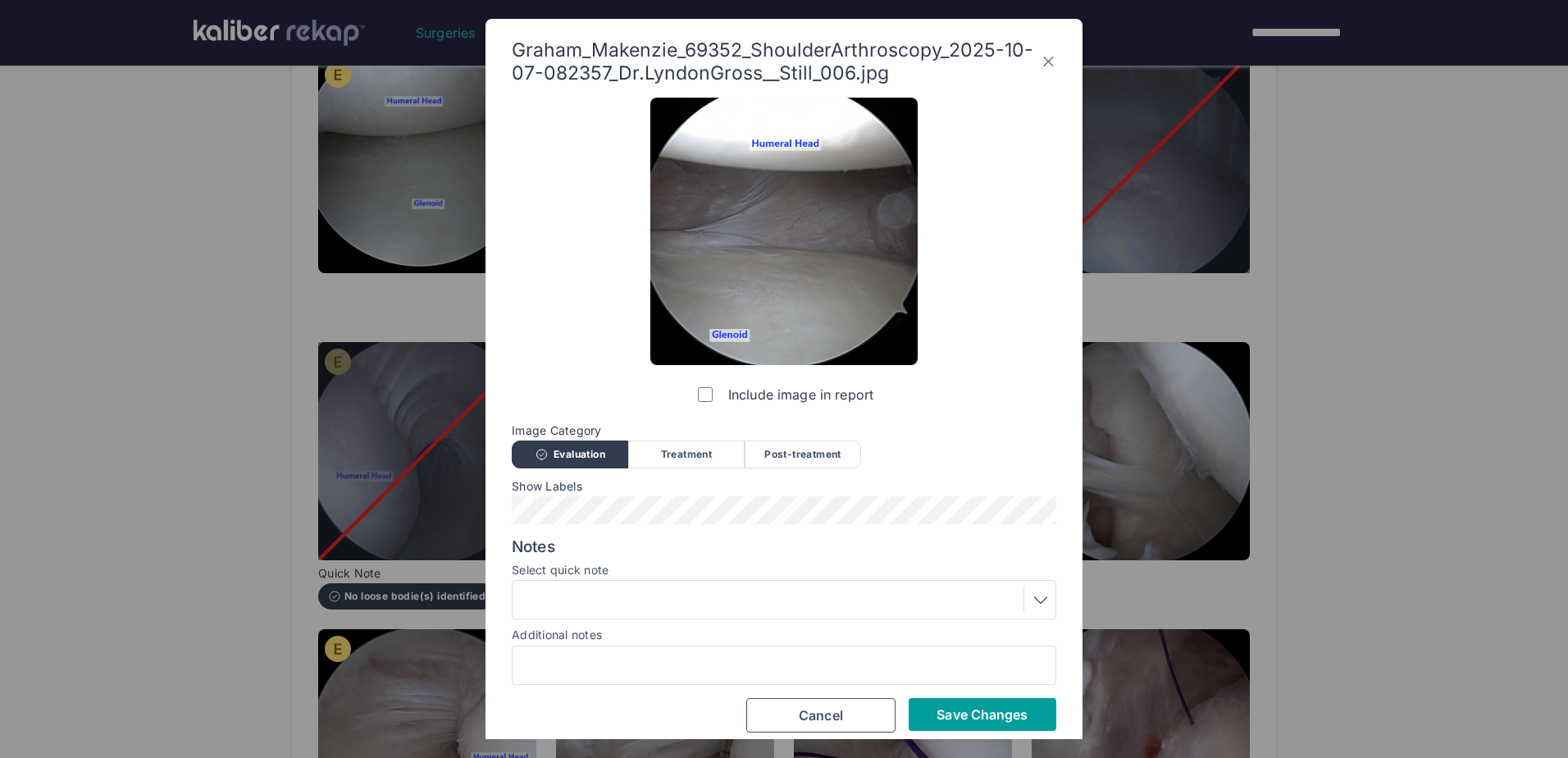
click at [1011, 721] on span "Save Changes" at bounding box center [982, 714] width 91 height 17
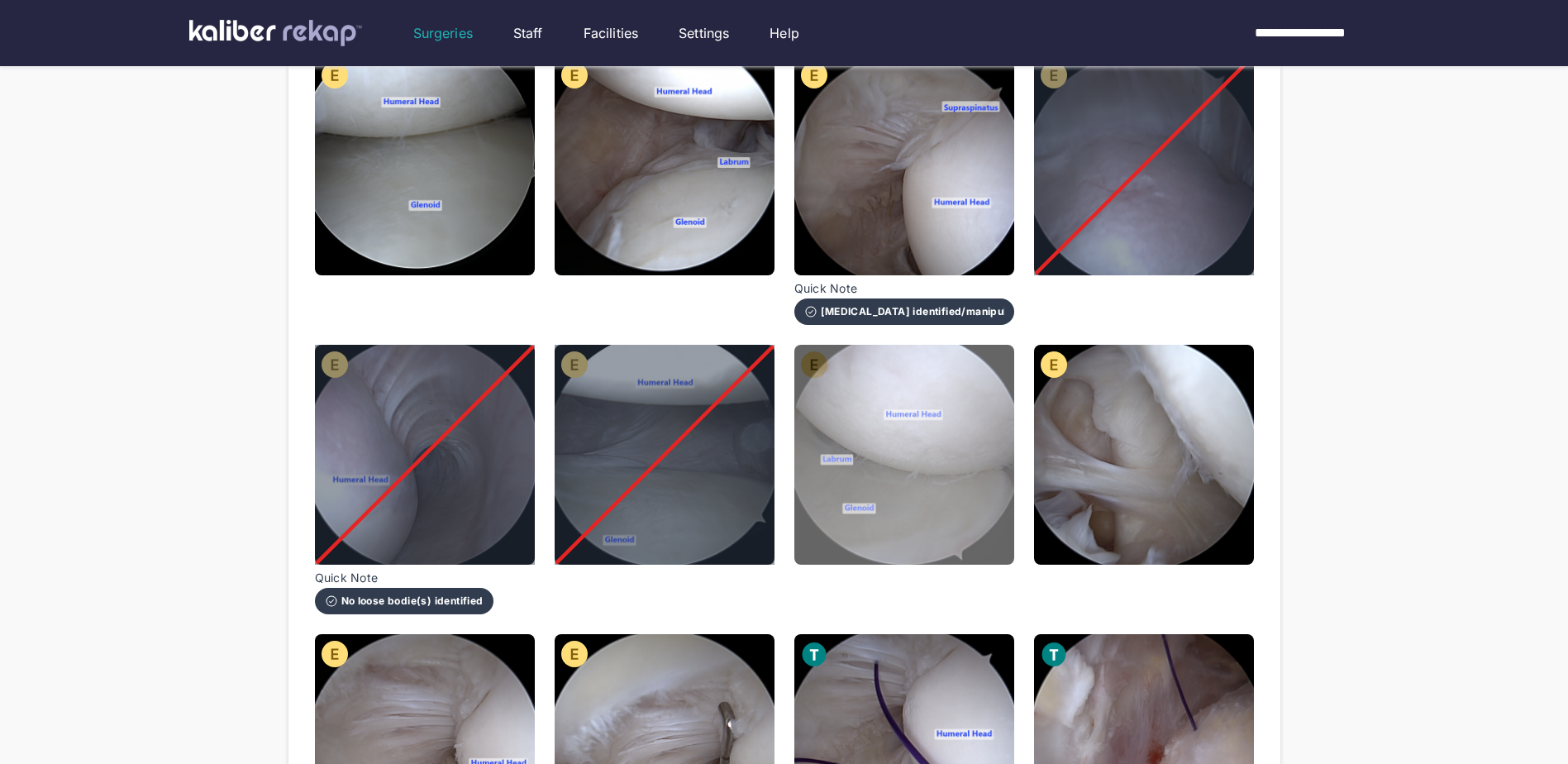
click at [979, 518] on img at bounding box center [904, 455] width 219 height 220
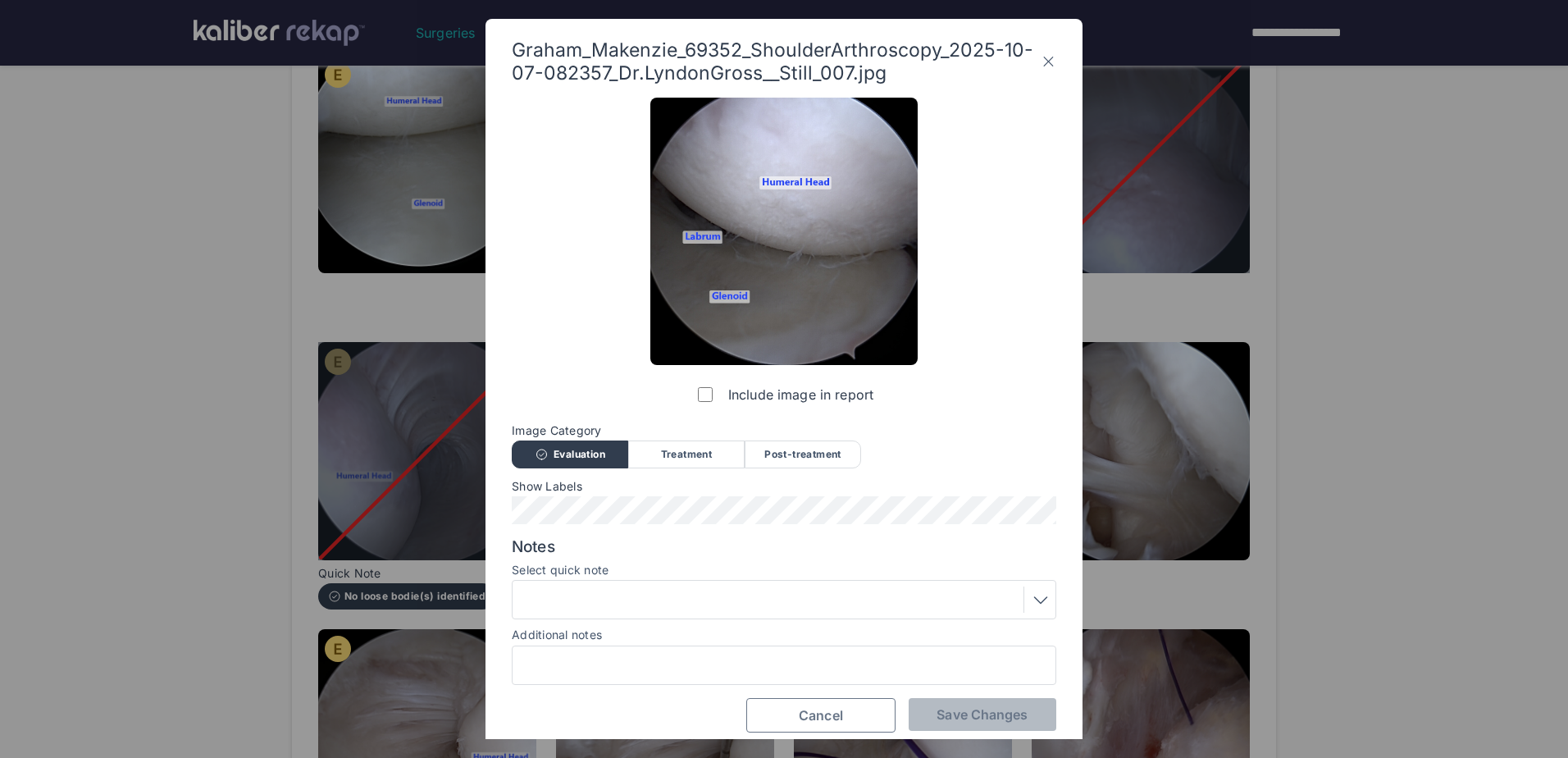
click at [799, 711] on span "Cancel" at bounding box center [821, 715] width 44 height 17
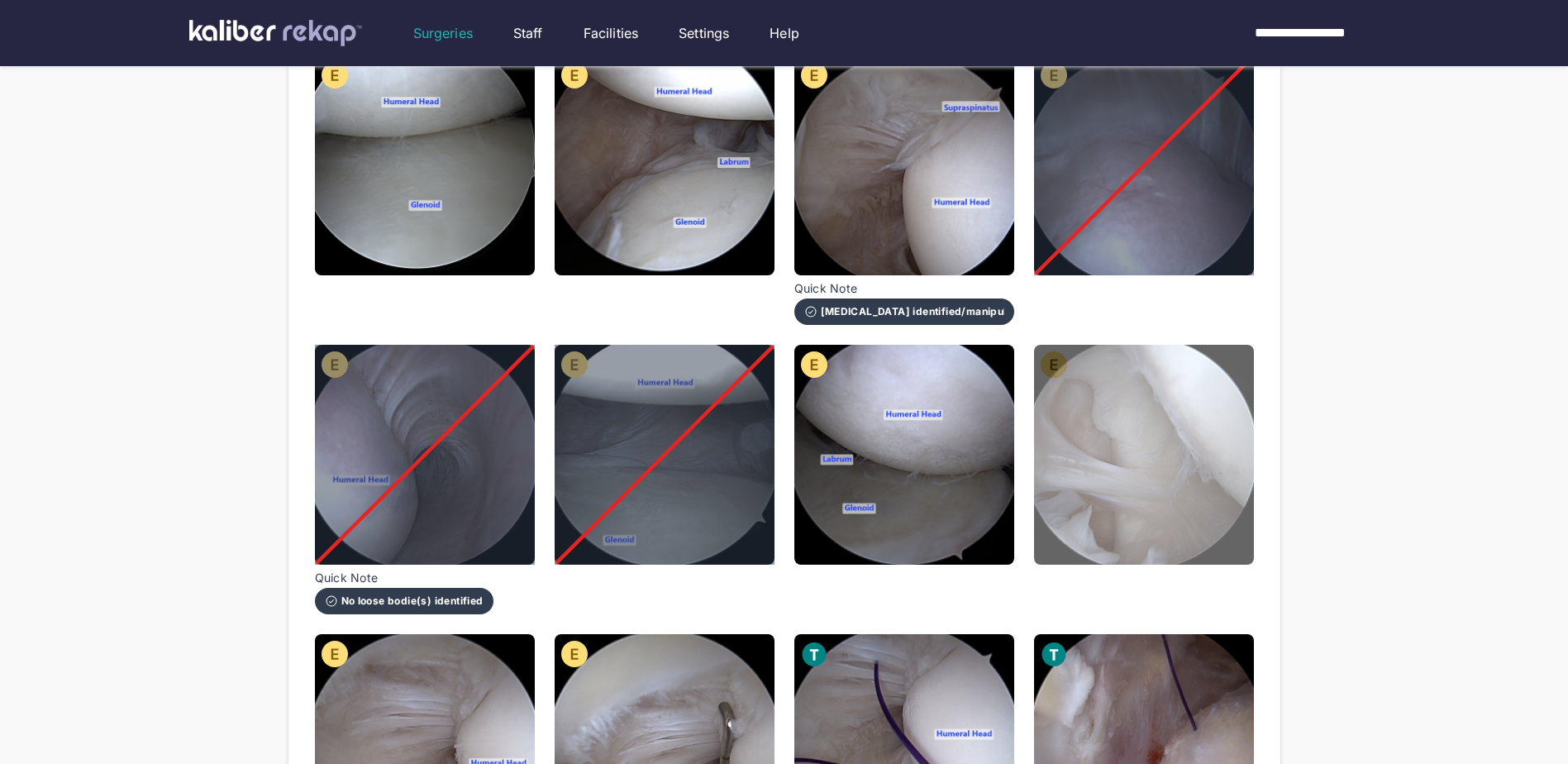
click at [1165, 513] on img at bounding box center [1144, 455] width 219 height 220
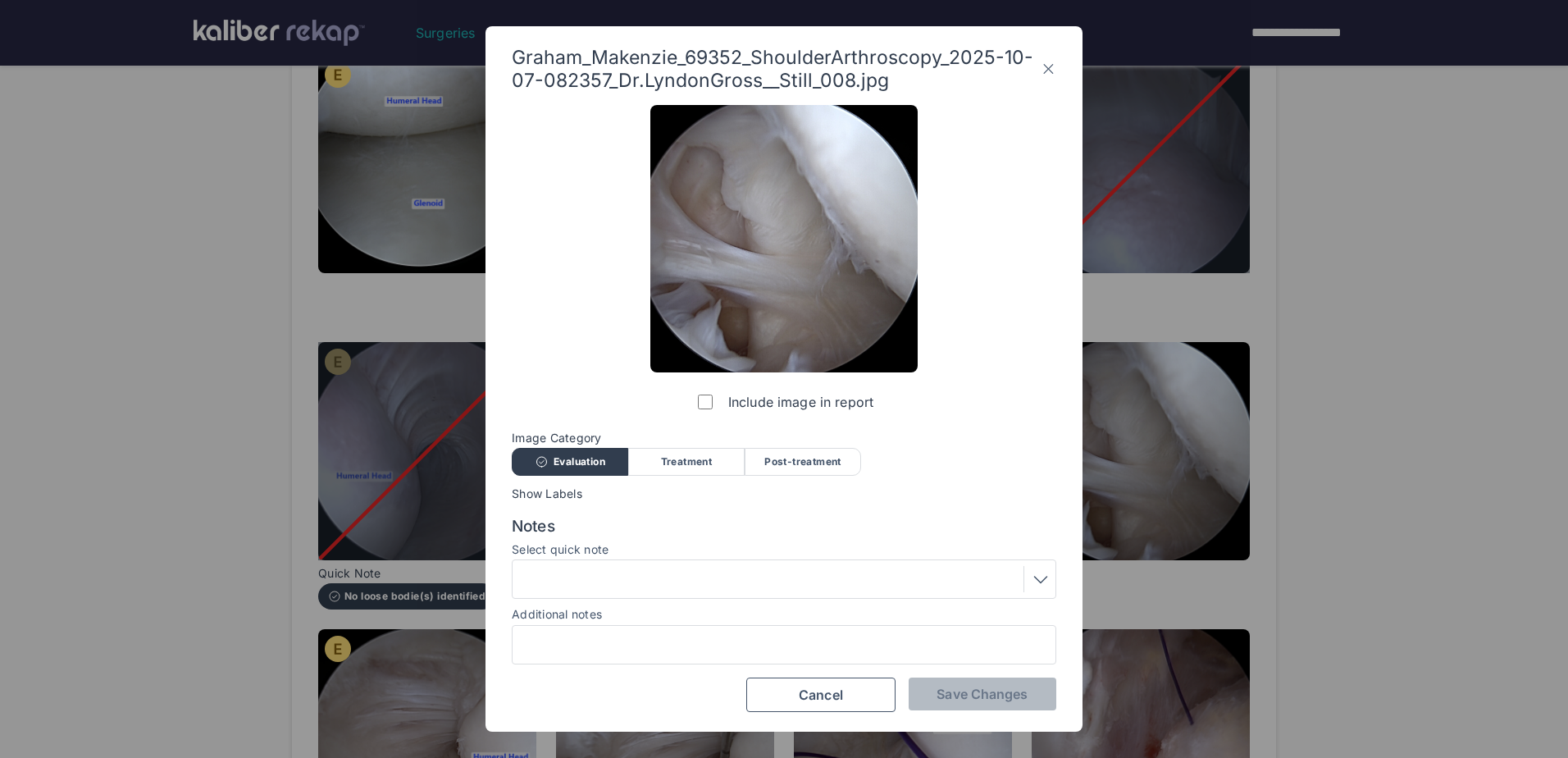
click at [847, 577] on div at bounding box center [784, 579] width 533 height 26
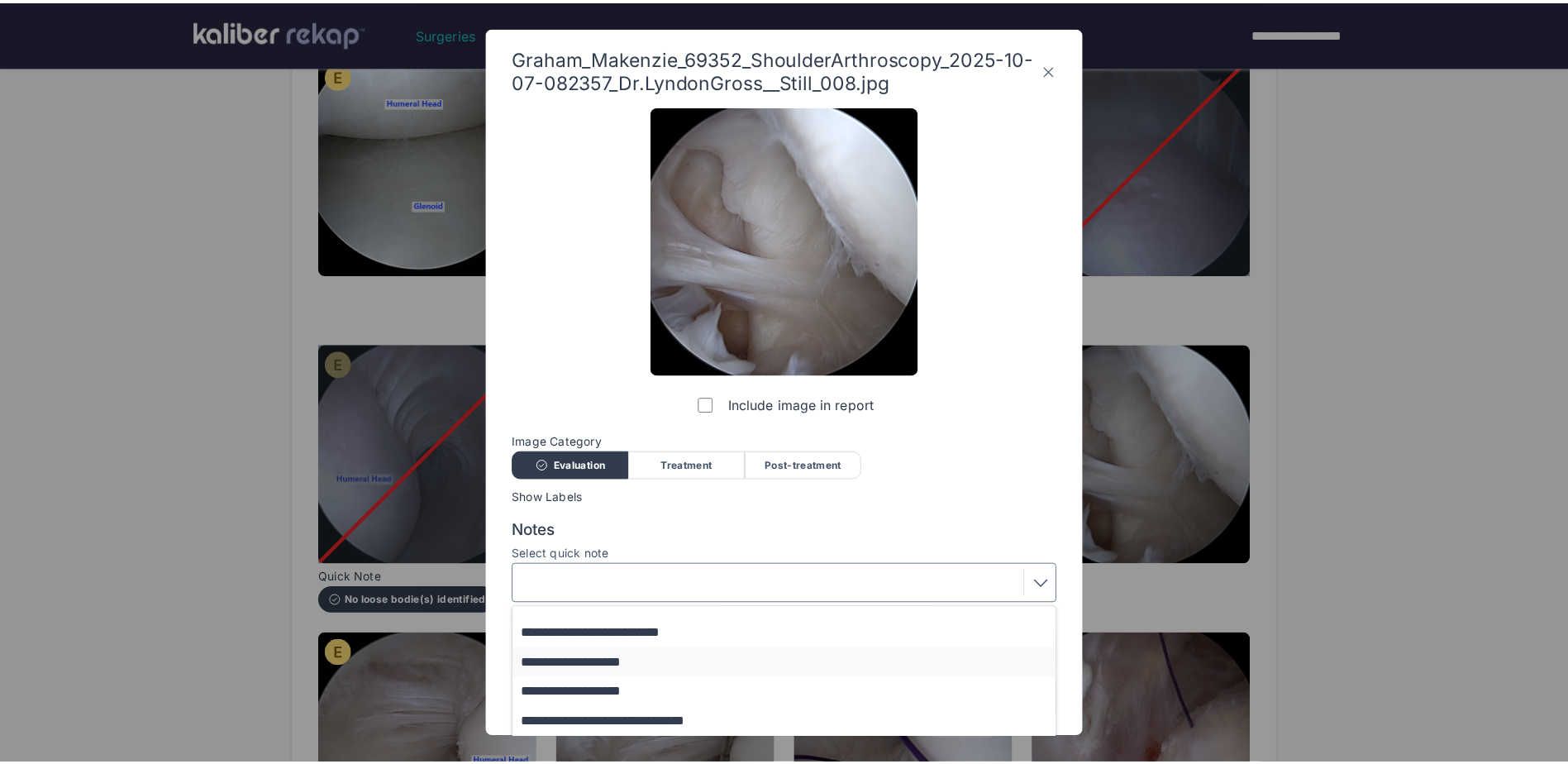
scroll to position [208, 0]
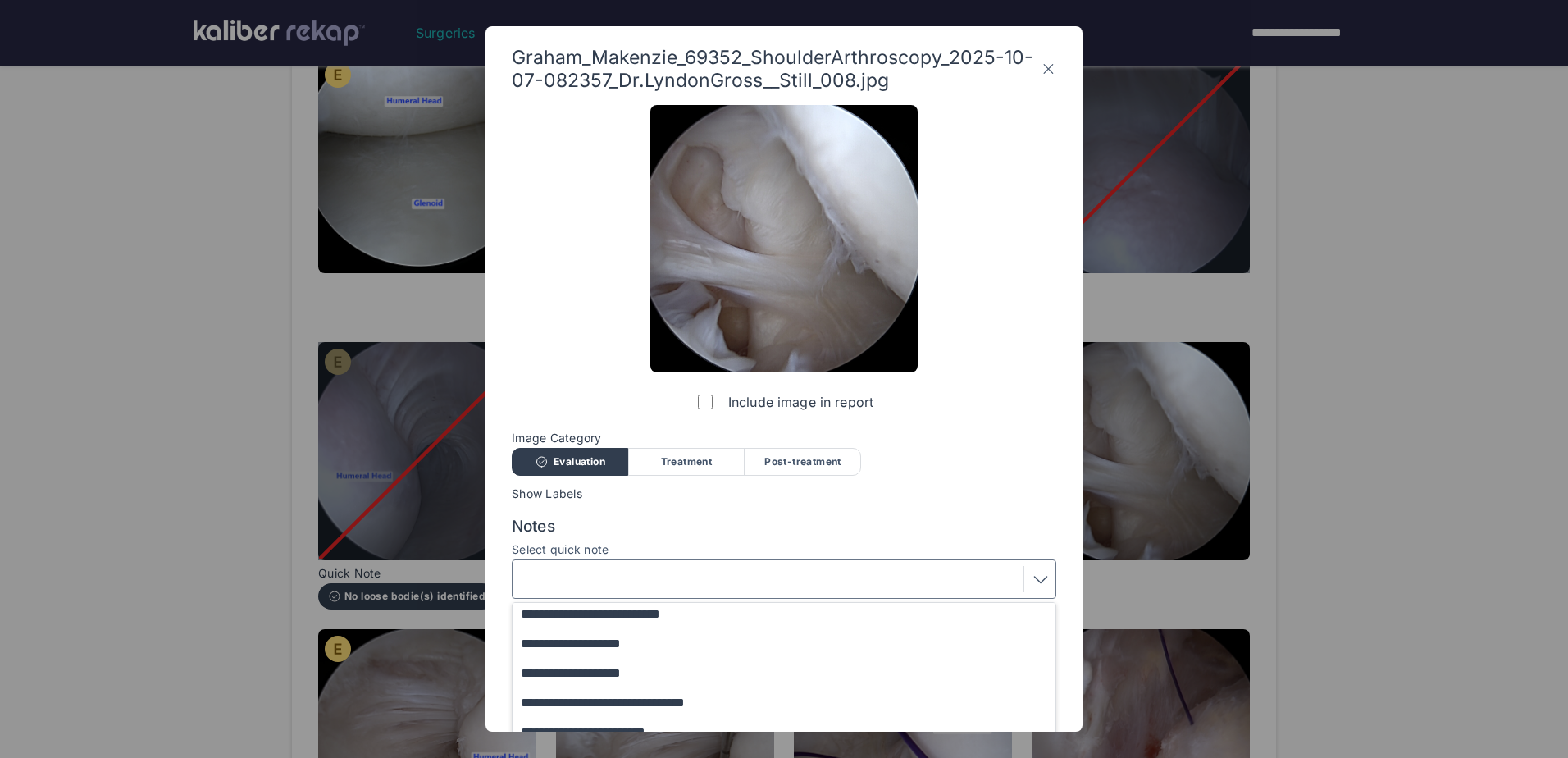
click at [242, 527] on div "**********" at bounding box center [784, 379] width 1568 height 758
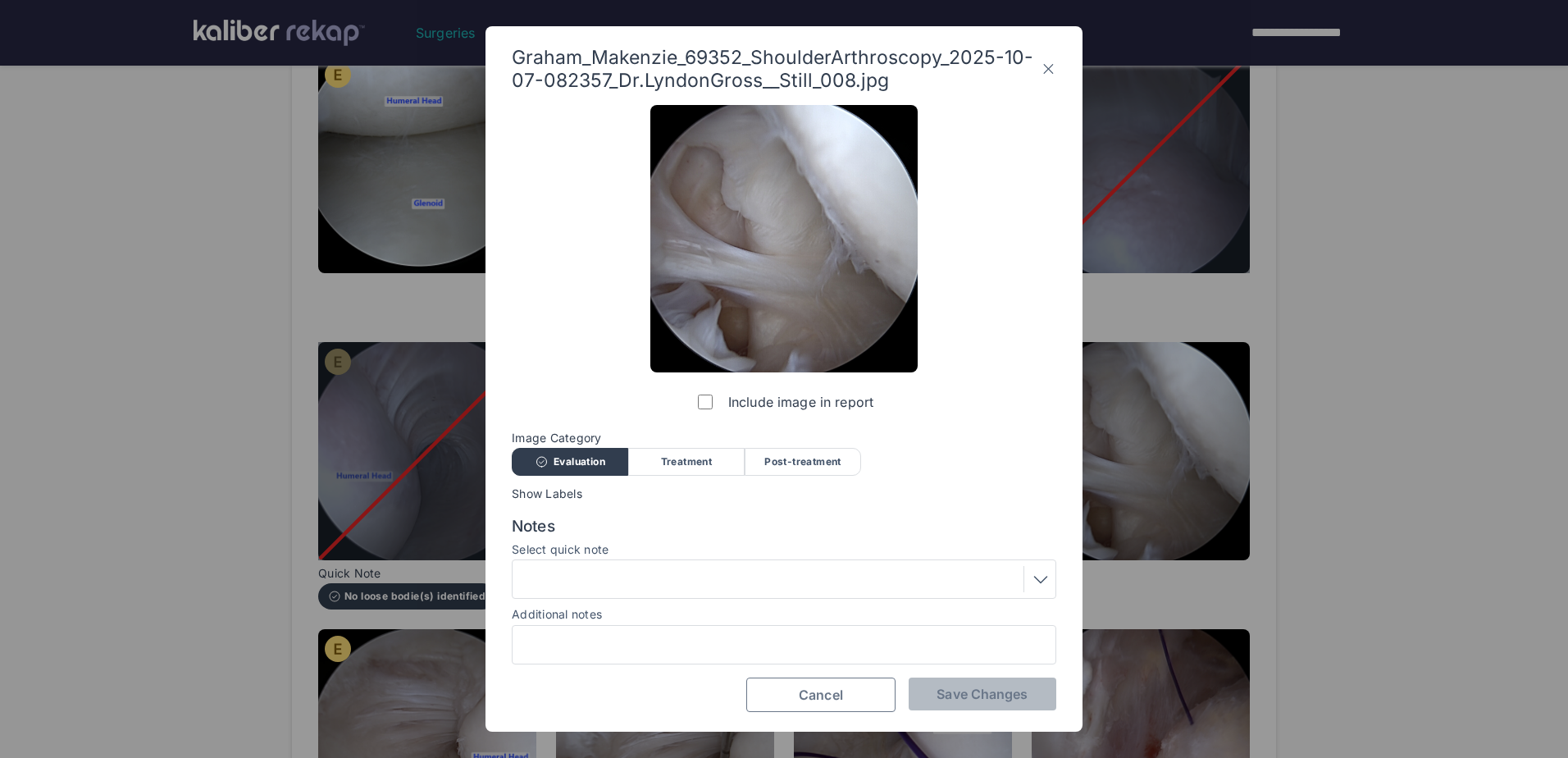
click at [858, 694] on button "Cancel" at bounding box center [821, 695] width 149 height 35
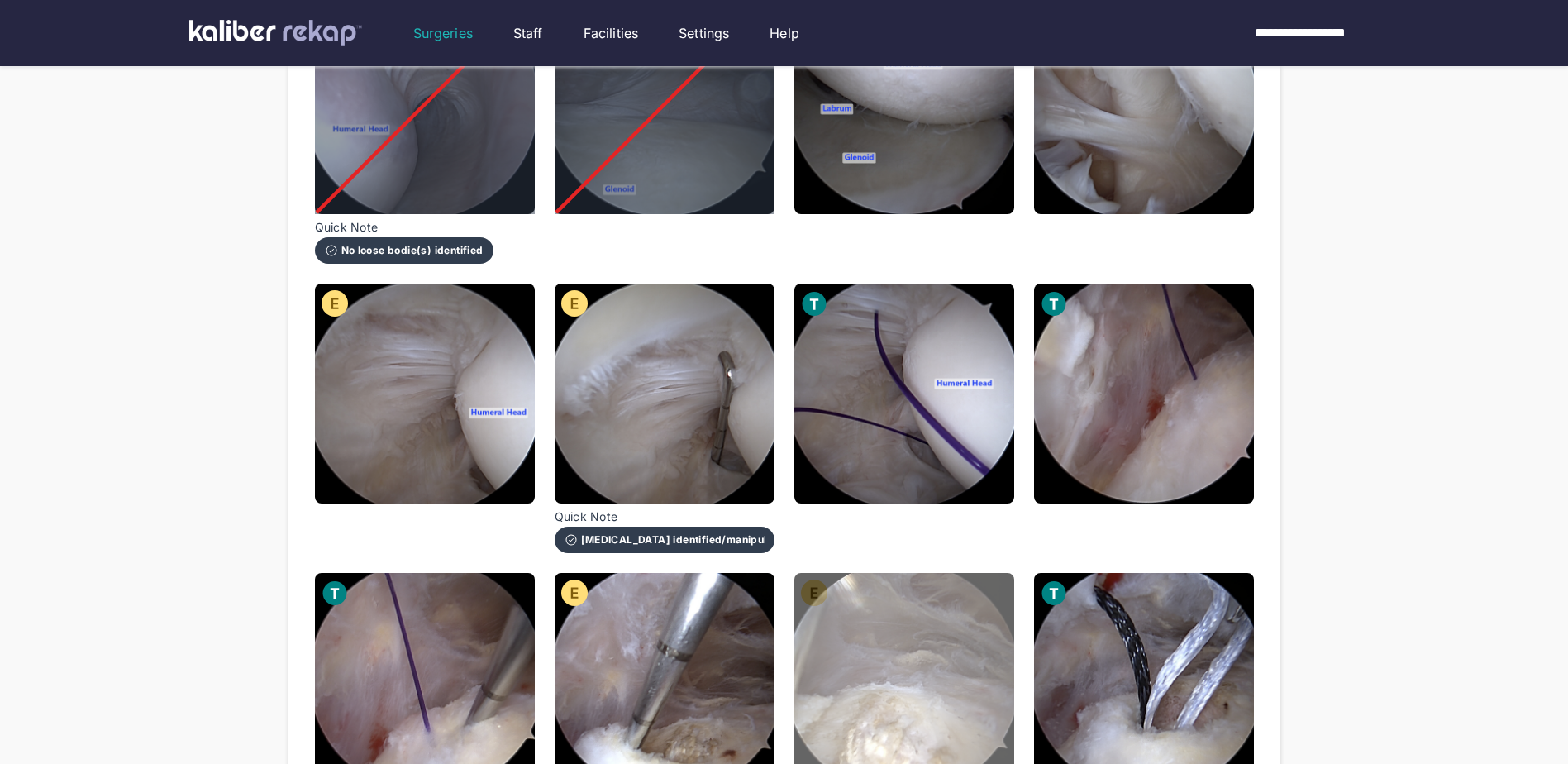
scroll to position [579, 0]
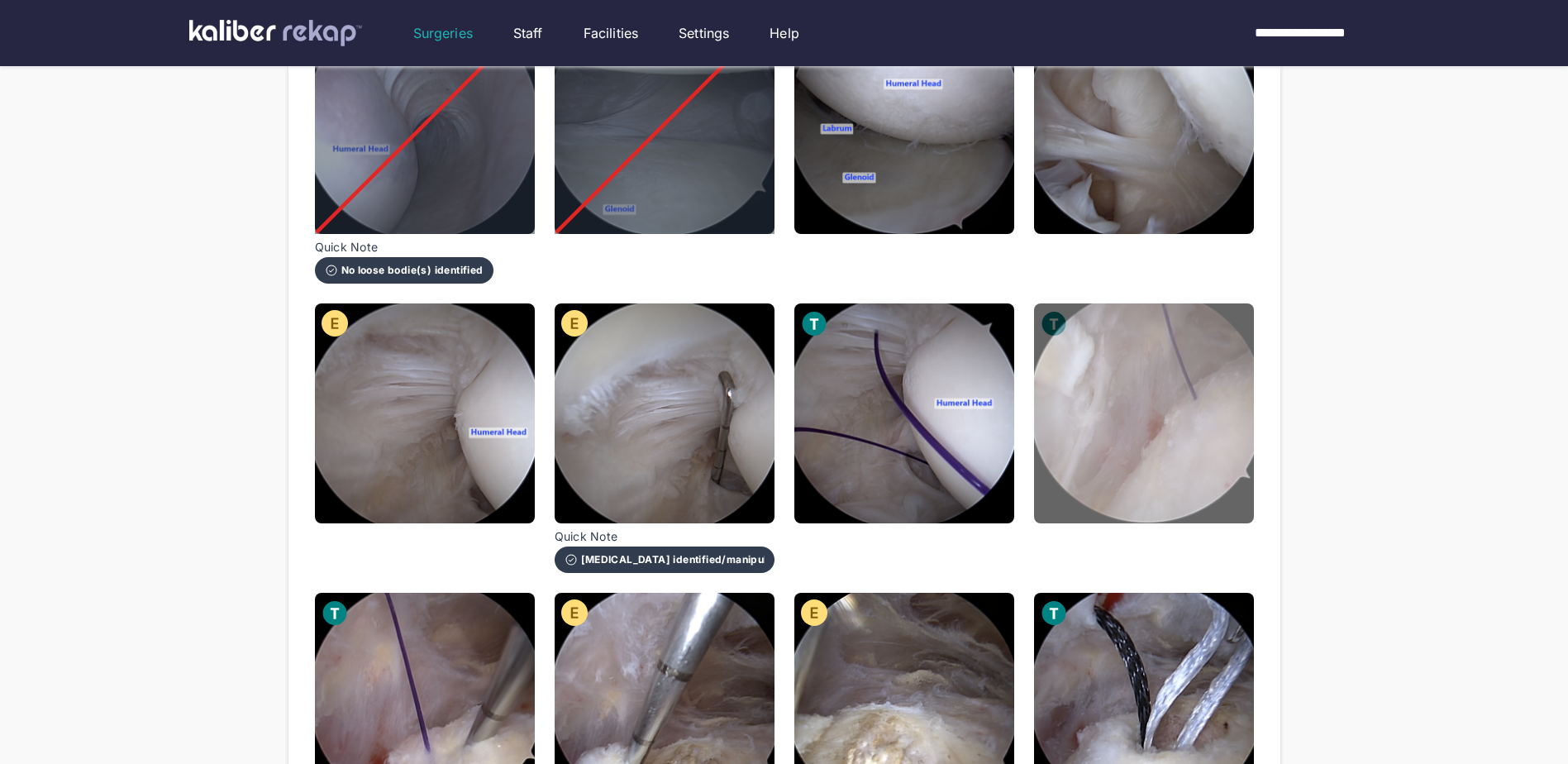
click at [1162, 480] on img at bounding box center [1144, 414] width 219 height 220
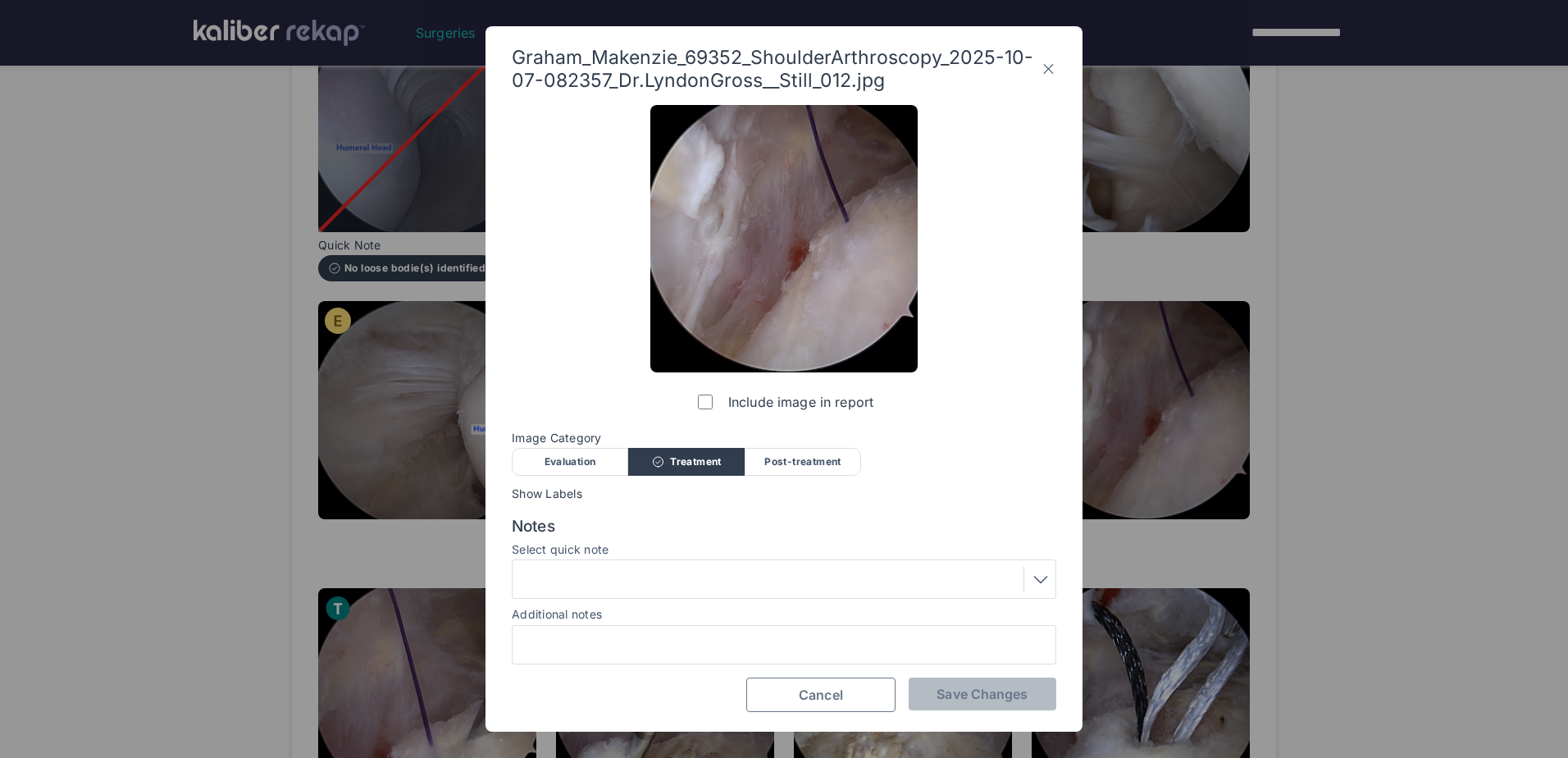
click at [771, 682] on button "Cancel" at bounding box center [821, 695] width 149 height 35
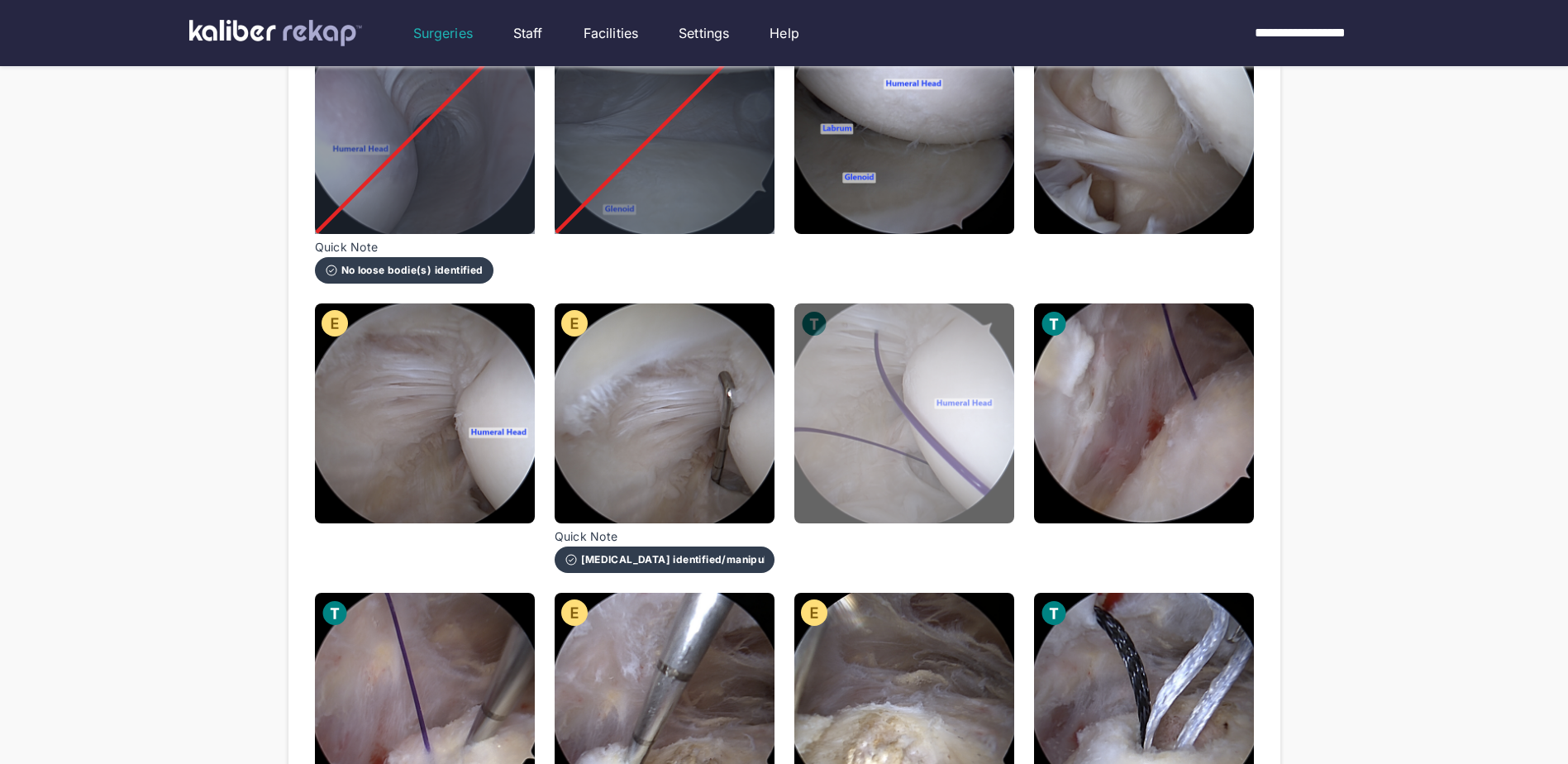
click at [844, 501] on img at bounding box center [904, 414] width 219 height 220
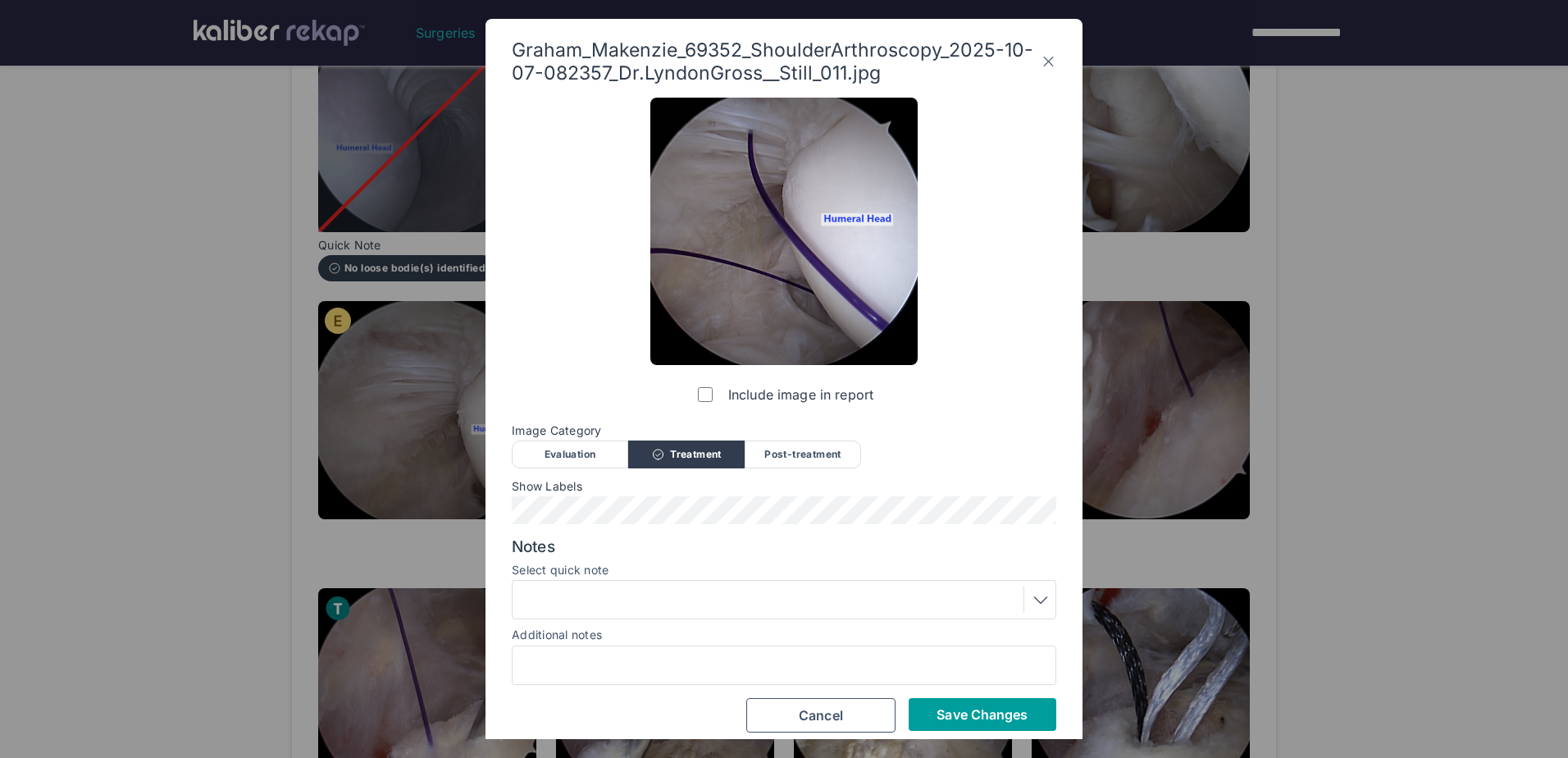
click at [974, 721] on span "Save Changes" at bounding box center [982, 714] width 91 height 17
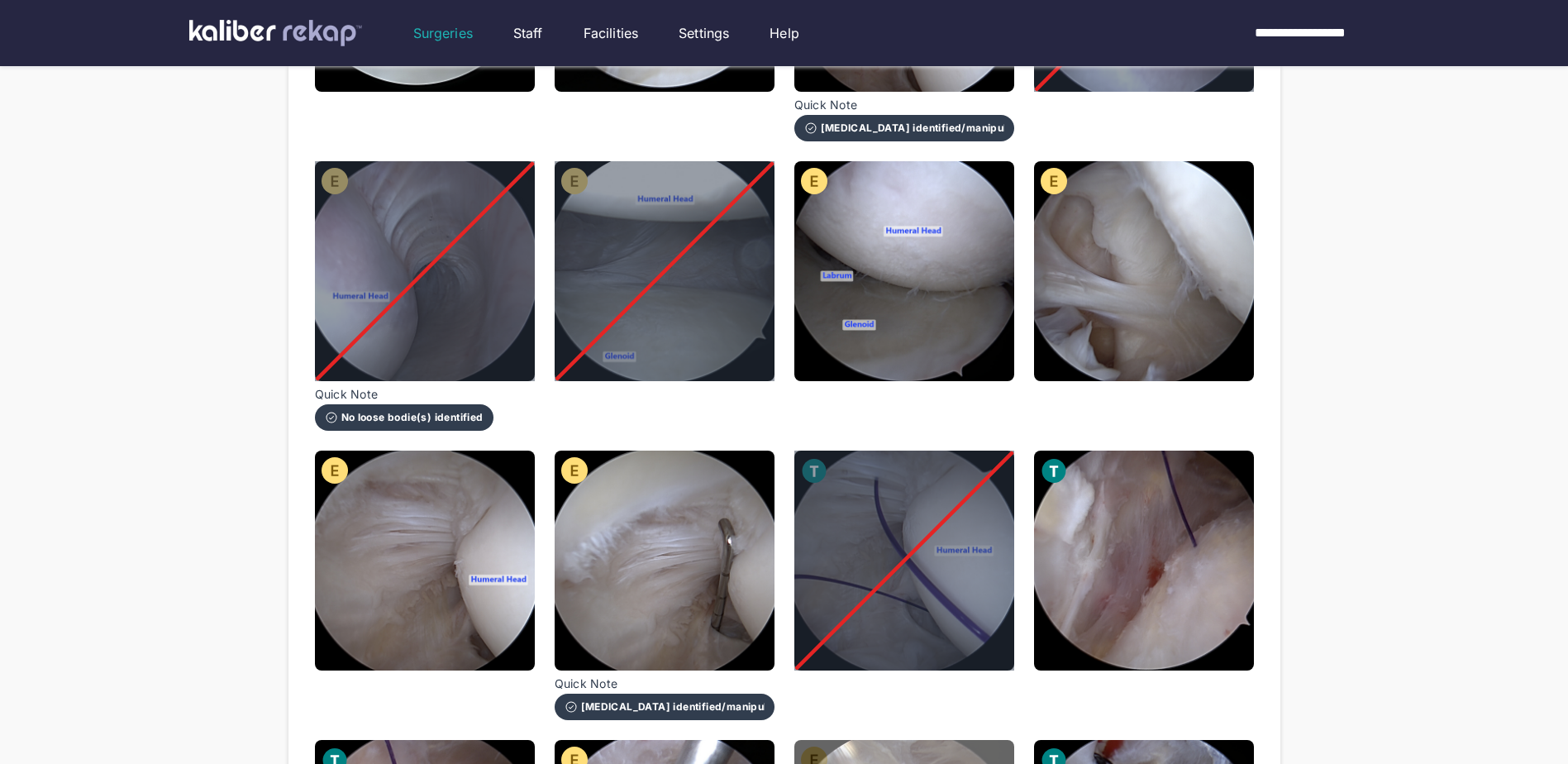
scroll to position [331, 0]
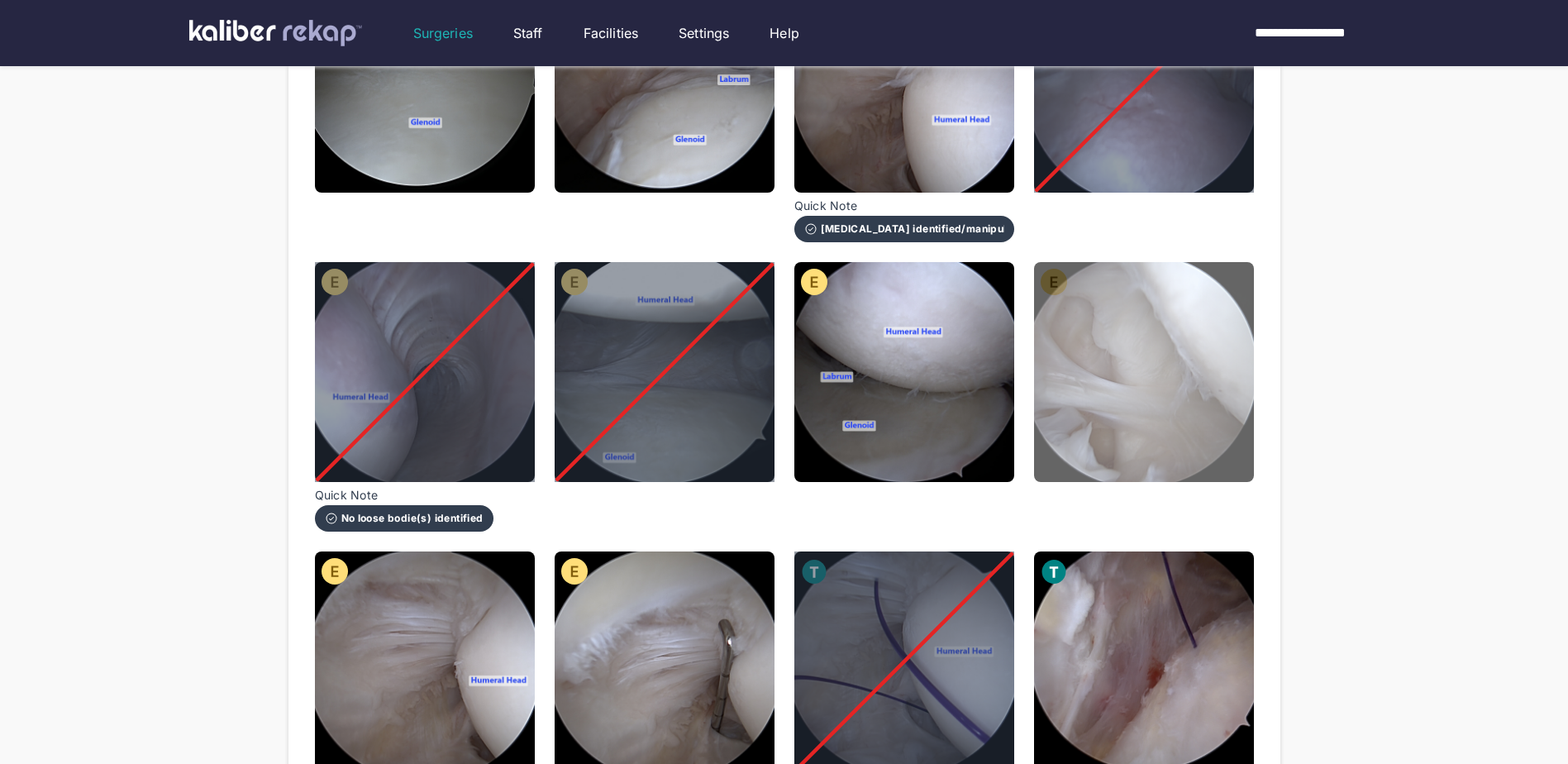
click at [1151, 403] on img at bounding box center [1144, 371] width 219 height 220
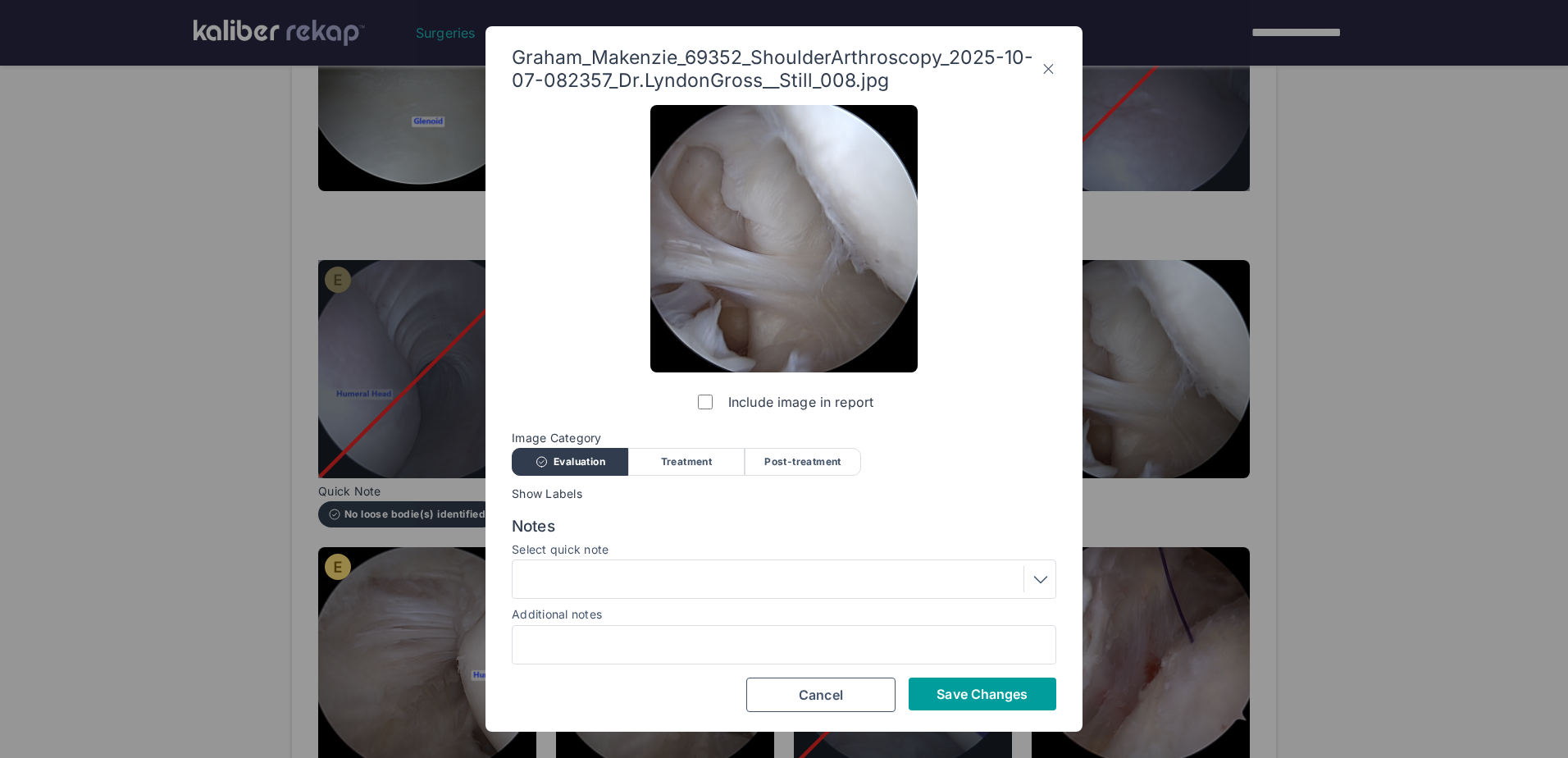
click at [973, 700] on span "Save Changes" at bounding box center [982, 694] width 91 height 17
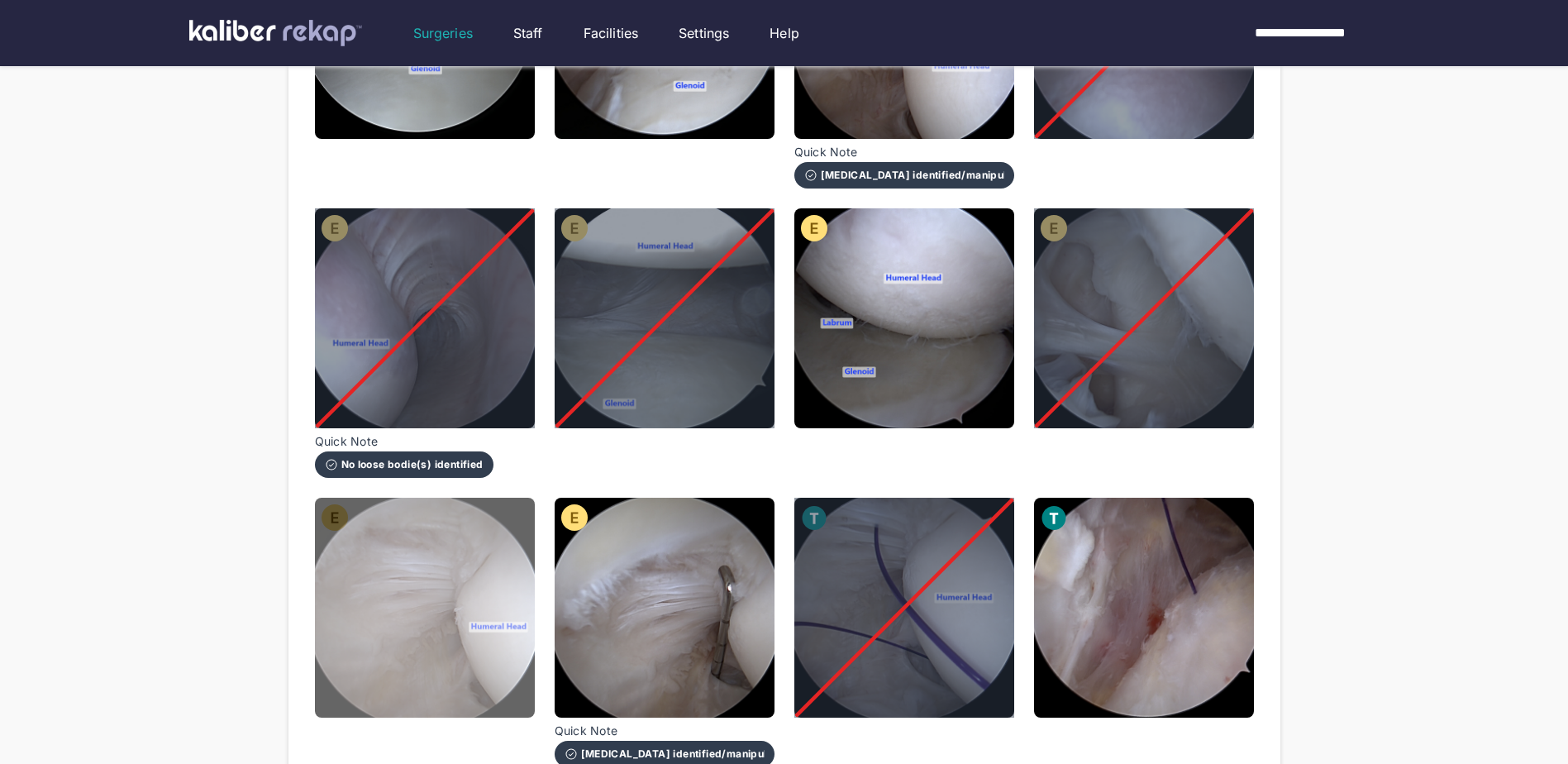
scroll to position [414, 0]
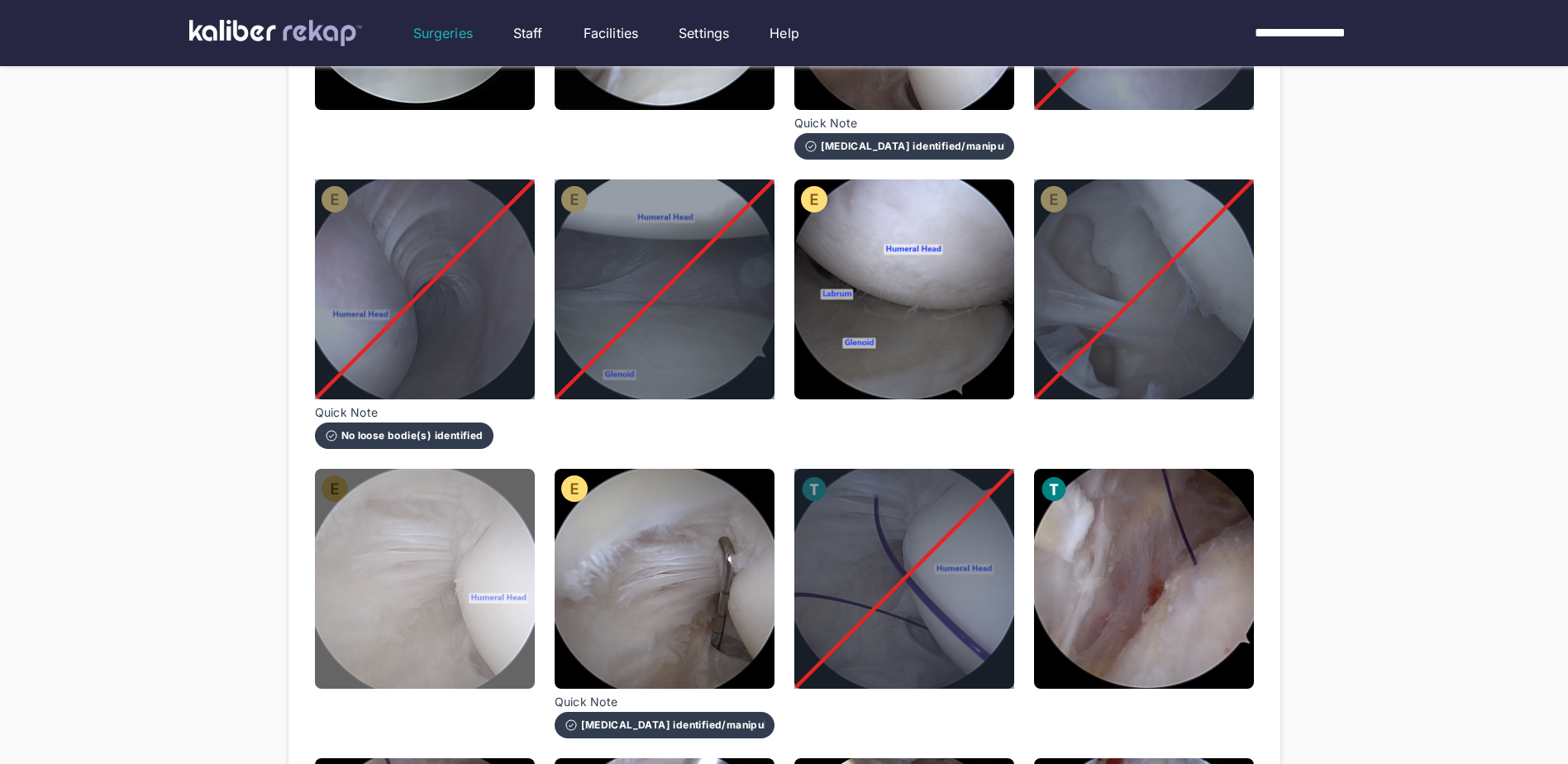
click at [461, 530] on img at bounding box center [425, 579] width 219 height 220
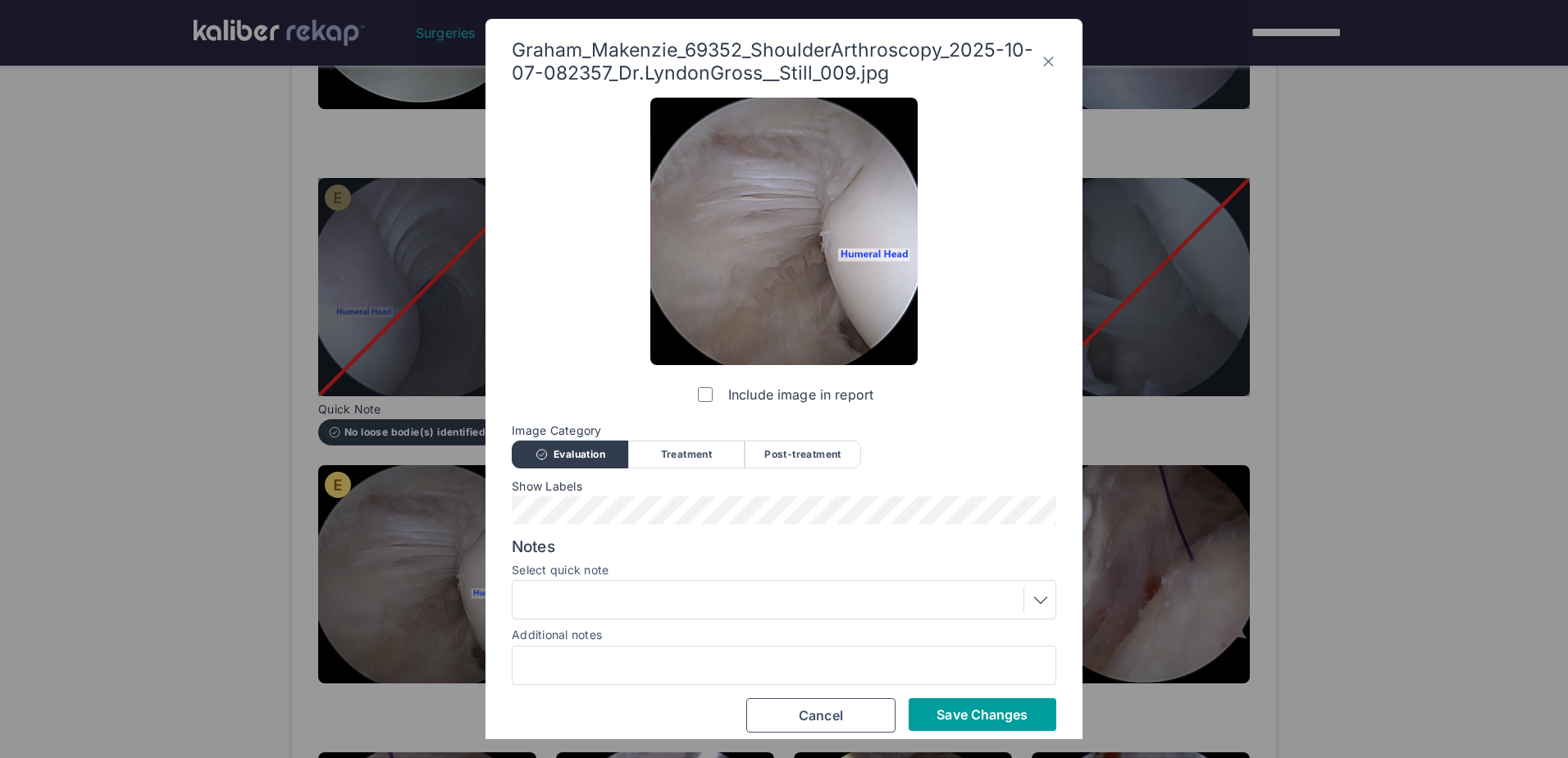
click at [1002, 712] on span "Save Changes" at bounding box center [982, 714] width 91 height 17
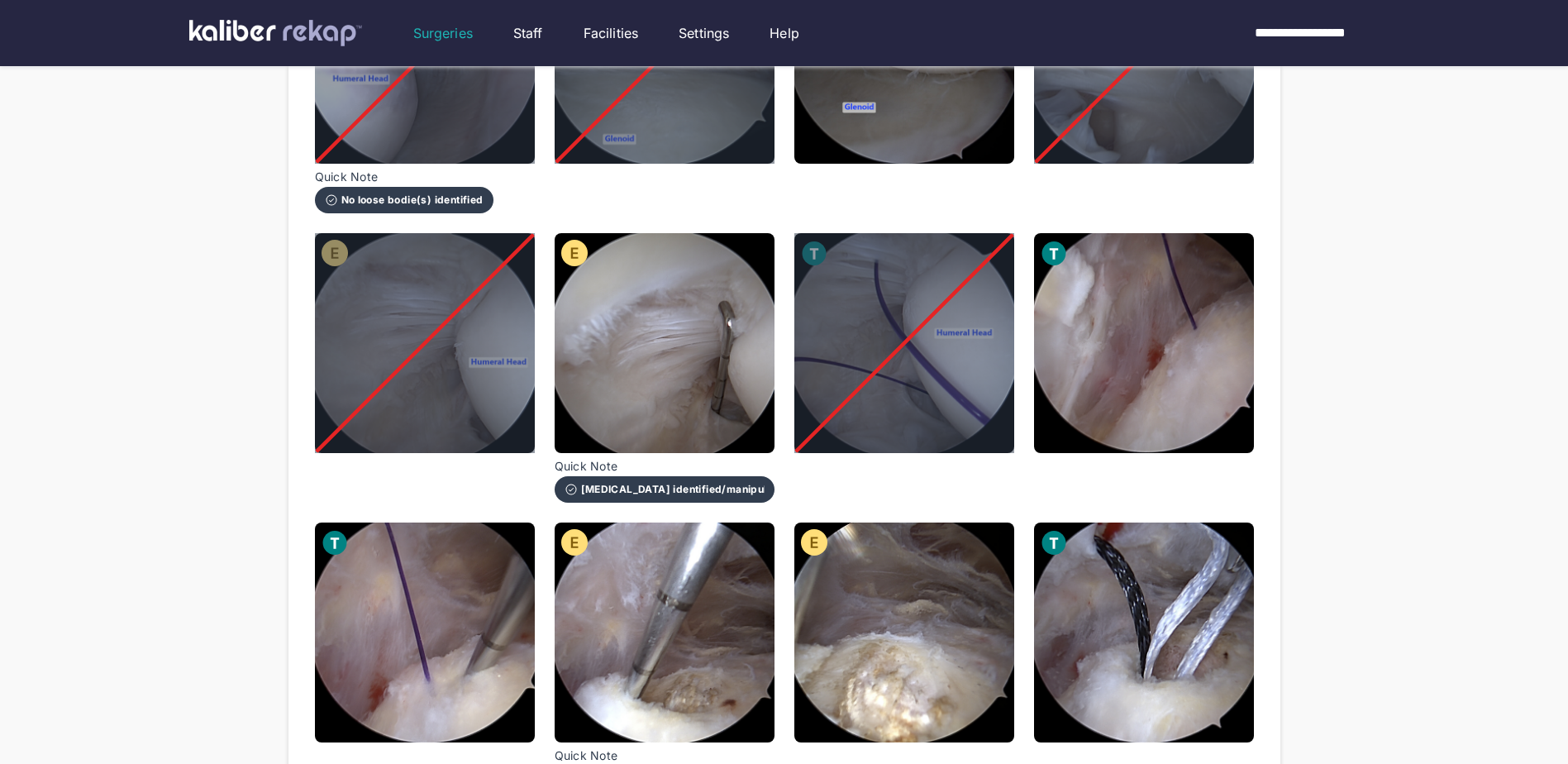
scroll to position [661, 0]
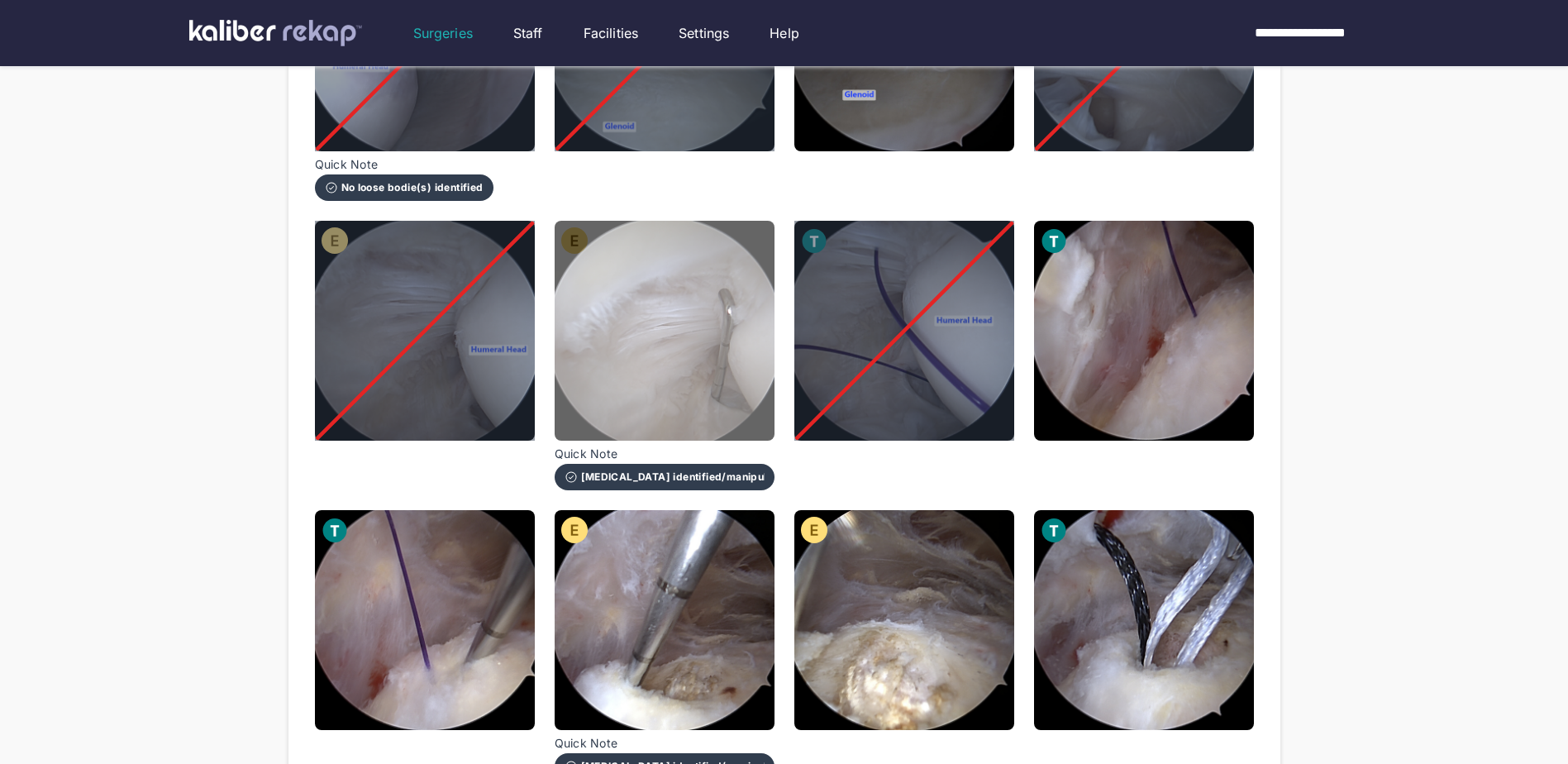
click at [599, 312] on img at bounding box center [665, 330] width 219 height 220
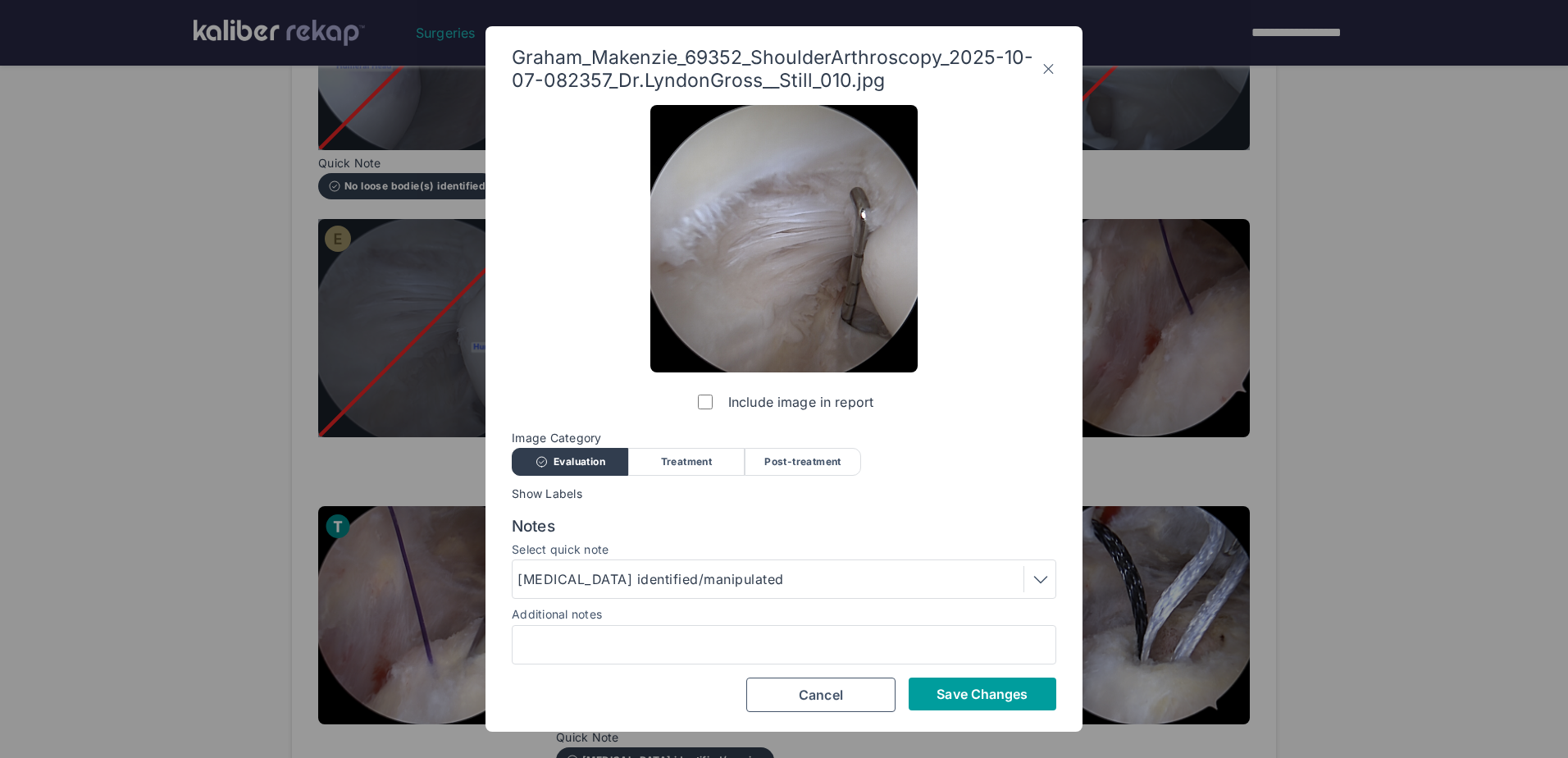
click at [943, 684] on button "Save Changes" at bounding box center [982, 694] width 147 height 33
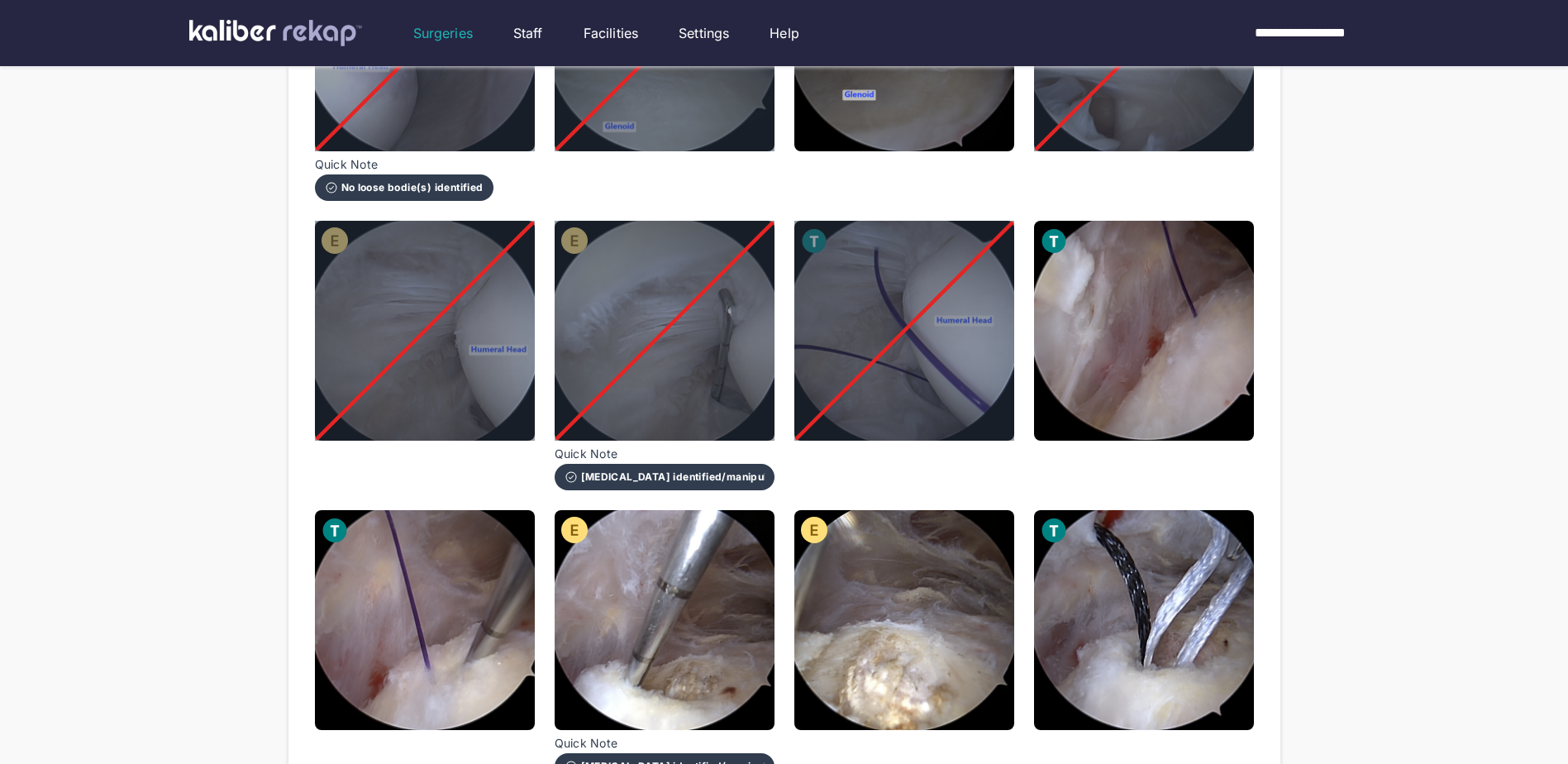
click at [1177, 369] on img at bounding box center [1144, 330] width 219 height 220
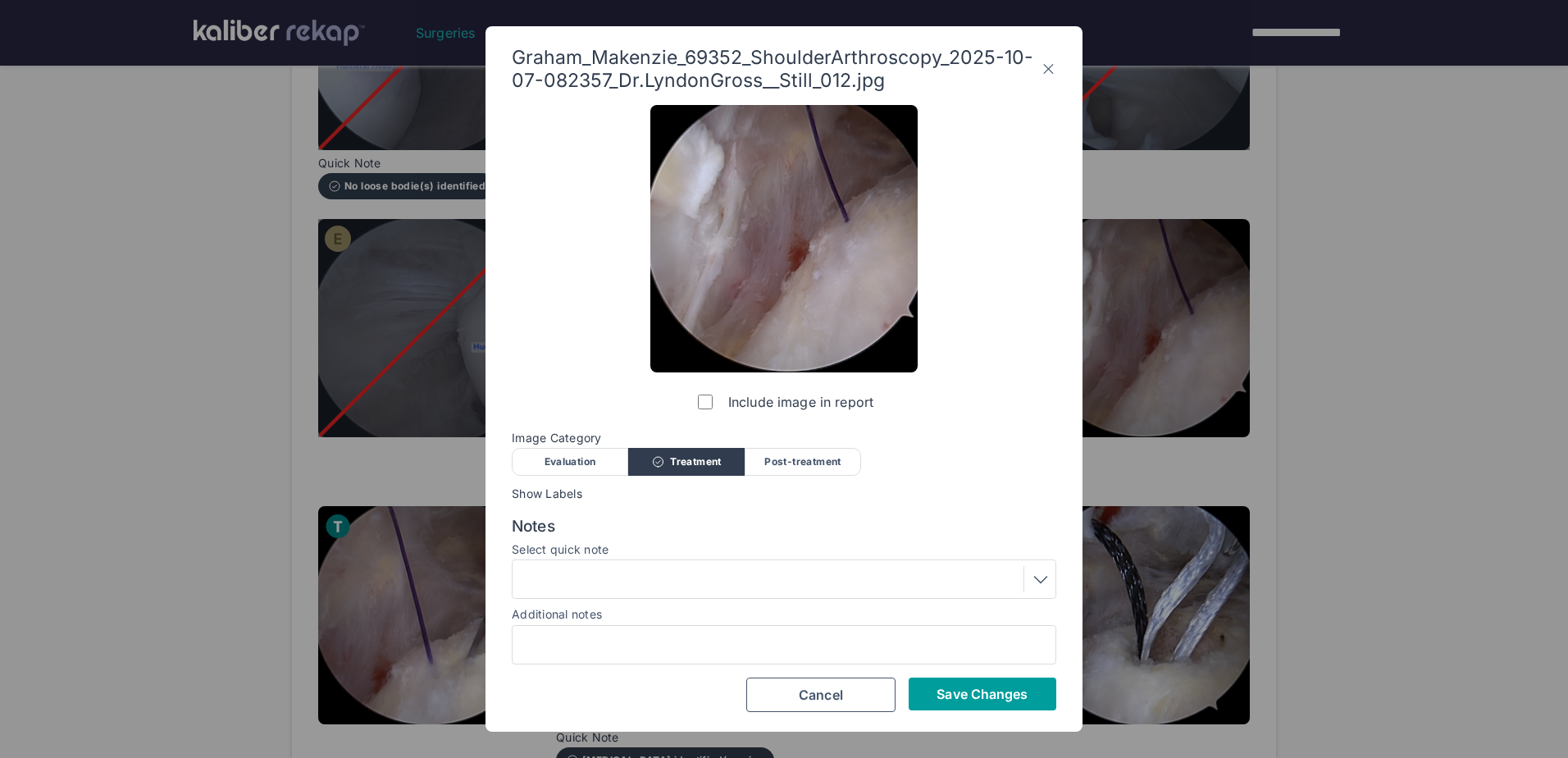
click at [981, 700] on span "Save Changes" at bounding box center [982, 694] width 91 height 17
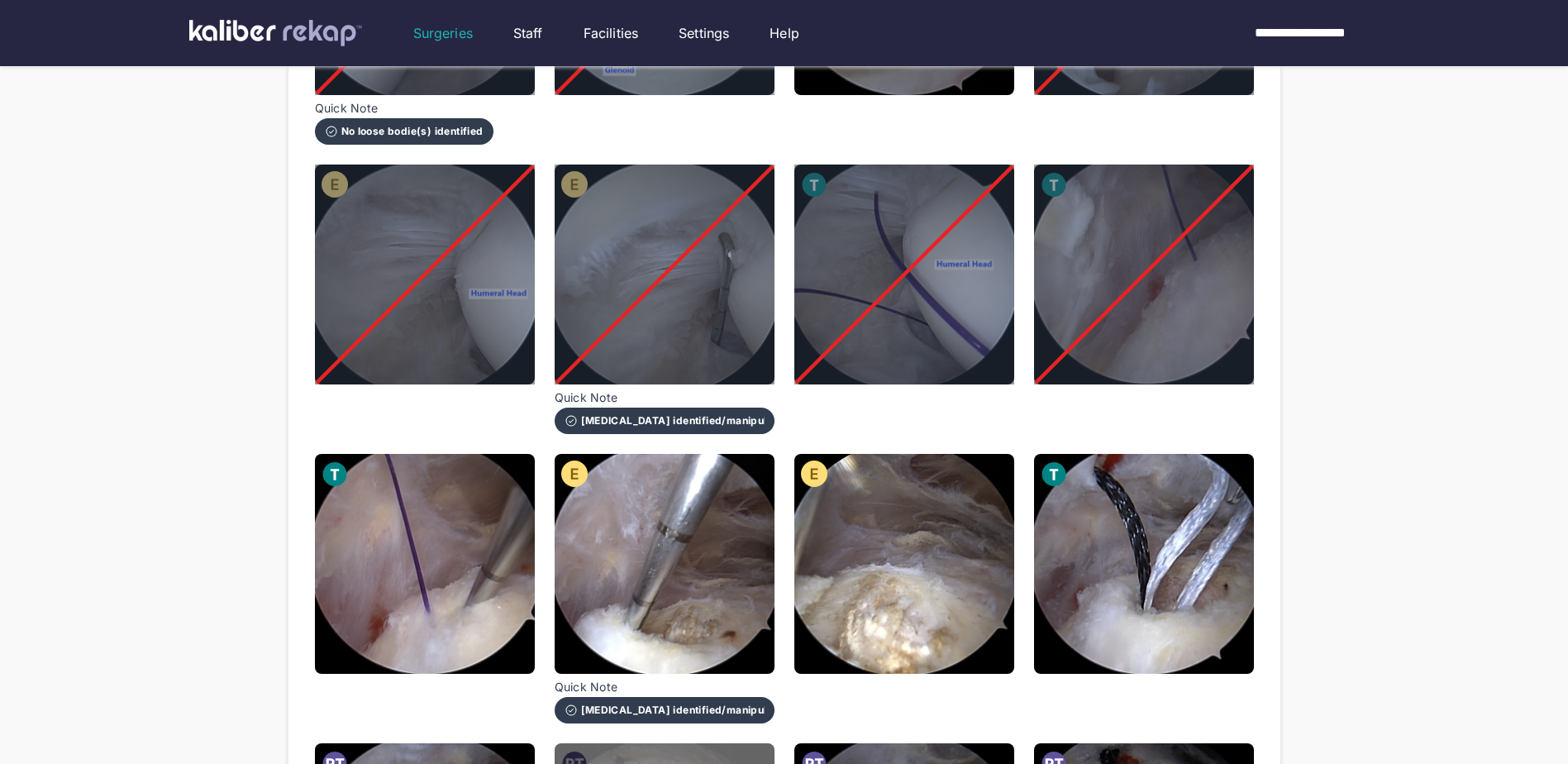
scroll to position [826, 0]
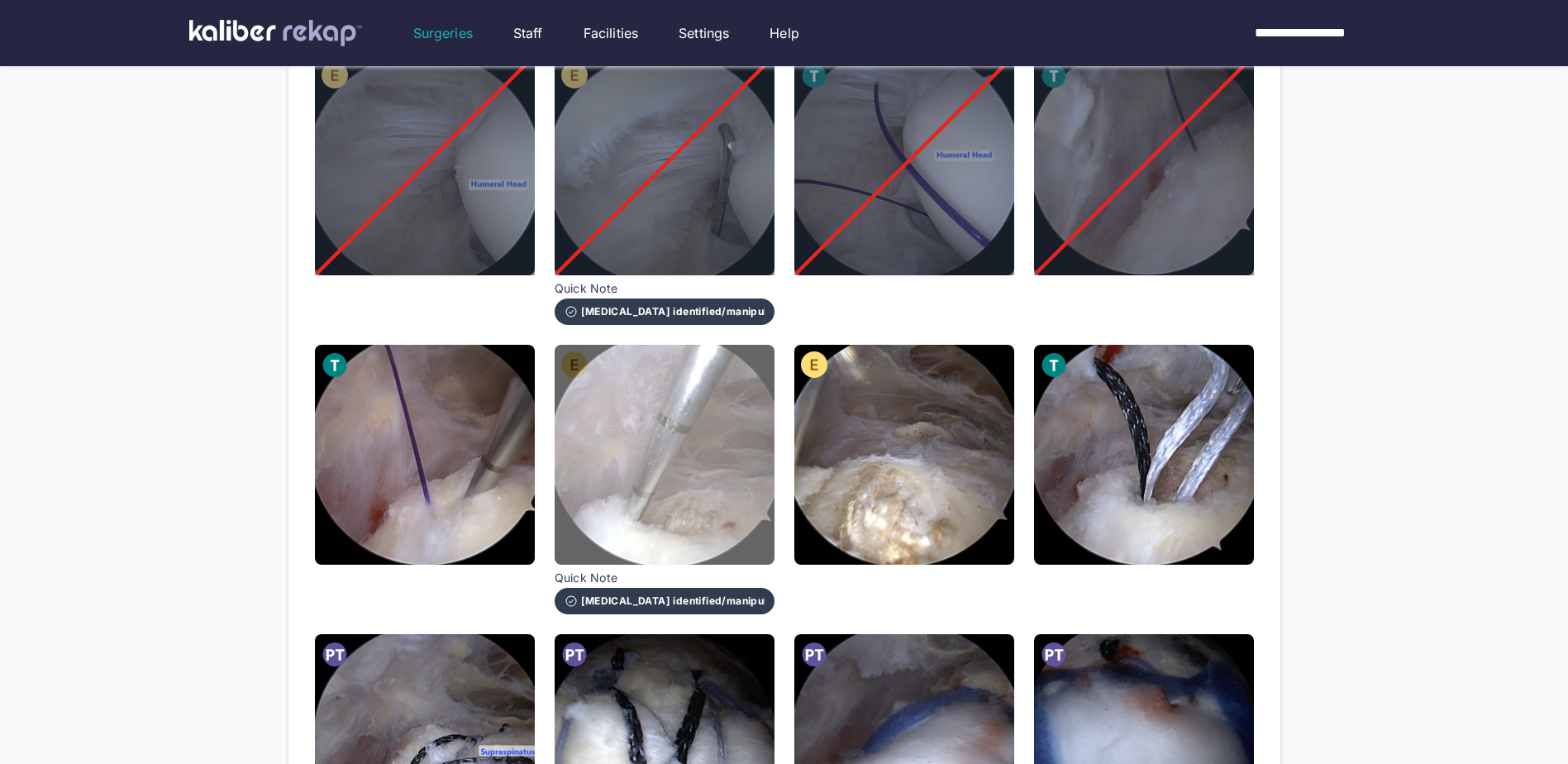
click at [617, 494] on img at bounding box center [665, 455] width 219 height 220
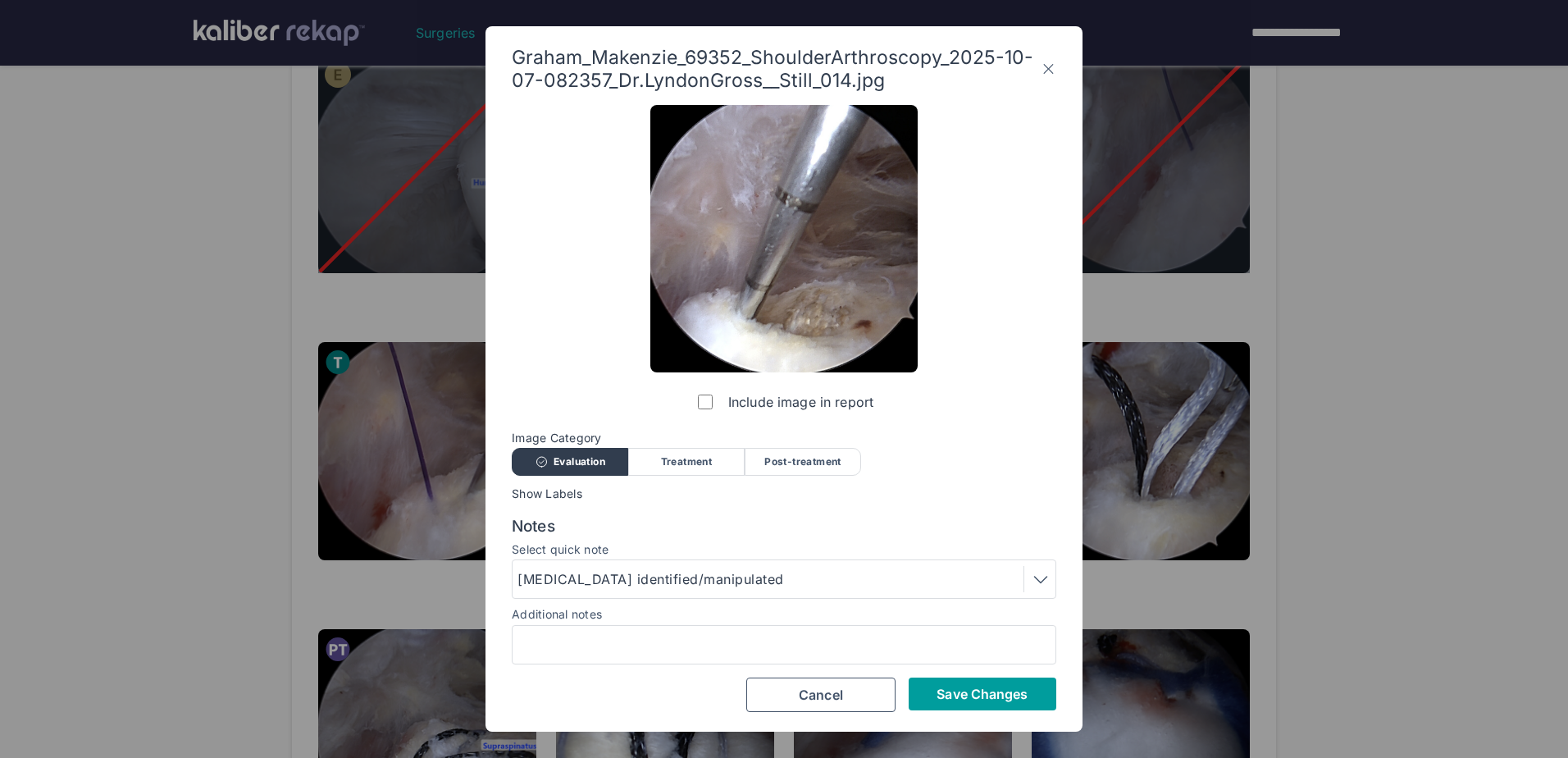
click at [1006, 693] on span "Save Changes" at bounding box center [982, 694] width 91 height 17
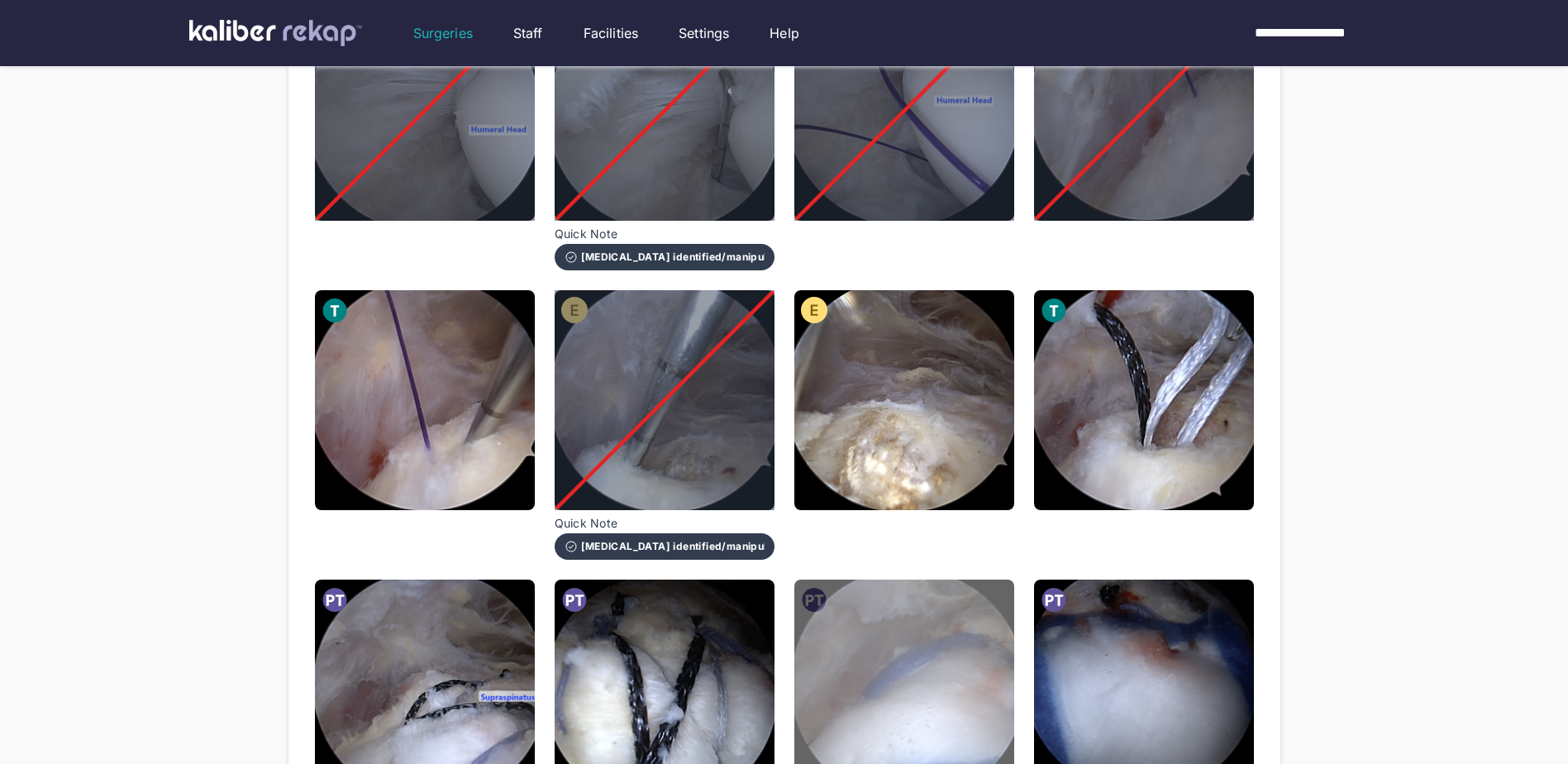
scroll to position [910, 0]
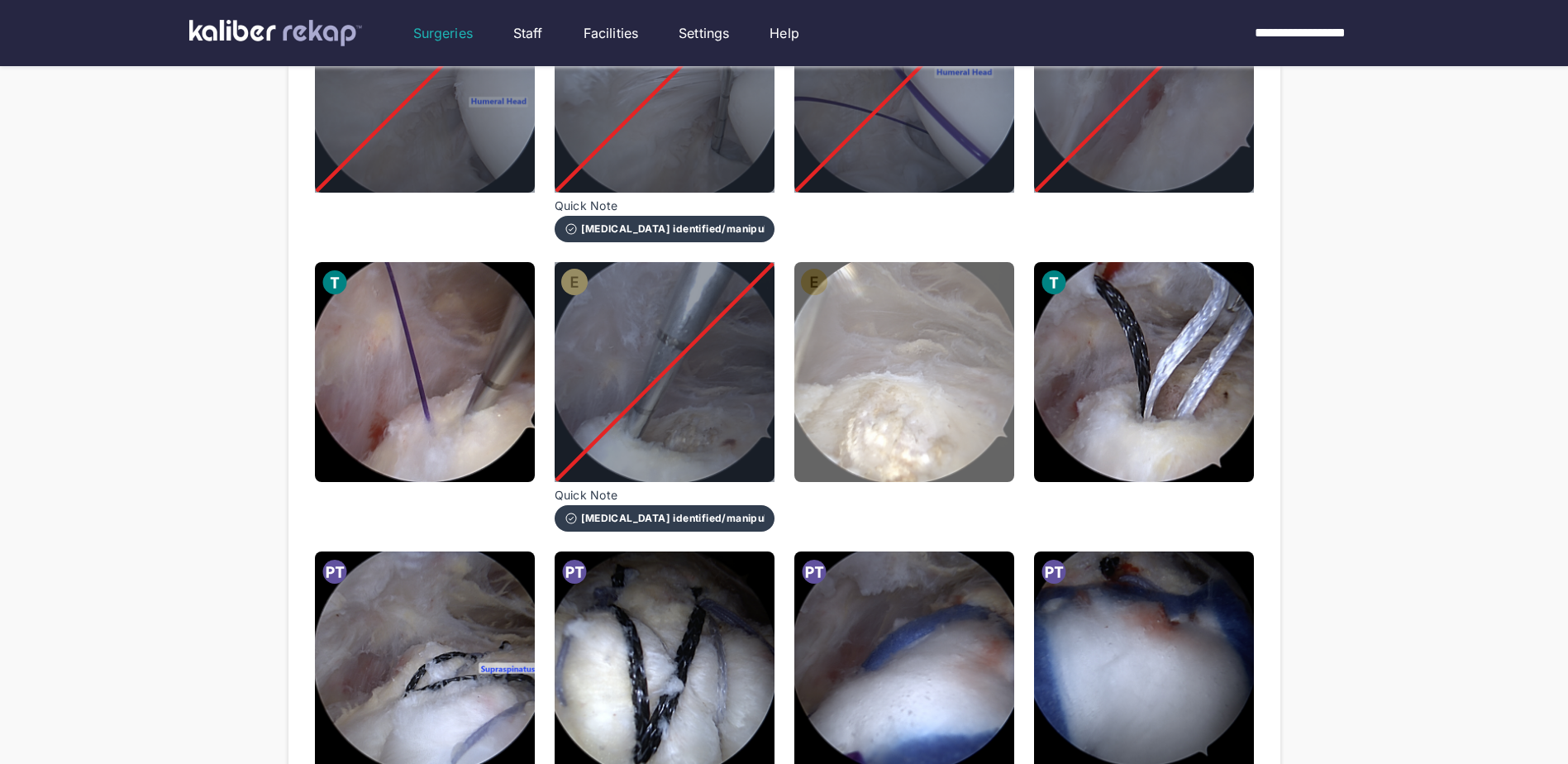
click at [910, 395] on img at bounding box center [904, 371] width 219 height 220
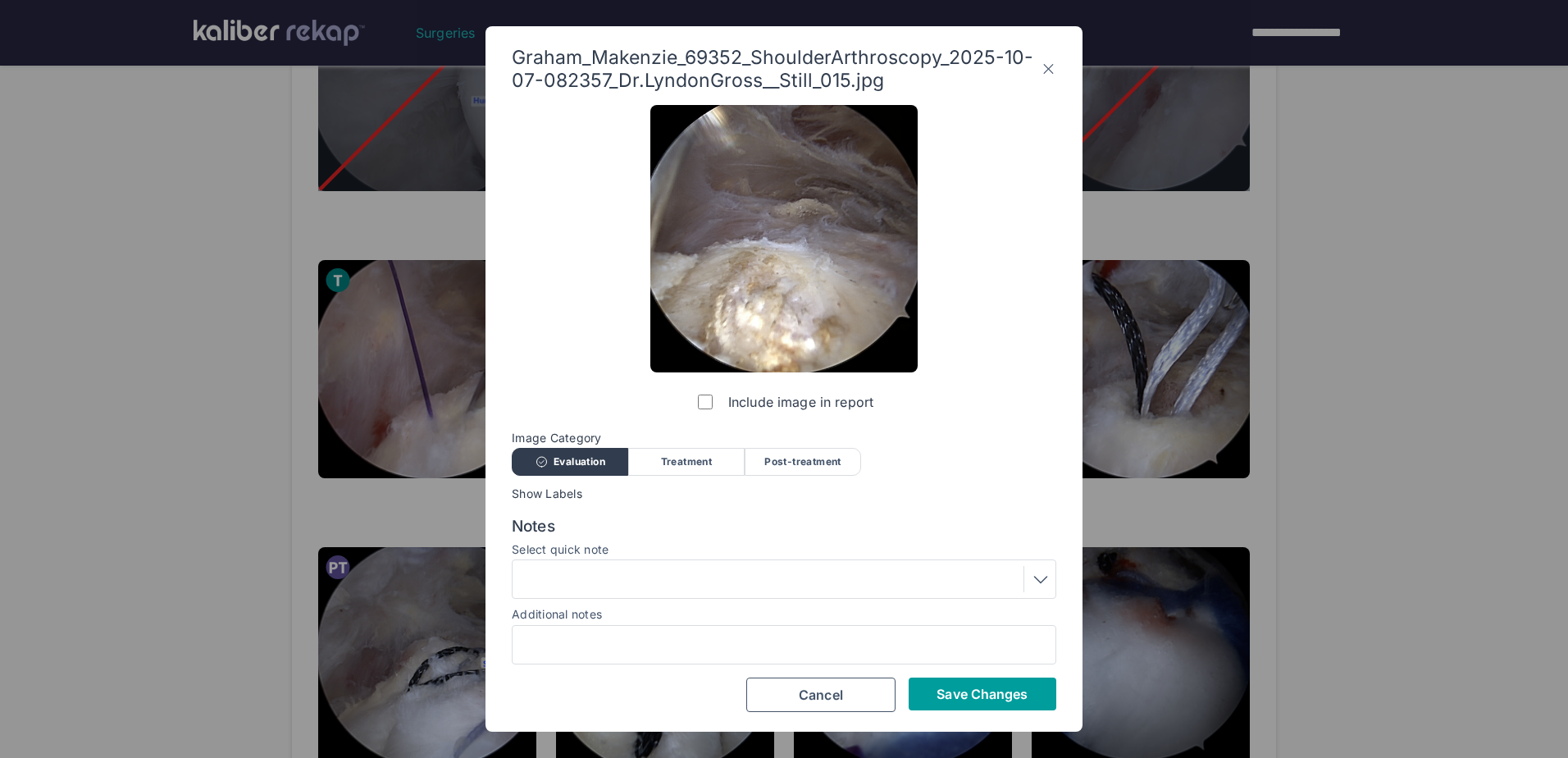
click at [932, 700] on button "Save Changes" at bounding box center [982, 694] width 147 height 33
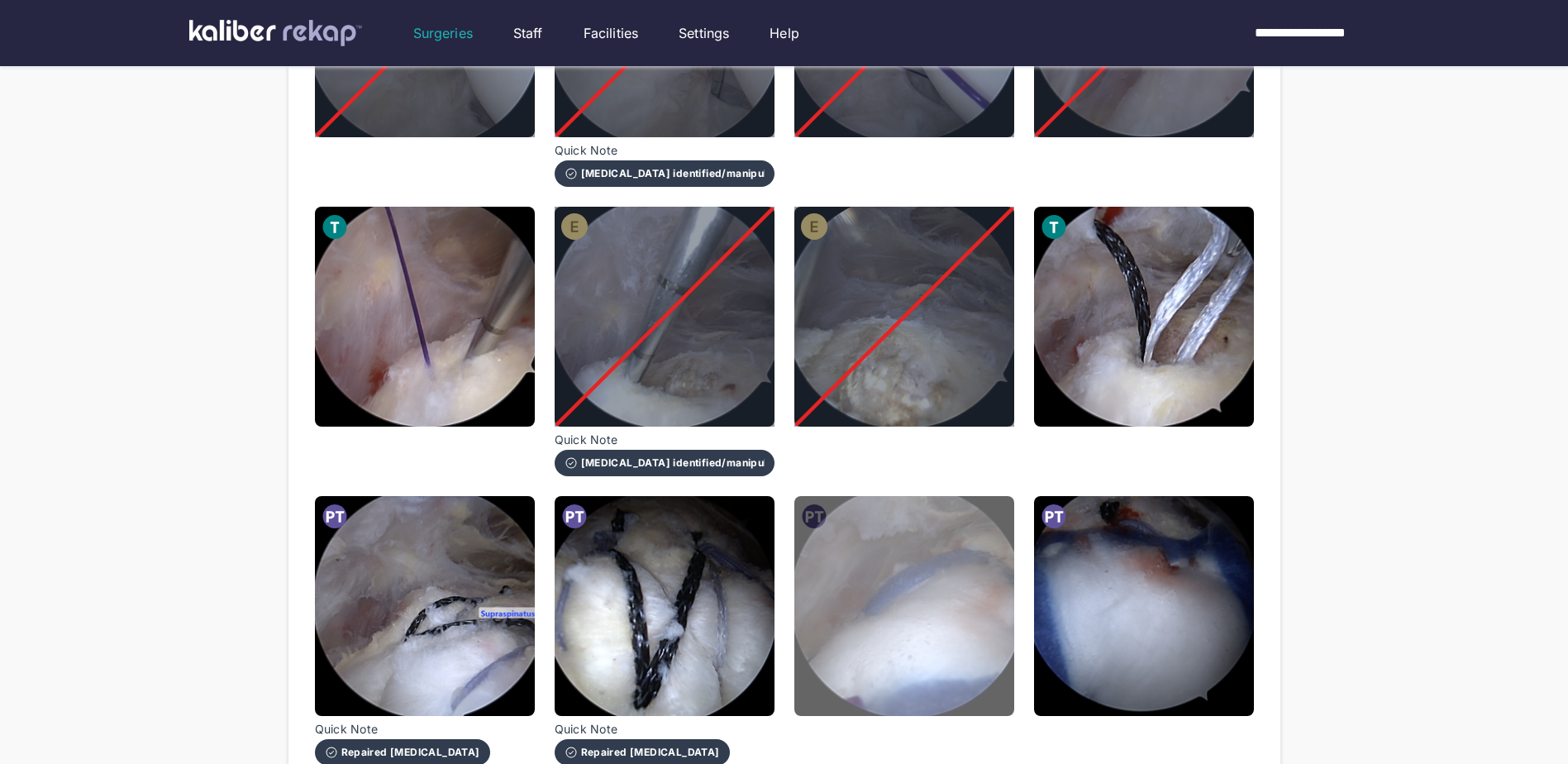
scroll to position [992, 0]
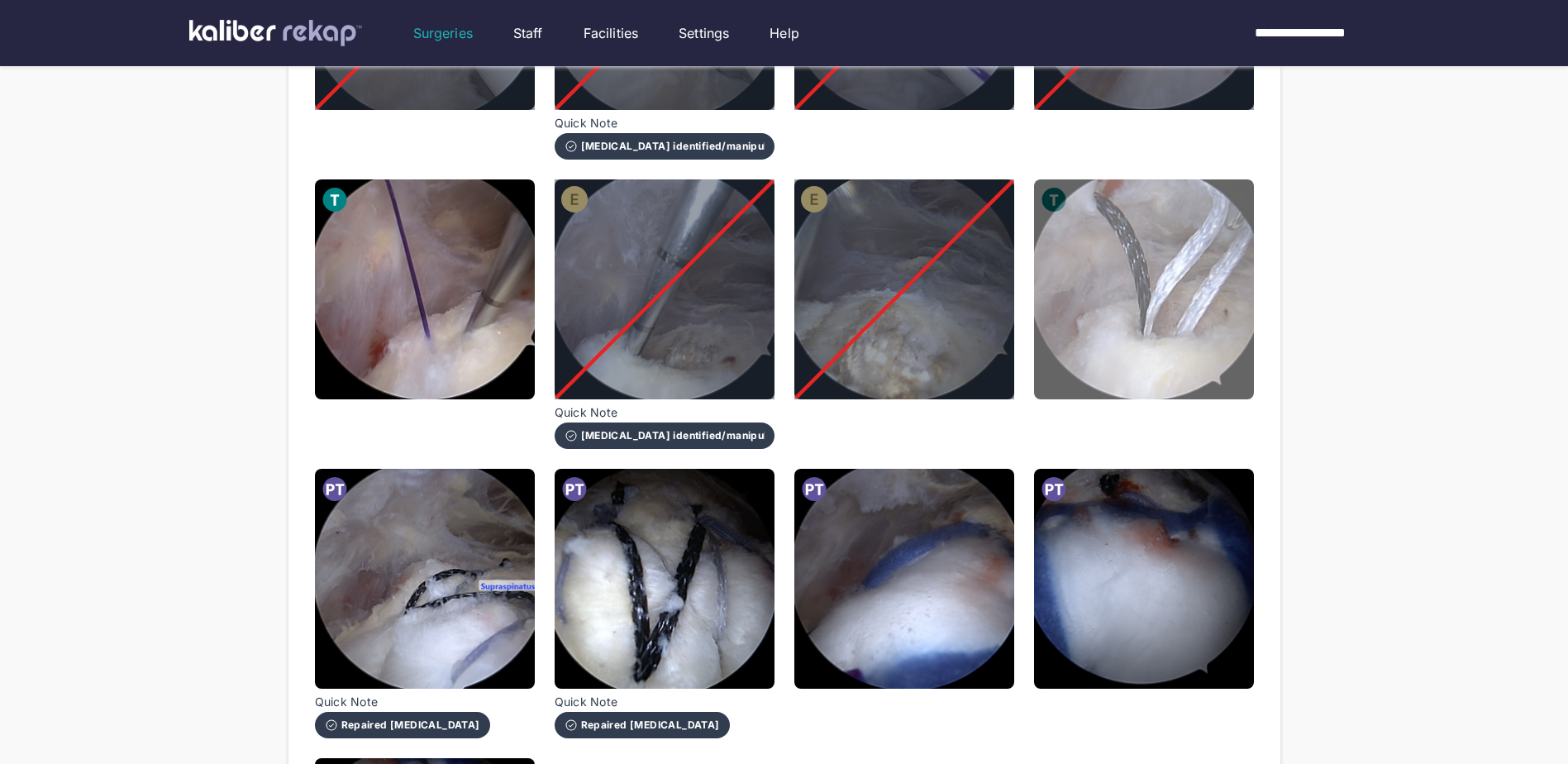
click at [1179, 328] on img at bounding box center [1144, 289] width 219 height 220
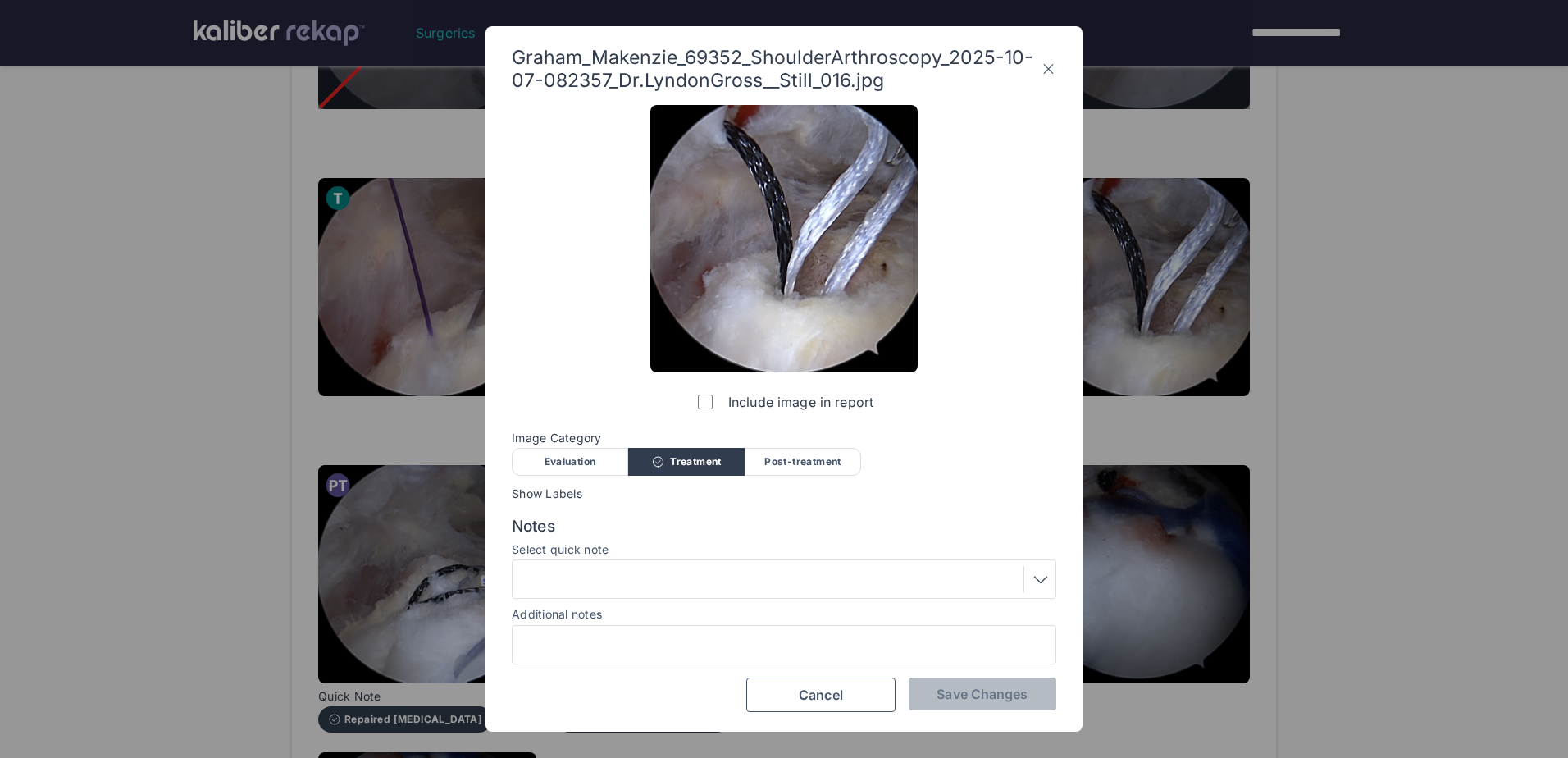
click at [709, 585] on div at bounding box center [784, 579] width 533 height 26
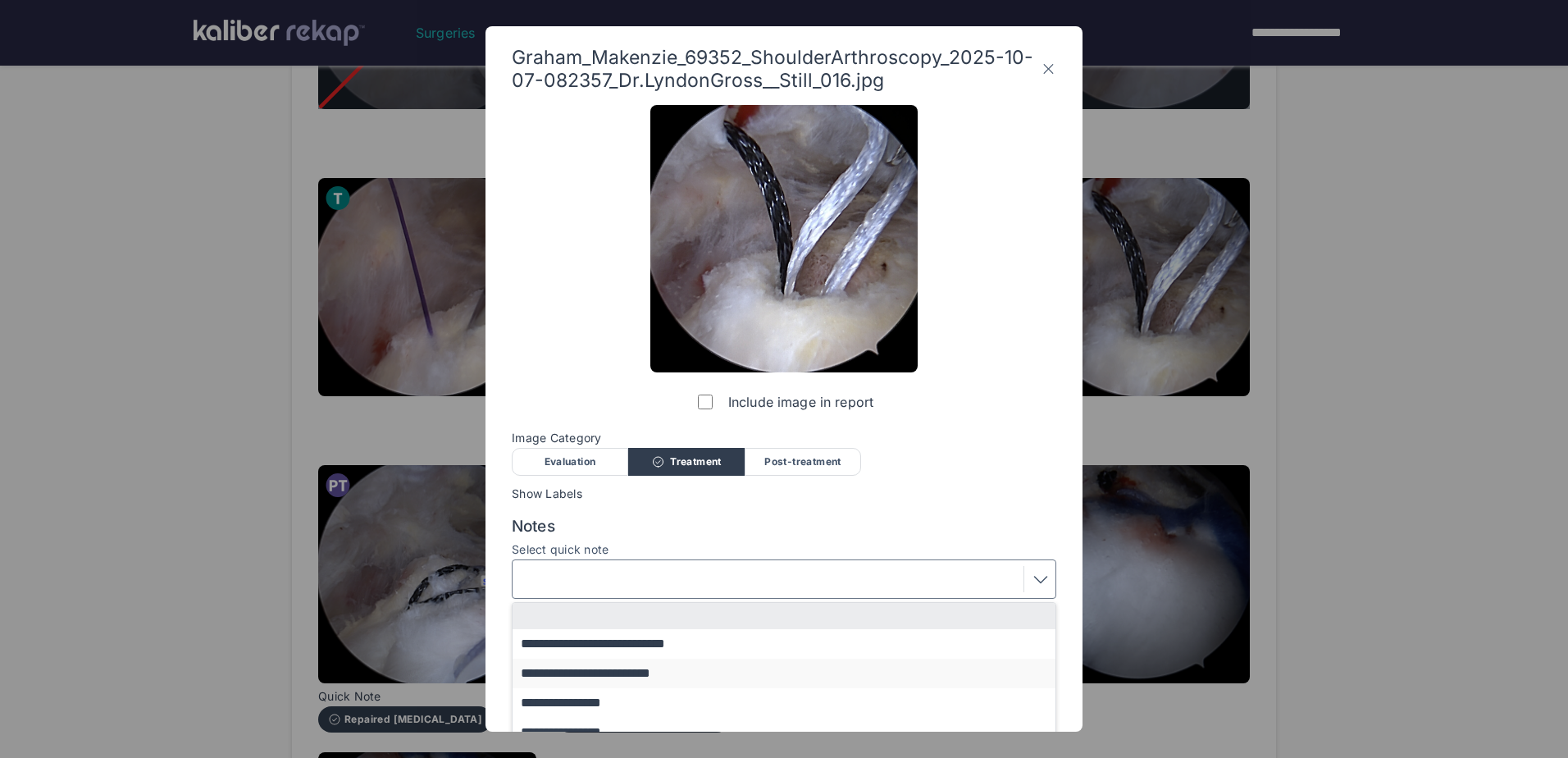
click at [683, 667] on button "**********" at bounding box center [791, 673] width 558 height 30
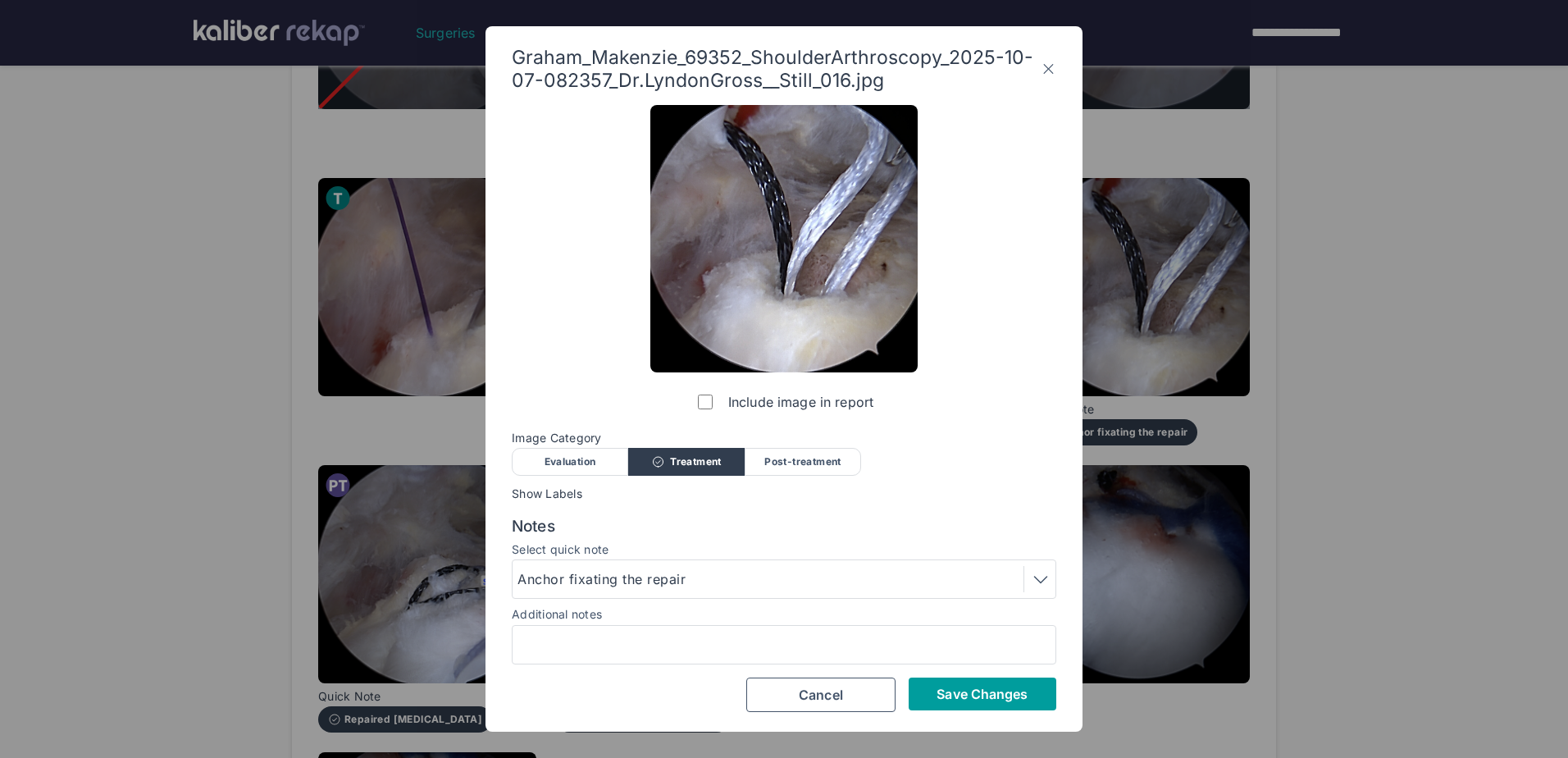
click at [946, 686] on span "Save Changes" at bounding box center [982, 694] width 91 height 17
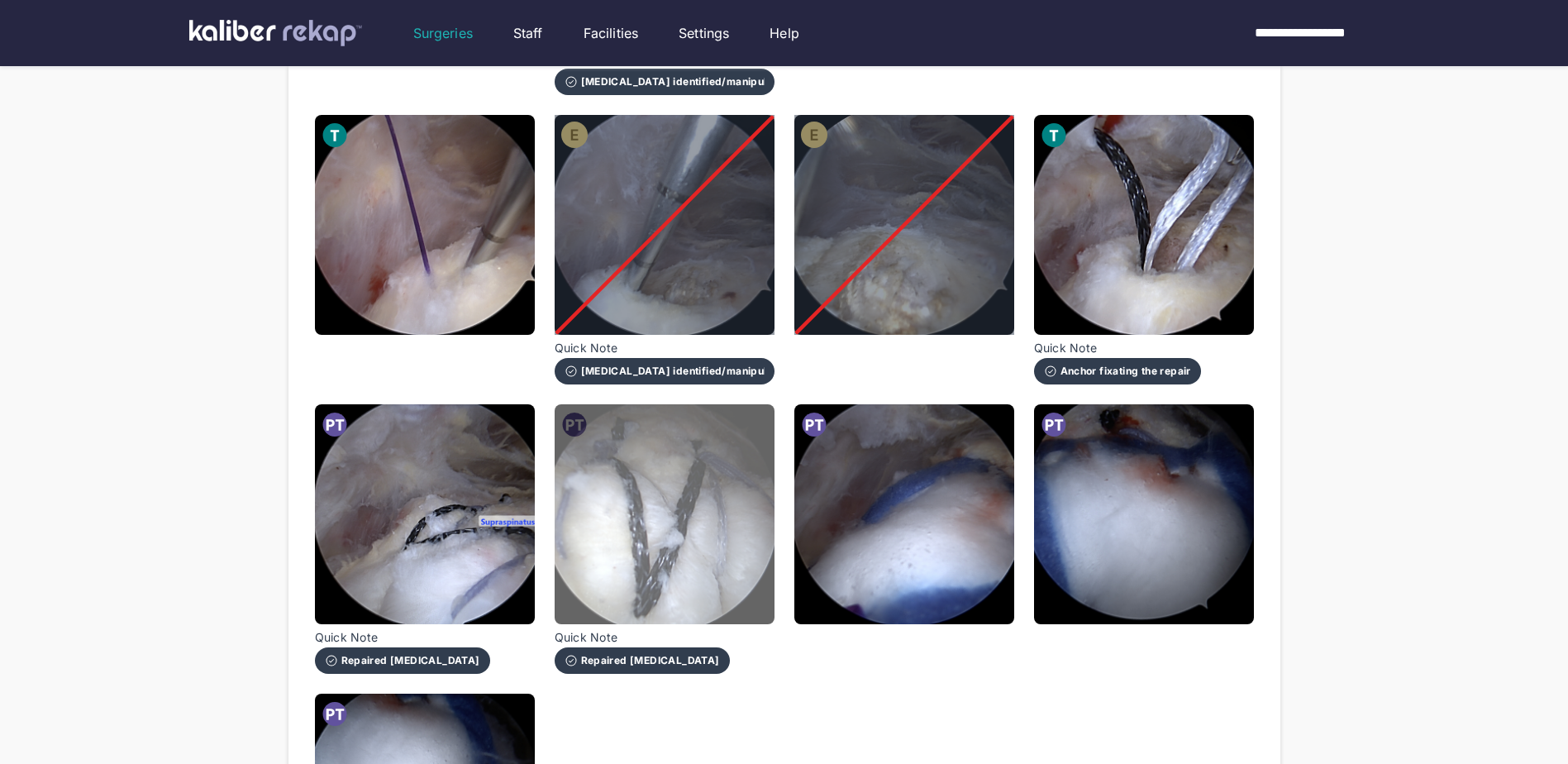
scroll to position [1075, 0]
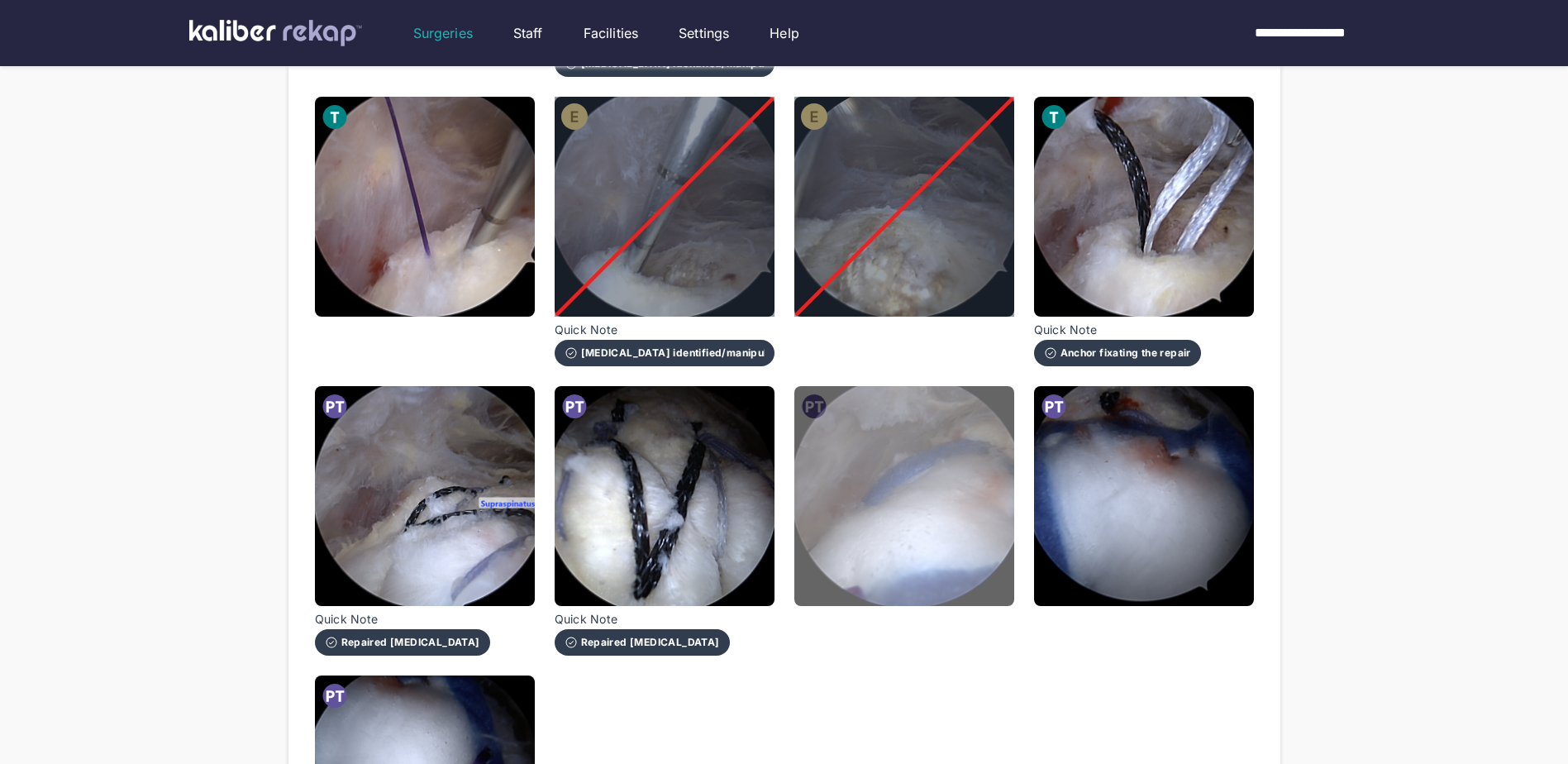
click at [867, 496] on img at bounding box center [904, 496] width 219 height 220
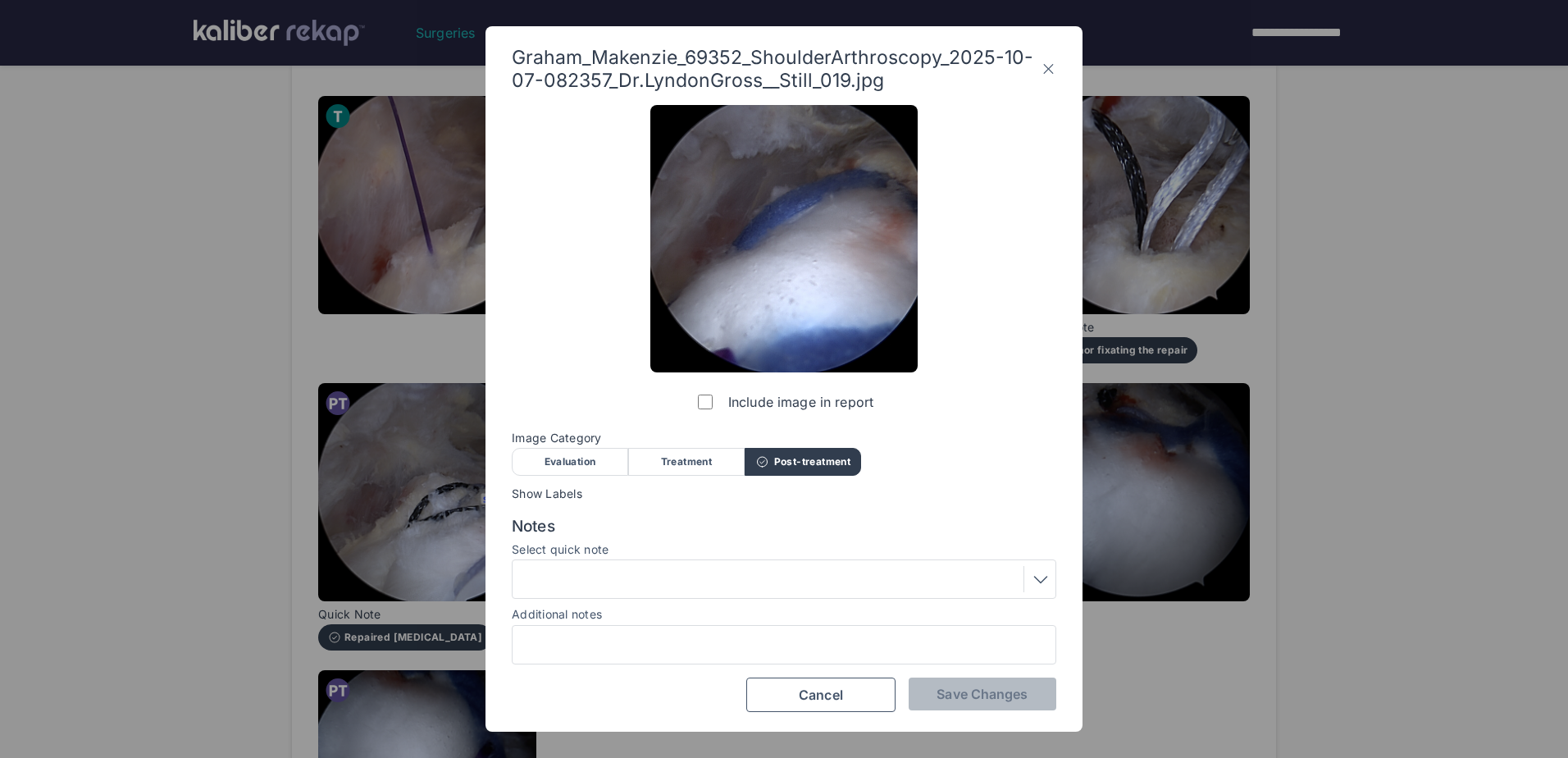
click at [729, 625] on div at bounding box center [783, 644] width 544 height 39
drag, startPoint x: 716, startPoint y: 646, endPoint x: 683, endPoint y: 680, distance: 47.4
click at [716, 646] on input "Additional notes" at bounding box center [784, 645] width 530 height 21
type input "**********"
click at [970, 687] on span "Save Changes" at bounding box center [982, 694] width 91 height 17
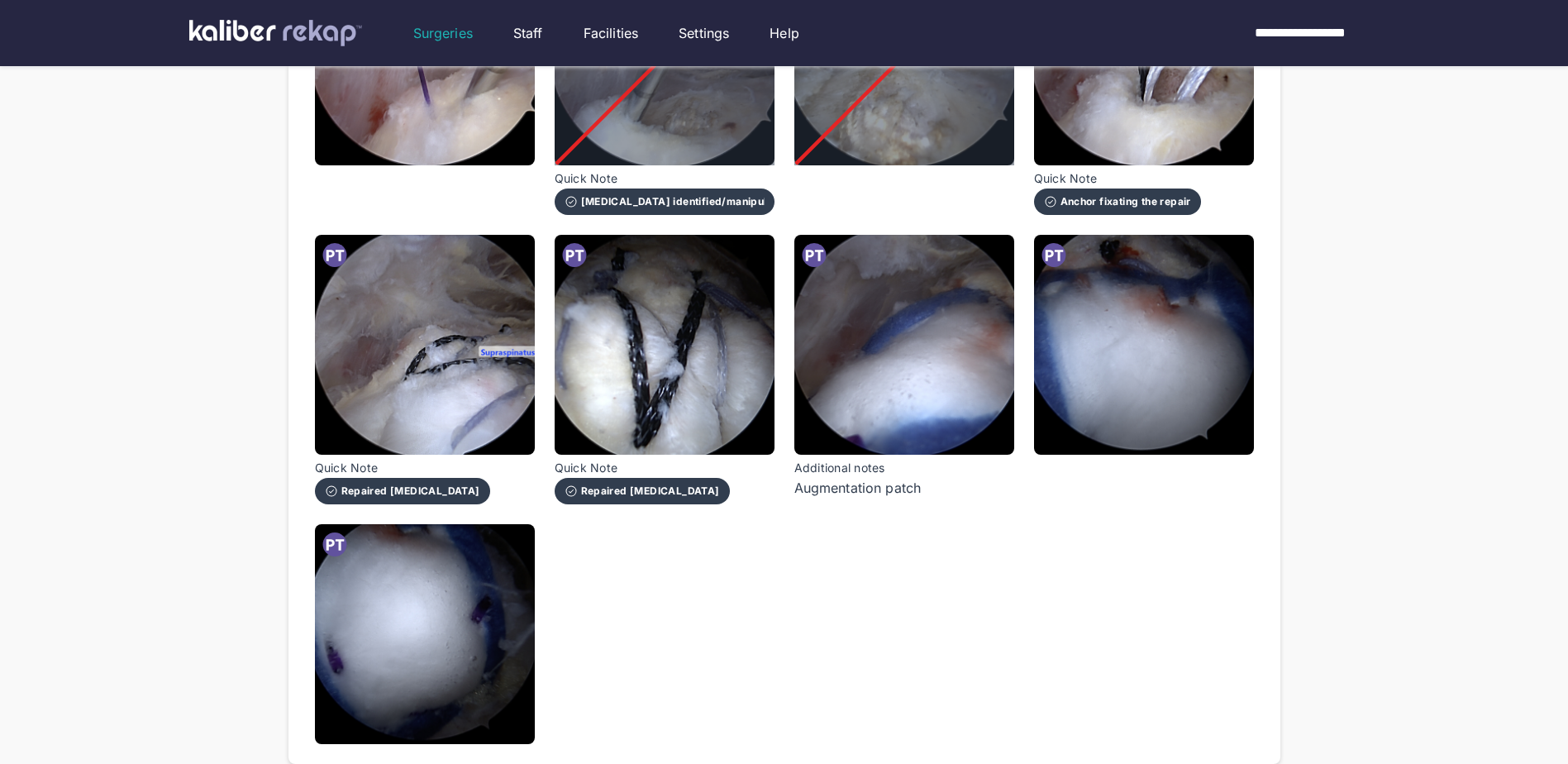
scroll to position [1240, 0]
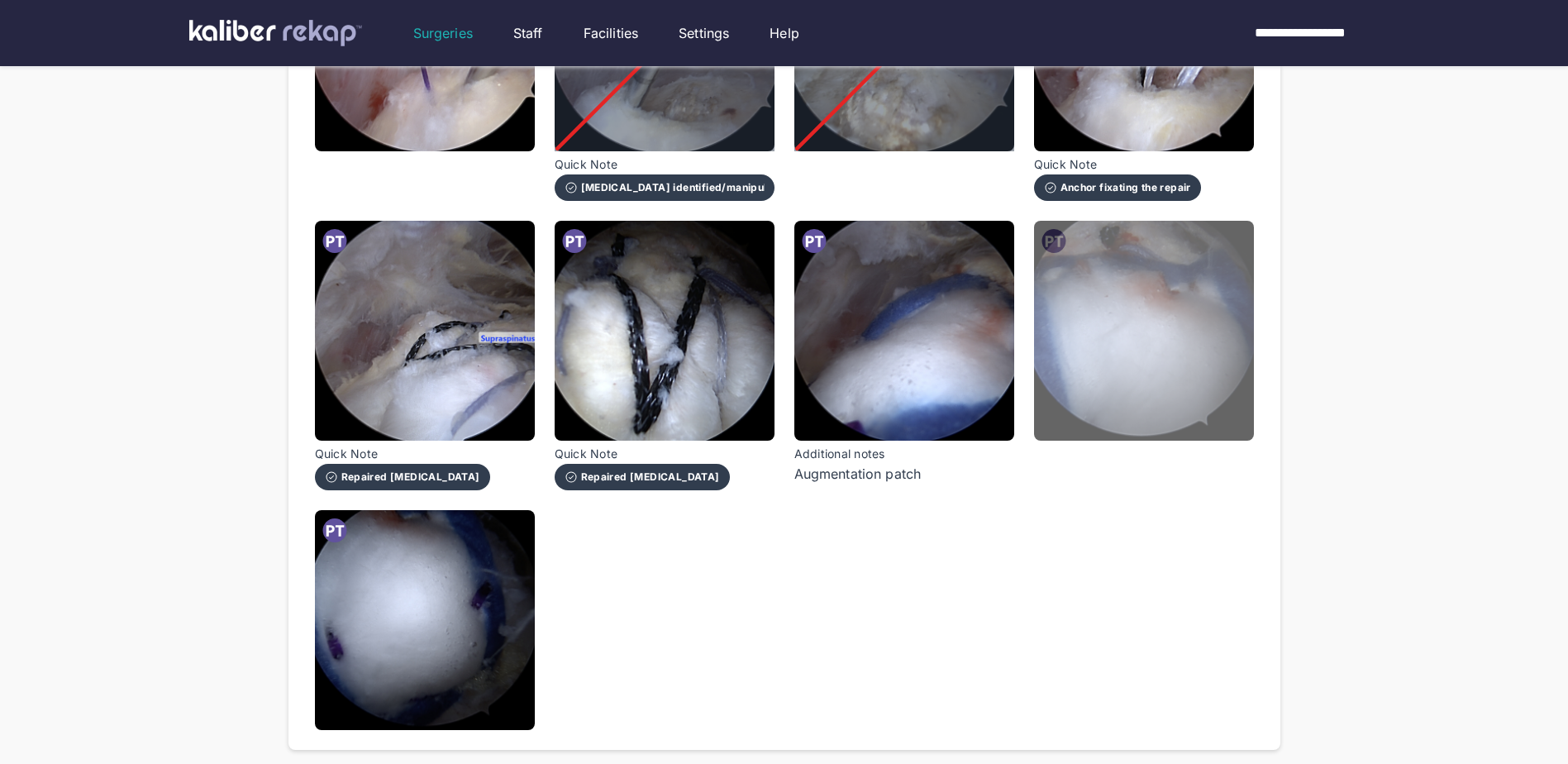
click at [1108, 378] on img at bounding box center [1144, 330] width 219 height 220
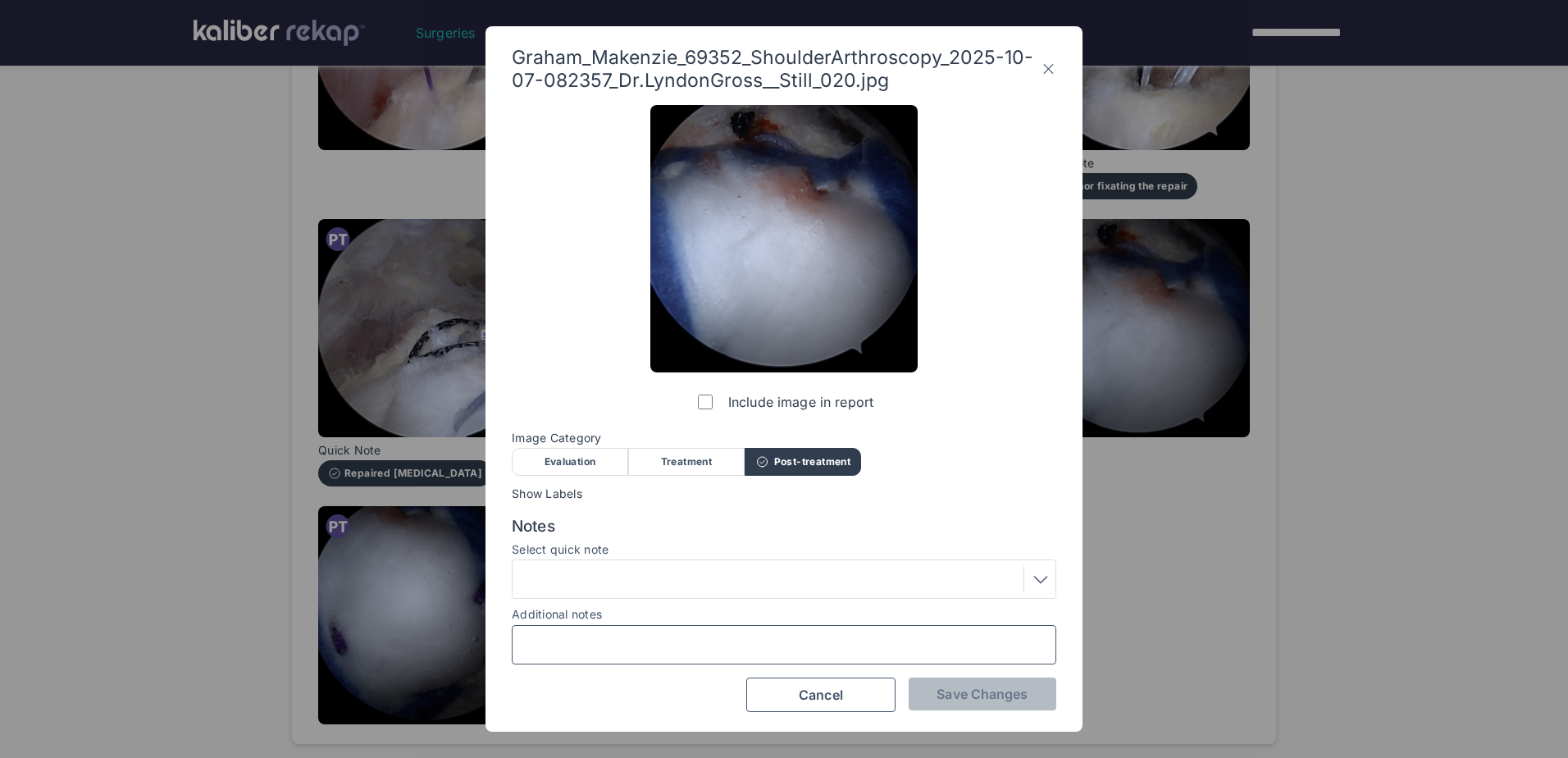
click at [811, 646] on input "Additional notes" at bounding box center [784, 645] width 530 height 21
type input "**********"
click at [1031, 719] on div "**********" at bounding box center [783, 379] width 597 height 706
click at [1012, 709] on button "Save Changes" at bounding box center [982, 694] width 147 height 33
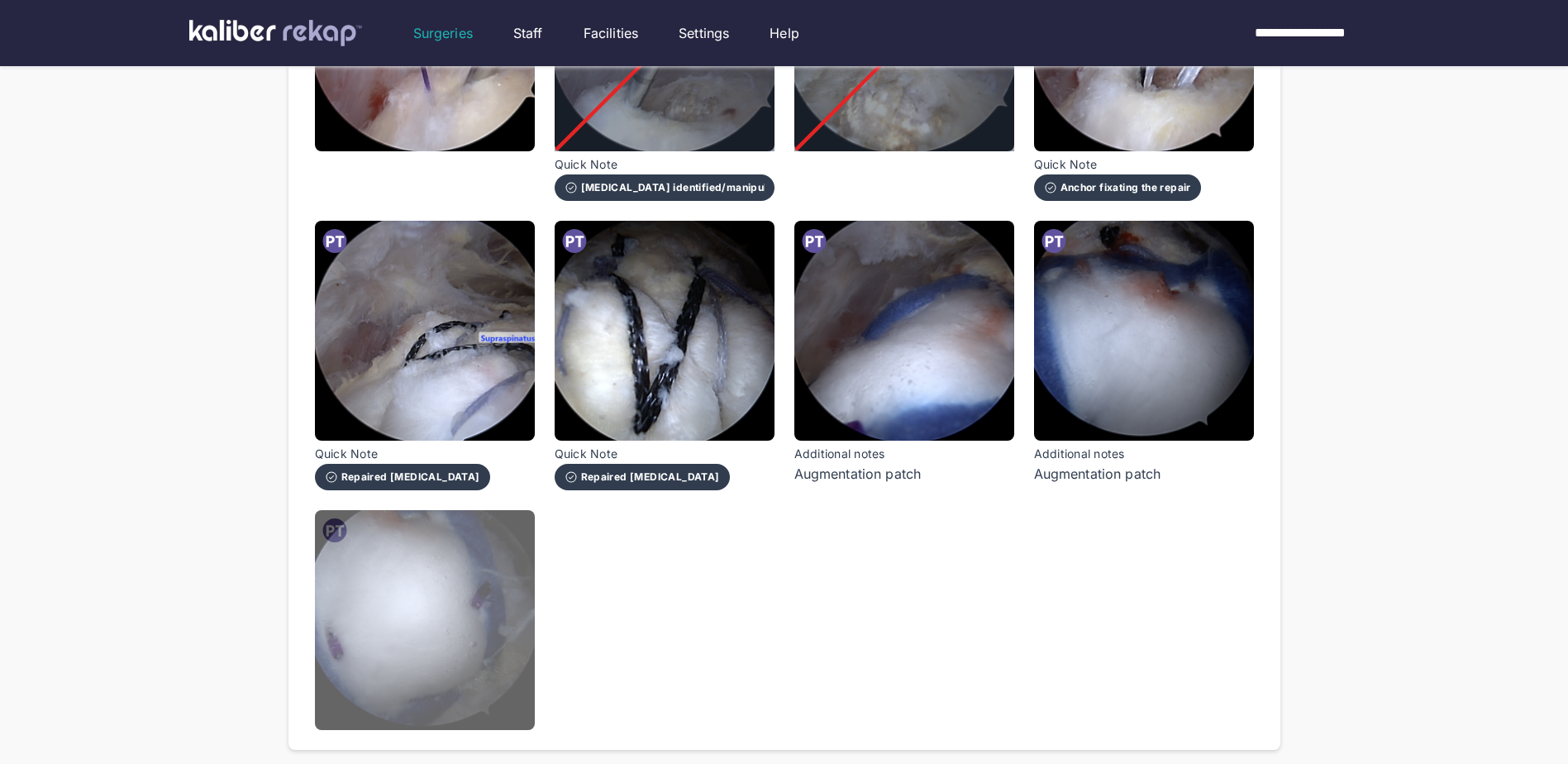
click at [455, 607] on img at bounding box center [425, 620] width 219 height 220
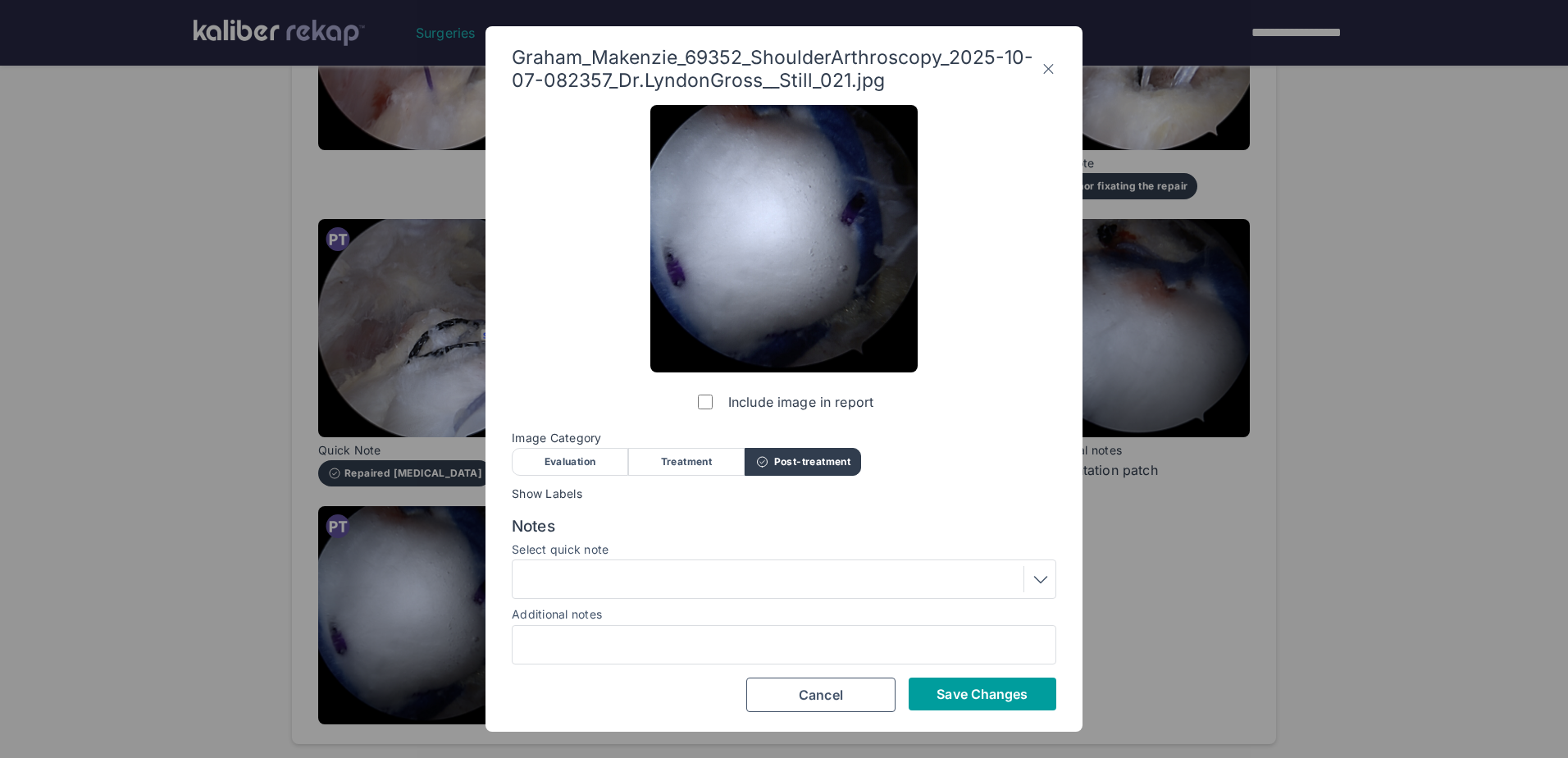
click at [992, 698] on span "Save Changes" at bounding box center [982, 694] width 91 height 17
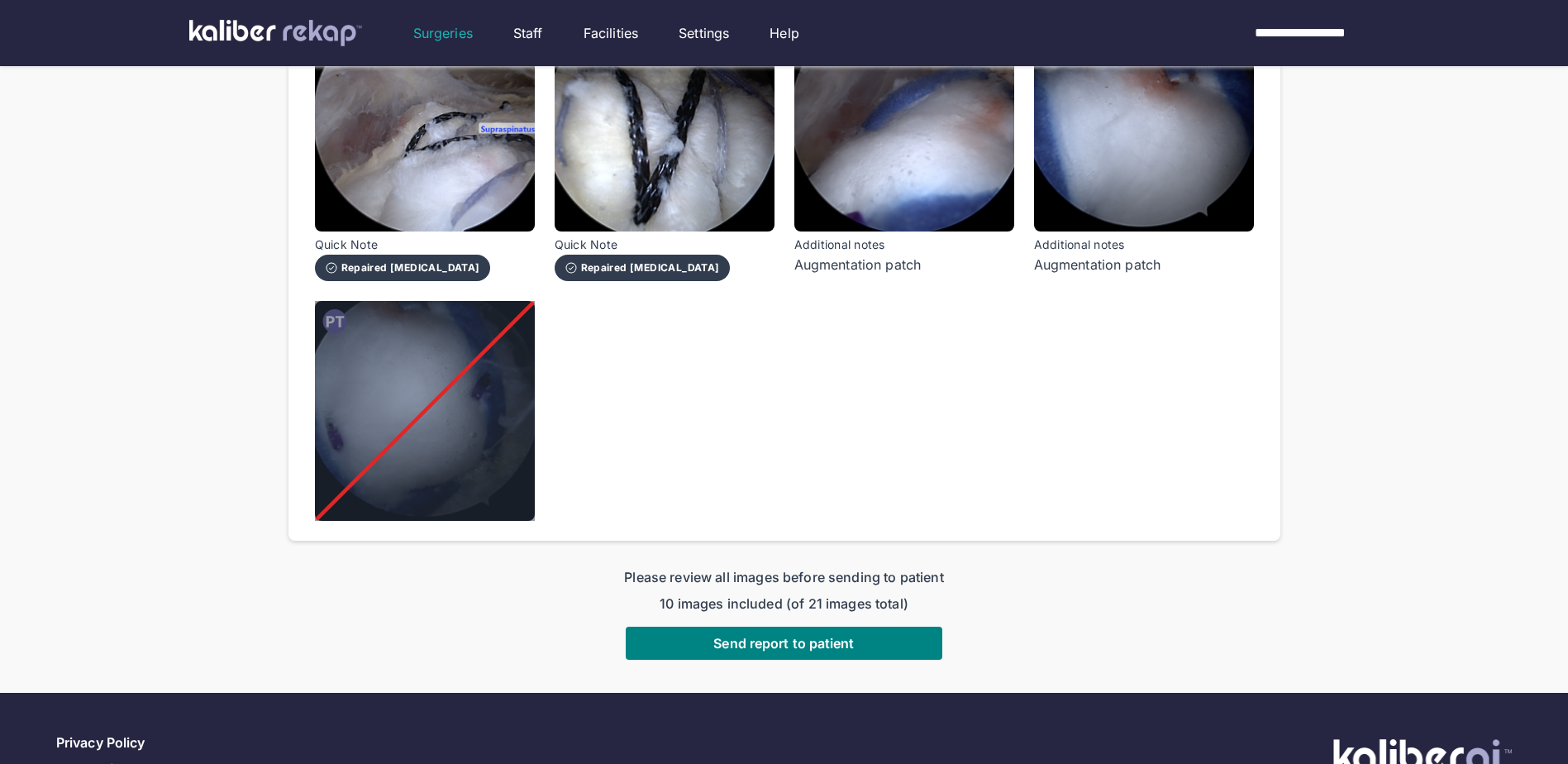
scroll to position [1488, 0]
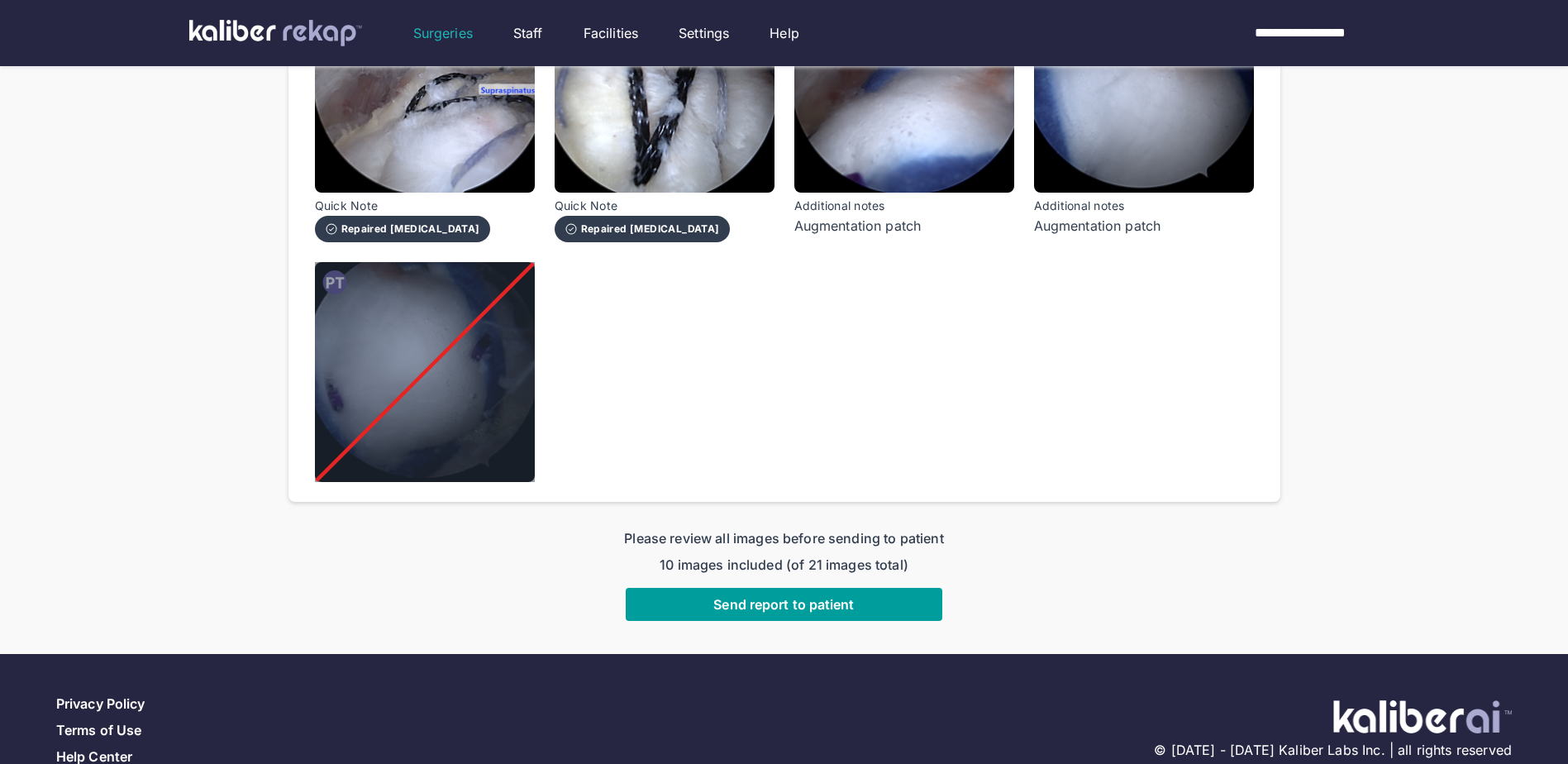
click at [798, 598] on span "Send report to patient" at bounding box center [783, 604] width 140 height 17
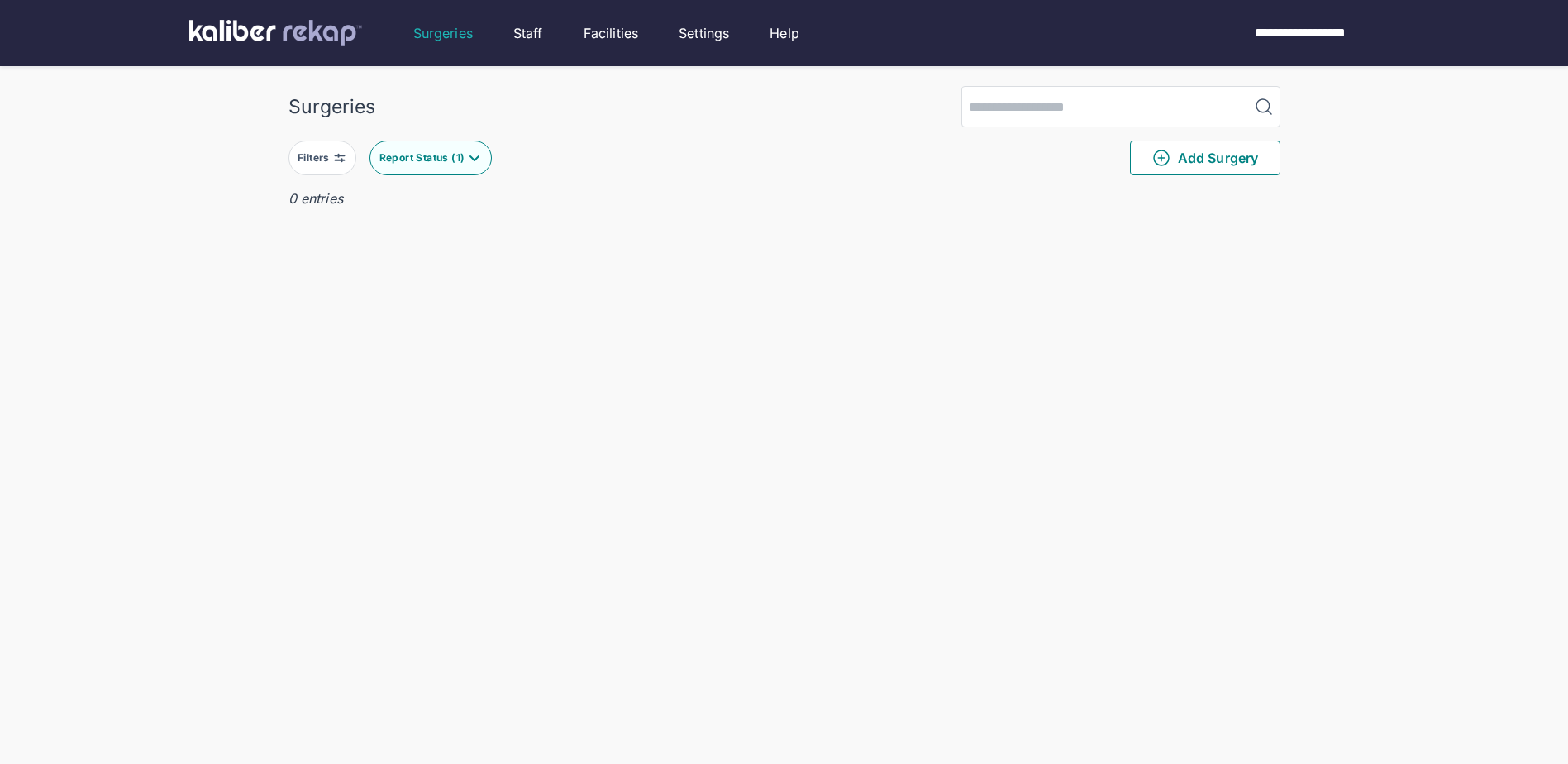
drag, startPoint x: 461, startPoint y: 161, endPoint x: 457, endPoint y: 170, distance: 9.8
click at [460, 161] on div "Report Status ( 1 )" at bounding box center [424, 157] width 90 height 13
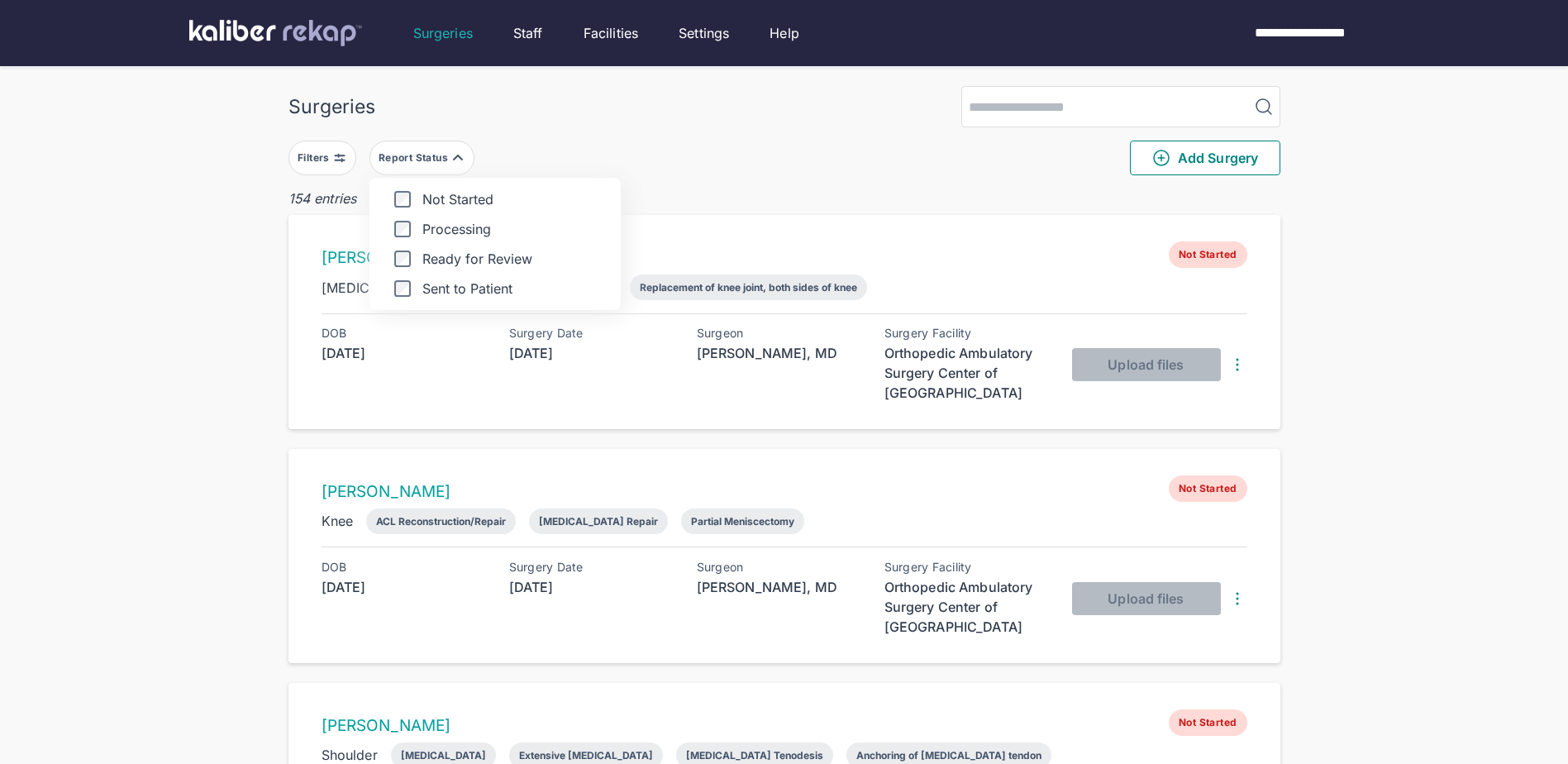
click at [685, 120] on div "Surgeries" at bounding box center [785, 106] width 992 height 41
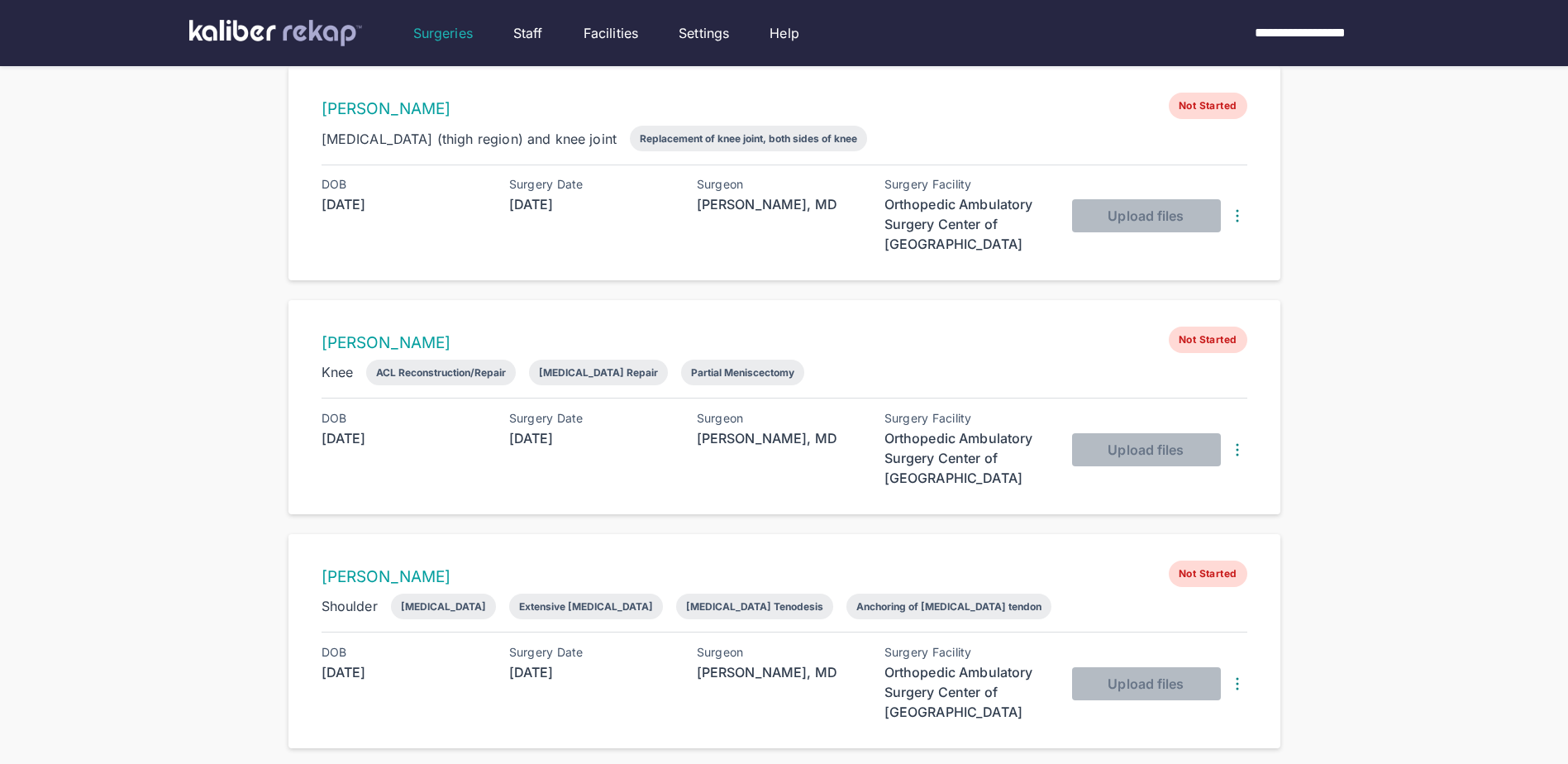
scroll to position [165, 0]
